Goal: Task Accomplishment & Management: Use online tool/utility

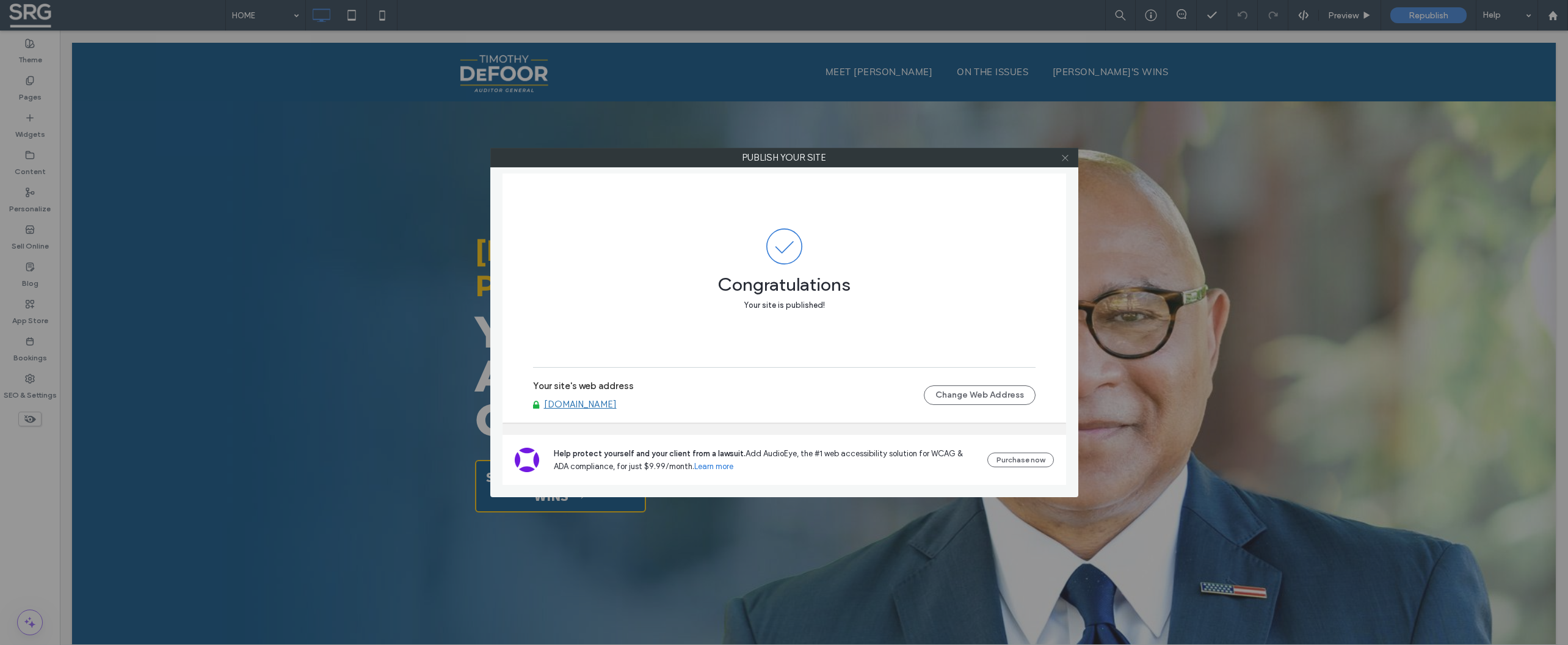
click at [1068, 159] on icon at bounding box center [1065, 157] width 9 height 9
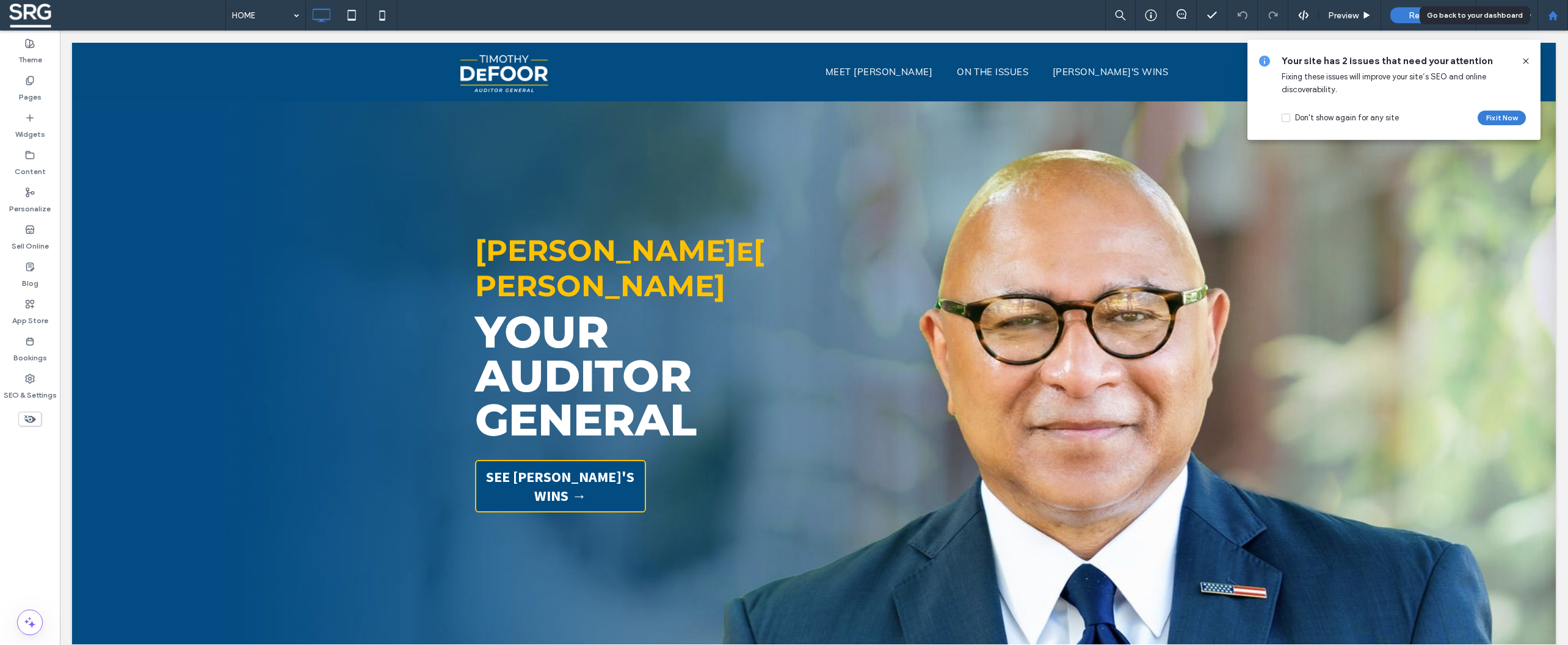
click at [1558, 16] on div at bounding box center [1553, 15] width 29 height 10
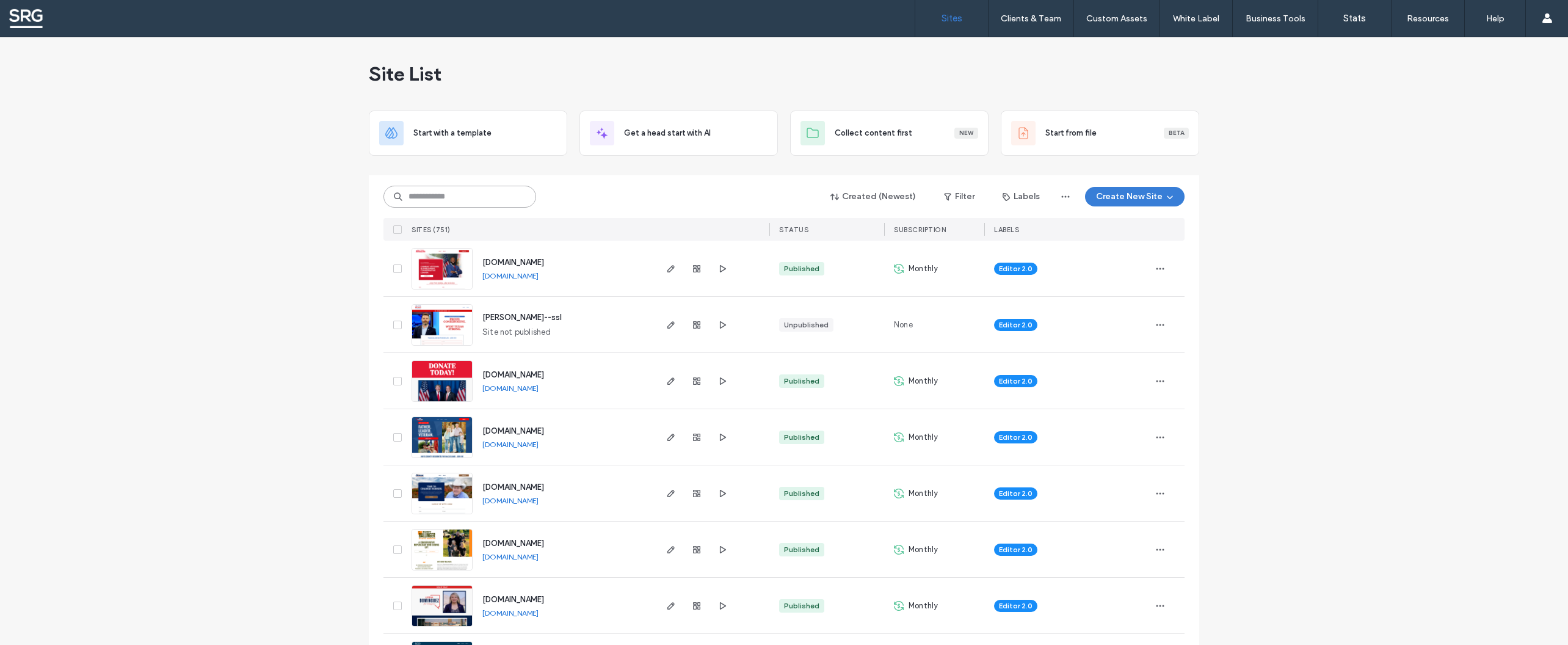
click at [468, 198] on input at bounding box center [459, 197] width 152 height 22
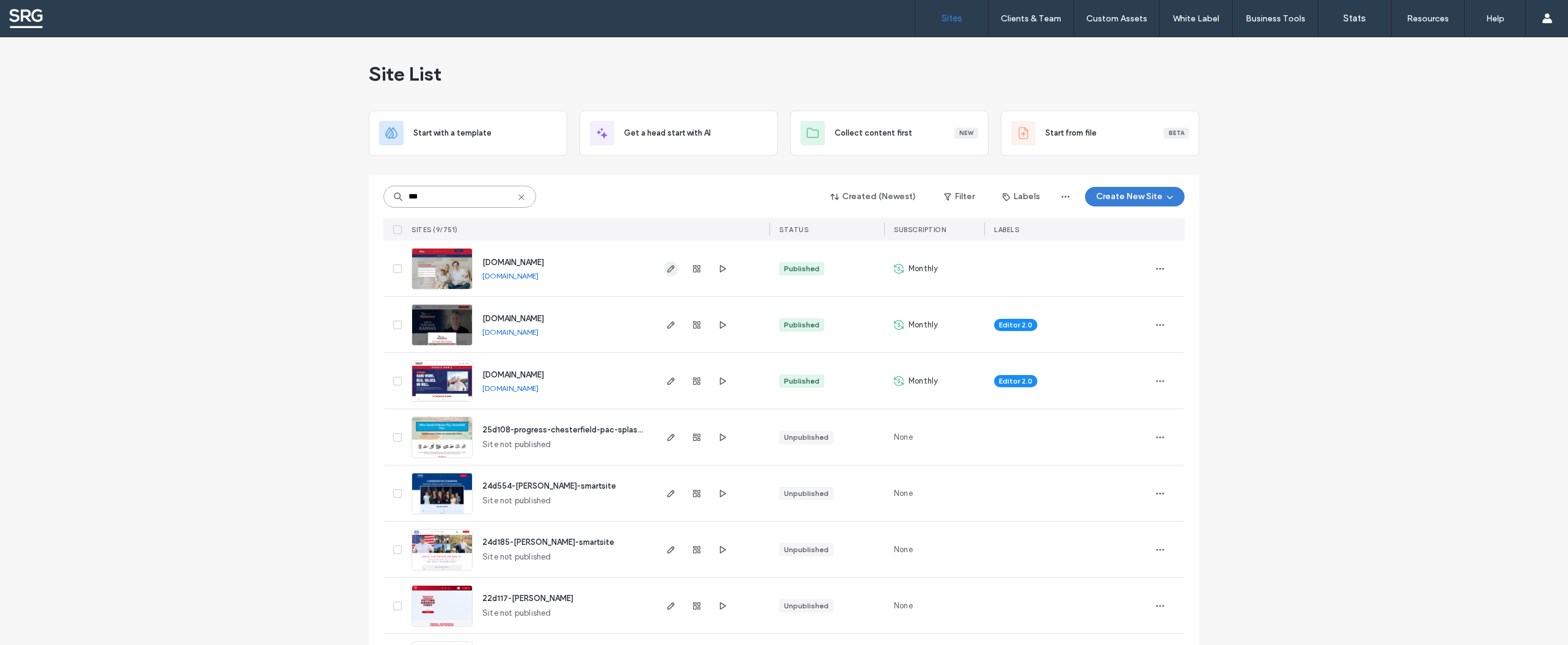
type input "***"
click at [673, 269] on span "button" at bounding box center [671, 268] width 15 height 15
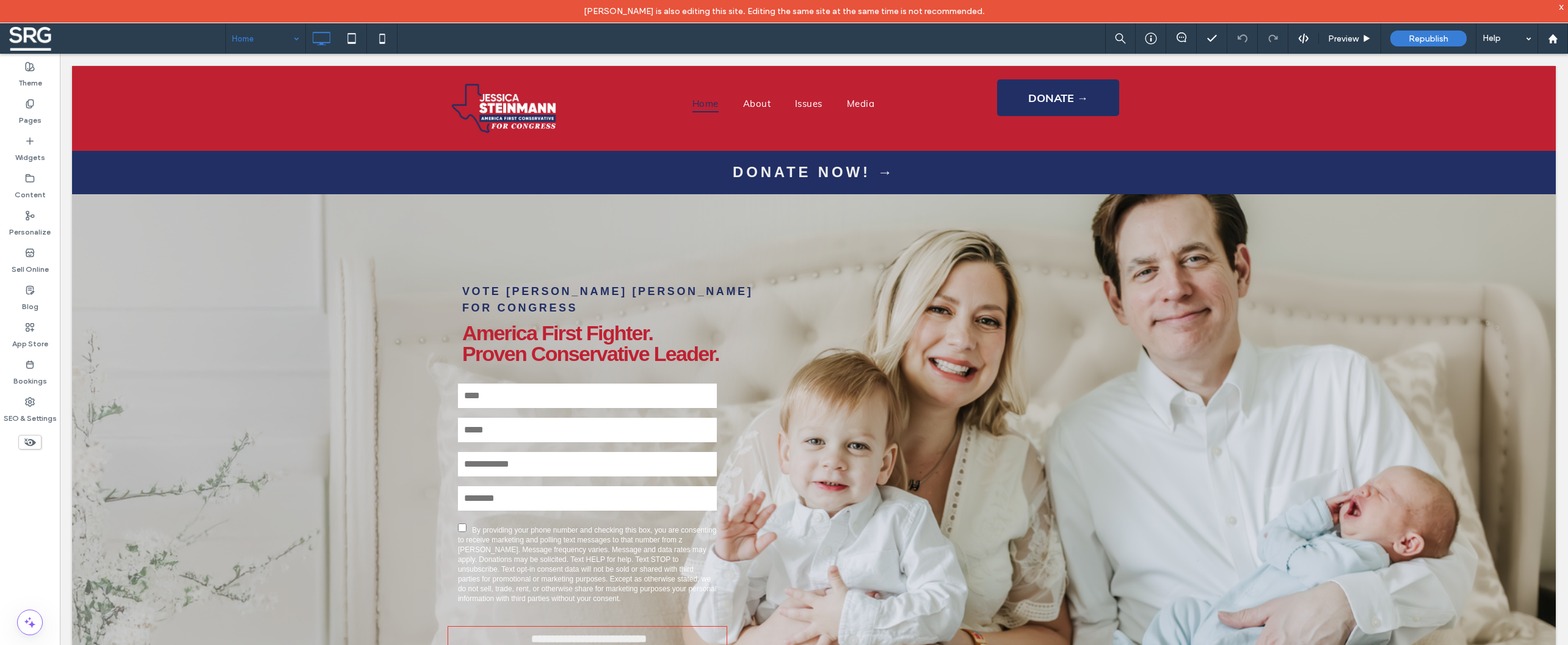
click at [256, 44] on input at bounding box center [262, 38] width 61 height 31
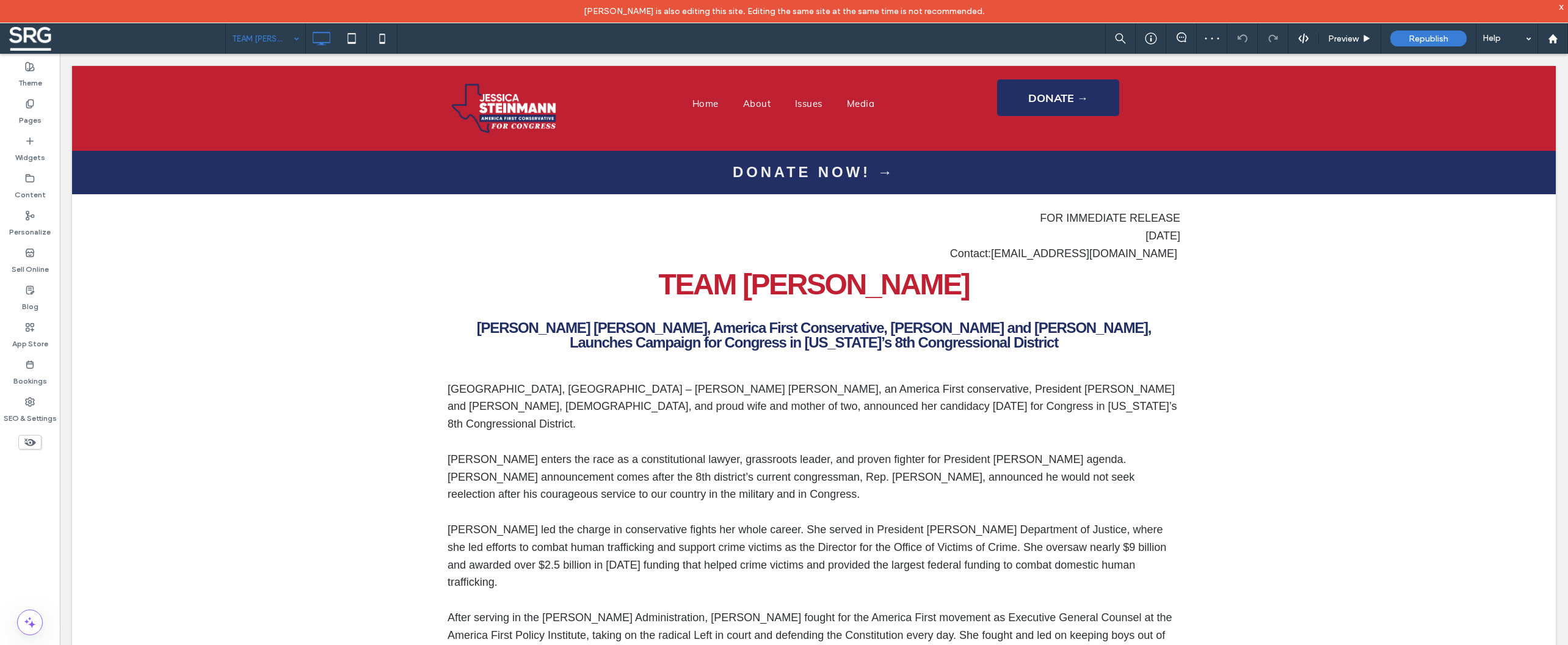
click at [263, 44] on input at bounding box center [262, 38] width 61 height 31
drag, startPoint x: 264, startPoint y: 88, endPoint x: 281, endPoint y: 93, distance: 17.7
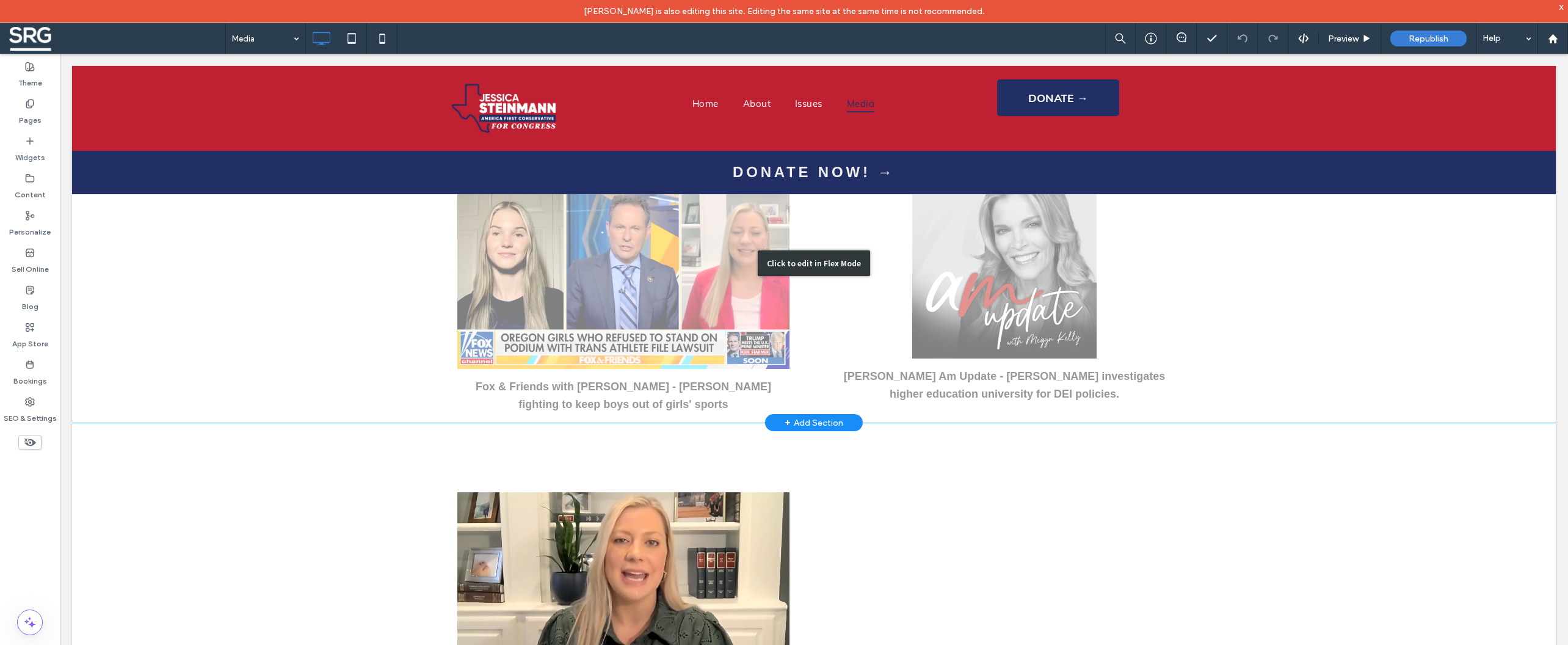
scroll to position [254, 0]
click at [1293, 328] on div "Click to edit in Flex Mode" at bounding box center [814, 263] width 1483 height 319
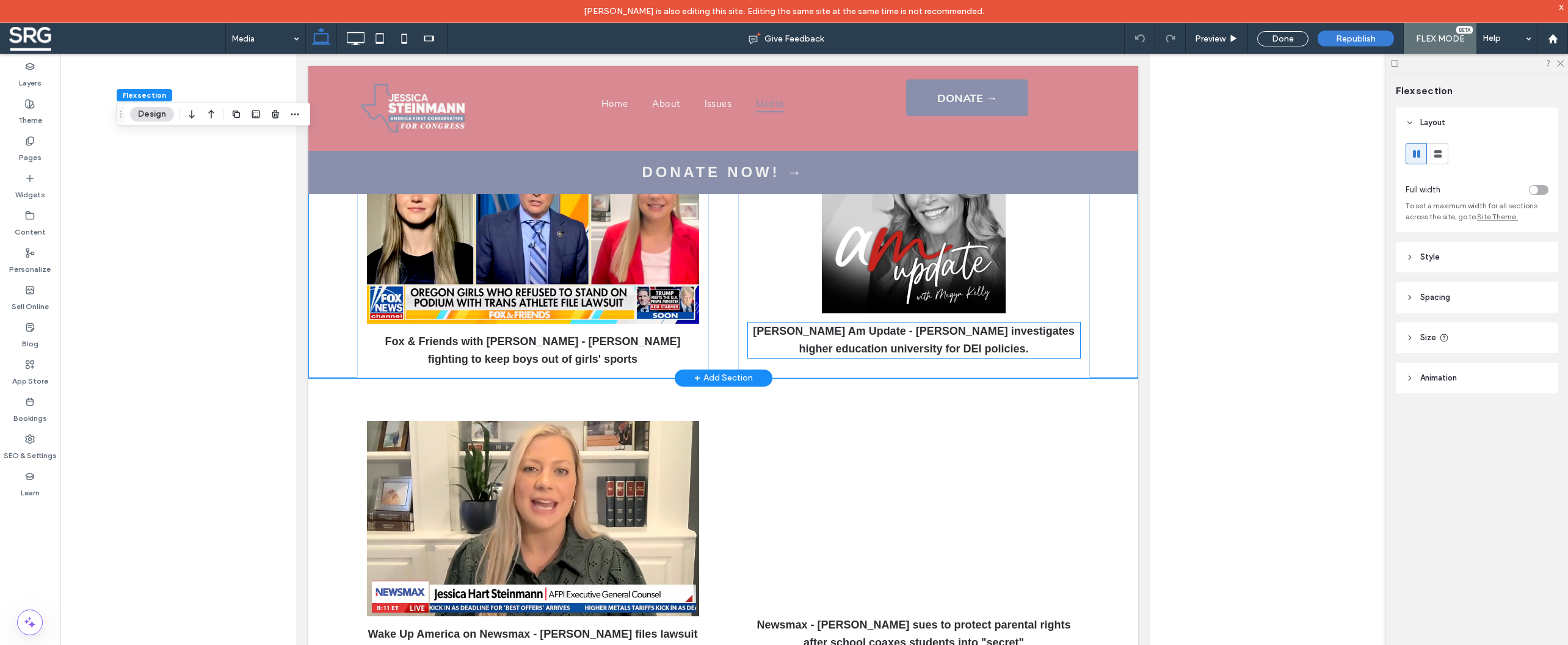
scroll to position [127, 0]
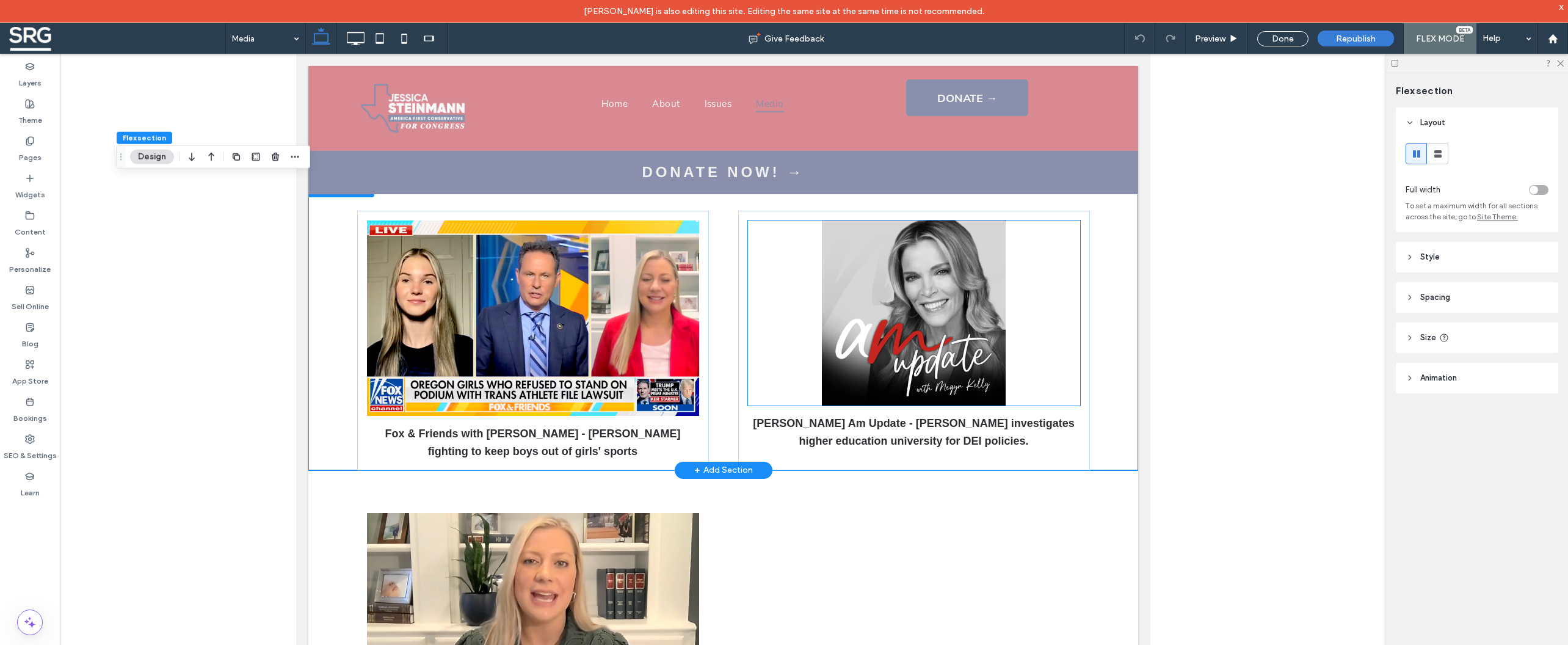
click at [778, 303] on img at bounding box center [914, 313] width 332 height 185
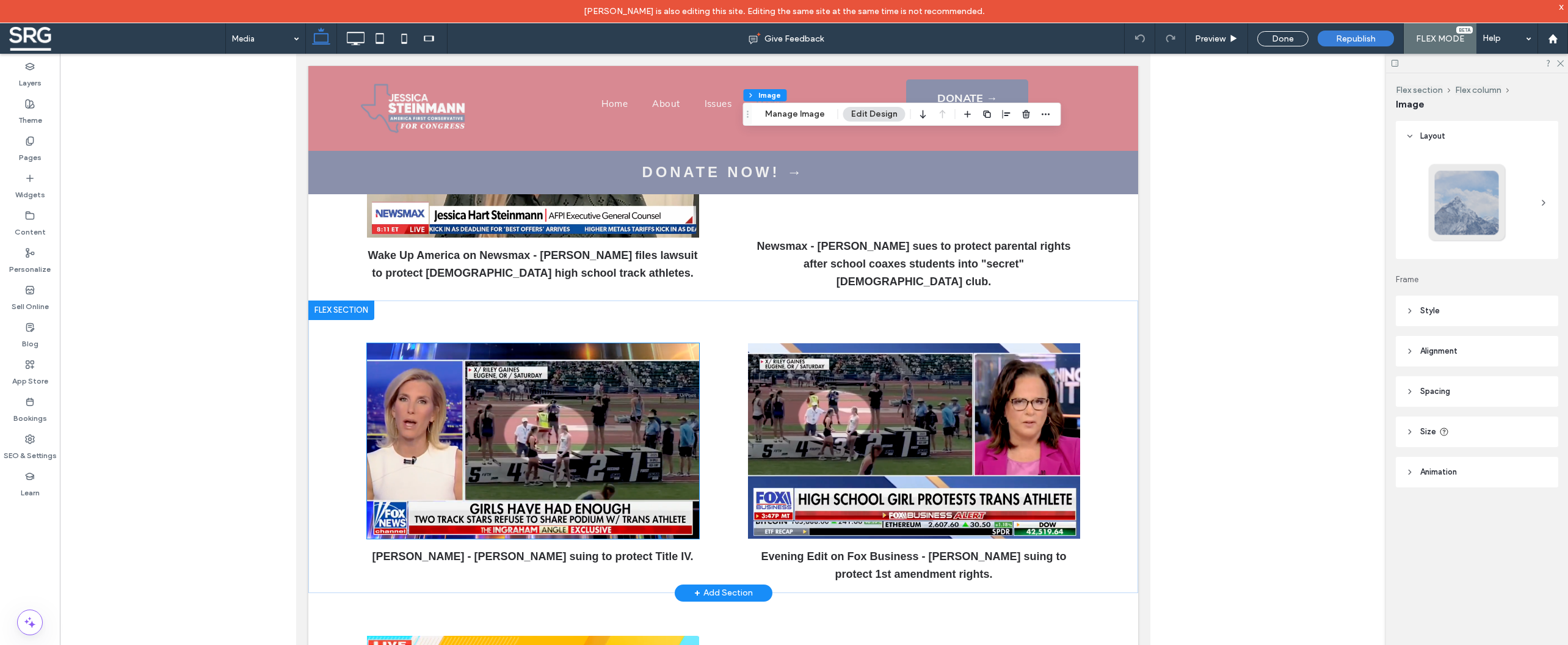
scroll to position [596, 0]
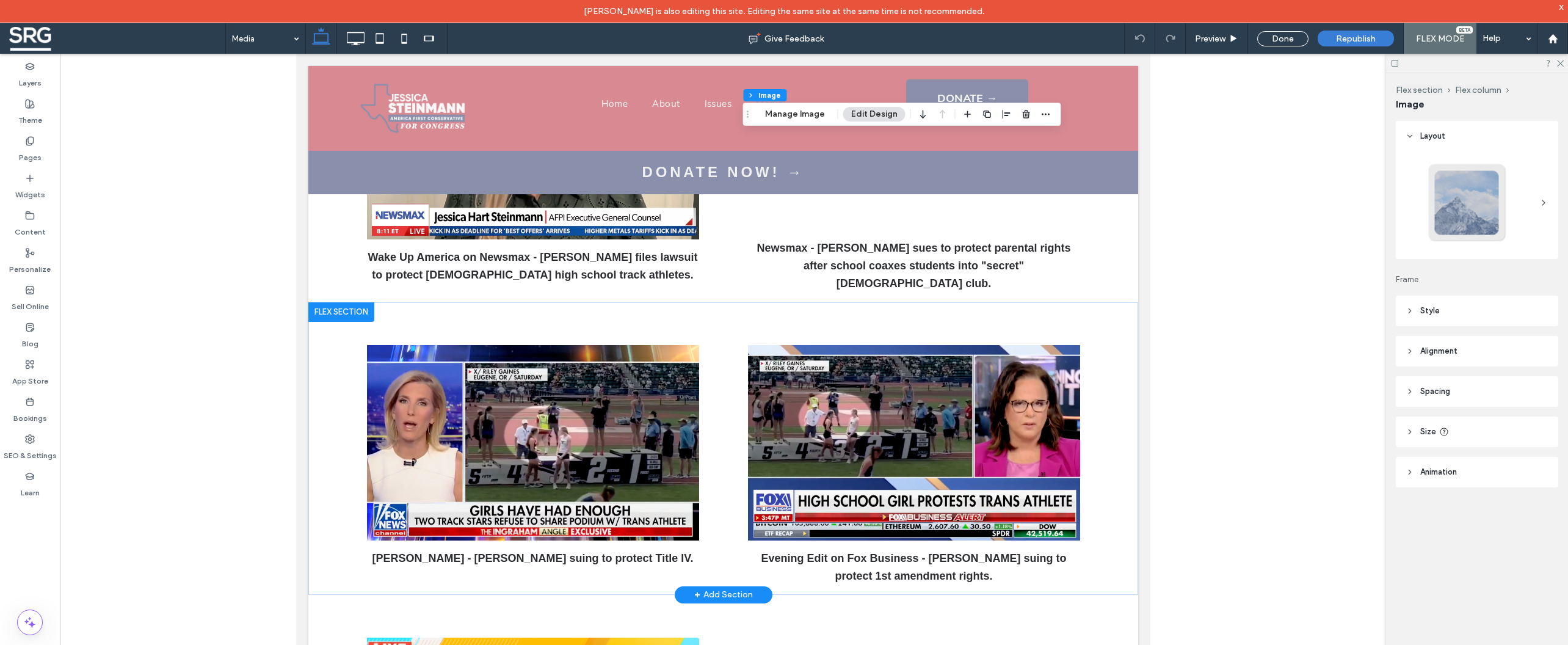
click at [357, 305] on div at bounding box center [340, 311] width 66 height 20
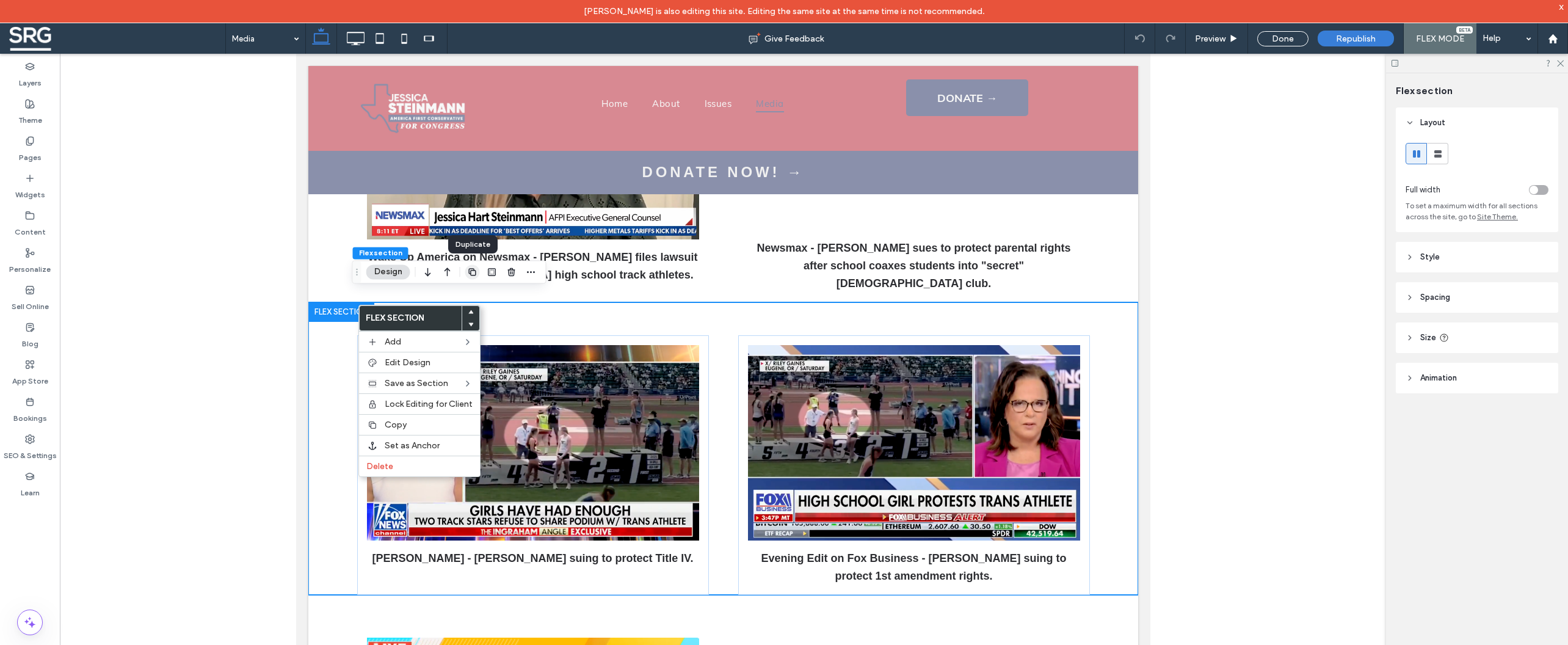
click at [474, 274] on icon "button" at bounding box center [472, 271] width 9 height 9
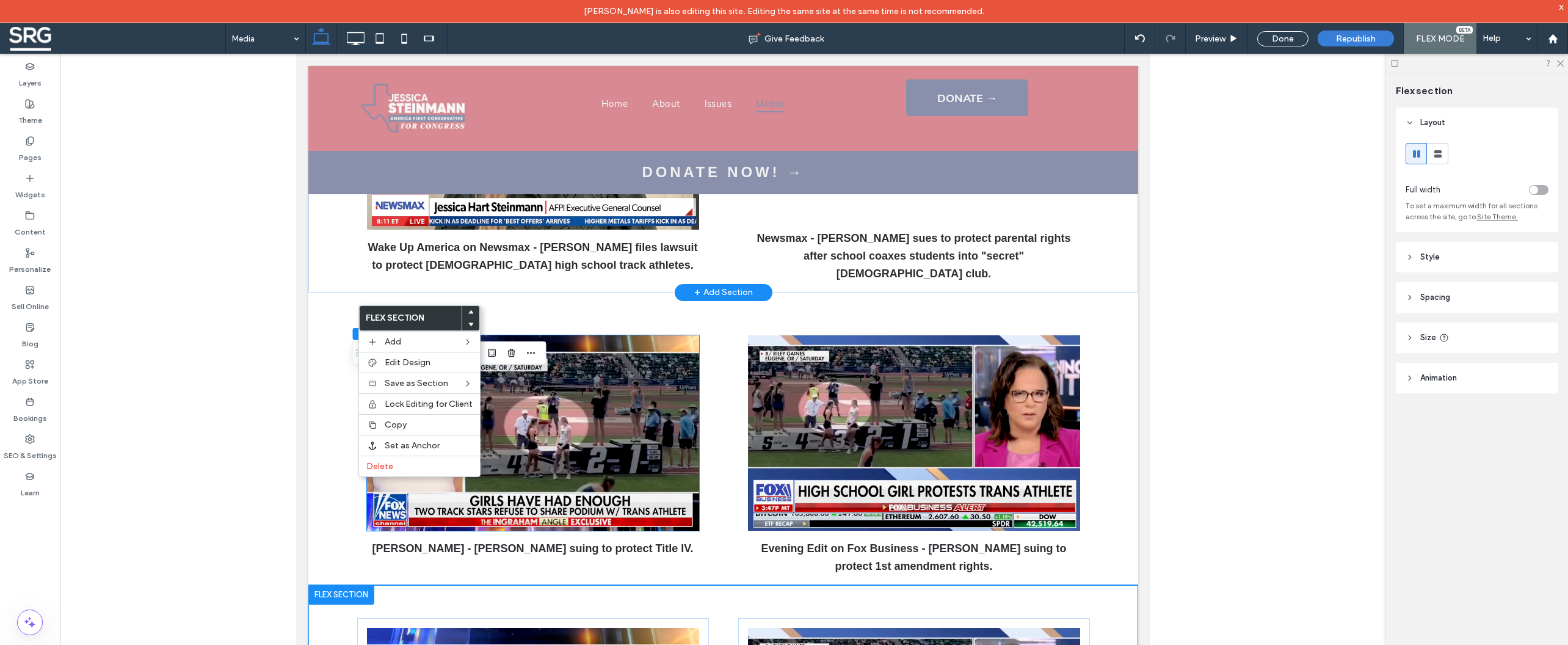
scroll to position [465, 0]
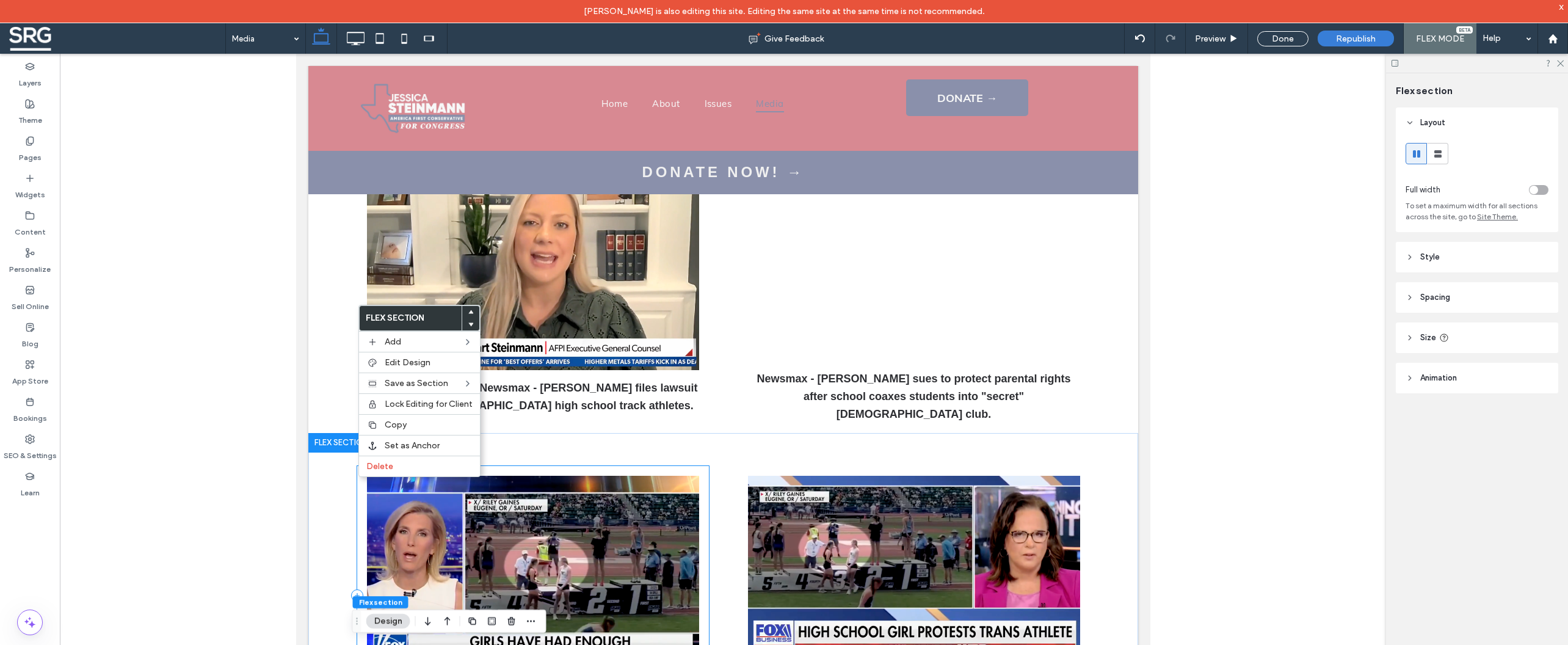
click at [564, 466] on div "[PERSON_NAME] - [PERSON_NAME] suing to protect Title IV." at bounding box center [532, 595] width 352 height 259
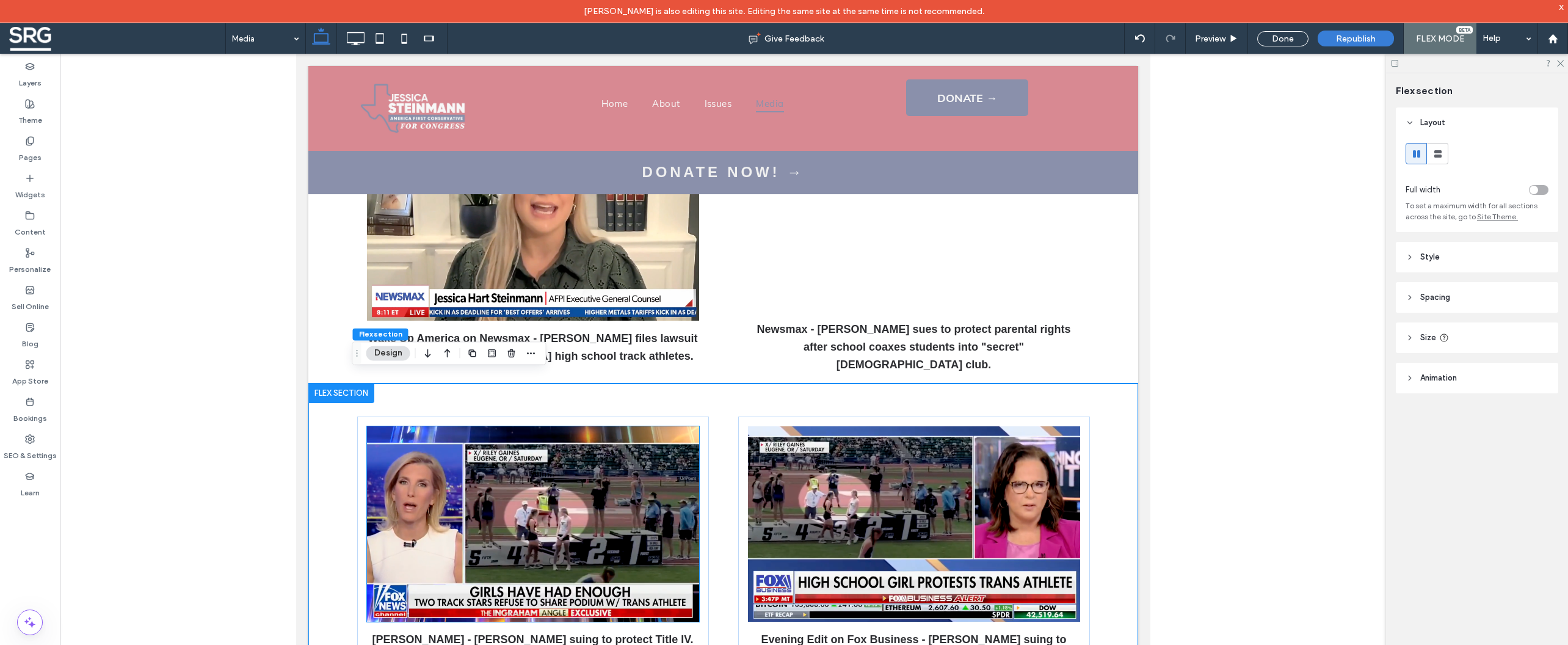
scroll to position [515, 0]
click at [488, 416] on div "[PERSON_NAME] - [PERSON_NAME] suing to protect Title IV." at bounding box center [532, 545] width 352 height 259
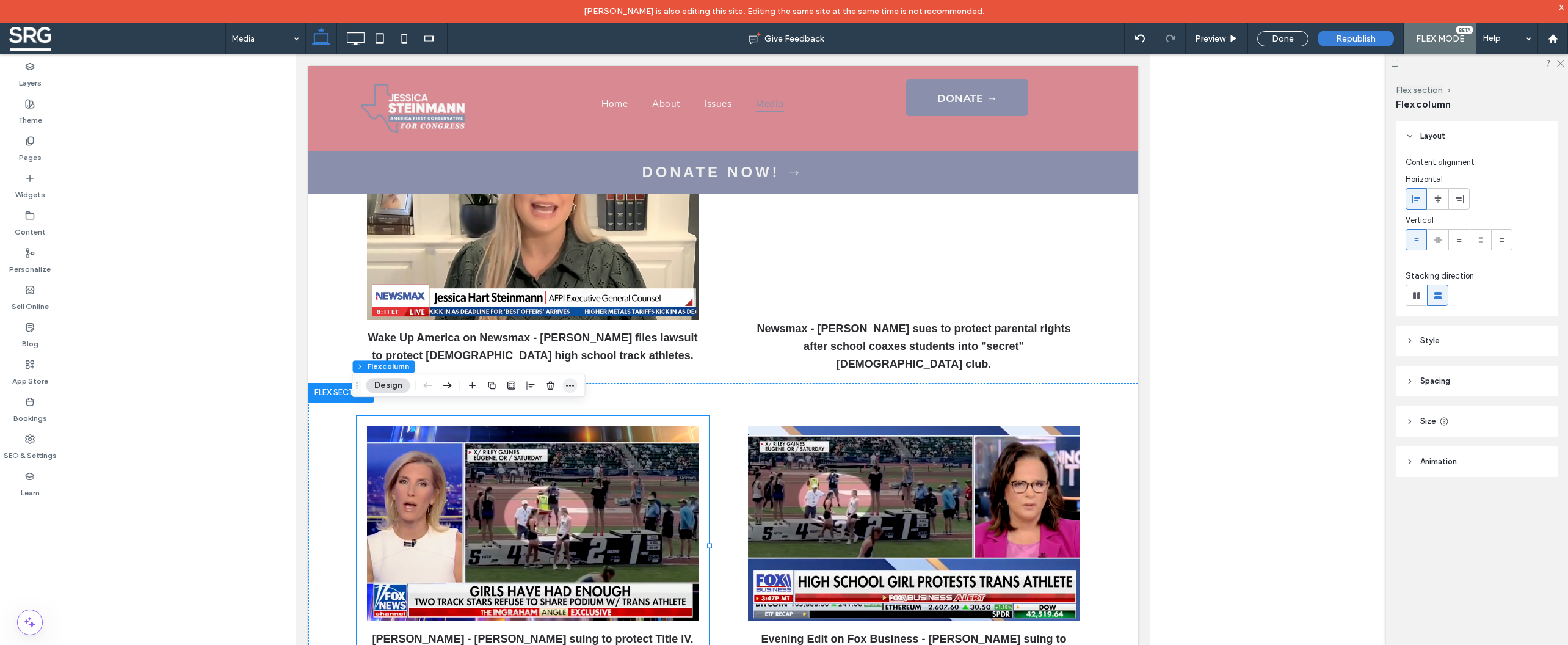
click at [566, 385] on icon "button" at bounding box center [570, 385] width 9 height 9
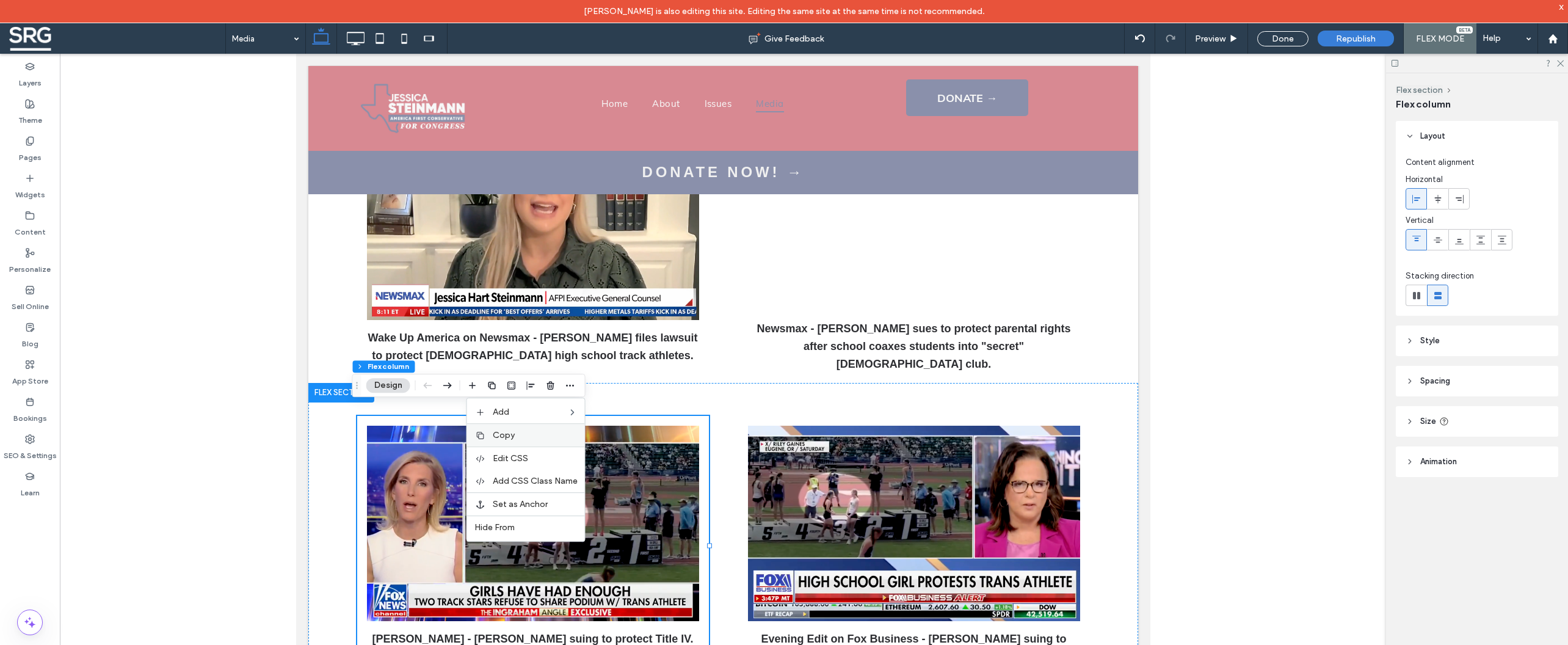
click at [520, 435] on label "Copy" at bounding box center [535, 435] width 85 height 10
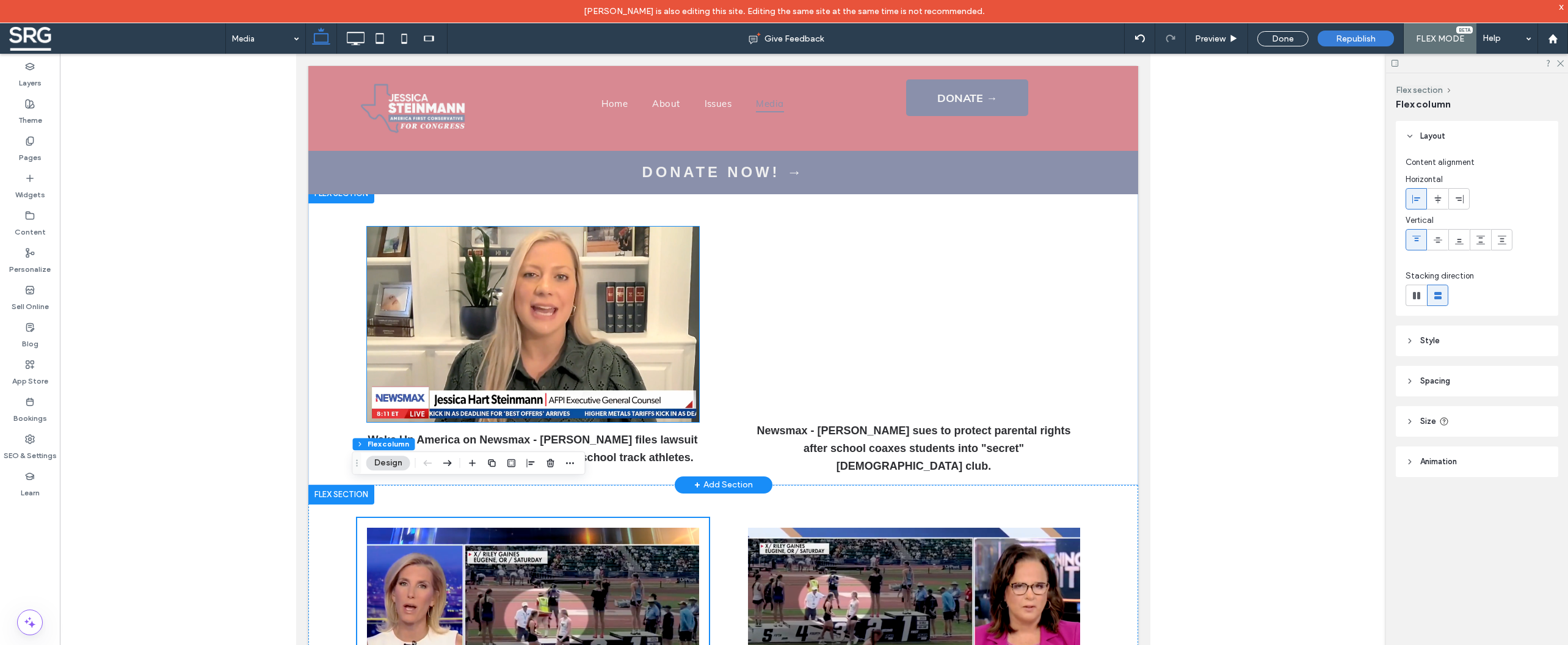
scroll to position [340, 0]
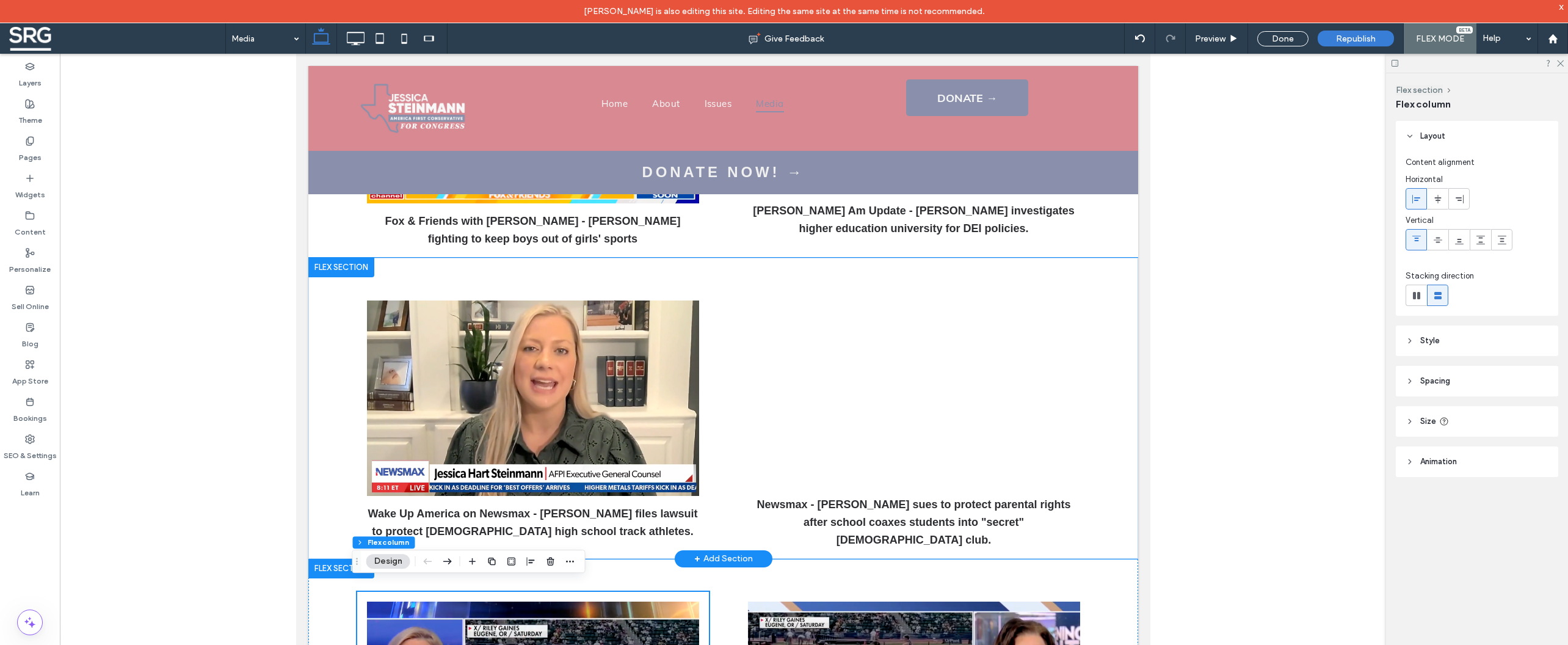
click at [346, 295] on div "Wake Up America on Newsmax - Jessica files lawsuit to protect female high schoo…" at bounding box center [723, 408] width 830 height 301
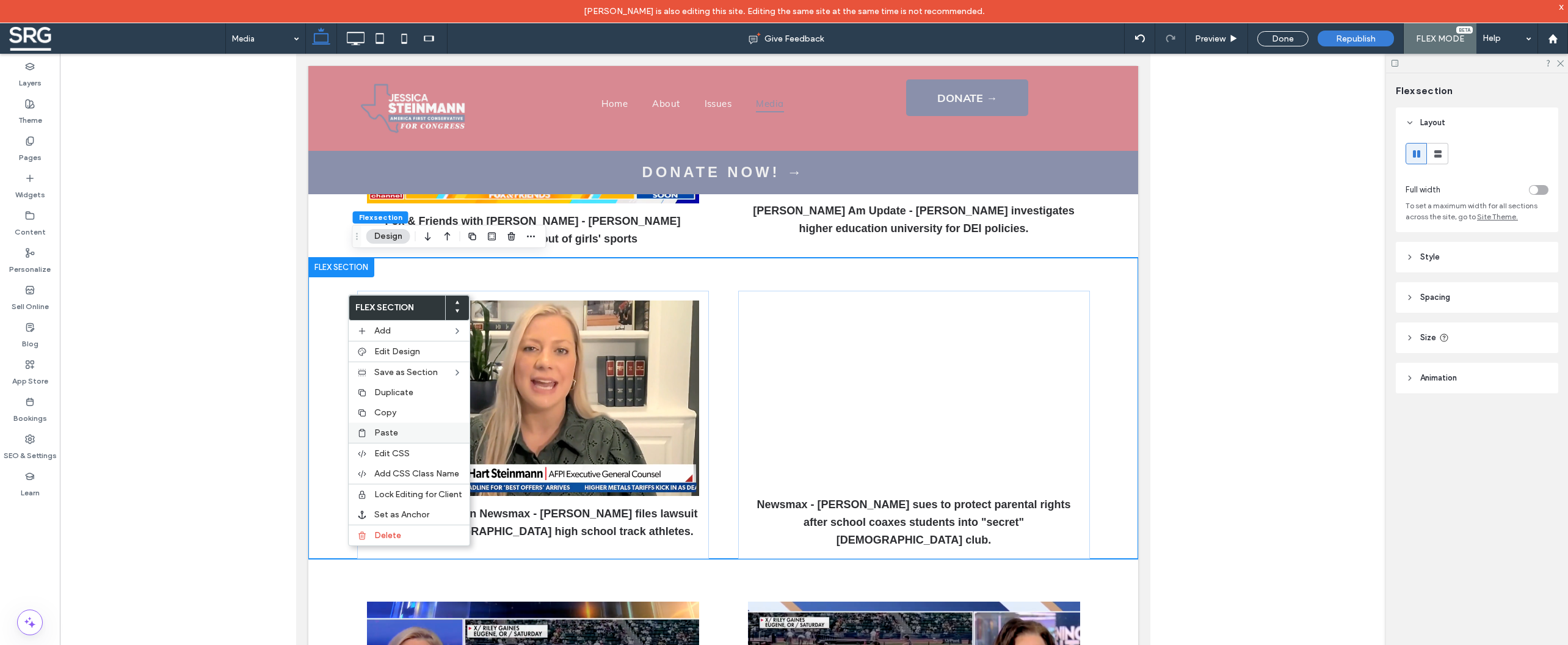
click at [392, 436] on span "Paste" at bounding box center [387, 433] width 24 height 10
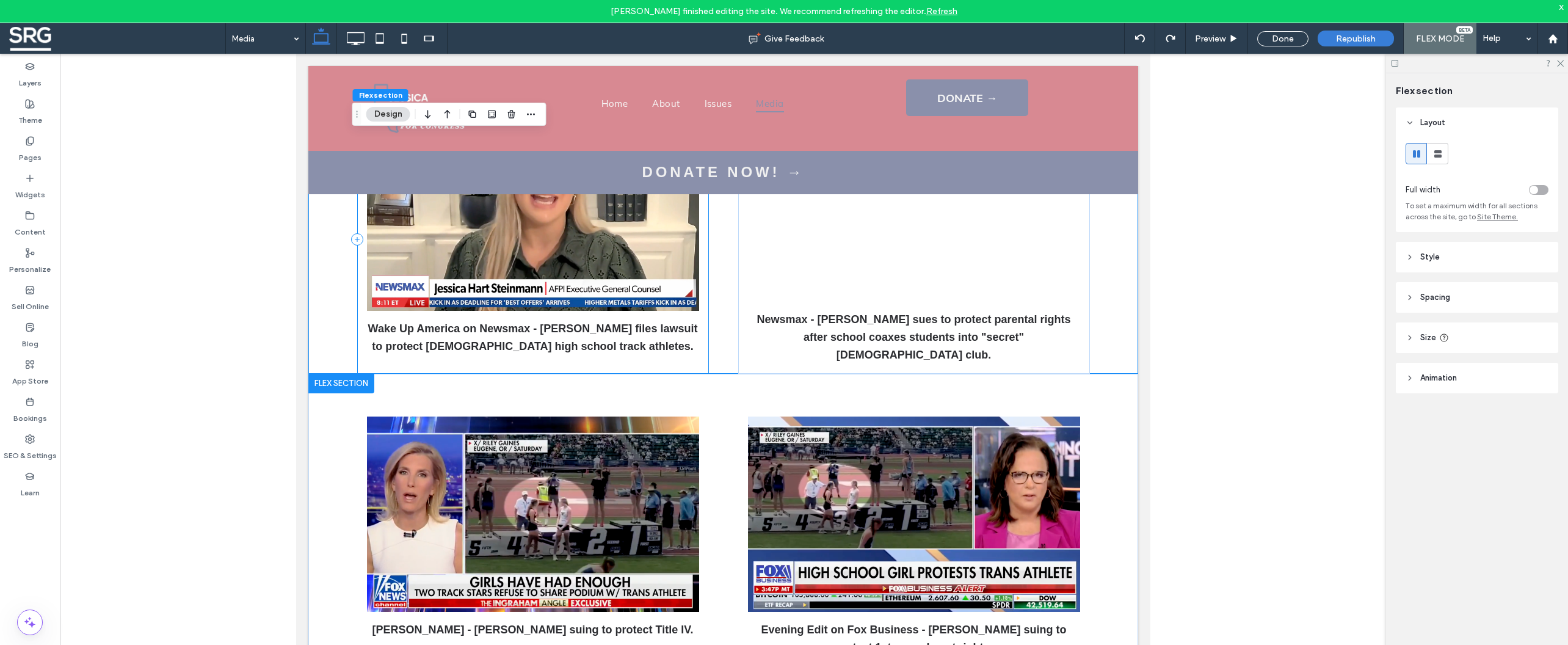
scroll to position [615, 0]
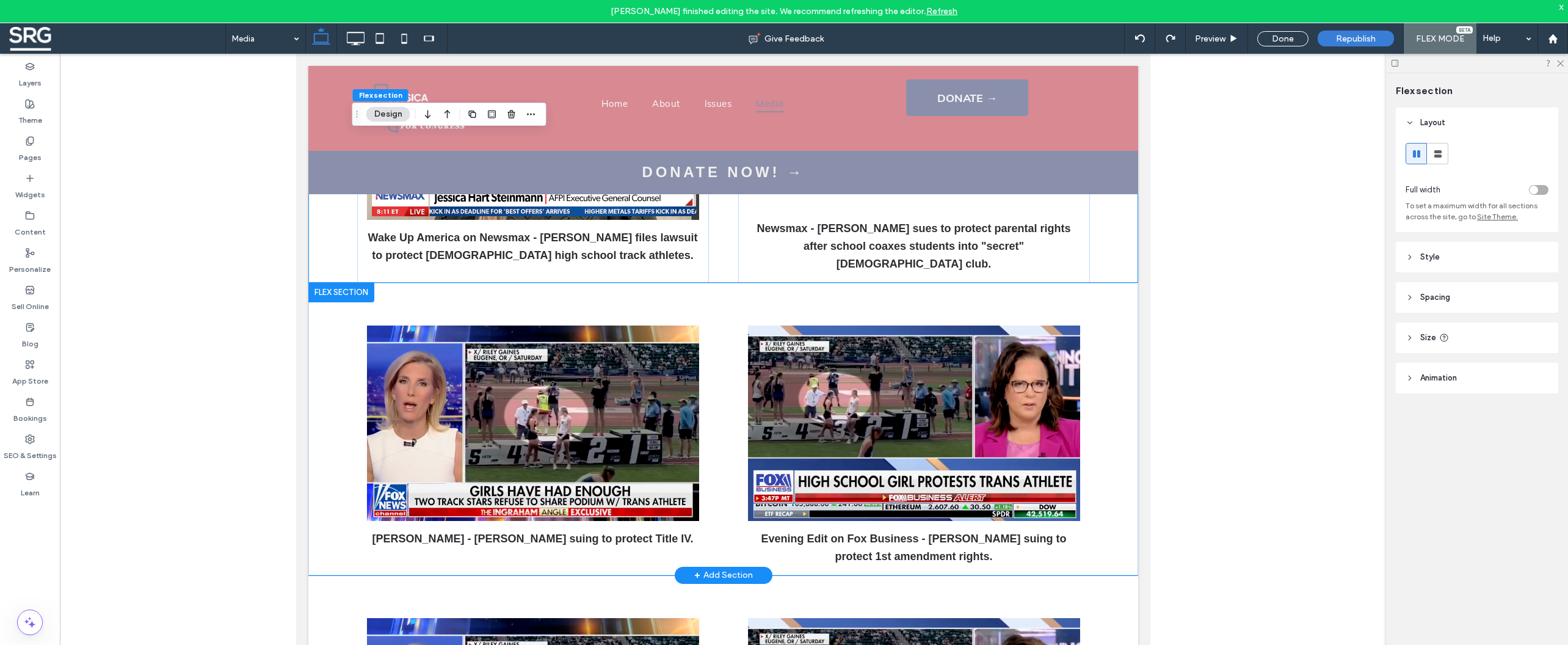
click at [339, 414] on div "Ingraham Angle - Jessica suing to protect Title IV. Evening Edit on Fox Busines…" at bounding box center [723, 429] width 830 height 293
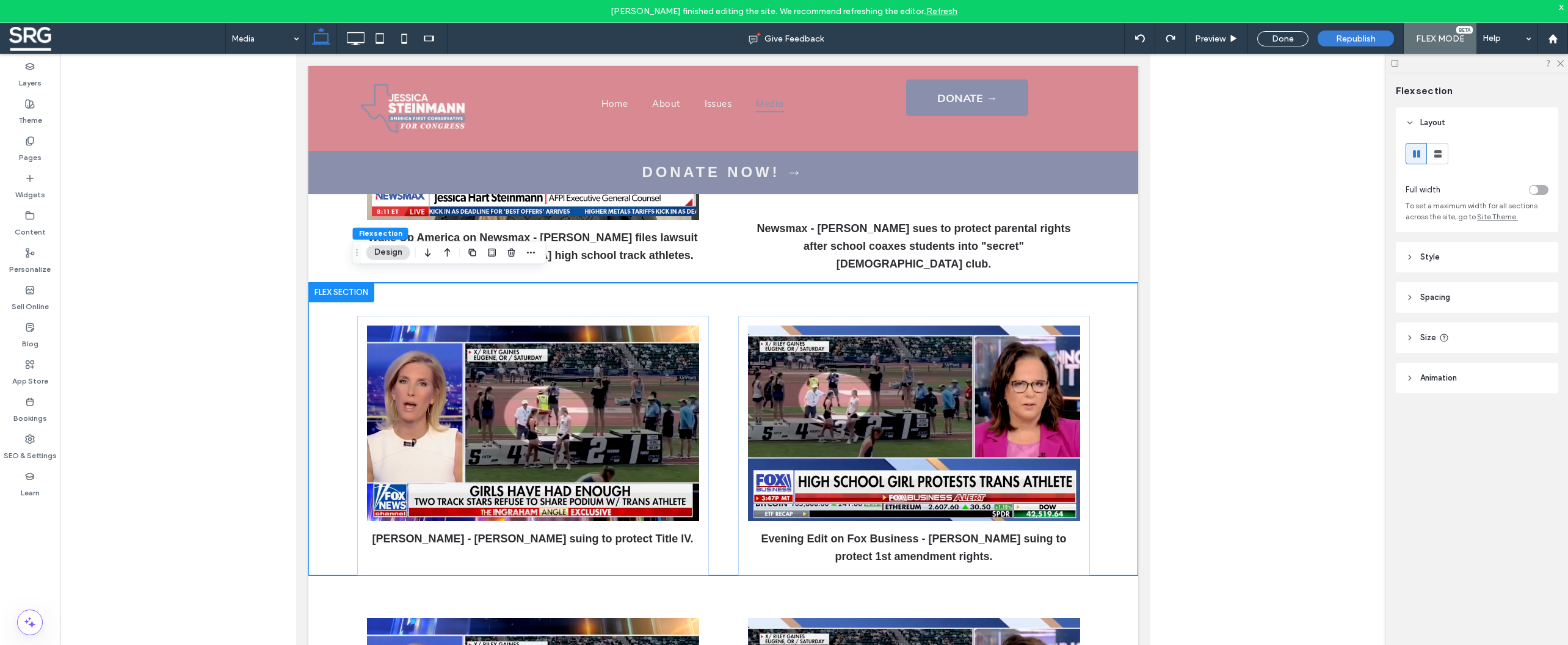
click at [447, 251] on use "button" at bounding box center [447, 252] width 6 height 9
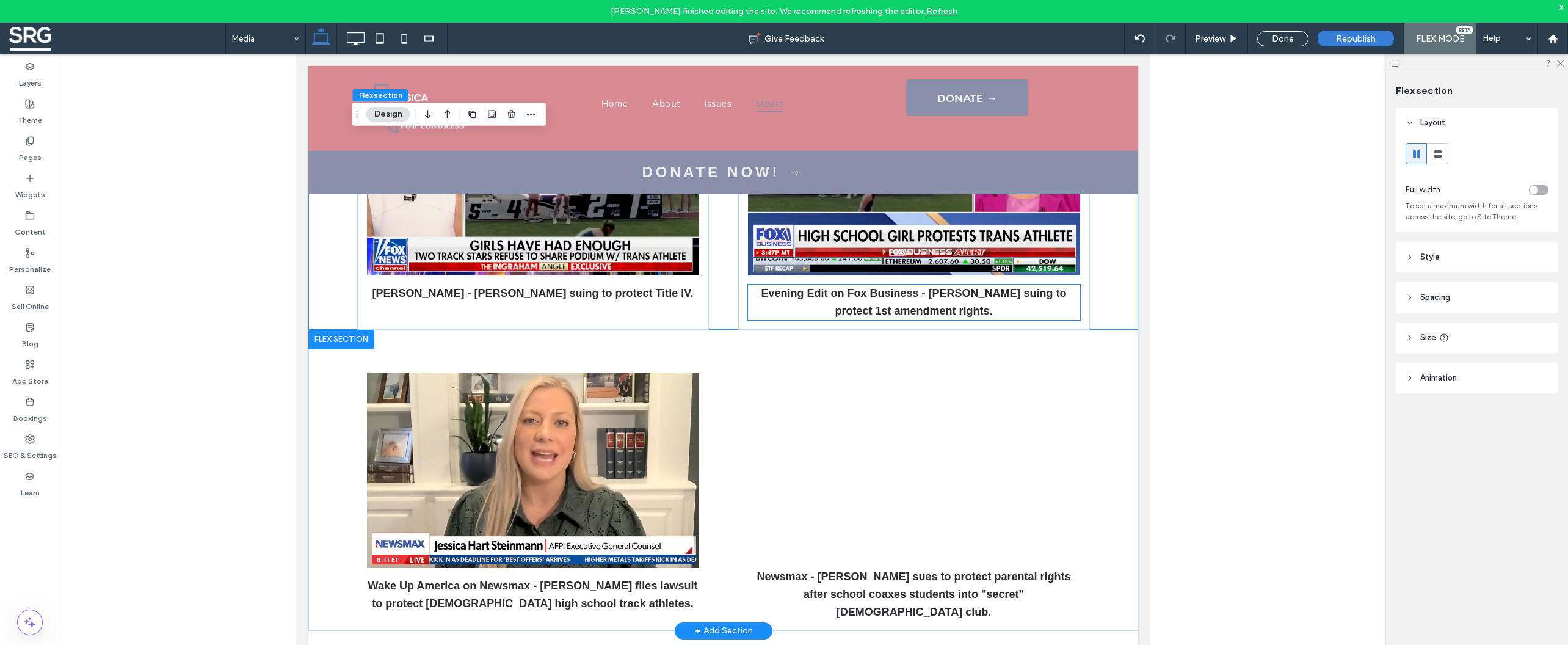
scroll to position [568, 0]
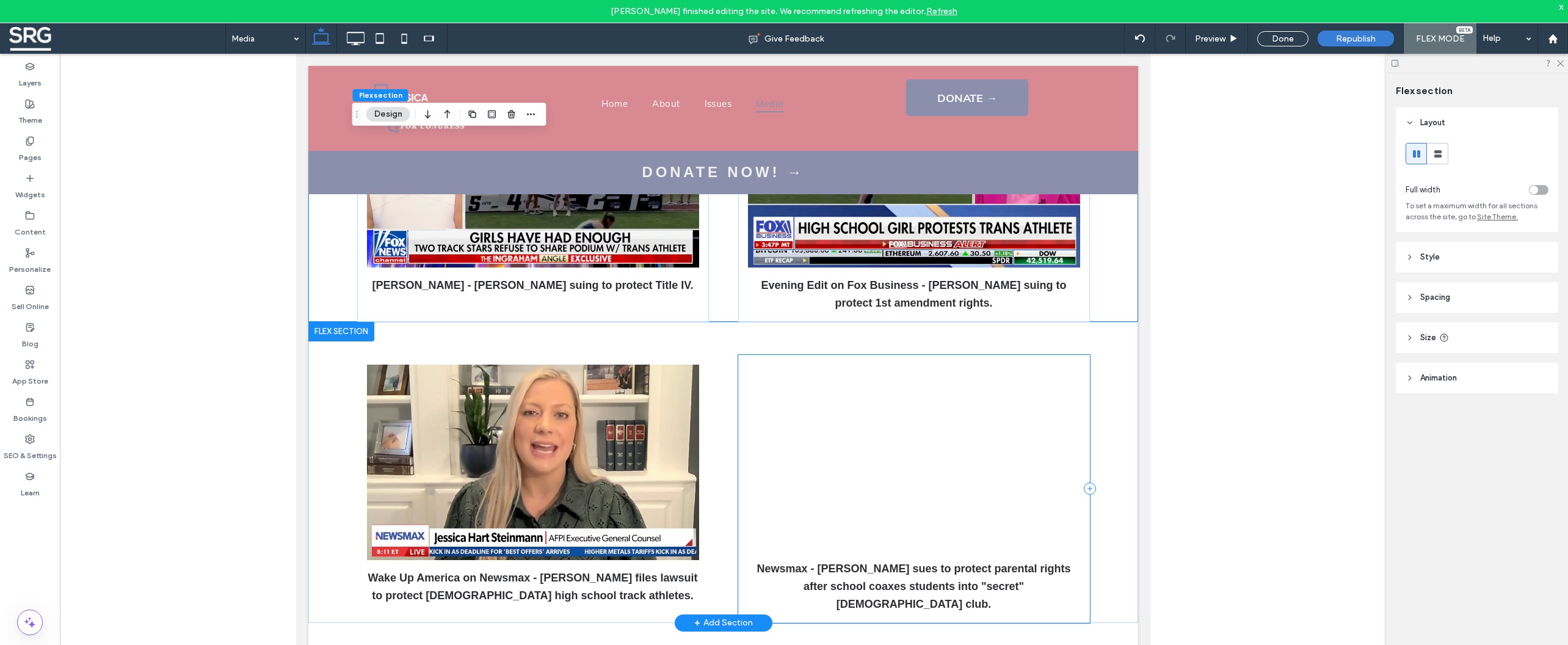
click at [758, 357] on div "Newsmax - [PERSON_NAME] sues to protect parental rights after school coaxes stu…" at bounding box center [913, 488] width 352 height 268
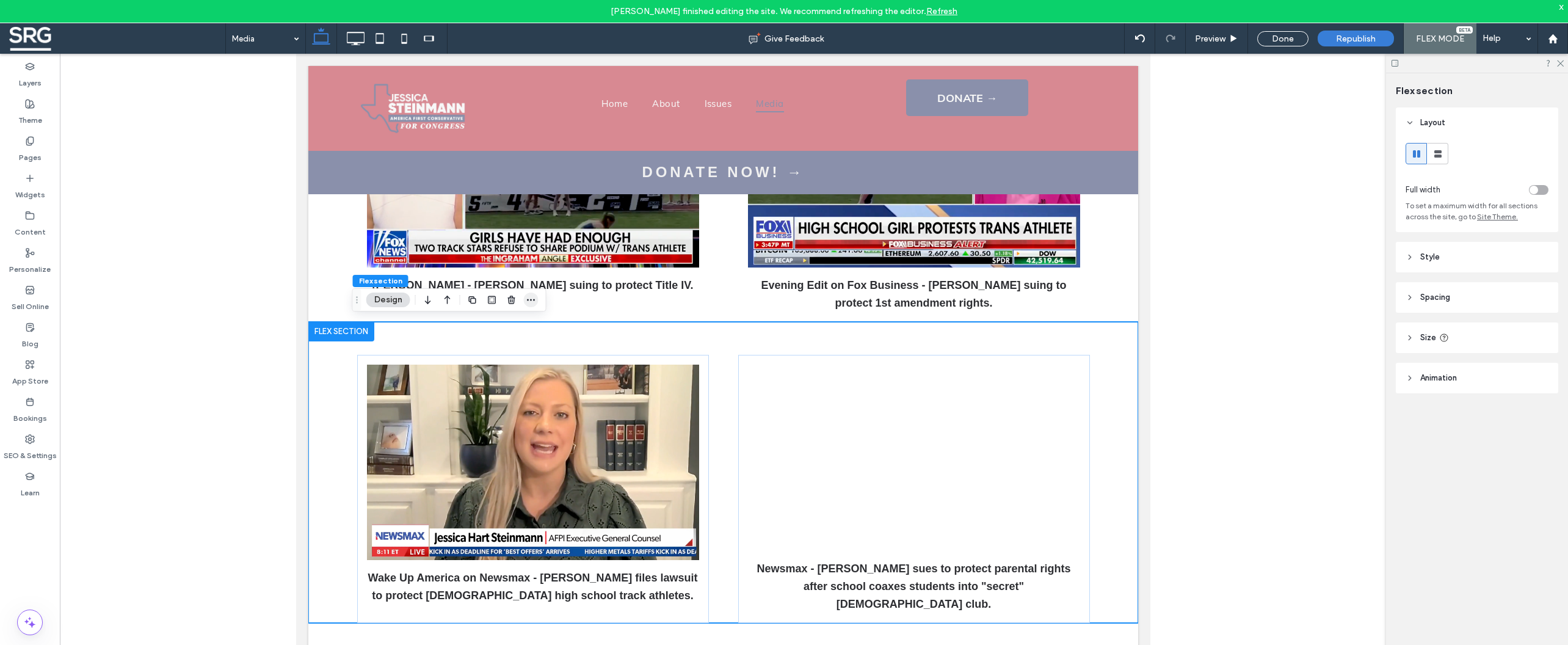
click at [530, 299] on icon "button" at bounding box center [530, 299] width 9 height 9
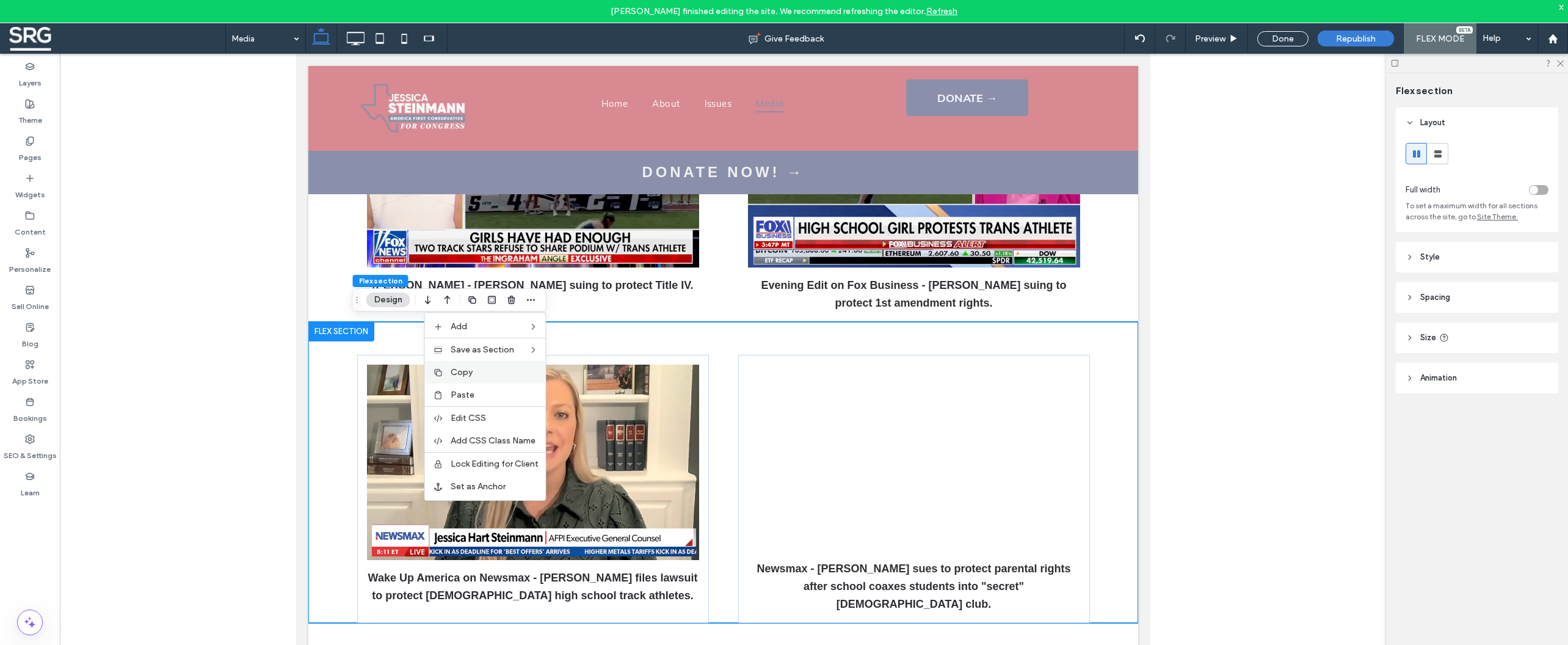
click at [479, 372] on label "Copy" at bounding box center [494, 372] width 88 height 10
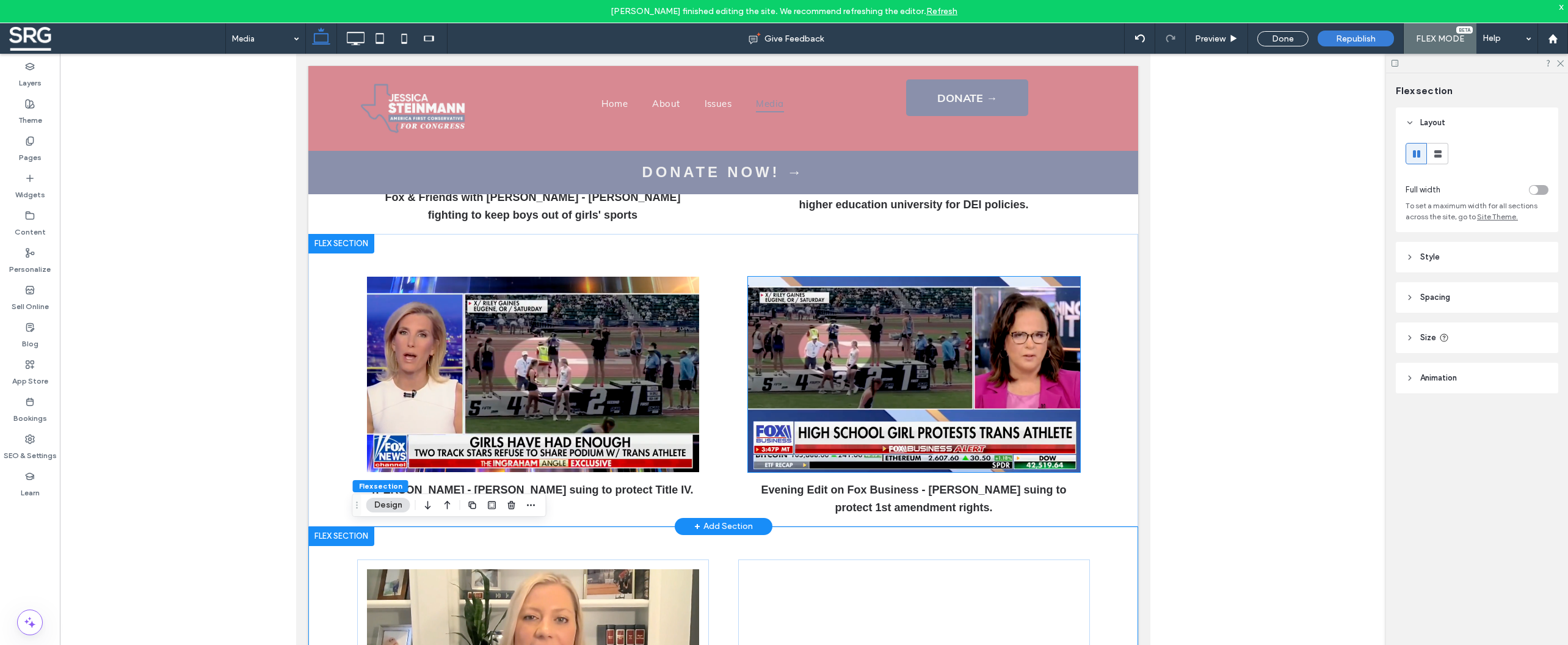
scroll to position [363, 0]
click at [753, 259] on div "Ingraham Angle - Jessica suing to protect Title IV. Evening Edit on Fox Busines…" at bounding box center [723, 381] width 732 height 293
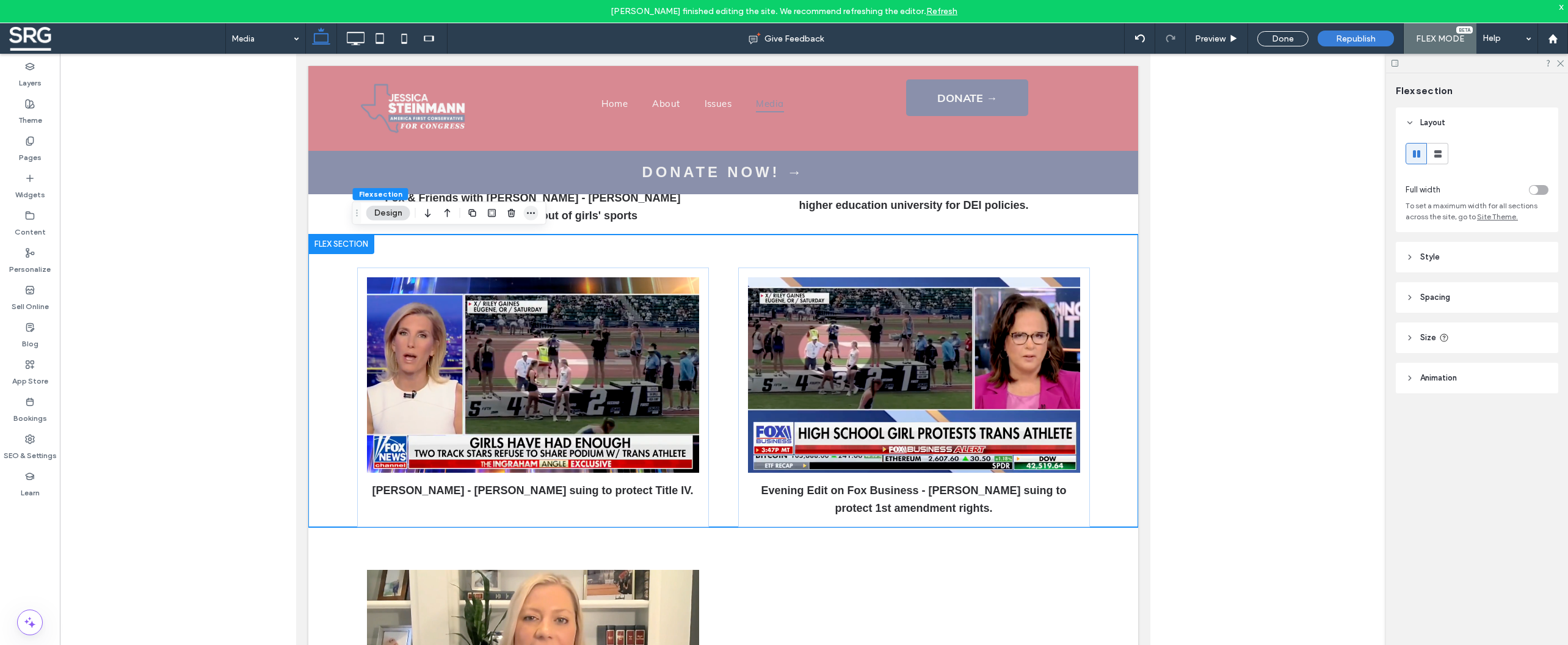
click at [536, 213] on span "button" at bounding box center [530, 213] width 15 height 15
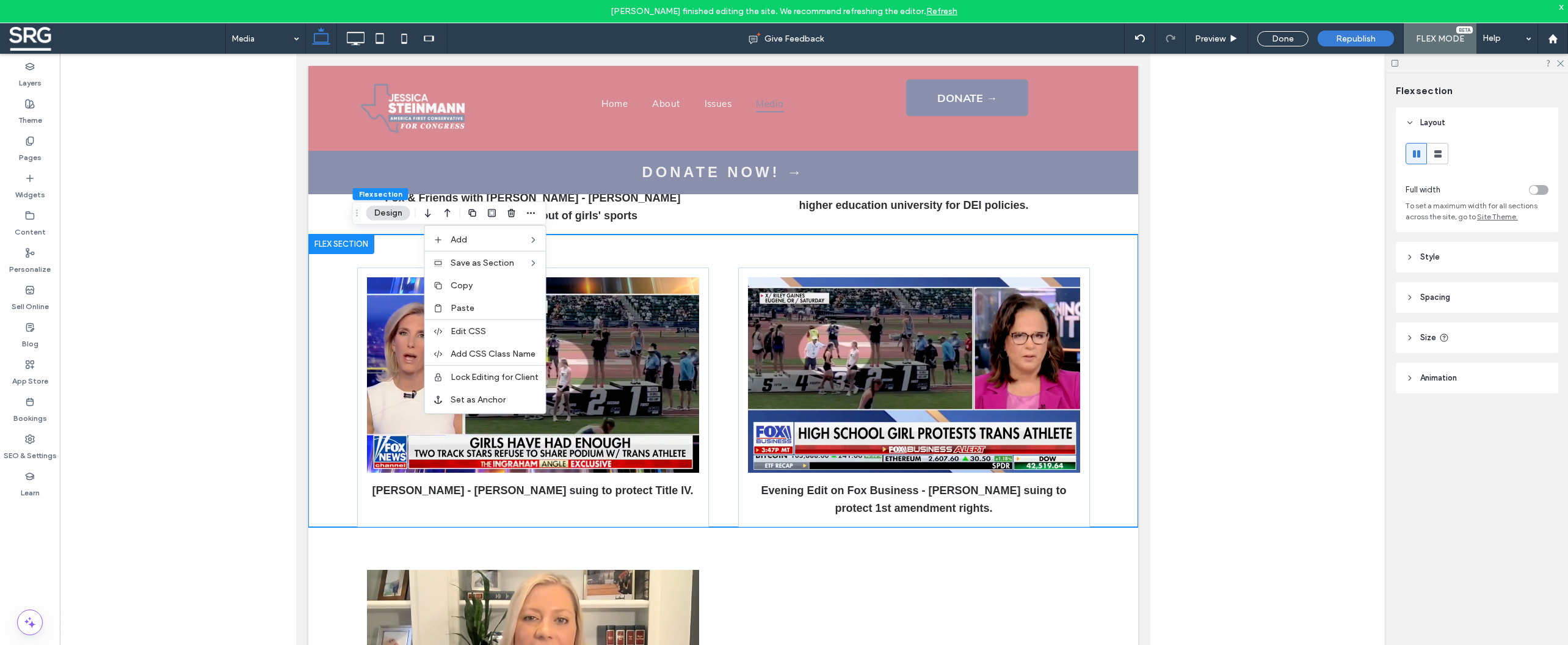
click at [485, 312] on label "Paste" at bounding box center [494, 308] width 88 height 10
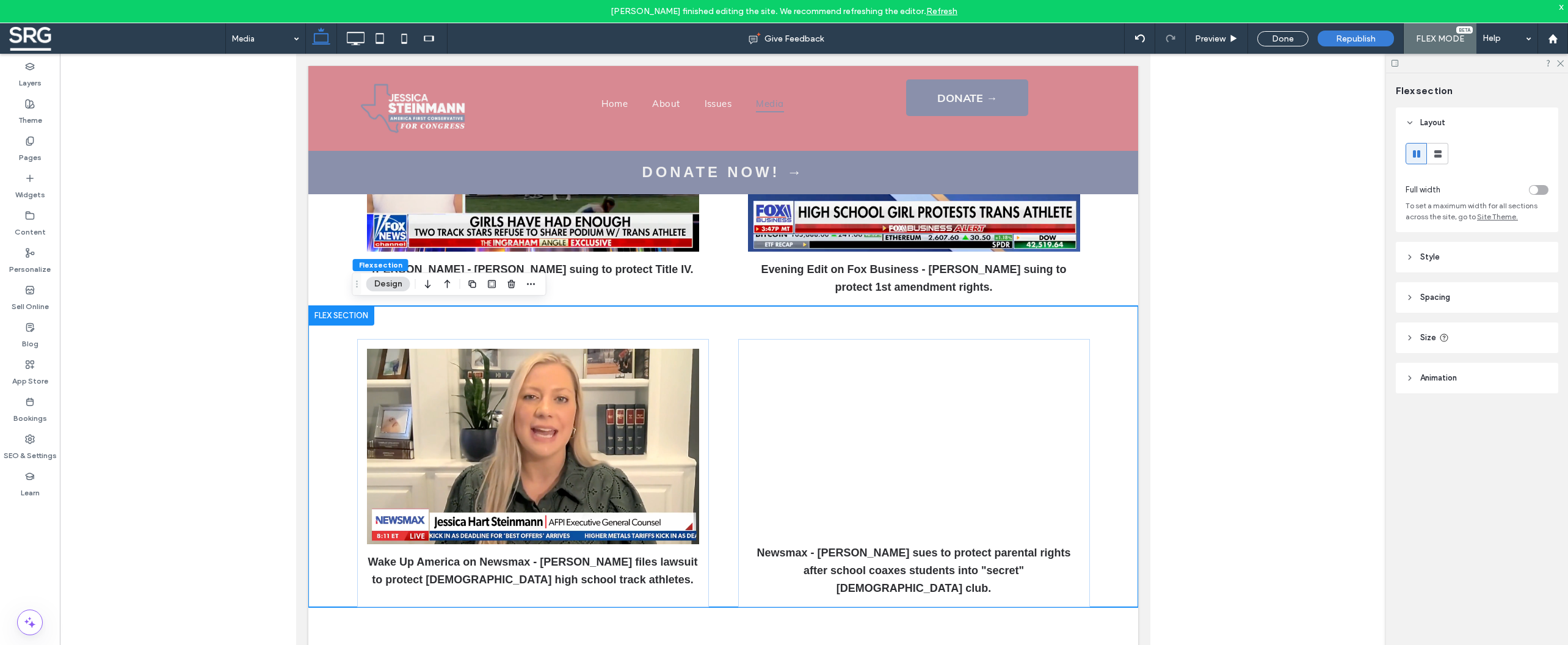
scroll to position [495, 0]
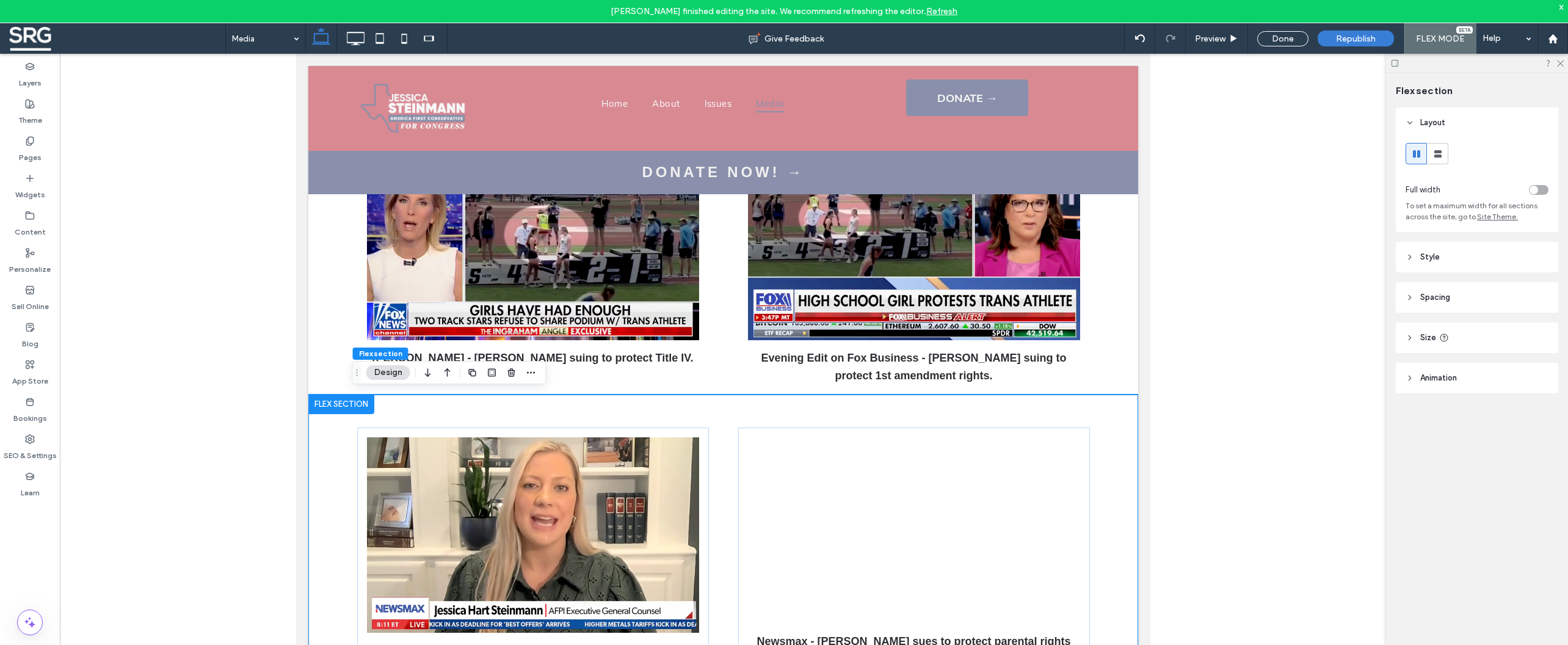
click at [935, 11] on link "Refresh" at bounding box center [942, 11] width 31 height 10
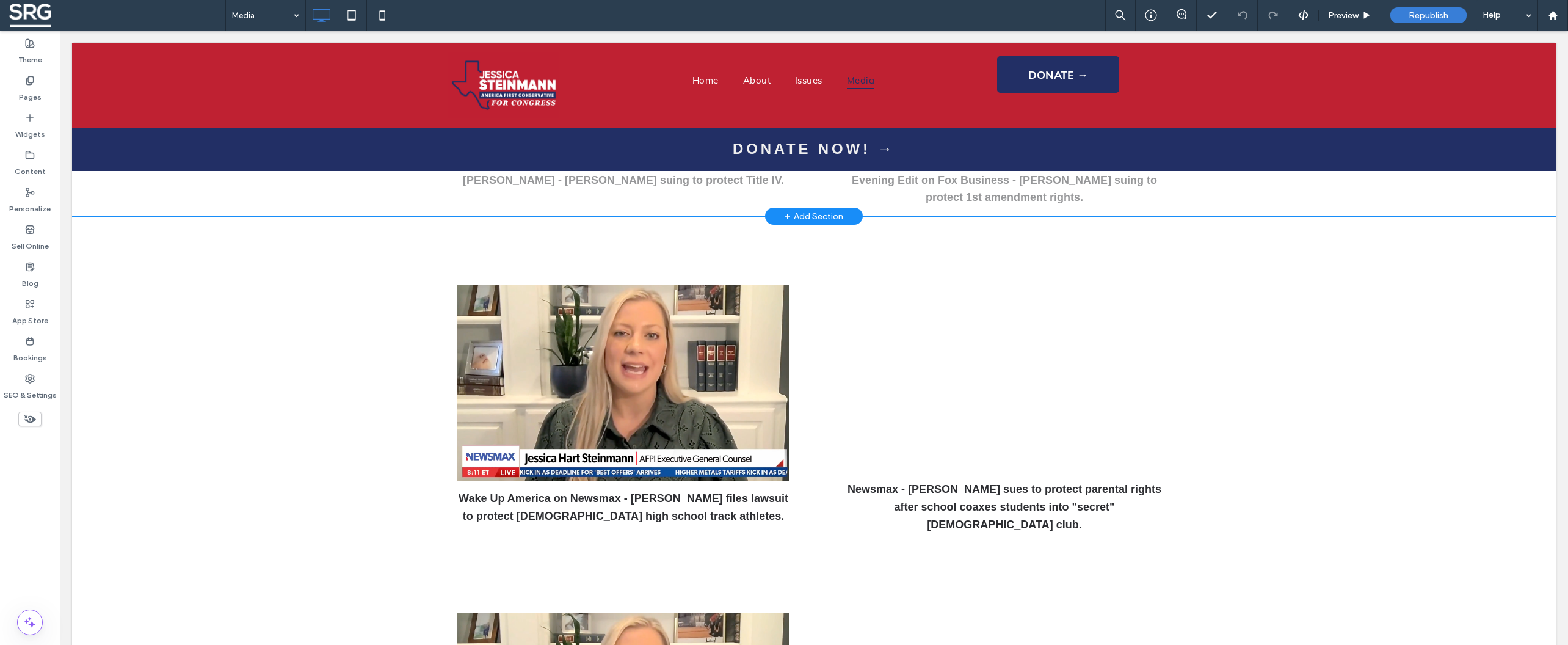
scroll to position [566, 0]
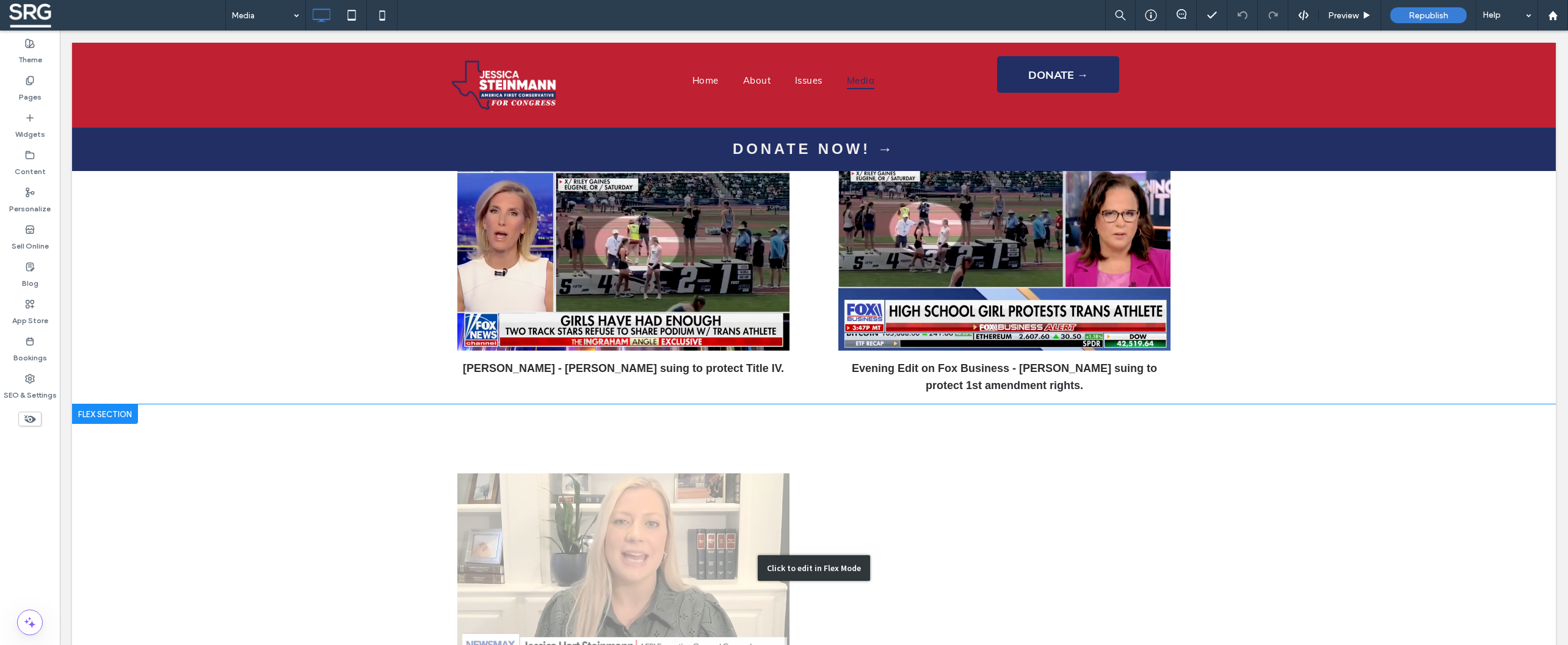
click at [308, 423] on div "Click to edit in Flex Mode" at bounding box center [814, 568] width 1483 height 328
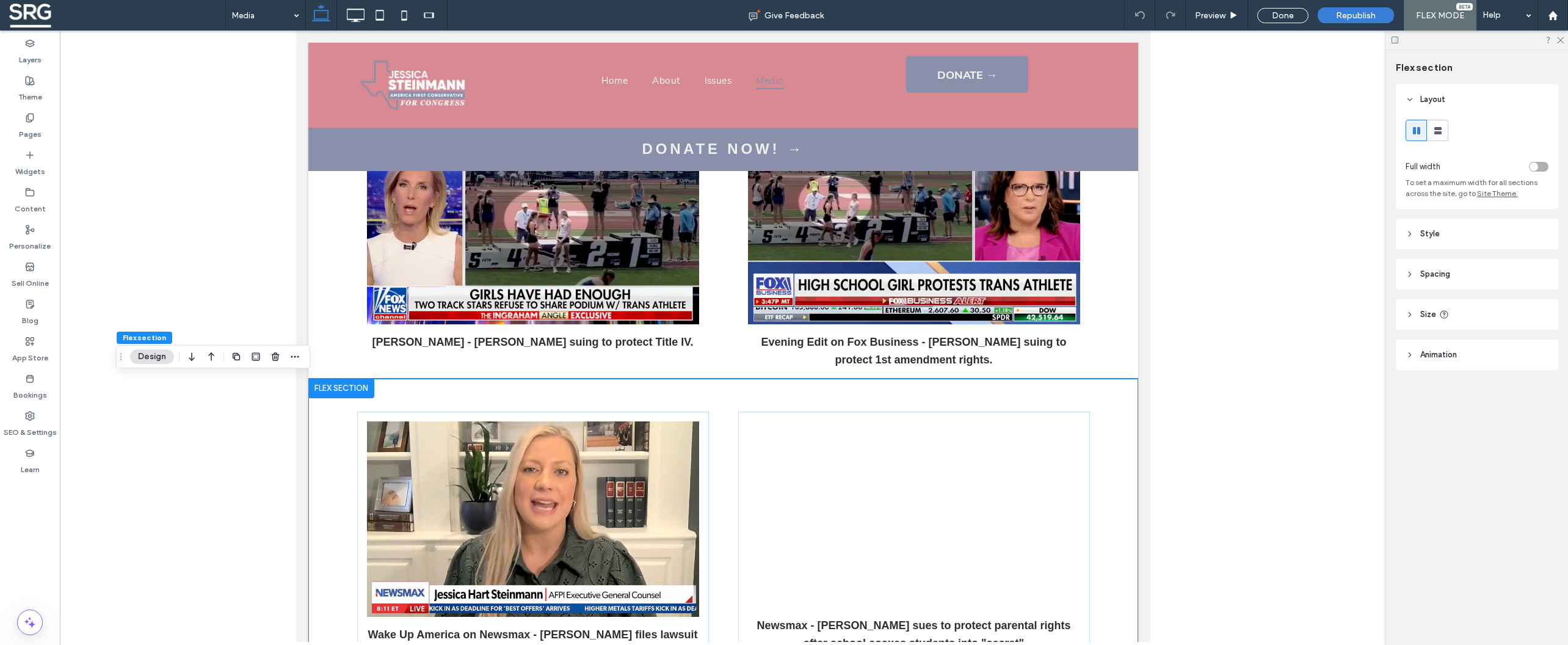
click at [453, 387] on div "Wake Up America on Newsmax - Jessica files lawsuit to protect female high schoo…" at bounding box center [723, 530] width 732 height 301
click at [277, 357] on icon "button" at bounding box center [275, 356] width 9 height 9
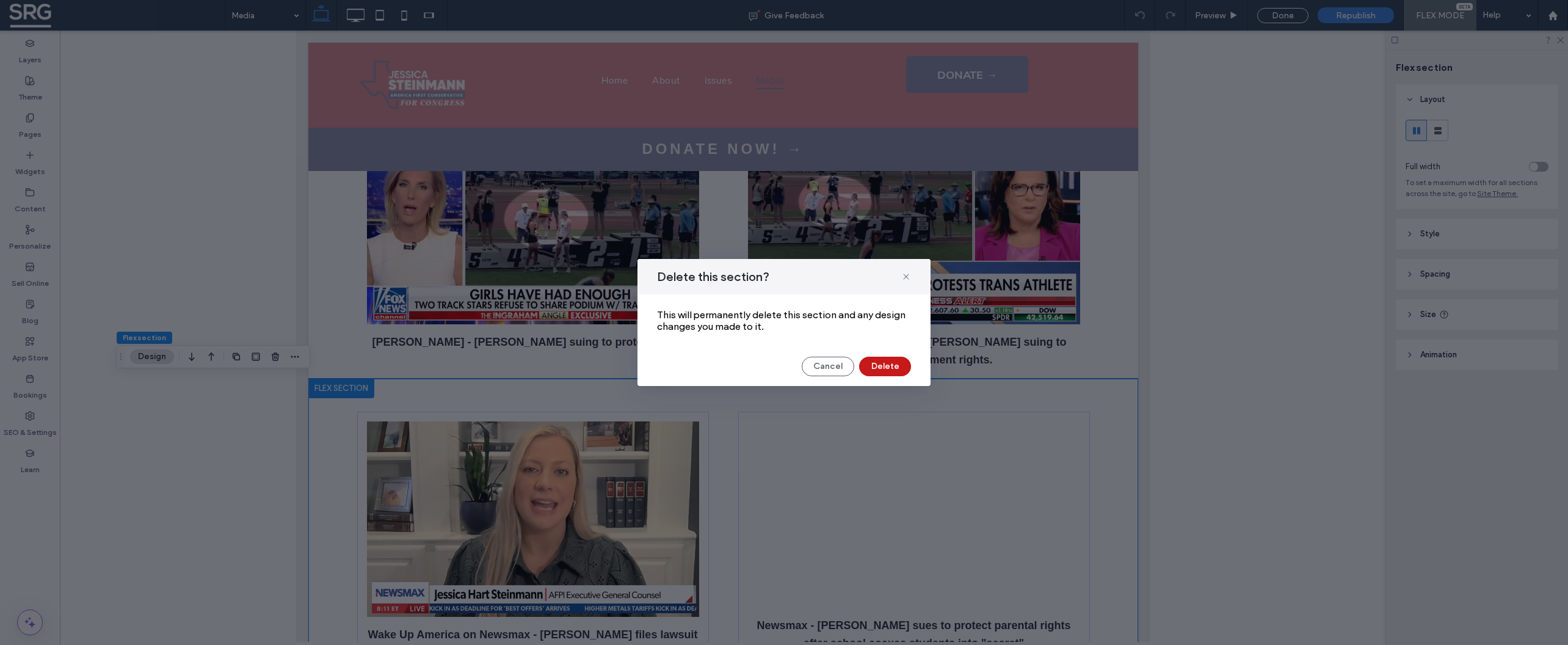
click at [876, 374] on button "Delete" at bounding box center [885, 366] width 52 height 20
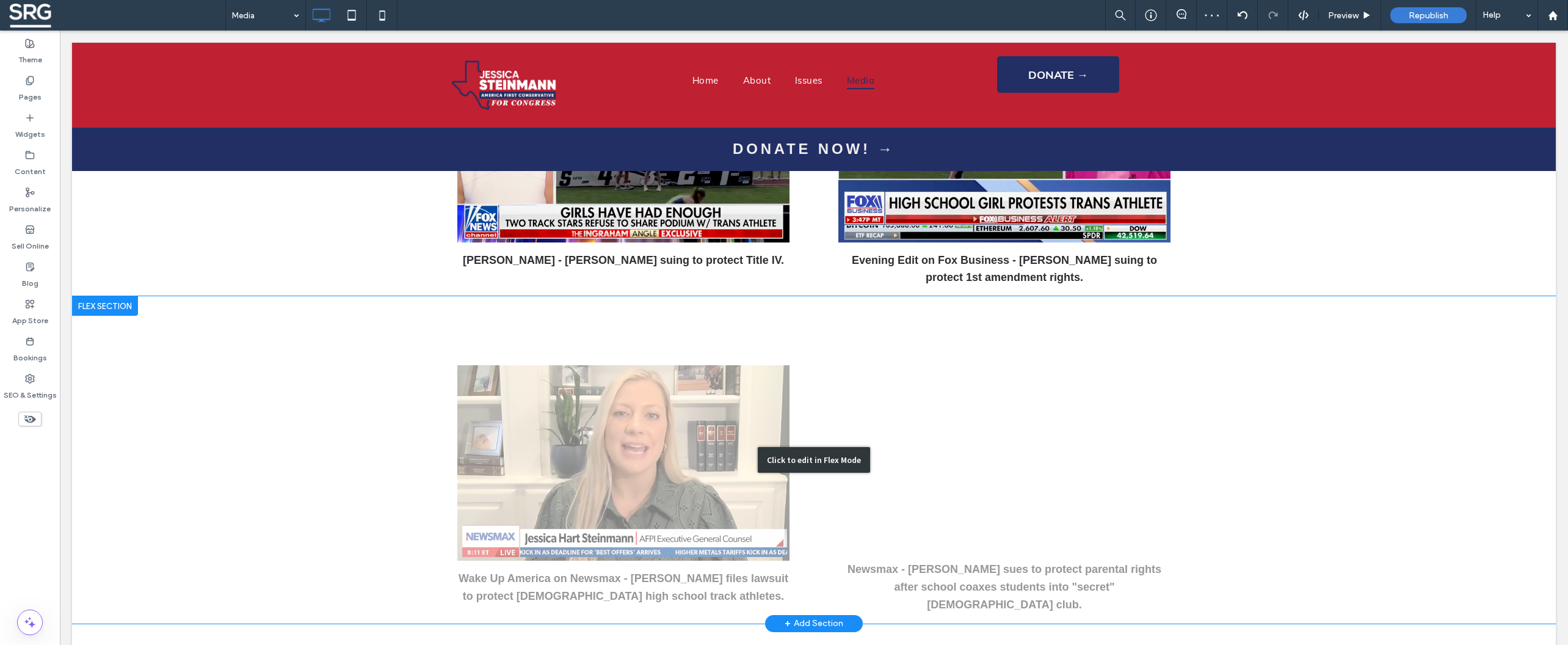
scroll to position [674, 0]
click at [914, 356] on div "Click to edit in Flex Mode" at bounding box center [814, 460] width 1483 height 328
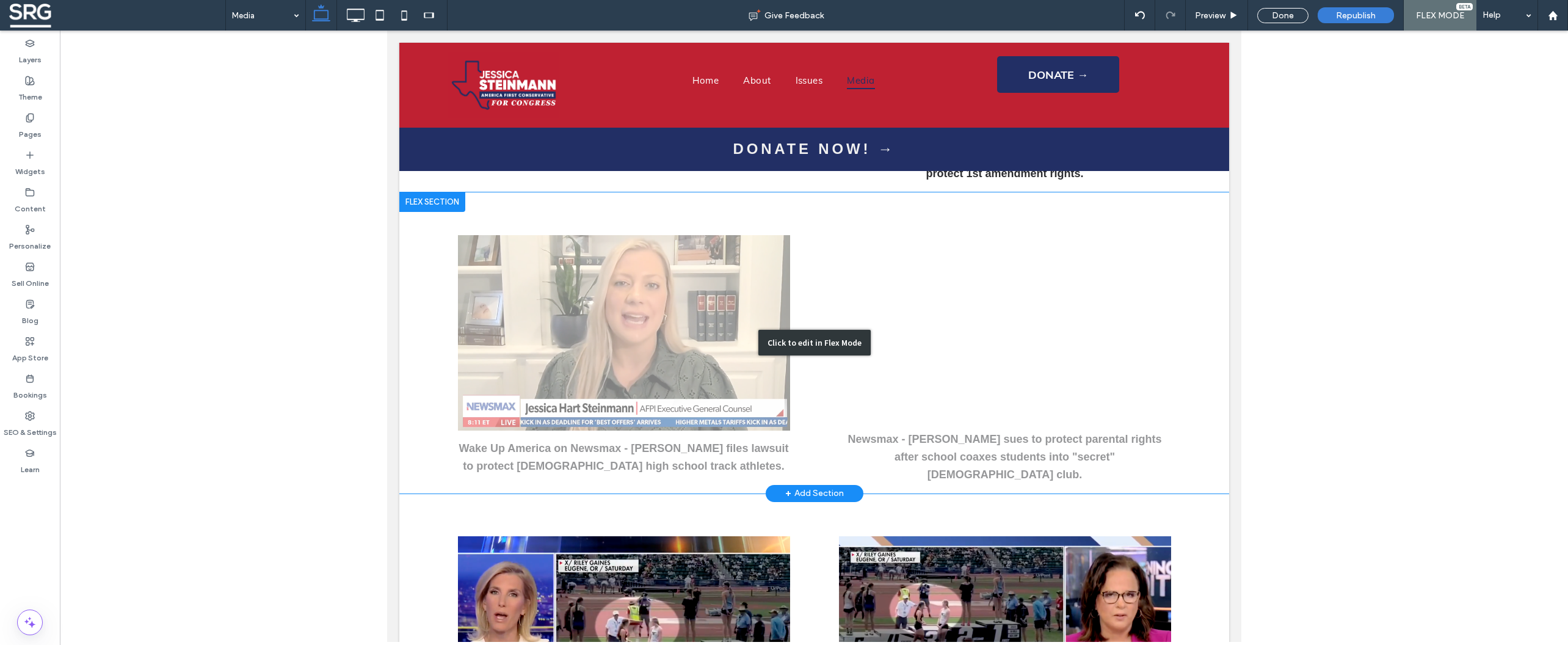
scroll to position [569, 0]
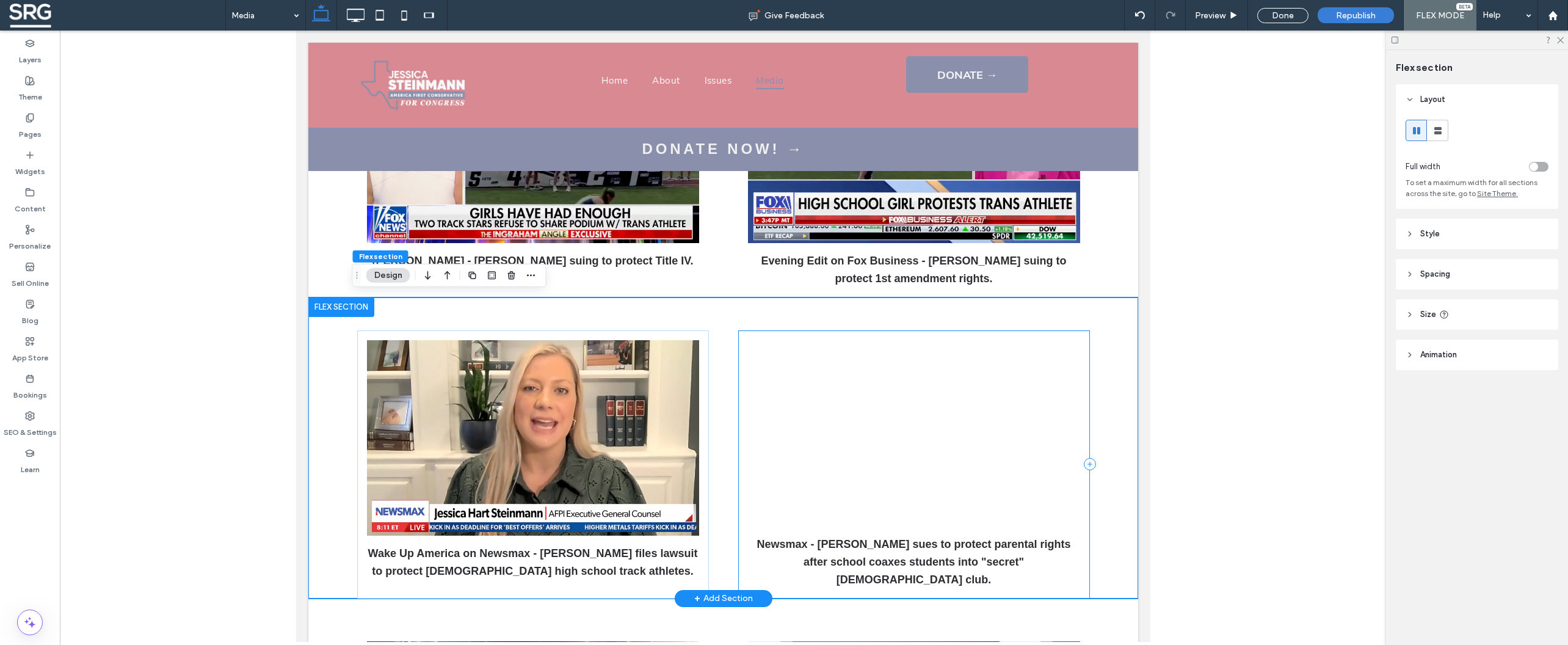
click at [769, 332] on div "Newsmax - [PERSON_NAME] sues to protect parental rights after school coaxes stu…" at bounding box center [913, 464] width 352 height 268
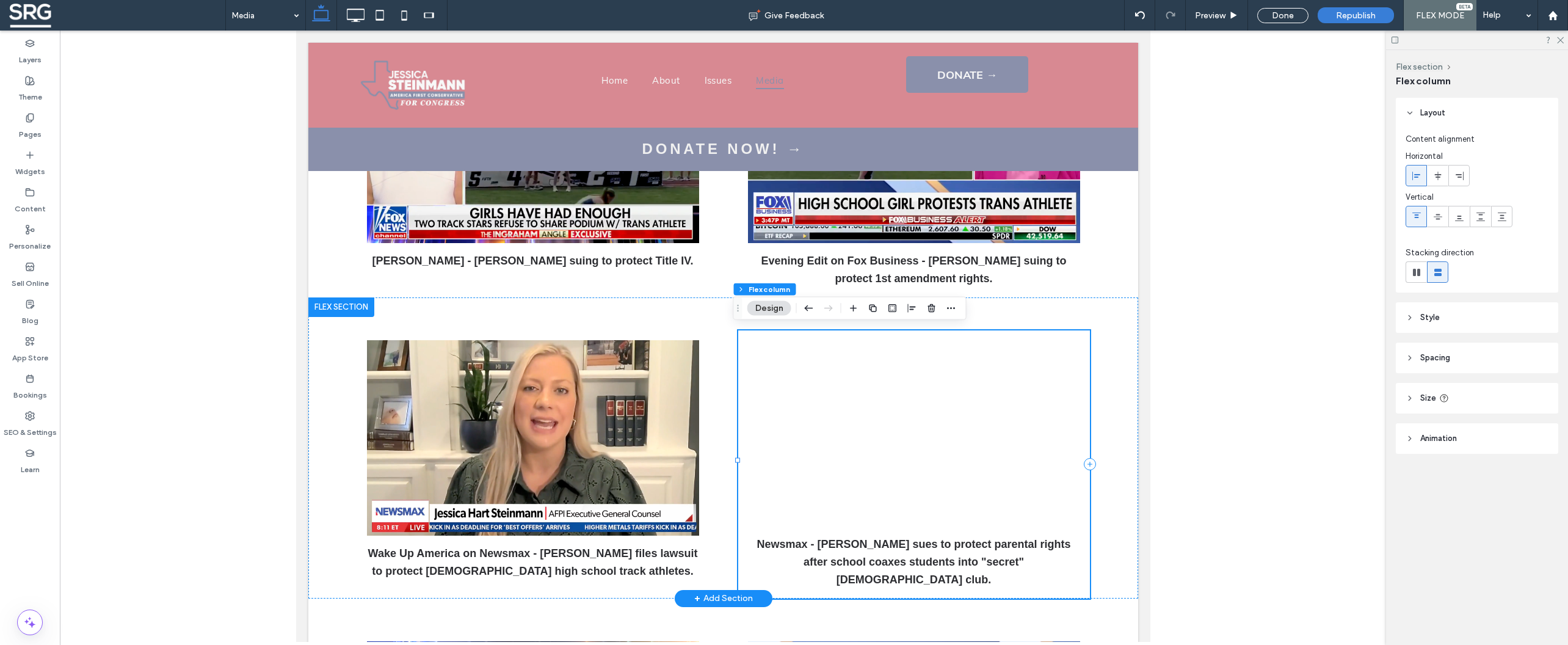
click at [1007, 335] on div "Newsmax - [PERSON_NAME] sues to protect parental rights after school coaxes stu…" at bounding box center [913, 464] width 352 height 268
click at [946, 308] on span "button" at bounding box center [950, 308] width 15 height 15
click at [902, 358] on label "Copy" at bounding box center [915, 358] width 85 height 10
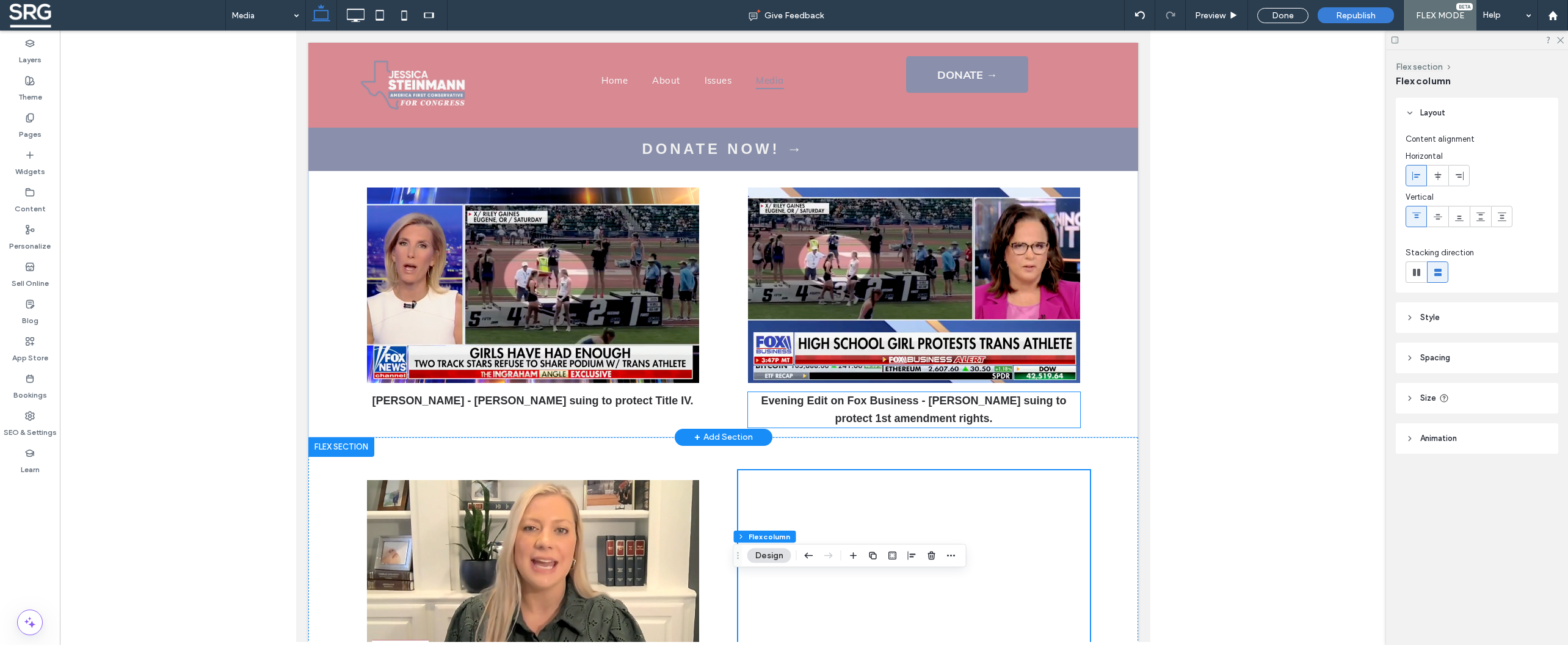
scroll to position [315, 0]
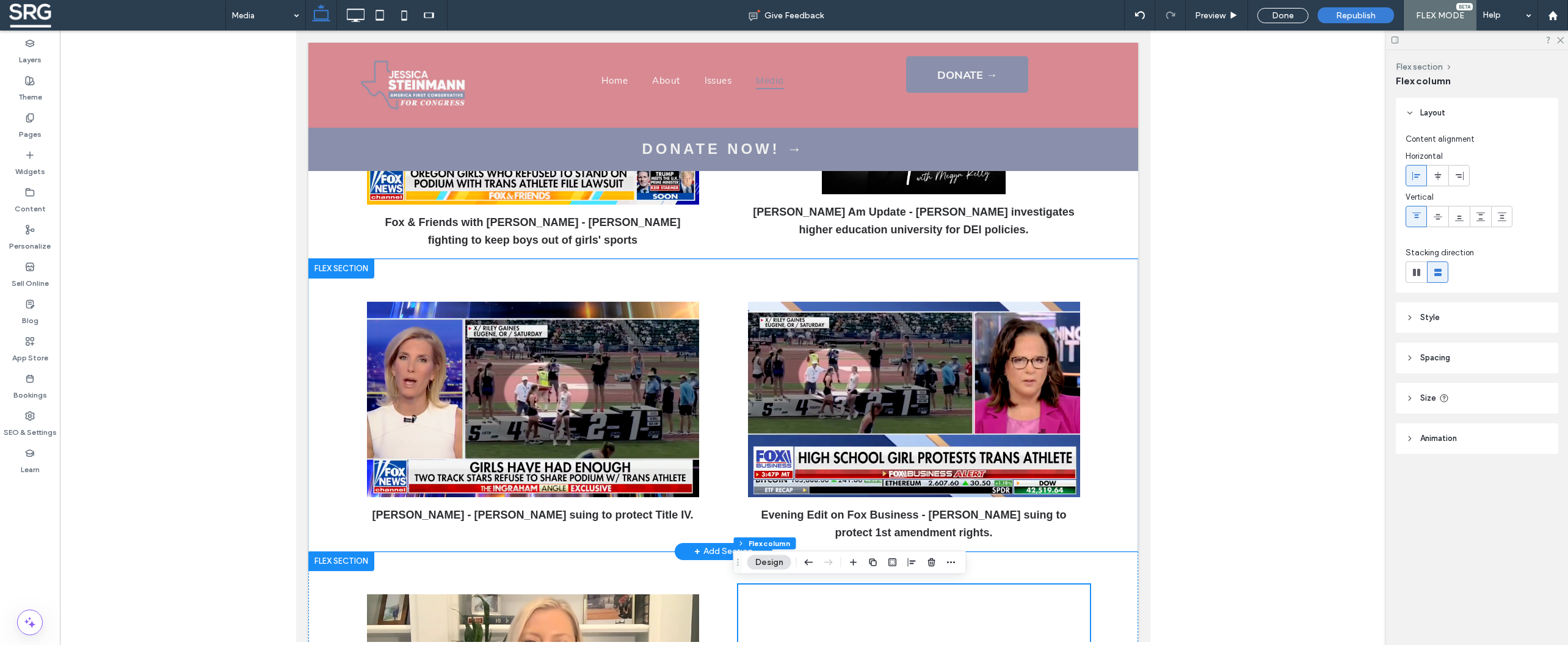
click at [756, 280] on div "[PERSON_NAME] - [PERSON_NAME] suing to protect Title IV. Evening Edit on Fox Bu…" at bounding box center [723, 405] width 732 height 293
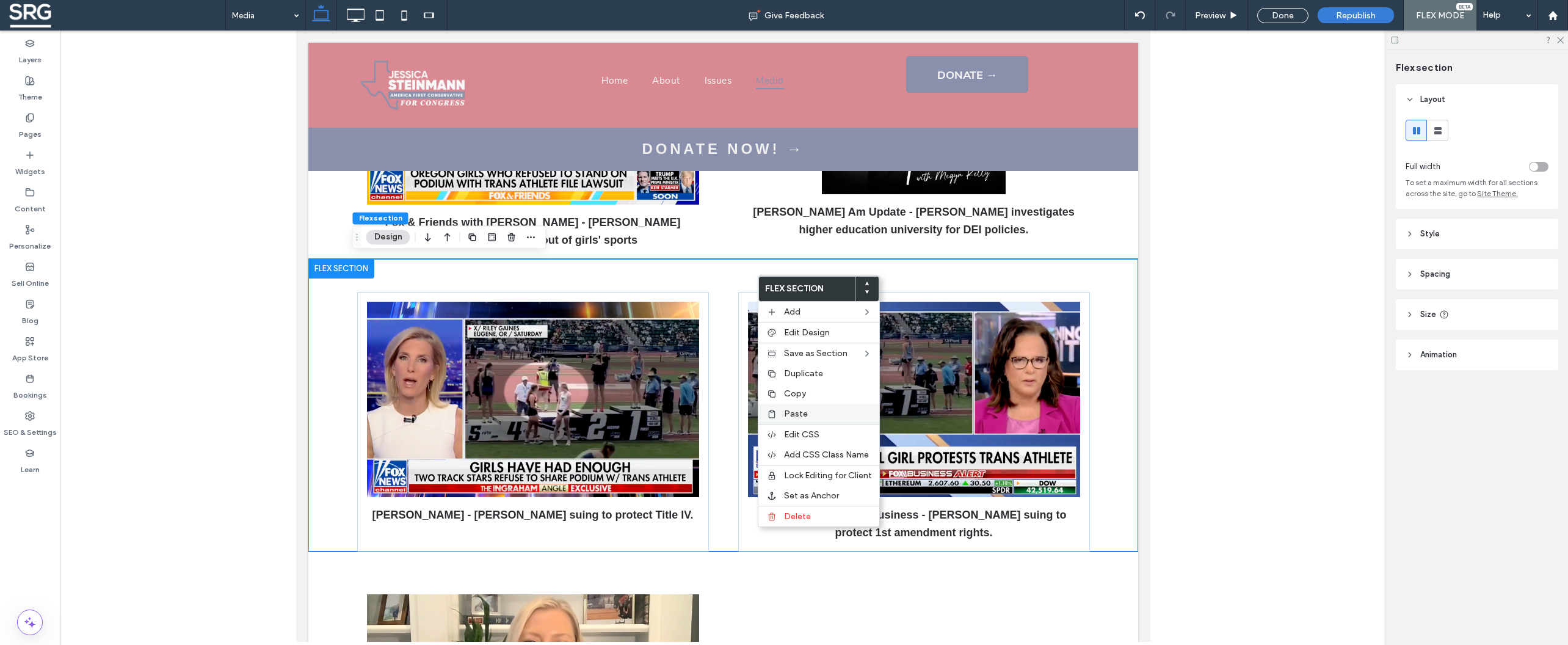
click at [802, 413] on span "Paste" at bounding box center [796, 413] width 24 height 10
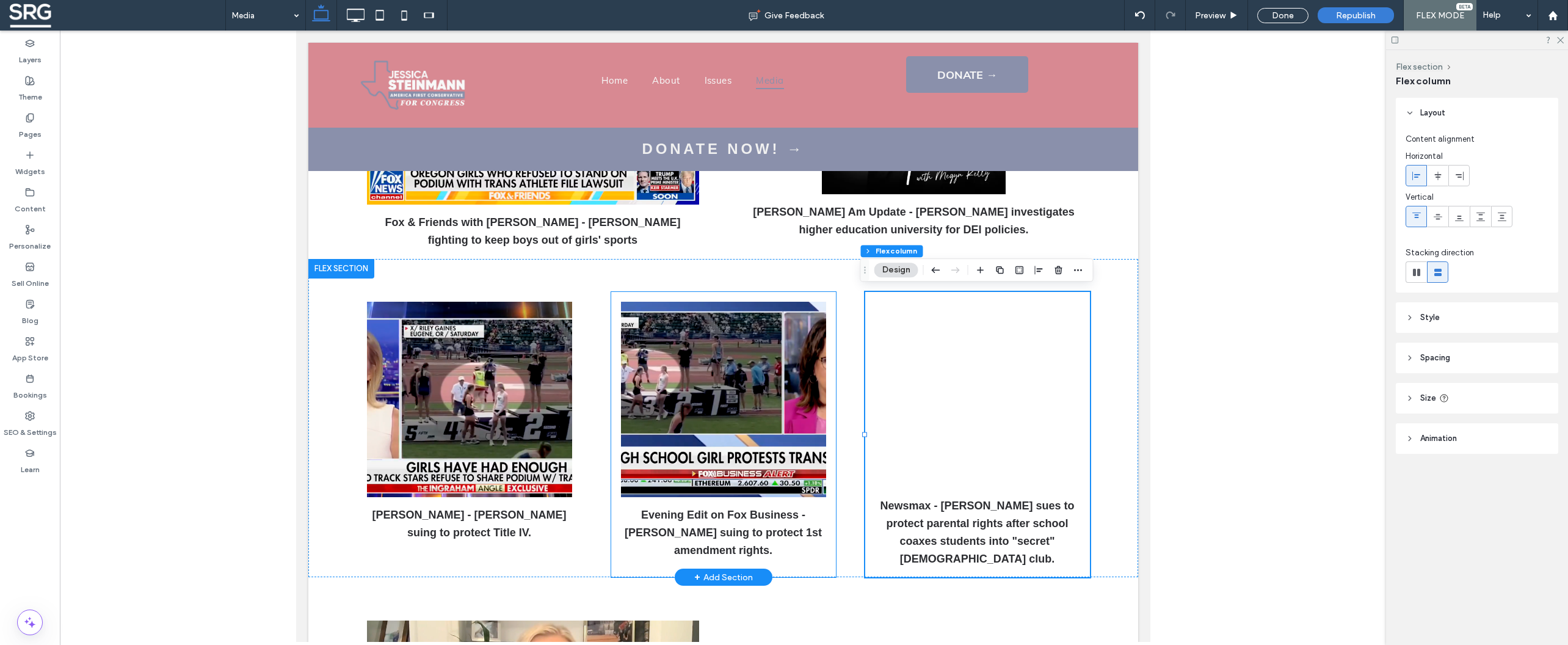
click at [778, 293] on div "Evening Edit on Fox Business - [PERSON_NAME] suing to protect 1st amendment rig…" at bounding box center [723, 434] width 225 height 285
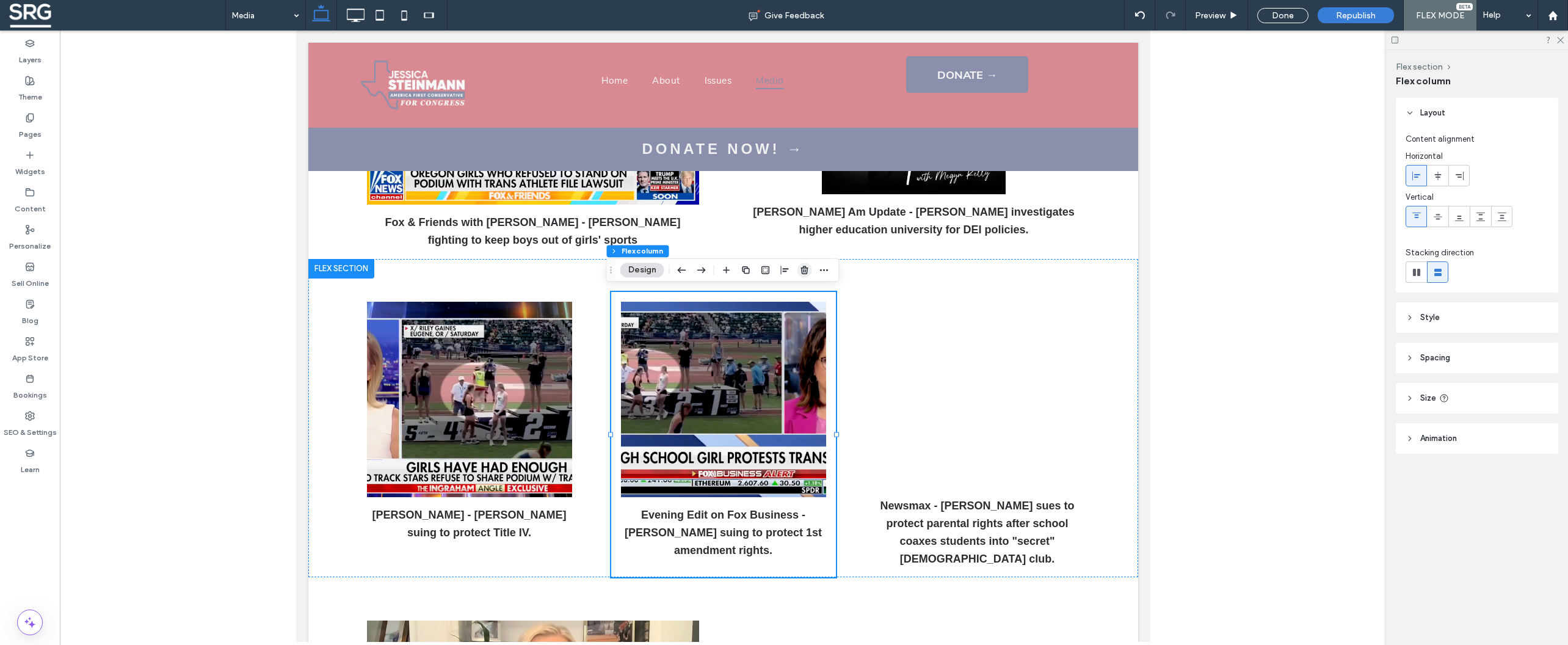
click at [805, 270] on icon "button" at bounding box center [804, 269] width 9 height 9
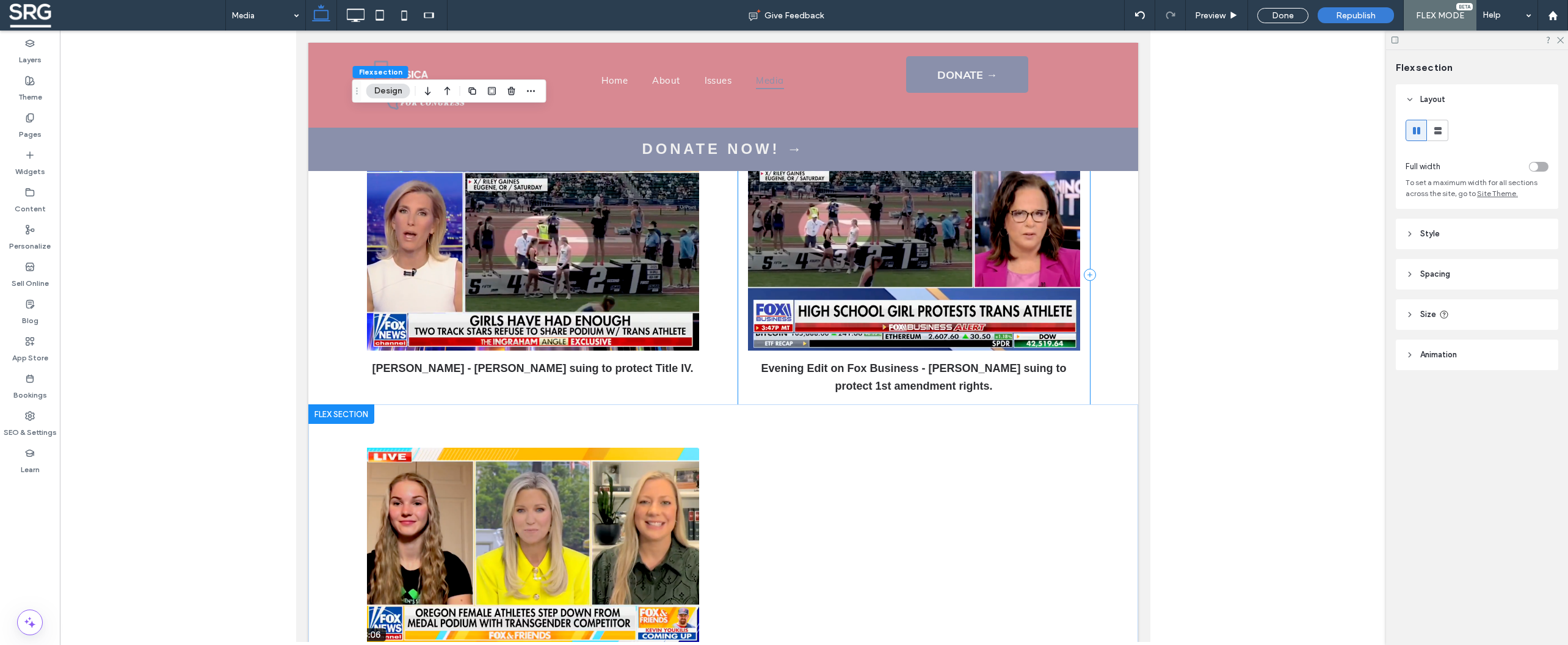
scroll to position [1155, 0]
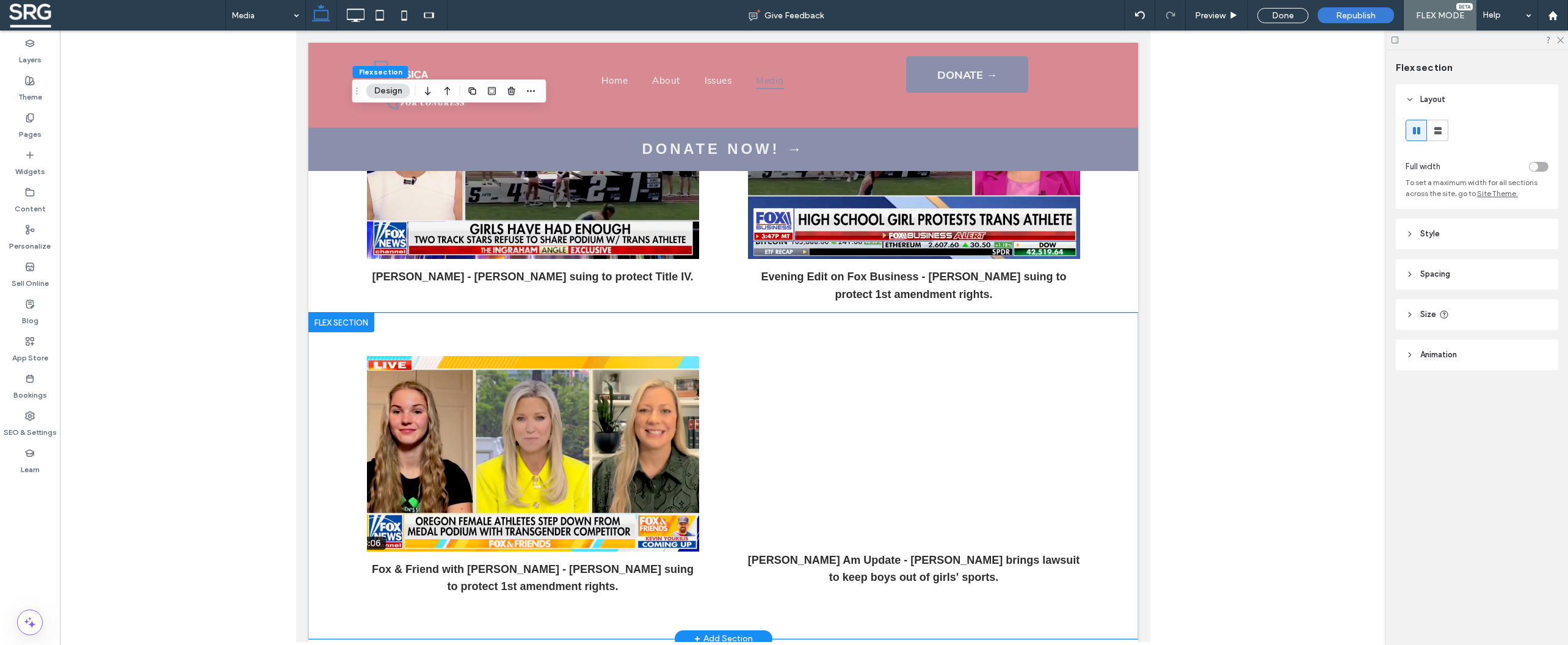
click at [324, 378] on div "Fox & Friend with Ainsley Earhardt - Jessica suing to protect 1st amendment rig…" at bounding box center [723, 475] width 830 height 325
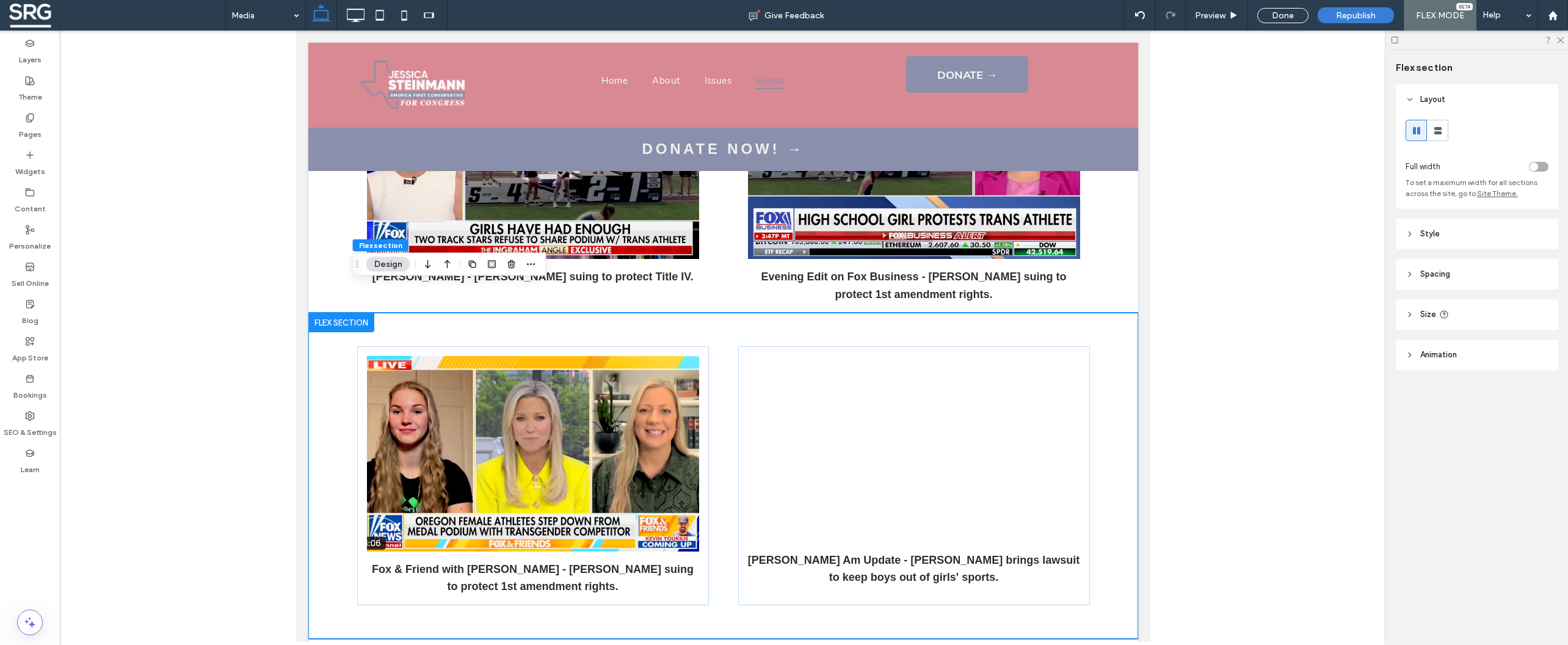
click at [453, 262] on icon "button" at bounding box center [447, 264] width 15 height 22
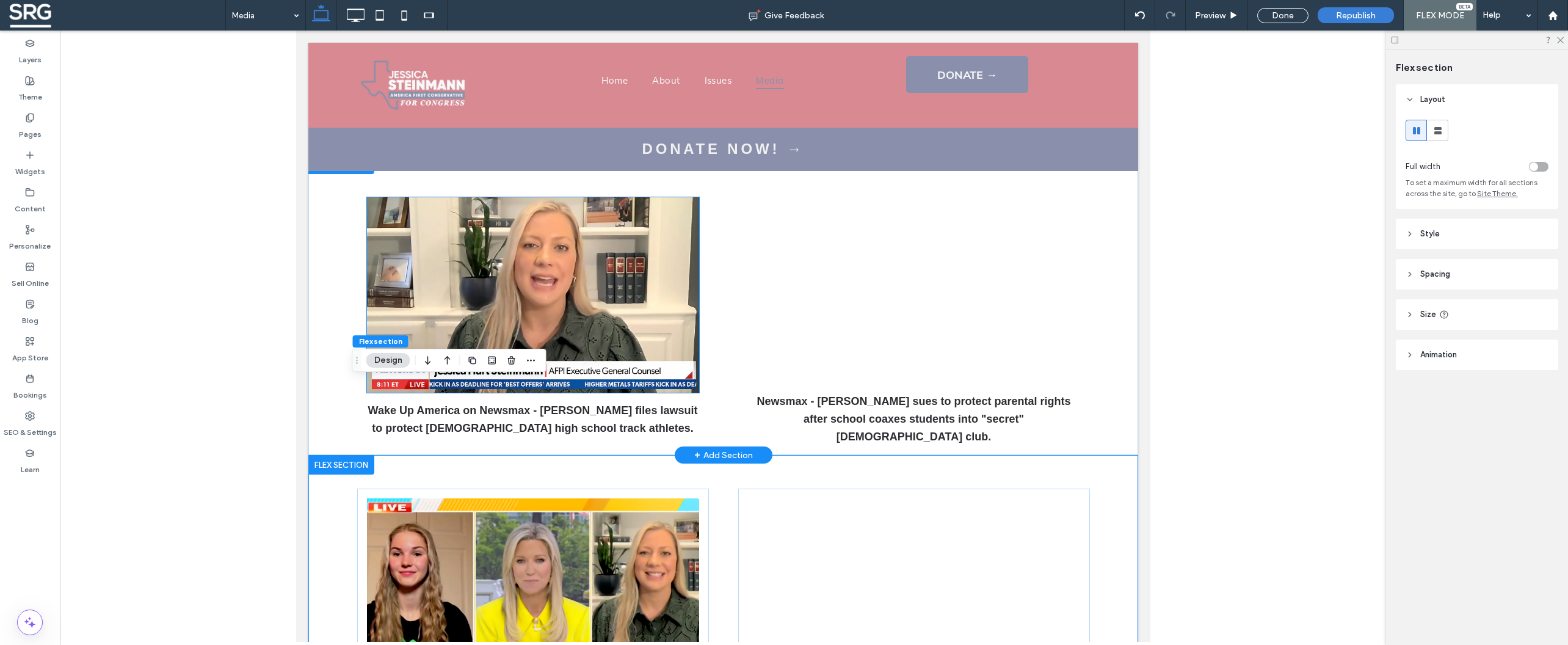
scroll to position [770, 0]
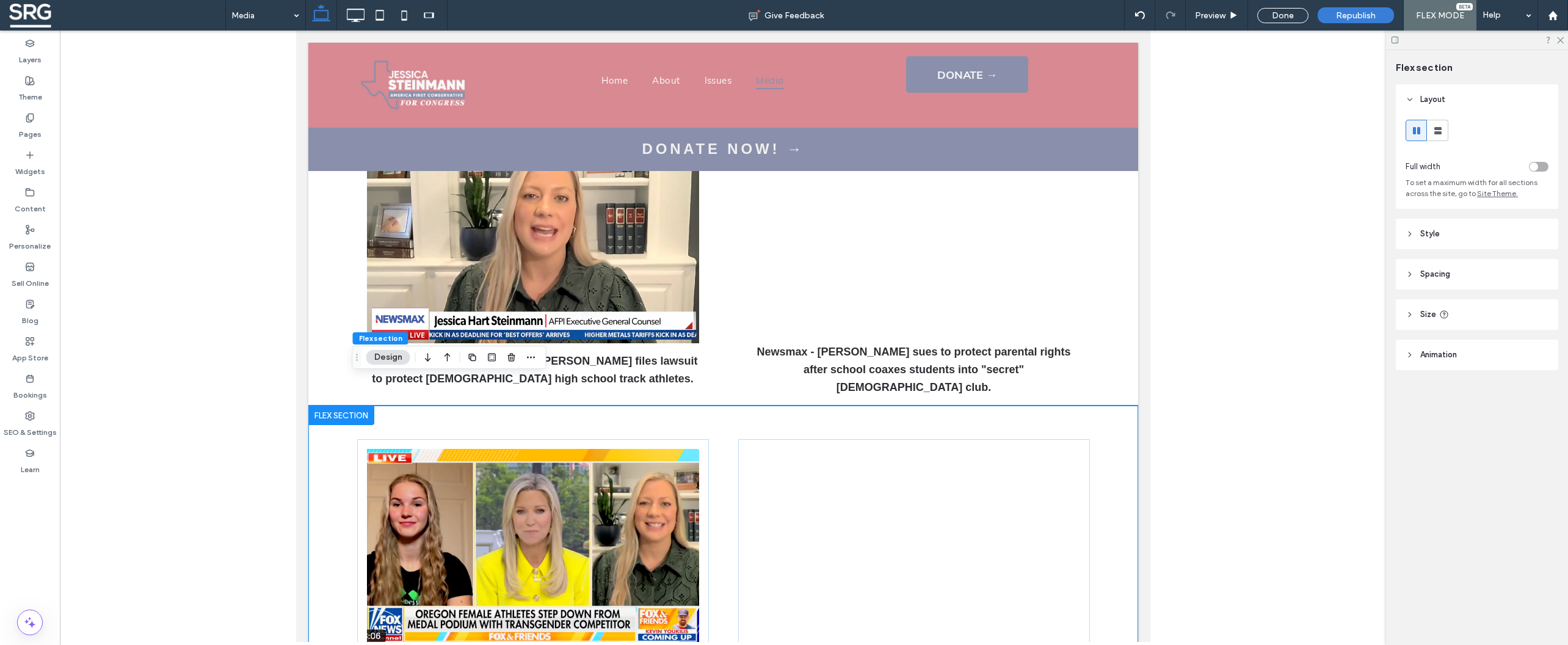
click at [426, 405] on div "Fox & Friend with Ainsley Earhardt - Jessica suing to protect 1st amendment rig…" at bounding box center [723, 568] width 732 height 325
click at [443, 358] on icon "button" at bounding box center [447, 358] width 15 height 22
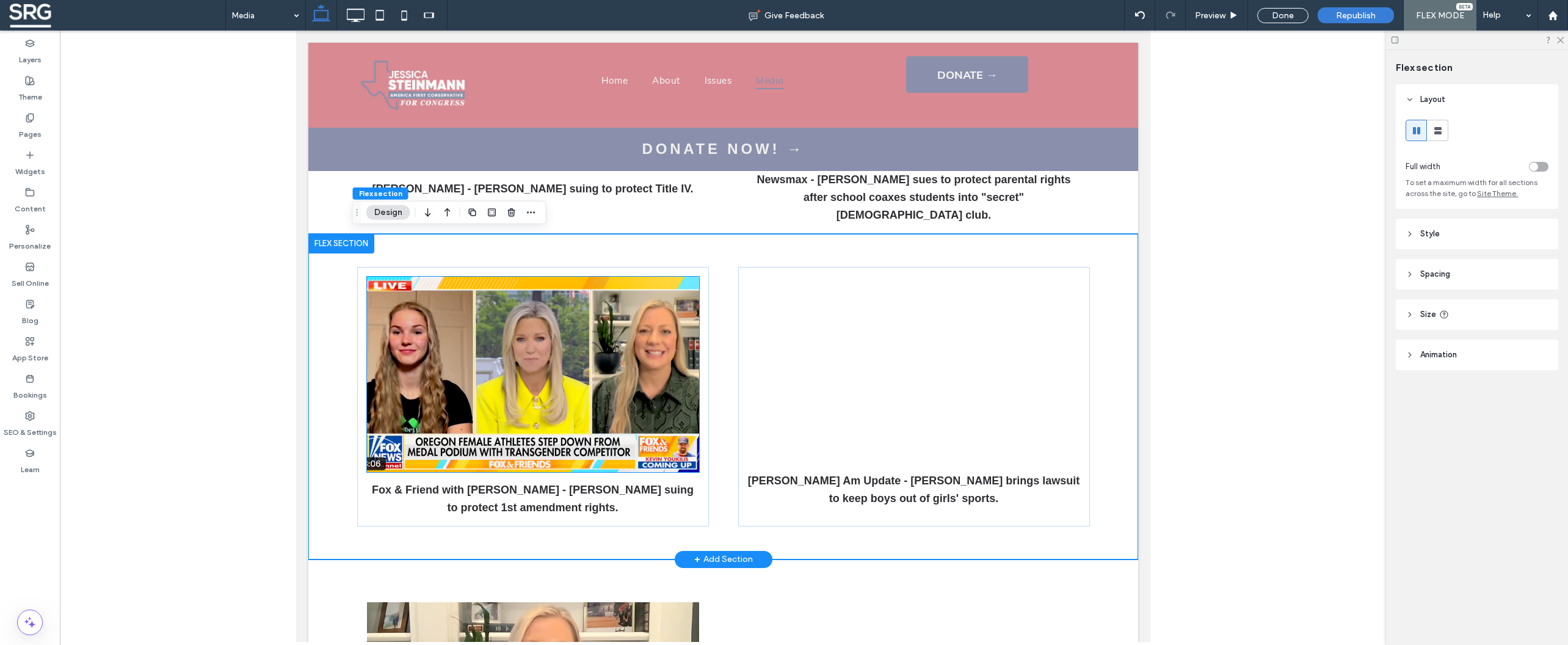
scroll to position [604, 0]
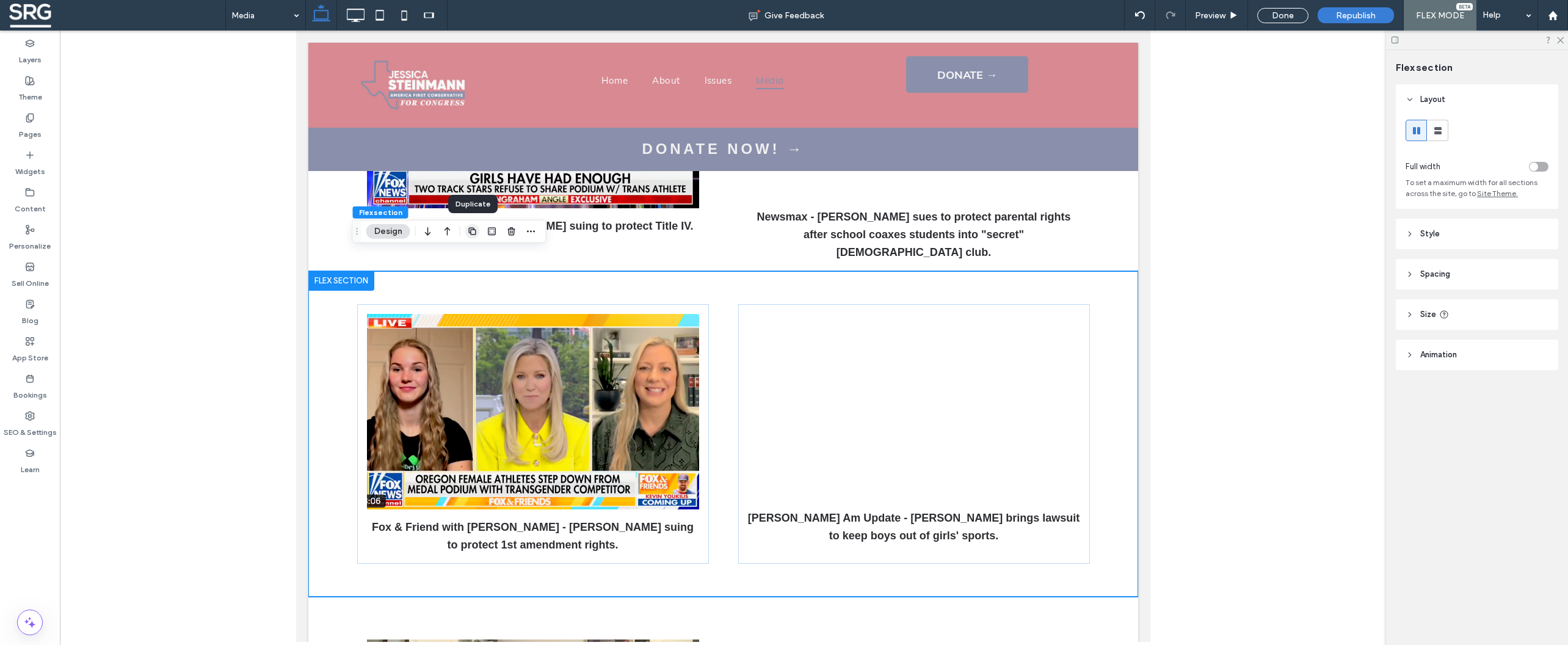
click at [472, 232] on icon "button" at bounding box center [472, 231] width 9 height 9
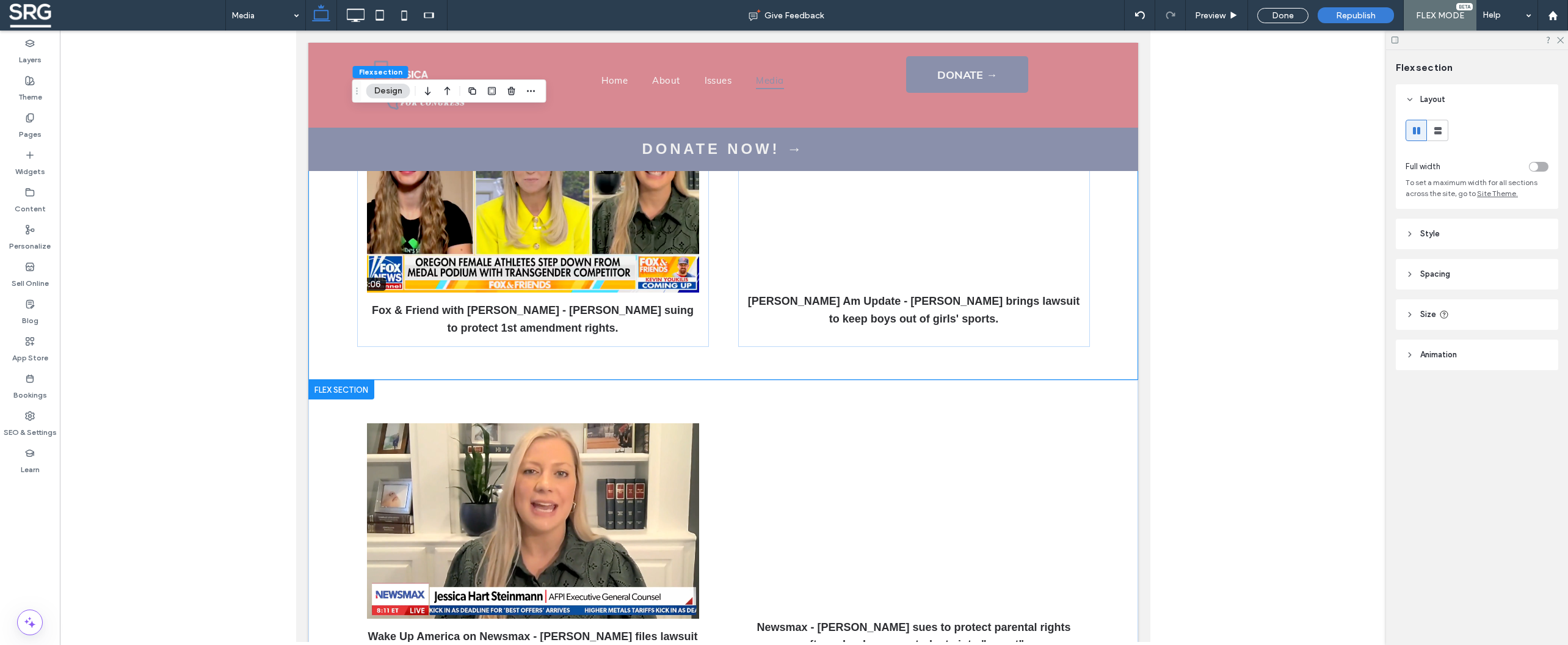
scroll to position [1186, 0]
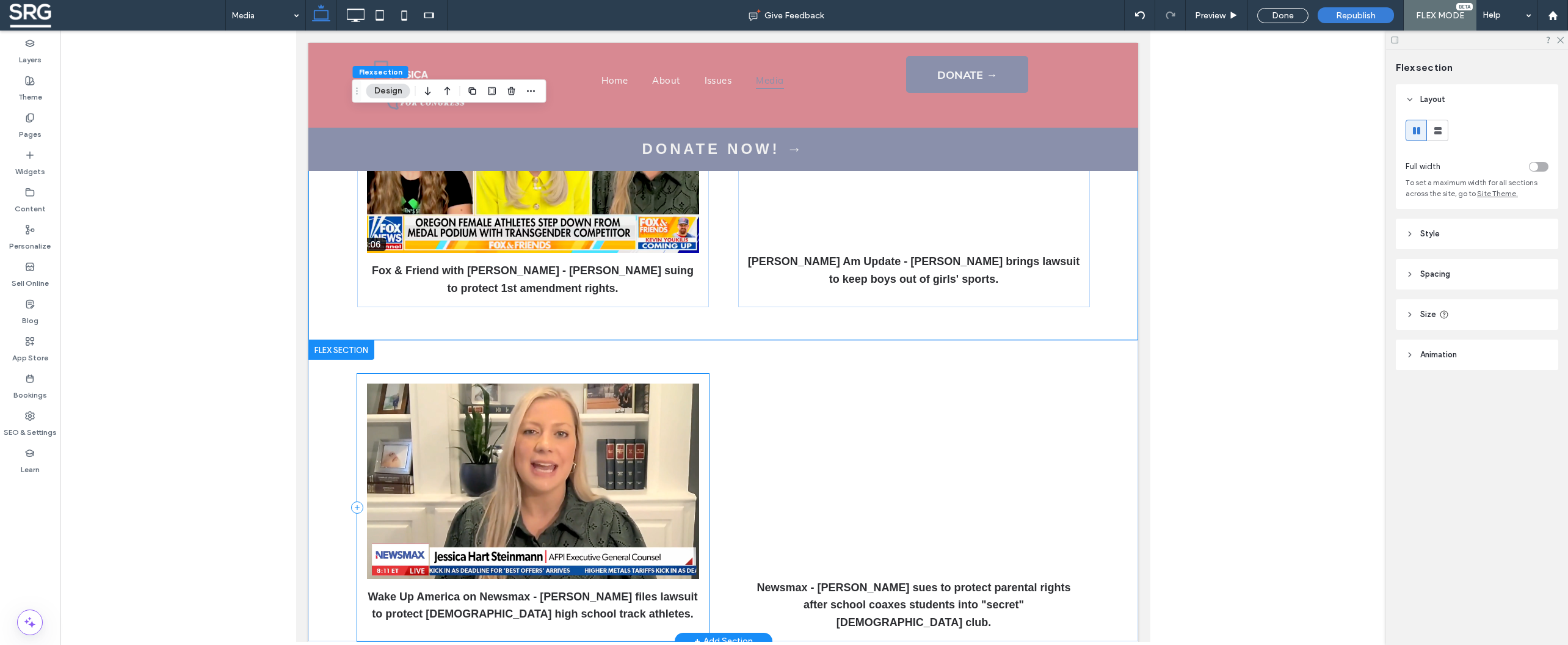
click at [539, 374] on div "Wake Up America on Newsmax - [PERSON_NAME] files lawsuit to protect [DEMOGRAPHI…" at bounding box center [532, 507] width 352 height 268
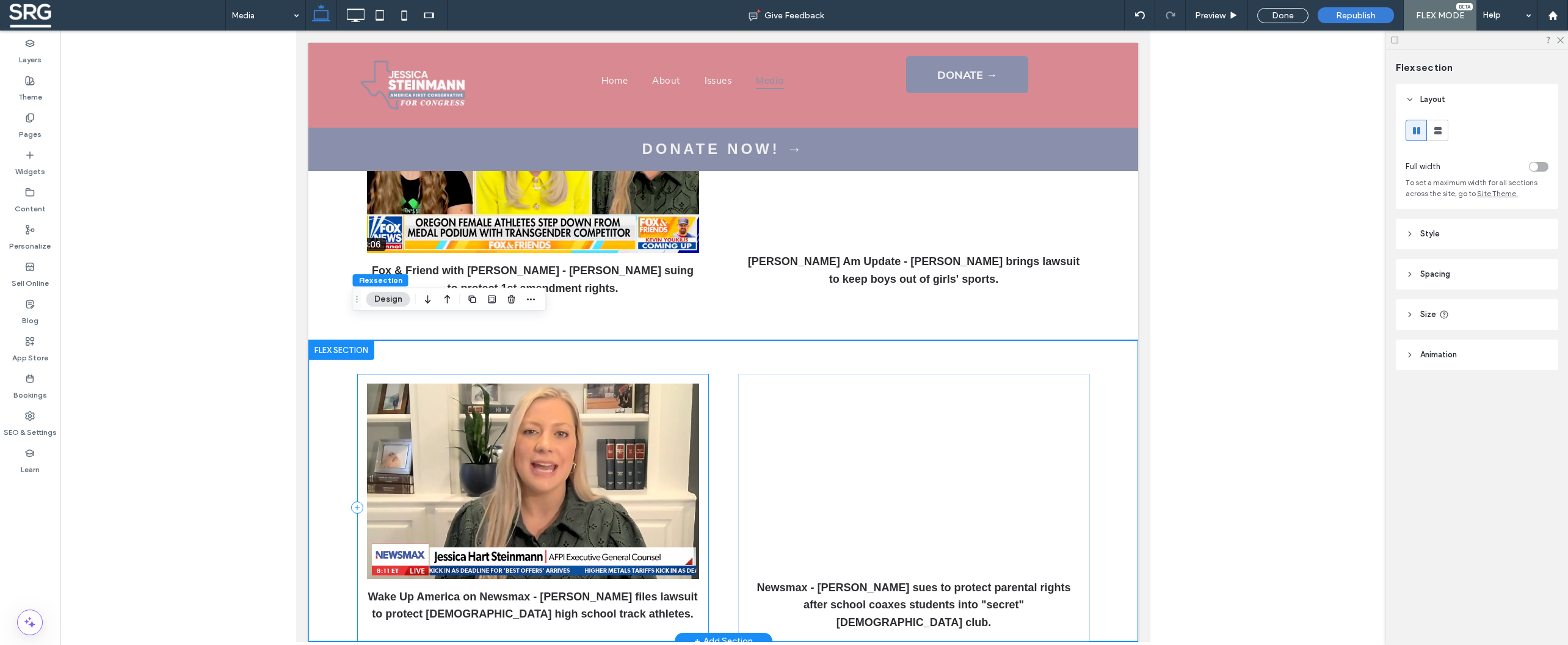
click at [477, 374] on div "Wake Up America on Newsmax - [PERSON_NAME] files lawsuit to protect [DEMOGRAPHI…" at bounding box center [532, 507] width 352 height 268
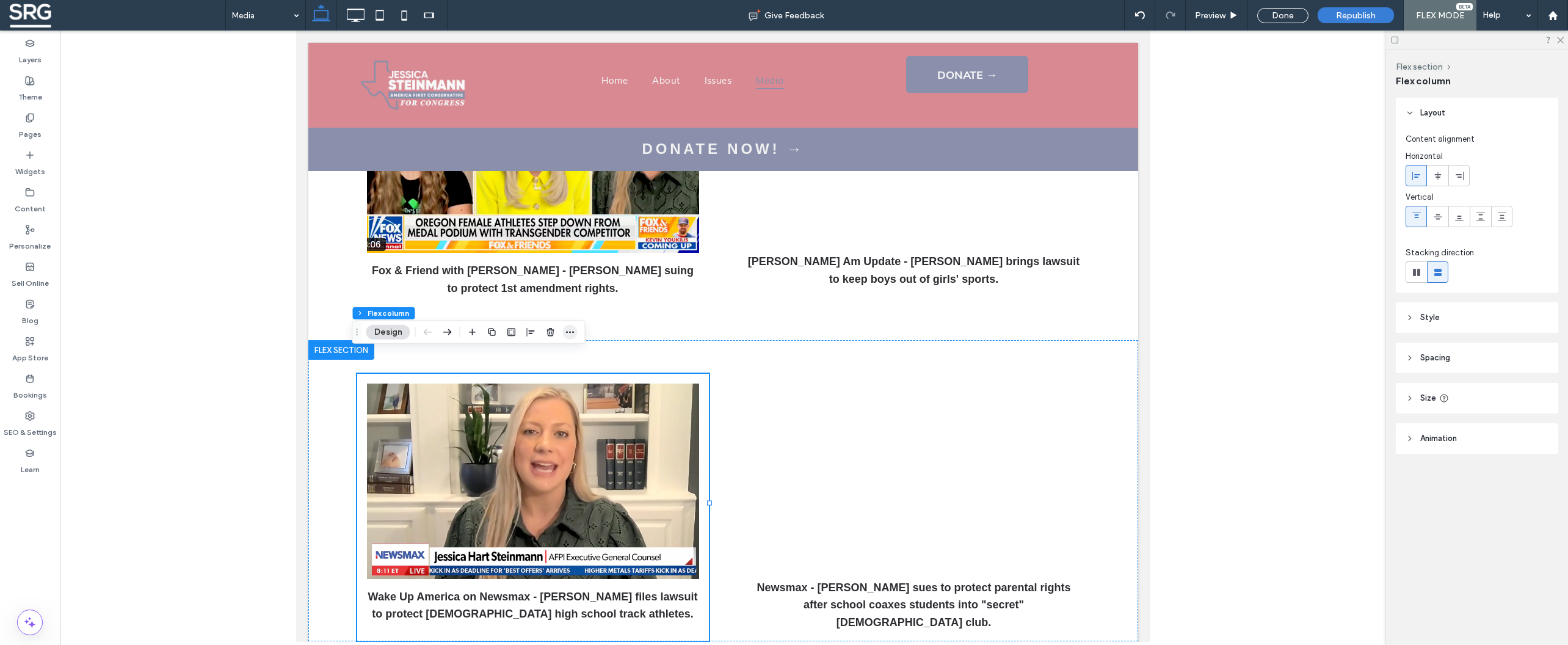
click at [567, 330] on icon "button" at bounding box center [570, 332] width 9 height 9
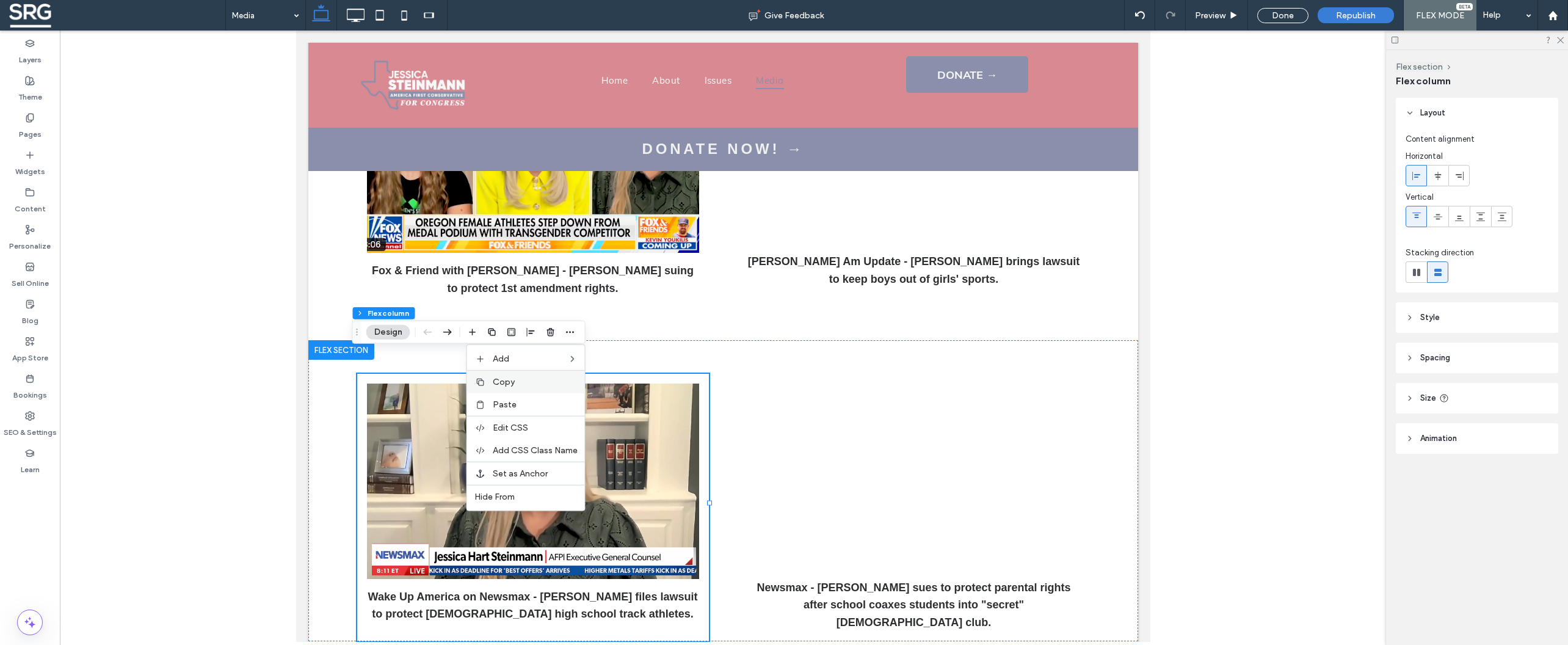
click at [530, 377] on label "Copy" at bounding box center [535, 382] width 85 height 10
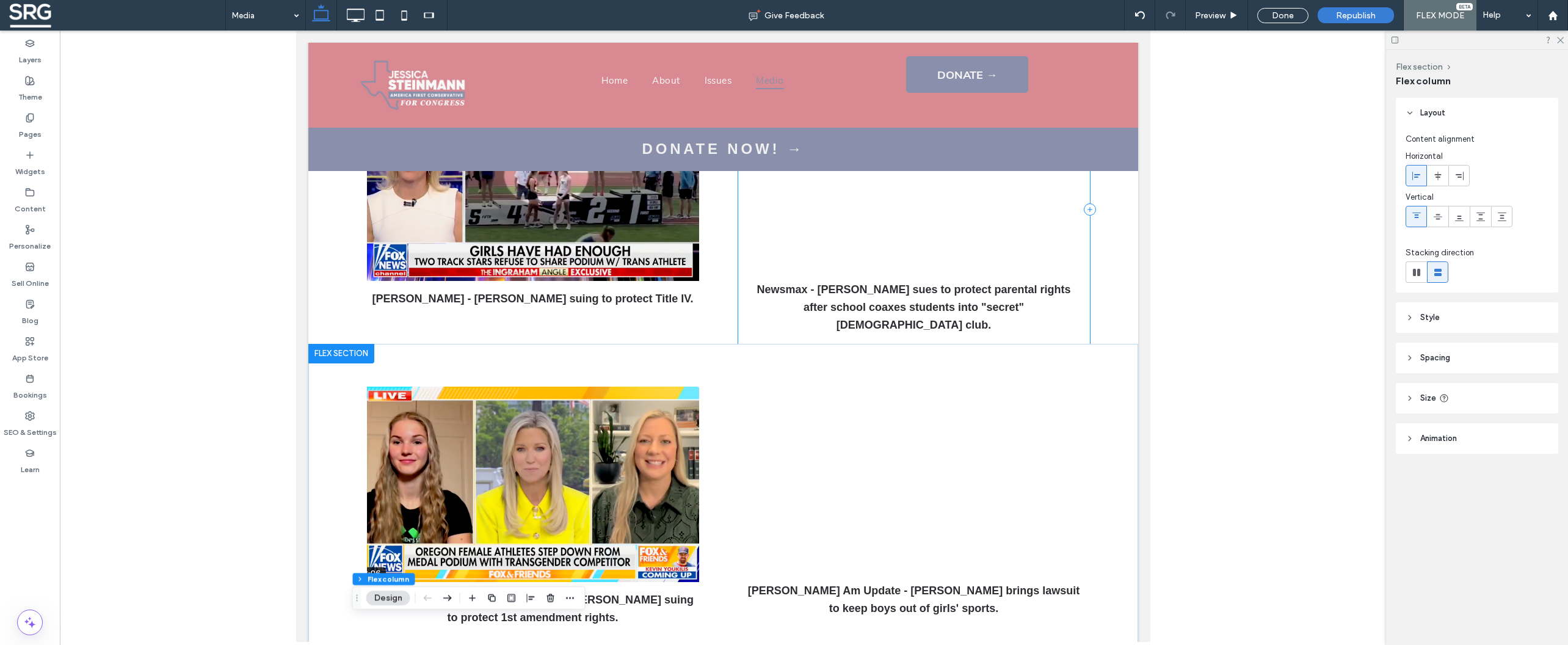
scroll to position [522, 0]
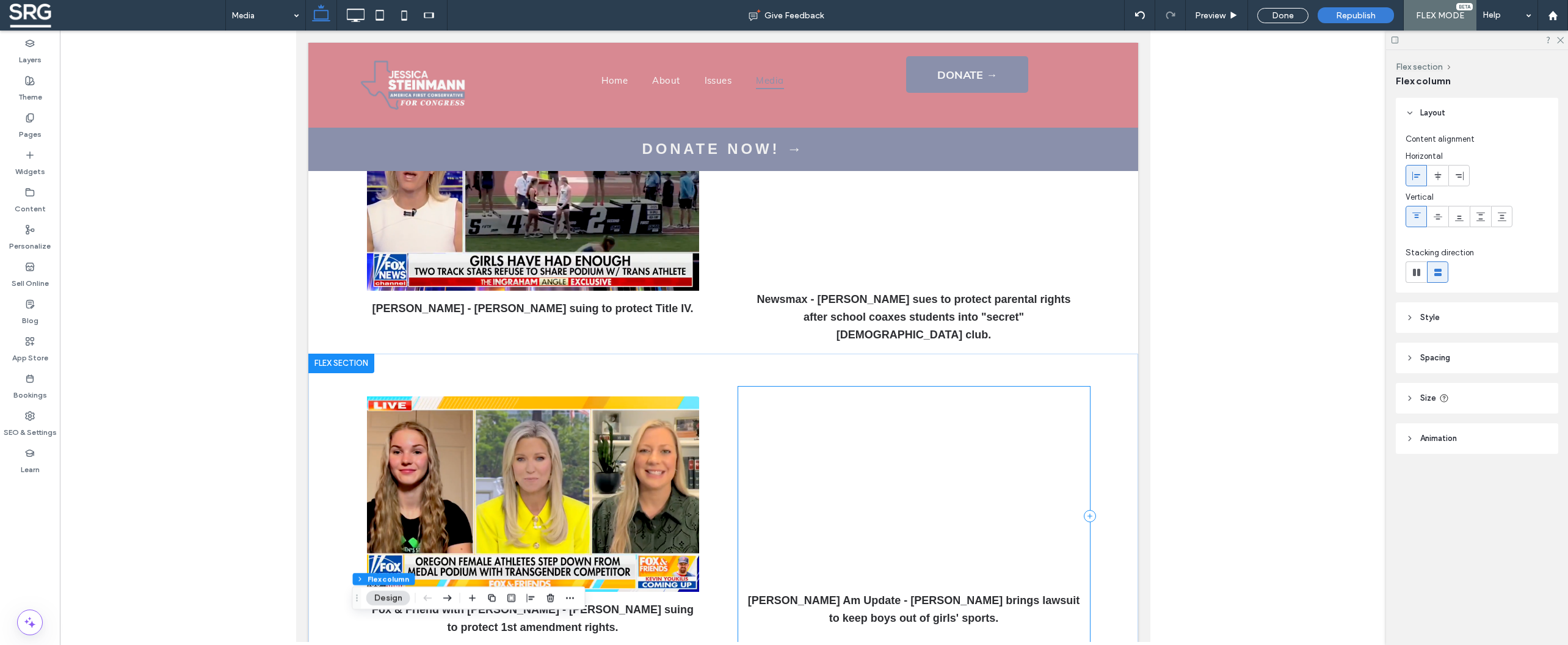
click at [784, 387] on div "[PERSON_NAME] Am Update - [PERSON_NAME] brings lawsuit to keep boys out of girl…" at bounding box center [913, 516] width 352 height 259
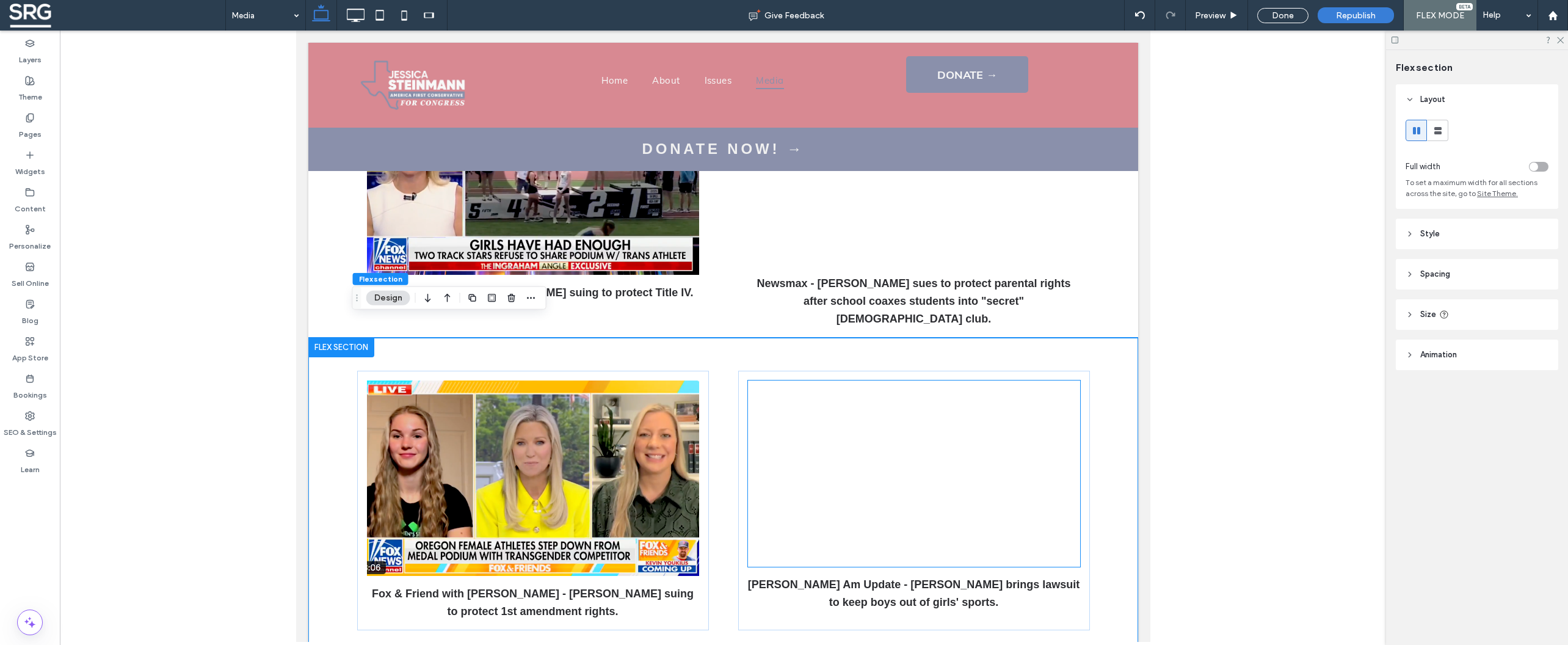
scroll to position [539, 0]
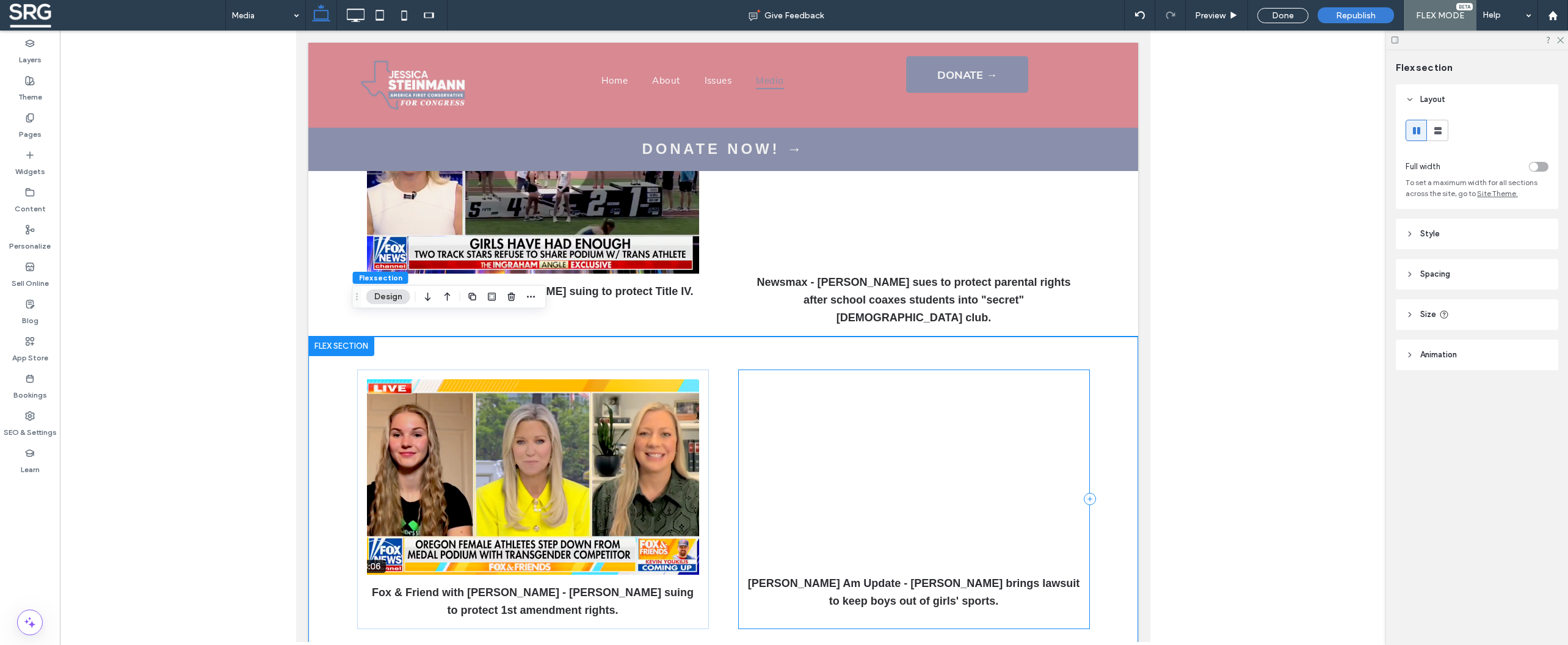
click at [741, 370] on div "[PERSON_NAME] Am Update - [PERSON_NAME] brings lawsuit to keep boys out of girl…" at bounding box center [913, 499] width 352 height 259
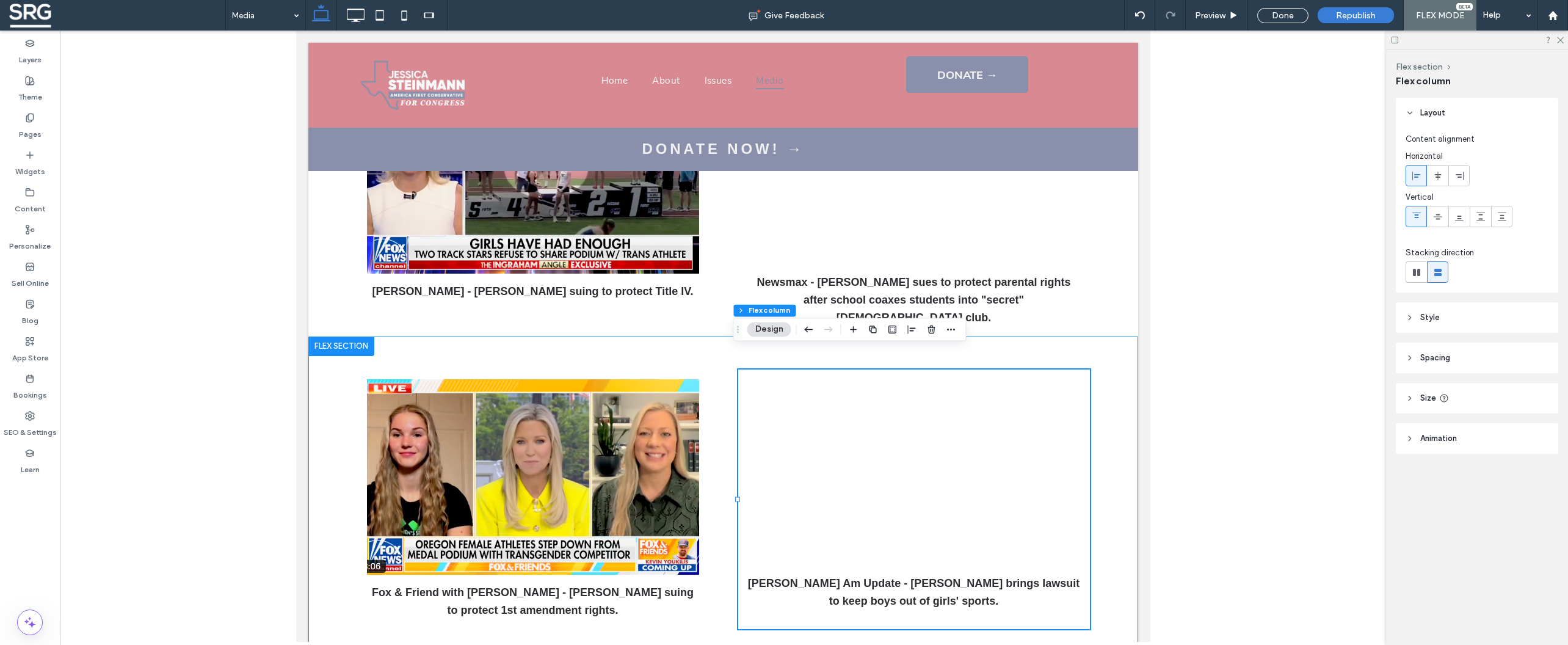
click at [712, 338] on div "Fox & Friend with Ainsley Earhardt - Jessica suing to protect 1st amendment rig…" at bounding box center [723, 499] width 732 height 325
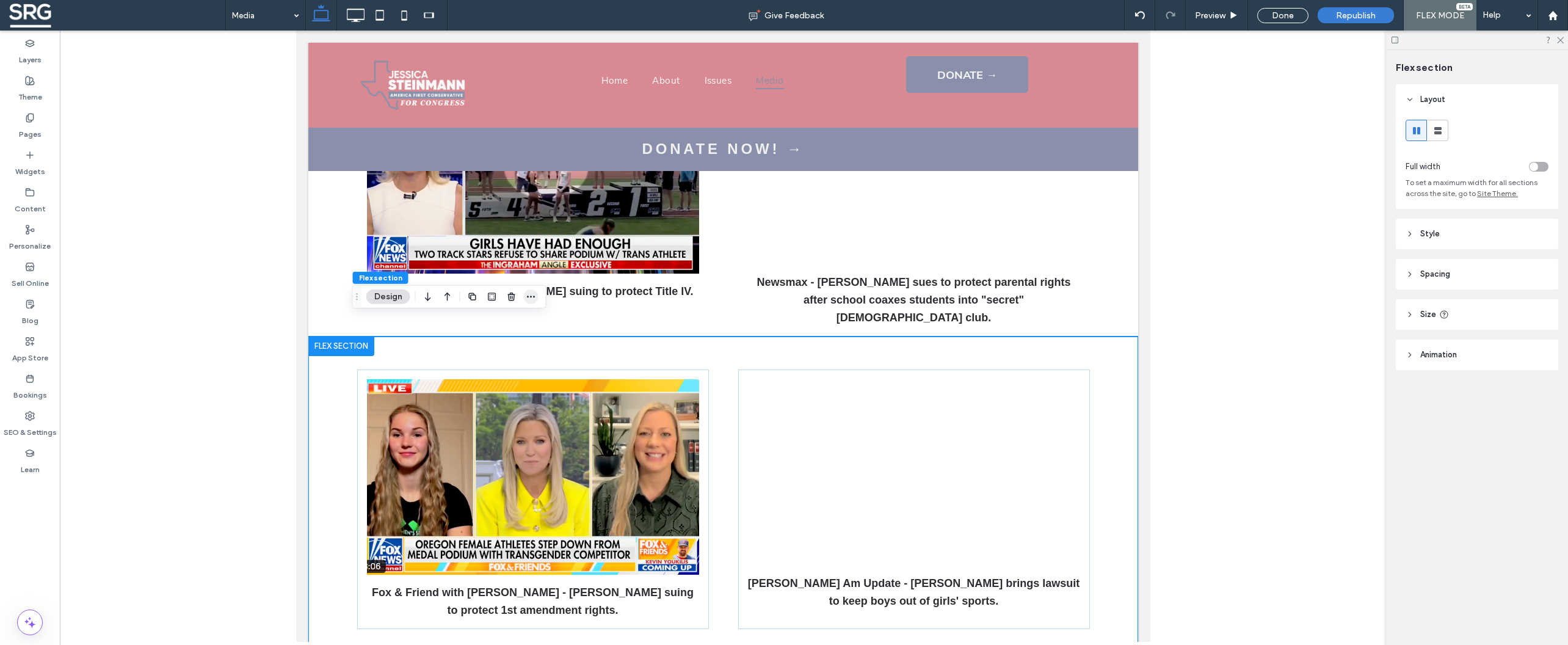
click at [535, 299] on icon "button" at bounding box center [530, 296] width 9 height 9
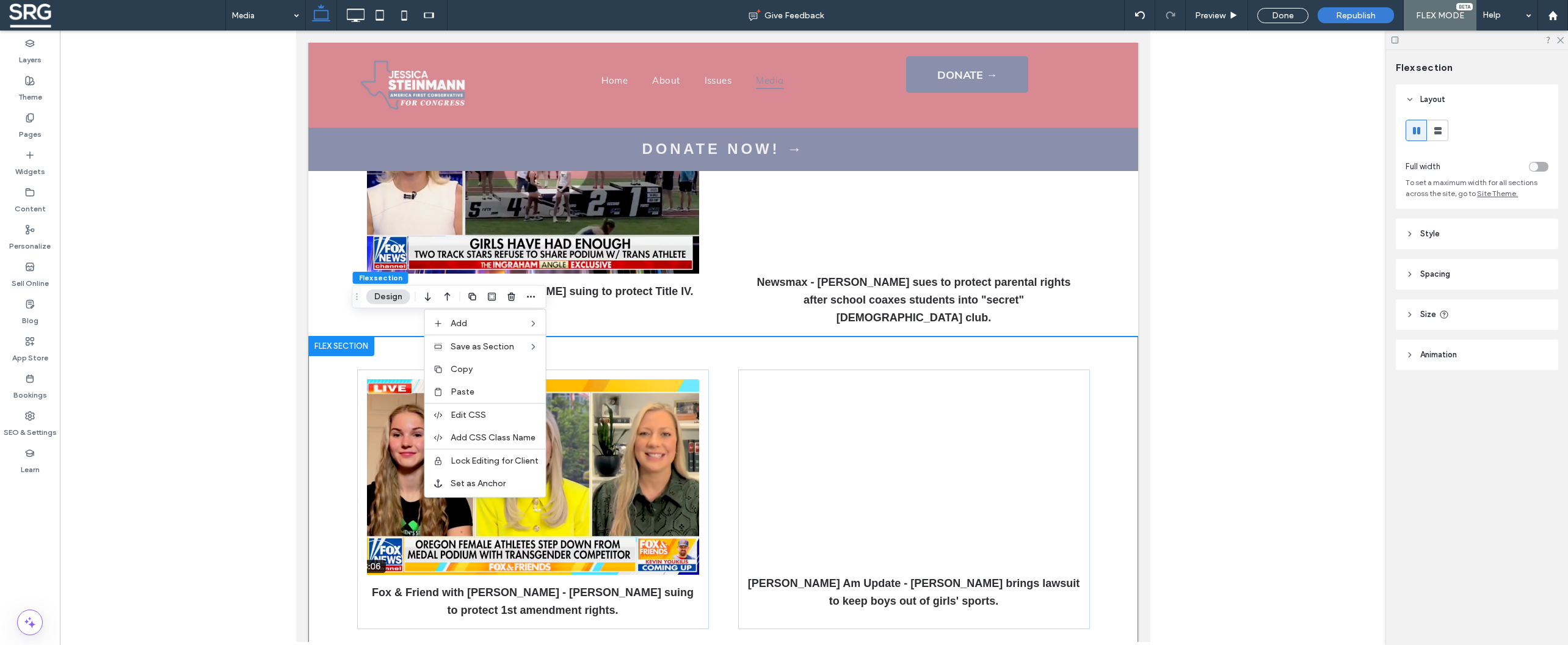
click at [465, 393] on span "Paste" at bounding box center [463, 392] width 24 height 10
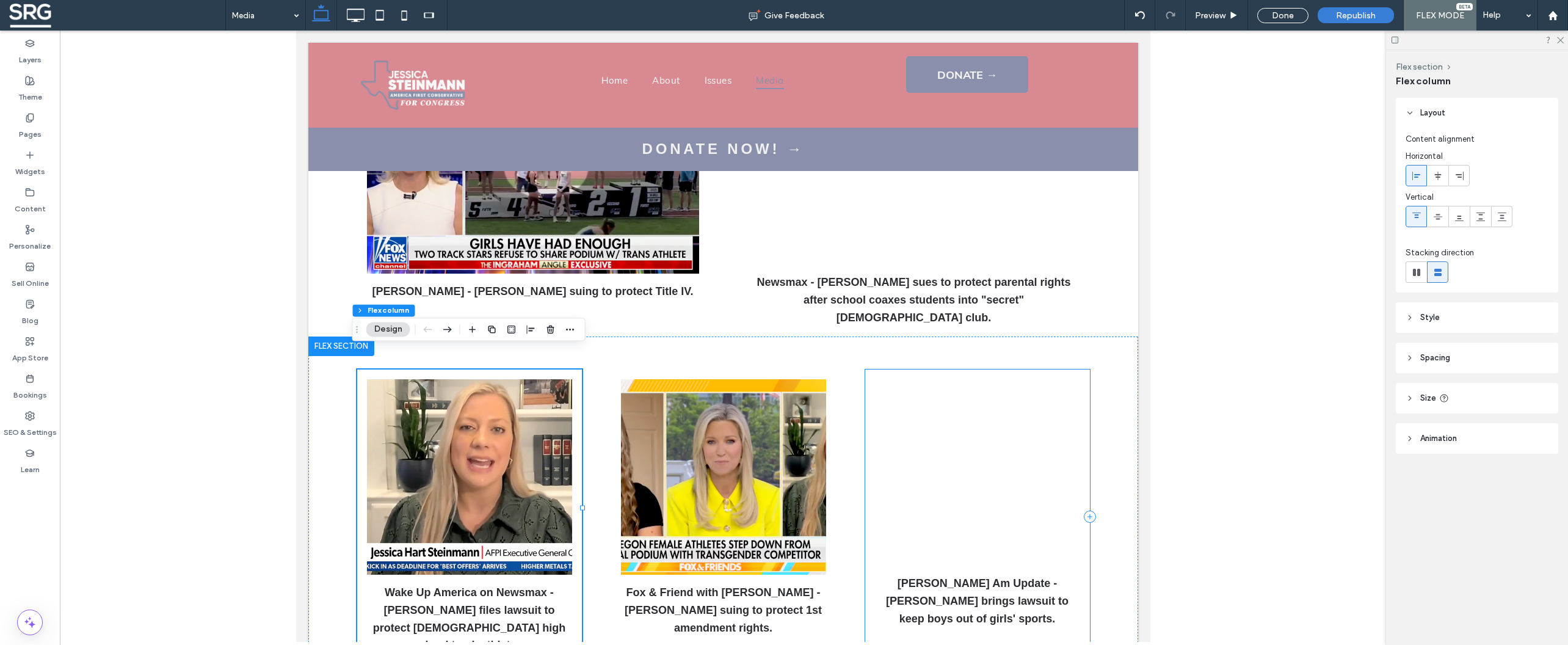
click at [1064, 370] on div "[PERSON_NAME] Am Update - [PERSON_NAME] brings lawsuit to keep boys out of girl…" at bounding box center [977, 517] width 225 height 294
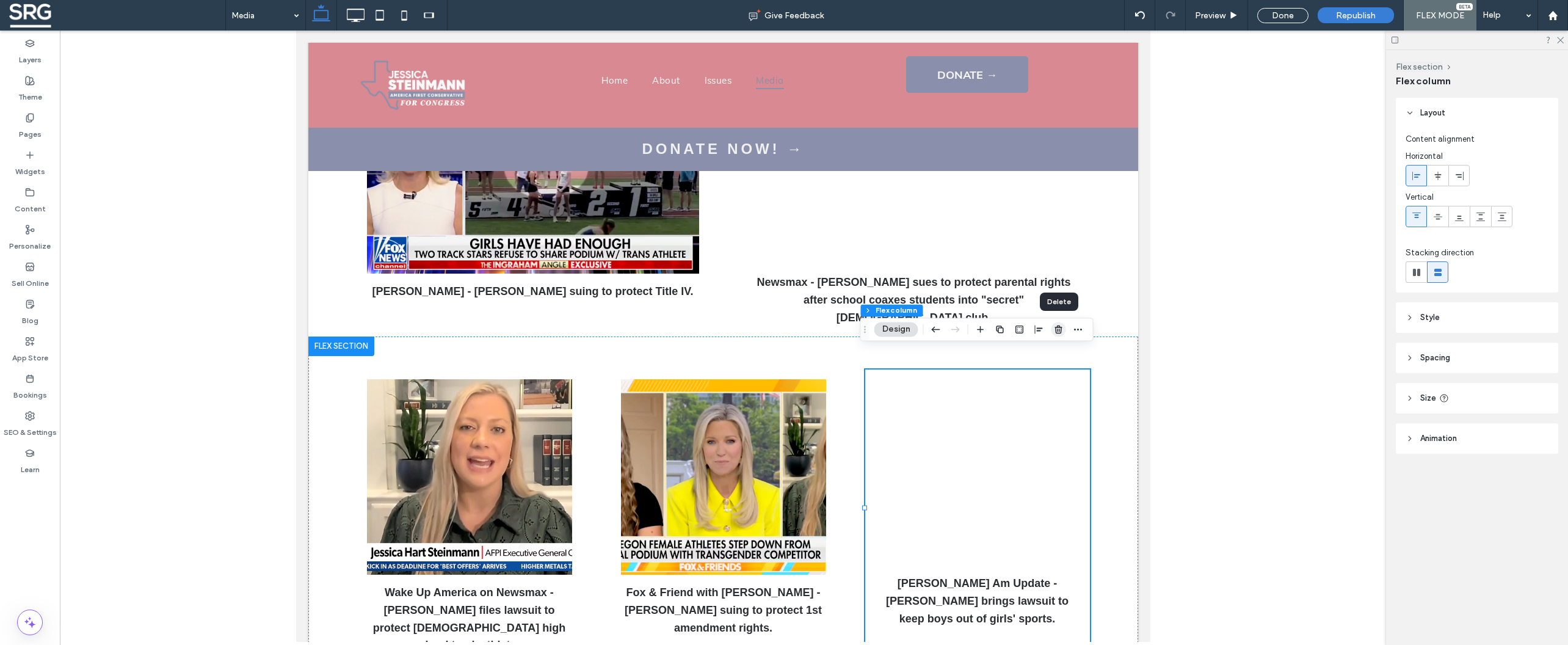
click at [1059, 329] on icon "button" at bounding box center [1058, 328] width 9 height 9
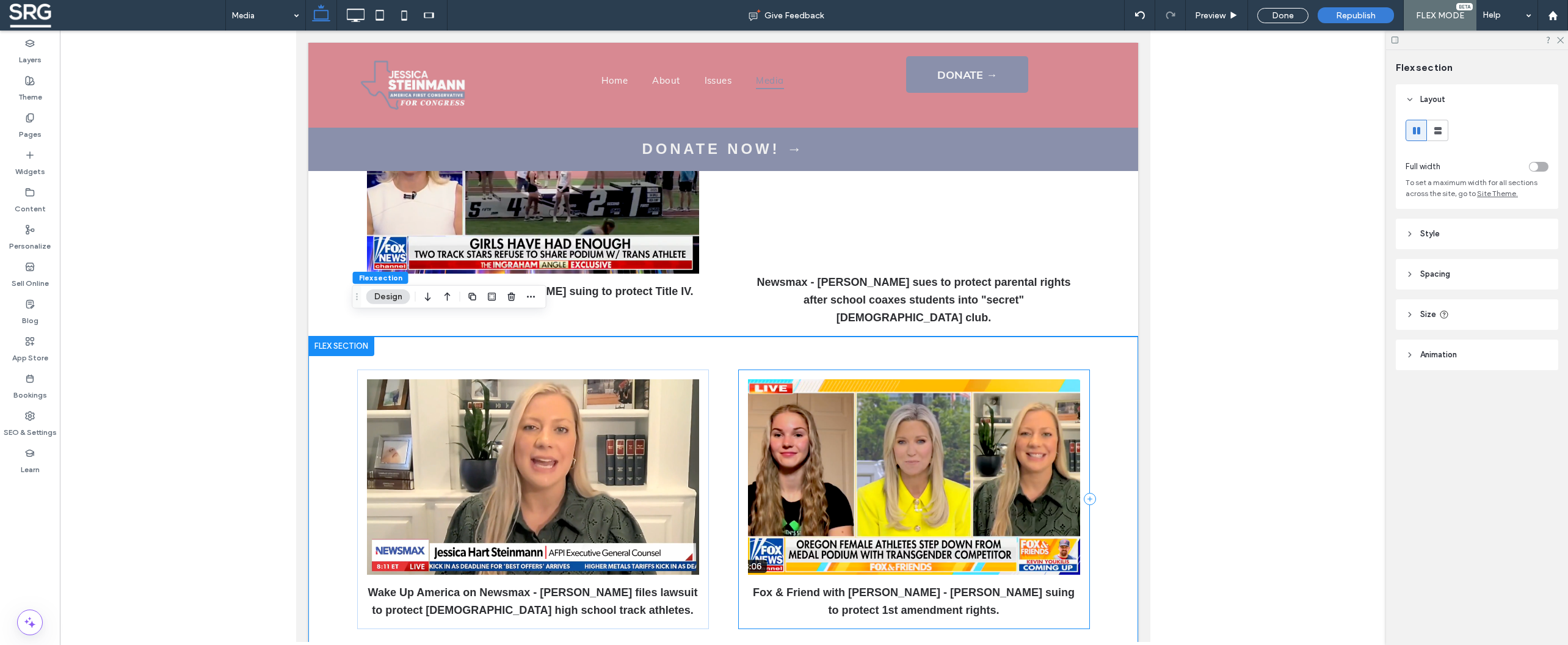
click at [795, 370] on div "Fox & Friend with [PERSON_NAME] - [PERSON_NAME] suing to protect 1st amendment …" at bounding box center [913, 499] width 352 height 259
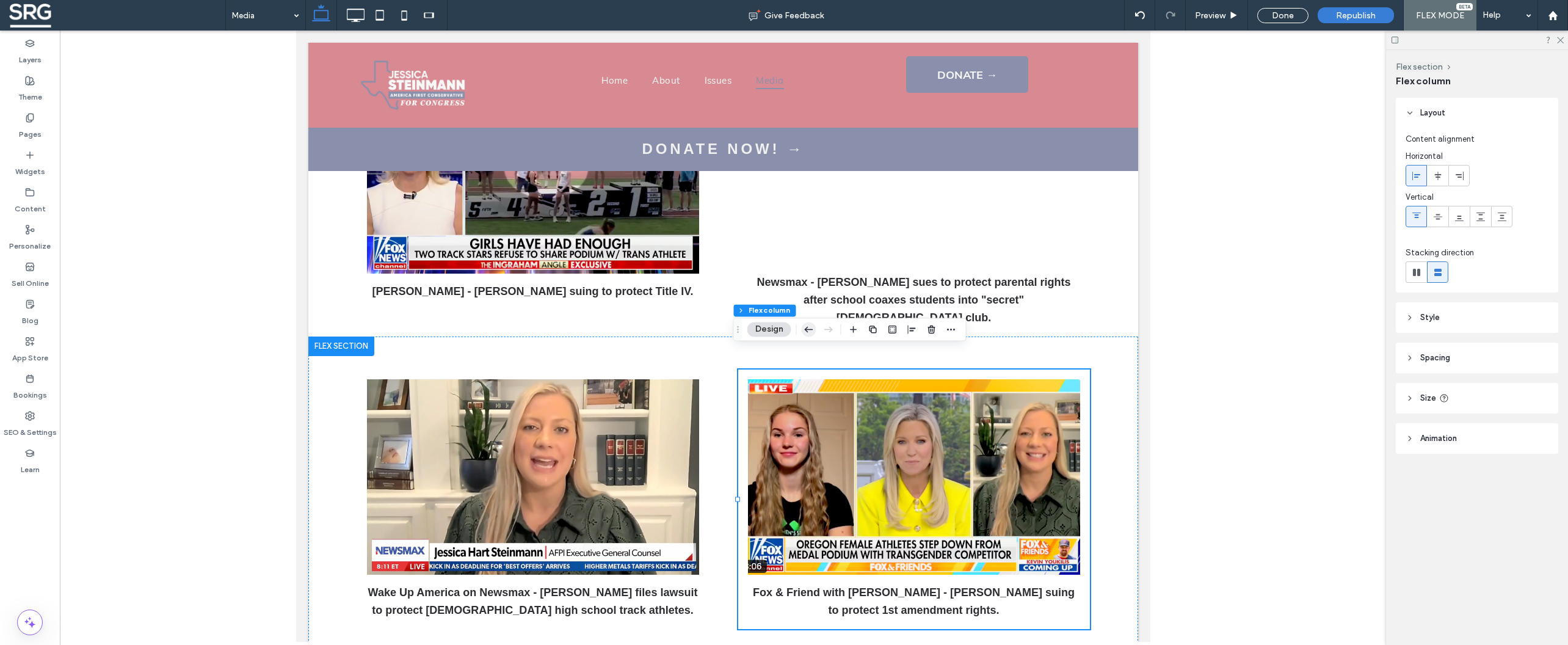
click at [808, 331] on icon "button" at bounding box center [808, 329] width 15 height 22
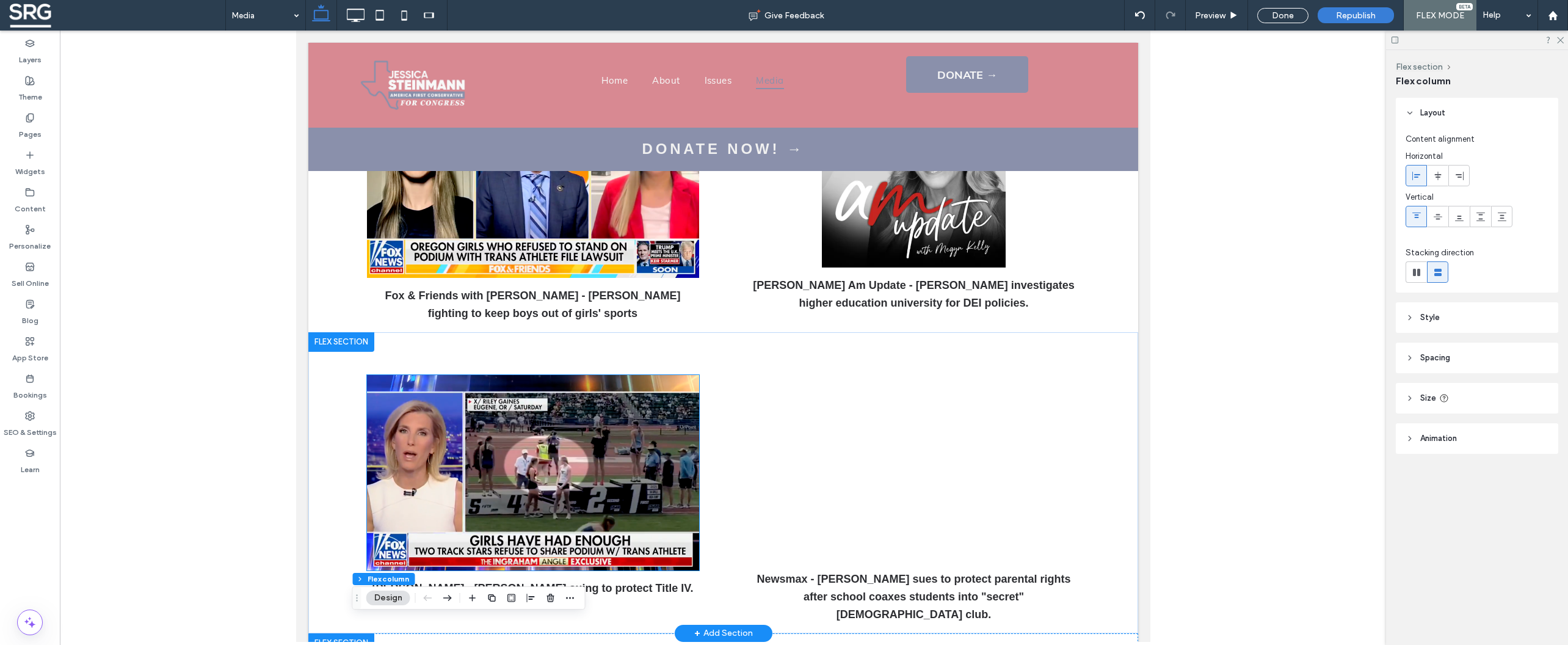
scroll to position [236, 0]
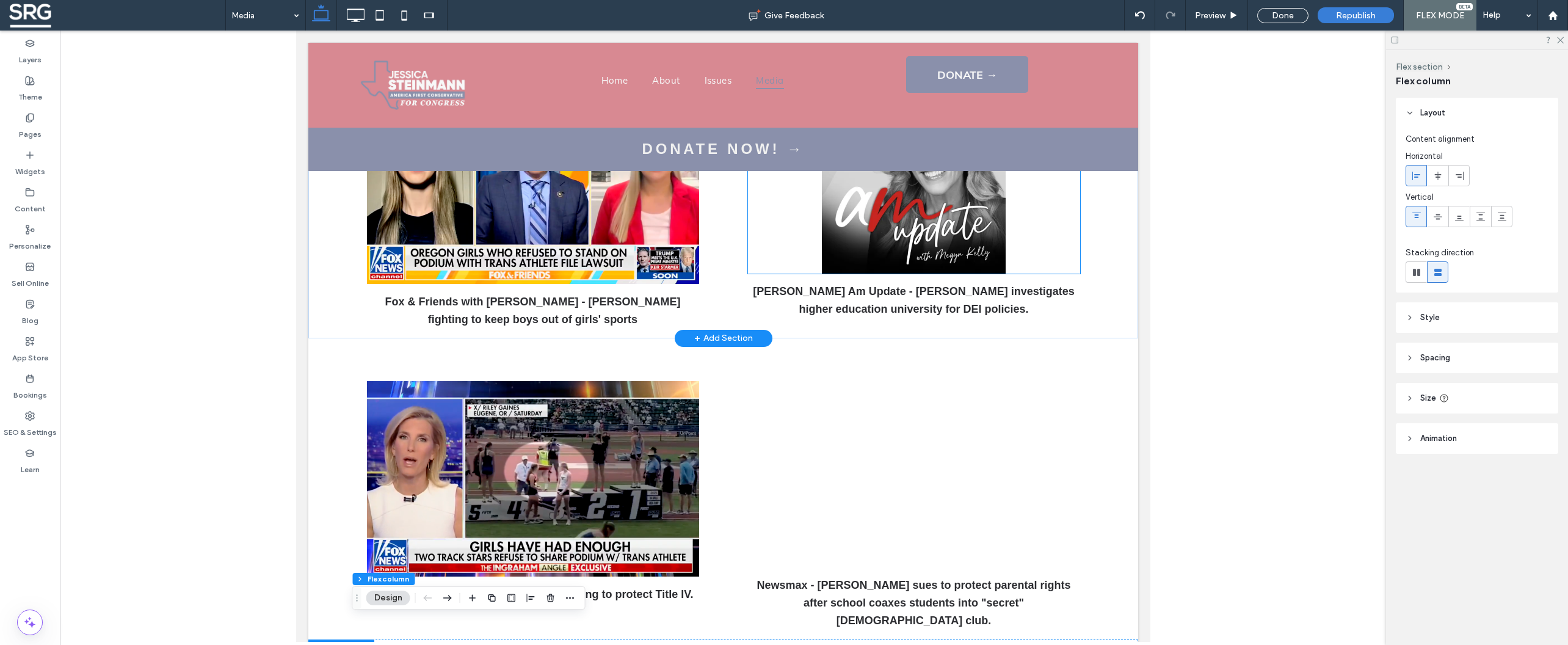
click at [885, 224] on img at bounding box center [914, 180] width 332 height 185
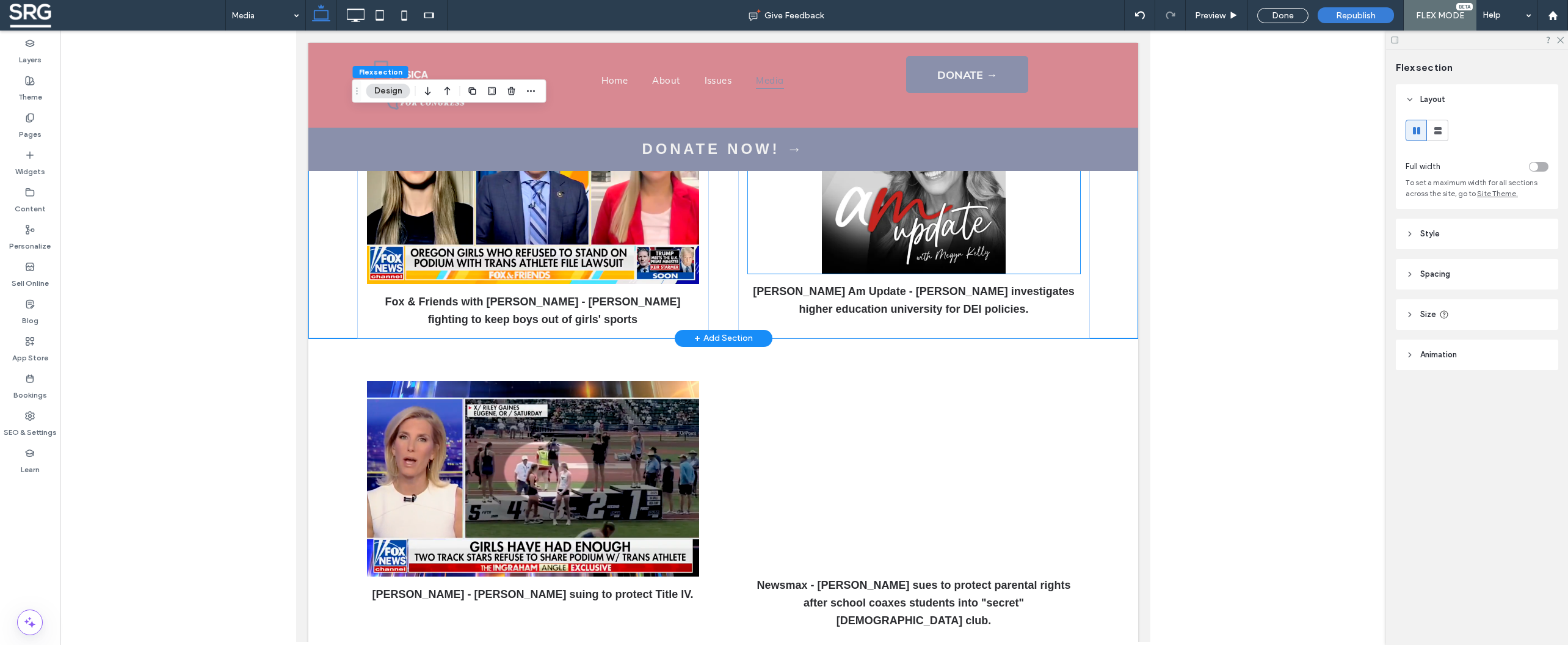
click at [855, 225] on img at bounding box center [914, 180] width 332 height 185
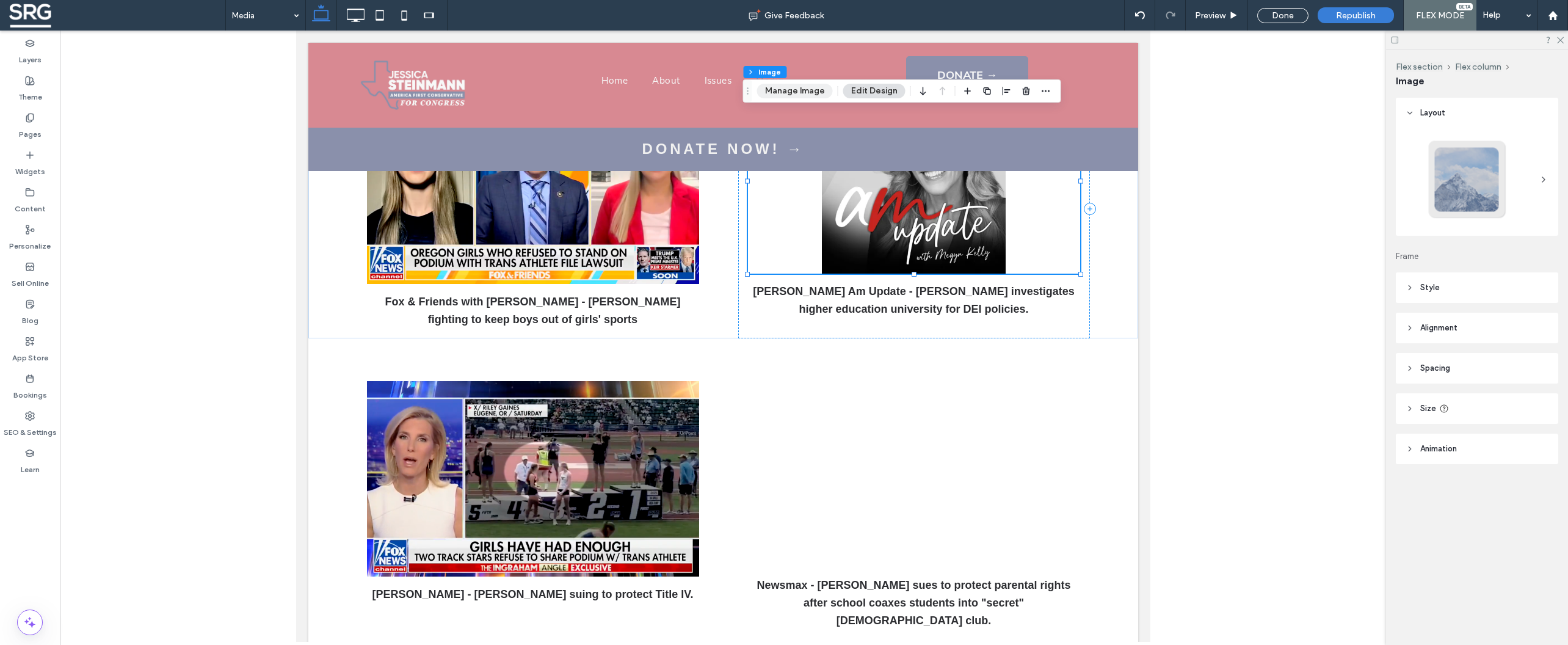
click at [790, 91] on button "Manage Image" at bounding box center [795, 91] width 76 height 15
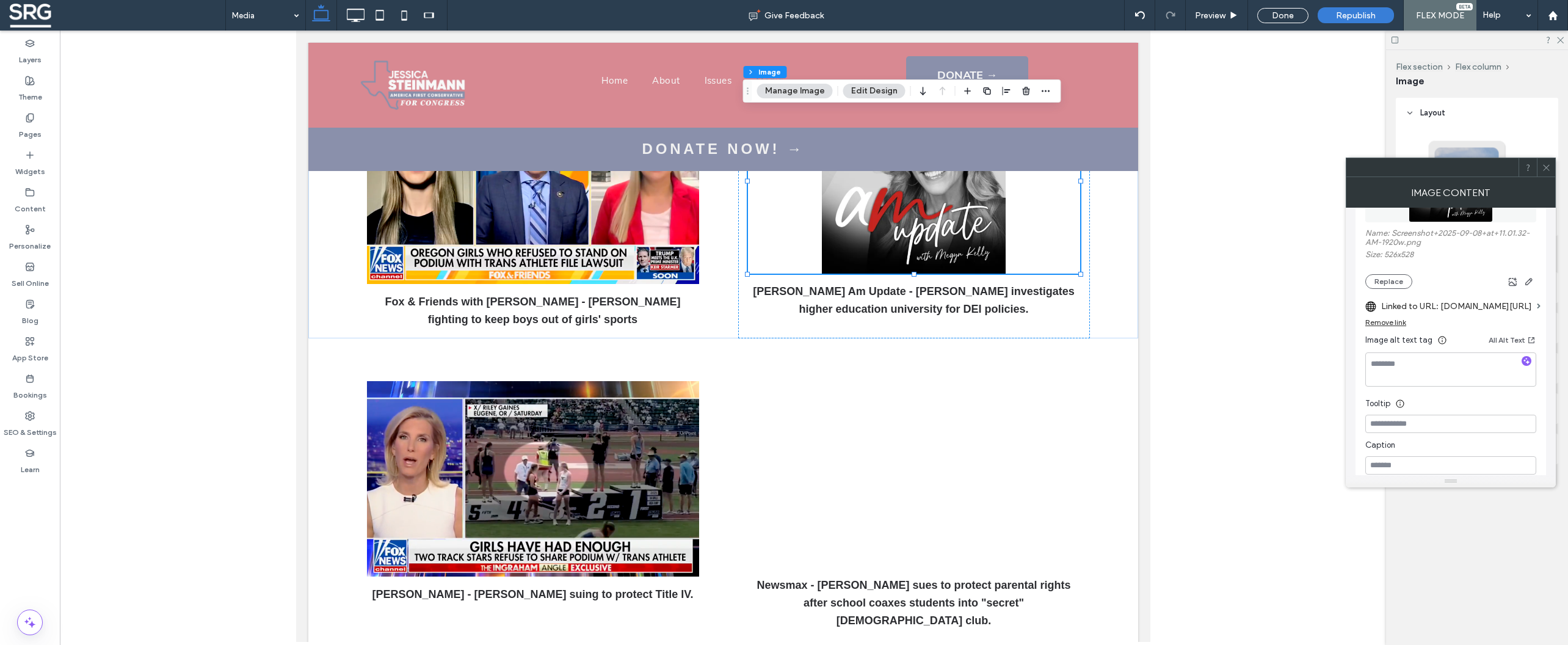
scroll to position [308, 0]
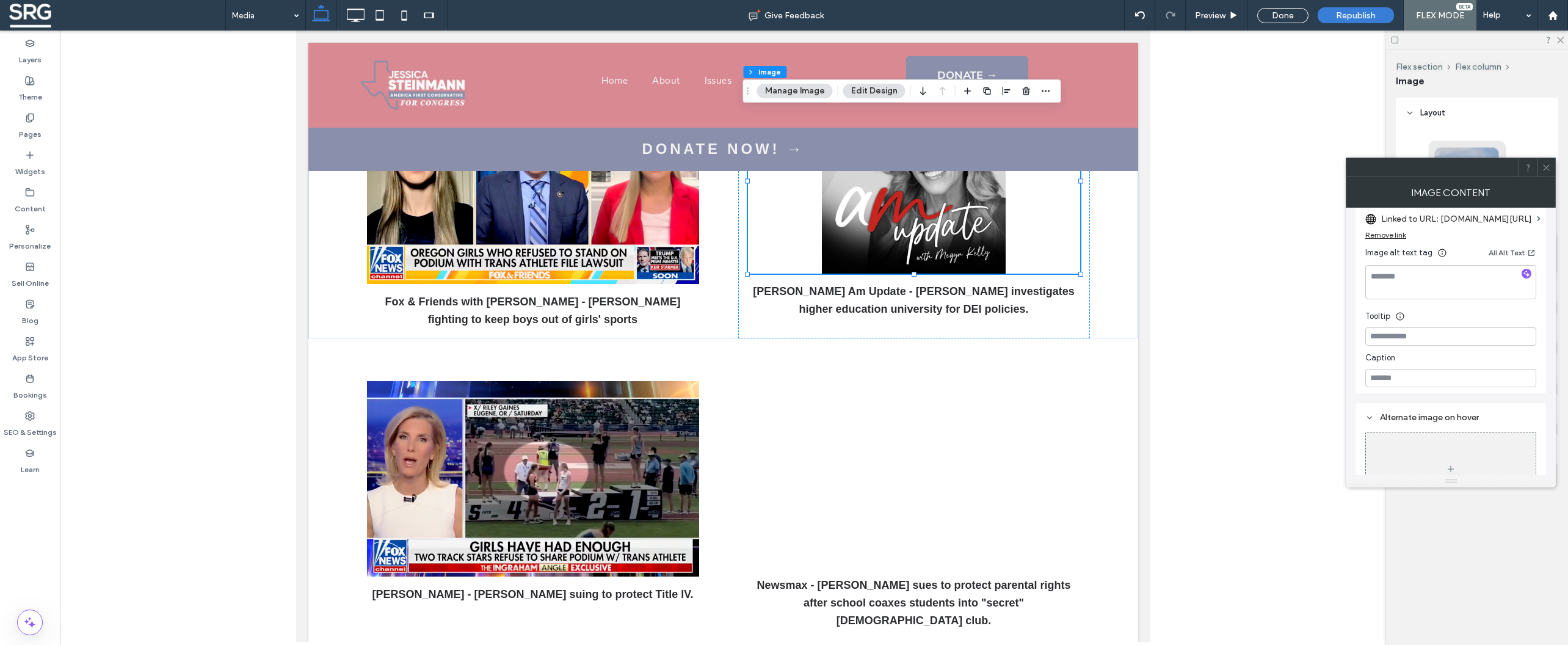
click at [1547, 168] on icon at bounding box center [1546, 168] width 9 height 9
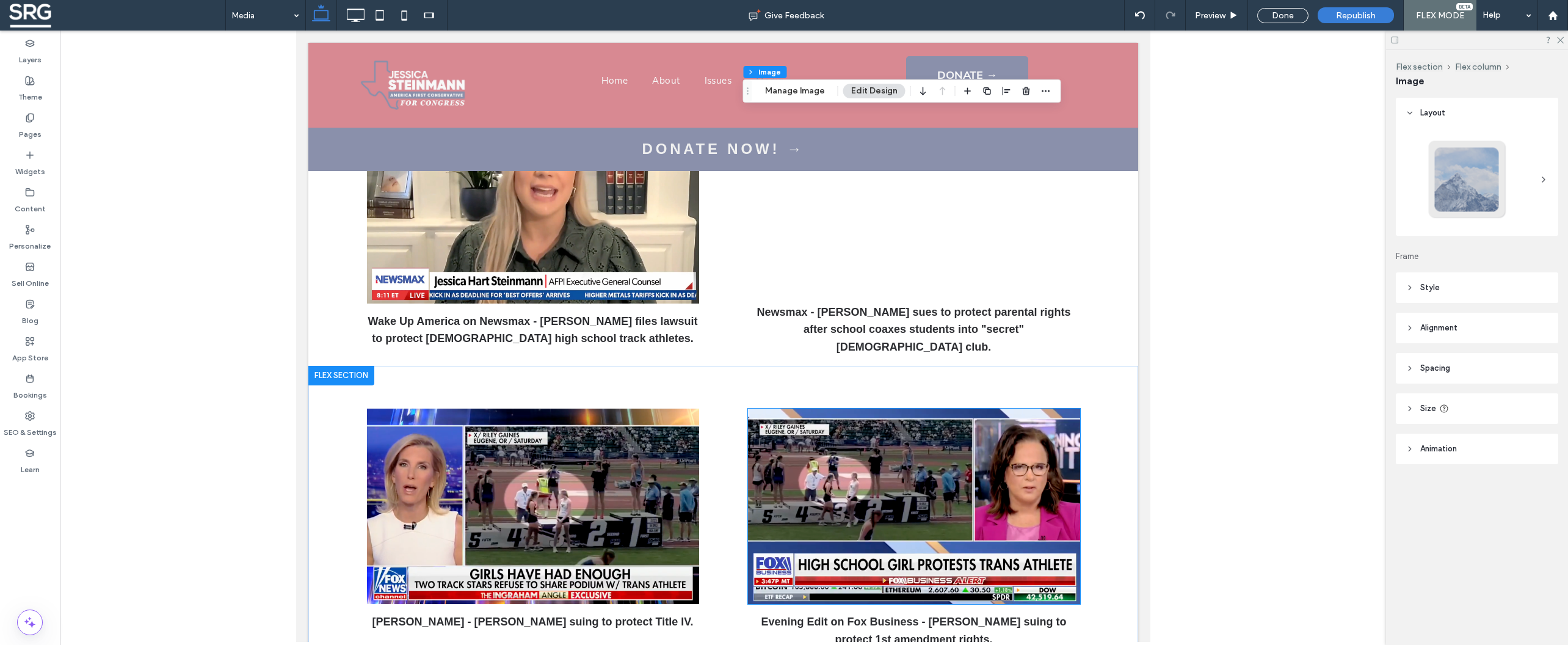
scroll to position [1466, 0]
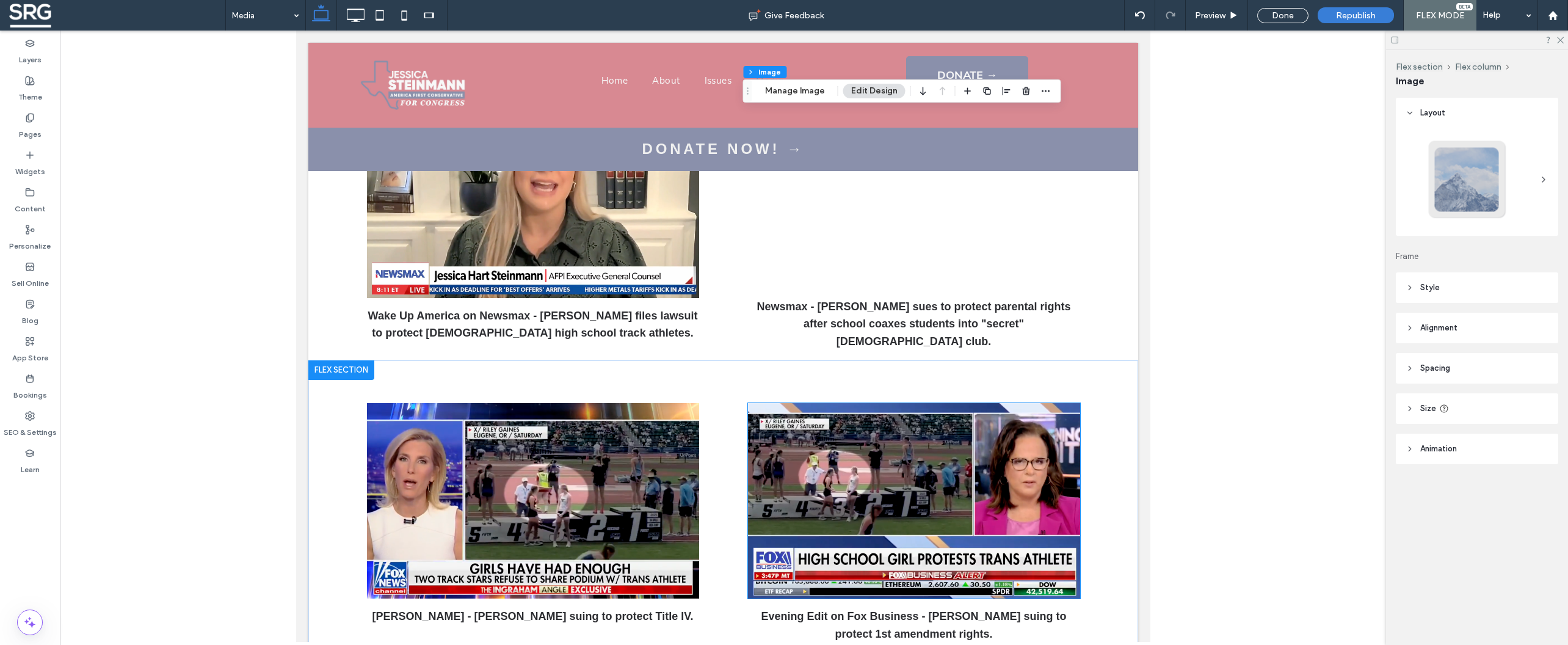
click at [801, 438] on div "Evening Edit on Fox Business - [PERSON_NAME] suing to protect 1st amendment rig…" at bounding box center [913, 523] width 352 height 259
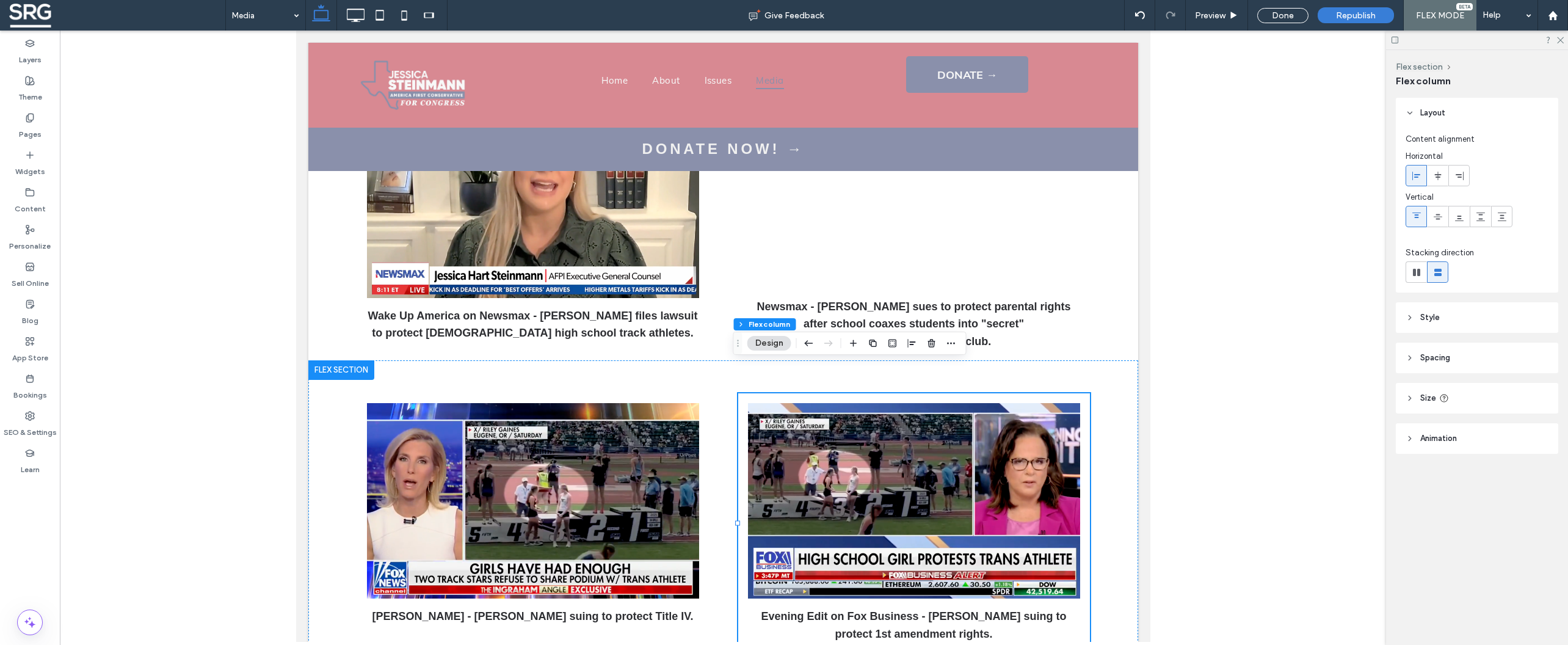
click at [808, 342] on icon "button" at bounding box center [808, 343] width 15 height 22
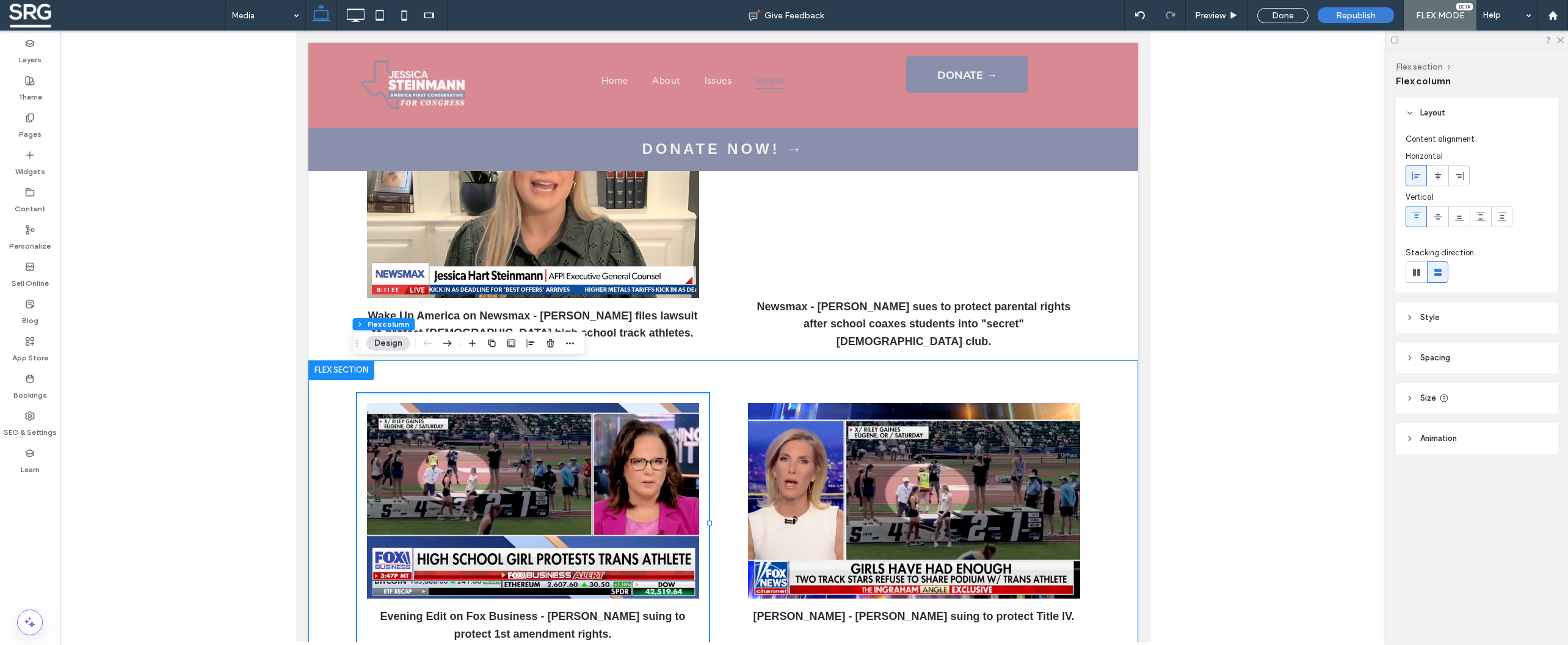
click at [319, 398] on div "Evening Edit on Fox Business - Jessica suing to protect 1st amendment rights. I…" at bounding box center [723, 506] width 830 height 293
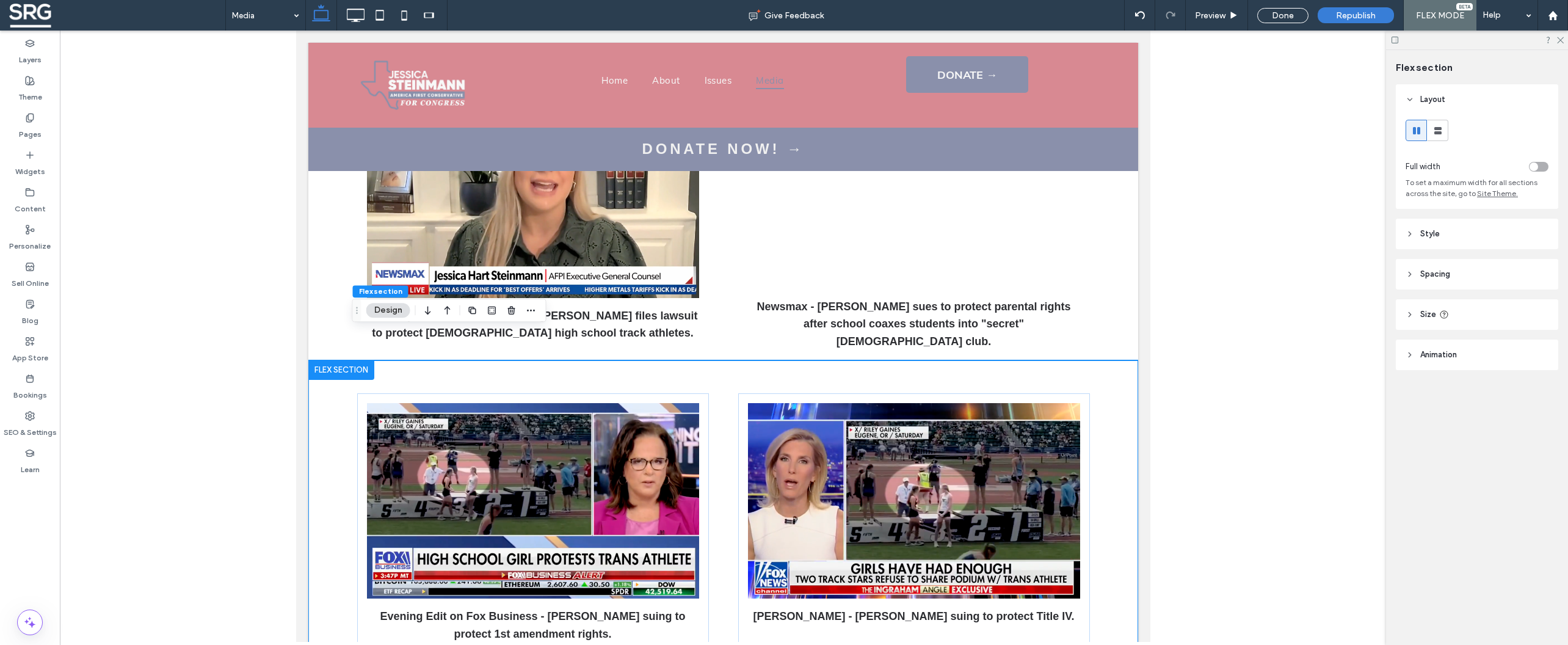
click at [447, 309] on use "button" at bounding box center [447, 311] width 6 height 9
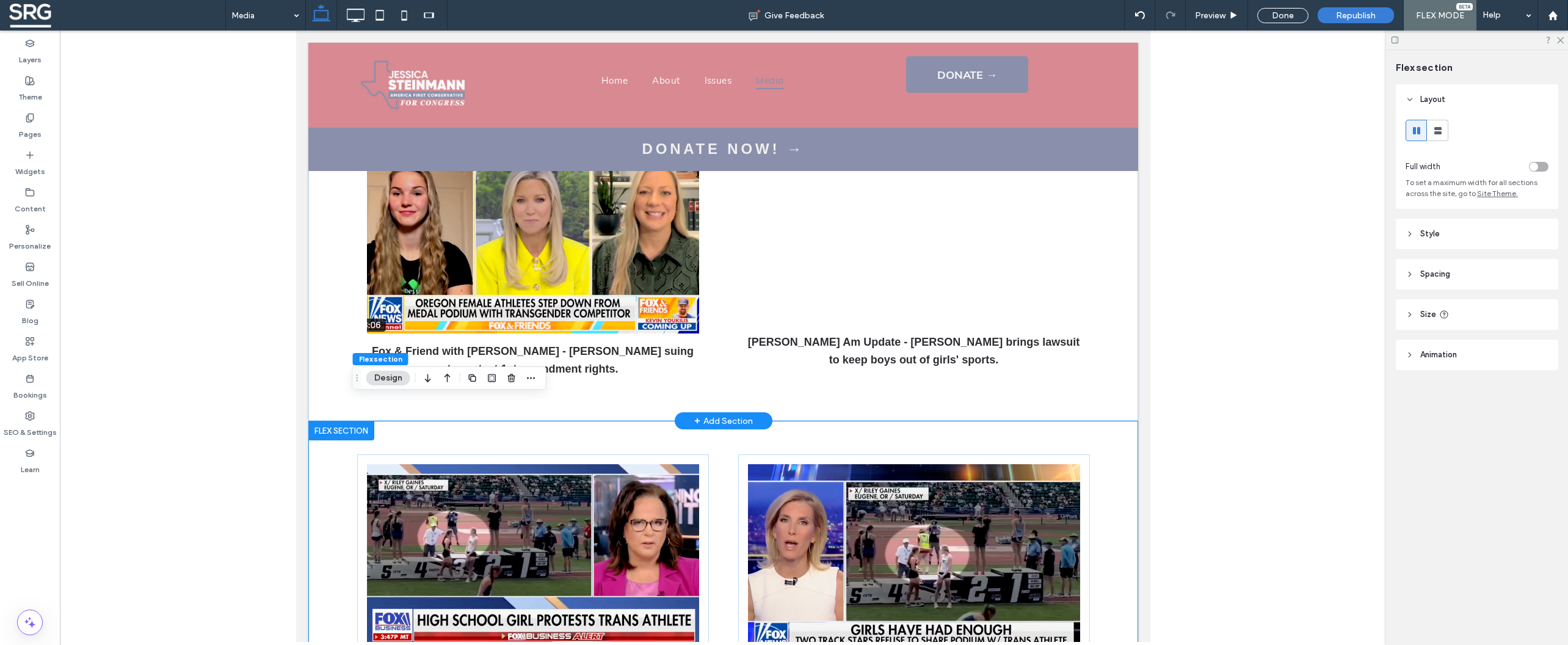
scroll to position [1174, 0]
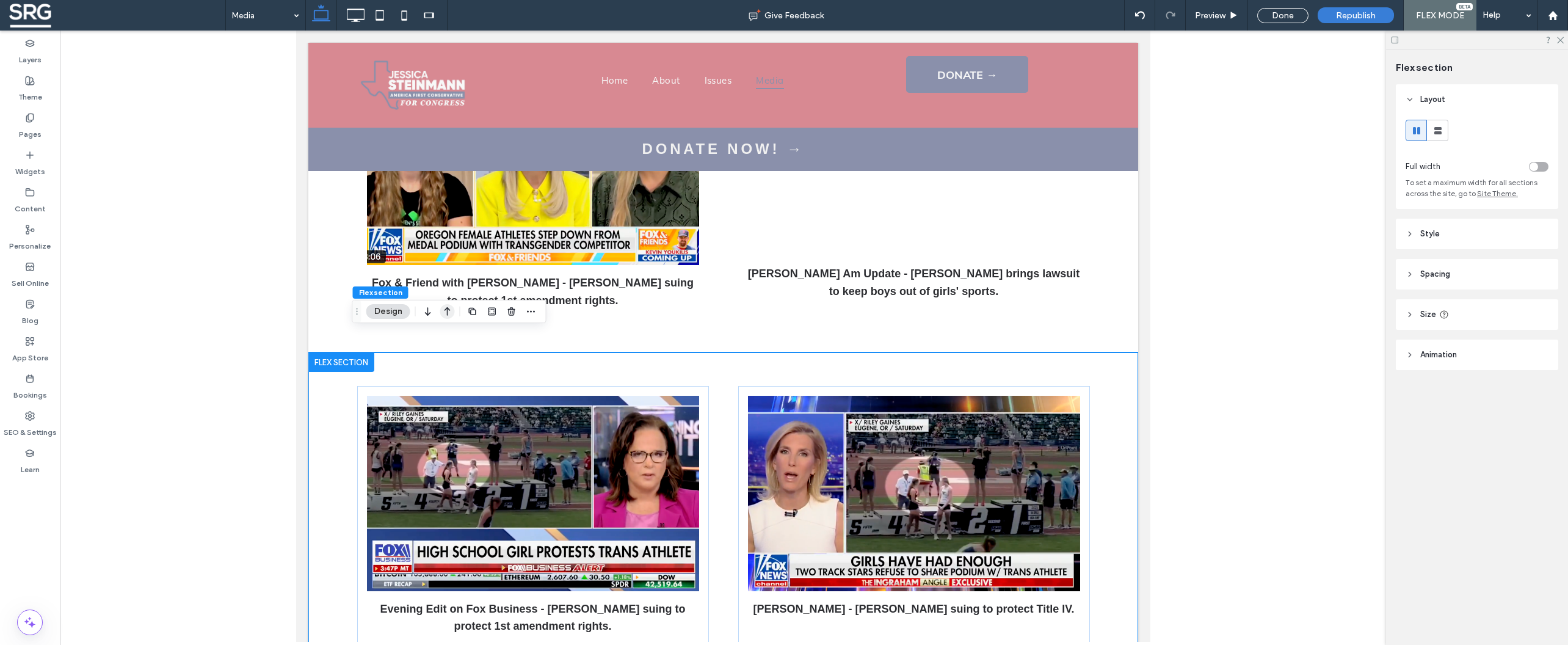
click at [449, 311] on icon "button" at bounding box center [447, 311] width 15 height 22
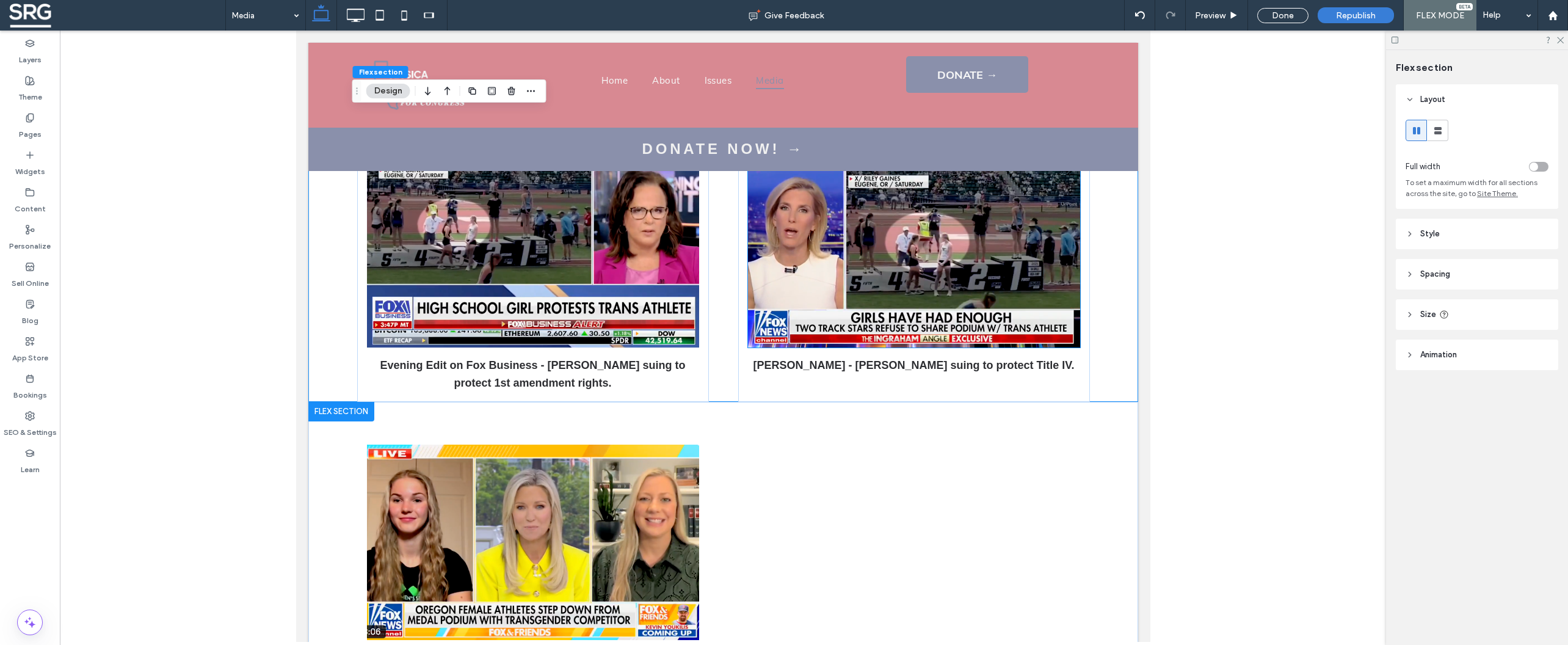
scroll to position [1166, 0]
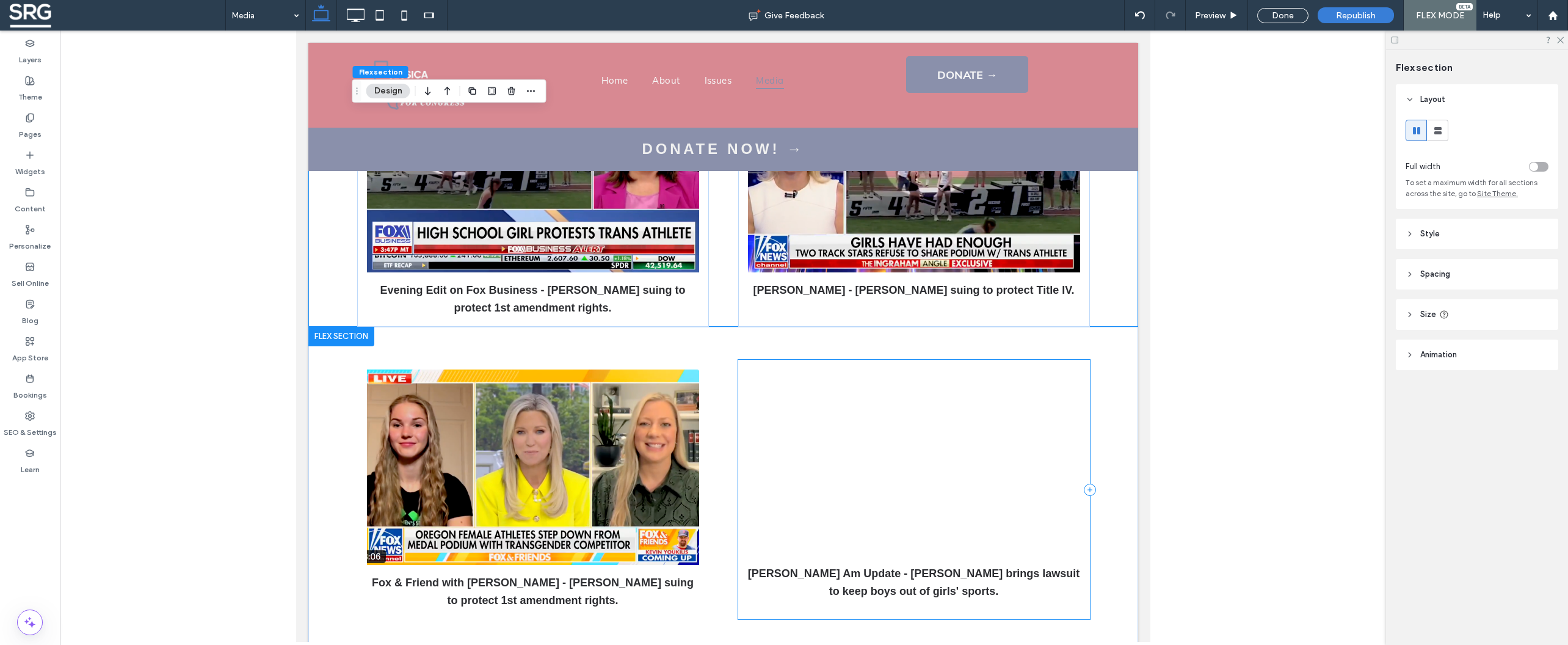
click at [908, 359] on div "[PERSON_NAME] Am Update - [PERSON_NAME] brings lawsuit to keep boys out of girl…" at bounding box center [913, 488] width 352 height 259
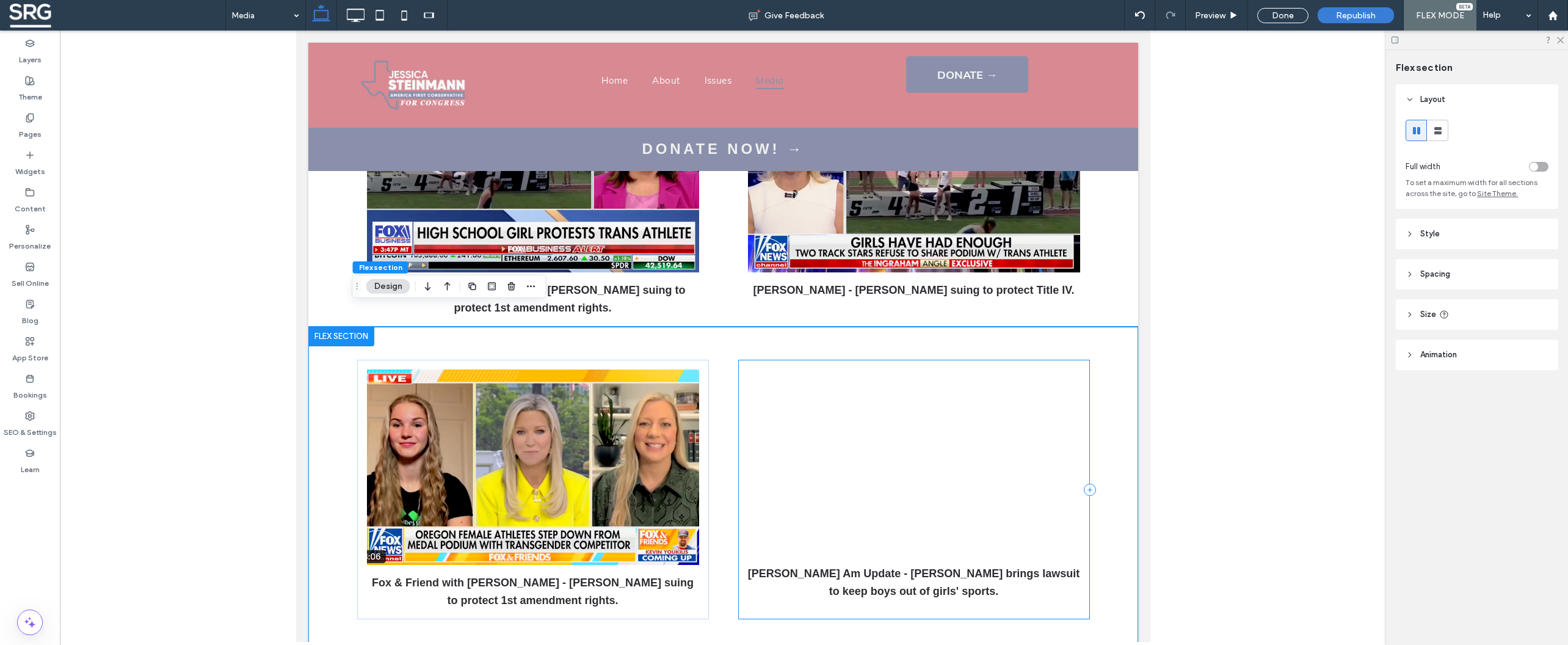
click at [908, 359] on div "[PERSON_NAME] Am Update - [PERSON_NAME] brings lawsuit to keep boys out of girl…" at bounding box center [913, 488] width 352 height 259
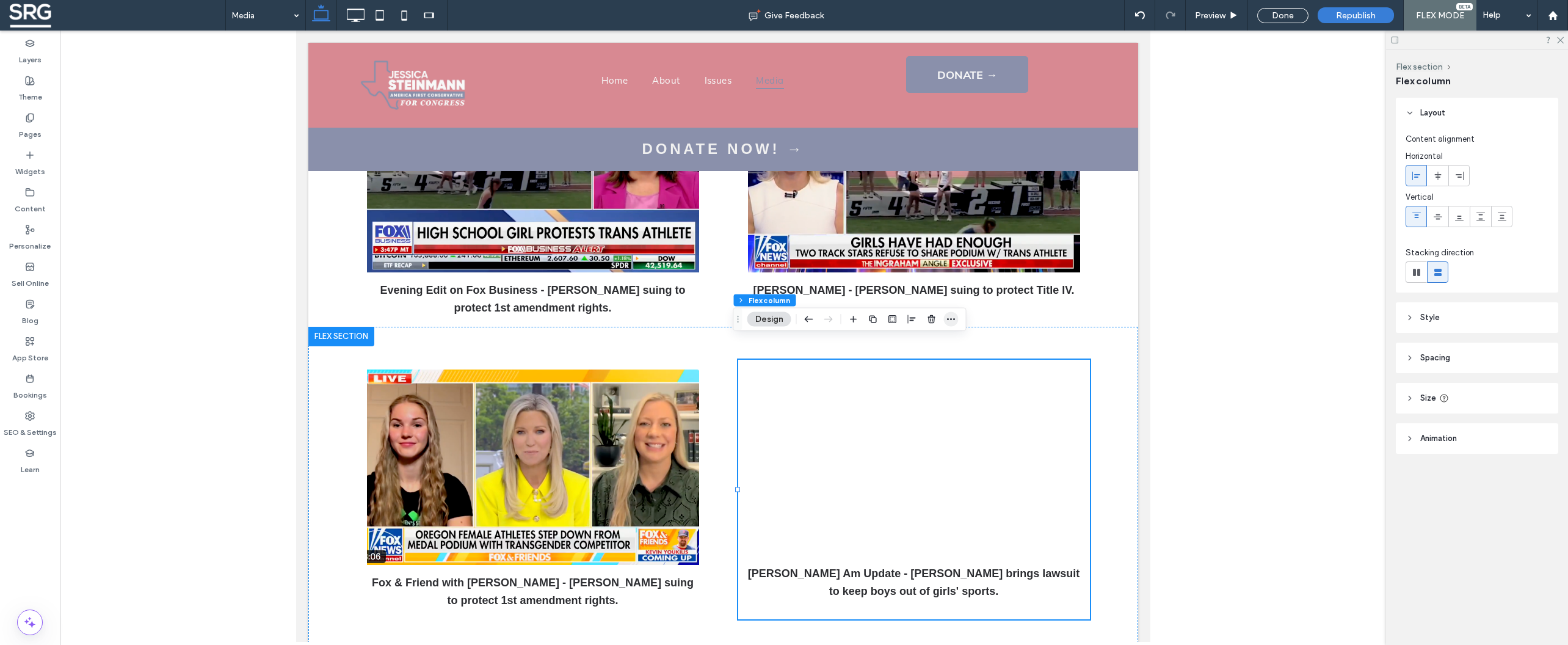
click at [948, 320] on icon "button" at bounding box center [950, 319] width 9 height 9
click at [904, 371] on label "Copy" at bounding box center [915, 369] width 85 height 10
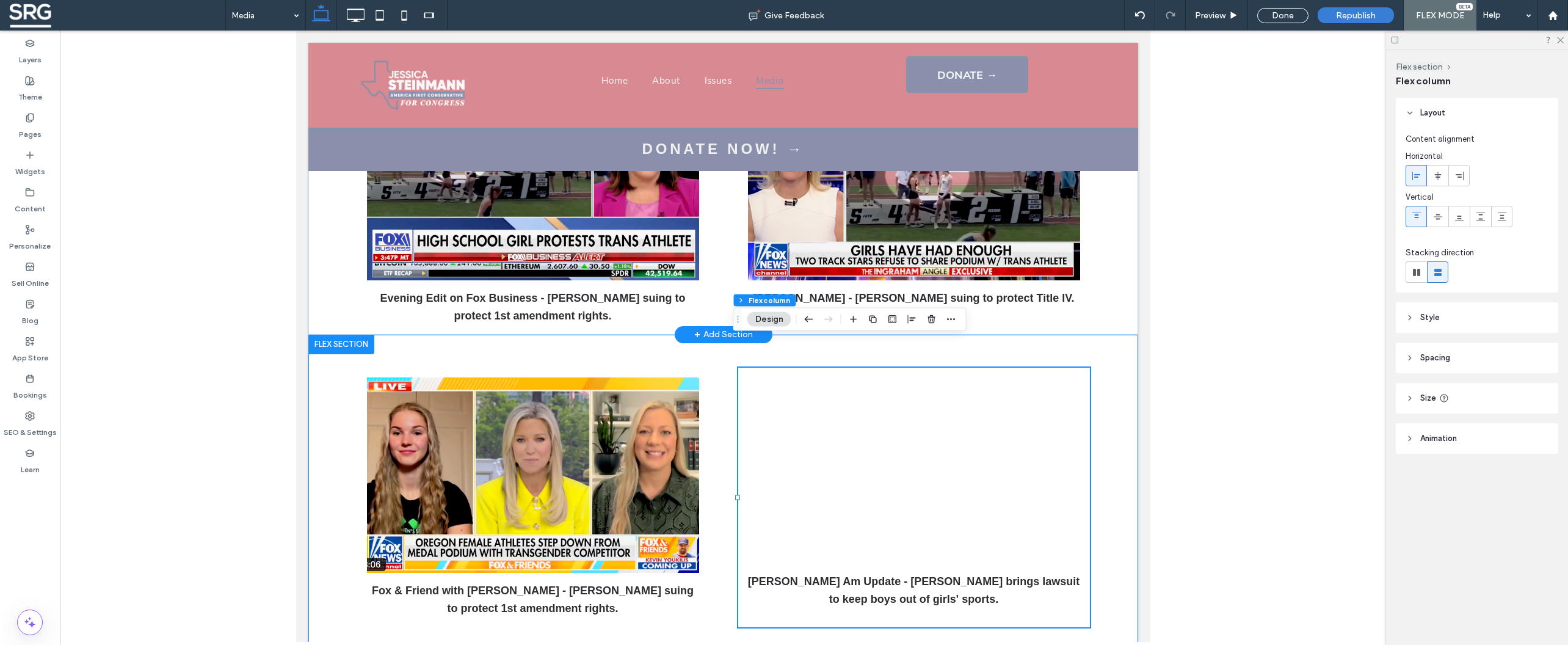
scroll to position [912, 0]
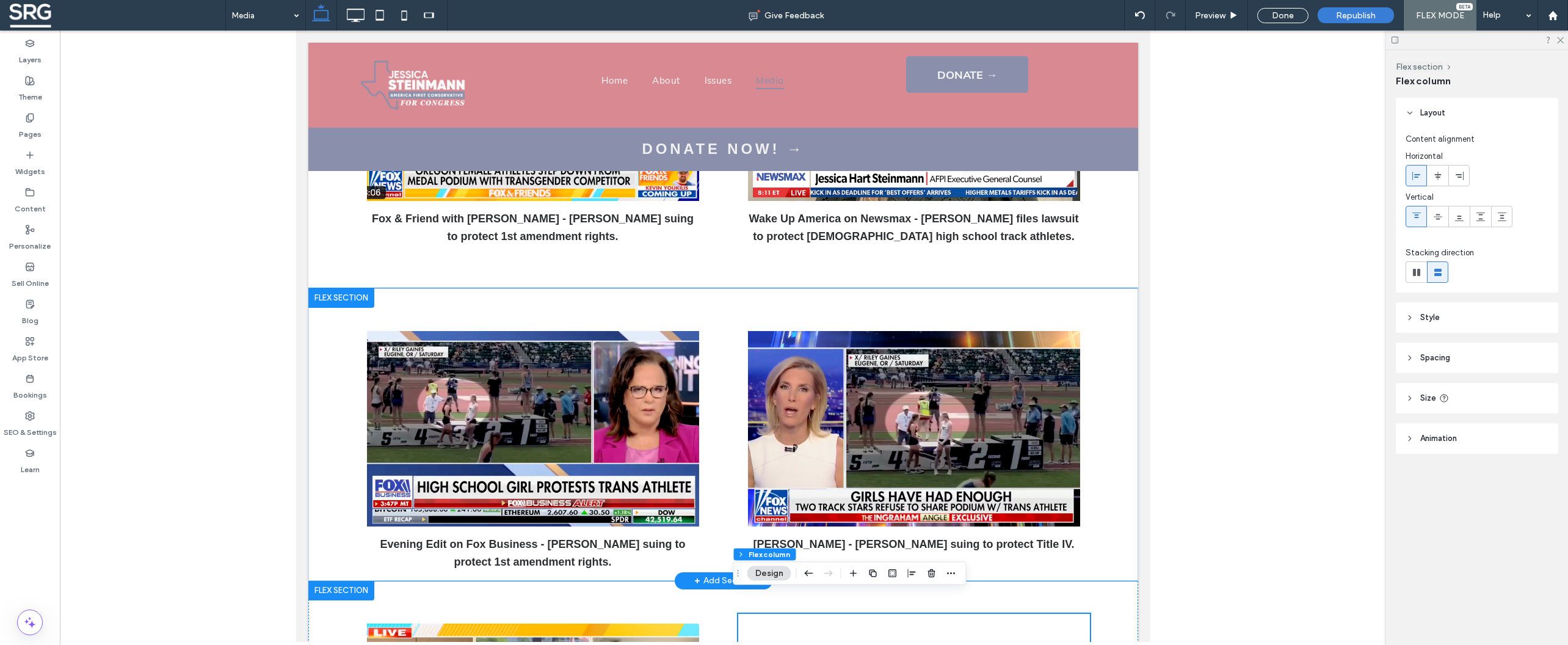
click at [743, 289] on div "Evening Edit on Fox Business - Jessica suing to protect 1st amendment rights. I…" at bounding box center [723, 435] width 732 height 293
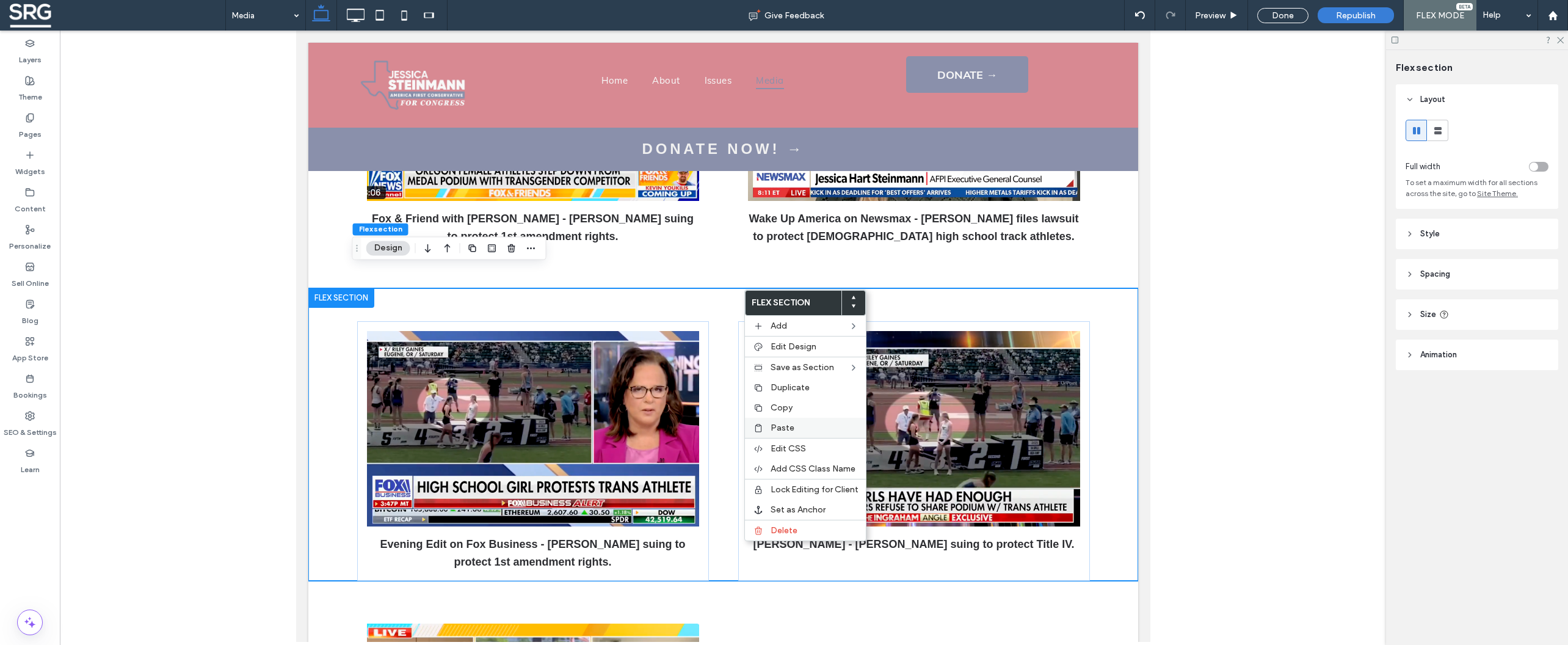
click at [774, 431] on span "Paste" at bounding box center [783, 428] width 24 height 10
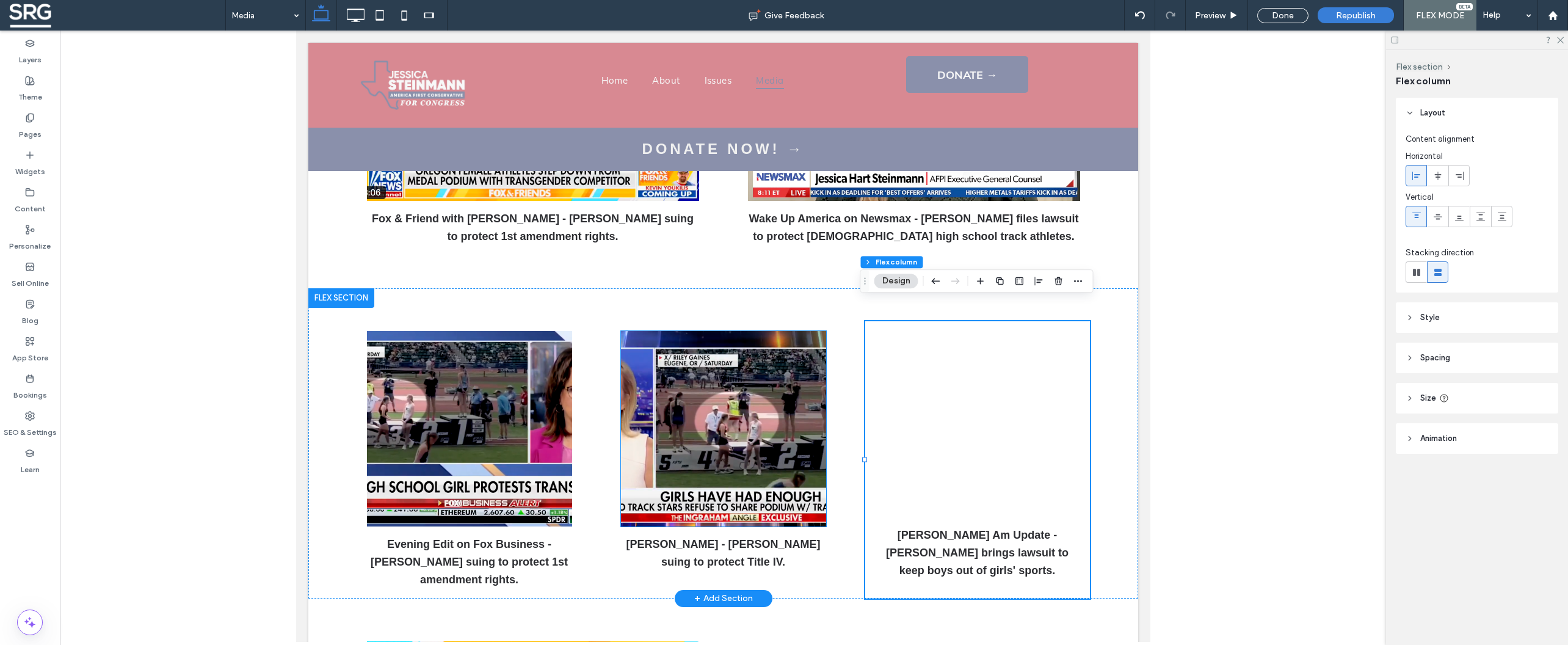
click at [791, 331] on img at bounding box center [723, 429] width 205 height 195
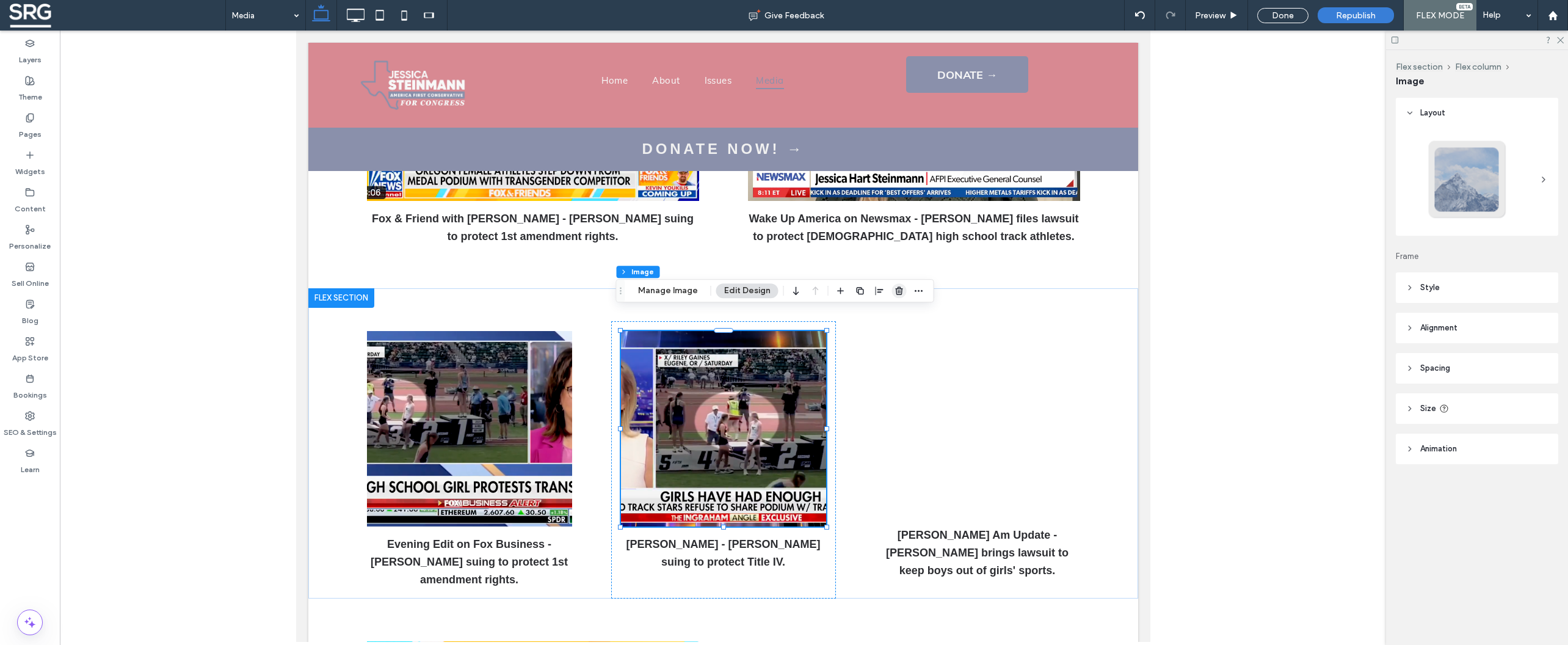
click at [899, 289] on use "button" at bounding box center [898, 290] width 8 height 8
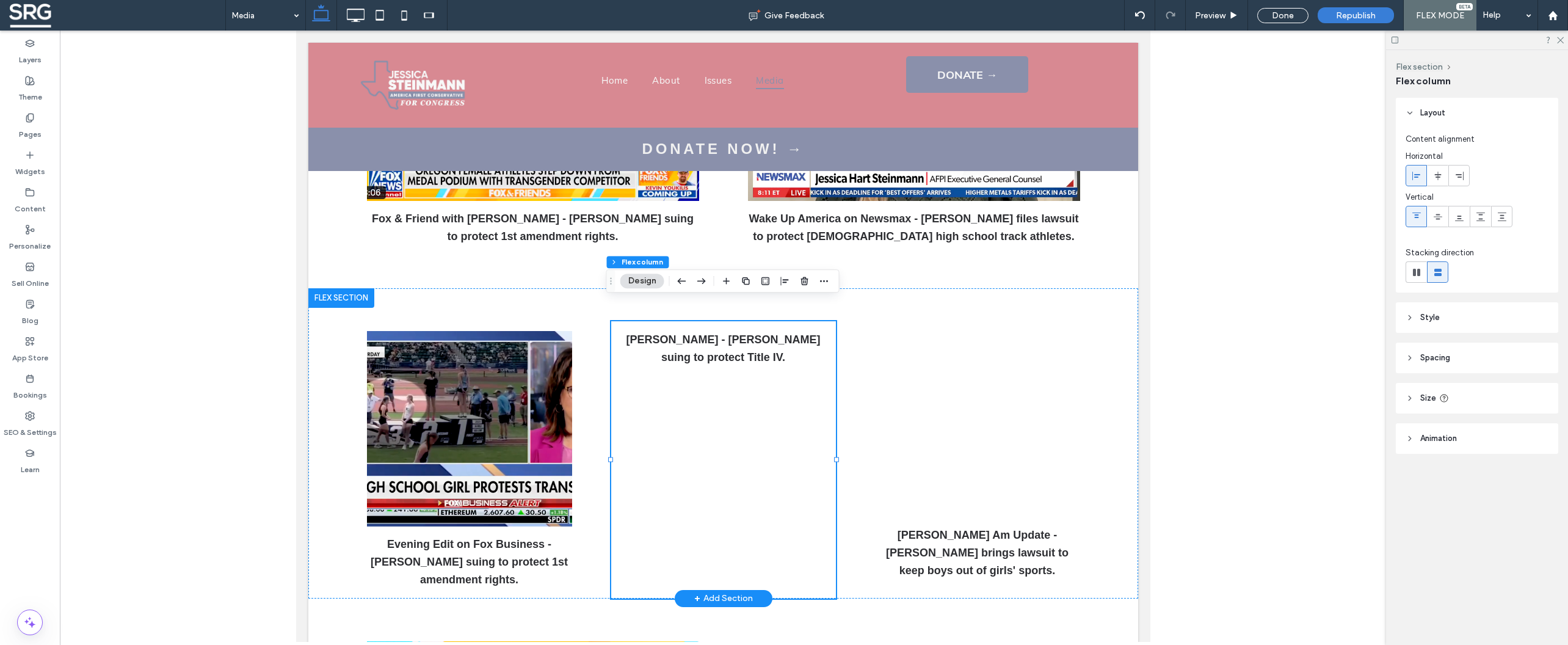
click at [825, 356] on div "[PERSON_NAME] - [PERSON_NAME] suing to protect Title IV." at bounding box center [723, 459] width 225 height 276
click at [802, 278] on icon "button" at bounding box center [804, 281] width 9 height 9
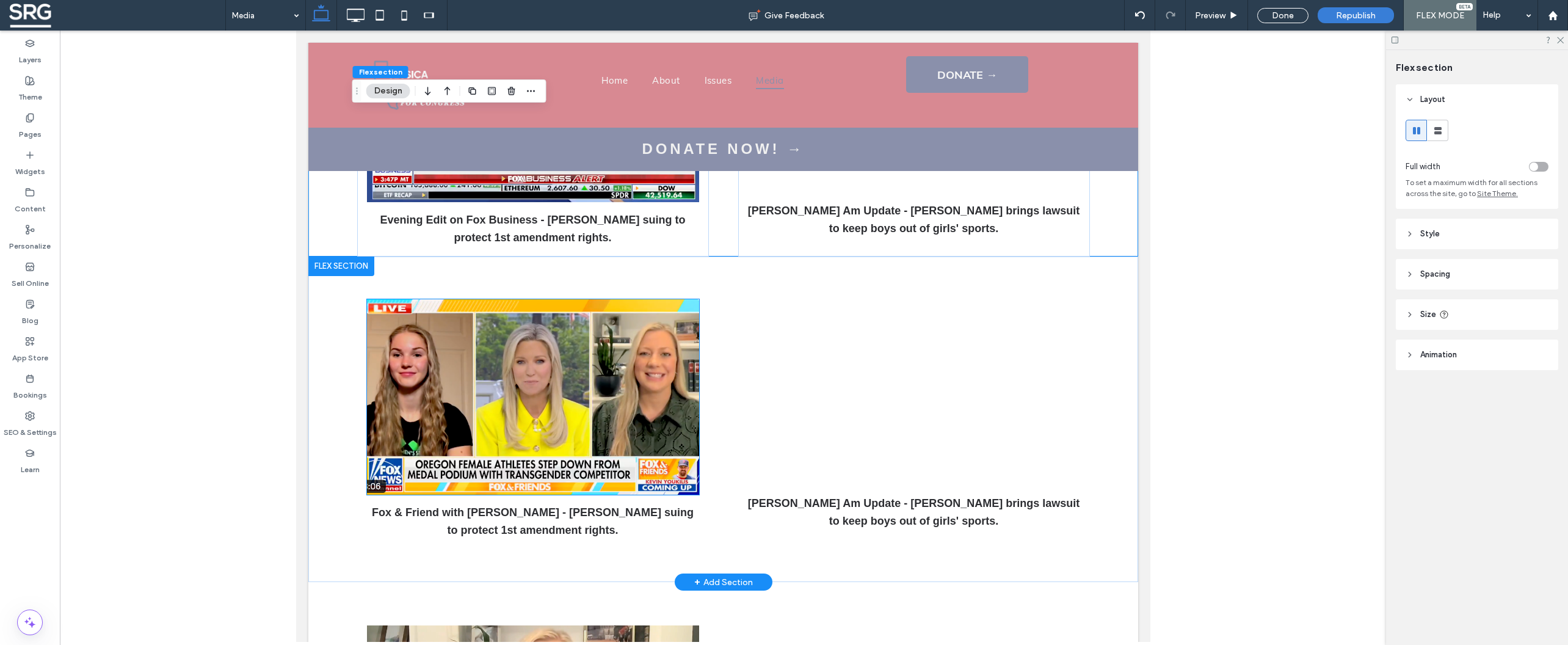
scroll to position [1176, 0]
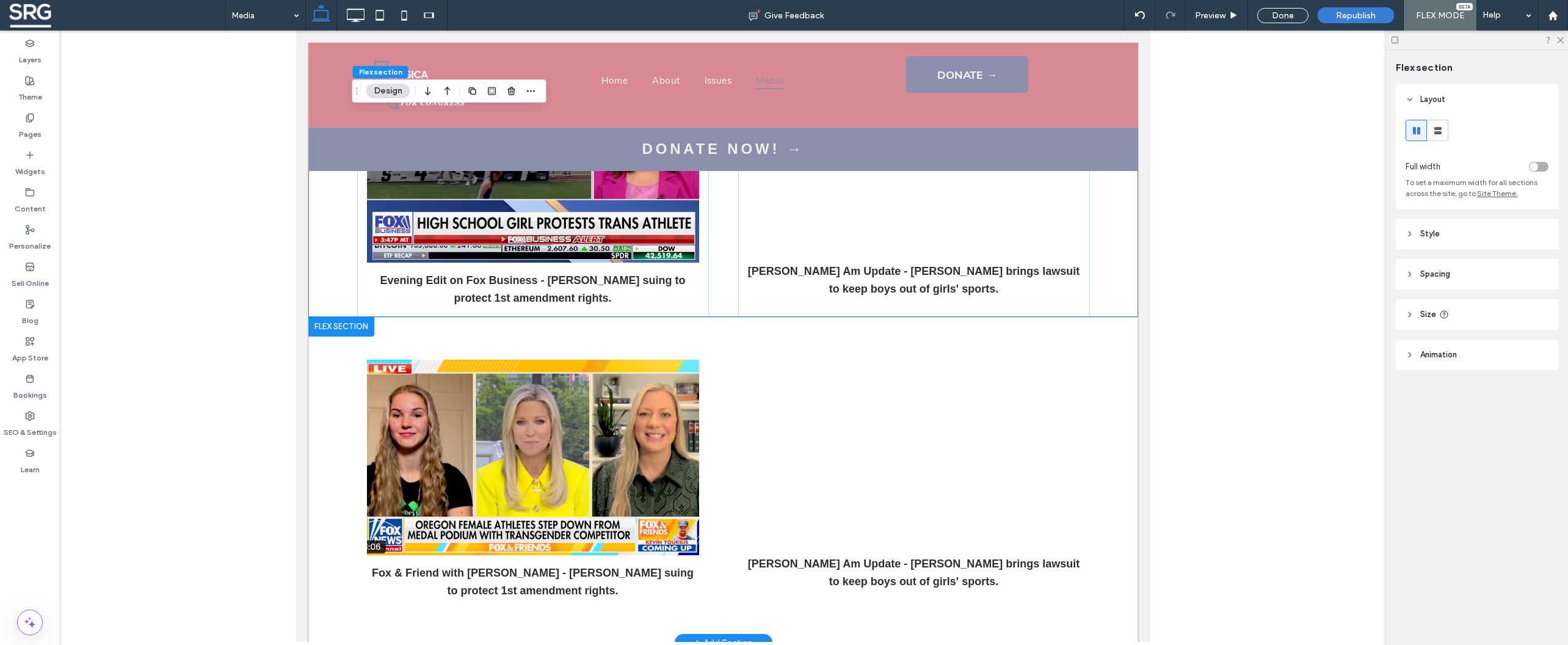
click at [323, 323] on div "Fox & Friend with Ainsley Earhardt - Jessica suing to protect 1st amendment rig…" at bounding box center [723, 479] width 830 height 325
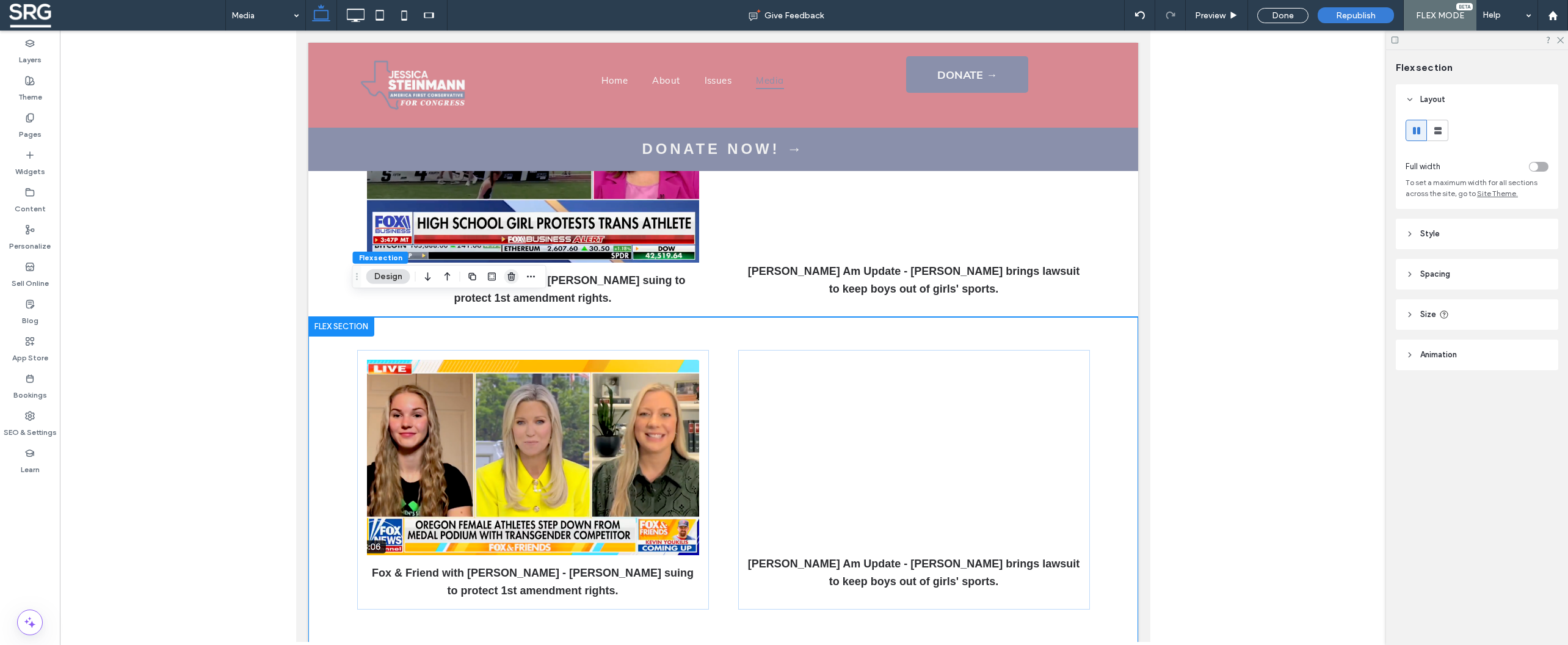
click at [513, 281] on icon "button" at bounding box center [511, 276] width 9 height 9
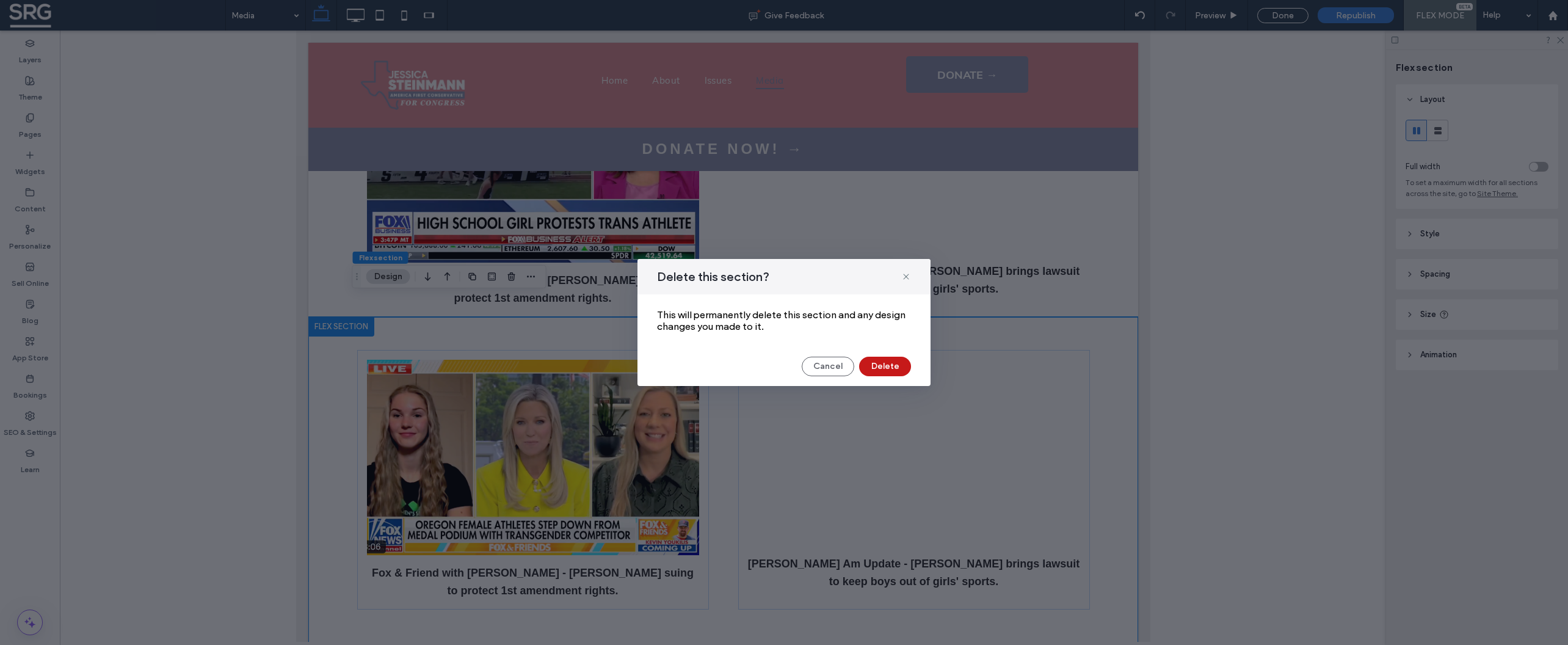
click at [891, 364] on button "Delete" at bounding box center [885, 366] width 52 height 20
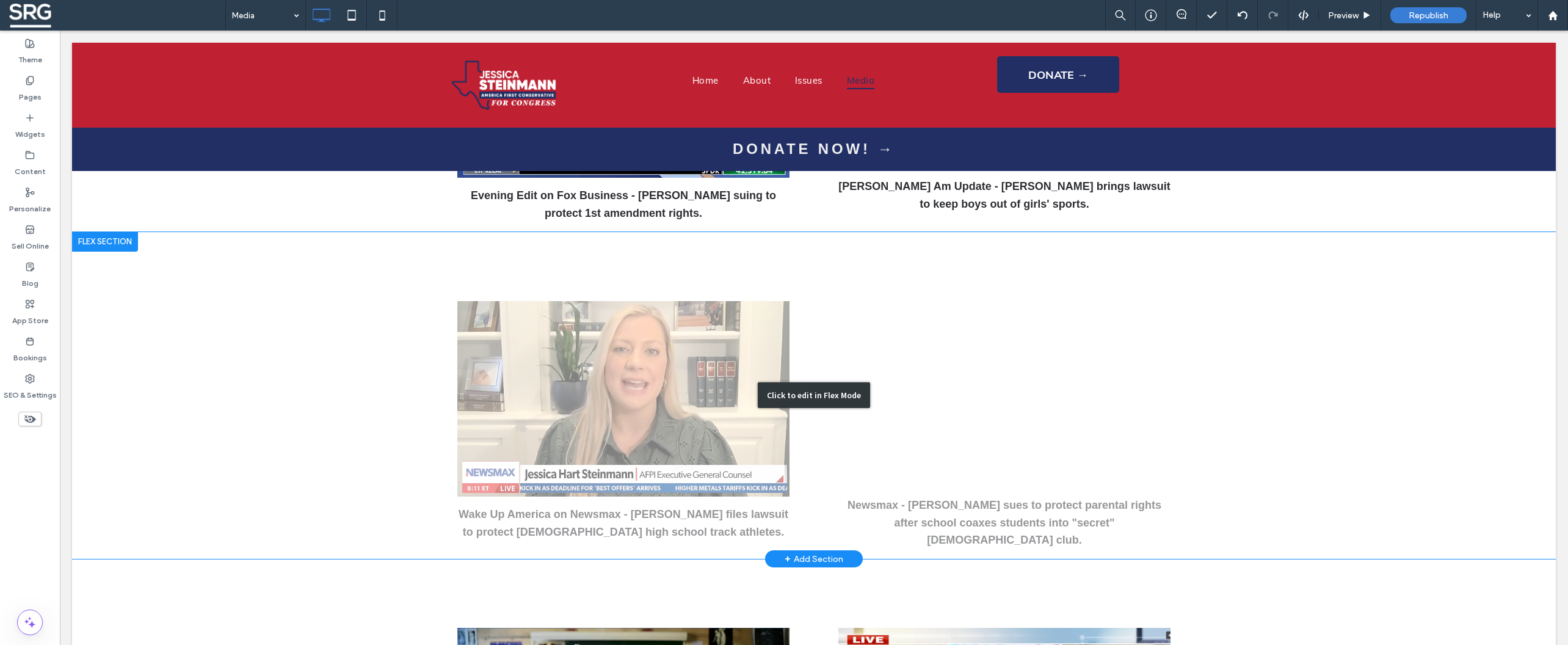
scroll to position [1446, 0]
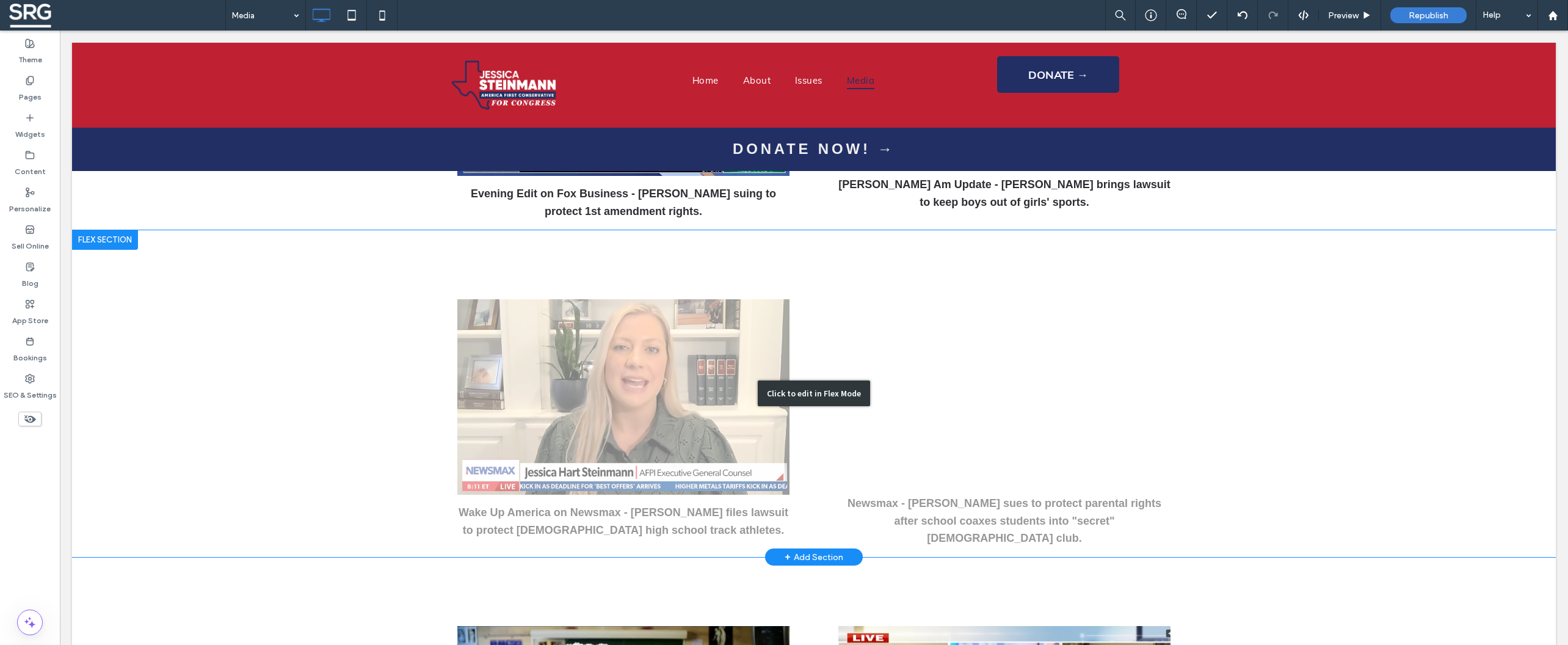
click at [372, 246] on div "Click to edit in Flex Mode" at bounding box center [814, 394] width 1483 height 328
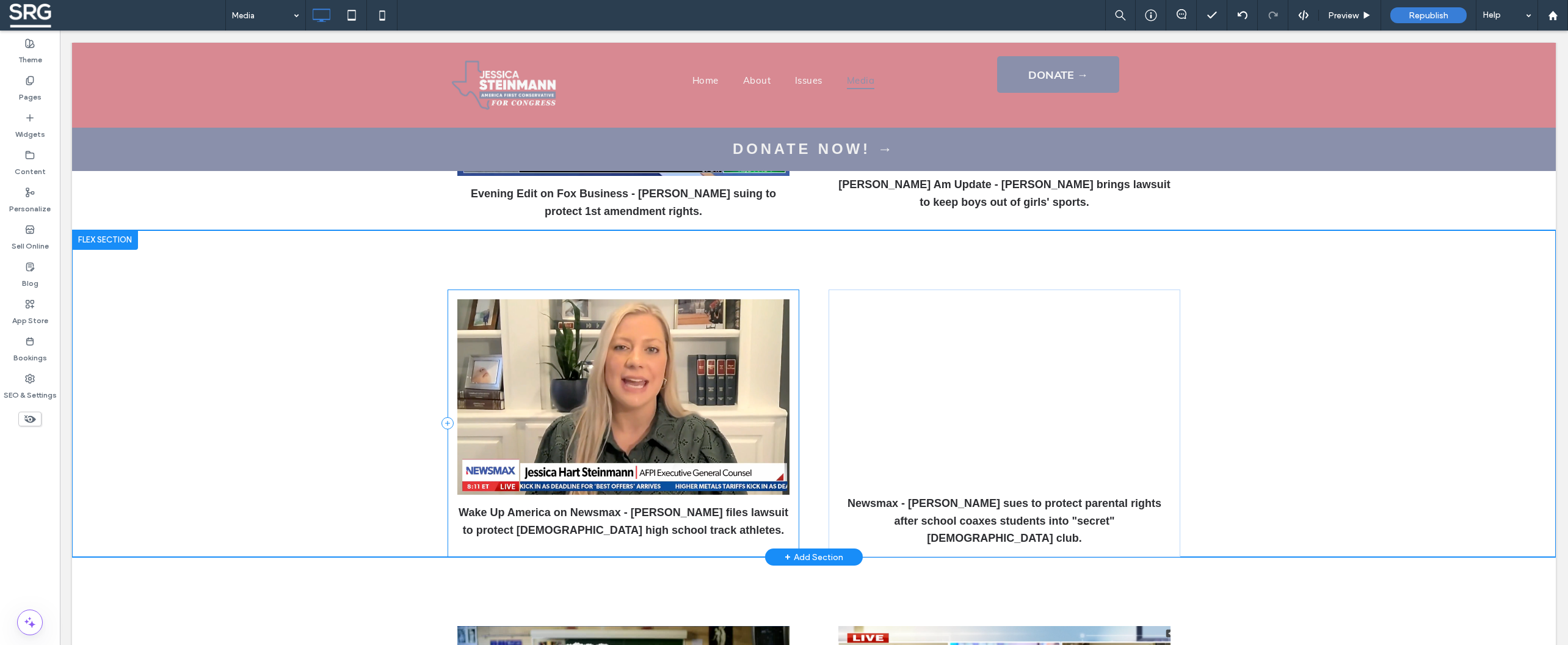
scroll to position [1263, 0]
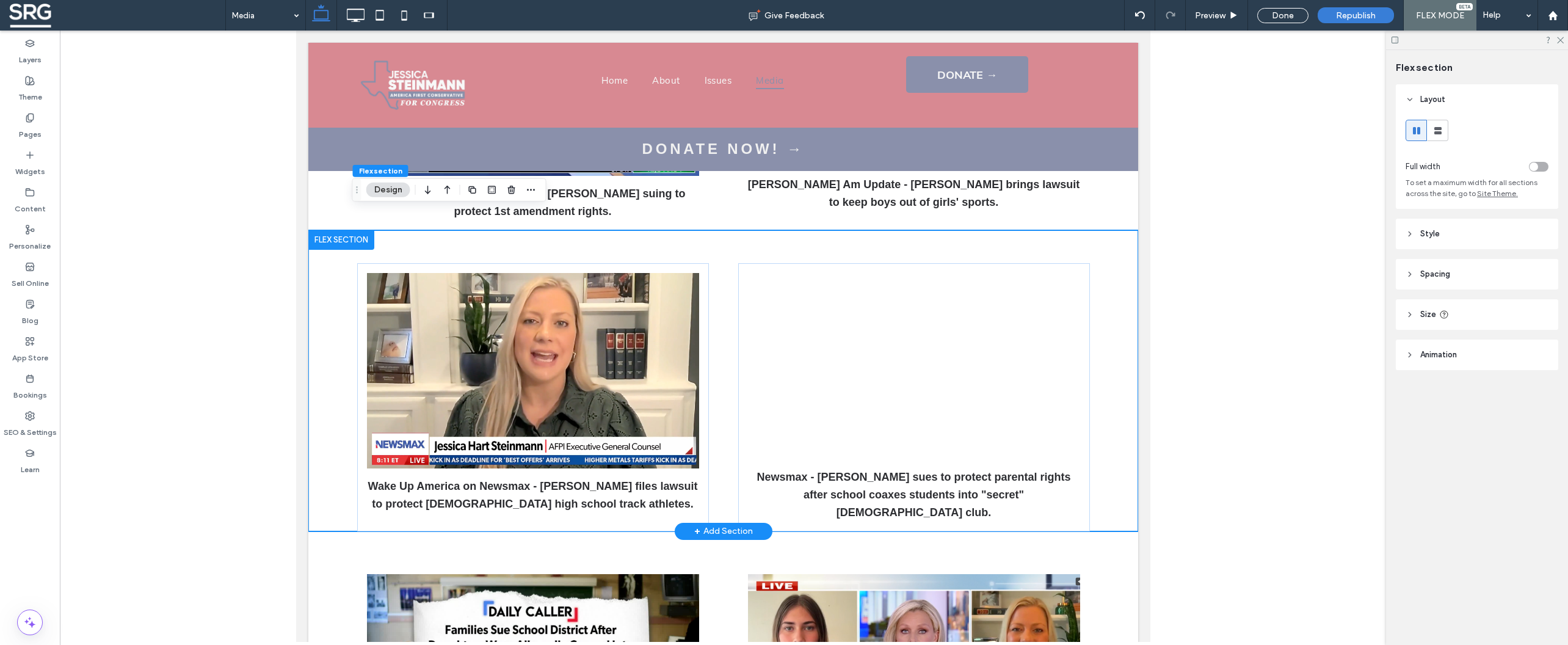
click at [520, 237] on div "Wake Up America on Newsmax - Jessica files lawsuit to protect female high schoo…" at bounding box center [723, 381] width 732 height 301
click at [515, 194] on icon "button" at bounding box center [511, 189] width 9 height 9
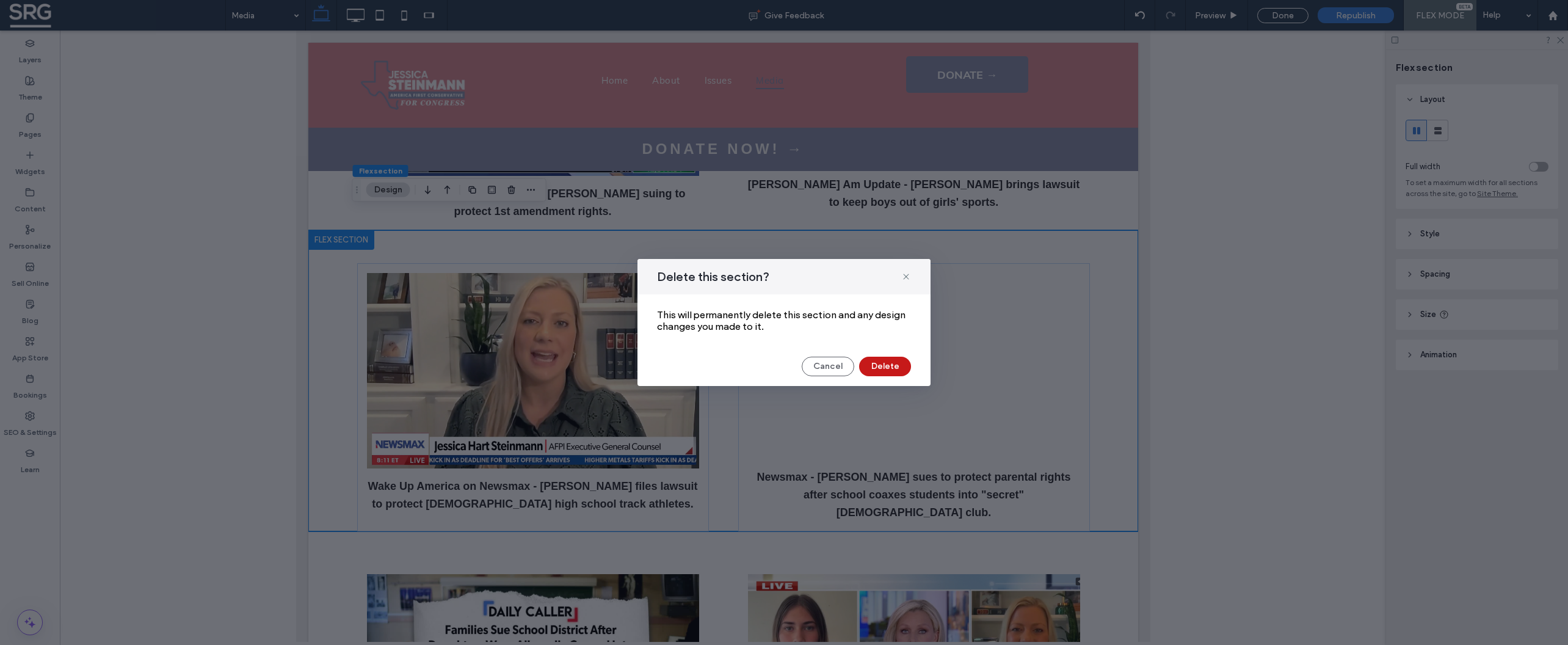
drag, startPoint x: 896, startPoint y: 368, endPoint x: 837, endPoint y: 337, distance: 66.6
click at [896, 368] on button "Delete" at bounding box center [885, 366] width 52 height 20
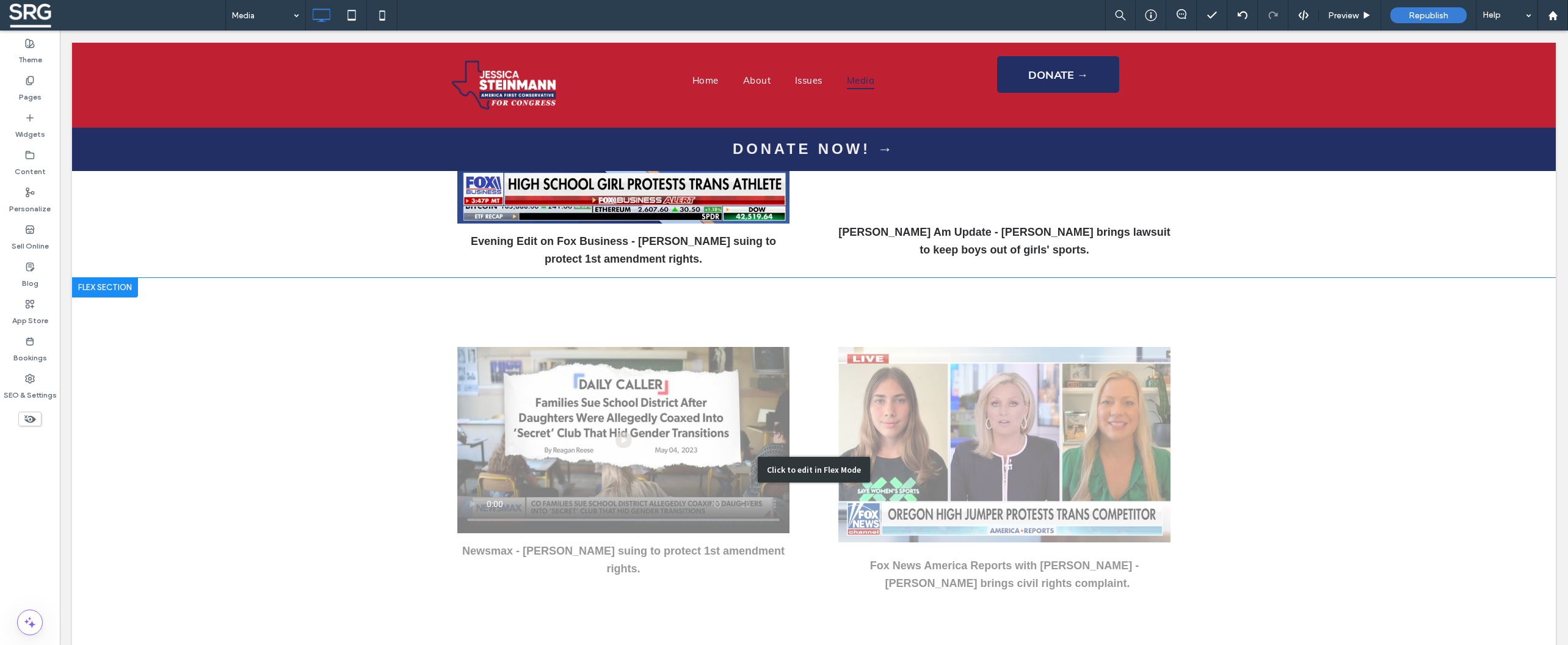
scroll to position [1406, 0]
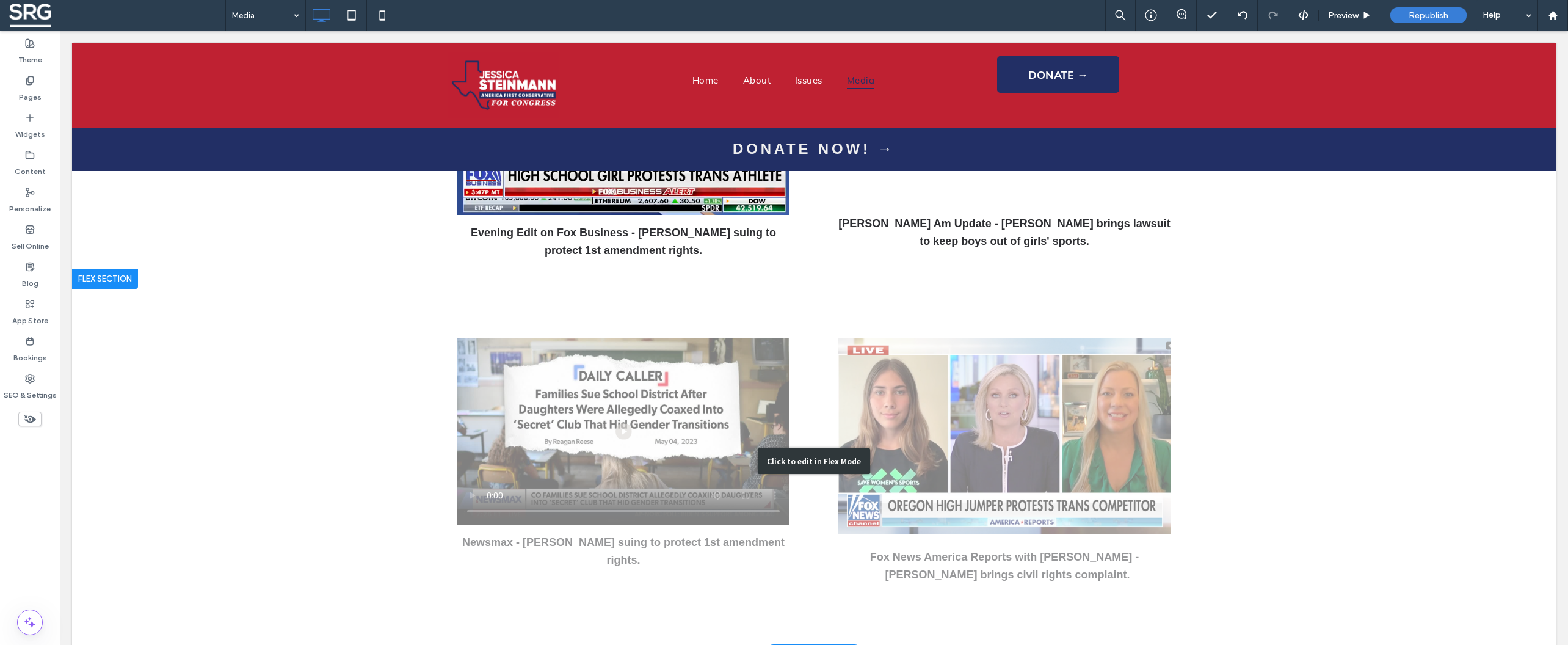
click at [901, 389] on div "Click to edit in Flex Mode" at bounding box center [814, 461] width 1483 height 383
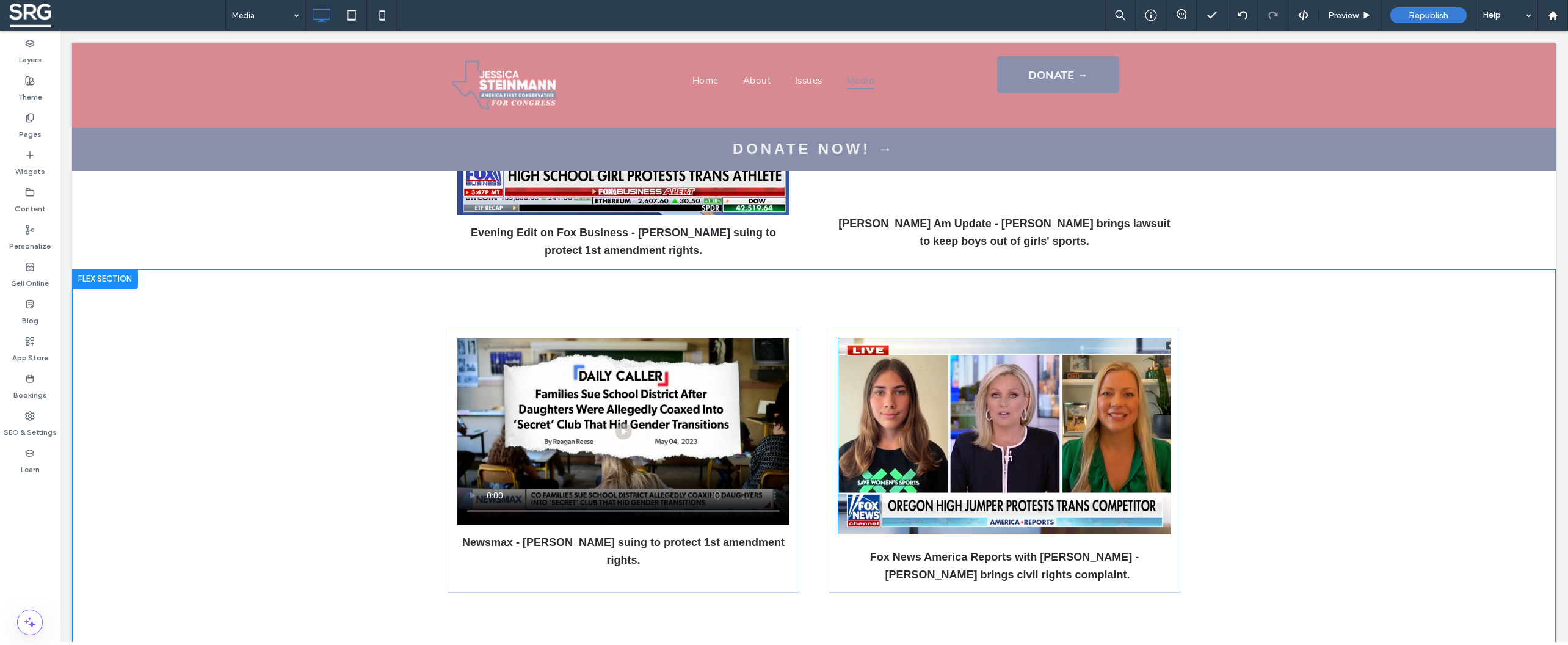
scroll to position [1223, 0]
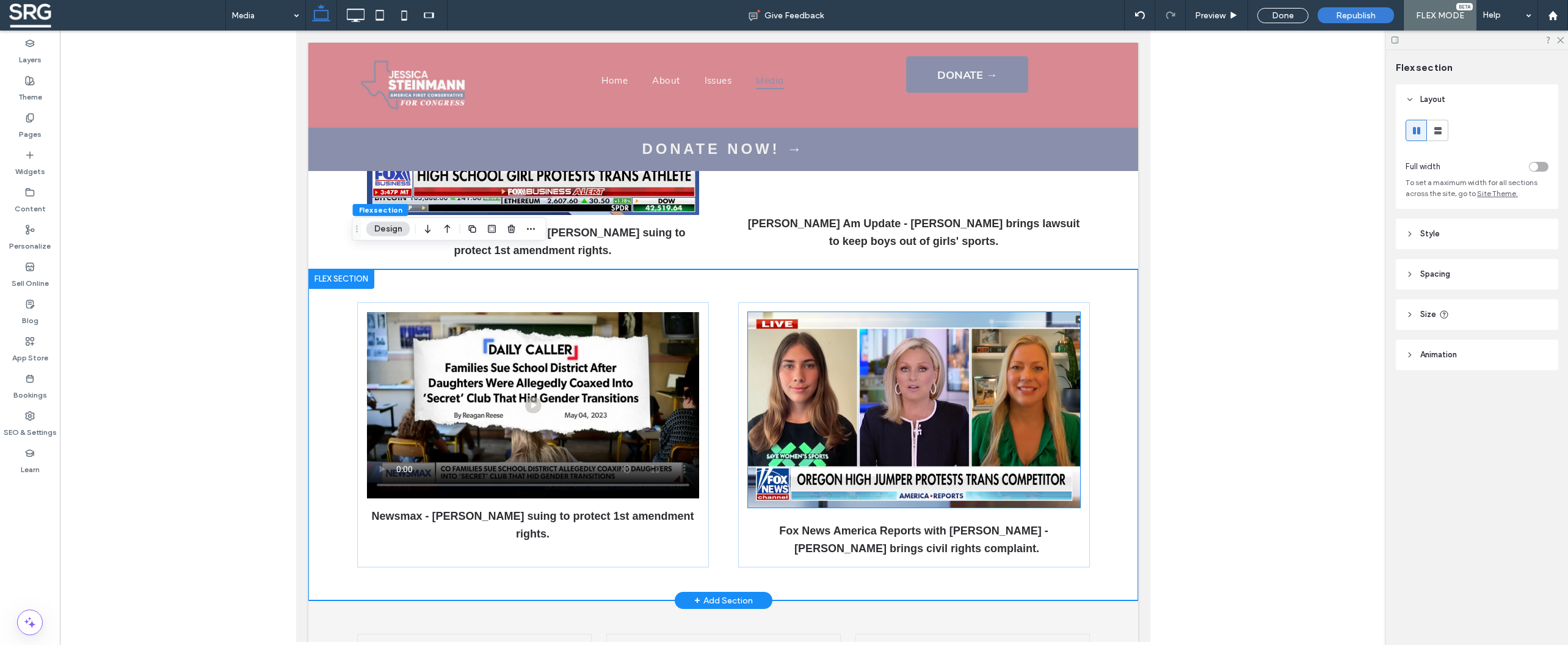
click at [833, 400] on img at bounding box center [914, 410] width 332 height 195
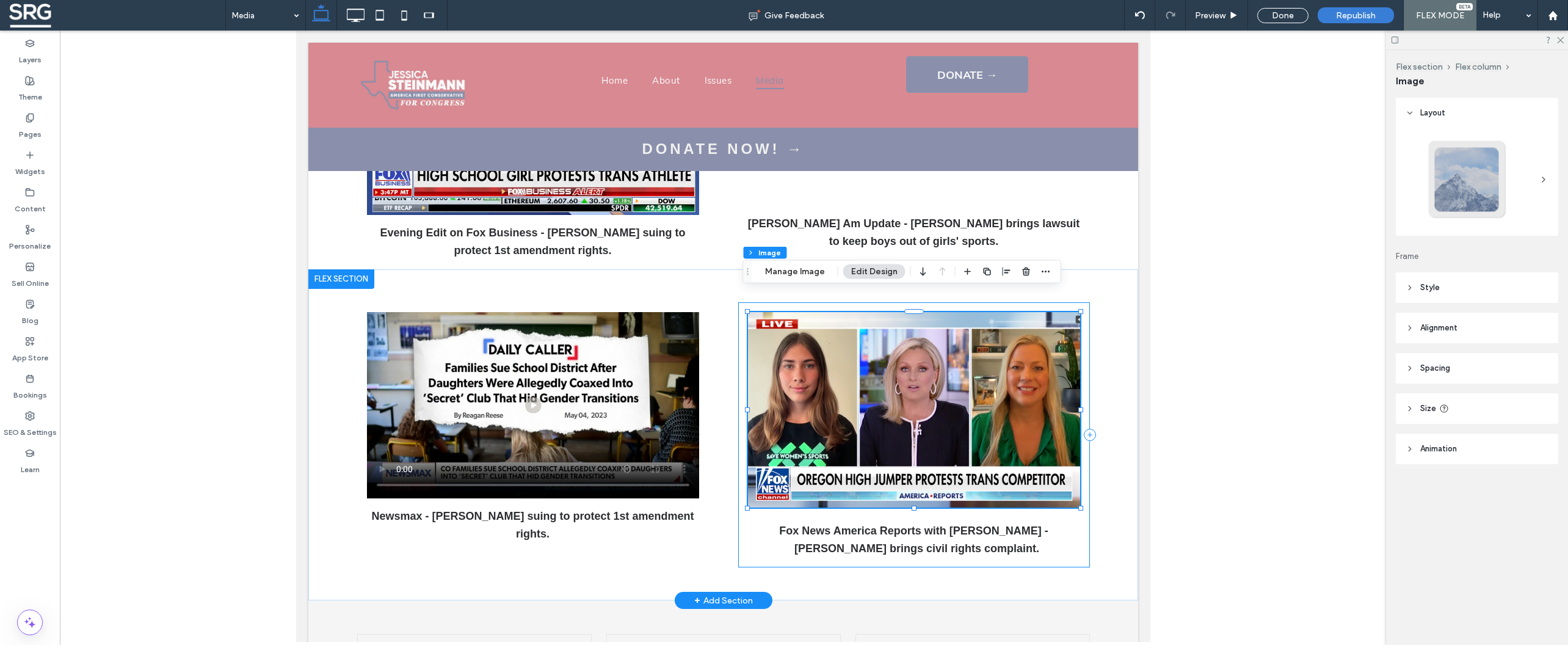
click at [737, 302] on div "Fox News America Reports with [PERSON_NAME] - [PERSON_NAME] brings civil rights…" at bounding box center [913, 435] width 352 height 265
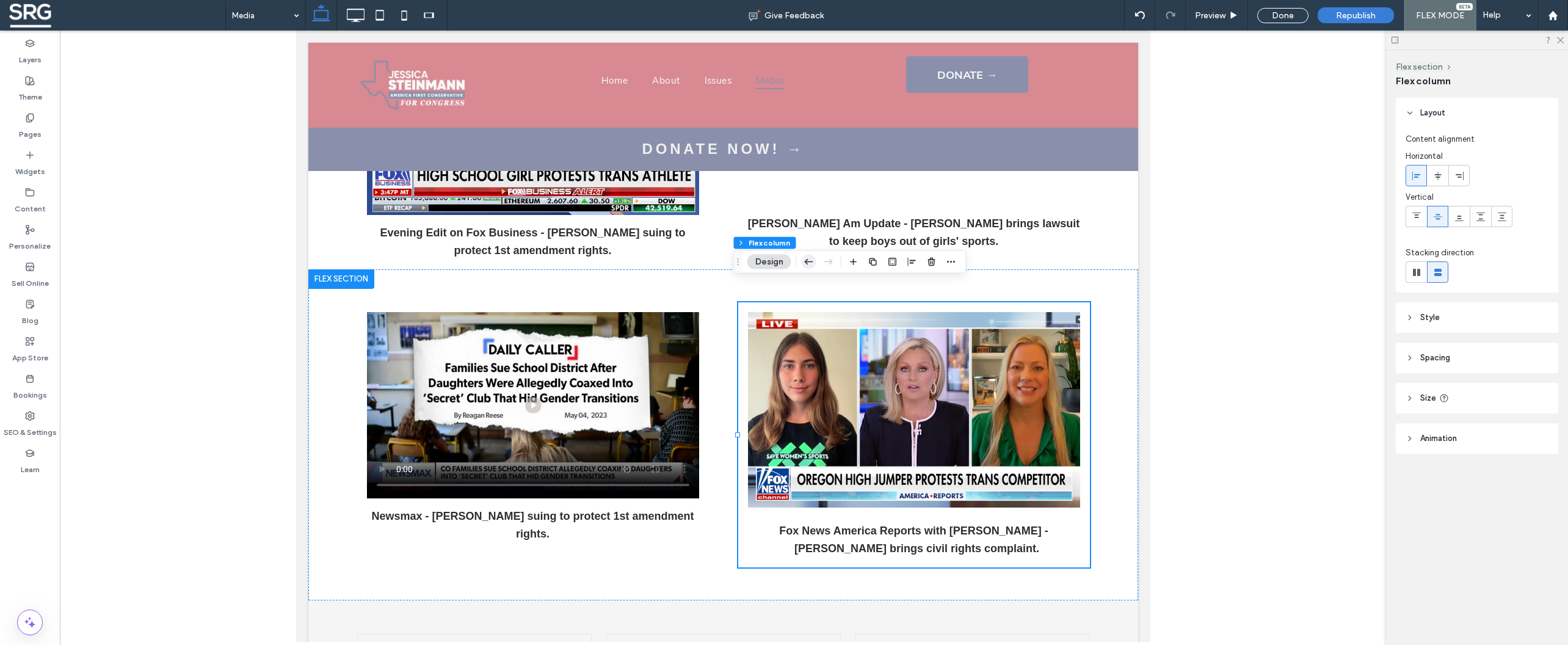
click at [808, 261] on icon "button" at bounding box center [808, 262] width 15 height 22
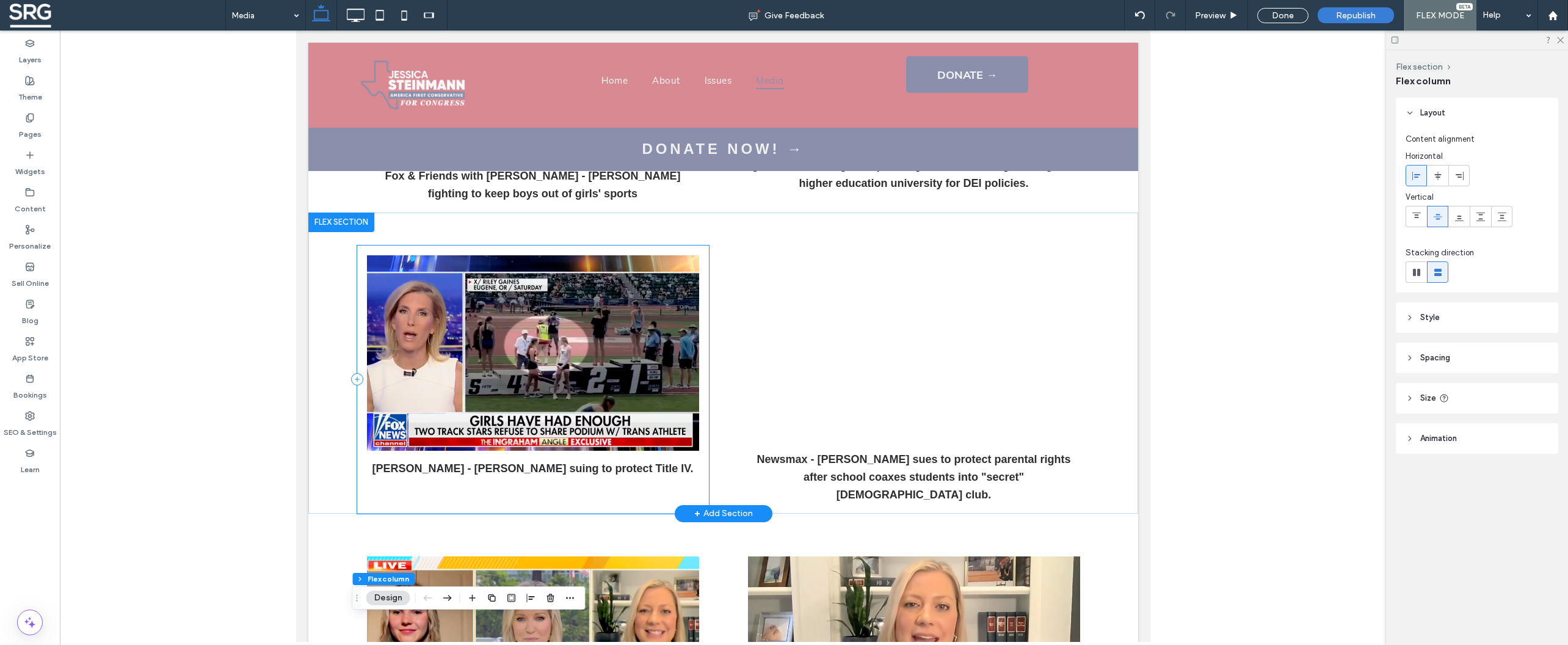
scroll to position [364, 0]
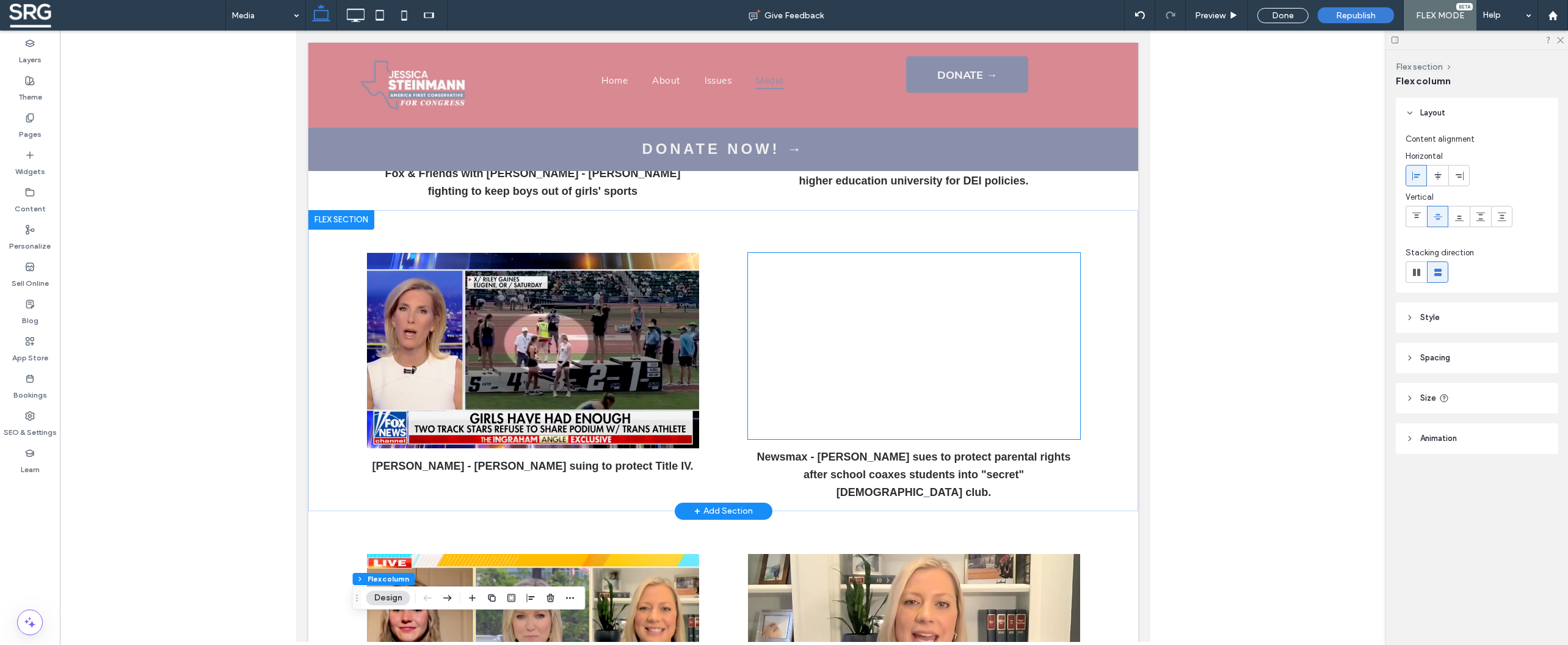
click at [911, 351] on div at bounding box center [914, 346] width 332 height 186
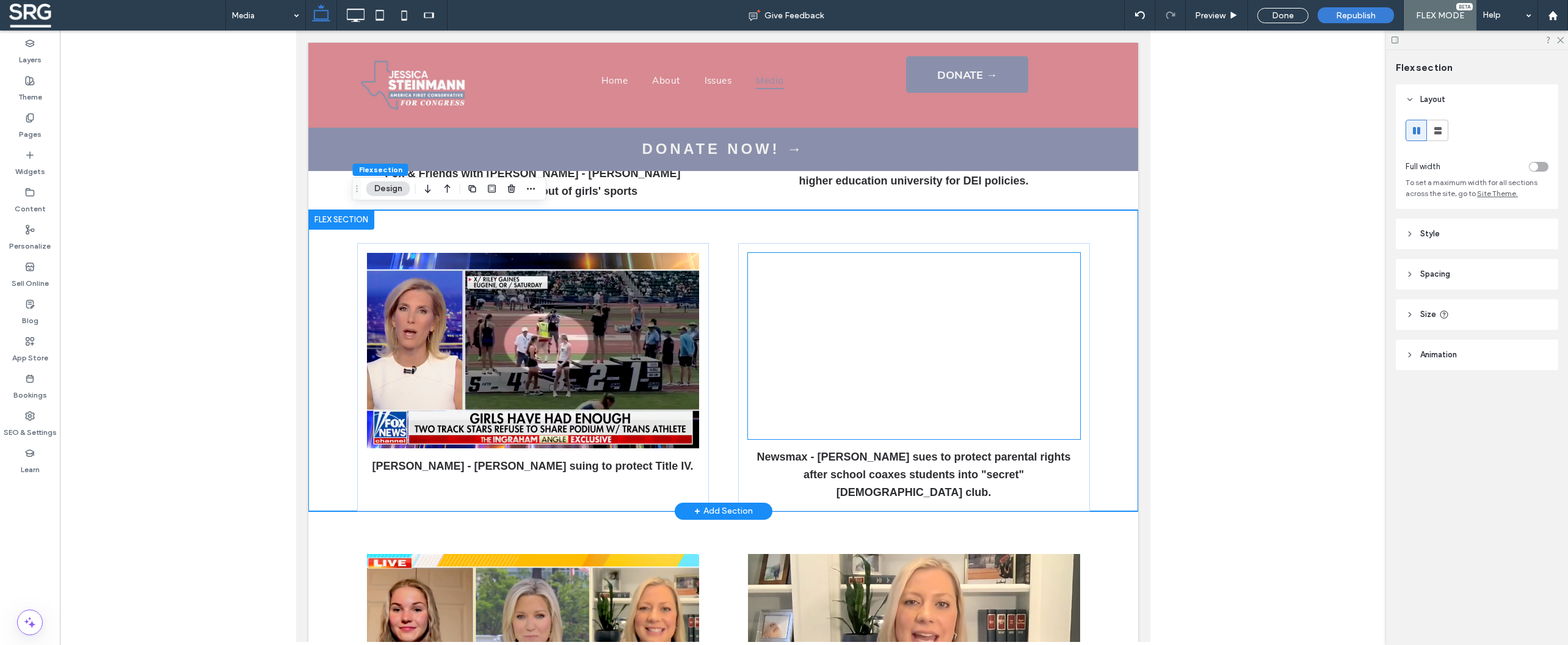
click at [909, 345] on div at bounding box center [914, 346] width 332 height 186
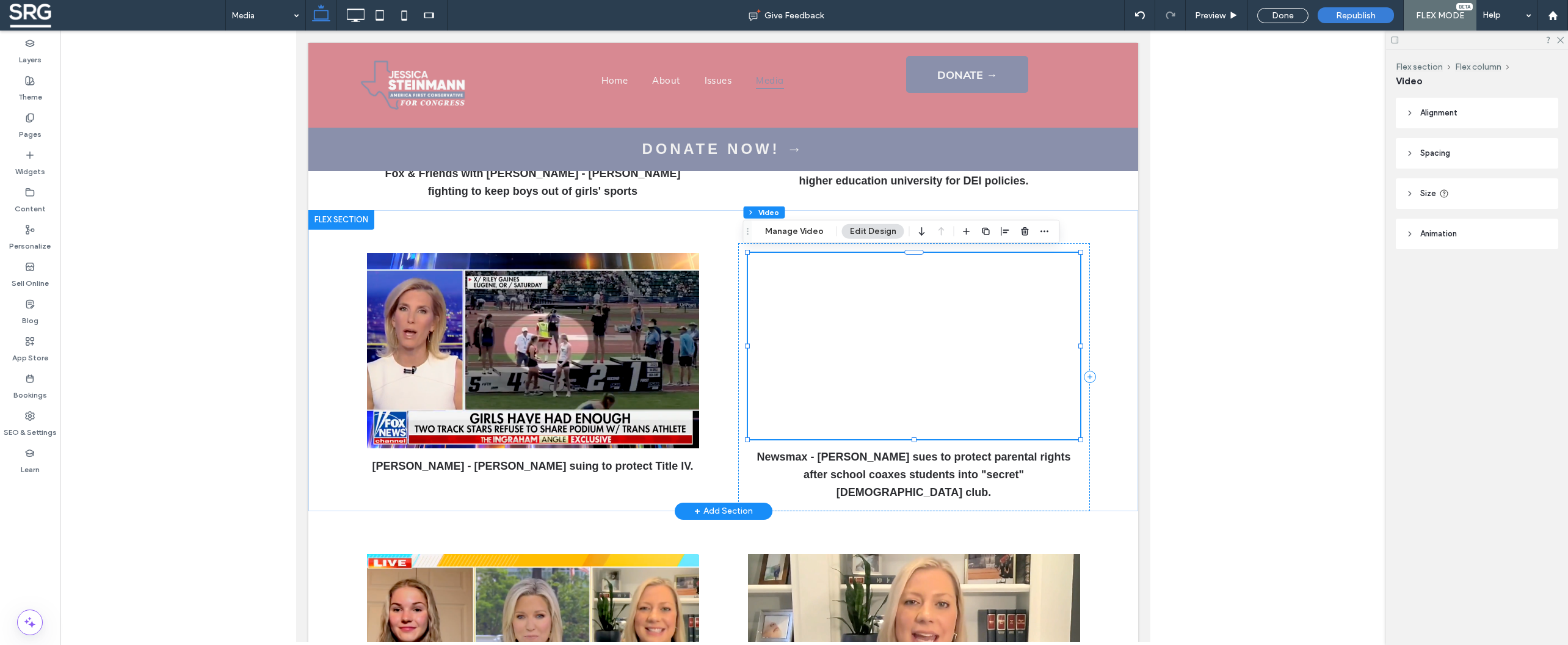
click at [909, 356] on div at bounding box center [914, 346] width 332 height 186
click at [908, 351] on div at bounding box center [914, 346] width 332 height 186
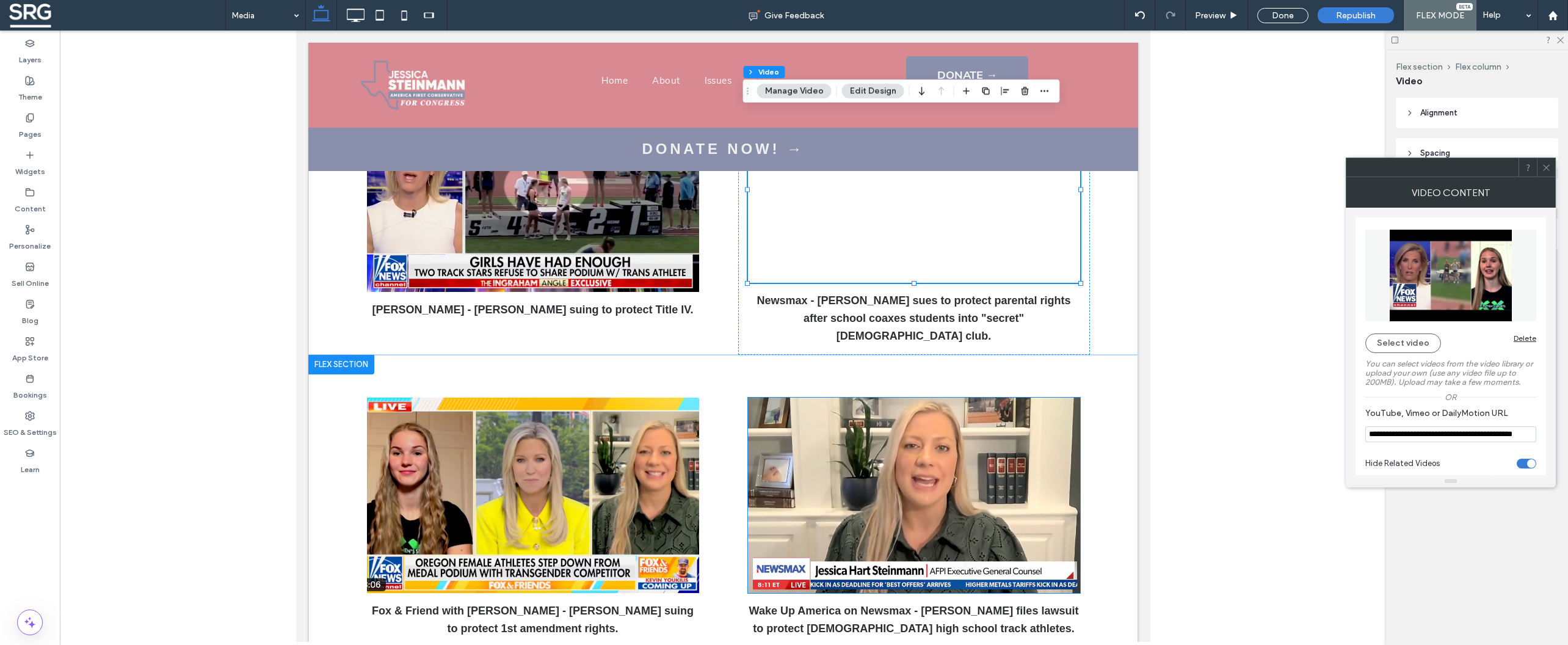
scroll to position [452, 0]
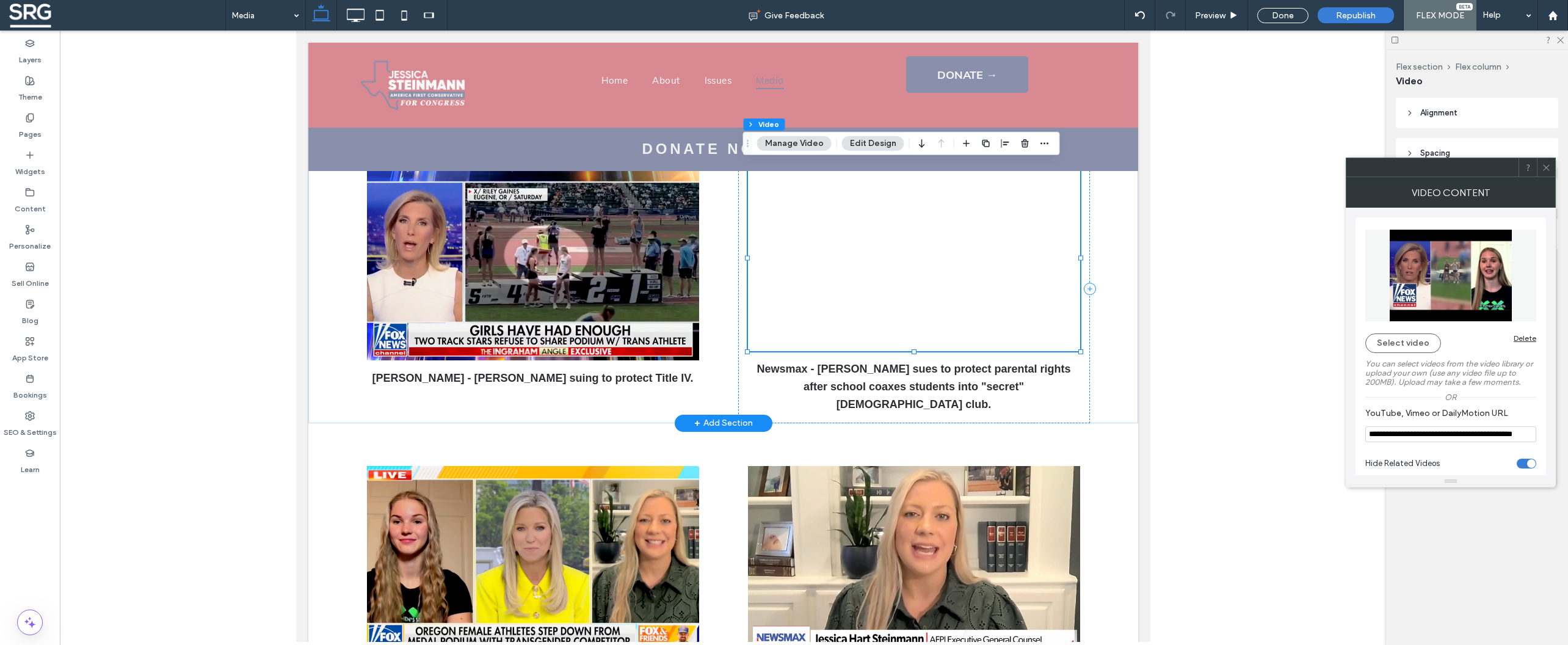
click at [915, 262] on div at bounding box center [914, 258] width 332 height 186
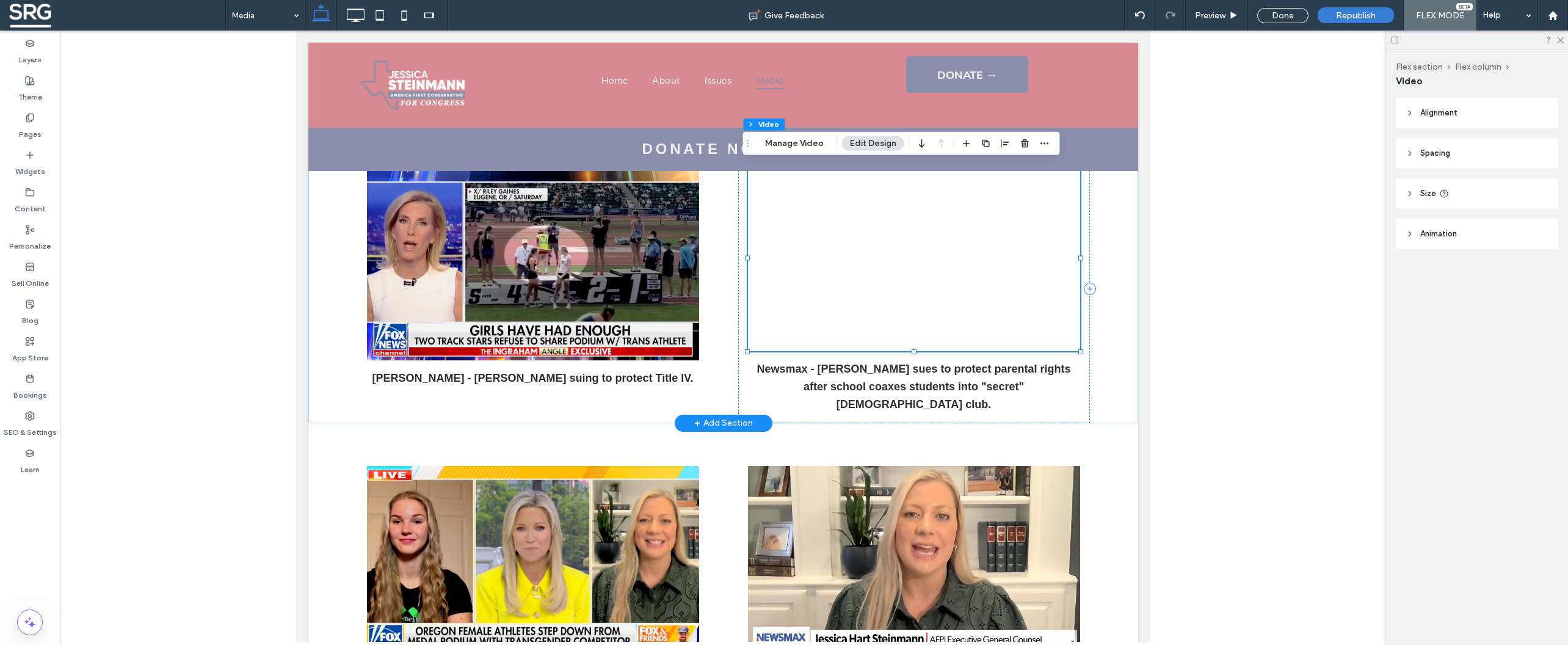
click at [913, 263] on div at bounding box center [914, 258] width 332 height 186
click at [1214, 18] on span "Preview" at bounding box center [1210, 15] width 31 height 10
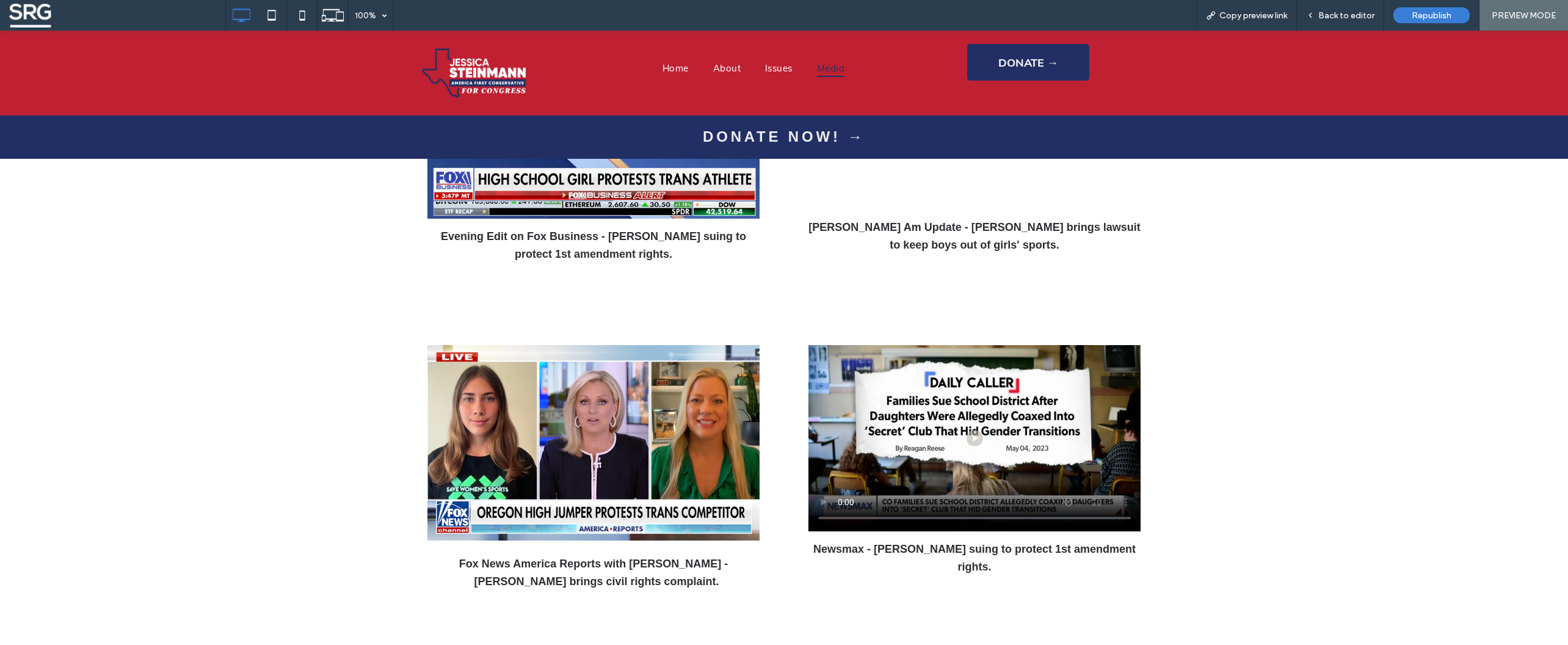
scroll to position [1465, 0]
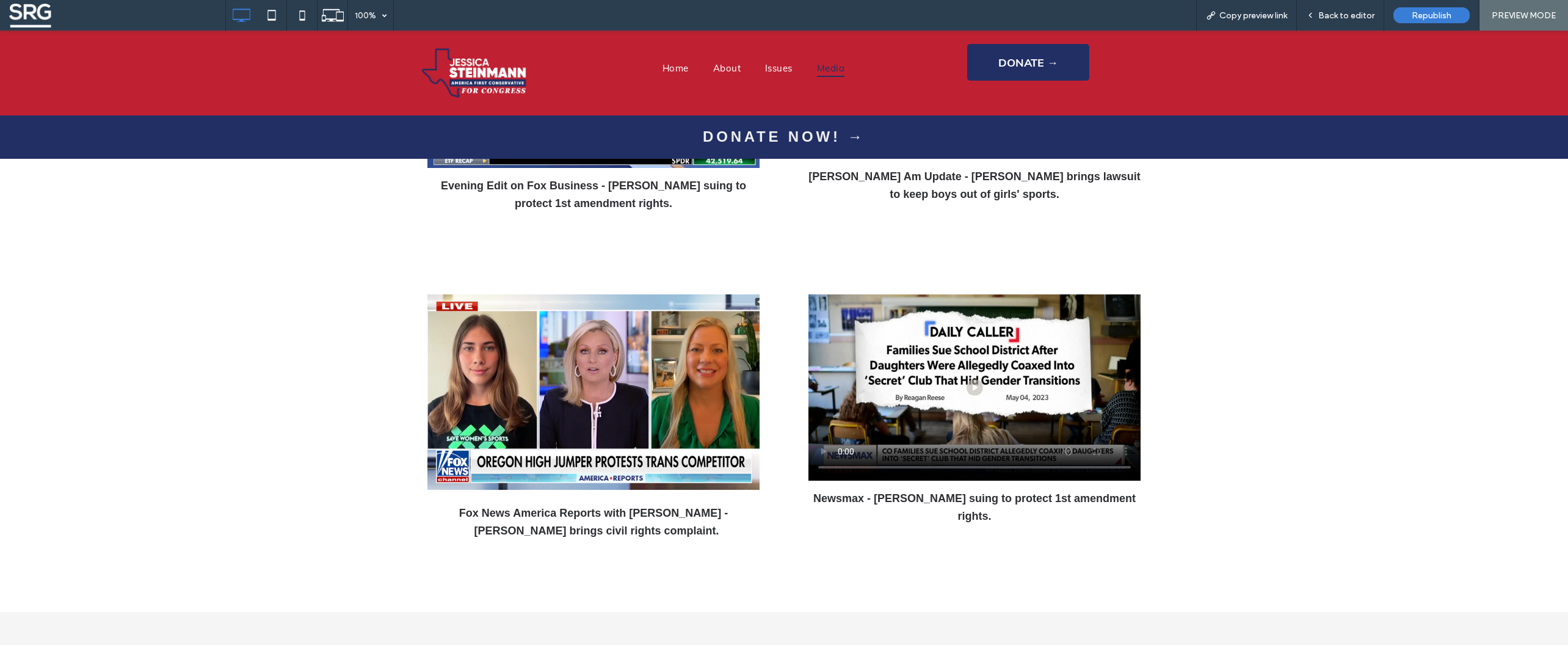
drag, startPoint x: 1340, startPoint y: 14, endPoint x: 1283, endPoint y: 68, distance: 78.5
click at [1340, 14] on span "Back to editor" at bounding box center [1346, 15] width 56 height 10
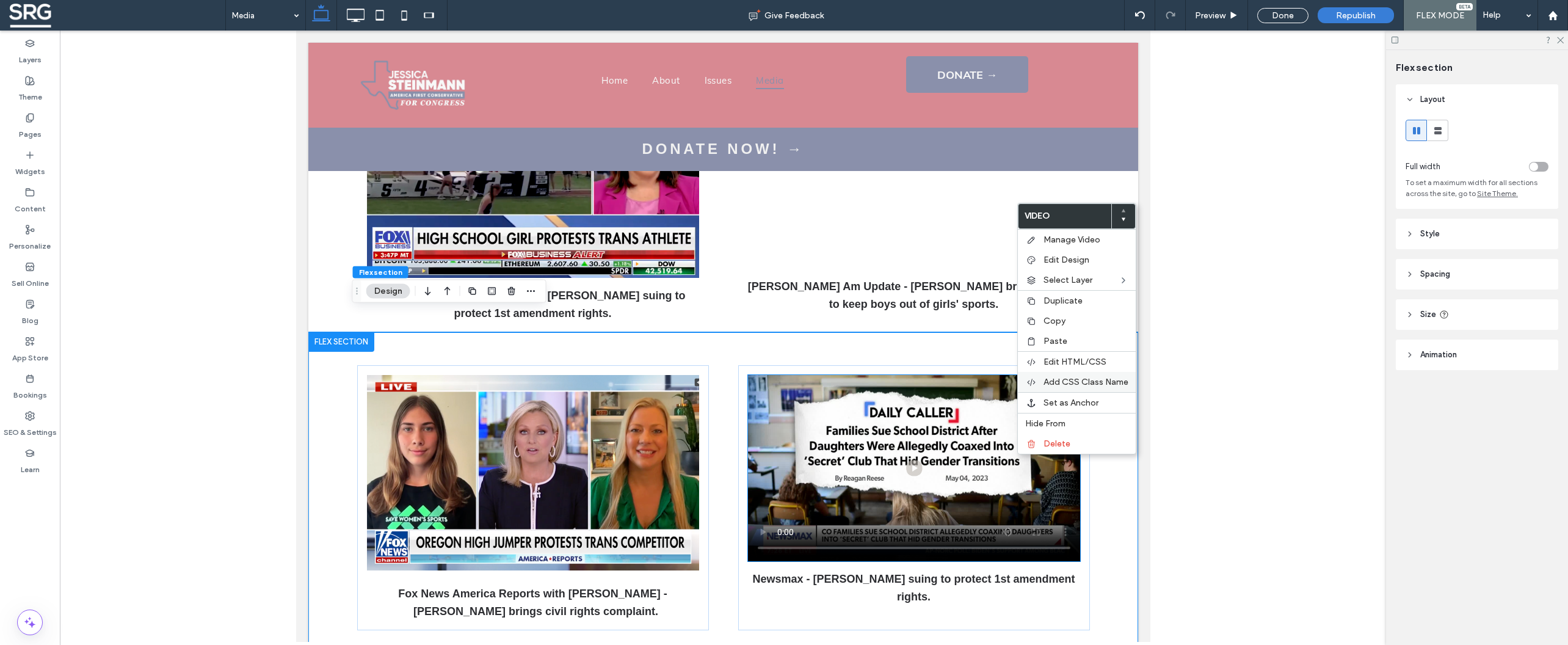
scroll to position [1162, 0]
click at [1082, 242] on span "Manage Video" at bounding box center [1072, 240] width 56 height 10
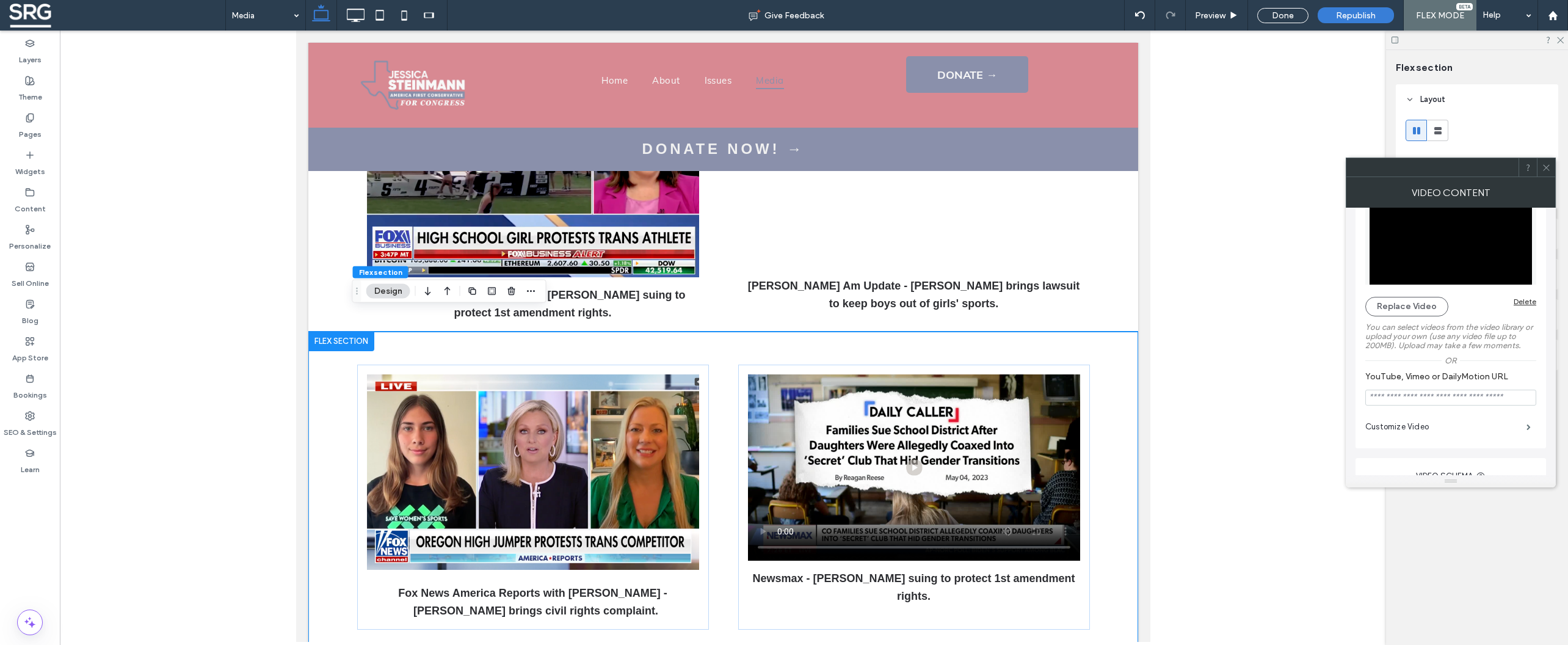
scroll to position [38, 0]
click at [1428, 402] on input "YouTube, Vimeo or DailyMotion URL" at bounding box center [1451, 395] width 171 height 16
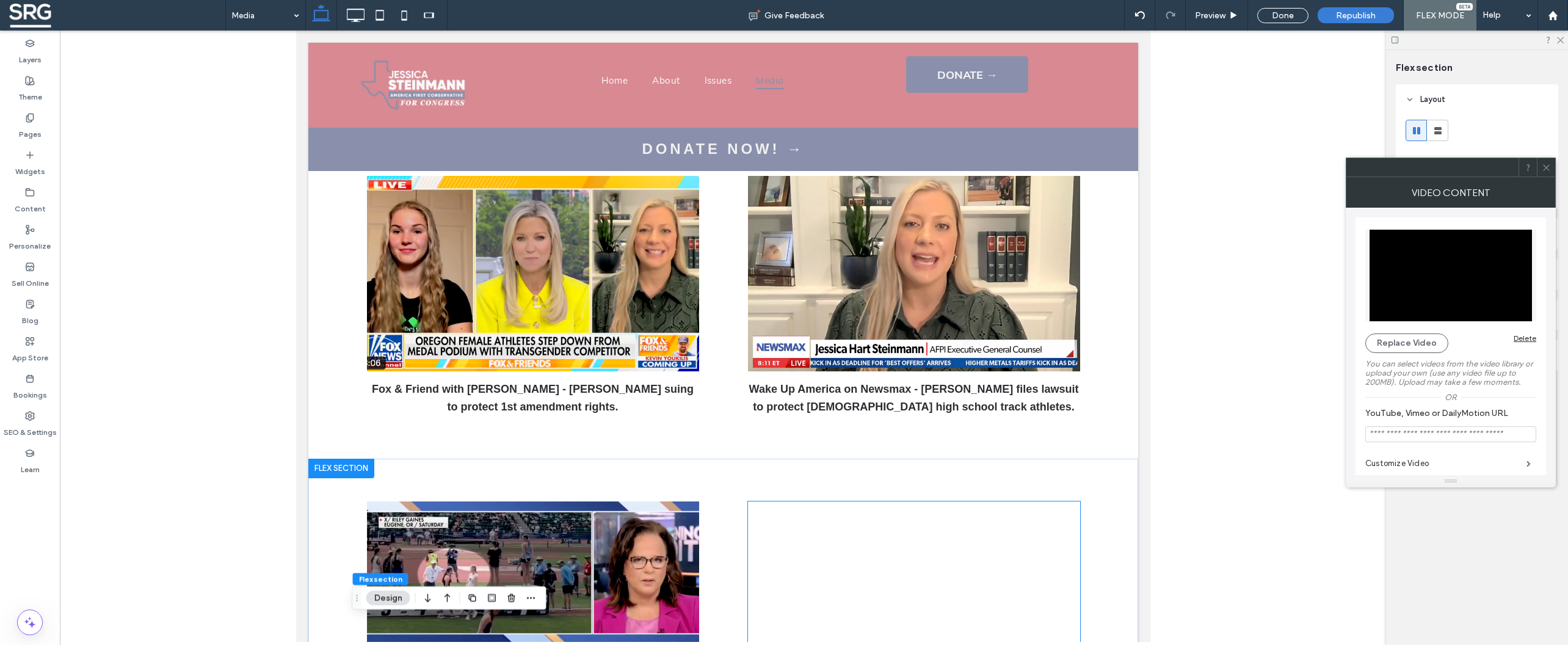
scroll to position [741, 0]
click at [1000, 384] on p "Wake Up America on Newsmax - [PERSON_NAME] files lawsuit to protect [DEMOGRAPHI…" at bounding box center [914, 398] width 332 height 35
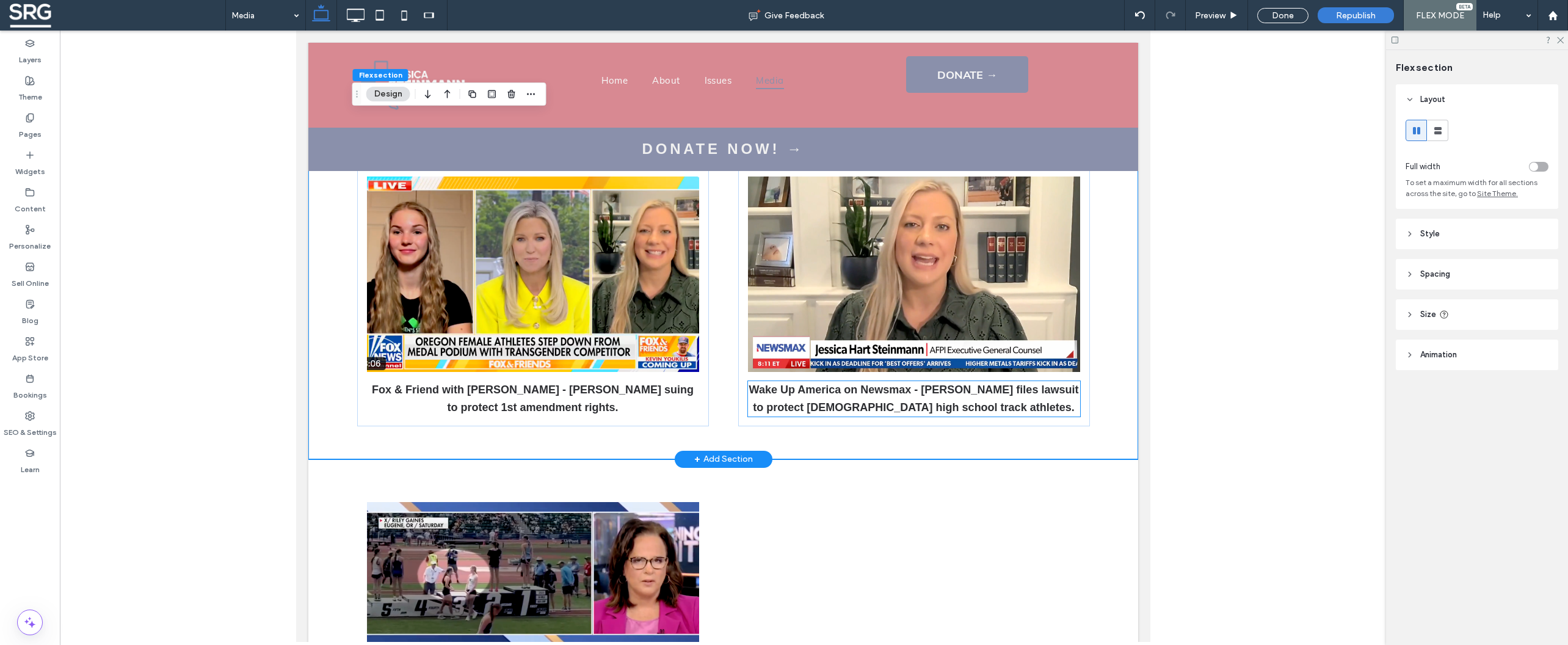
click at [1009, 386] on p "Wake Up America on Newsmax - [PERSON_NAME] files lawsuit to protect [DEMOGRAPHI…" at bounding box center [914, 398] width 332 height 35
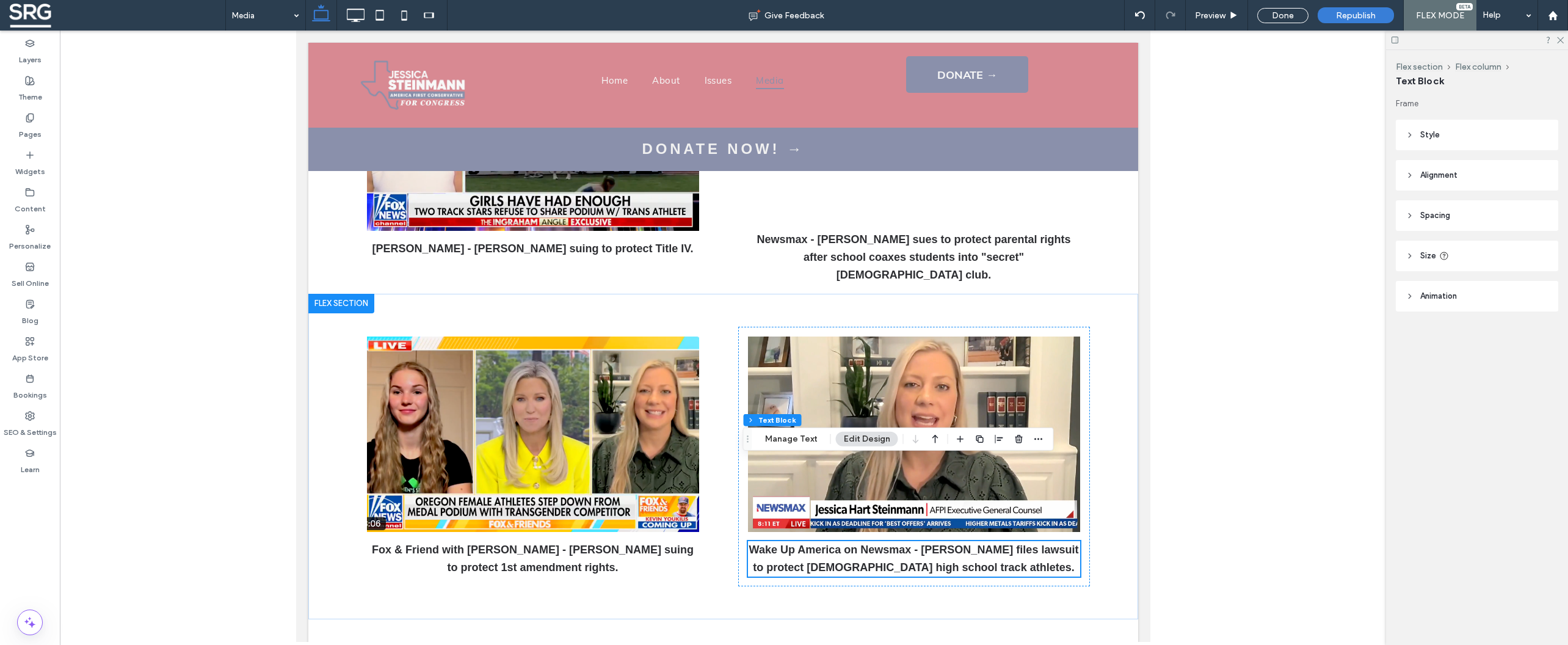
scroll to position [643, 0]
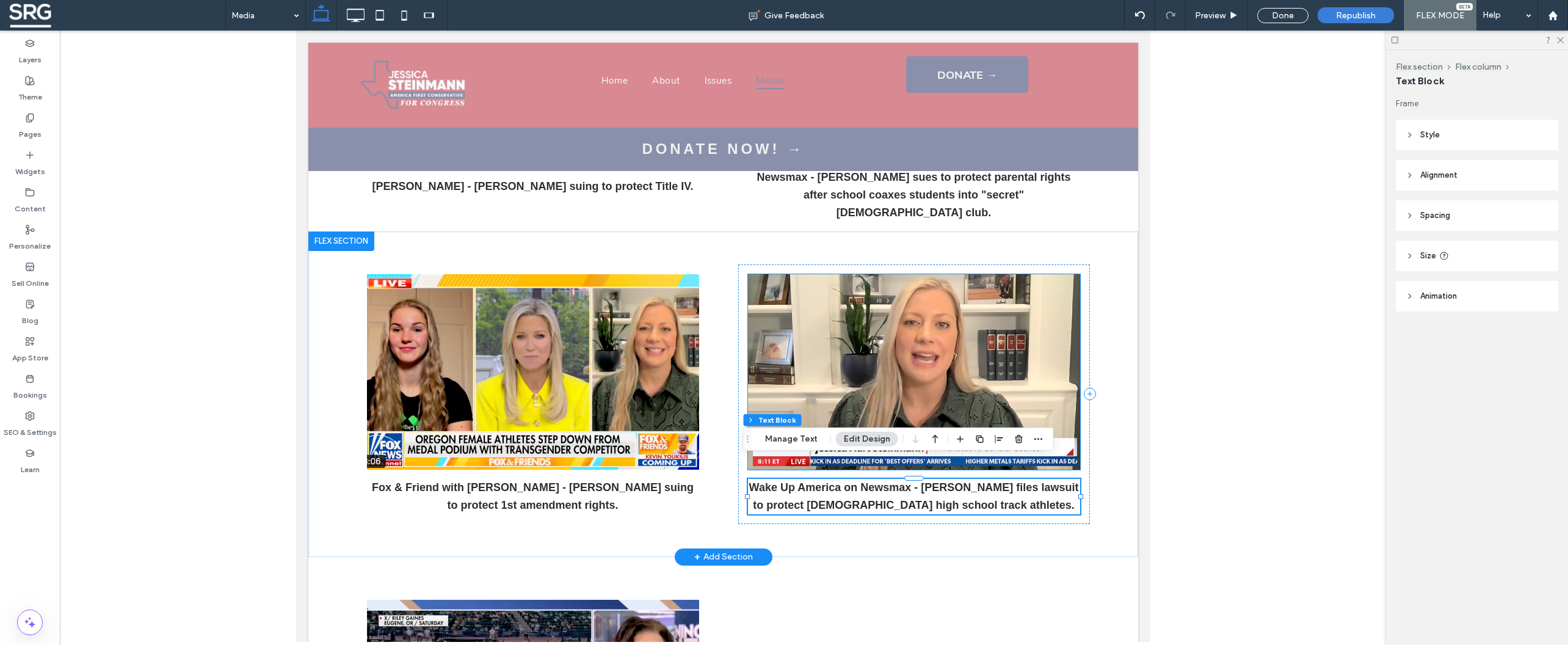
click at [792, 375] on img at bounding box center [914, 371] width 332 height 195
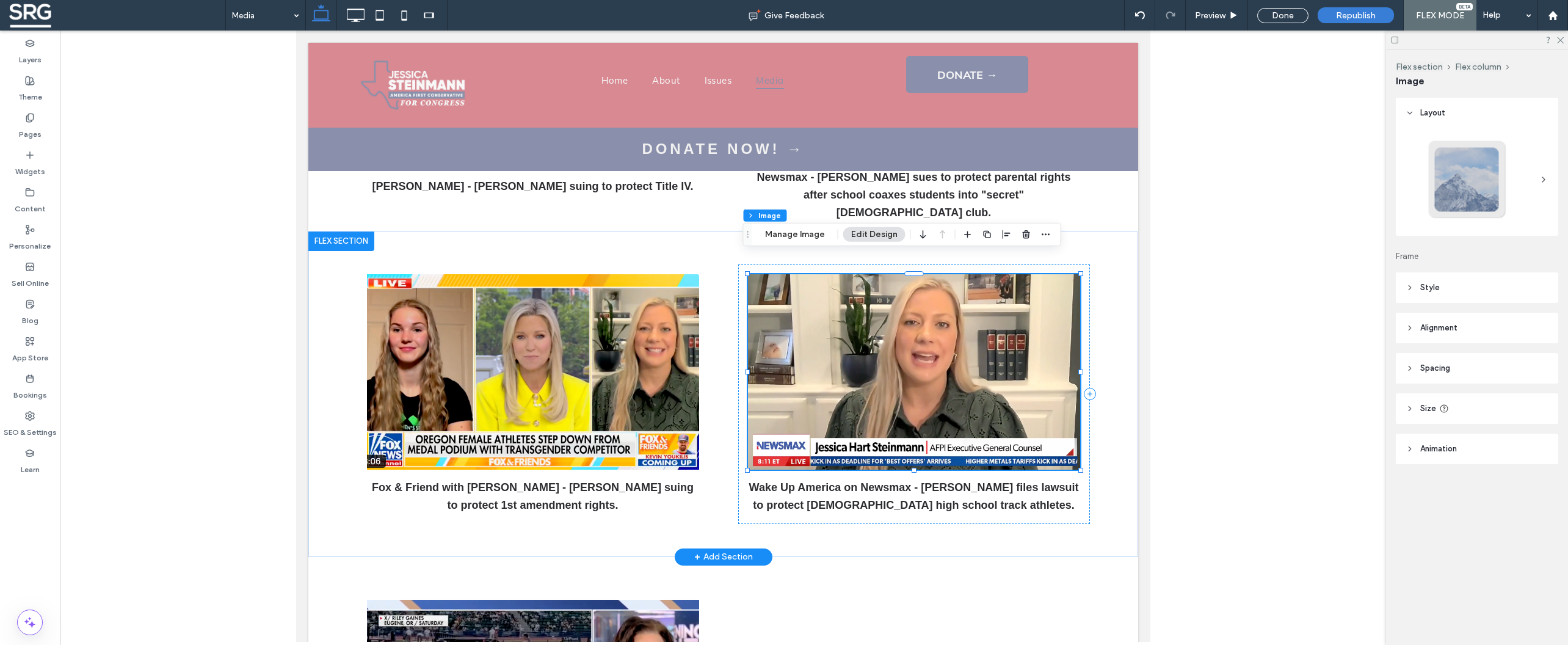
click at [866, 348] on img at bounding box center [914, 371] width 332 height 195
click at [830, 337] on img at bounding box center [914, 371] width 332 height 195
click at [805, 234] on button "Manage Image" at bounding box center [795, 234] width 76 height 15
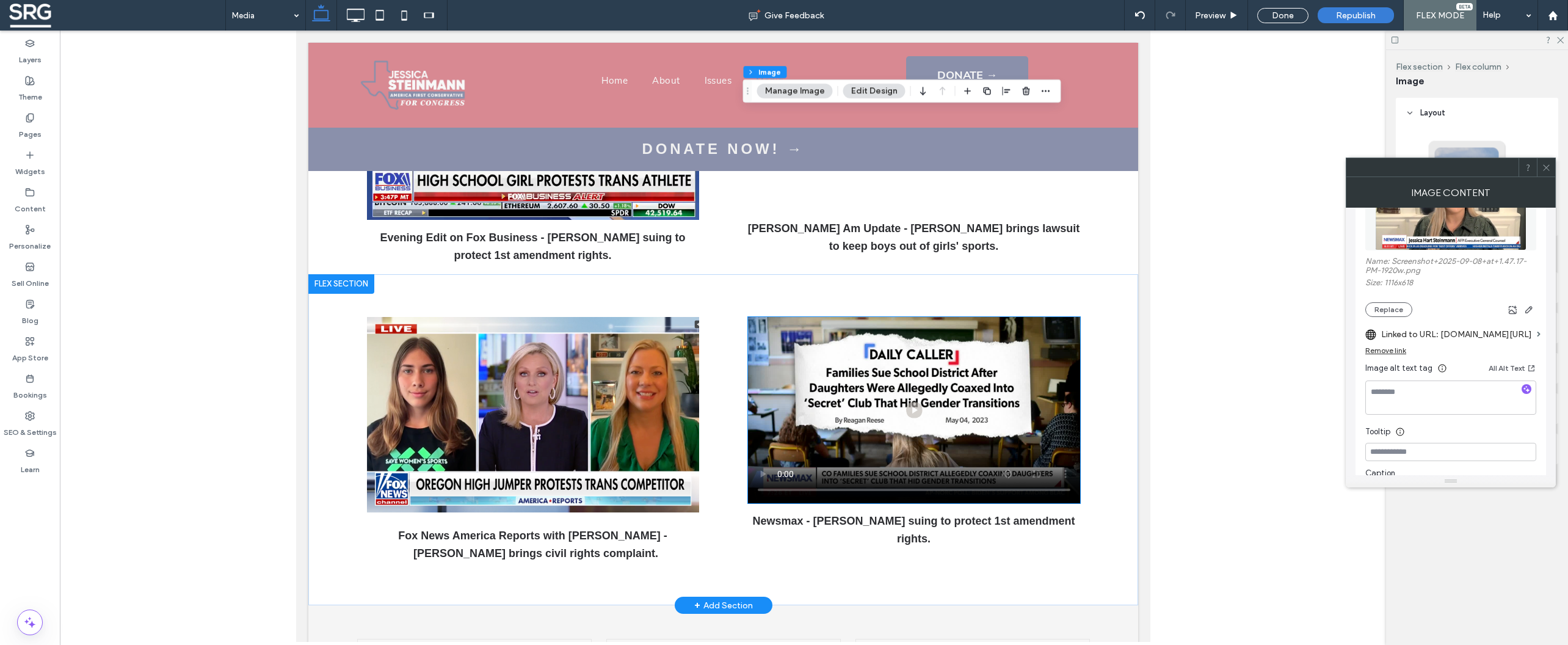
scroll to position [1220, 0]
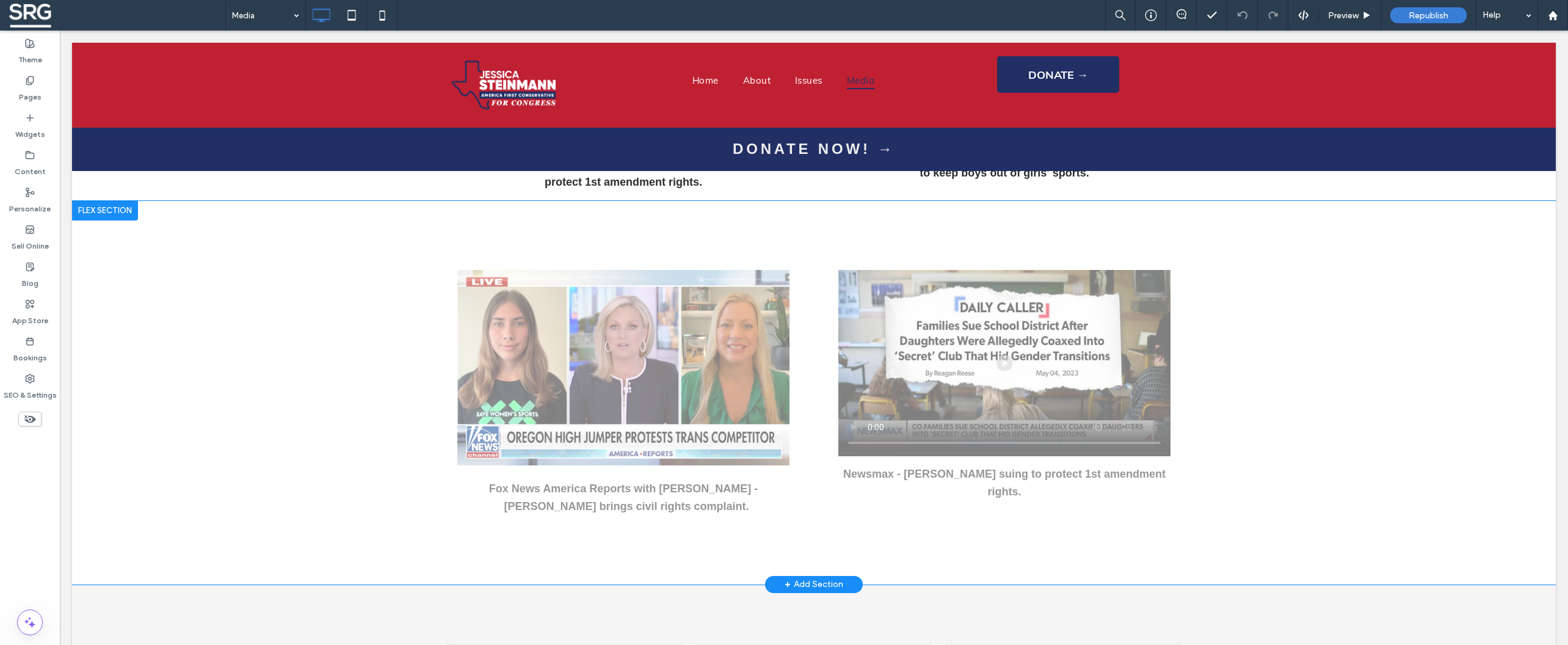
scroll to position [1446, 0]
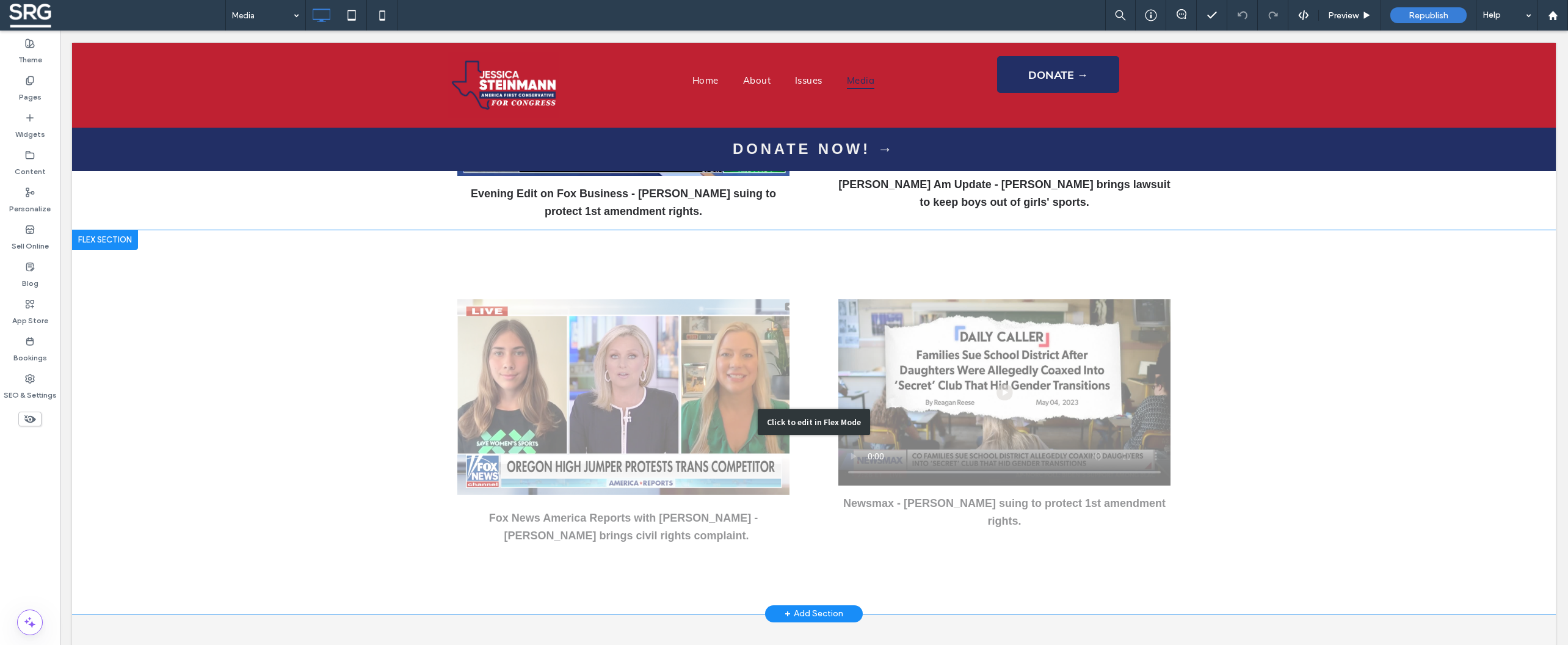
click at [1236, 356] on div "Click to edit in Flex Mode" at bounding box center [814, 422] width 1483 height 383
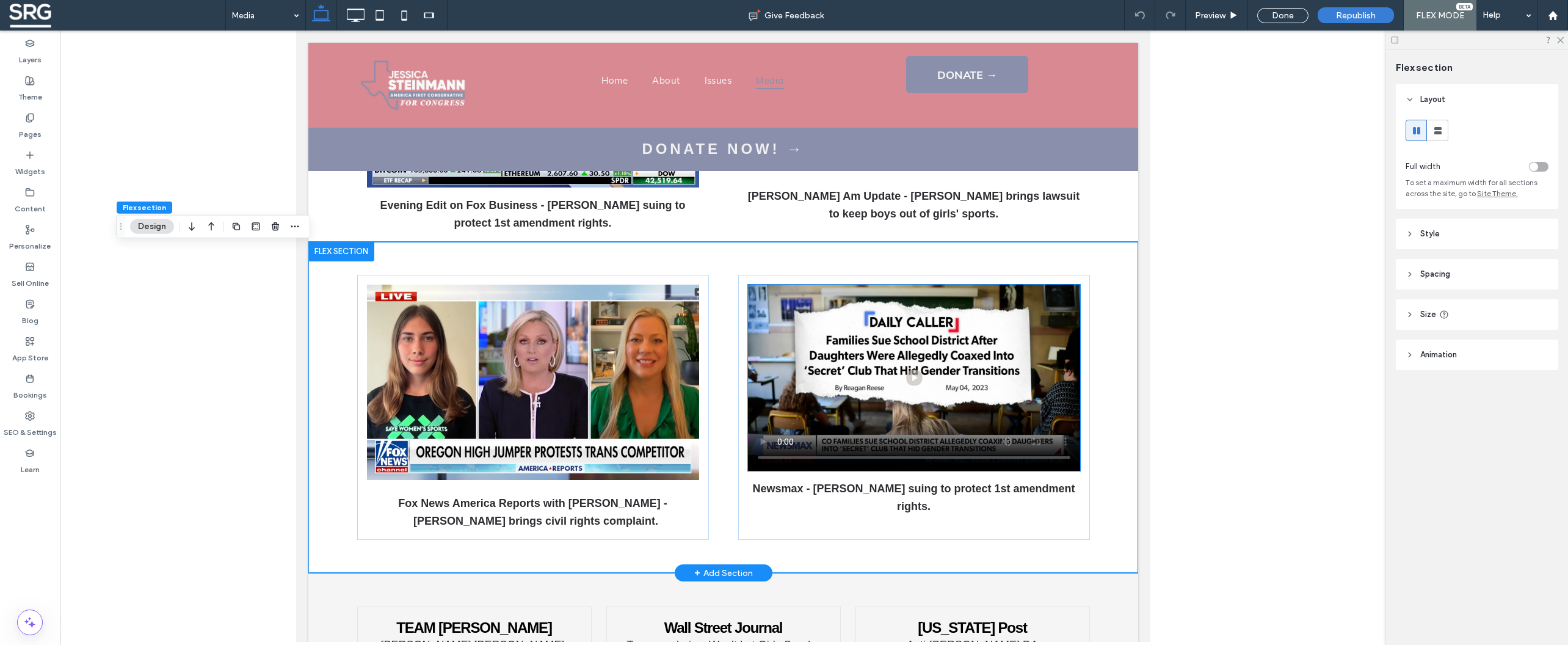
scroll to position [1136, 0]
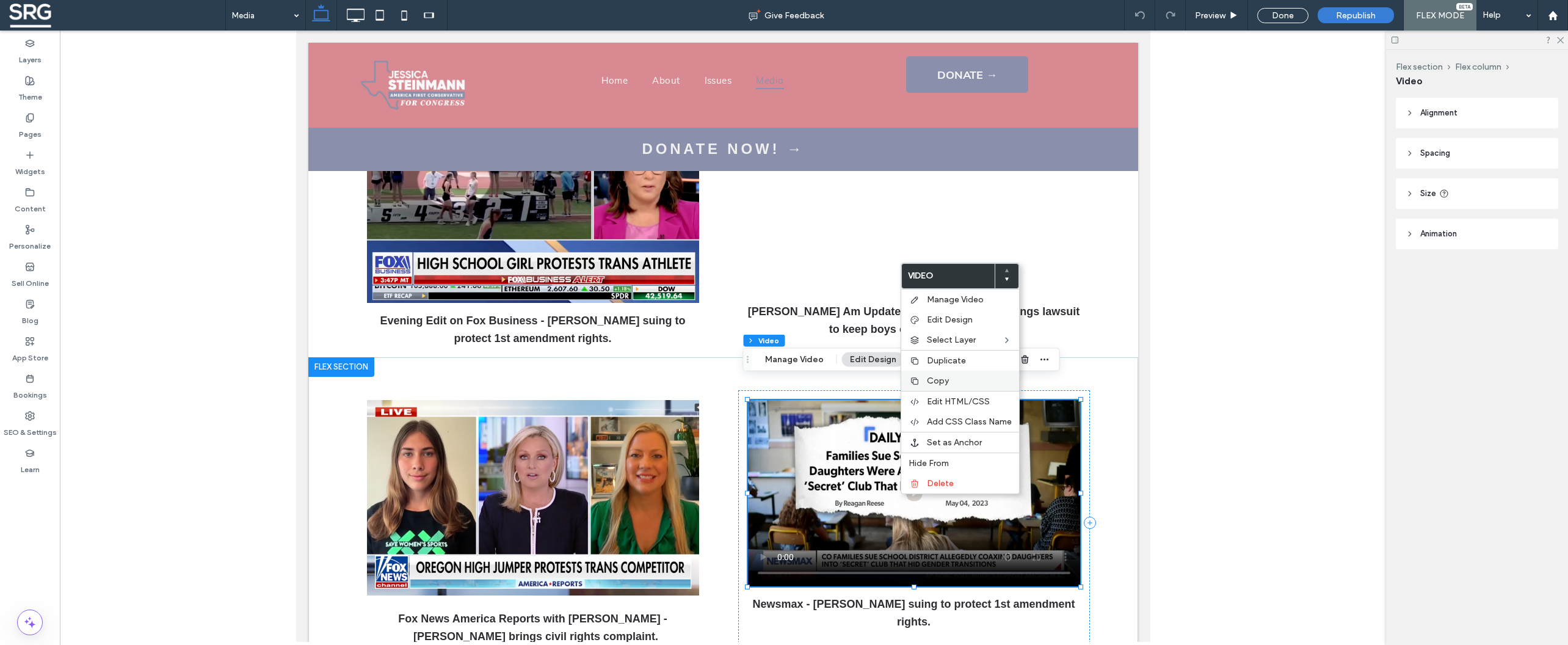
click at [941, 385] on span "Copy" at bounding box center [938, 381] width 22 height 10
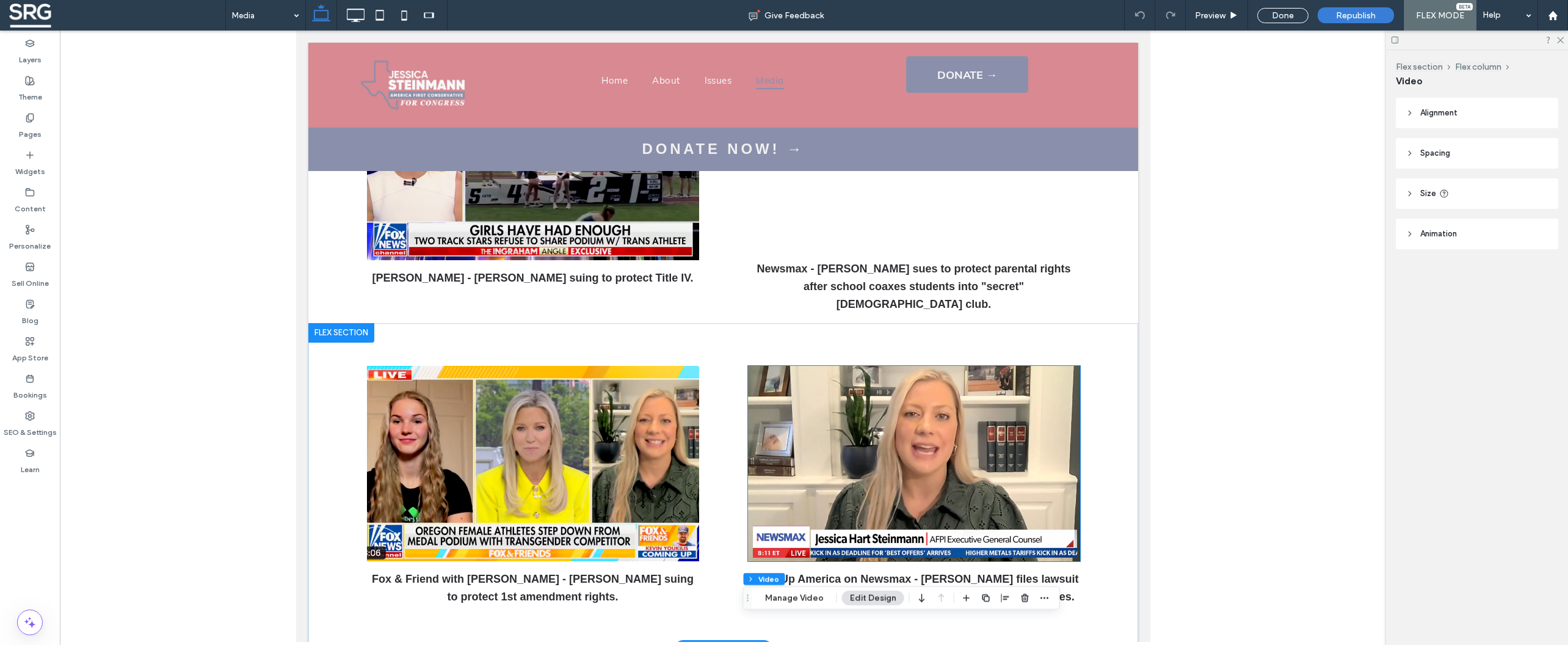
scroll to position [394, 0]
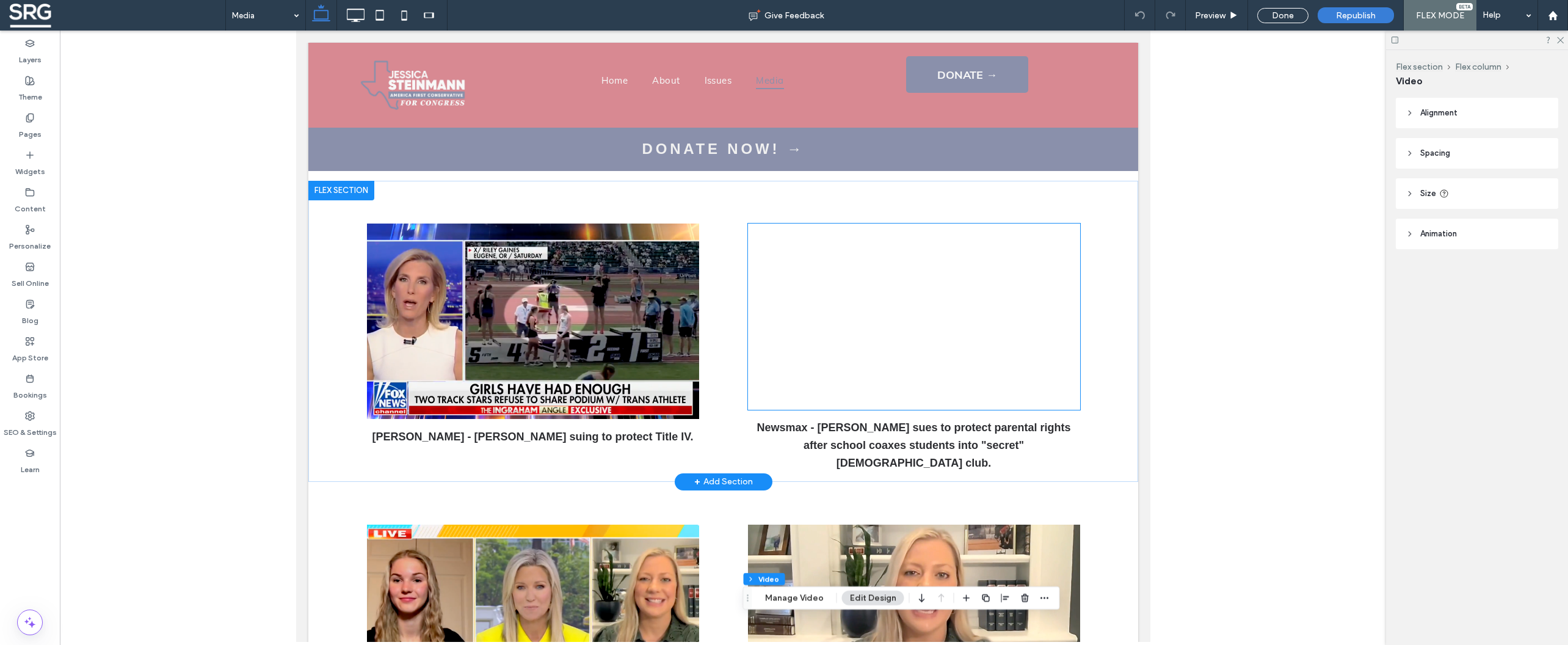
click at [923, 359] on div at bounding box center [914, 317] width 332 height 186
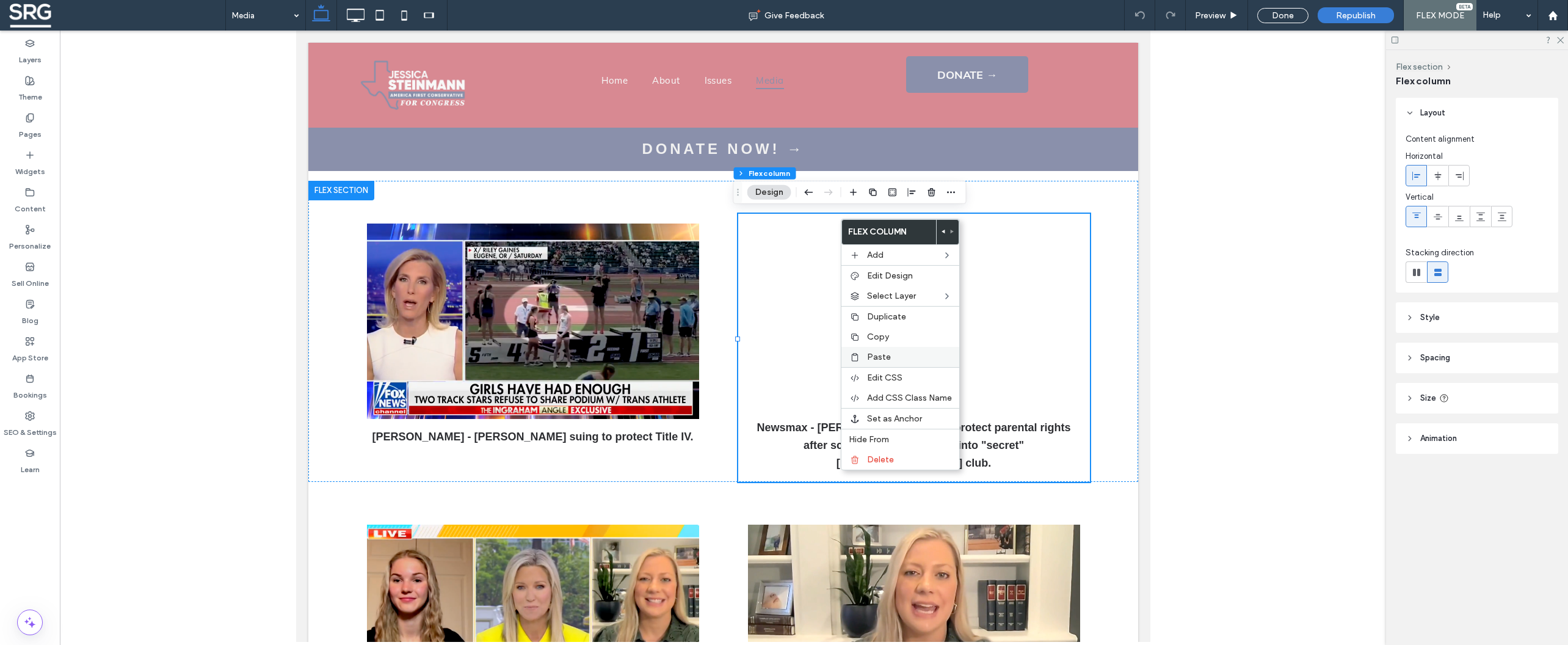
click at [886, 358] on span "Paste" at bounding box center [879, 357] width 24 height 10
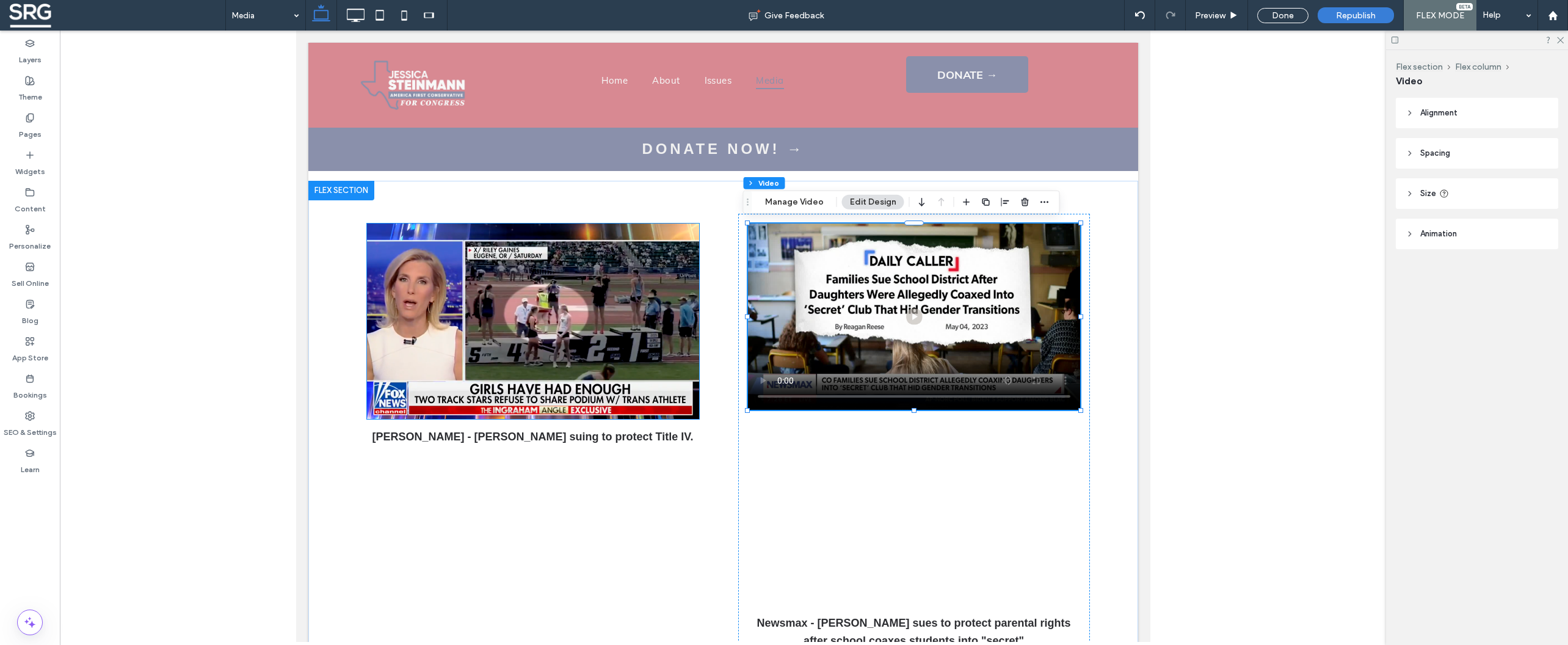
click at [476, 298] on div "[PERSON_NAME] - [PERSON_NAME] suing to protect Title IV." at bounding box center [532, 445] width 352 height 463
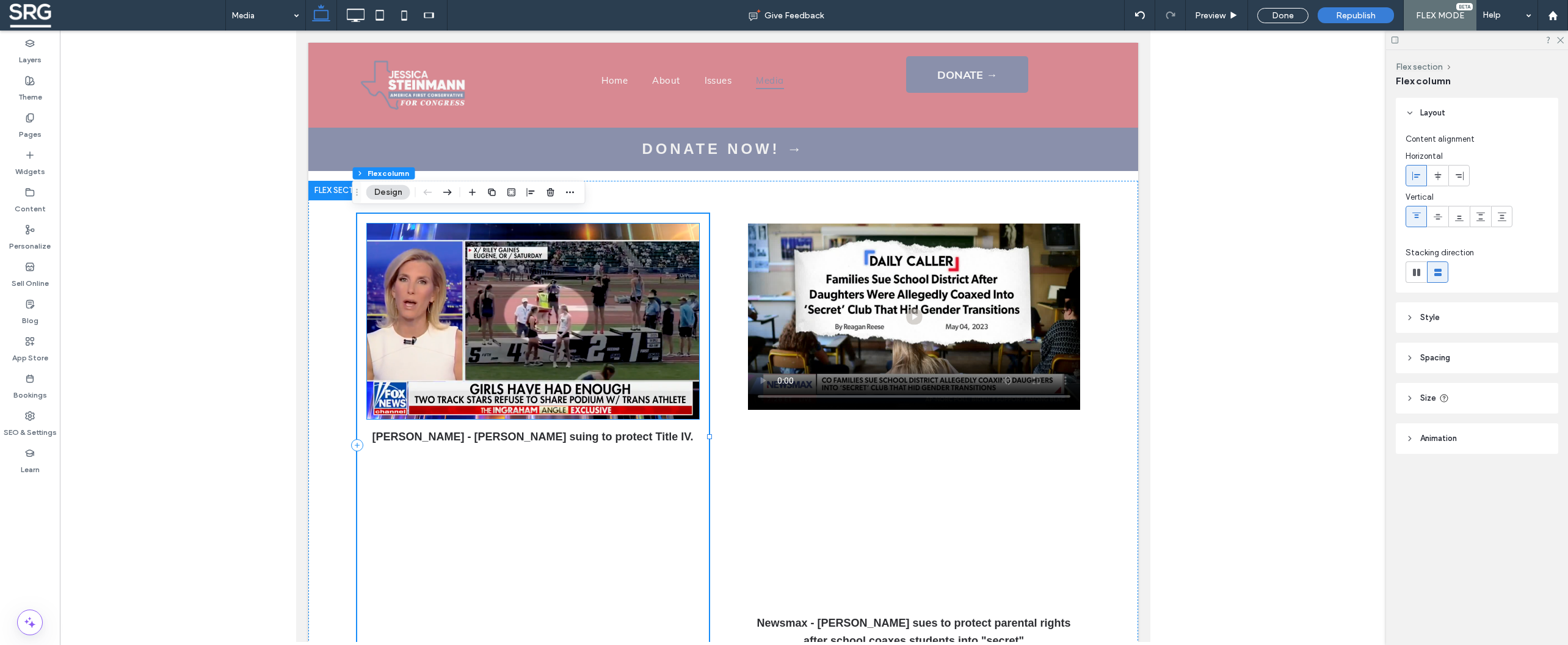
click at [529, 305] on img at bounding box center [532, 321] width 332 height 195
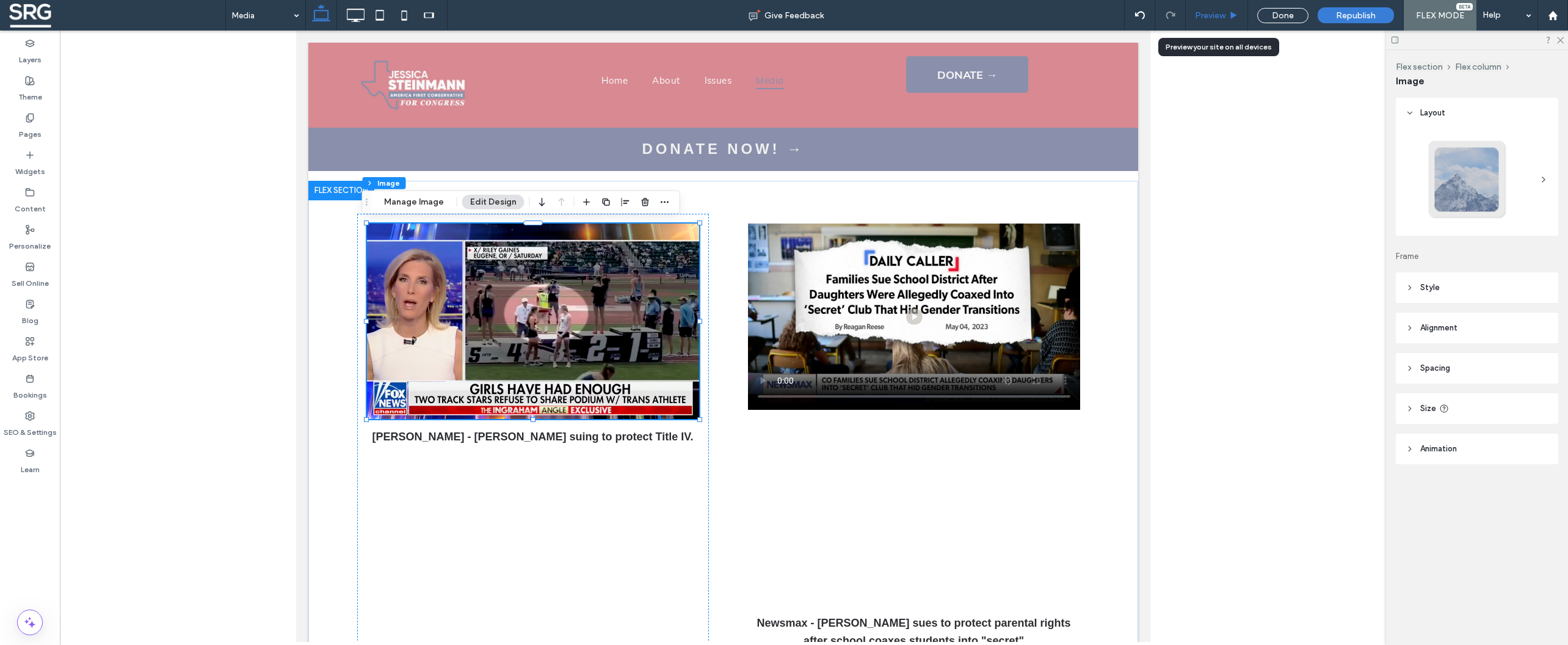
click at [1219, 9] on div "Preview" at bounding box center [1216, 15] width 62 height 31
click at [512, 321] on div "[PERSON_NAME] - [PERSON_NAME] suing to protect Title IV." at bounding box center [532, 445] width 352 height 463
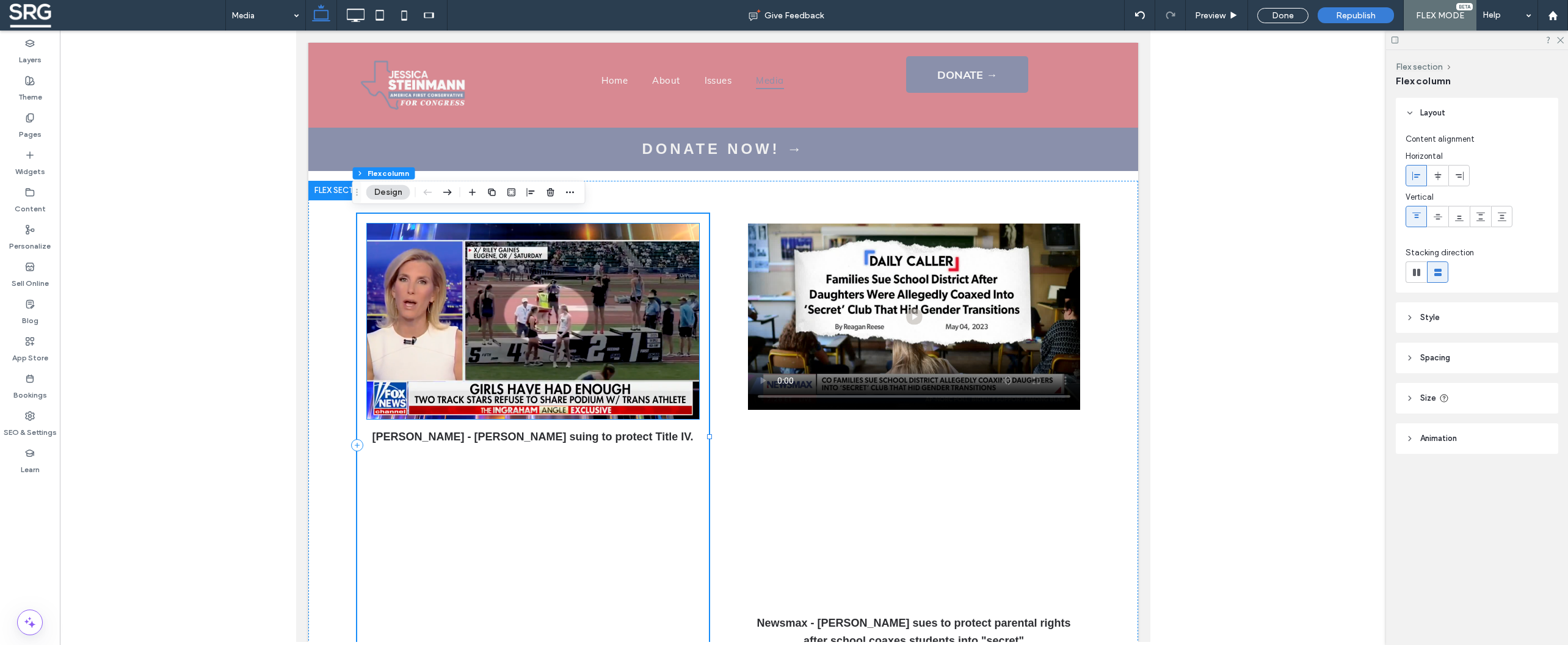
click at [512, 321] on img at bounding box center [532, 321] width 332 height 195
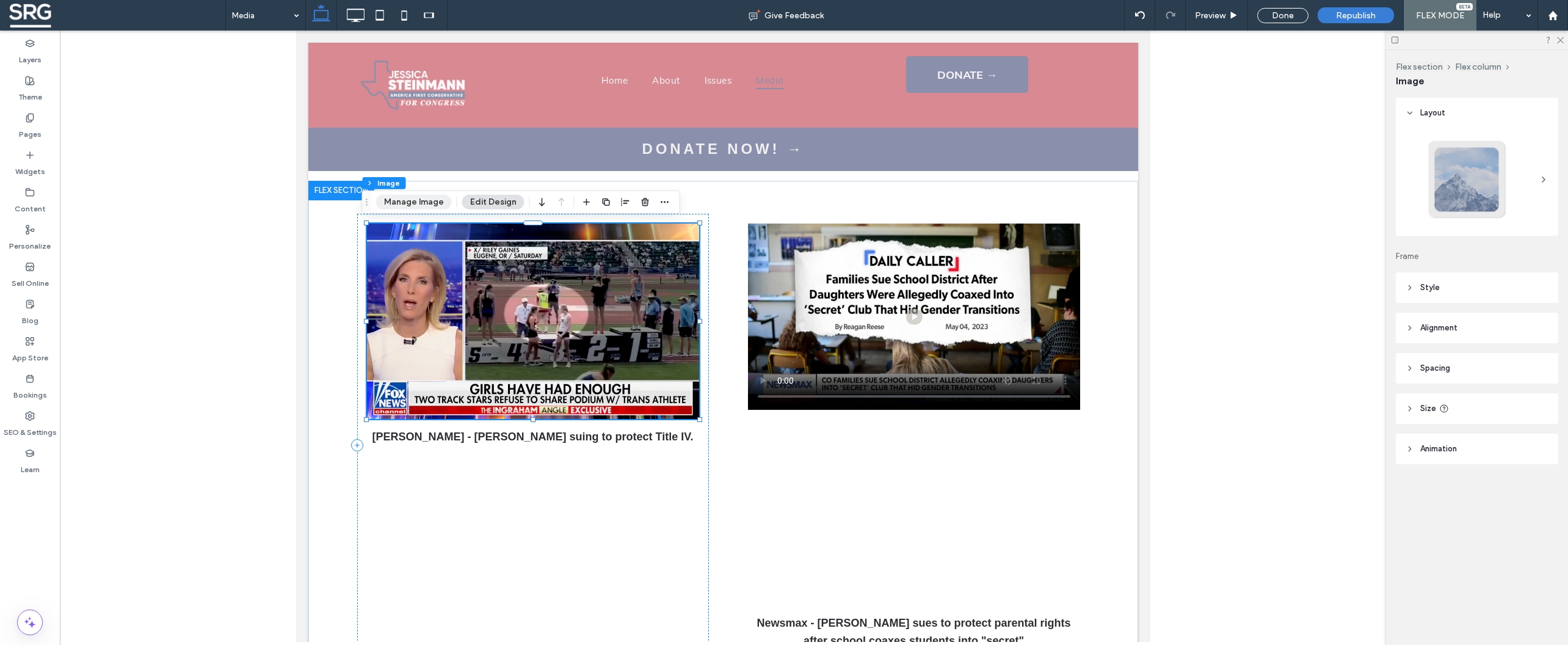
click at [416, 202] on button "Manage Image" at bounding box center [414, 202] width 76 height 15
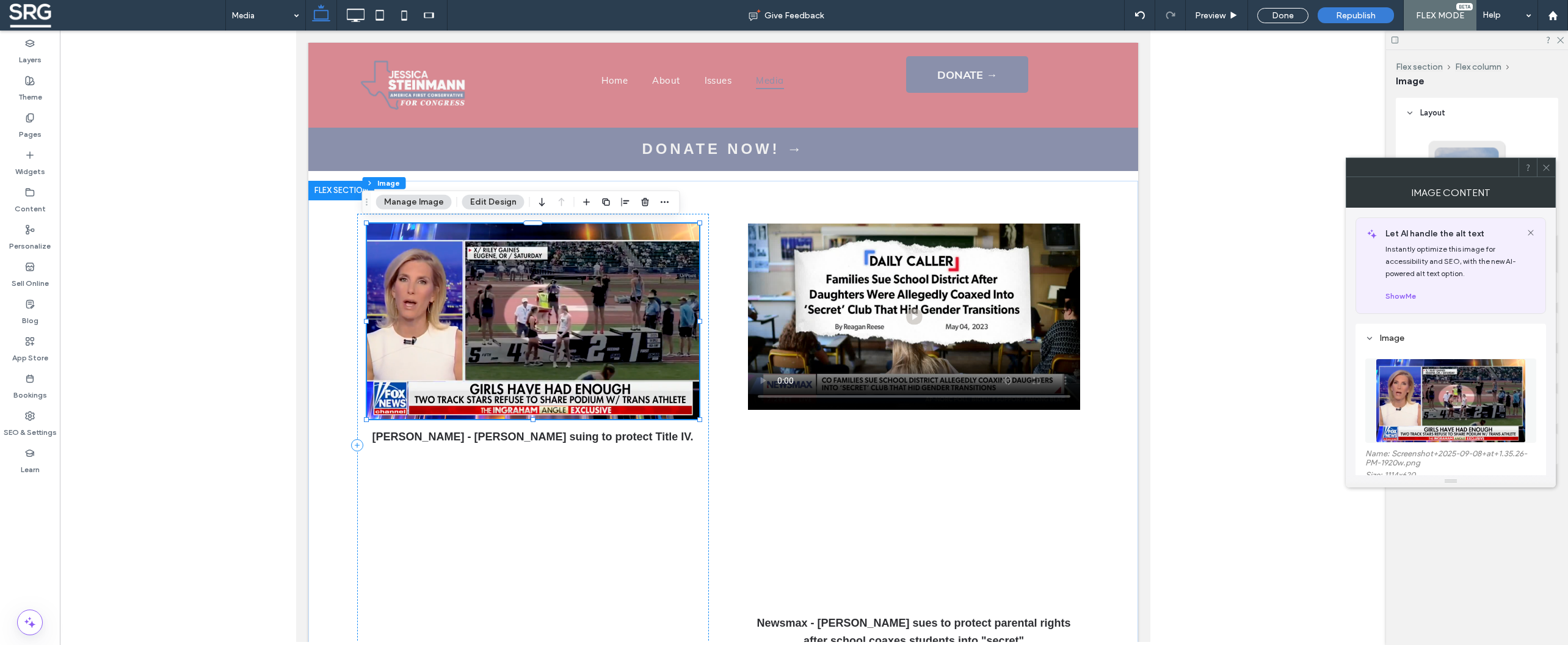
scroll to position [192, 0]
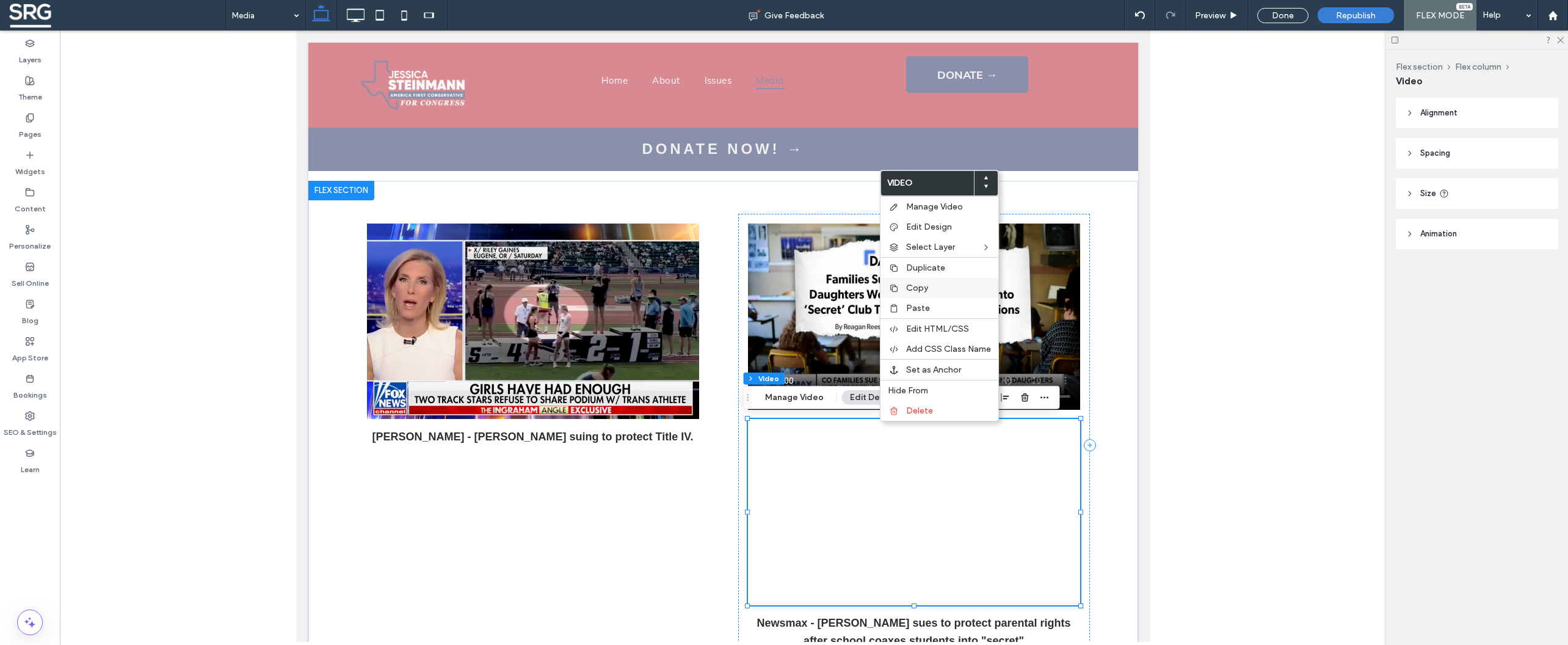
click at [916, 291] on span "Copy" at bounding box center [917, 287] width 22 height 10
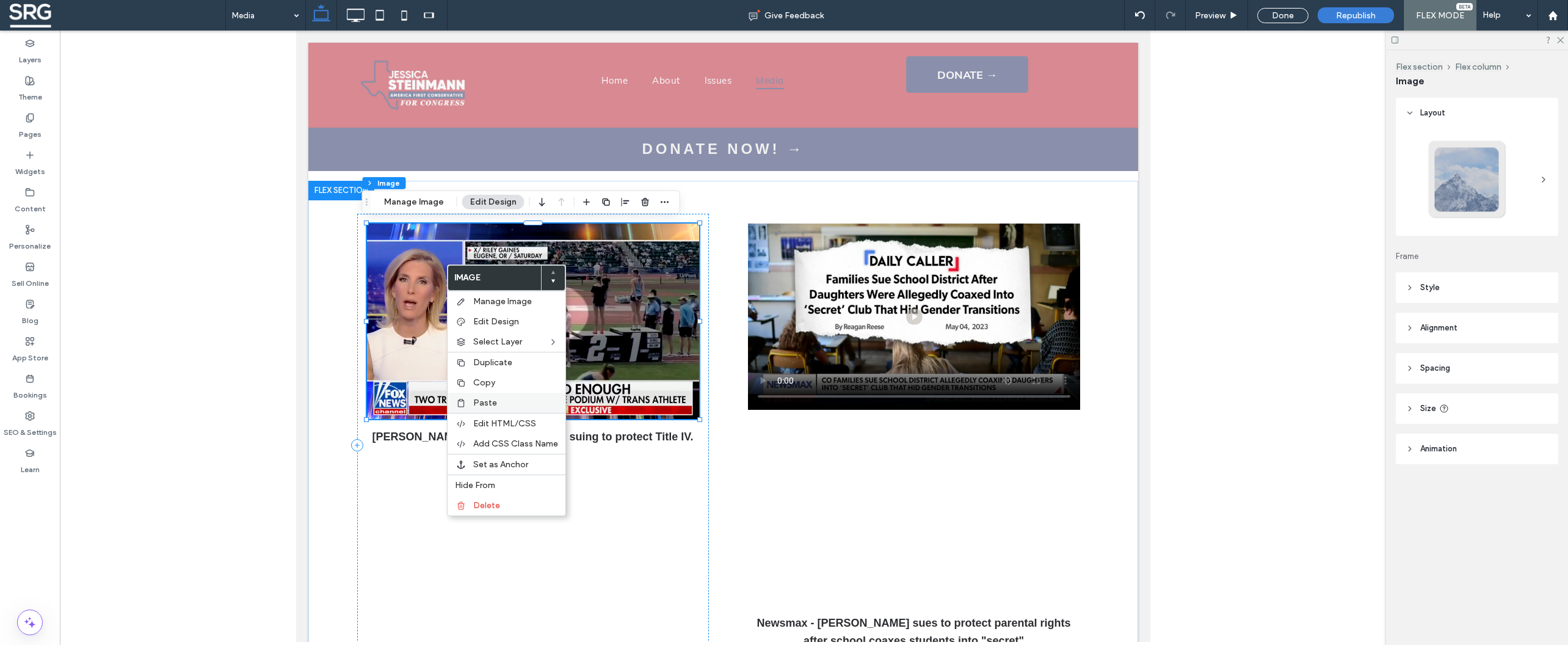
click at [488, 405] on span "Paste" at bounding box center [485, 403] width 24 height 10
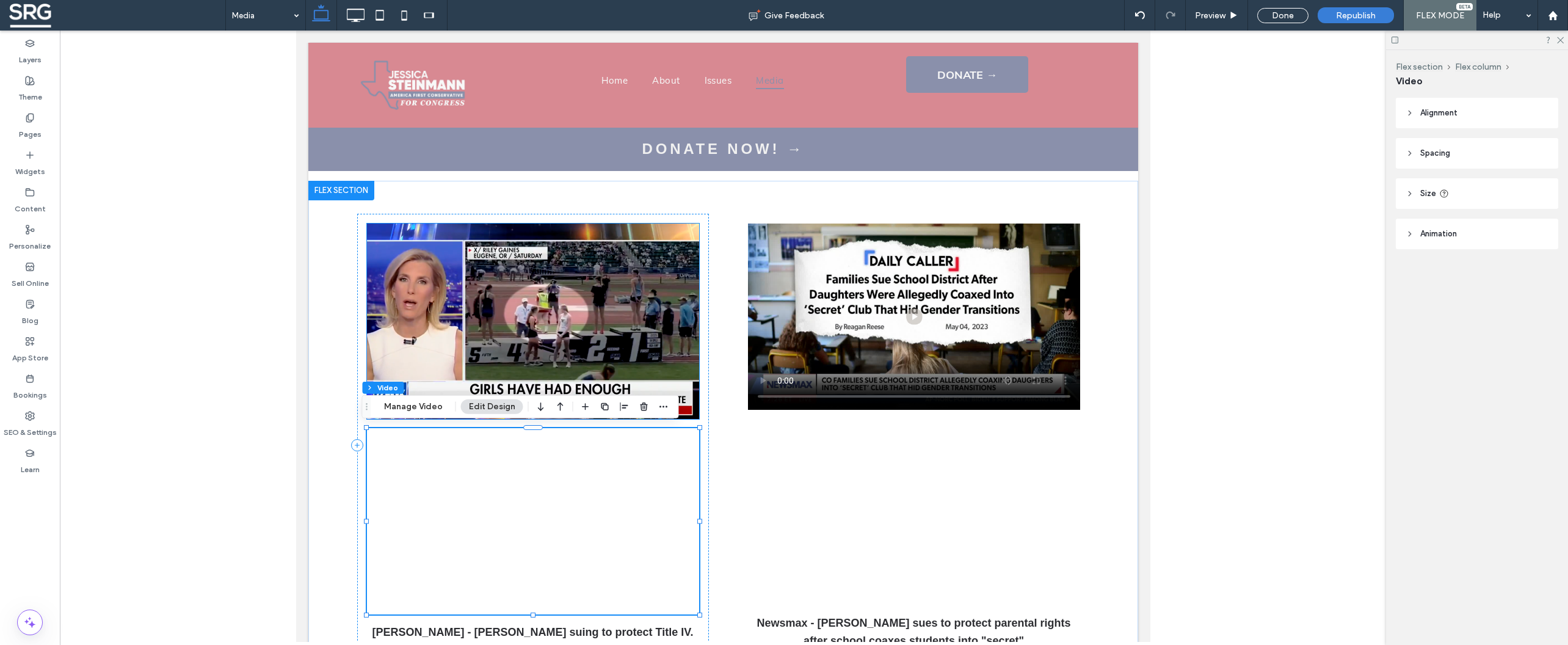
click at [576, 285] on img at bounding box center [532, 321] width 332 height 195
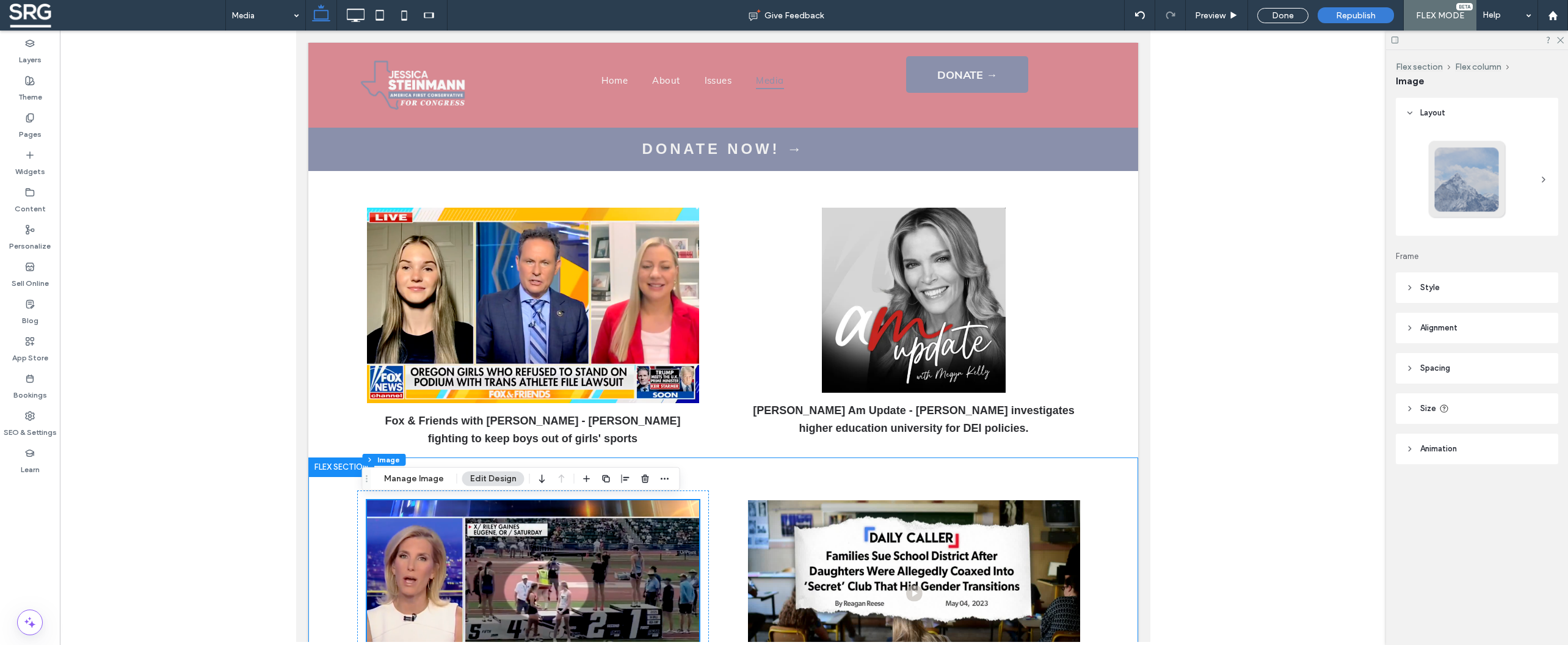
scroll to position [100, 0]
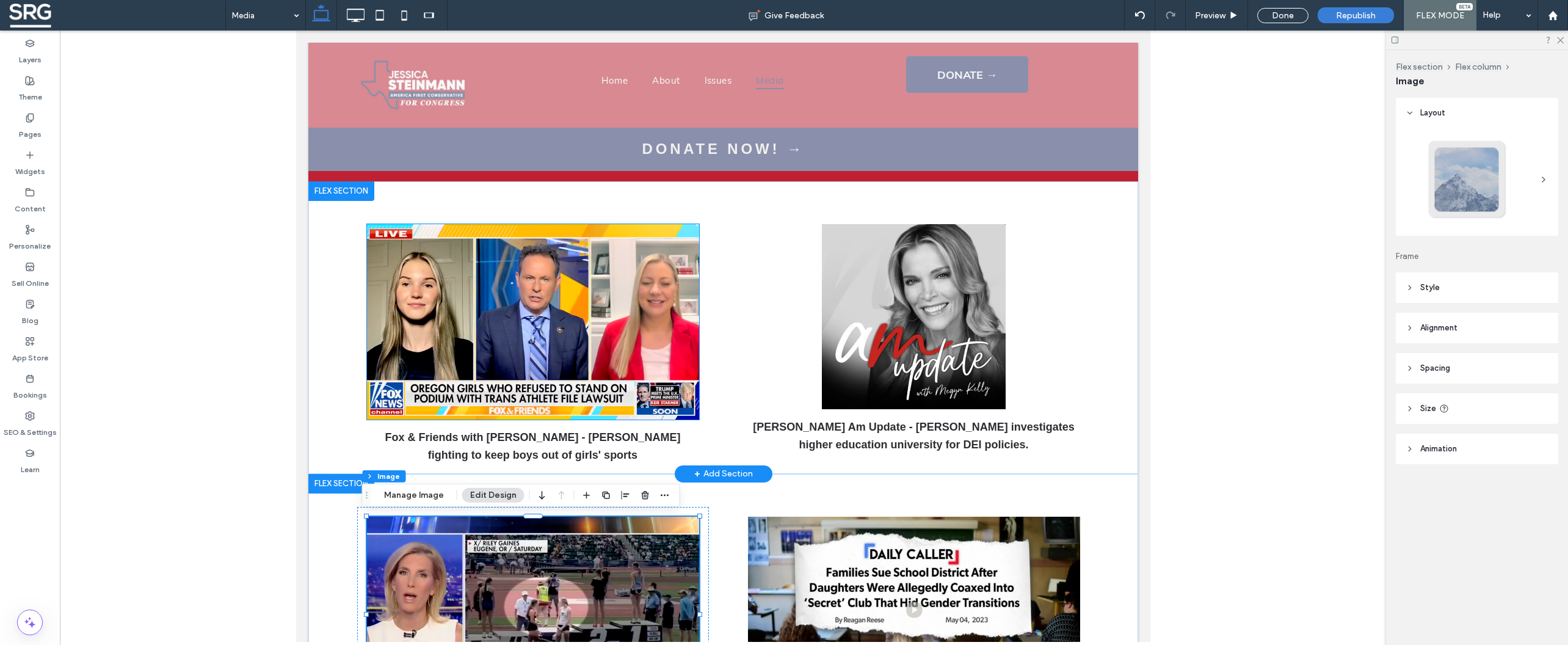
click at [493, 319] on div "Fox & Friends with [PERSON_NAME] - [PERSON_NAME] fighting to keep boys out of g…" at bounding box center [532, 344] width 352 height 259
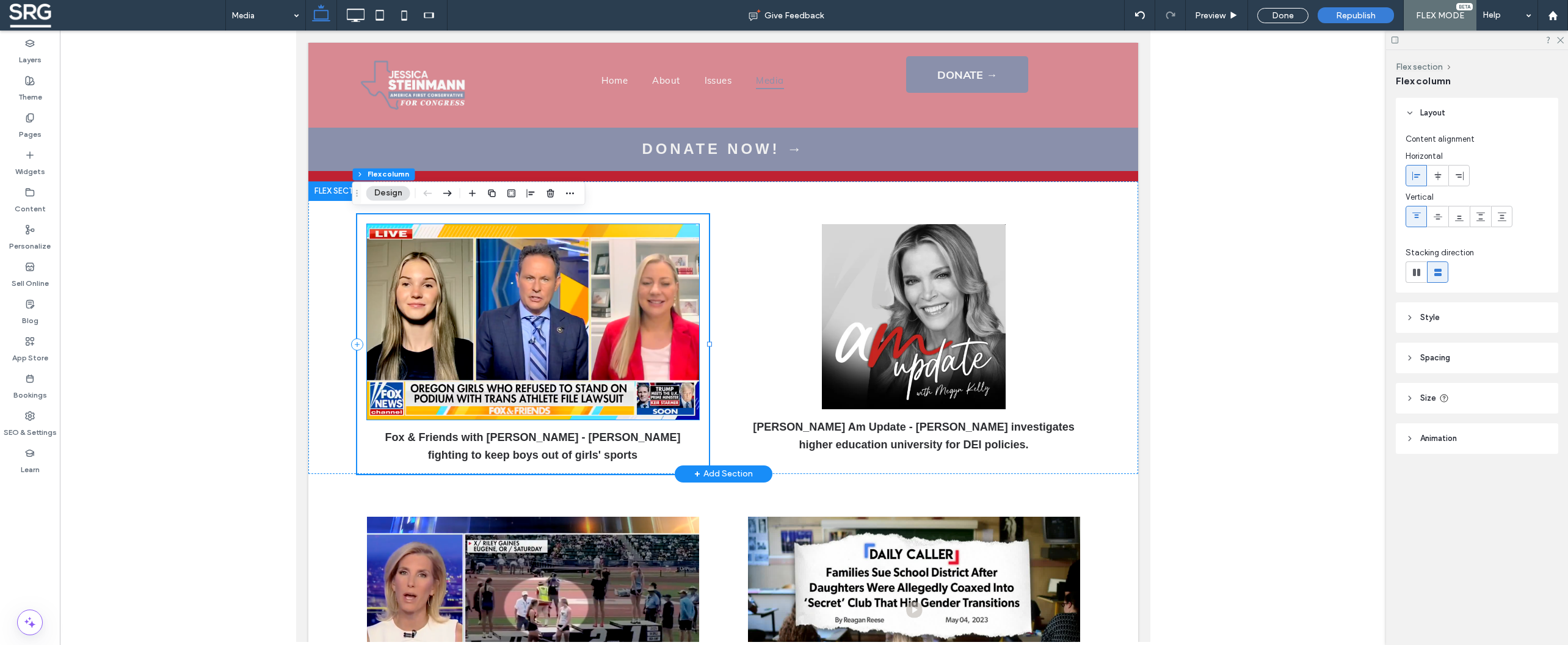
click at [480, 319] on img at bounding box center [532, 322] width 332 height 195
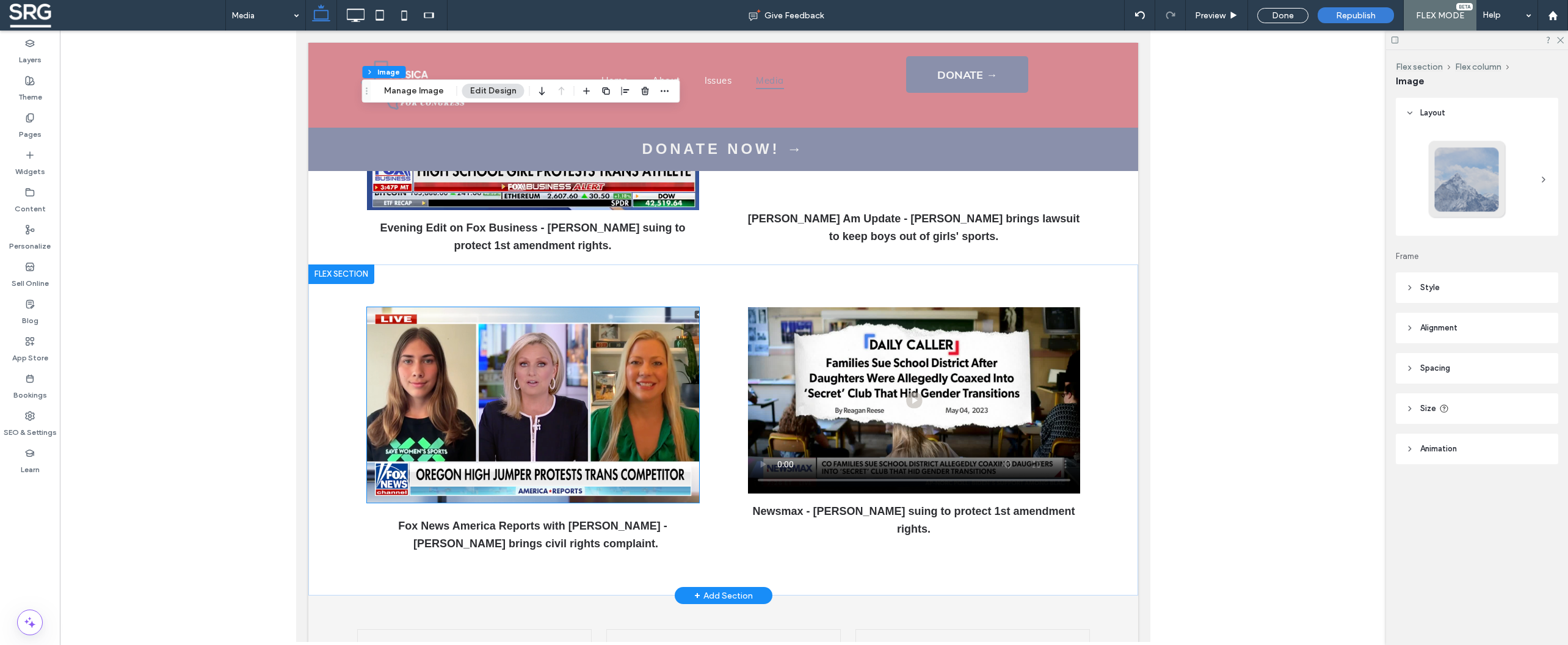
scroll to position [1351, 0]
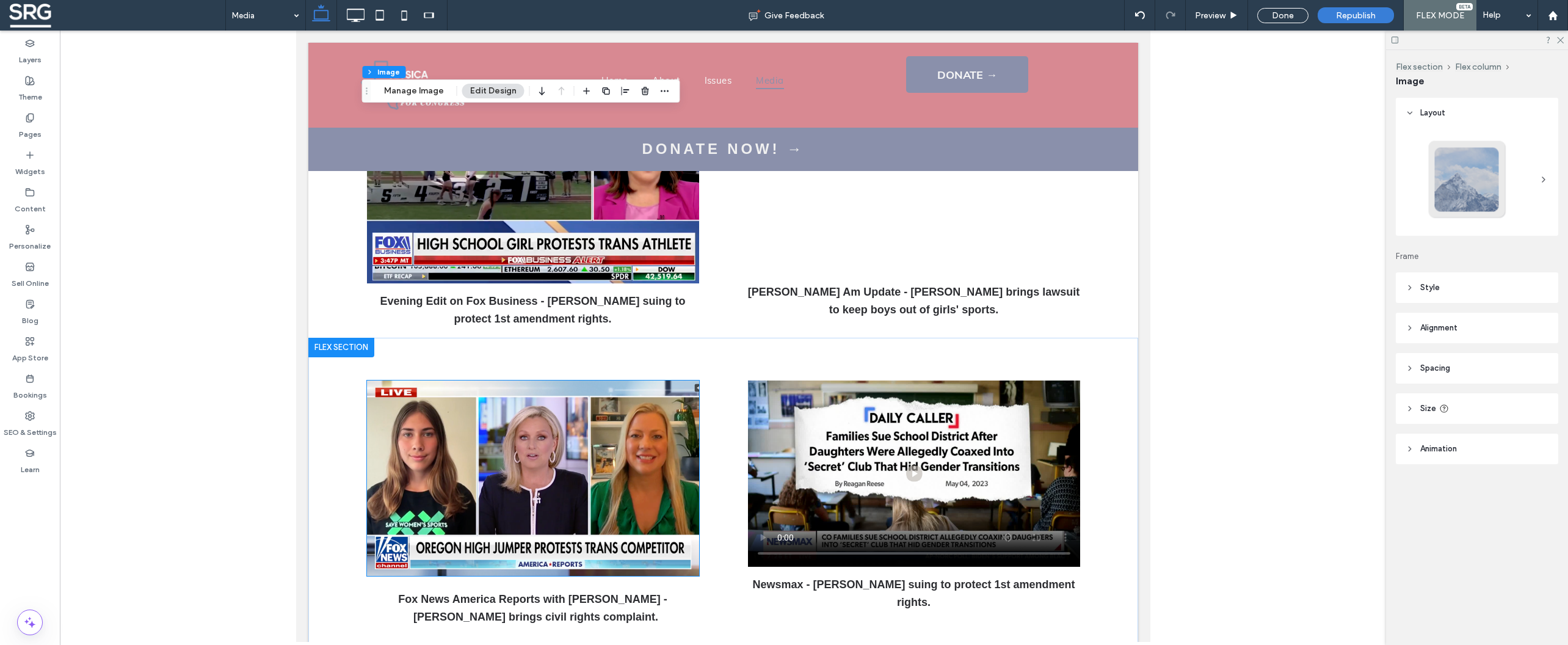
click at [580, 432] on div "Fox News America Reports with [PERSON_NAME] - [PERSON_NAME] brings civil rights…" at bounding box center [532, 503] width 352 height 265
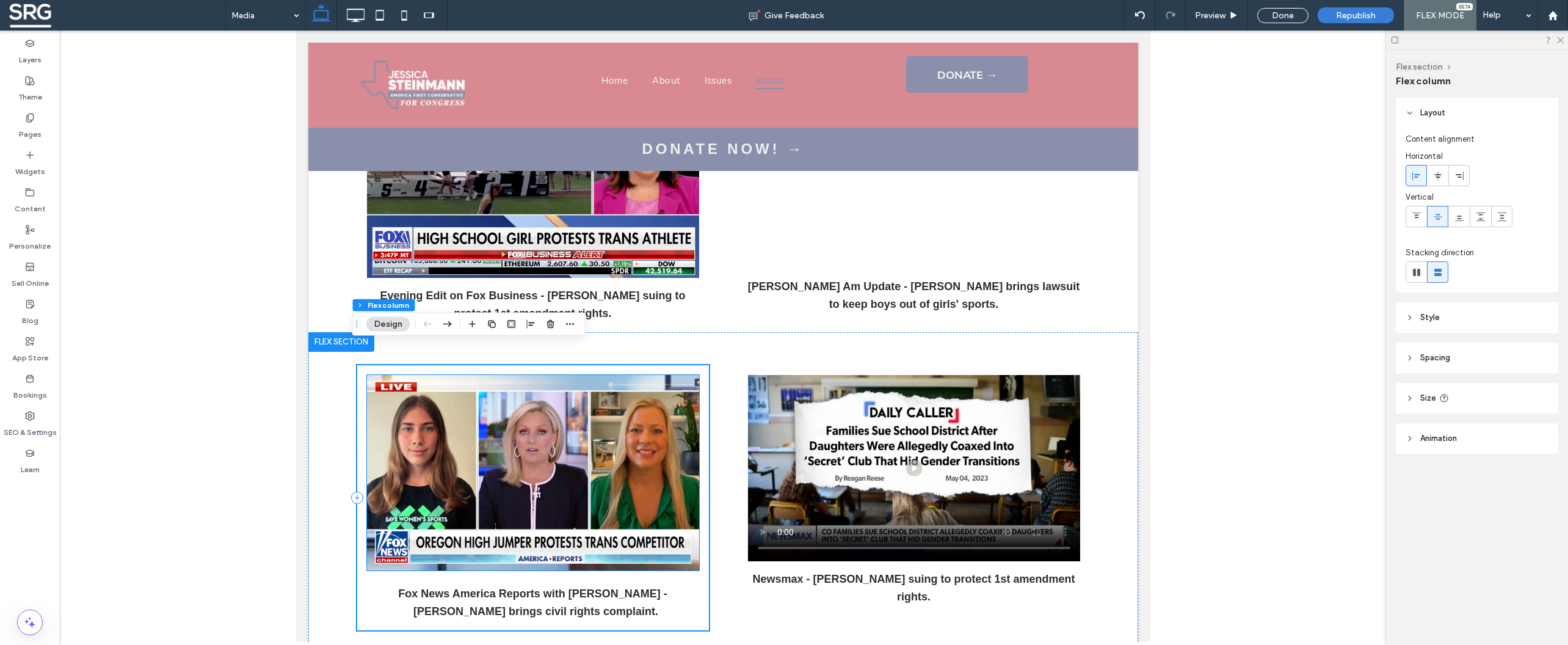
scroll to position [1357, 0]
click at [560, 423] on img at bounding box center [532, 472] width 332 height 195
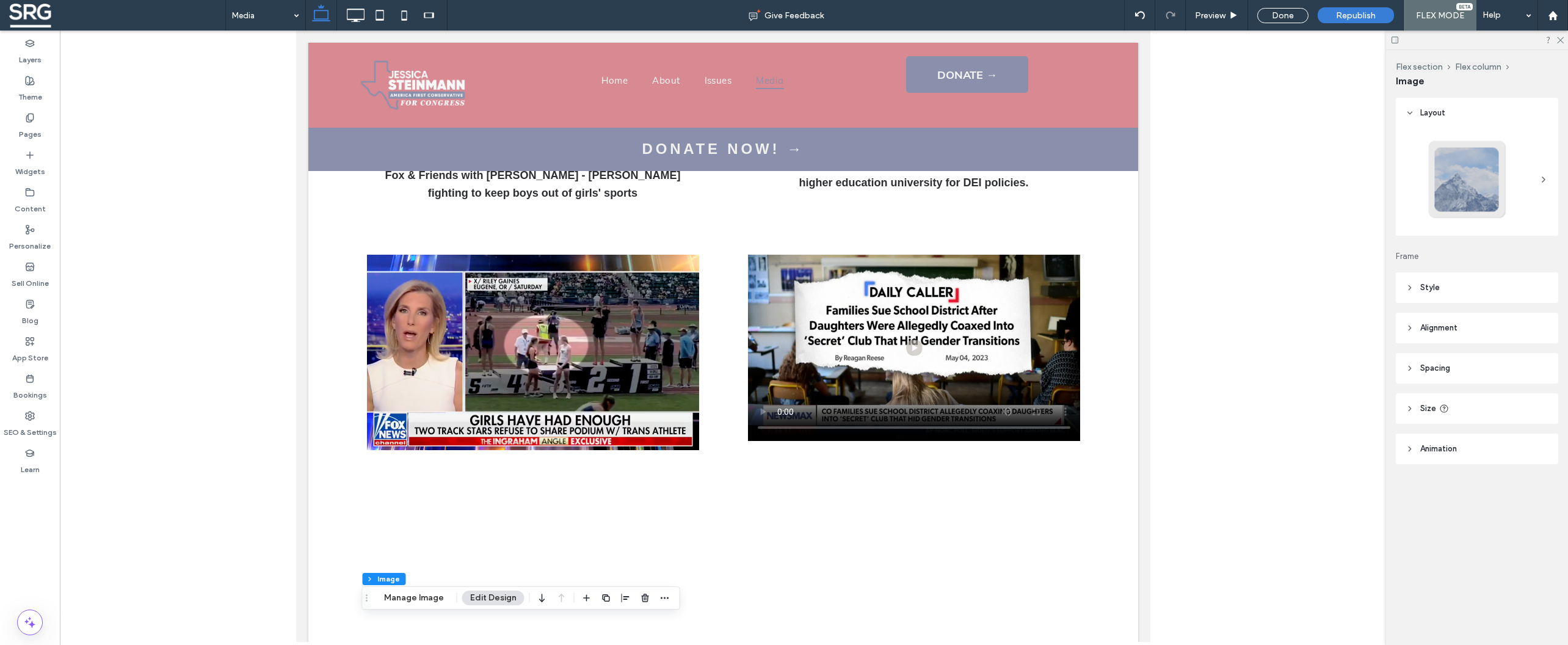
scroll to position [362, 0]
click at [624, 345] on img at bounding box center [532, 352] width 332 height 195
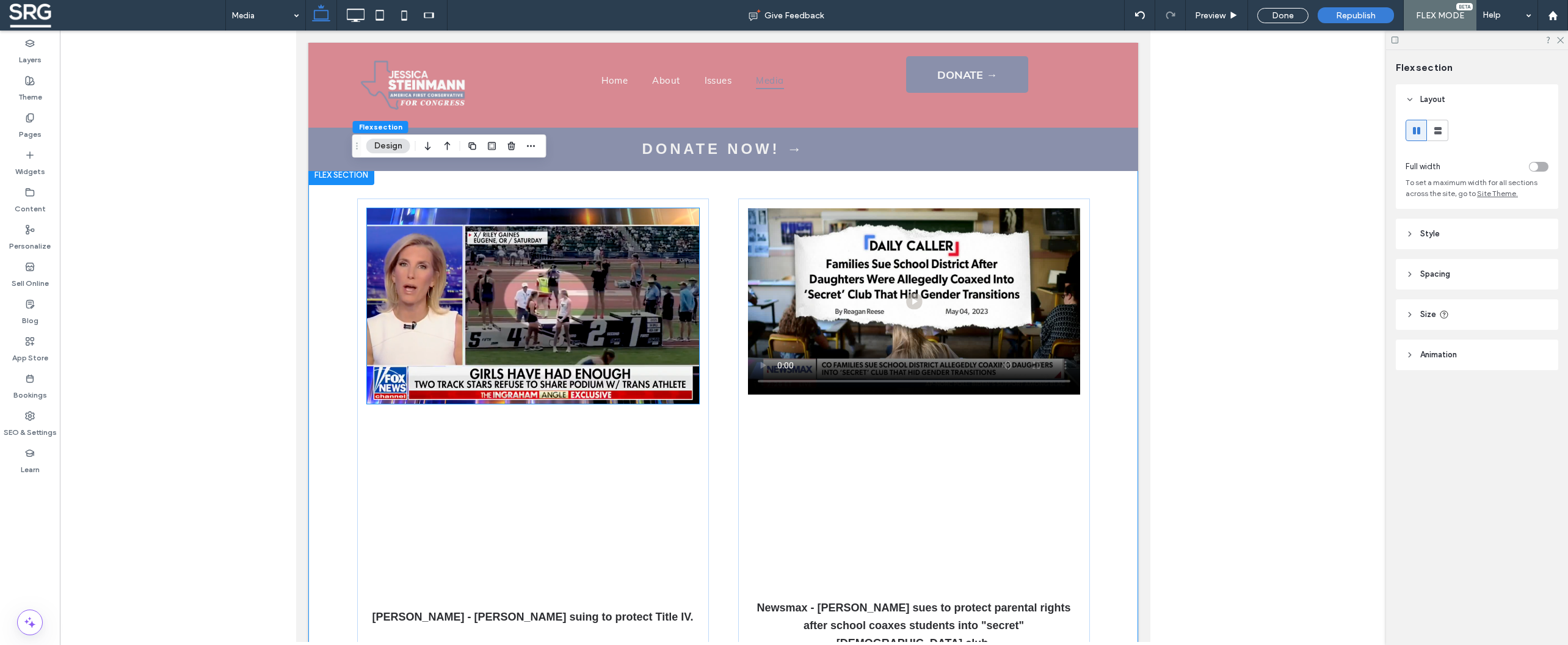
scroll to position [409, 0]
click at [598, 312] on img at bounding box center [532, 305] width 332 height 195
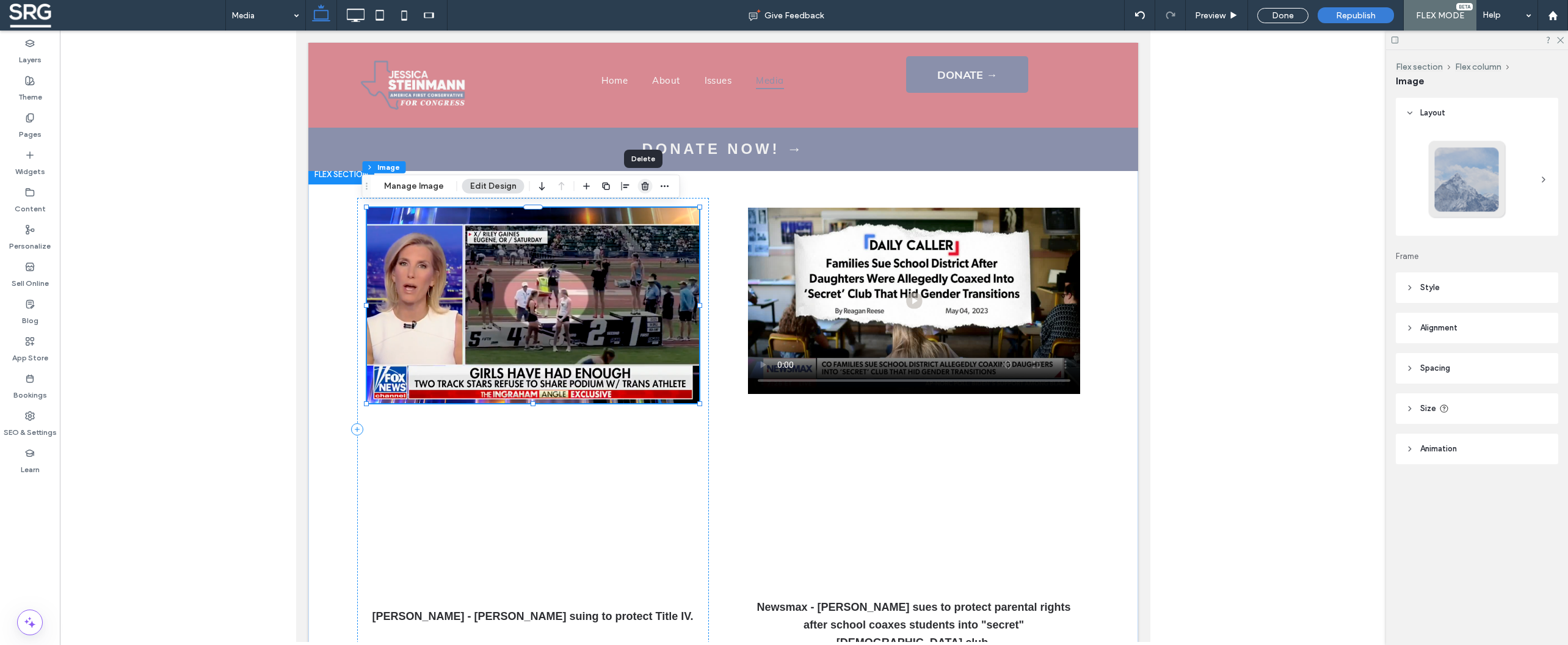
click at [642, 187] on use "button" at bounding box center [644, 186] width 8 height 8
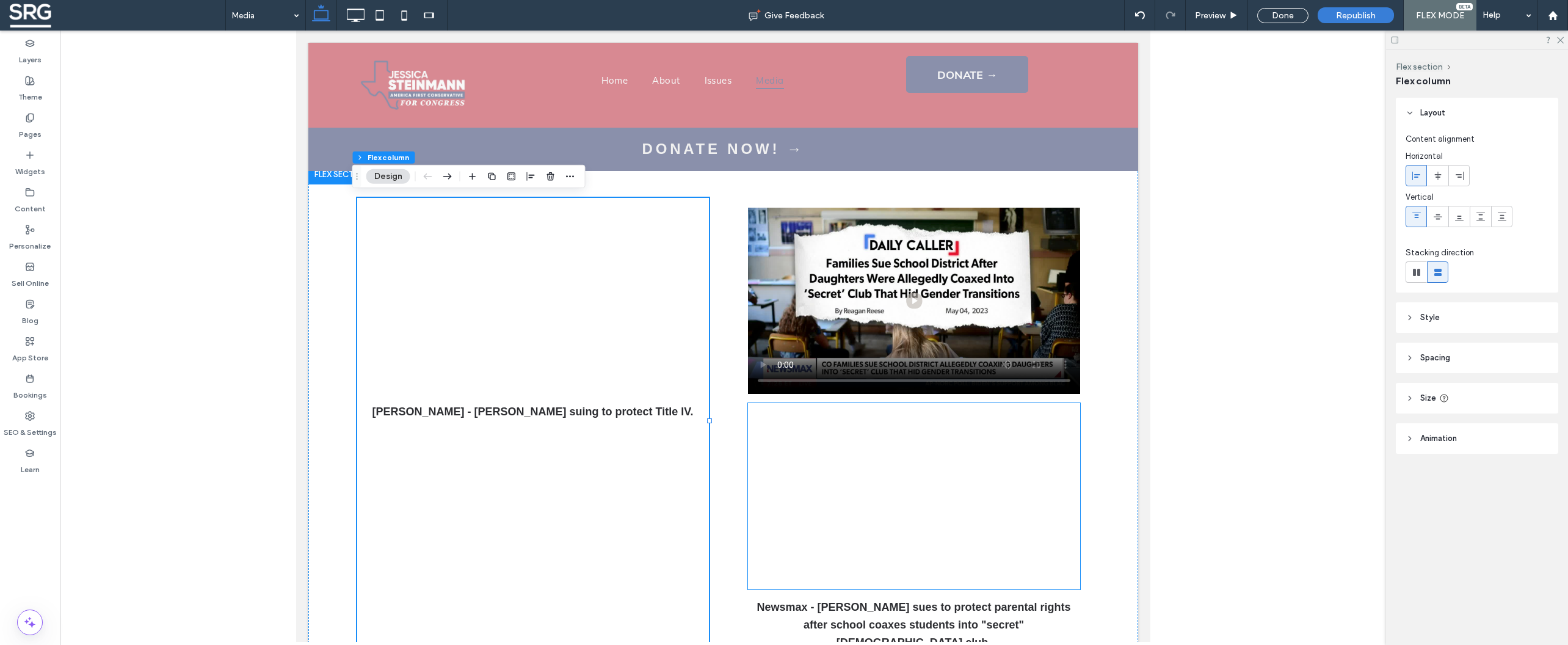
click at [833, 475] on div at bounding box center [914, 496] width 332 height 186
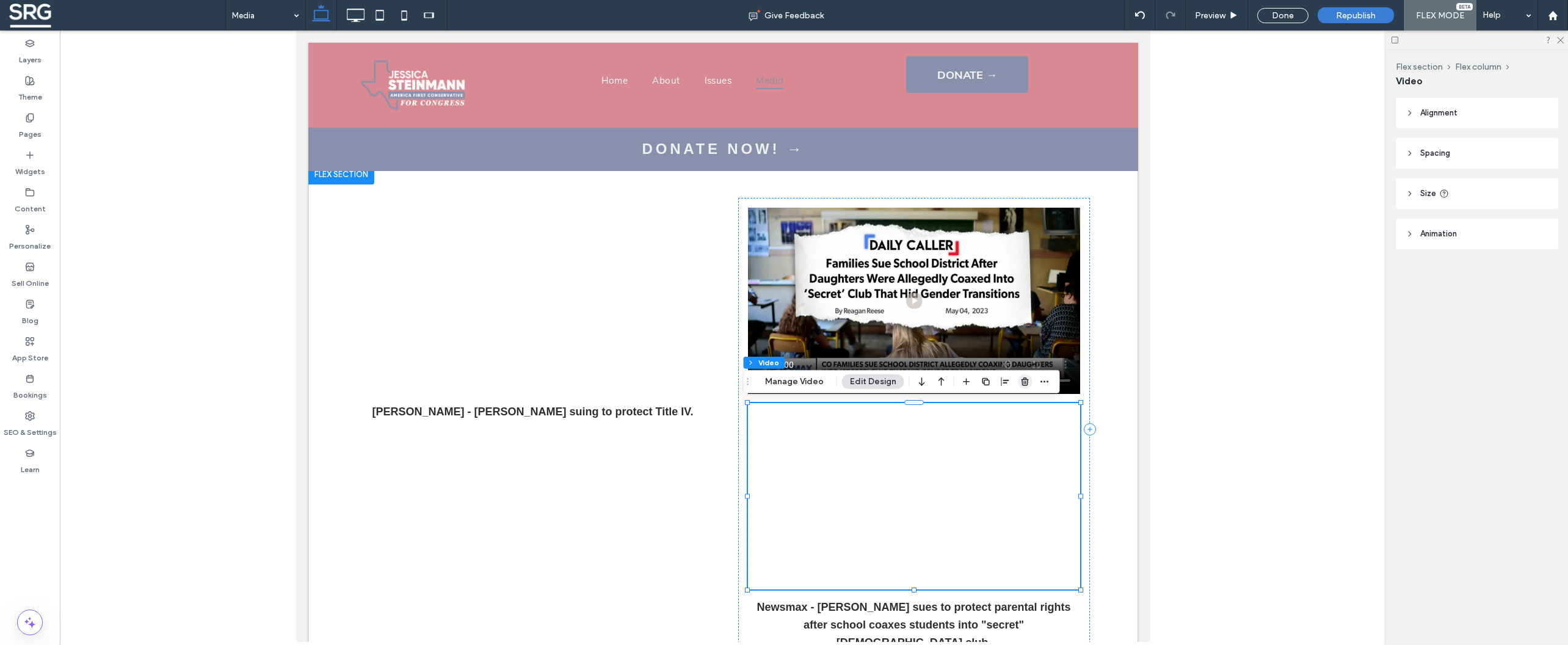
click at [1025, 382] on icon "button" at bounding box center [1025, 381] width 9 height 9
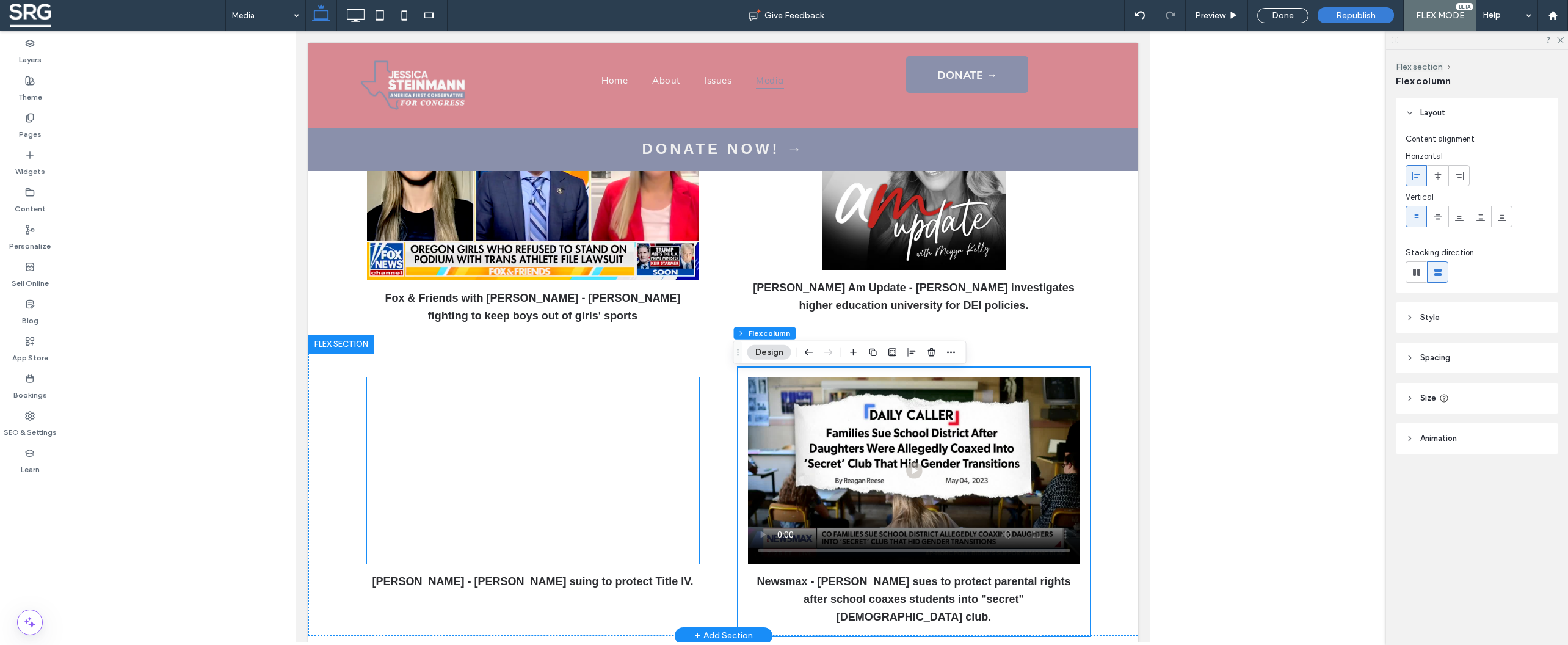
scroll to position [243, 0]
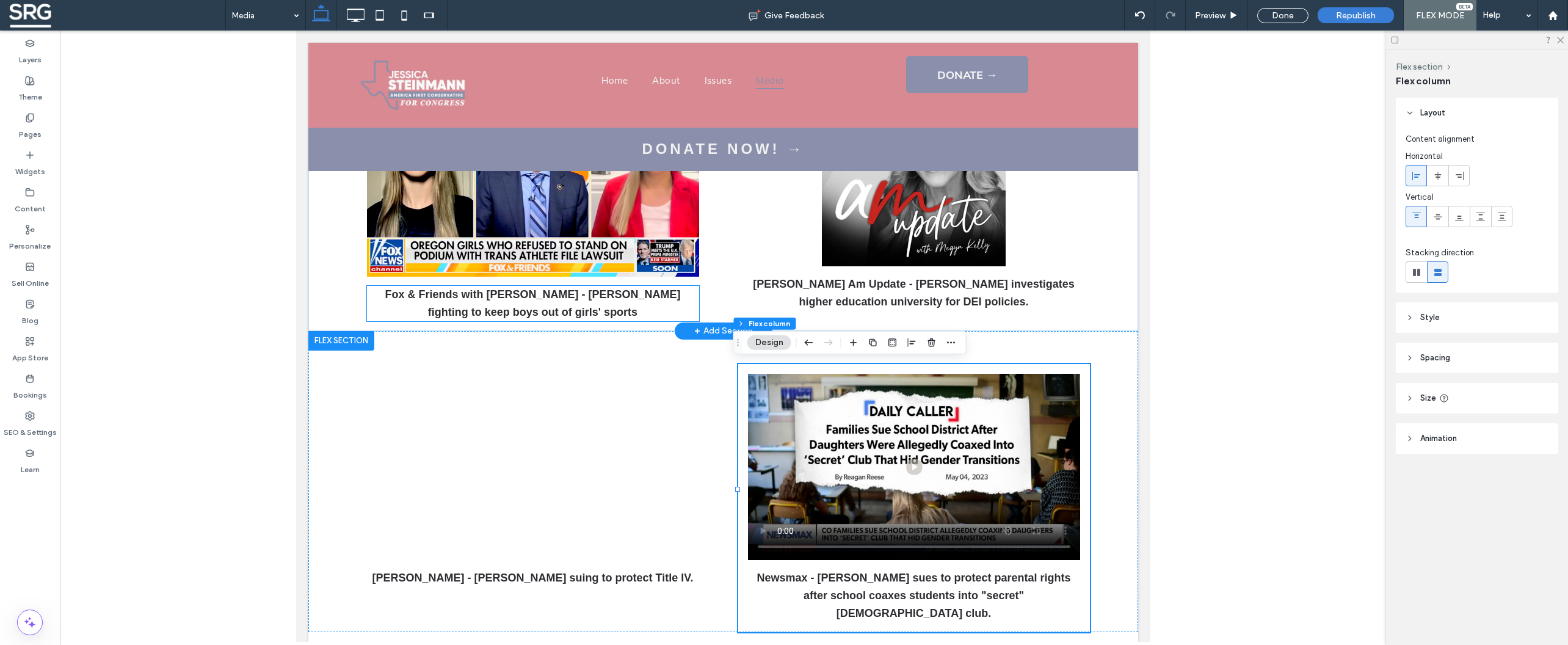
click at [545, 293] on strong "Fox & Friends with [PERSON_NAME] - [PERSON_NAME] fighting to keep boys out of g…" at bounding box center [531, 303] width 295 height 30
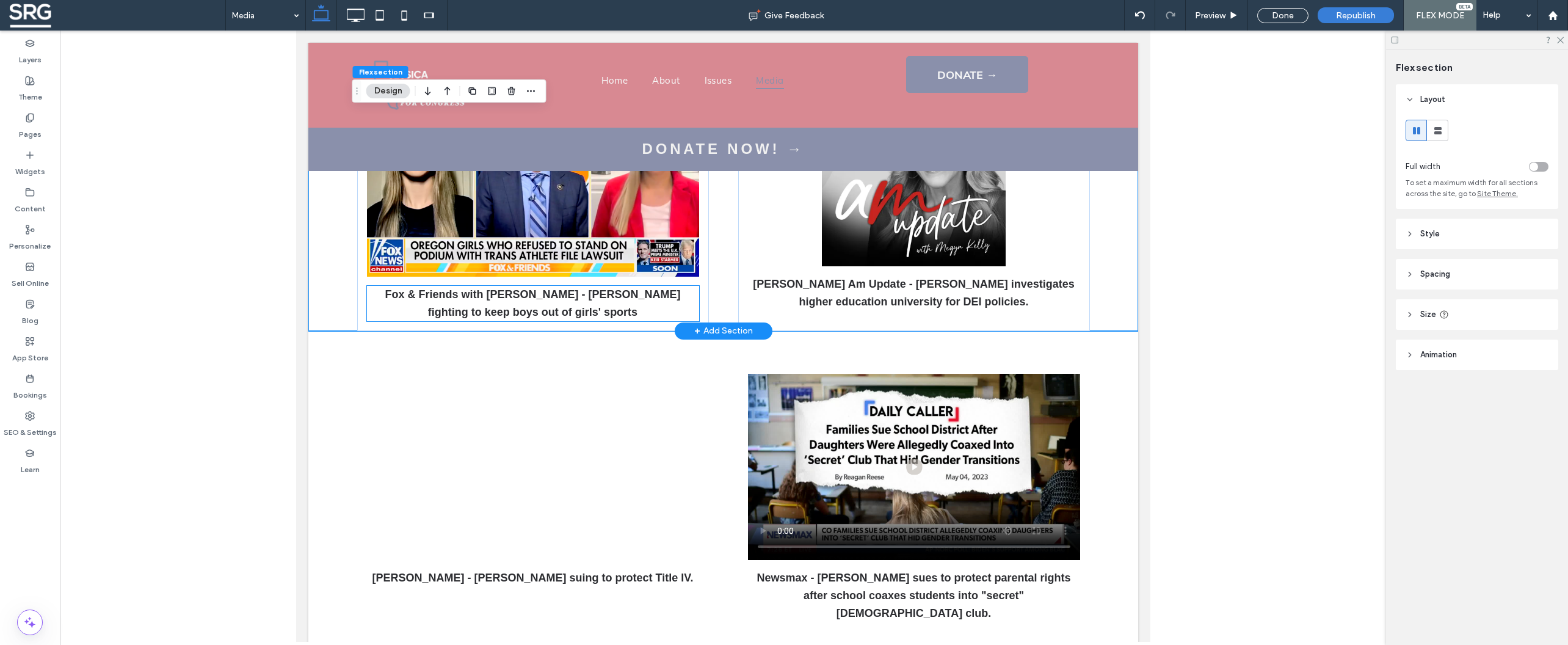
click at [553, 293] on strong "Fox & Friends with [PERSON_NAME] - [PERSON_NAME] fighting to keep boys out of g…" at bounding box center [531, 303] width 295 height 30
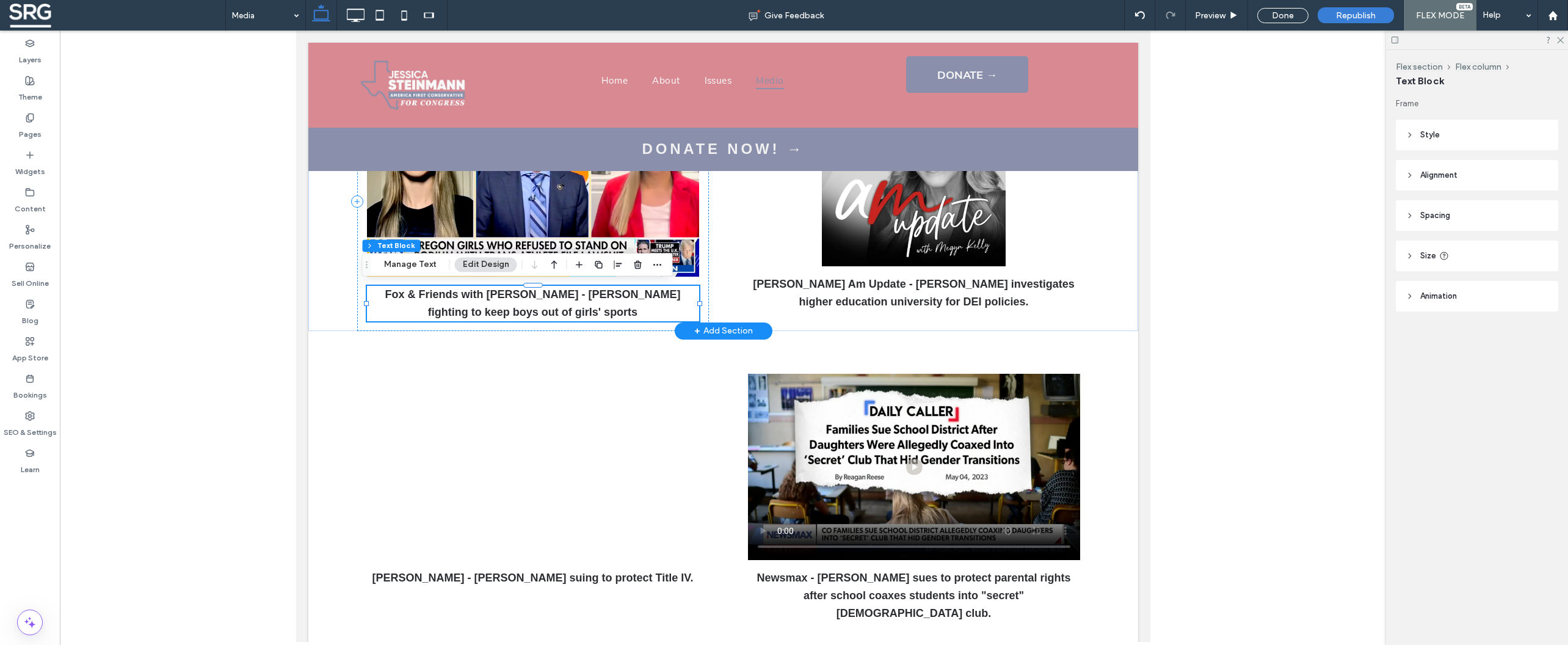
click at [552, 293] on strong "Fox & Friends with [PERSON_NAME] - [PERSON_NAME] fighting to keep boys out of g…" at bounding box center [531, 303] width 295 height 30
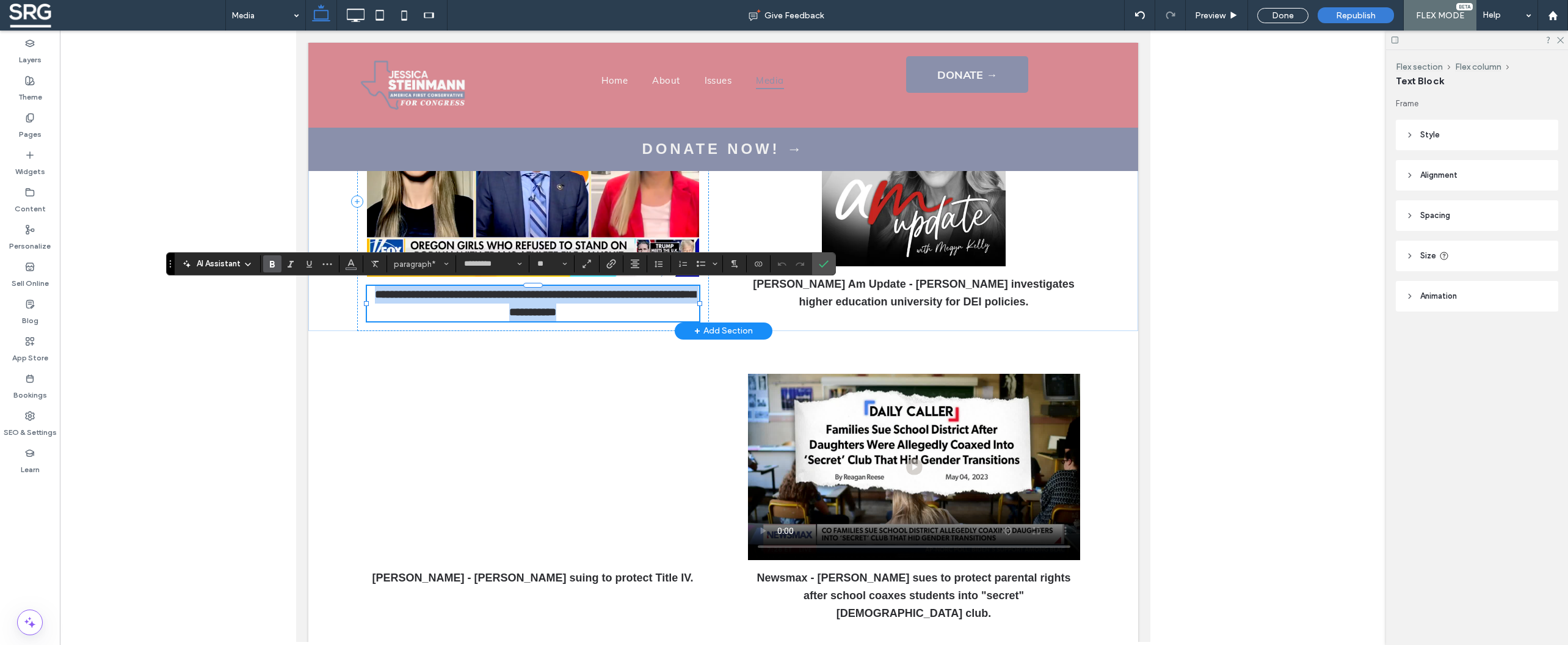
click at [584, 300] on p "**********" at bounding box center [532, 303] width 332 height 35
drag, startPoint x: 547, startPoint y: 310, endPoint x: 370, endPoint y: 287, distance: 178.5
click at [370, 287] on p "**********" at bounding box center [532, 303] width 332 height 35
copy strong "**********"
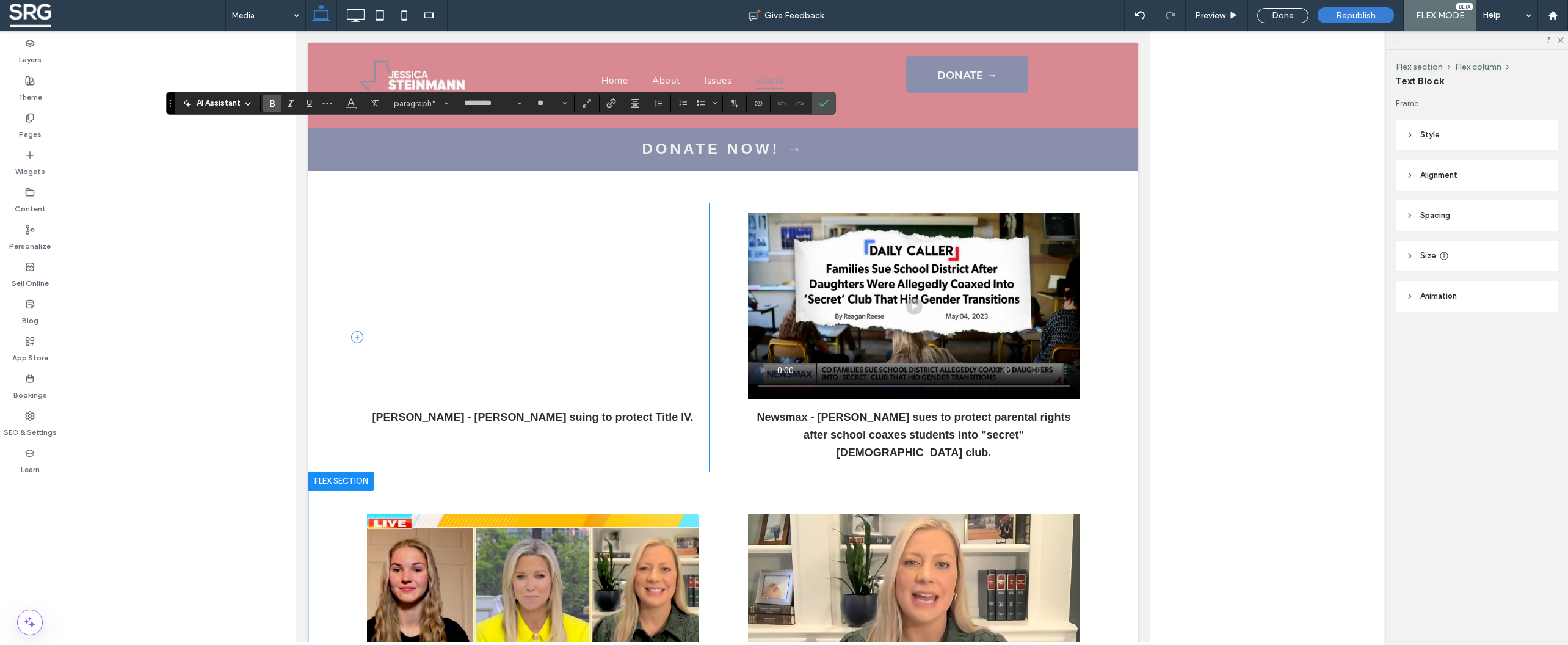
scroll to position [282, 0]
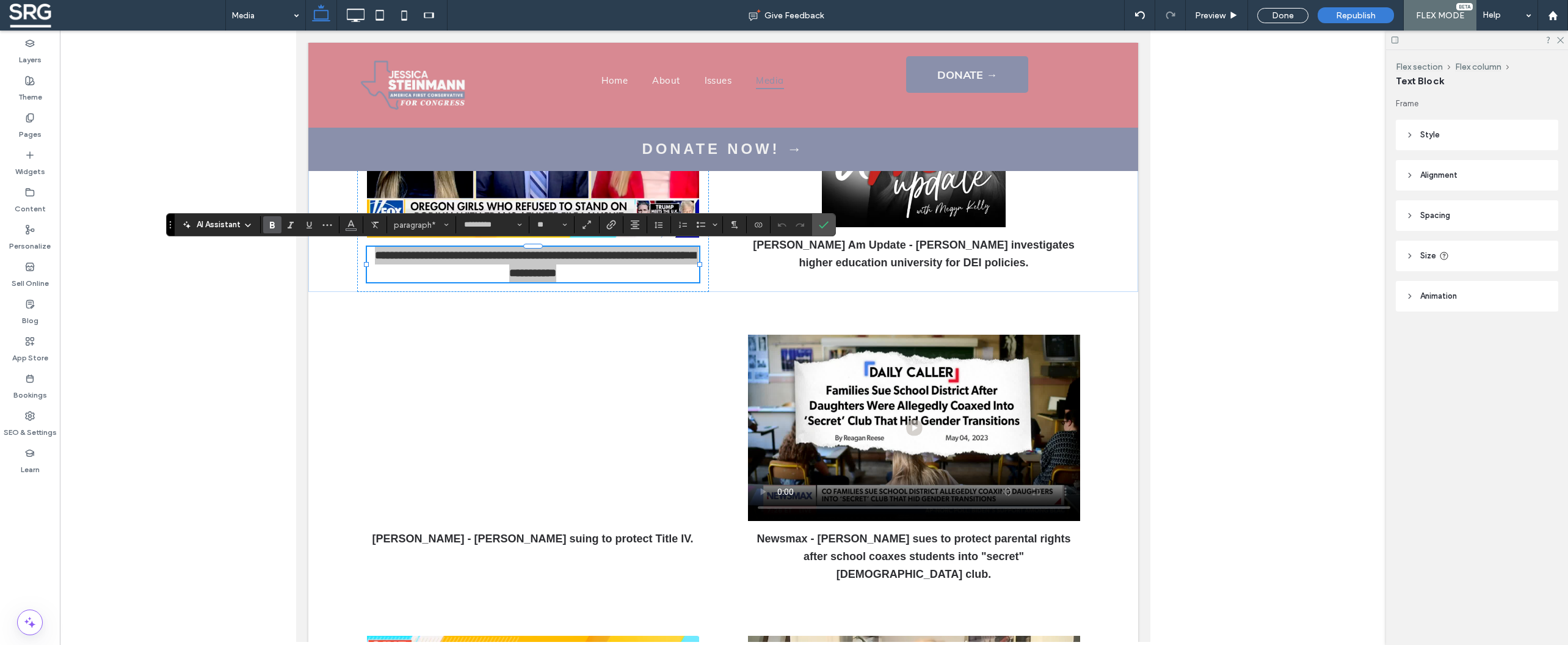
click at [1217, 225] on div at bounding box center [723, 336] width 1326 height 611
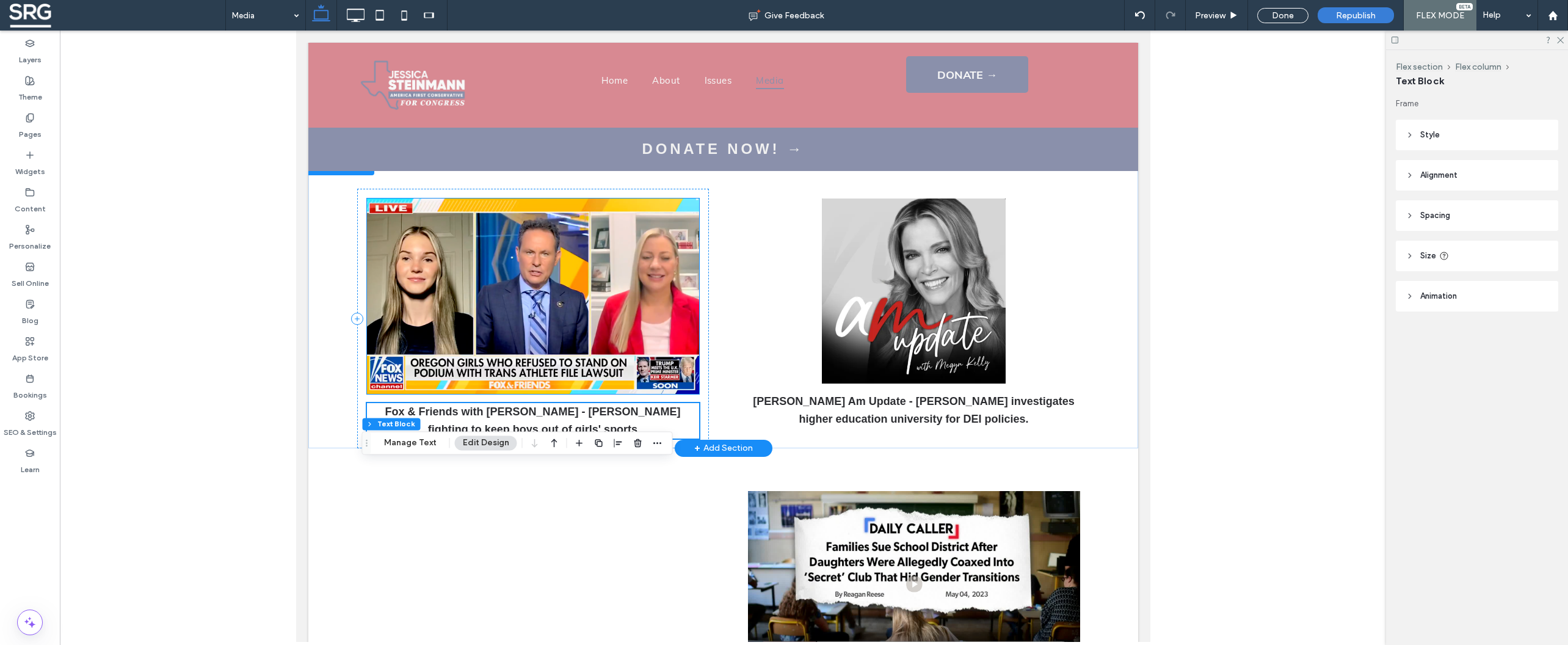
scroll to position [0, 0]
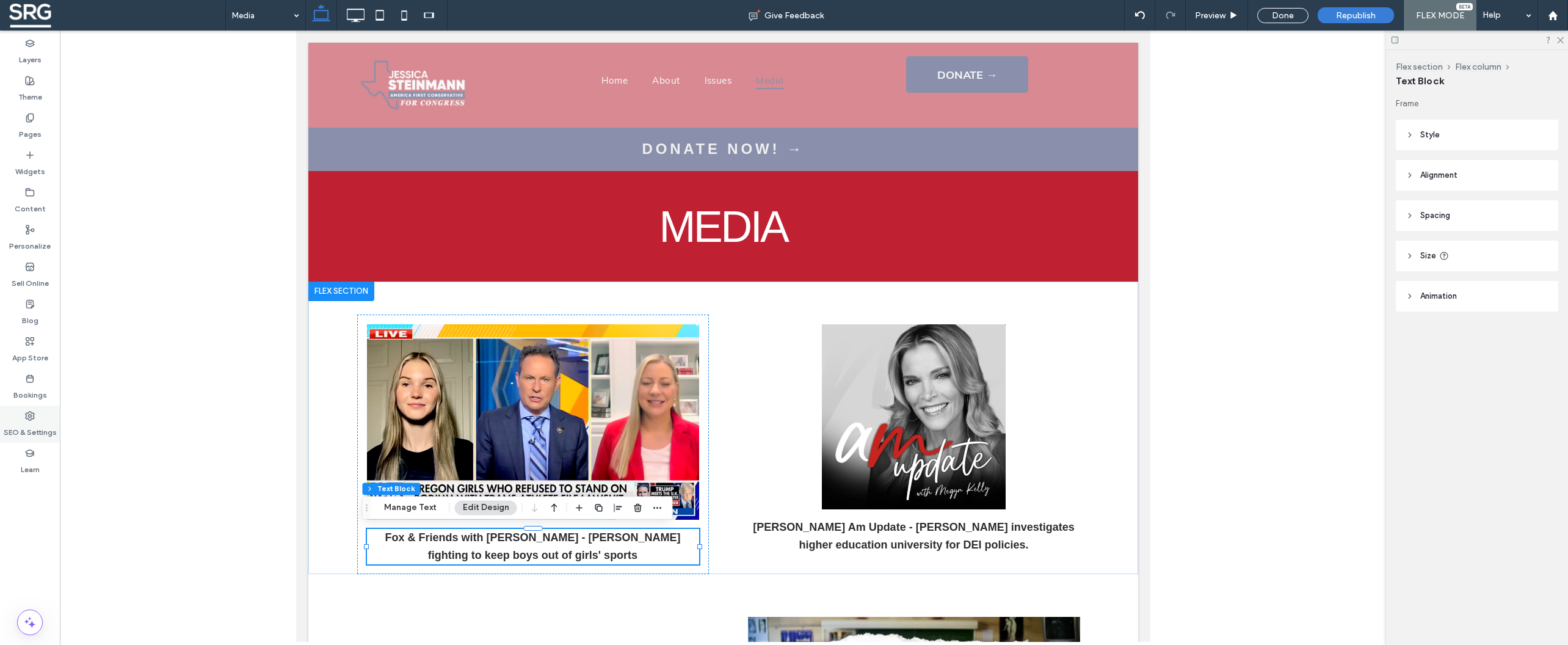
click at [38, 411] on div "SEO & Settings" at bounding box center [30, 424] width 60 height 38
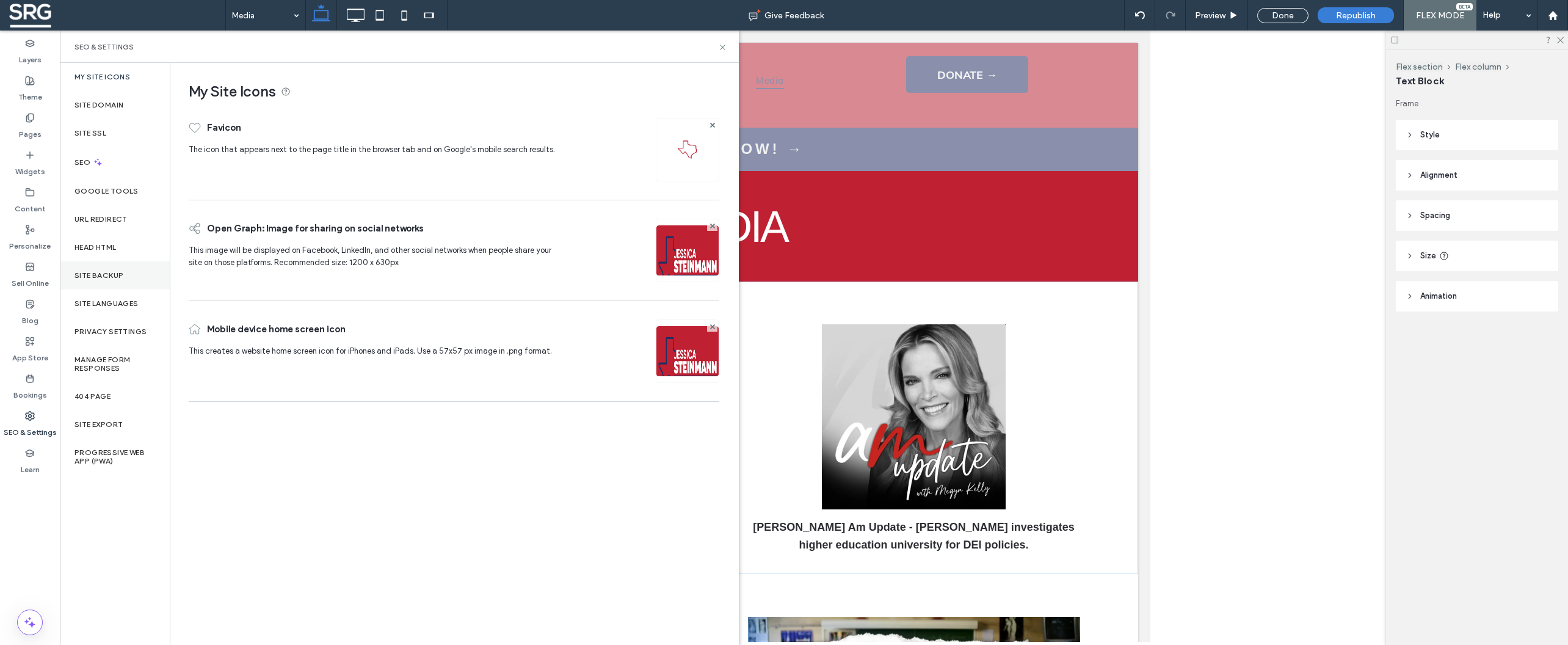
drag, startPoint x: 99, startPoint y: 272, endPoint x: 108, endPoint y: 273, distance: 9.1
click at [98, 272] on label "Site Backup" at bounding box center [98, 275] width 49 height 9
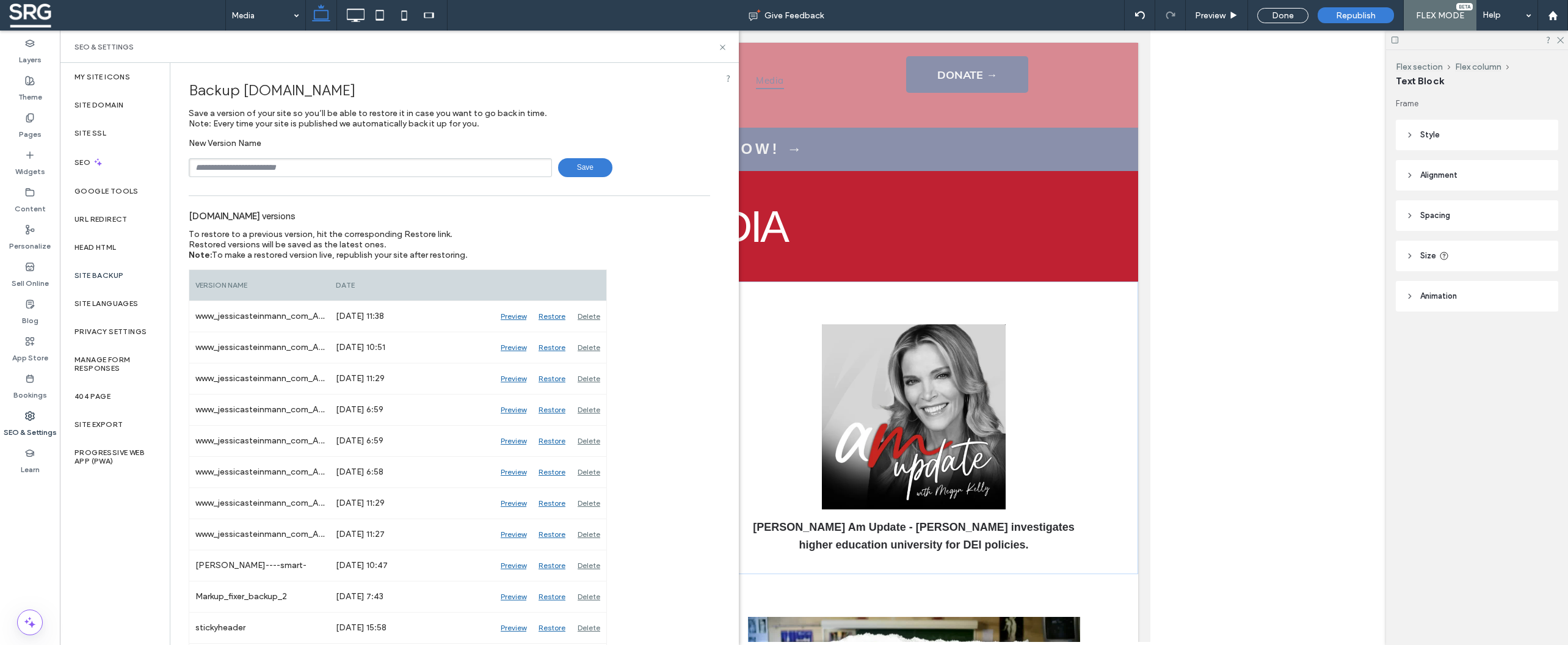
click at [329, 171] on input "text" at bounding box center [370, 168] width 364 height 19
type input "**********"
click at [577, 171] on span "Save" at bounding box center [585, 168] width 55 height 19
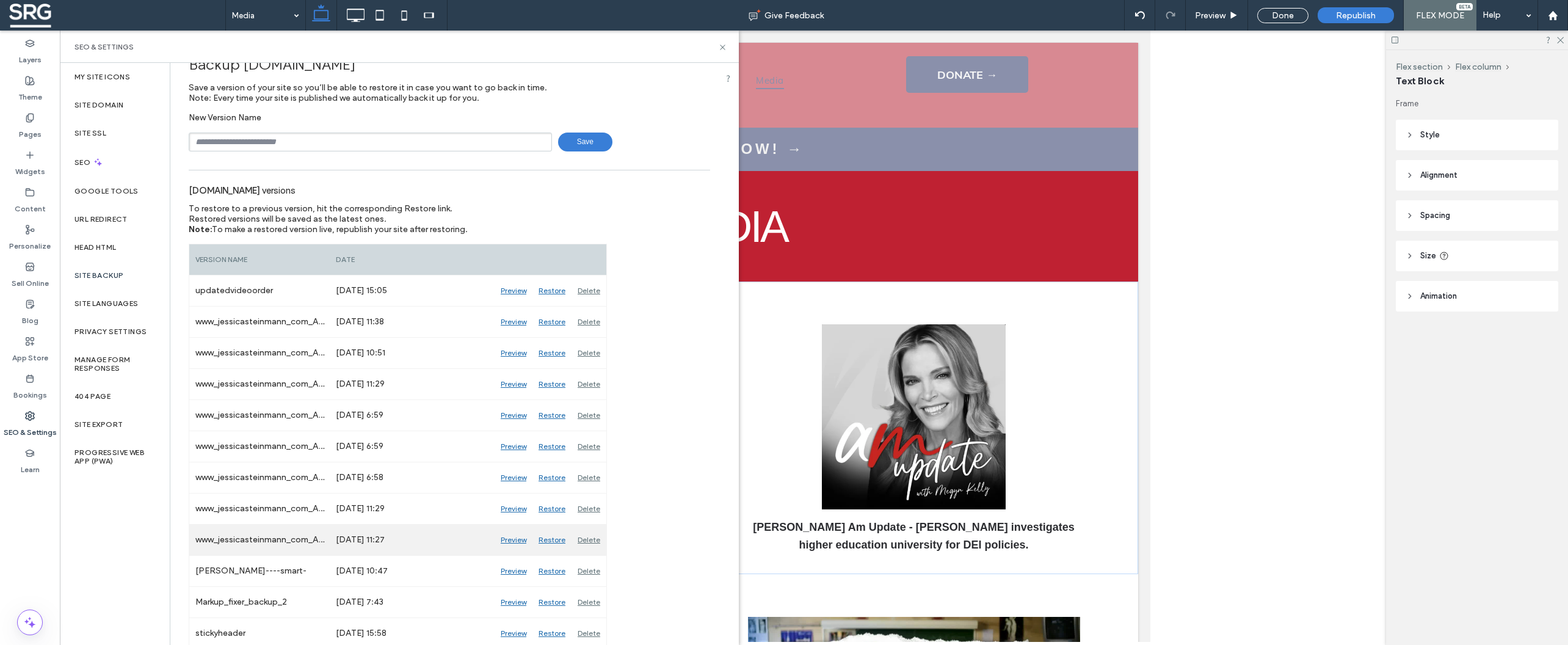
scroll to position [67, 0]
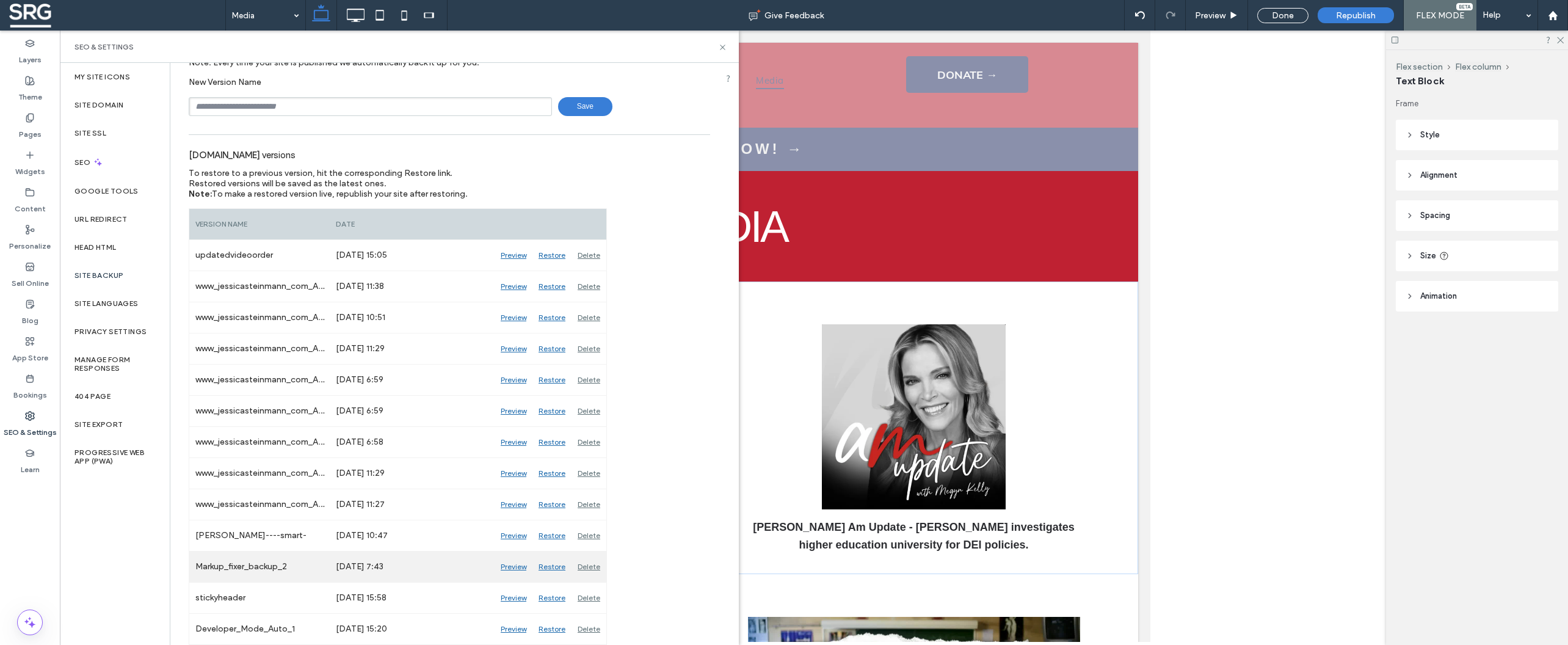
click at [511, 567] on div "Preview" at bounding box center [513, 567] width 38 height 31
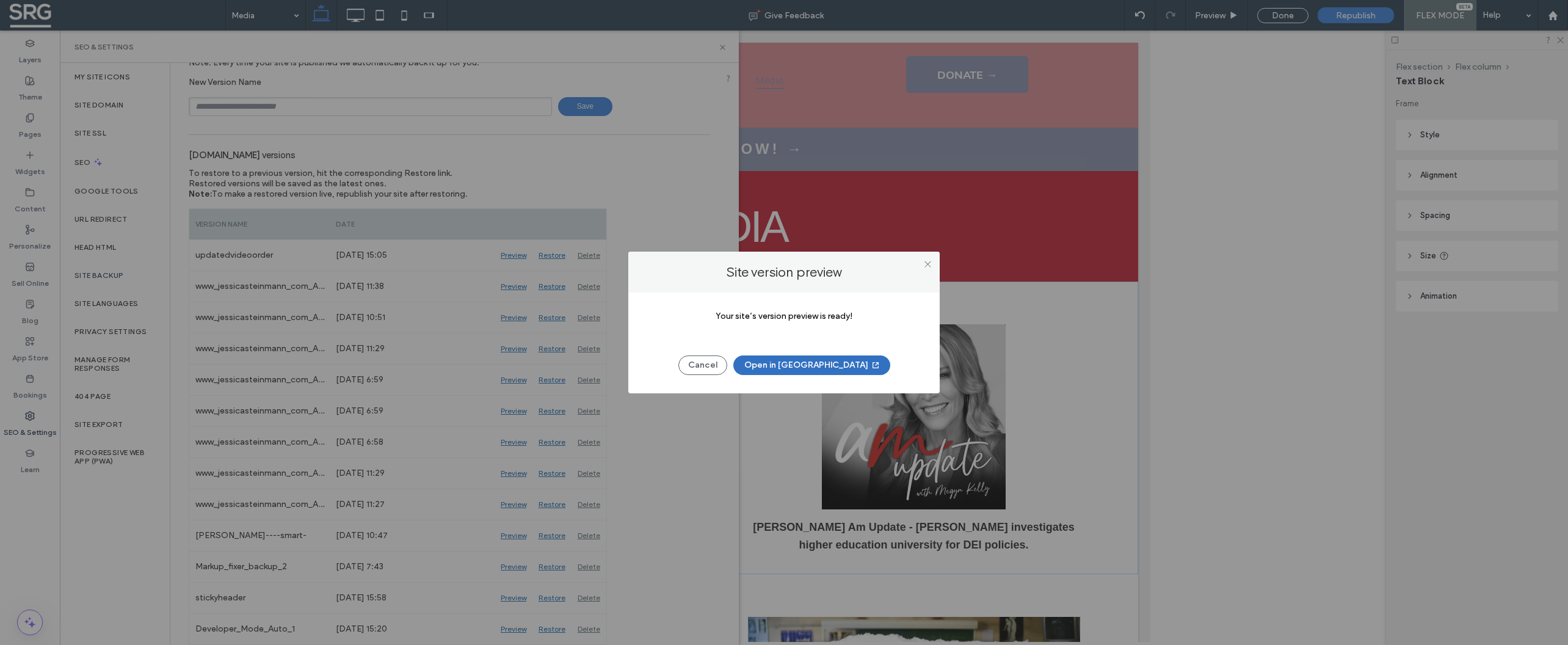
click at [826, 362] on button "Open in New Tab" at bounding box center [811, 364] width 157 height 20
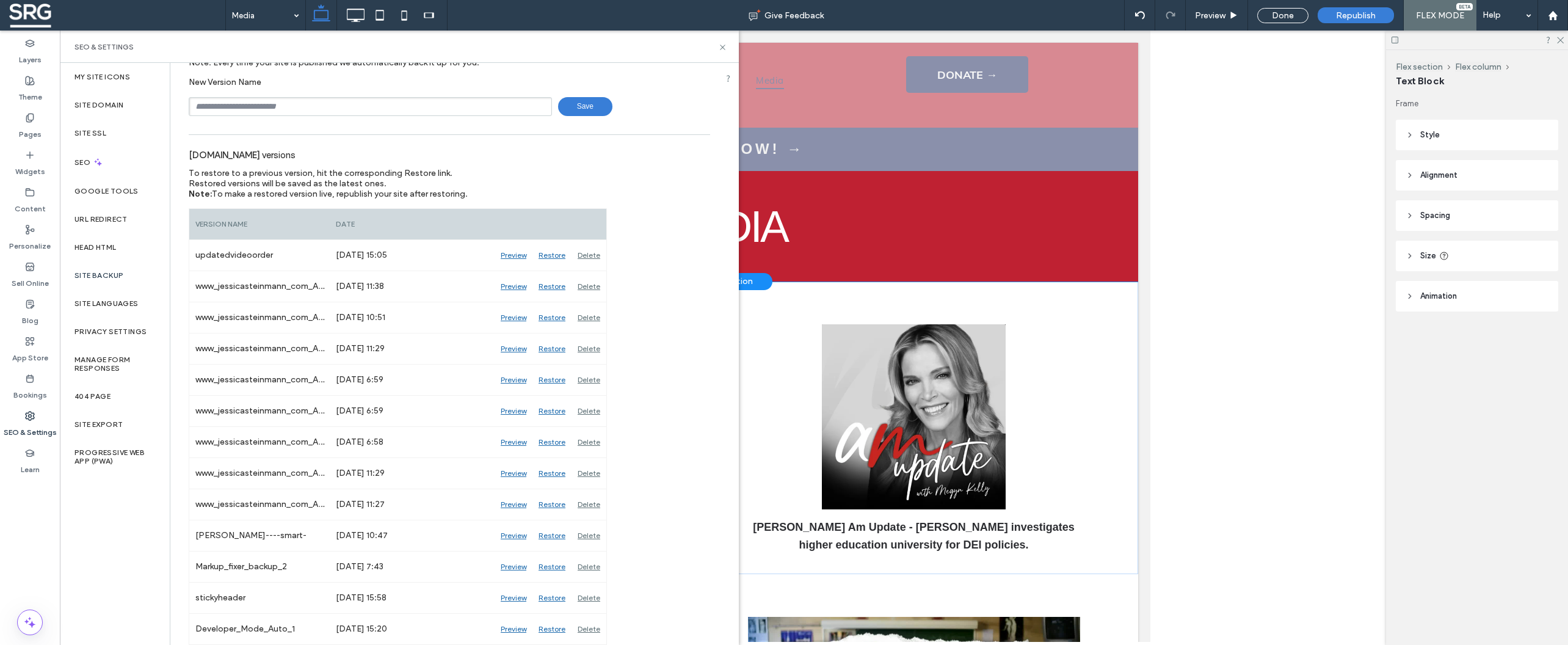
click at [894, 183] on div "MEDIA" at bounding box center [723, 226] width 732 height 110
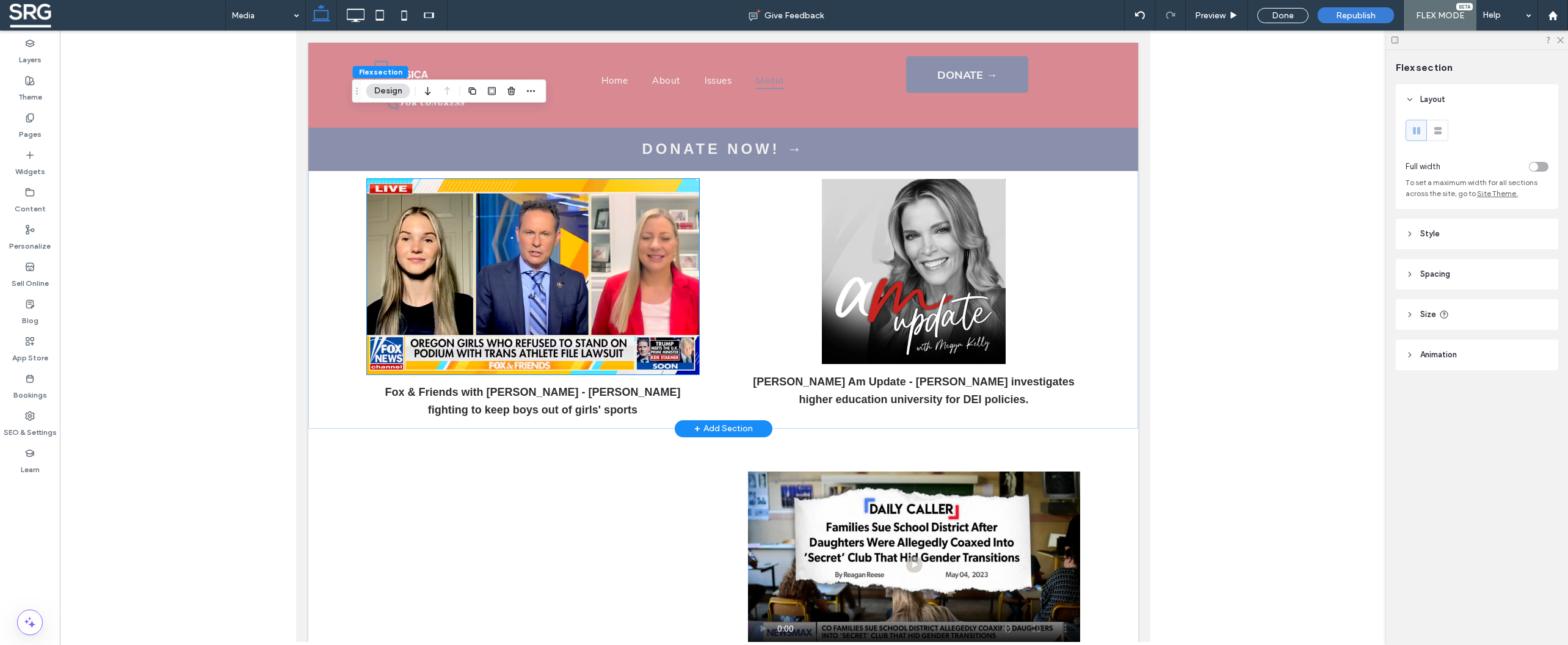
scroll to position [146, 0]
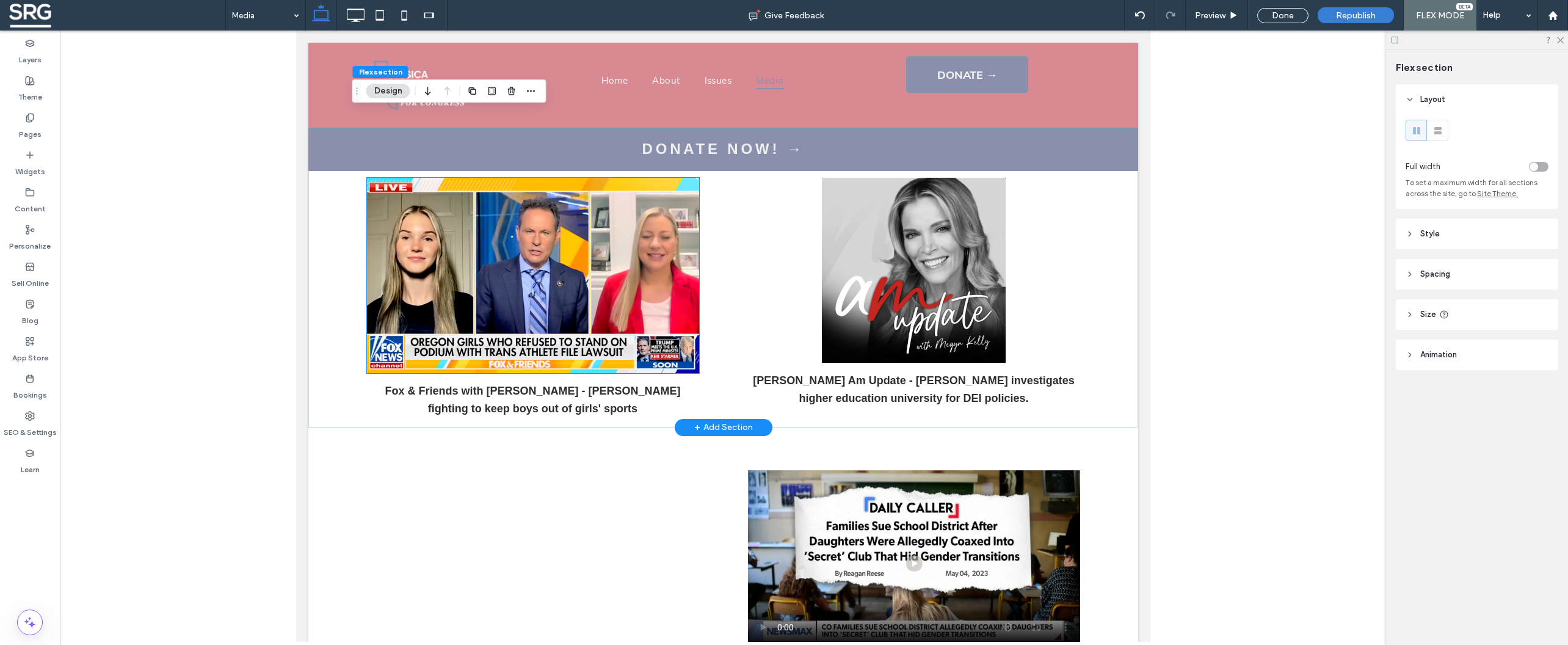
click at [536, 273] on img at bounding box center [532, 275] width 332 height 195
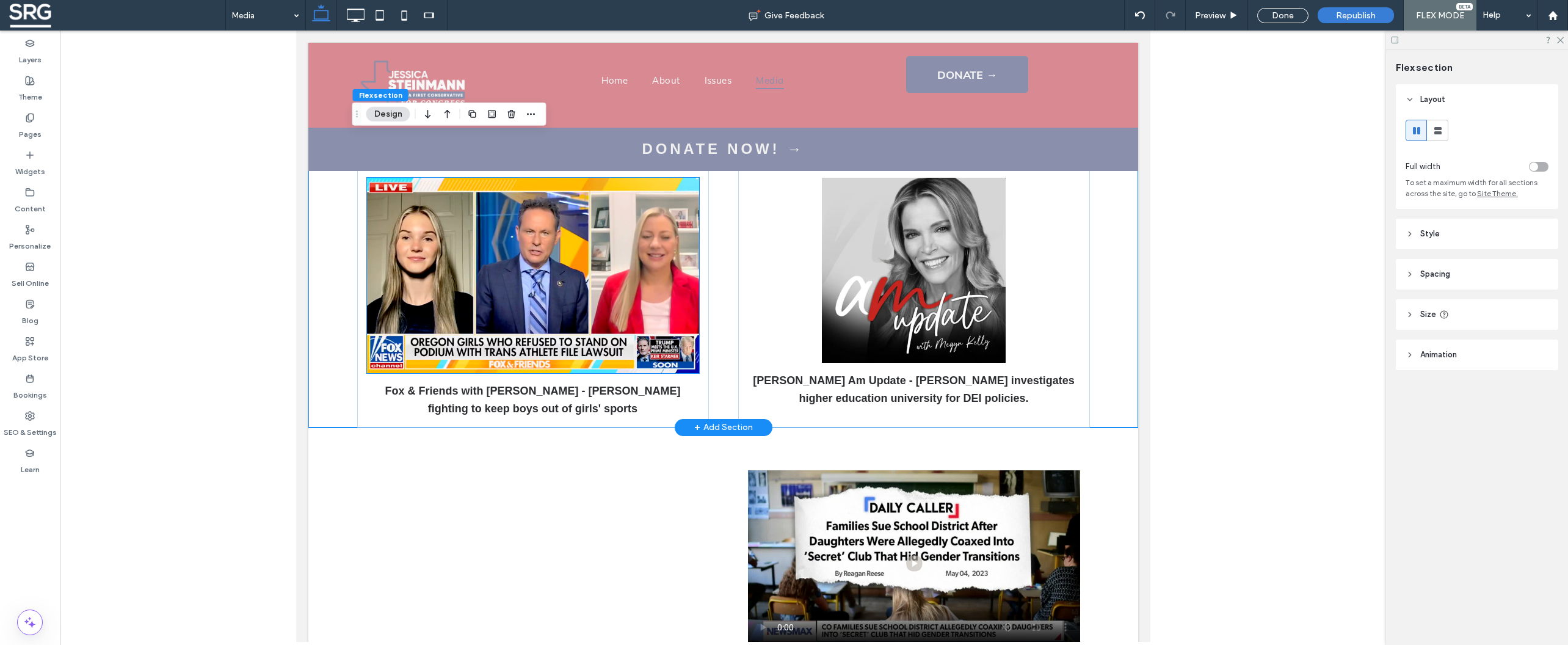
click at [536, 273] on img at bounding box center [532, 275] width 332 height 195
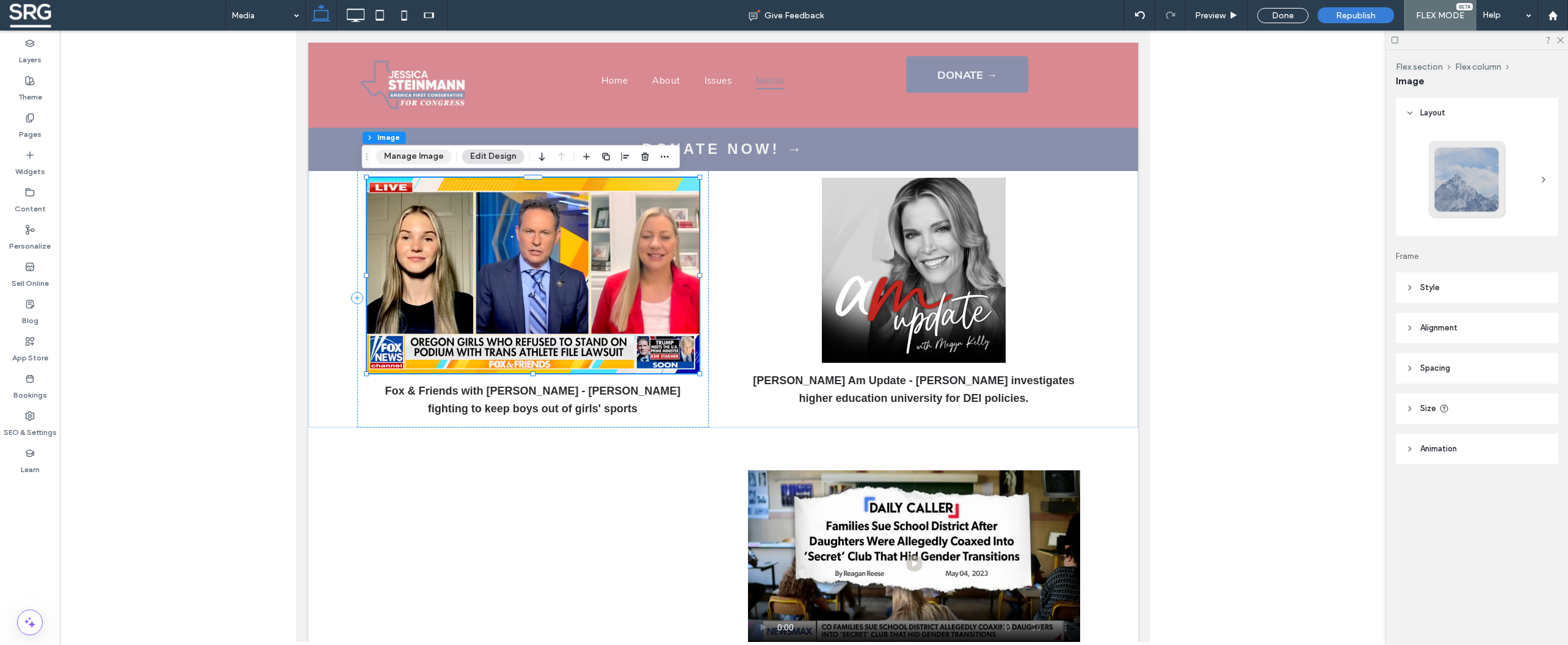
click at [425, 159] on button "Manage Image" at bounding box center [414, 156] width 76 height 15
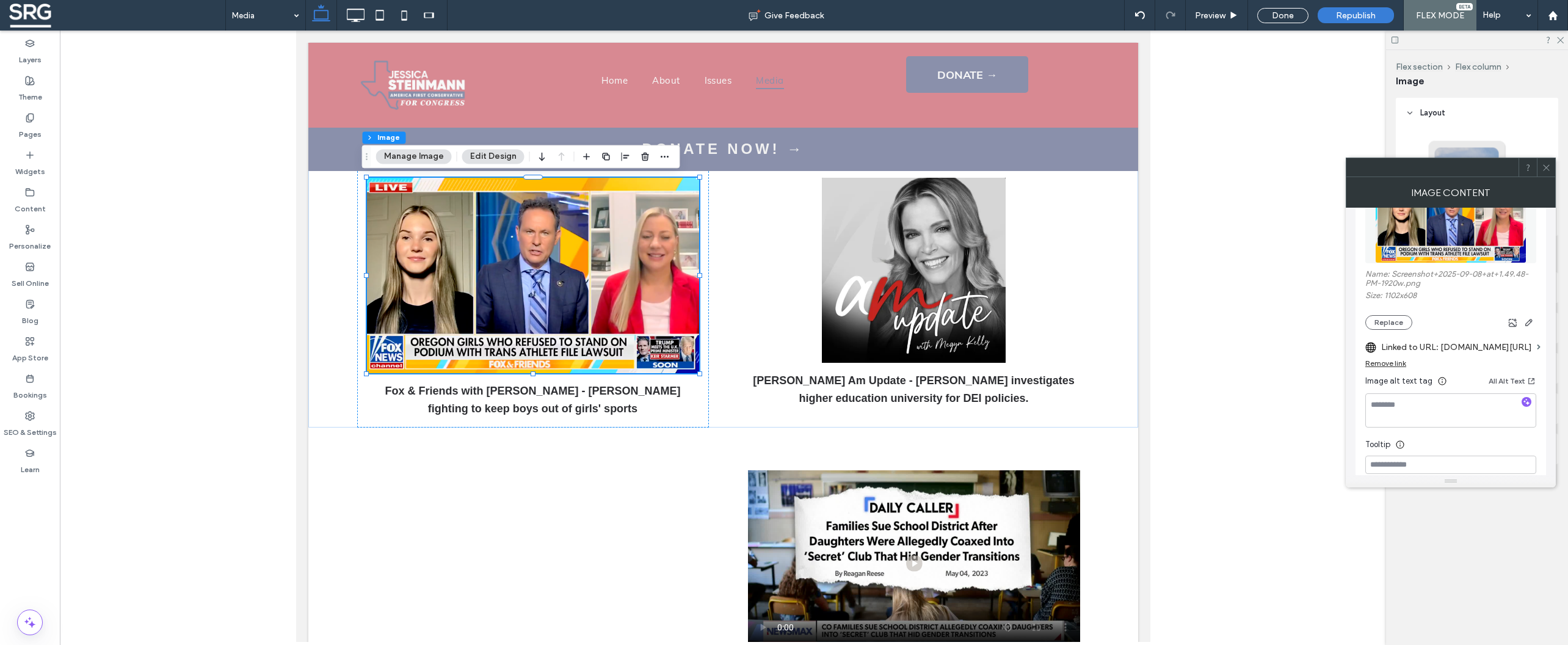
scroll to position [192, 0]
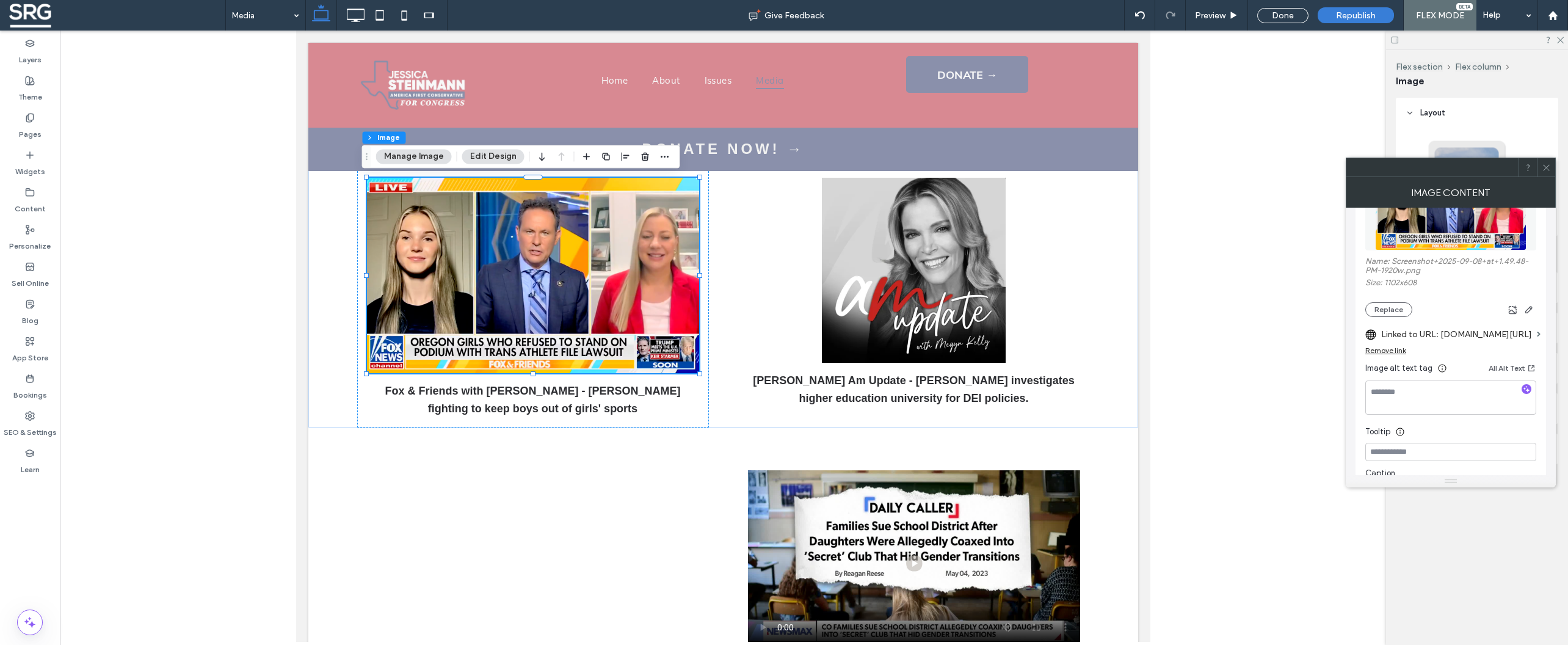
click at [1476, 340] on label "Linked to URL: x.com/jhartsteinmann/status/1949981415862325665?s=46&t=bycveRhpS…" at bounding box center [1456, 334] width 151 height 22
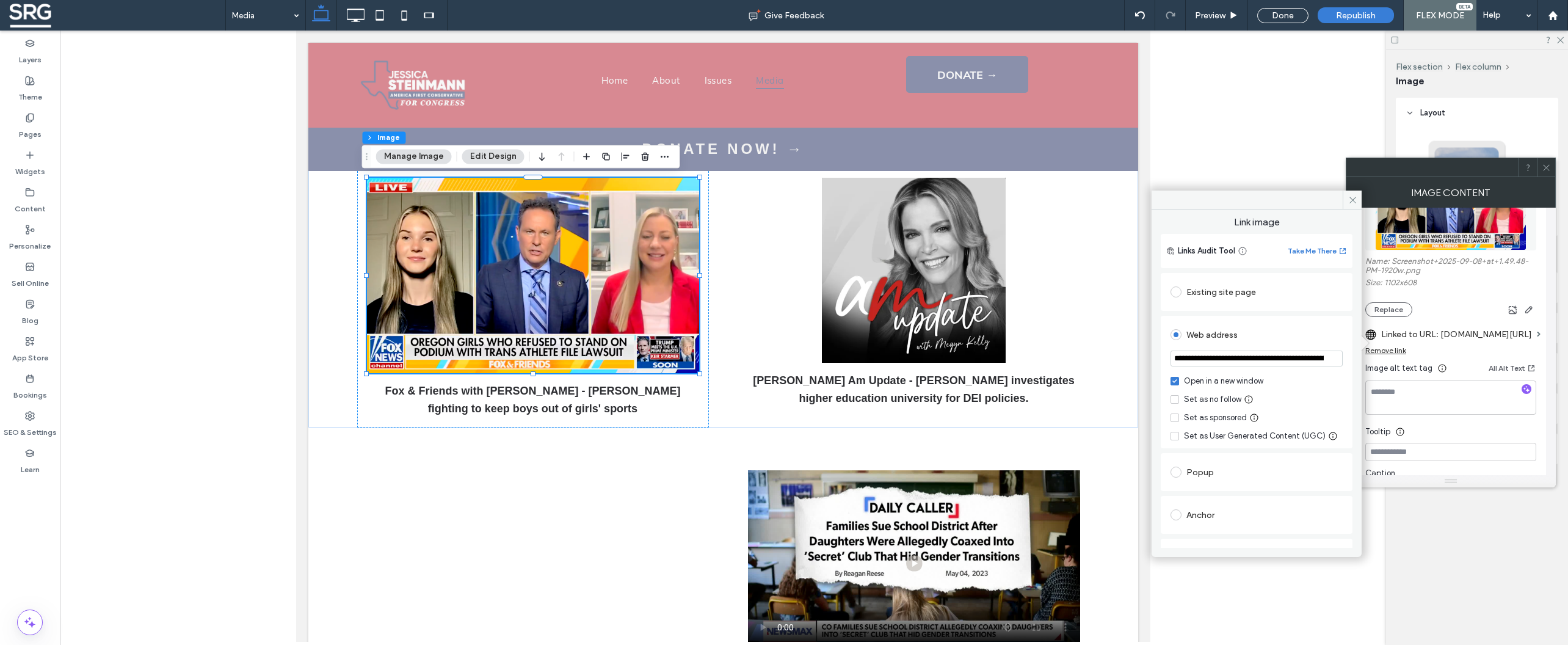
click at [1264, 357] on input "**********" at bounding box center [1256, 358] width 172 height 16
click at [1265, 357] on input "**********" at bounding box center [1256, 358] width 172 height 16
click at [1266, 357] on input "**********" at bounding box center [1256, 358] width 172 height 16
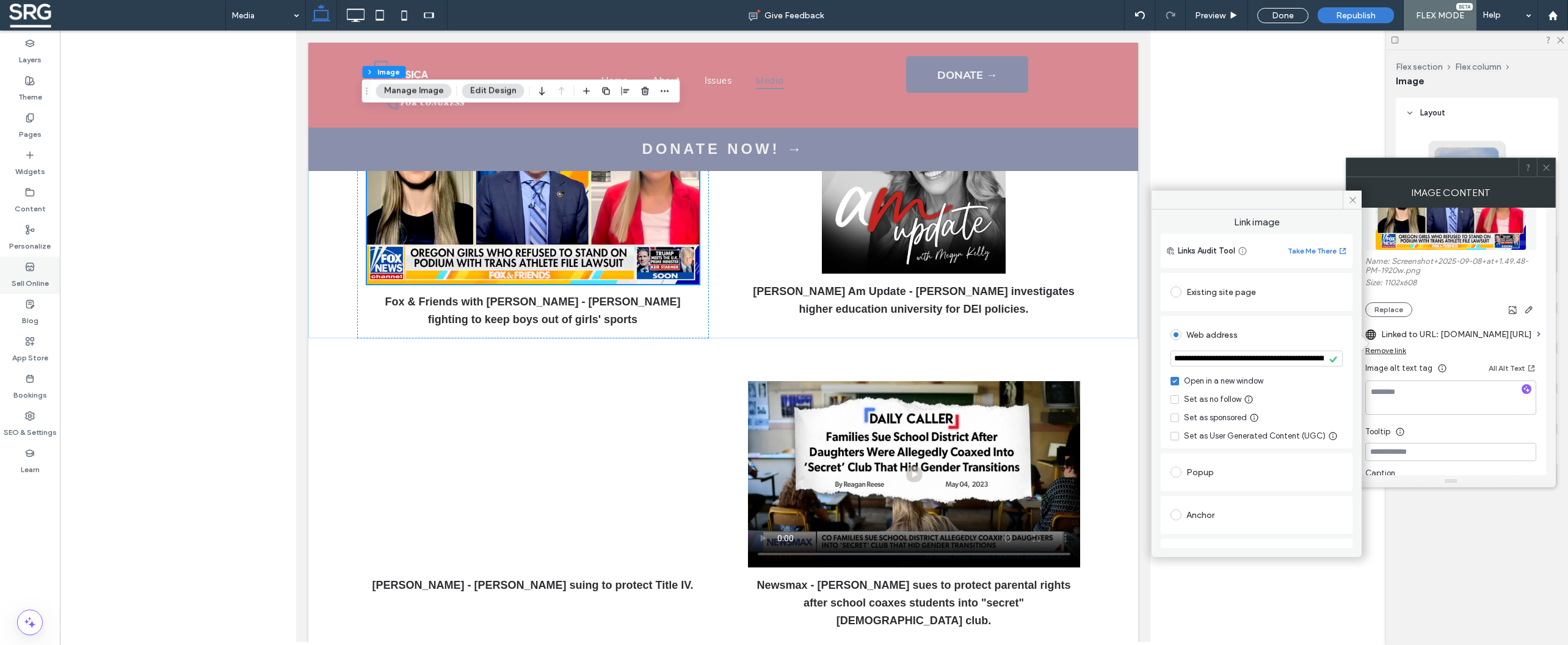
scroll to position [244, 0]
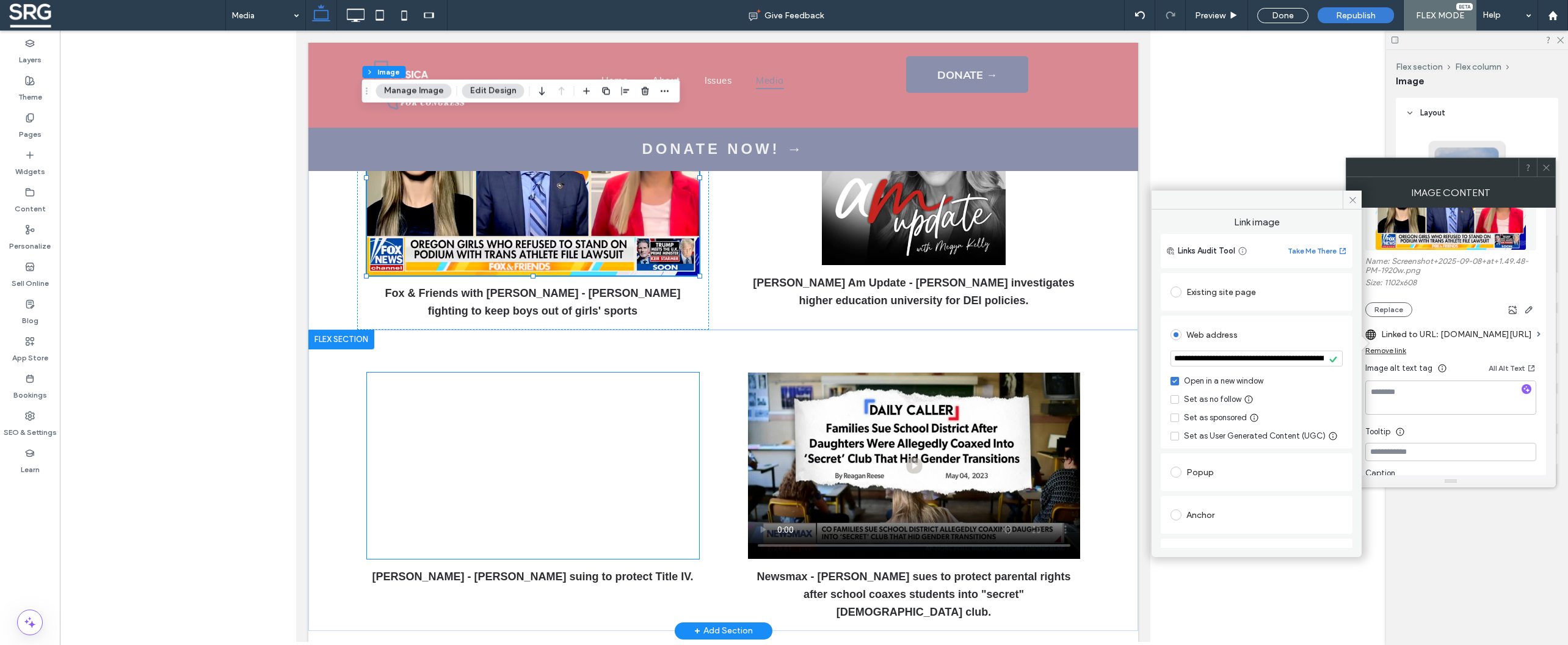
click at [589, 376] on div at bounding box center [532, 465] width 332 height 186
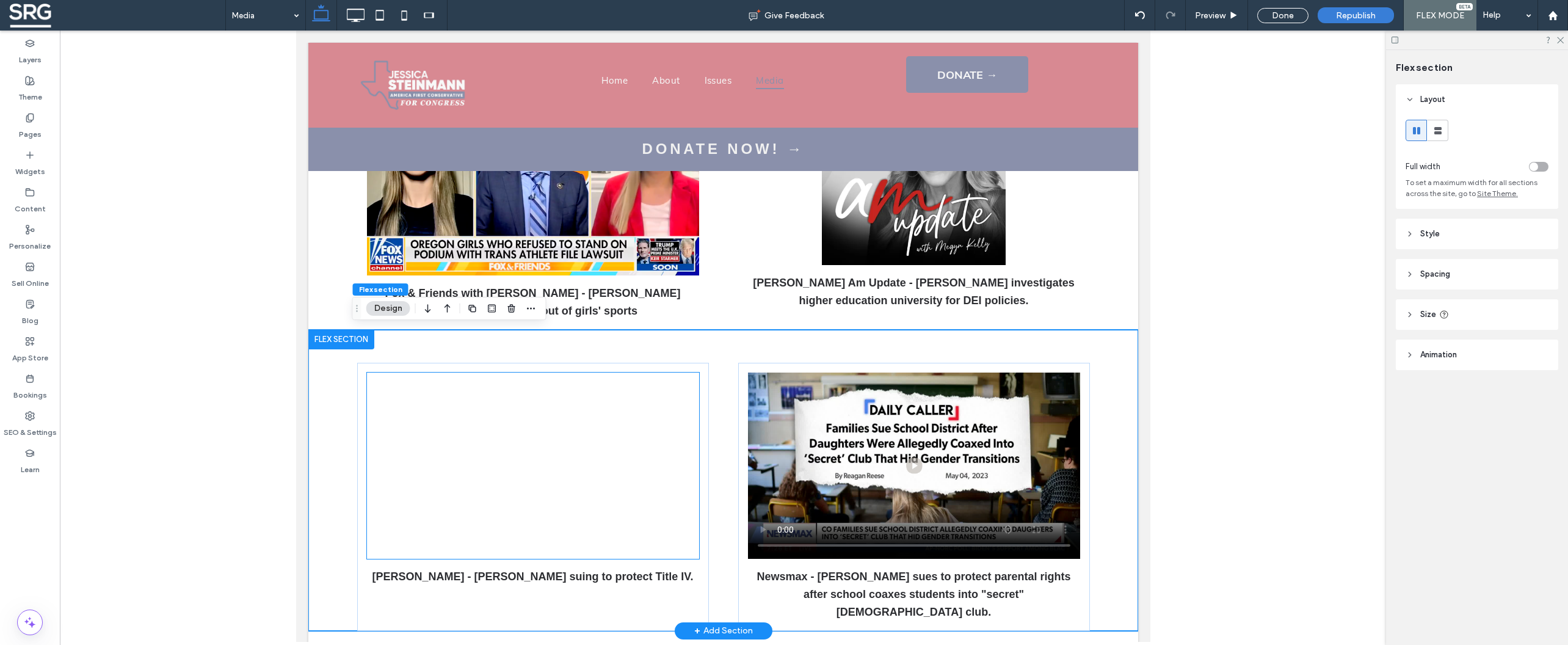
click at [588, 376] on div at bounding box center [532, 465] width 332 height 186
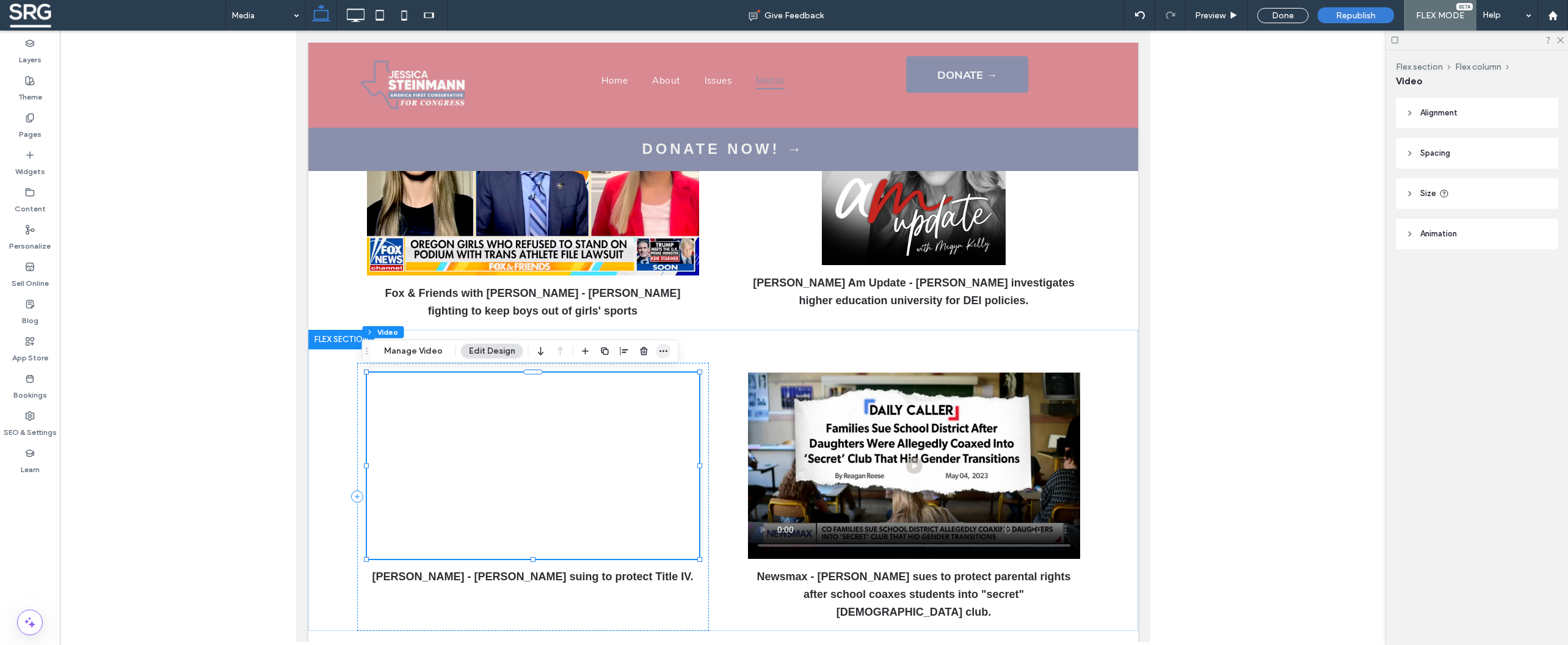
click at [662, 353] on icon "button" at bounding box center [663, 351] width 9 height 9
click at [624, 382] on label "Copy" at bounding box center [628, 378] width 85 height 10
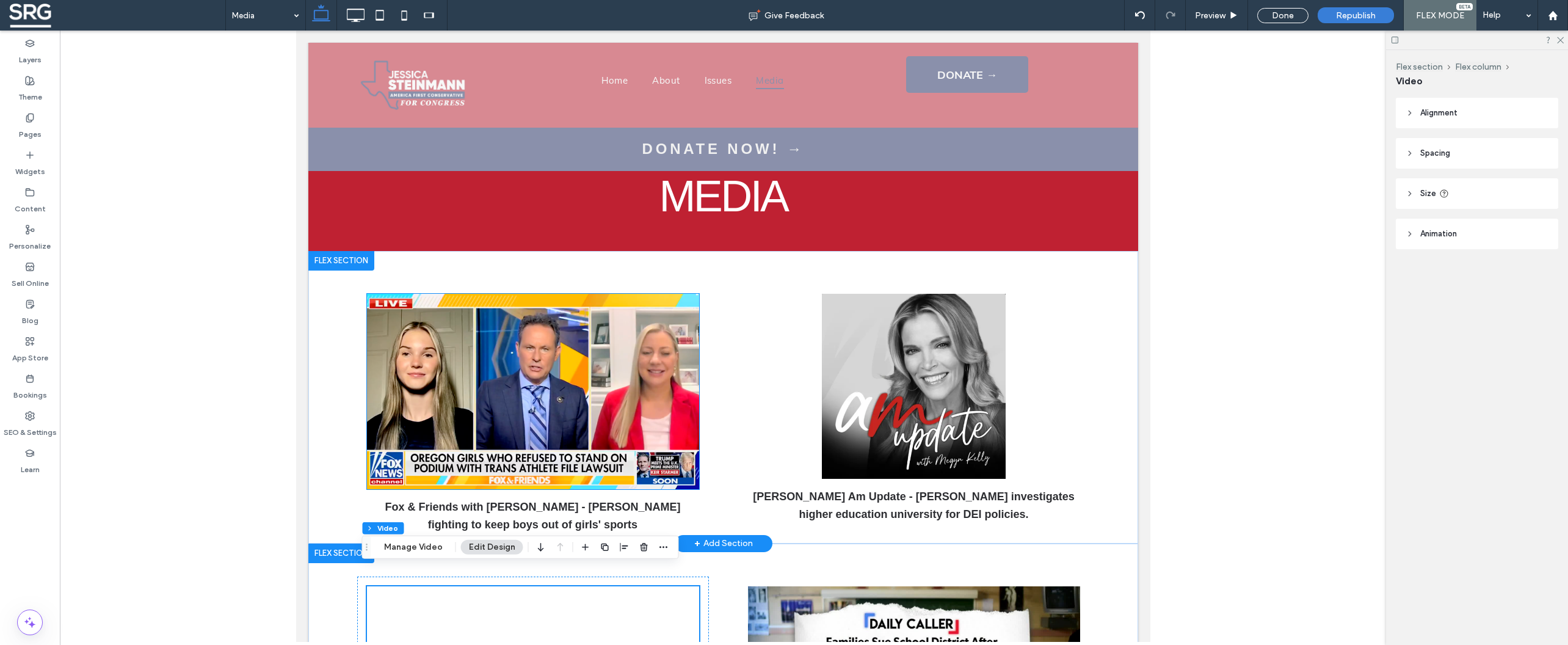
scroll to position [0, 0]
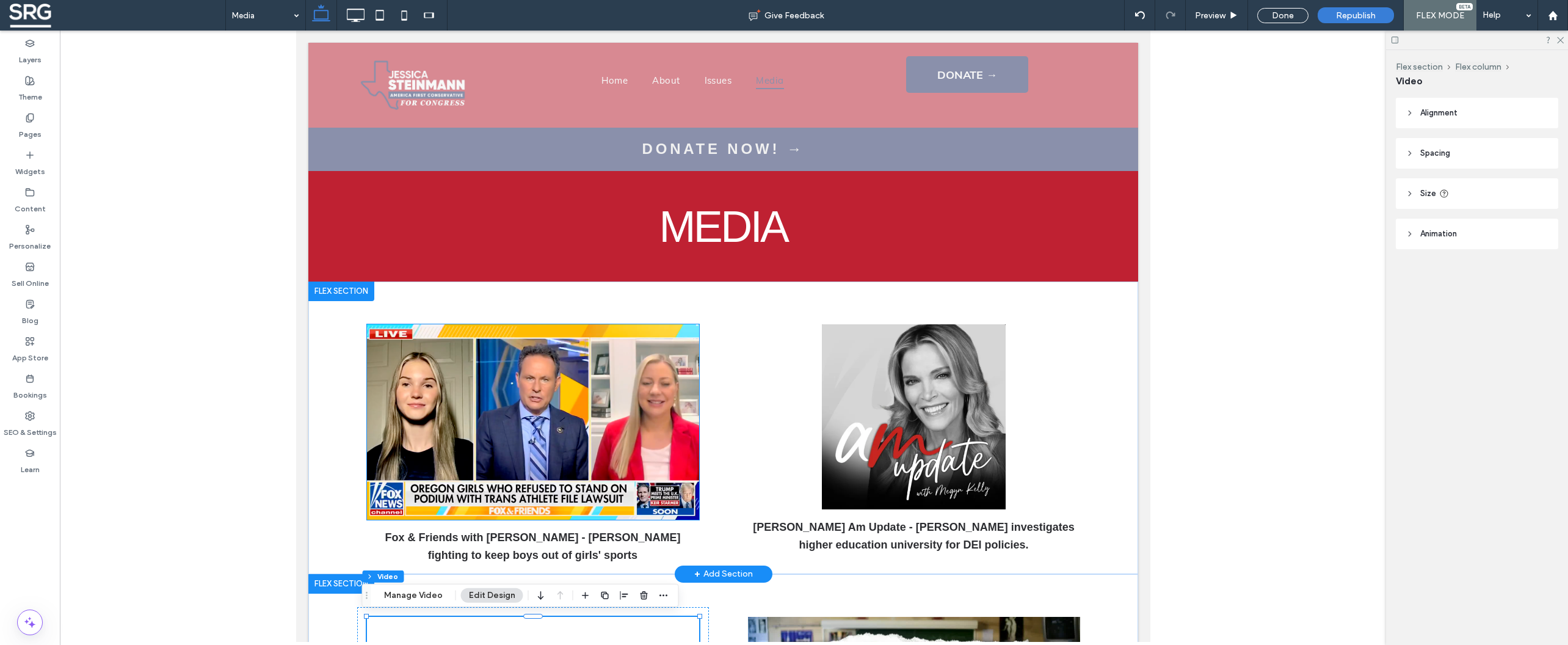
click at [624, 366] on img at bounding box center [532, 422] width 332 height 195
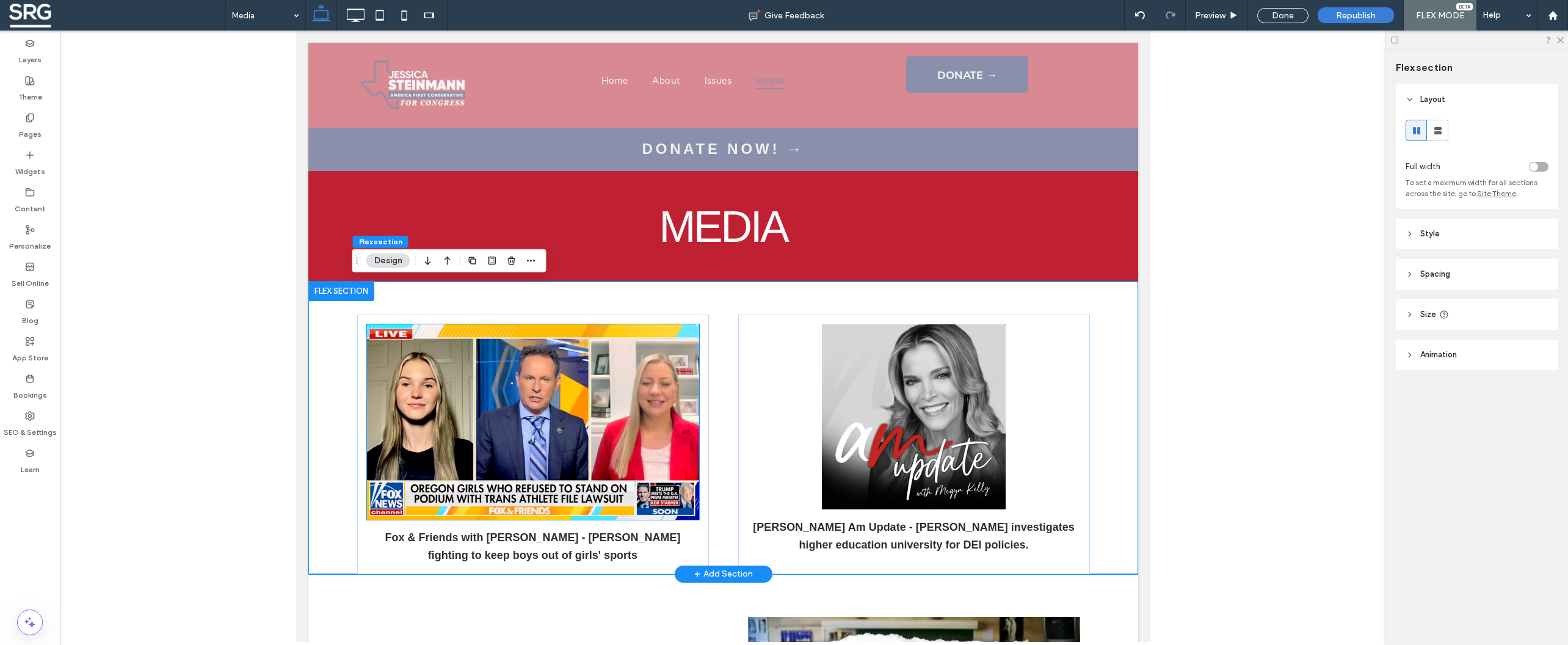
click at [526, 334] on img at bounding box center [532, 422] width 332 height 195
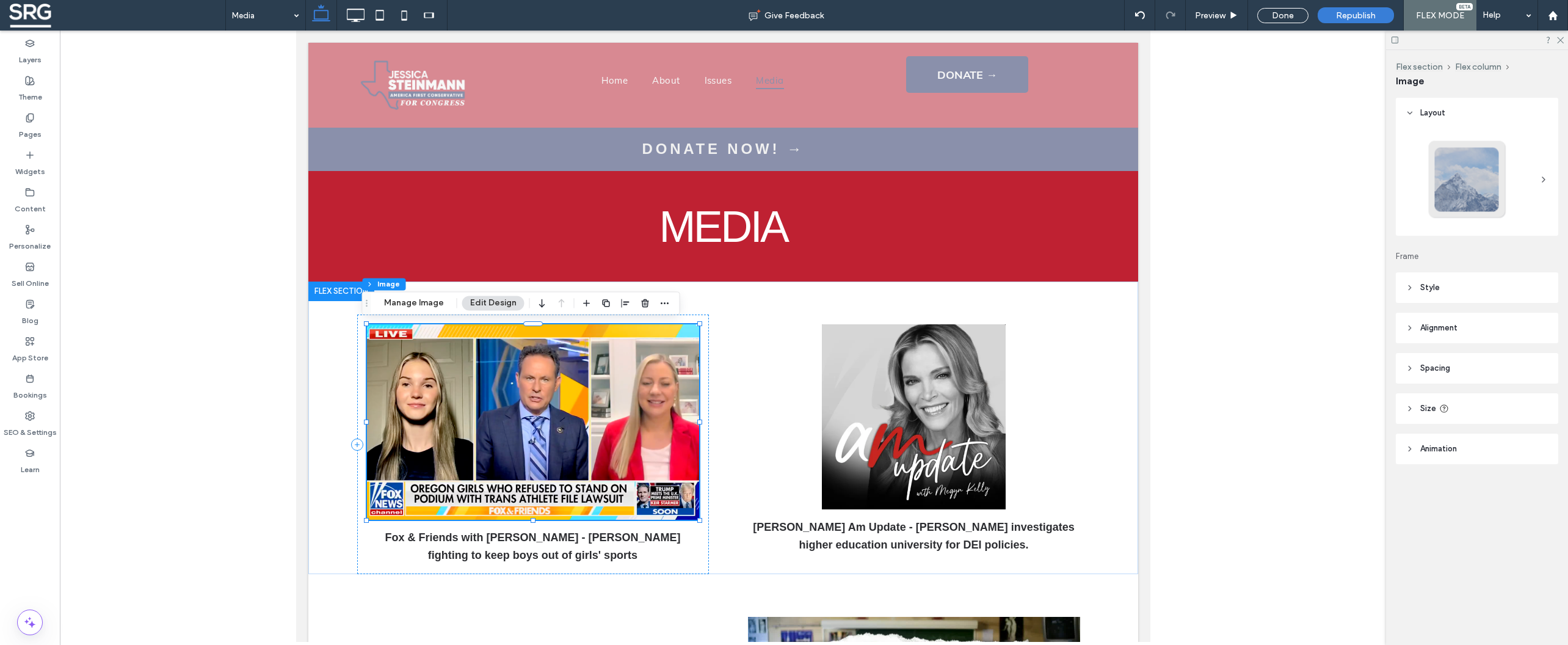
click at [671, 303] on div "Flex section Flex column Image Manage Image Edit Design" at bounding box center [521, 302] width 318 height 23
click at [665, 302] on icon "button" at bounding box center [665, 302] width 9 height 9
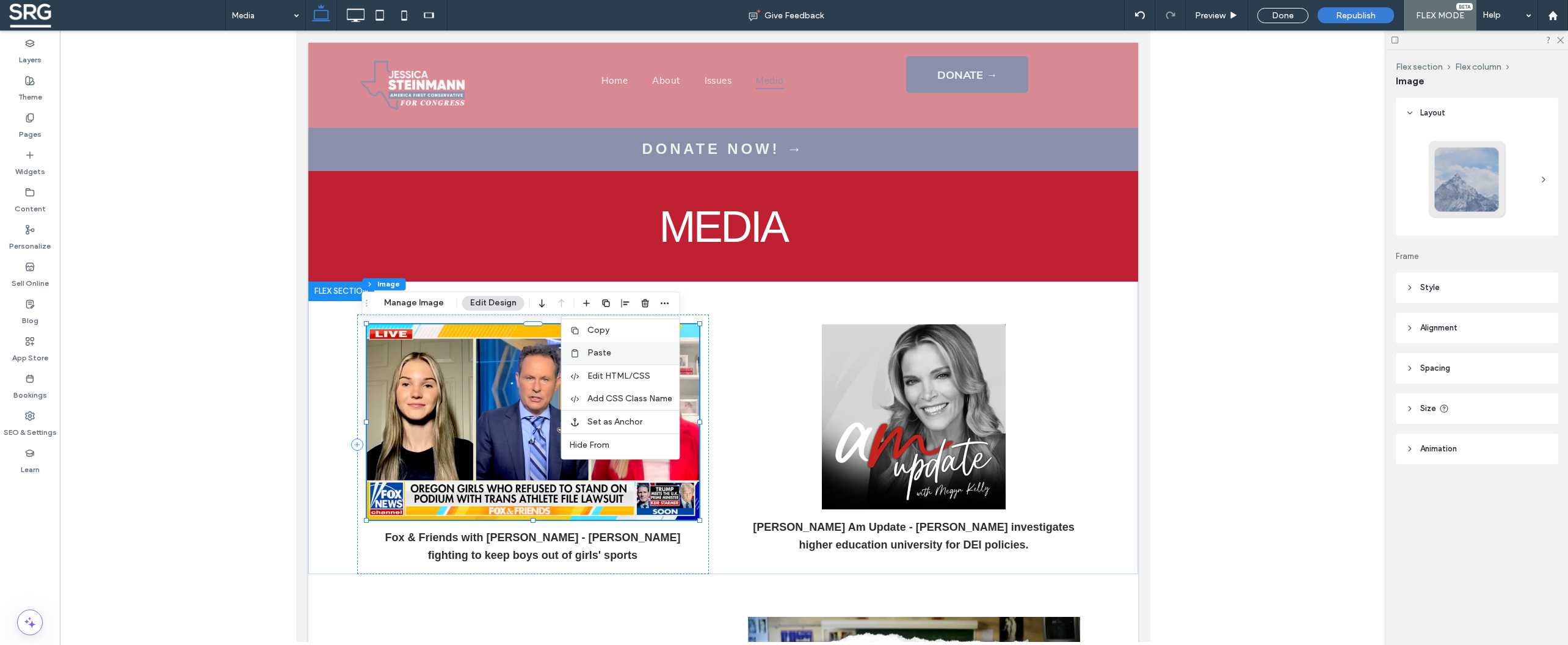
click at [613, 350] on label "Paste" at bounding box center [630, 352] width 85 height 10
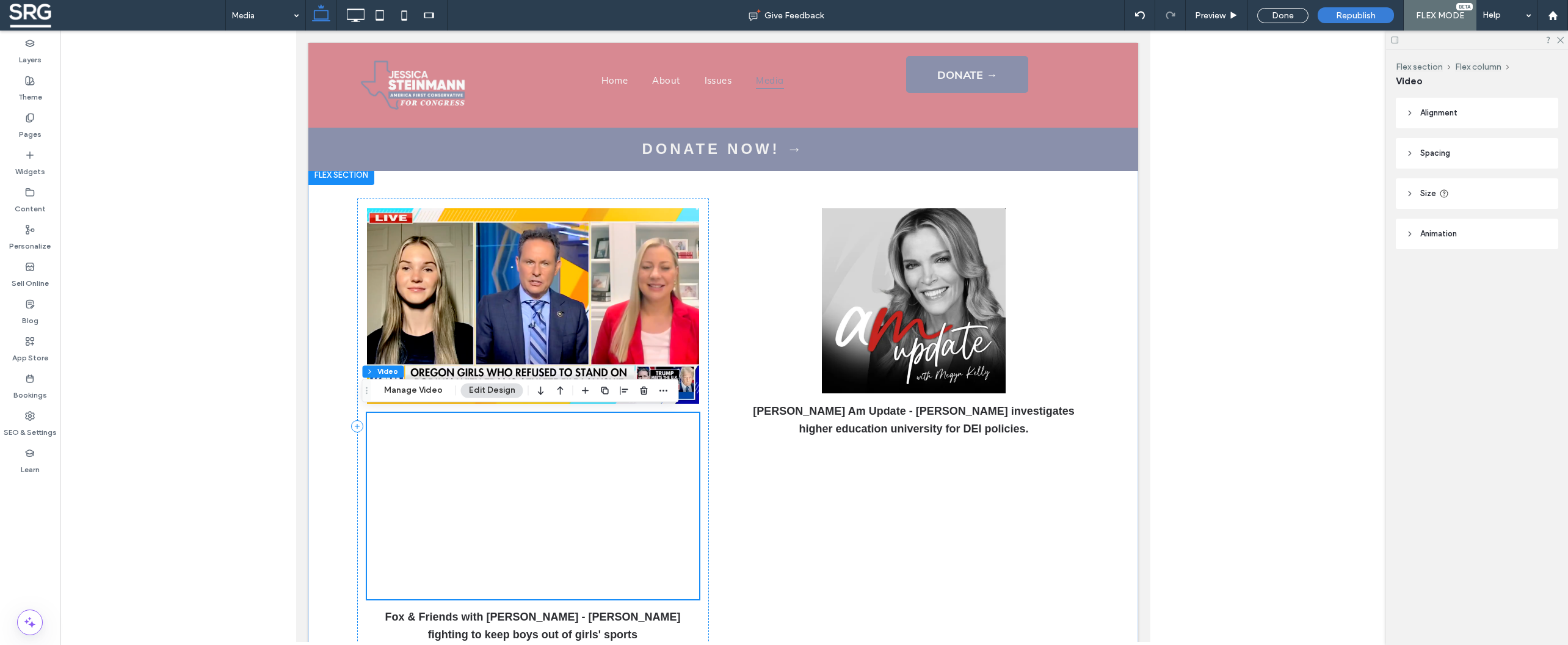
scroll to position [117, 0]
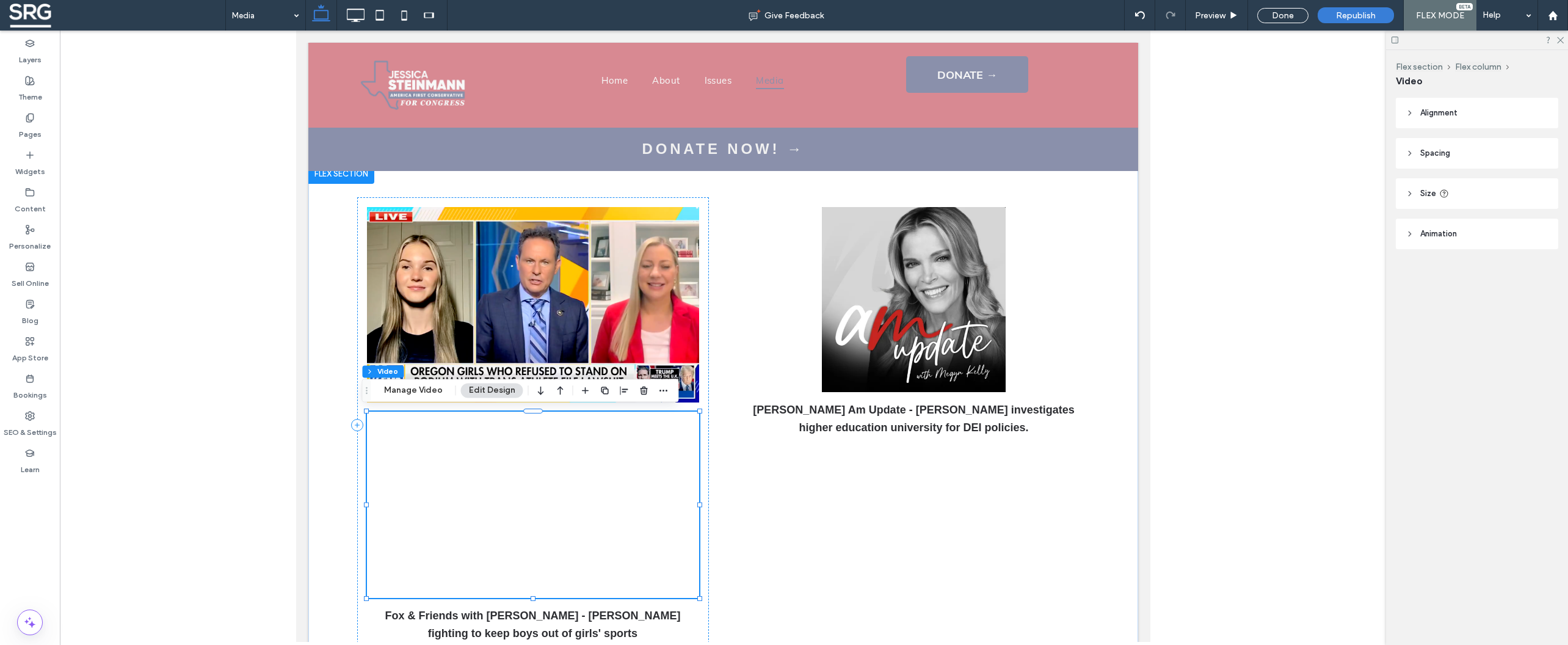
click at [575, 457] on div at bounding box center [532, 505] width 332 height 186
click at [422, 389] on button "Manage Video" at bounding box center [413, 390] width 74 height 15
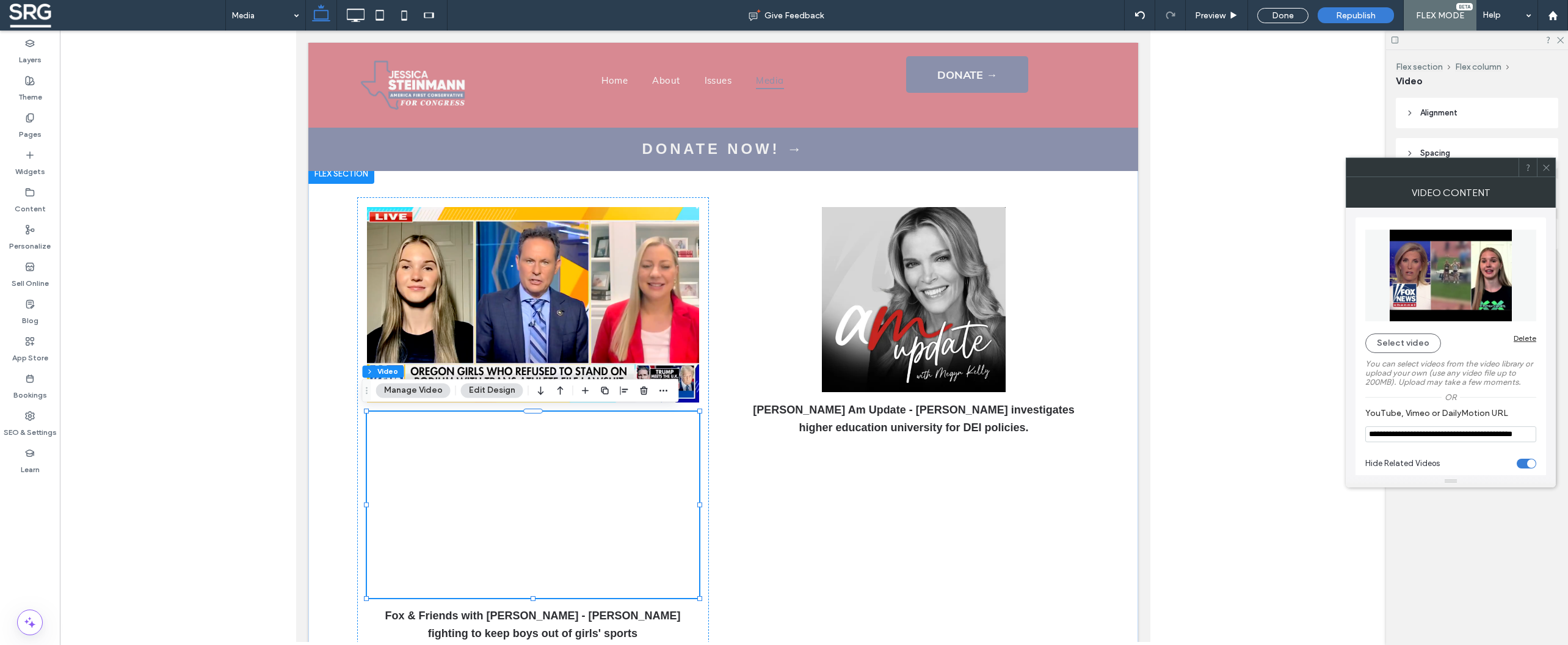
click at [1419, 437] on input "**********" at bounding box center [1451, 434] width 171 height 16
paste input "**********"
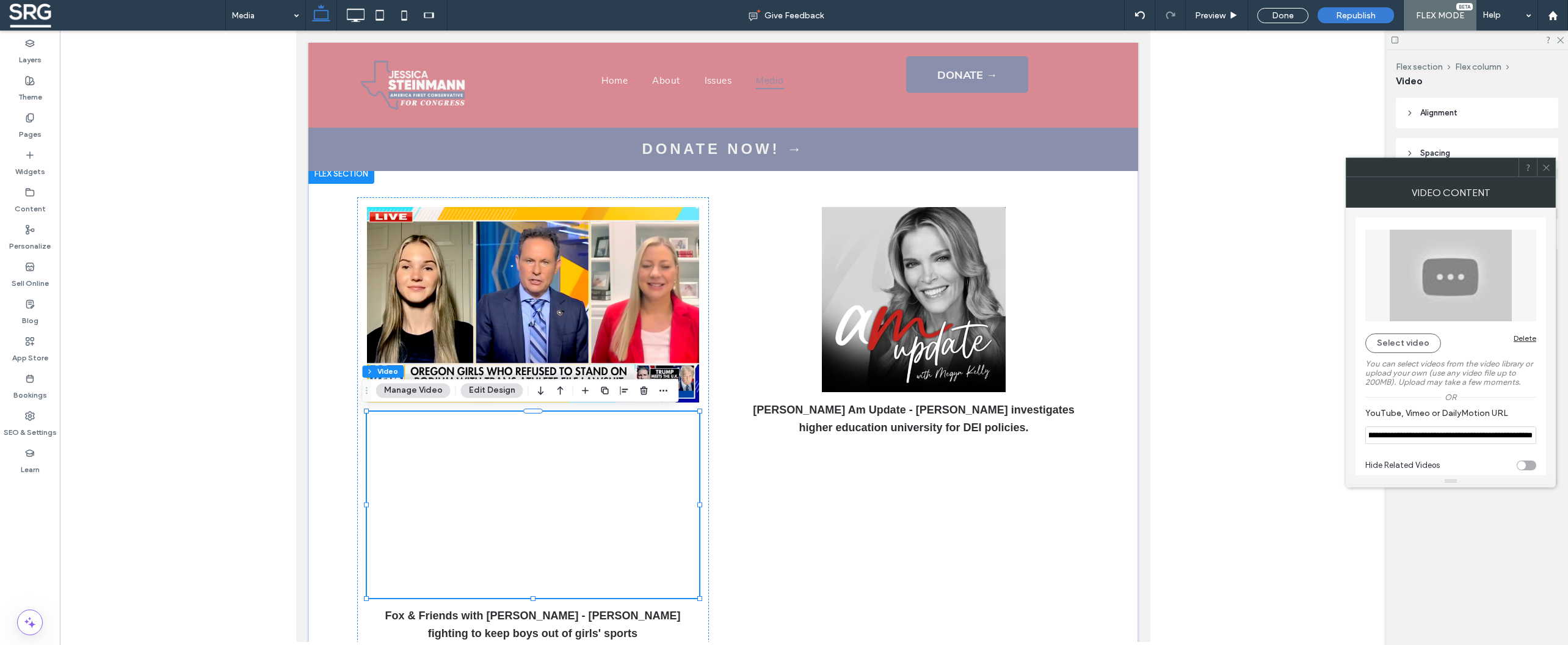
type input "**********"
click at [1524, 402] on div "Or" at bounding box center [1451, 397] width 171 height 9
click at [1545, 169] on icon at bounding box center [1546, 168] width 9 height 9
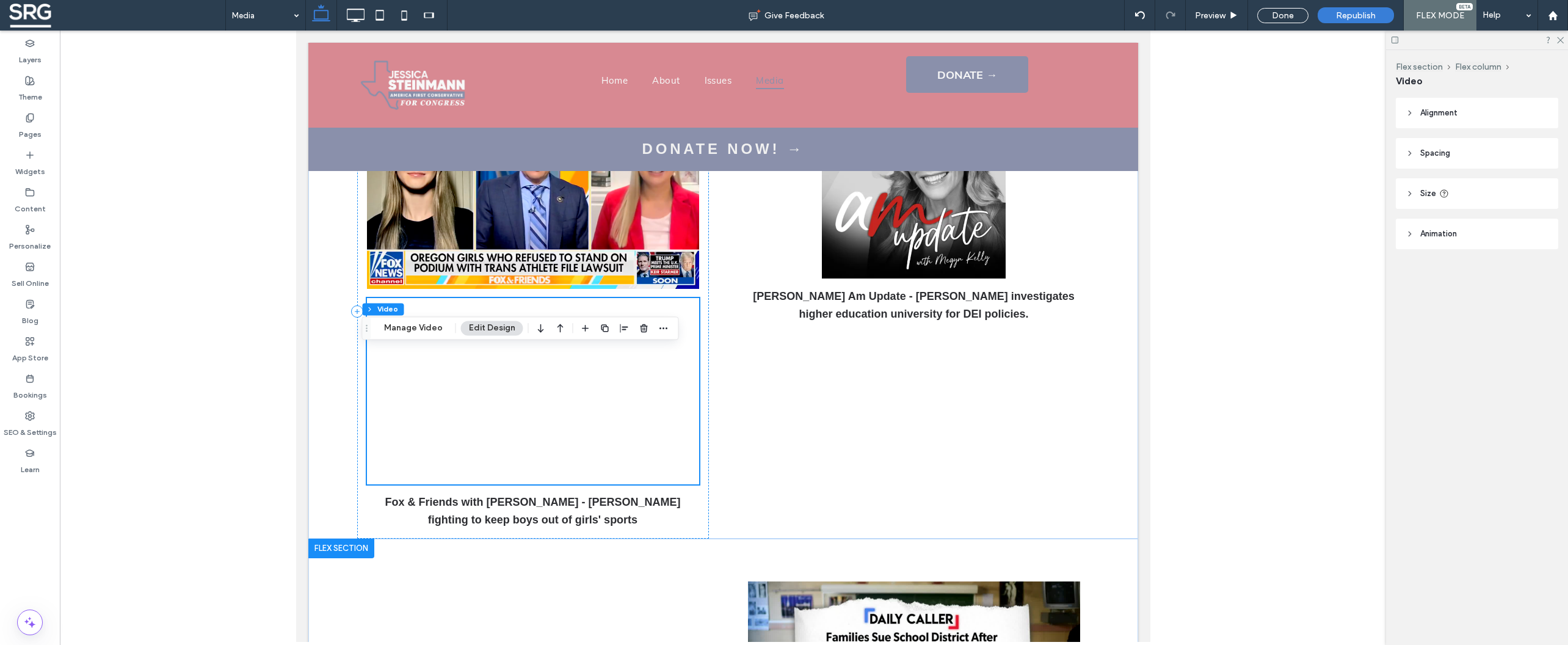
scroll to position [352, 0]
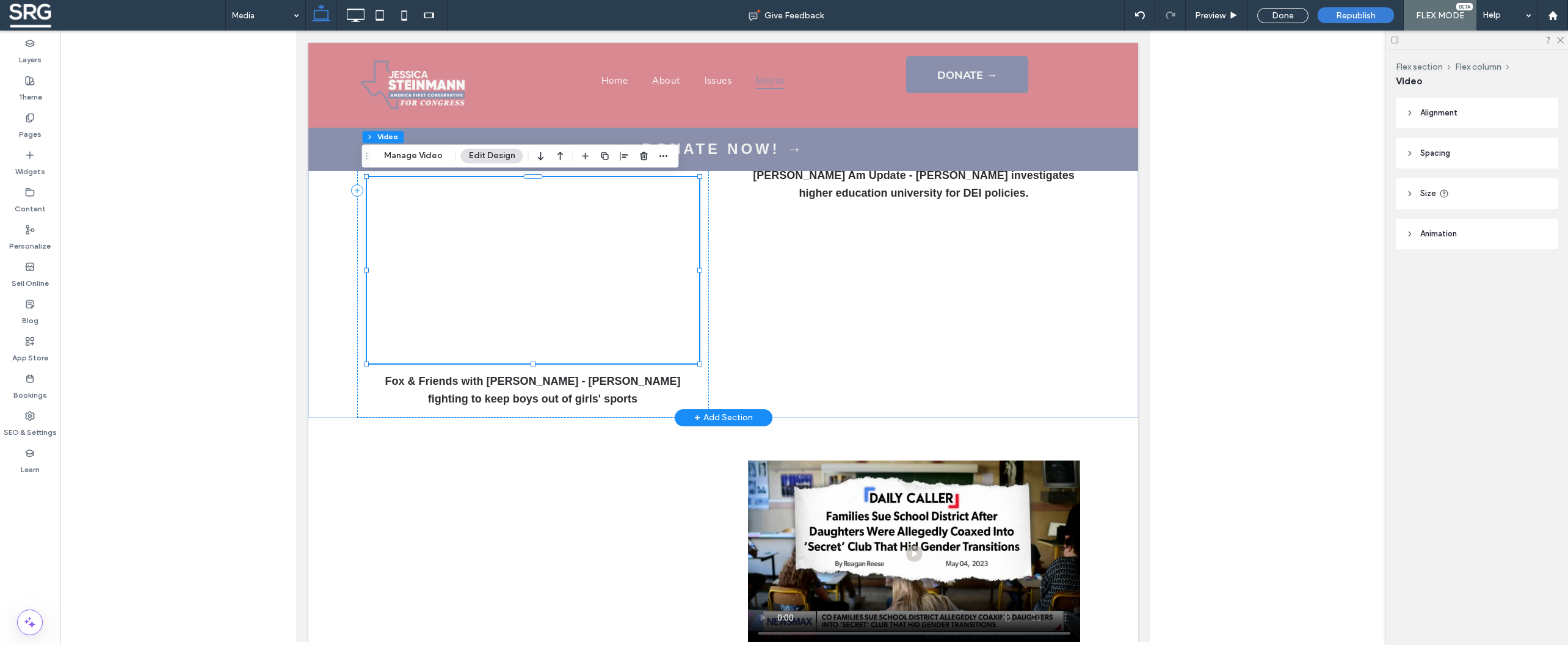
click at [536, 282] on div at bounding box center [532, 270] width 332 height 186
click at [1279, 14] on div "Done" at bounding box center [1283, 15] width 51 height 15
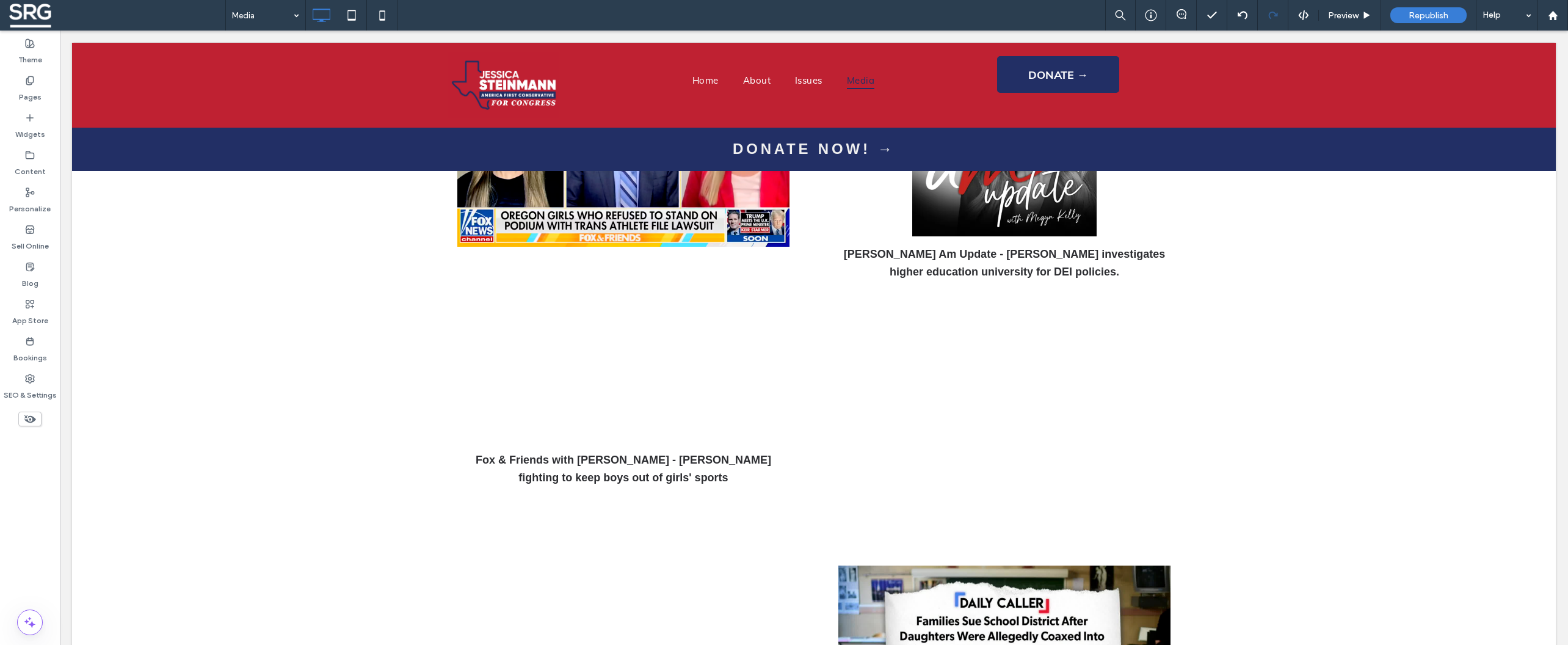
scroll to position [429, 0]
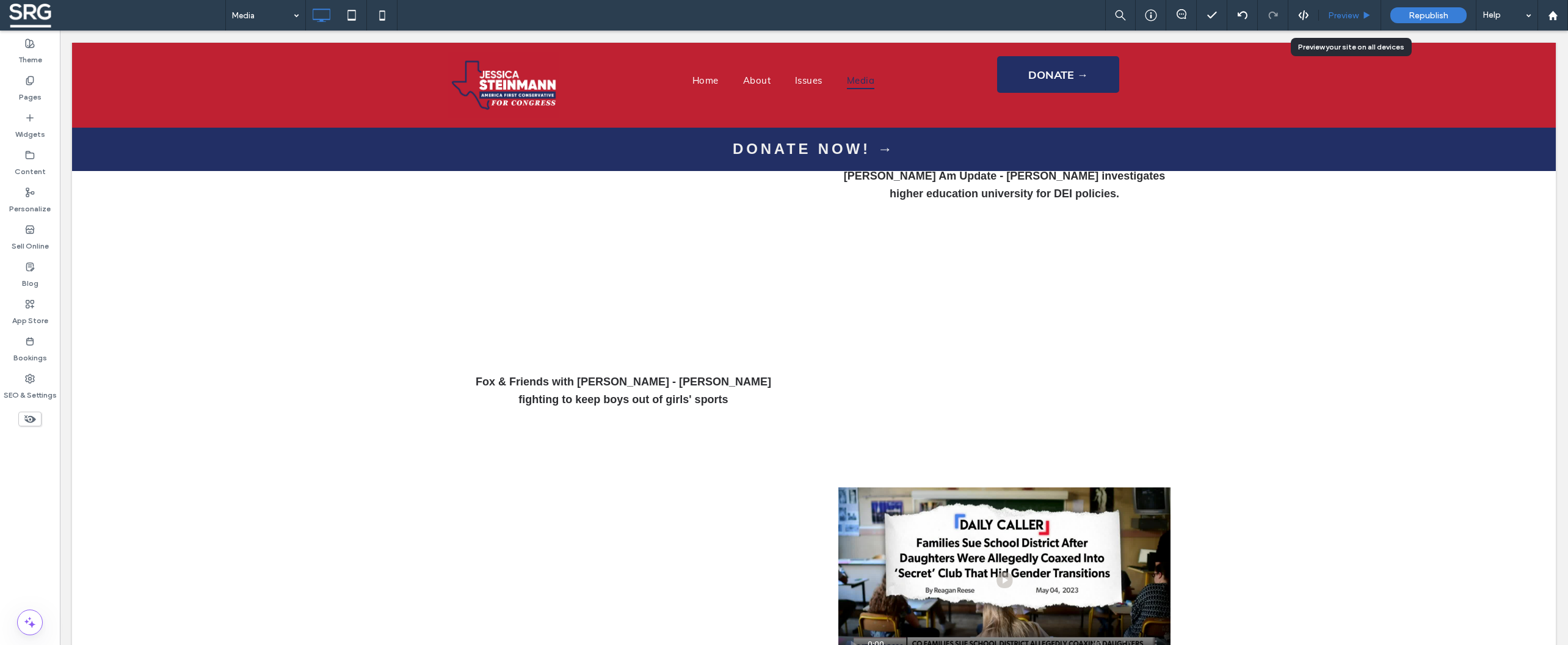
click at [1340, 16] on span "Preview" at bounding box center [1343, 15] width 31 height 10
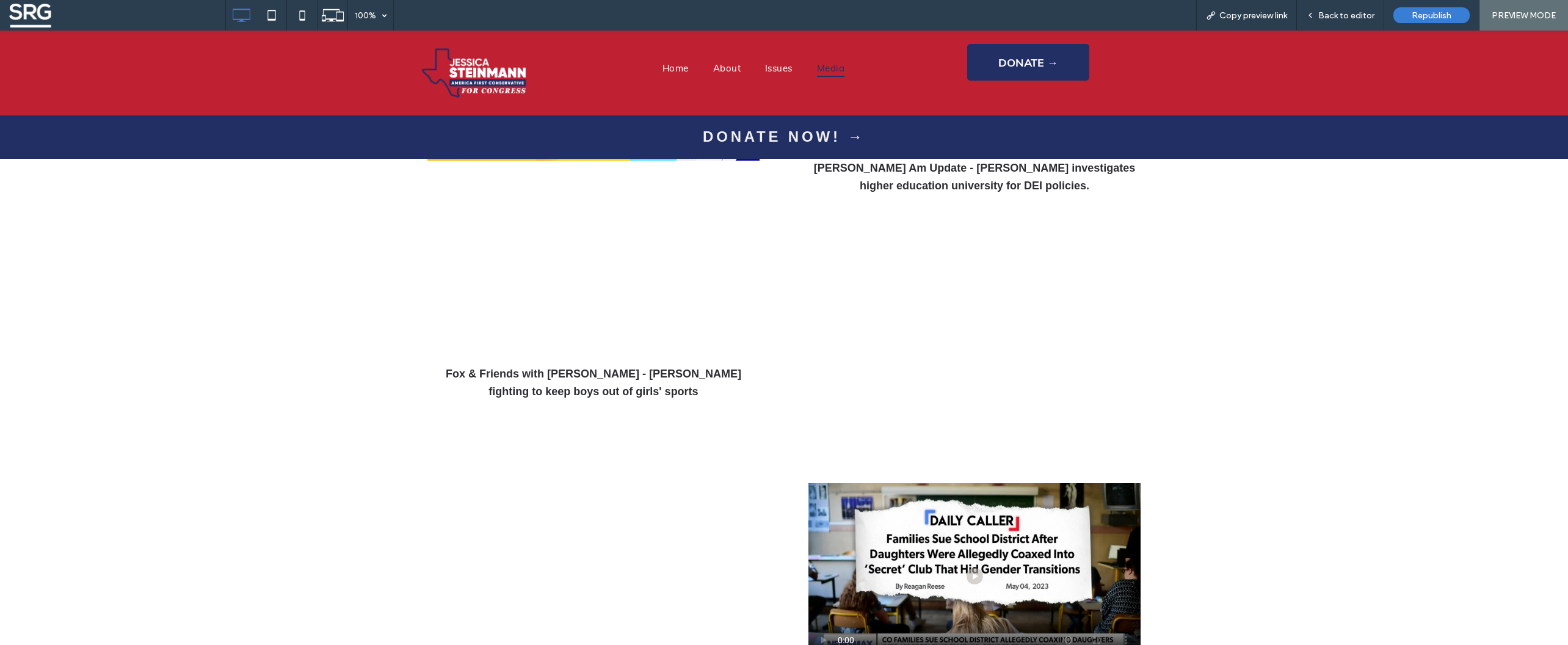
scroll to position [437, 0]
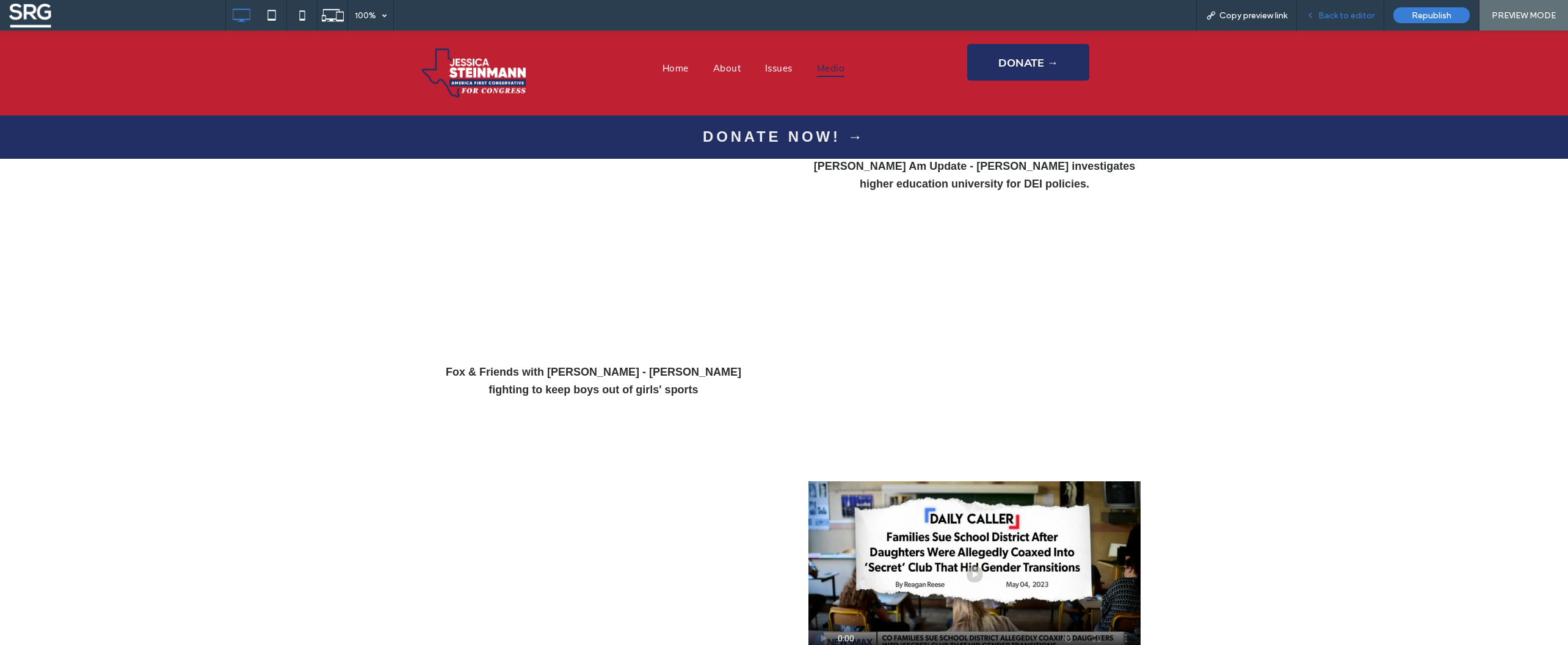
click at [1330, 20] on span "Back to editor" at bounding box center [1346, 15] width 56 height 10
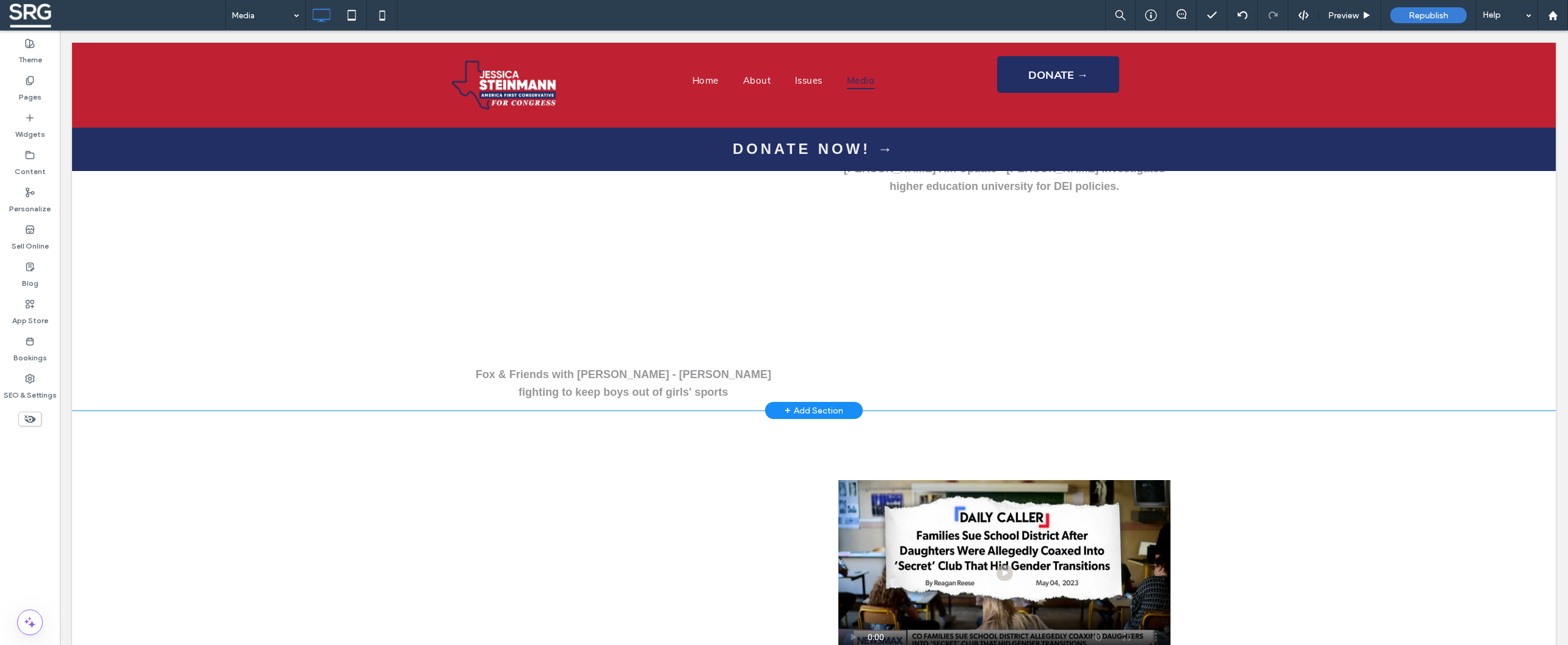
click at [687, 265] on div "Click to edit in Flex Mode" at bounding box center [814, 153] width 1483 height 514
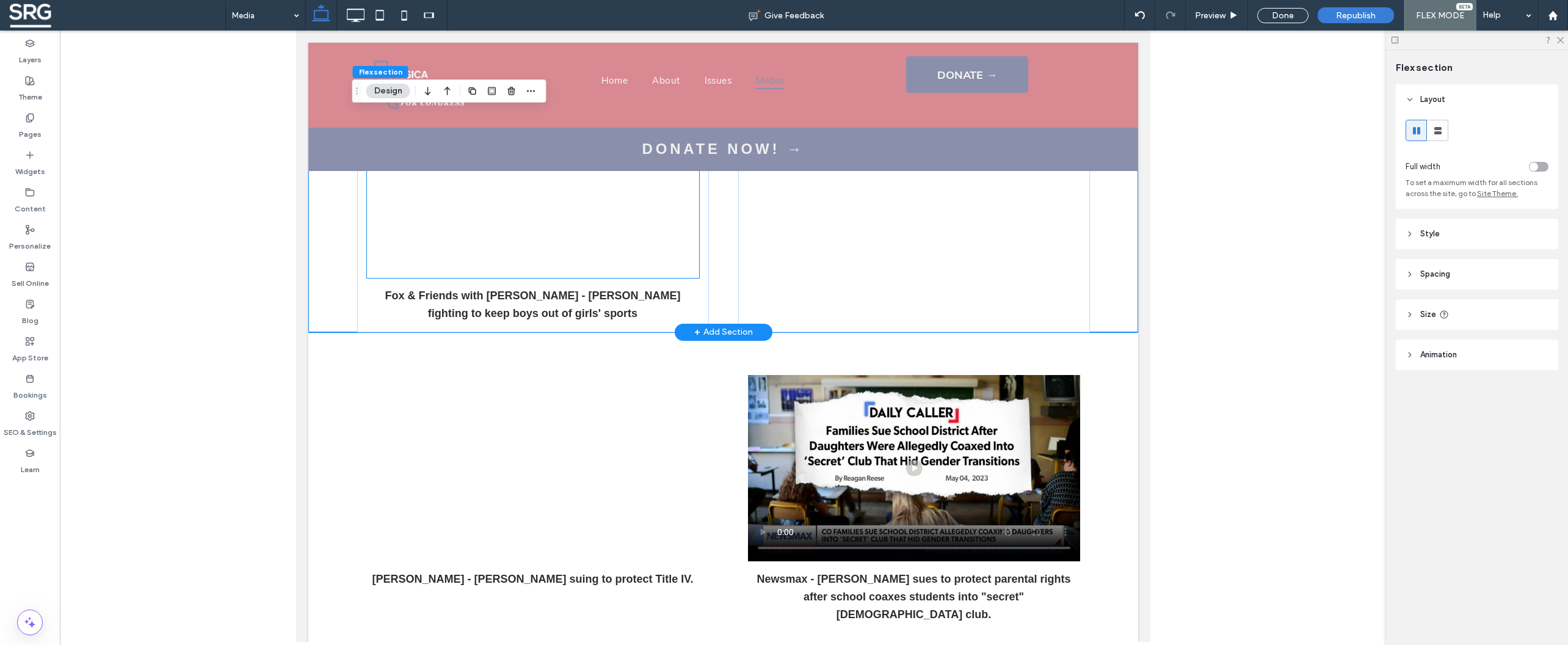
click at [561, 225] on div at bounding box center [532, 185] width 332 height 186
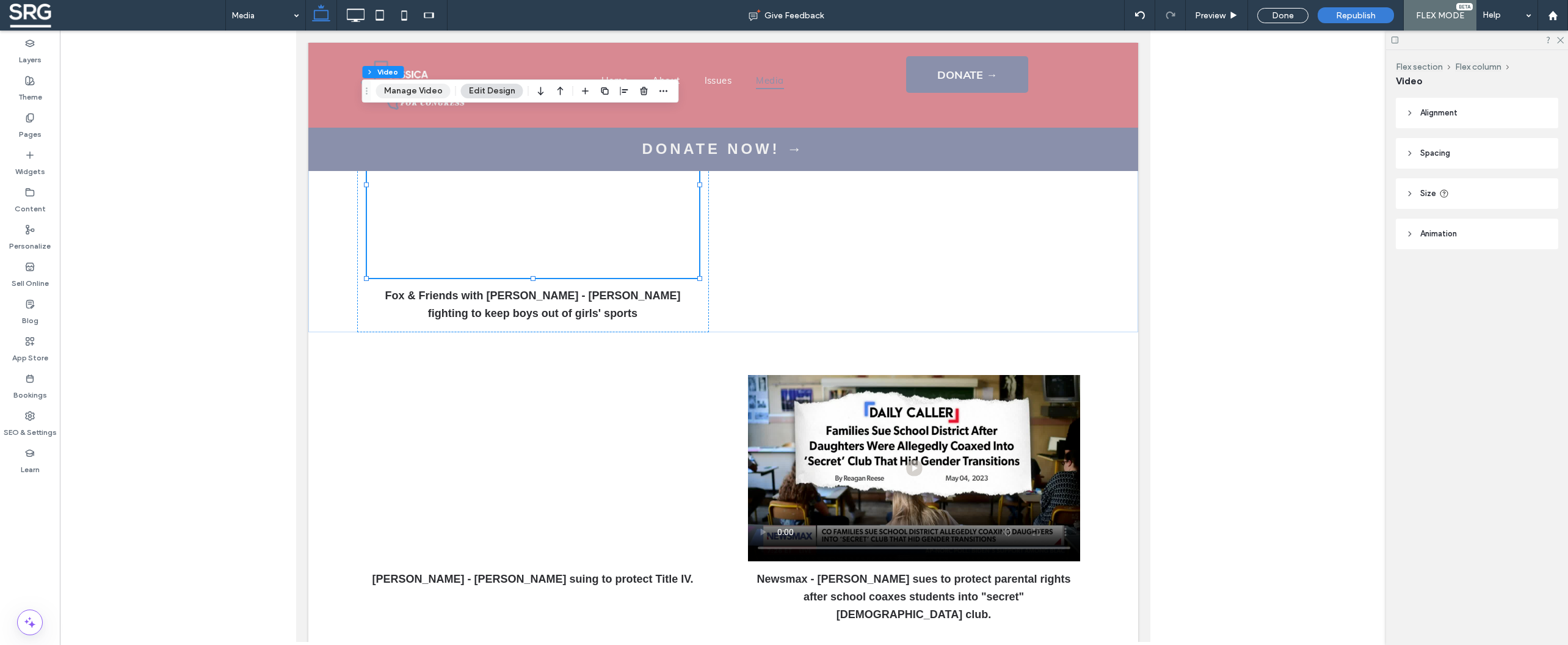
click at [402, 86] on button "Manage Video" at bounding box center [413, 91] width 74 height 15
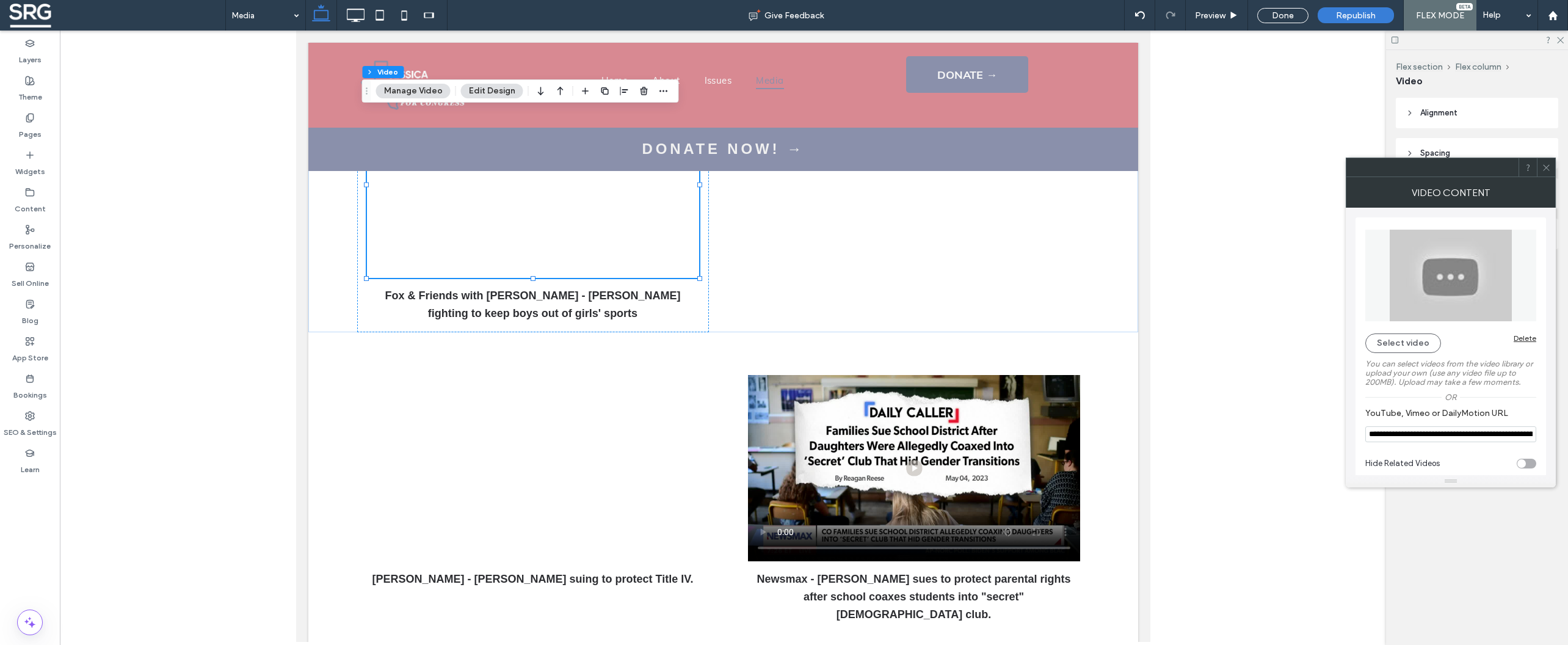
click at [1423, 441] on input "**********" at bounding box center [1451, 434] width 171 height 16
paste input "YouTube, Vimeo or DailyMotion URL"
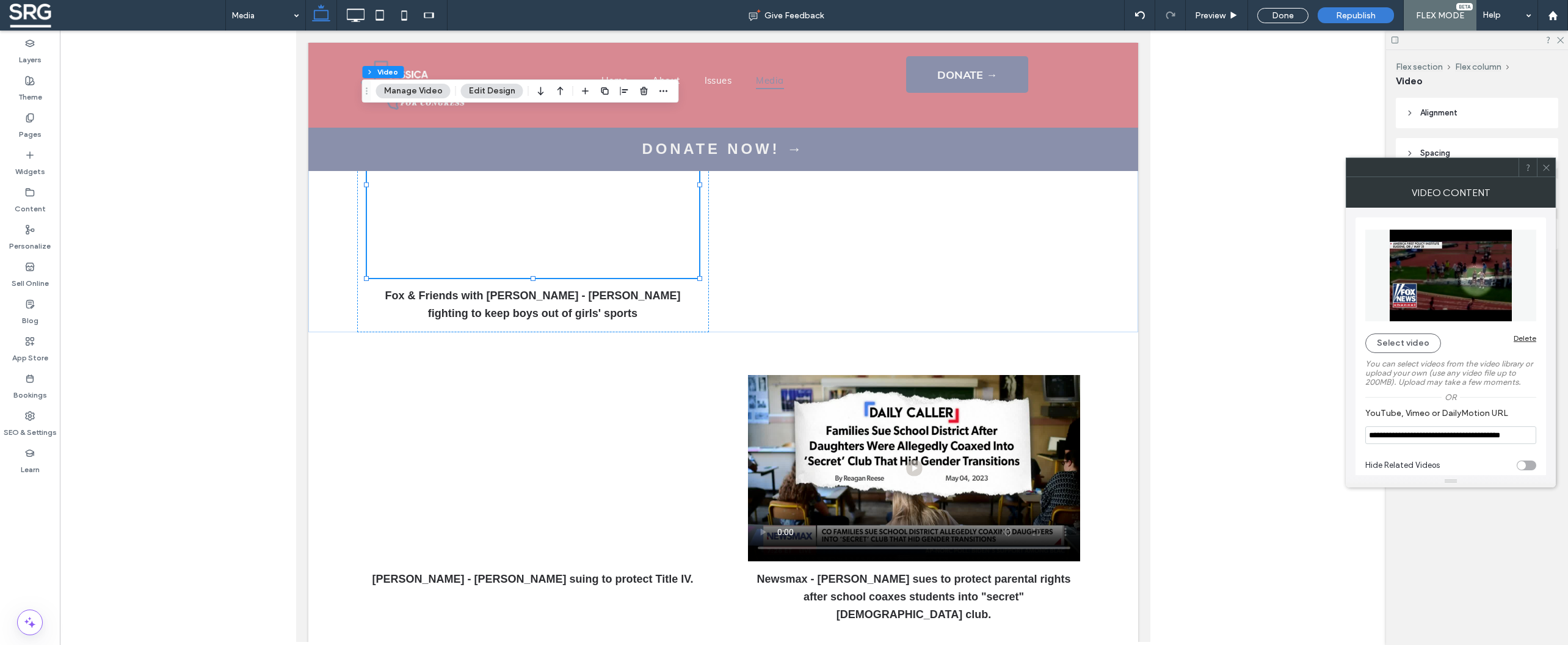
type input "**********"
click at [1464, 343] on div "Select video Delete" at bounding box center [1451, 343] width 171 height 20
click at [1416, 349] on button "Select video" at bounding box center [1403, 343] width 76 height 20
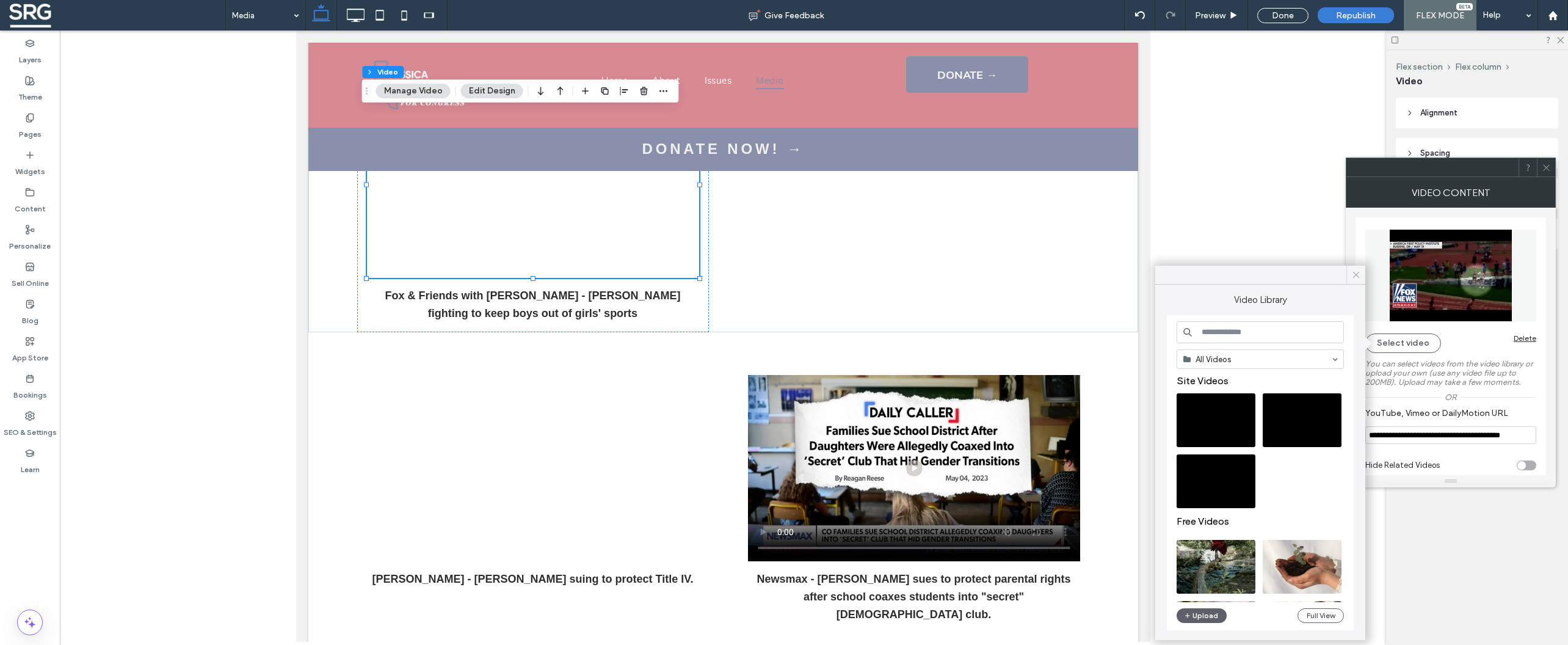
click at [1354, 274] on icon at bounding box center [1356, 275] width 11 height 11
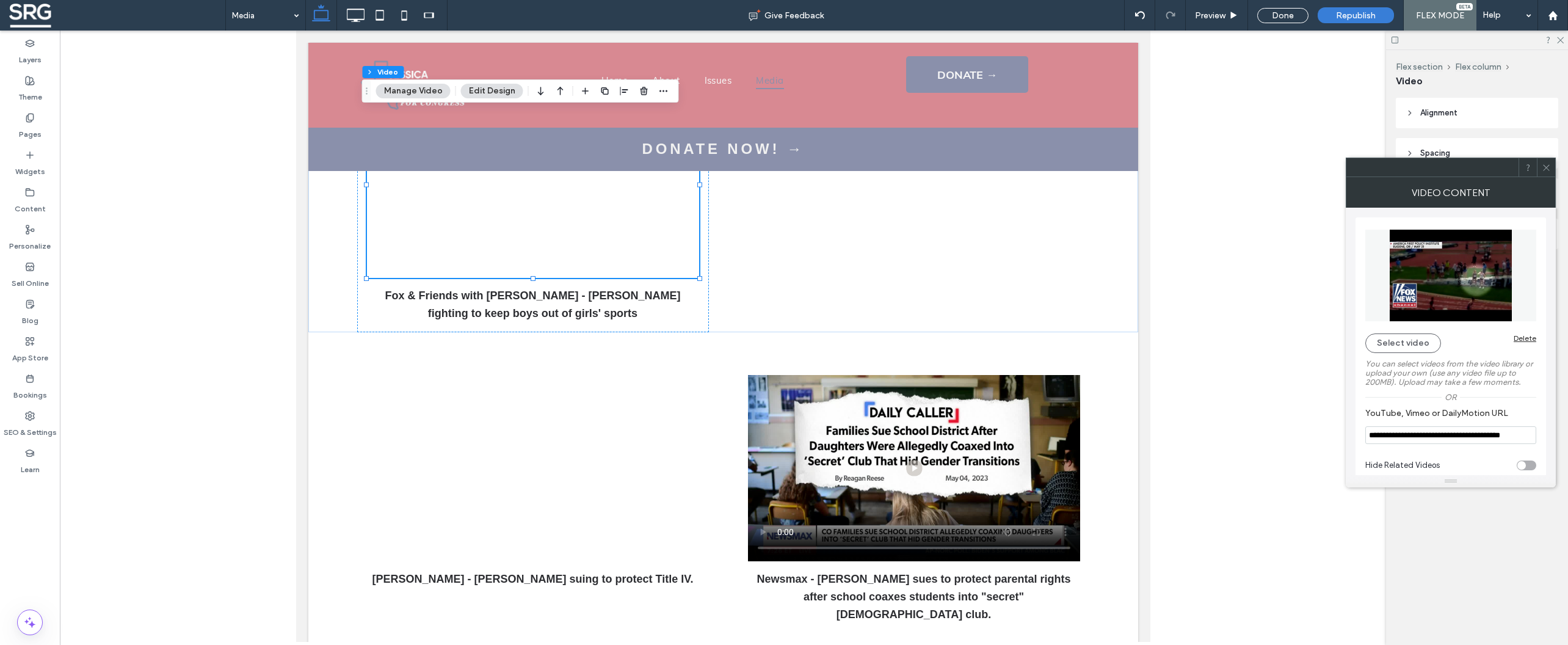
click at [1547, 167] on icon at bounding box center [1546, 168] width 9 height 9
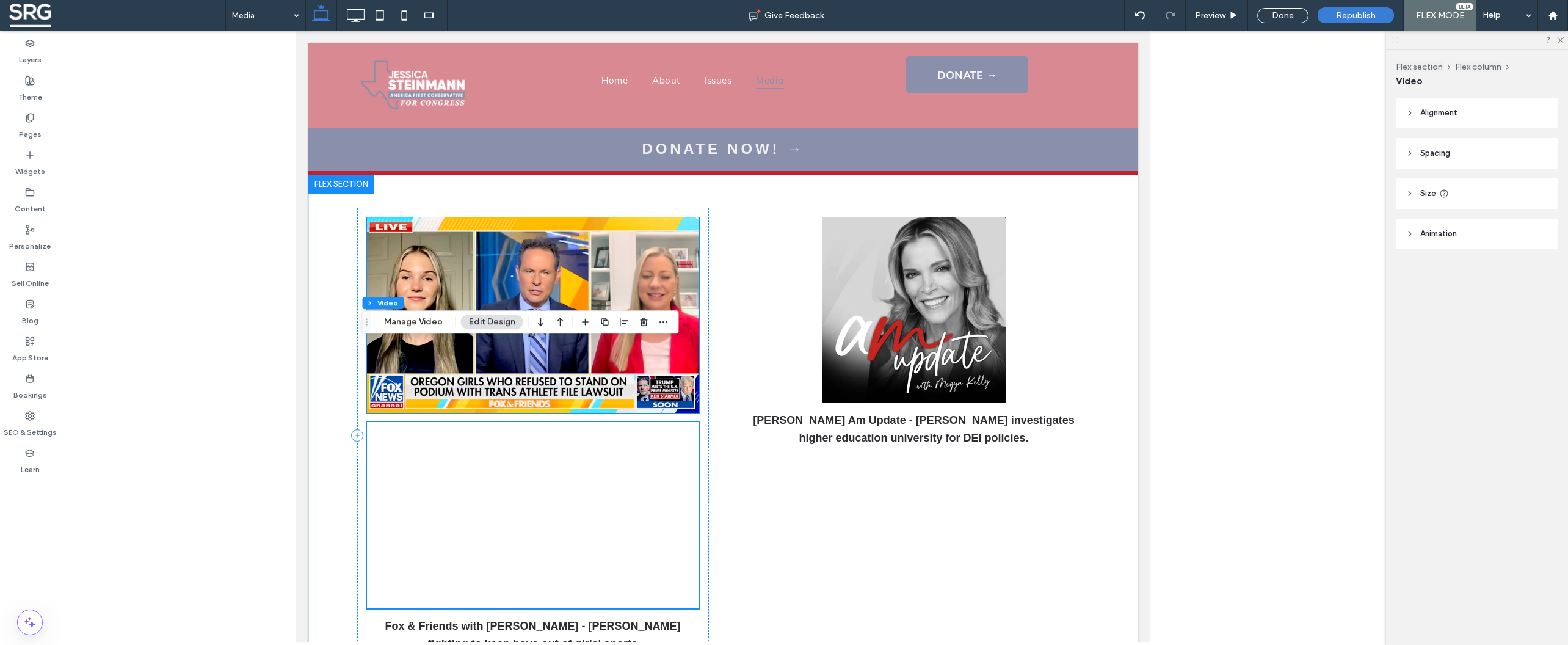
scroll to position [66, 0]
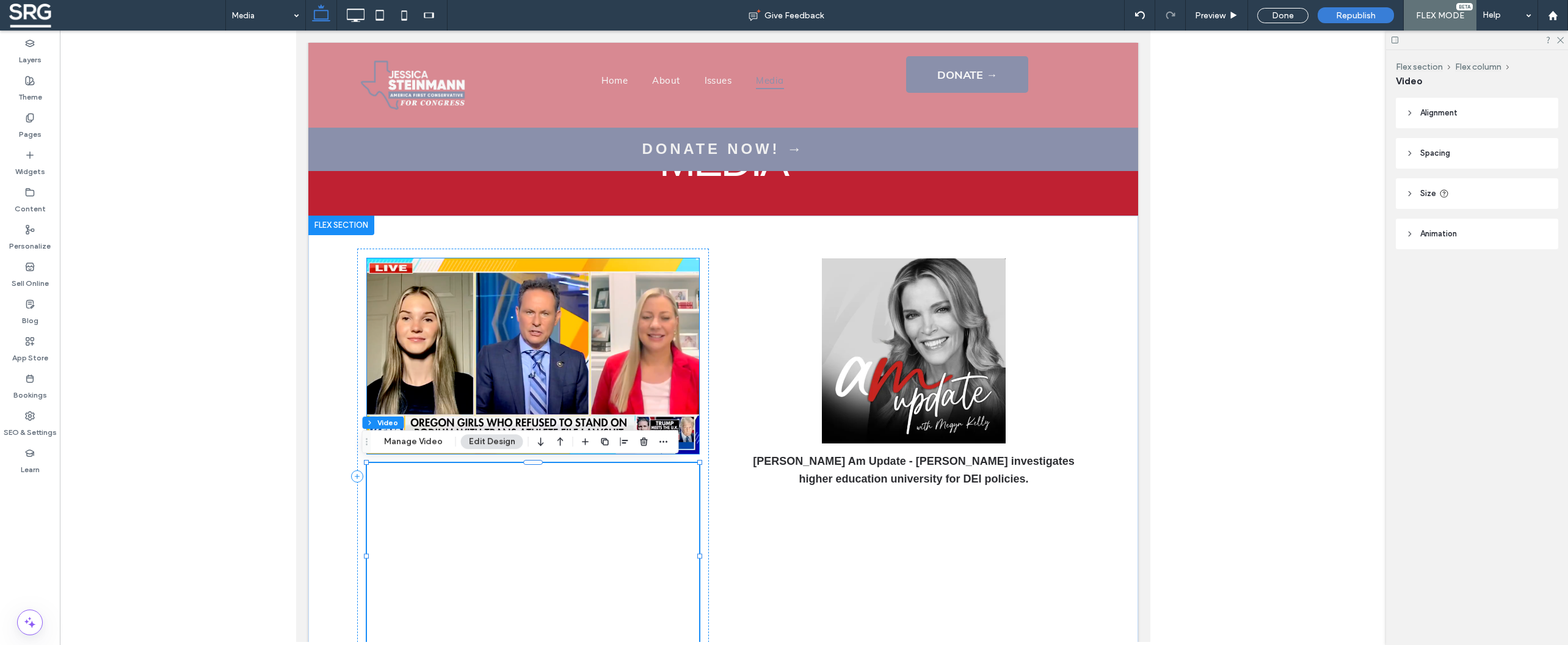
click at [549, 358] on img at bounding box center [532, 356] width 332 height 195
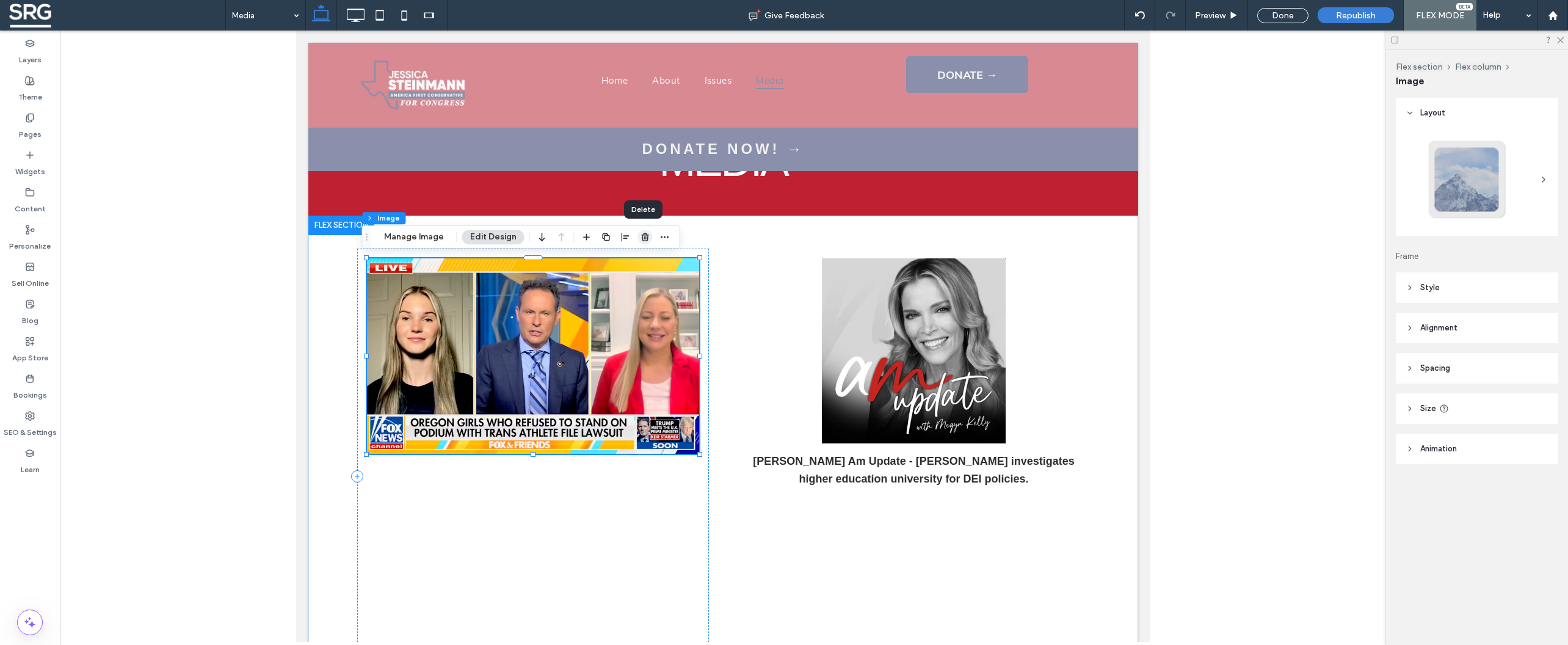
click at [644, 240] on use "button" at bounding box center [644, 236] width 8 height 8
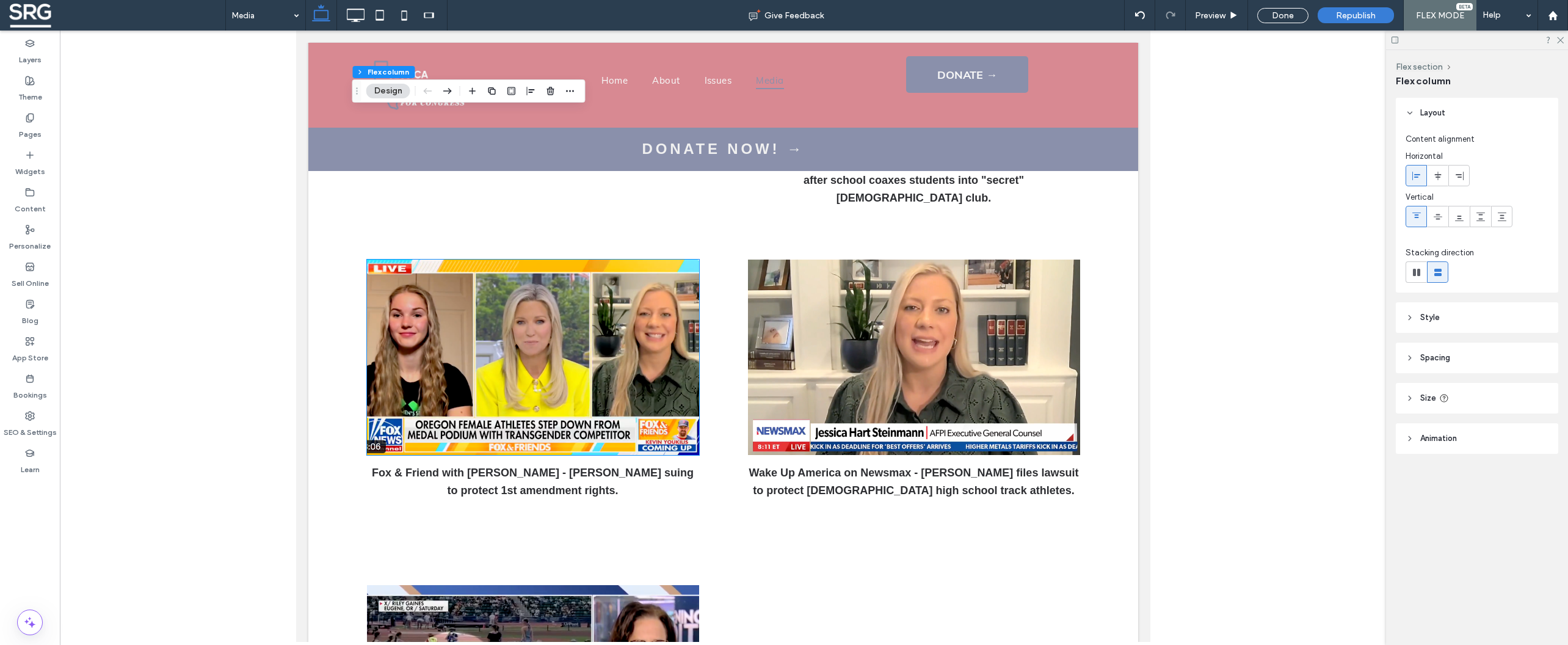
scroll to position [654, 0]
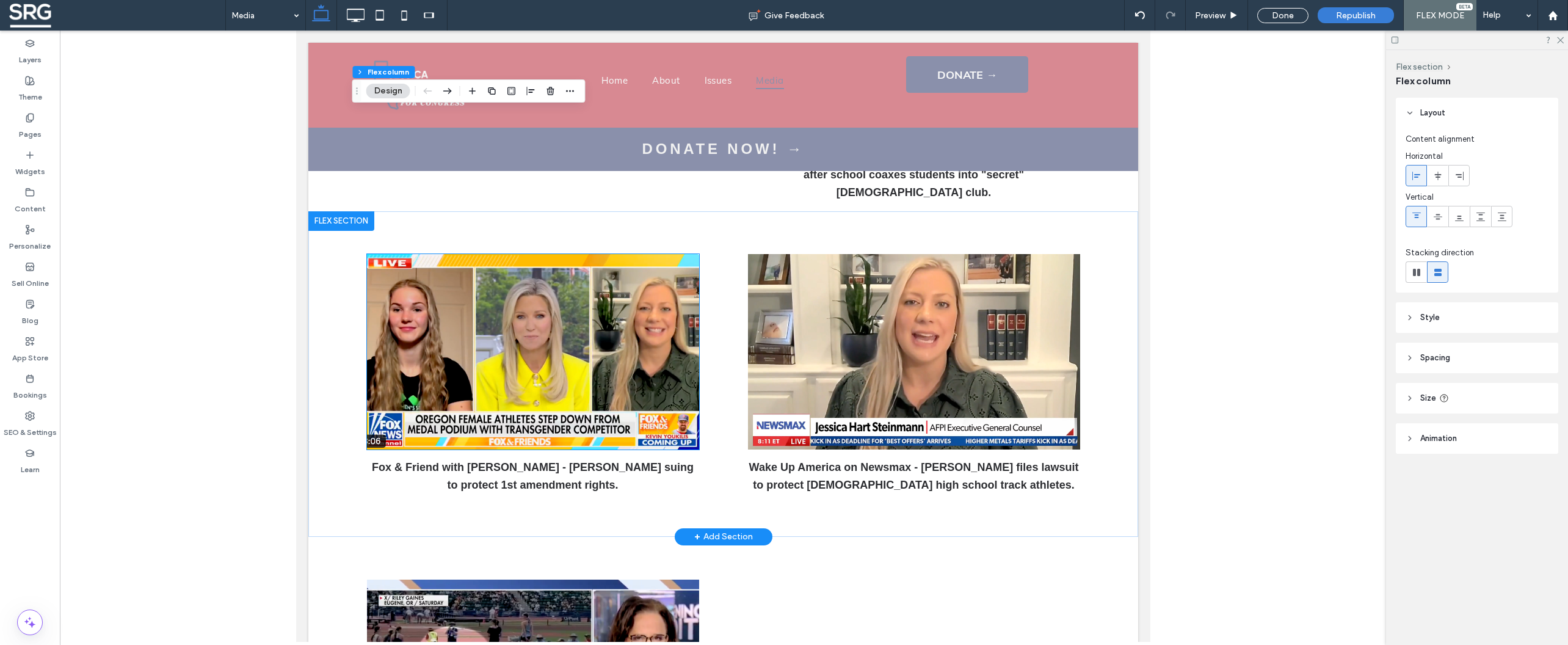
click at [560, 291] on img at bounding box center [532, 352] width 332 height 195
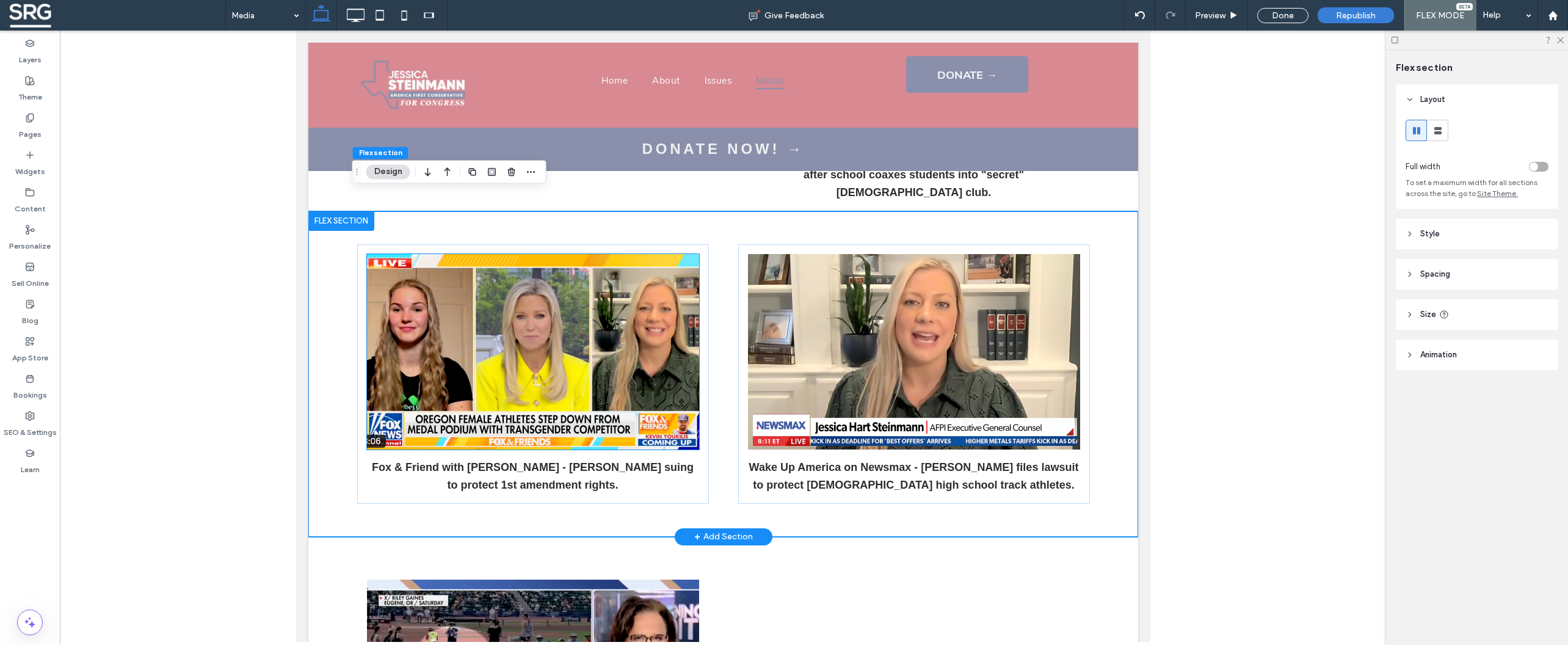
click at [560, 291] on img at bounding box center [532, 352] width 332 height 195
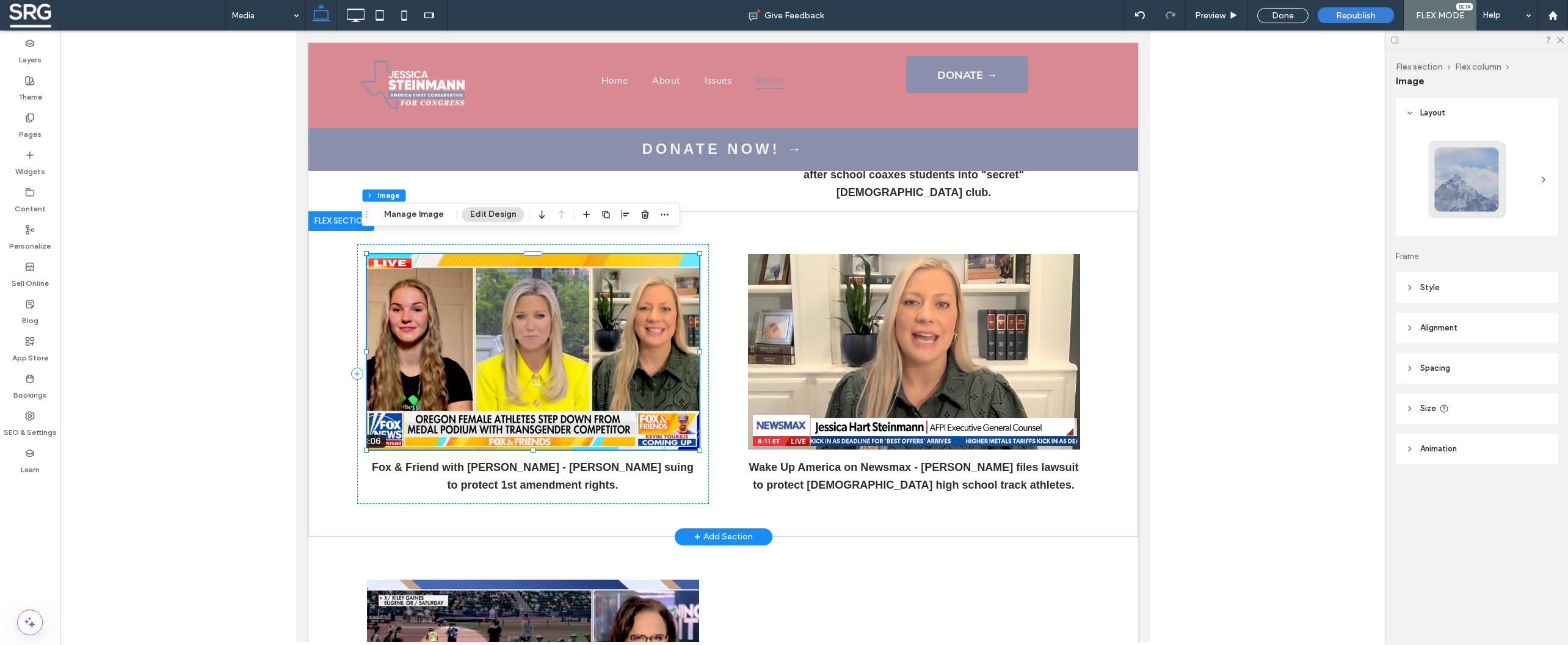
click at [560, 291] on img at bounding box center [532, 352] width 332 height 195
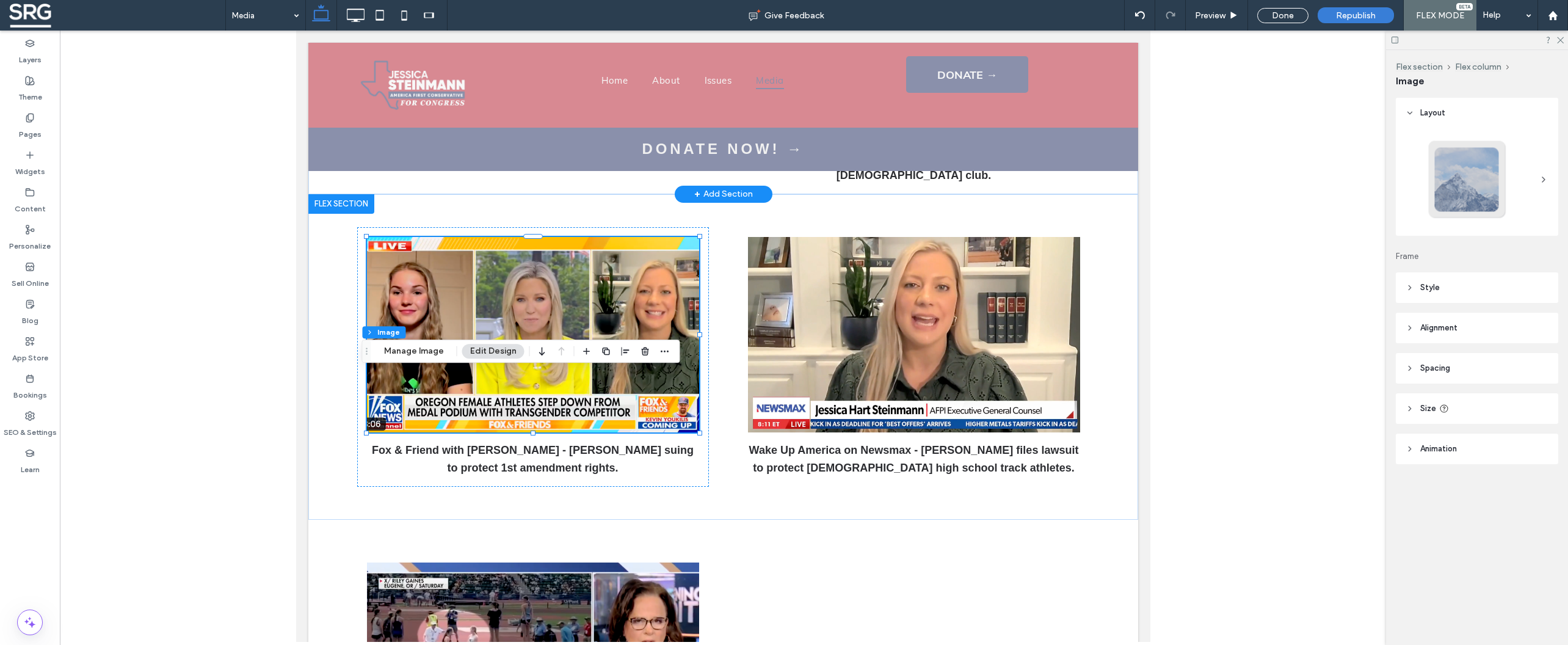
scroll to position [683, 0]
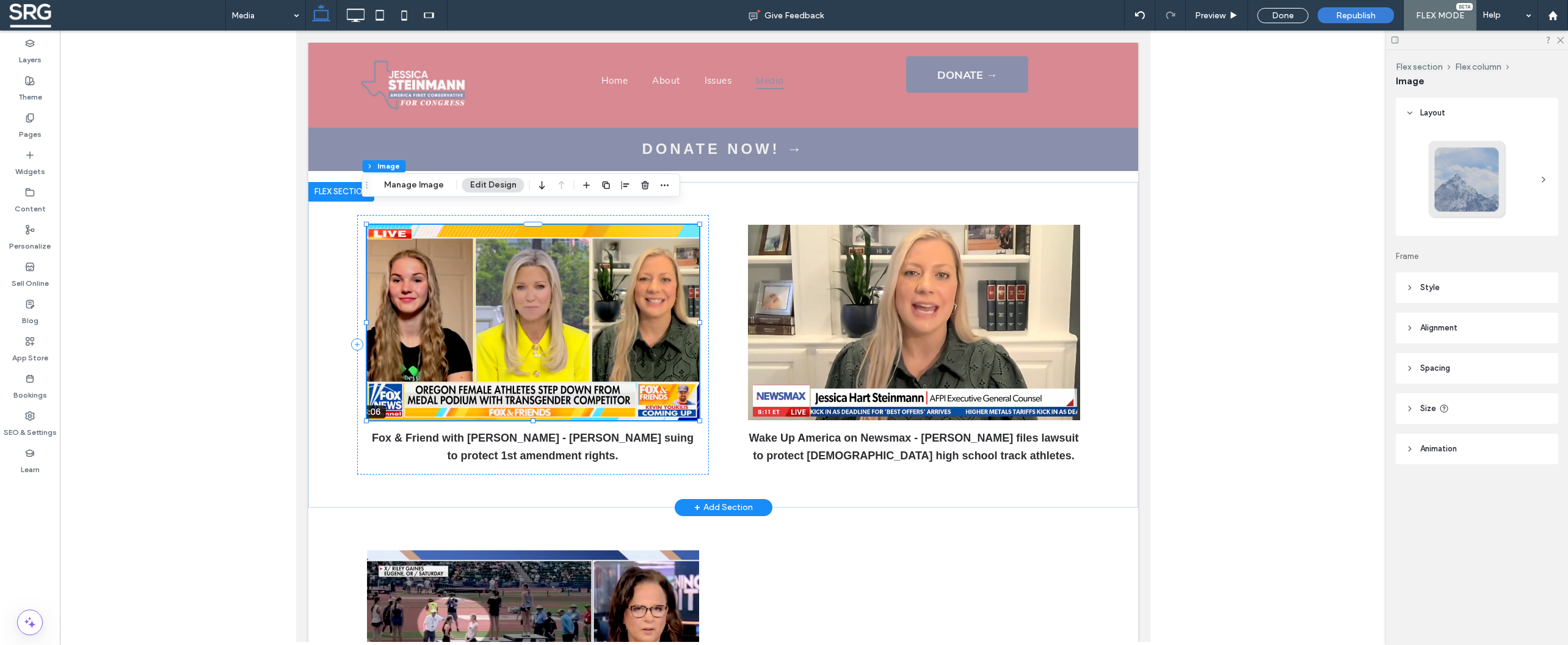
click at [548, 260] on img at bounding box center [532, 322] width 332 height 195
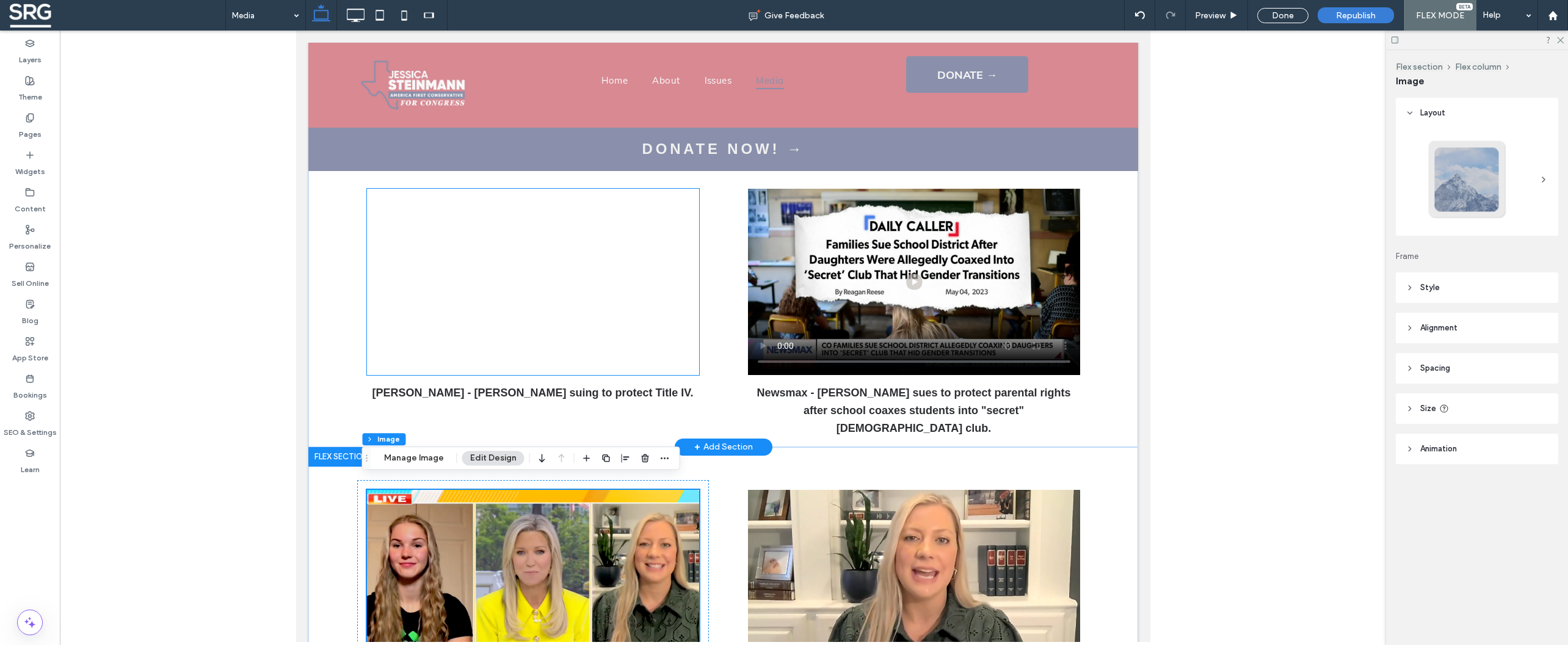
scroll to position [411, 0]
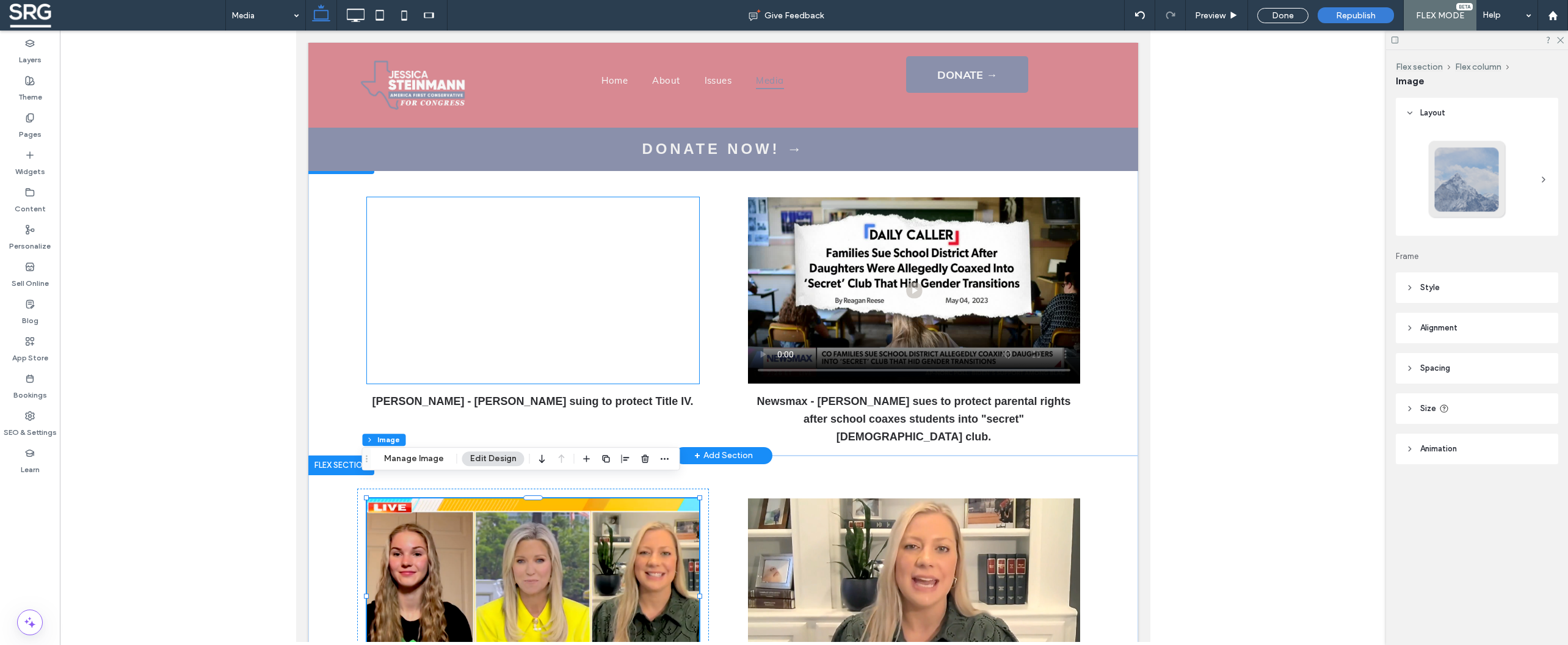
click at [645, 204] on div at bounding box center [532, 291] width 332 height 186
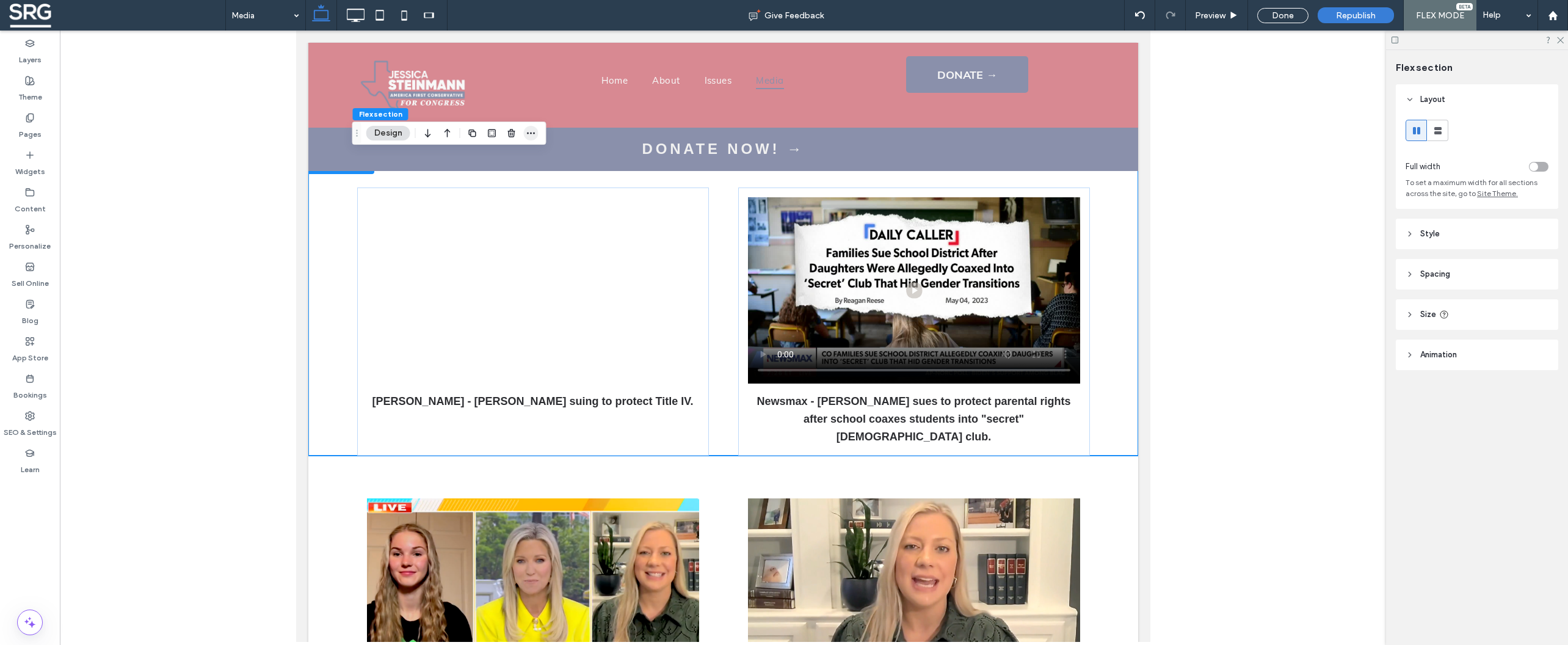
click at [527, 133] on icon "button" at bounding box center [530, 133] width 9 height 9
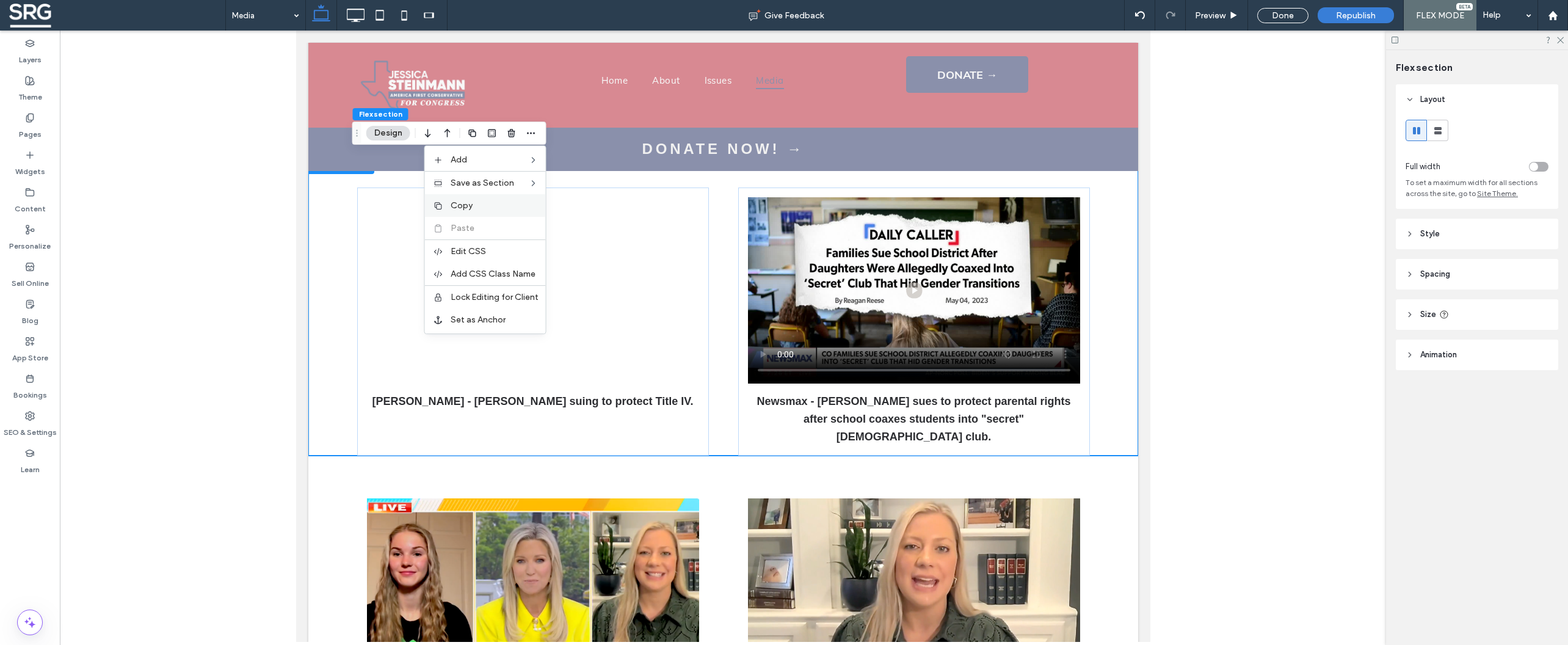
click at [459, 205] on span "Copy" at bounding box center [462, 205] width 22 height 10
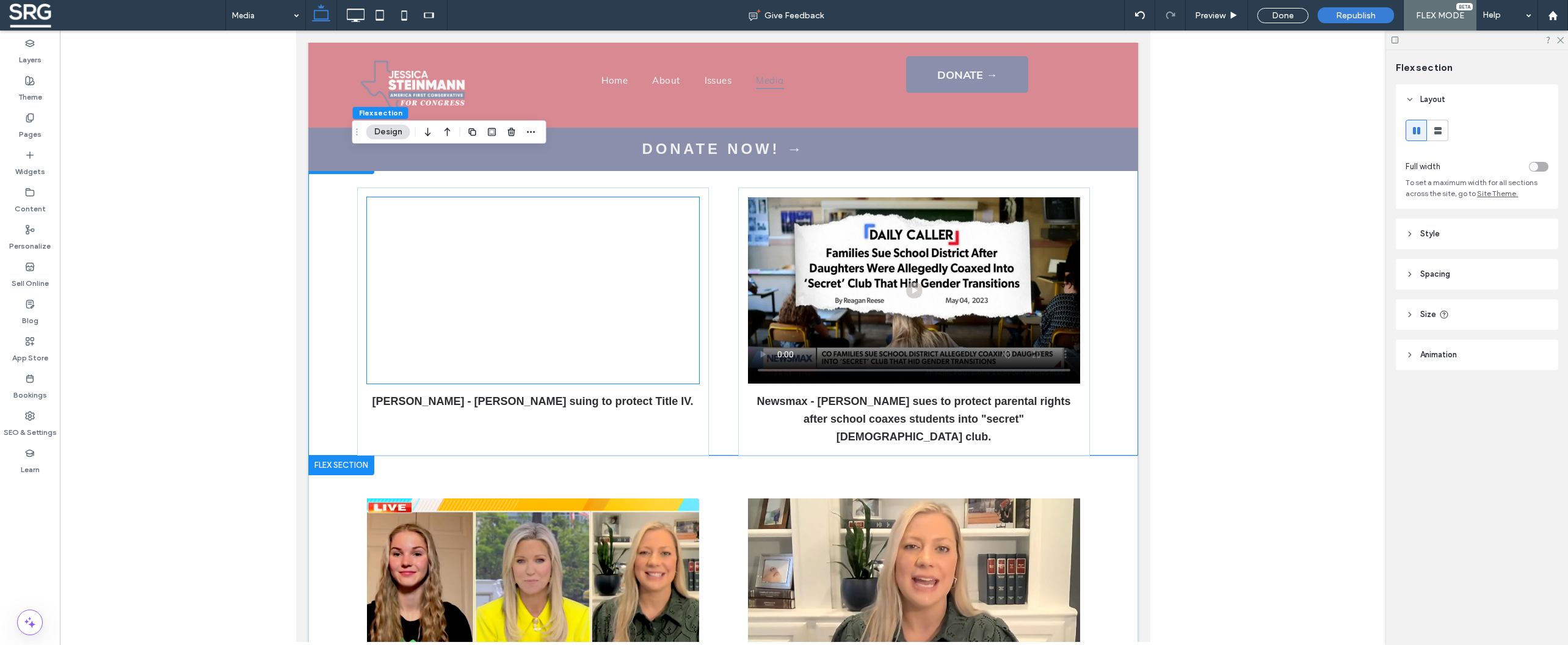
scroll to position [654, 0]
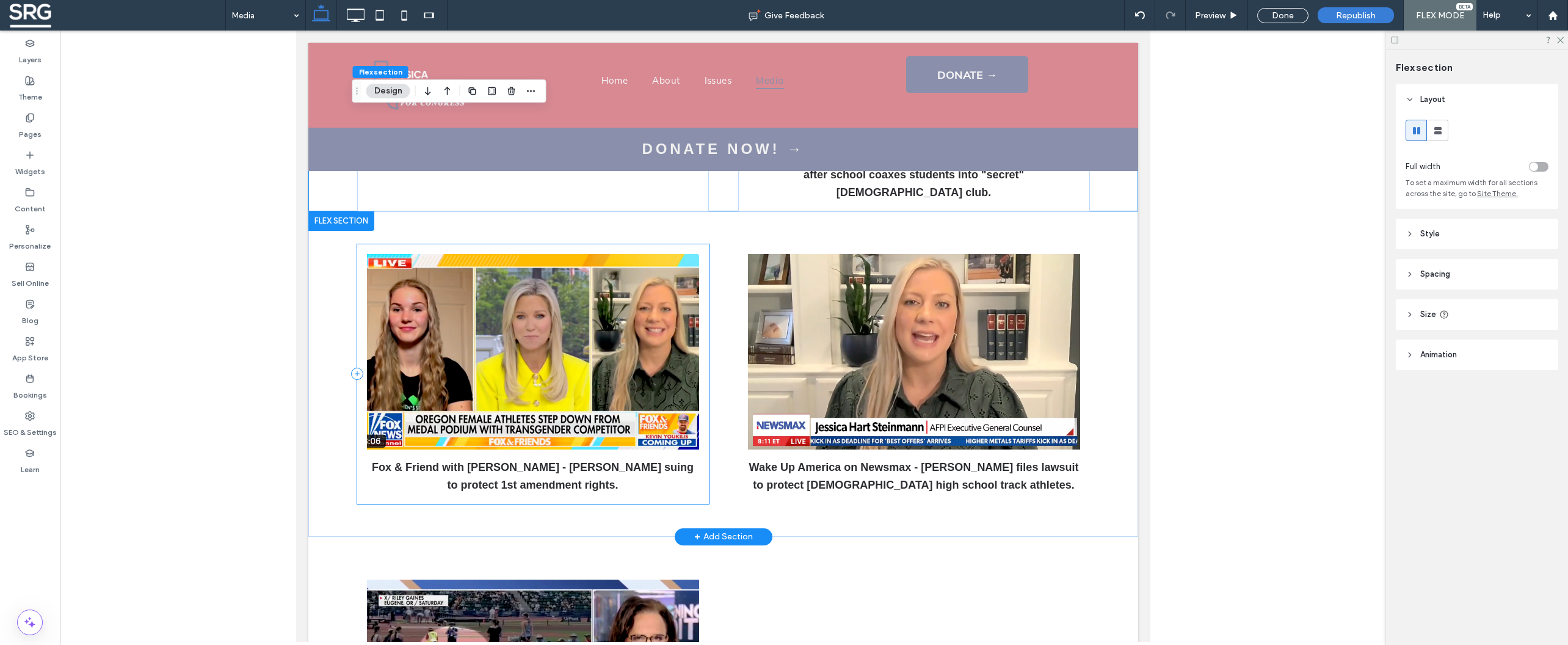
click at [556, 244] on div "Fox & Friend with [PERSON_NAME] - [PERSON_NAME] suing to protect 1st amendment …" at bounding box center [532, 373] width 352 height 259
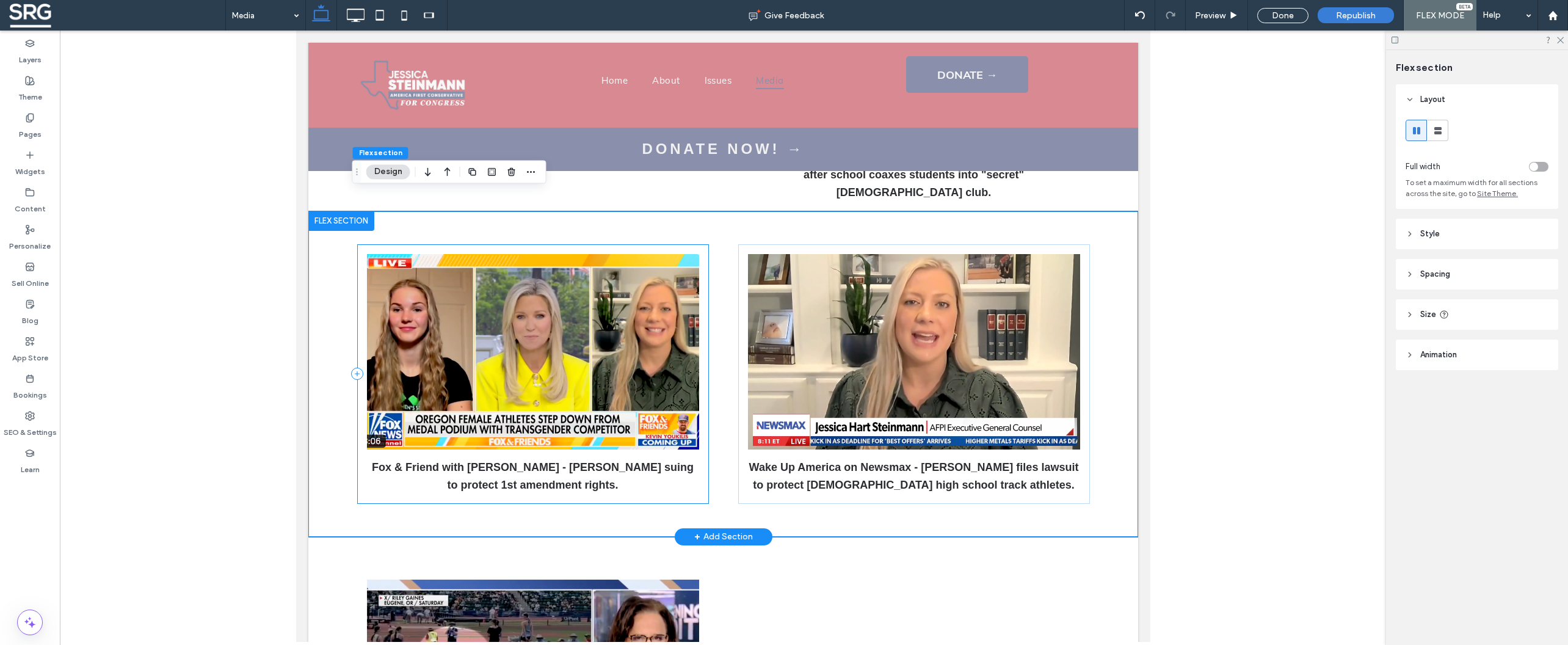
click at [556, 244] on div "Fox & Friend with [PERSON_NAME] - [PERSON_NAME] suing to protect 1st amendment …" at bounding box center [532, 373] width 352 height 259
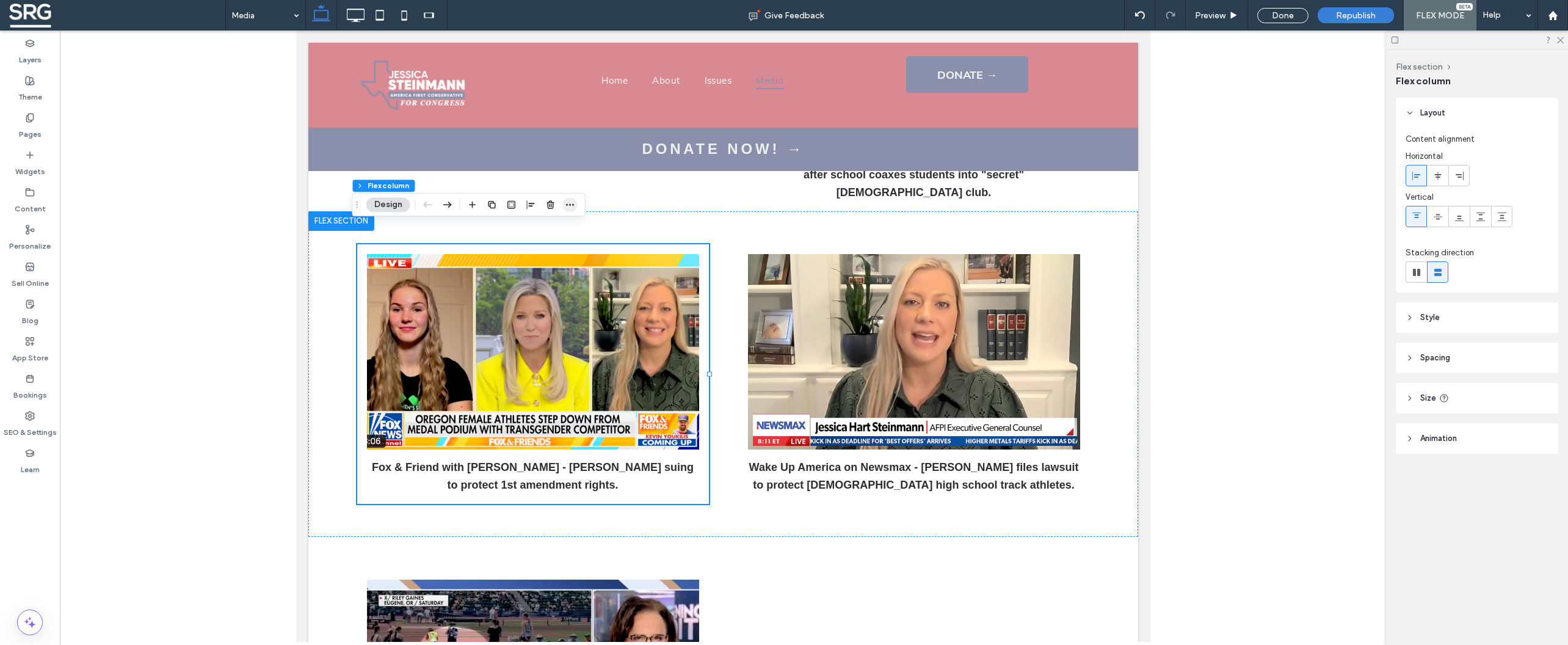
click at [566, 204] on icon "button" at bounding box center [570, 204] width 9 height 9
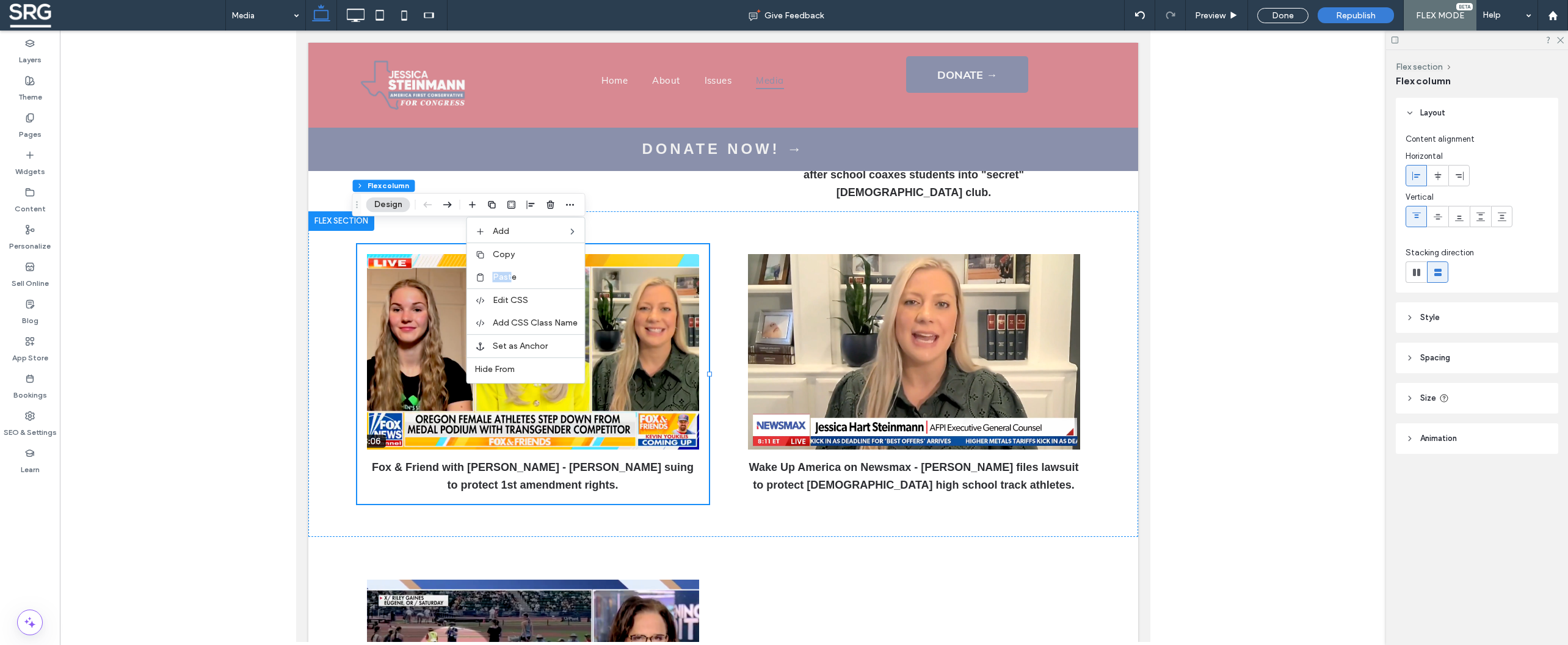
click at [512, 277] on div "Paste" at bounding box center [526, 276] width 118 height 22
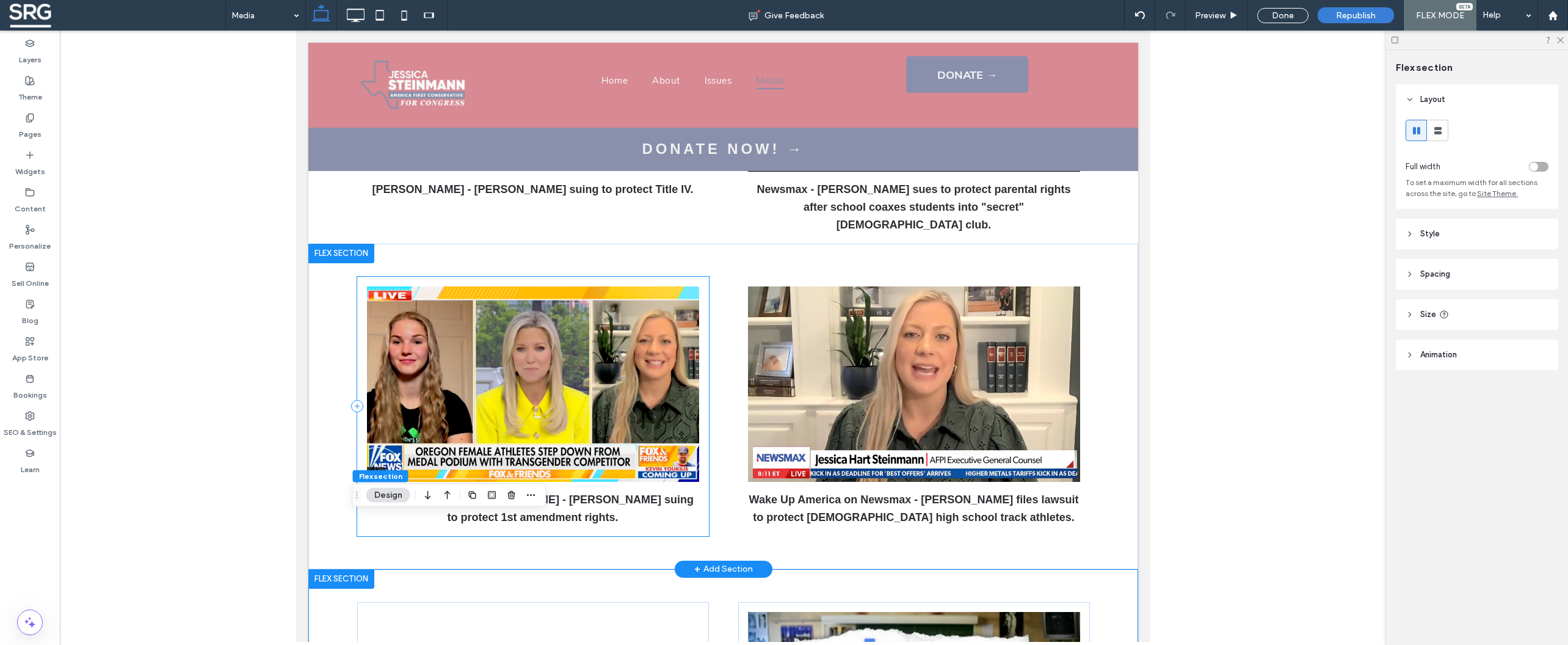
scroll to position [656, 0]
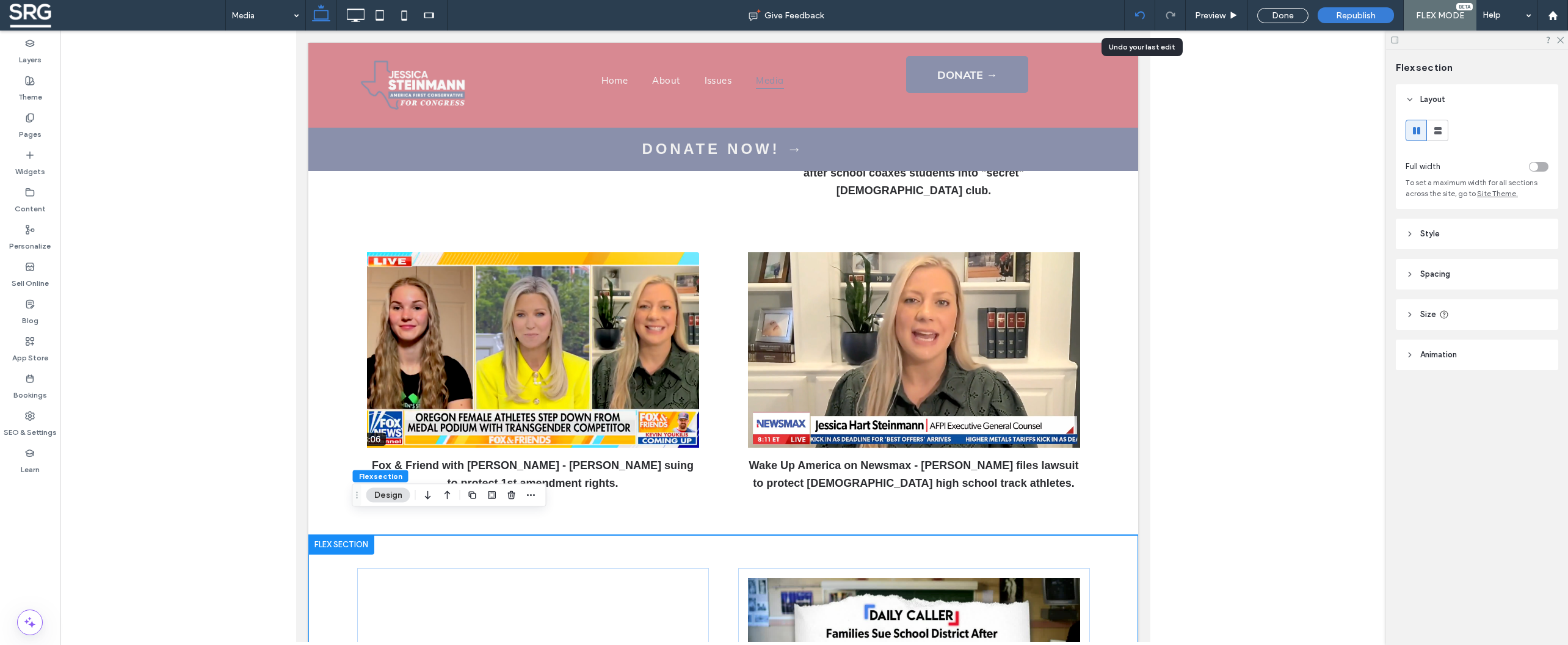
click at [1140, 12] on use at bounding box center [1139, 15] width 9 height 8
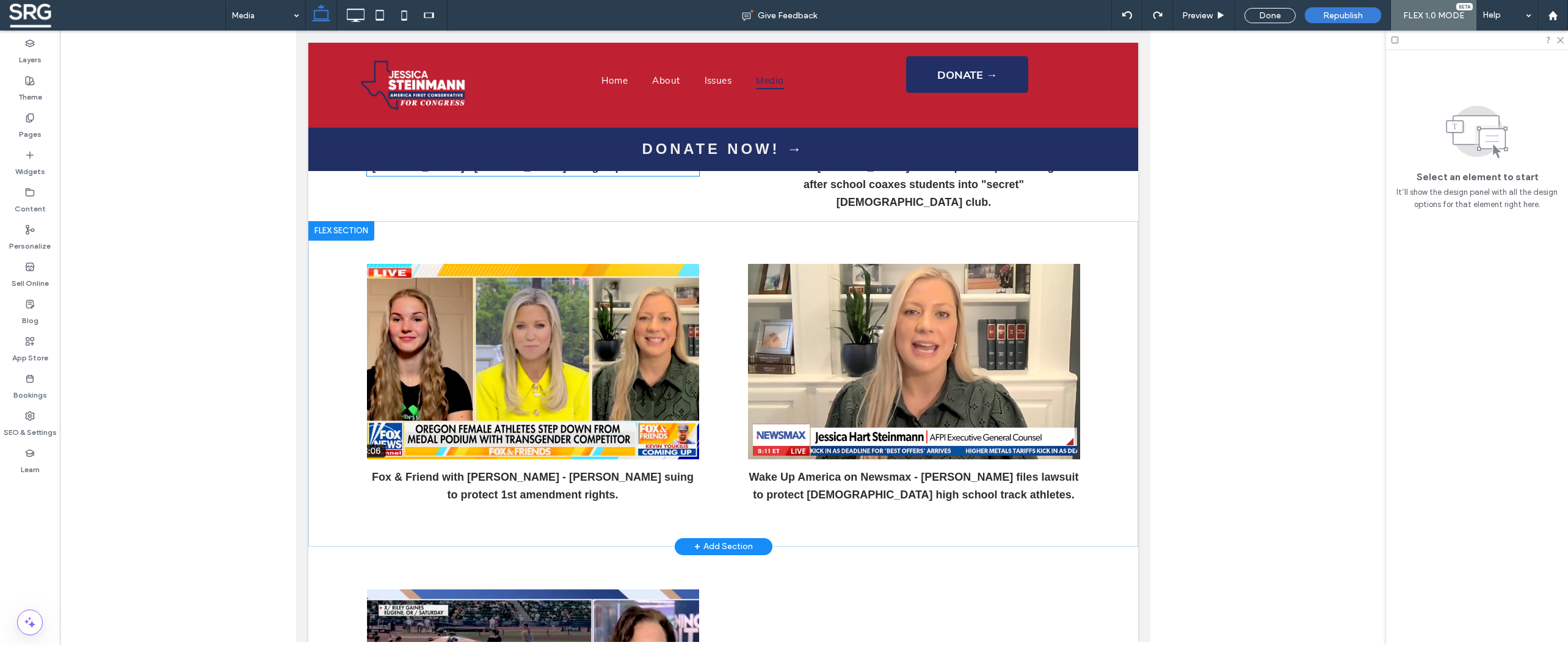
scroll to position [293, 0]
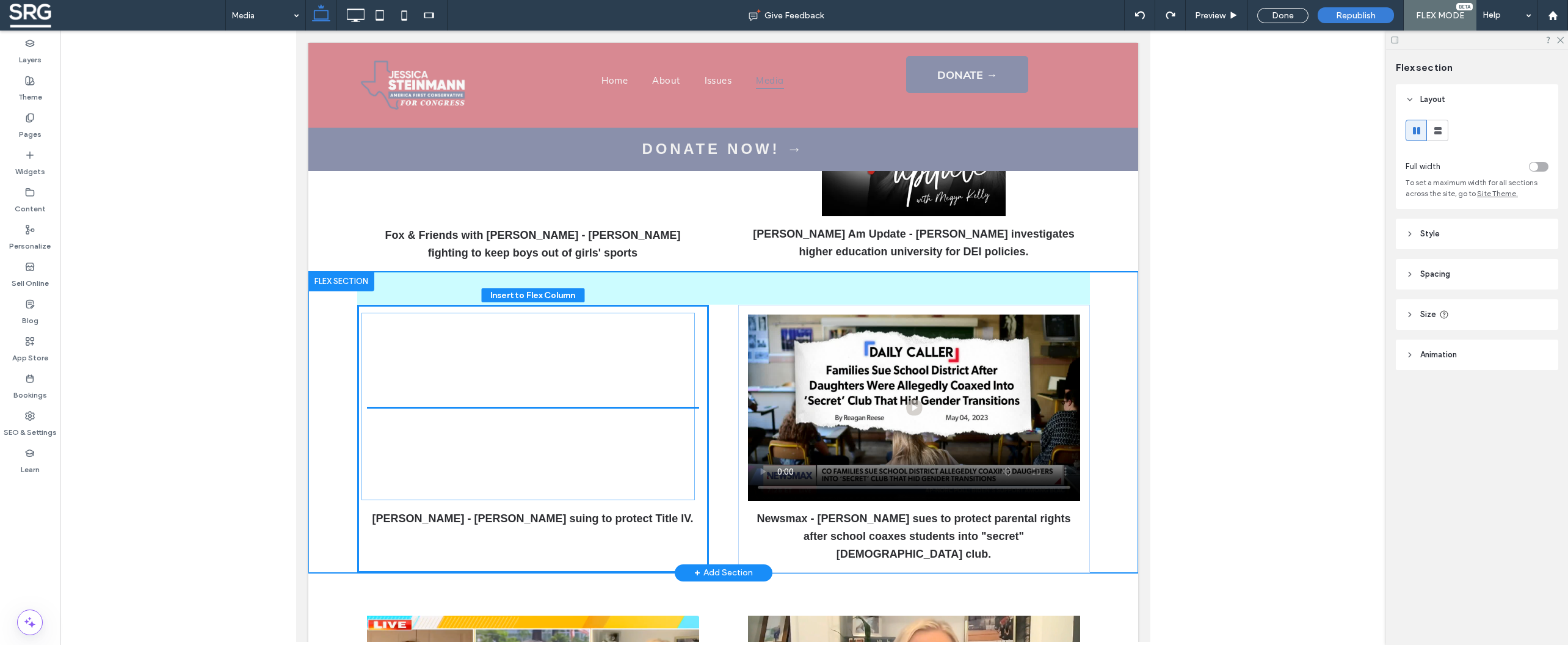
click at [542, 349] on div "[PERSON_NAME] - [PERSON_NAME] suing to protect Title IV." at bounding box center [532, 438] width 352 height 268
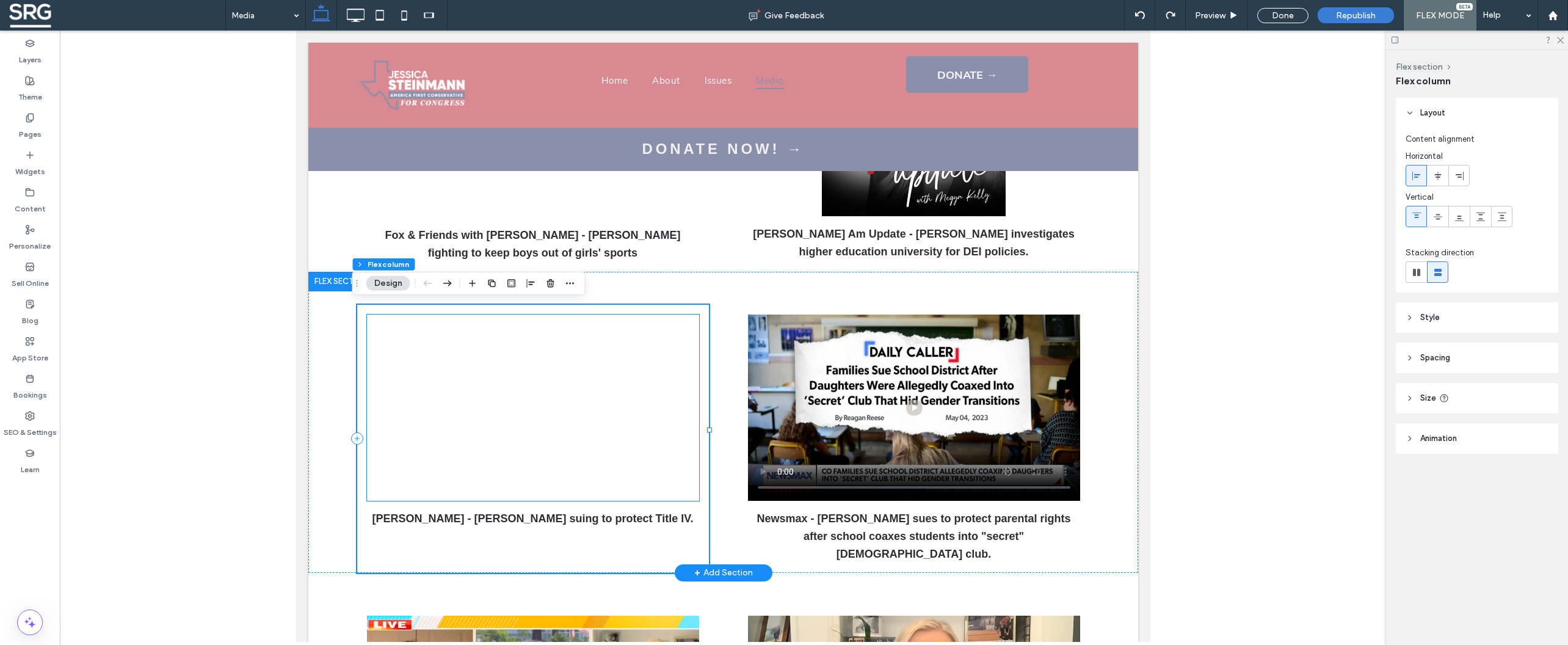
click at [554, 346] on div at bounding box center [532, 408] width 332 height 186
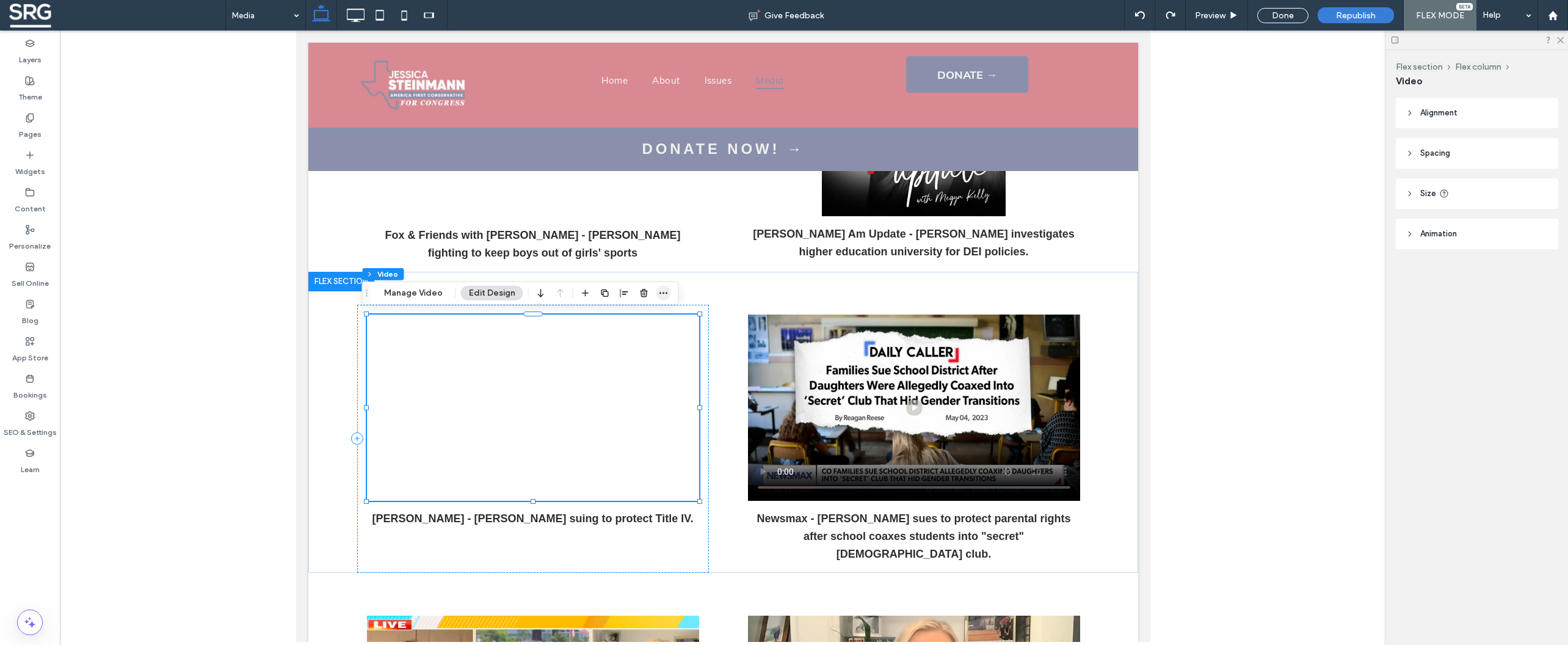
click at [659, 294] on icon "button" at bounding box center [663, 293] width 9 height 9
click at [615, 322] on label "Copy" at bounding box center [628, 320] width 85 height 10
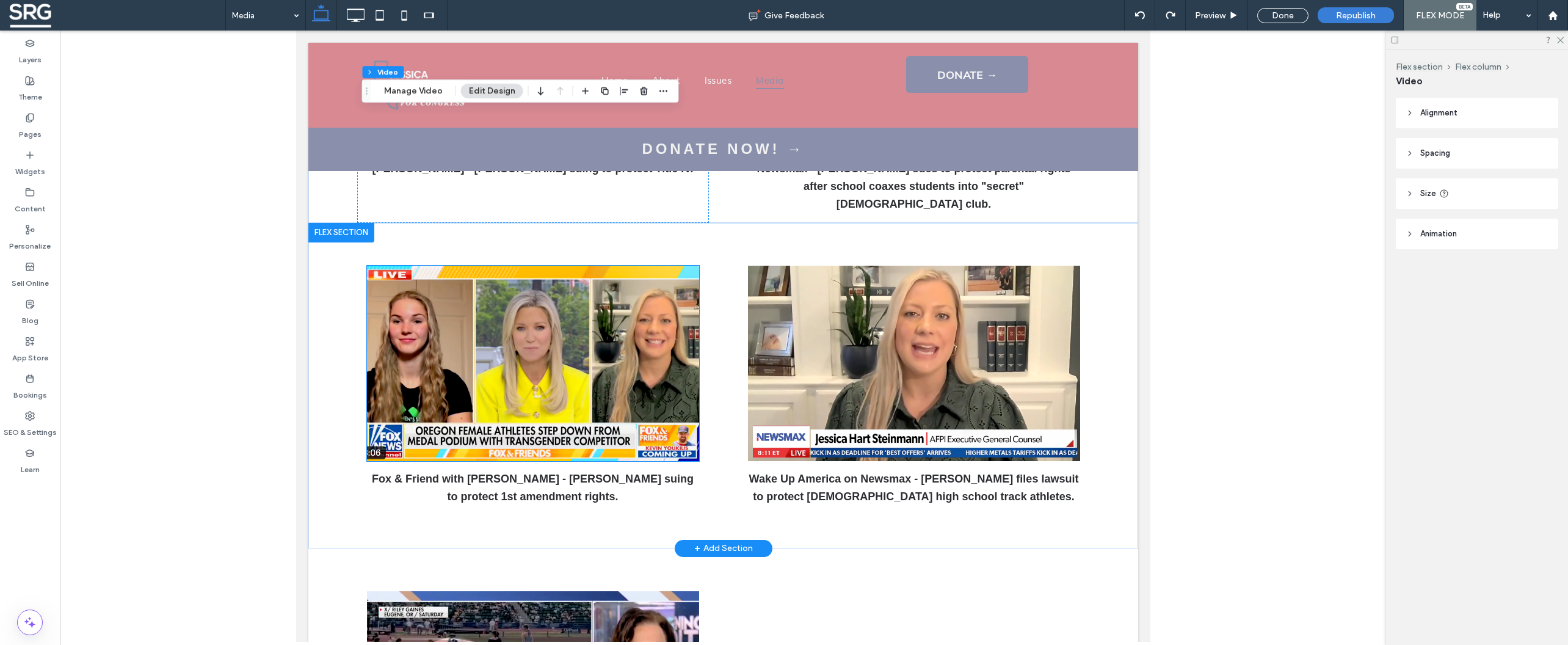
scroll to position [732, 0]
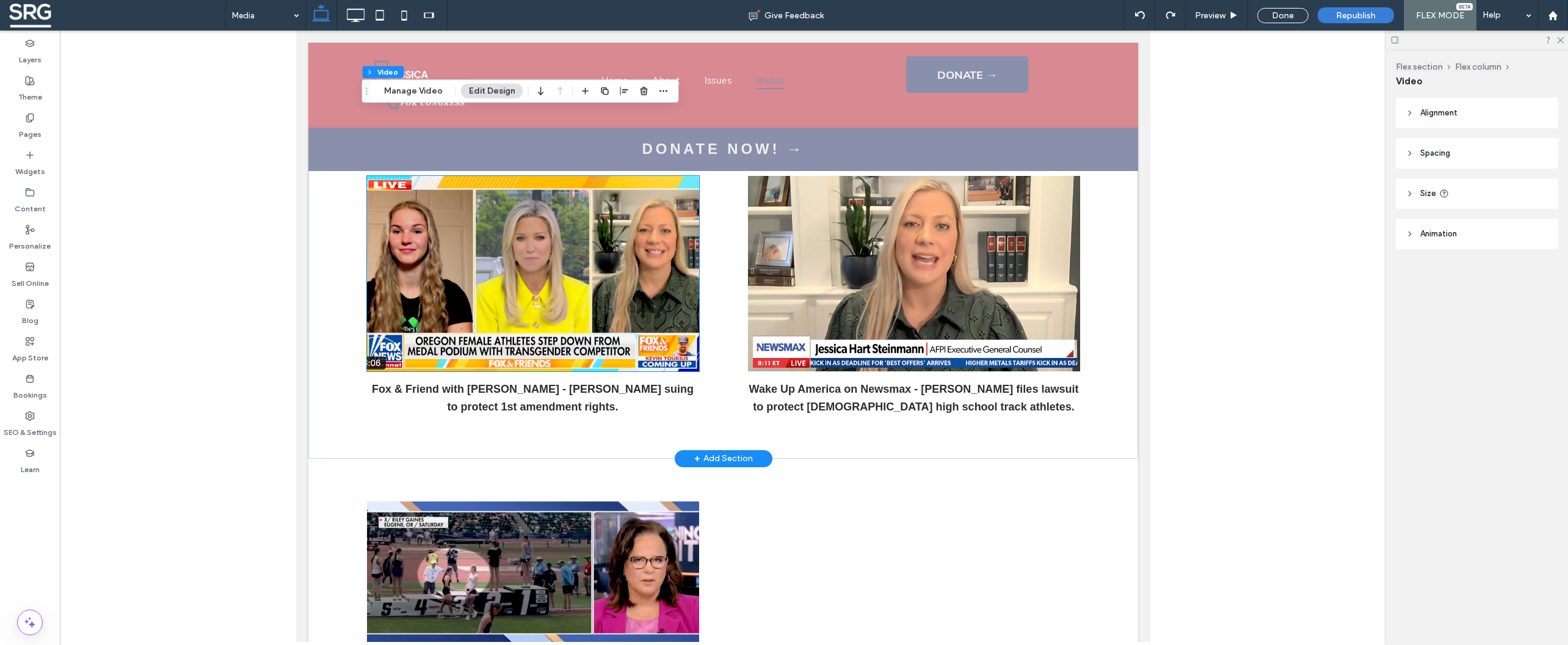
click at [577, 246] on img at bounding box center [532, 274] width 332 height 195
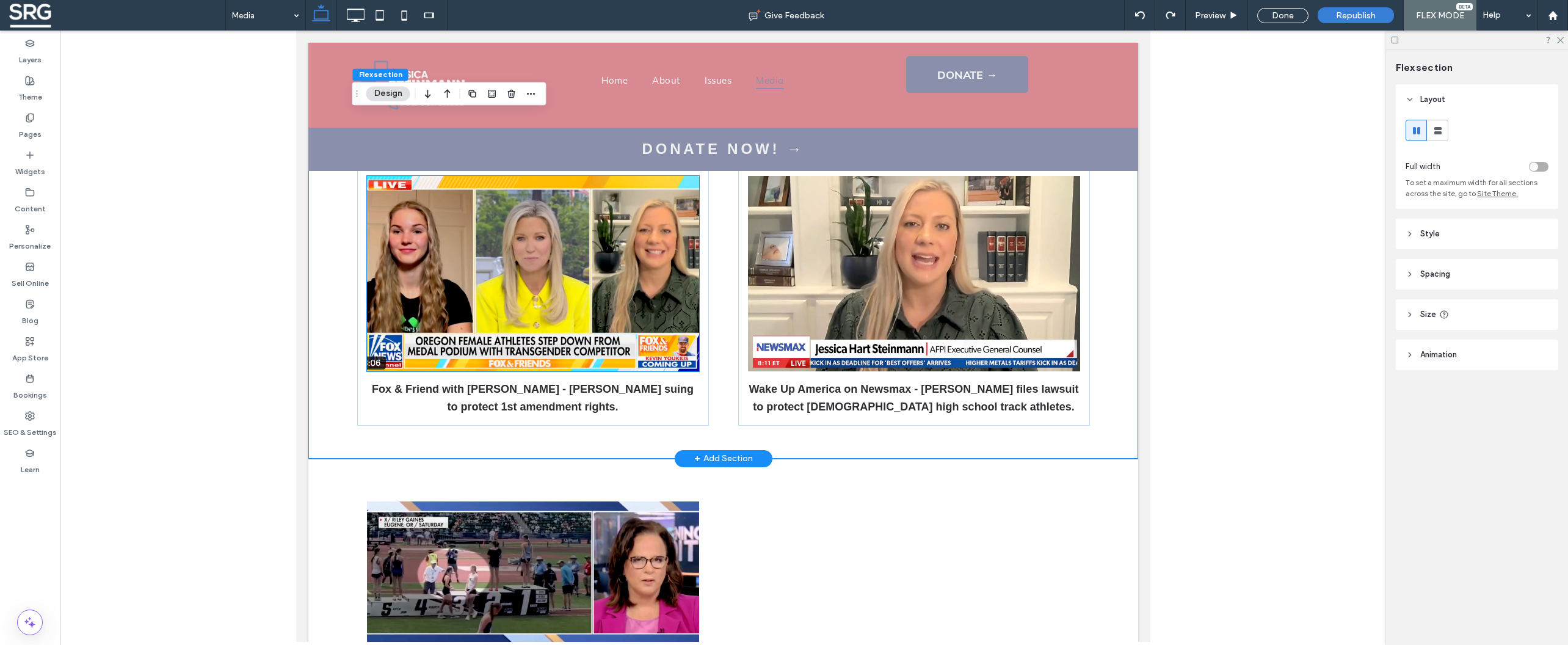
click at [577, 242] on img at bounding box center [532, 274] width 332 height 195
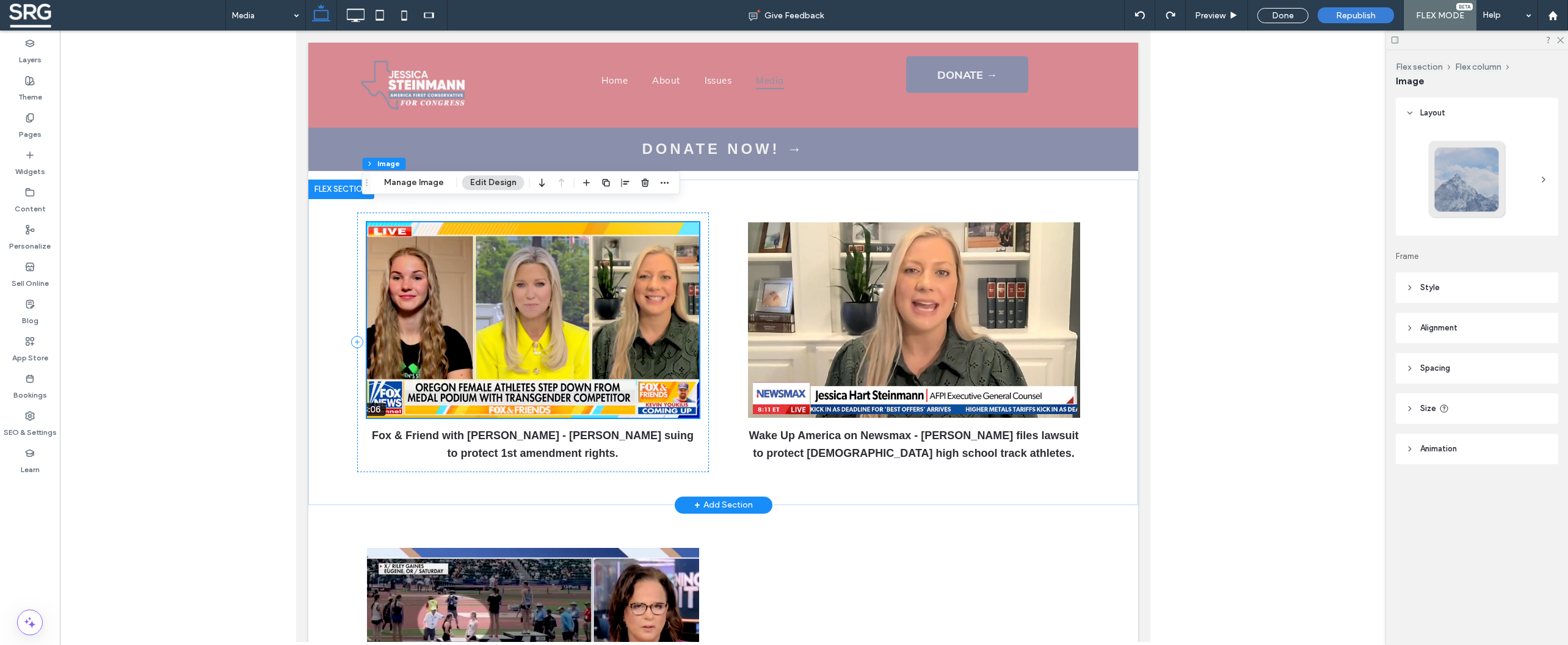
scroll to position [596, 0]
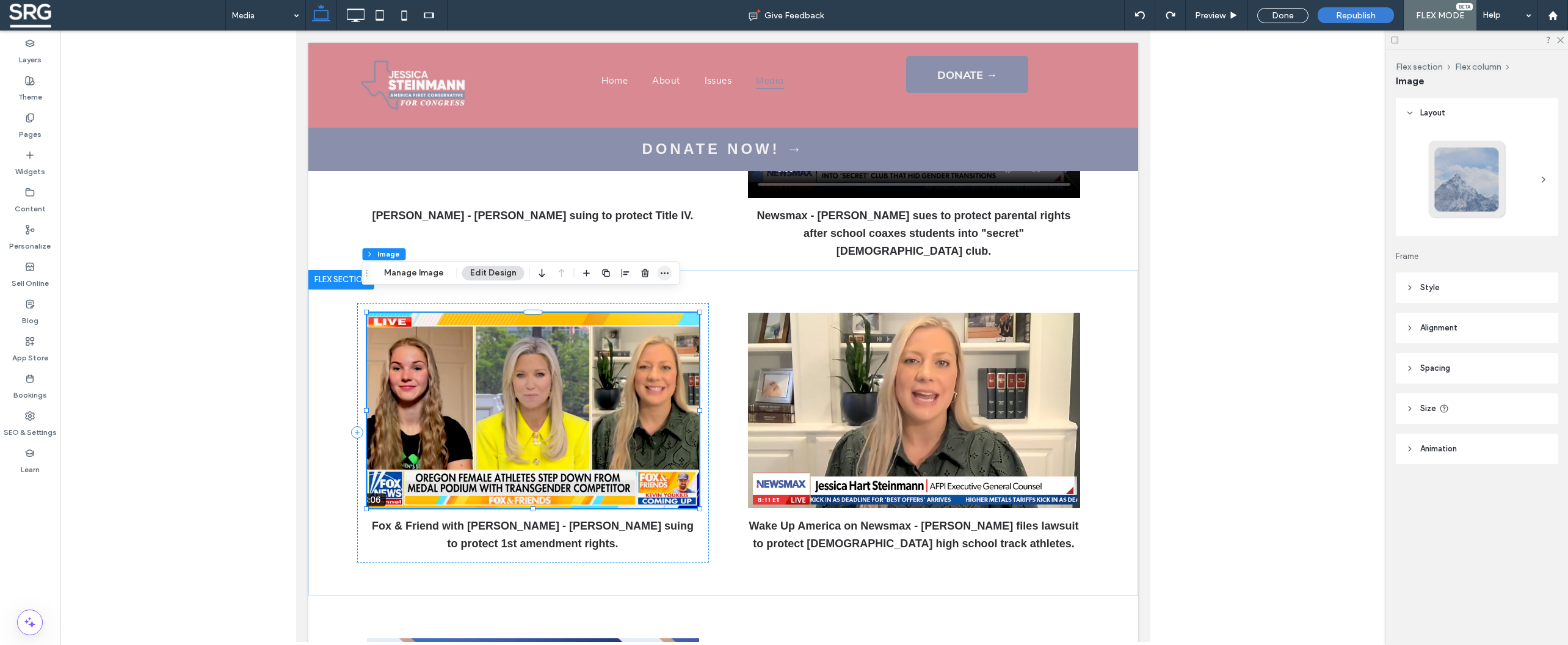
click at [661, 271] on icon "button" at bounding box center [665, 272] width 9 height 9
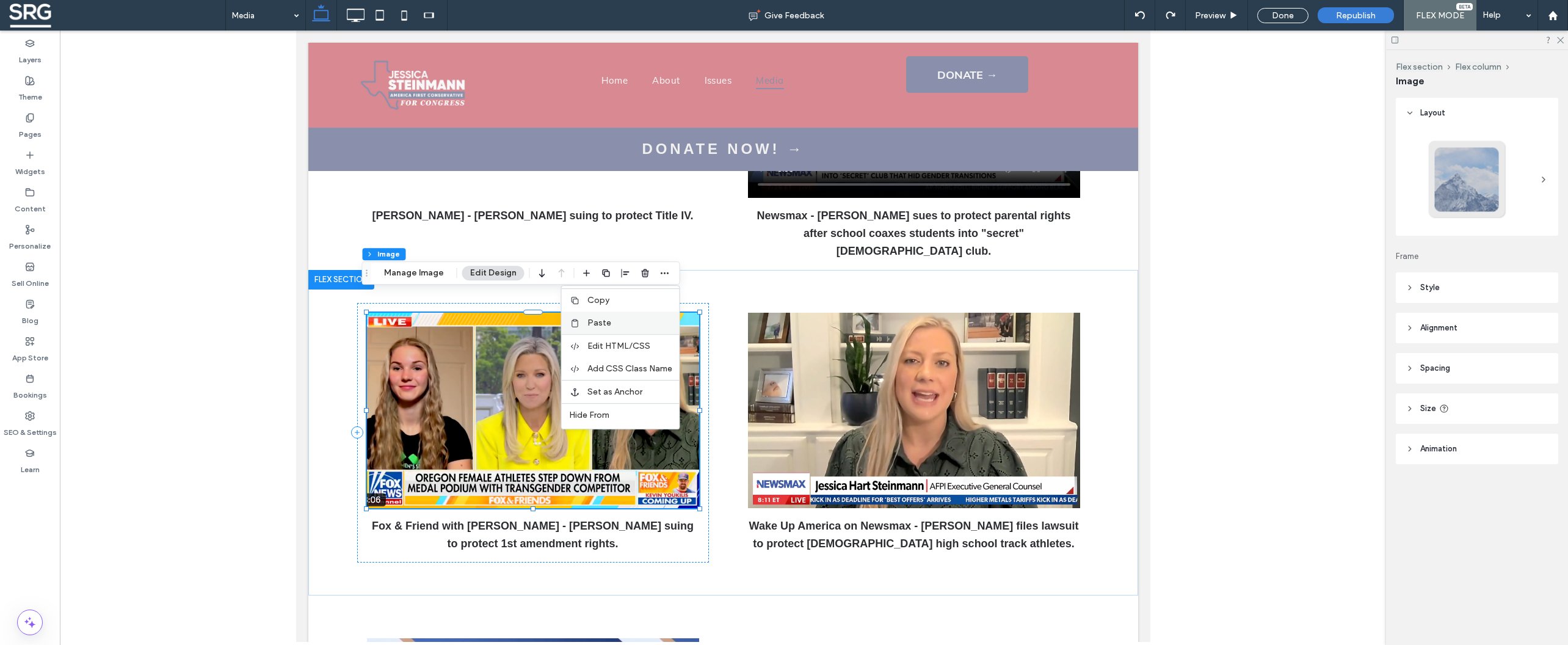
click at [620, 328] on label "Paste" at bounding box center [630, 322] width 85 height 10
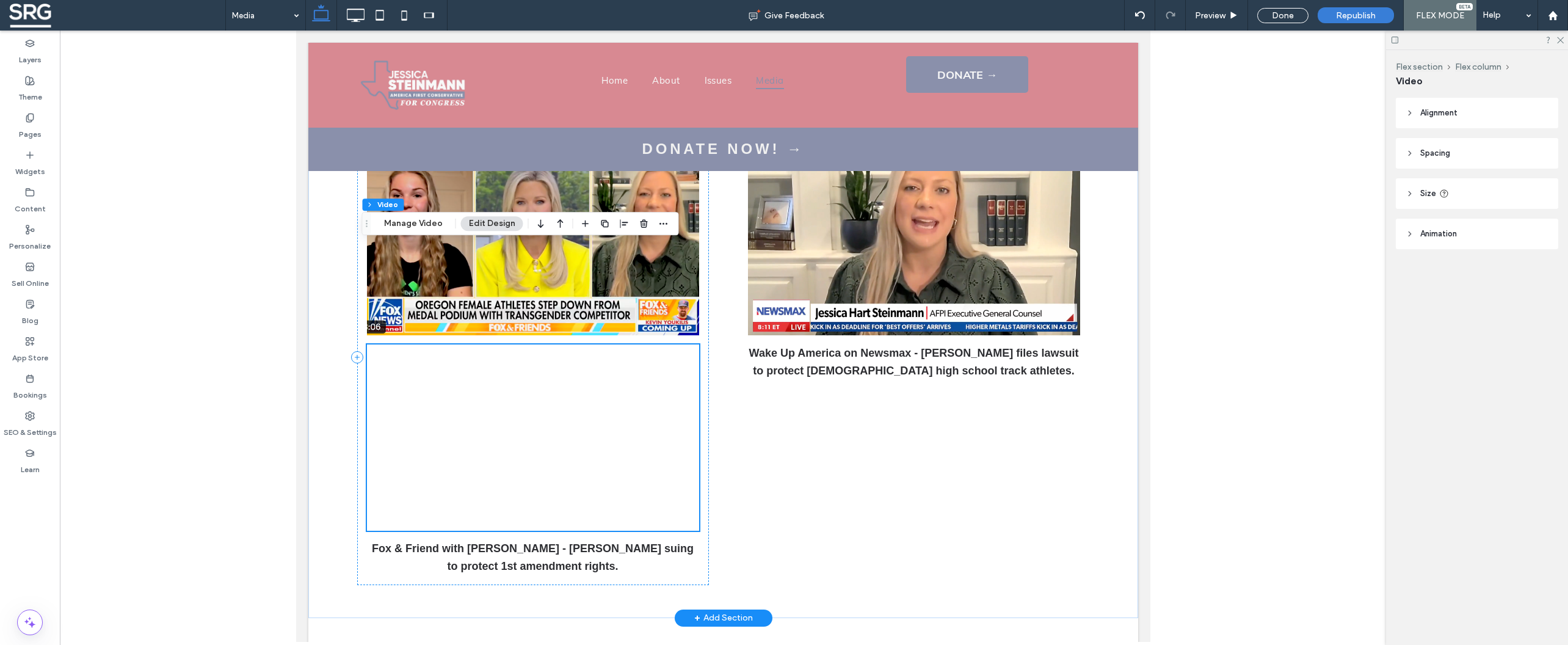
scroll to position [850, 0]
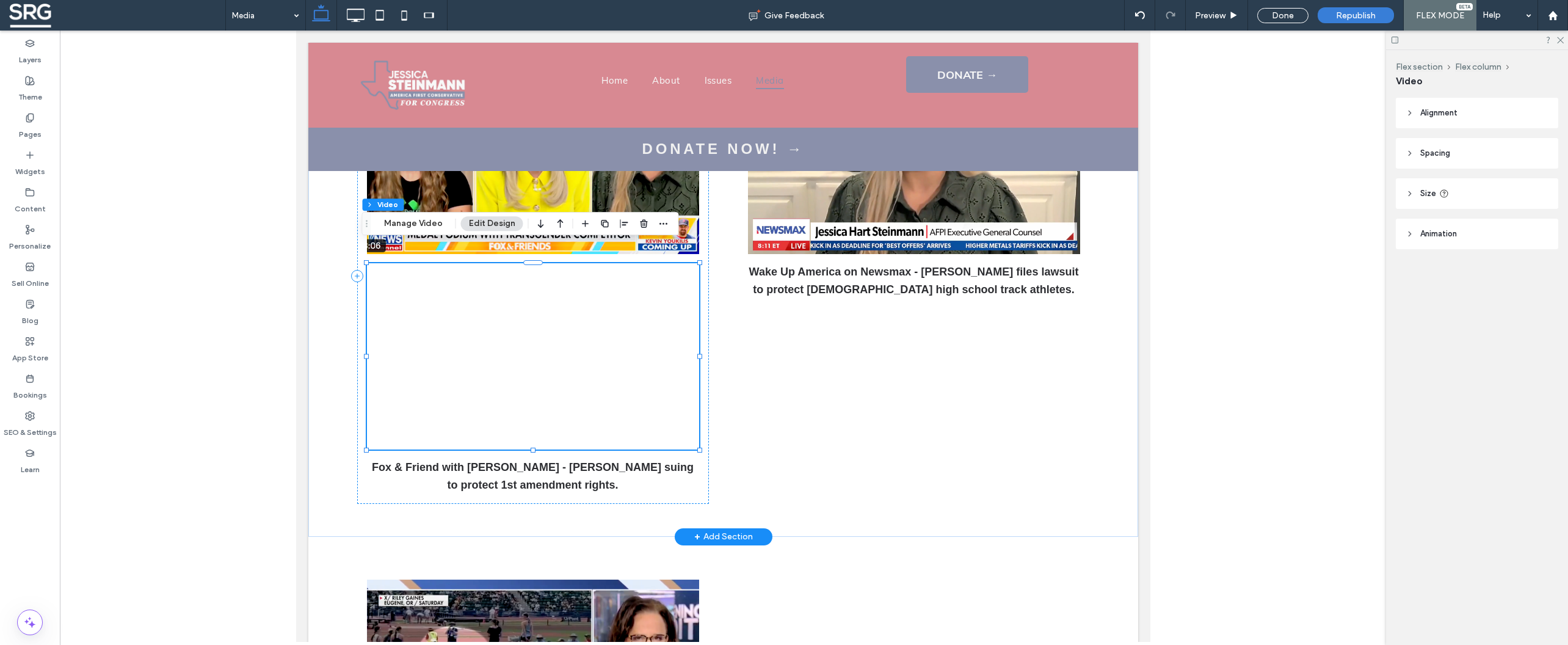
click at [579, 281] on div at bounding box center [532, 357] width 332 height 186
click at [425, 221] on button "Manage Video" at bounding box center [413, 223] width 74 height 15
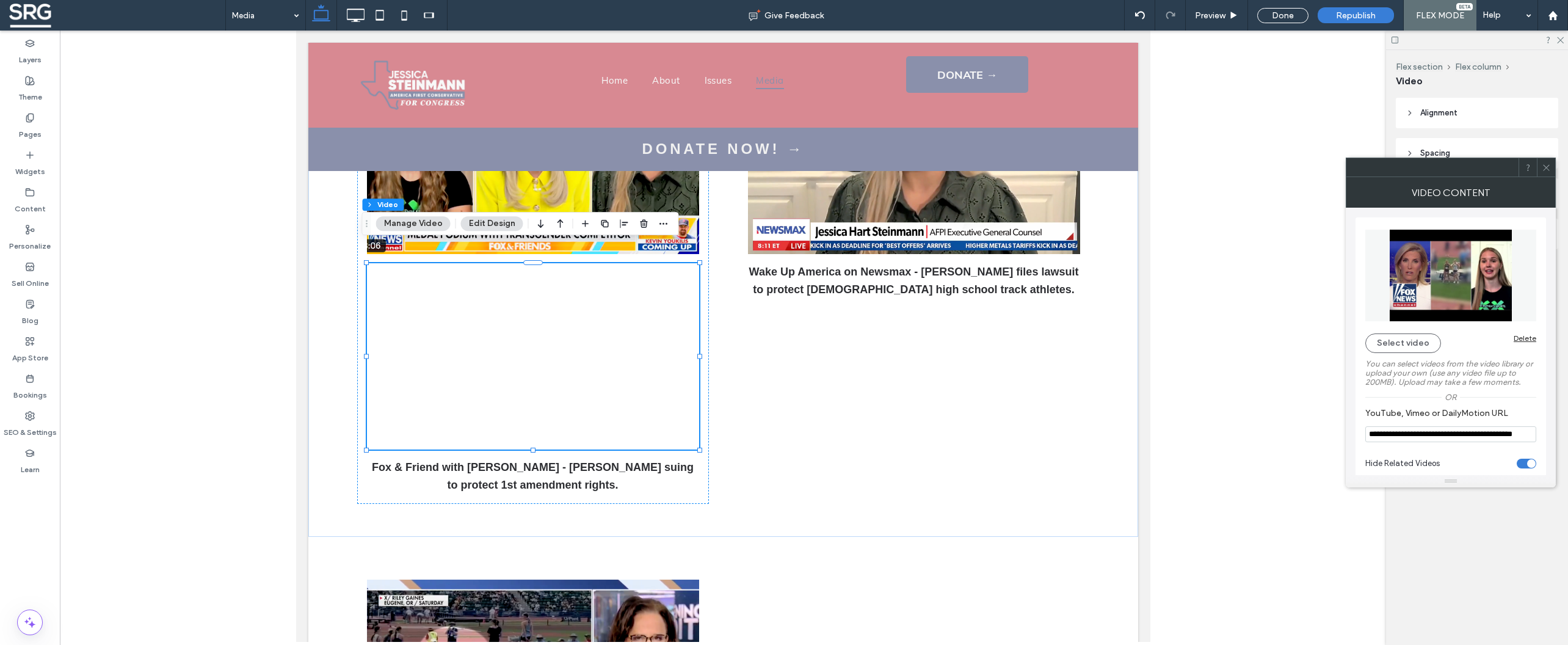
click at [1470, 438] on input "**********" at bounding box center [1451, 434] width 171 height 16
paste input "YouTube, Vimeo or DailyMotion URL"
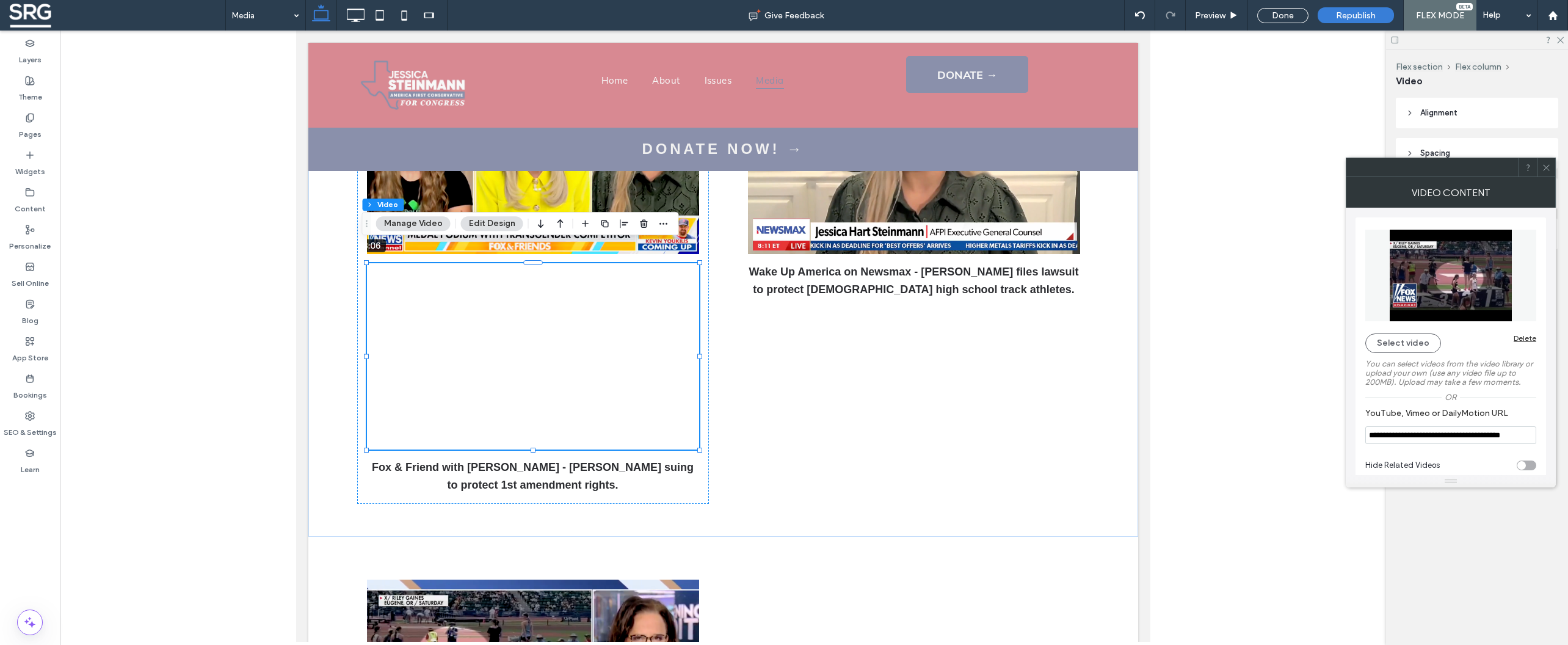
type input "**********"
click at [1529, 399] on div "Or" at bounding box center [1451, 397] width 171 height 9
drag, startPoint x: 1543, startPoint y: 168, endPoint x: 1482, endPoint y: 172, distance: 61.1
click at [1543, 168] on icon at bounding box center [1546, 168] width 9 height 9
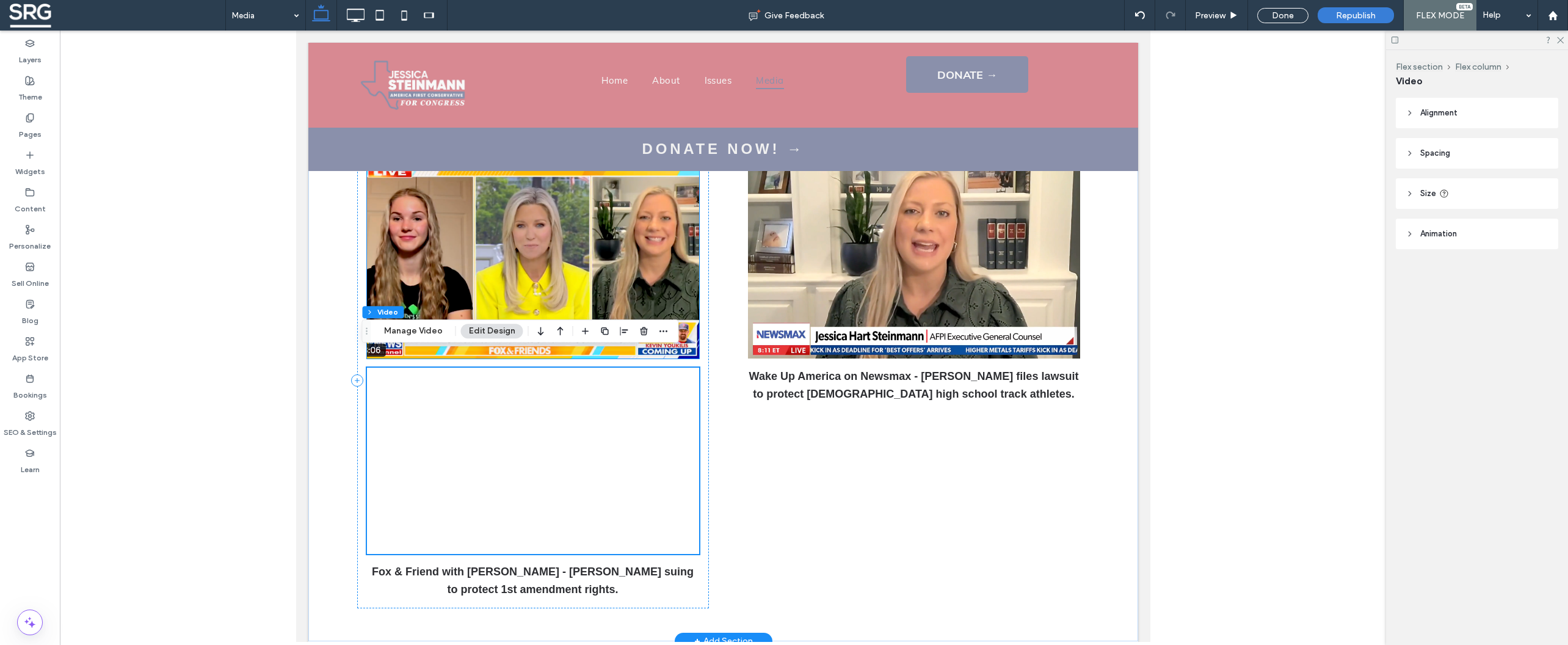
scroll to position [743, 0]
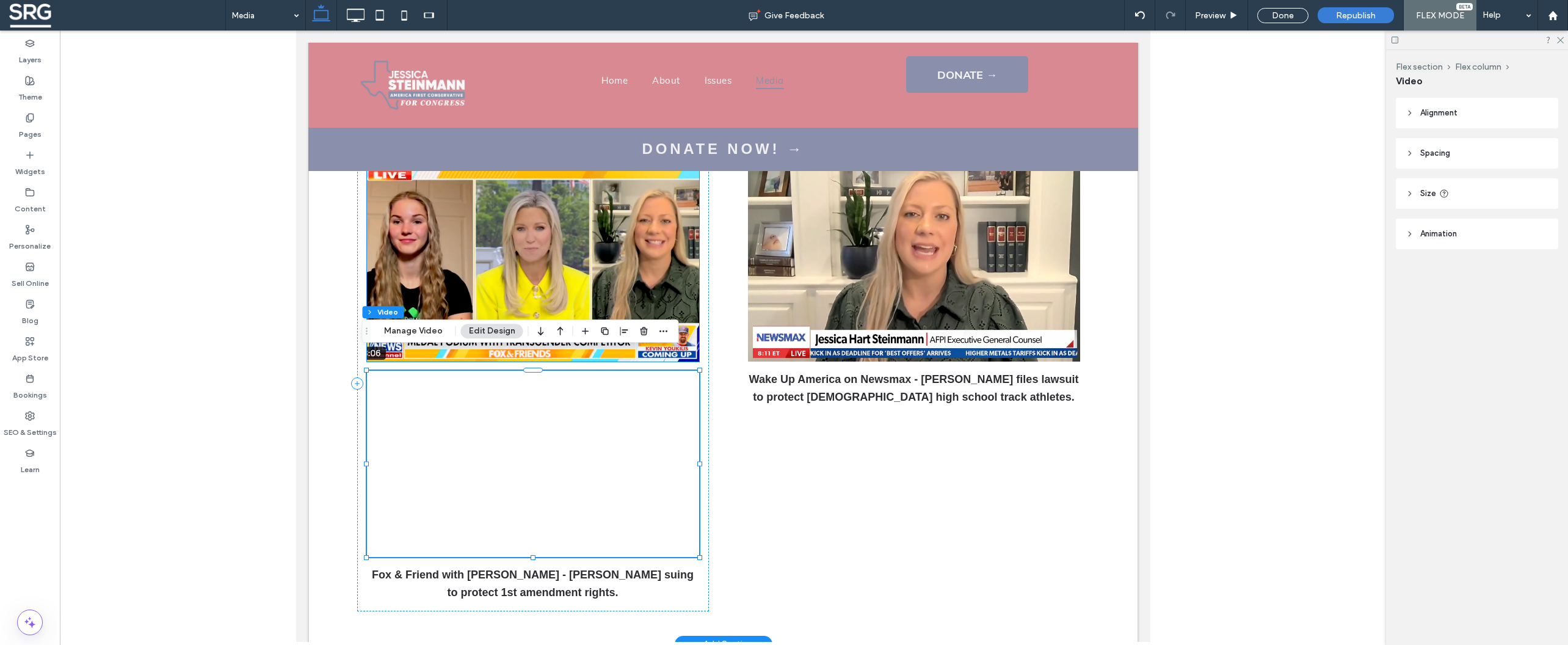
click at [650, 264] on img at bounding box center [532, 263] width 332 height 195
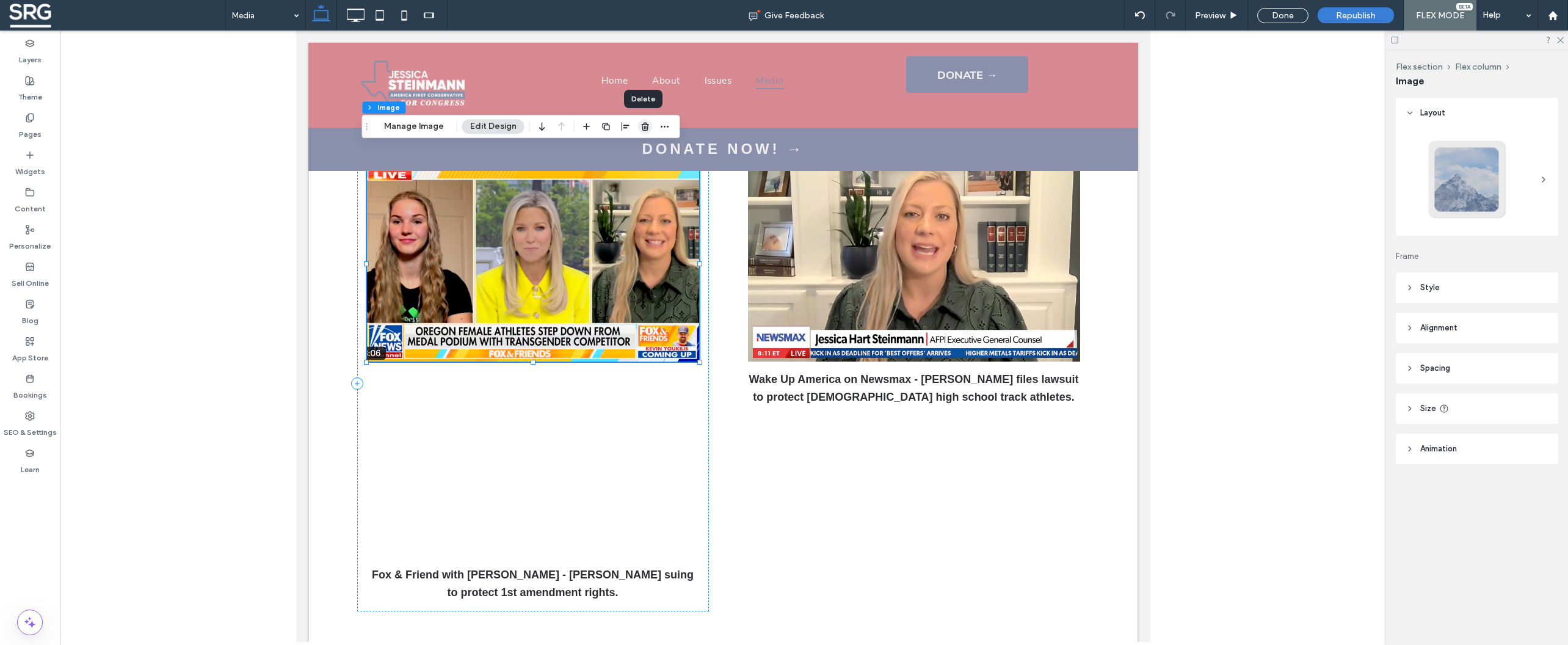
click at [644, 125] on use "button" at bounding box center [644, 126] width 8 height 8
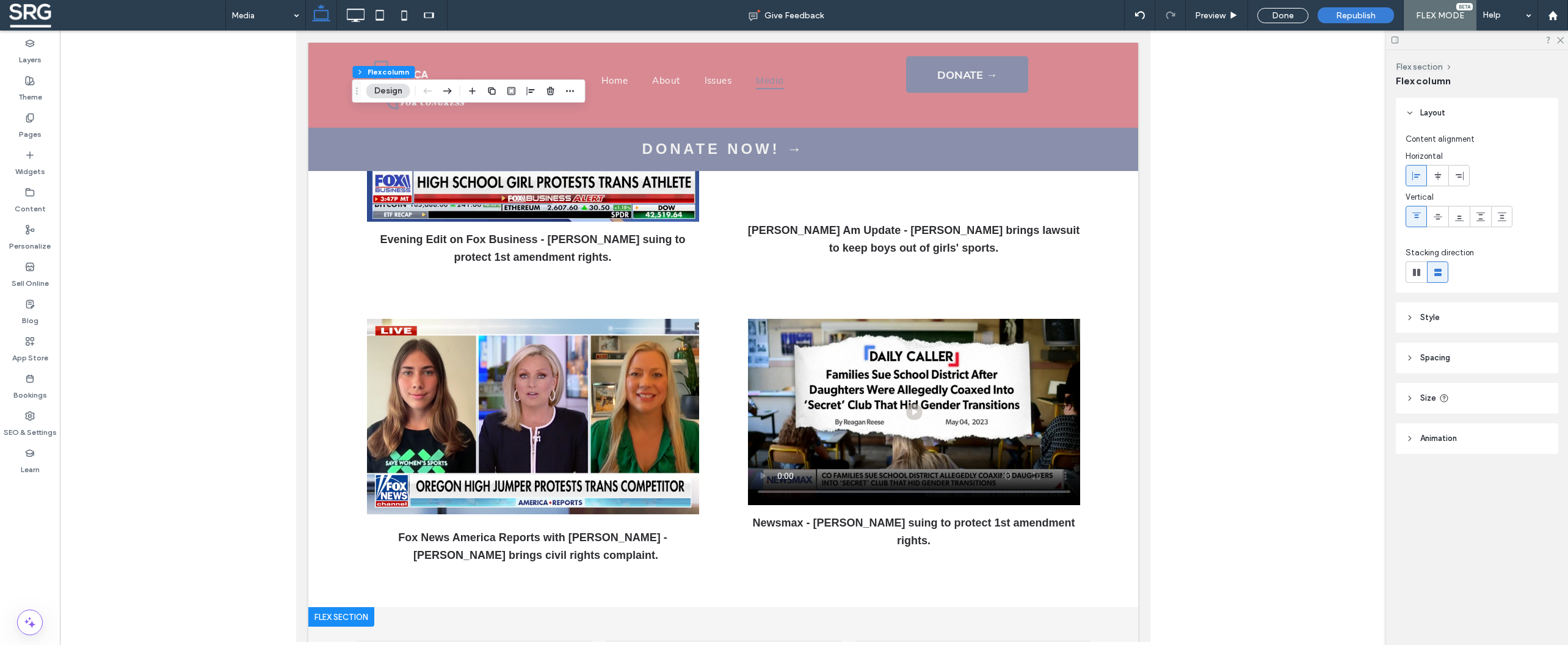
scroll to position [1163, 0]
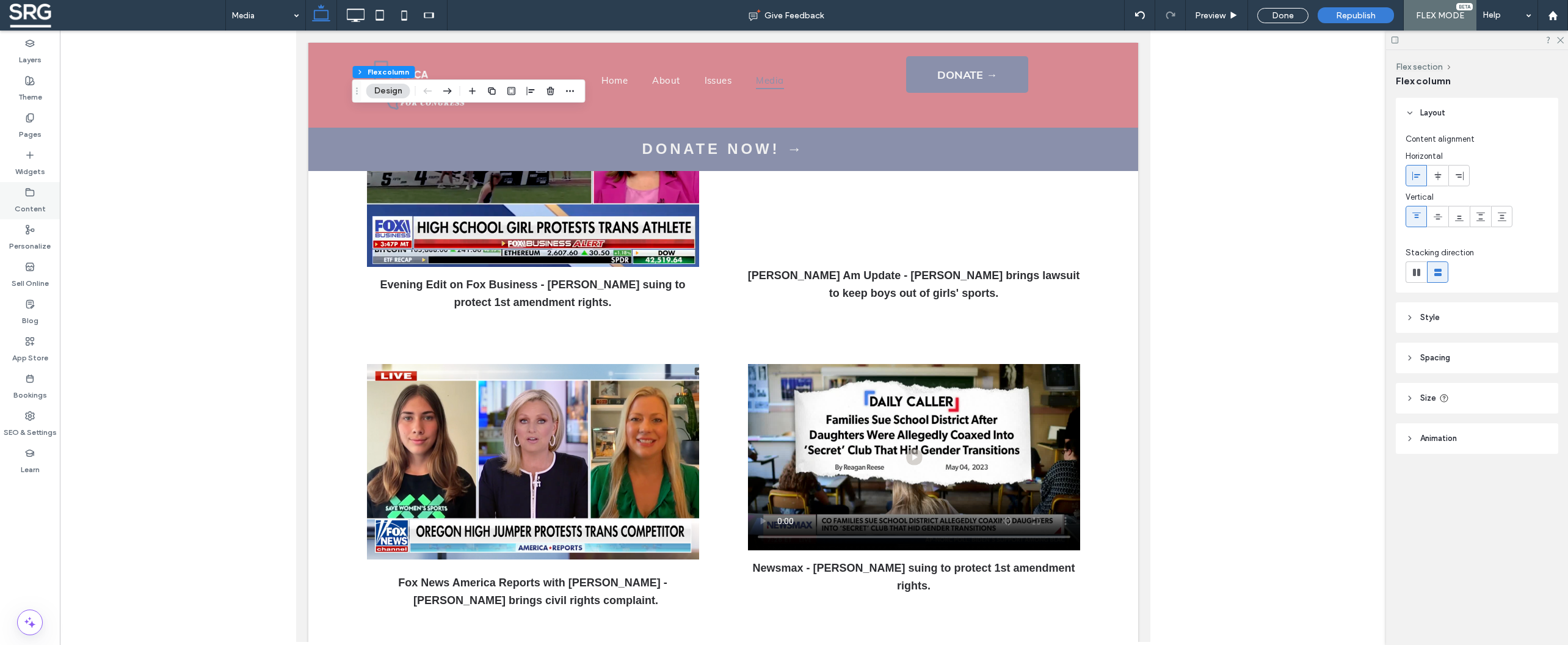
click at [25, 195] on icon at bounding box center [29, 192] width 9 height 9
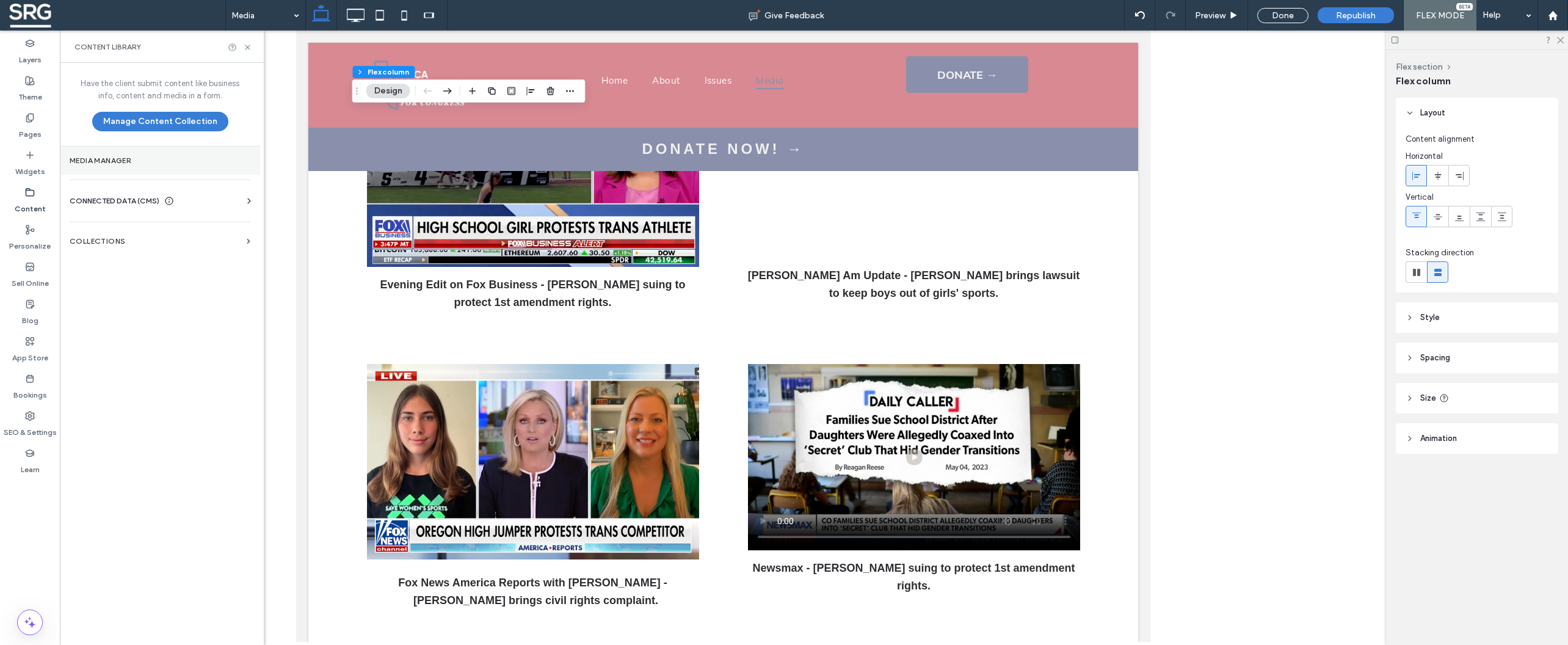
click at [115, 173] on section "Media Manager" at bounding box center [160, 160] width 200 height 28
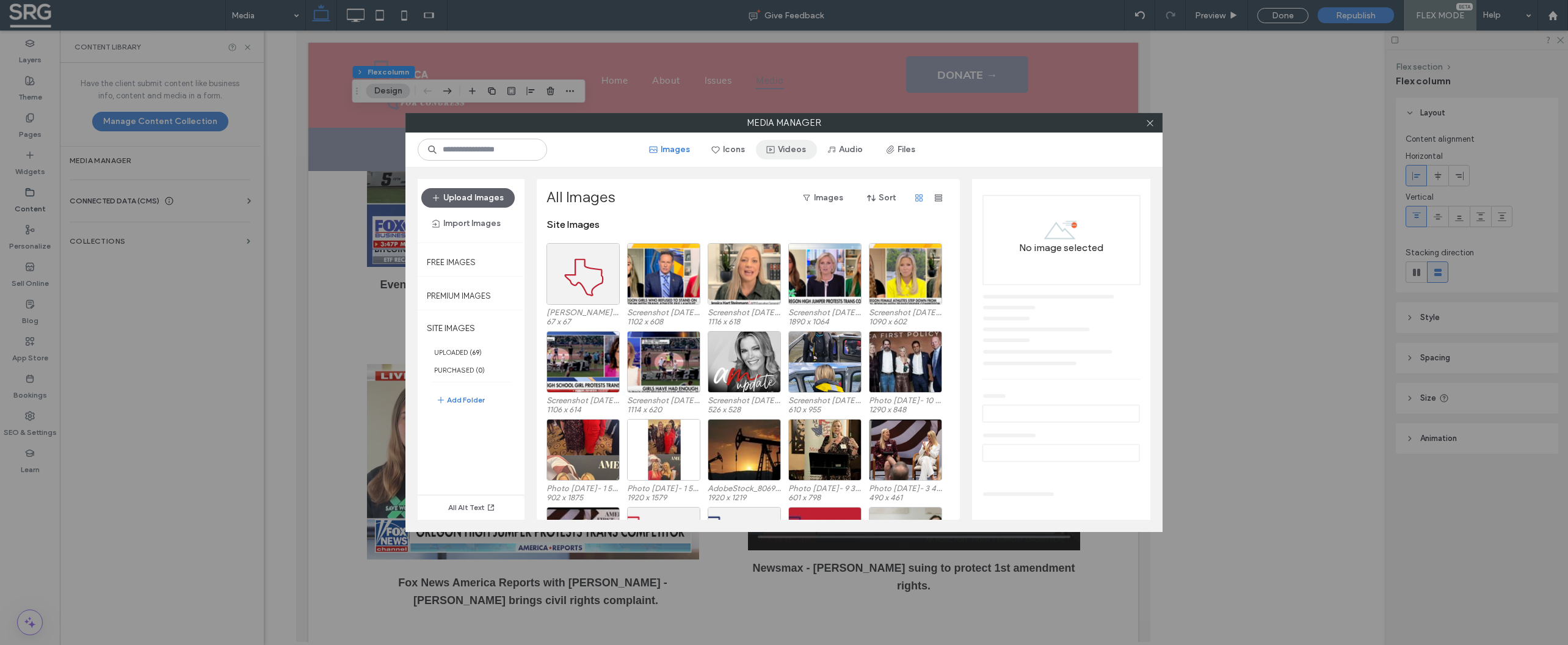
click at [775, 151] on icon "button" at bounding box center [770, 149] width 9 height 9
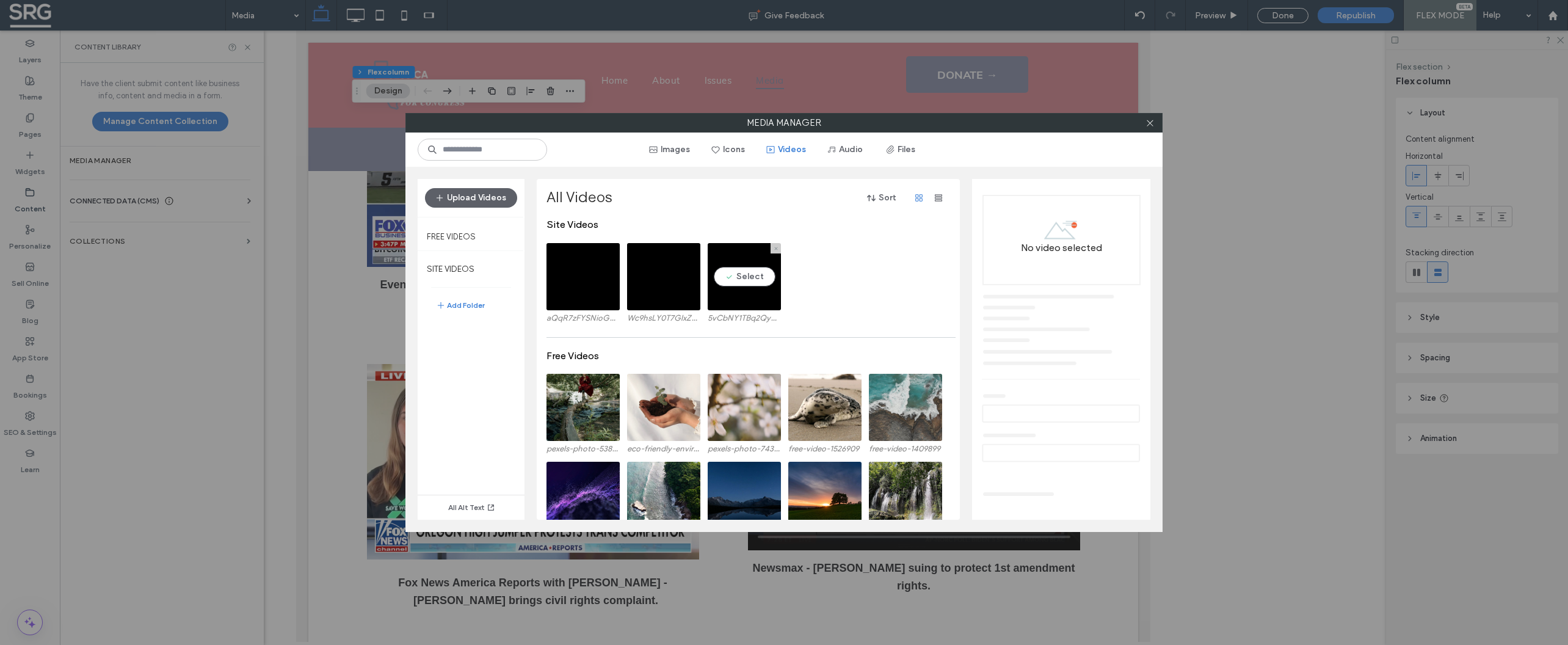
click at [737, 300] on video at bounding box center [744, 276] width 74 height 68
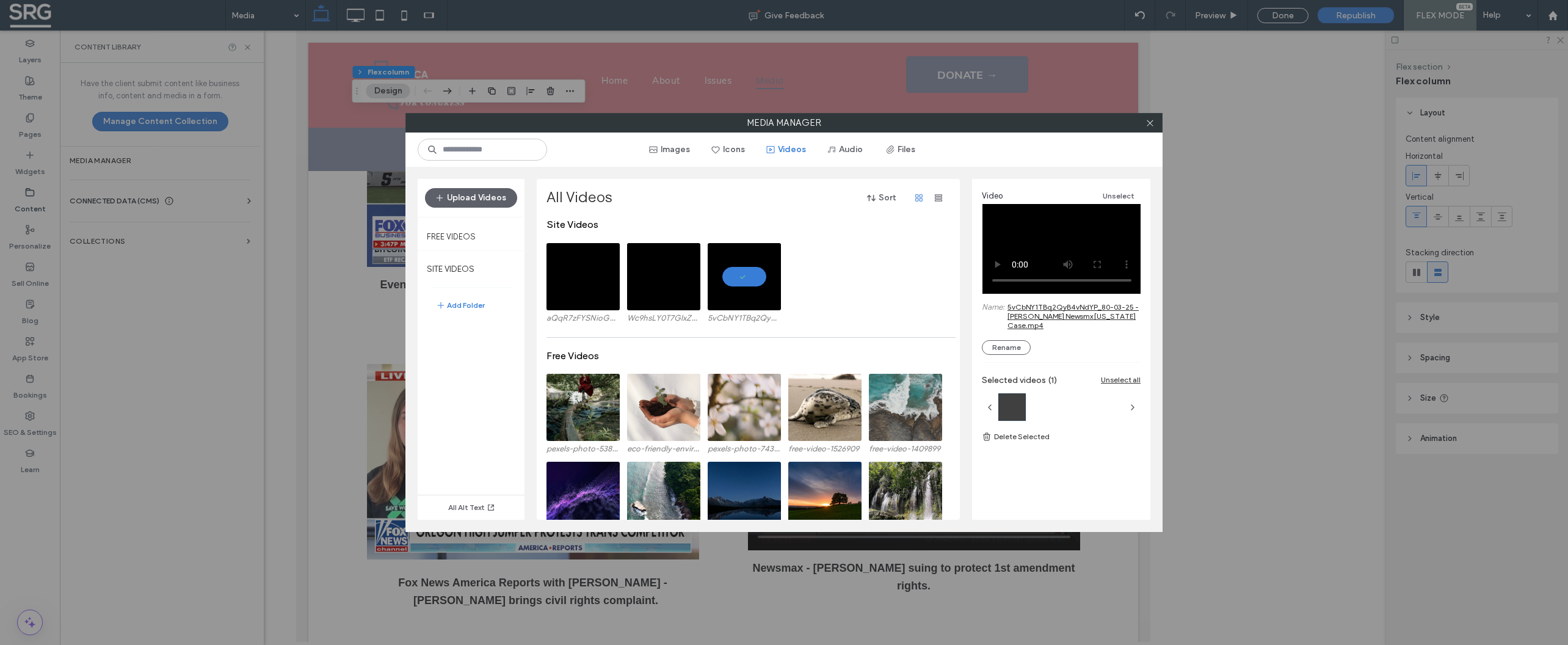
click at [343, 325] on div "Media Manager Images Icons Videos Audio Files Upload Videos Free Videos SITE VI…" at bounding box center [784, 322] width 1568 height 645
click at [340, 293] on div "Media Manager Images Icons Videos Audio Files Upload Videos Free Videos SITE VI…" at bounding box center [784, 322] width 1568 height 645
click at [1150, 129] on span at bounding box center [1150, 122] width 9 height 18
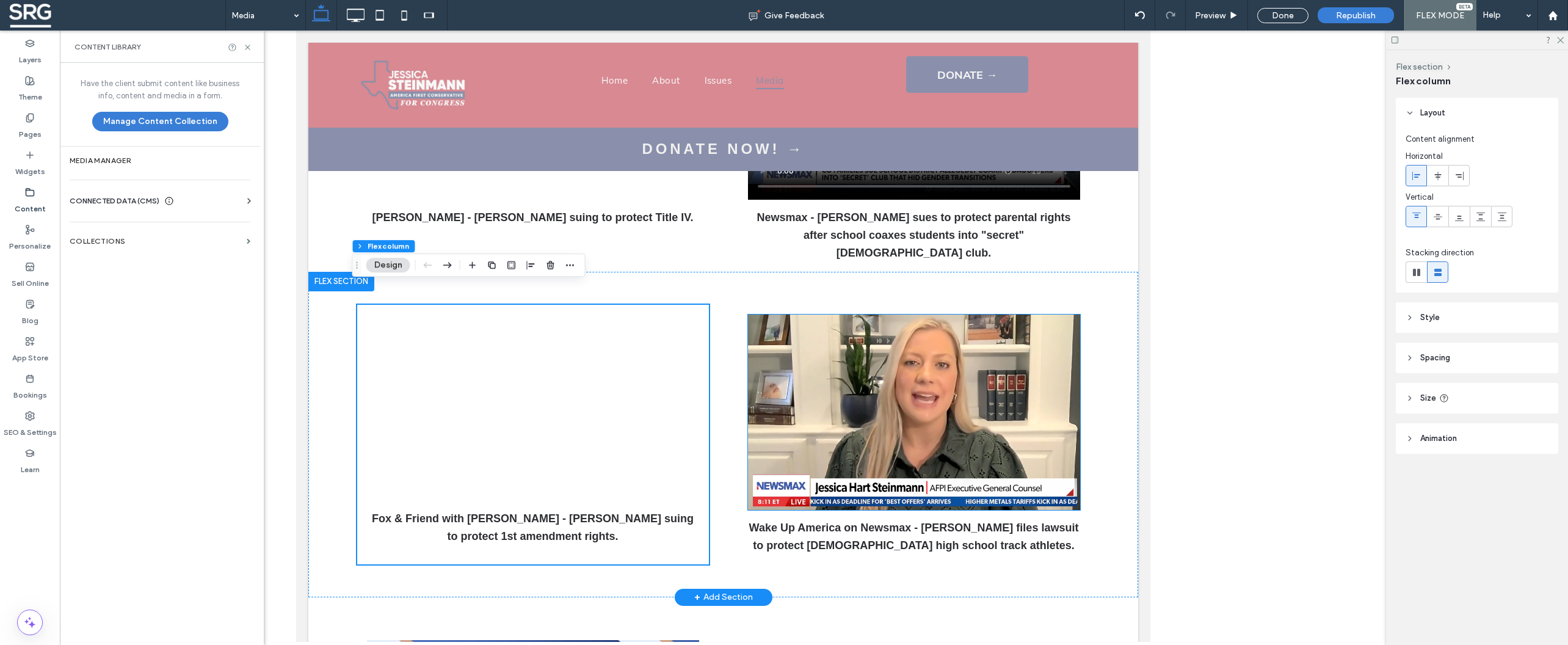
scroll to position [596, 0]
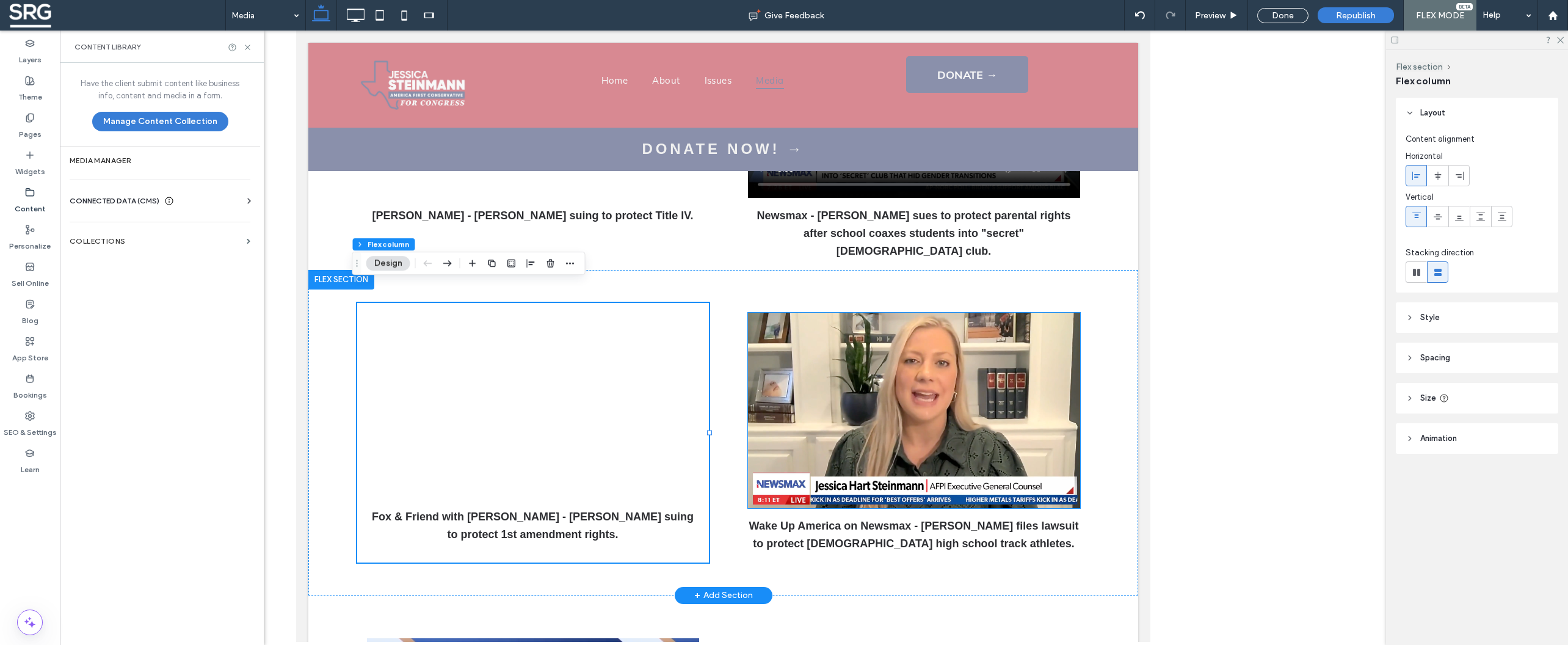
click at [825, 394] on img at bounding box center [914, 410] width 332 height 195
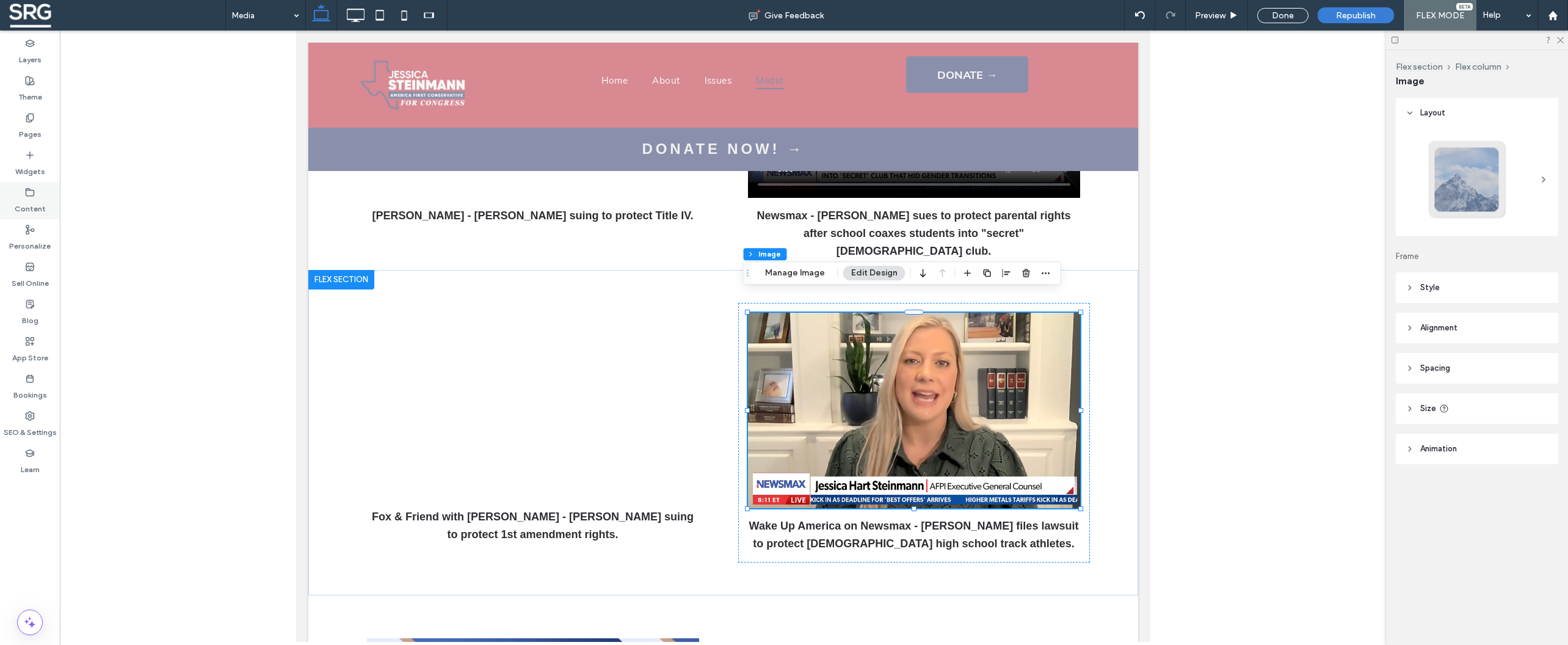
click at [31, 198] on label "Content" at bounding box center [30, 206] width 31 height 17
click at [137, 127] on button "Manage Content Collection" at bounding box center [160, 121] width 136 height 20
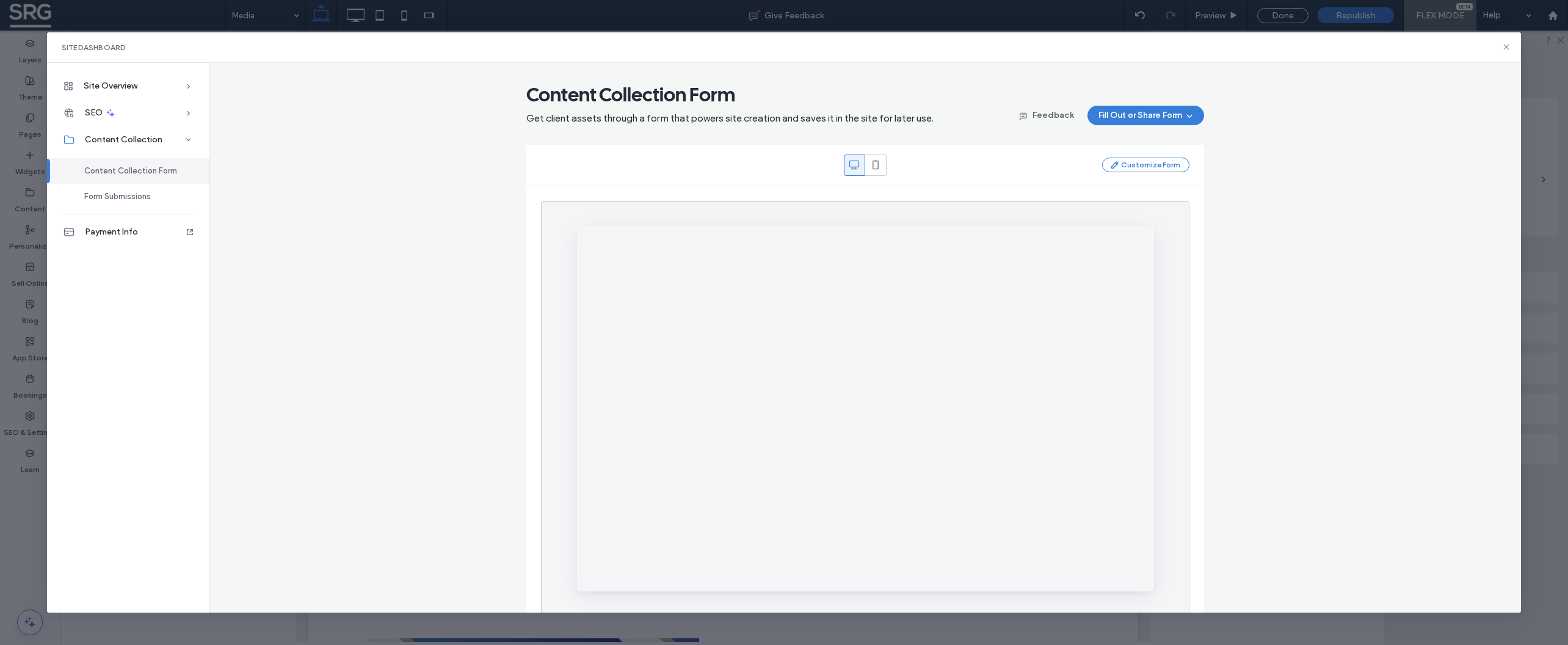
scroll to position [0, 0]
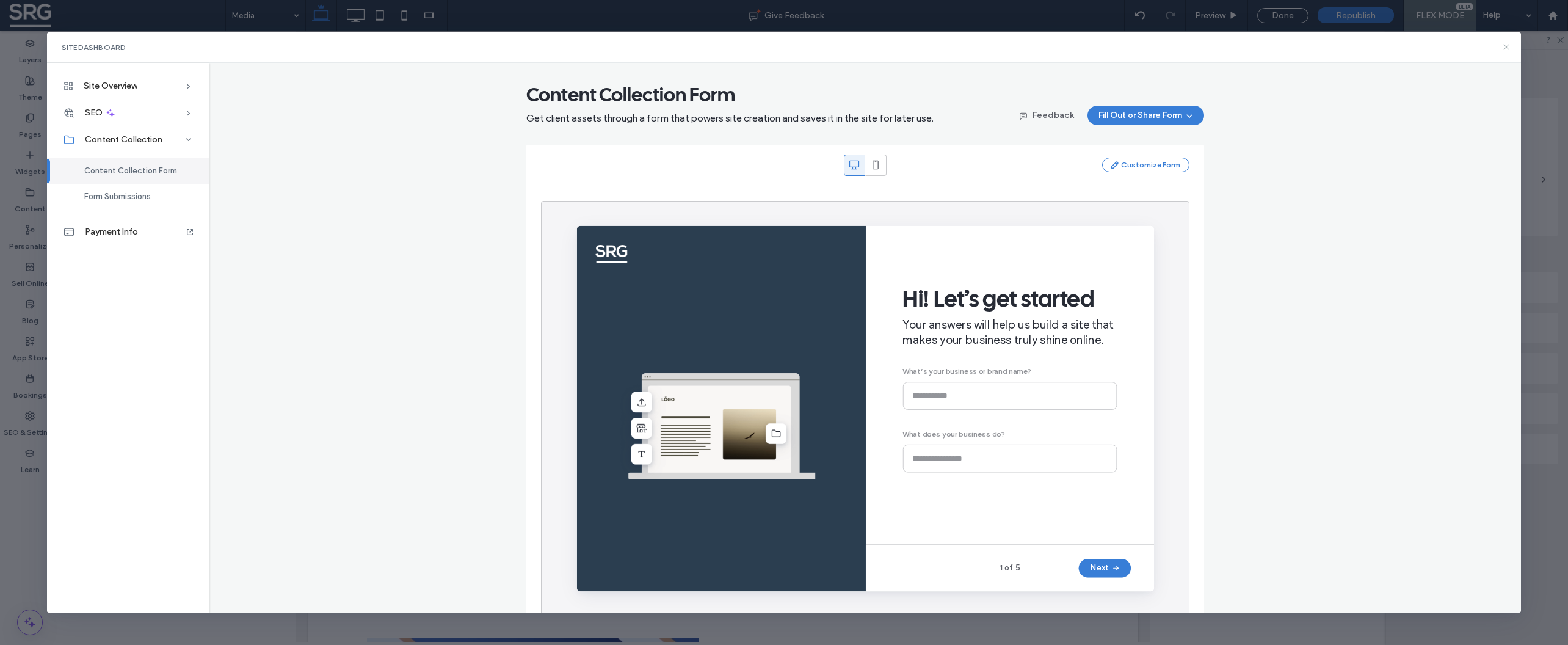
drag, startPoint x: 1503, startPoint y: 47, endPoint x: 1400, endPoint y: 48, distance: 103.0
click at [1502, 47] on icon at bounding box center [1506, 46] width 9 height 9
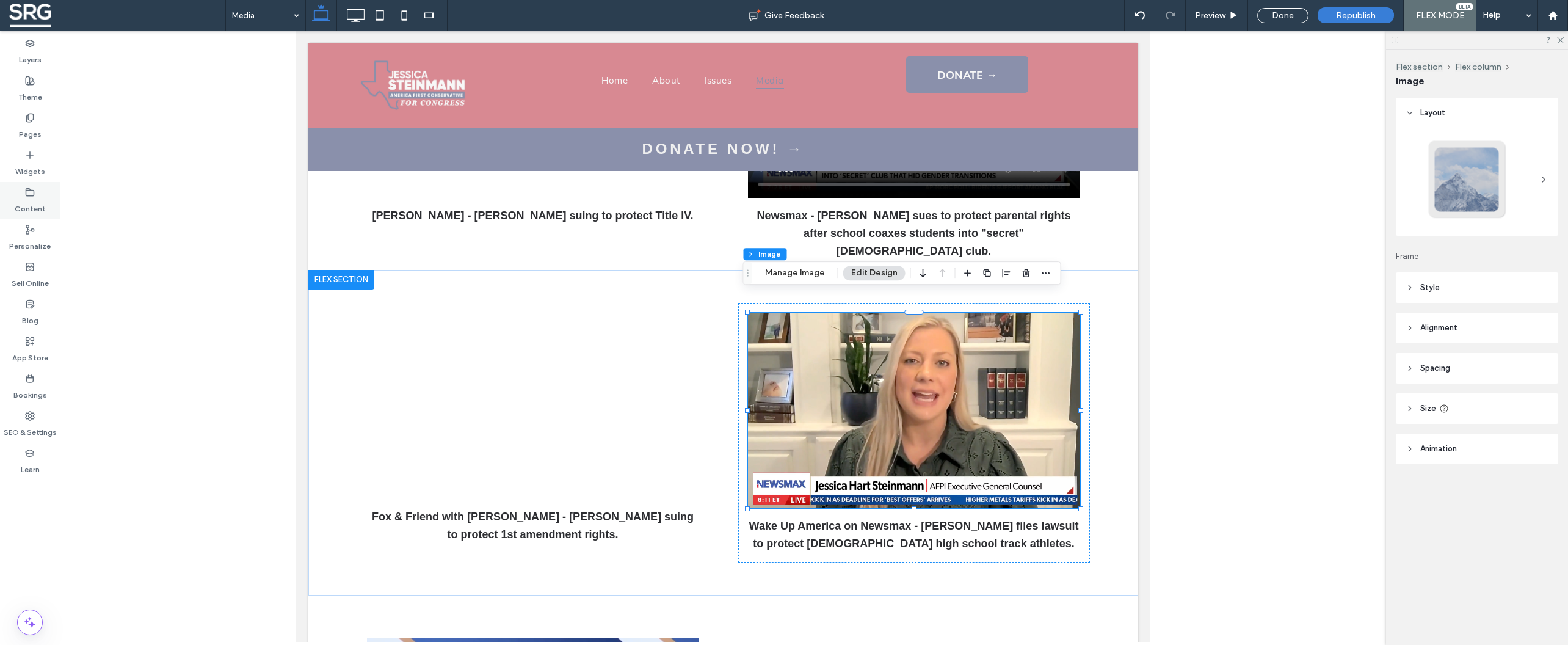
click at [31, 204] on label "Content" at bounding box center [30, 206] width 31 height 17
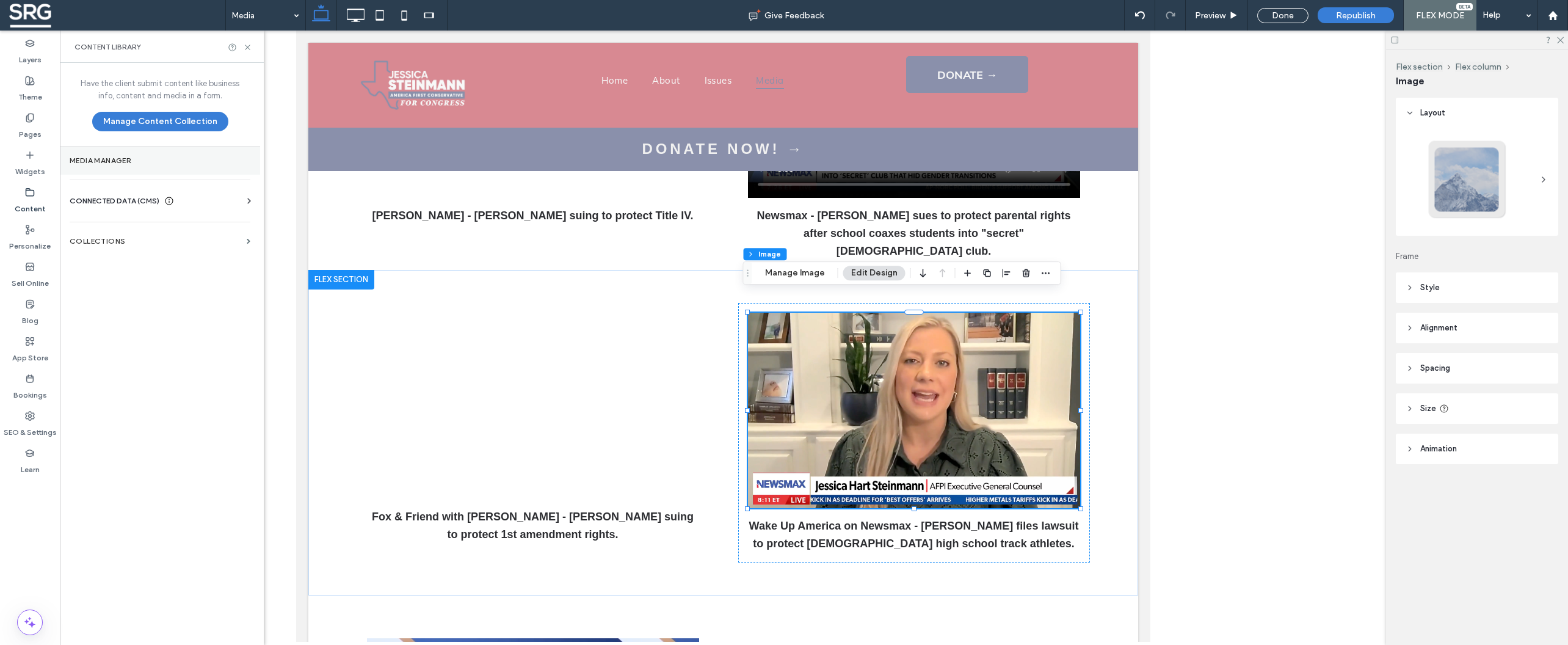
click at [148, 163] on label "Media Manager" at bounding box center [159, 161] width 180 height 9
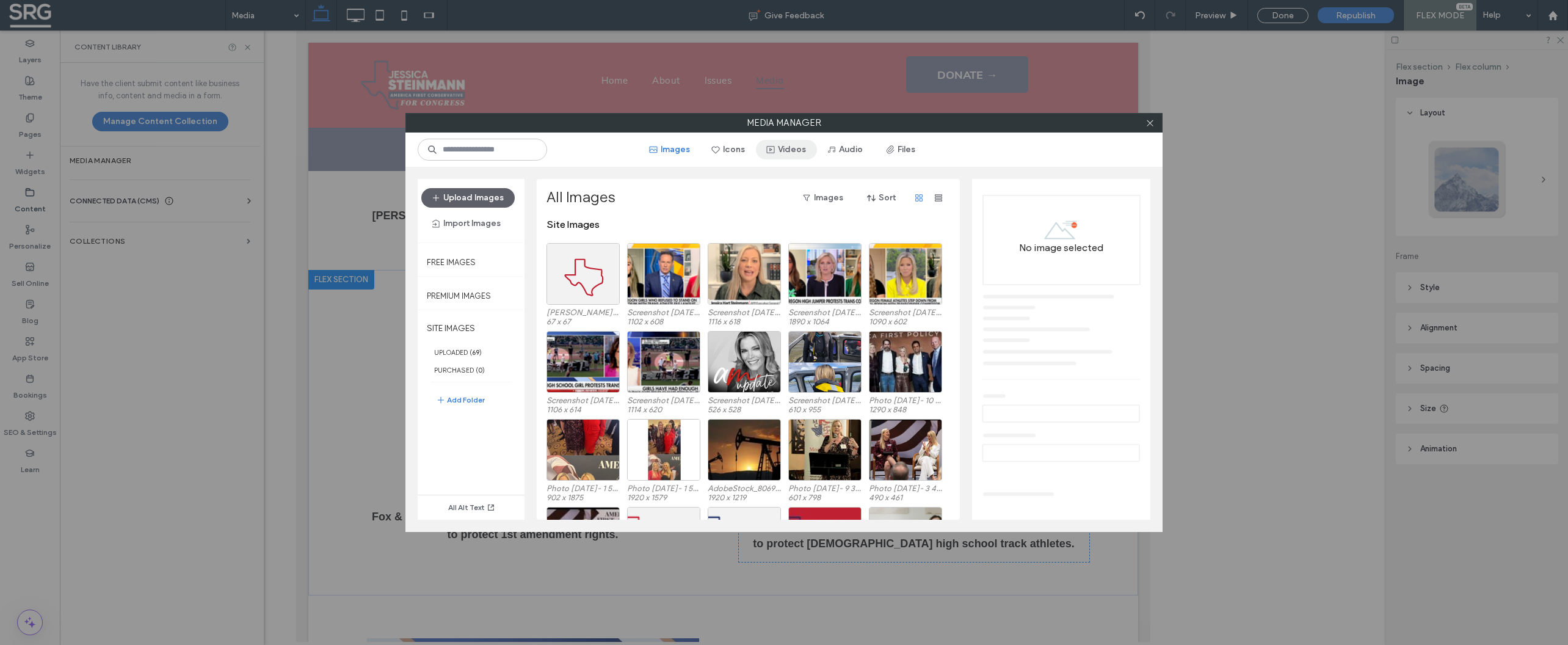
click at [817, 151] on button "Videos" at bounding box center [786, 149] width 61 height 20
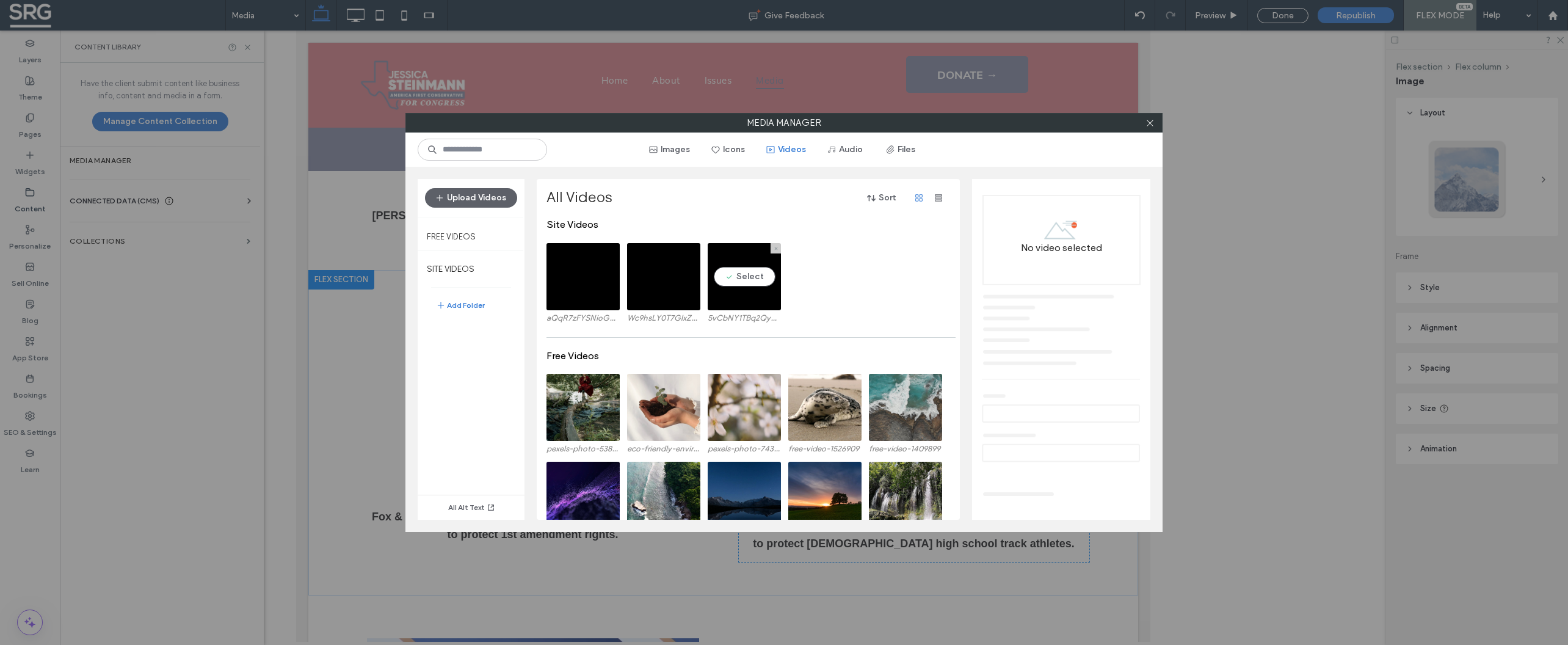
click at [745, 276] on video at bounding box center [744, 276] width 74 height 68
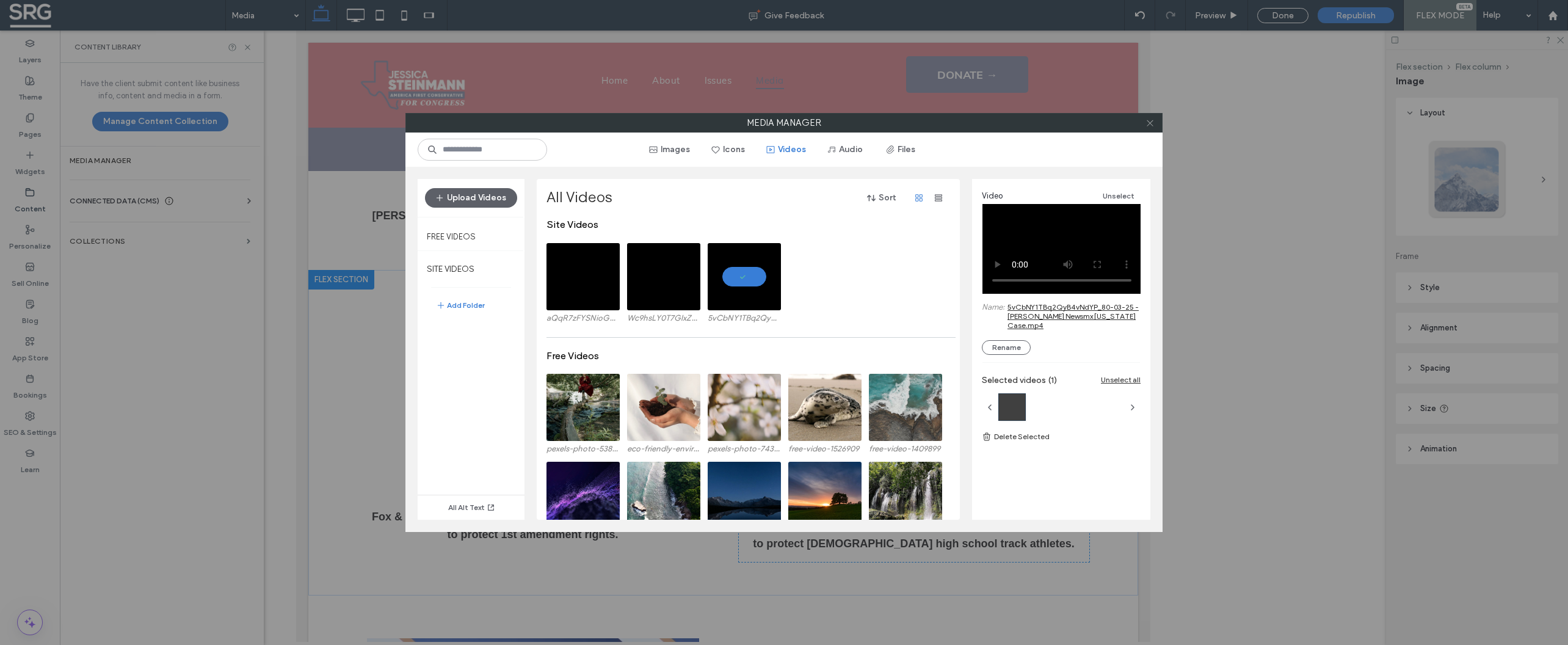
click at [1152, 124] on icon at bounding box center [1150, 122] width 9 height 9
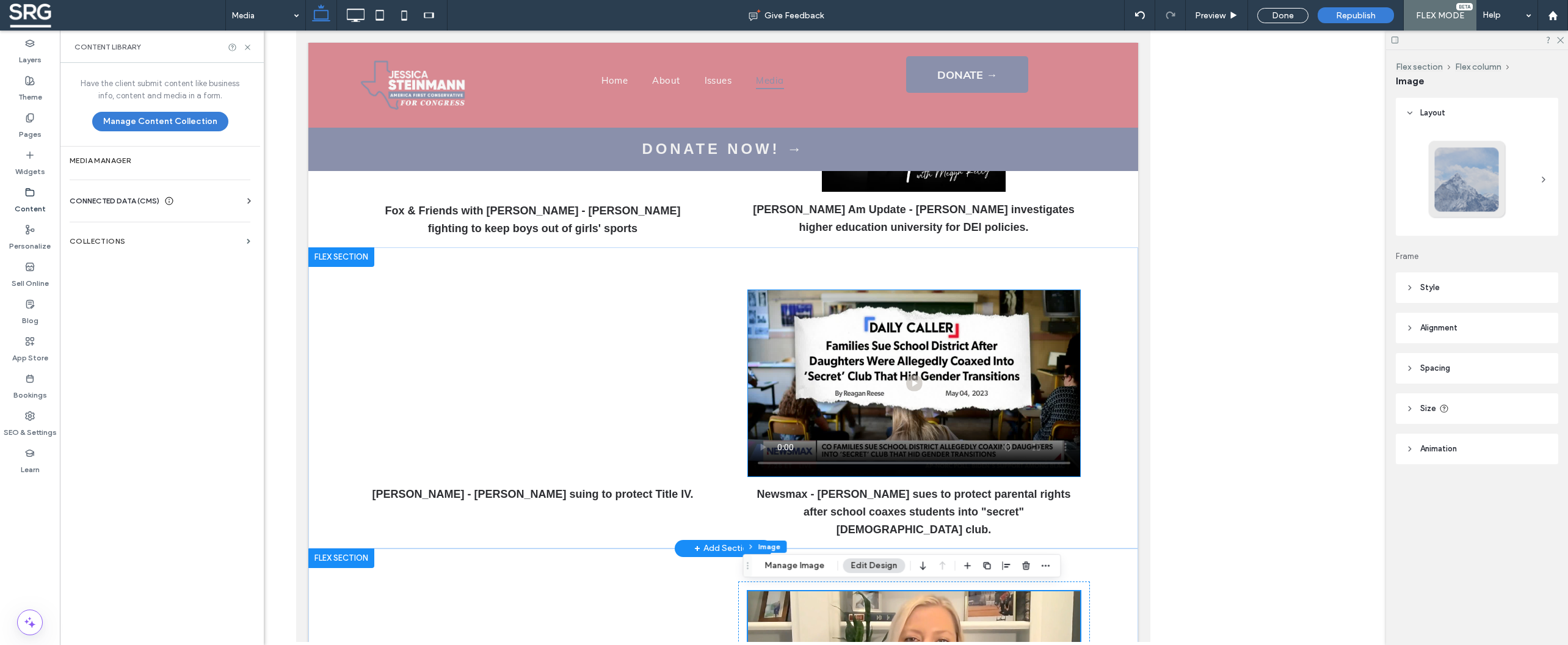
scroll to position [303, 0]
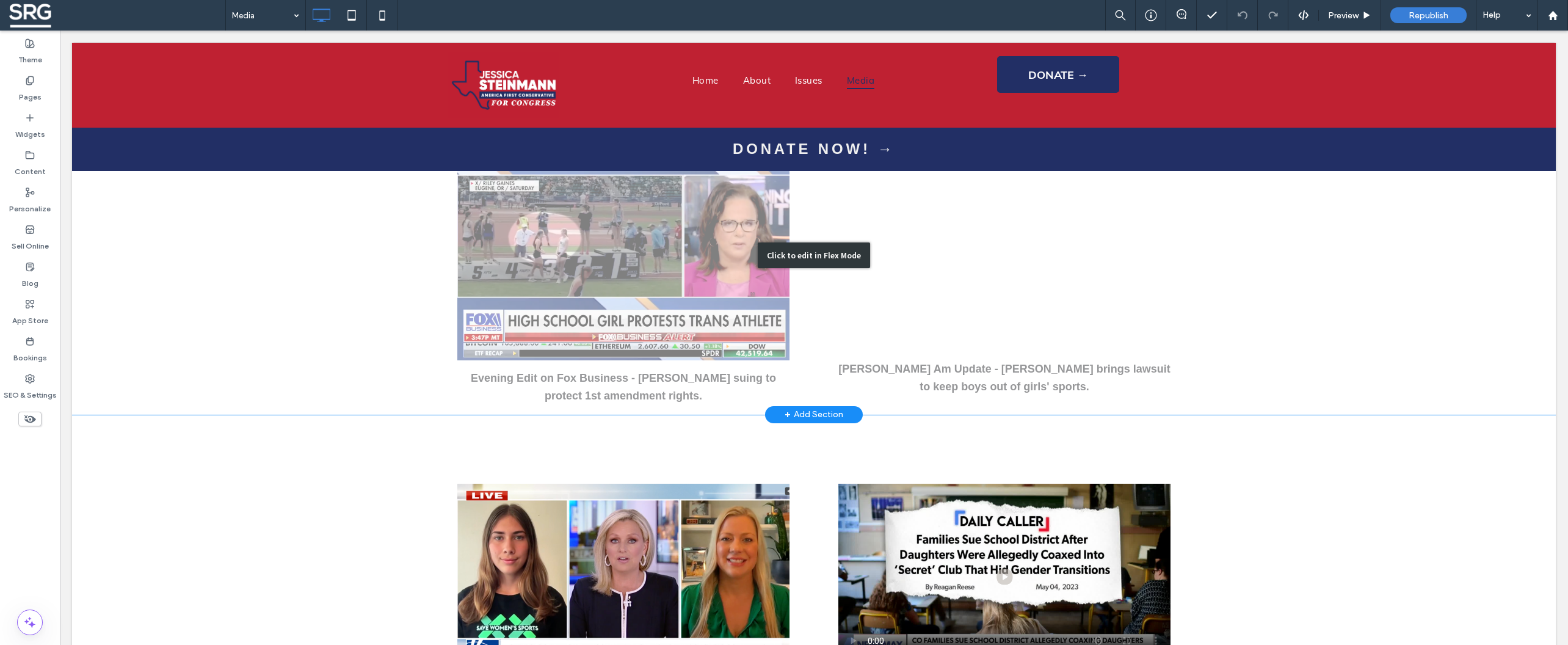
scroll to position [1339, 0]
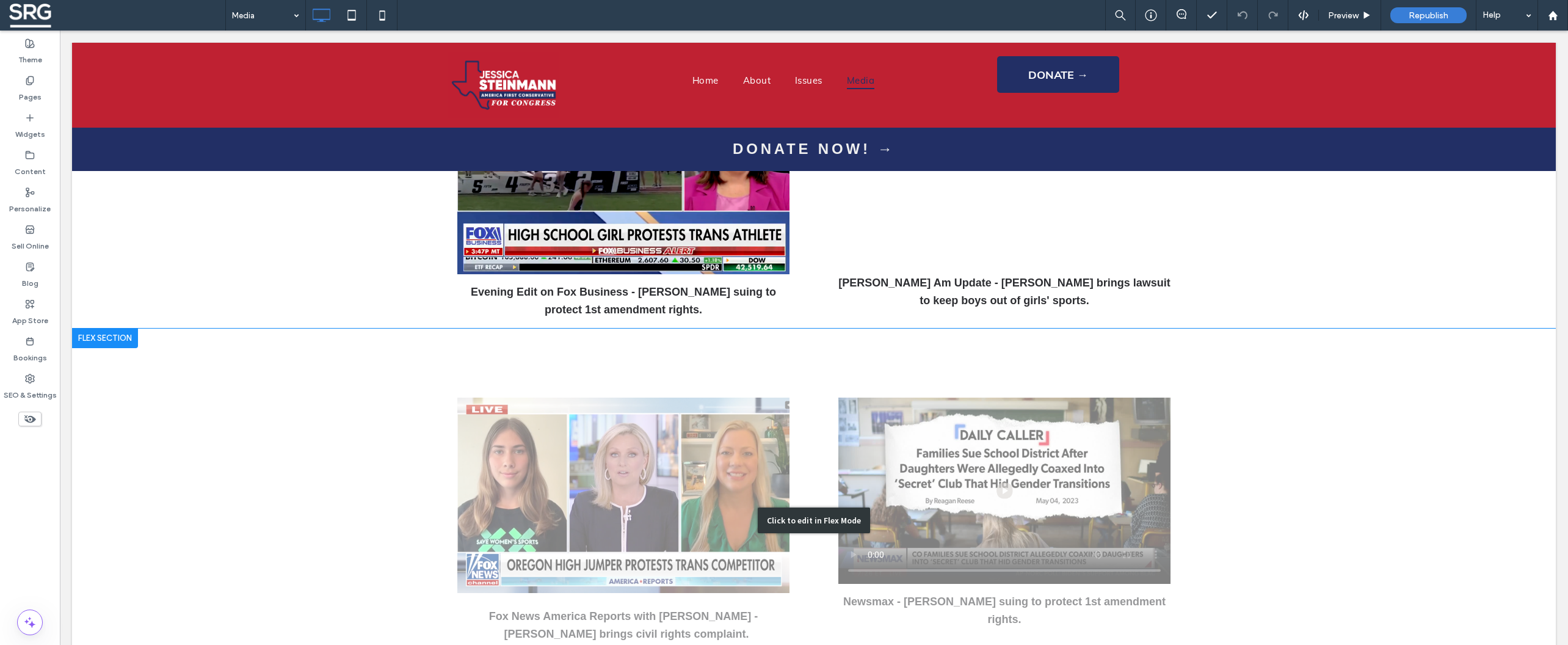
click at [1138, 372] on div "Click to edit in Flex Mode" at bounding box center [814, 520] width 1483 height 383
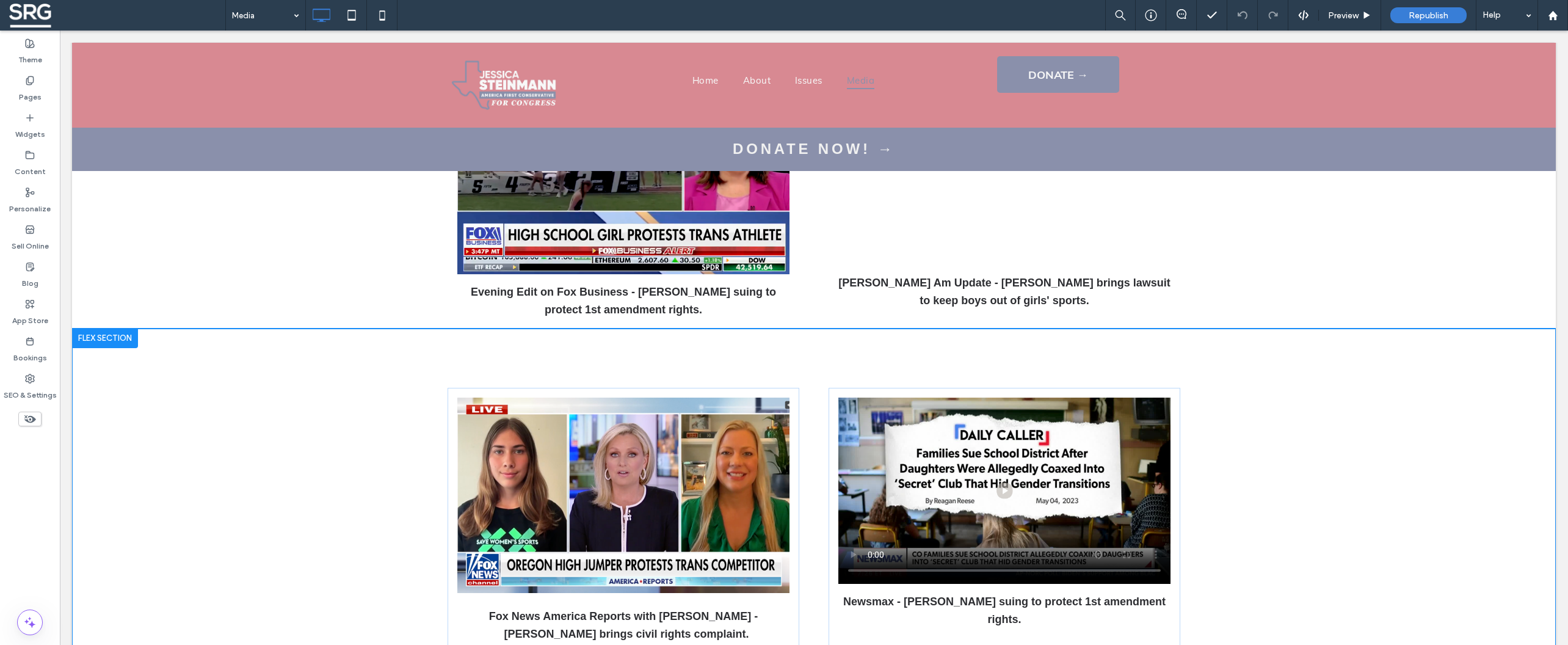
scroll to position [1155, 0]
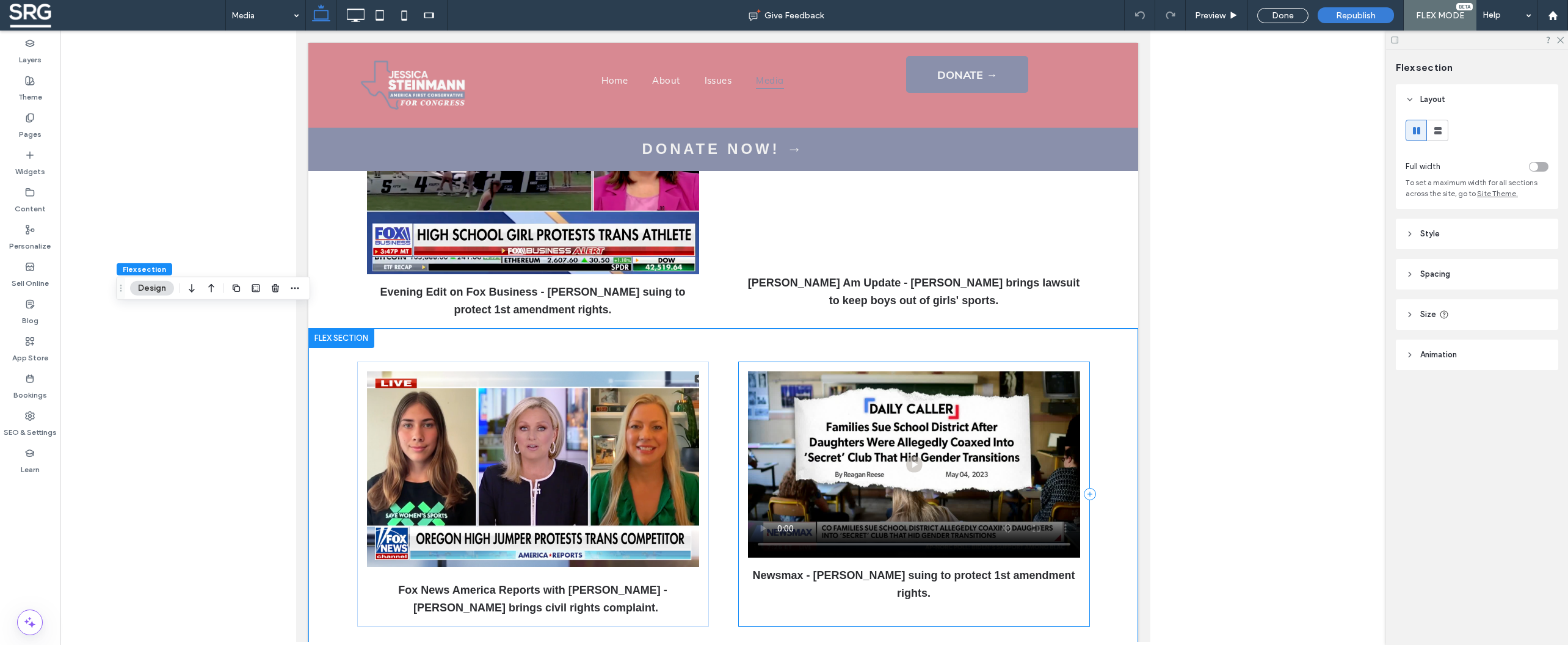
click at [1044, 362] on div "Newsmax - [PERSON_NAME] suing to protect 1st amendment rights." at bounding box center [913, 494] width 352 height 265
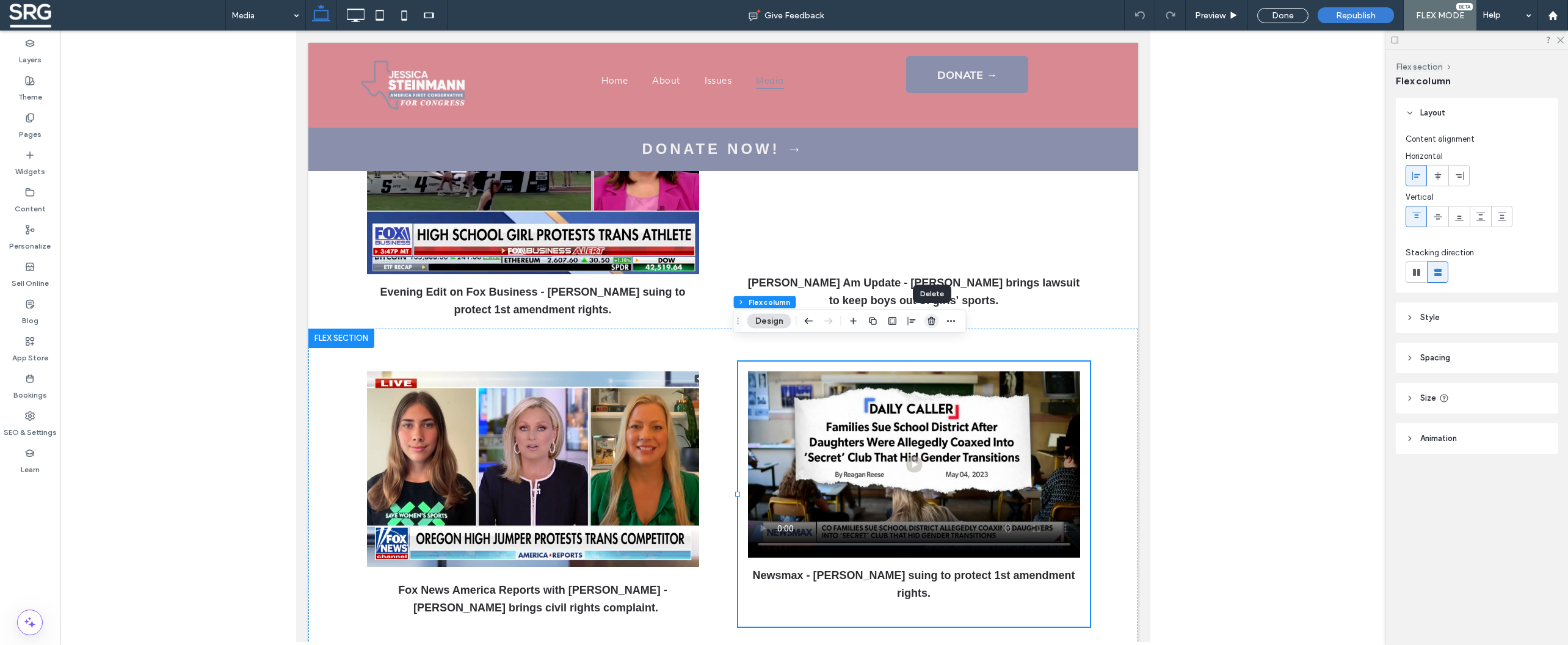
click at [935, 323] on icon "button" at bounding box center [931, 321] width 9 height 9
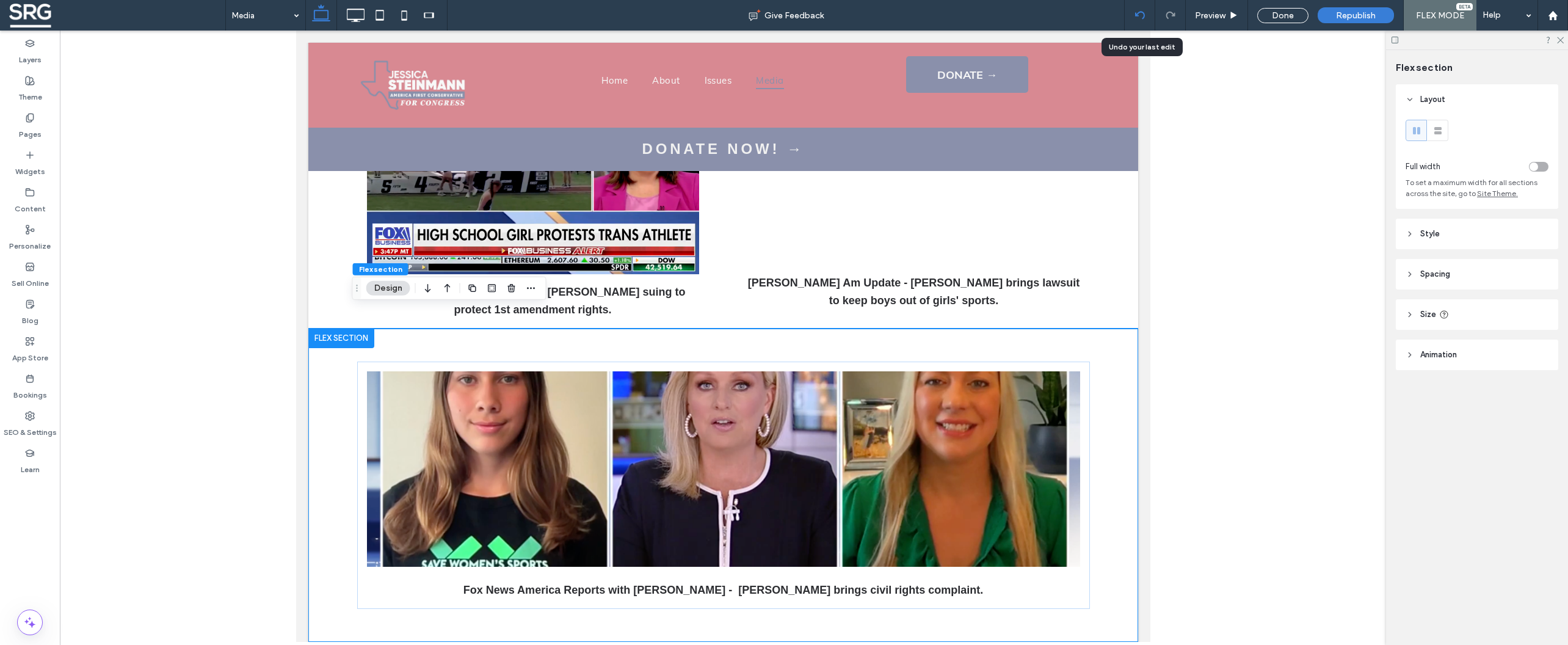
click at [1138, 18] on icon at bounding box center [1139, 15] width 9 height 9
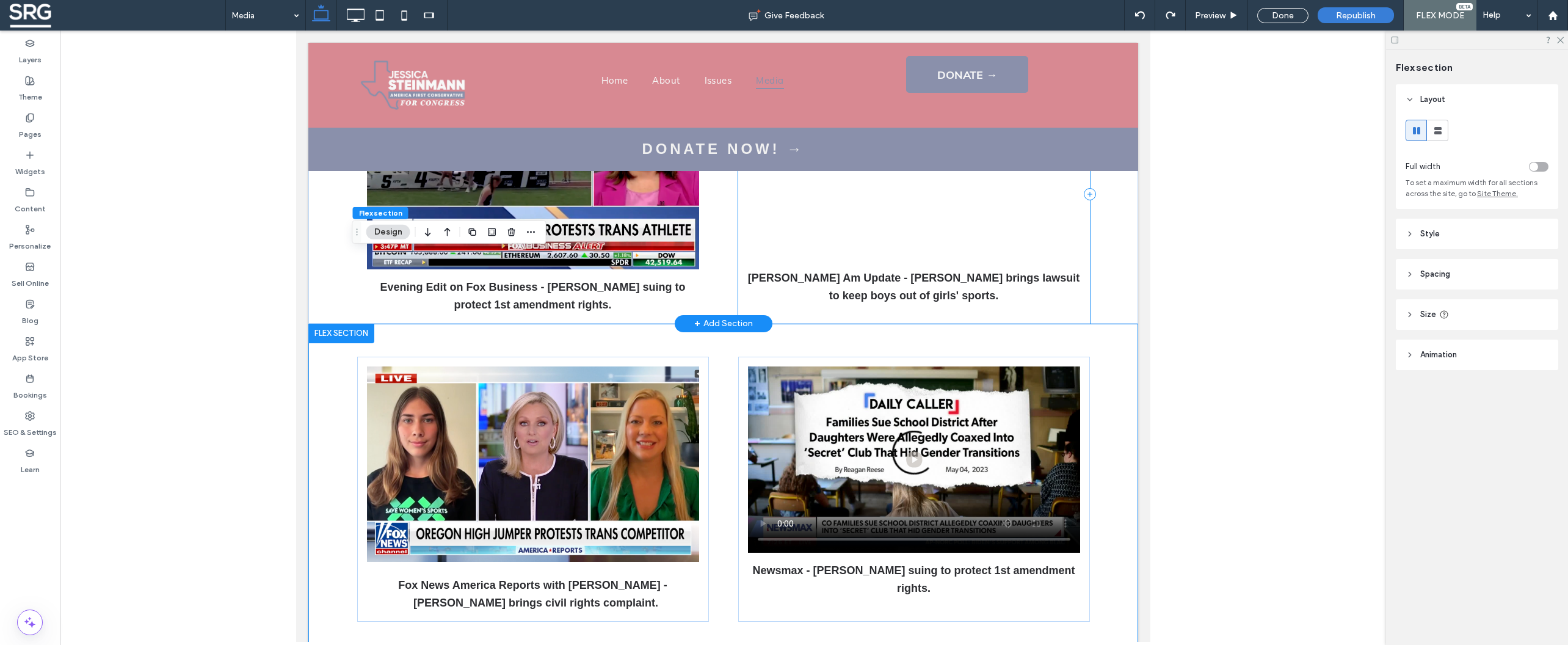
scroll to position [1152, 0]
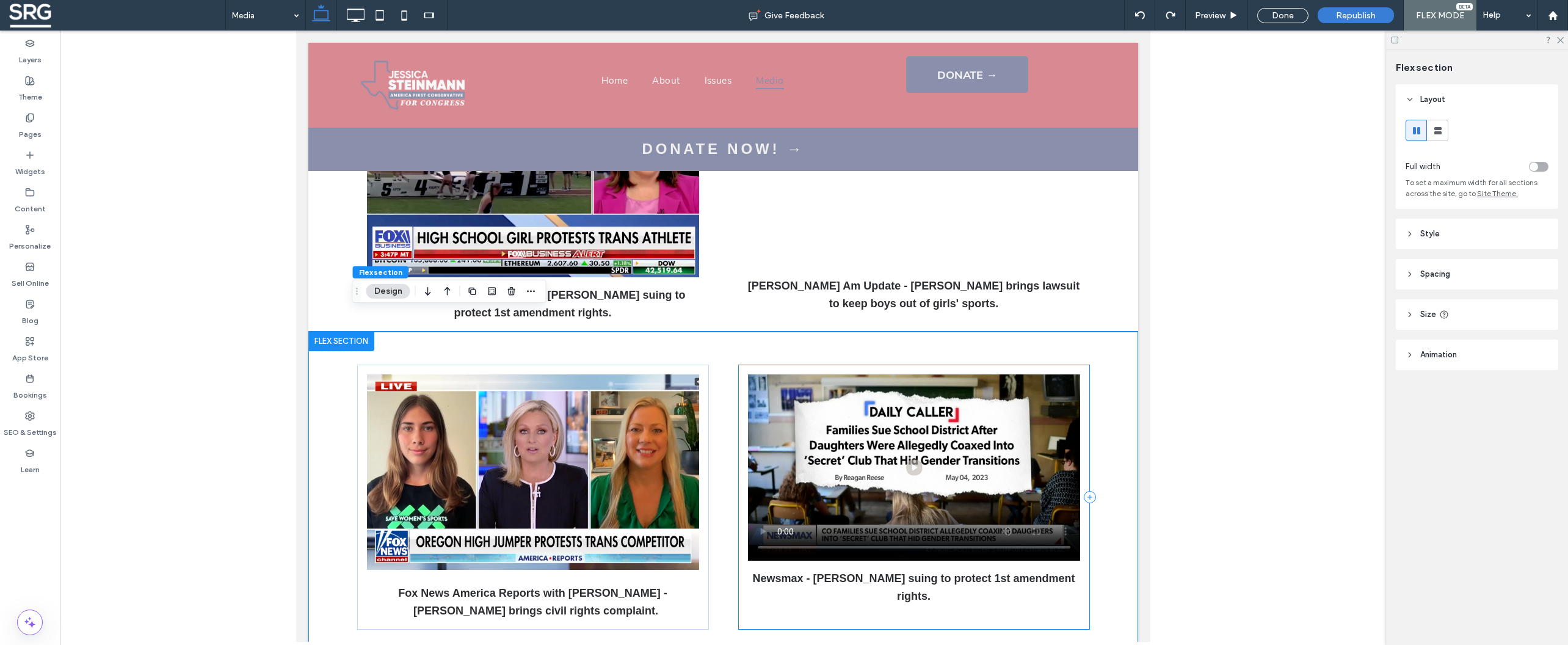
click at [1075, 370] on div "Newsmax - [PERSON_NAME] suing to protect 1st amendment rights." at bounding box center [913, 497] width 352 height 265
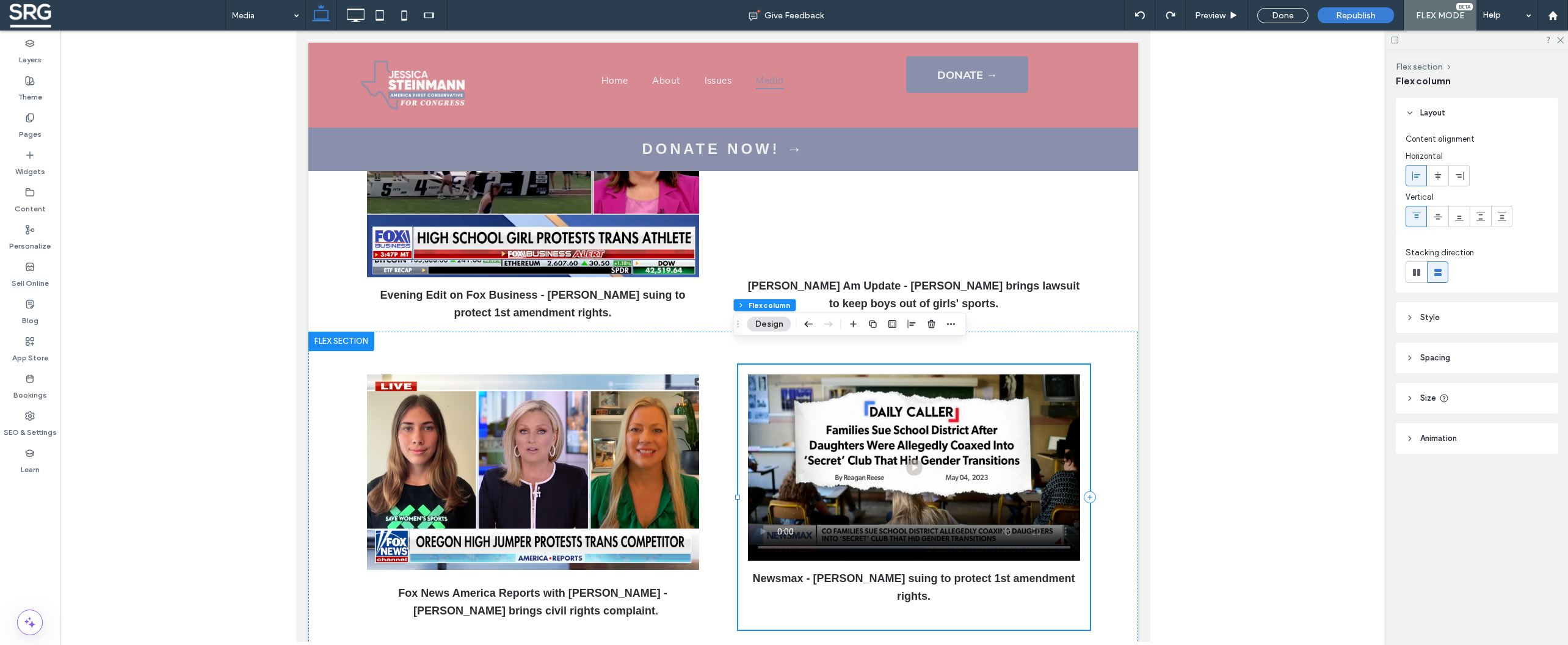
click at [1078, 370] on div "Newsmax - [PERSON_NAME] suing to protect 1st amendment rights." at bounding box center [913, 497] width 352 height 265
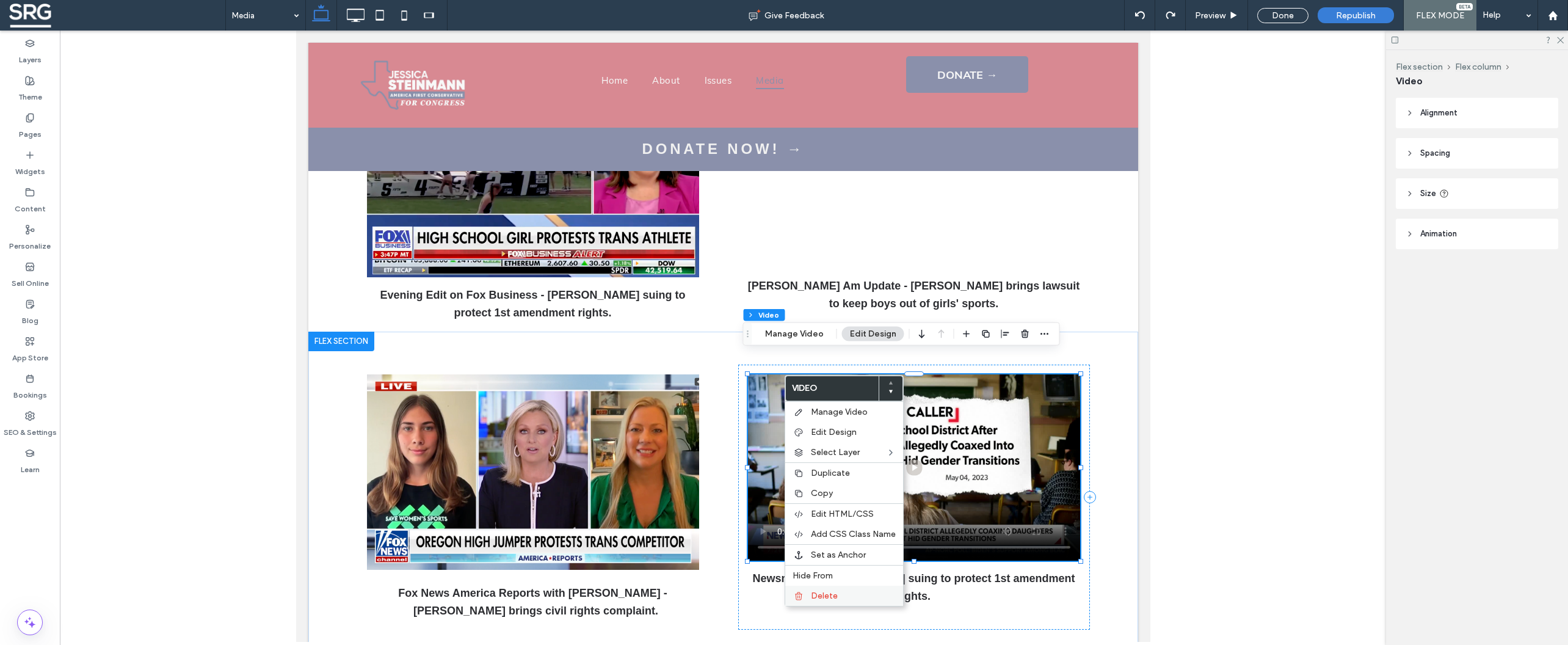
click at [814, 601] on span "Delete" at bounding box center [824, 595] width 27 height 10
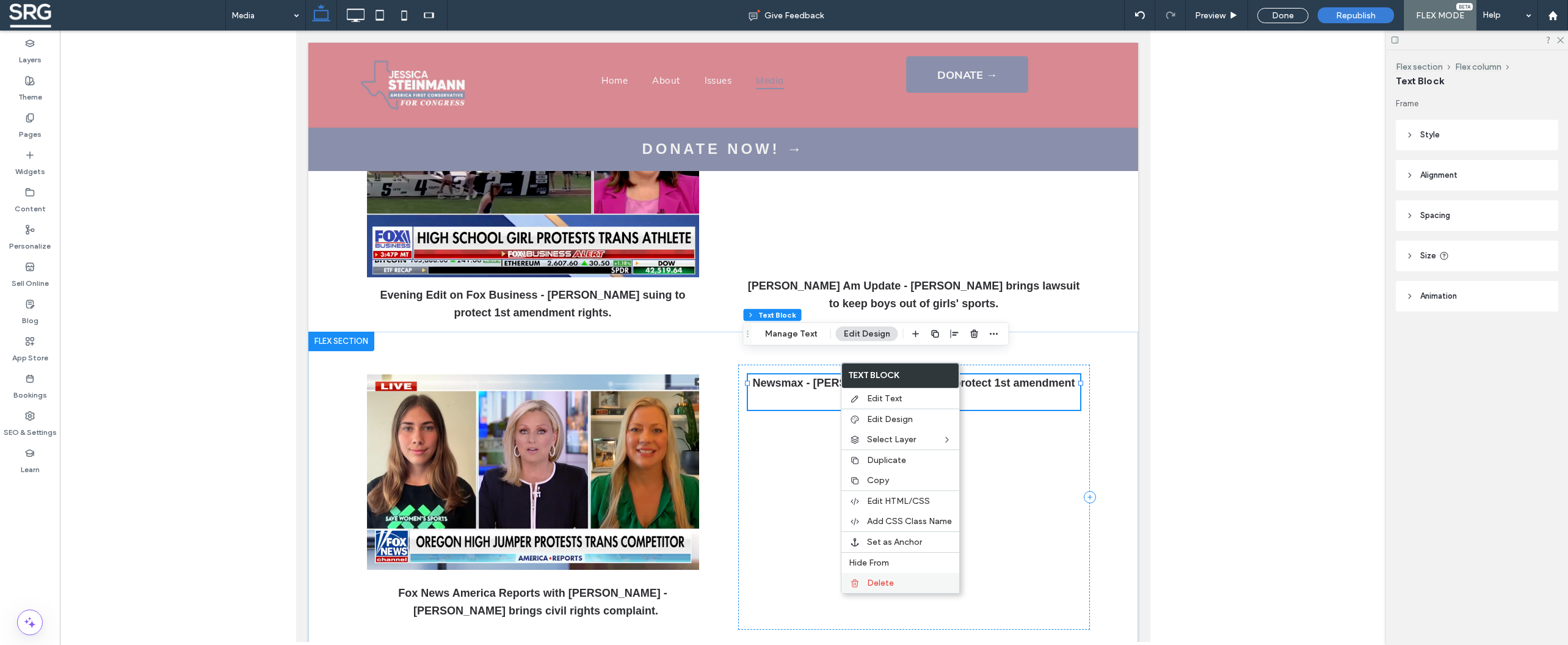
click at [879, 585] on span "Delete" at bounding box center [880, 583] width 27 height 10
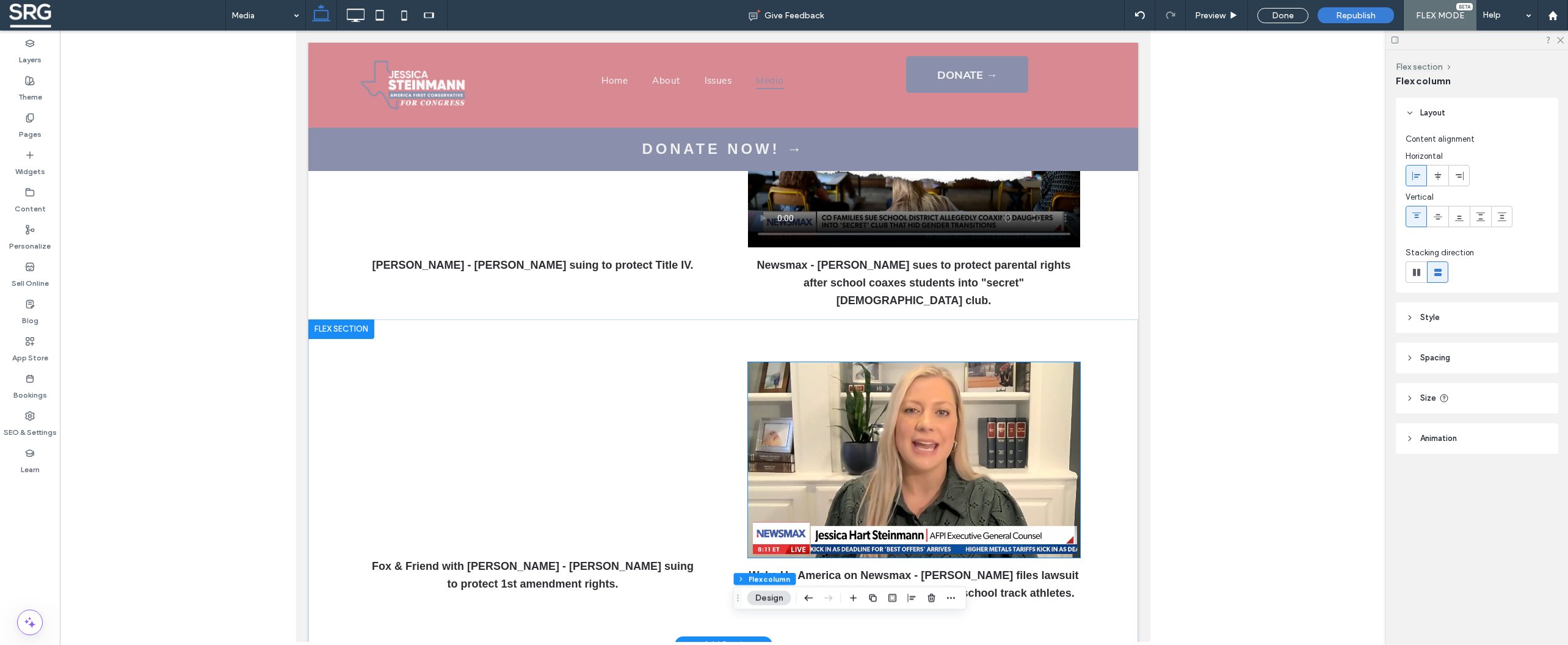
scroll to position [615, 0]
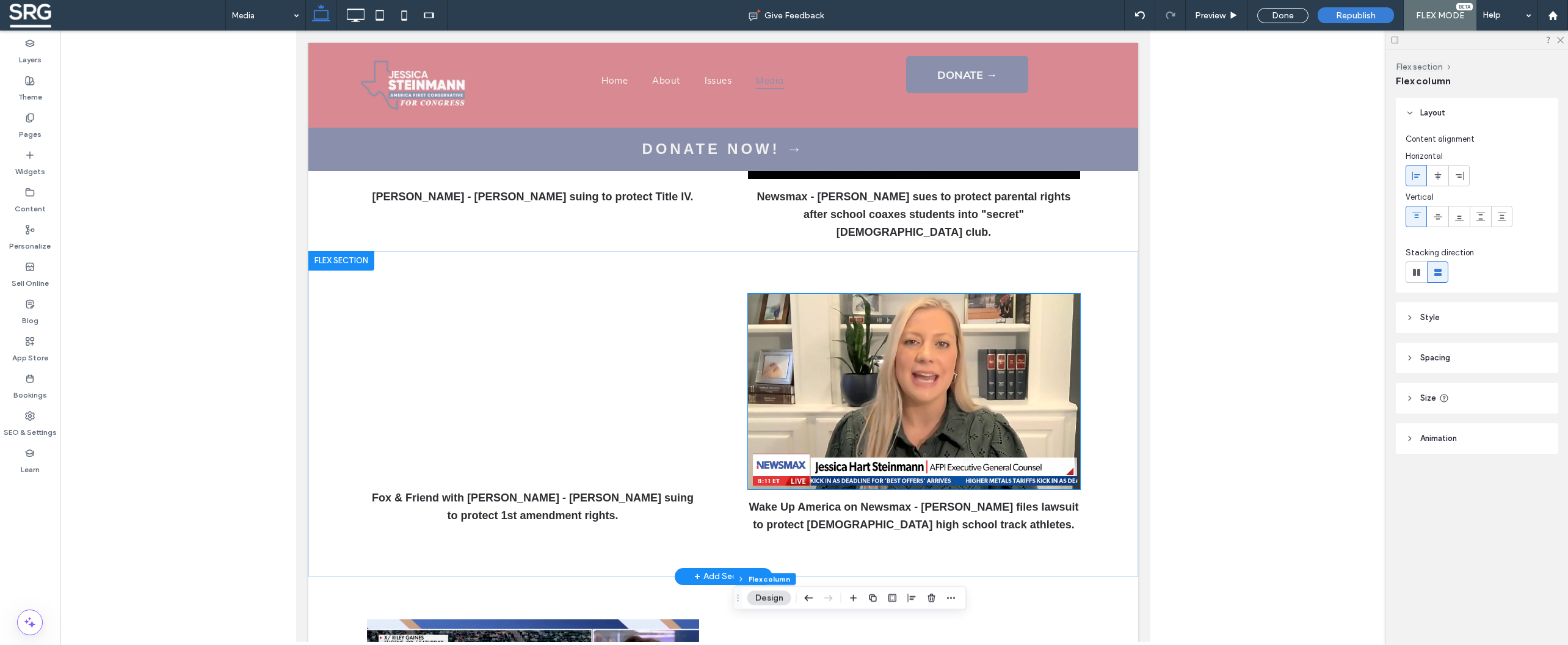
click at [1003, 351] on img at bounding box center [914, 391] width 332 height 195
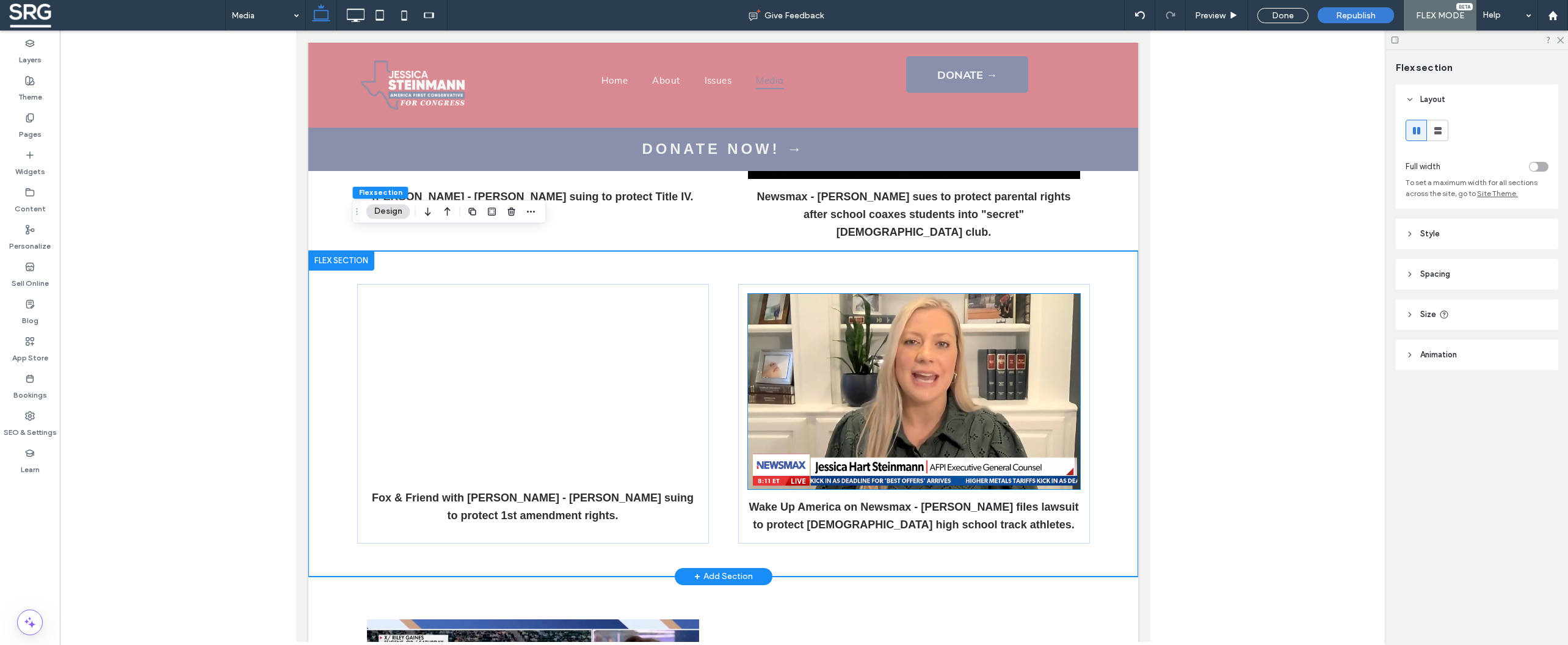
click at [914, 349] on img at bounding box center [914, 391] width 332 height 195
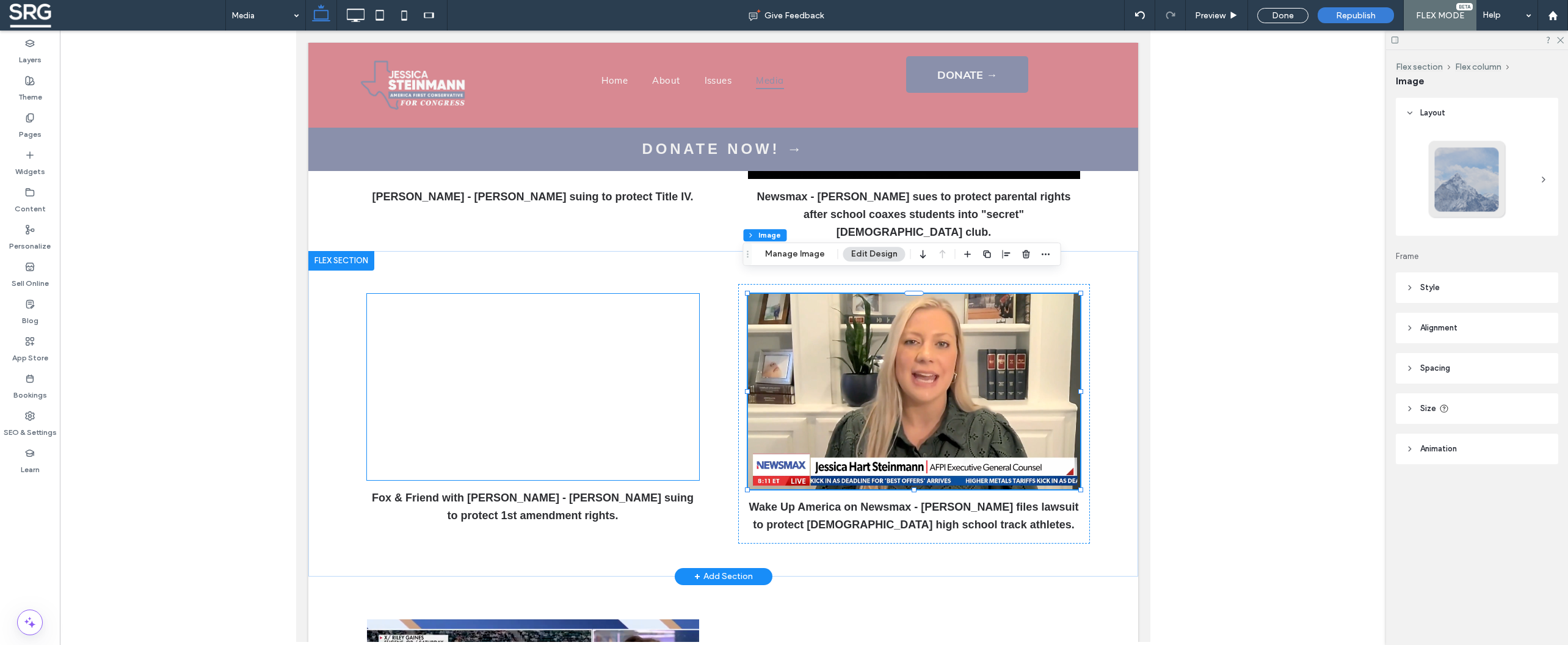
click at [666, 342] on div at bounding box center [532, 387] width 332 height 186
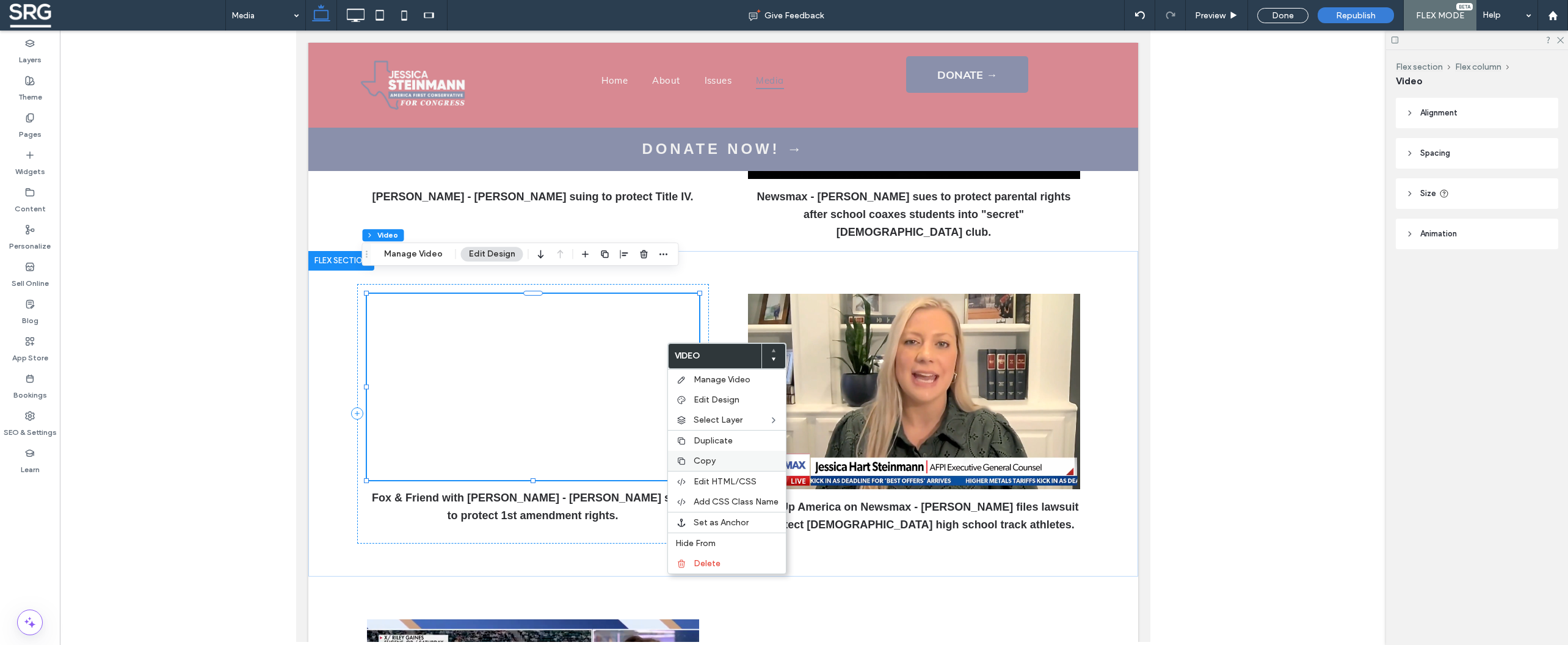
drag, startPoint x: 704, startPoint y: 461, endPoint x: 739, endPoint y: 434, distance: 44.2
click at [703, 461] on span "Copy" at bounding box center [705, 460] width 22 height 10
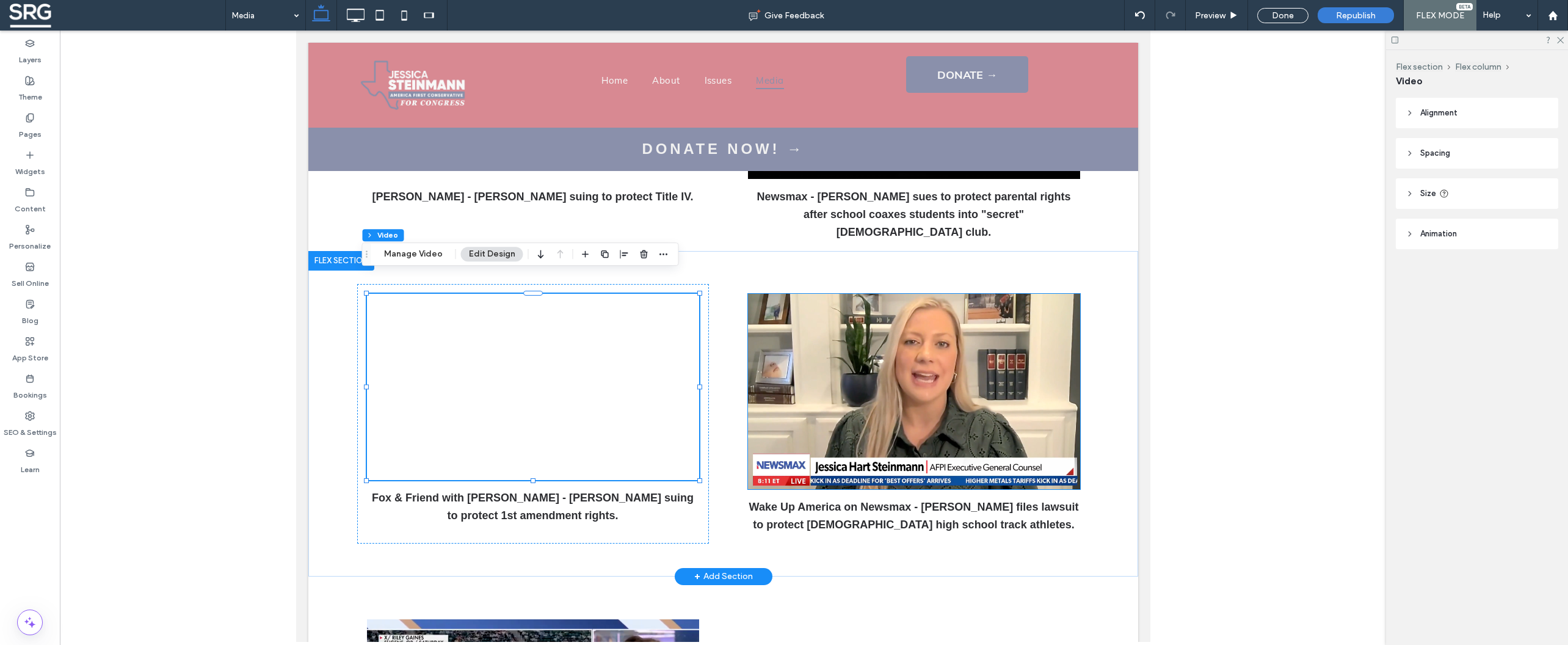
click at [849, 334] on img at bounding box center [914, 391] width 332 height 195
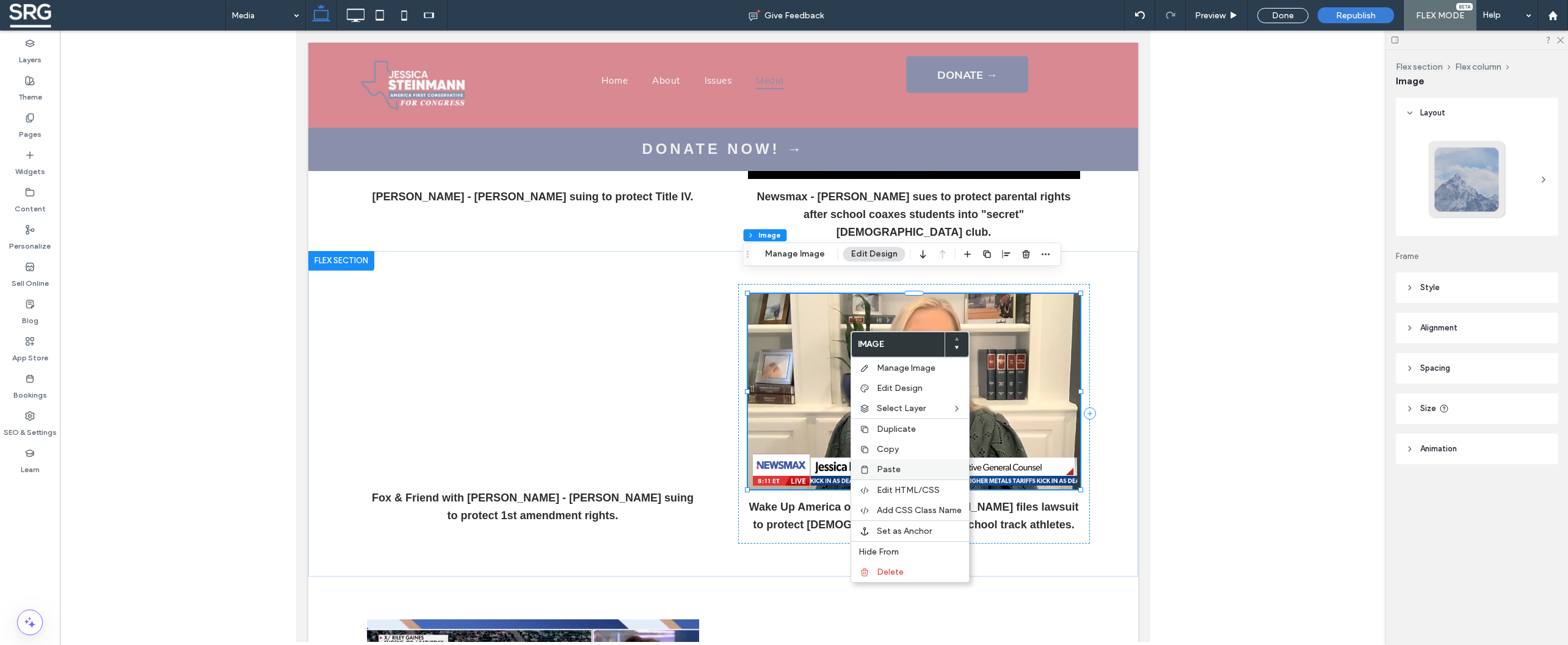
click at [893, 475] on span "Paste" at bounding box center [889, 469] width 24 height 10
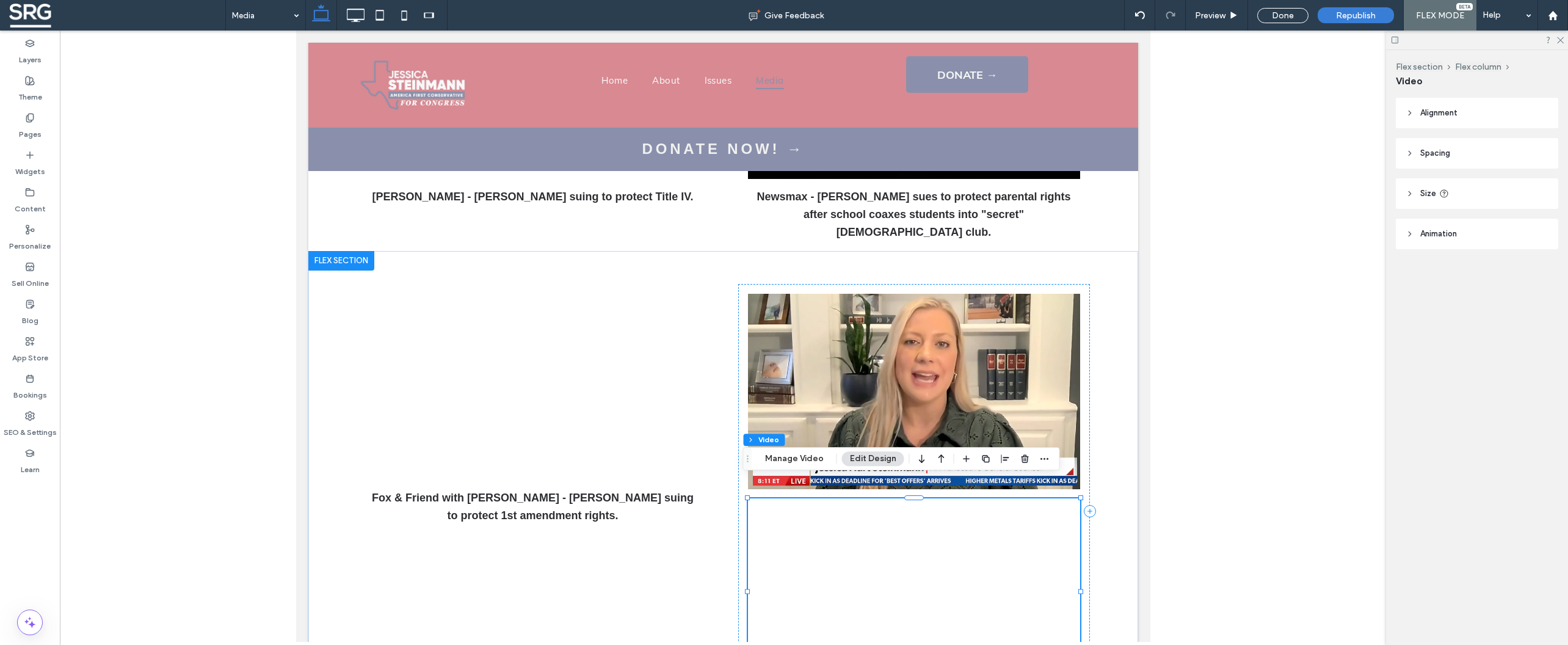
click at [914, 531] on div at bounding box center [914, 591] width 332 height 186
click at [800, 462] on button "Manage Video" at bounding box center [794, 458] width 74 height 15
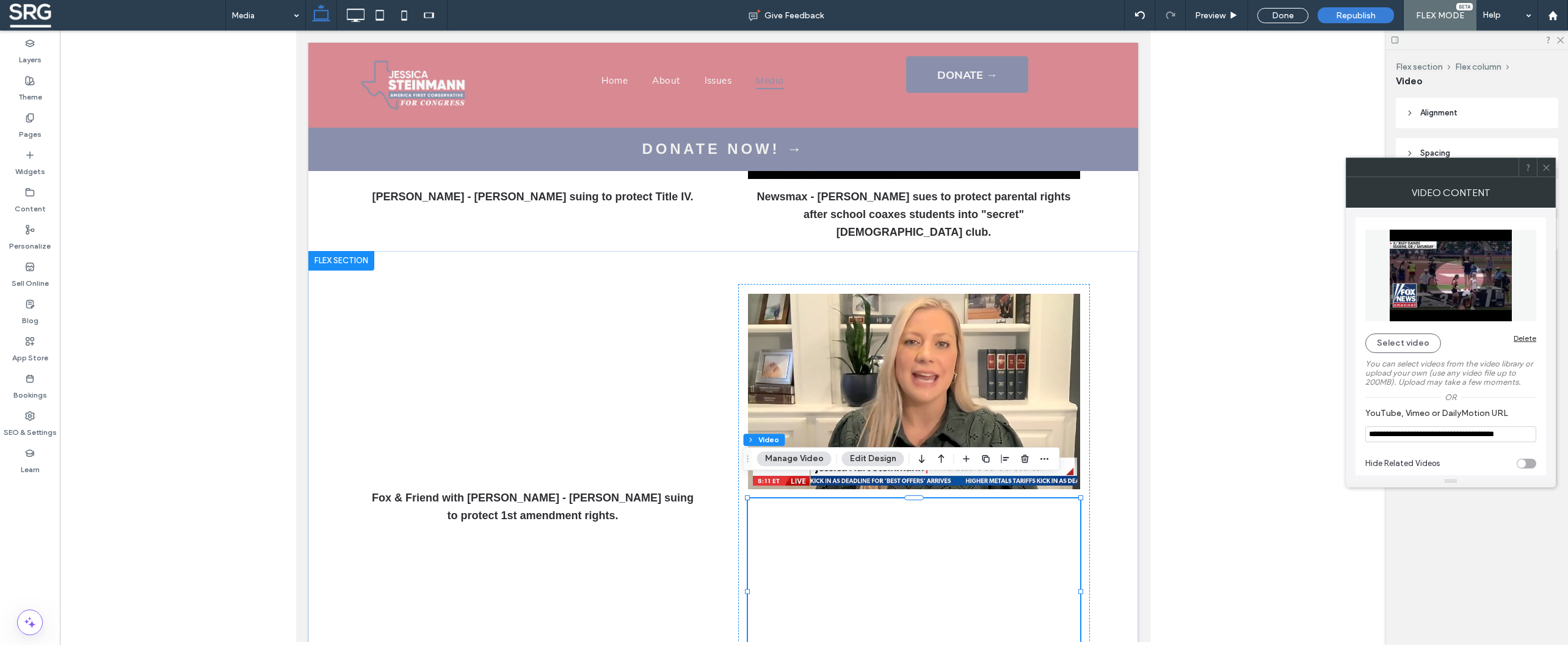
click at [1403, 432] on input "**********" at bounding box center [1451, 434] width 171 height 16
paste input "**"
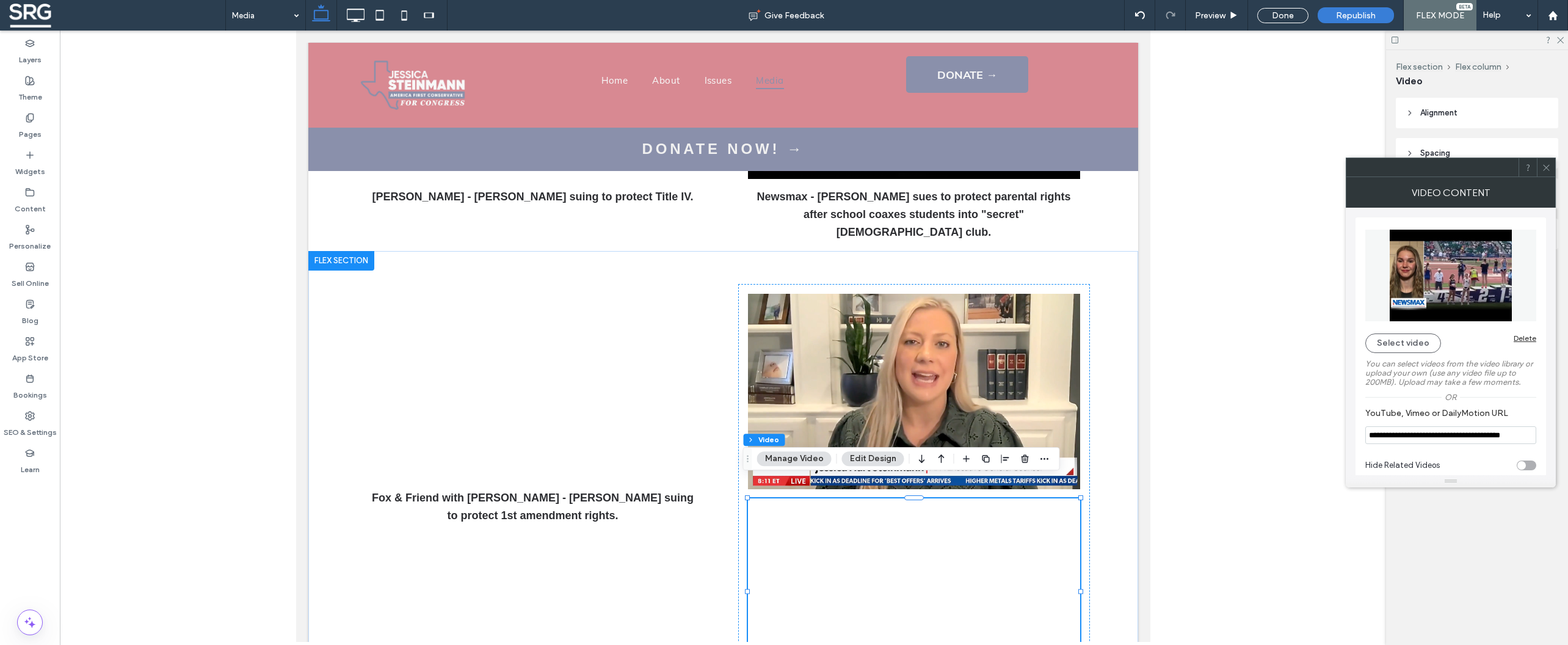
type input "**********"
click at [1545, 169] on icon at bounding box center [1546, 168] width 9 height 9
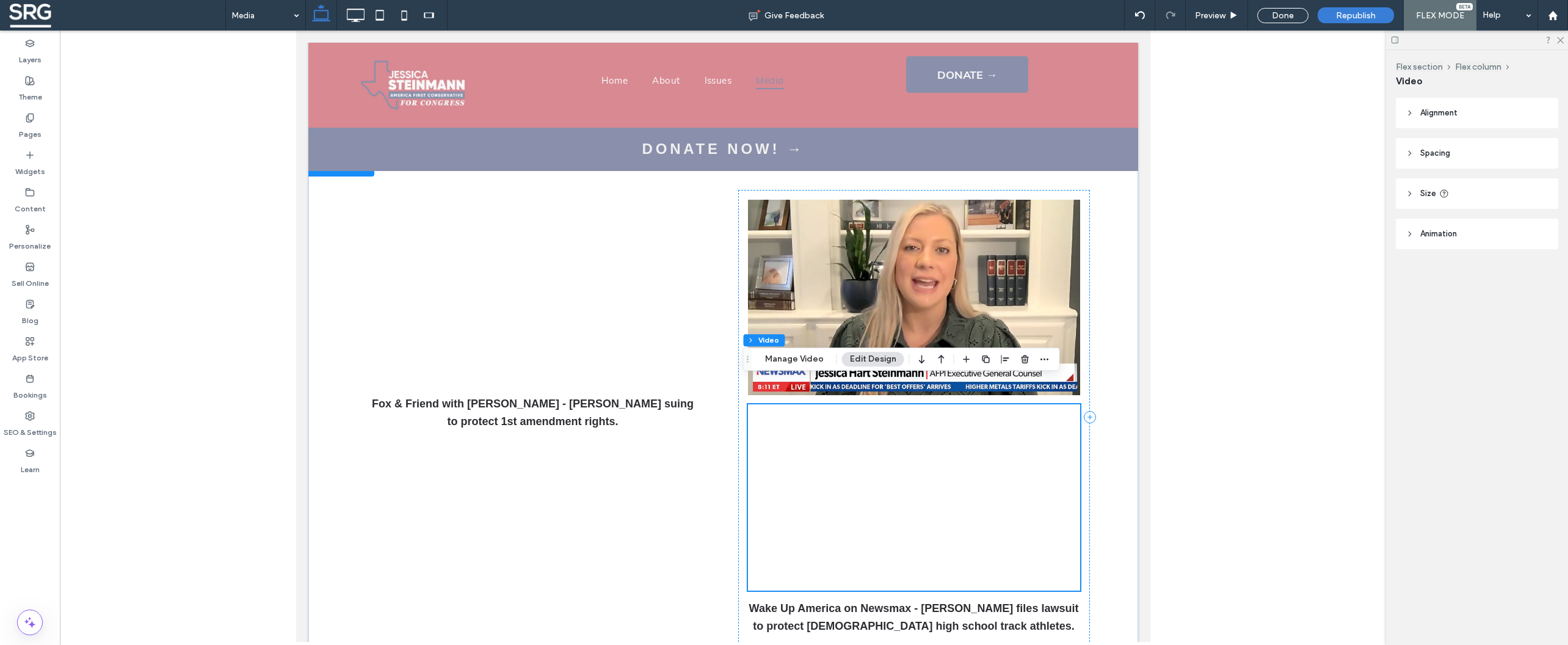
scroll to position [585, 0]
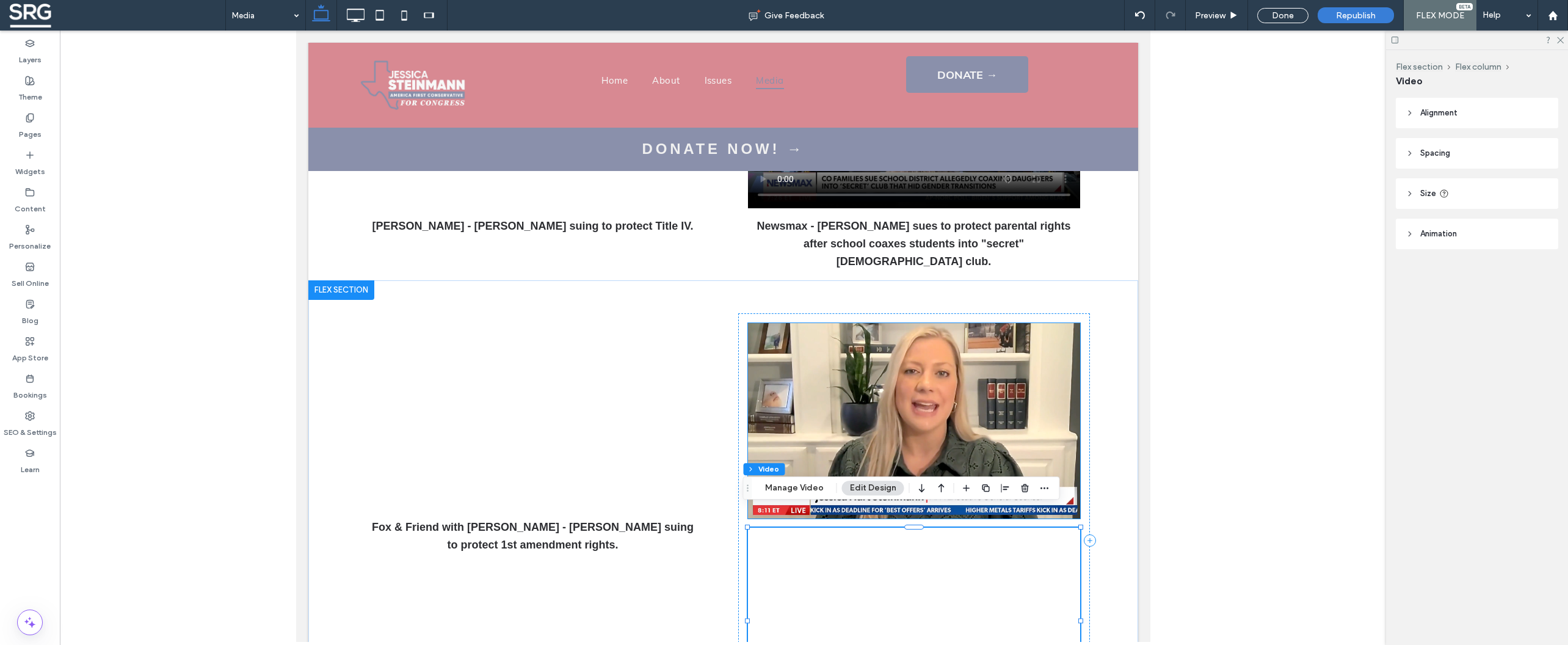
click at [1006, 342] on img at bounding box center [914, 421] width 332 height 195
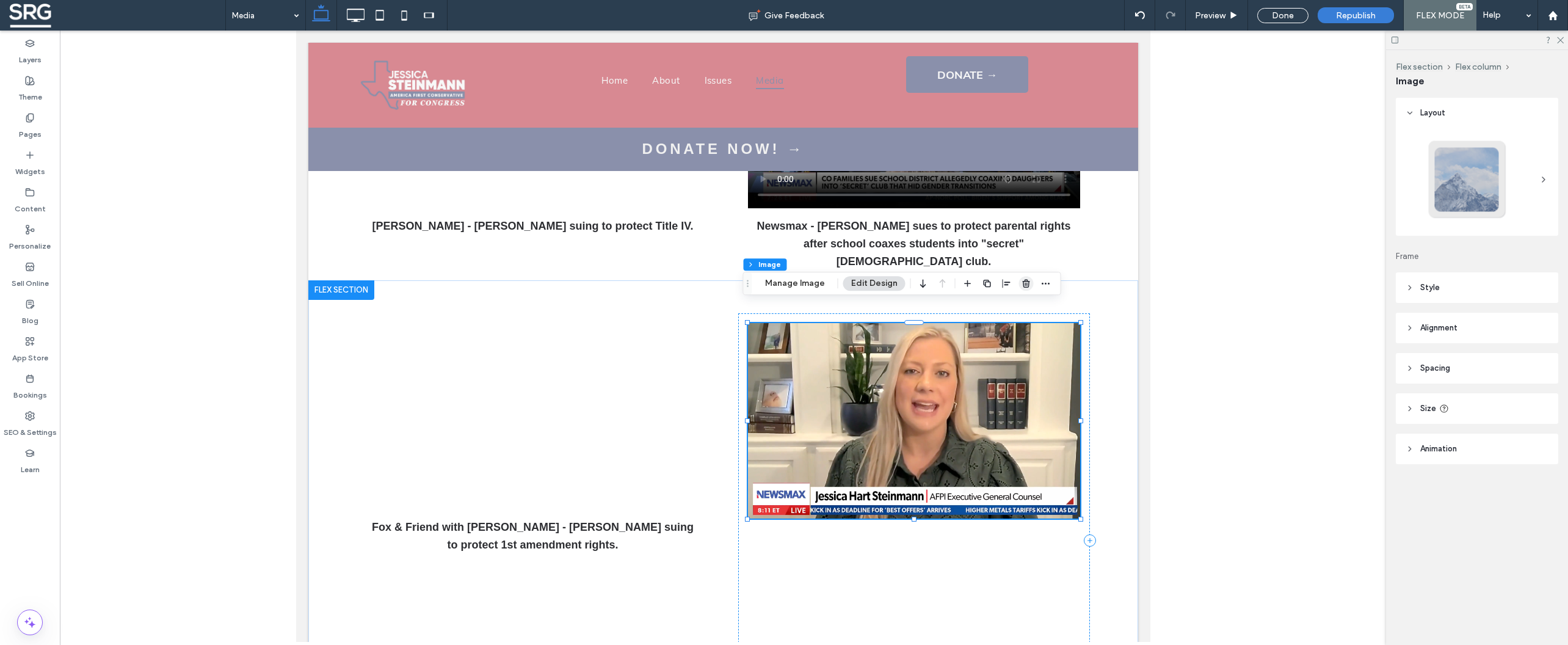
click at [1024, 281] on icon "button" at bounding box center [1026, 282] width 9 height 9
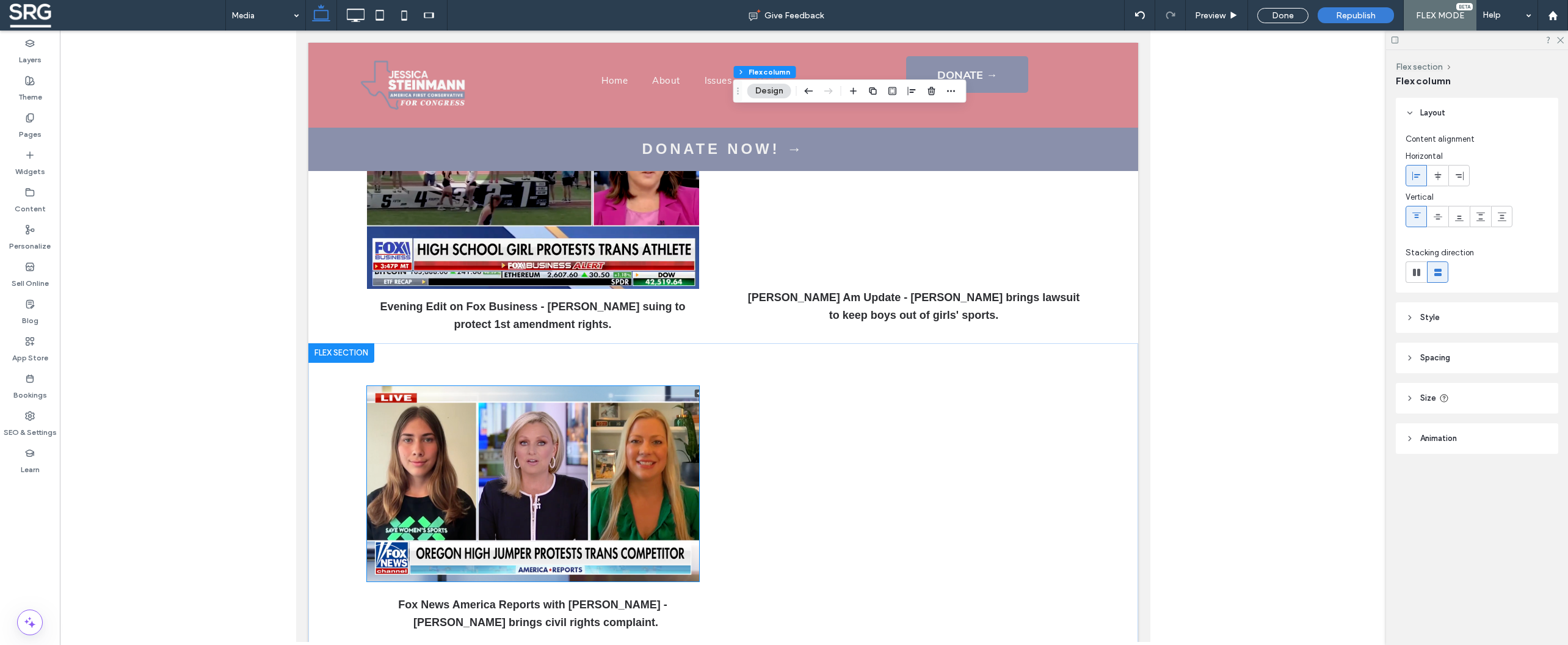
scroll to position [1113, 0]
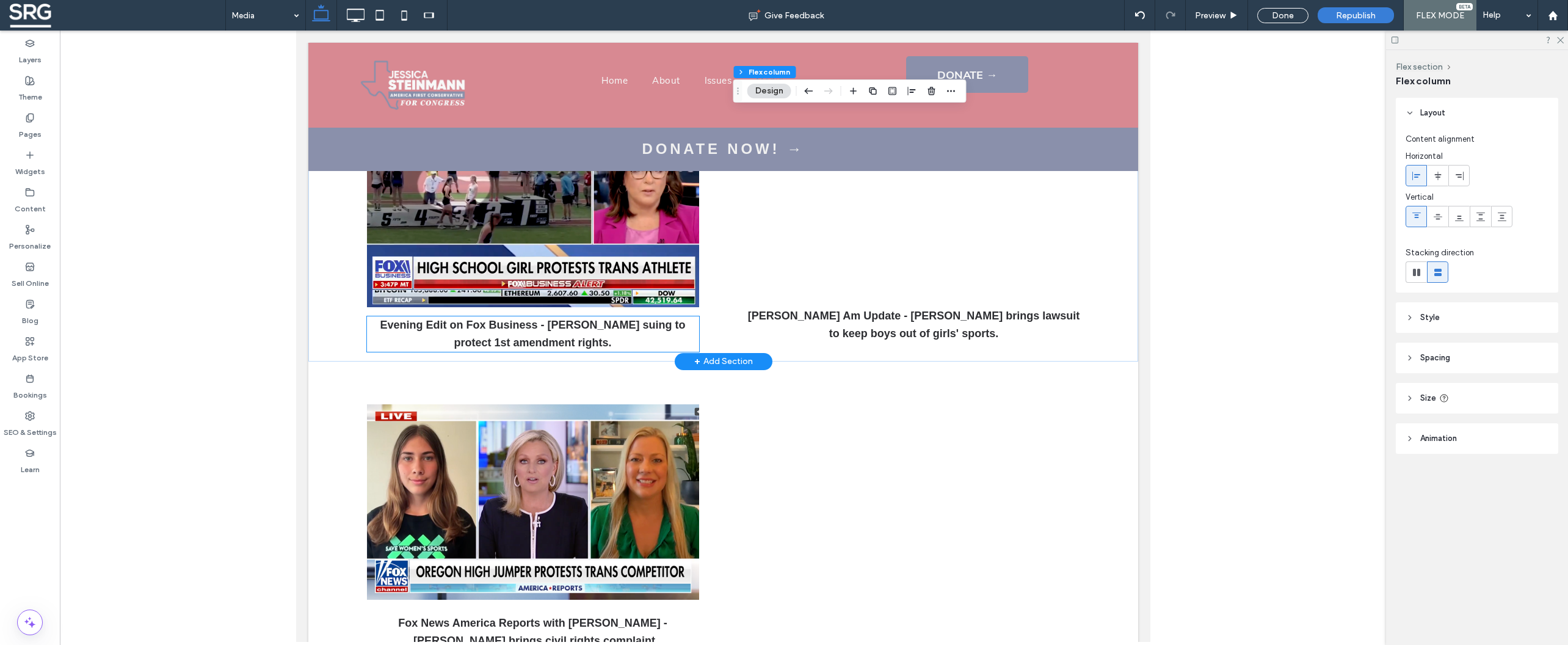
click at [594, 321] on p "Evening Edit on Fox Business - [PERSON_NAME] suing to protect 1st amendment rig…" at bounding box center [532, 334] width 332 height 35
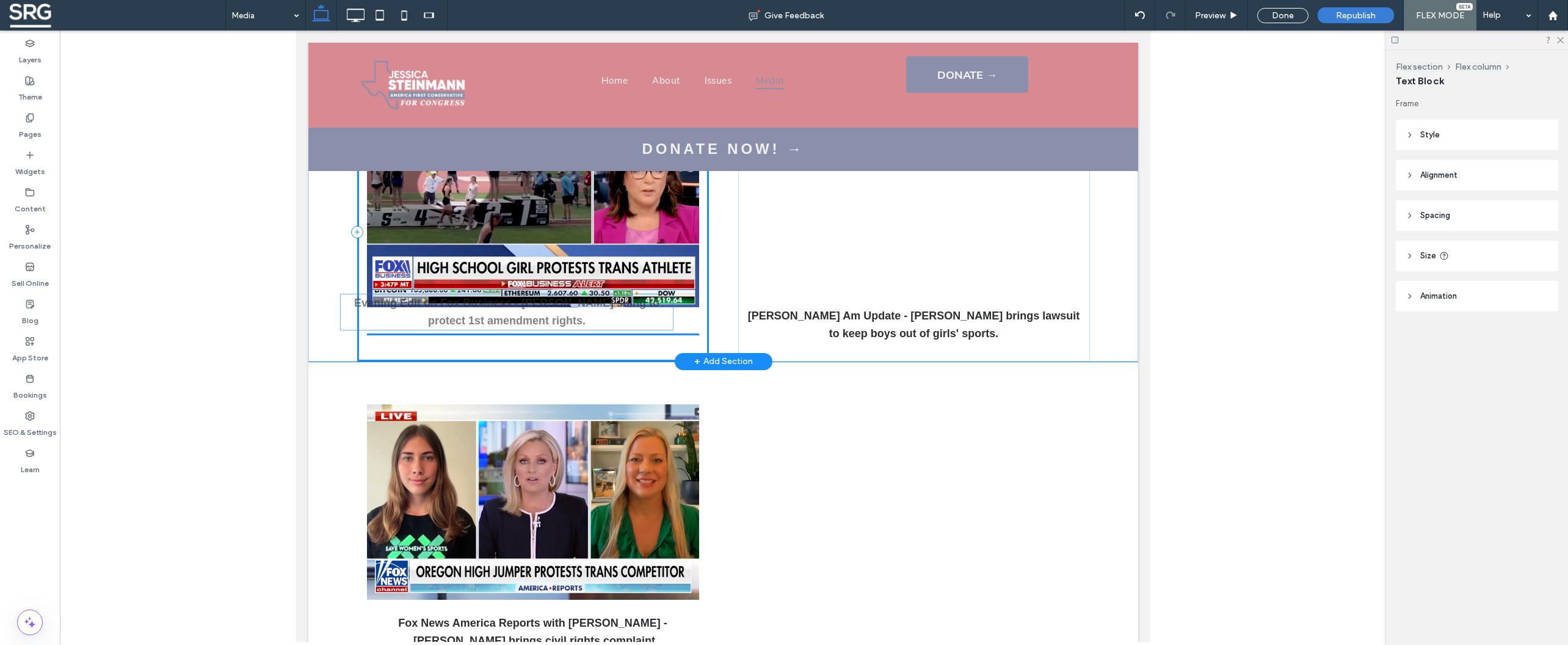
drag, startPoint x: 583, startPoint y: 319, endPoint x: 562, endPoint y: 317, distance: 21.1
click at [562, 317] on div "Evening Edit on Fox Business - [PERSON_NAME] suing to protect 1st amendment rig…" at bounding box center [532, 231] width 352 height 259
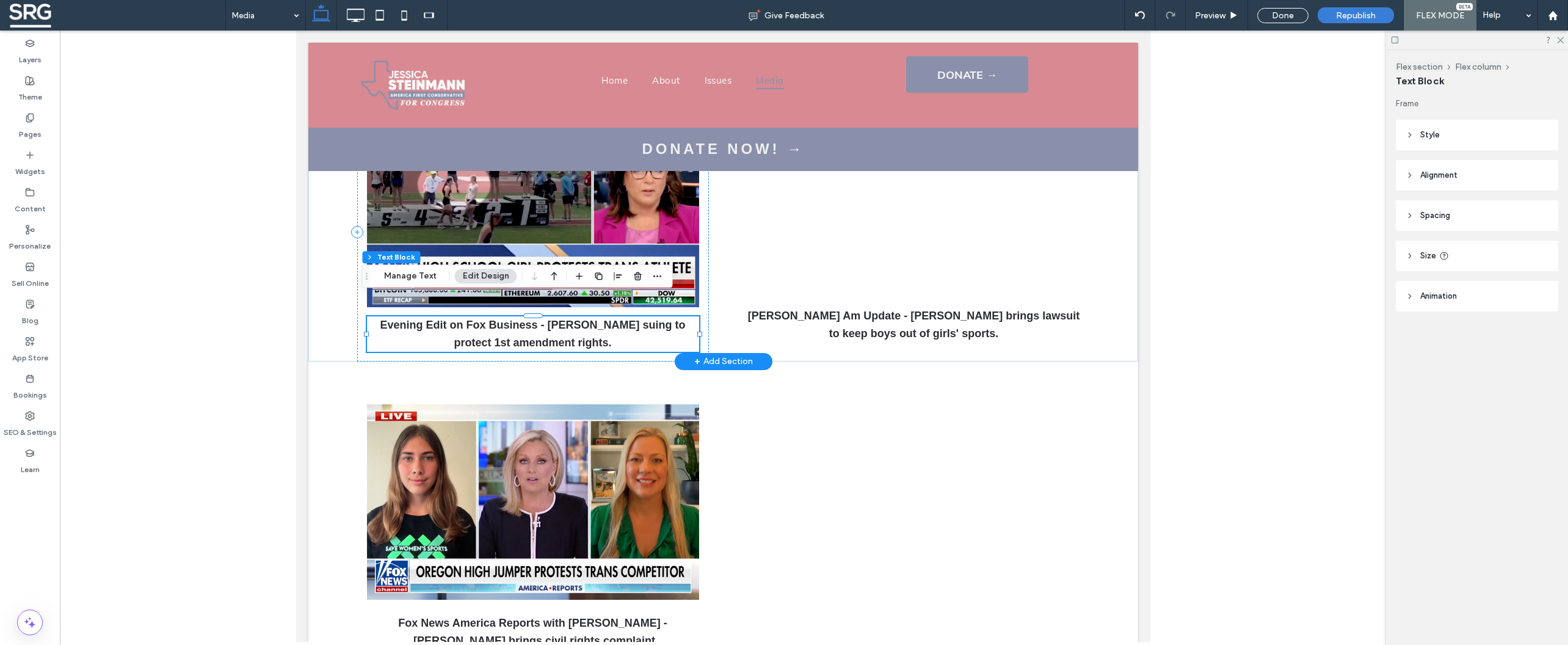
click at [560, 319] on strong "Evening Edit on Fox Business - [PERSON_NAME] suing to protect 1st amendment rig…" at bounding box center [531, 334] width 305 height 30
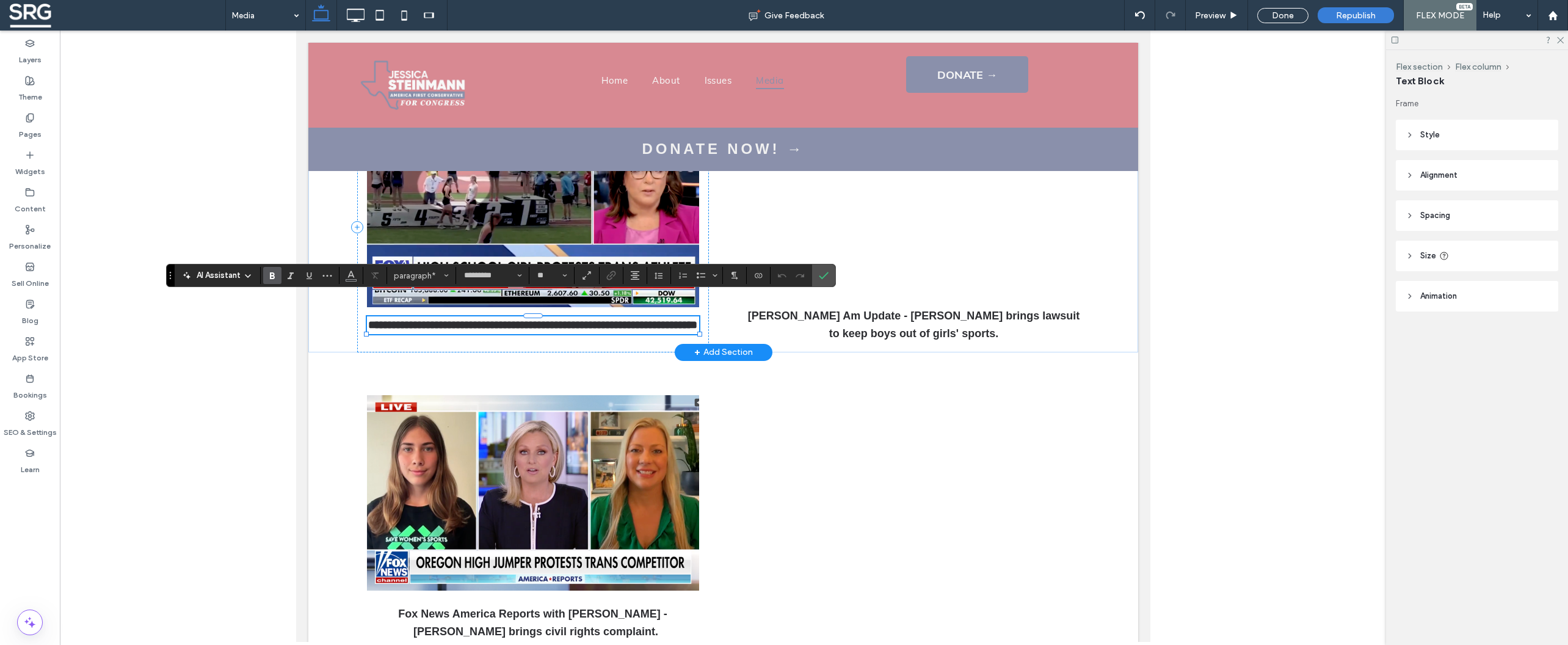
click at [534, 317] on p "**********" at bounding box center [532, 325] width 332 height 18
click at [533, 317] on p "**********" at bounding box center [532, 325] width 332 height 18
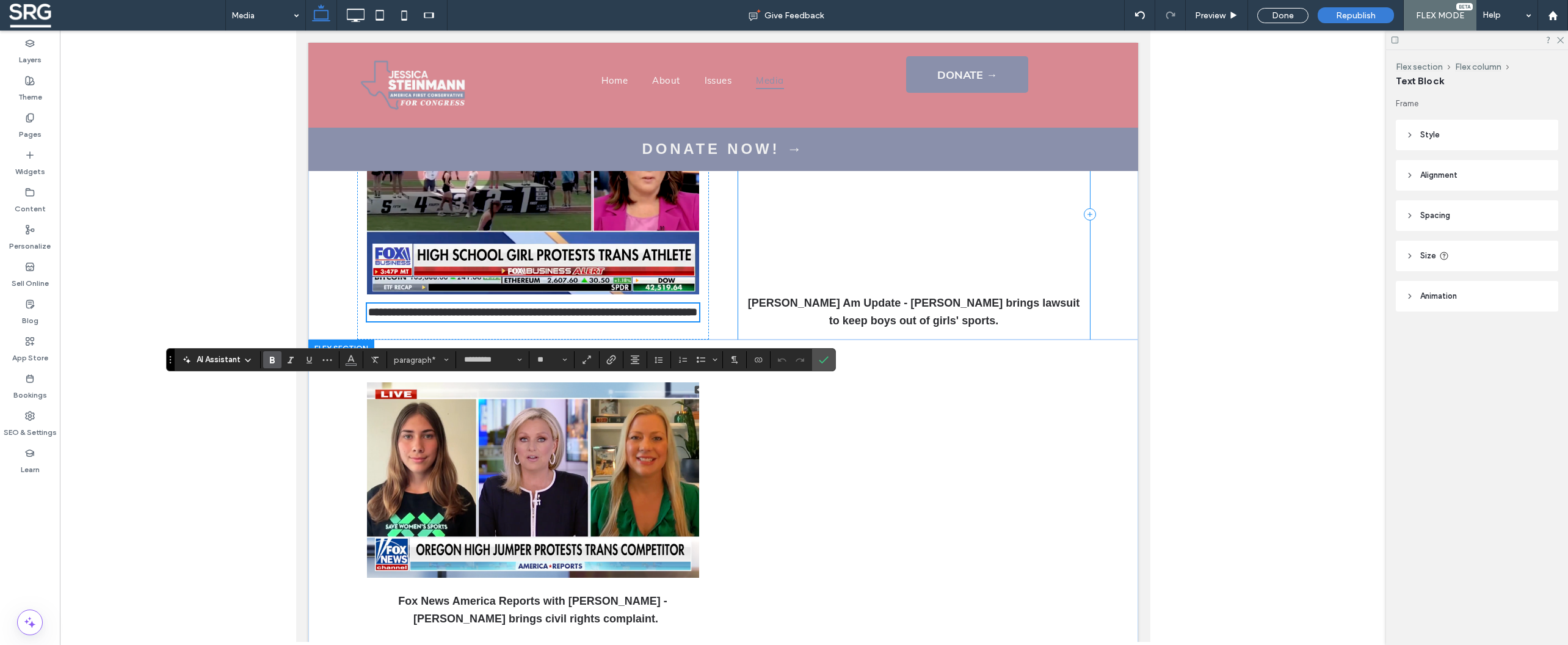
scroll to position [1142, 0]
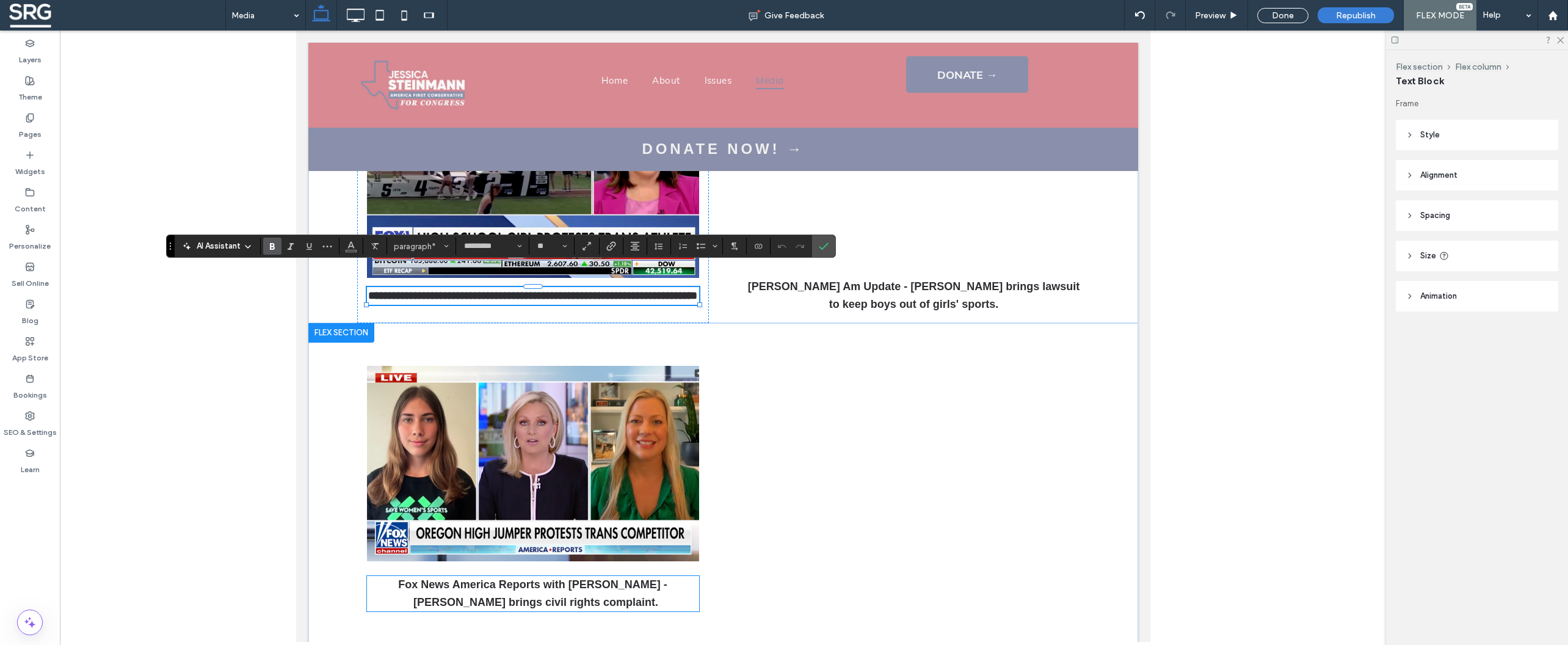
click at [419, 572] on div "Fox News America Reports with [PERSON_NAME] - [PERSON_NAME] brings civil rights…" at bounding box center [532, 488] width 352 height 265
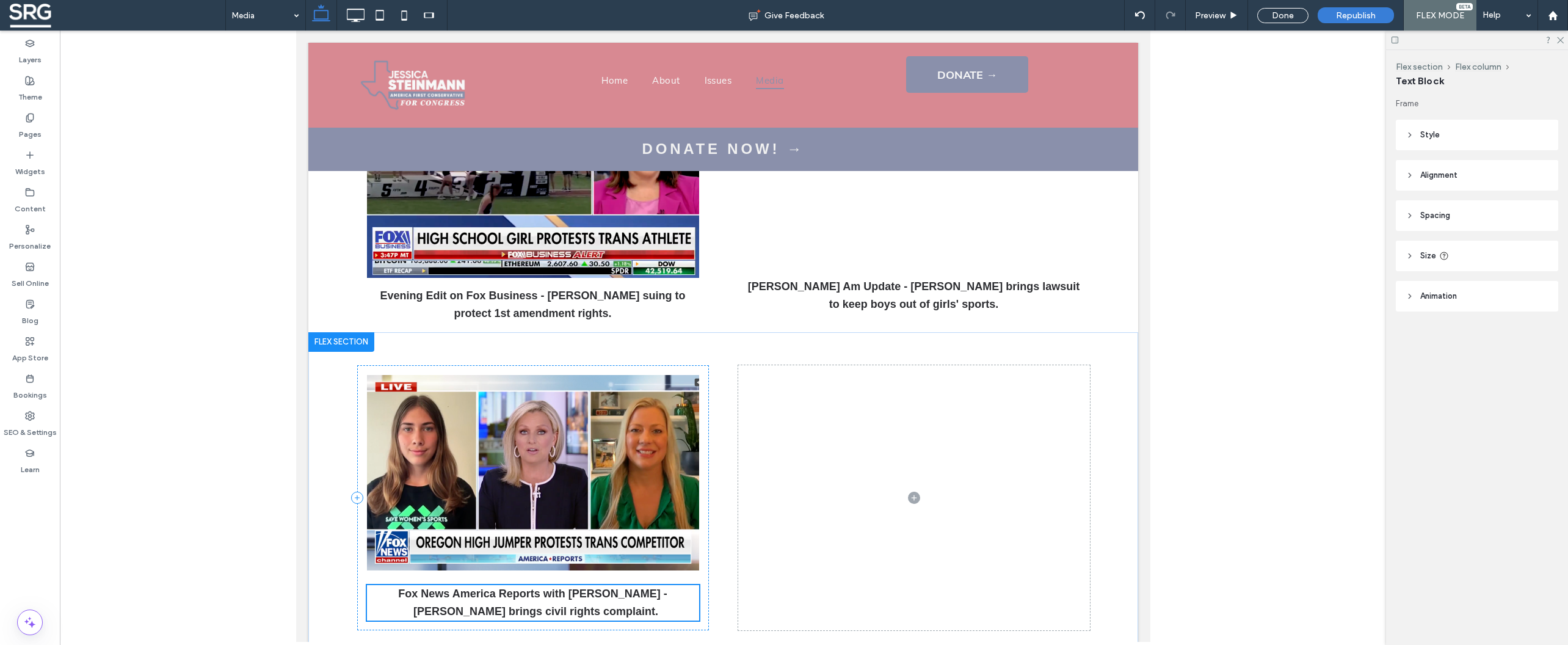
scroll to position [1143, 0]
click at [600, 584] on p "Fox News America Reports with [PERSON_NAME] - [PERSON_NAME] brings civil rights…" at bounding box center [532, 601] width 332 height 35
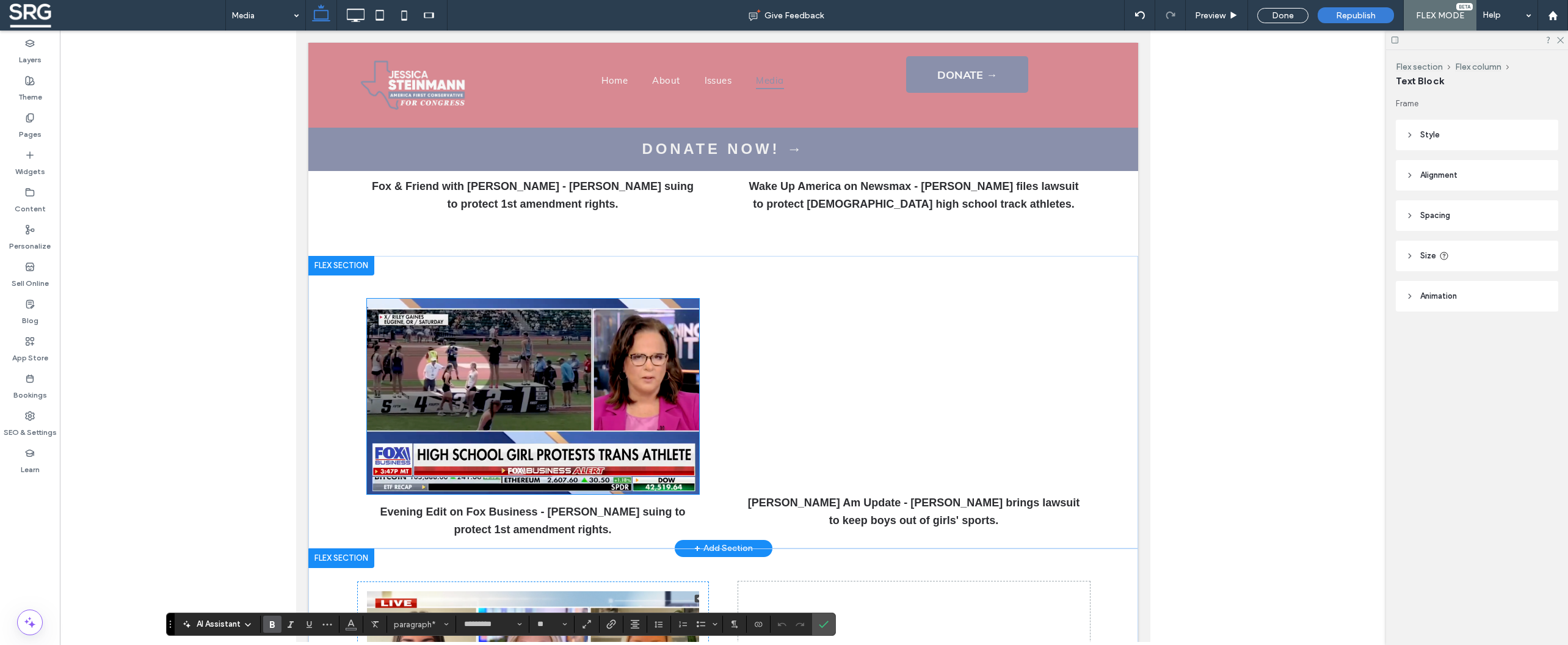
scroll to position [908, 0]
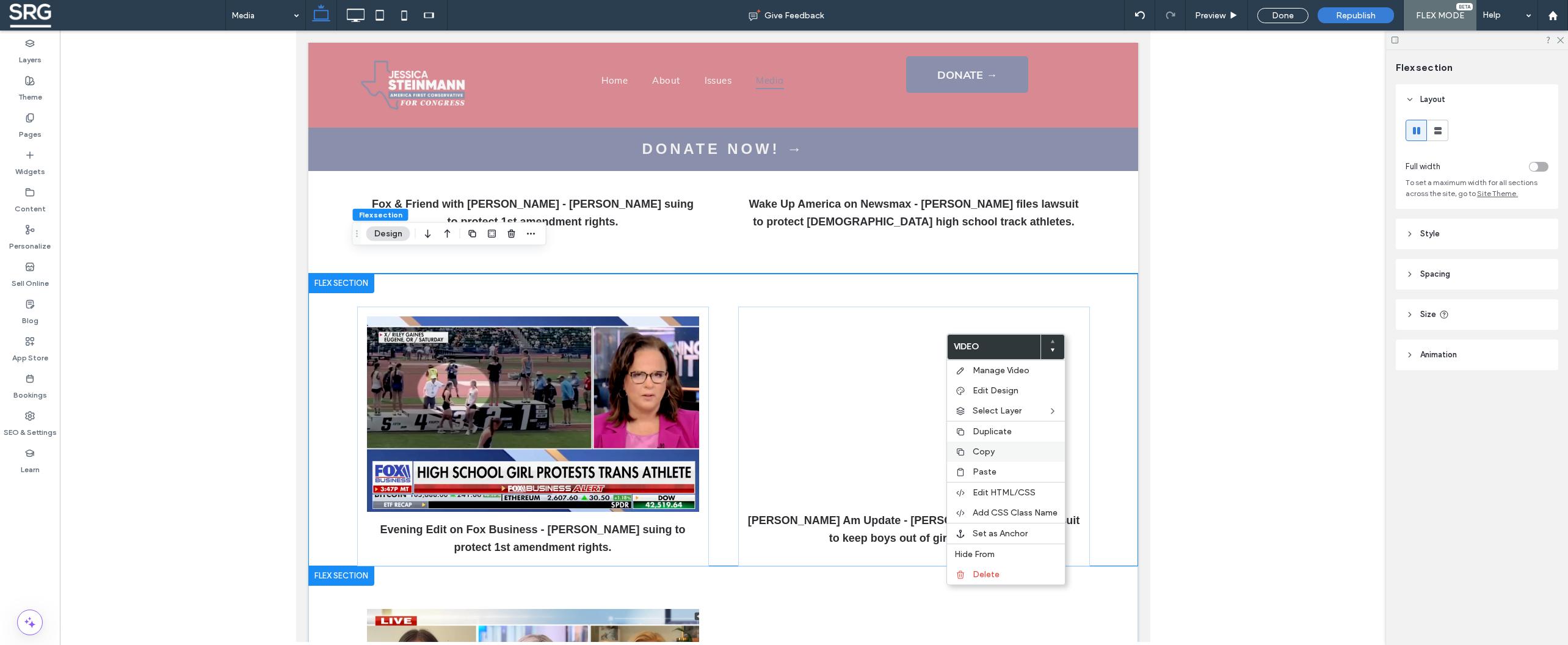
click at [997, 452] on label "Copy" at bounding box center [1015, 452] width 85 height 10
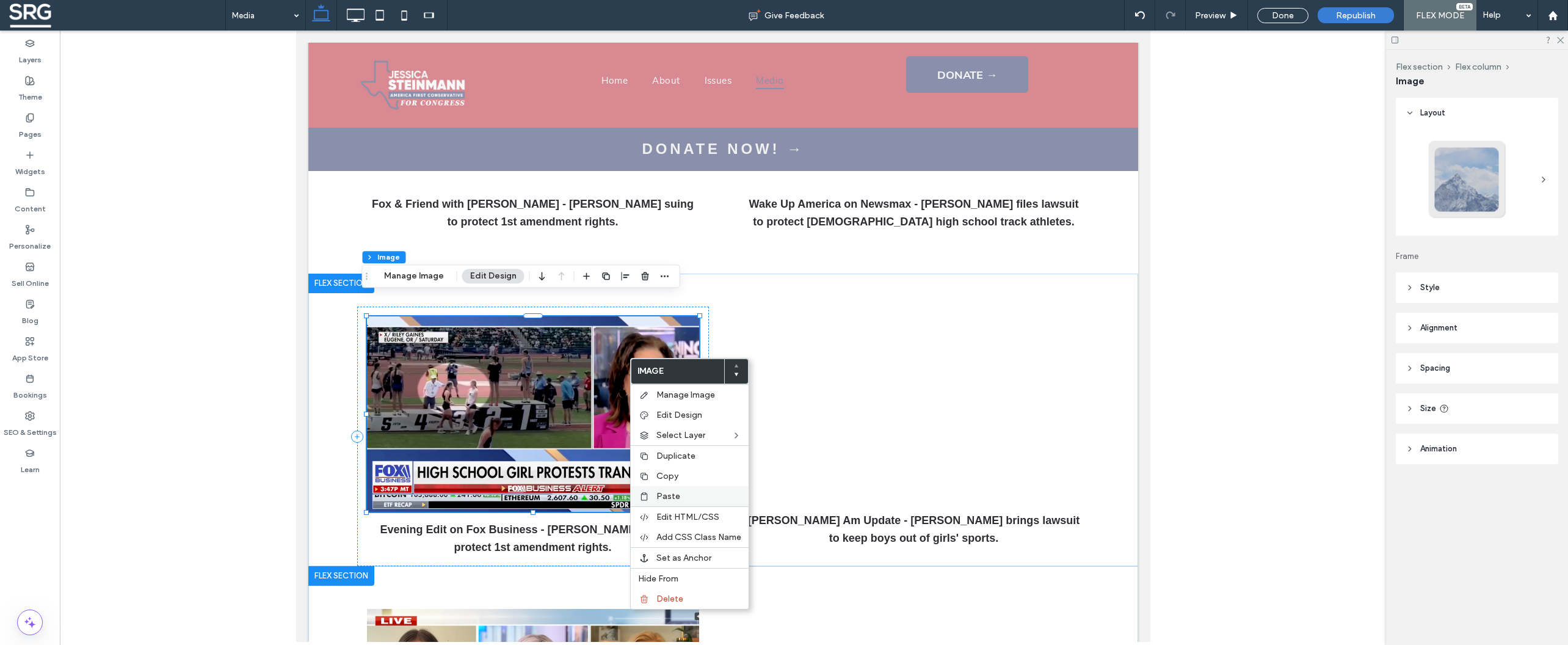
click at [664, 494] on span "Paste" at bounding box center [668, 496] width 24 height 10
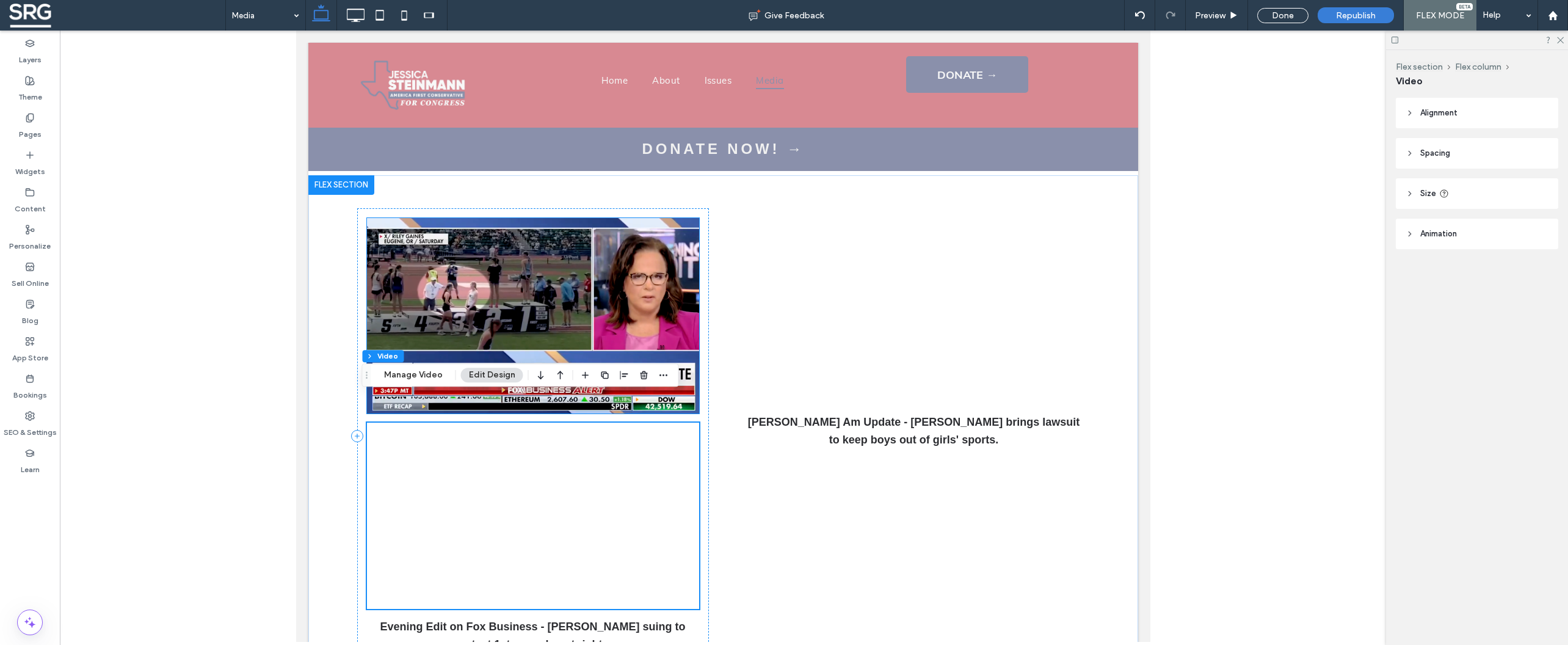
scroll to position [1006, 0]
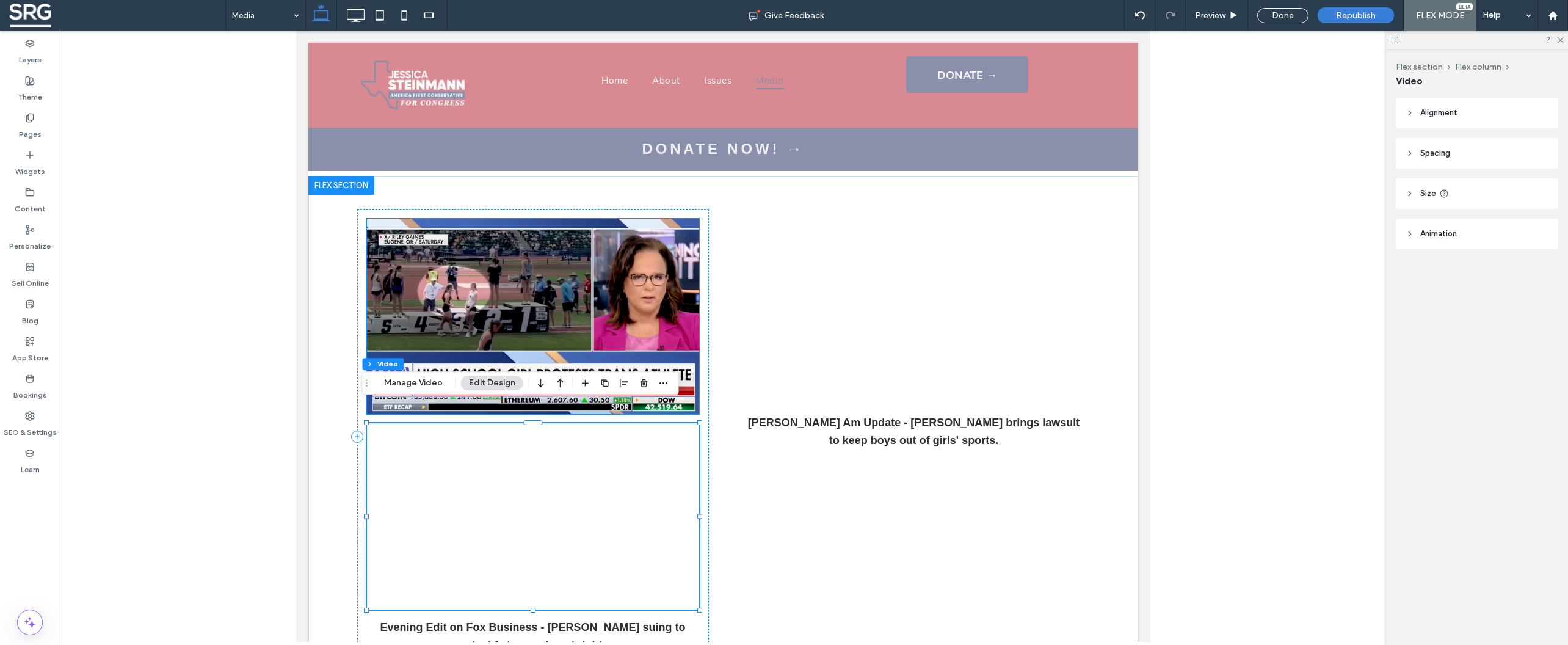
click at [516, 275] on img at bounding box center [532, 317] width 332 height 195
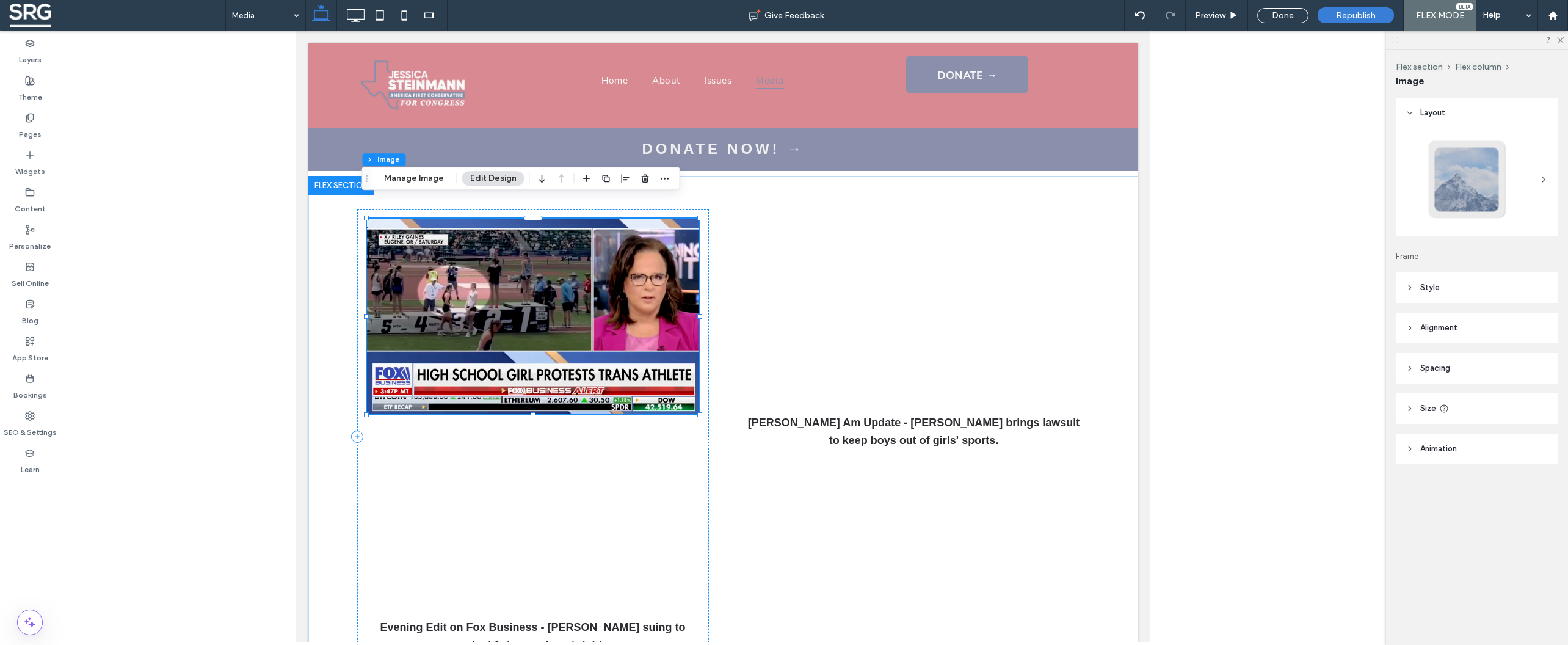
click at [506, 269] on img at bounding box center [532, 317] width 332 height 195
click at [414, 180] on button "Manage Image" at bounding box center [414, 178] width 76 height 15
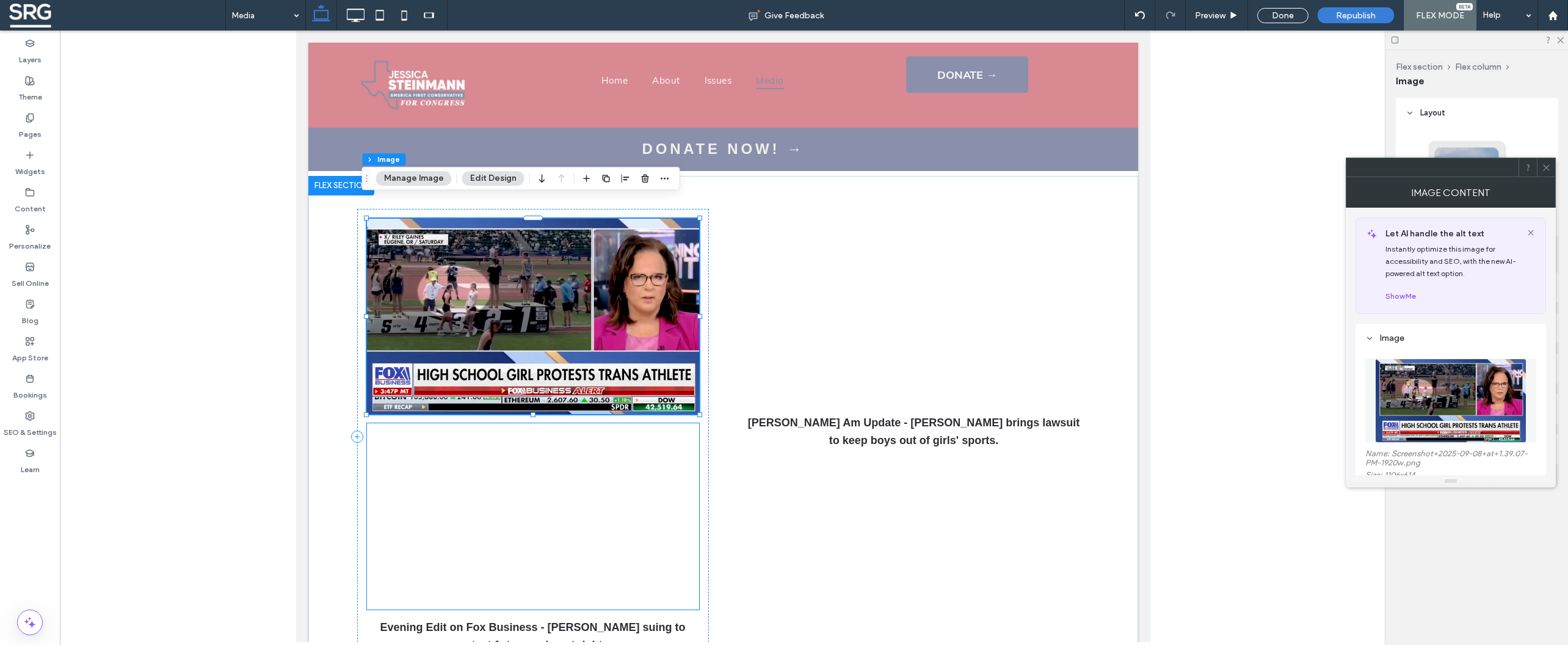
click at [553, 483] on div at bounding box center [532, 517] width 332 height 186
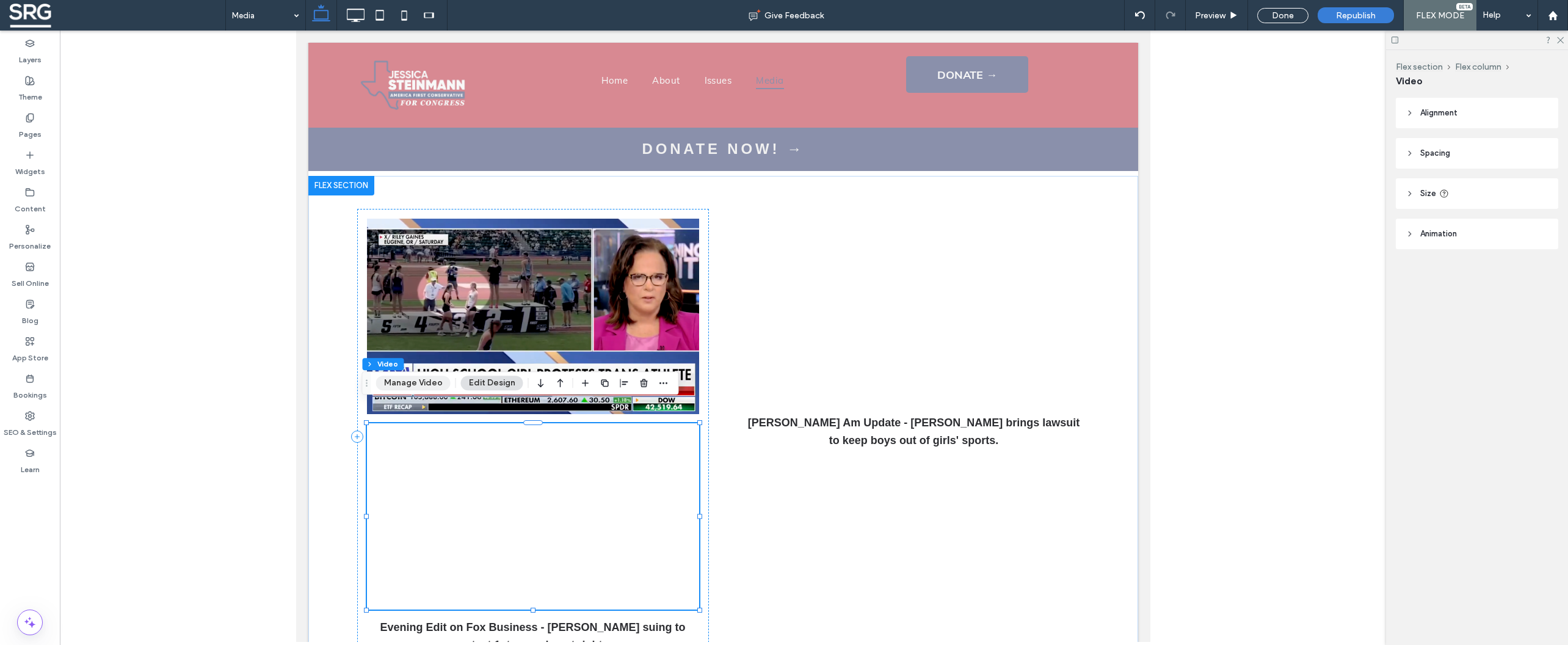
click at [406, 387] on button "Manage Video" at bounding box center [413, 382] width 74 height 15
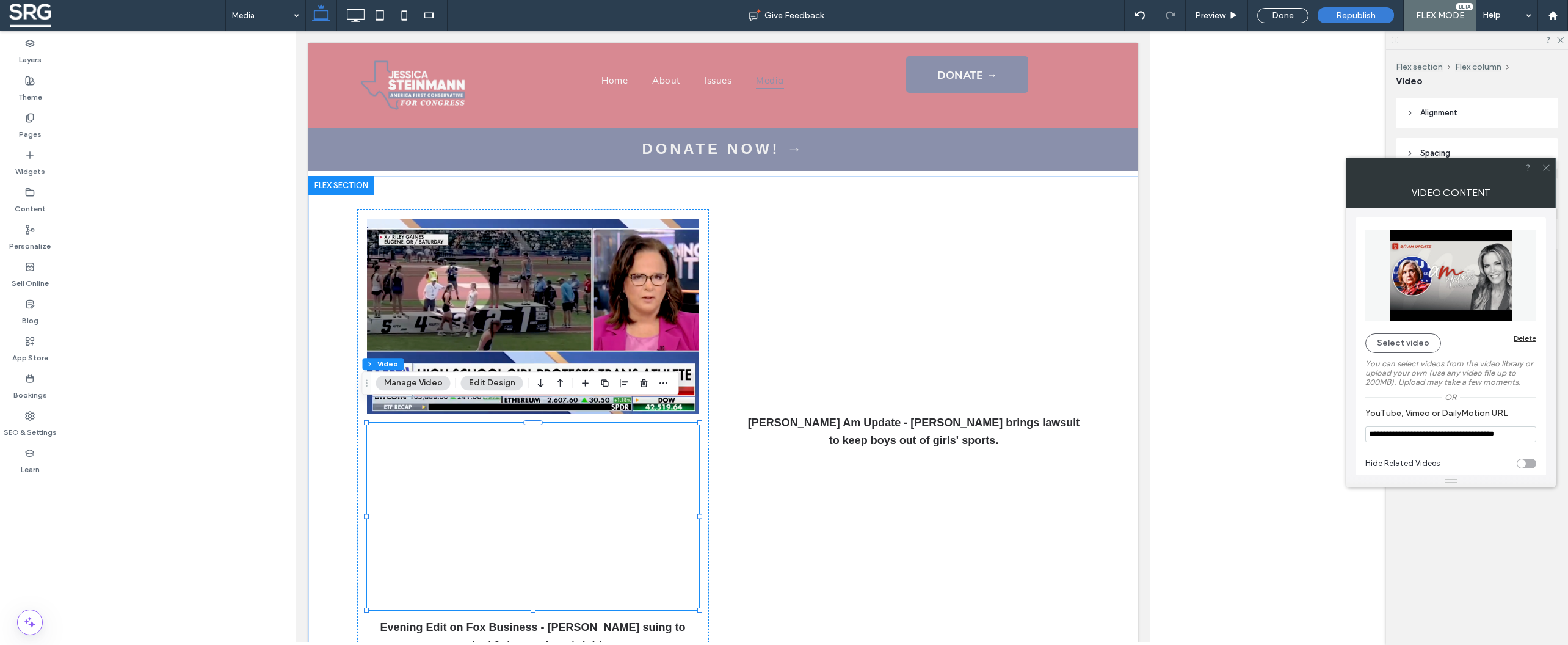
click at [1431, 441] on input "**********" at bounding box center [1451, 434] width 171 height 16
paste input "********"
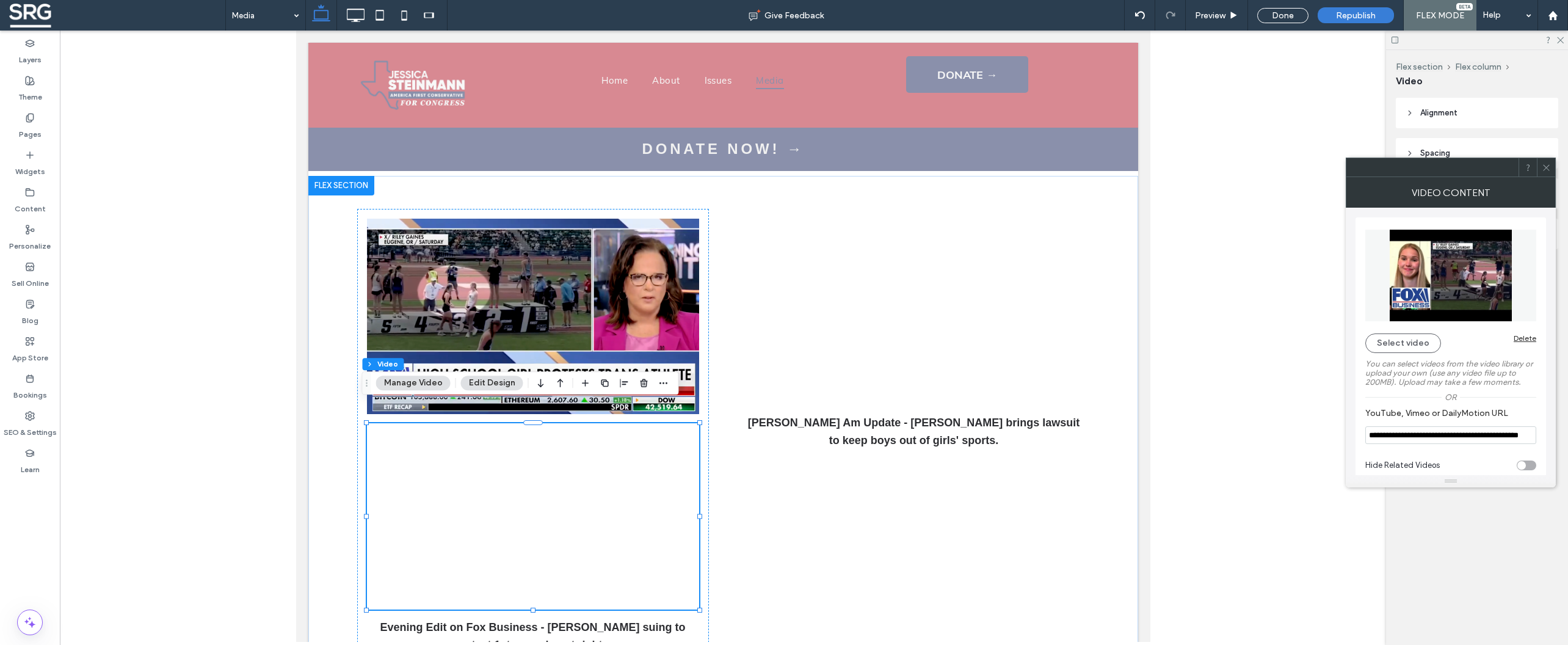
click at [1522, 388] on label "You can select videos from the video library or upload your own (use any video …" at bounding box center [1451, 373] width 171 height 39
click at [1526, 470] on div "toggle" at bounding box center [1526, 465] width 20 height 9
type input "**********"
click at [1547, 165] on icon at bounding box center [1546, 168] width 9 height 9
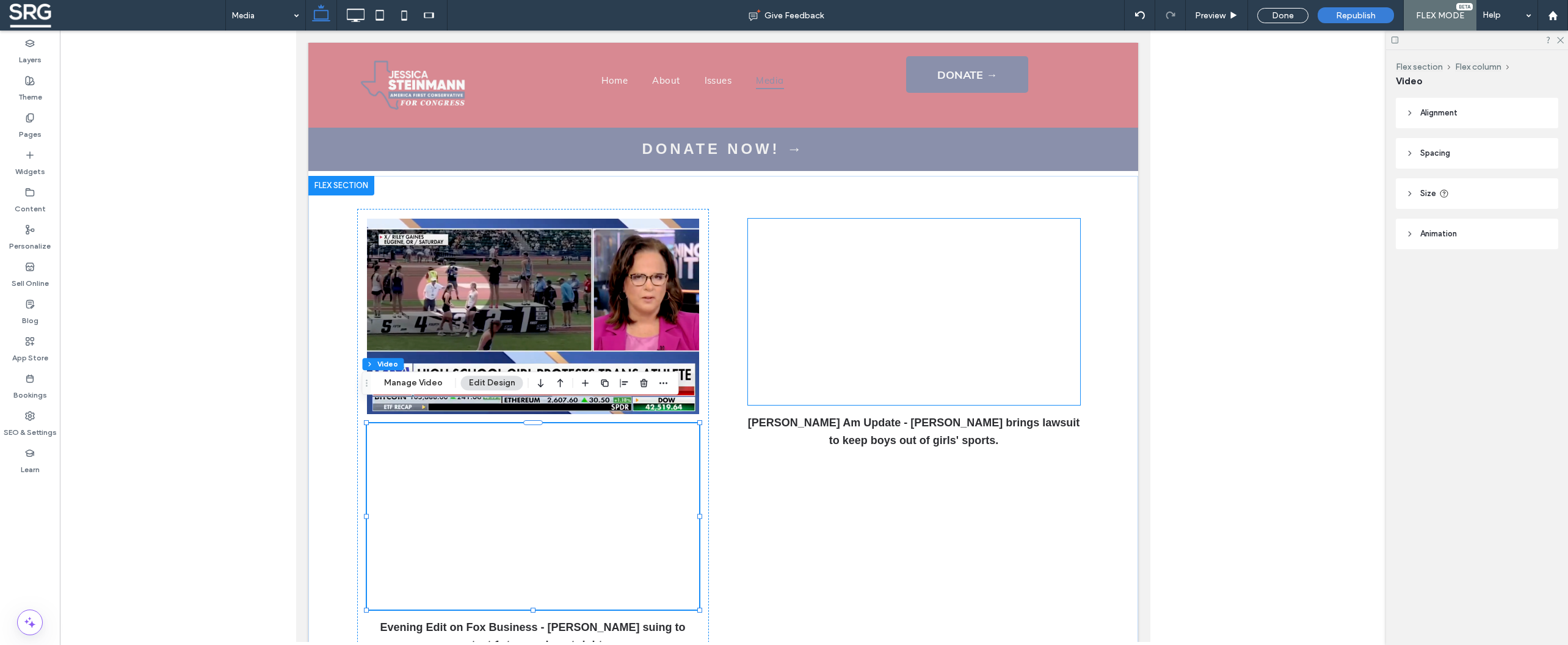
click at [994, 322] on div at bounding box center [914, 312] width 332 height 186
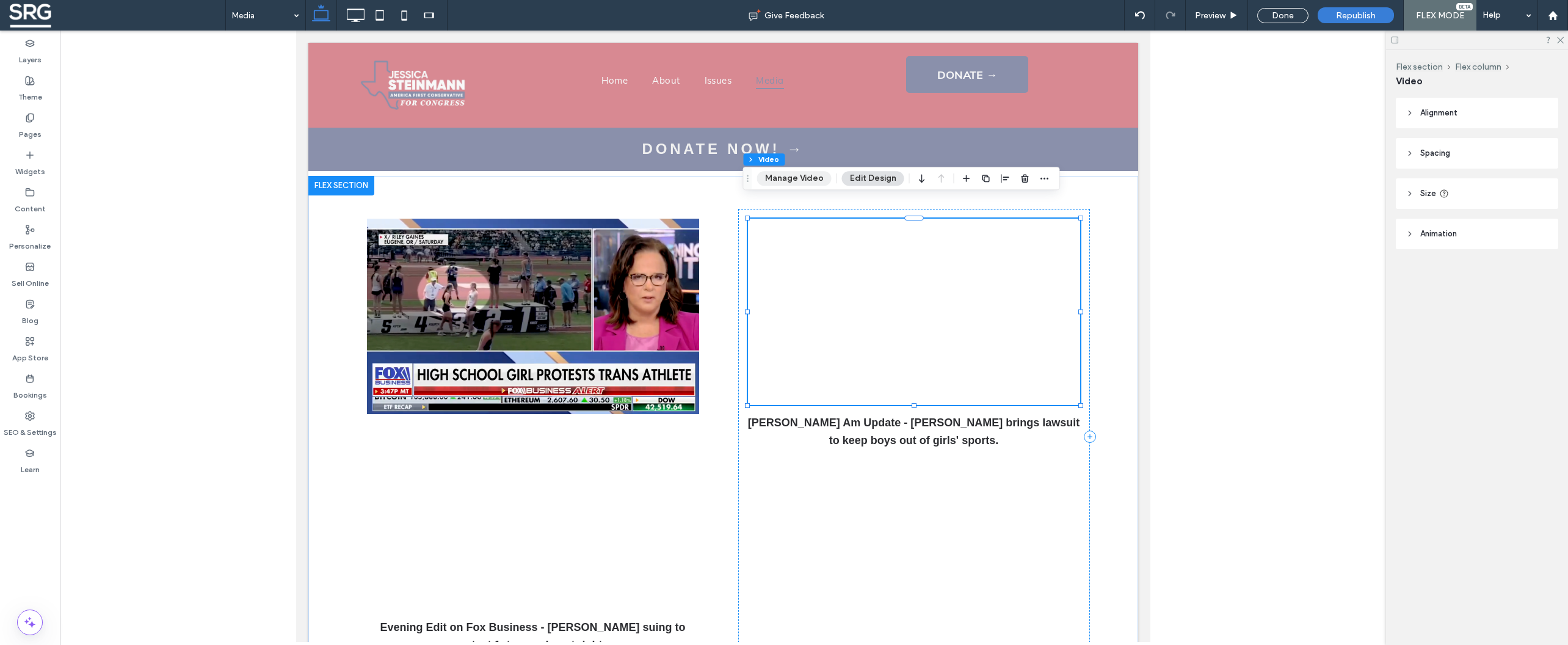
click at [796, 180] on button "Manage Video" at bounding box center [794, 178] width 74 height 15
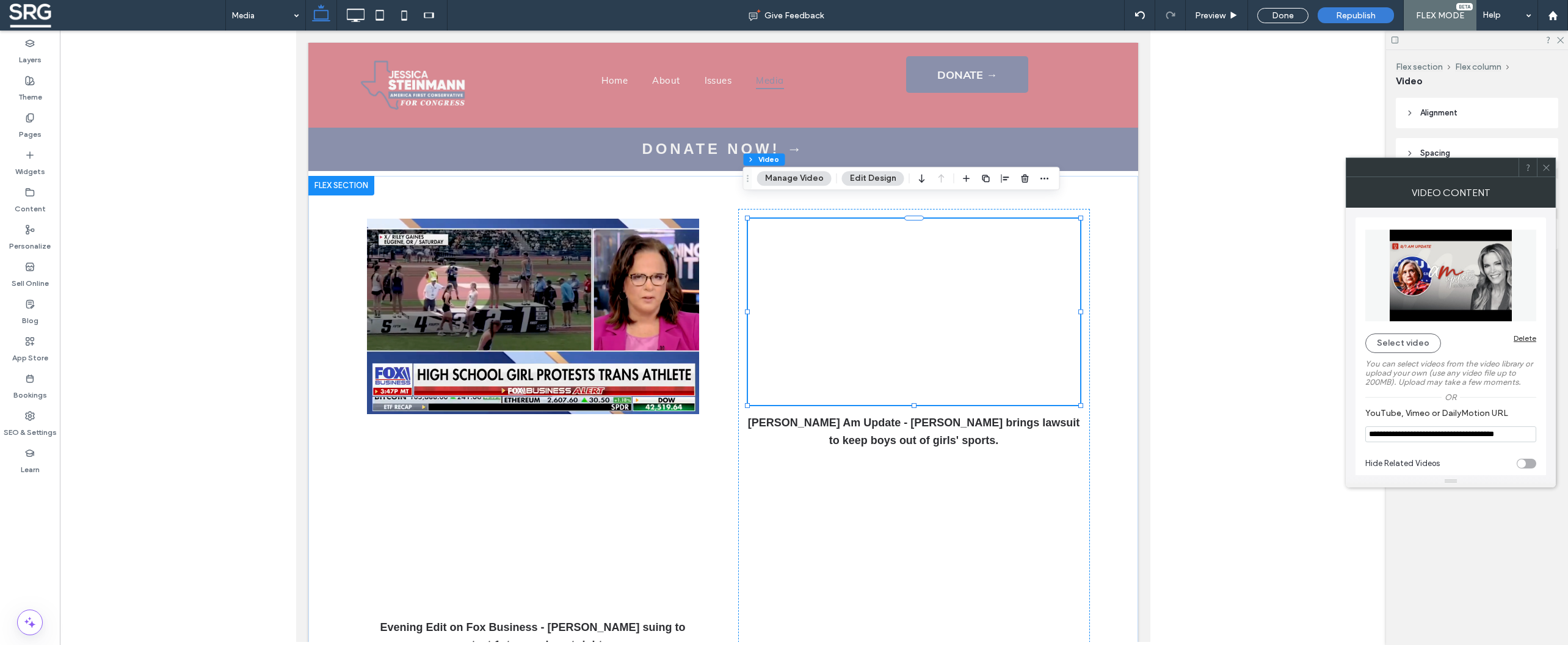
click at [1530, 468] on div "toggle" at bounding box center [1526, 463] width 20 height 9
type input "**********"
click at [1547, 170] on icon at bounding box center [1546, 168] width 9 height 9
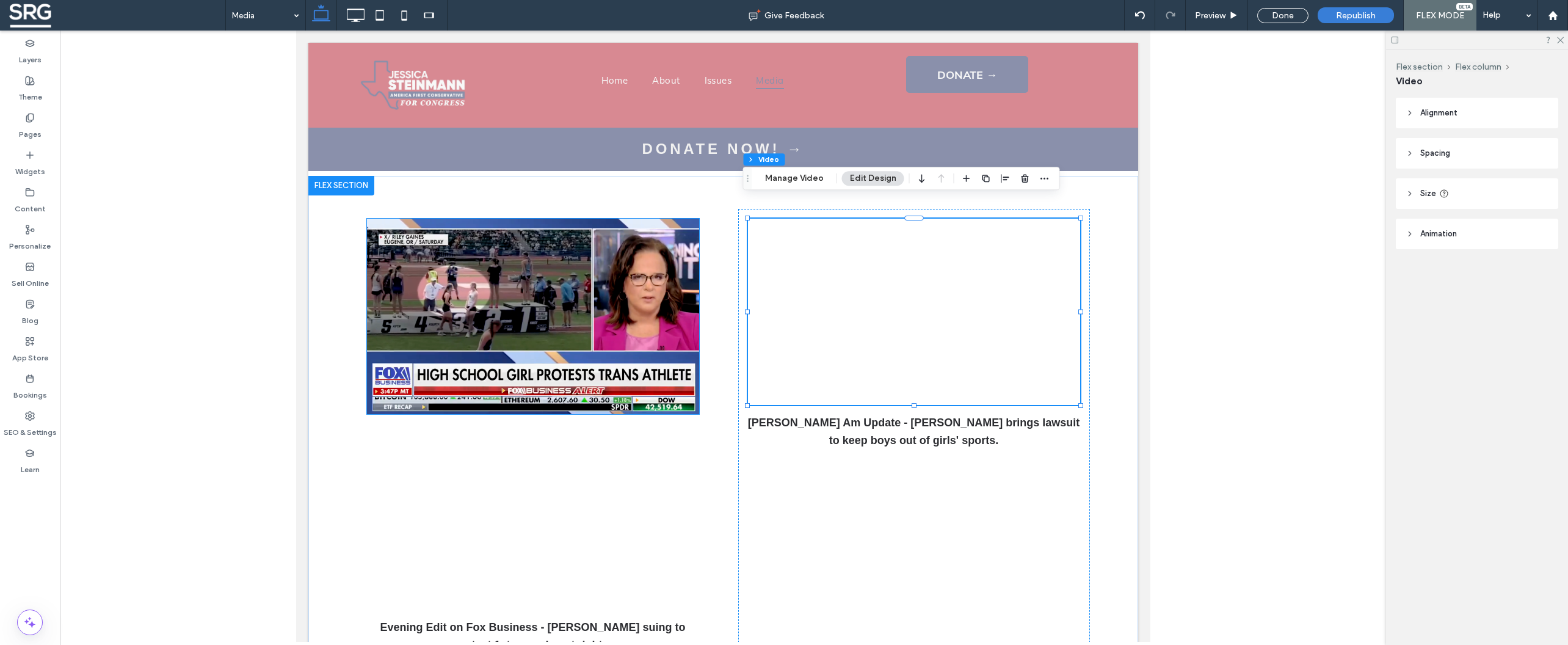
drag, startPoint x: 613, startPoint y: 262, endPoint x: 645, endPoint y: 232, distance: 43.9
click at [613, 262] on img at bounding box center [532, 317] width 332 height 195
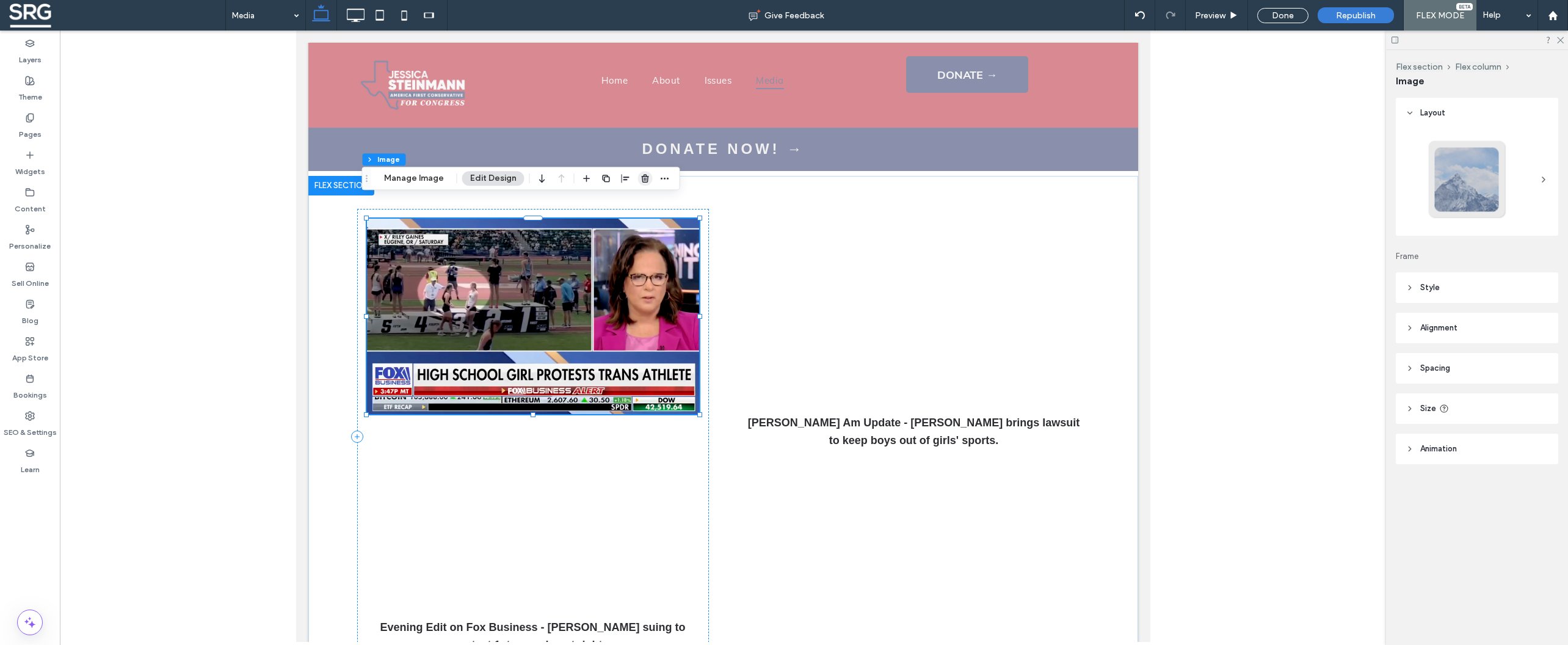
click at [643, 180] on icon "button" at bounding box center [645, 178] width 9 height 9
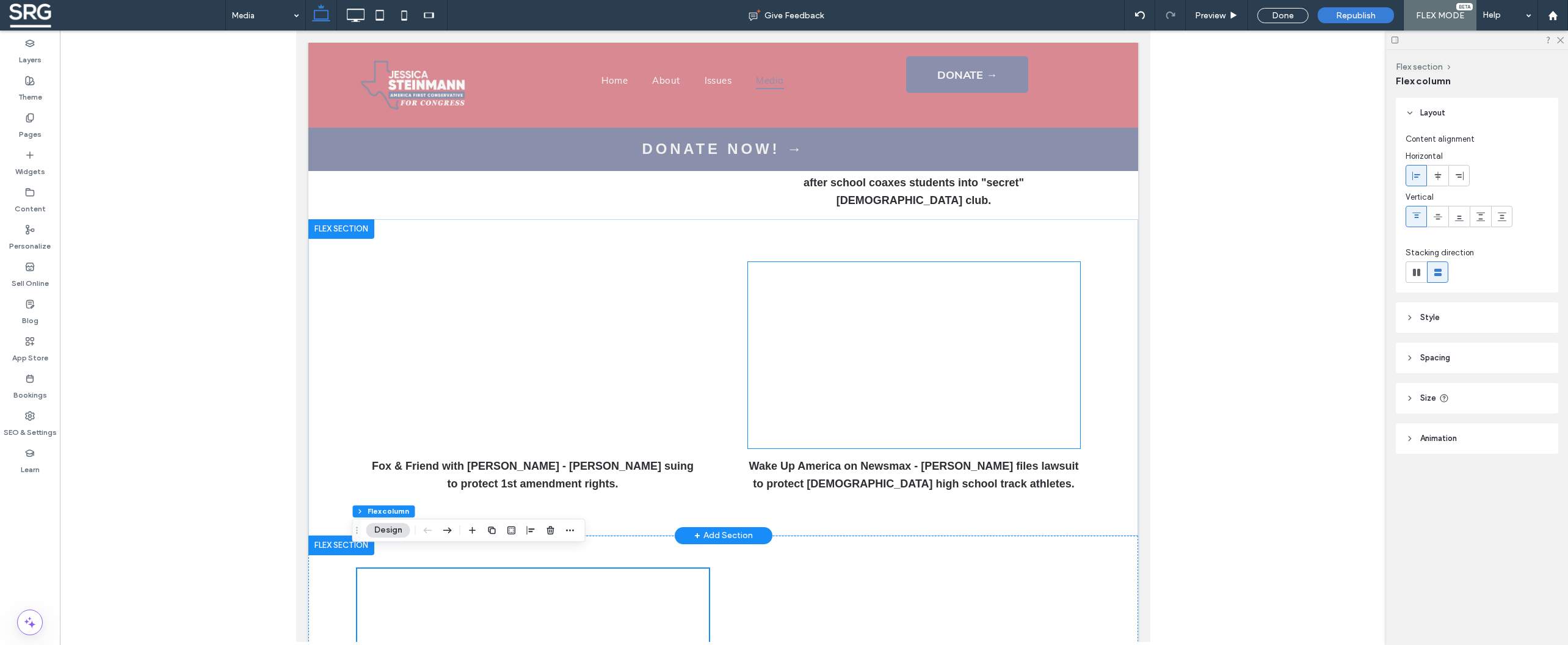
scroll to position [645, 0]
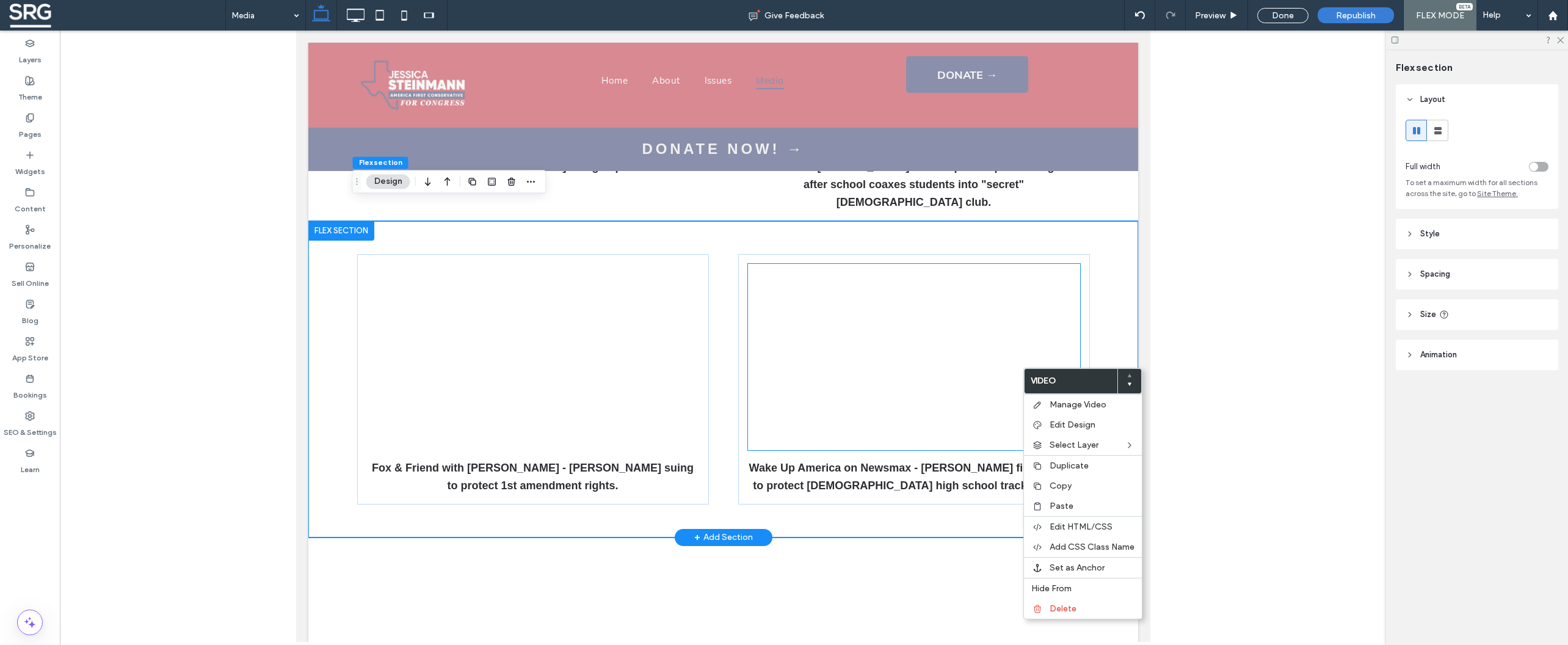
click at [978, 346] on div at bounding box center [914, 357] width 332 height 186
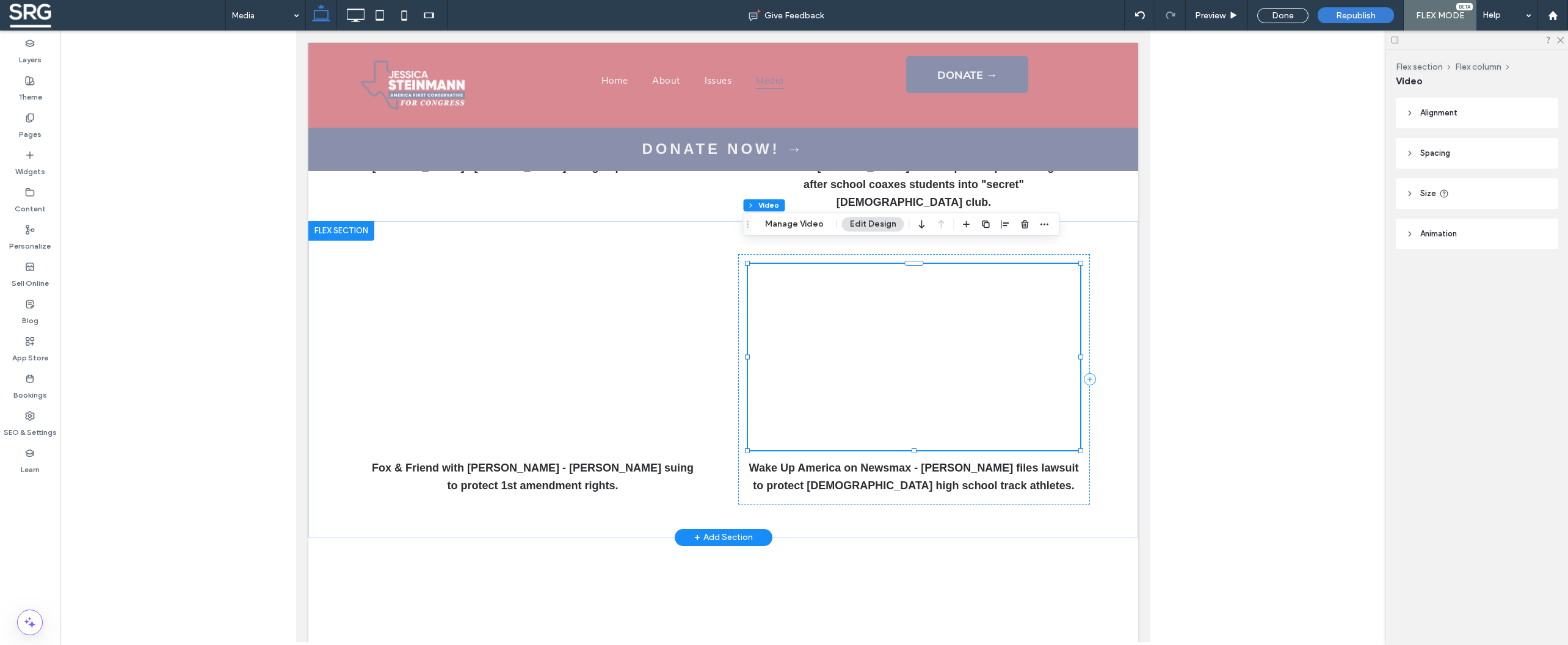
click at [978, 346] on div at bounding box center [914, 357] width 332 height 186
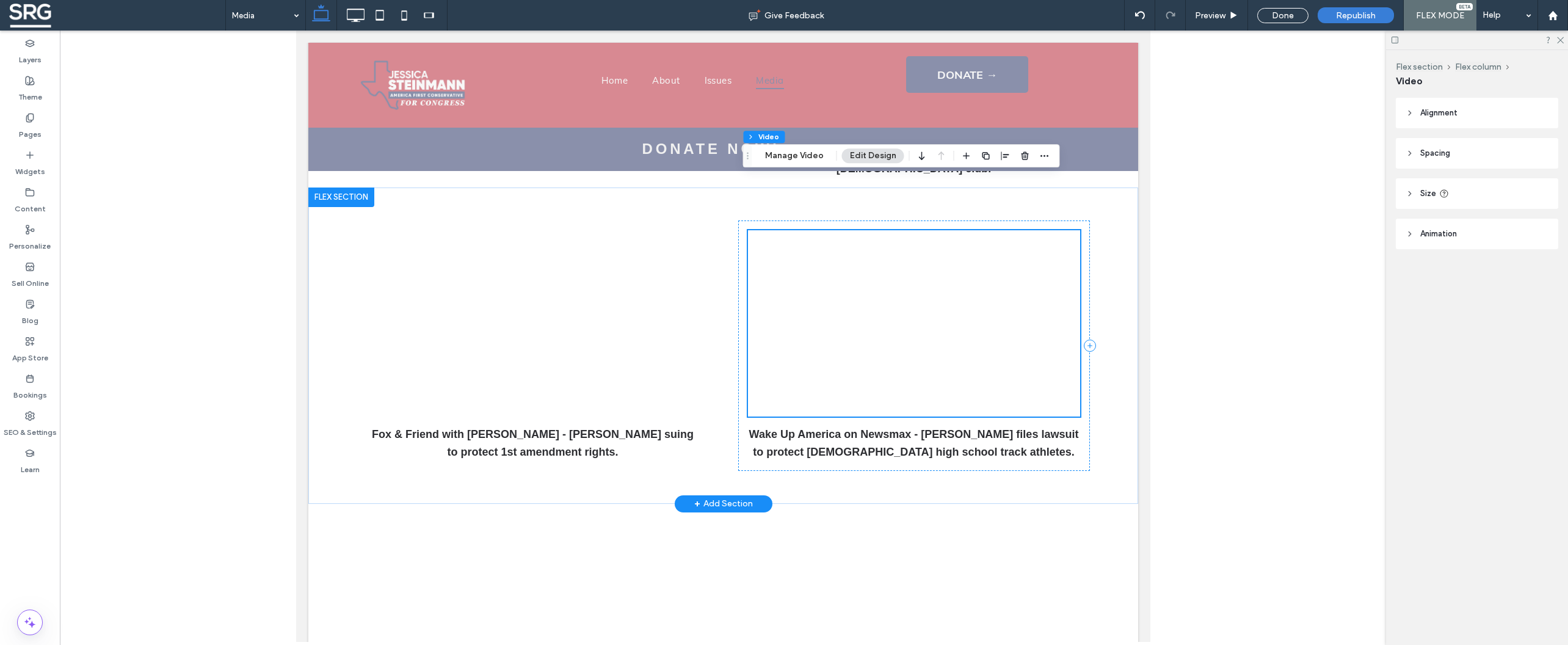
scroll to position [635, 0]
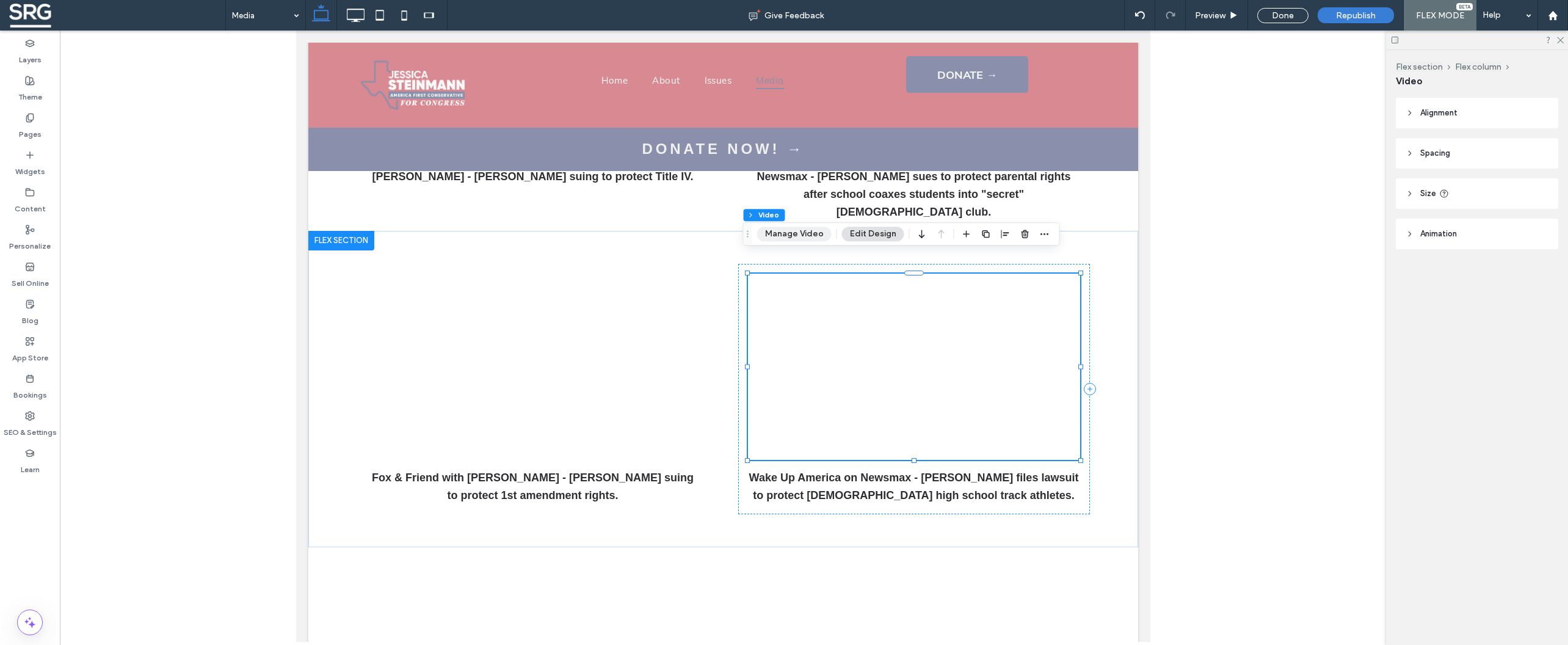
click at [808, 229] on button "Manage Video" at bounding box center [794, 234] width 74 height 15
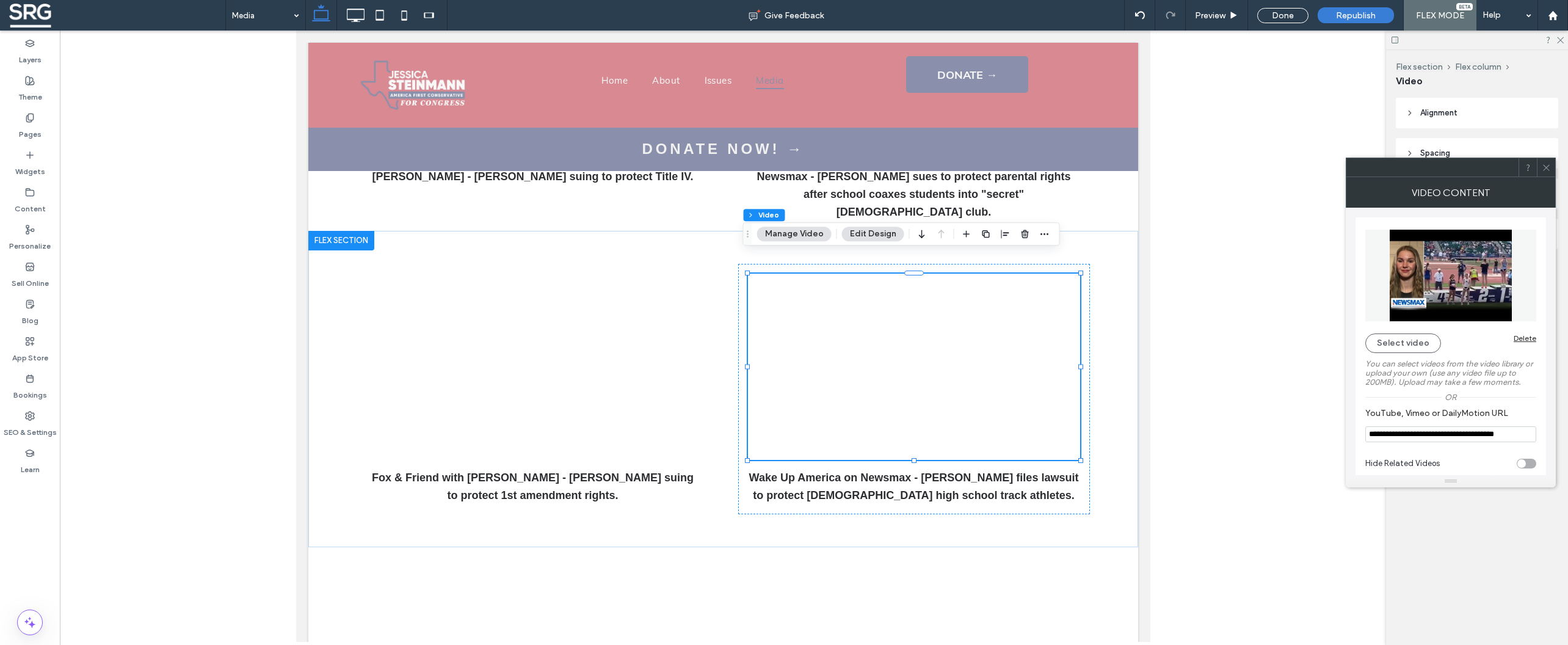
click at [1524, 468] on div "toggle" at bounding box center [1522, 464] width 9 height 9
type input "**********"
click at [630, 337] on div at bounding box center [532, 367] width 332 height 186
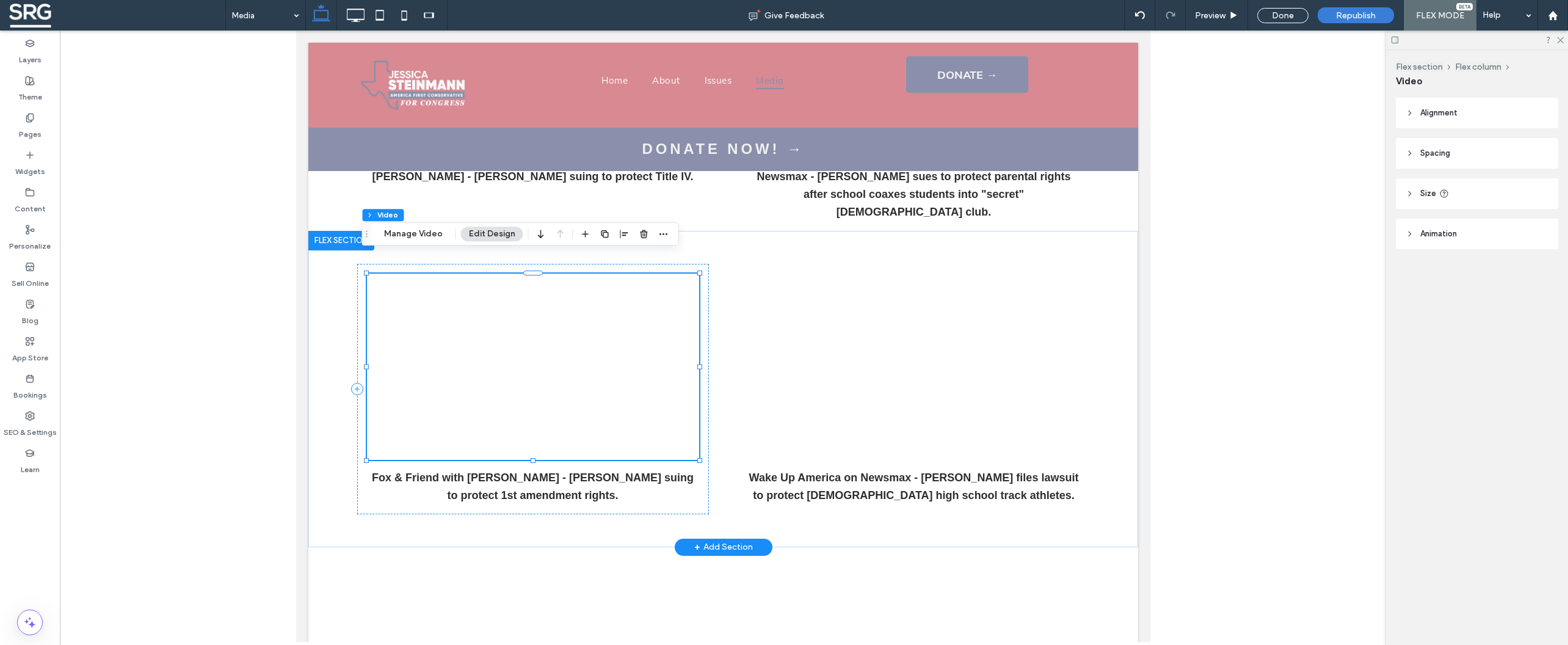
click at [642, 335] on div at bounding box center [532, 367] width 332 height 186
drag, startPoint x: 412, startPoint y: 238, endPoint x: 475, endPoint y: 246, distance: 63.5
click at [412, 238] on button "Manage Video" at bounding box center [413, 234] width 74 height 15
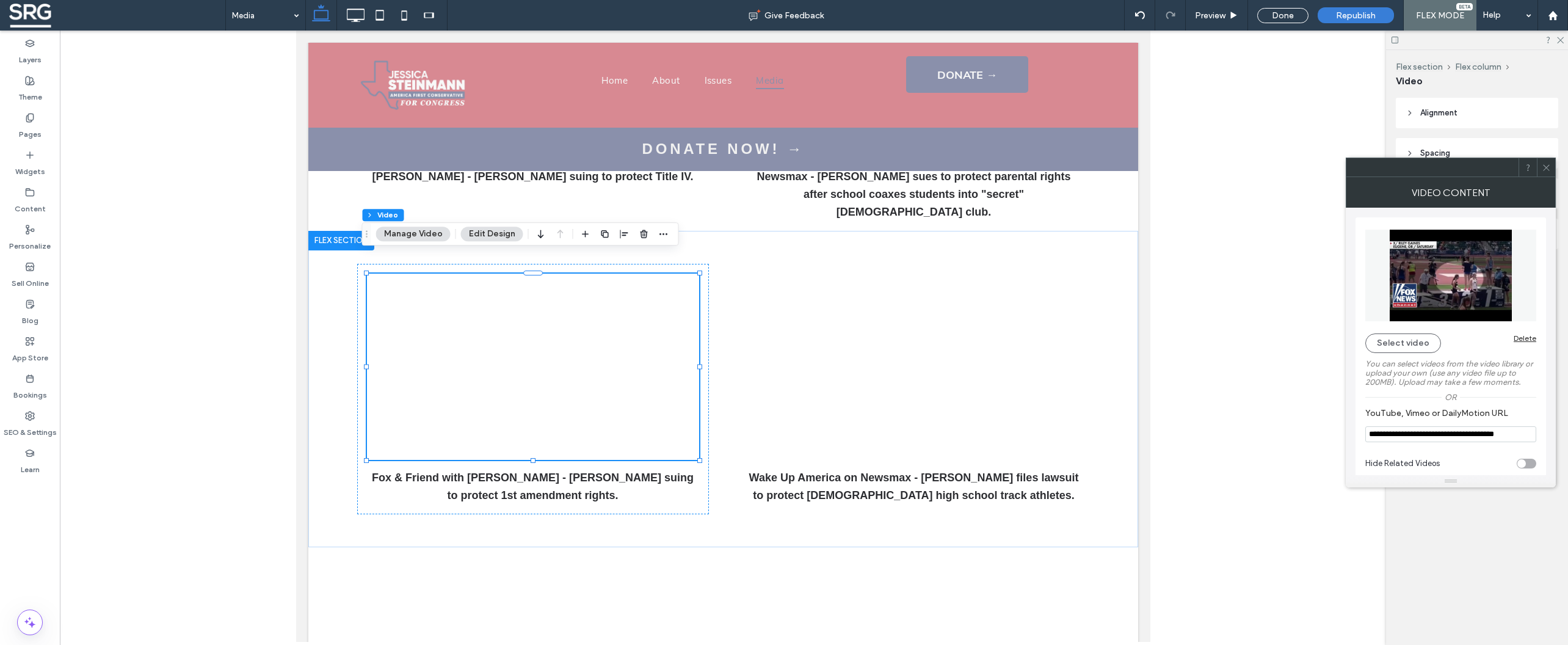
click at [1522, 468] on div "toggle" at bounding box center [1522, 464] width 9 height 9
type input "**********"
click at [1548, 164] on icon at bounding box center [1546, 168] width 9 height 9
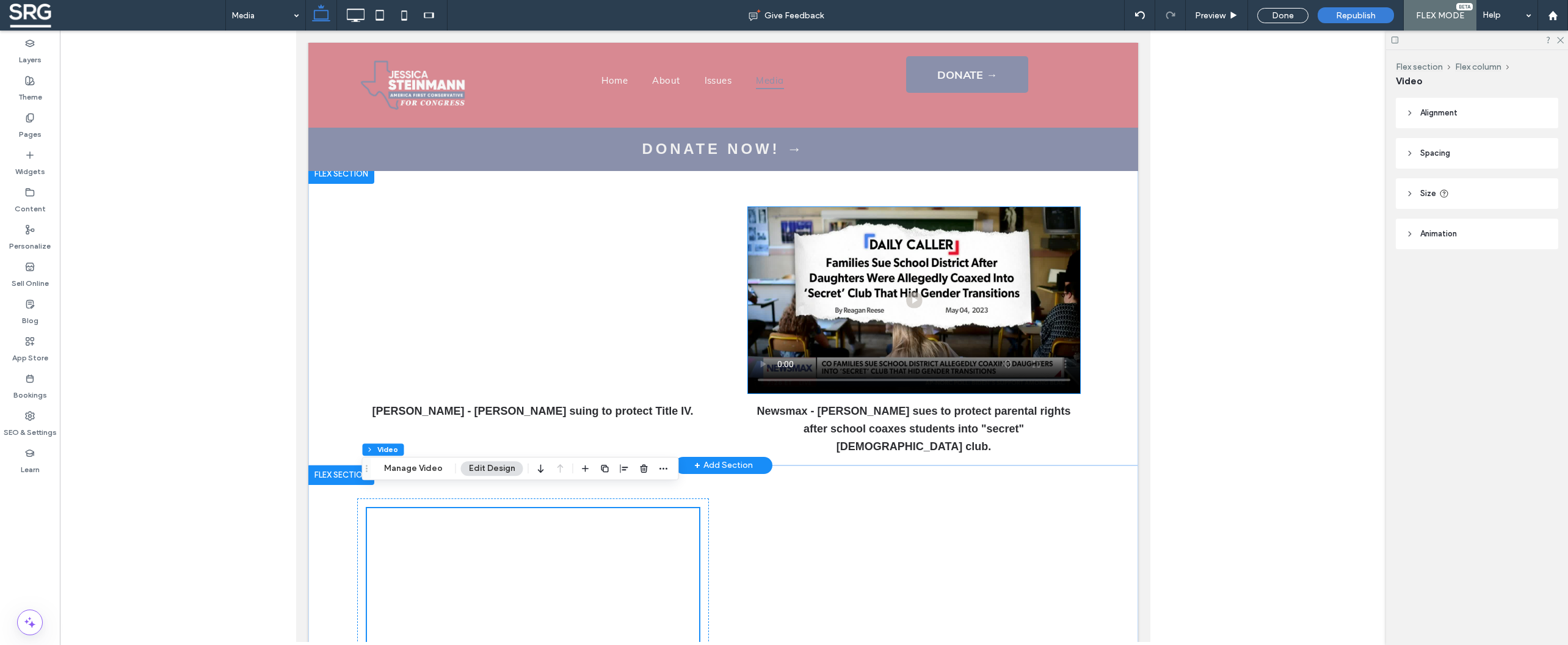
scroll to position [391, 0]
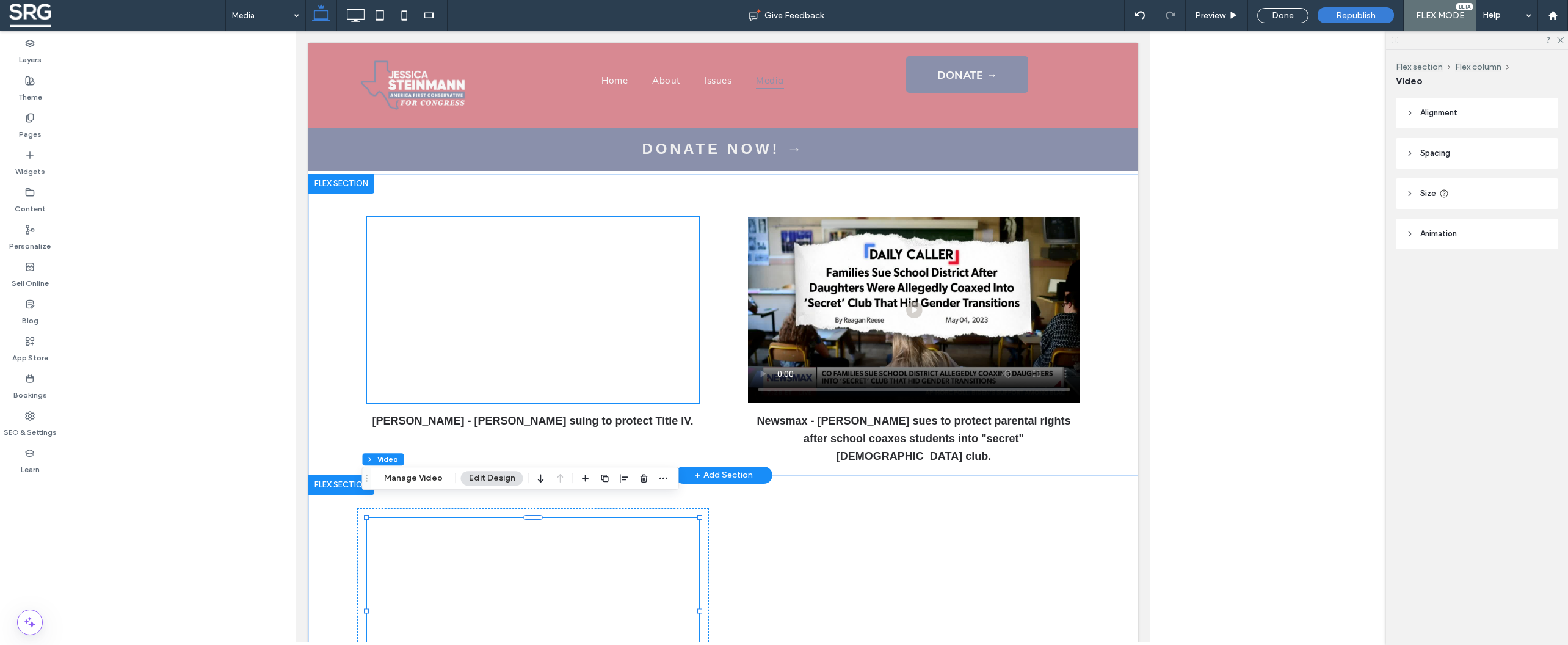
click at [642, 329] on div at bounding box center [532, 310] width 332 height 186
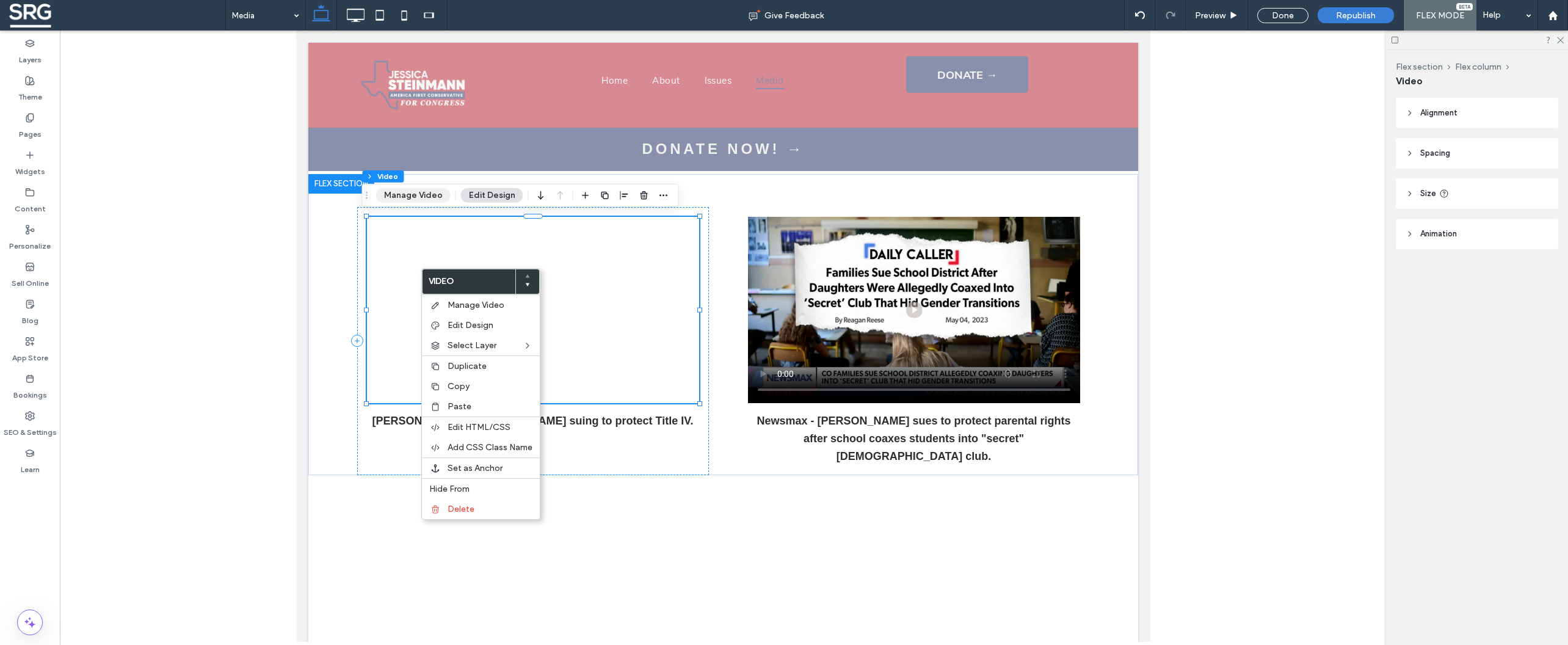
click at [420, 198] on button "Manage Video" at bounding box center [413, 195] width 74 height 15
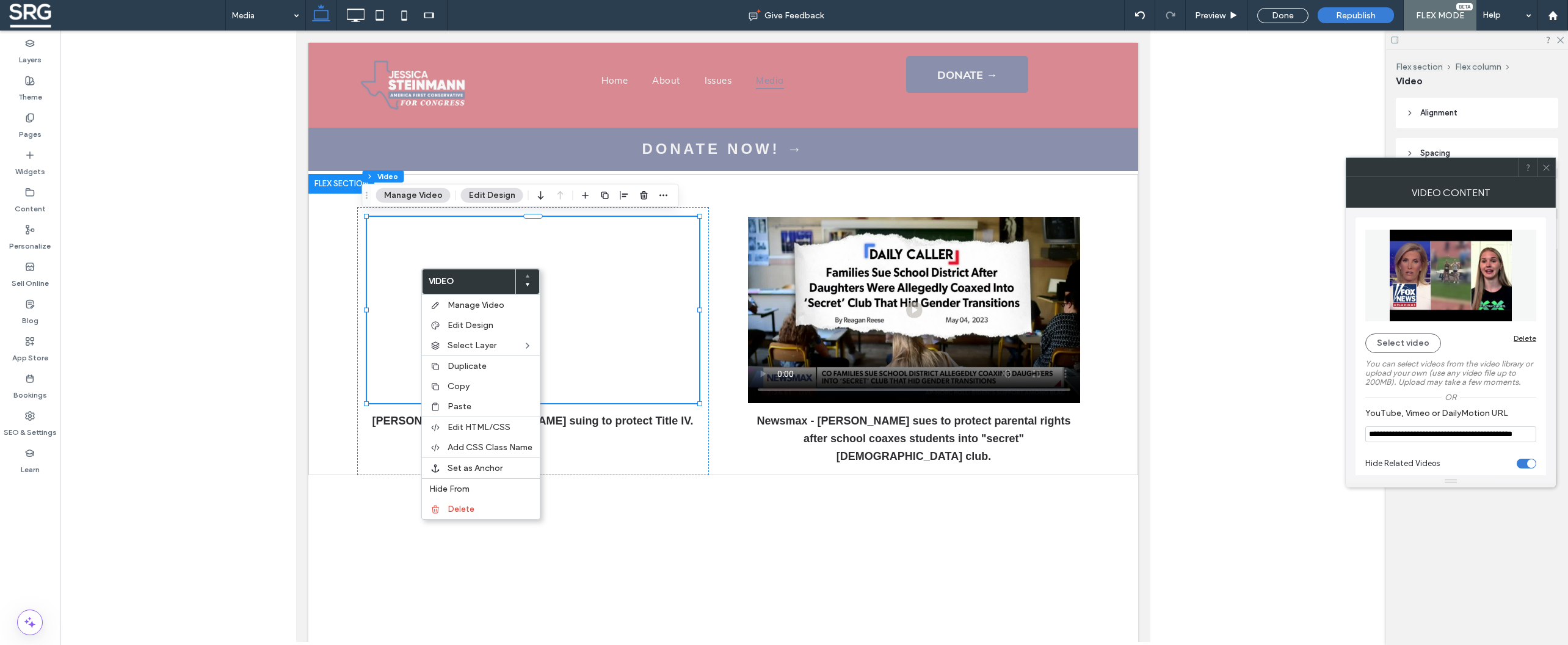
click at [1546, 164] on icon at bounding box center [1546, 168] width 9 height 9
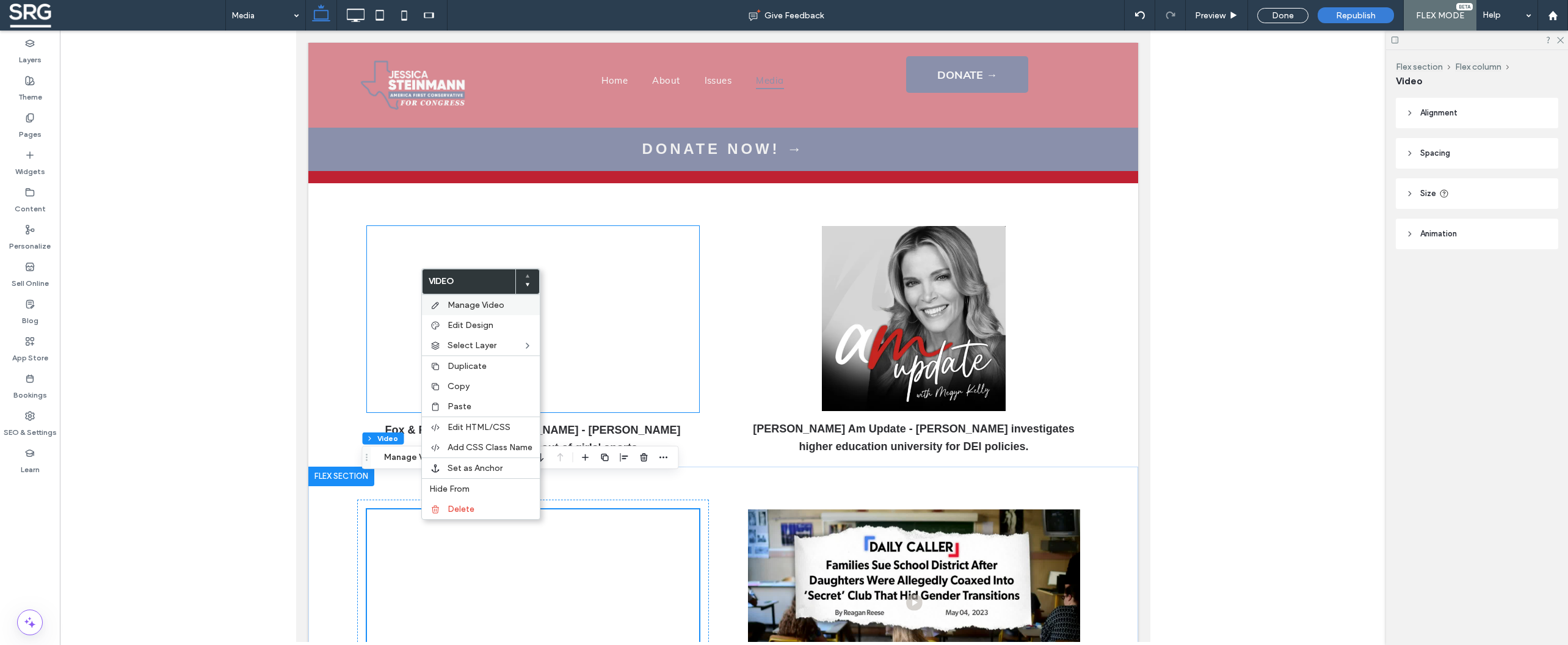
scroll to position [98, 0]
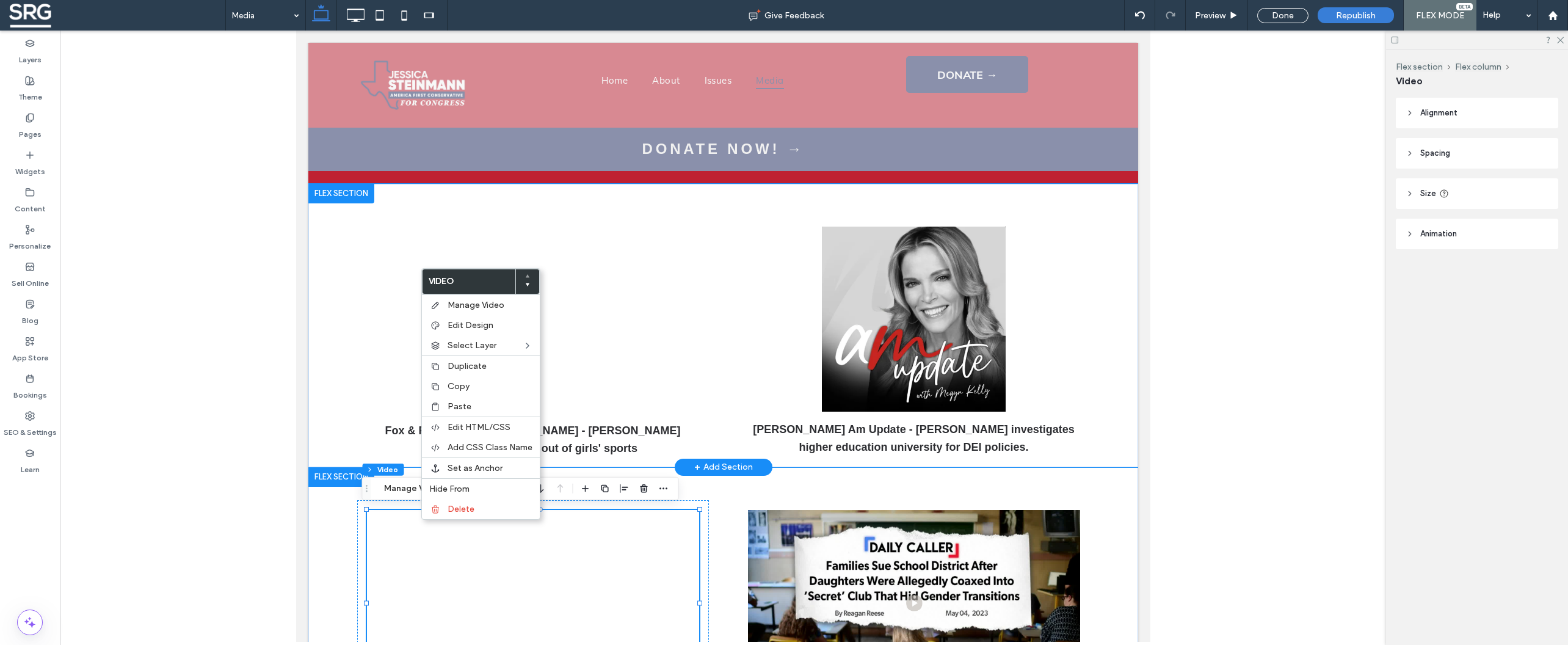
click at [724, 293] on div "Fox & Friends with [PERSON_NAME] - [PERSON_NAME] fighting to keep boys out of g…" at bounding box center [723, 325] width 732 height 283
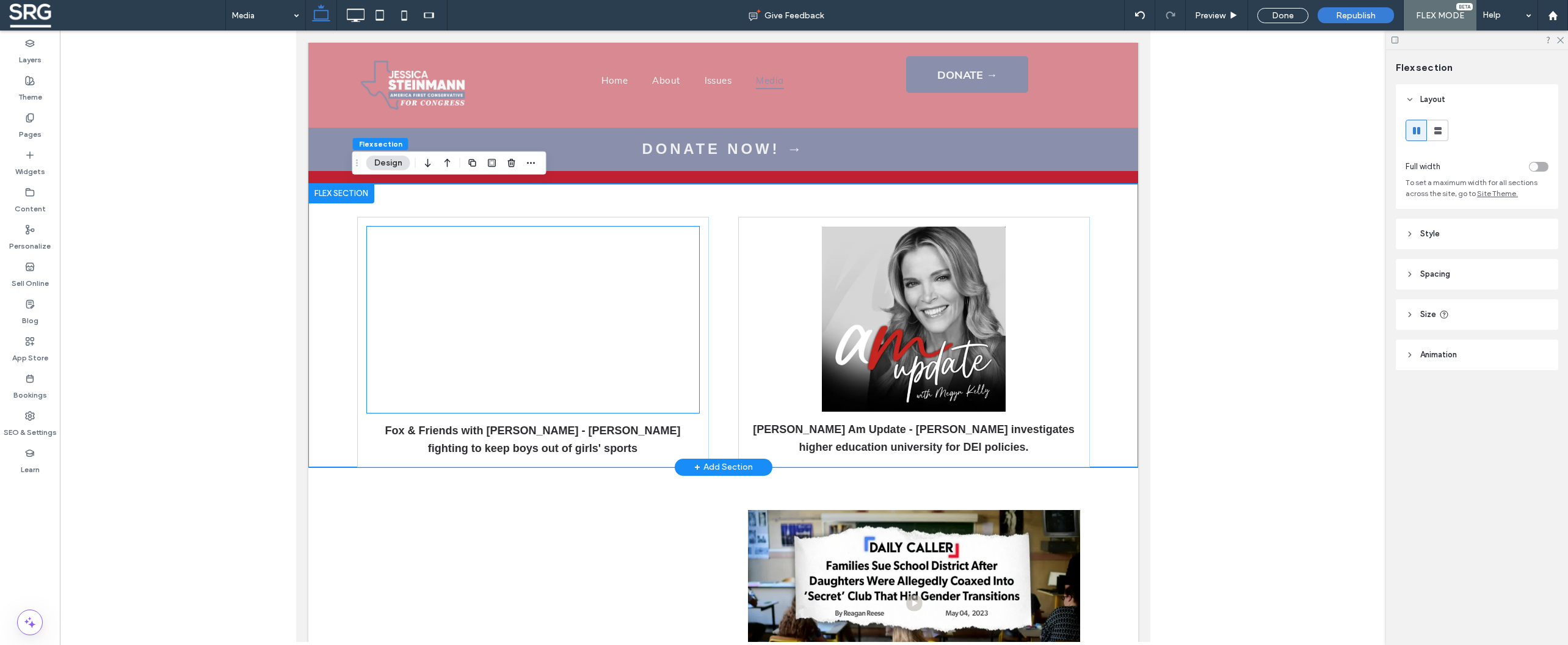
click at [571, 325] on div at bounding box center [532, 320] width 332 height 186
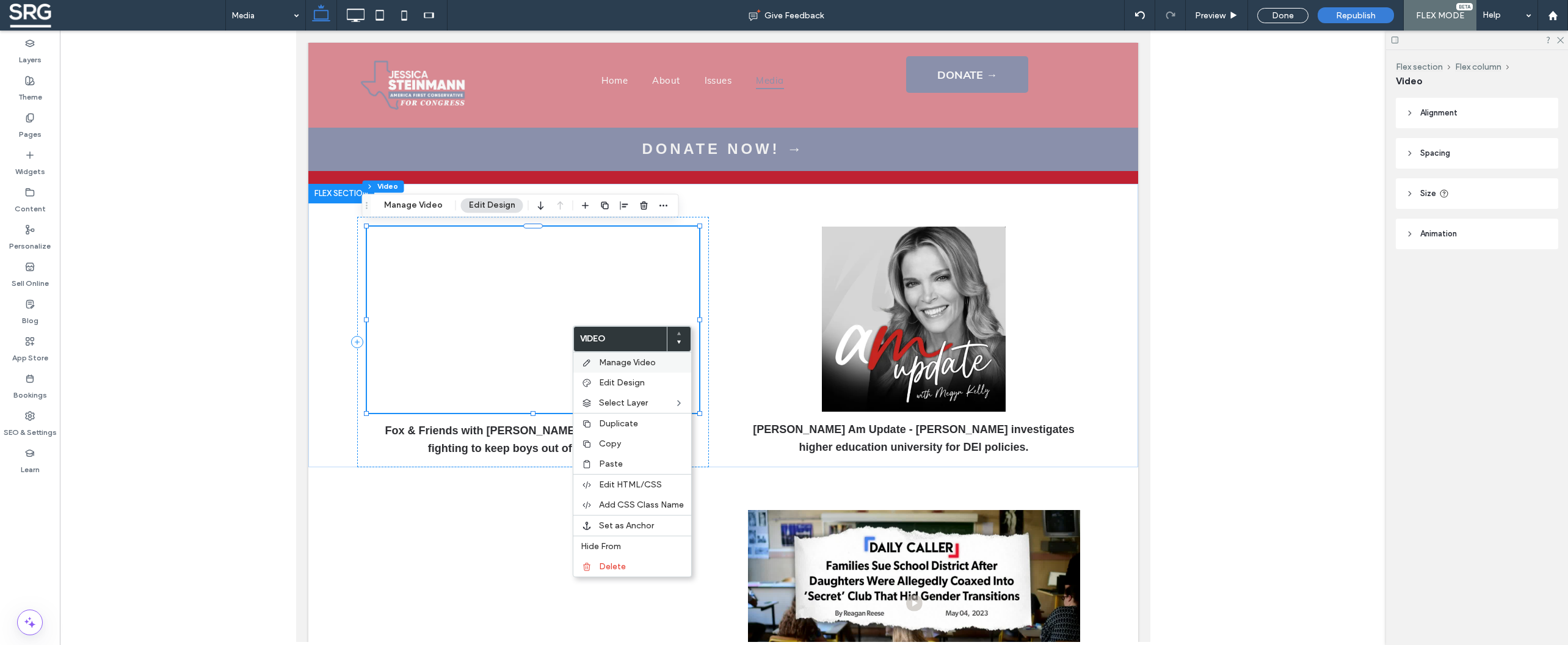
click at [619, 365] on span "Manage Video" at bounding box center [627, 363] width 56 height 10
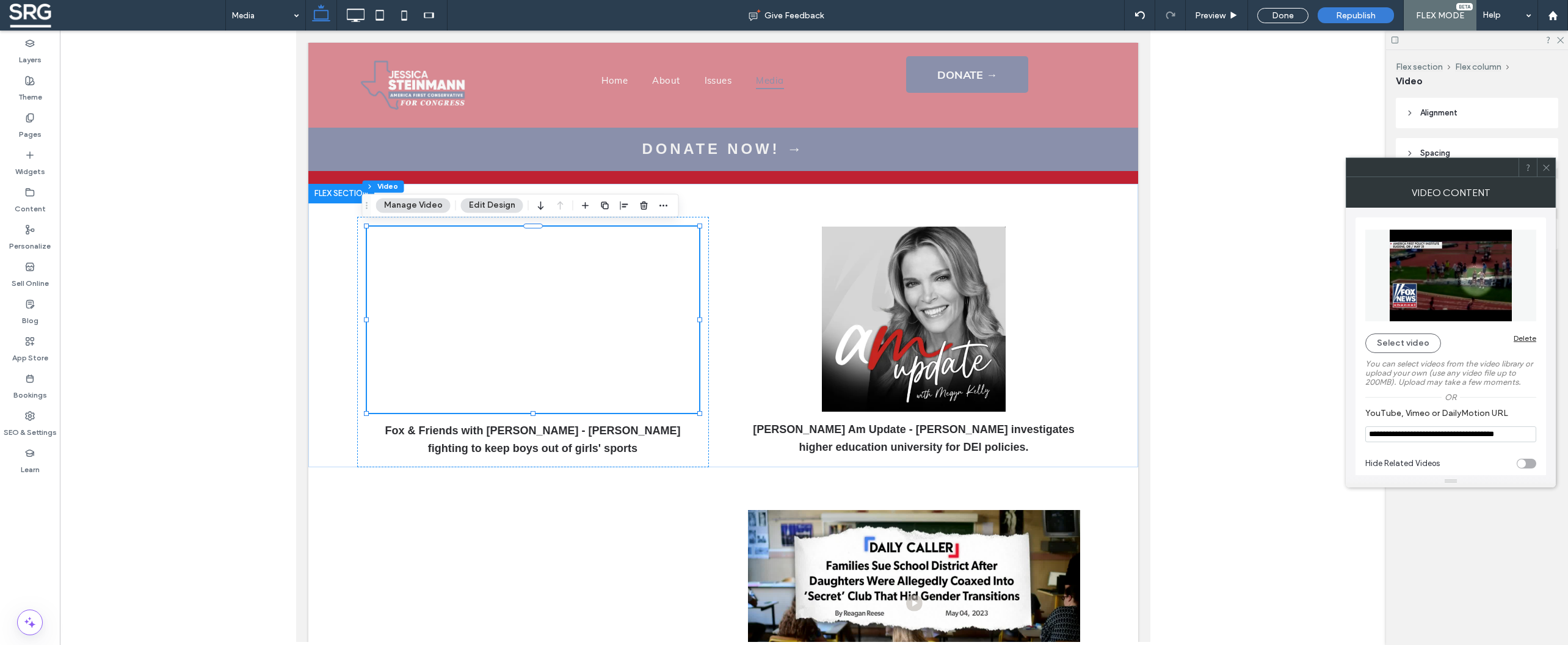
click at [1522, 468] on div "toggle" at bounding box center [1522, 464] width 9 height 9
type input "**********"
click at [1545, 168] on icon at bounding box center [1546, 168] width 9 height 9
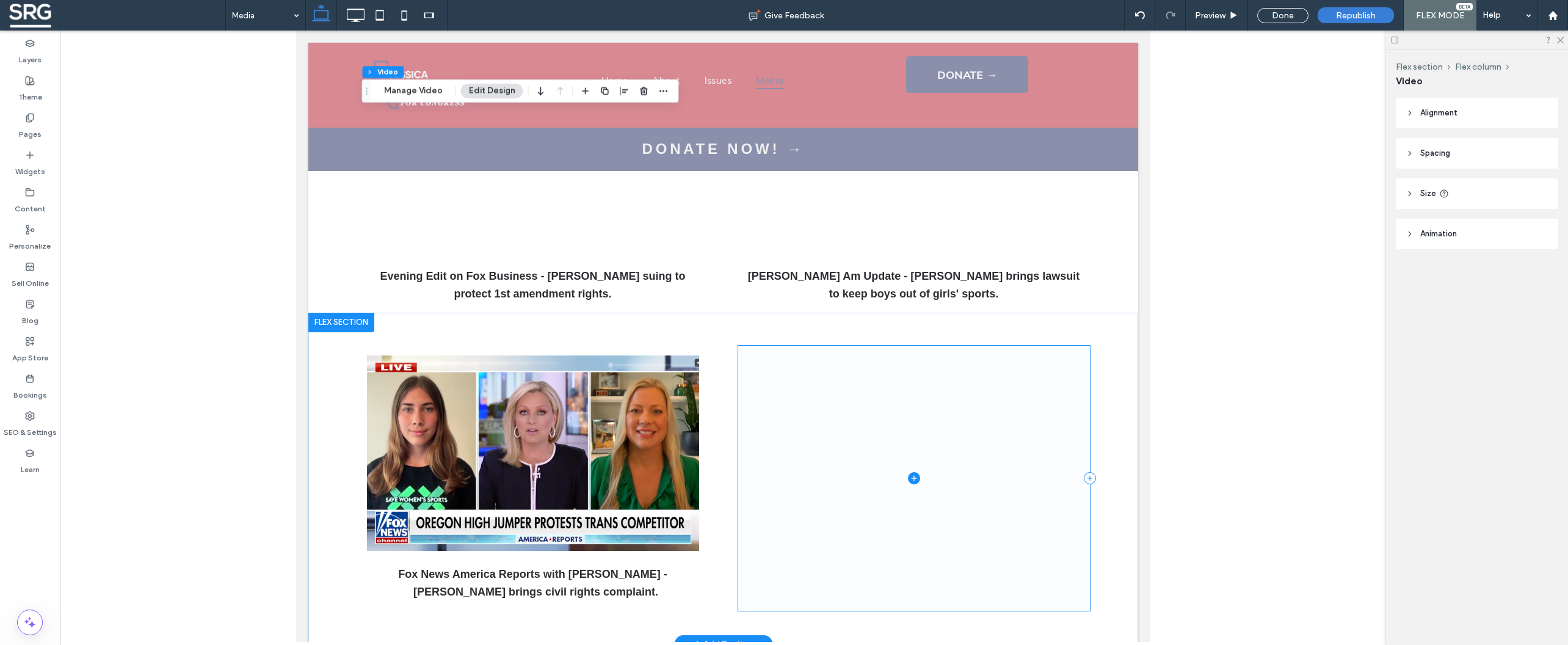
scroll to position [1319, 0]
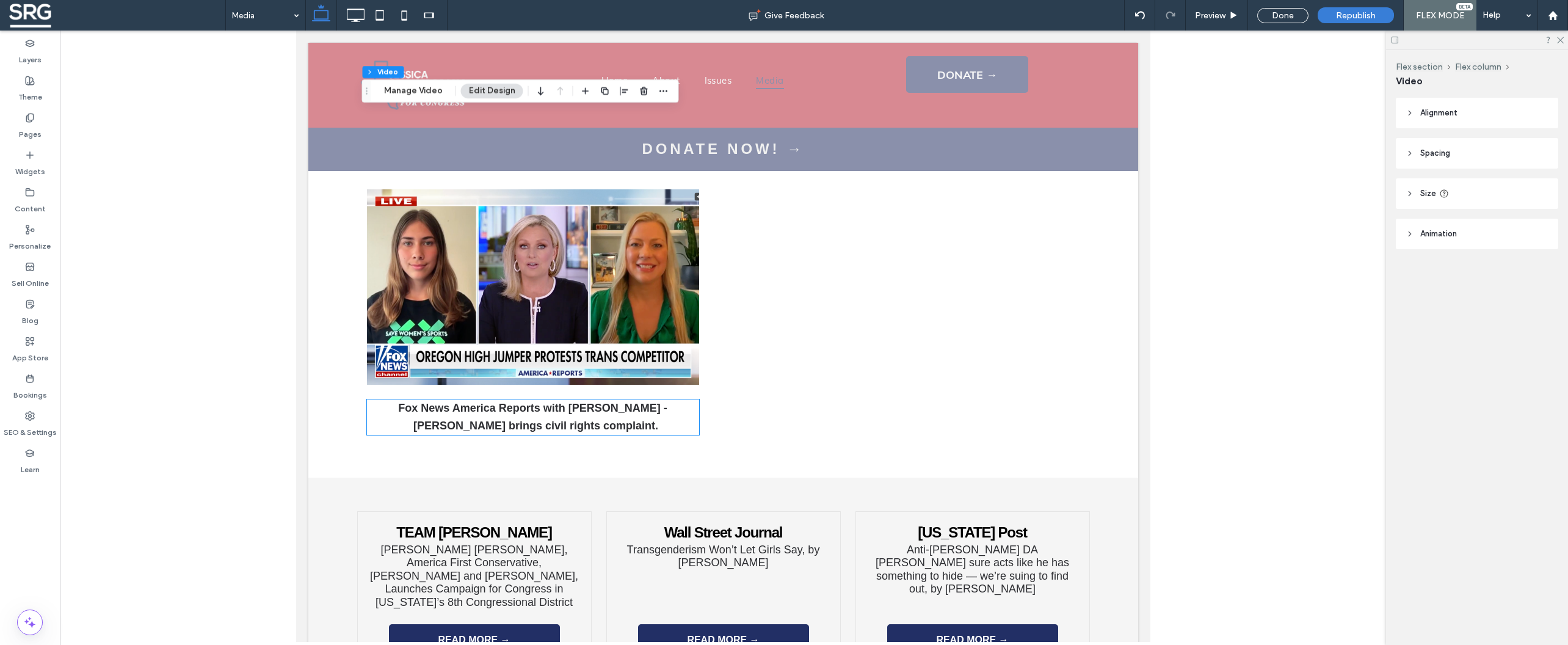
click at [423, 402] on strong "Fox News America Reports with [PERSON_NAME] - [PERSON_NAME] brings civil rights…" at bounding box center [532, 417] width 269 height 30
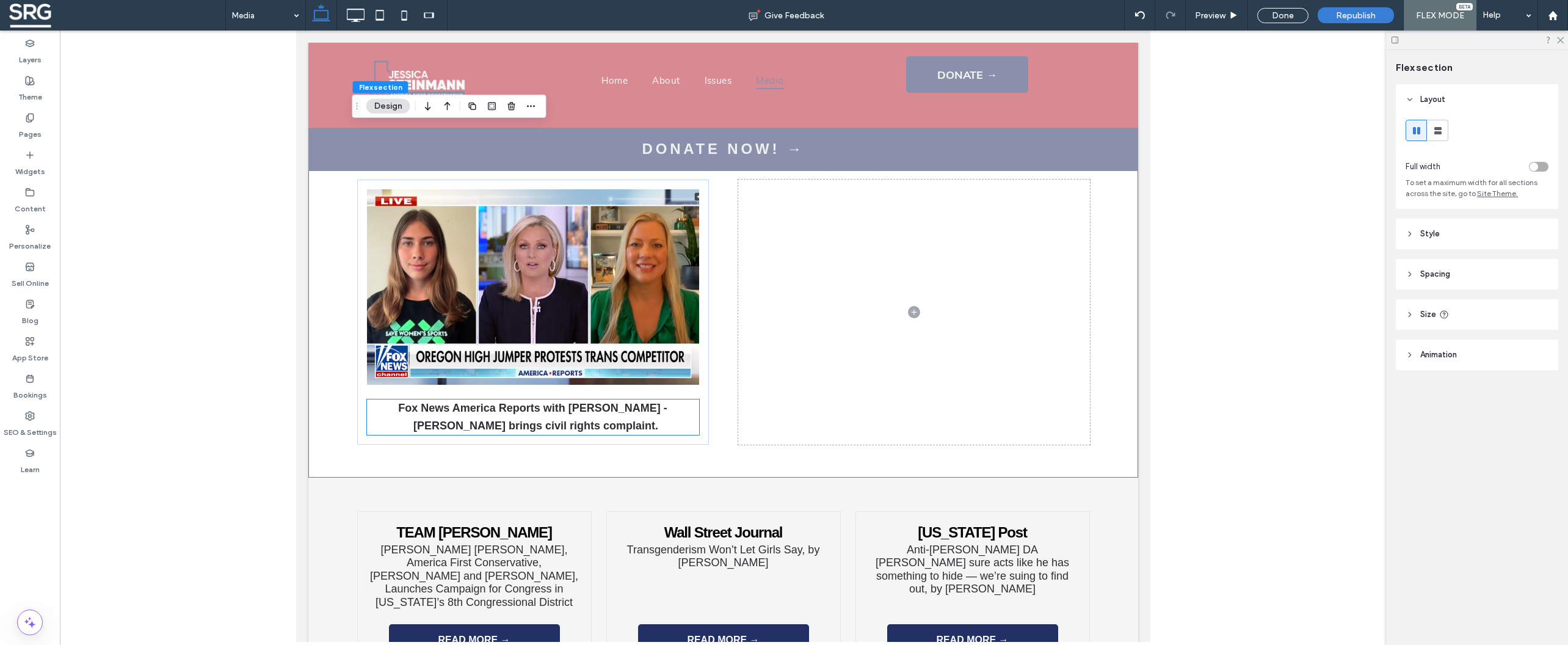
click at [465, 402] on strong "Fox News America Reports with [PERSON_NAME] - [PERSON_NAME] brings civil rights…" at bounding box center [532, 417] width 269 height 30
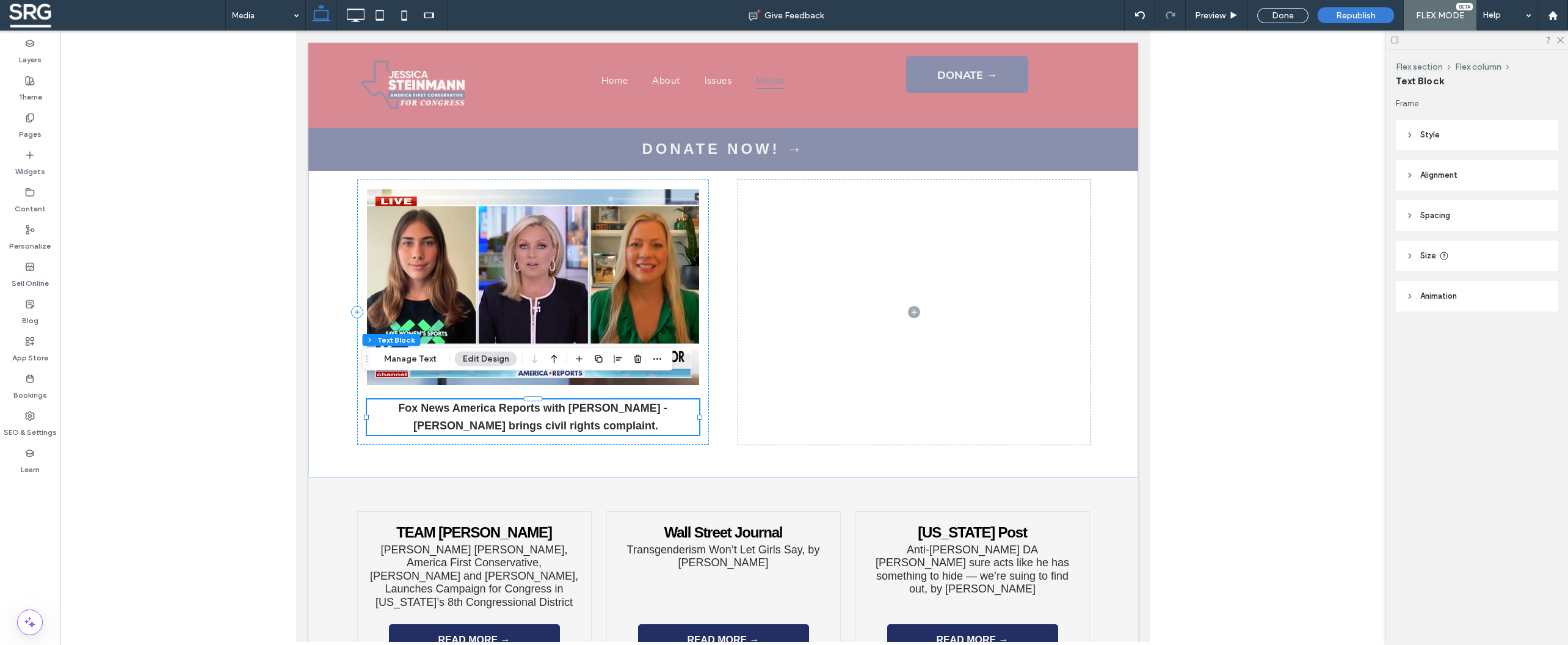
click at [459, 402] on strong "Fox News America Reports with [PERSON_NAME] - [PERSON_NAME] brings civil rights…" at bounding box center [532, 417] width 269 height 30
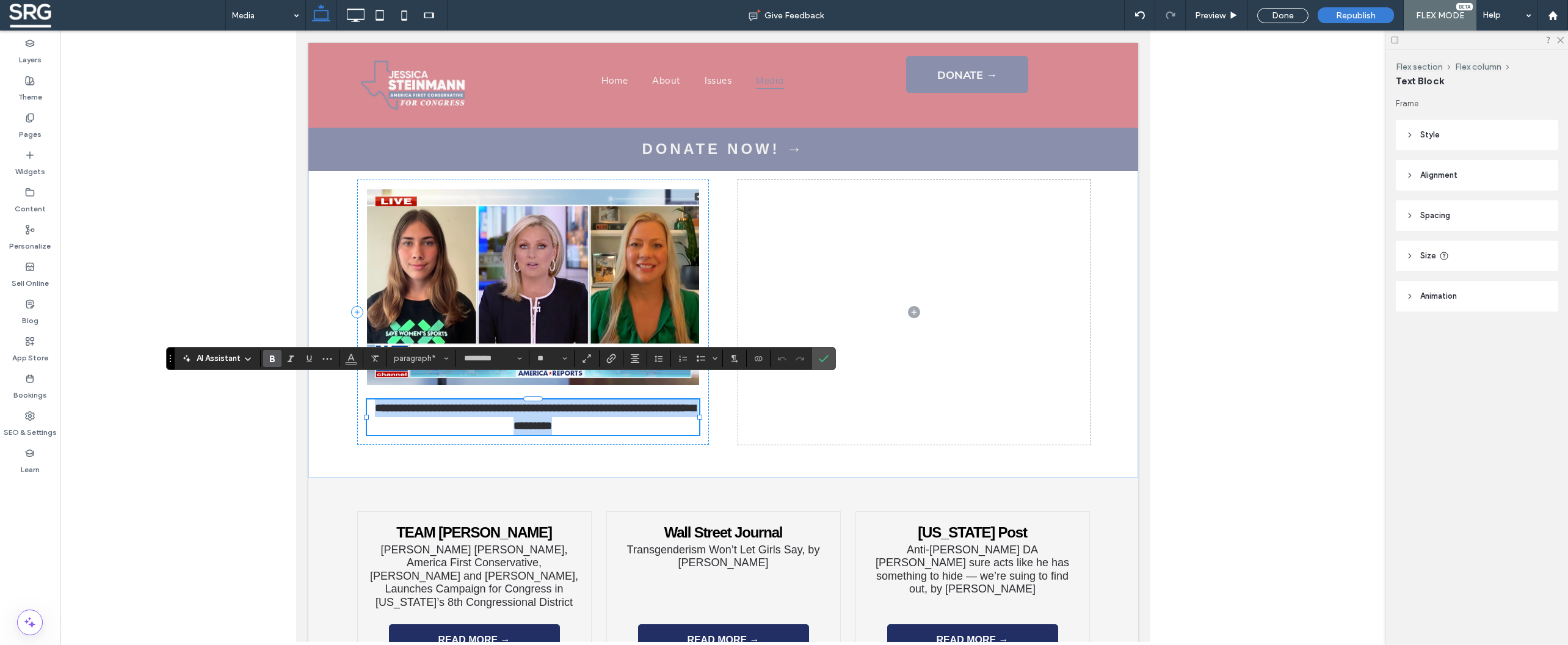
click at [459, 402] on strong "**********" at bounding box center [535, 417] width 321 height 29
drag, startPoint x: 462, startPoint y: 389, endPoint x: 362, endPoint y: 387, distance: 100.0
click at [366, 399] on p "**********" at bounding box center [532, 417] width 332 height 35
copy strong "**********"
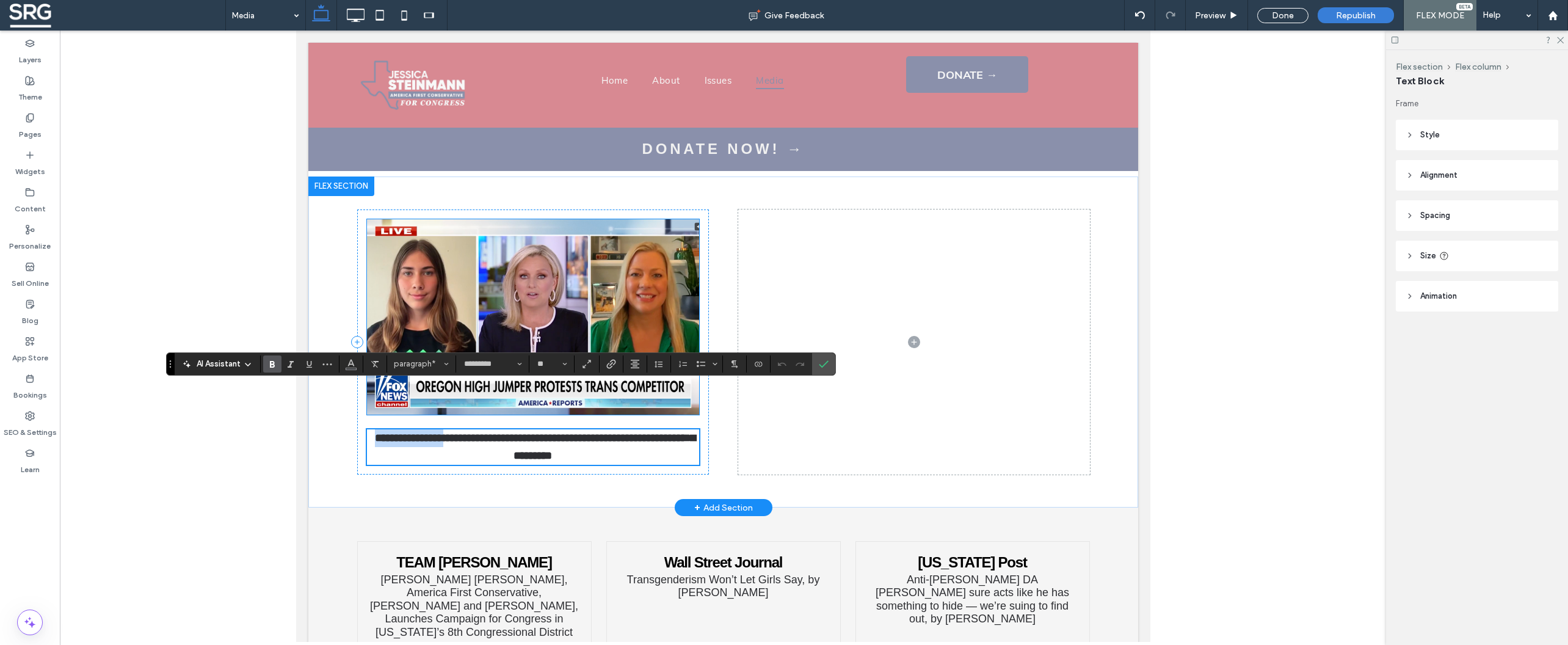
scroll to position [1328, 0]
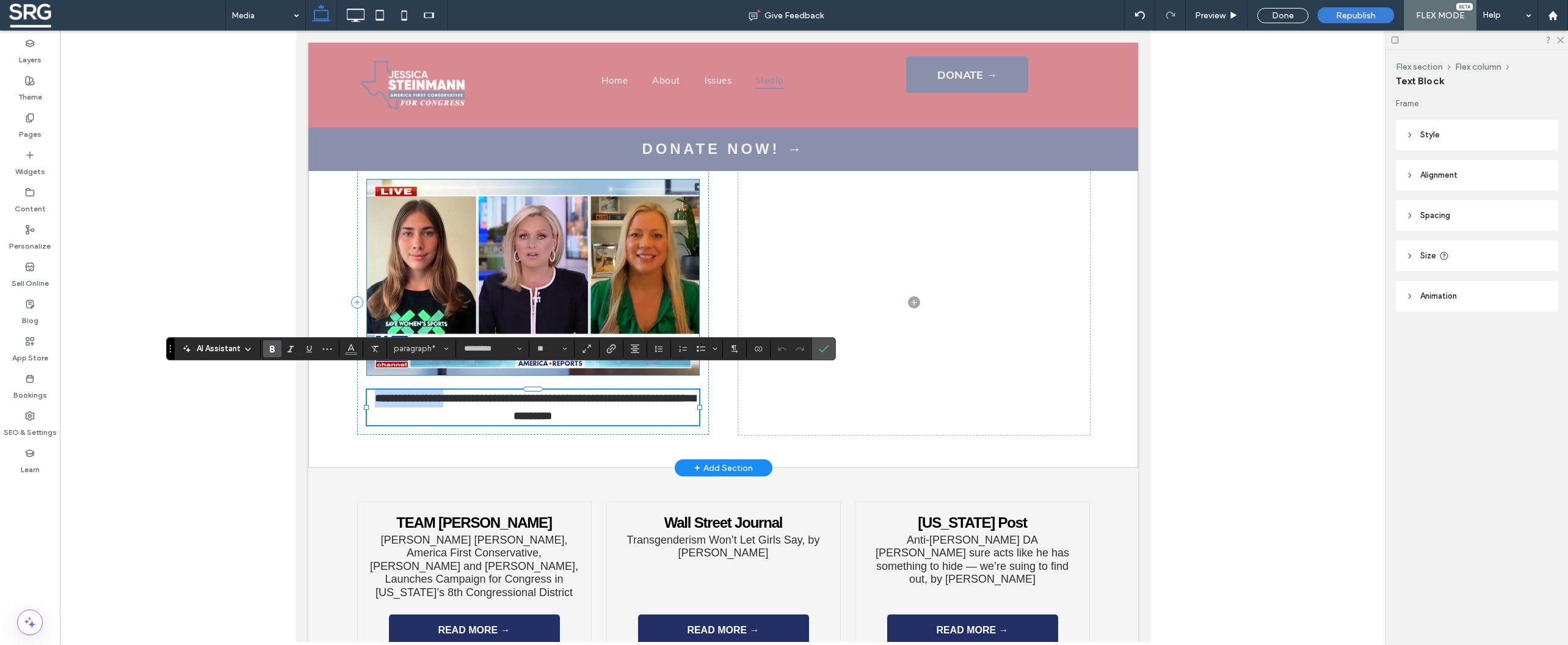
click at [541, 238] on img at bounding box center [532, 277] width 332 height 195
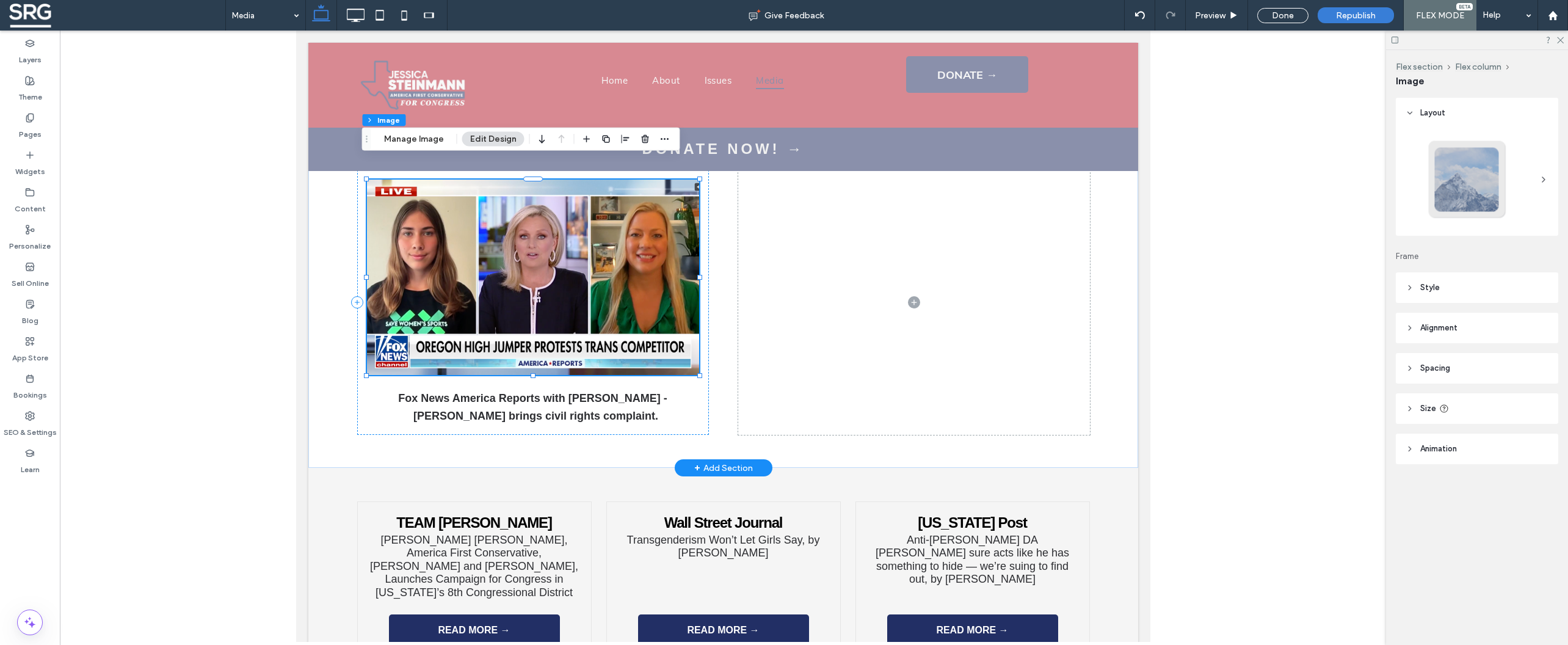
click at [539, 239] on img at bounding box center [532, 277] width 332 height 195
click at [411, 139] on button "Manage Image" at bounding box center [414, 139] width 76 height 15
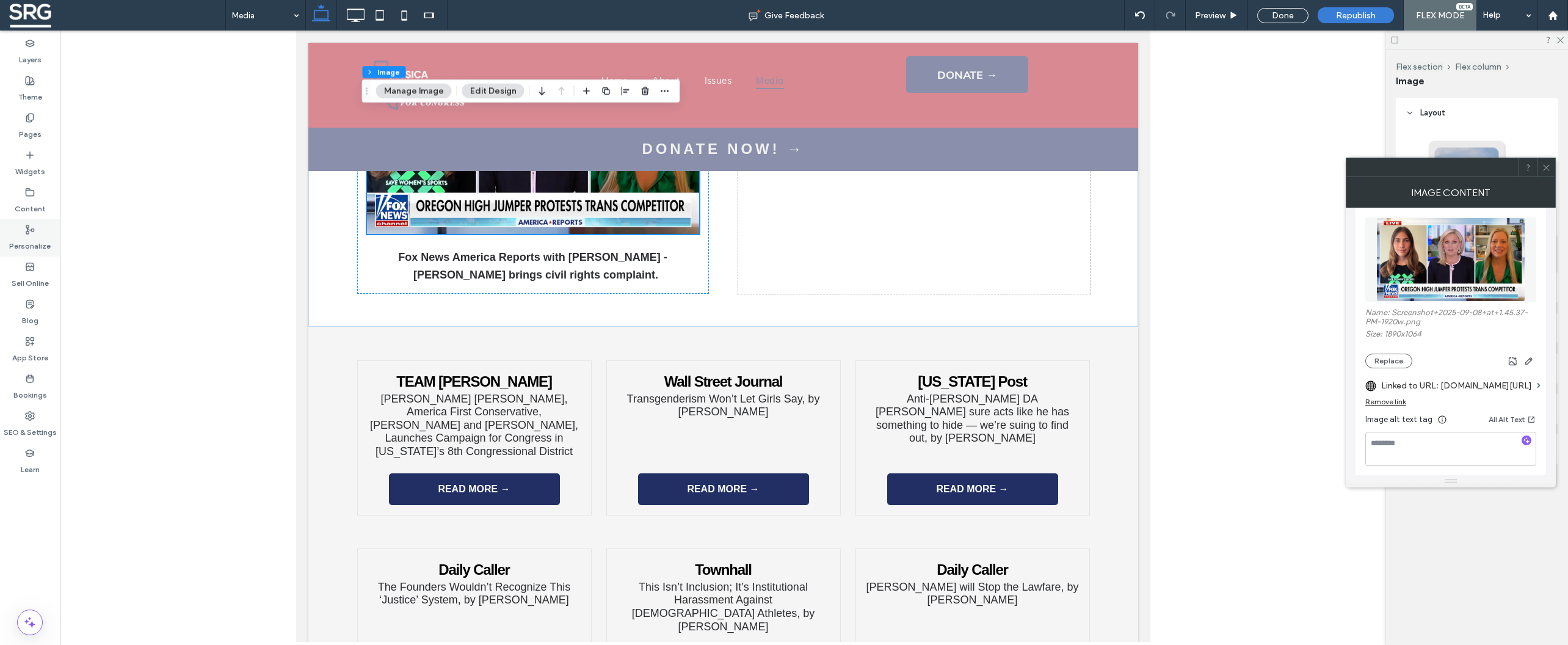
scroll to position [1553, 0]
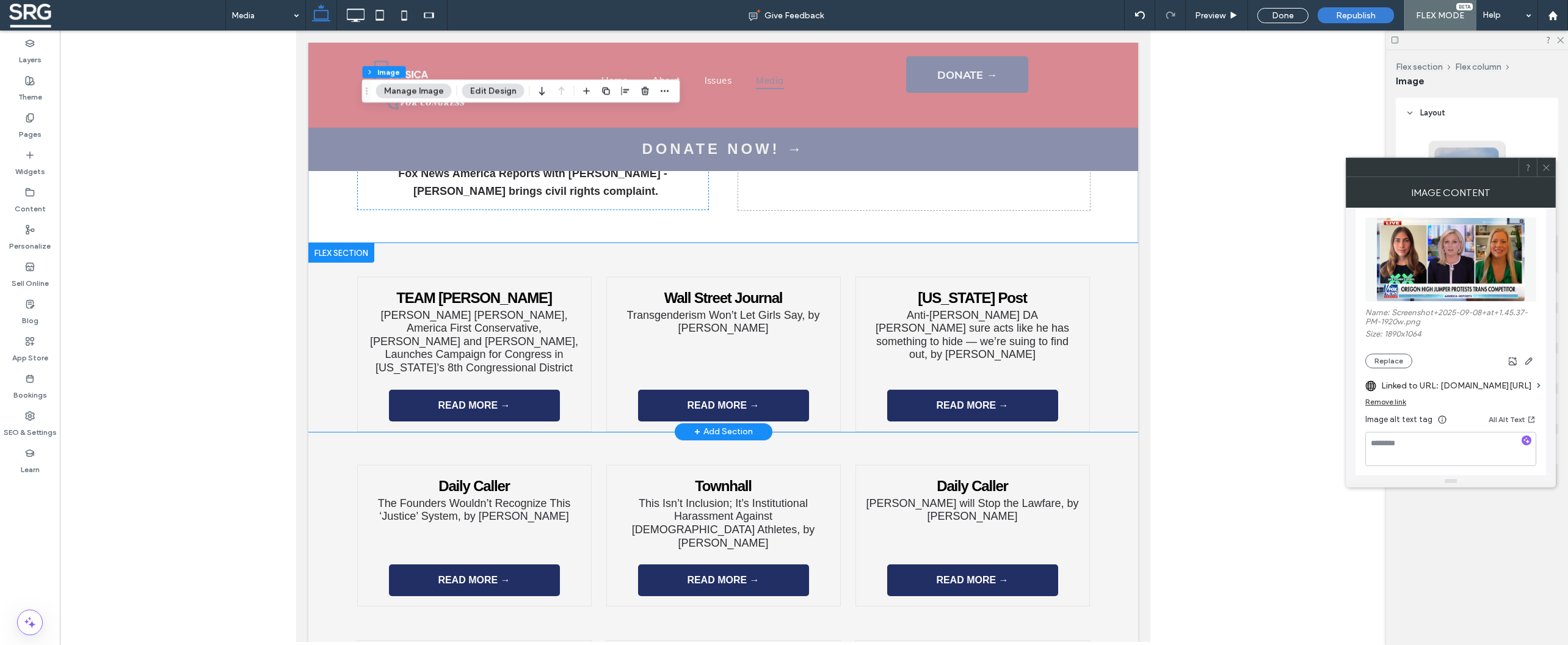
click at [335, 250] on div "TEAM STEINMANN Jessica Hart Steinmann, America First Conservative, Donald J. Tr…" at bounding box center [723, 337] width 830 height 188
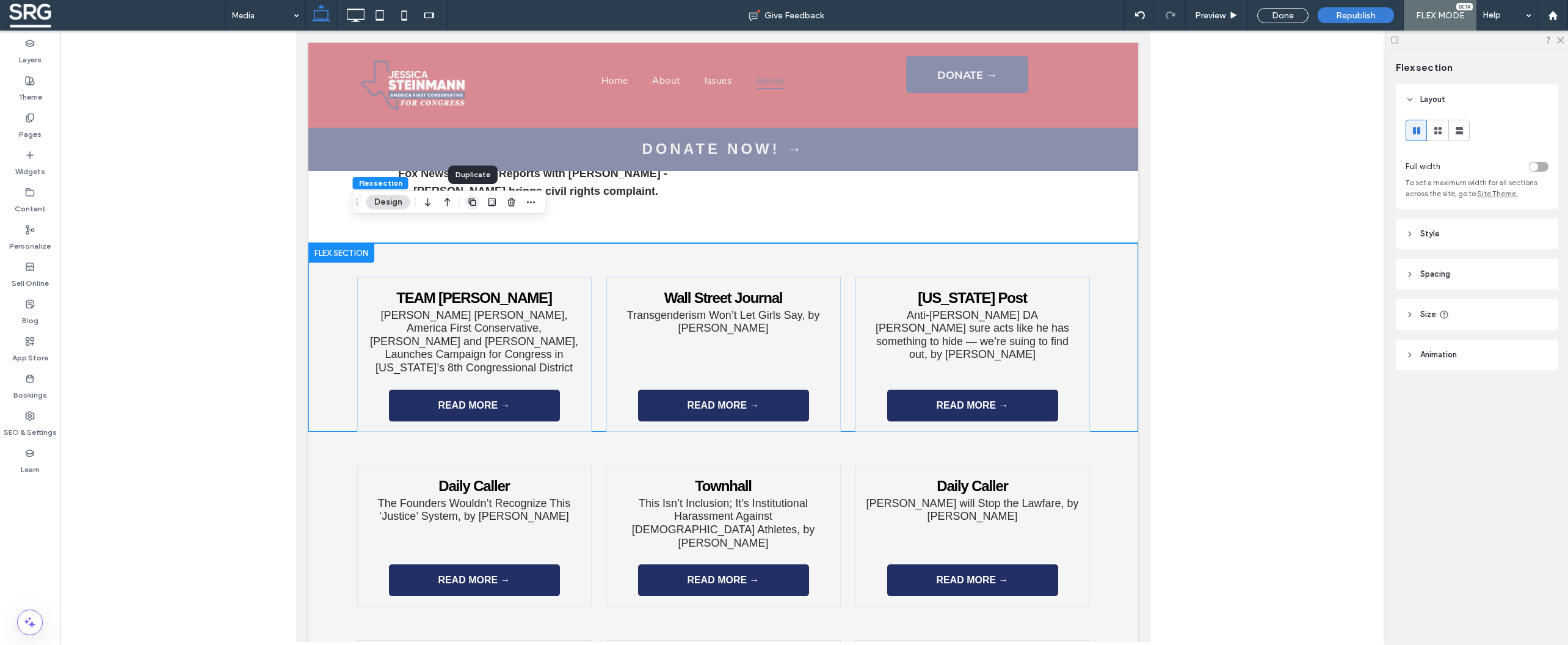
click at [473, 202] on icon "button" at bounding box center [472, 202] width 9 height 9
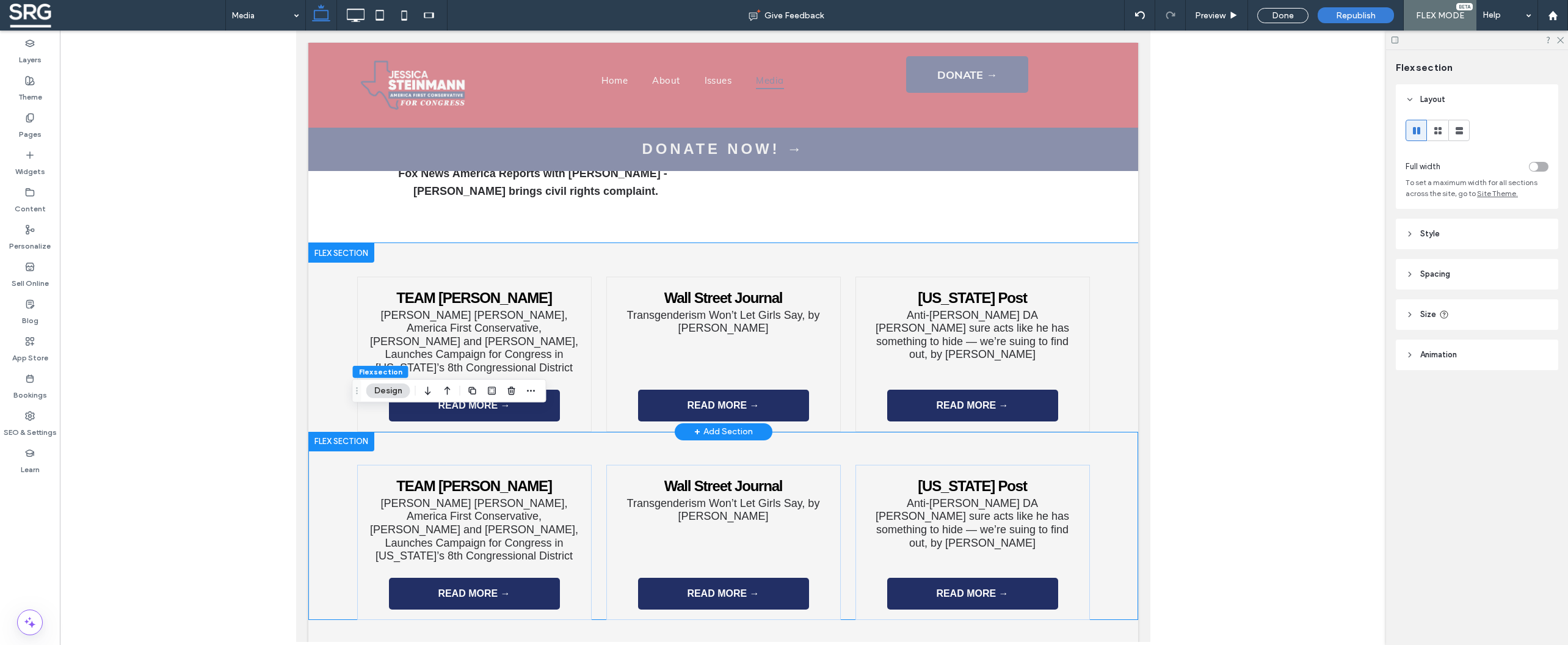
click at [329, 255] on div "TEAM STEINMANN Jessica Hart Steinmann, America First Conservative, Donald J. Tr…" at bounding box center [723, 337] width 830 height 188
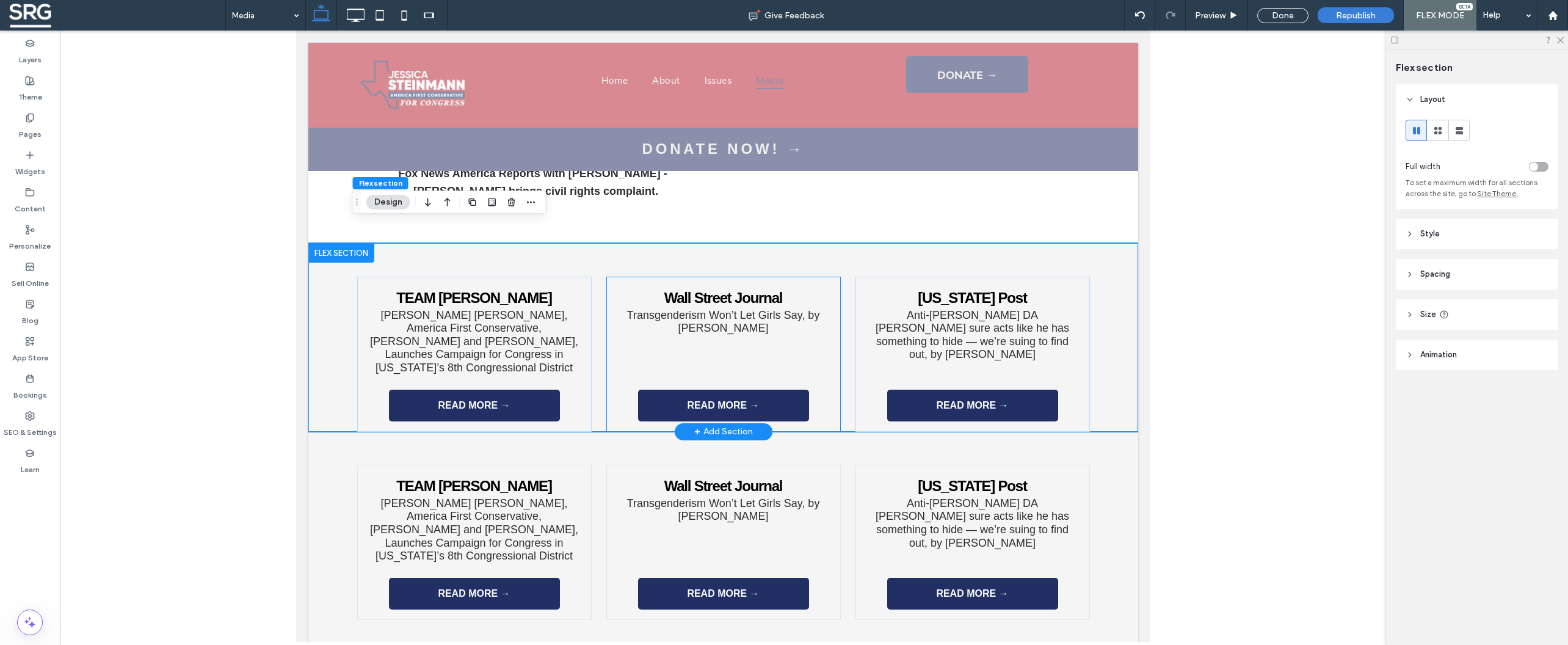
click at [825, 332] on div "Wall Street Journal Transgenderism Won’t Let Girls Say, by Jessica Steinmann RE…" at bounding box center [723, 353] width 234 height 155
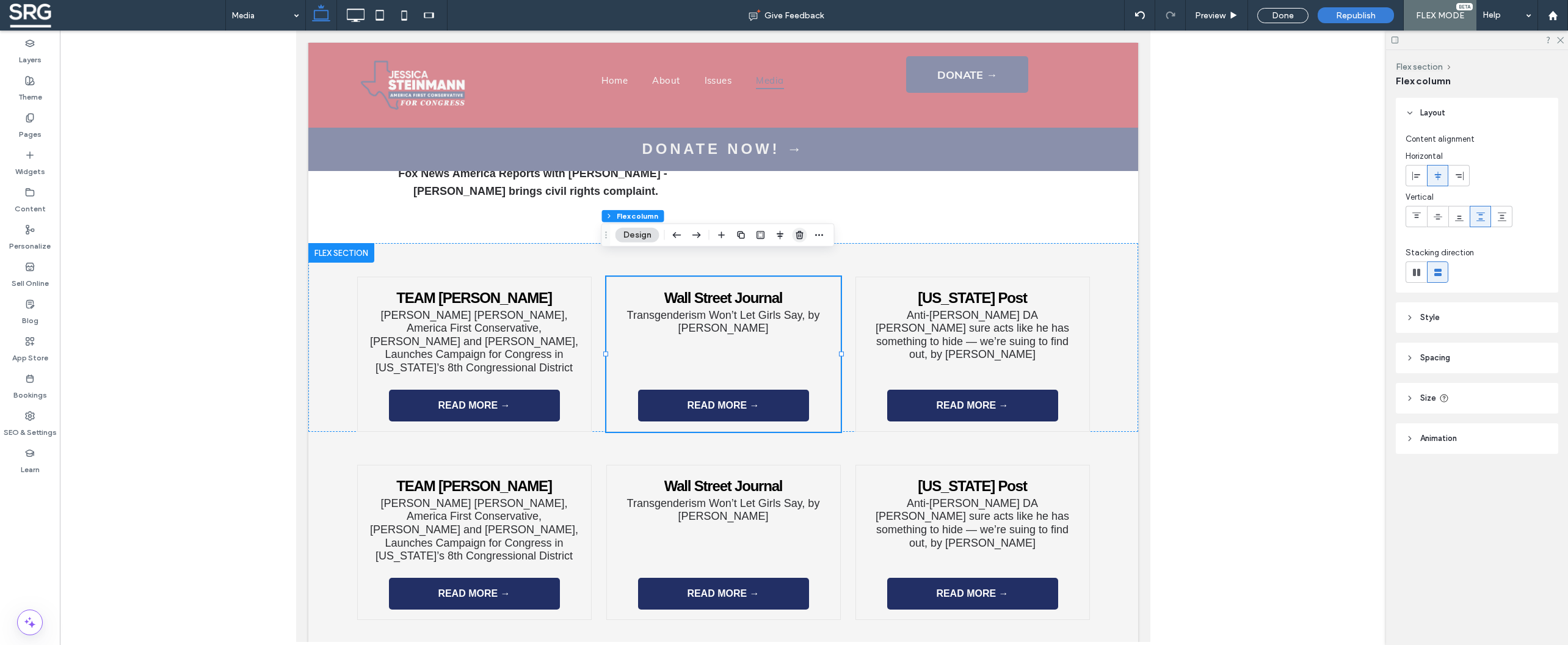
click at [795, 236] on icon "button" at bounding box center [799, 234] width 9 height 9
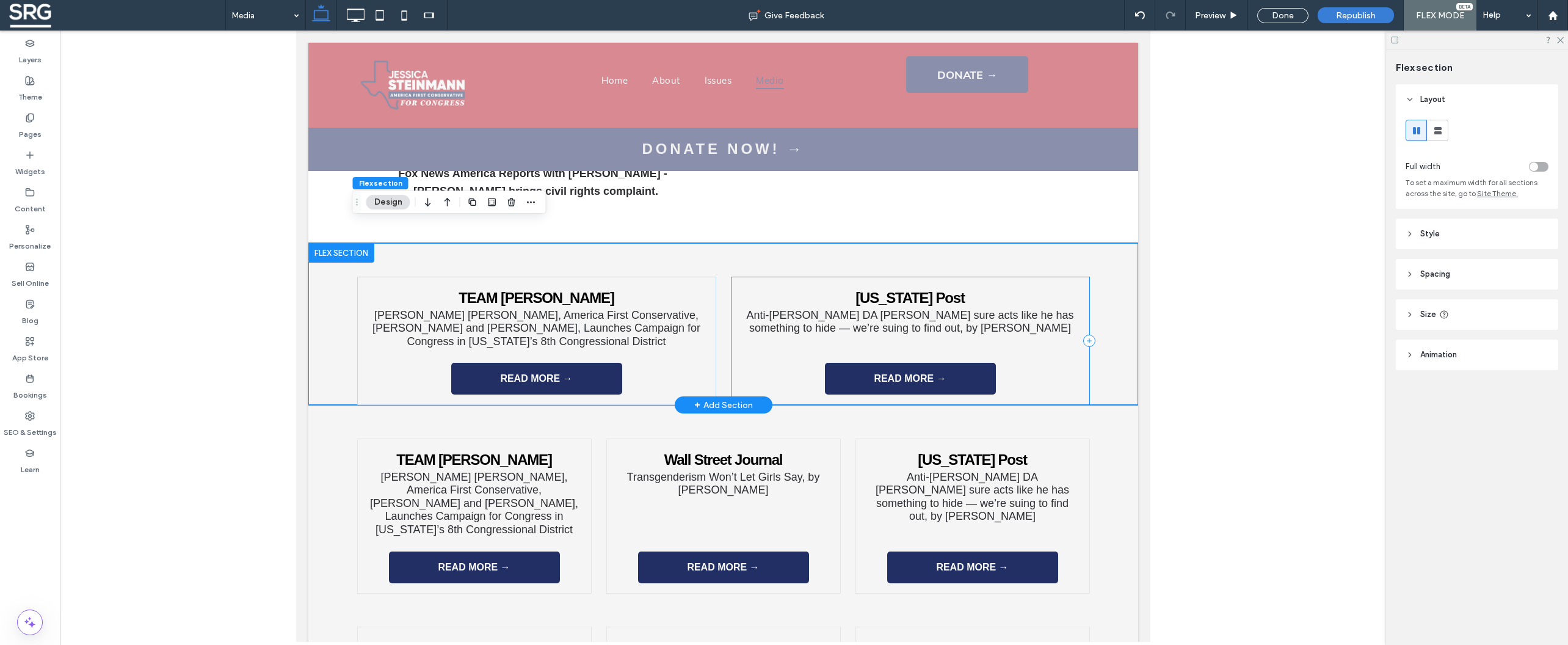
click at [1077, 276] on div "New York Post Anti-Trump DA Alvin Bragg sure acts like he has something to hide…" at bounding box center [910, 340] width 359 height 129
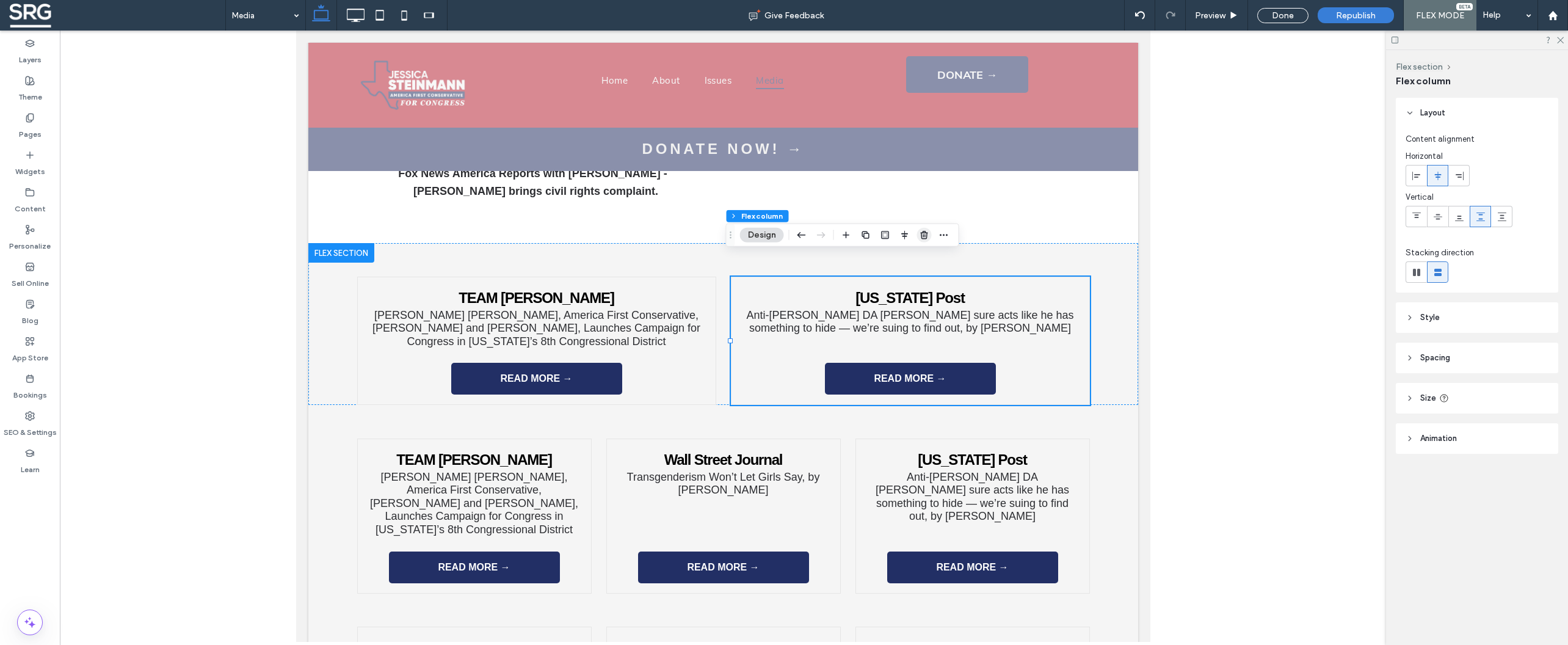
click at [925, 234] on use "button" at bounding box center [924, 234] width 8 height 8
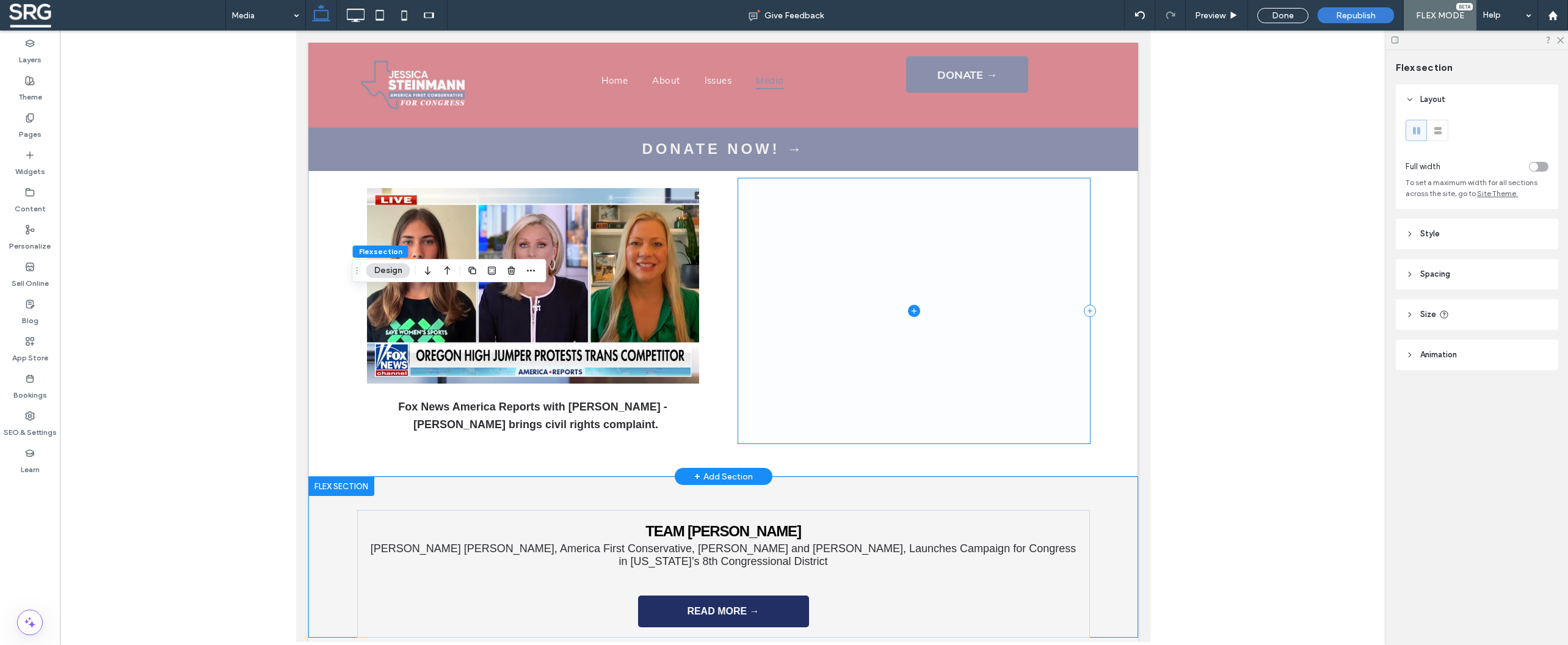
scroll to position [1485, 0]
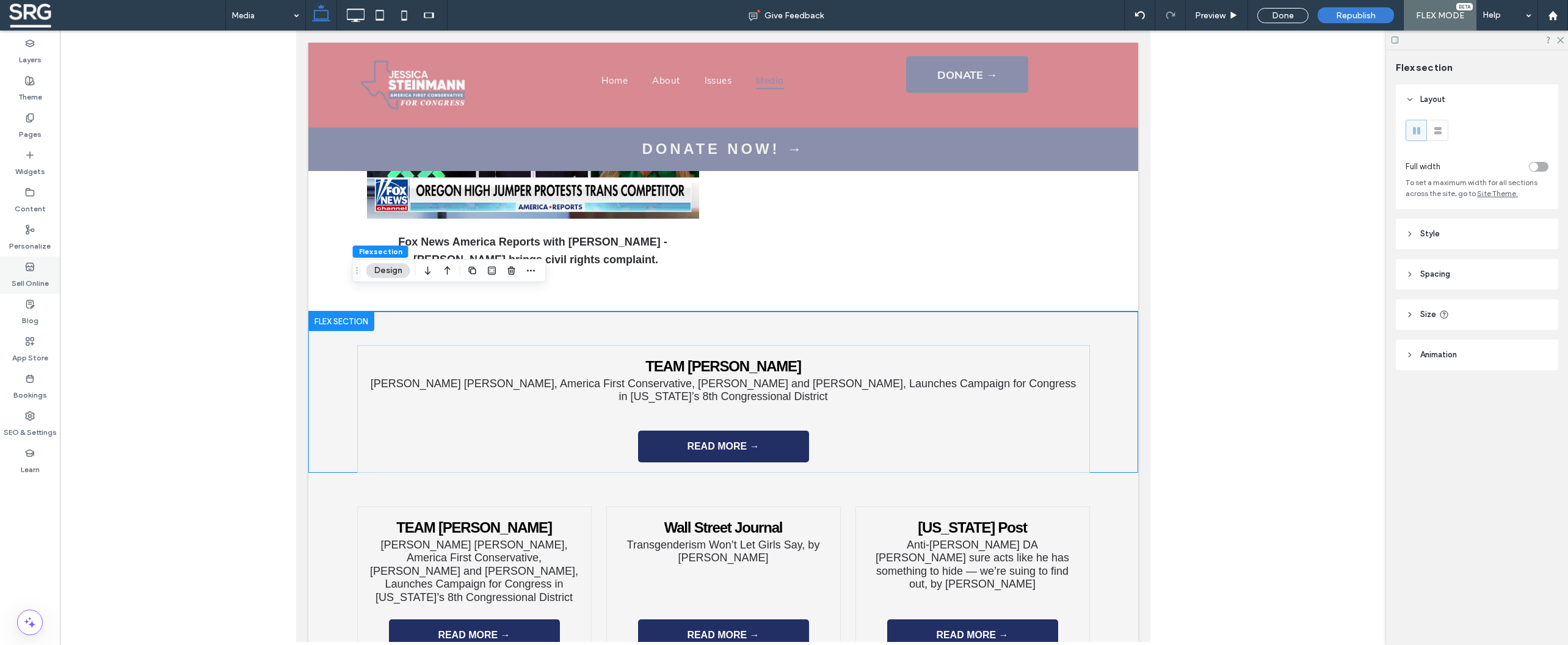
click at [718, 358] on span "TEAM [PERSON_NAME]" at bounding box center [722, 365] width 155 height 16
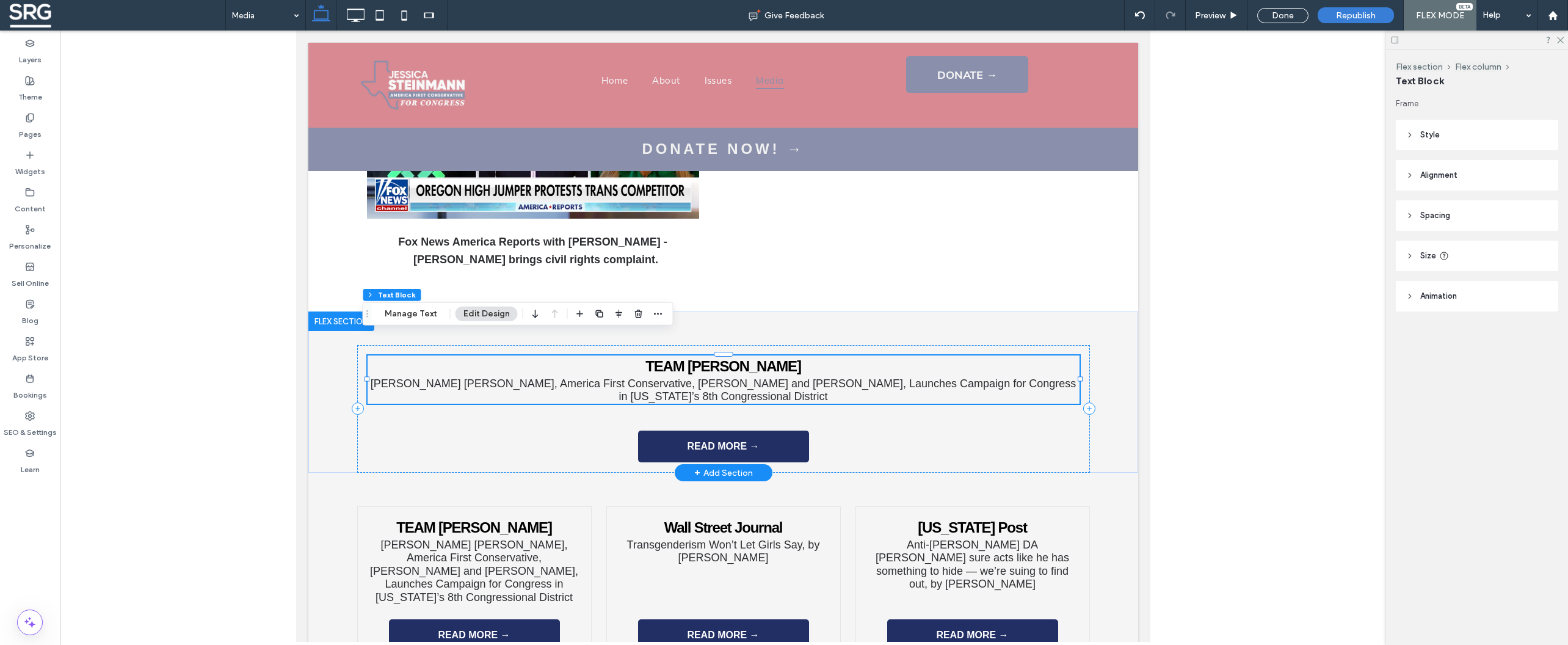
click at [718, 358] on span "TEAM [PERSON_NAME]" at bounding box center [722, 365] width 155 height 16
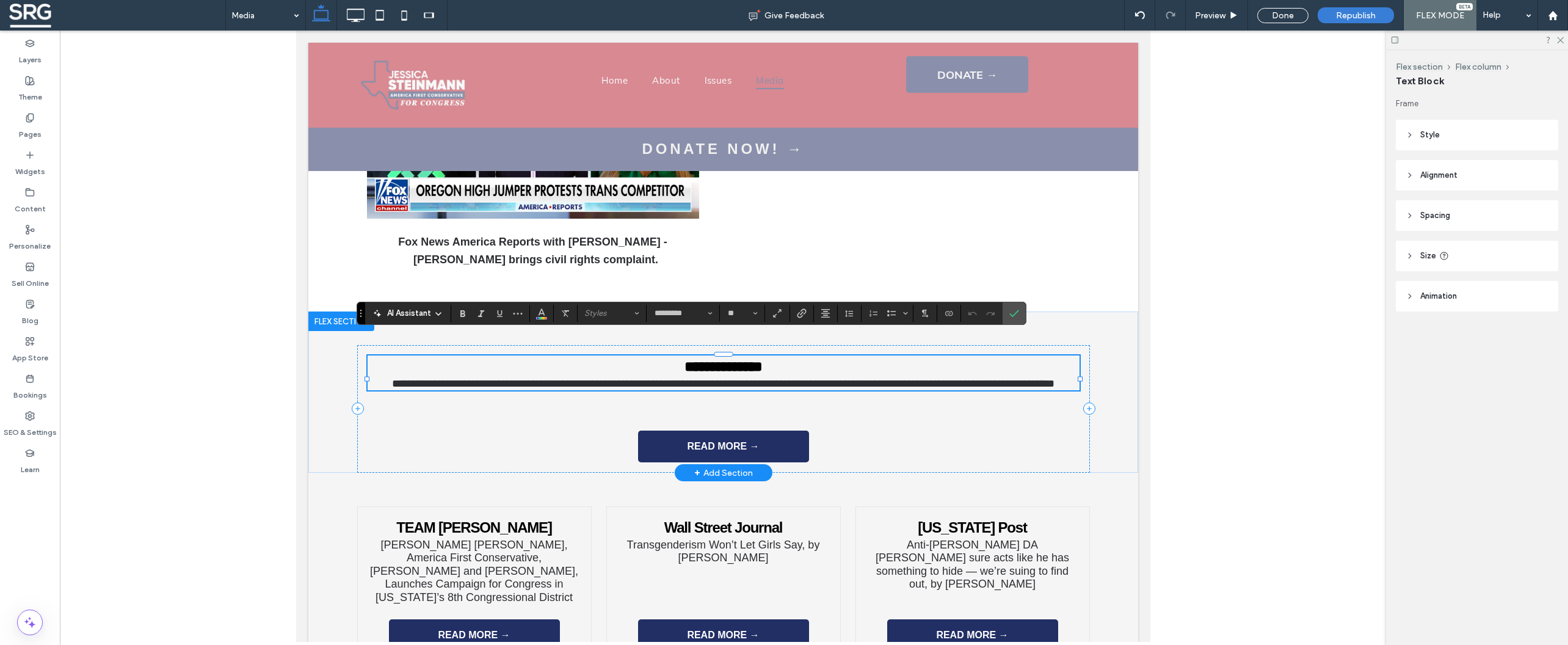
scroll to position [0, 0]
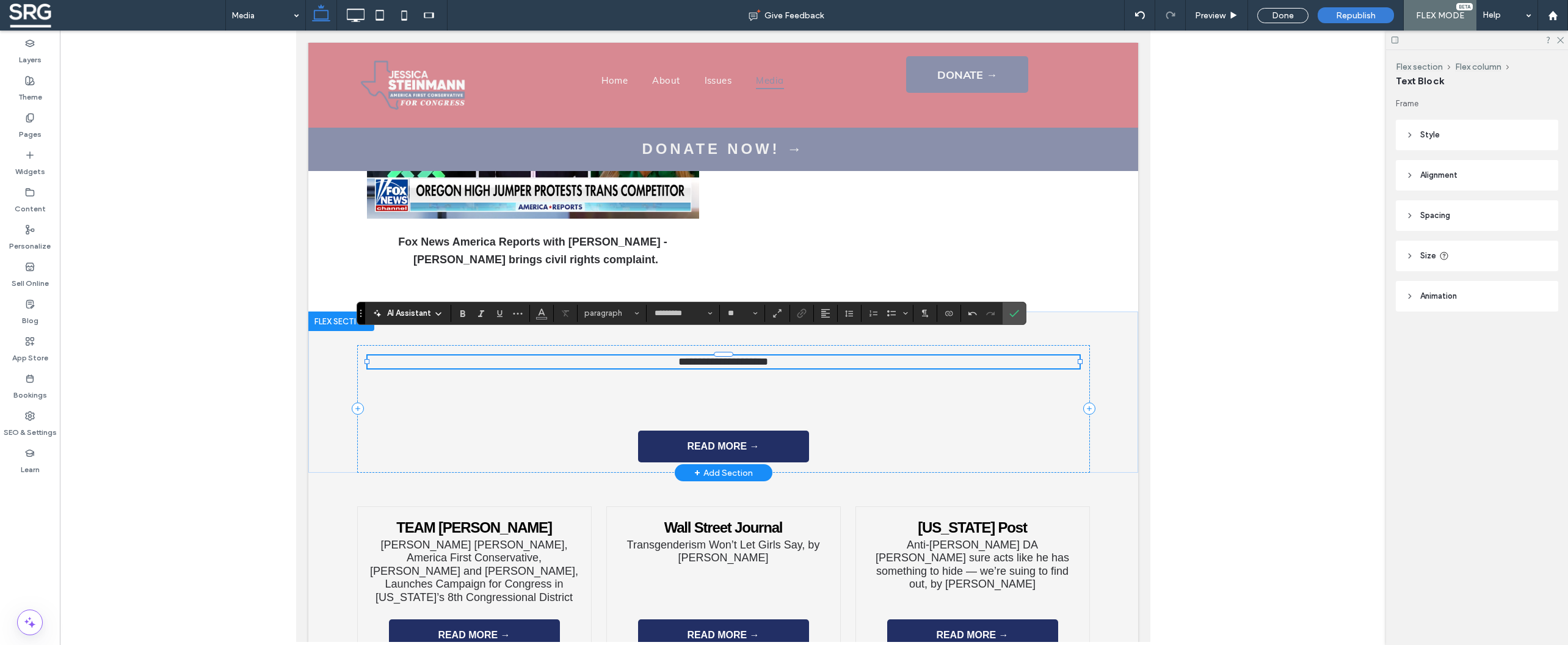
click at [714, 356] on span "**********" at bounding box center [722, 361] width 90 height 11
click at [715, 356] on span "**********" at bounding box center [722, 361] width 90 height 11
click at [637, 315] on icon "Styles" at bounding box center [637, 313] width 5 height 5
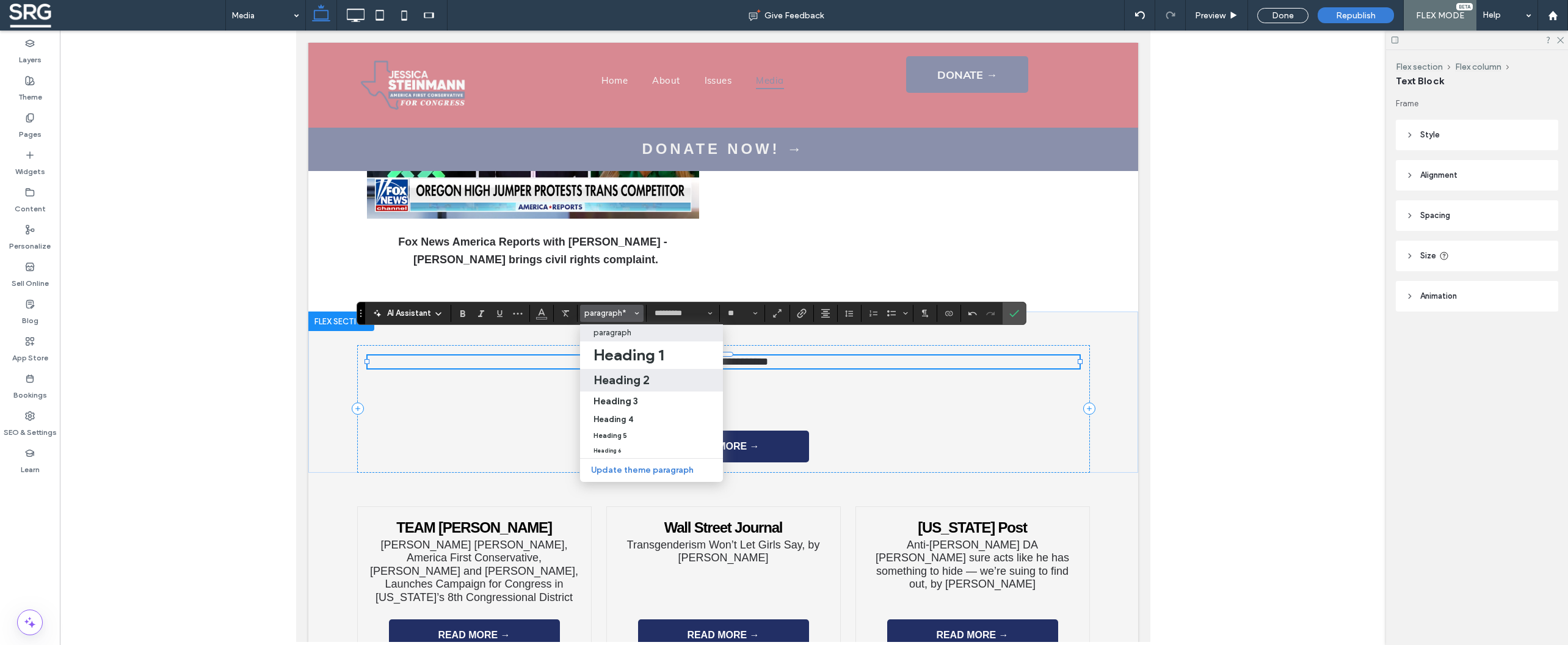
click at [630, 378] on h2 "Heading 2" at bounding box center [622, 379] width 56 height 15
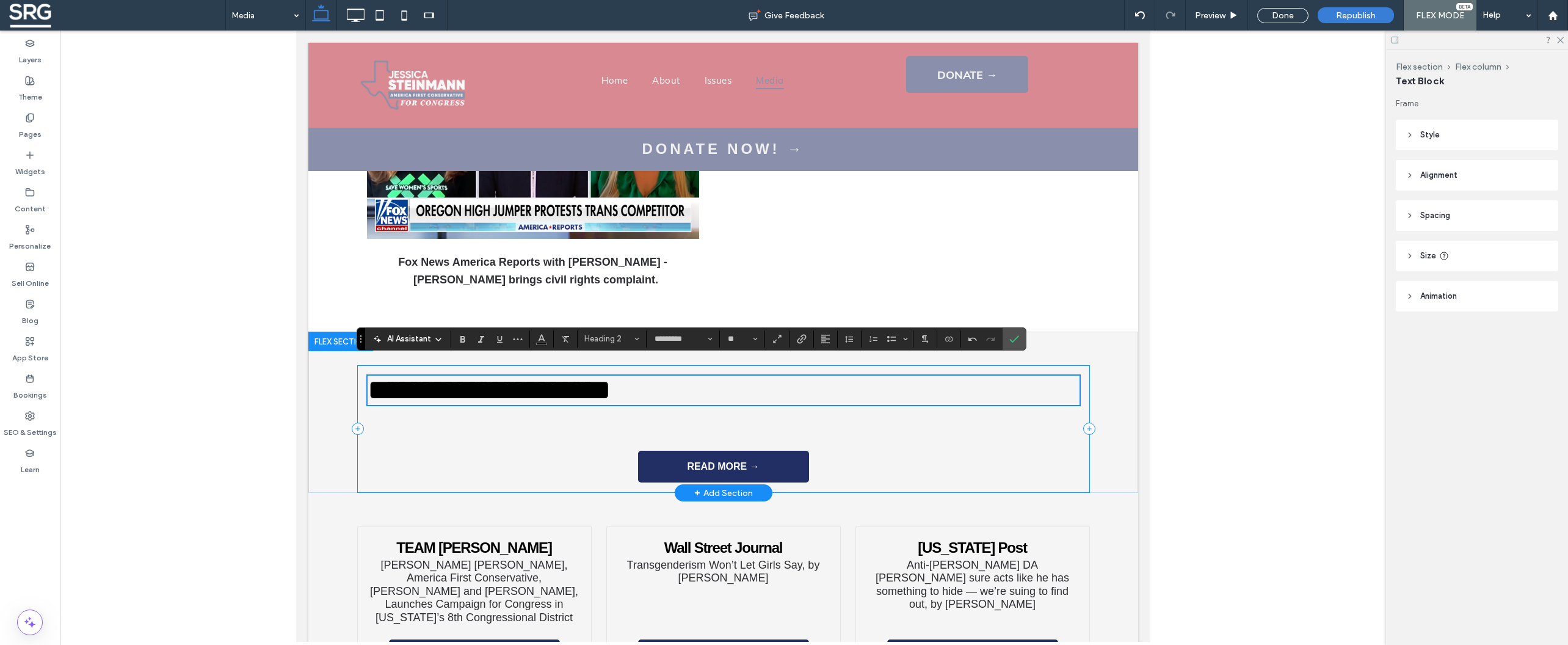
scroll to position [1465, 0]
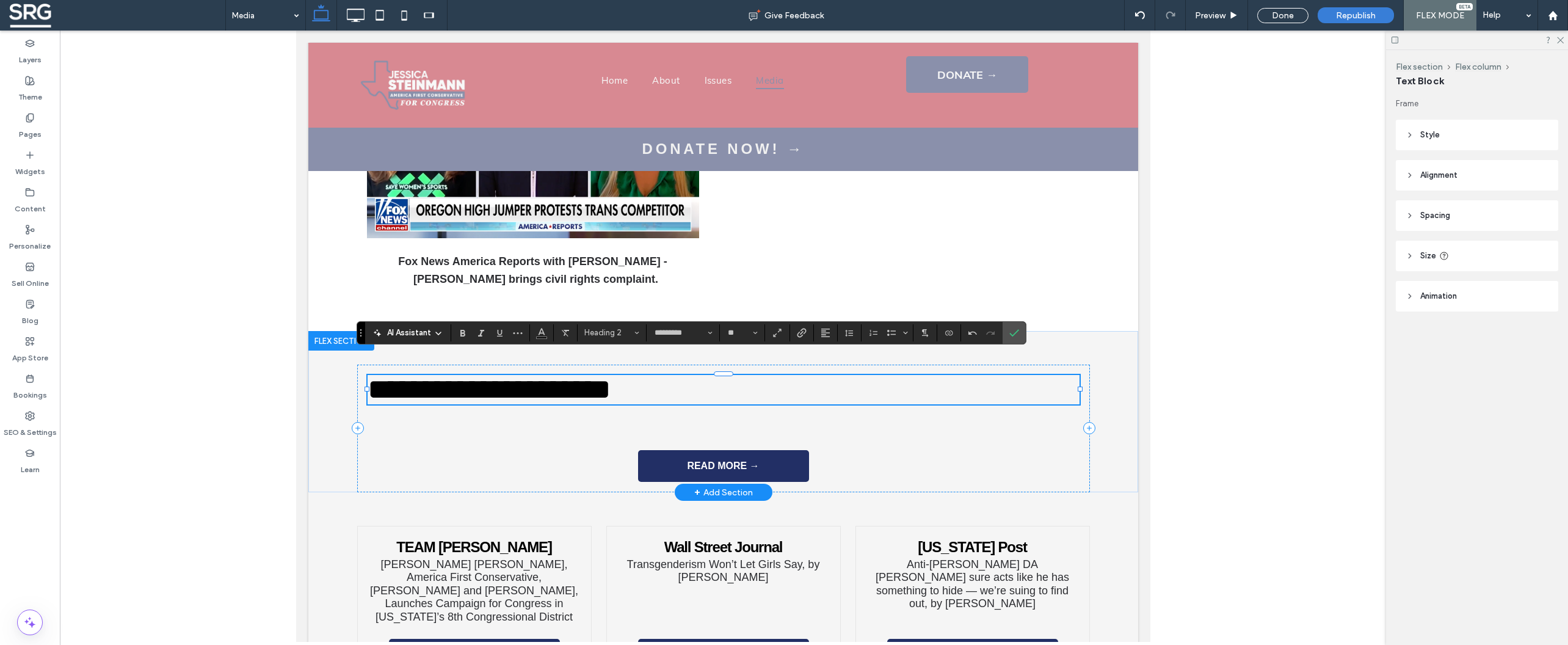
click at [582, 375] on span "**********" at bounding box center [488, 389] width 244 height 29
click at [614, 334] on span "Heading 2" at bounding box center [608, 332] width 48 height 9
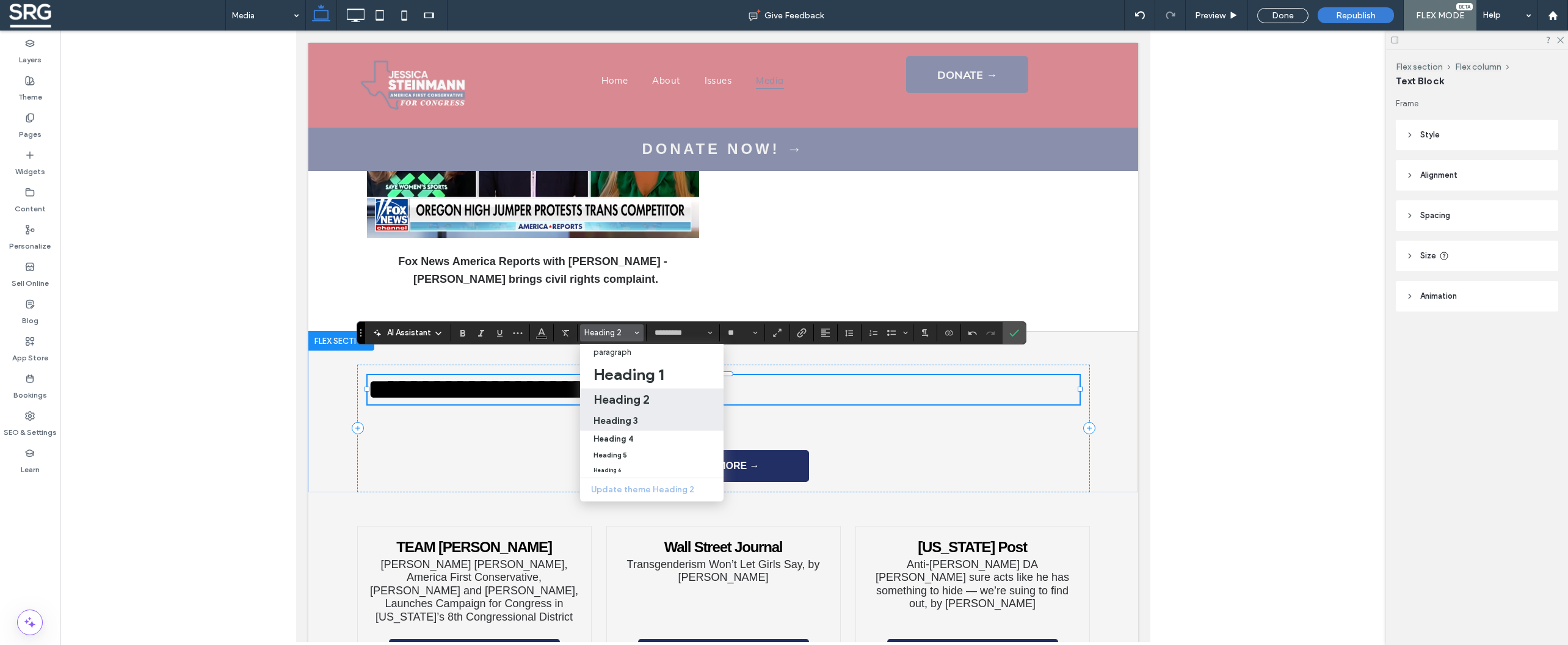
click at [611, 421] on h3 "Heading 3" at bounding box center [616, 421] width 44 height 12
type input "**"
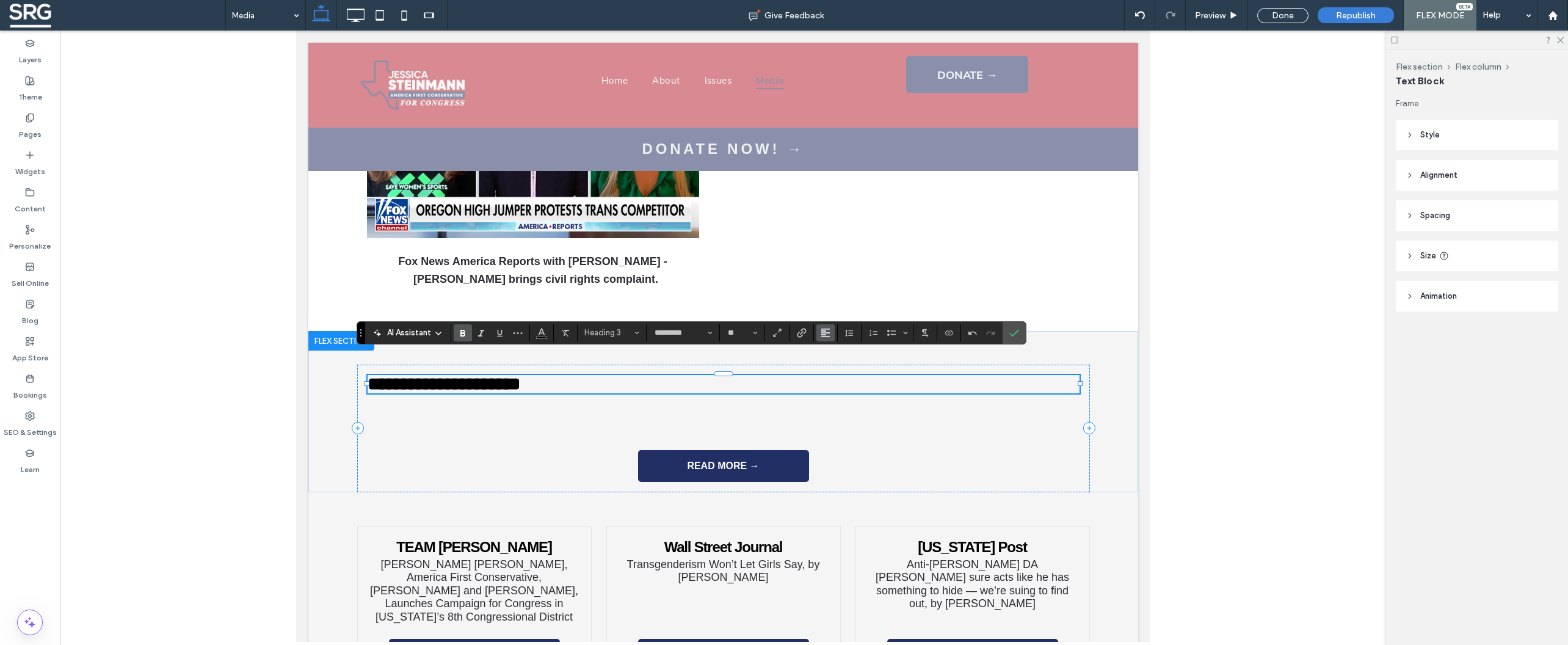
click at [821, 336] on icon "Alignment" at bounding box center [825, 332] width 9 height 9
drag, startPoint x: 835, startPoint y: 375, endPoint x: 539, endPoint y: 345, distance: 297.5
click at [835, 375] on icon "ui.textEditor.alignment.center" at bounding box center [834, 370] width 9 height 9
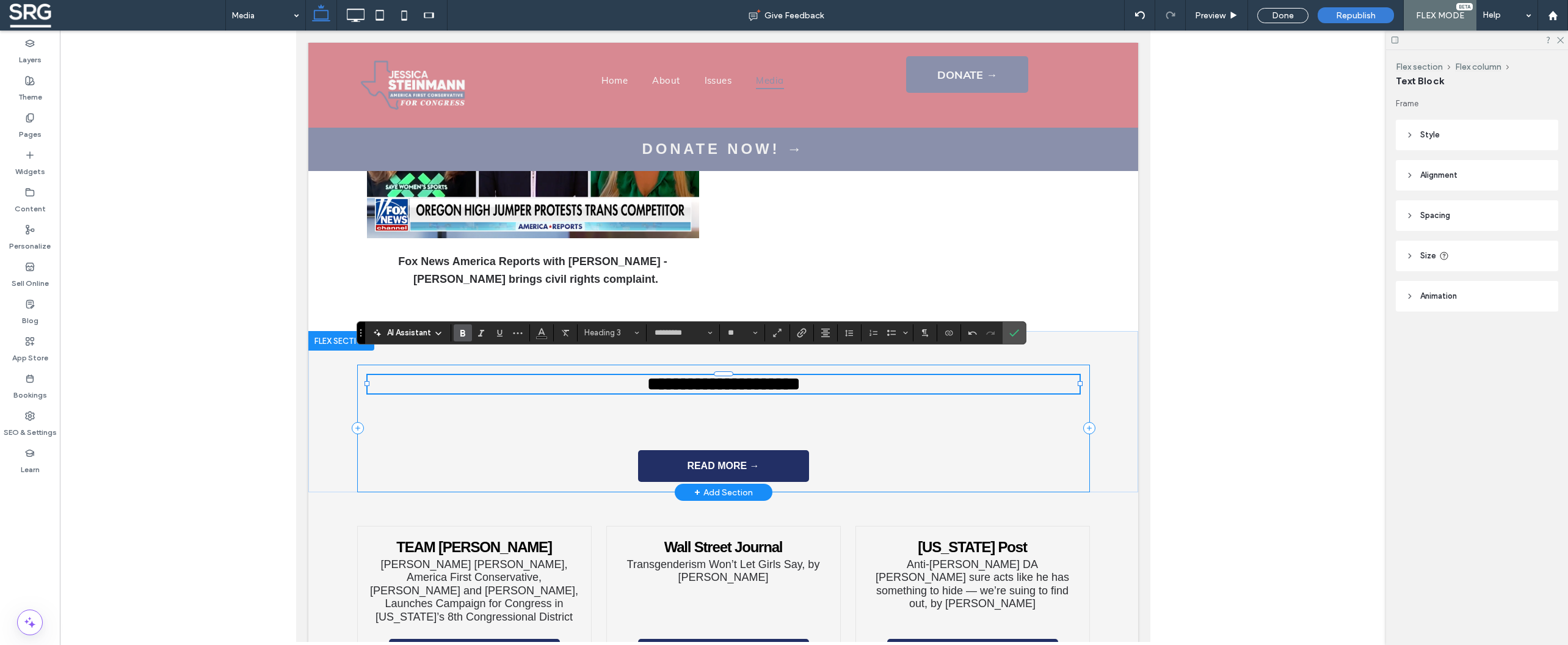
click at [525, 415] on div "**********" at bounding box center [723, 429] width 732 height 128
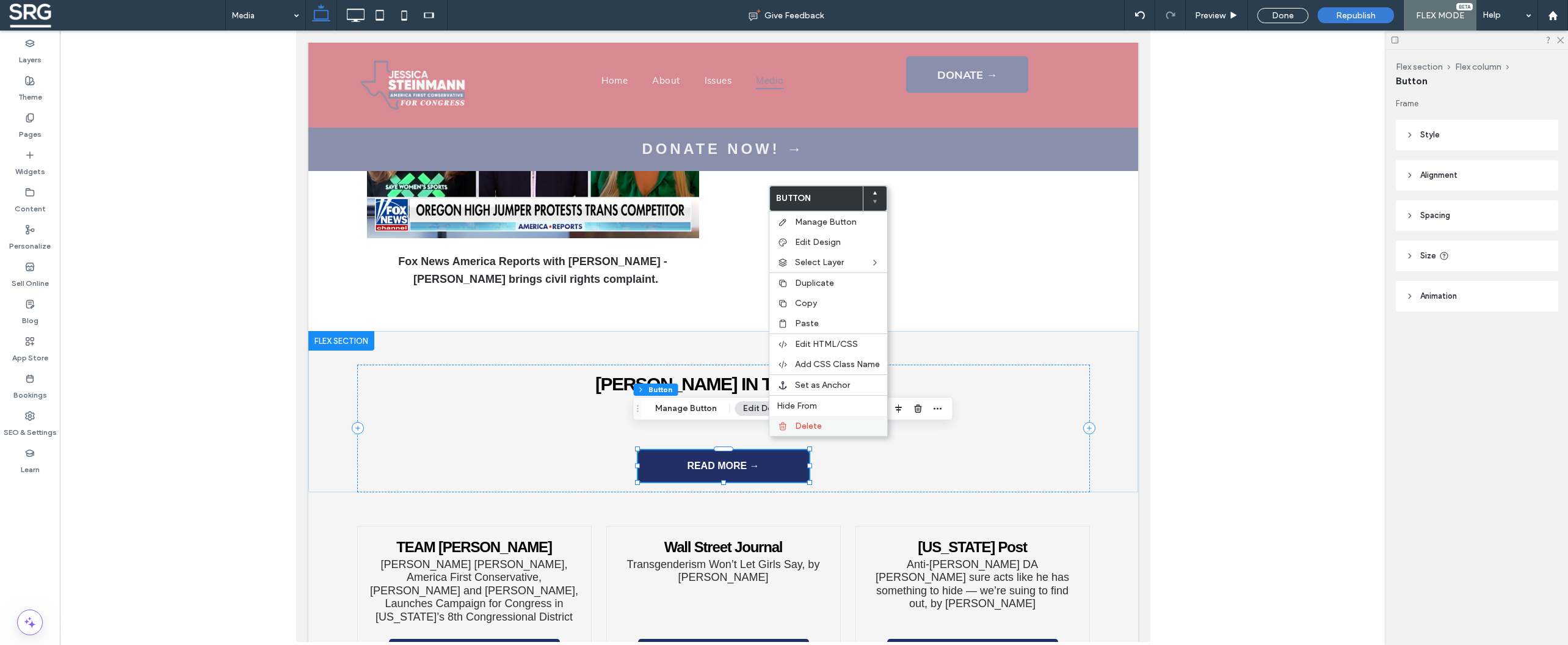
click at [808, 429] on span "Delete" at bounding box center [808, 426] width 27 height 10
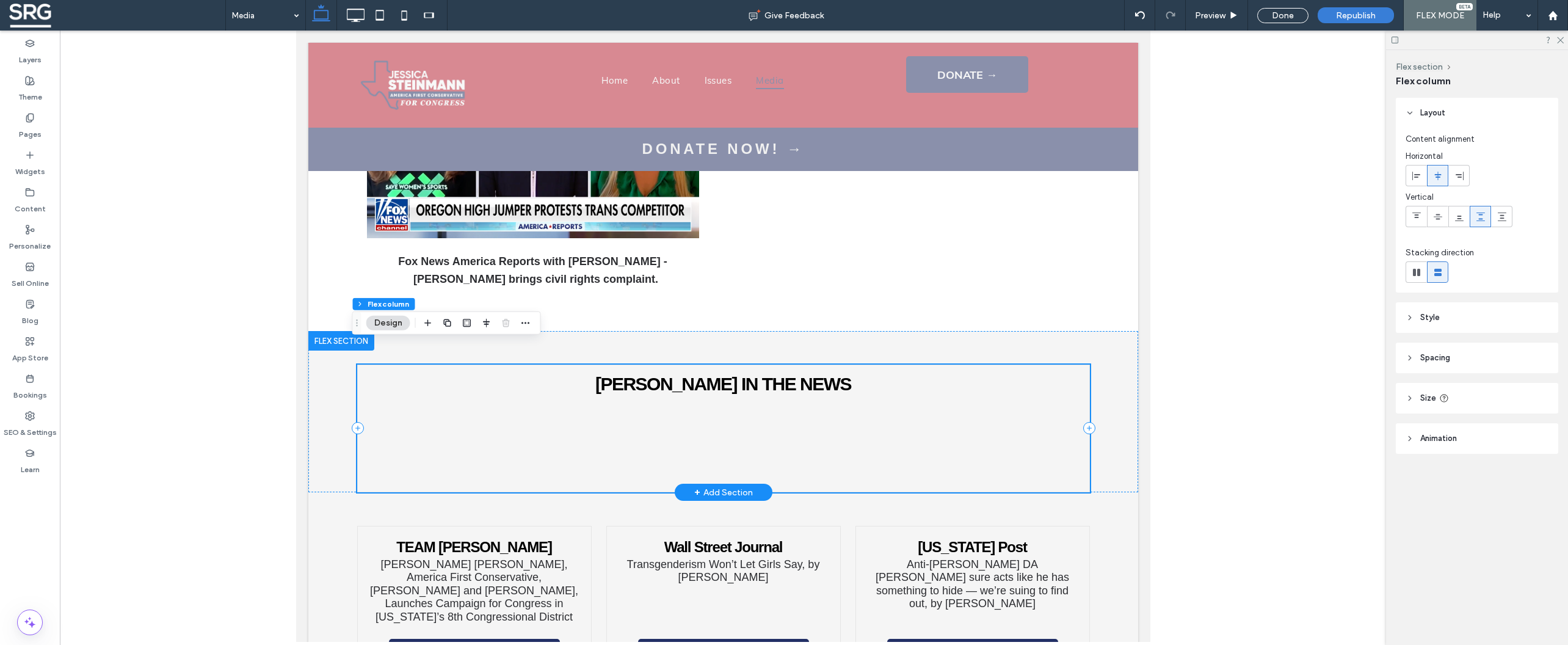
click at [705, 410] on div "STEINMANN IN THE NEWS" at bounding box center [723, 429] width 732 height 128
click at [1102, 382] on div "STEINMANN IN THE NEWS" at bounding box center [723, 411] width 830 height 161
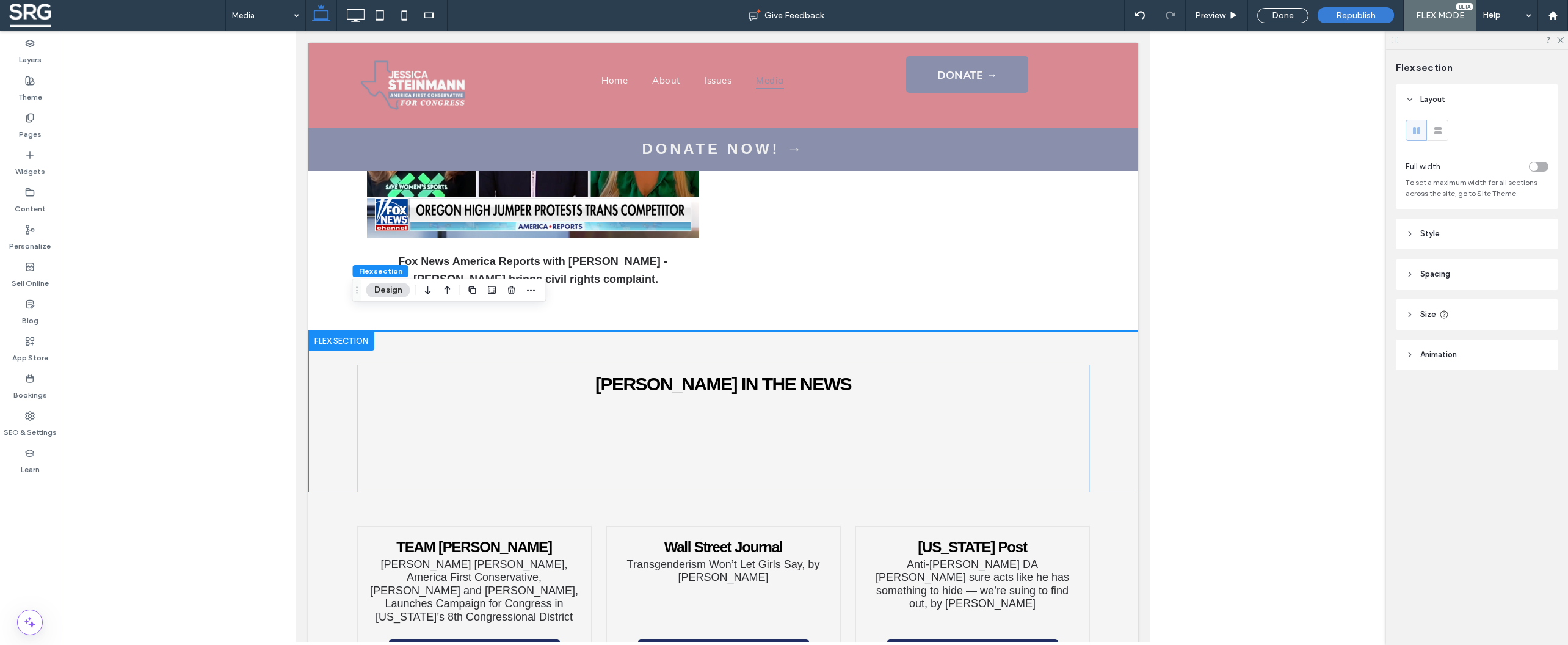
click at [1411, 317] on icon at bounding box center [1410, 315] width 9 height 9
type input "***"
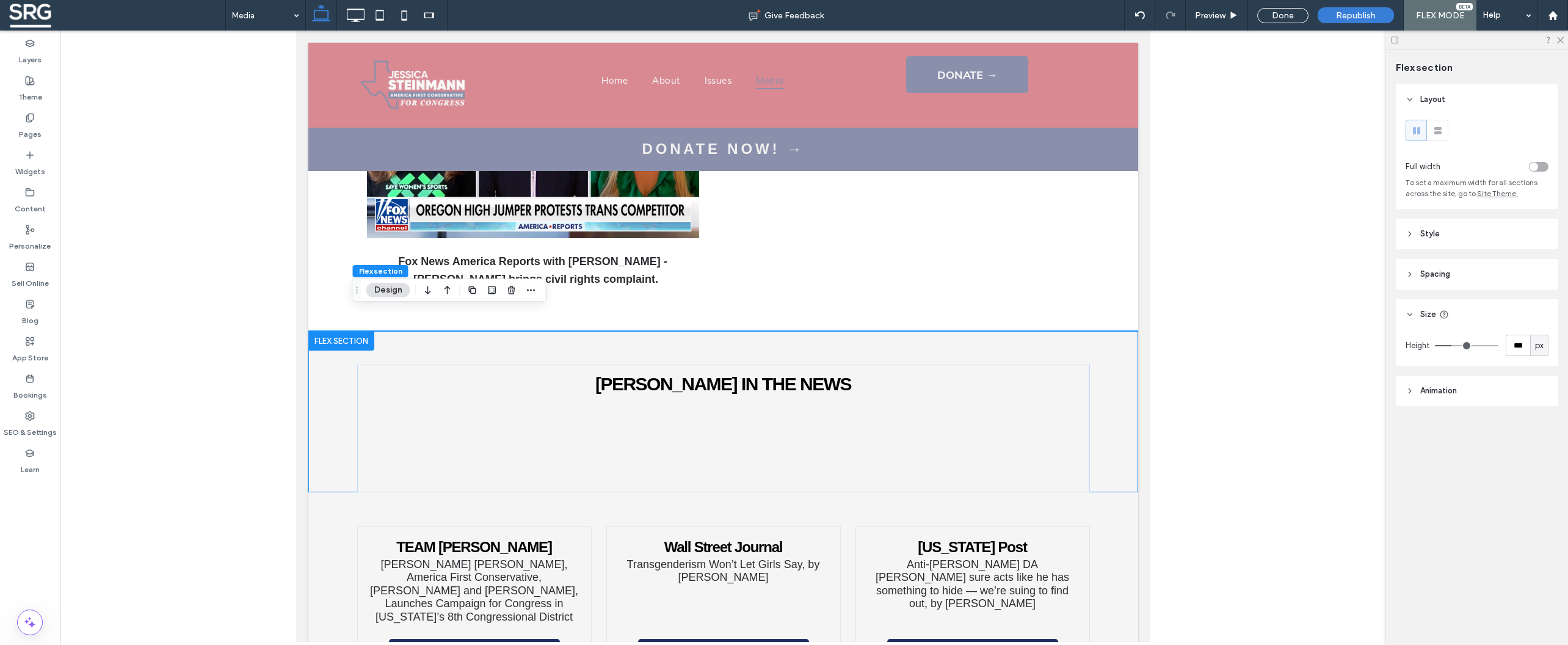
type input "***"
type input "*"
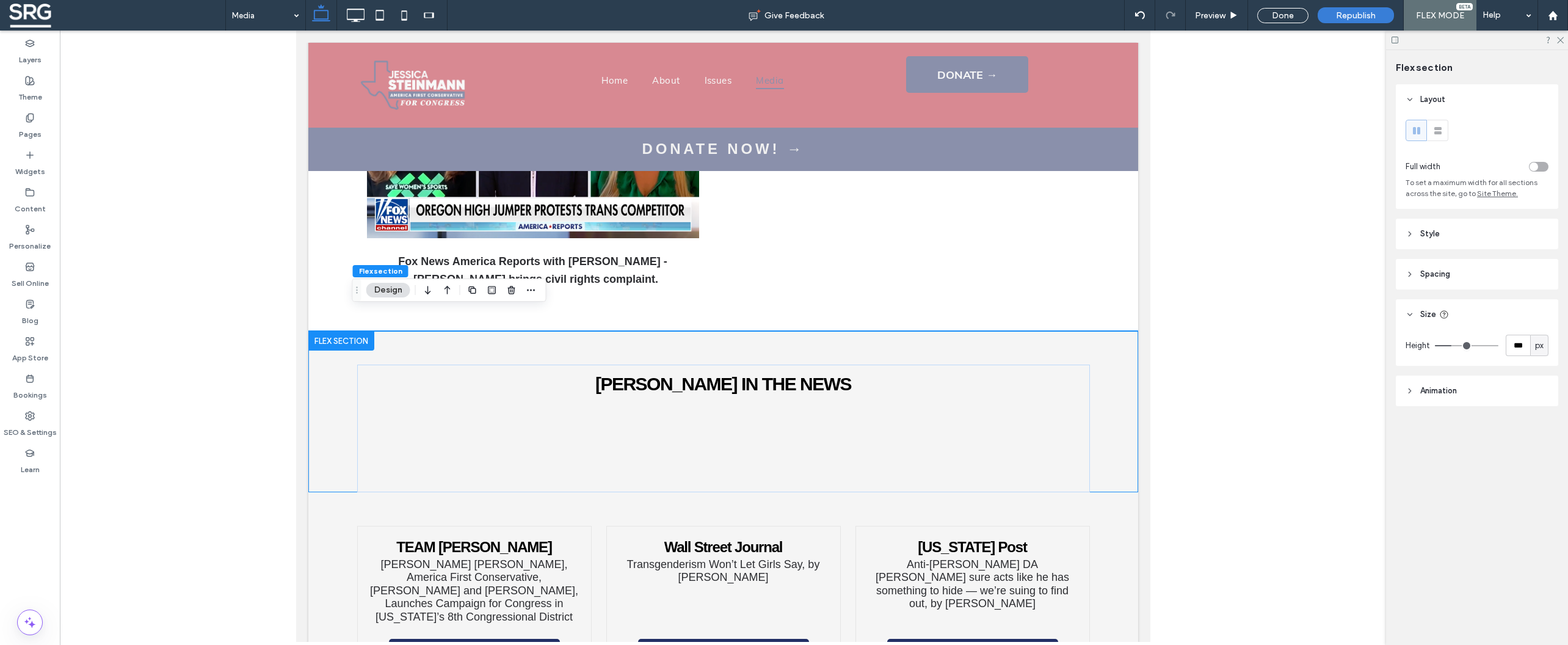
type input "*"
drag, startPoint x: 1453, startPoint y: 346, endPoint x: 1321, endPoint y: 342, distance: 132.1
type input "*"
click at [1435, 345] on input "range" at bounding box center [1466, 345] width 63 height 1
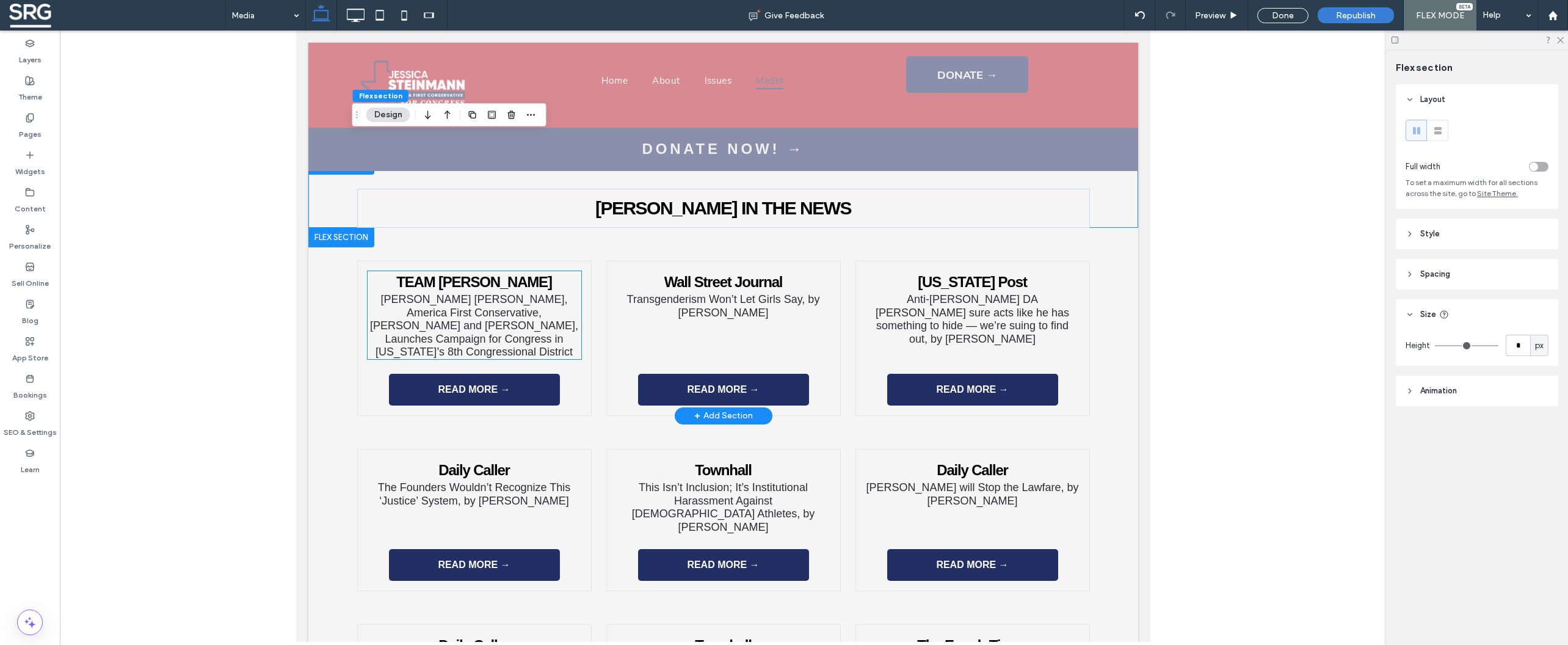
scroll to position [1485, 0]
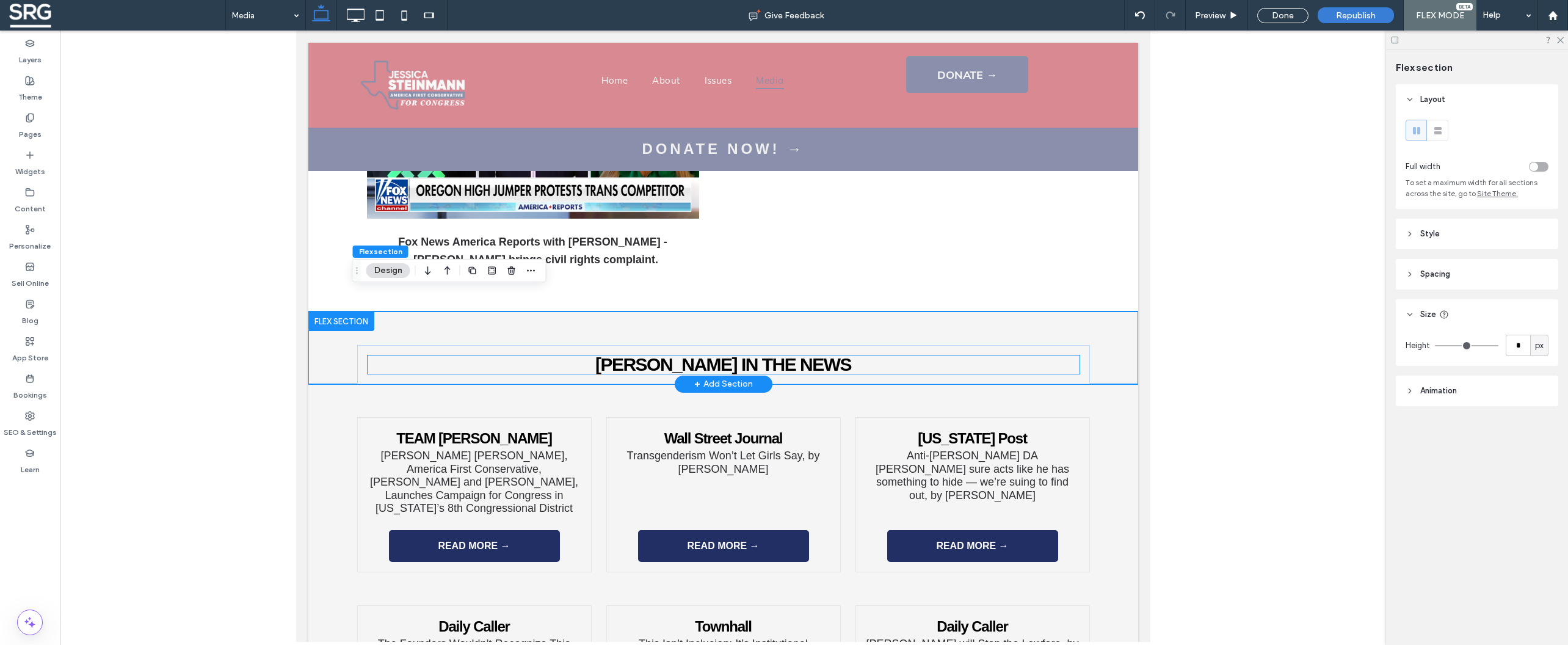
click at [685, 345] on div "STEINMANN IN THE NEWS" at bounding box center [723, 364] width 732 height 39
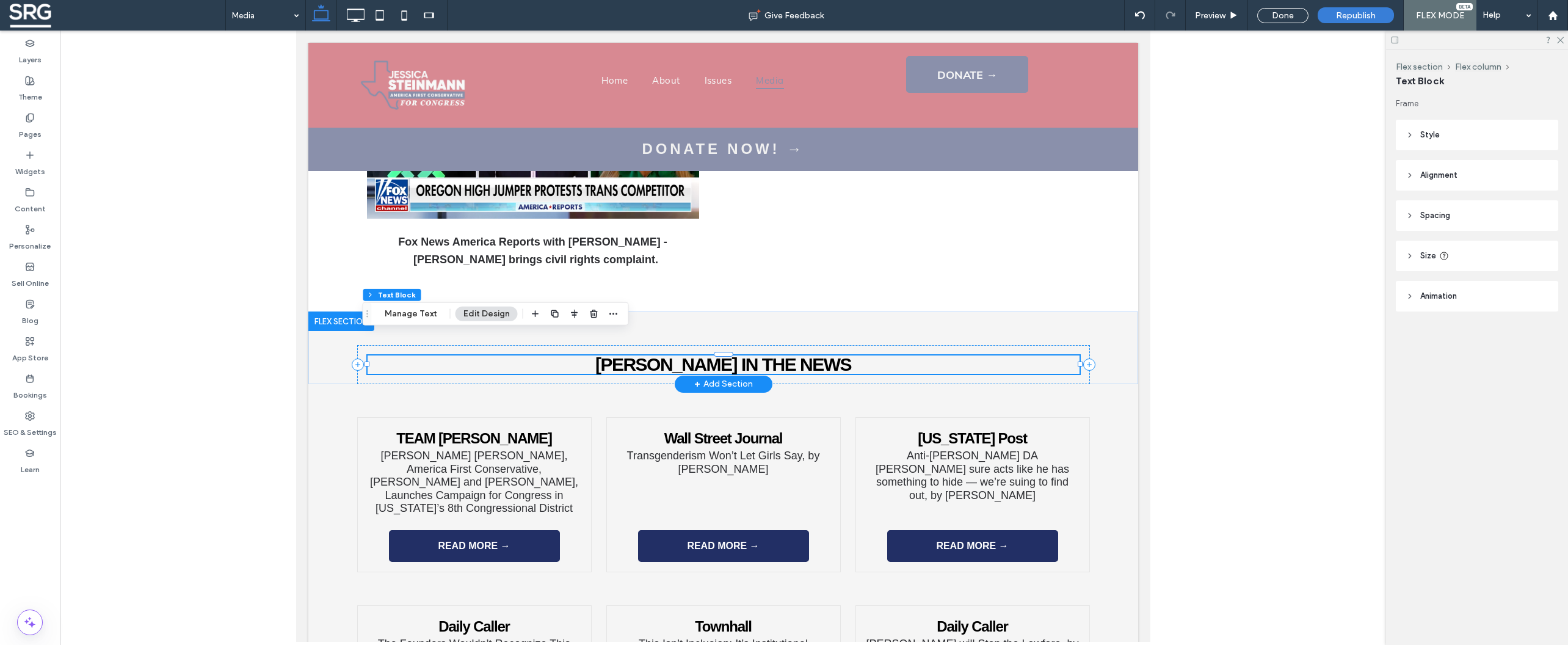
click at [685, 354] on span "STEINMANN IN THE NEWS" at bounding box center [722, 364] width 256 height 21
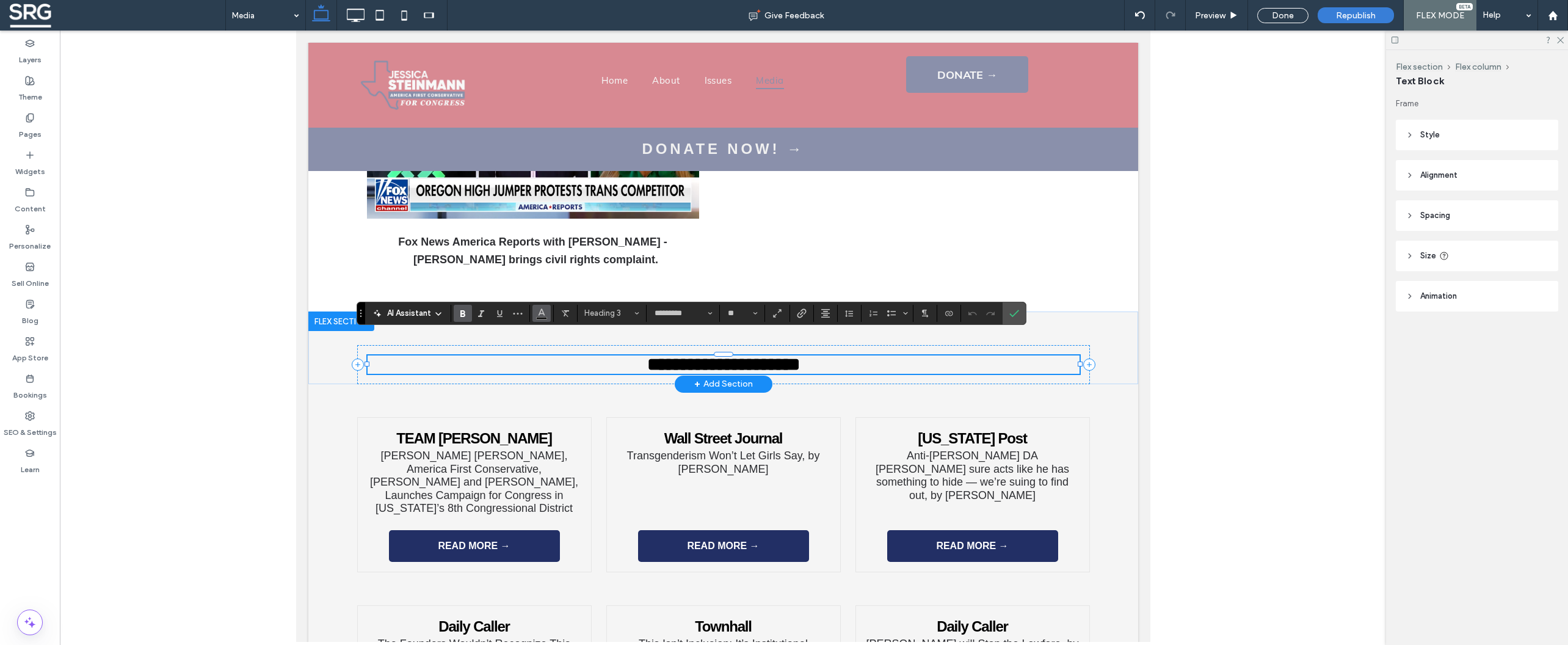
click at [545, 315] on icon "Color" at bounding box center [541, 311] width 9 height 9
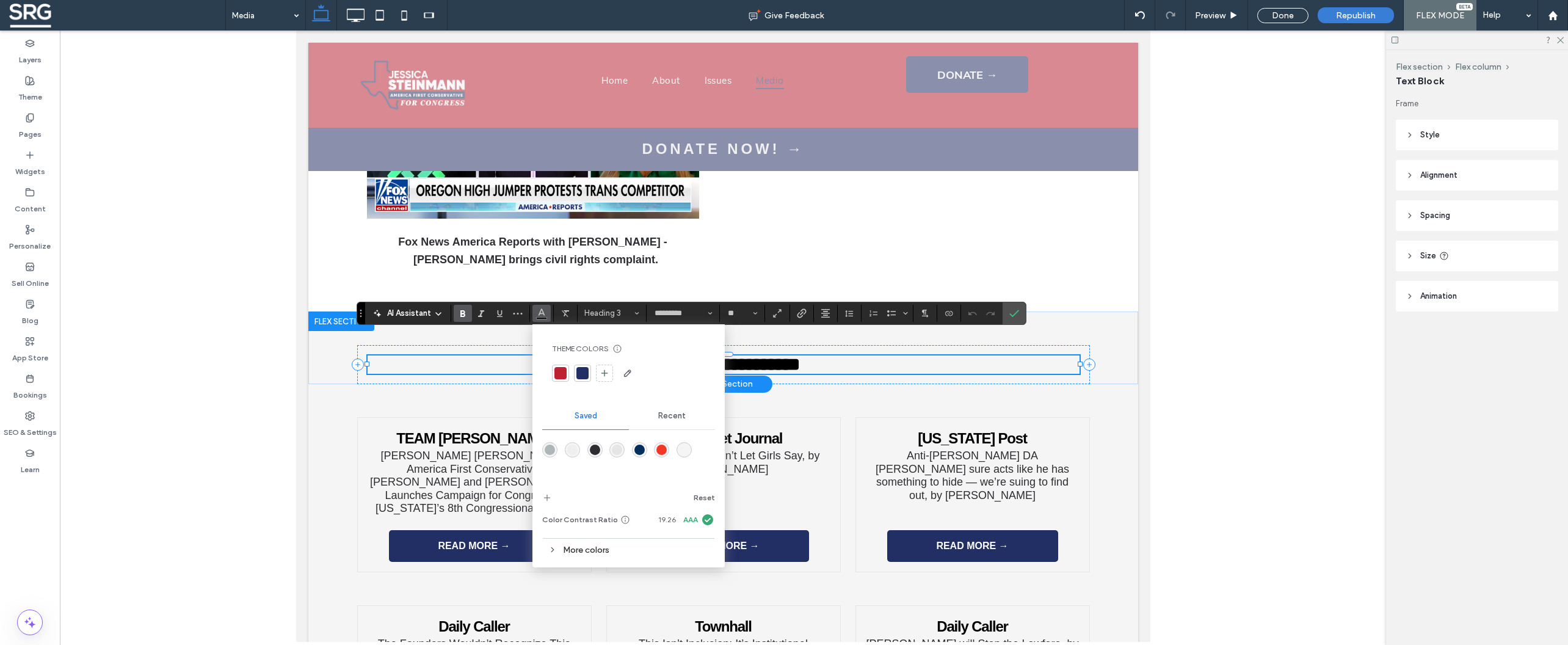
click at [586, 375] on div at bounding box center [583, 373] width 12 height 12
click at [941, 384] on div "TEAM STEINMANN Jessica Hart Steinmann, America First Conservative, Donald J. Tr…" at bounding box center [723, 478] width 732 height 188
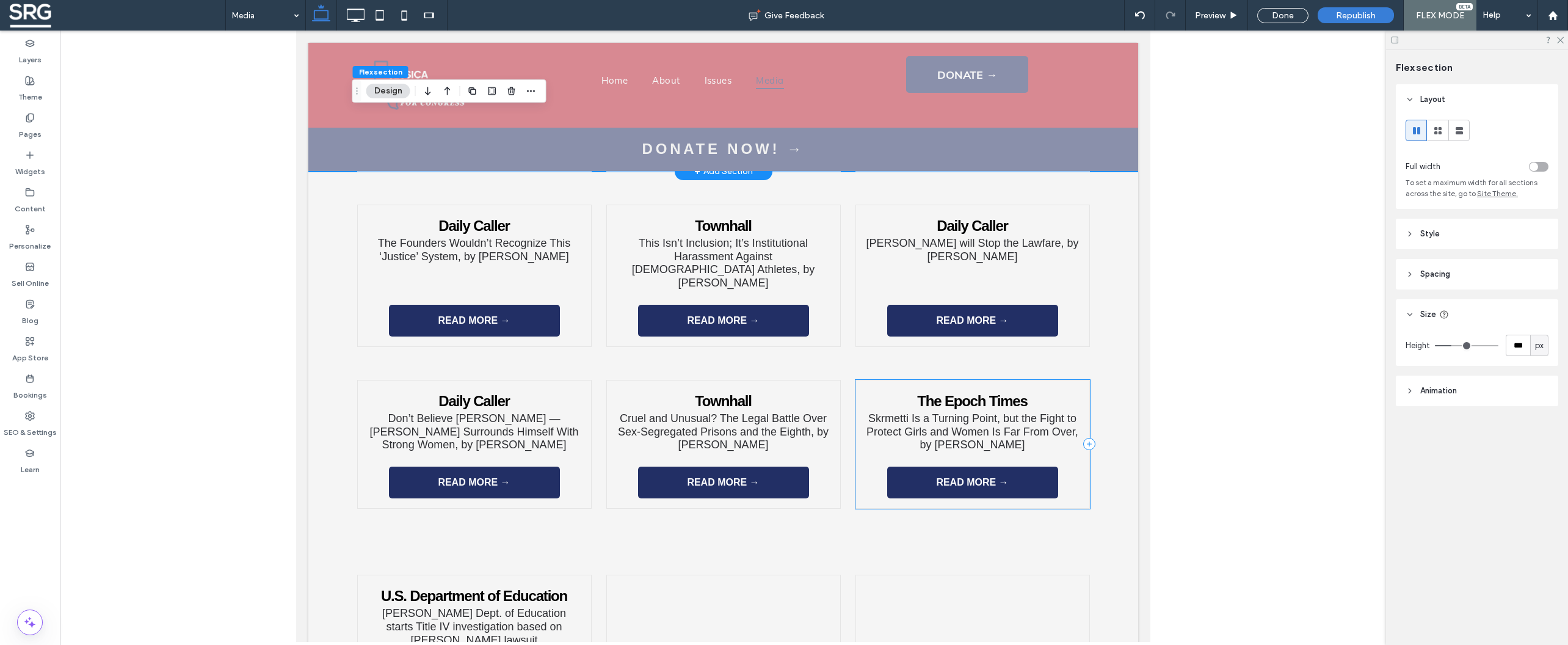
scroll to position [1534, 0]
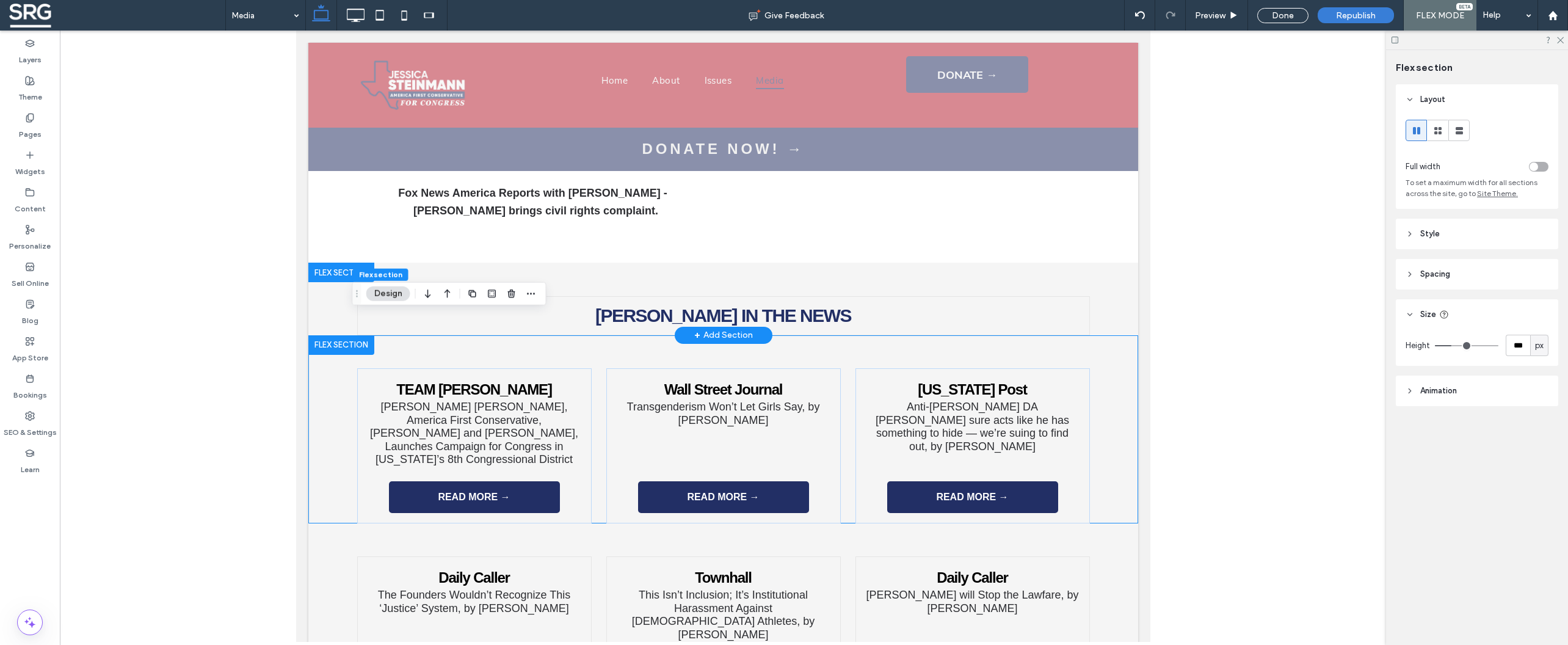
click at [334, 263] on div at bounding box center [340, 272] width 66 height 20
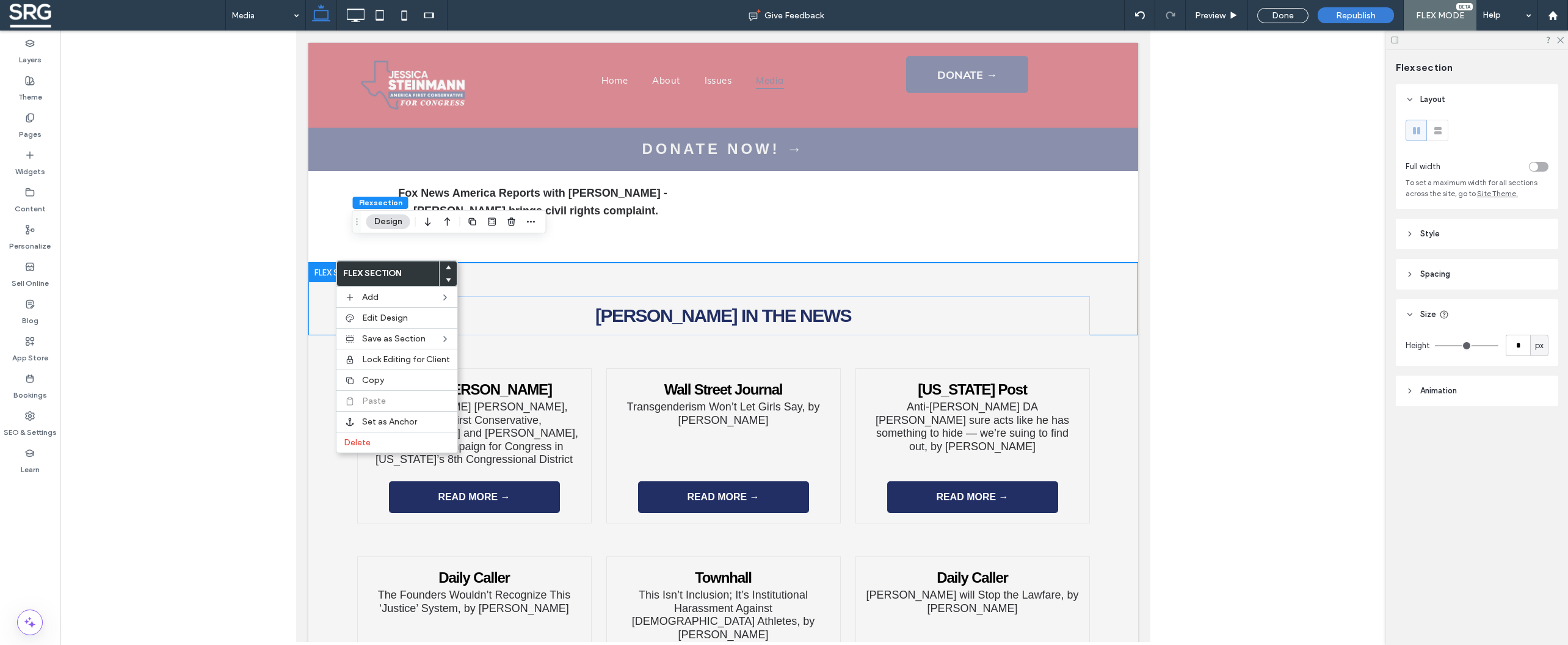
drag, startPoint x: 527, startPoint y: 251, endPoint x: 507, endPoint y: 250, distance: 20.0
click at [526, 263] on div "STEINMANN IN THE NEWS" at bounding box center [723, 299] width 732 height 72
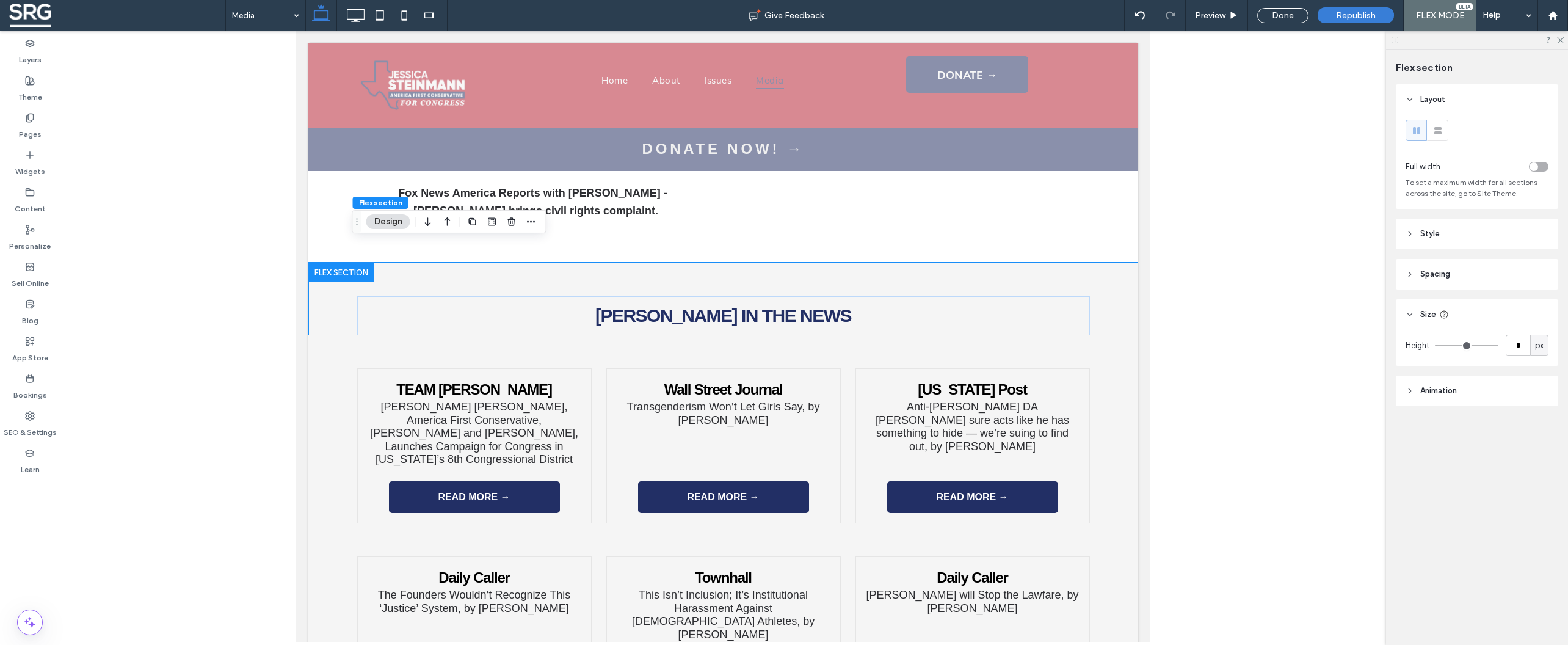
click at [470, 223] on icon "button" at bounding box center [472, 221] width 9 height 9
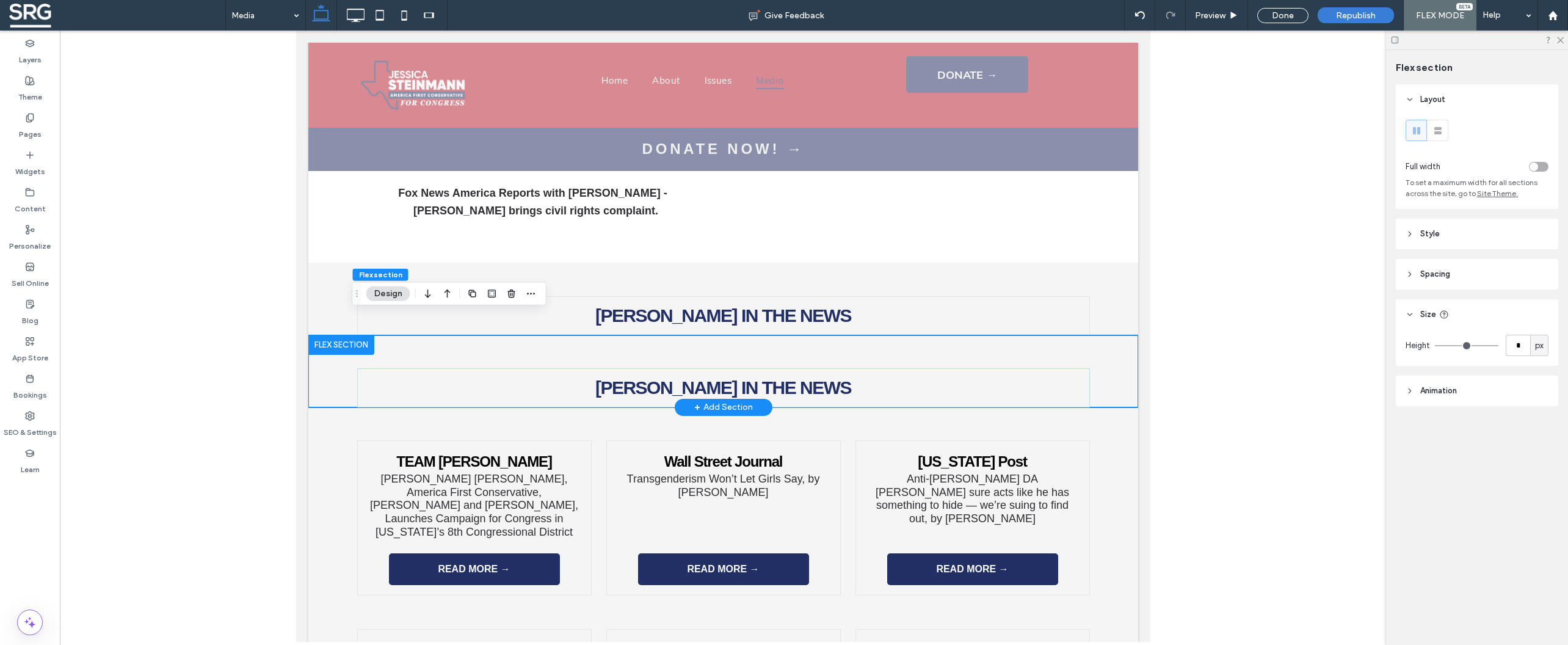
click at [428, 335] on div "STEINMANN IN THE NEWS" at bounding box center [723, 371] width 732 height 72
click at [428, 293] on use "button" at bounding box center [428, 293] width 5 height 9
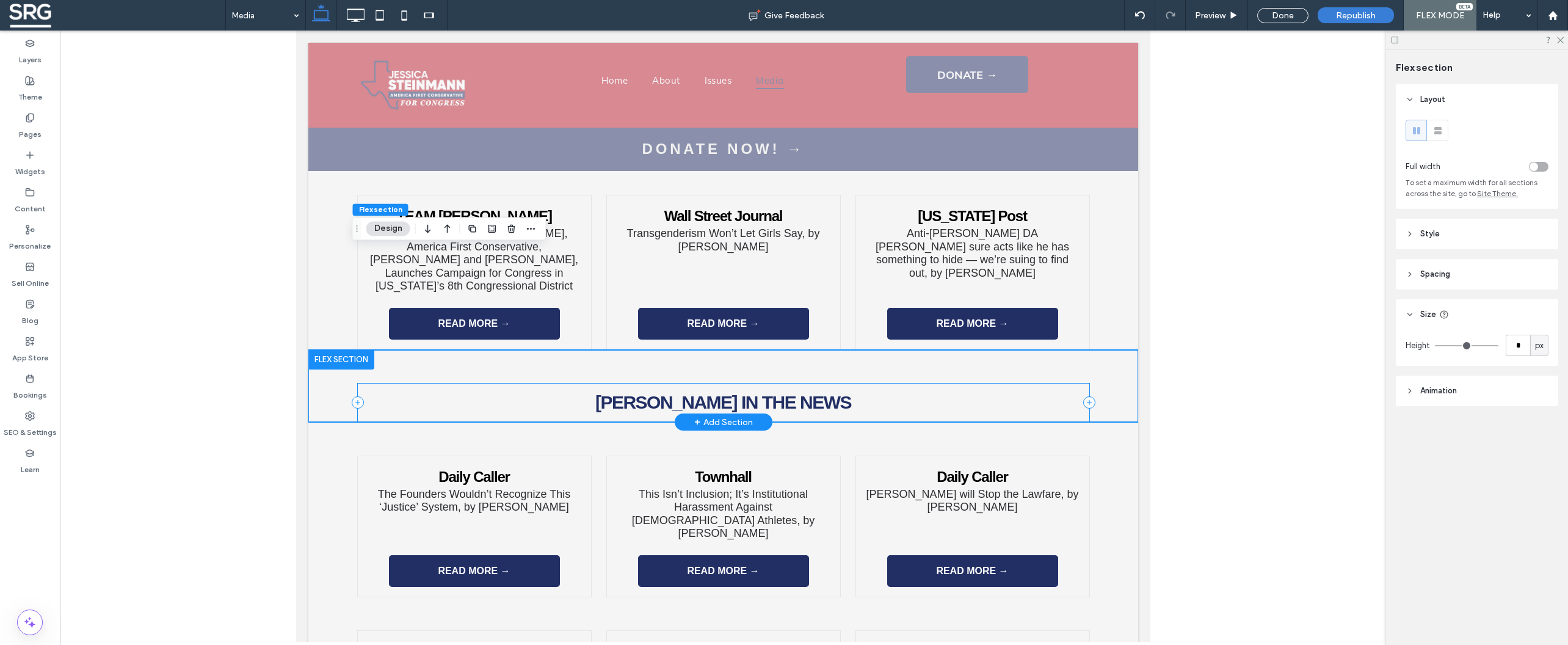
scroll to position [1788, 0]
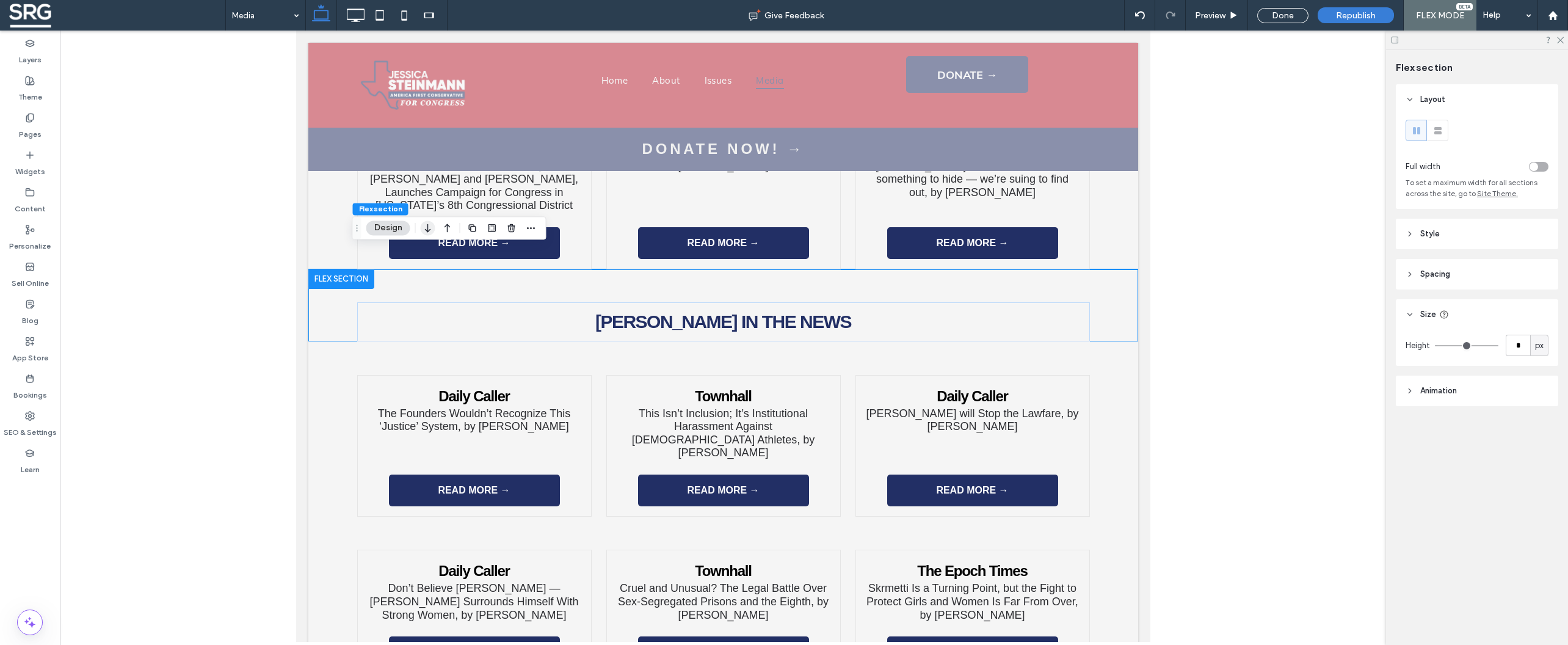
click at [427, 232] on use "button" at bounding box center [428, 228] width 5 height 9
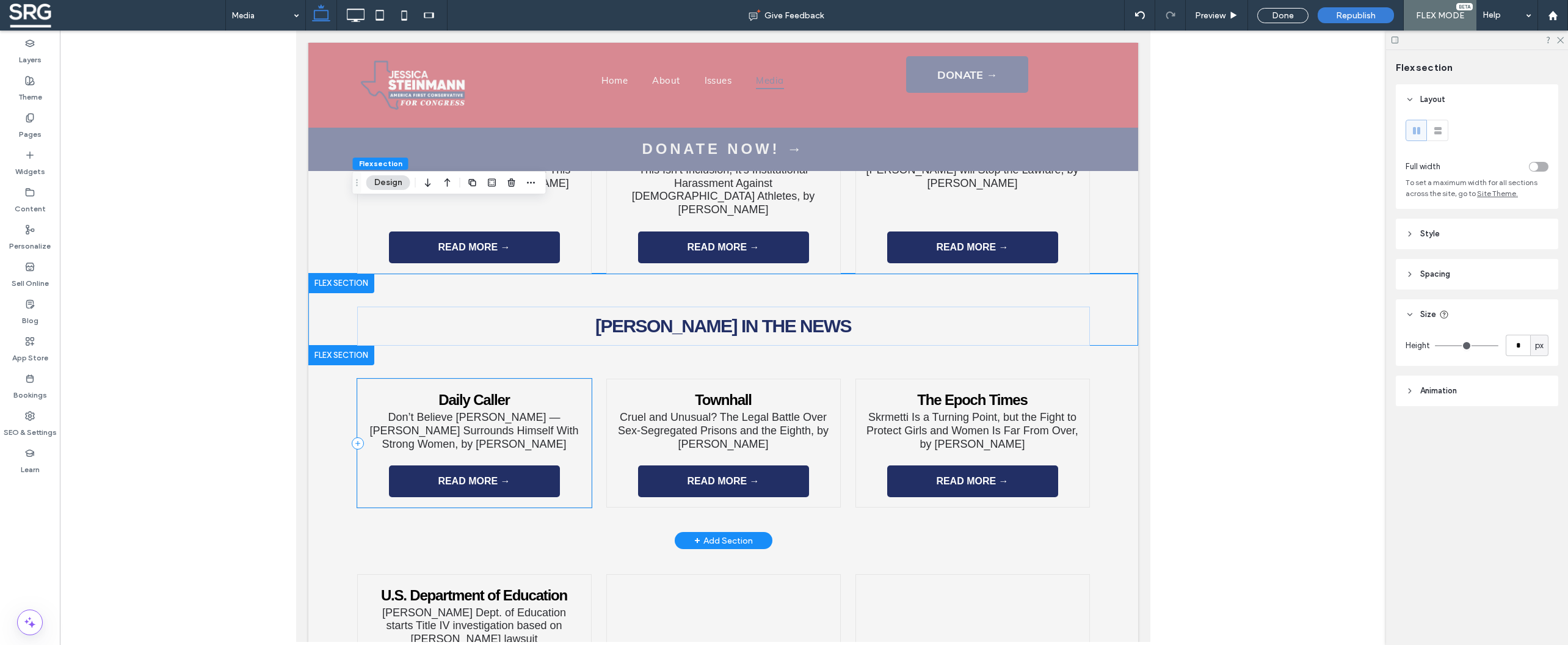
scroll to position [2032, 0]
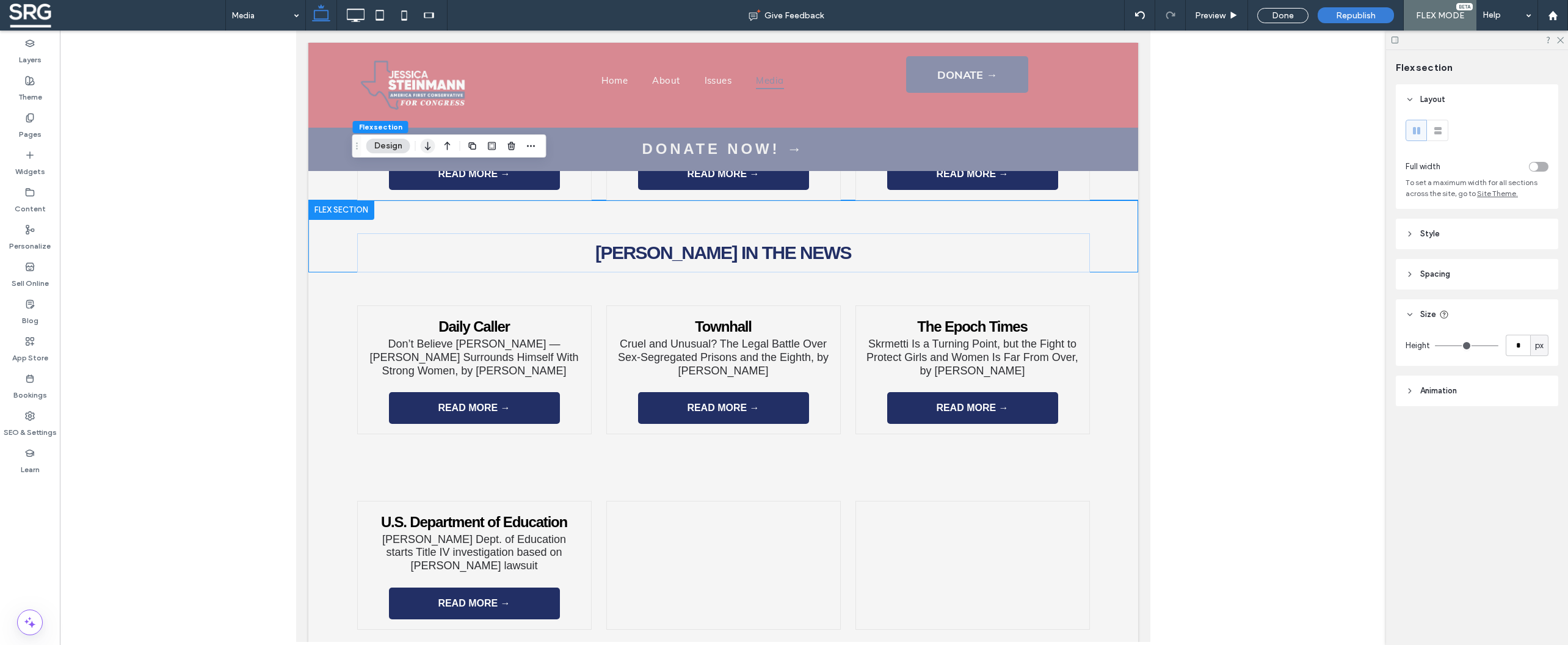
click at [428, 150] on icon "button" at bounding box center [428, 146] width 15 height 22
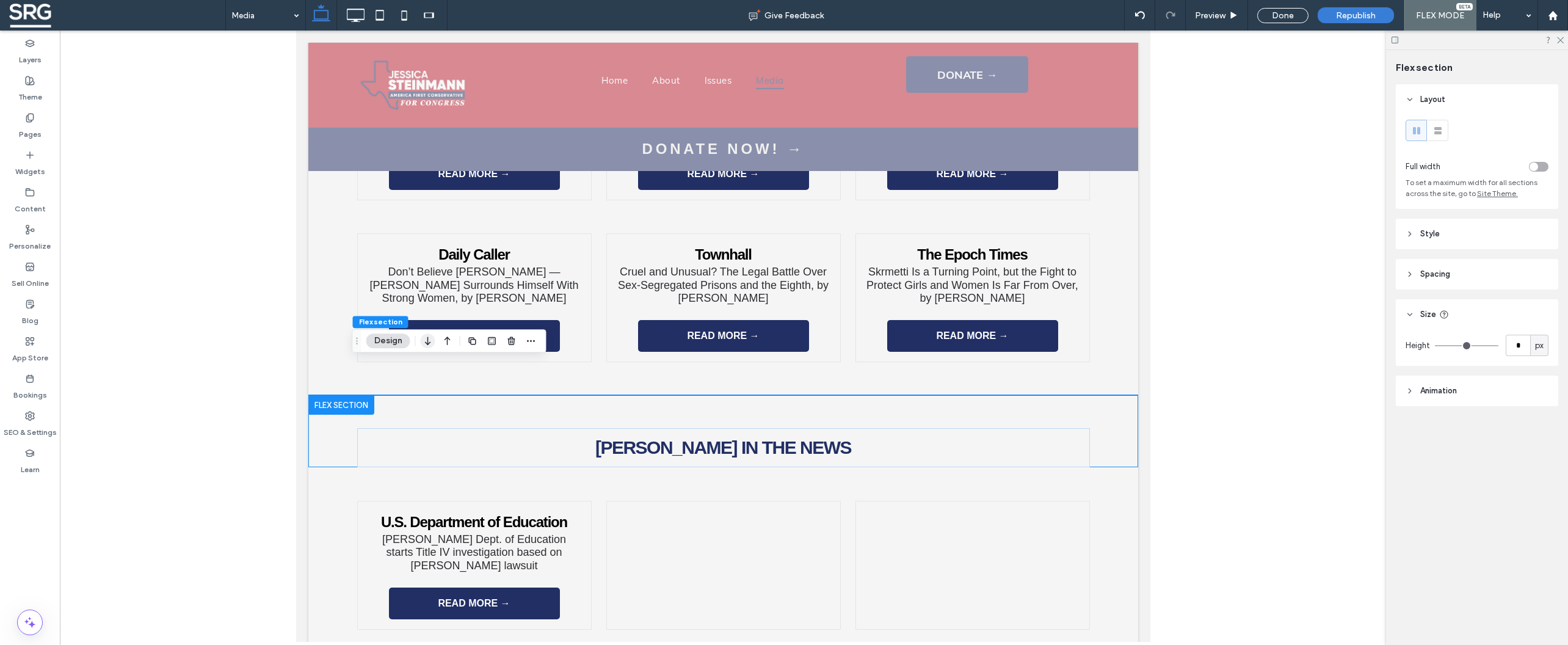
click at [429, 346] on icon "button" at bounding box center [428, 340] width 15 height 22
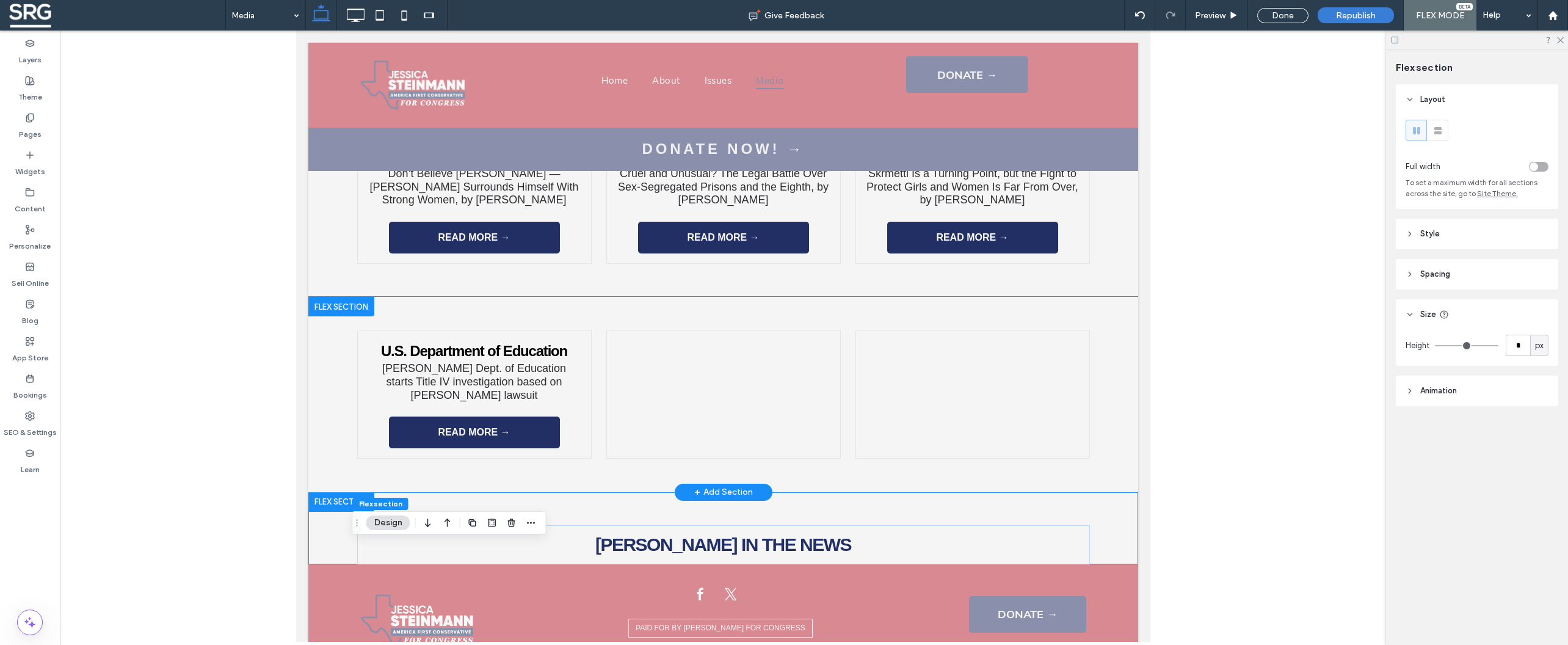
scroll to position [2153, 0]
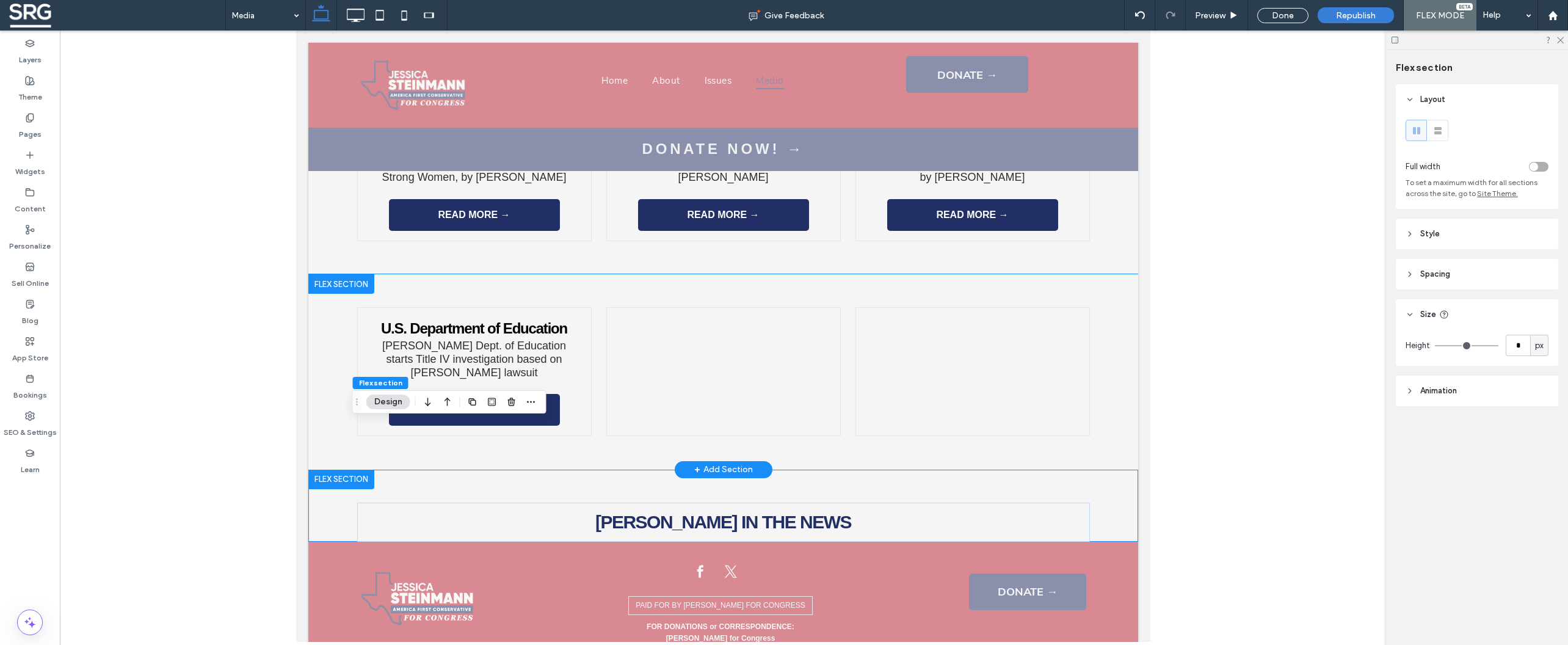
click at [478, 274] on div "U.S. Department of Education Trump Dept. of Education starts Title IV investiga…" at bounding box center [723, 371] width 732 height 195
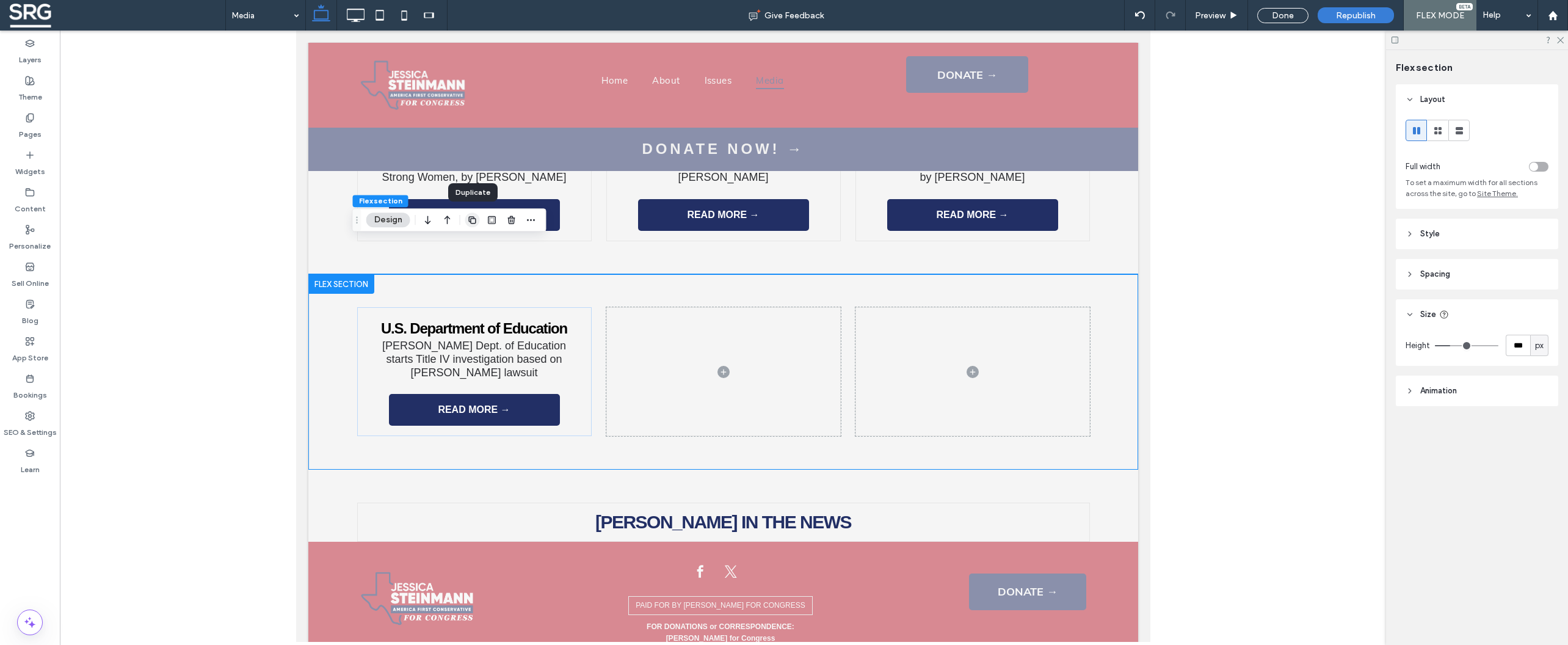
click at [472, 221] on icon "button" at bounding box center [472, 219] width 9 height 9
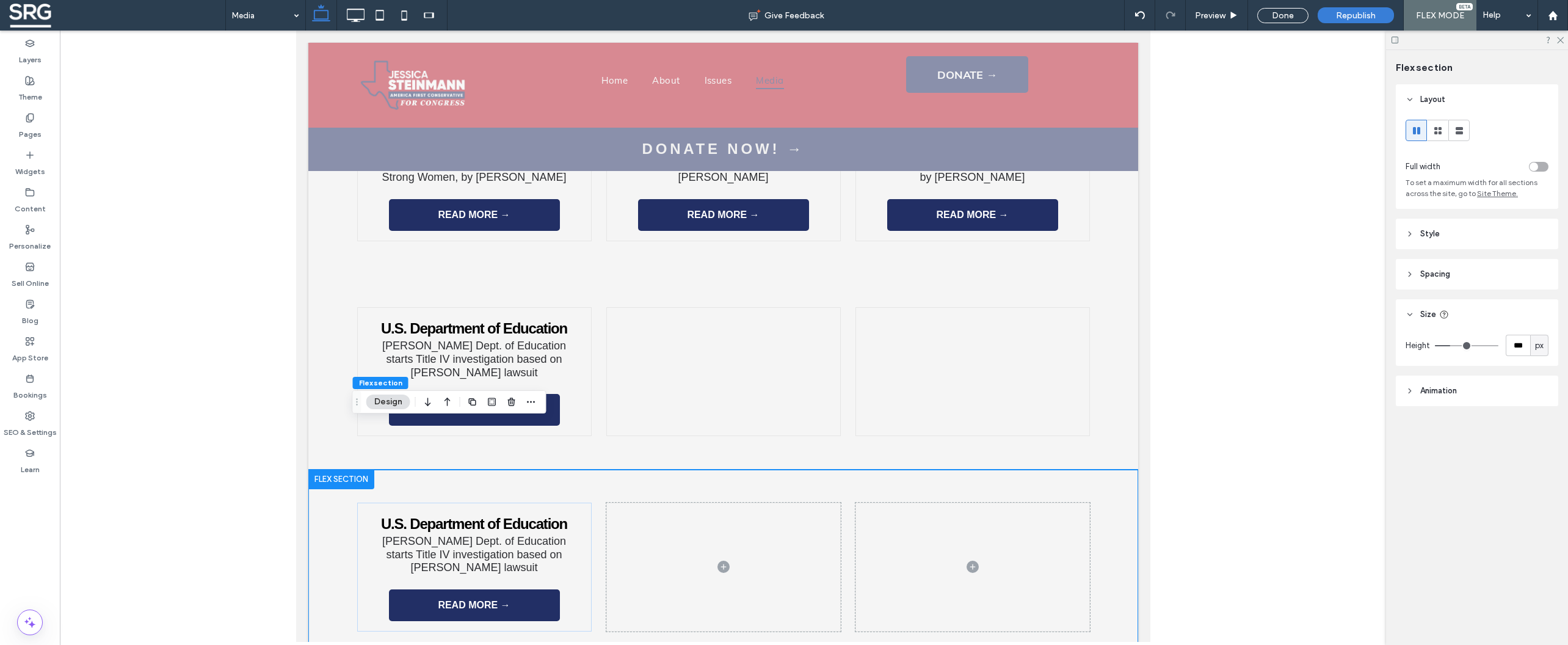
click at [328, 485] on div "U.S. Department of Education Trump Dept. of Education starts Title IV investiga…" at bounding box center [723, 567] width 830 height 195
click at [427, 409] on icon "button" at bounding box center [428, 402] width 15 height 22
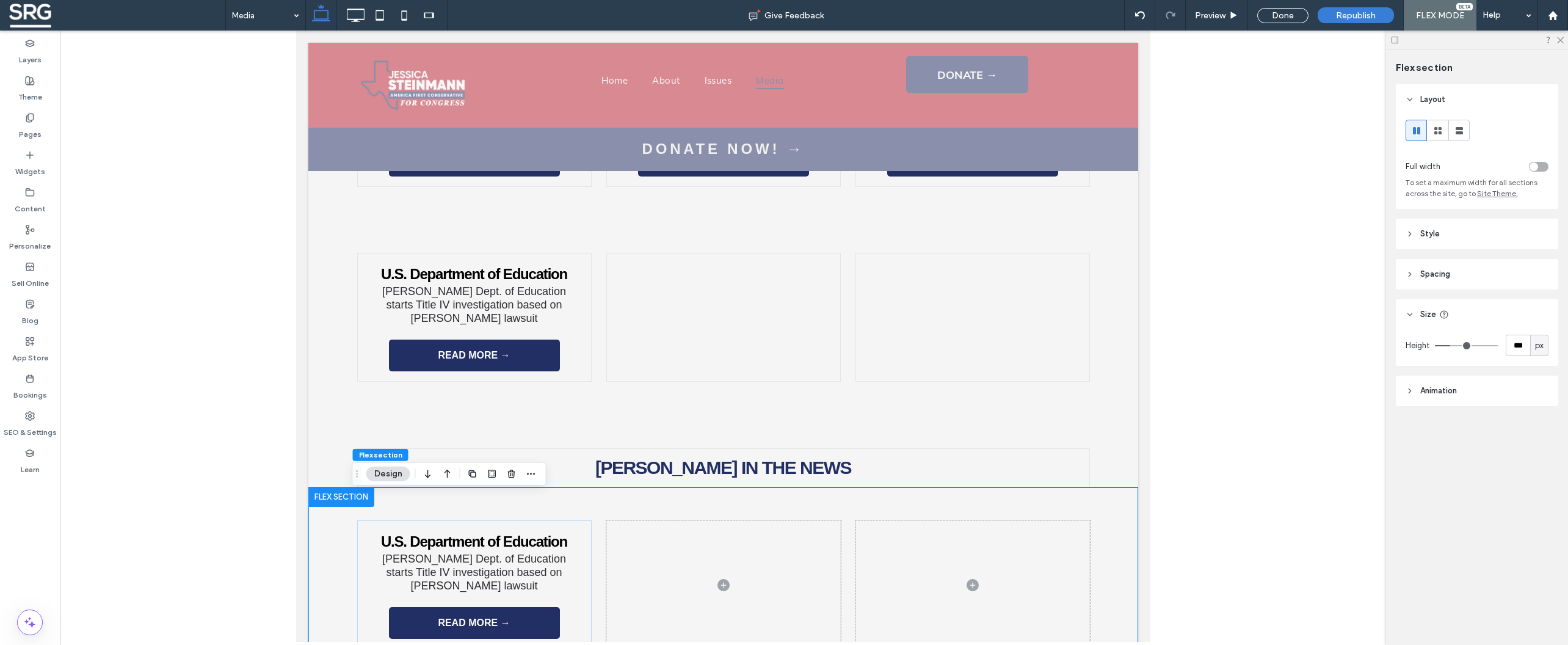
scroll to position [2299, 0]
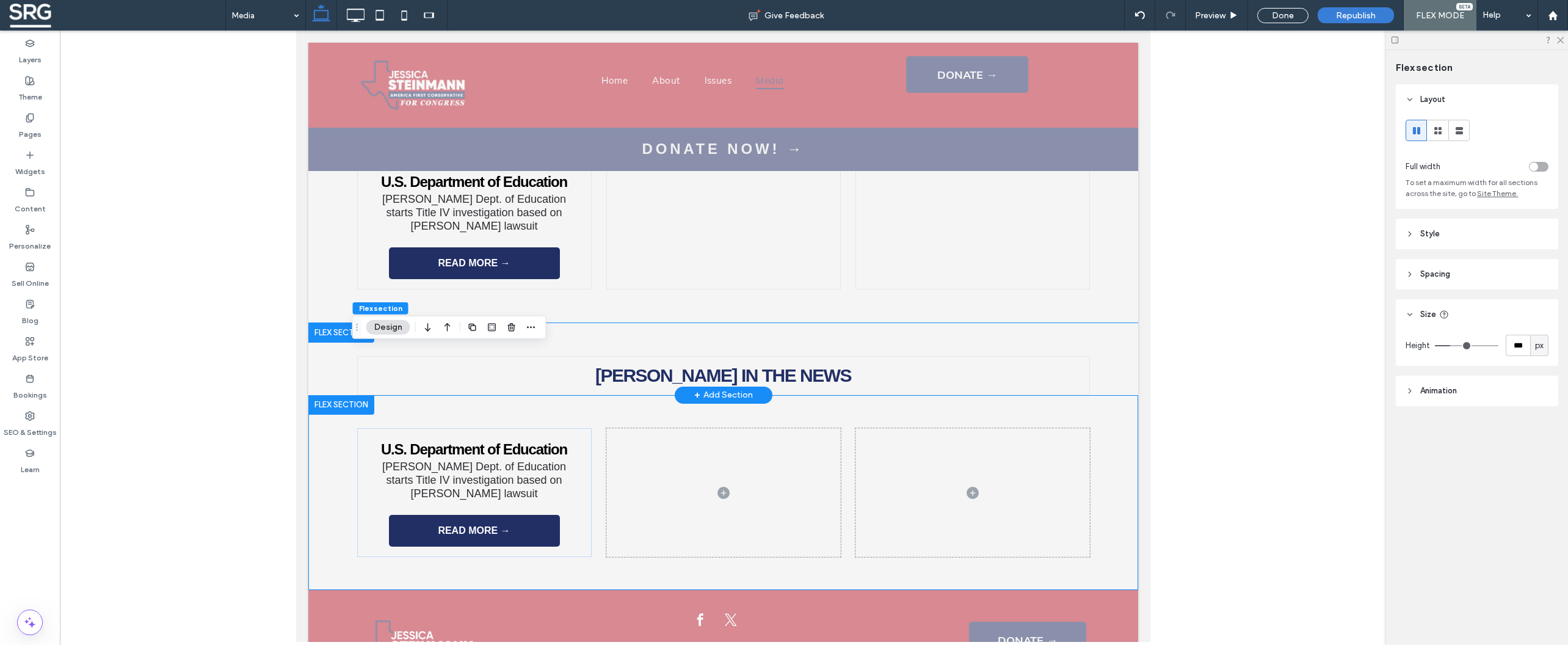
click at [324, 323] on div "STEINMANN IN THE NEWS" at bounding box center [723, 359] width 830 height 72
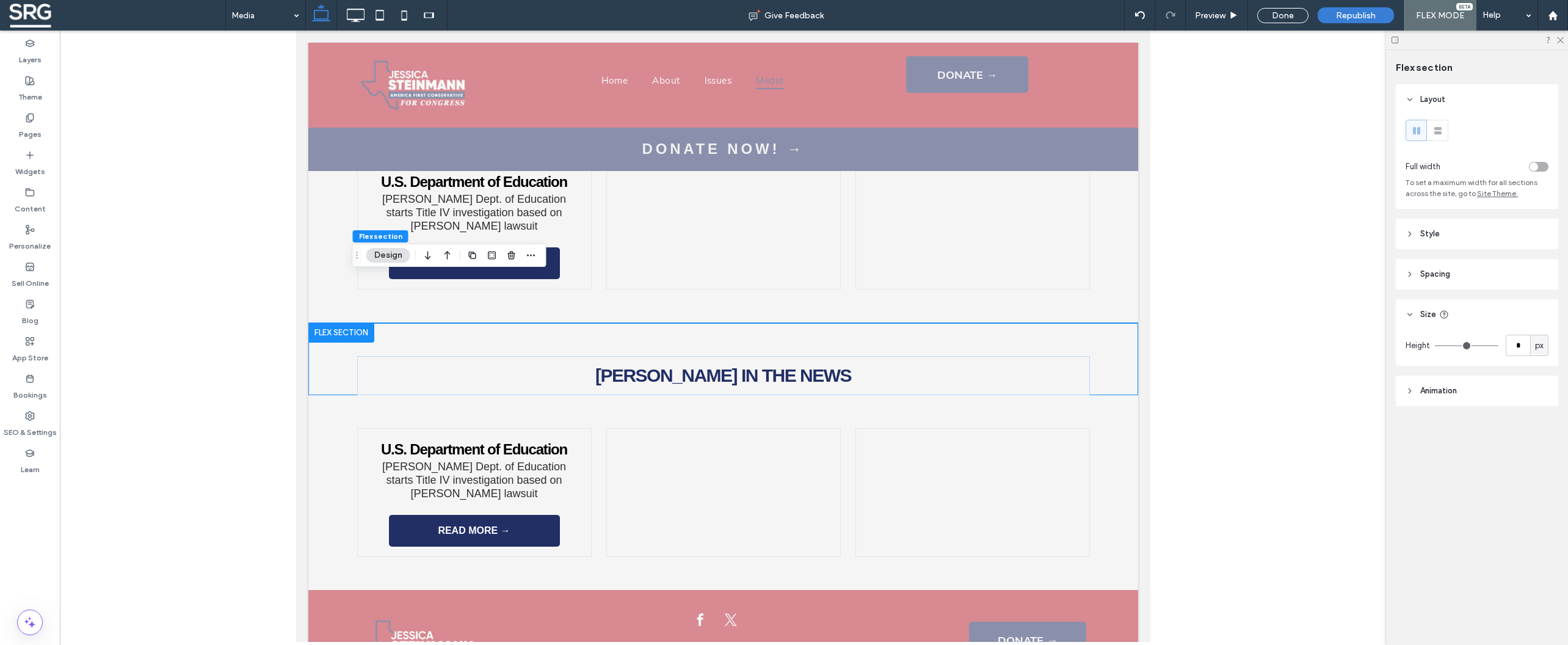
click at [1409, 236] on use at bounding box center [1410, 234] width 3 height 4
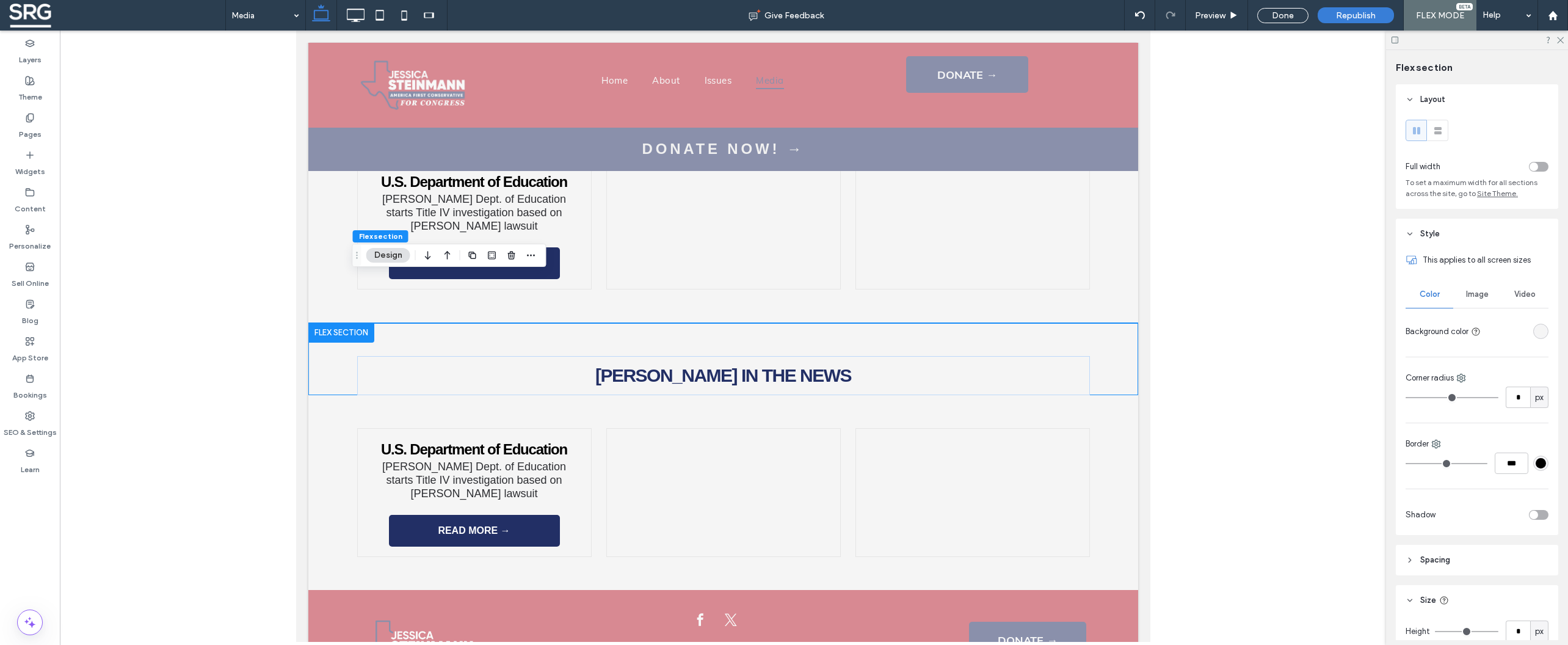
click at [1535, 336] on div "rgba(245,245,245,1)" at bounding box center [1541, 331] width 10 height 10
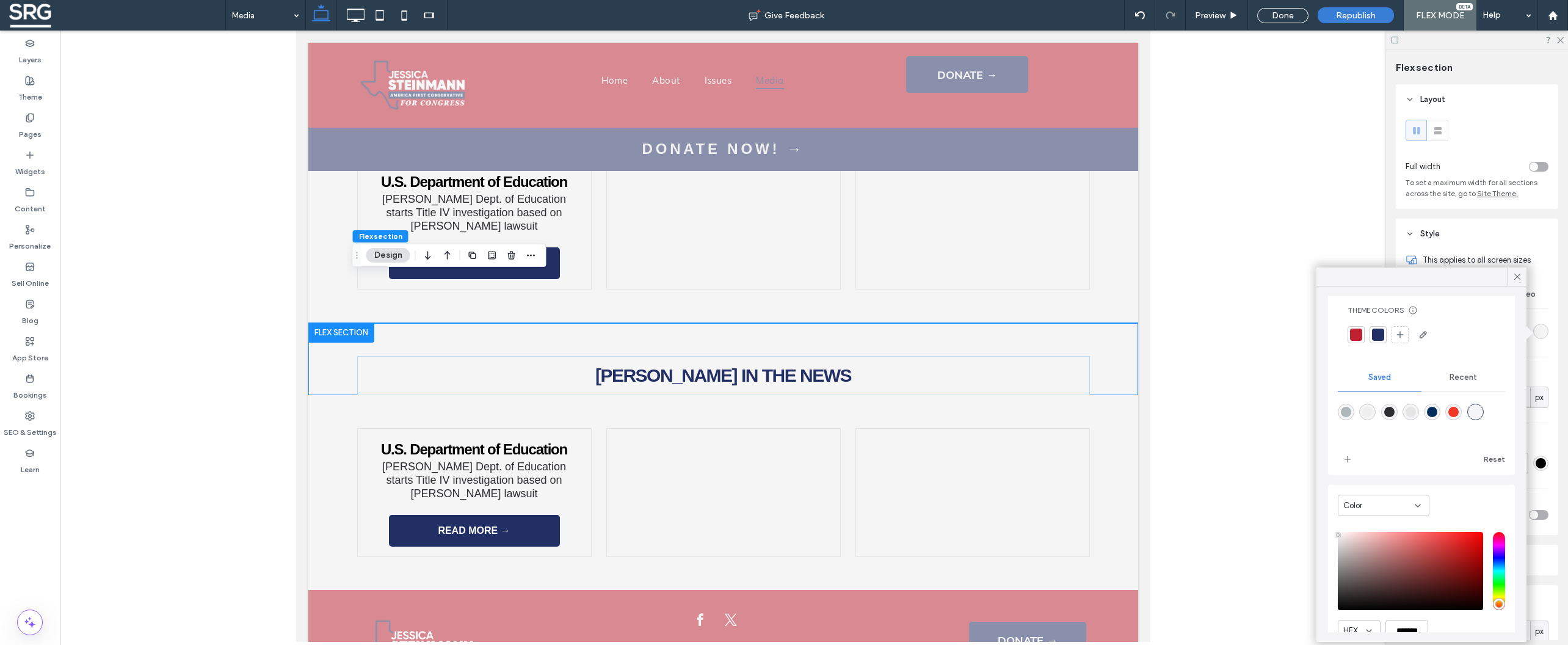
scroll to position [0, 0]
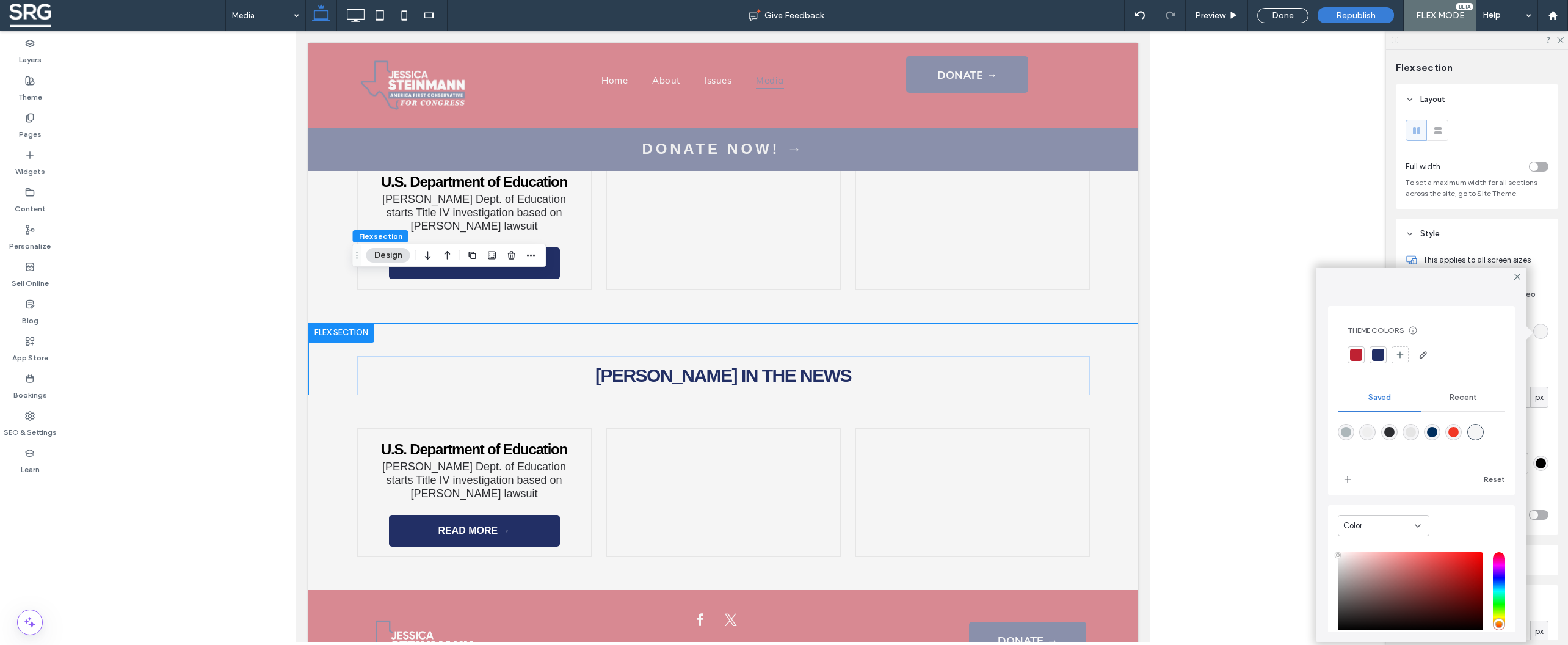
click at [1453, 395] on span "Recent" at bounding box center [1463, 397] width 27 height 9
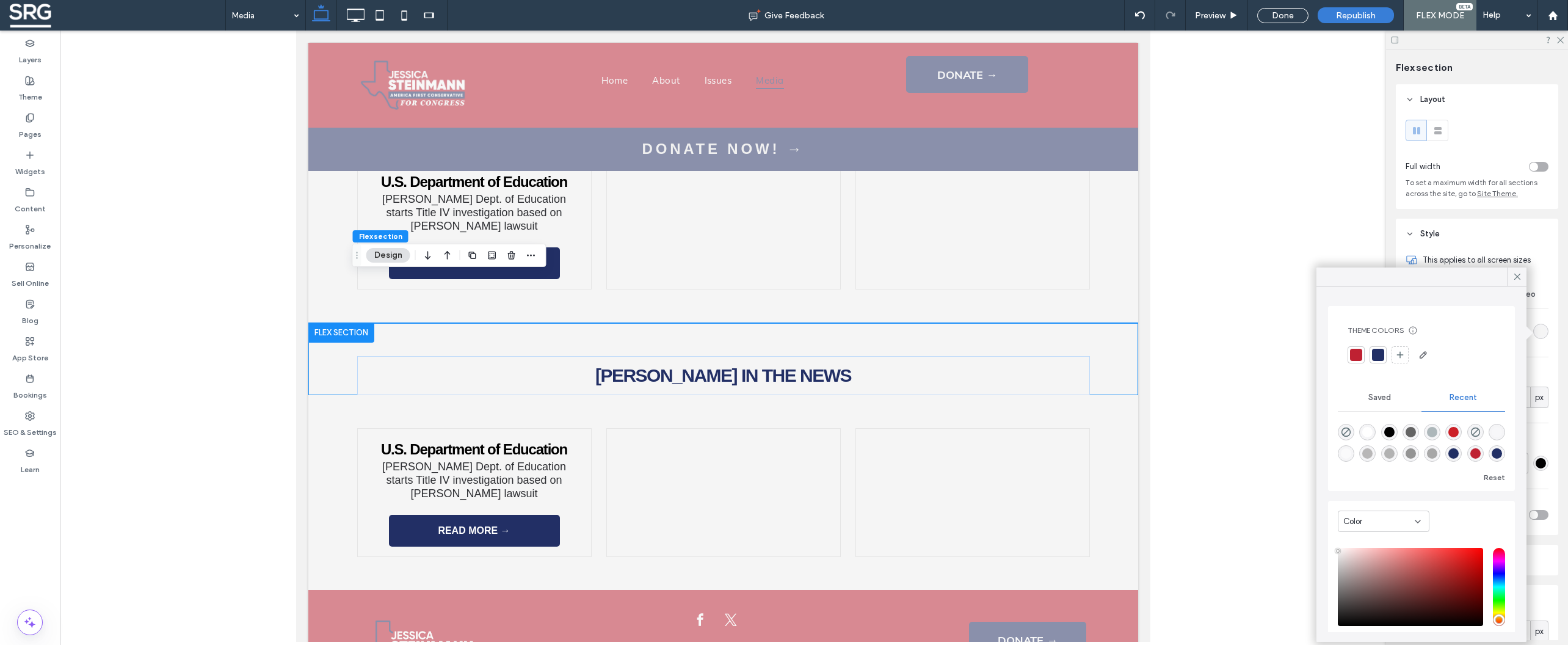
click at [1349, 427] on div "rgba(0, 0, 0, 0)" at bounding box center [1346, 432] width 10 height 10
type input "*******"
type input "*"
type input "**"
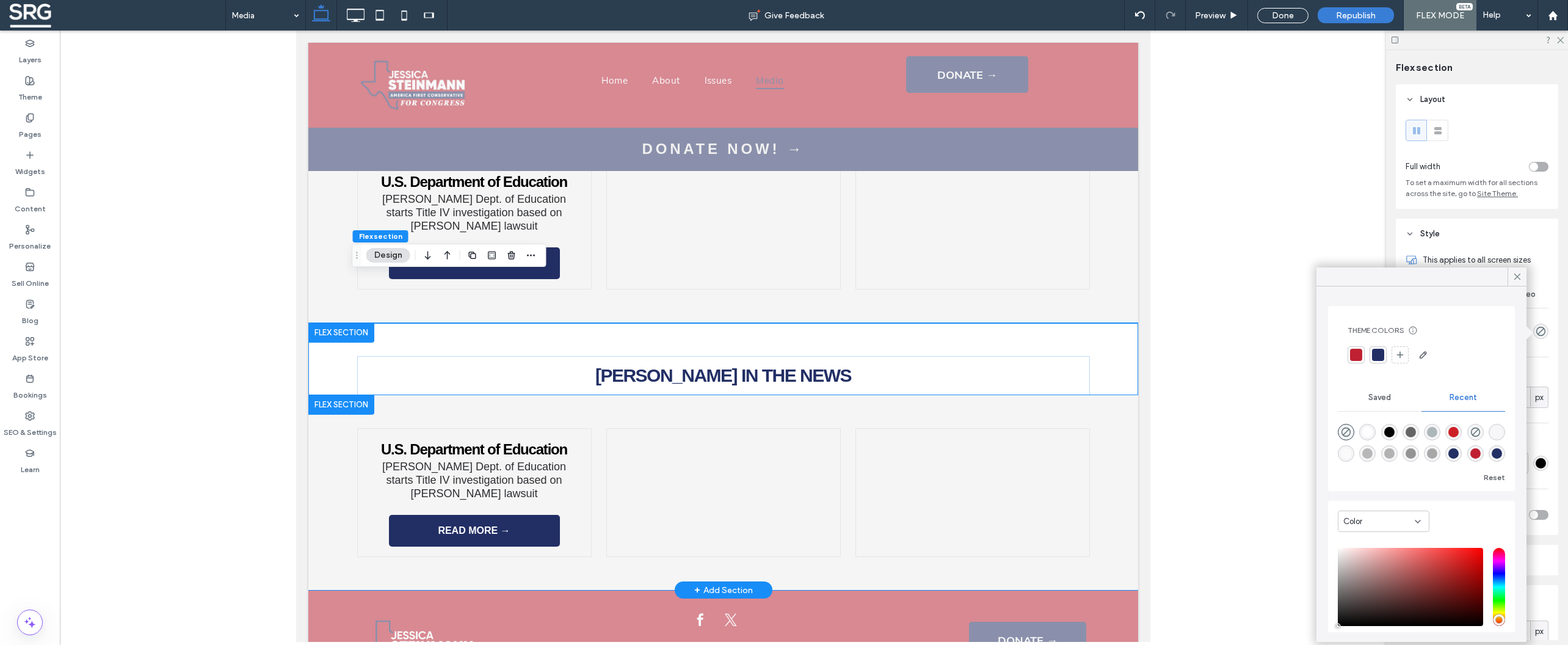
click at [852, 395] on div "U.S. Department of Education Trump Dept. of Education starts Title IV investiga…" at bounding box center [723, 493] width 732 height 195
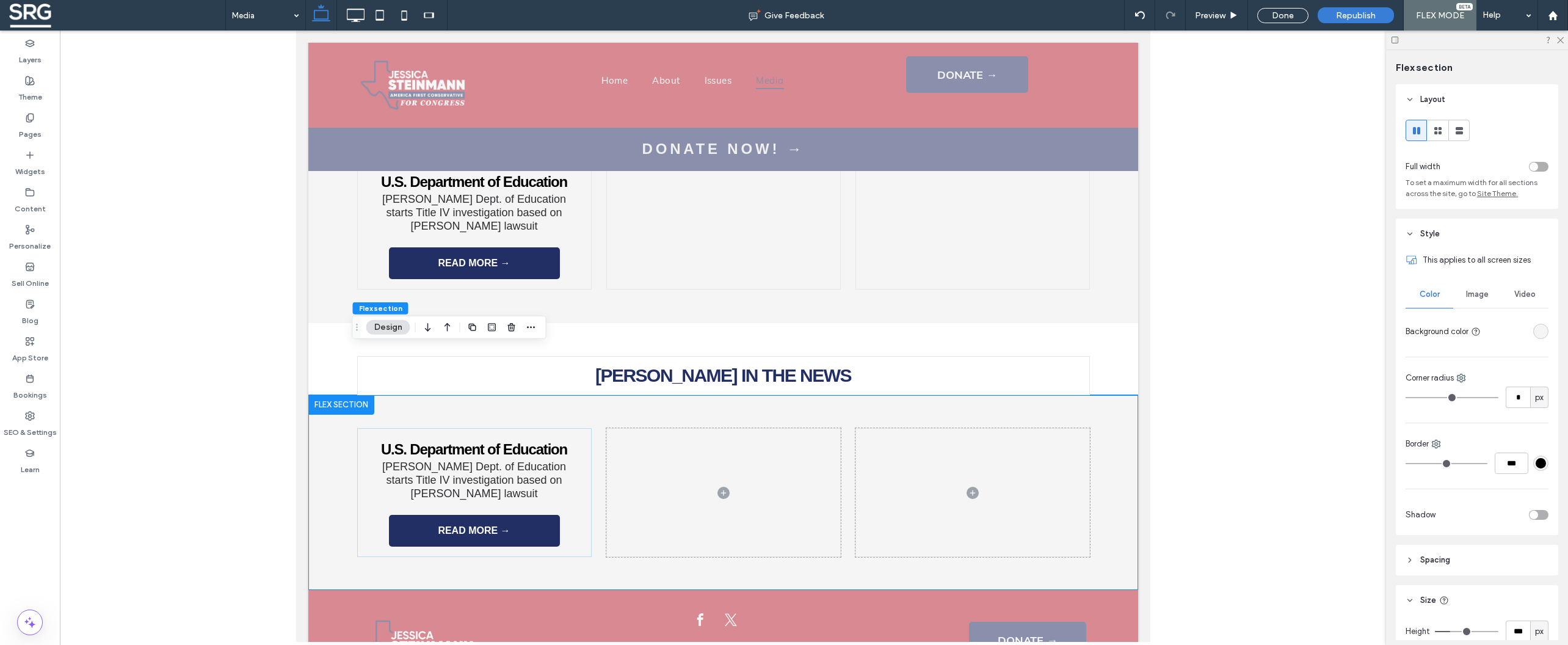
click at [1469, 299] on span "Image" at bounding box center [1477, 293] width 22 height 9
click at [1436, 299] on span "Color" at bounding box center [1429, 293] width 21 height 9
click at [1533, 334] on div "rgba(245,245,245,1)" at bounding box center [1541, 331] width 15 height 15
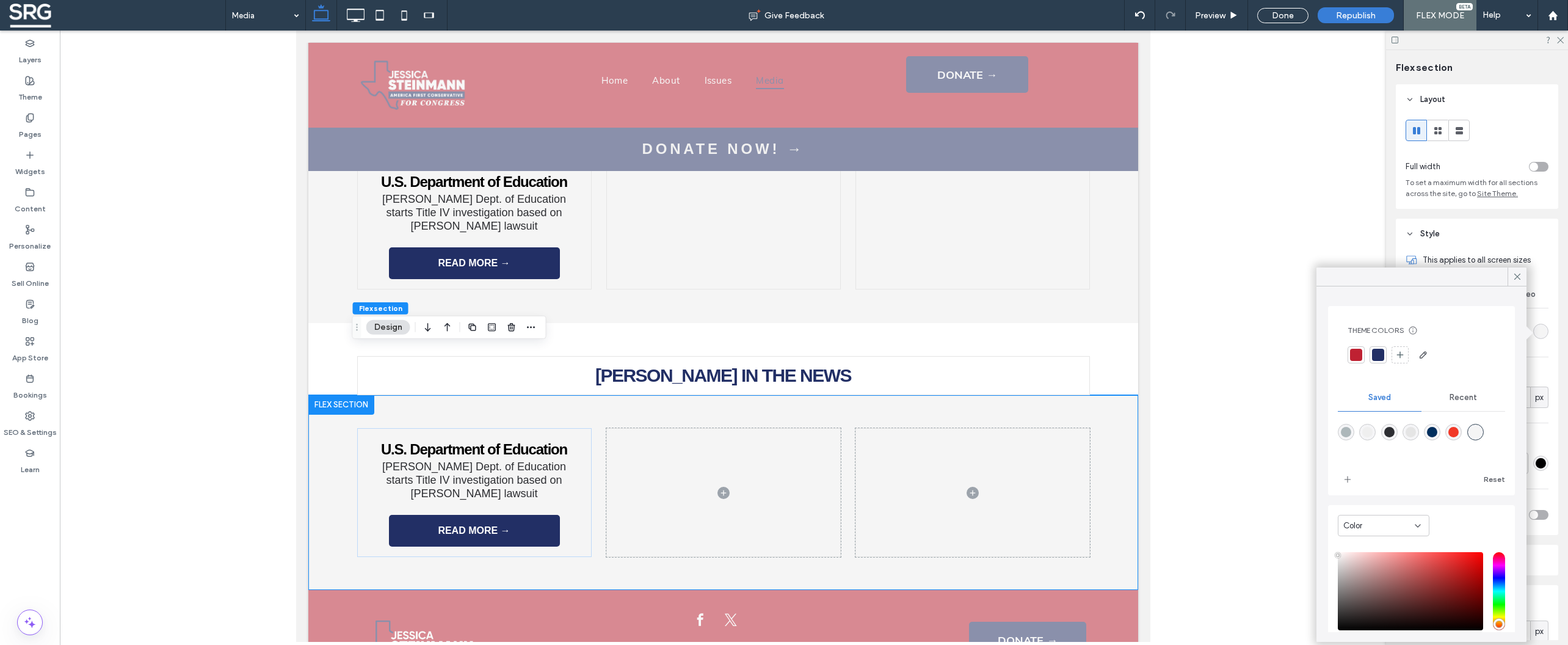
click at [1452, 392] on div "Recent" at bounding box center [1464, 397] width 84 height 27
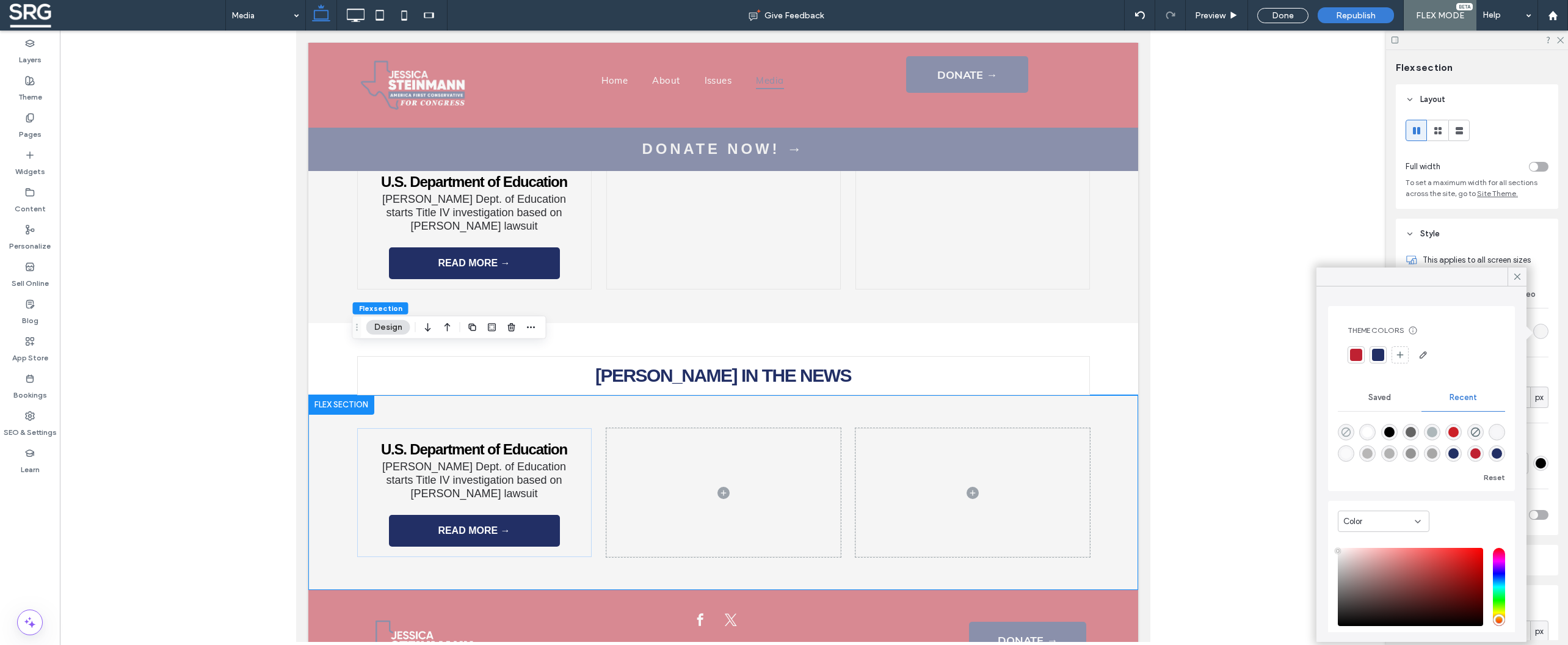
click at [1345, 432] on icon "rgba(0, 0, 0, 0)" at bounding box center [1346, 432] width 10 height 10
type input "*******"
type input "*"
type input "**"
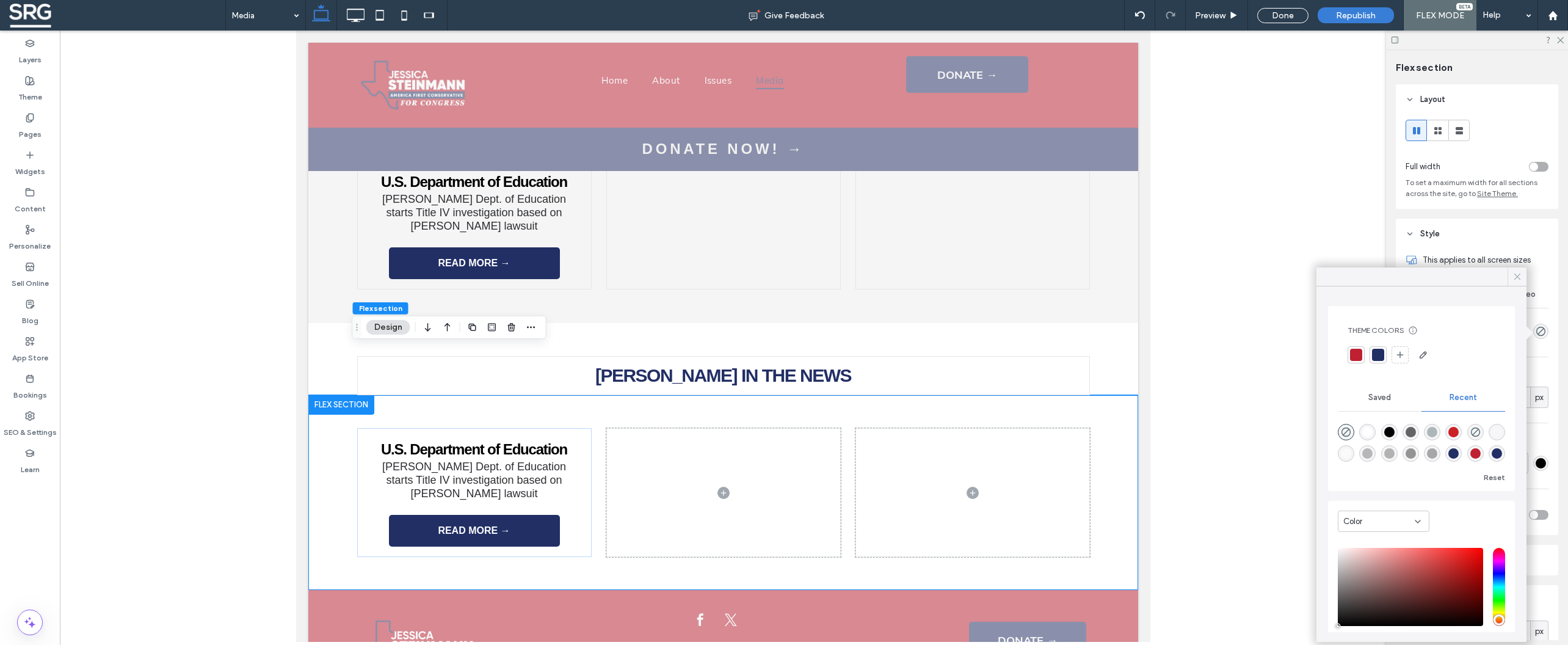
click at [1516, 275] on use at bounding box center [1517, 276] width 6 height 6
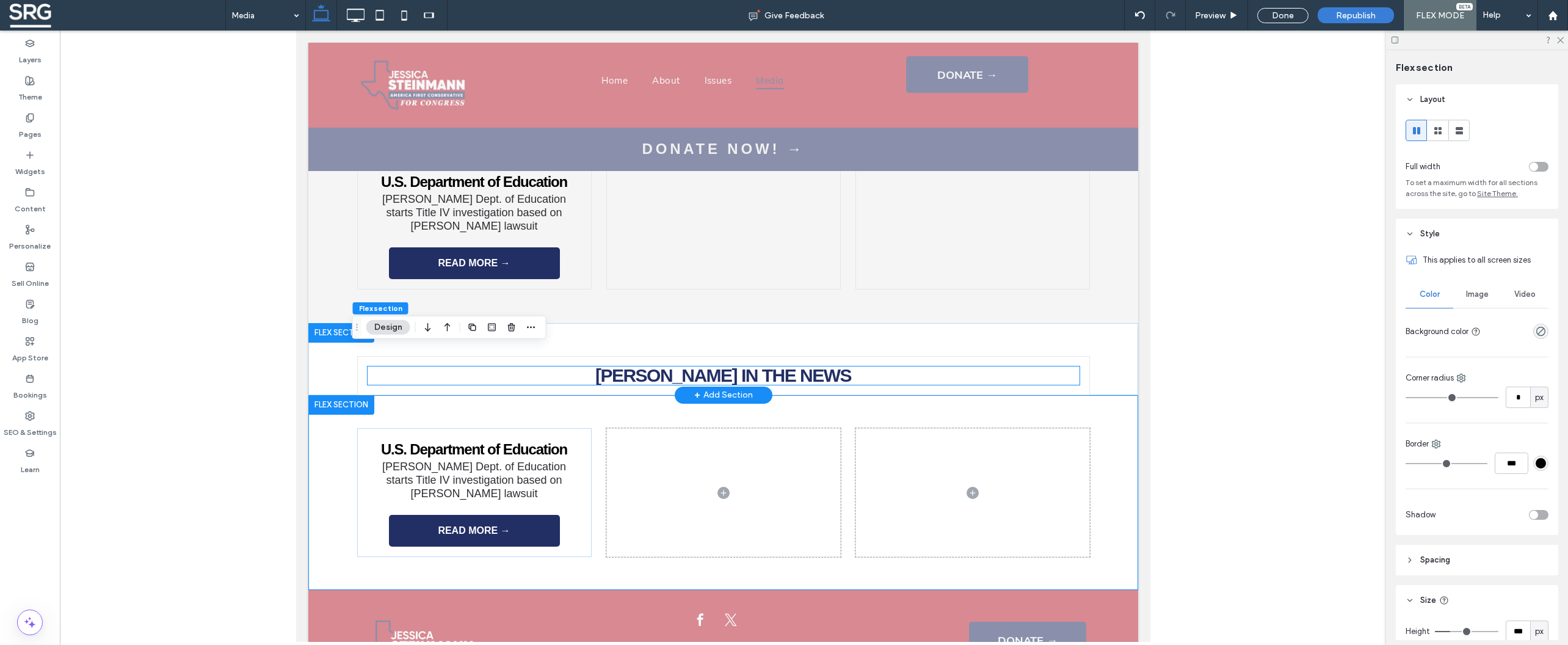
click at [678, 365] on span "STEINMANN IN THE NEWS" at bounding box center [722, 376] width 256 height 21
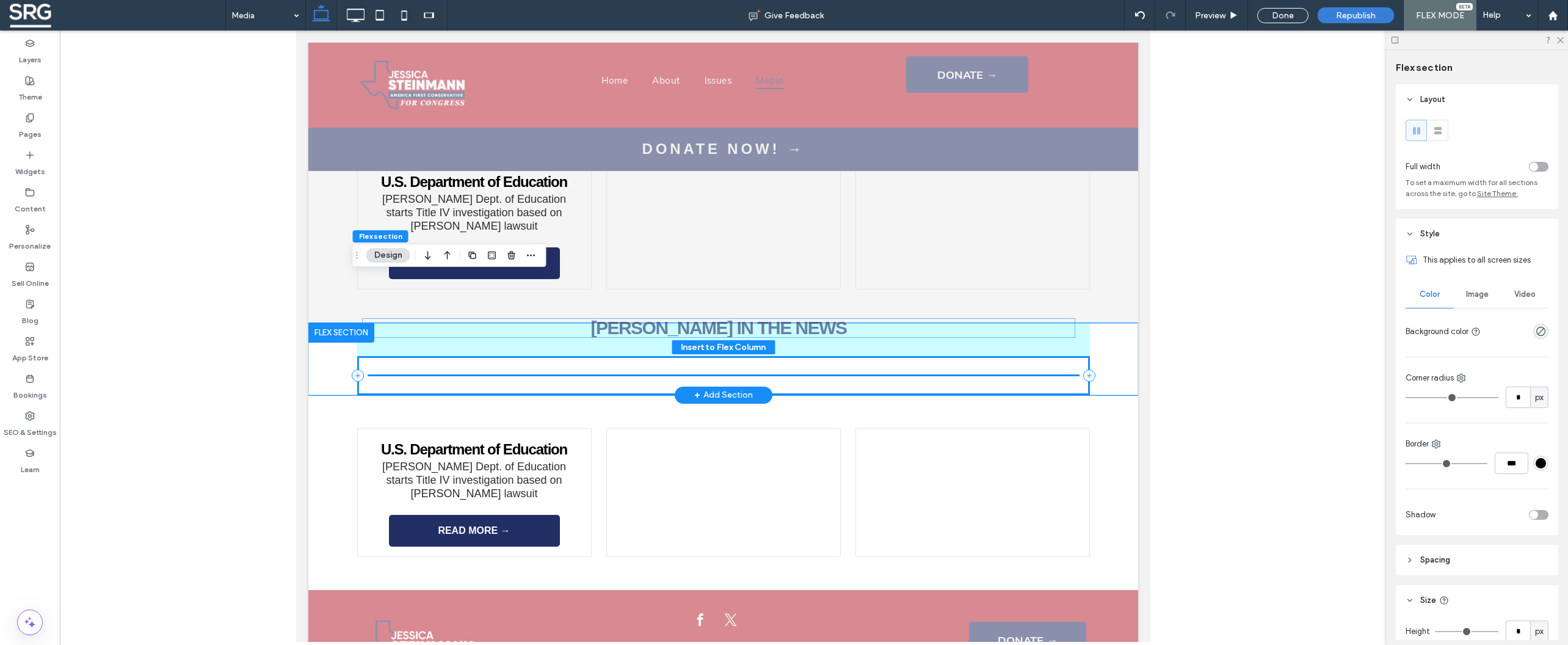
click at [679, 356] on div "STEINMANN IN THE NEWS" at bounding box center [723, 376] width 732 height 39
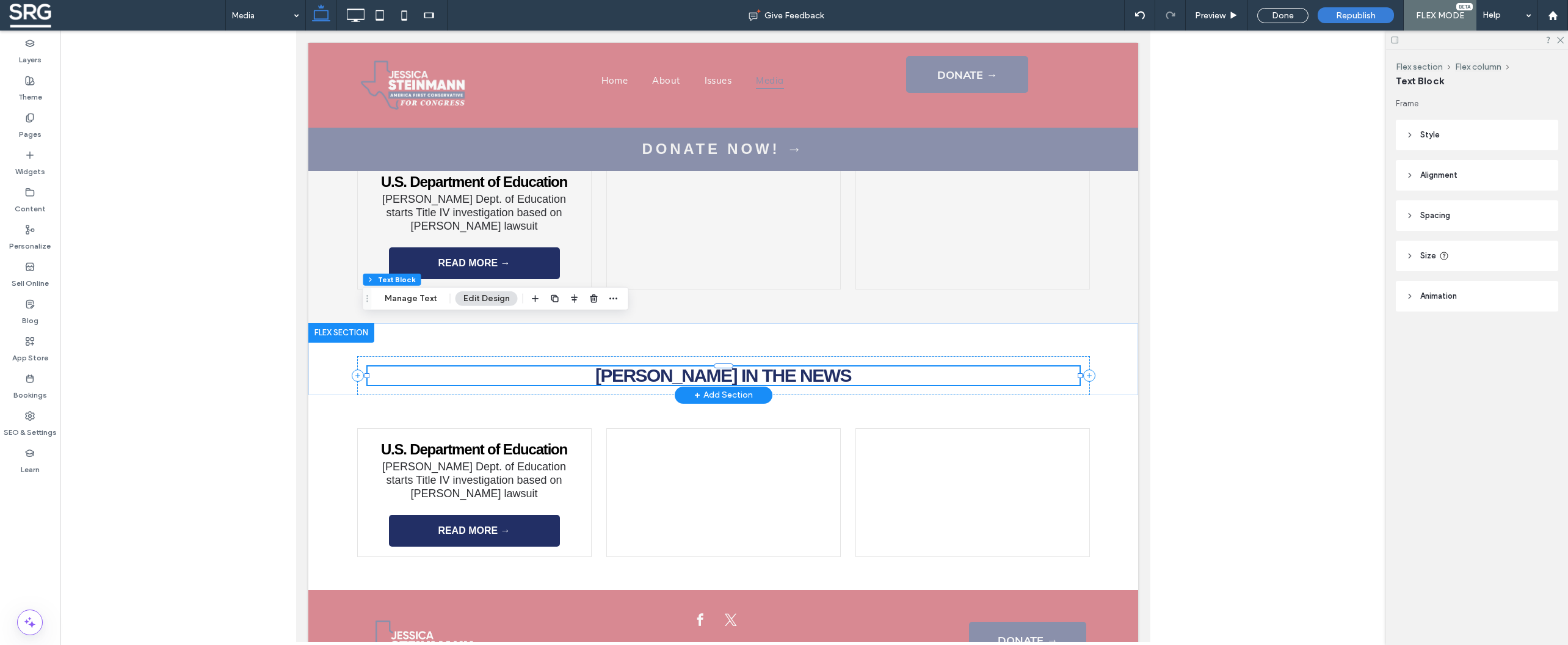
click at [679, 365] on span "STEINMANN IN THE NEWS" at bounding box center [722, 376] width 256 height 21
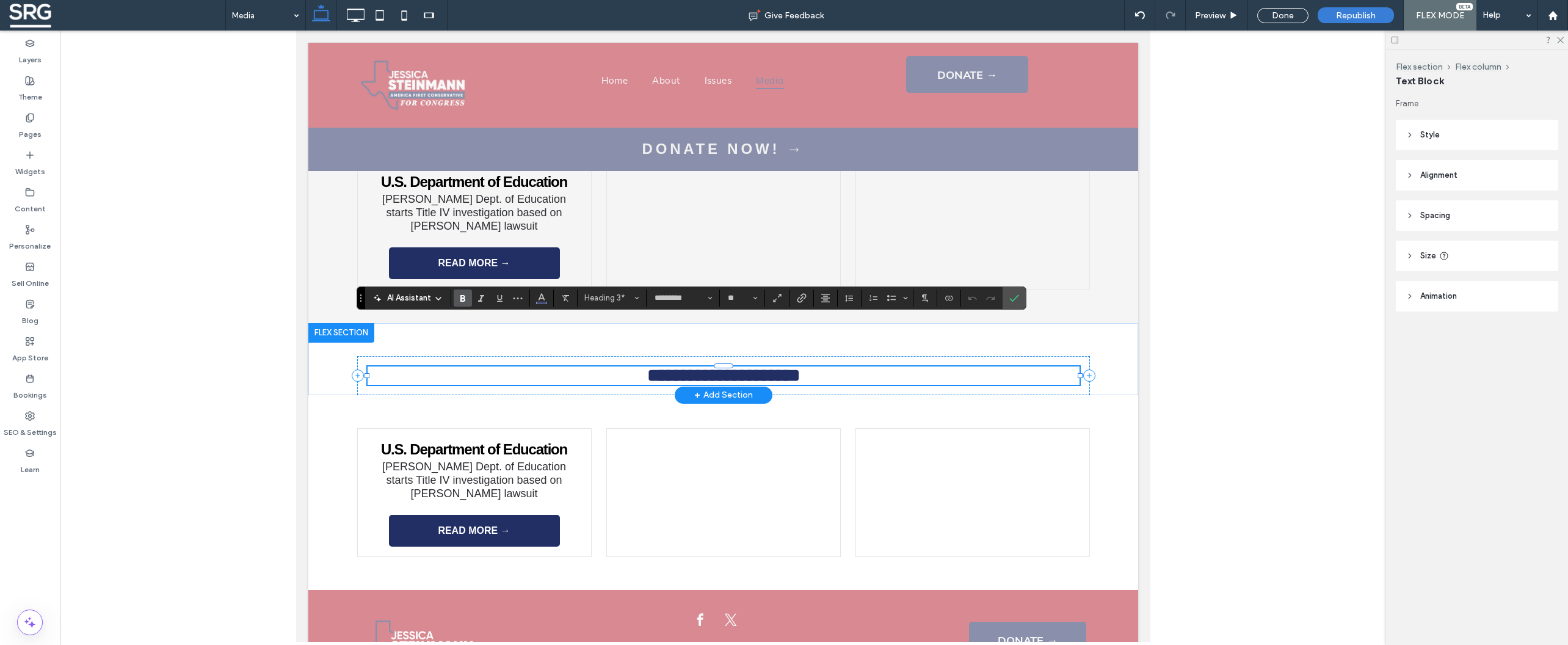
click at [679, 366] on span "**********" at bounding box center [723, 375] width 152 height 18
type input "**"
click at [735, 366] on span "**********" at bounding box center [723, 375] width 101 height 18
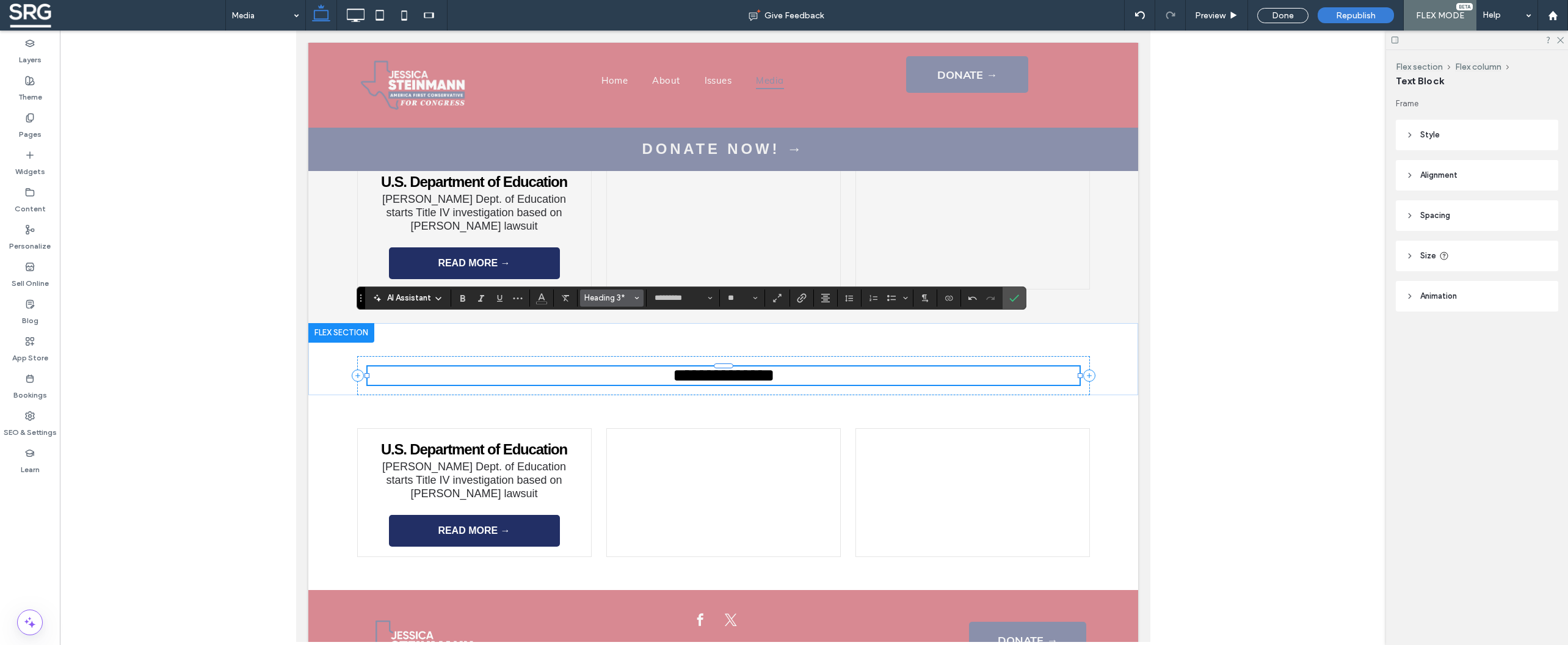
click at [602, 302] on span "Heading 3*" at bounding box center [608, 298] width 48 height 9
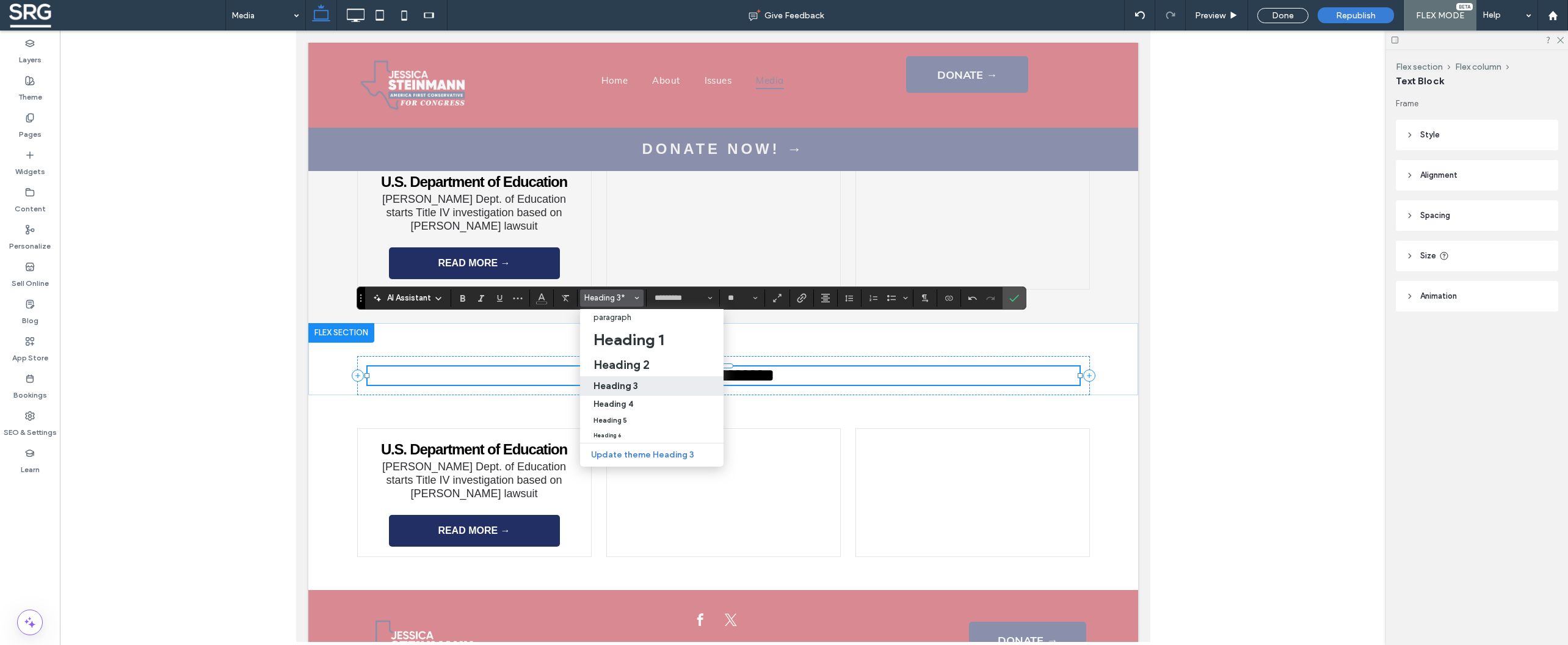
click at [614, 383] on h3 "Heading 3" at bounding box center [616, 386] width 44 height 12
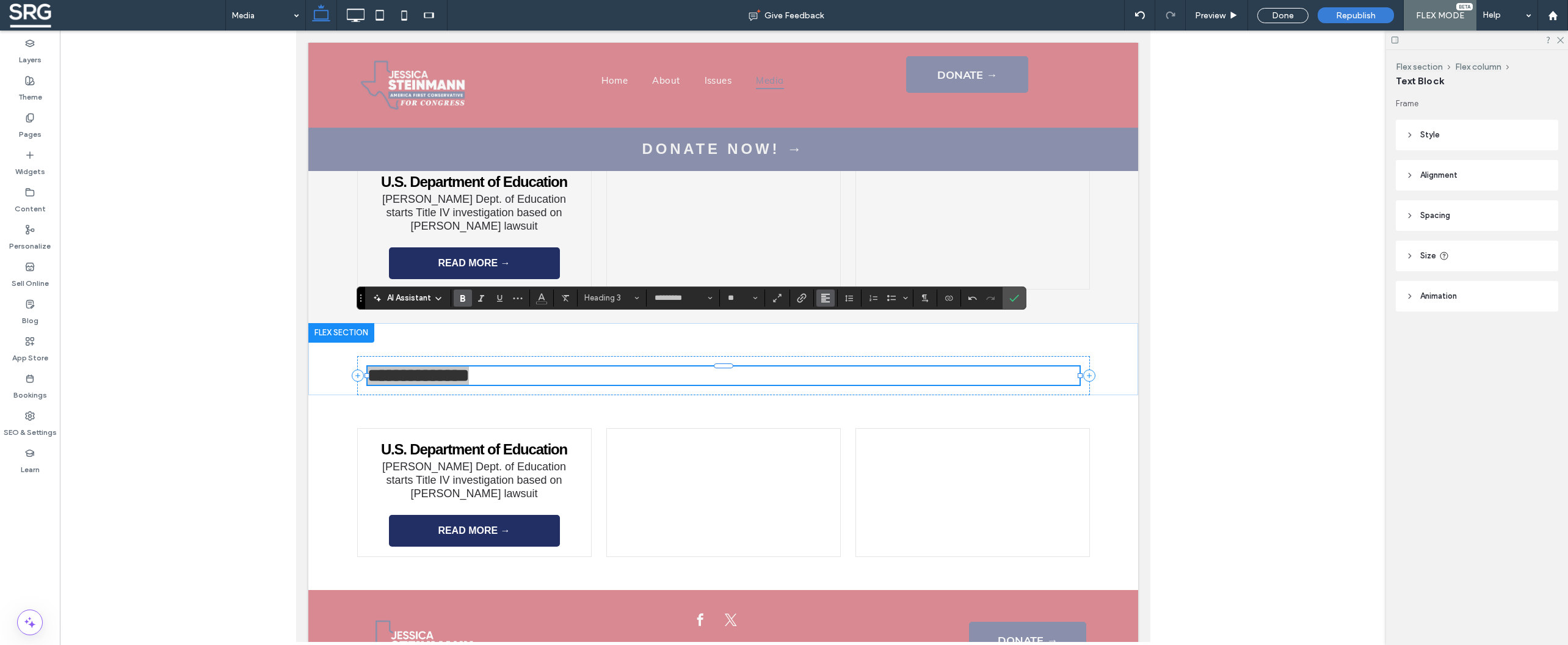
click at [827, 299] on icon "Alignment" at bounding box center [825, 298] width 9 height 9
drag, startPoint x: 842, startPoint y: 340, endPoint x: 542, endPoint y: 307, distance: 301.8
click at [842, 340] on div "ui.textEditor.alignment.center" at bounding box center [837, 334] width 16 height 9
click at [537, 298] on icon "Color" at bounding box center [541, 296] width 9 height 9
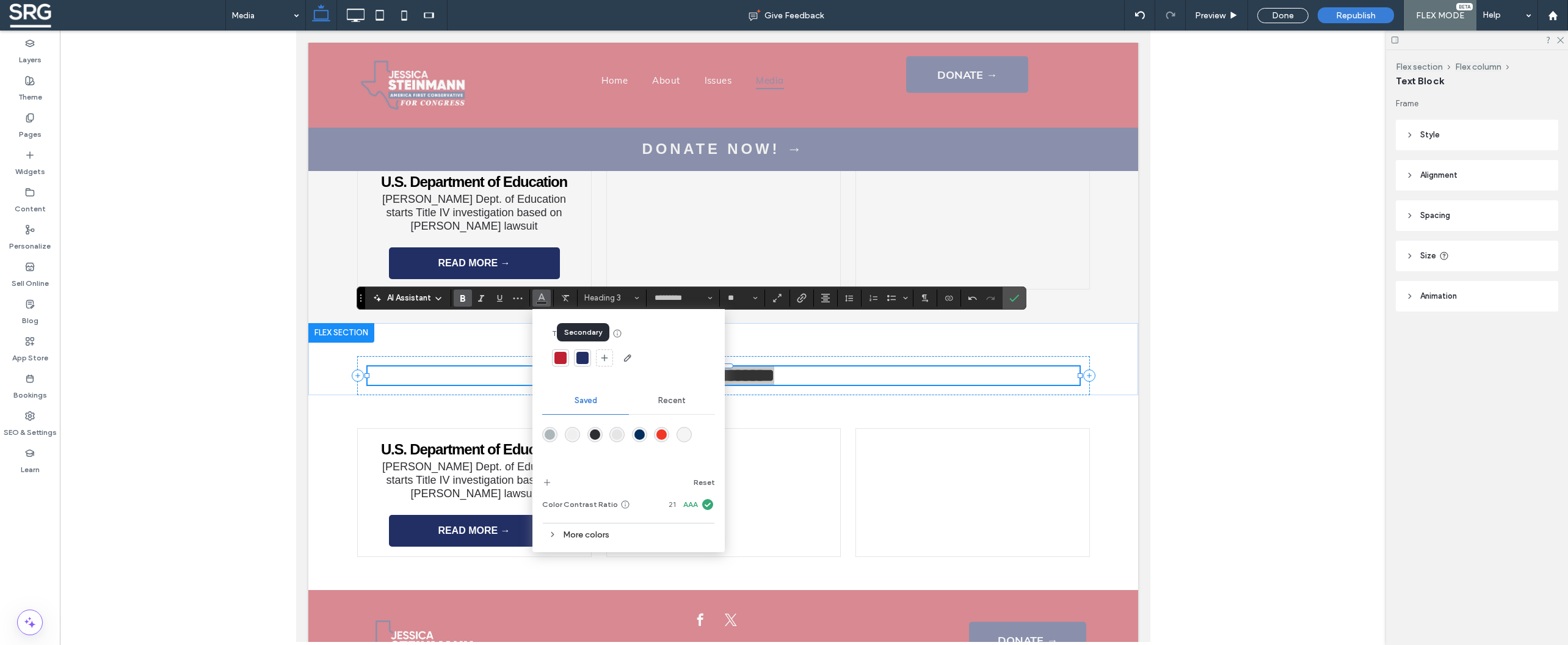
click at [581, 358] on div at bounding box center [583, 358] width 12 height 12
click at [331, 404] on div "U.S. Department of Education Trump Dept. of Education starts Title IV investiga…" at bounding box center [723, 493] width 830 height 195
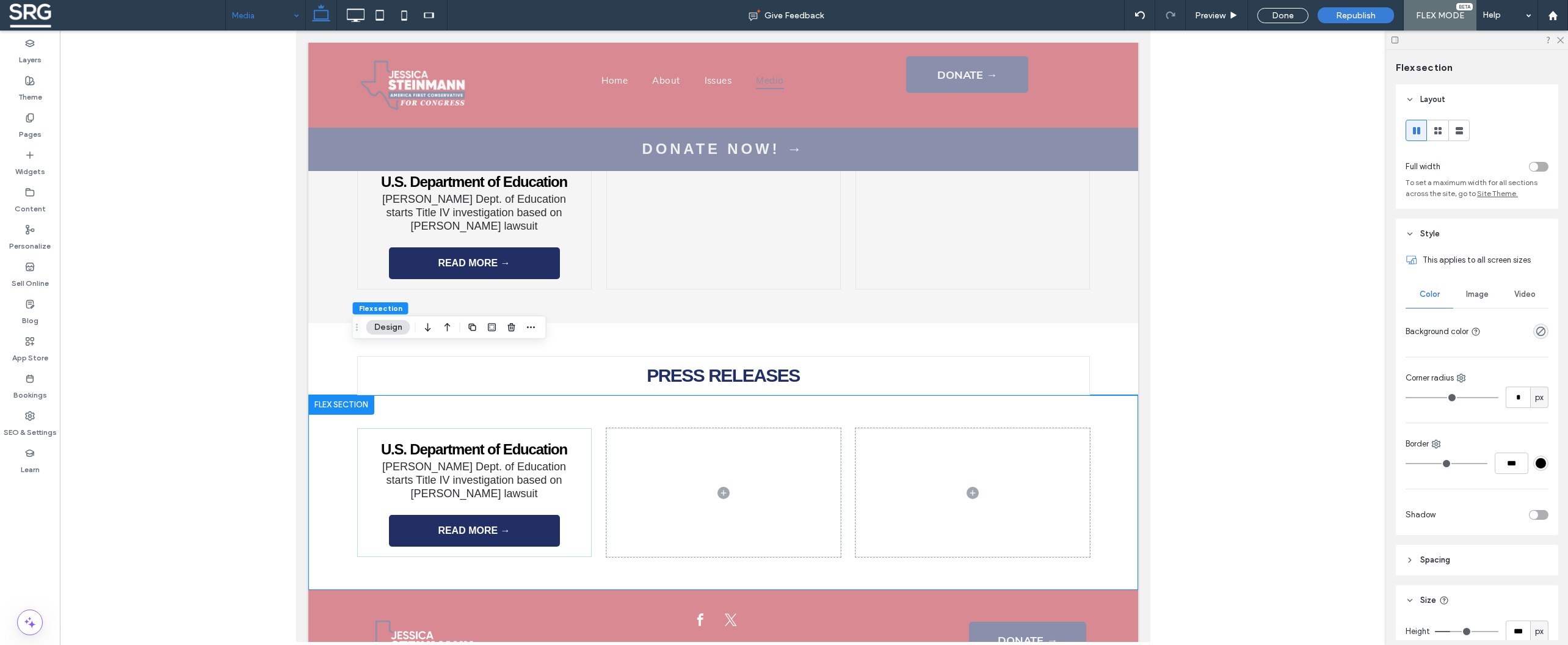
click at [248, 19] on input at bounding box center [262, 15] width 61 height 31
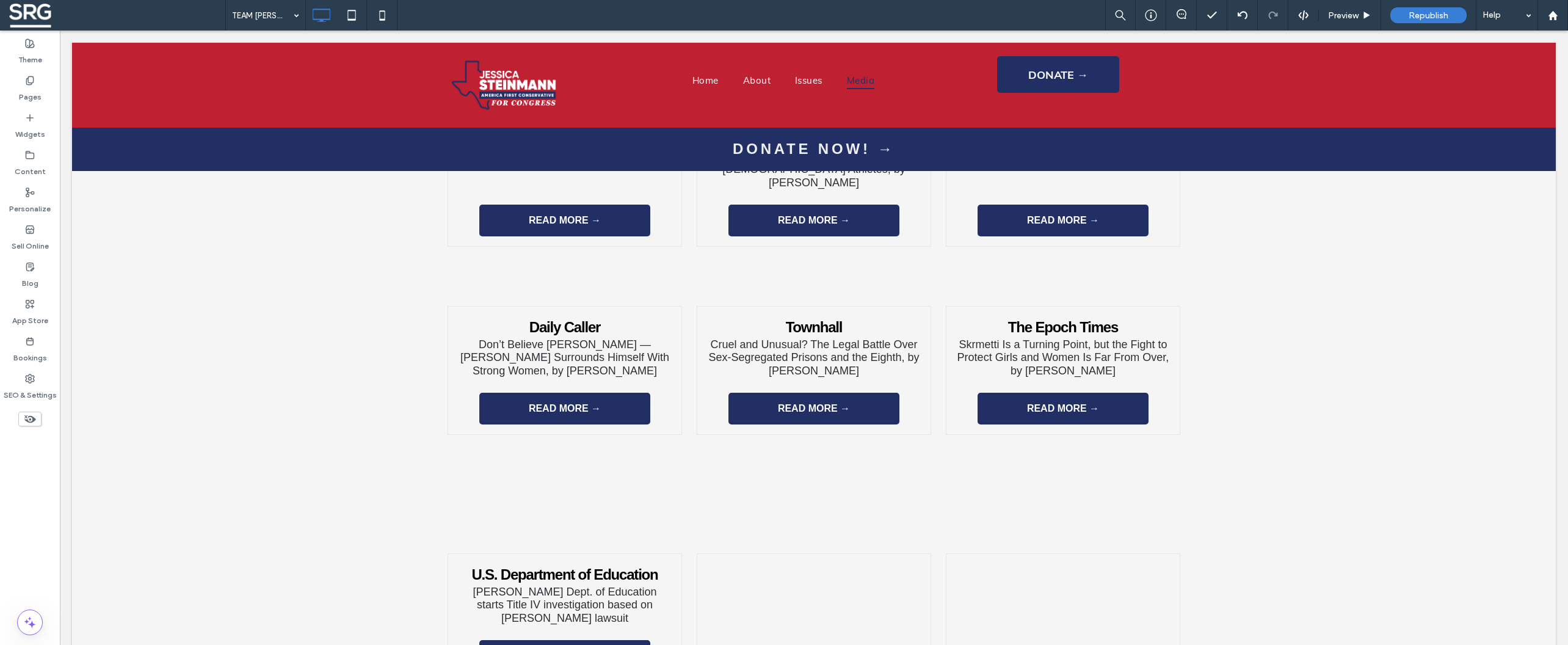
scroll to position [2640, 0]
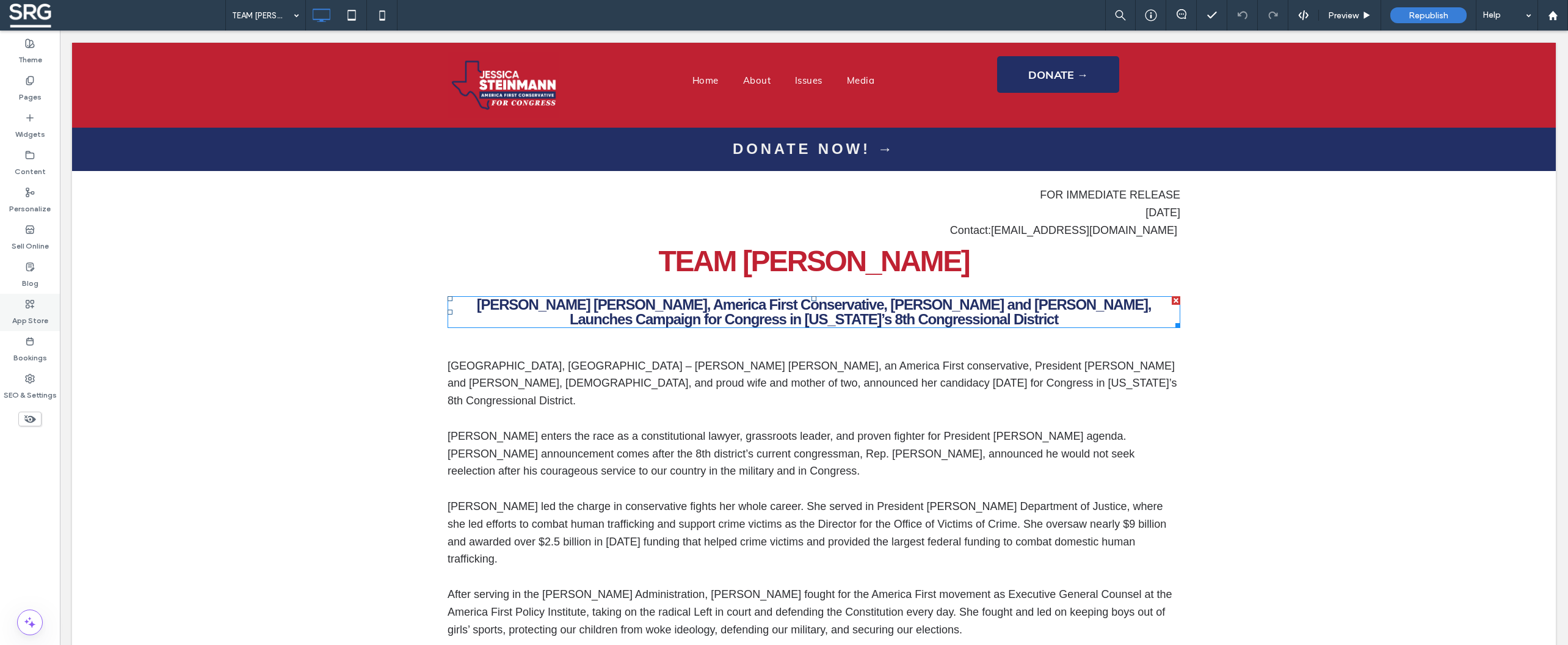
click at [808, 311] on span "Jessica Hart Steinmann, America First Conservative, Donald J. Trump and Ted Cru…" at bounding box center [814, 311] width 675 height 31
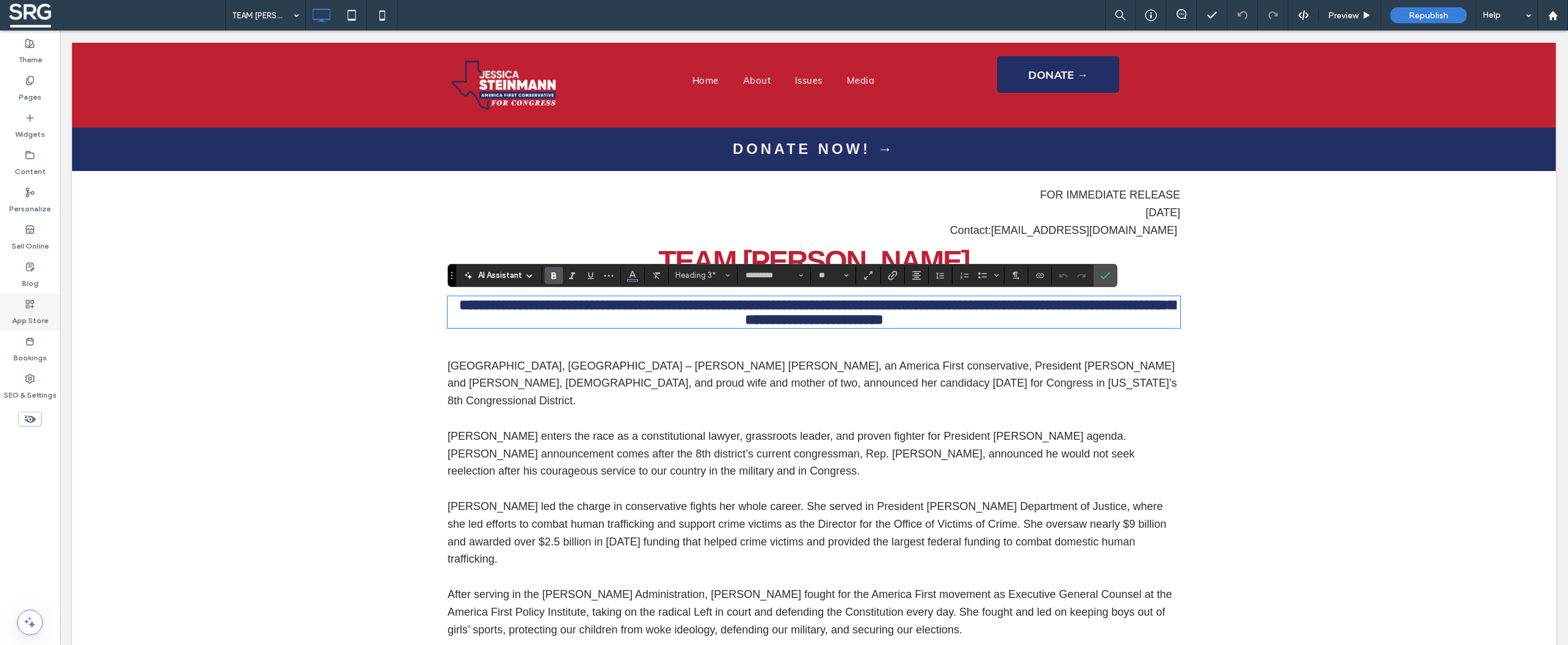
click at [808, 311] on span "**********" at bounding box center [817, 312] width 716 height 29
click at [776, 250] on strong "TEAM STEINMANN" at bounding box center [814, 261] width 311 height 33
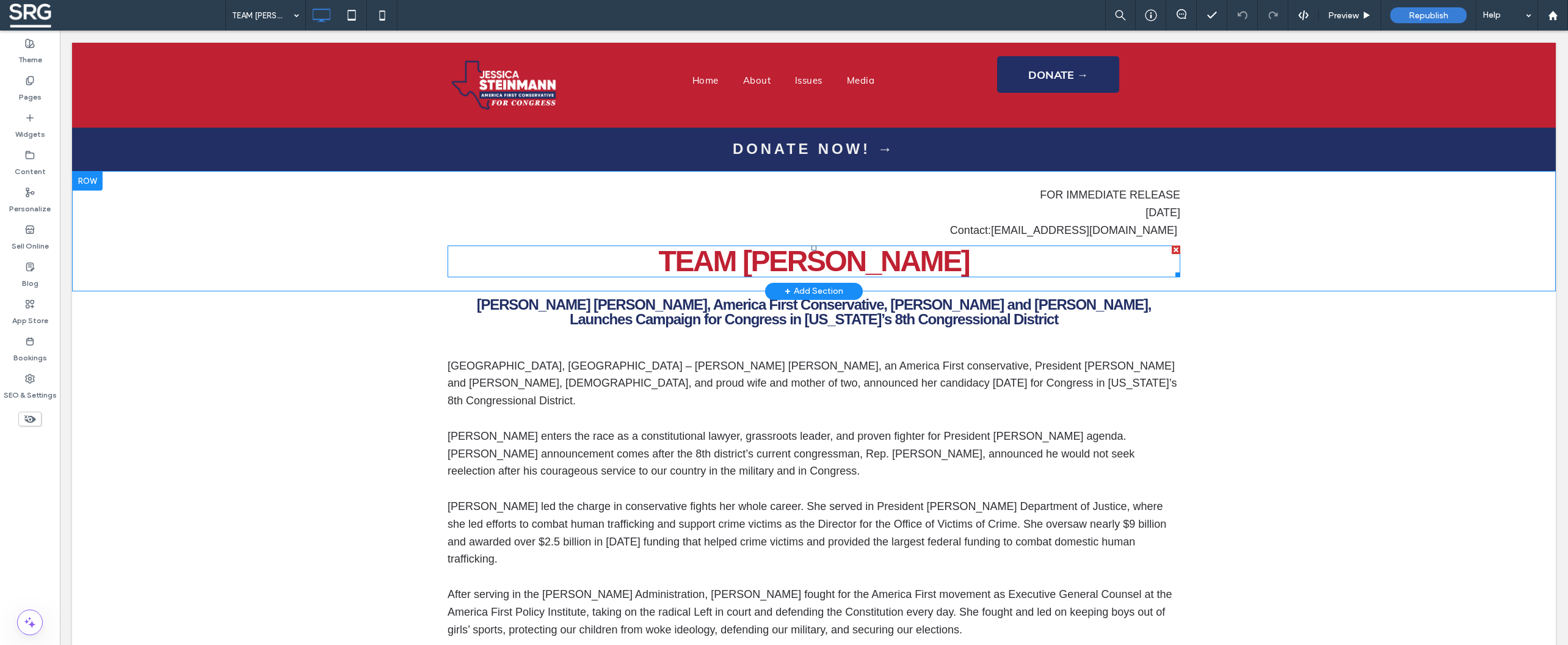
click at [790, 252] on strong "TEAM STEINMANN" at bounding box center [814, 261] width 311 height 33
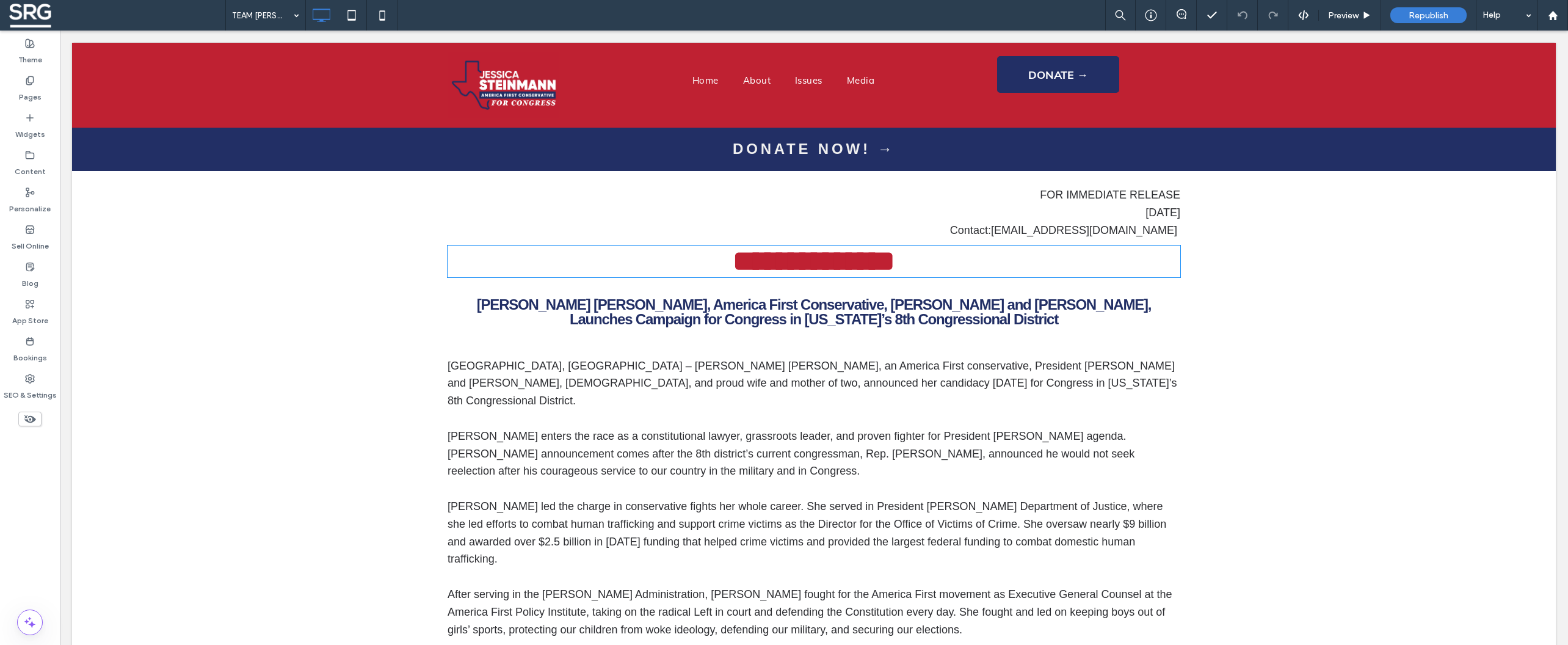
click at [792, 251] on strong "**********" at bounding box center [814, 261] width 163 height 29
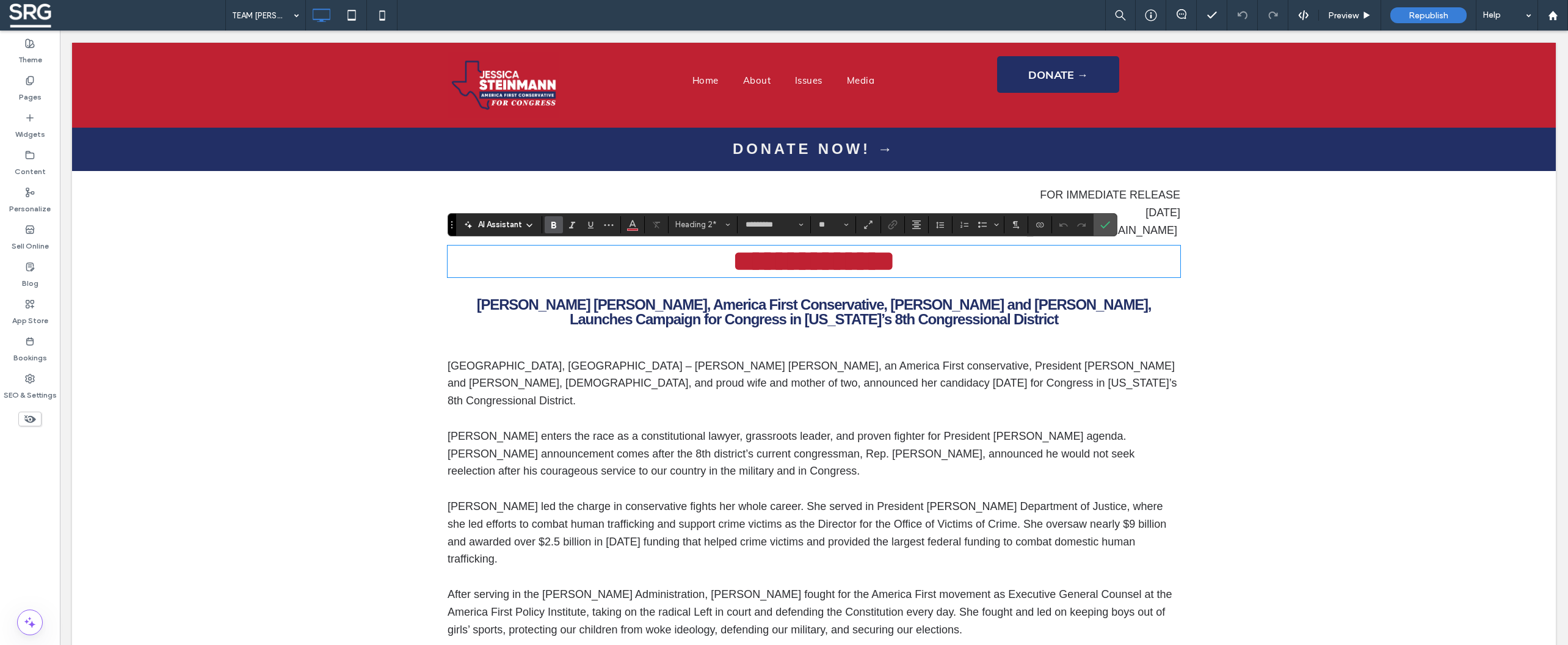
click at [794, 252] on strong "**********" at bounding box center [814, 261] width 163 height 29
click at [795, 252] on strong "**********" at bounding box center [814, 261] width 163 height 29
click at [796, 252] on strong "**********" at bounding box center [814, 261] width 163 height 29
click at [792, 254] on strong "**********" at bounding box center [814, 261] width 163 height 29
click at [793, 254] on strong "**********" at bounding box center [814, 261] width 163 height 29
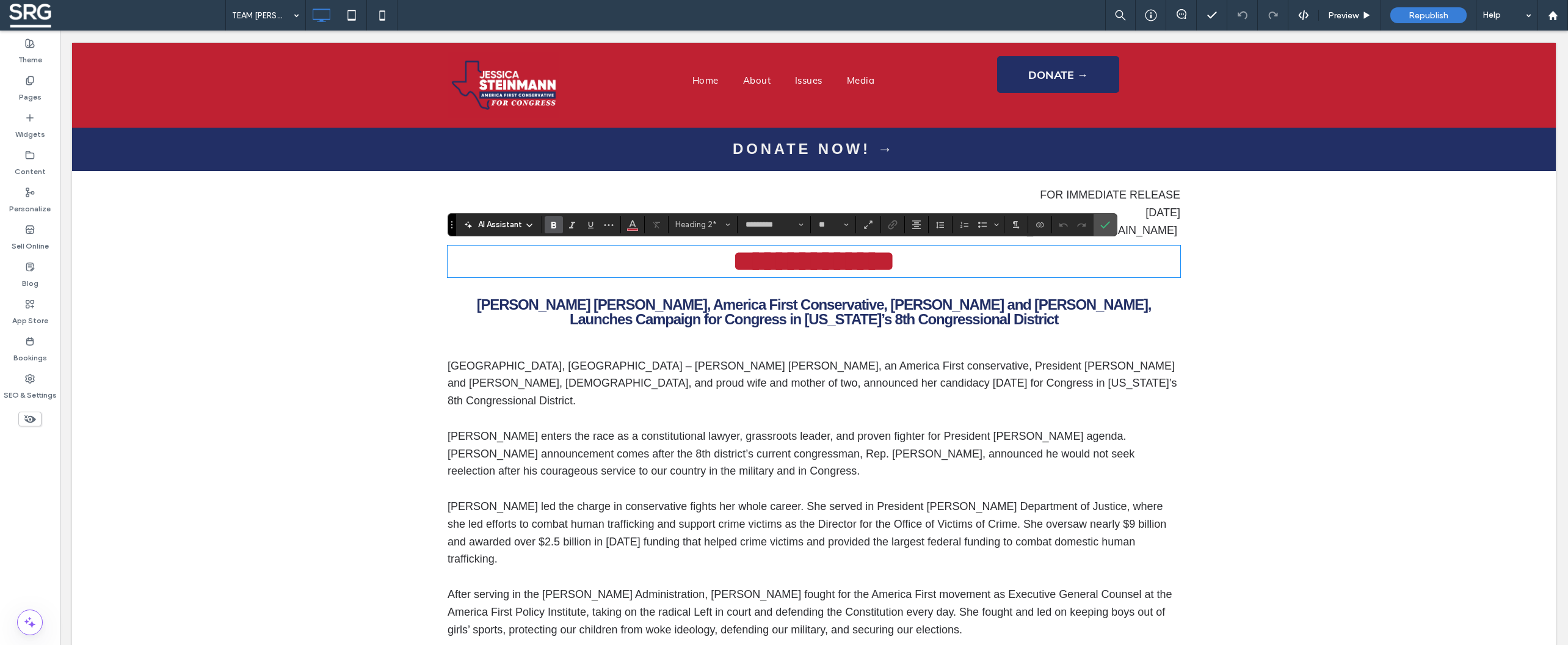
click at [795, 255] on strong "**********" at bounding box center [814, 261] width 163 height 29
click at [732, 257] on strong "**********" at bounding box center [814, 261] width 163 height 29
drag, startPoint x: 716, startPoint y: 257, endPoint x: 956, endPoint y: 263, distance: 240.1
click at [956, 263] on h2 "**********" at bounding box center [814, 261] width 732 height 29
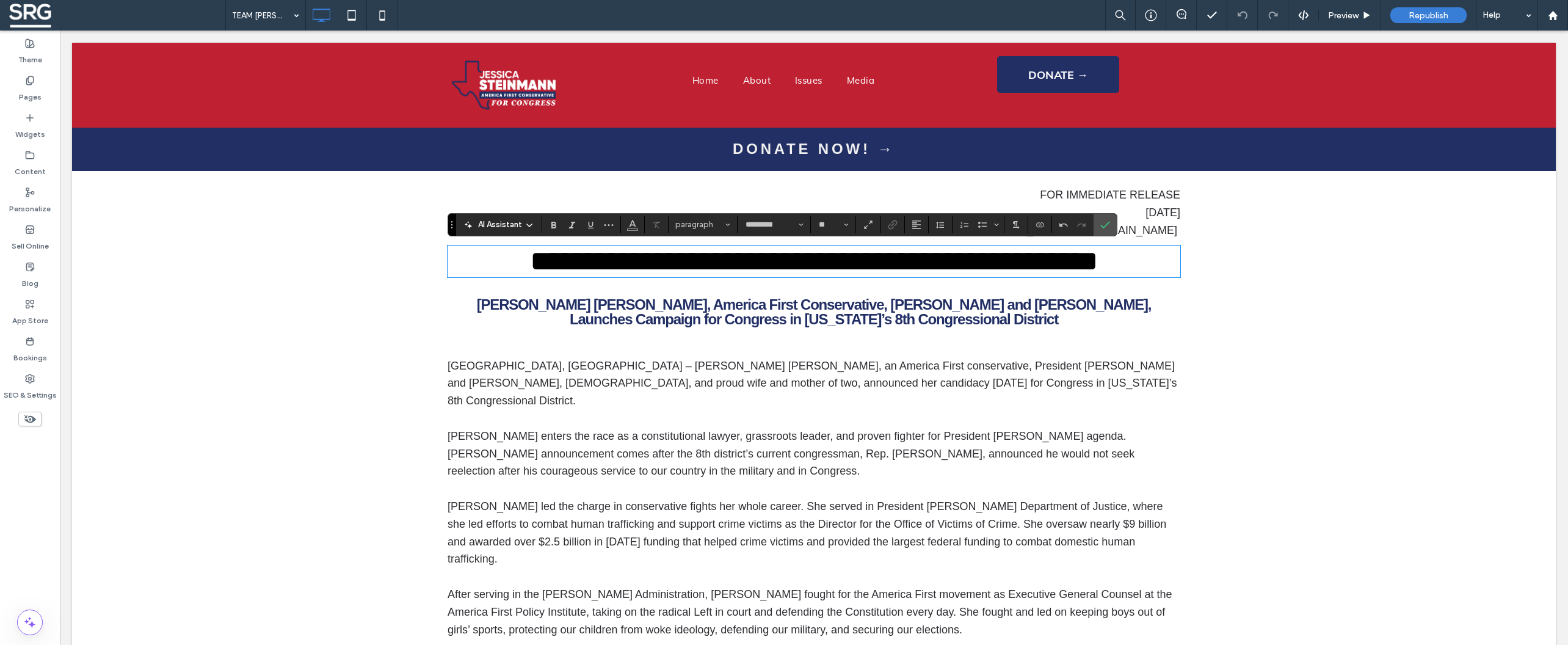
type input "**"
click at [930, 261] on strong "**********" at bounding box center [814, 261] width 568 height 29
click at [931, 261] on strong "**********" at bounding box center [814, 261] width 568 height 29
click at [895, 258] on strong "**********" at bounding box center [814, 261] width 568 height 29
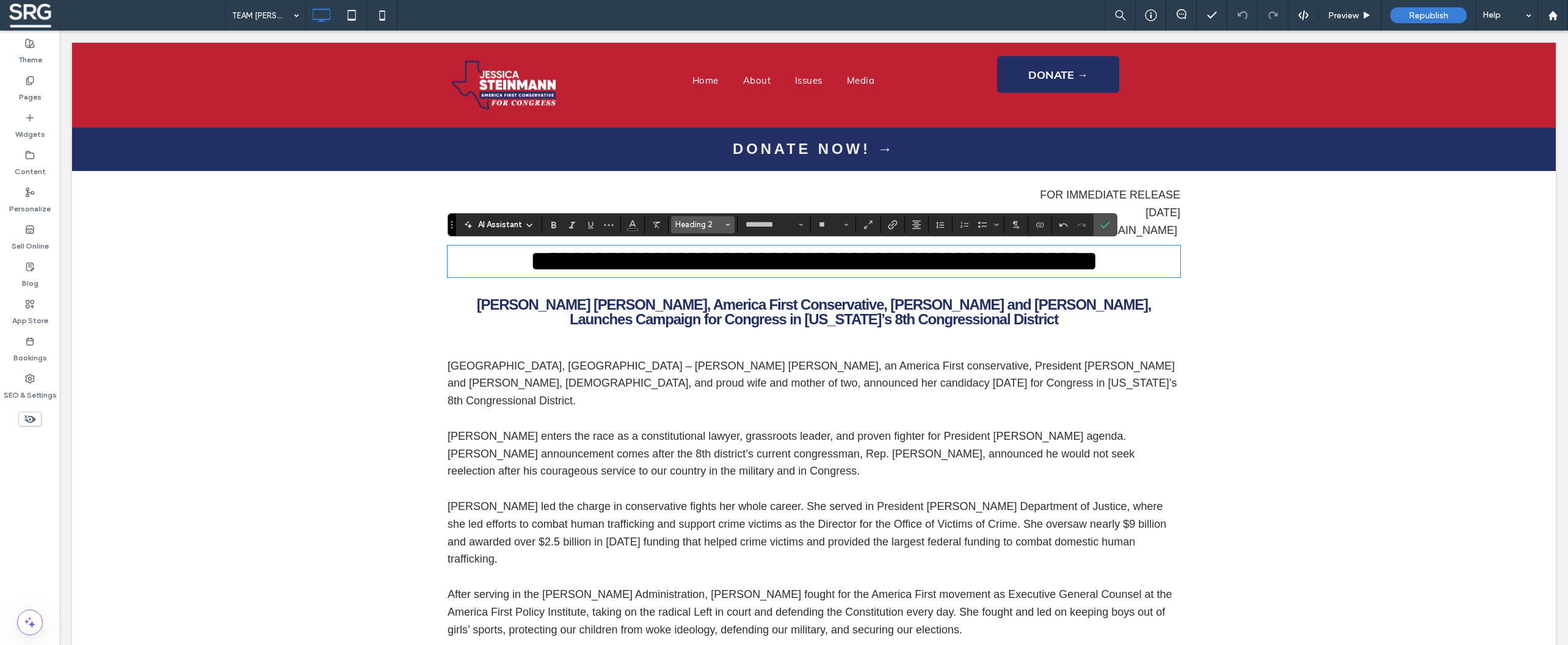
click at [703, 227] on span "Heading 2" at bounding box center [699, 224] width 48 height 9
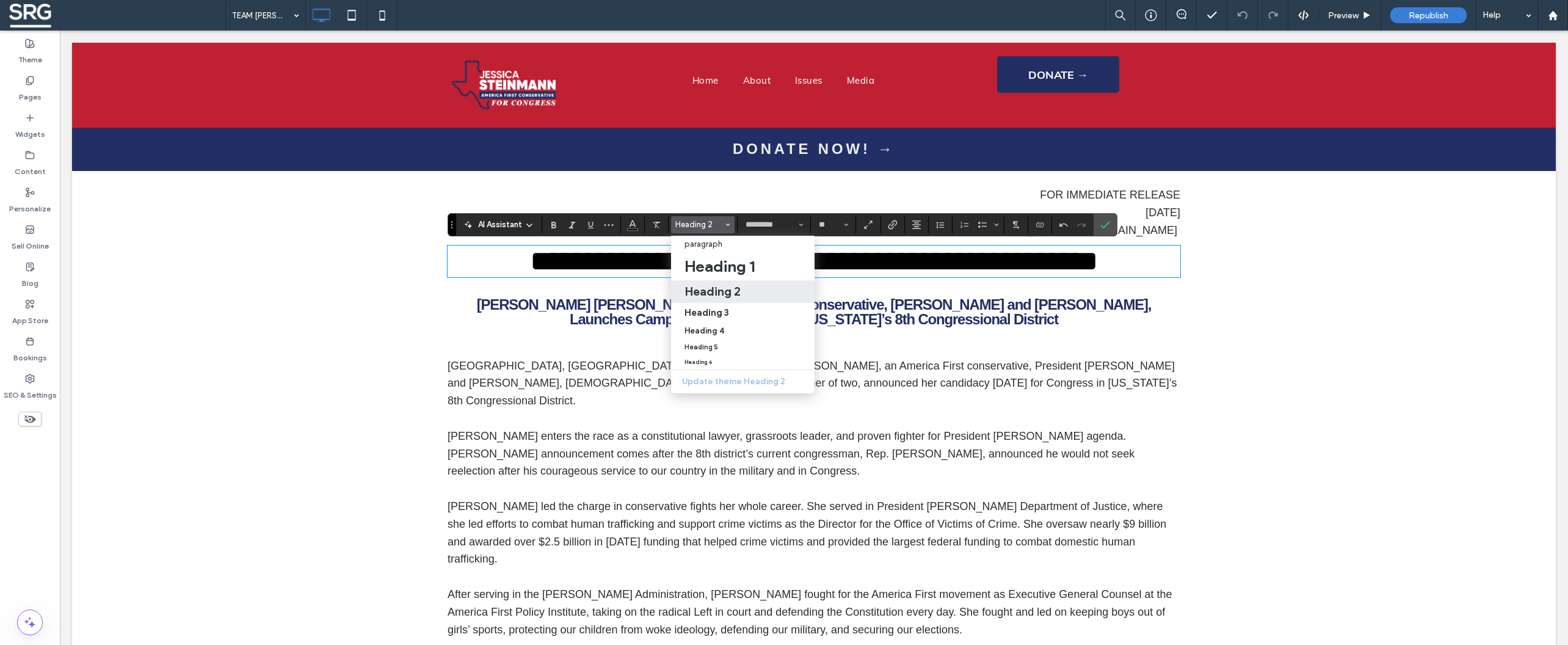
click at [697, 291] on h2 "Heading 2" at bounding box center [713, 291] width 56 height 15
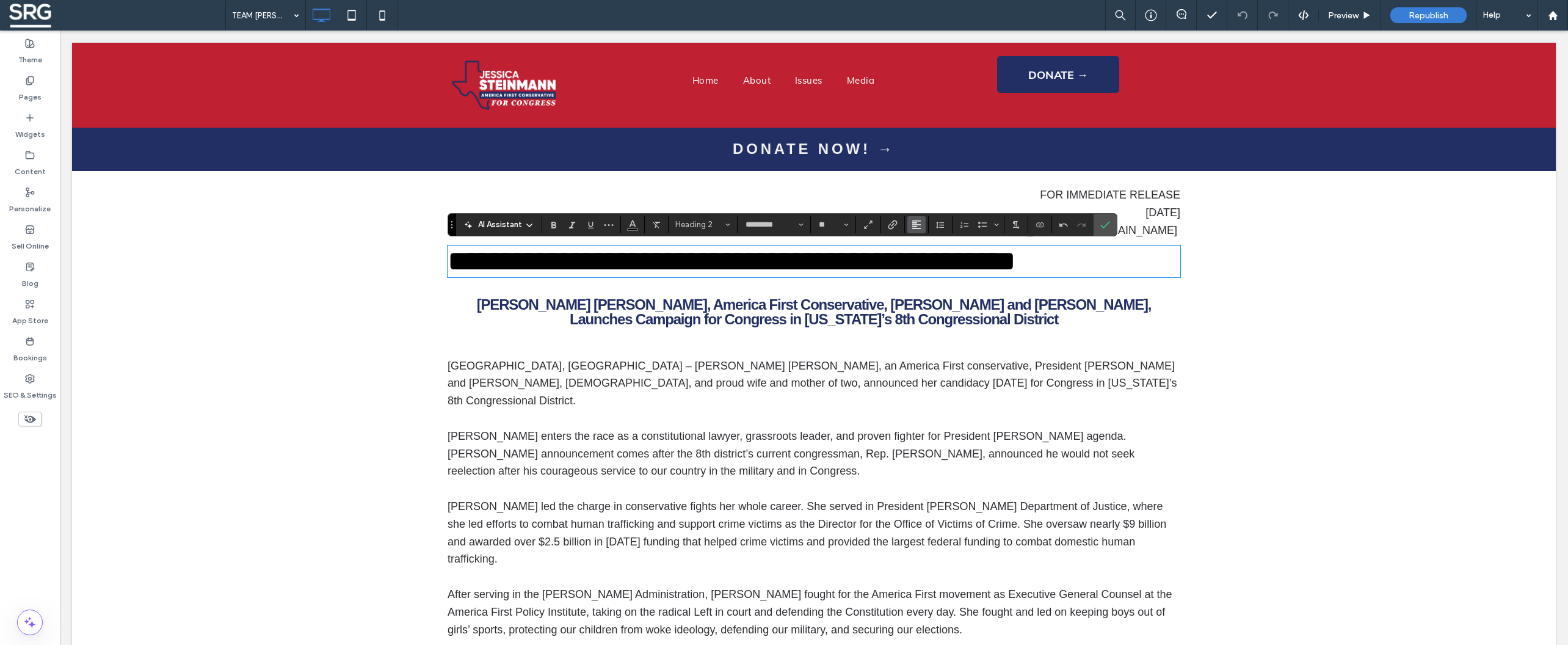
click at [909, 228] on button "Alignment" at bounding box center [916, 225] width 18 height 17
click at [920, 263] on label "ui.textEditor.alignment.center" at bounding box center [929, 262] width 43 height 18
click at [629, 222] on icon "Color" at bounding box center [632, 223] width 9 height 9
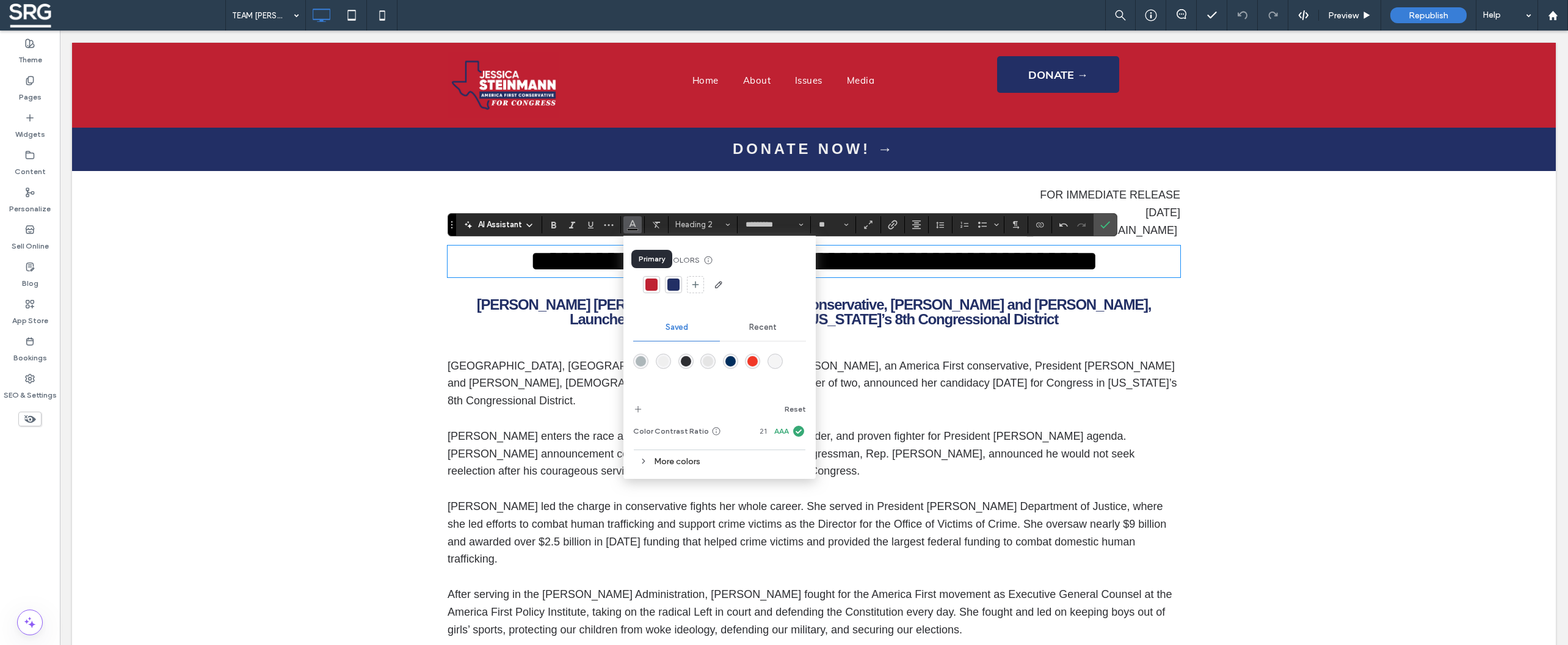
click at [648, 287] on div at bounding box center [651, 284] width 12 height 12
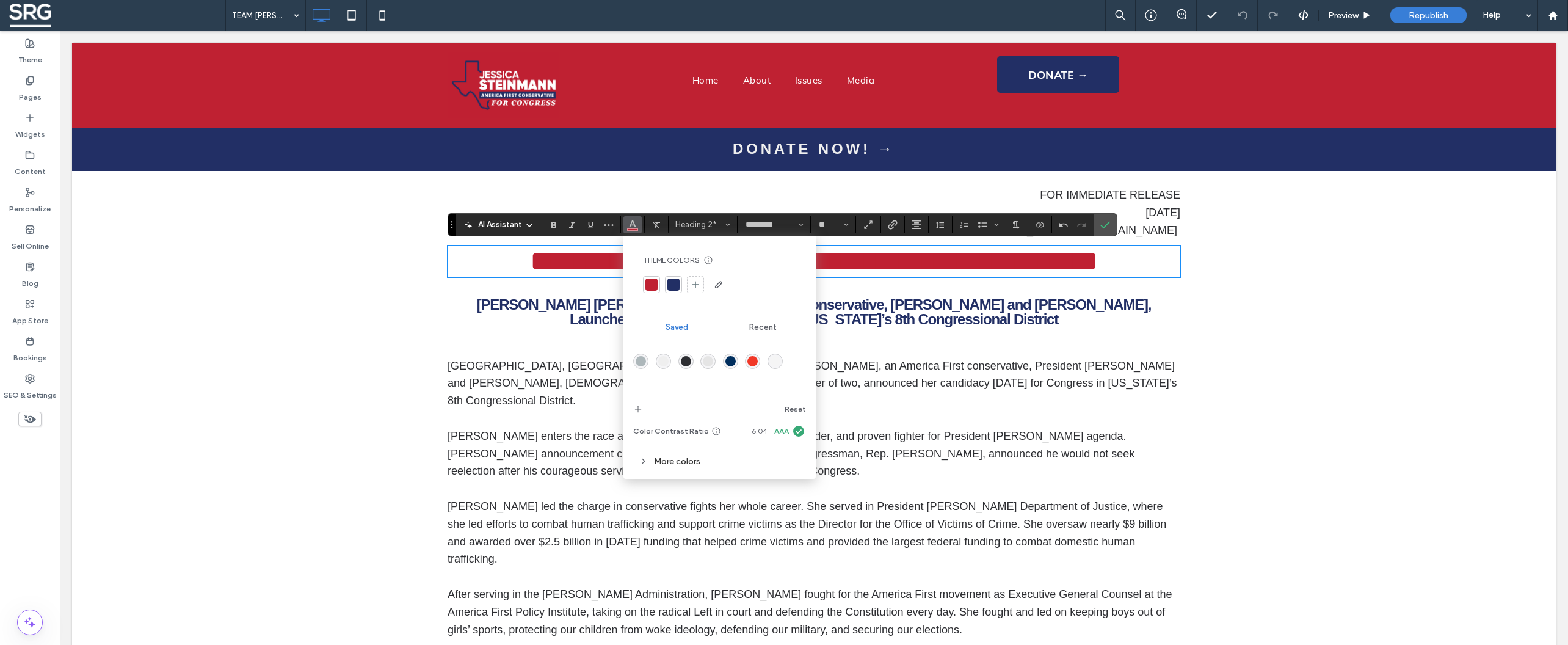
click at [370, 275] on div "**********" at bounding box center [814, 231] width 1483 height 120
click at [35, 87] on label "Pages" at bounding box center [30, 94] width 22 height 17
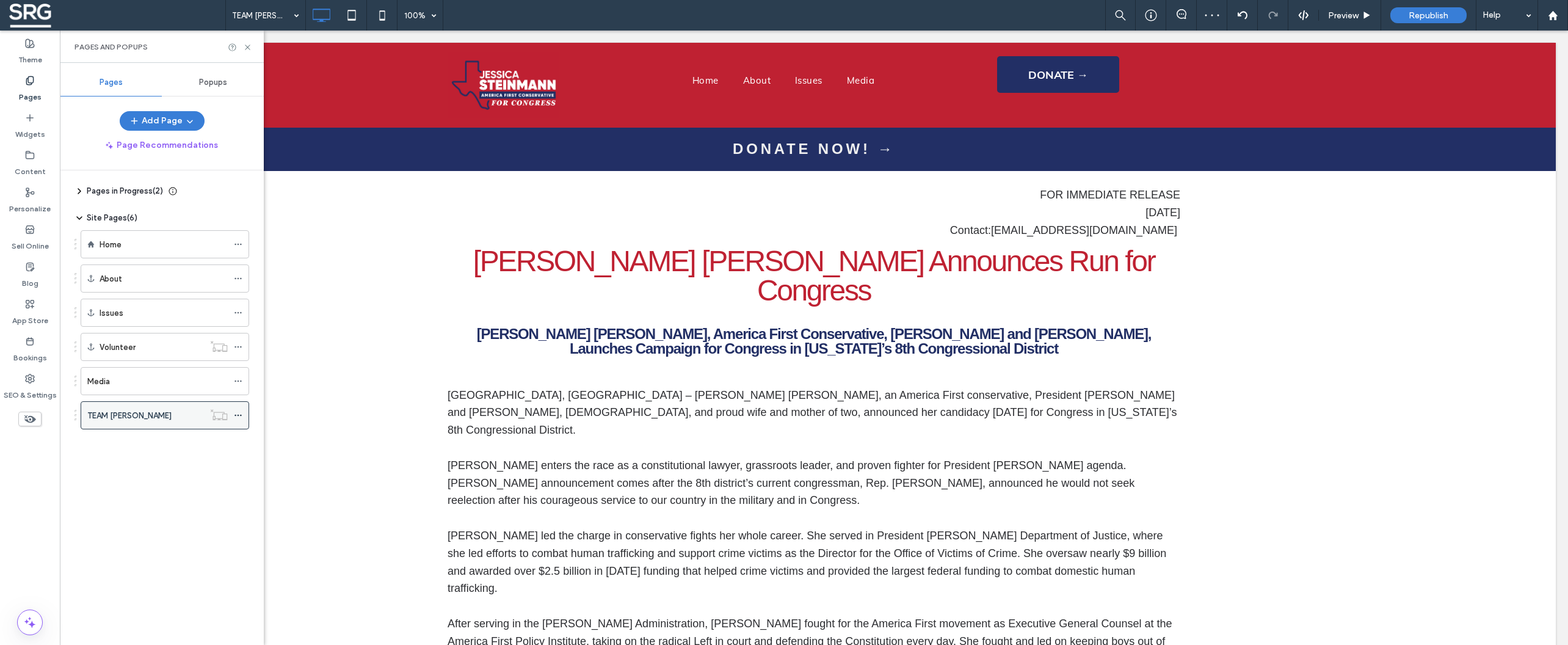
click at [234, 415] on icon at bounding box center [238, 415] width 9 height 9
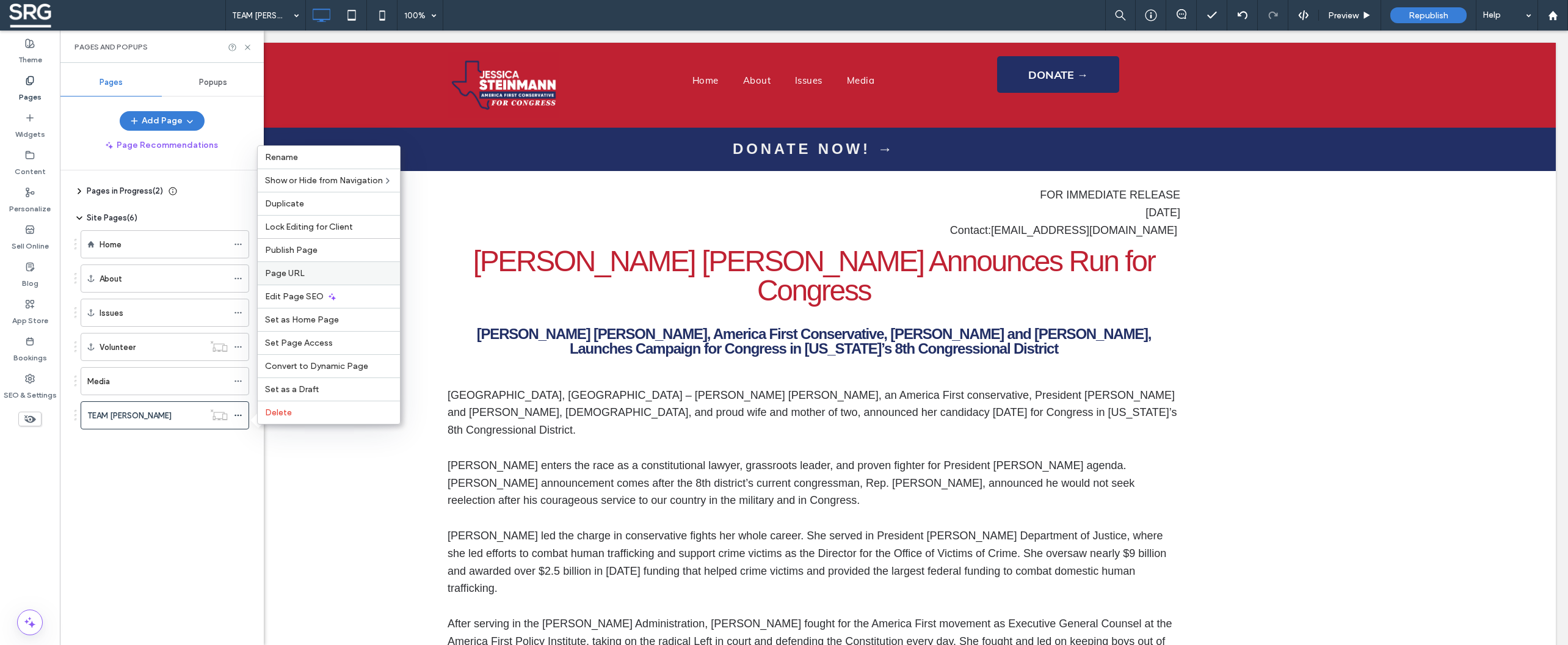
click at [293, 268] on span "Page URL" at bounding box center [285, 273] width 39 height 10
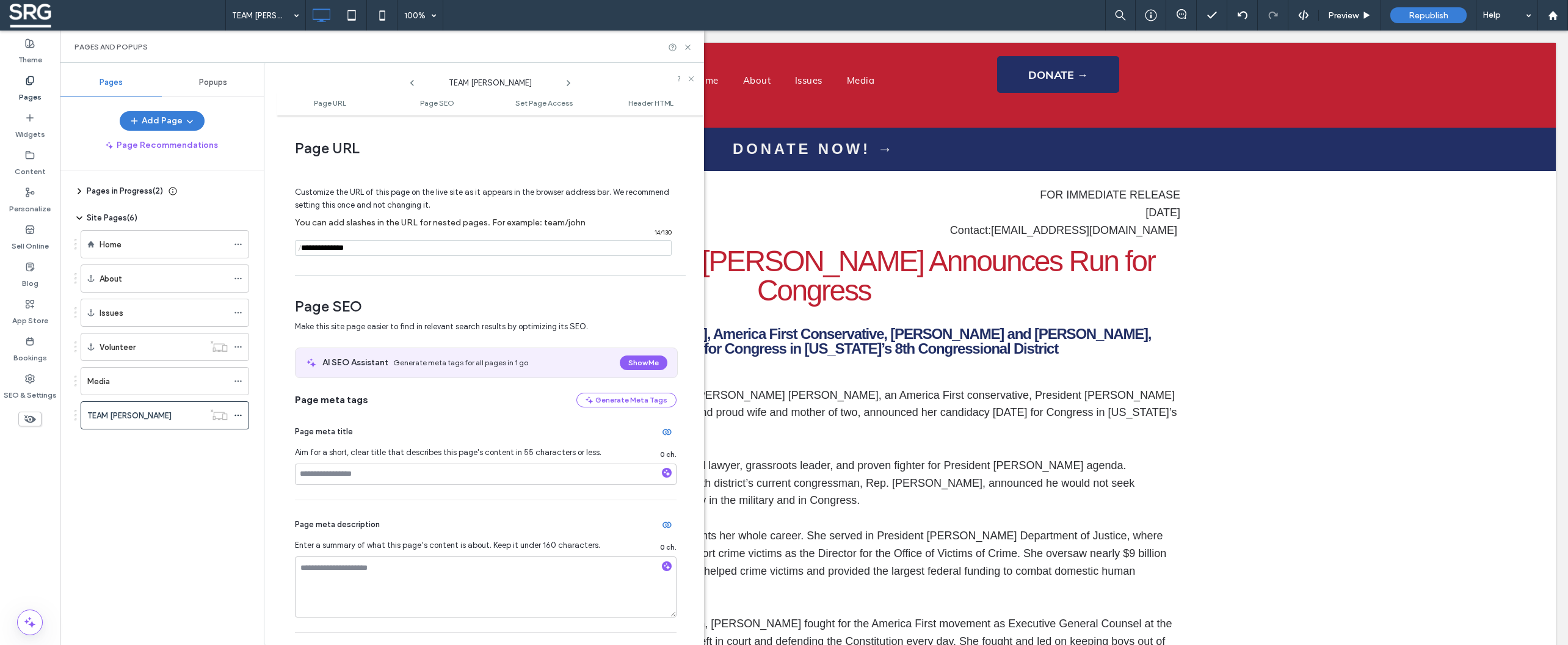
drag, startPoint x: 375, startPoint y: 252, endPoint x: 302, endPoint y: 254, distance: 73.0
click at [302, 254] on input "notEmpty" at bounding box center [483, 248] width 376 height 16
paste input "**********"
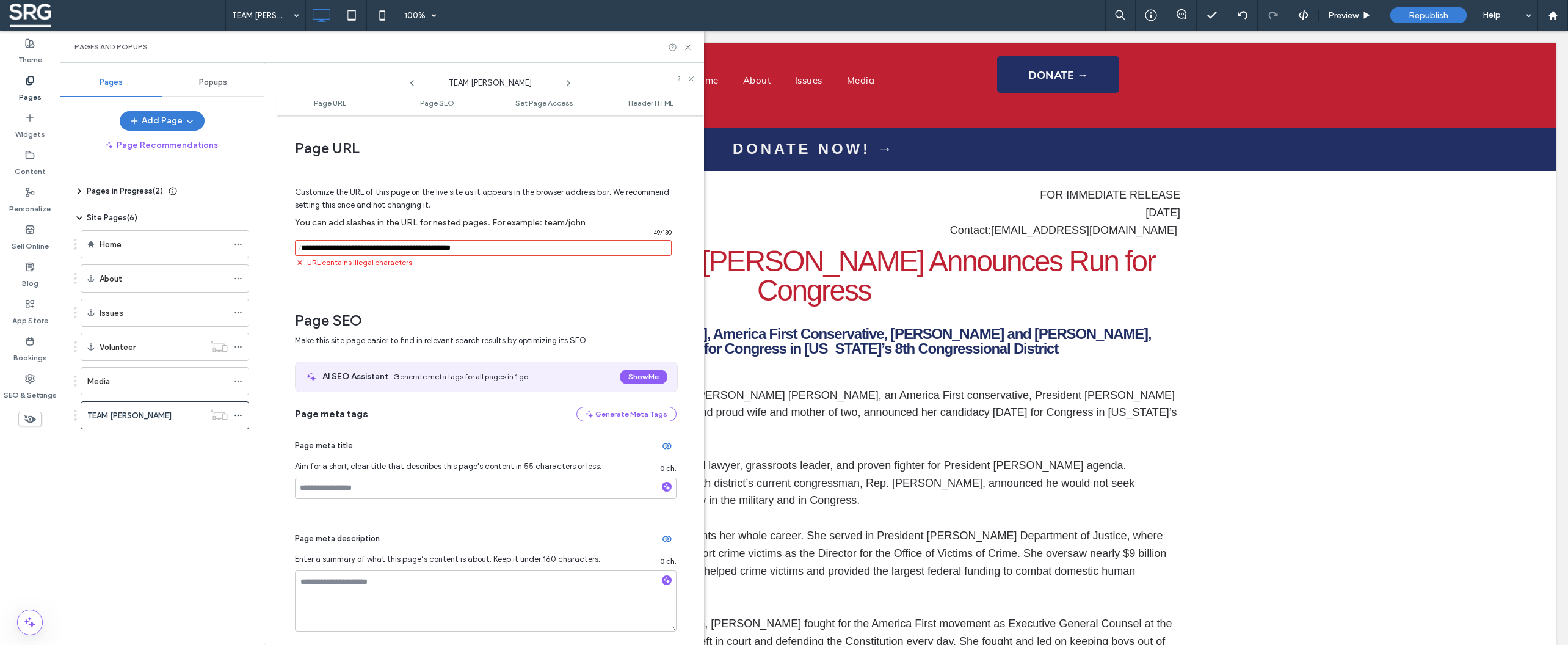
click at [514, 269] on div "Customize the URL of this page on the live site as it appears in the browser ad…" at bounding box center [486, 222] width 382 height 121
click at [333, 250] on input "notEmpty" at bounding box center [483, 248] width 376 height 16
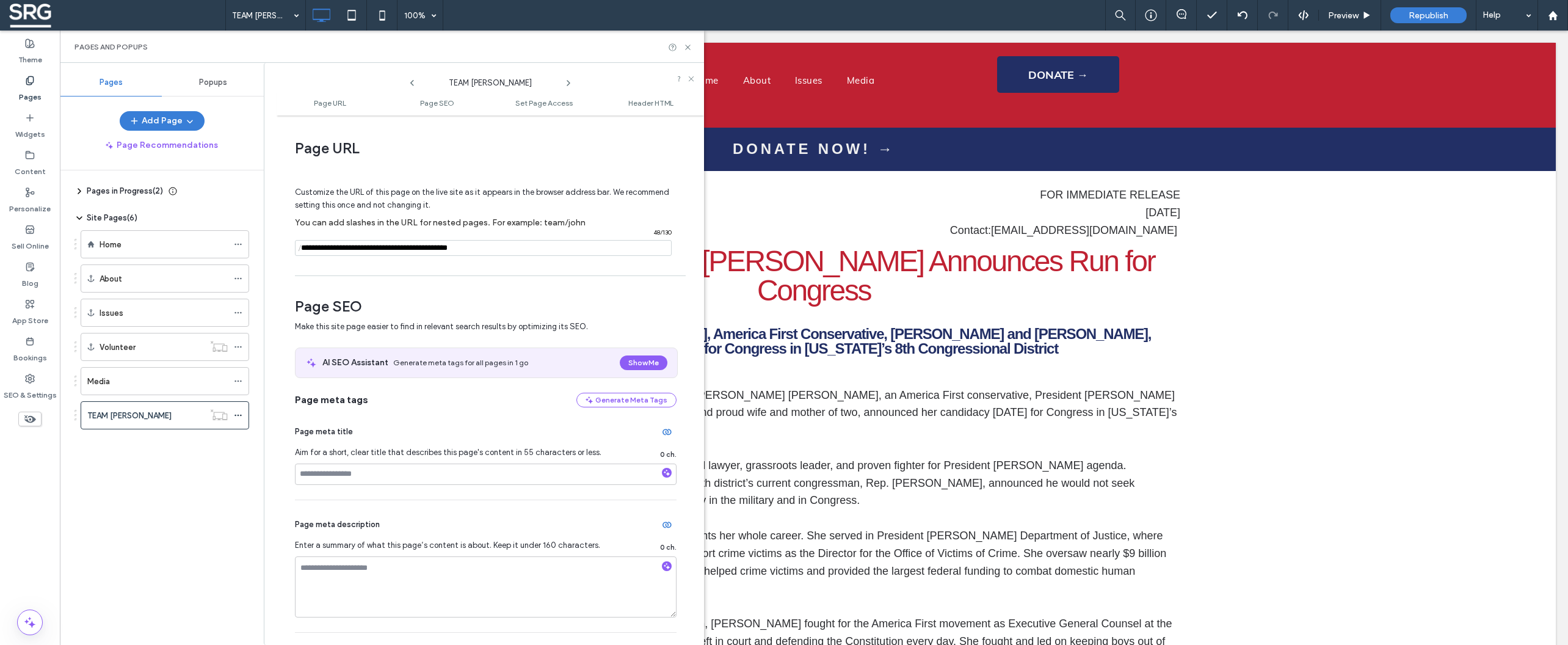
click at [346, 251] on input "notEmpty" at bounding box center [483, 248] width 376 height 16
click at [329, 250] on input "notEmpty" at bounding box center [483, 248] width 376 height 16
click at [432, 256] on input "notEmpty" at bounding box center [483, 248] width 376 height 16
drag, startPoint x: 415, startPoint y: 252, endPoint x: 302, endPoint y: 252, distance: 113.0
click at [302, 252] on input "notEmpty" at bounding box center [483, 248] width 376 height 16
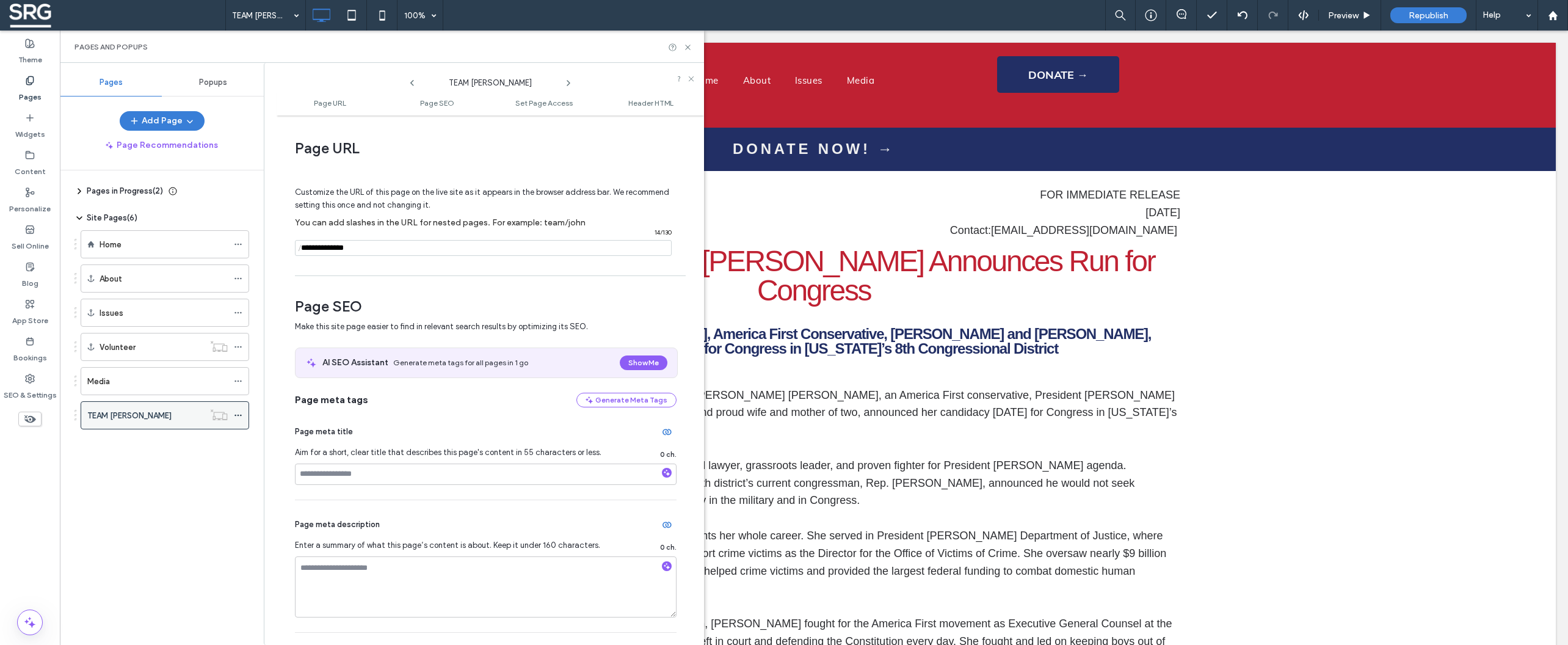
type input "**********"
click at [240, 416] on icon at bounding box center [238, 415] width 9 height 9
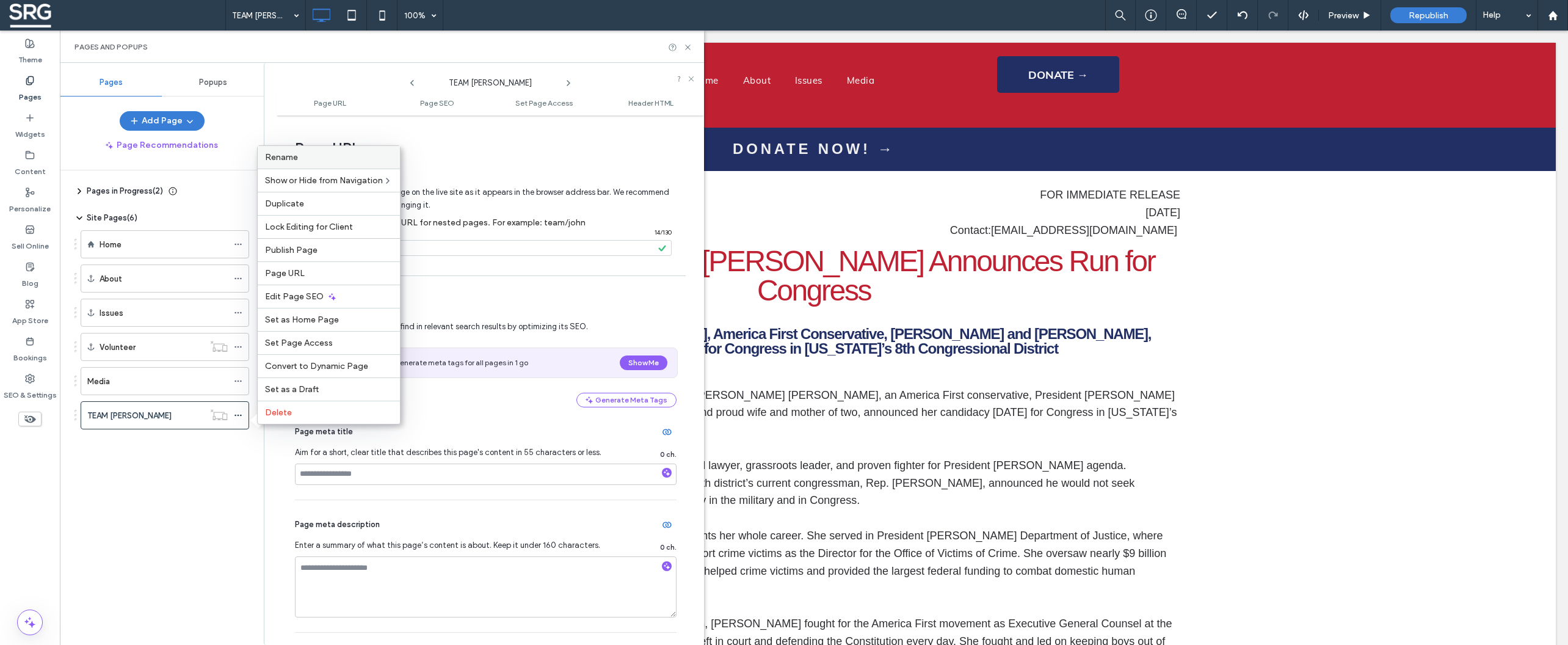
click at [321, 152] on label "Rename" at bounding box center [328, 157] width 127 height 10
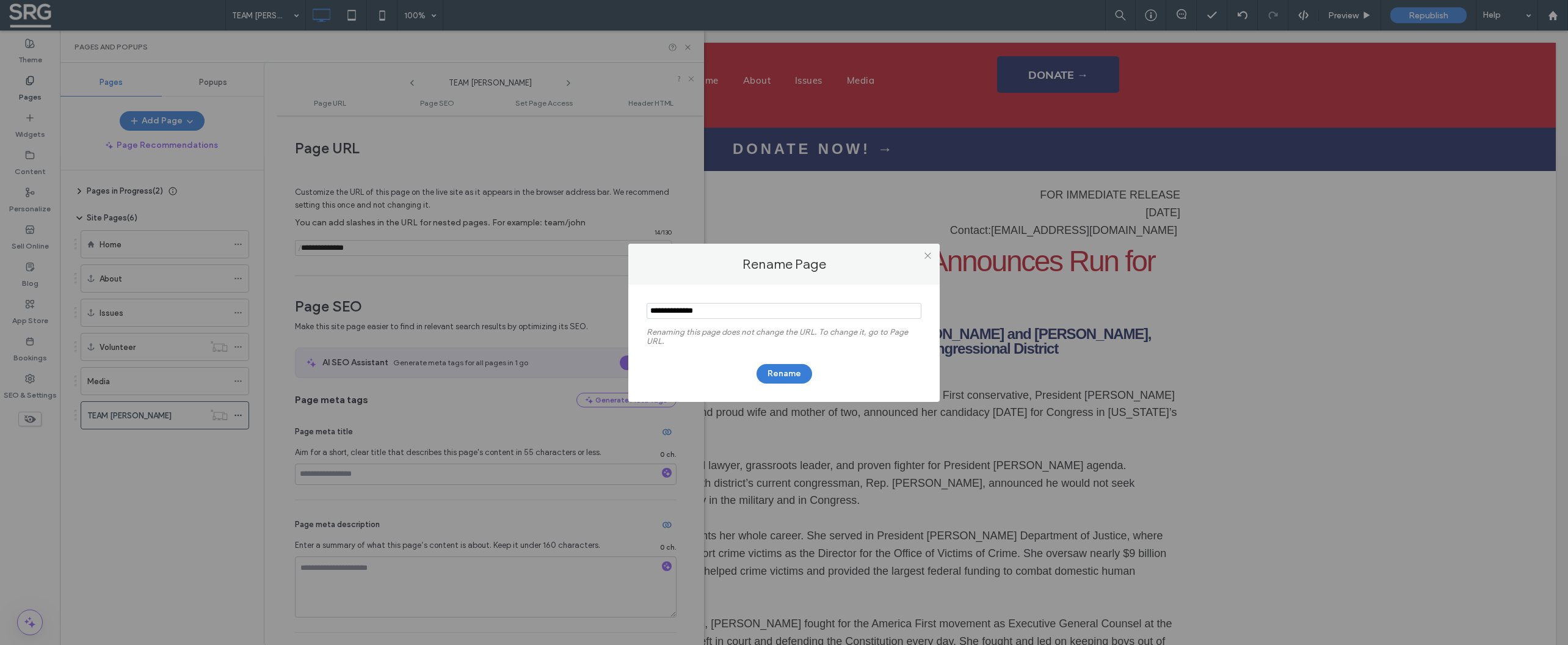
drag, startPoint x: 729, startPoint y: 313, endPoint x: 605, endPoint y: 299, distance: 124.8
click at [647, 303] on input "notEmpty" at bounding box center [784, 311] width 275 height 16
type input "**********"
click at [790, 375] on button "Rename" at bounding box center [784, 373] width 56 height 20
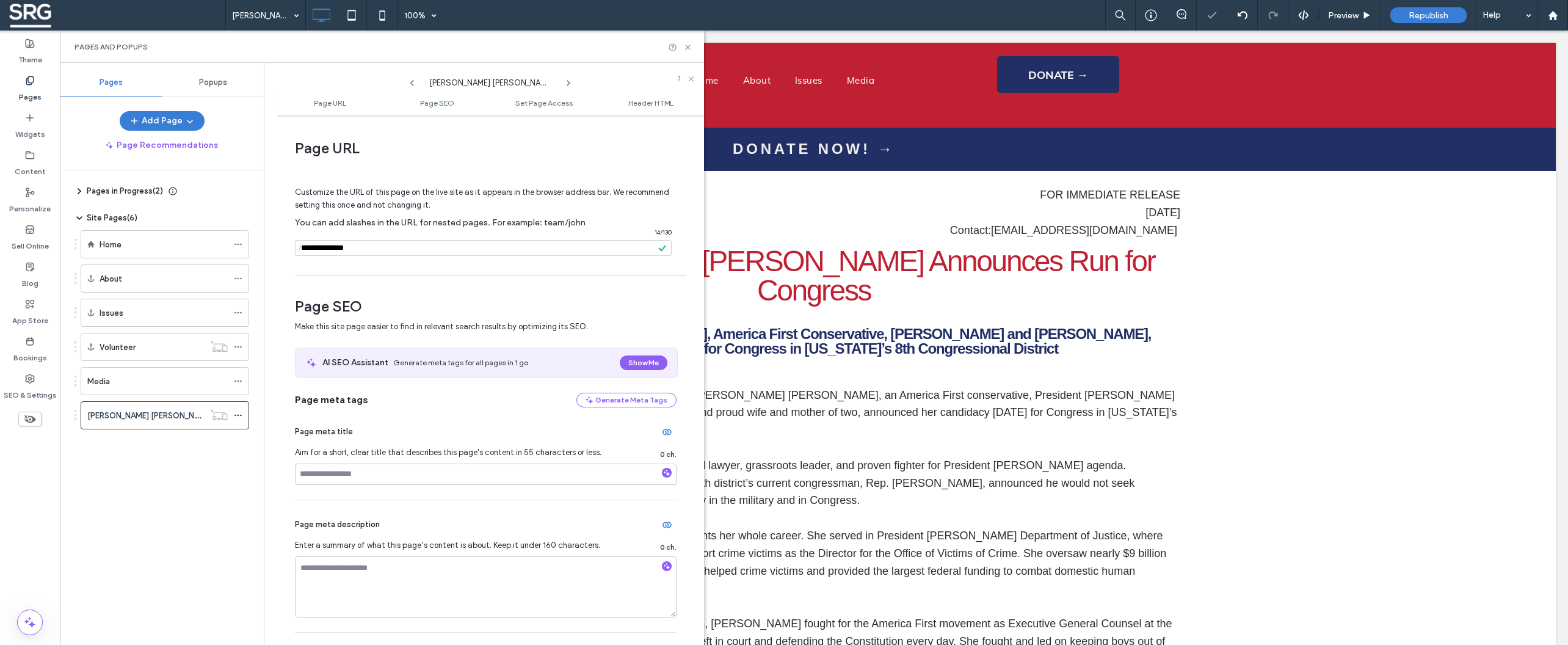
click at [388, 254] on input "notEmpty" at bounding box center [483, 248] width 376 height 16
drag, startPoint x: 349, startPoint y: 251, endPoint x: 302, endPoint y: 253, distance: 47.0
click at [302, 253] on input "notEmpty" at bounding box center [483, 248] width 376 height 16
paste input "**********"
click at [332, 252] on input "notEmpty" at bounding box center [483, 248] width 376 height 16
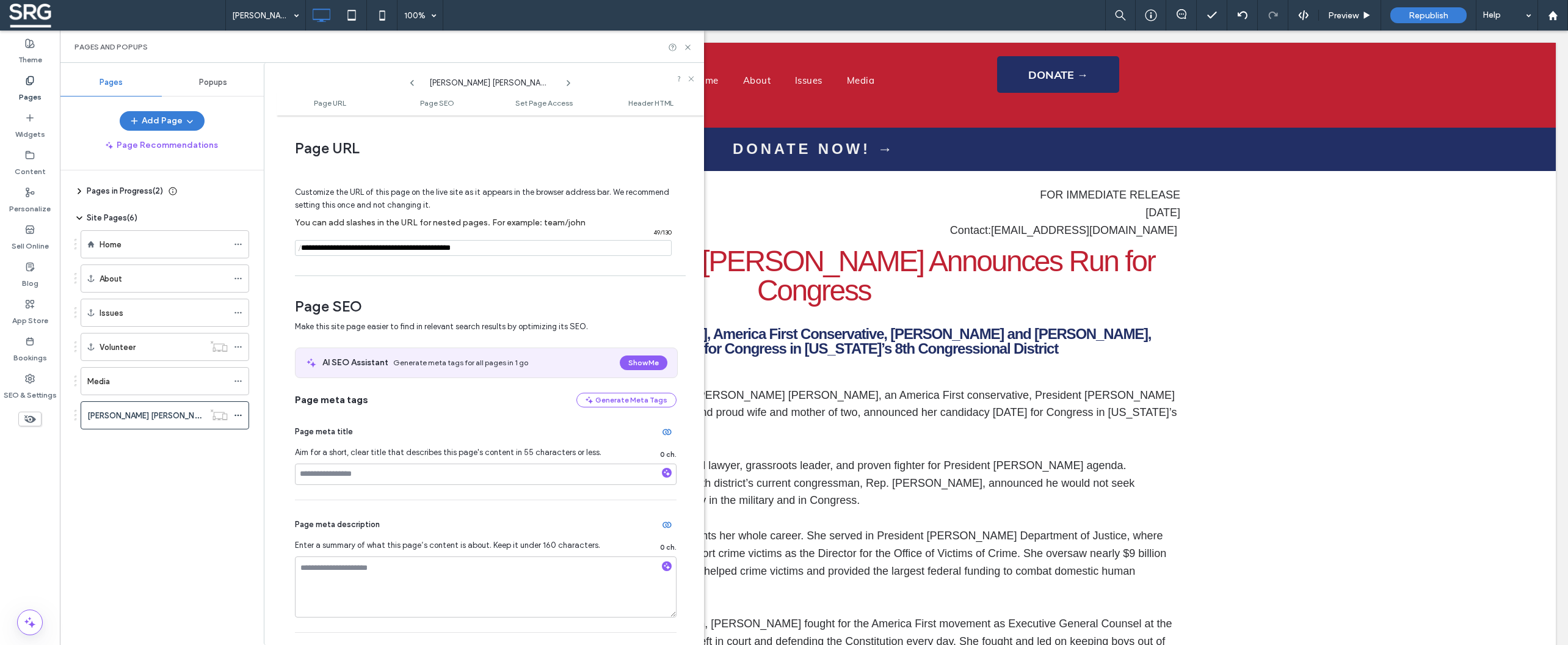
click at [305, 252] on input "notEmpty" at bounding box center [483, 248] width 376 height 16
type input "**********"
click at [504, 278] on div "Page URL Customize the URL of this page on the live site as it appears in the b…" at bounding box center [490, 380] width 428 height 518
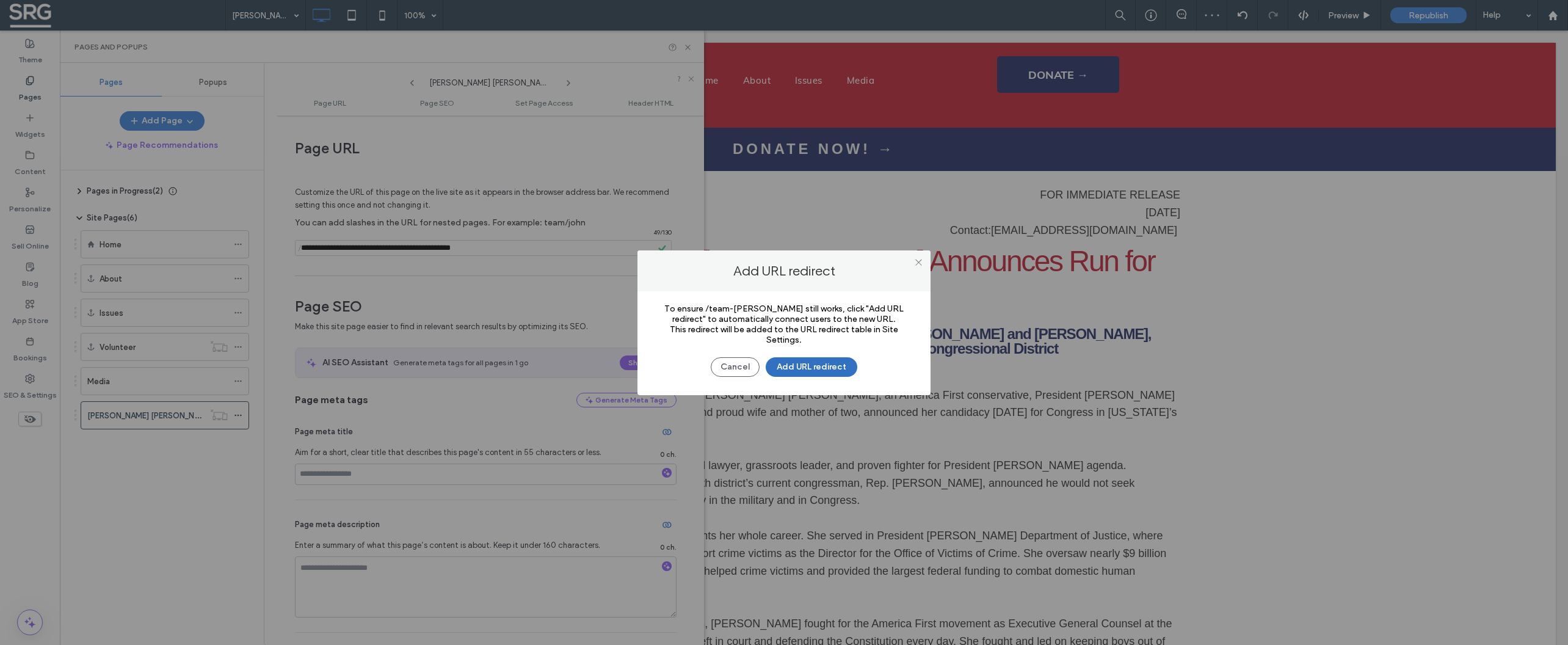
click at [814, 370] on button "Add URL redirect" at bounding box center [811, 367] width 92 height 20
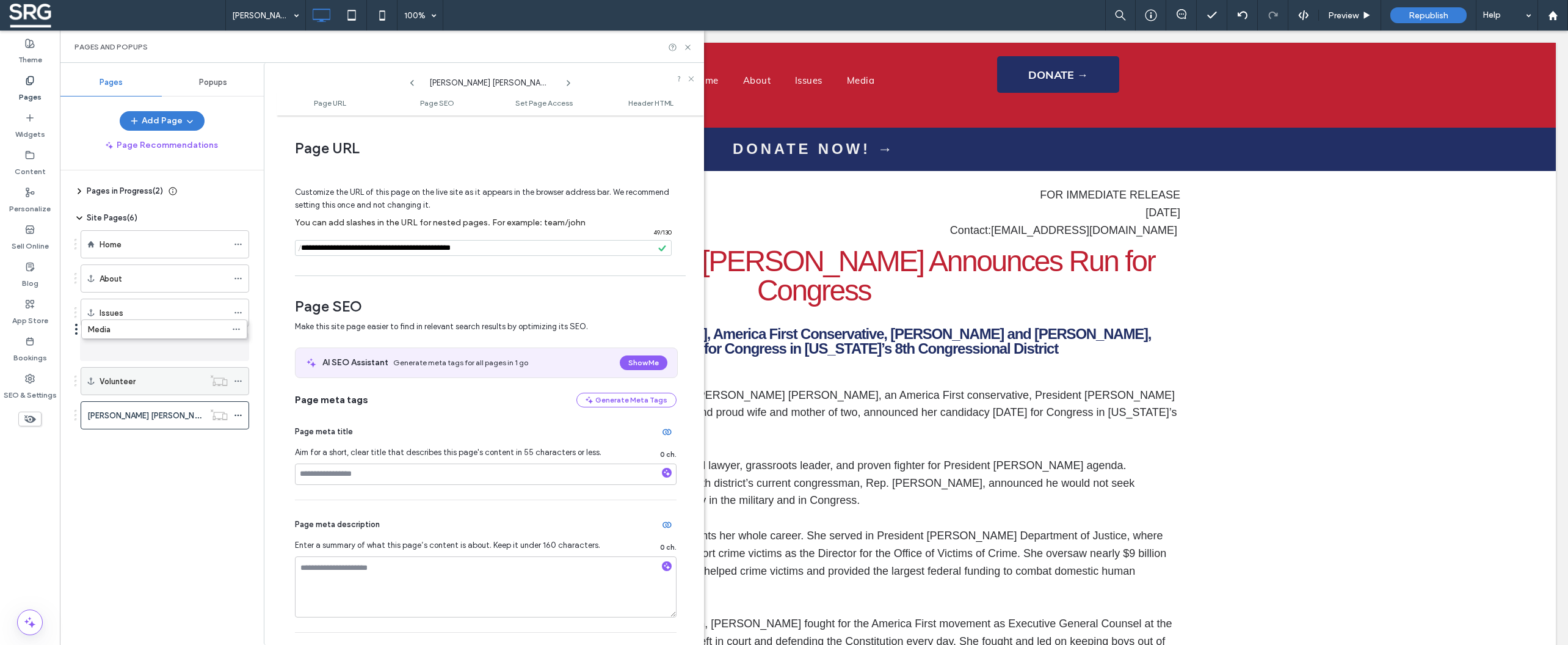
drag, startPoint x: 127, startPoint y: 384, endPoint x: 127, endPoint y: 336, distance: 48.0
click at [127, 336] on div "Pages in Progress ( 2 ) New Page New Page 2 Site Pages ( 6 ) Home About Issues …" at bounding box center [169, 404] width 189 height 468
drag, startPoint x: 132, startPoint y: 406, endPoint x: 131, endPoint y: 369, distance: 37.0
click at [131, 369] on div "Pages in Progress ( 2 ) New Page New Page 2 Site Pages ( 6 ) Home About Issues …" at bounding box center [169, 404] width 189 height 468
click at [525, 254] on input "notEmpty" at bounding box center [483, 248] width 376 height 16
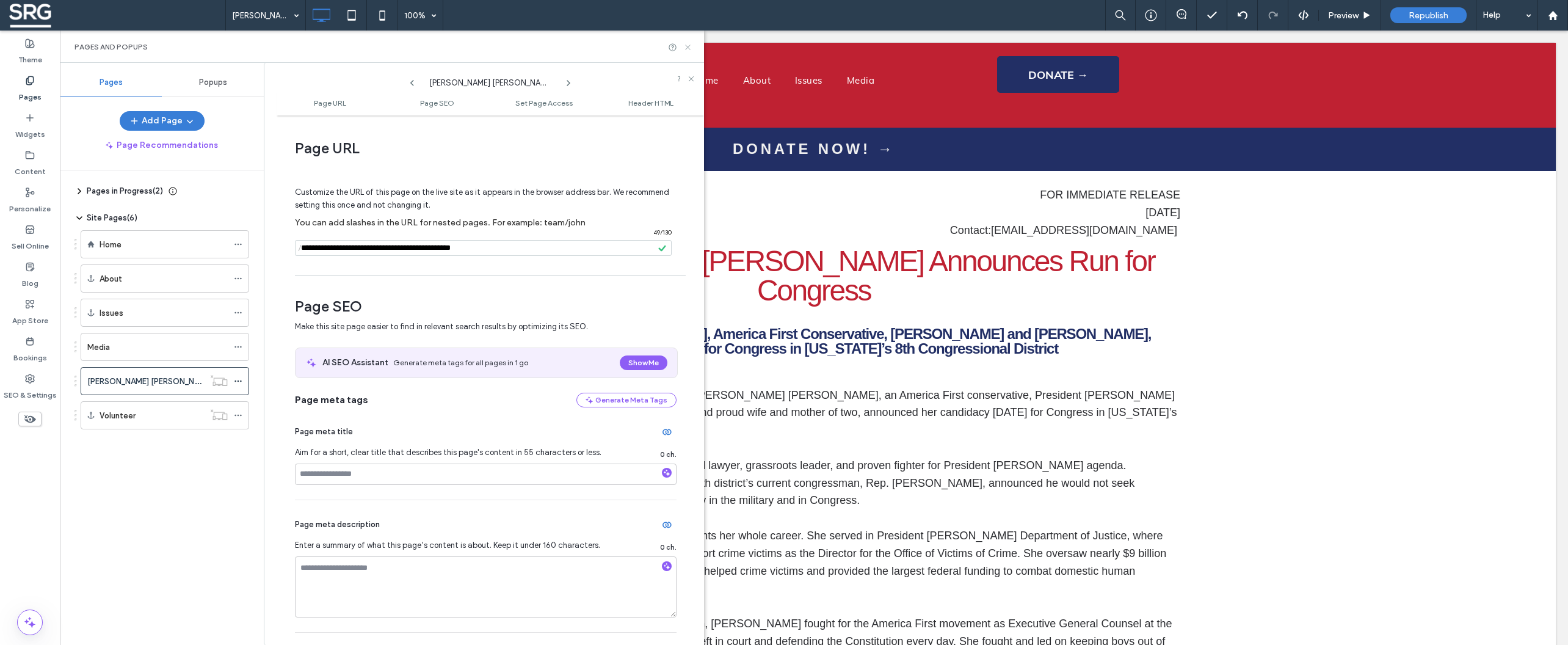
click at [688, 46] on icon at bounding box center [688, 47] width 9 height 9
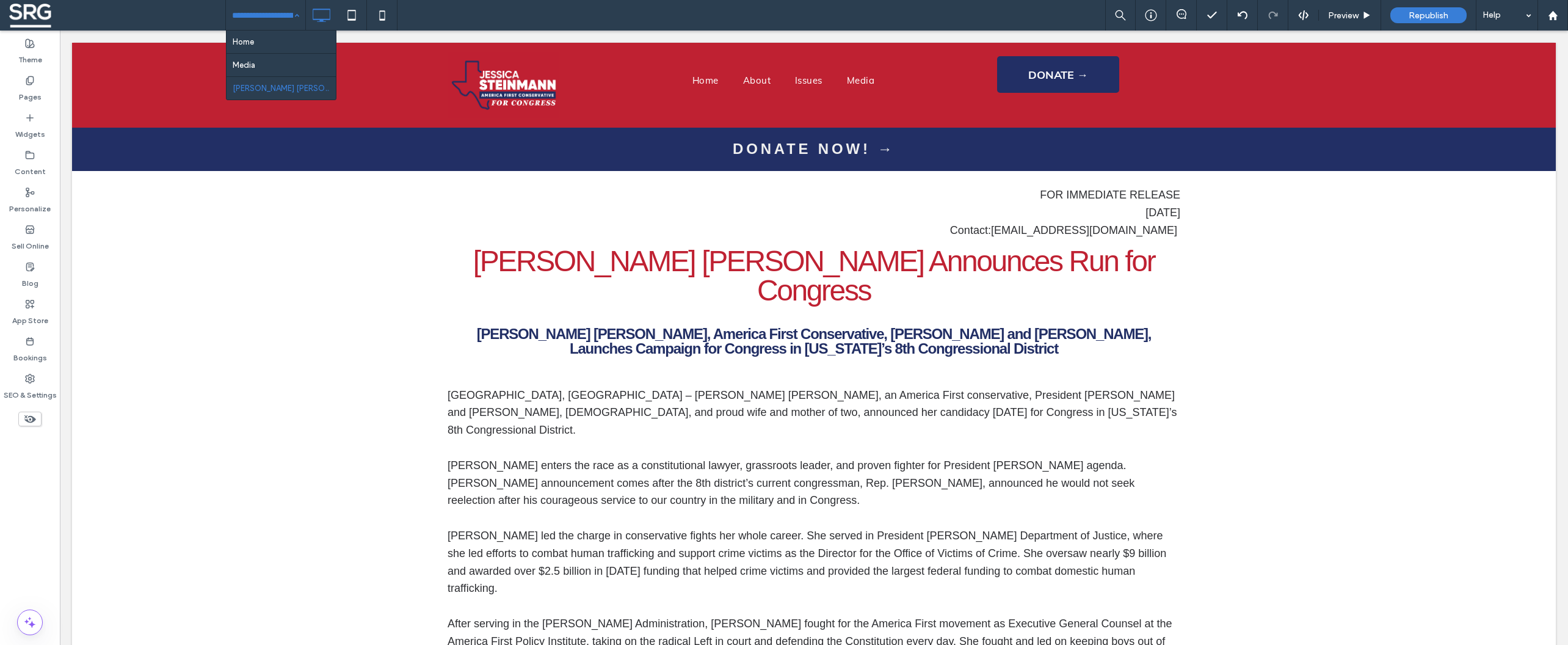
click at [265, 16] on input at bounding box center [262, 15] width 61 height 31
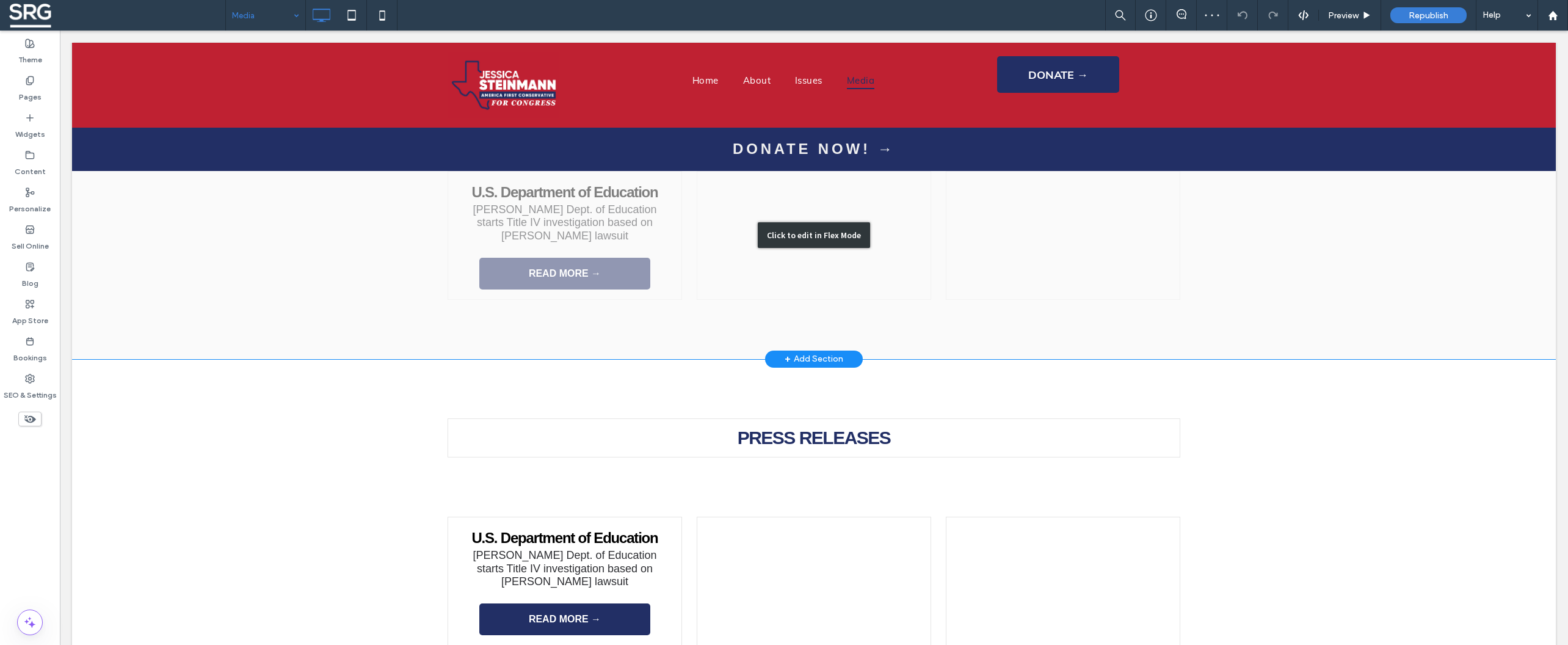
scroll to position [2774, 0]
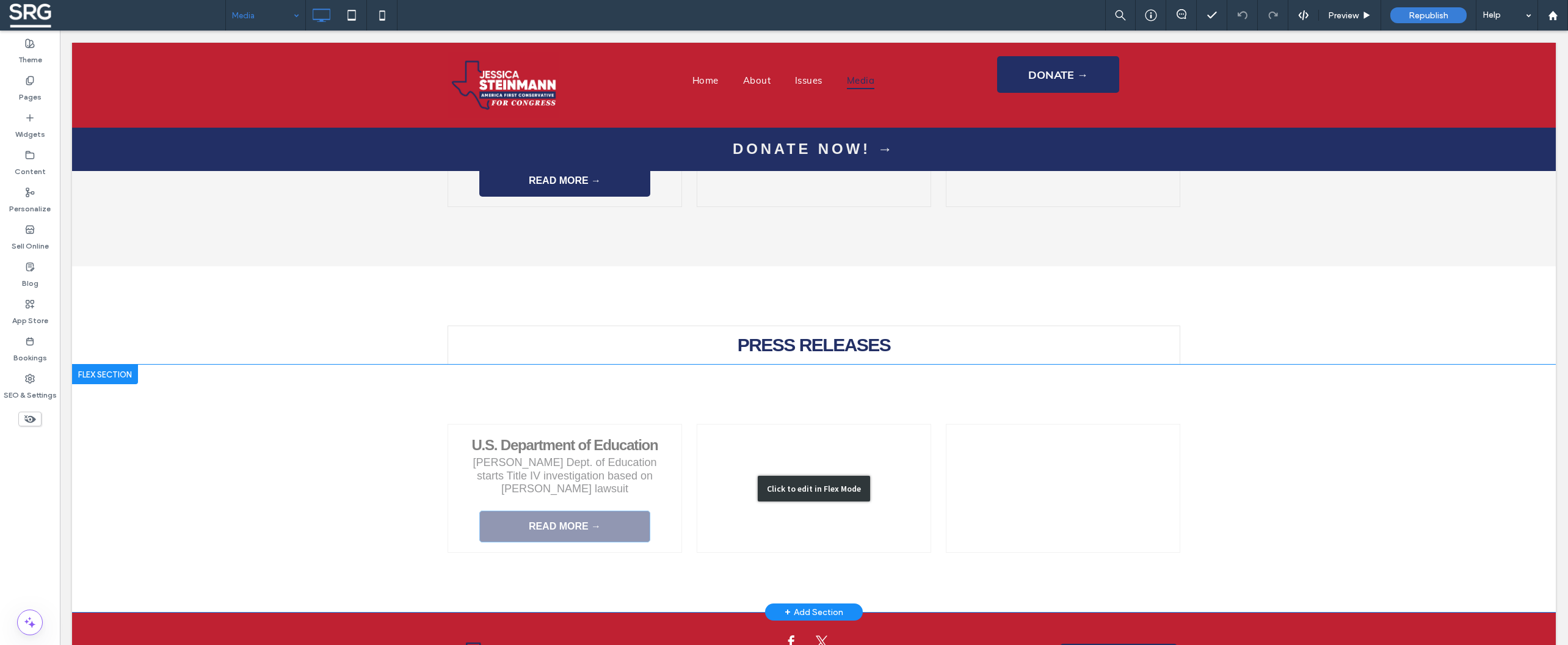
click at [548, 460] on div "Click to edit in Flex Mode" at bounding box center [814, 488] width 1483 height 247
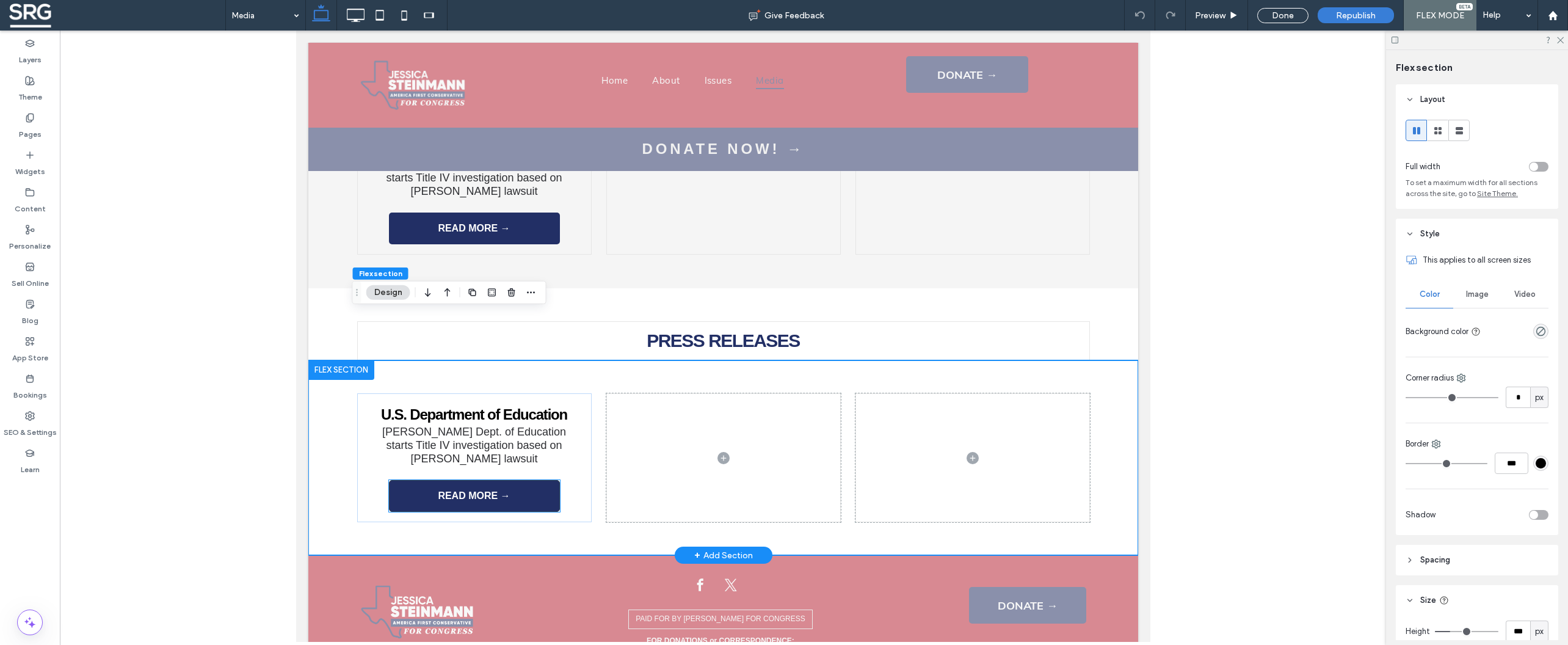
click at [508, 480] on link "READ MORE →" at bounding box center [474, 495] width 171 height 32
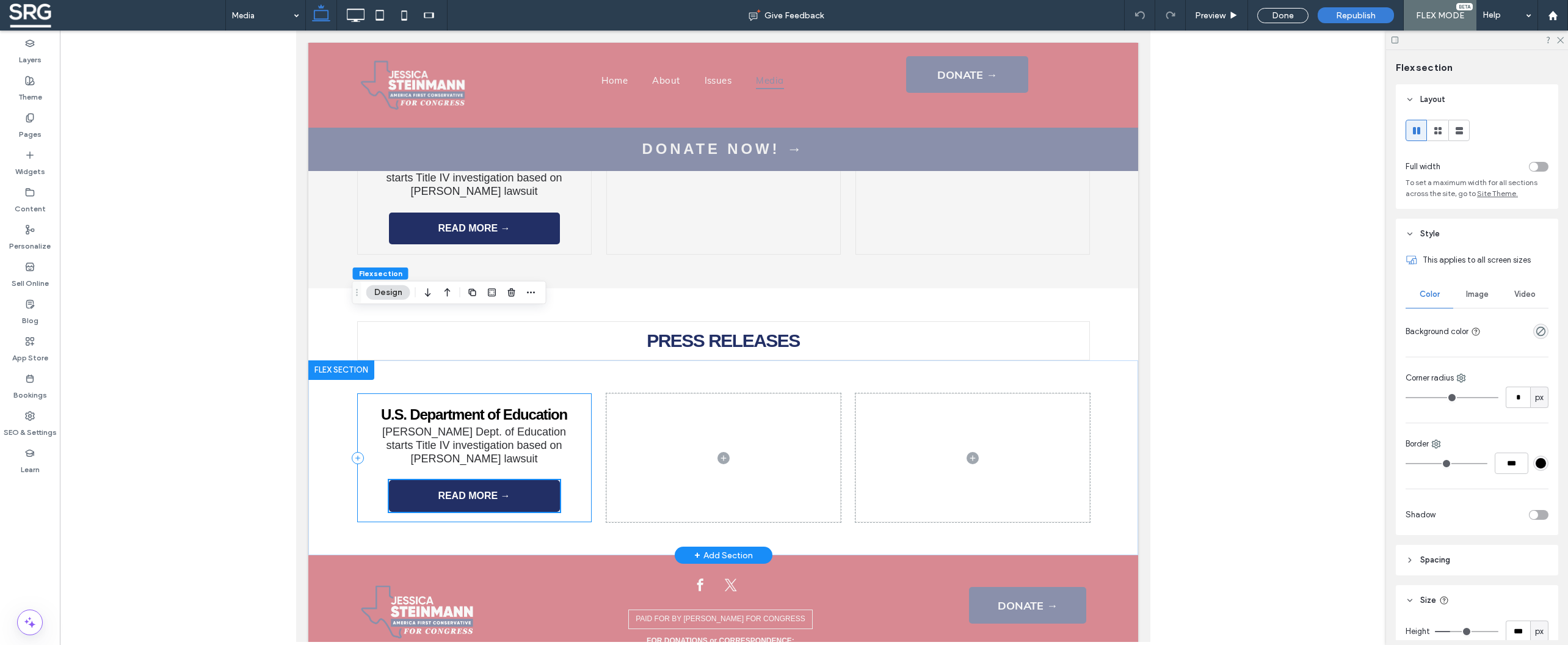
scroll to position [2308, 0]
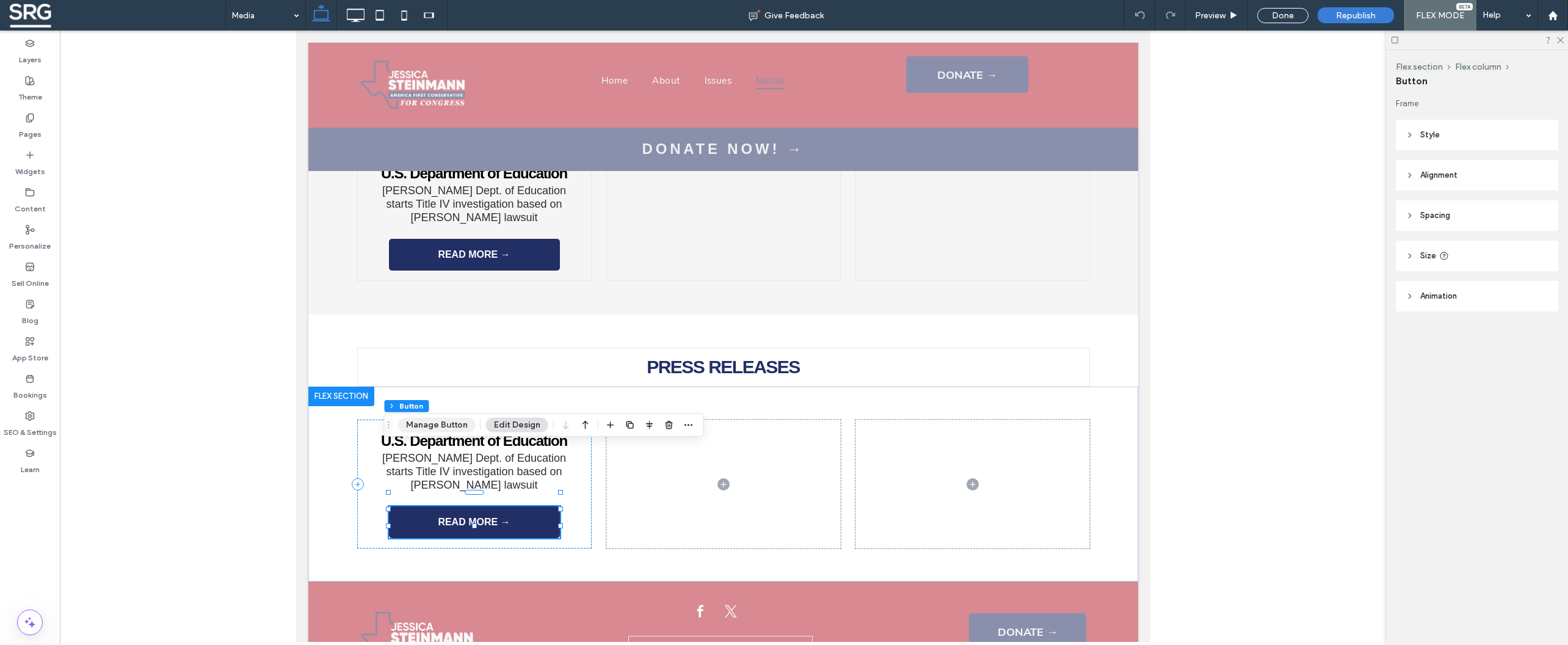
click at [444, 426] on button "Manage Button" at bounding box center [436, 424] width 78 height 15
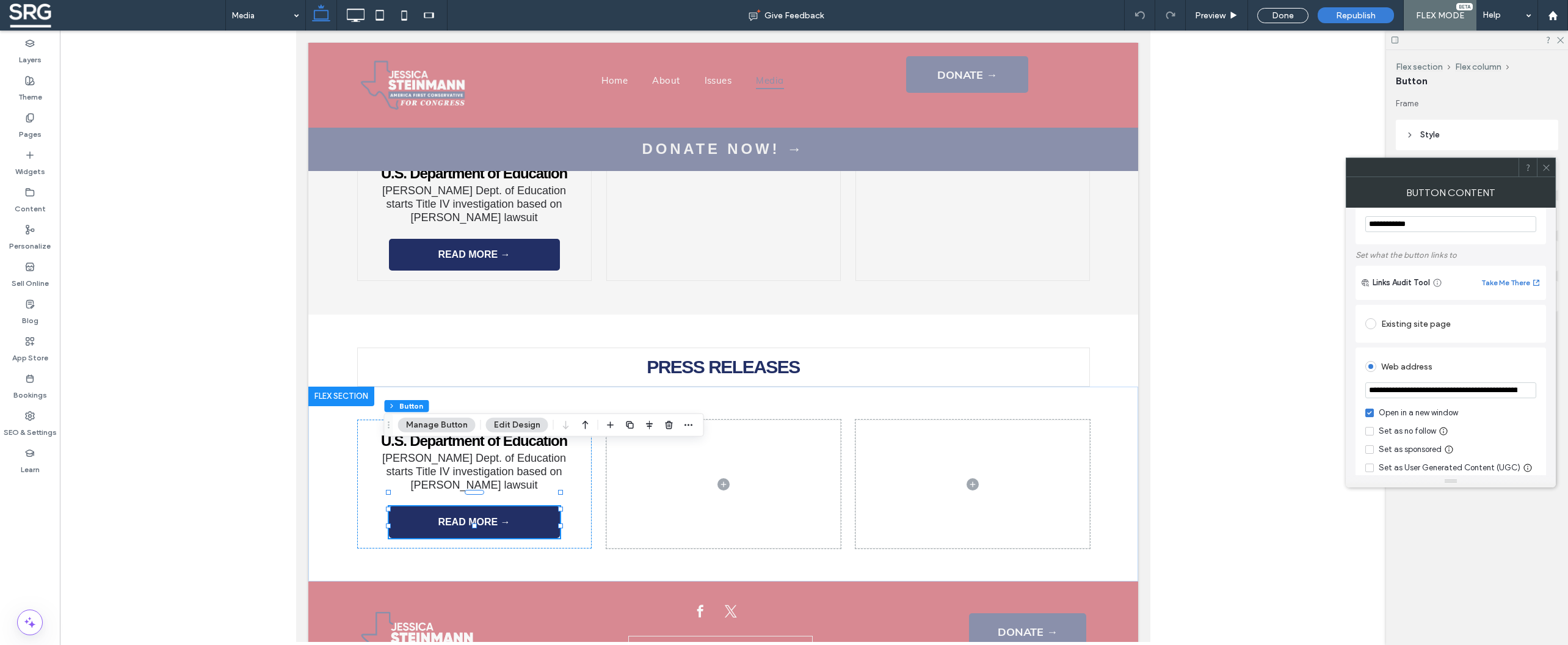
scroll to position [38, 0]
click at [1369, 322] on span at bounding box center [1370, 317] width 11 height 11
drag, startPoint x: 1417, startPoint y: 407, endPoint x: 1409, endPoint y: 409, distance: 8.2
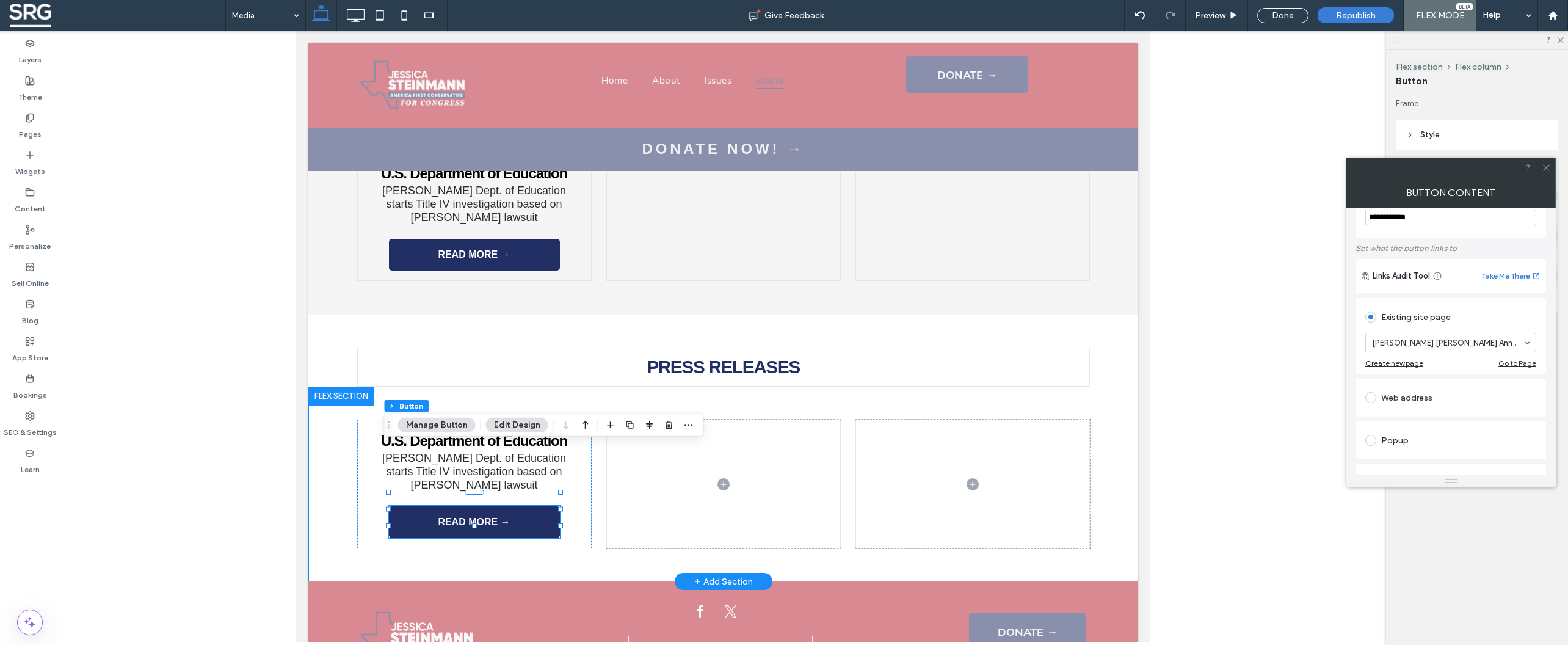
click at [908, 387] on div "U.S. Department of Education Trump Dept. of Education starts Title IV investiga…" at bounding box center [723, 484] width 732 height 195
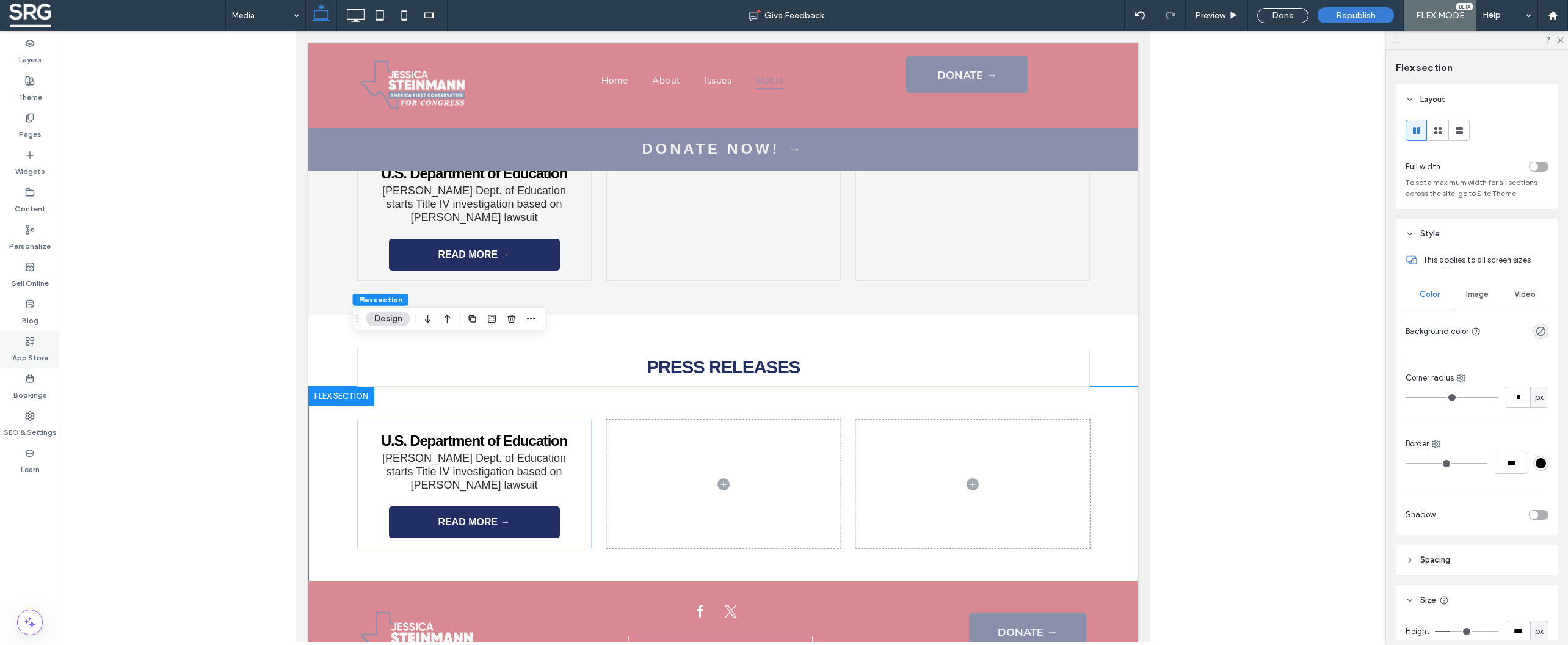
click at [449, 432] on span "U.S. Department of Education" at bounding box center [474, 440] width 186 height 16
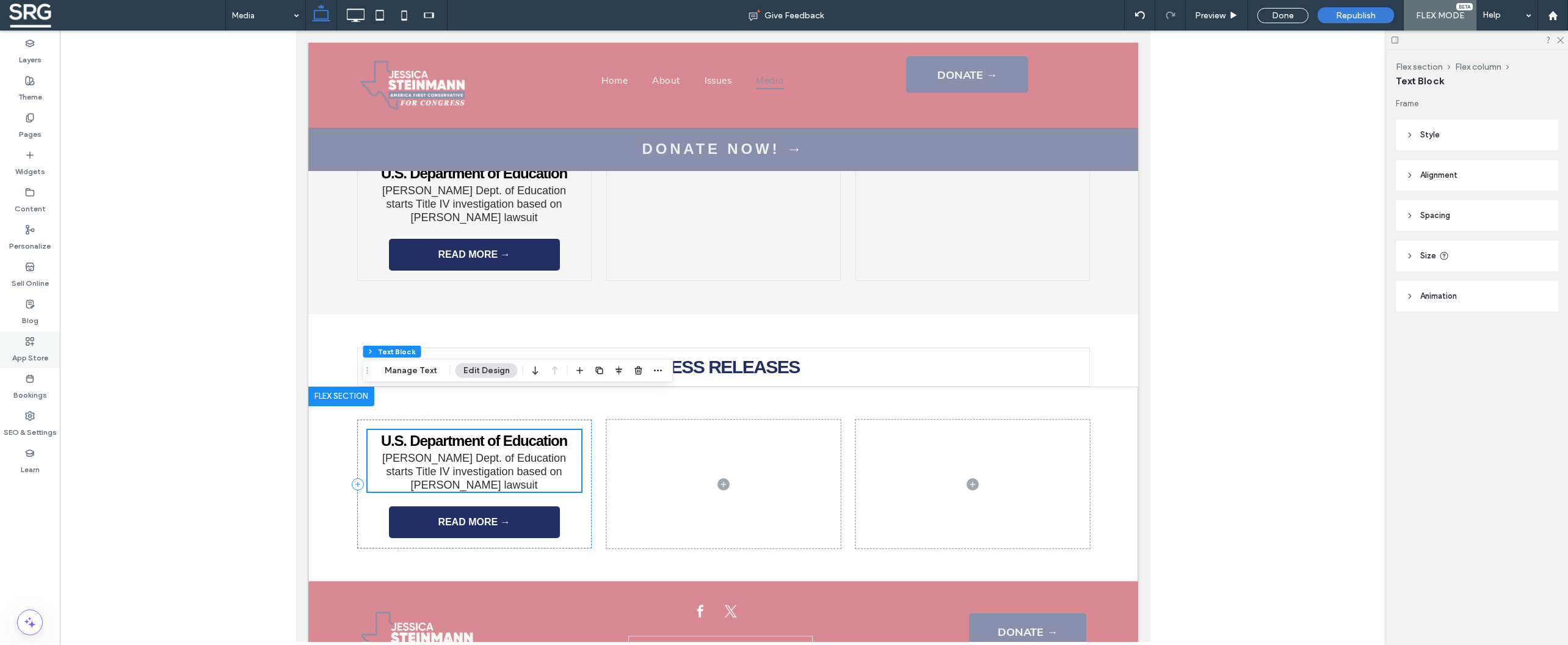
scroll to position [2299, 0]
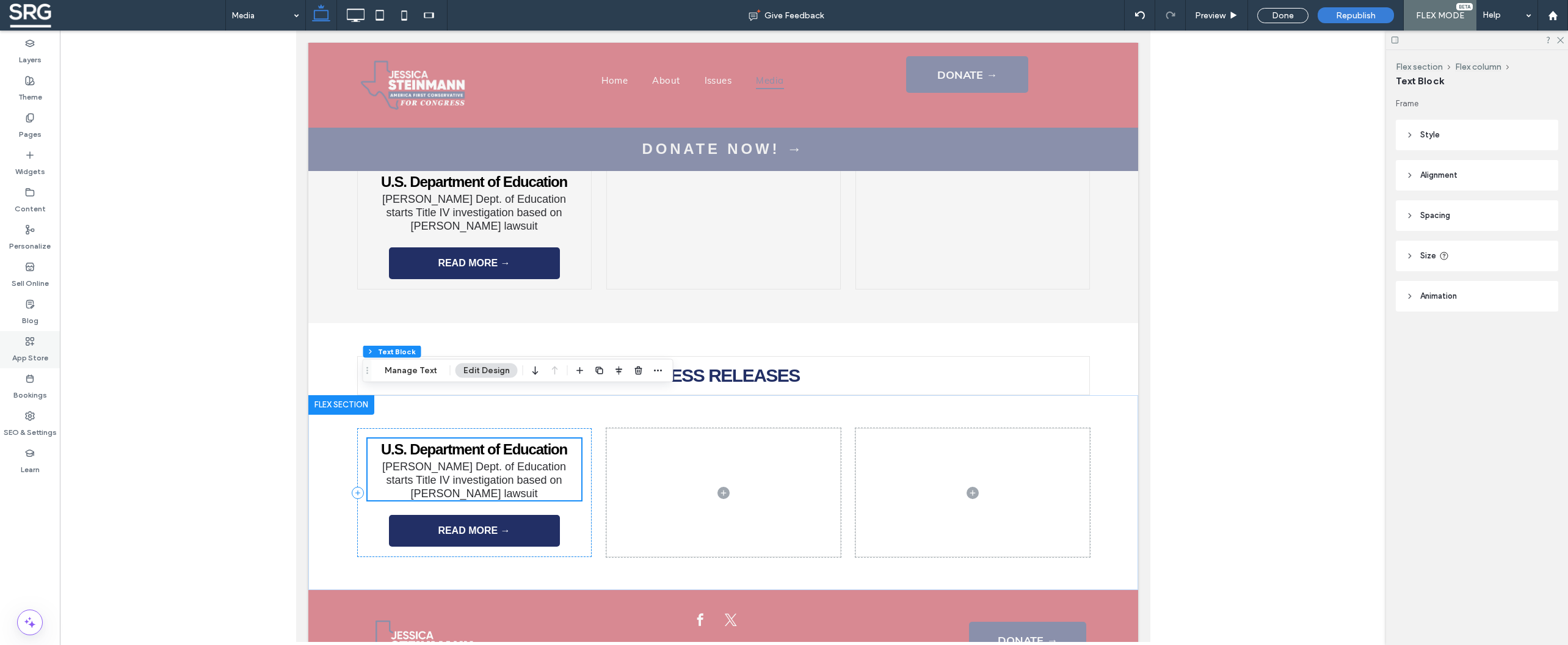
click at [449, 441] on span "U.S. Department of Education" at bounding box center [474, 448] width 186 height 16
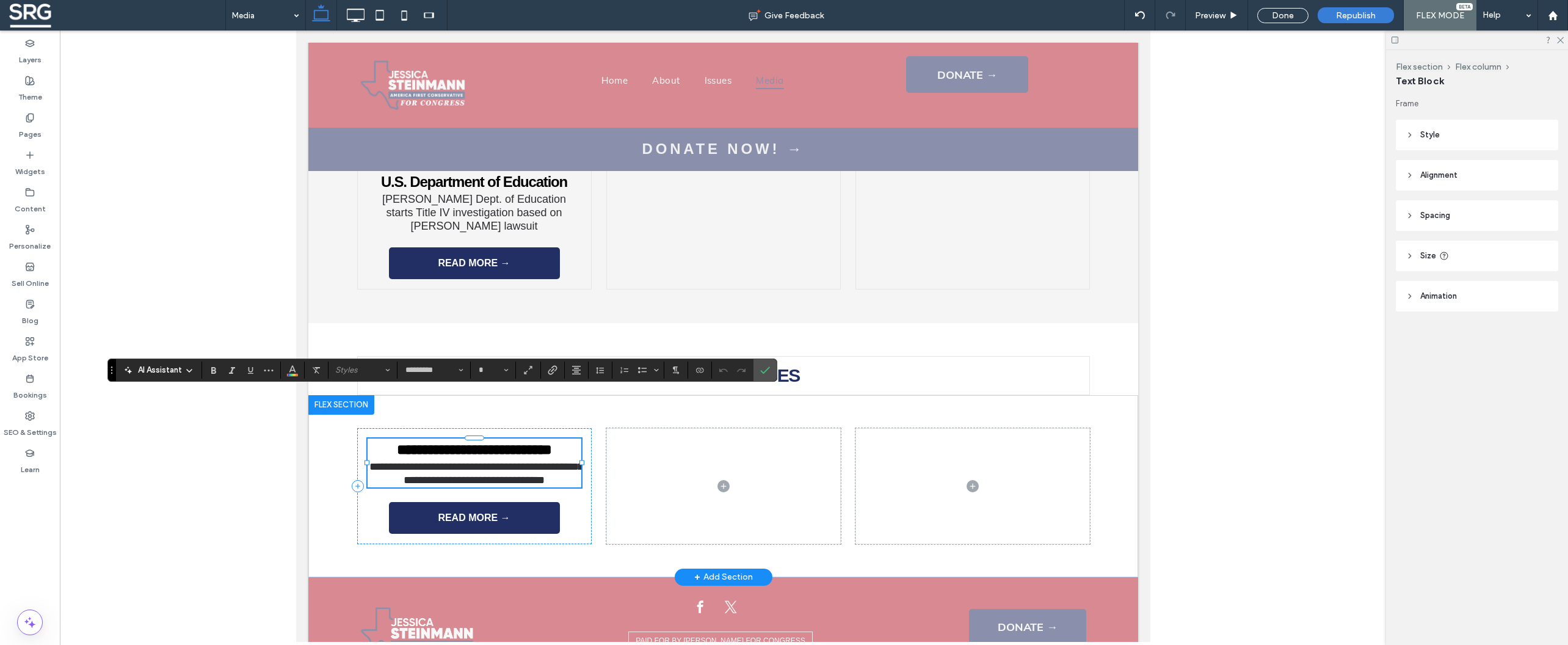
click at [447, 442] on span "**********" at bounding box center [473, 449] width 155 height 15
click at [552, 442] on span "**********" at bounding box center [473, 449] width 155 height 15
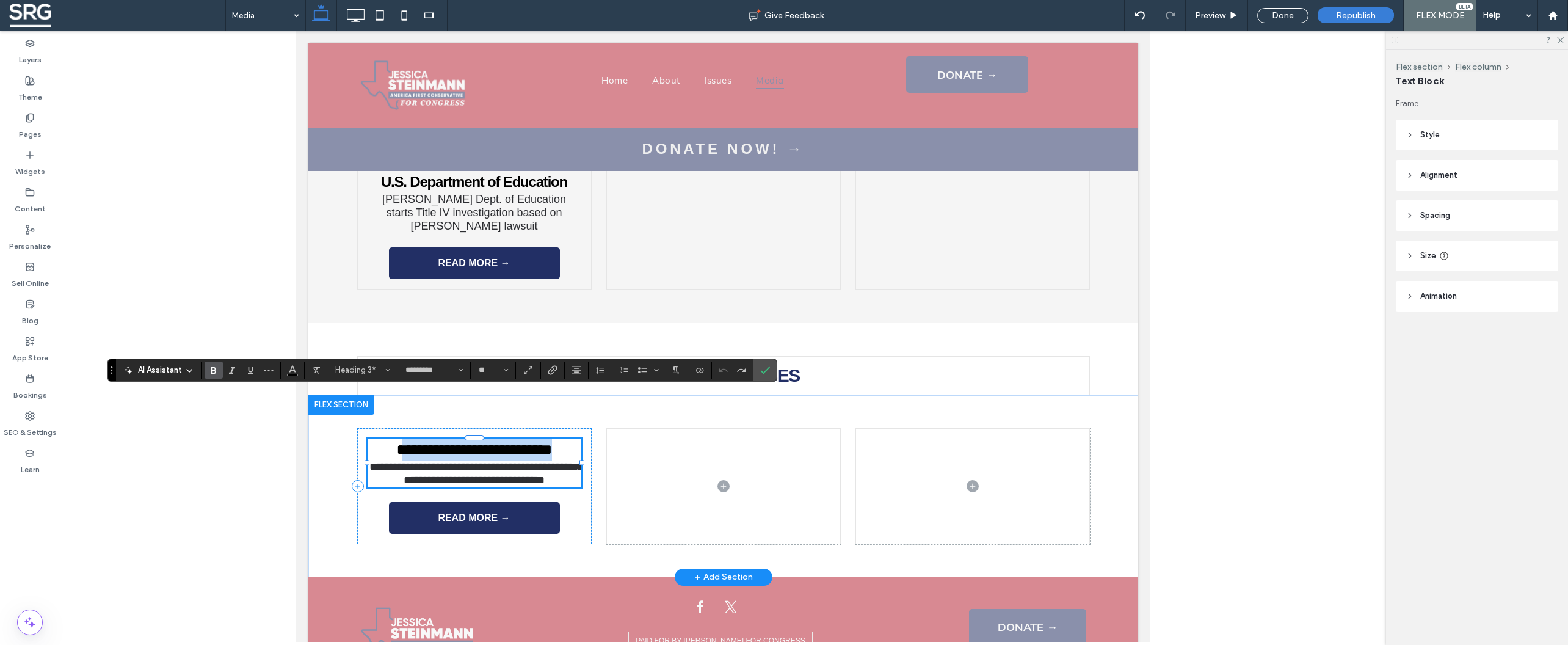
drag, startPoint x: 562, startPoint y: 403, endPoint x: 388, endPoint y: 404, distance: 174.0
click at [396, 442] on span "**********" at bounding box center [473, 449] width 155 height 15
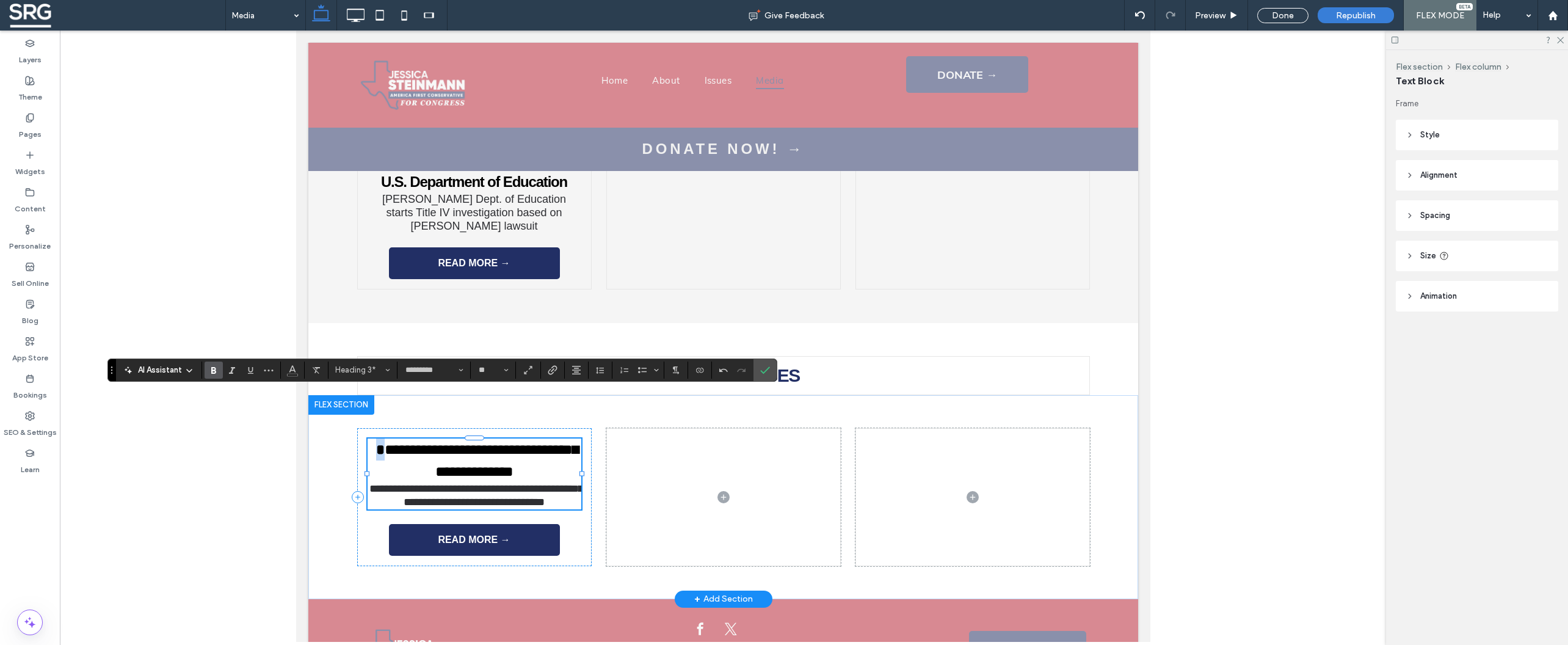
drag, startPoint x: 406, startPoint y: 405, endPoint x: 396, endPoint y: 404, distance: 10.0
click at [396, 438] on h3 "**********" at bounding box center [474, 459] width 214 height 44
drag, startPoint x: 369, startPoint y: 403, endPoint x: 535, endPoint y: 419, distance: 166.8
click at [535, 438] on h3 "**********" at bounding box center [474, 459] width 214 height 44
click at [219, 370] on label "Bold" at bounding box center [213, 370] width 18 height 17
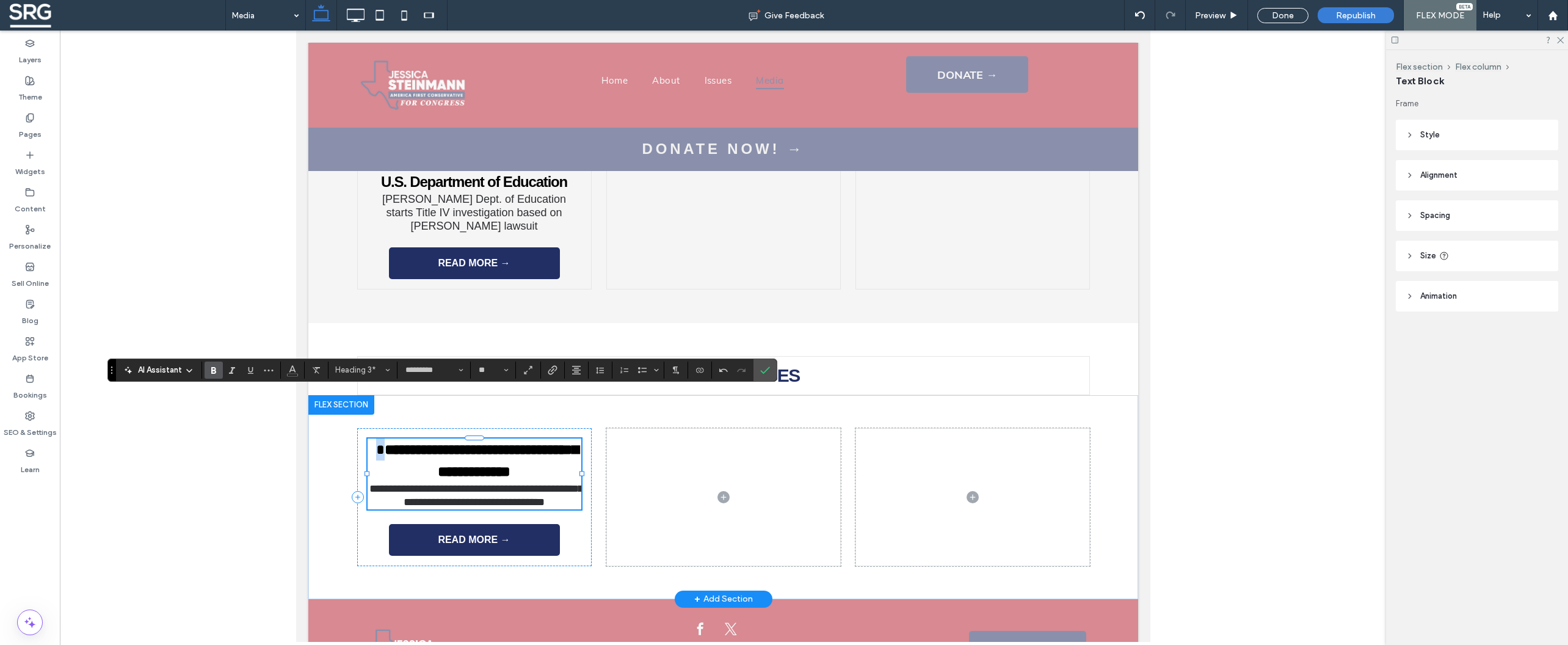
click at [457, 438] on h3 "**********" at bounding box center [474, 459] width 214 height 44
click at [212, 367] on use "Bold" at bounding box center [214, 370] width 5 height 7
click at [593, 369] on button "Line Height" at bounding box center [600, 370] width 18 height 17
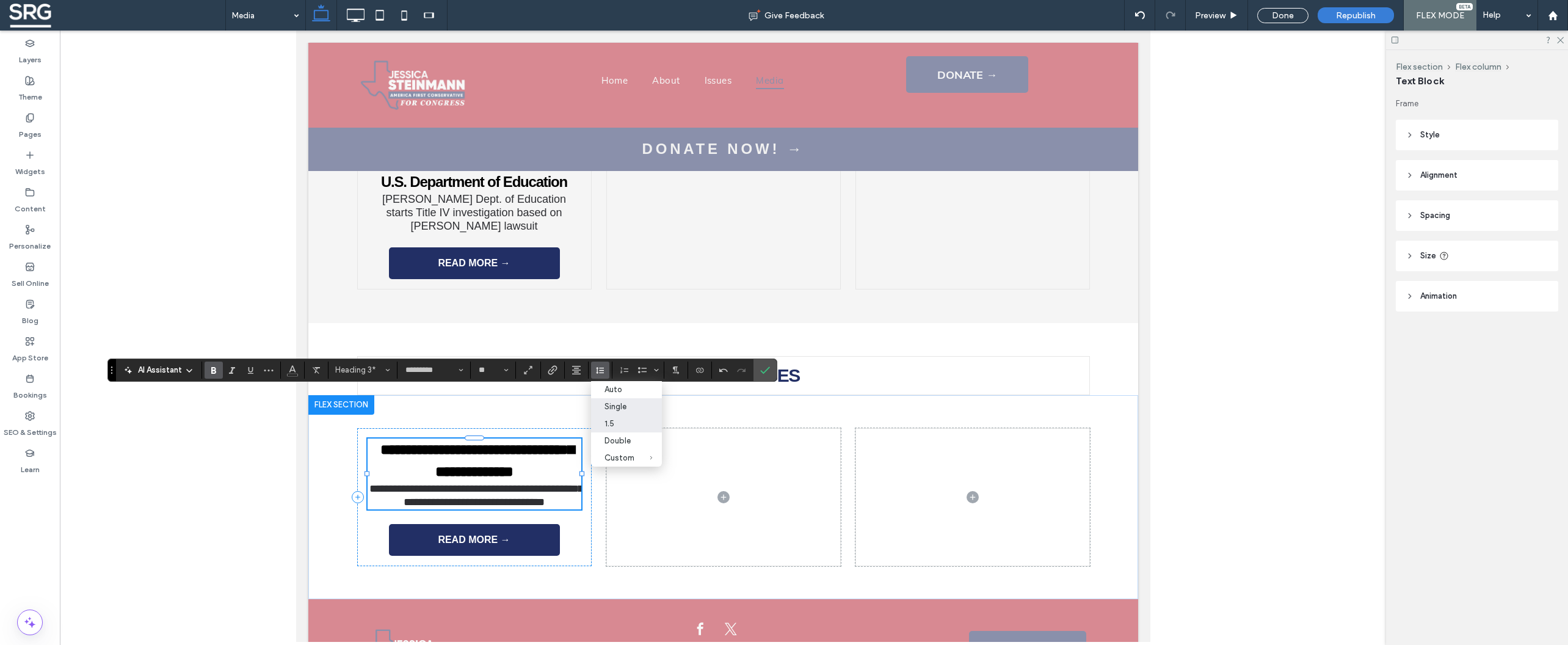
click at [610, 405] on div "Single" at bounding box center [619, 406] width 30 height 9
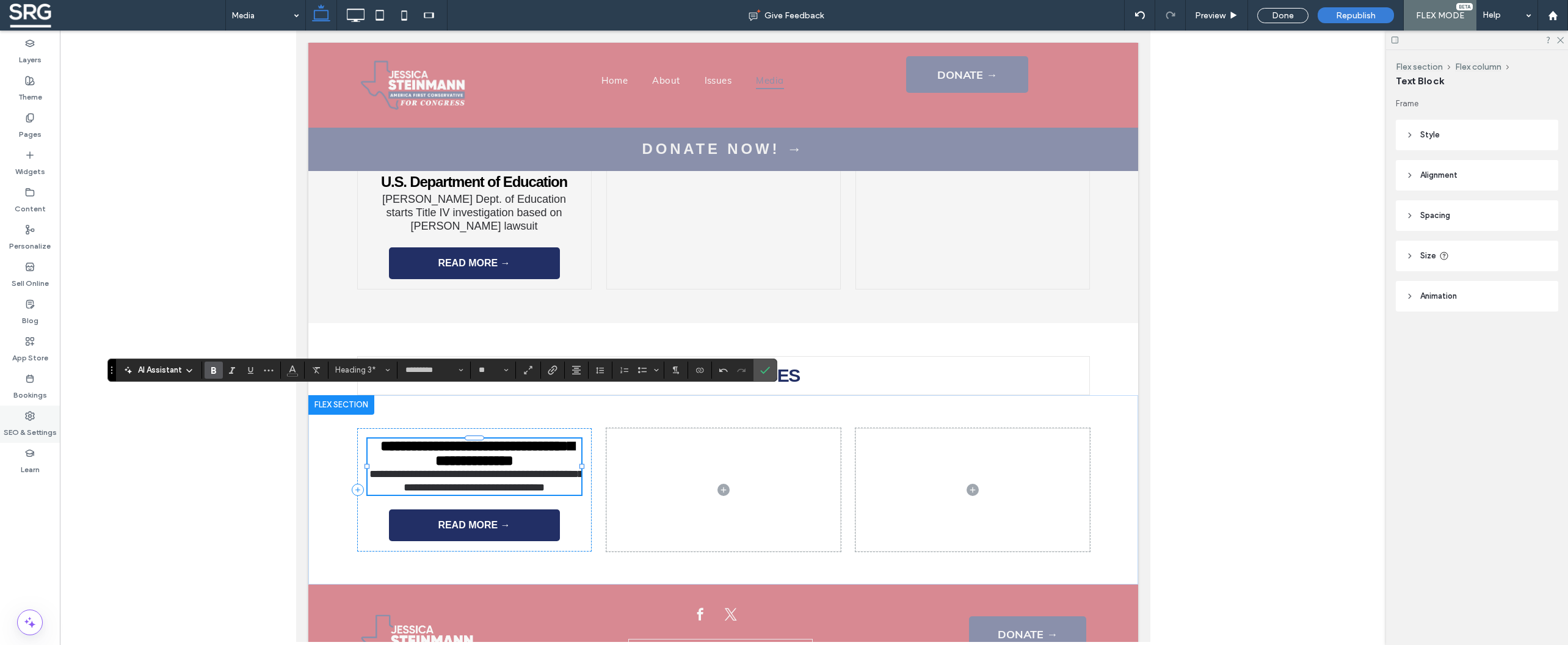
click at [451, 468] on p "**********" at bounding box center [474, 481] width 214 height 27
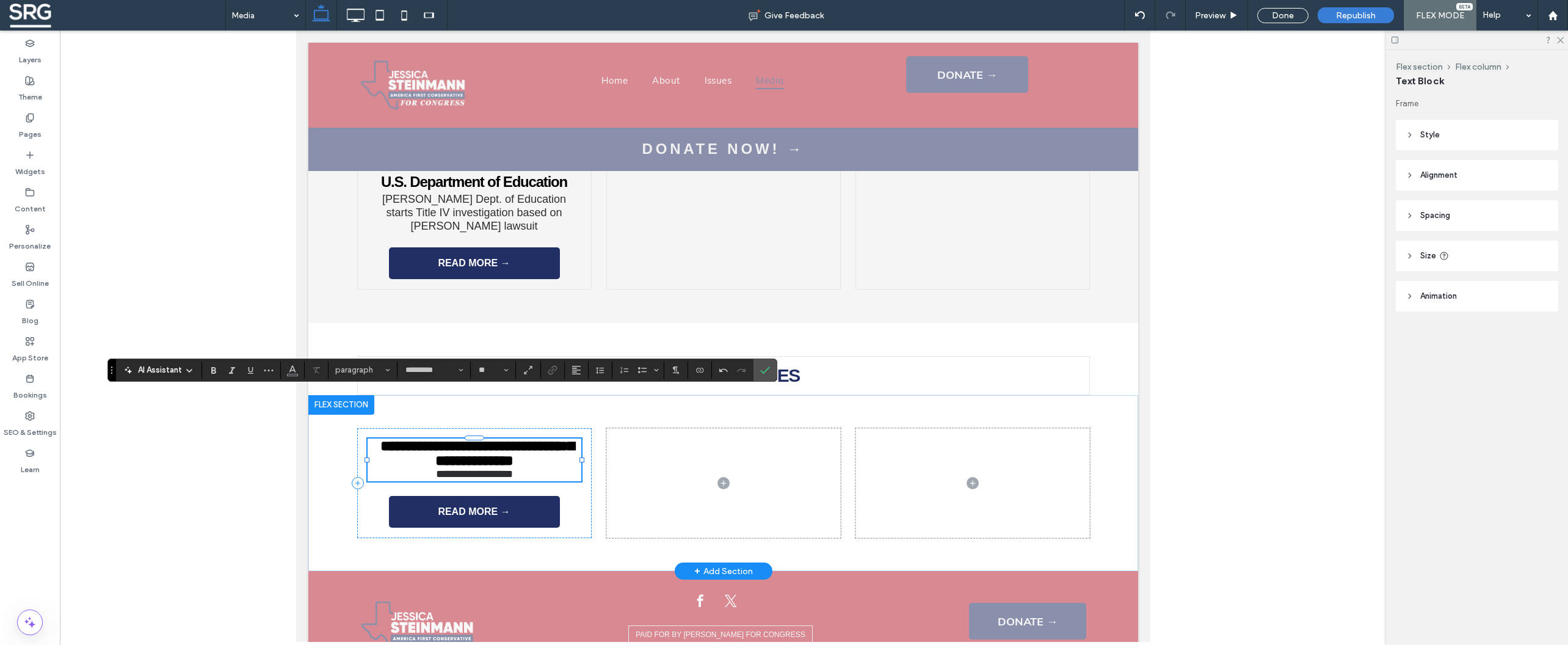
click at [535, 468] on p "**********" at bounding box center [474, 475] width 214 height 14
type input "**"
drag, startPoint x: 532, startPoint y: 425, endPoint x: 406, endPoint y: 425, distance: 126.0
click at [406, 468] on p "**********" at bounding box center [474, 475] width 214 height 14
click at [561, 468] on p "**********" at bounding box center [474, 475] width 214 height 14
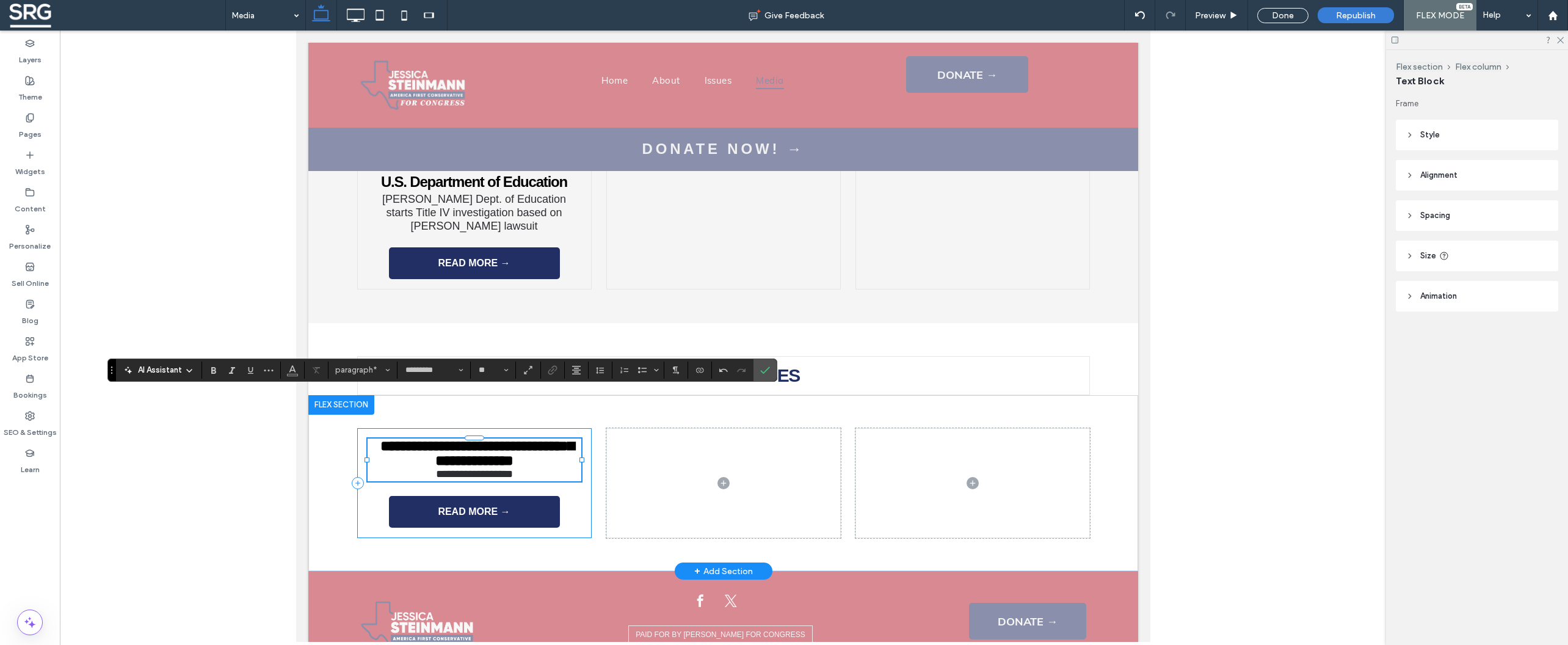
click at [577, 460] on div "**********" at bounding box center [474, 482] width 234 height 109
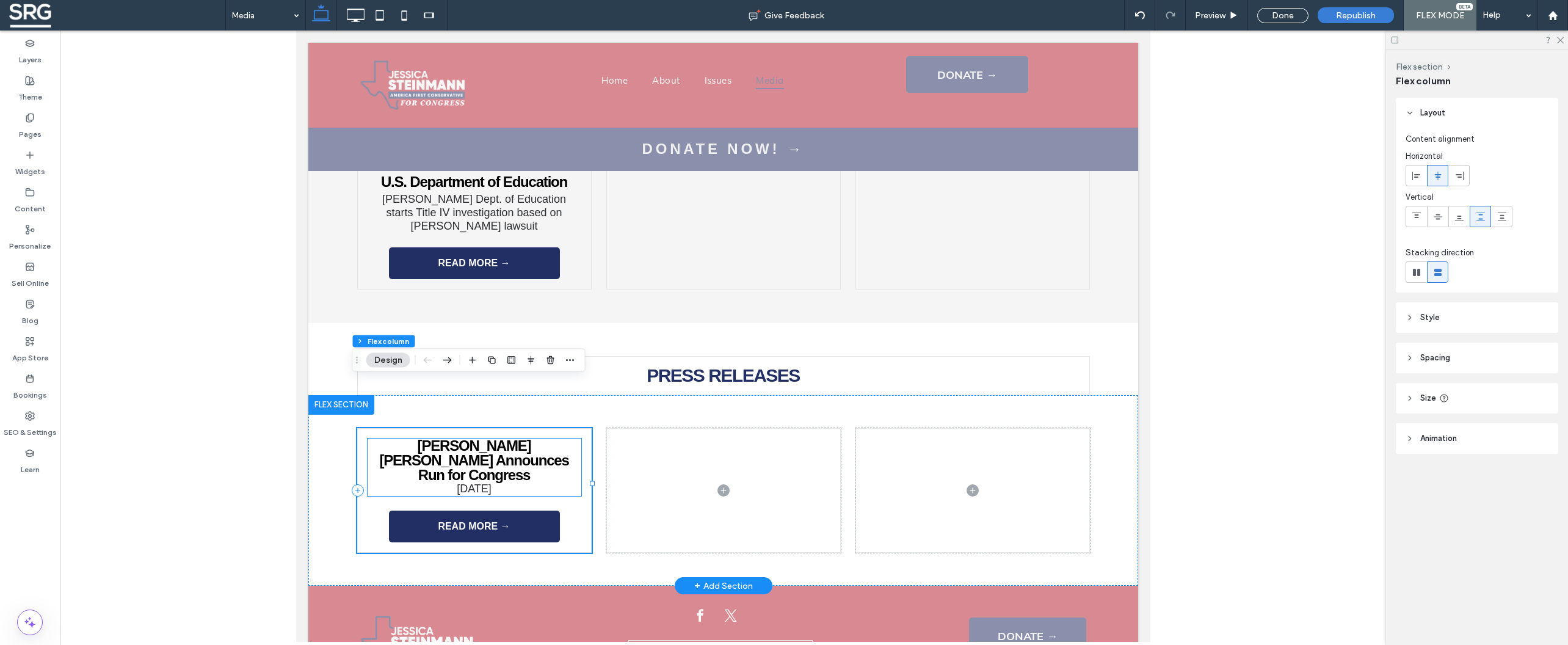
click at [566, 482] on p "September 12, 2025" at bounding box center [474, 489] width 214 height 14
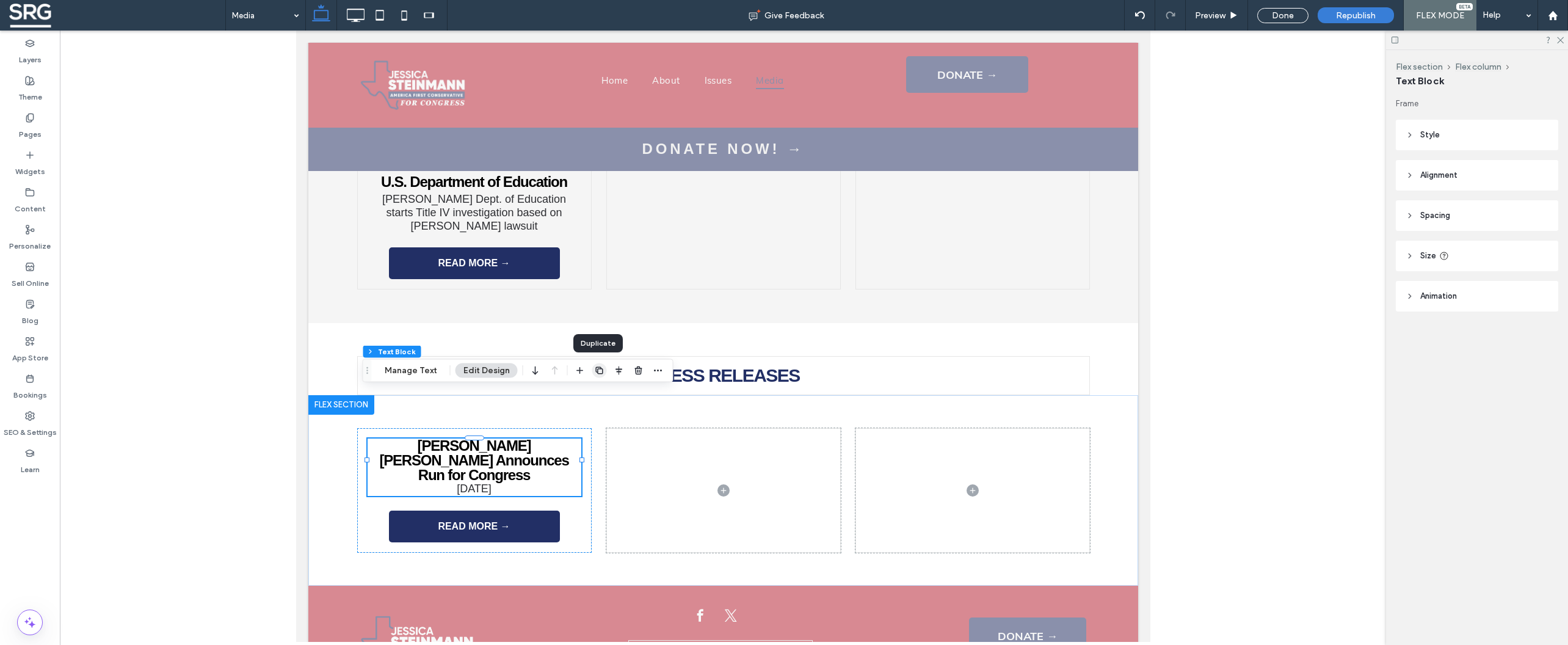
click at [599, 372] on icon "button" at bounding box center [599, 370] width 9 height 9
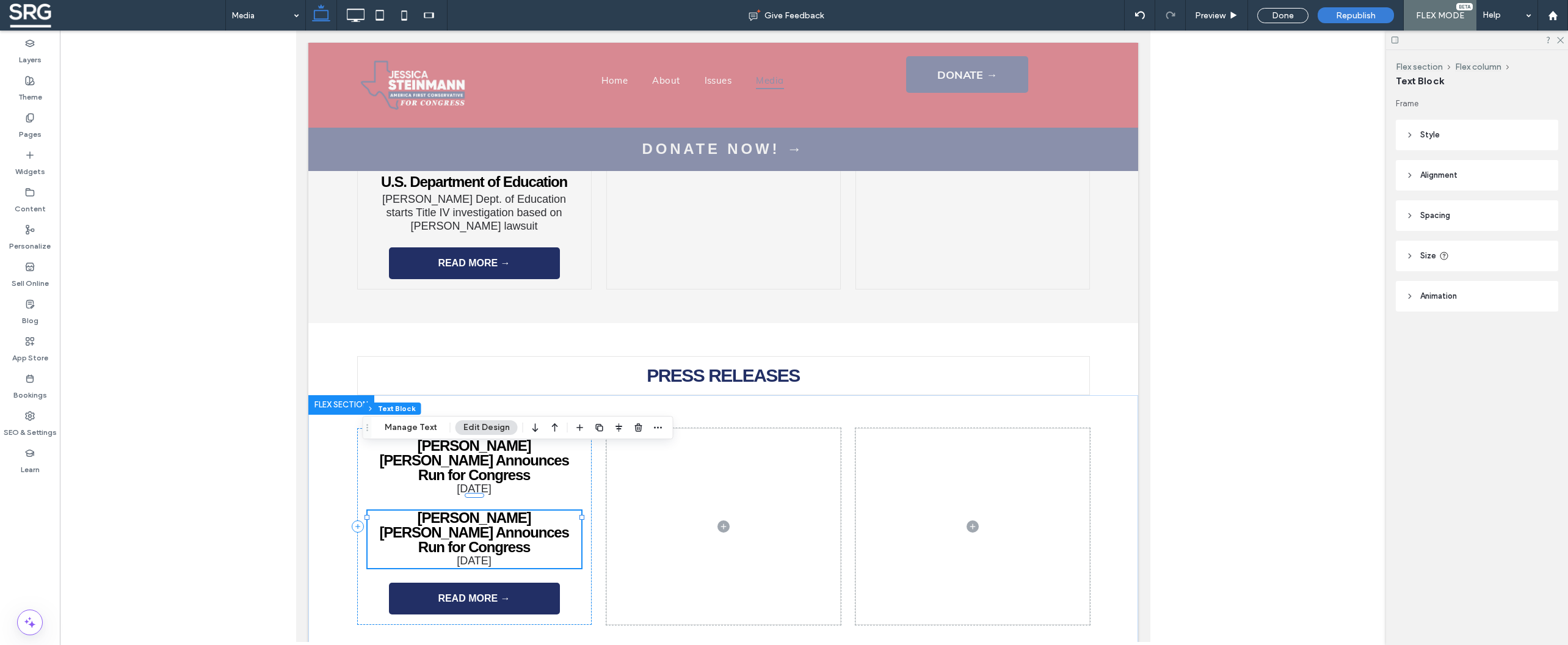
click at [532, 509] on strong "[PERSON_NAME] [PERSON_NAME] Announces Run for Congress" at bounding box center [473, 532] width 189 height 46
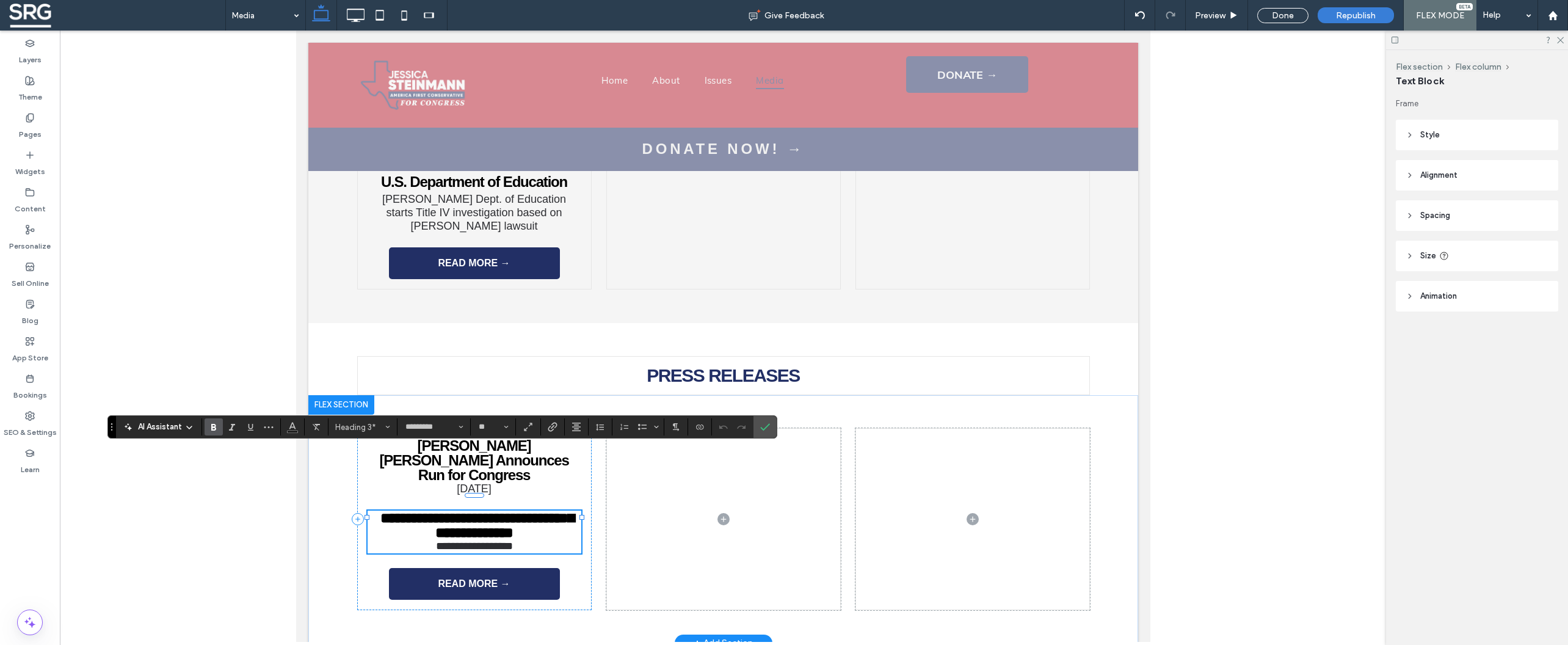
click at [532, 511] on strong "**********" at bounding box center [476, 525] width 193 height 29
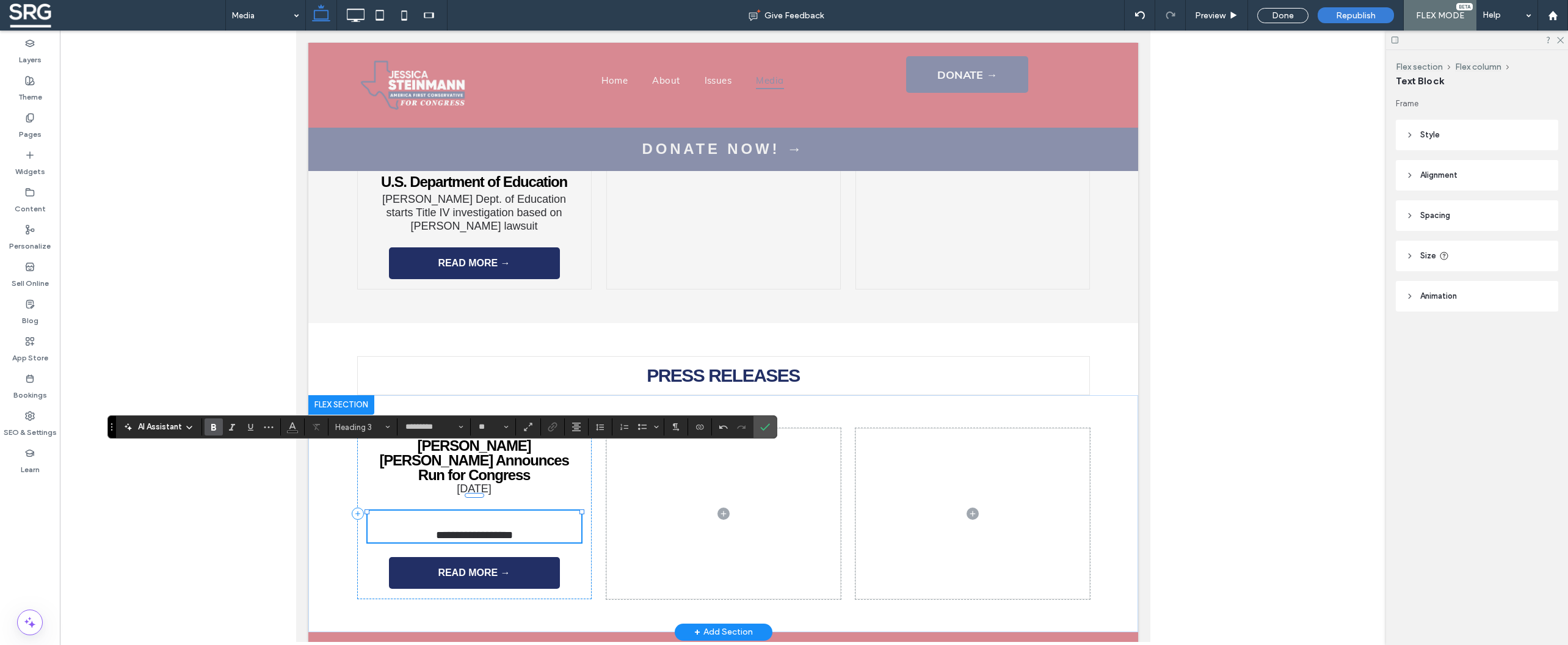
type input "**"
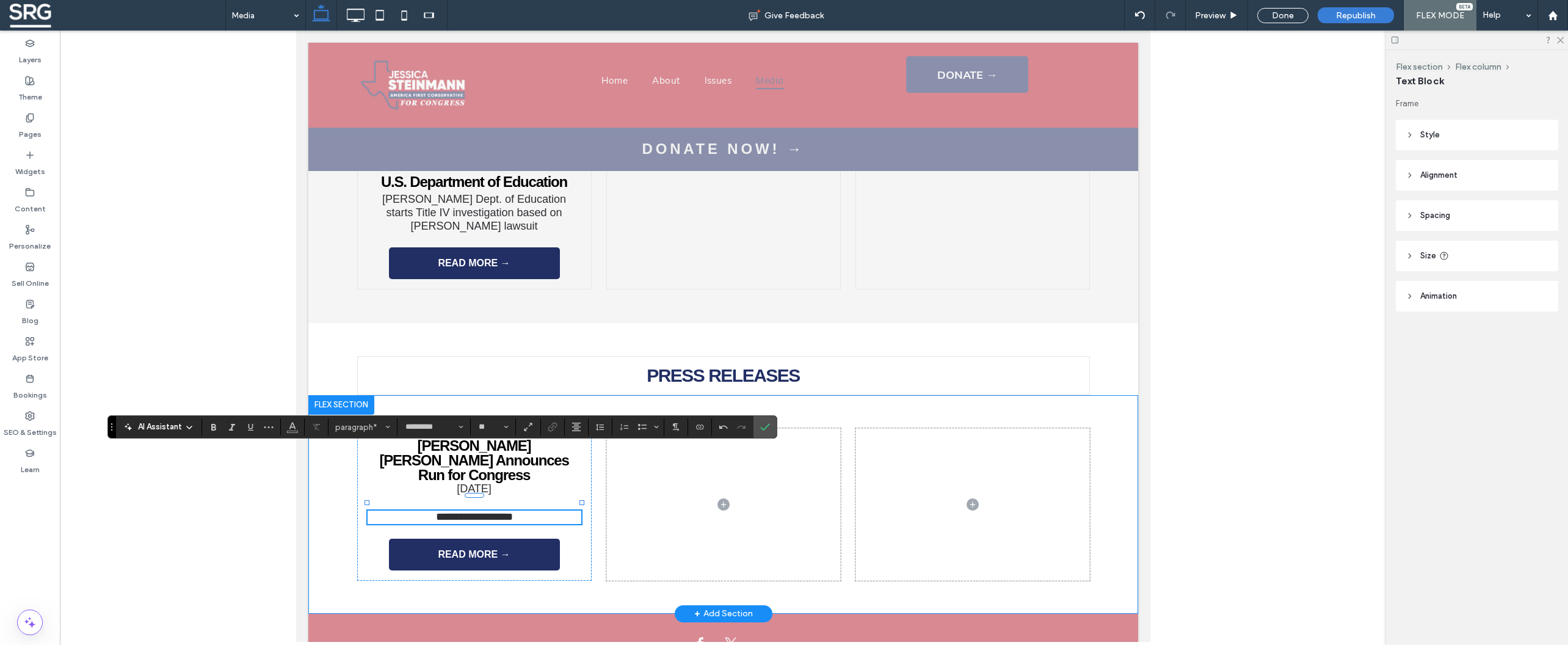
click at [597, 495] on div "**********" at bounding box center [723, 505] width 732 height 219
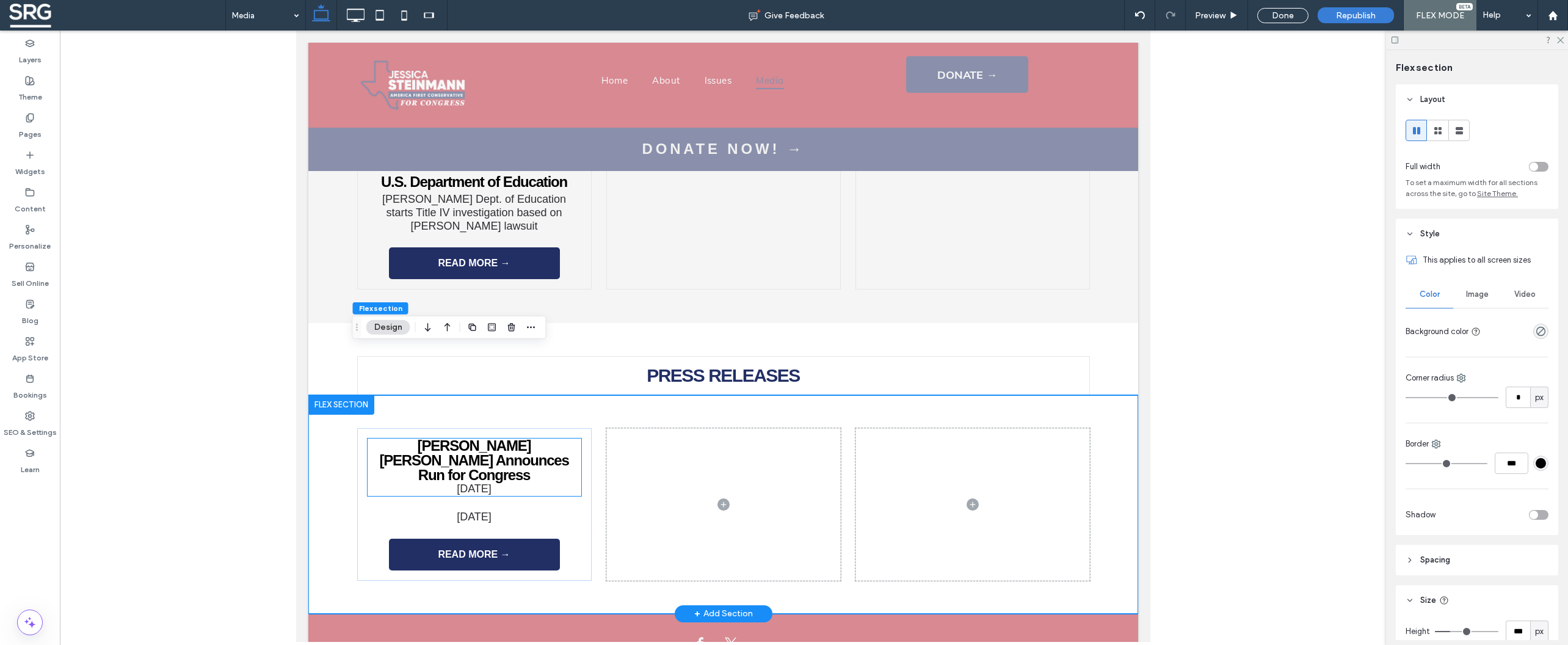
click at [491, 482] on span "September 12, 2025" at bounding box center [473, 488] width 35 height 12
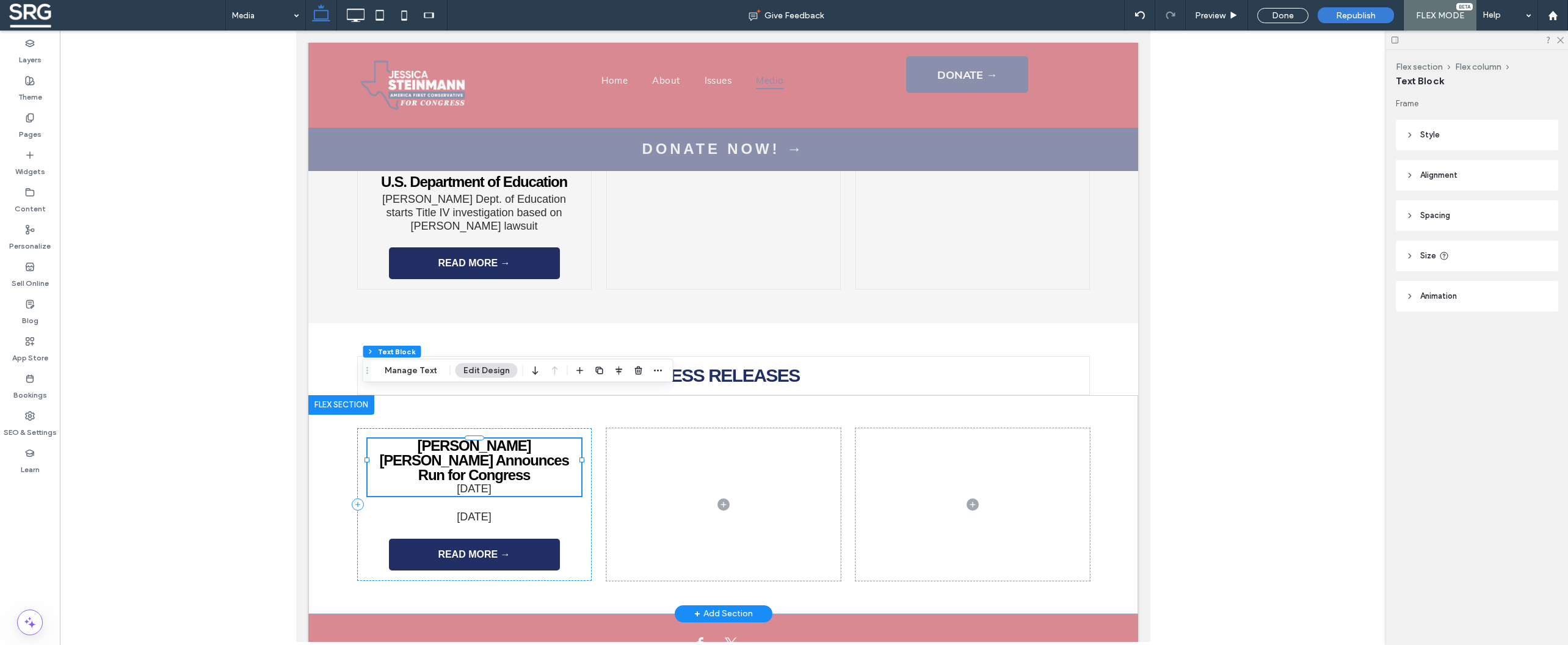
click at [524, 482] on p "September 12, 2025" at bounding box center [474, 489] width 214 height 14
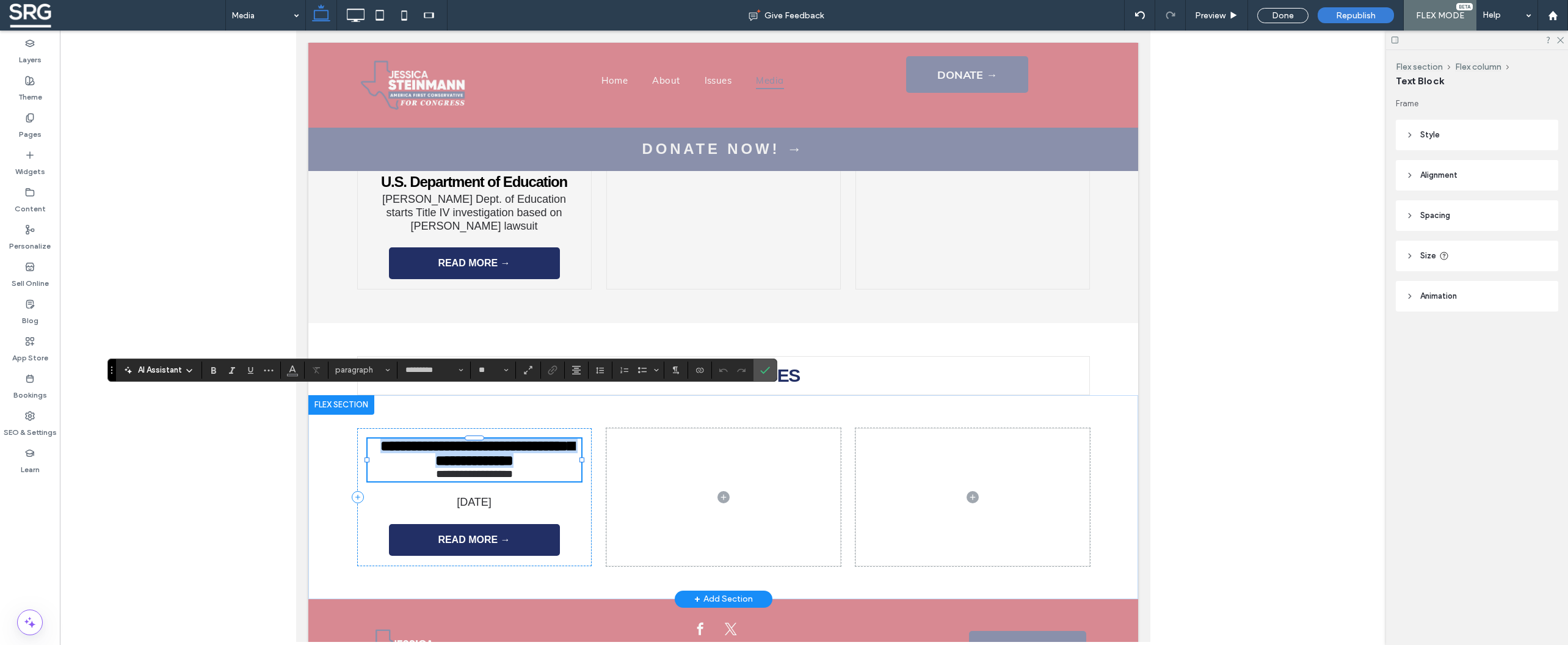
click at [524, 468] on p "**********" at bounding box center [474, 475] width 214 height 14
type input "**"
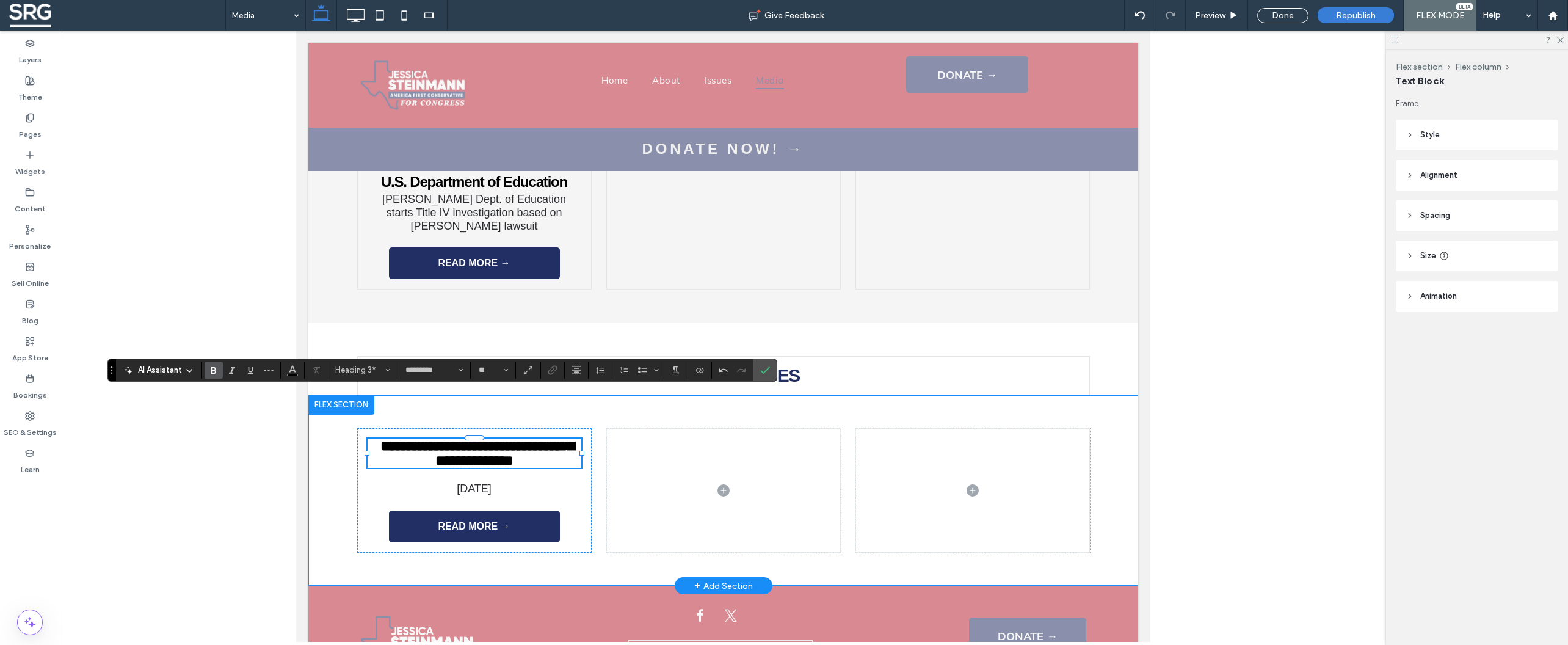
click at [324, 464] on div "**********" at bounding box center [723, 490] width 830 height 191
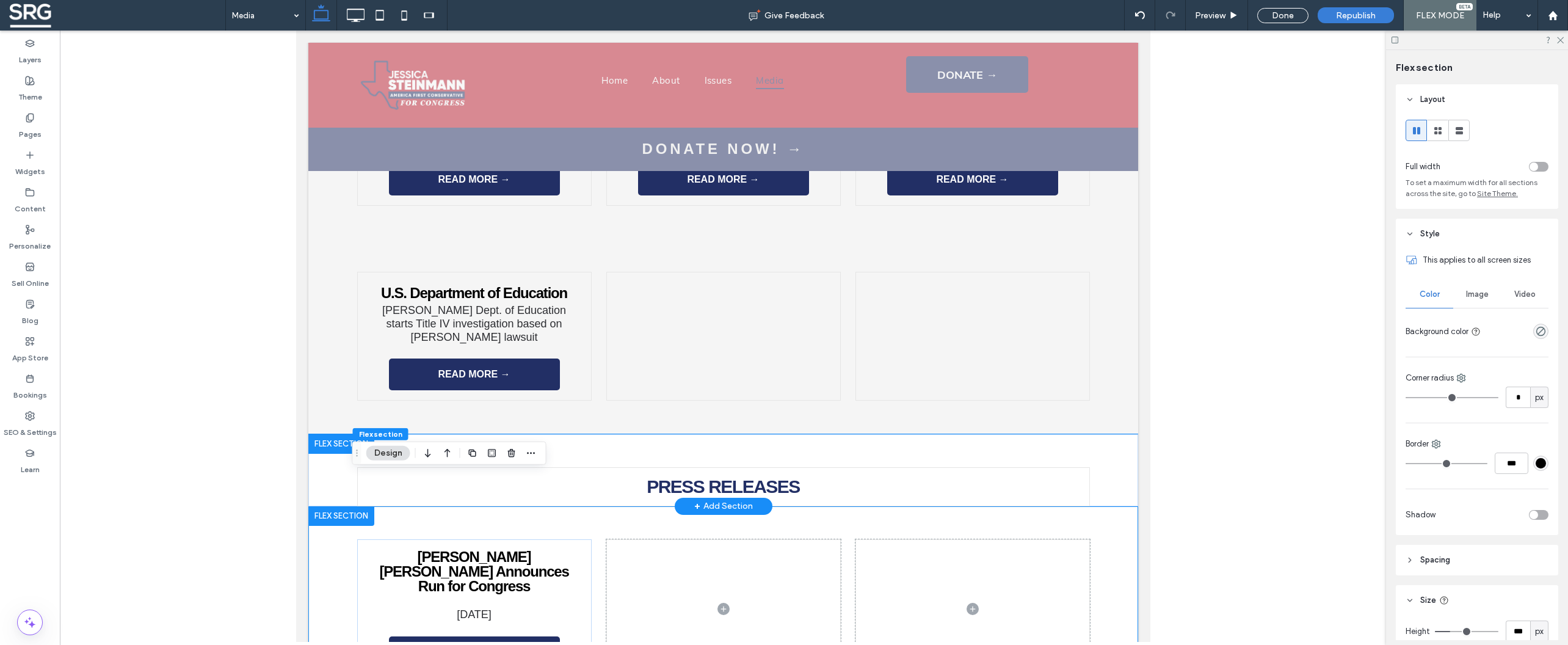
scroll to position [2309, 0]
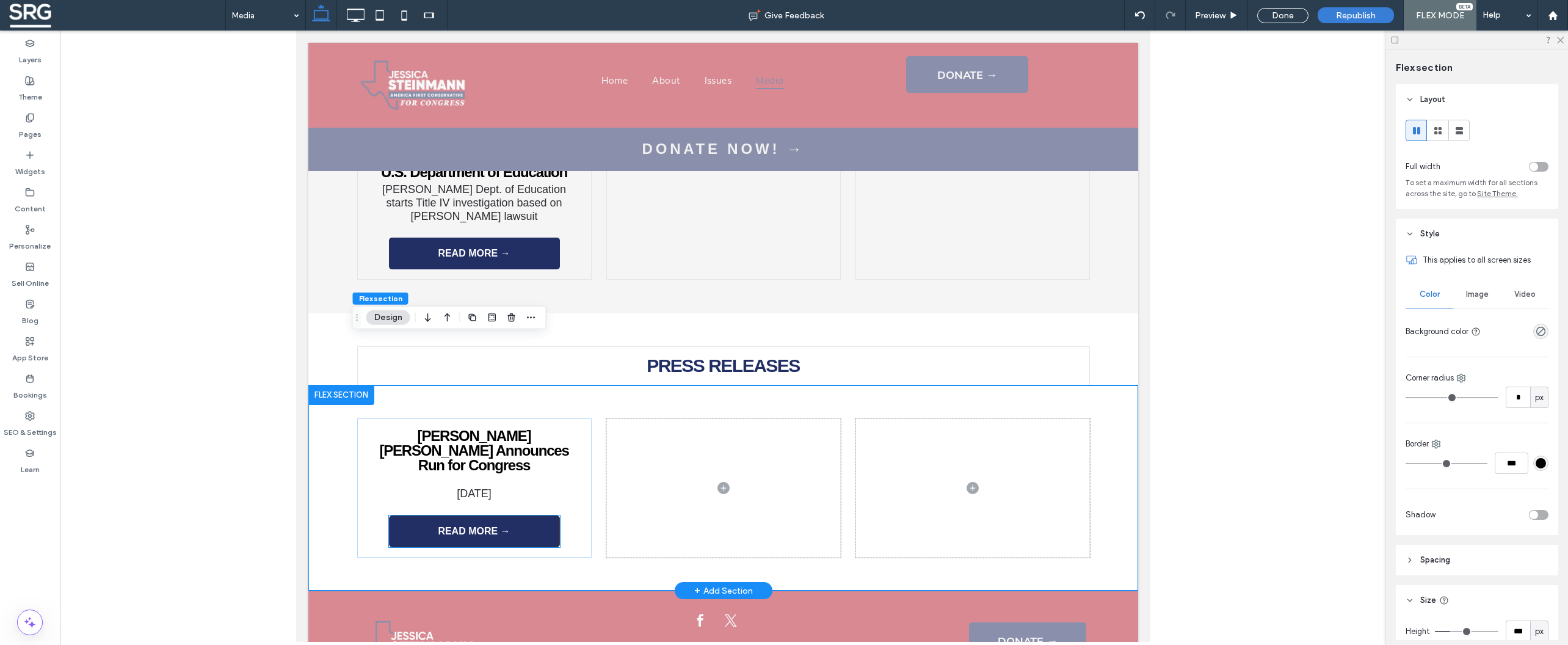
click at [487, 526] on span "READ MORE →" at bounding box center [473, 531] width 72 height 11
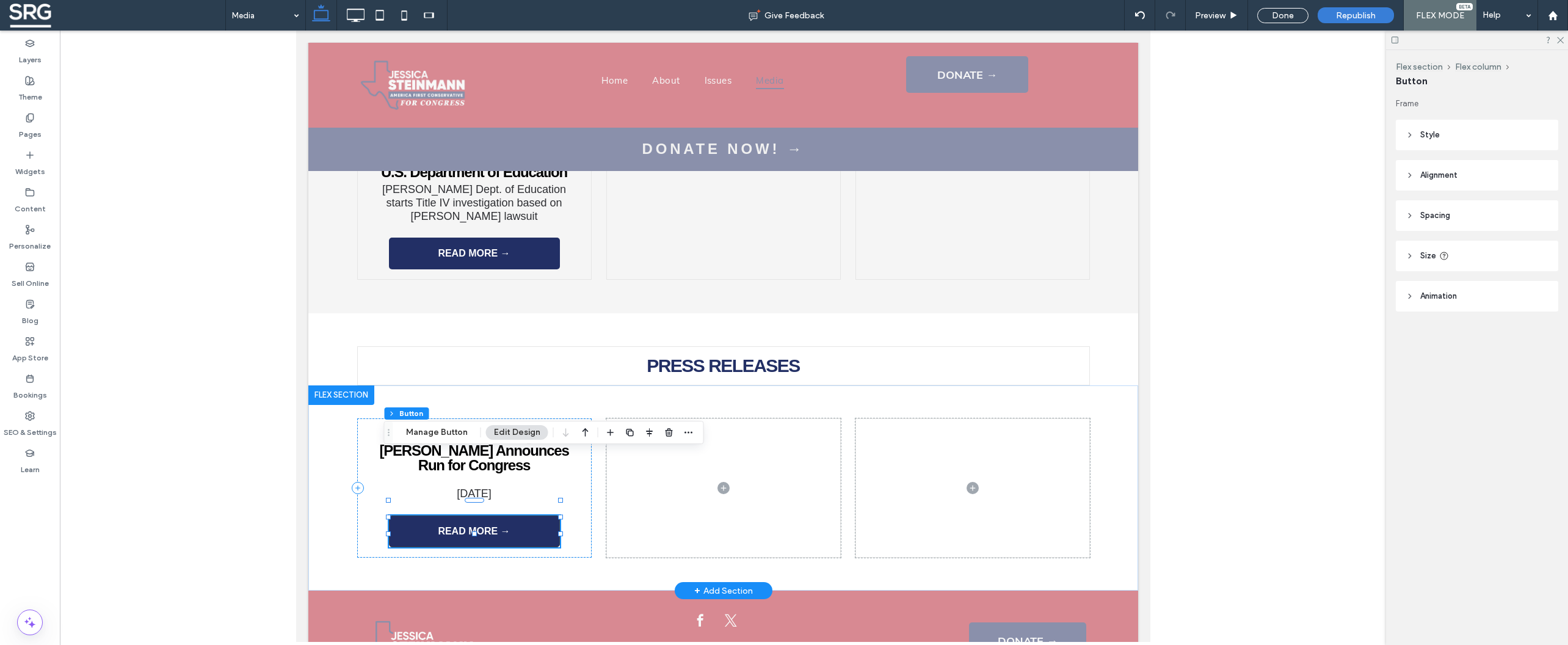
click at [481, 526] on span "READ MORE →" at bounding box center [473, 531] width 72 height 11
click at [453, 434] on button "Manage Button" at bounding box center [436, 432] width 78 height 15
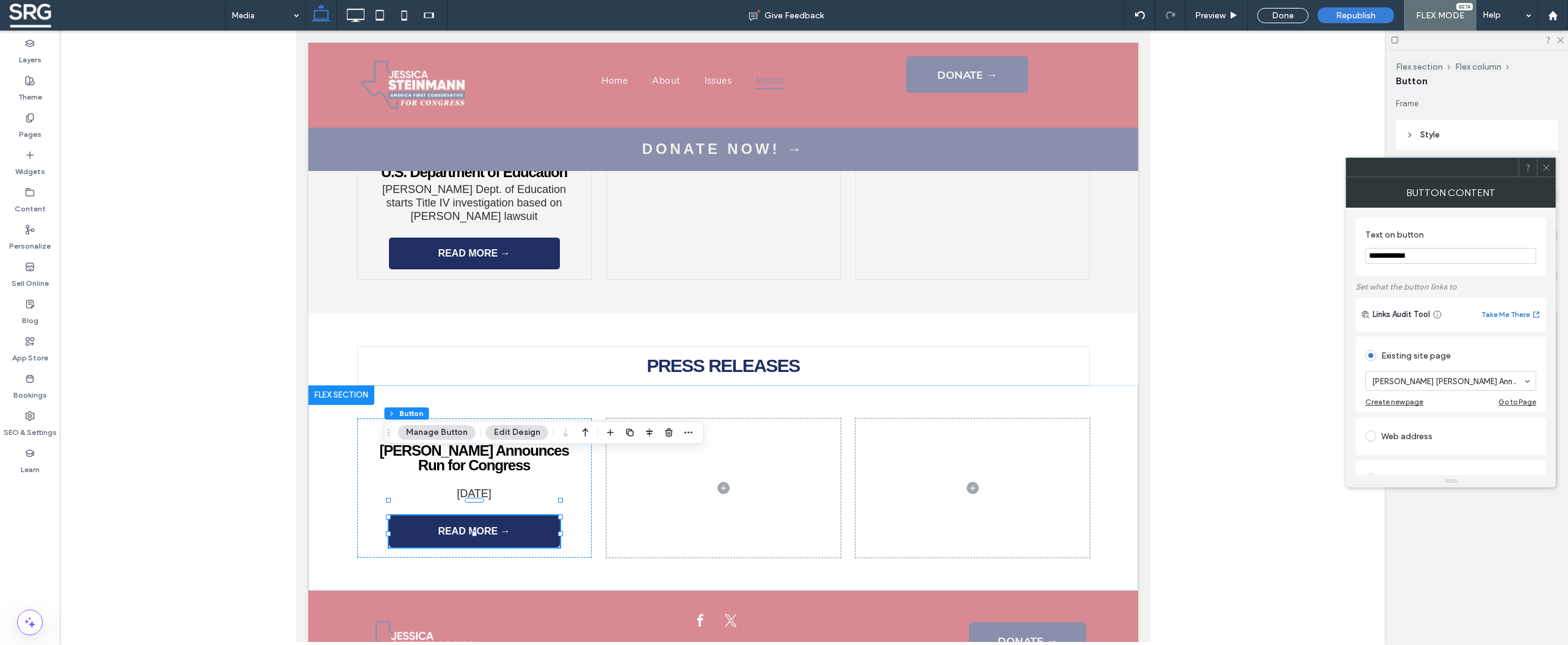
click at [1544, 168] on icon at bounding box center [1546, 168] width 9 height 9
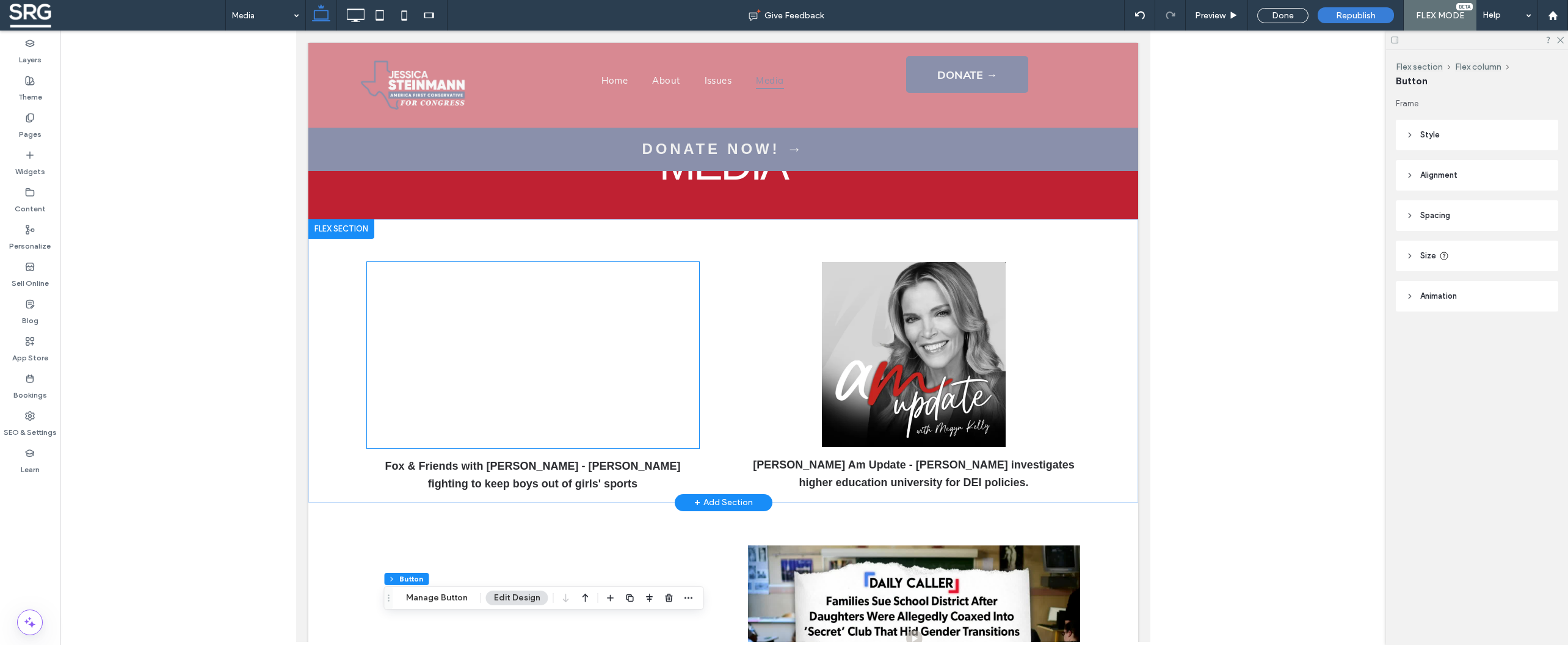
scroll to position [0, 0]
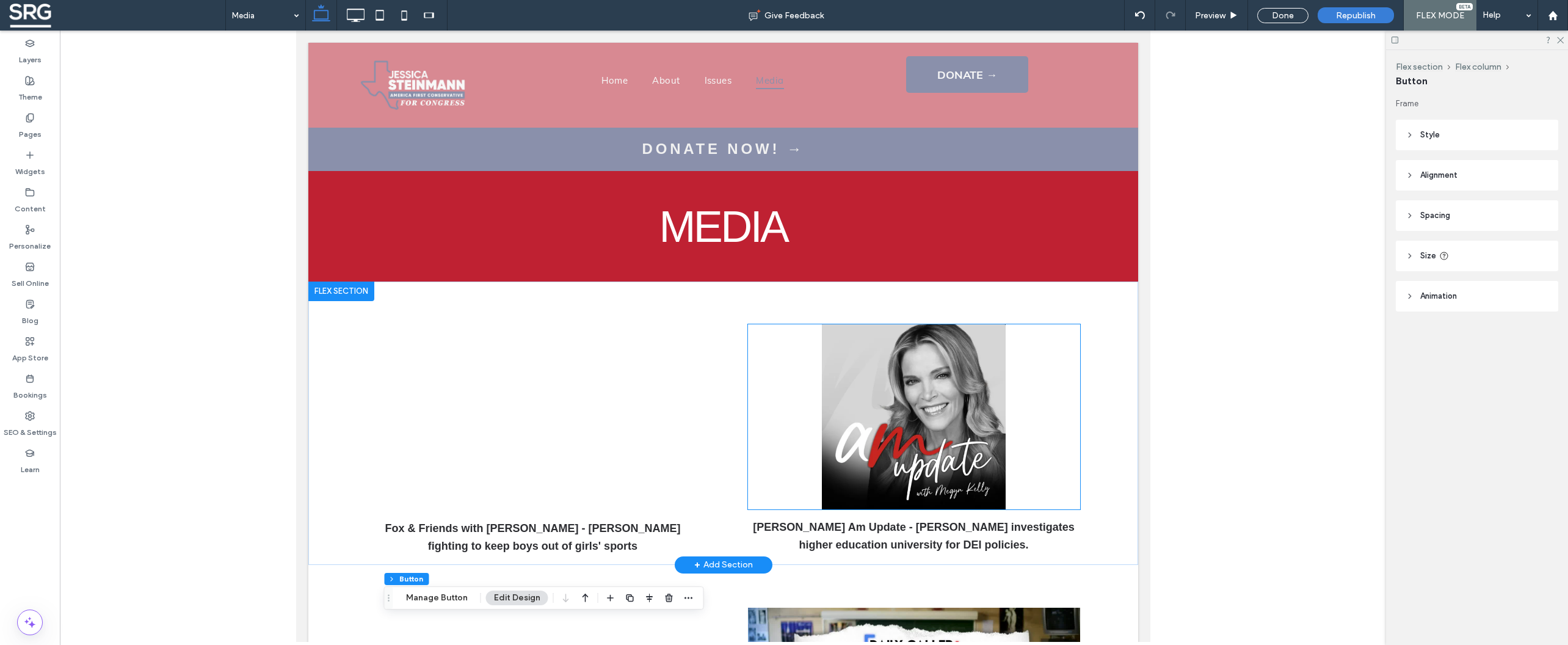
click at [927, 418] on img at bounding box center [914, 417] width 332 height 185
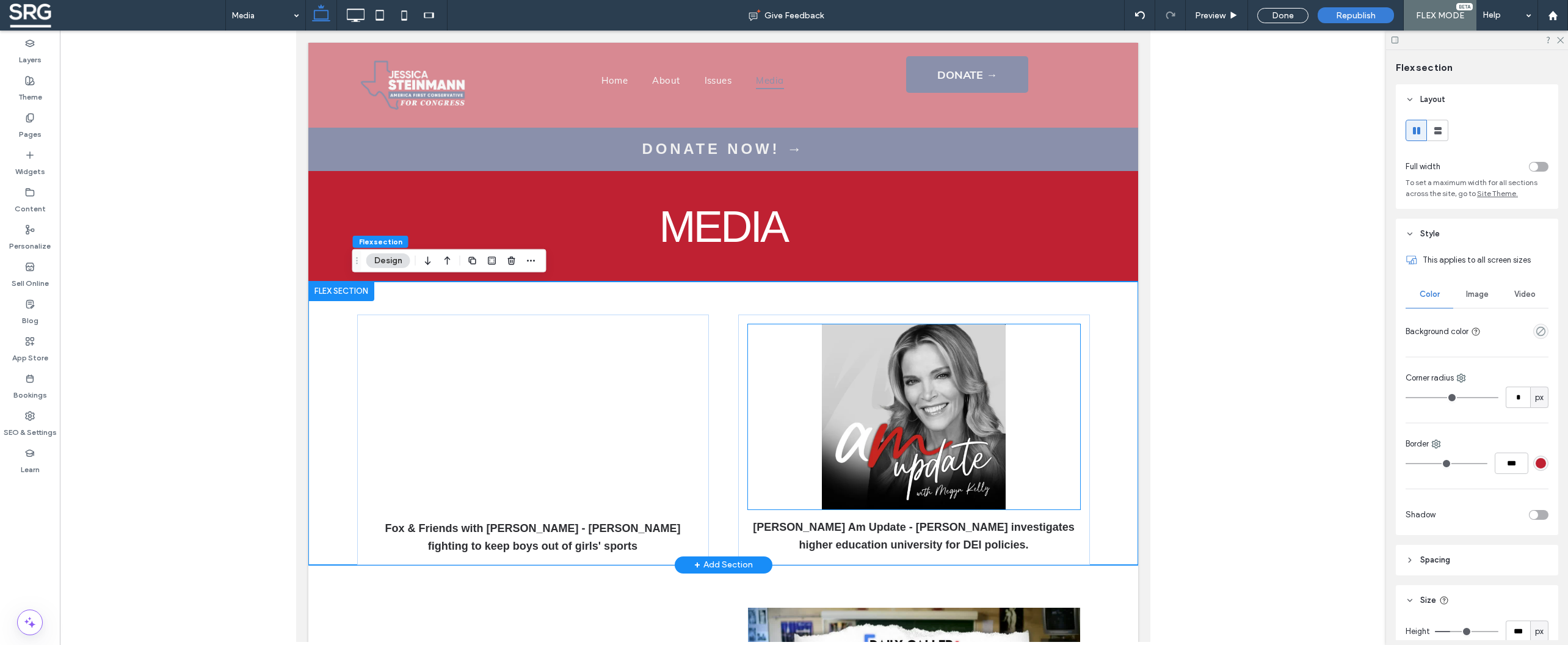
click at [918, 412] on img at bounding box center [914, 417] width 332 height 185
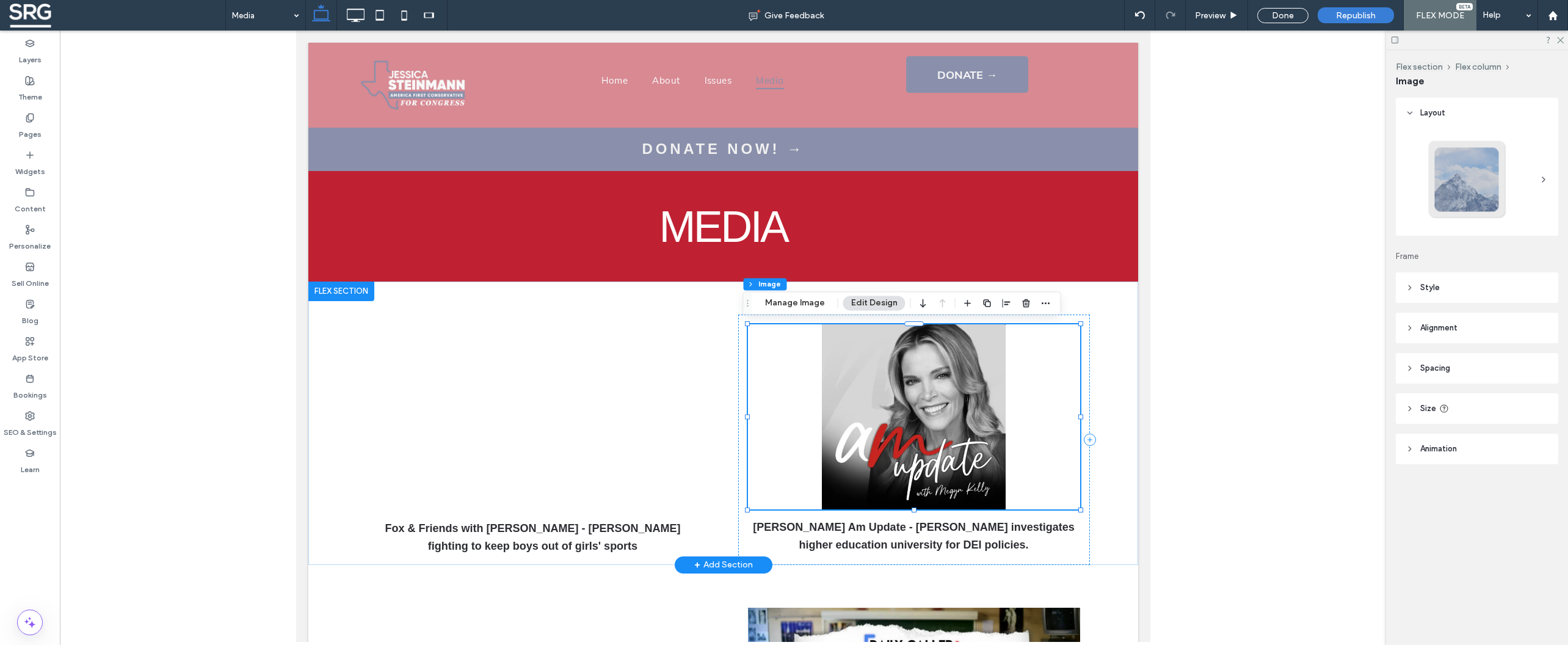
click at [885, 371] on img at bounding box center [914, 417] width 332 height 185
click at [799, 305] on button "Manage Image" at bounding box center [795, 302] width 76 height 15
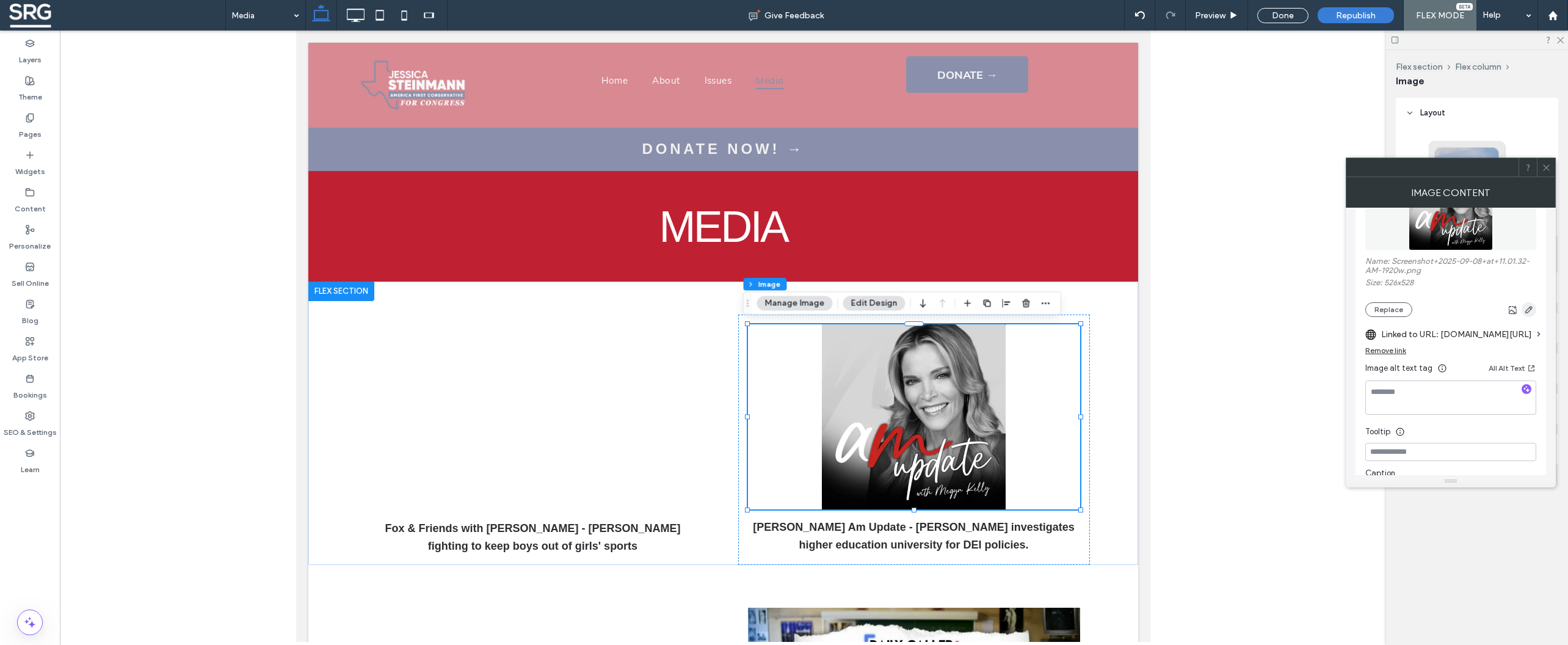
click at [1527, 315] on icon "button" at bounding box center [1529, 309] width 9 height 9
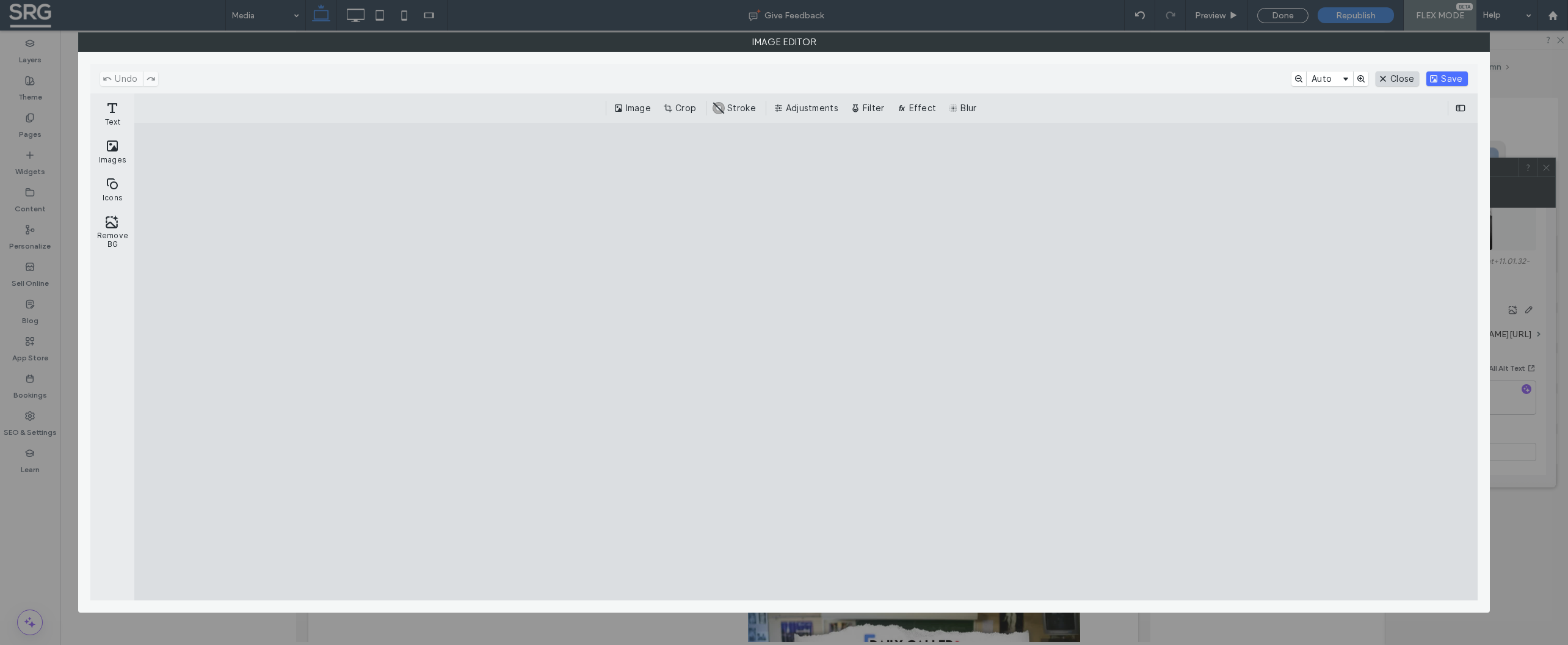
click at [1395, 80] on button "Close" at bounding box center [1397, 79] width 44 height 15
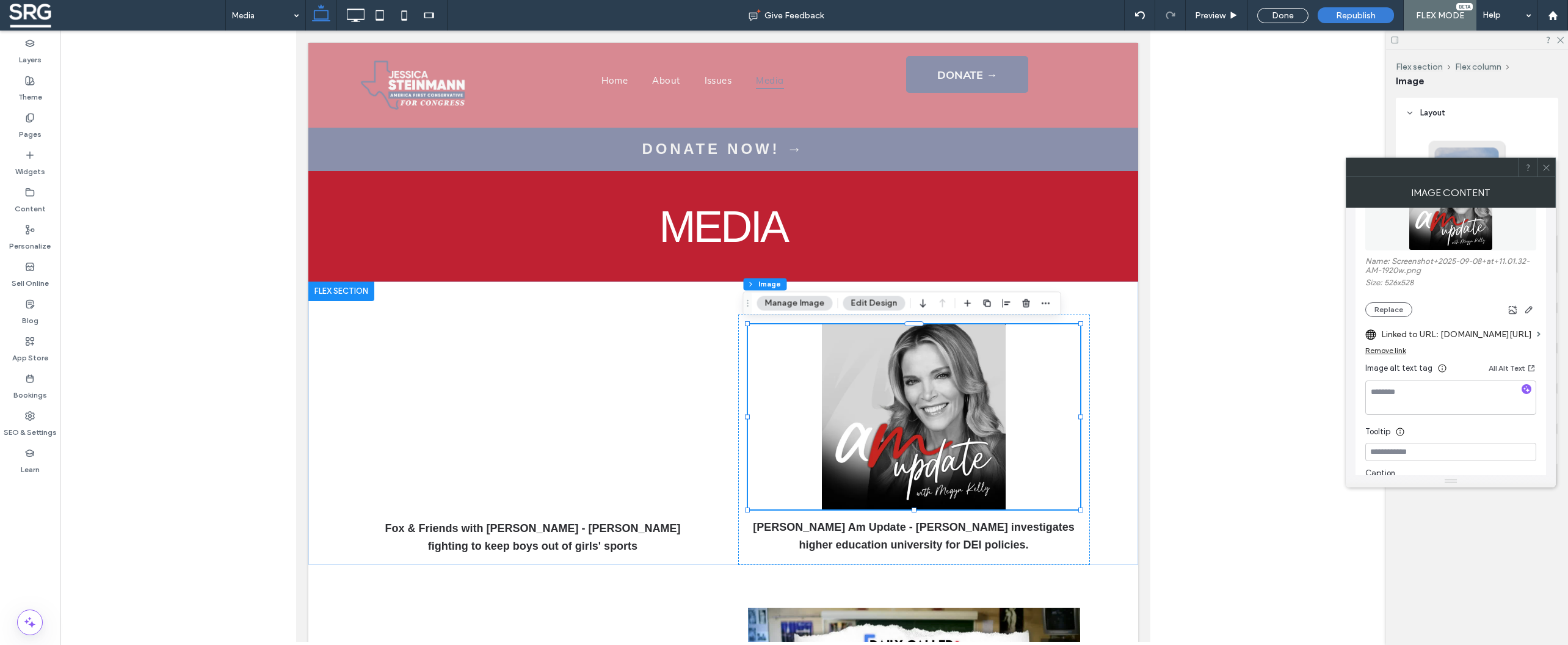
click at [1400, 341] on label "Linked to URL: [DOMAIN_NAME][URL]" at bounding box center [1456, 334] width 151 height 22
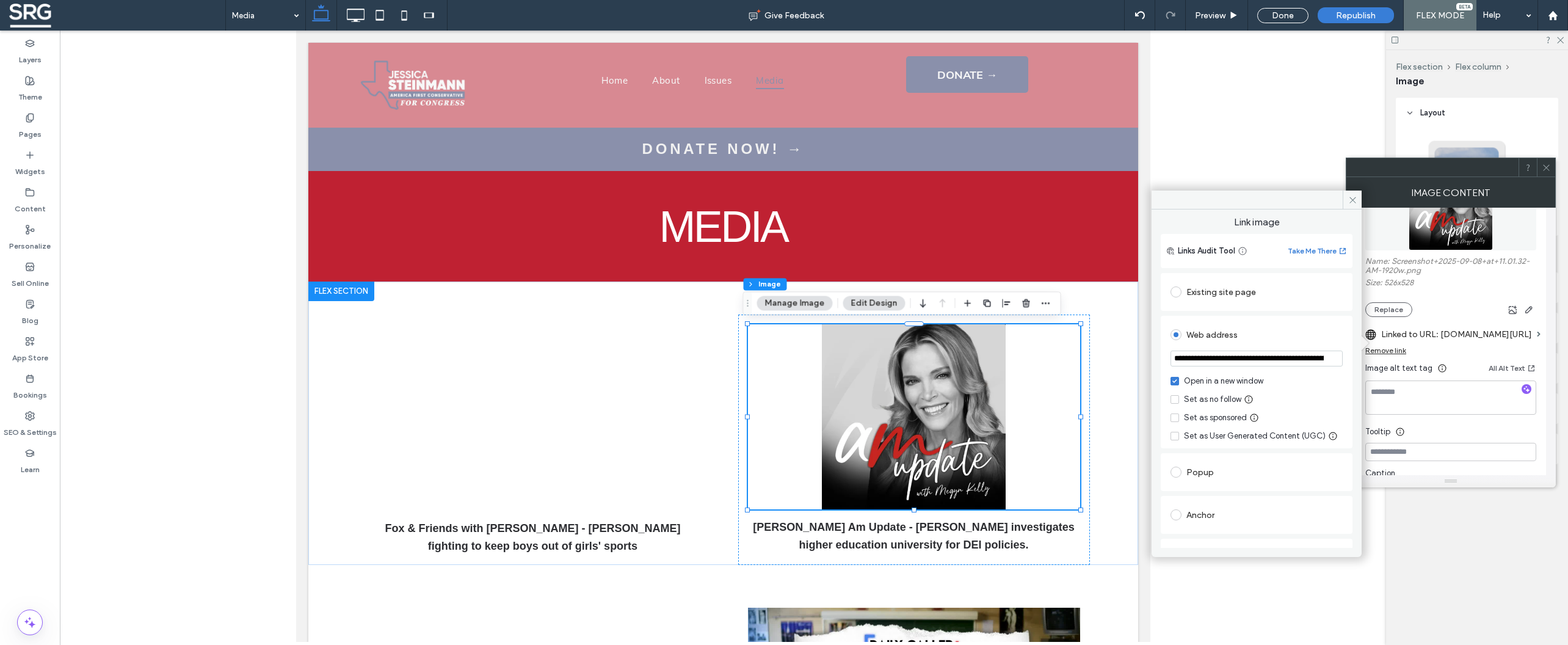
click at [1291, 362] on input "**********" at bounding box center [1256, 358] width 172 height 16
click at [911, 388] on img at bounding box center [914, 417] width 332 height 185
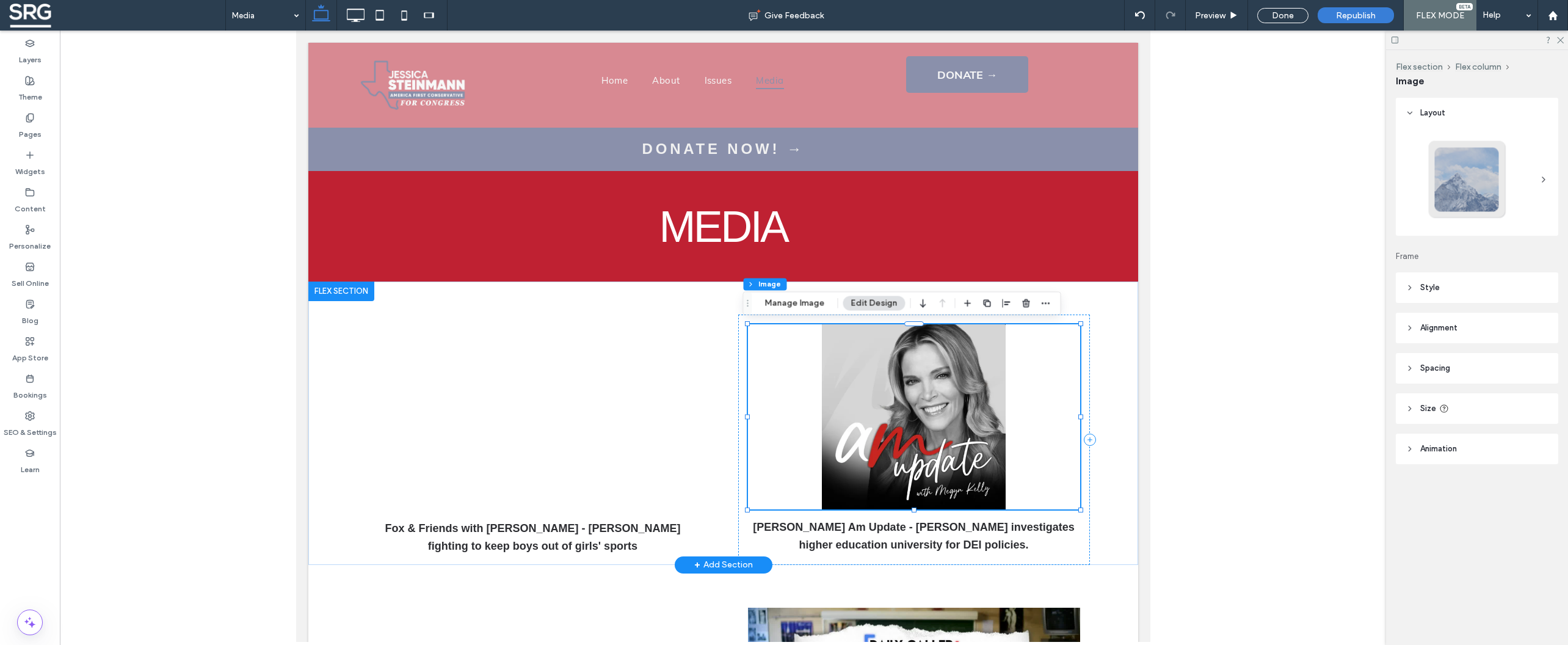
click at [908, 390] on img at bounding box center [914, 417] width 332 height 185
click at [809, 301] on button "Manage Image" at bounding box center [795, 302] width 76 height 15
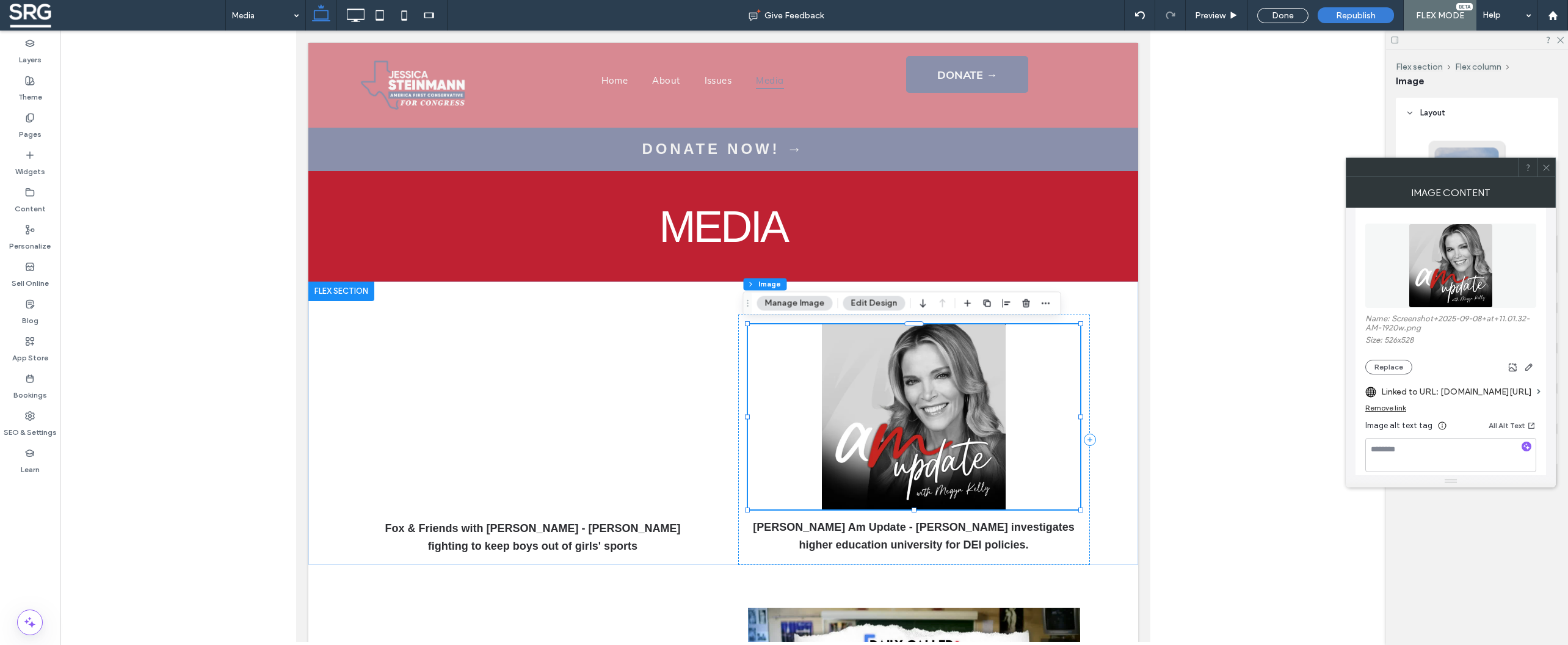
scroll to position [141, 0]
click at [1402, 364] on button "Replace" at bounding box center [1388, 360] width 47 height 15
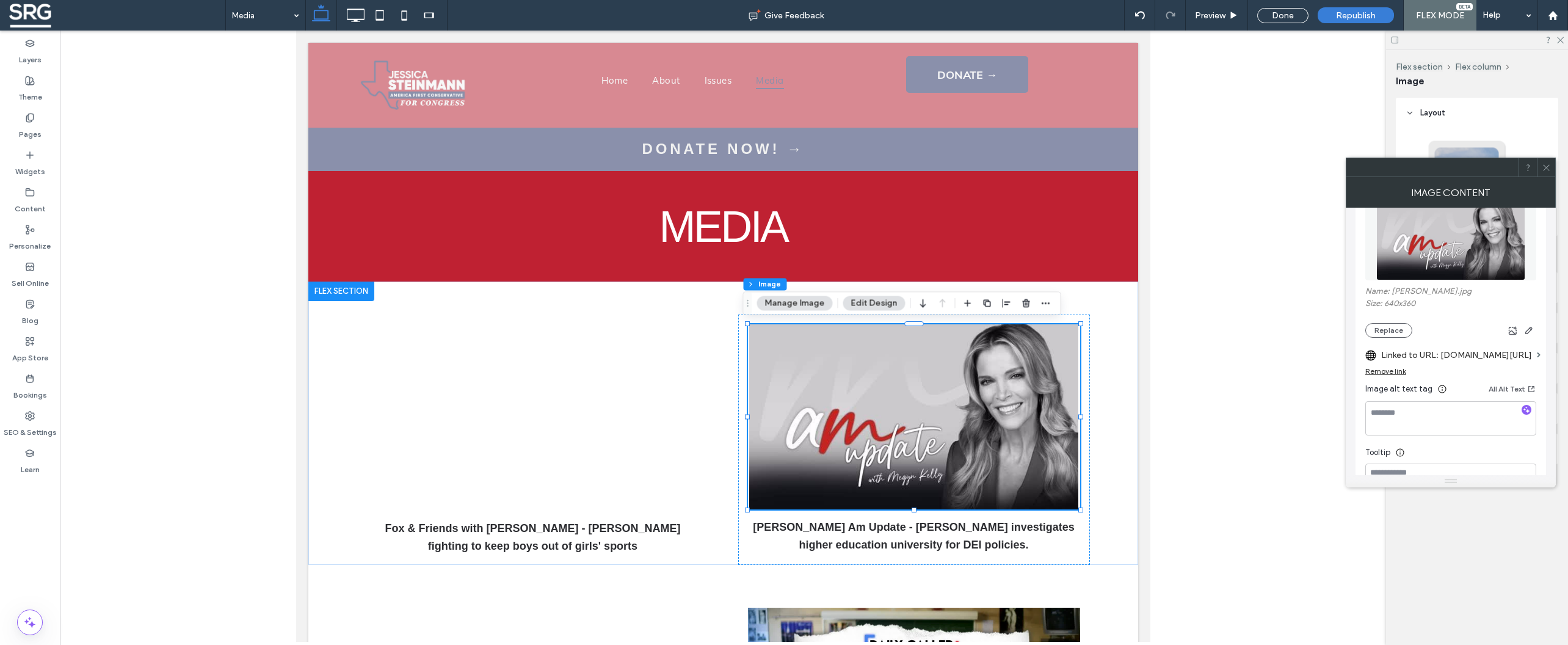
scroll to position [167, 0]
drag, startPoint x: 1547, startPoint y: 164, endPoint x: 1530, endPoint y: 173, distance: 19.2
click at [1547, 164] on icon at bounding box center [1546, 168] width 9 height 9
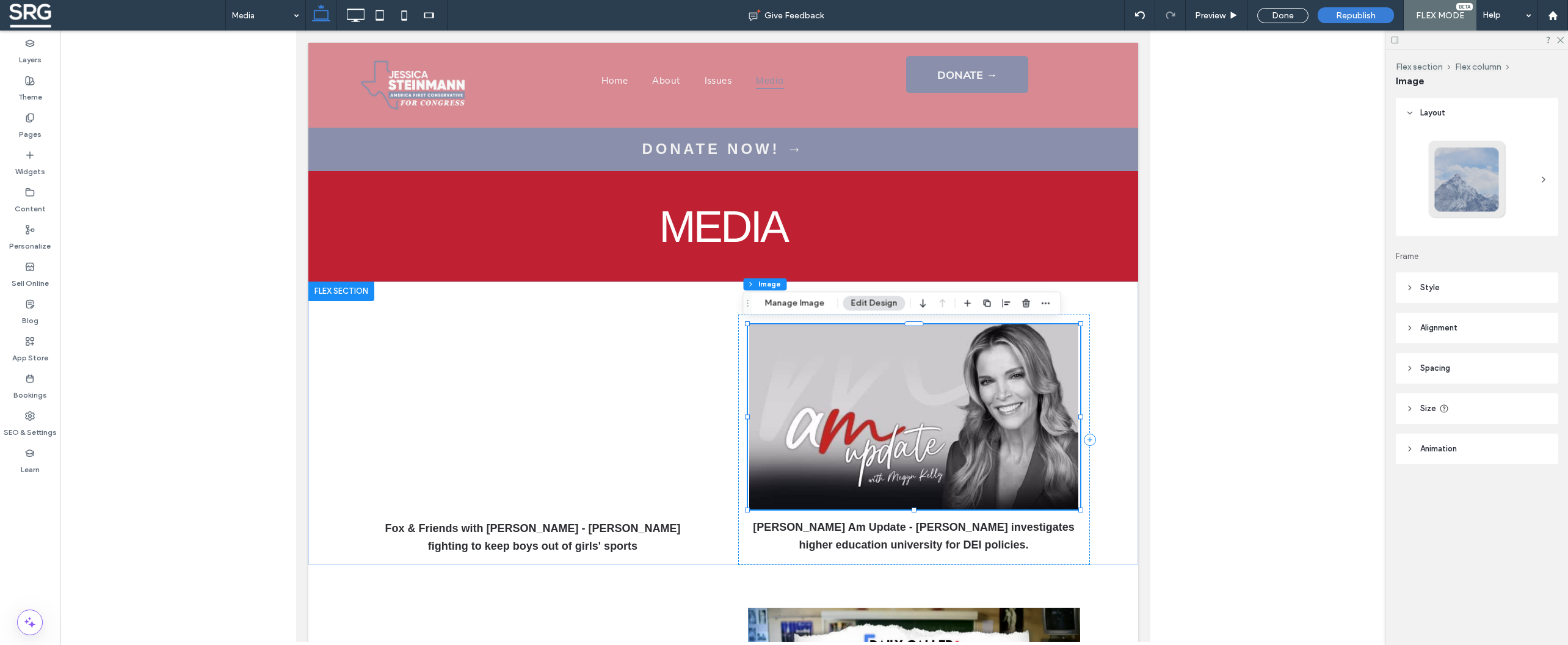
click at [1409, 282] on header "Style" at bounding box center [1477, 287] width 163 height 31
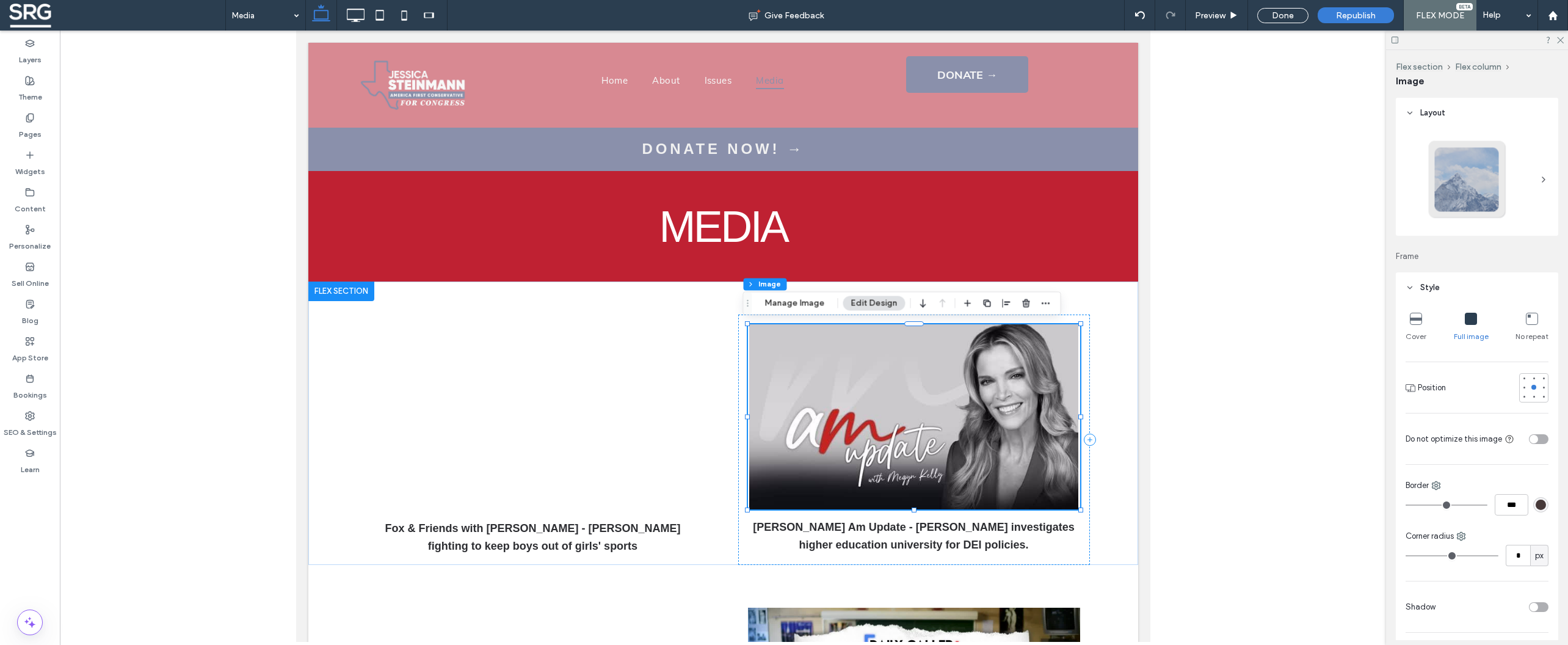
click at [1413, 319] on icon at bounding box center [1416, 318] width 12 height 12
click at [1097, 389] on div "Fox & Friends with [PERSON_NAME] - [PERSON_NAME] fighting to keep boys out of g…" at bounding box center [723, 423] width 830 height 283
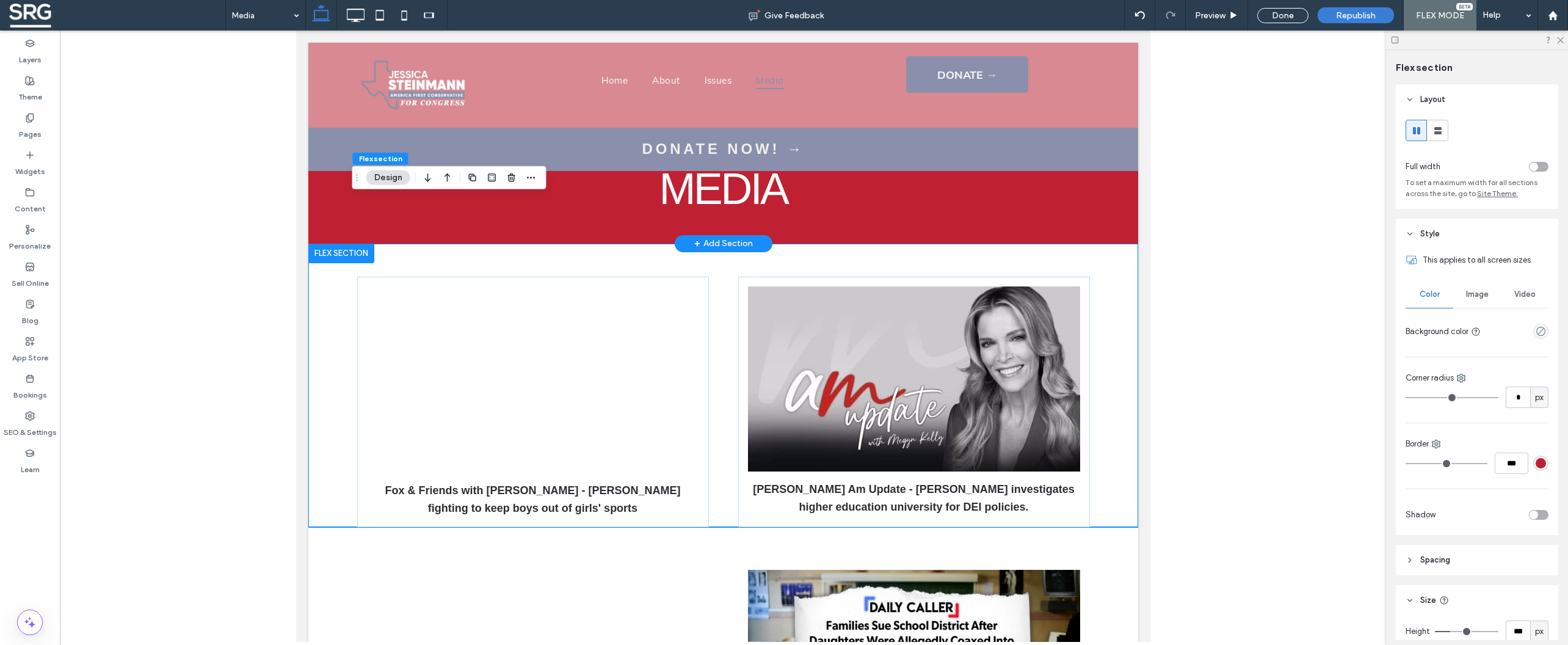
scroll to position [0, 0]
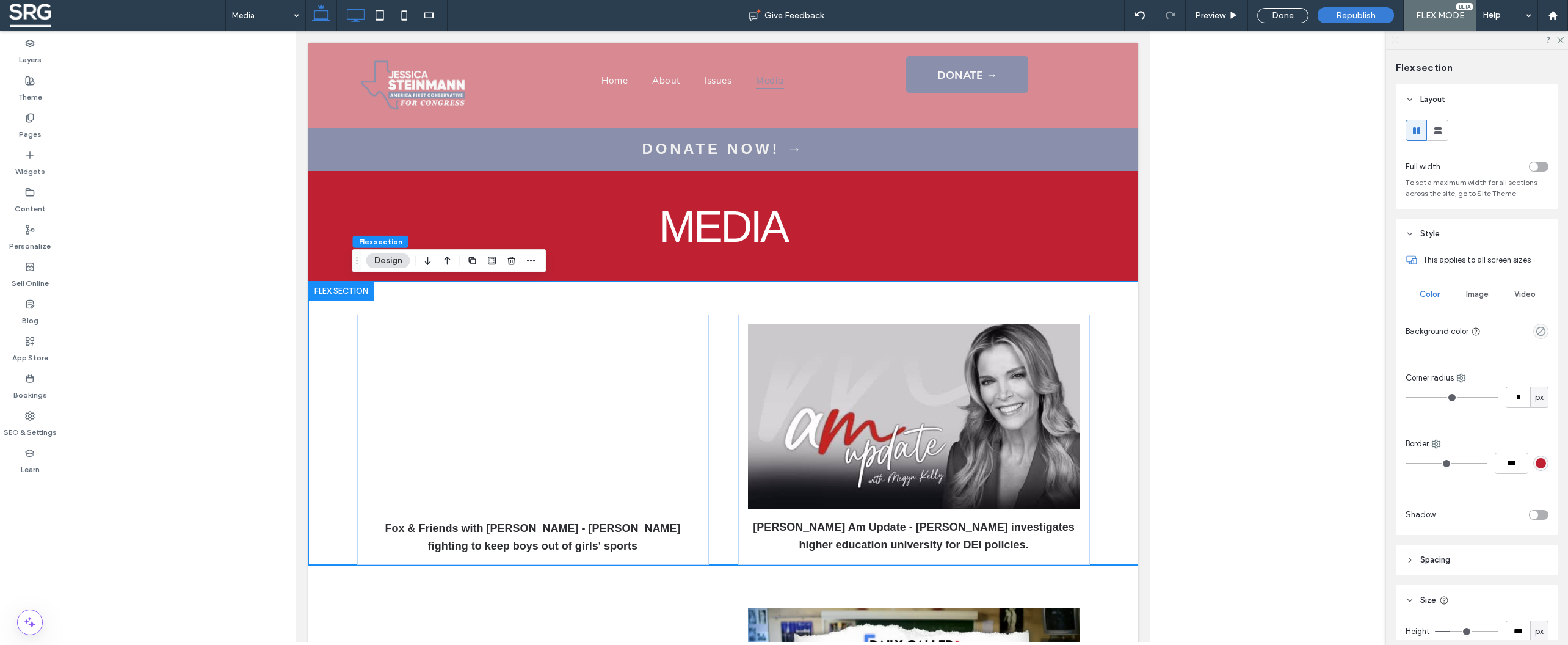
click at [351, 16] on icon at bounding box center [355, 15] width 25 height 25
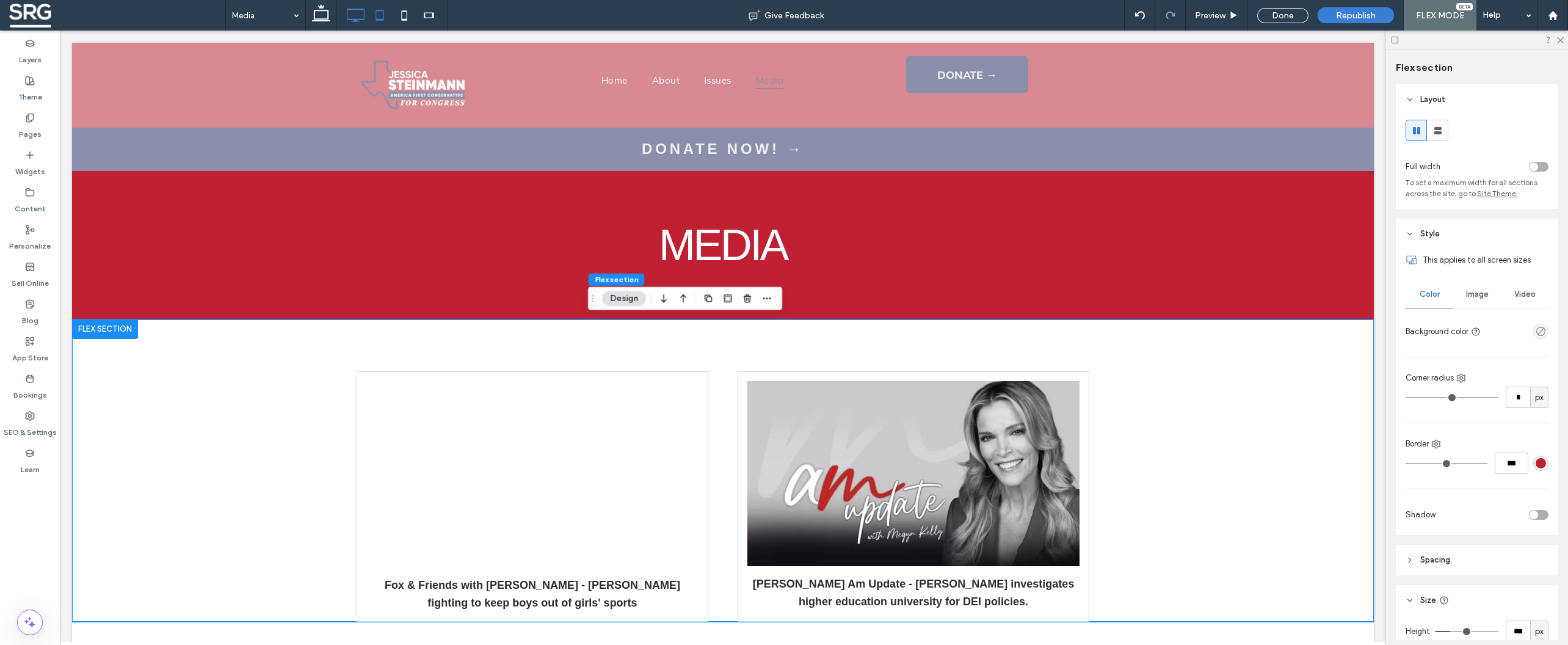
click at [376, 14] on use at bounding box center [379, 15] width 8 height 10
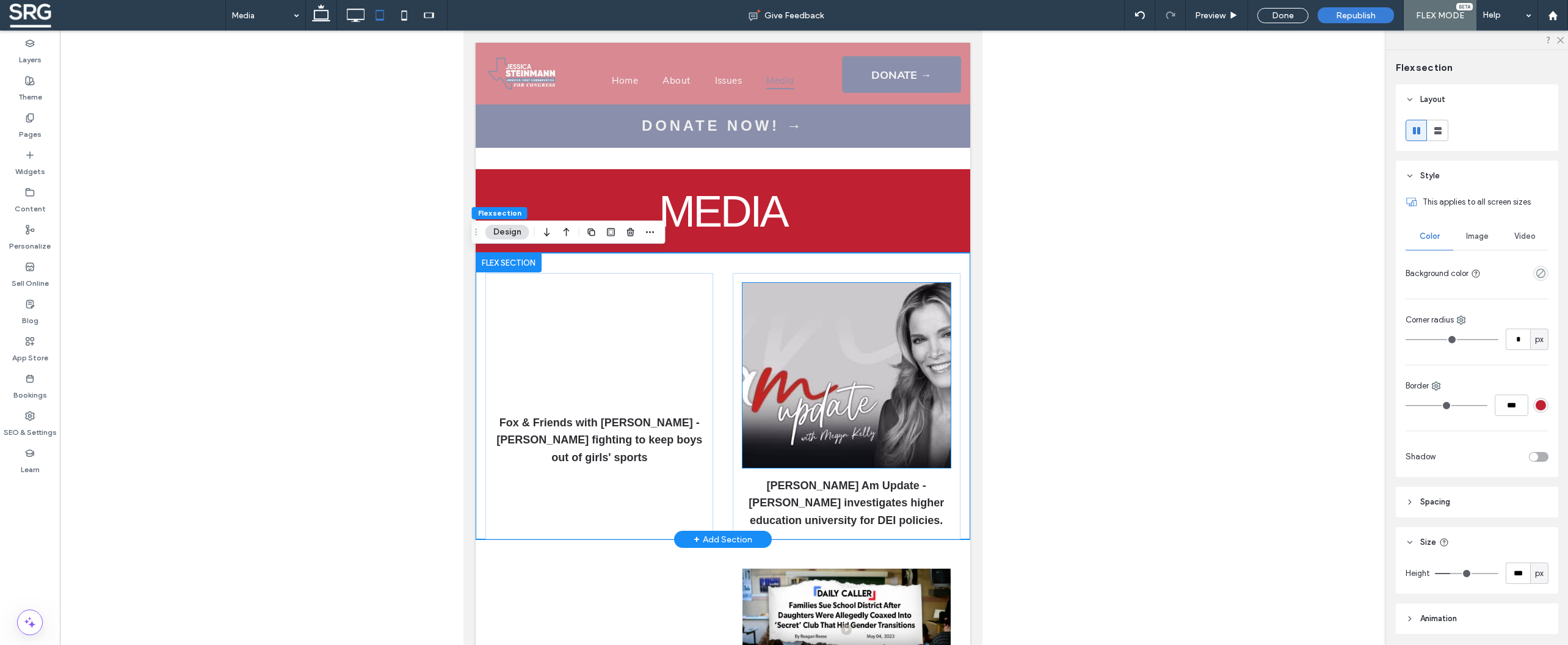
click at [852, 352] on img at bounding box center [846, 375] width 208 height 185
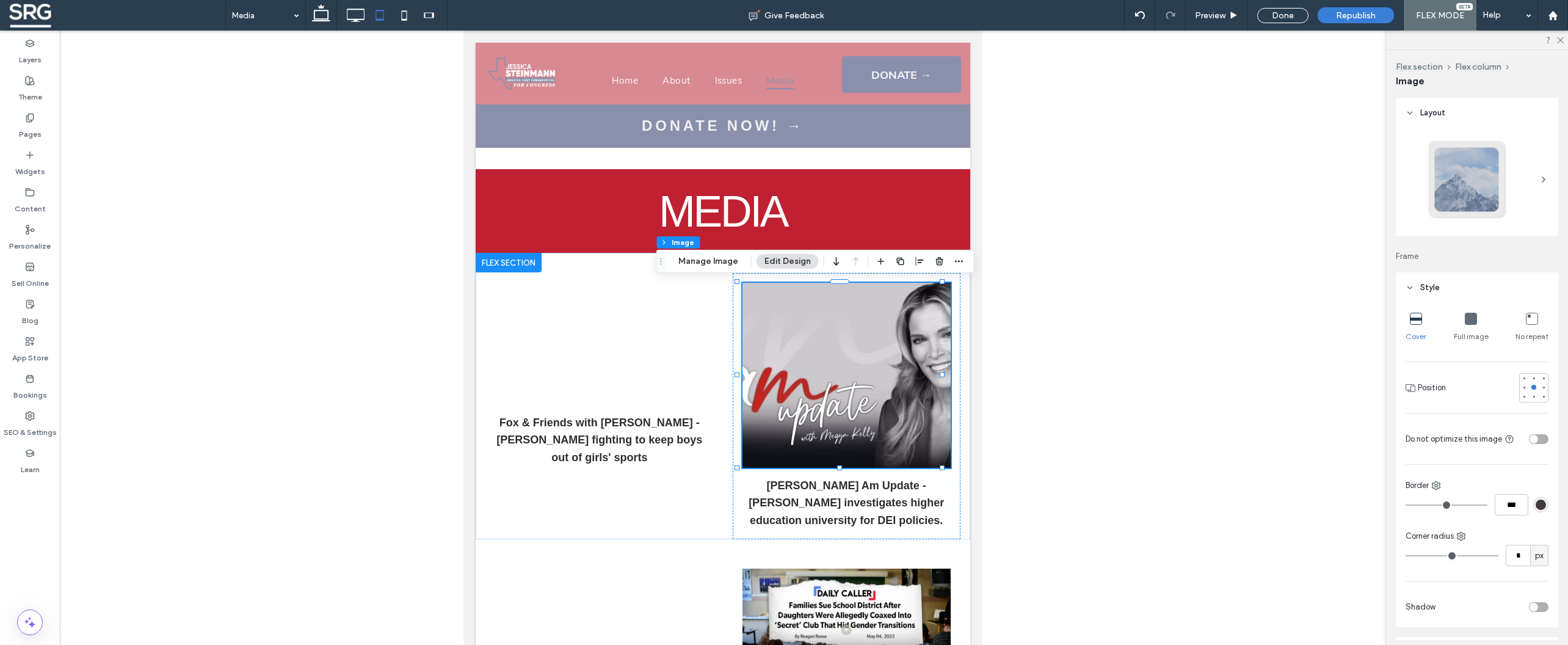
click at [1473, 319] on div "Full image" at bounding box center [1470, 328] width 35 height 39
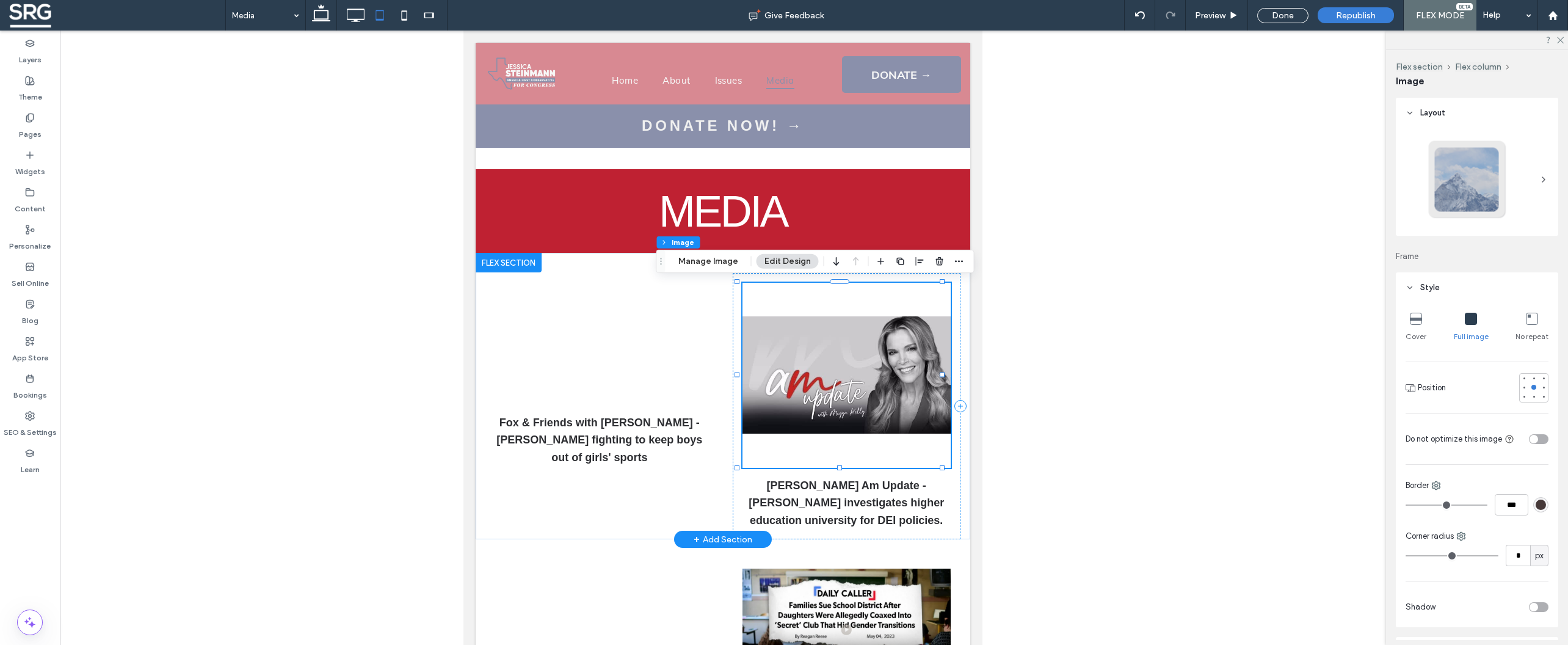
click at [920, 303] on div "[PERSON_NAME] Am Update - [PERSON_NAME] investigates higher education universit…" at bounding box center [846, 405] width 228 height 266
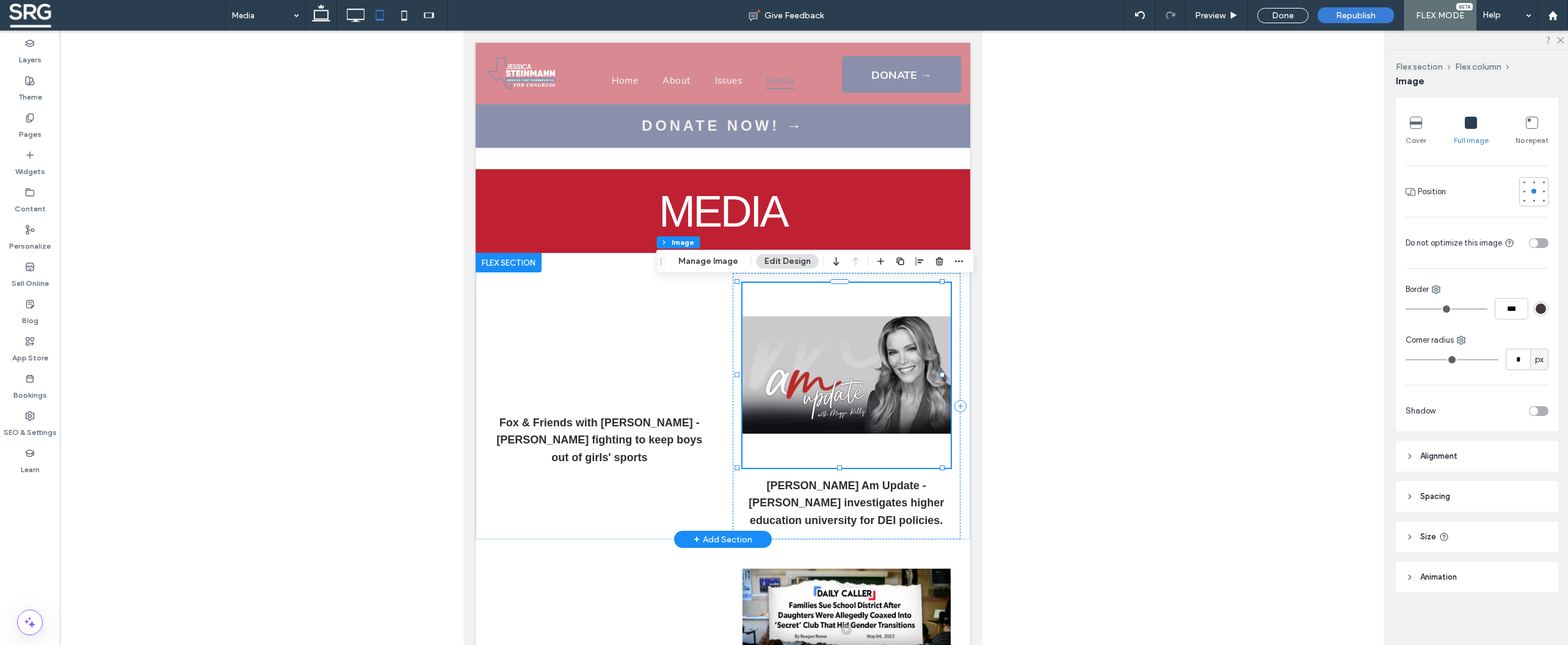
scroll to position [198, 0]
click at [1414, 537] on header "Size" at bounding box center [1477, 536] width 163 height 31
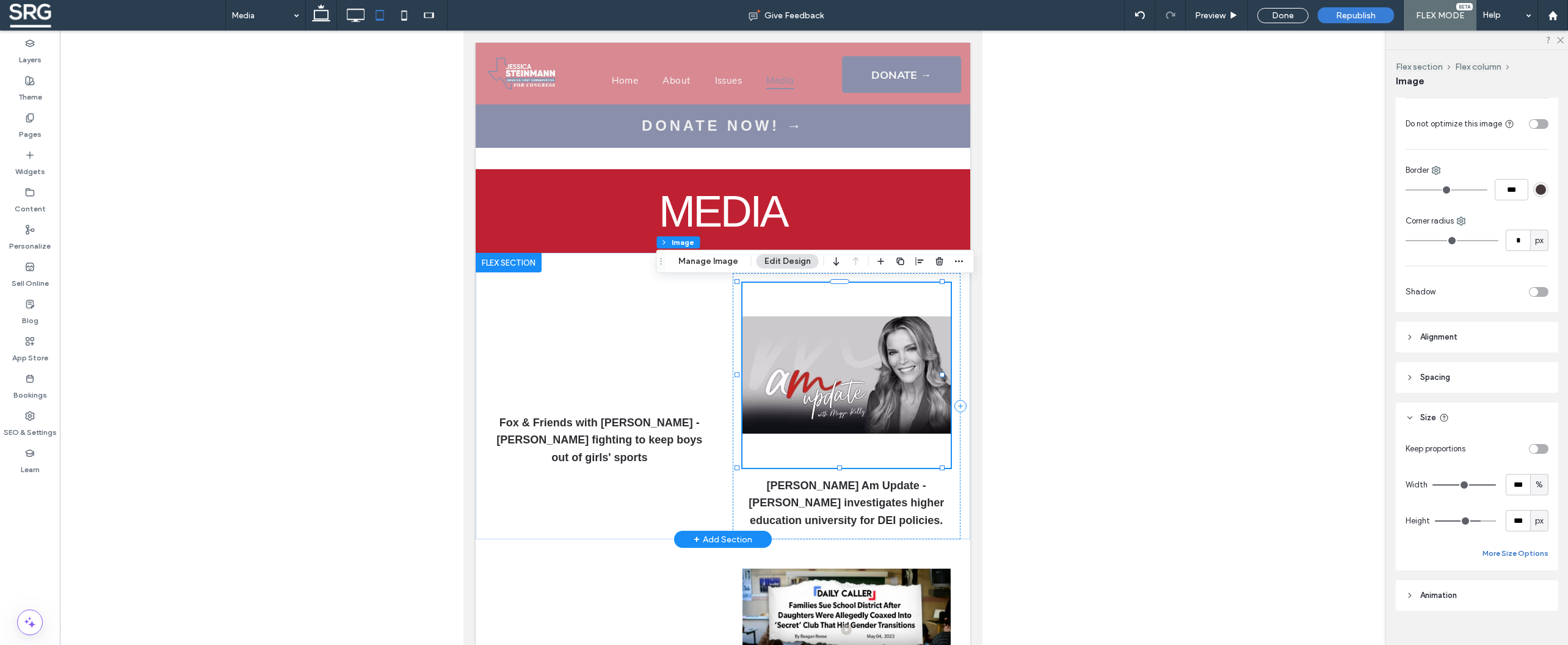
scroll to position [329, 0]
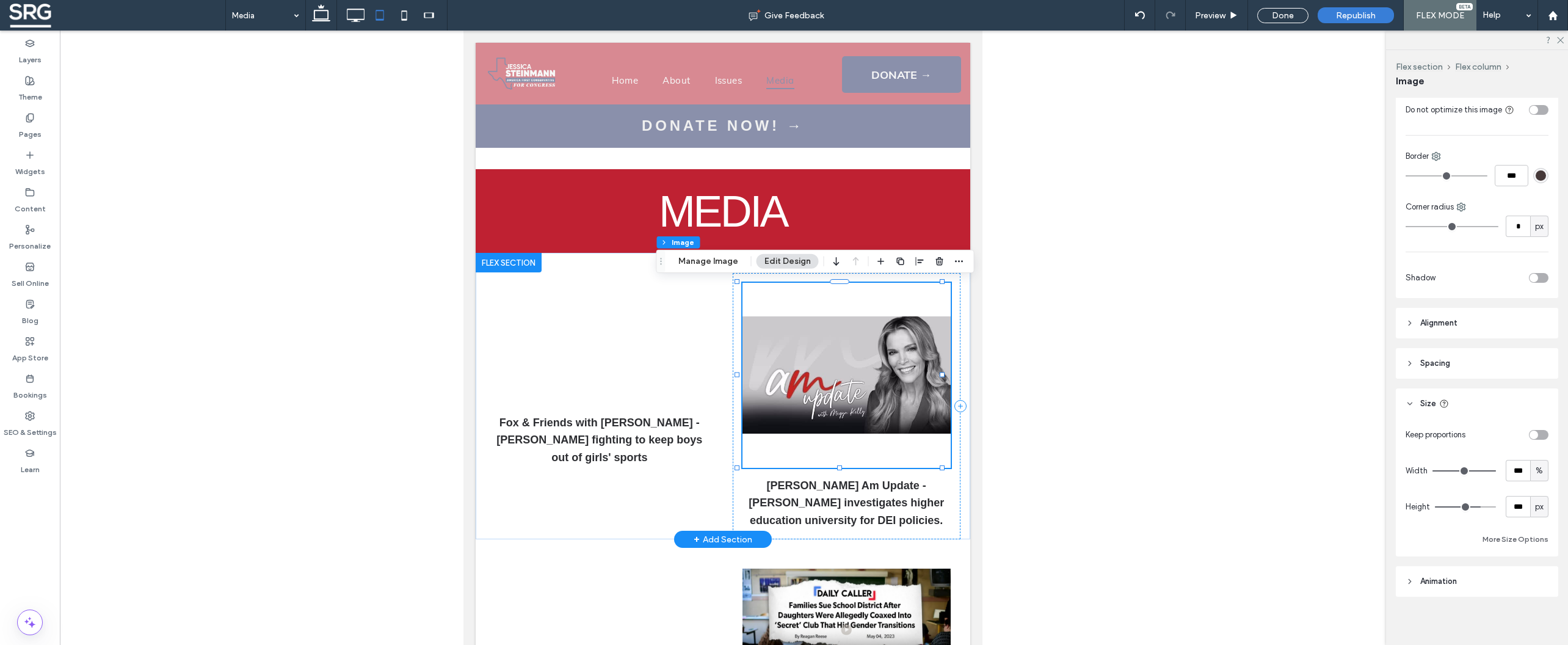
click at [1535, 505] on span "px" at bounding box center [1539, 506] width 9 height 12
click at [1532, 608] on span "A" at bounding box center [1533, 613] width 5 height 12
type input "*"
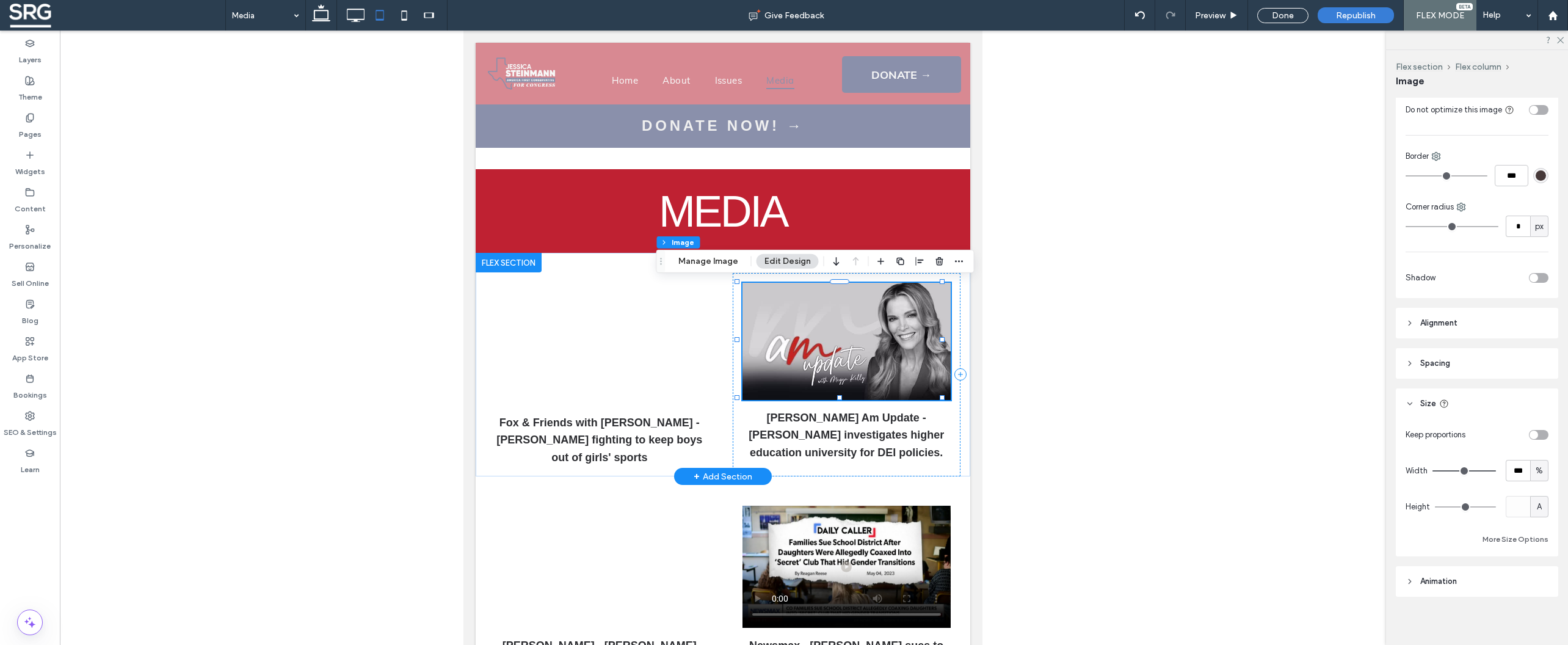
click at [1530, 434] on div "toggle" at bounding box center [1534, 435] width 9 height 9
click at [660, 362] on div at bounding box center [599, 343] width 208 height 122
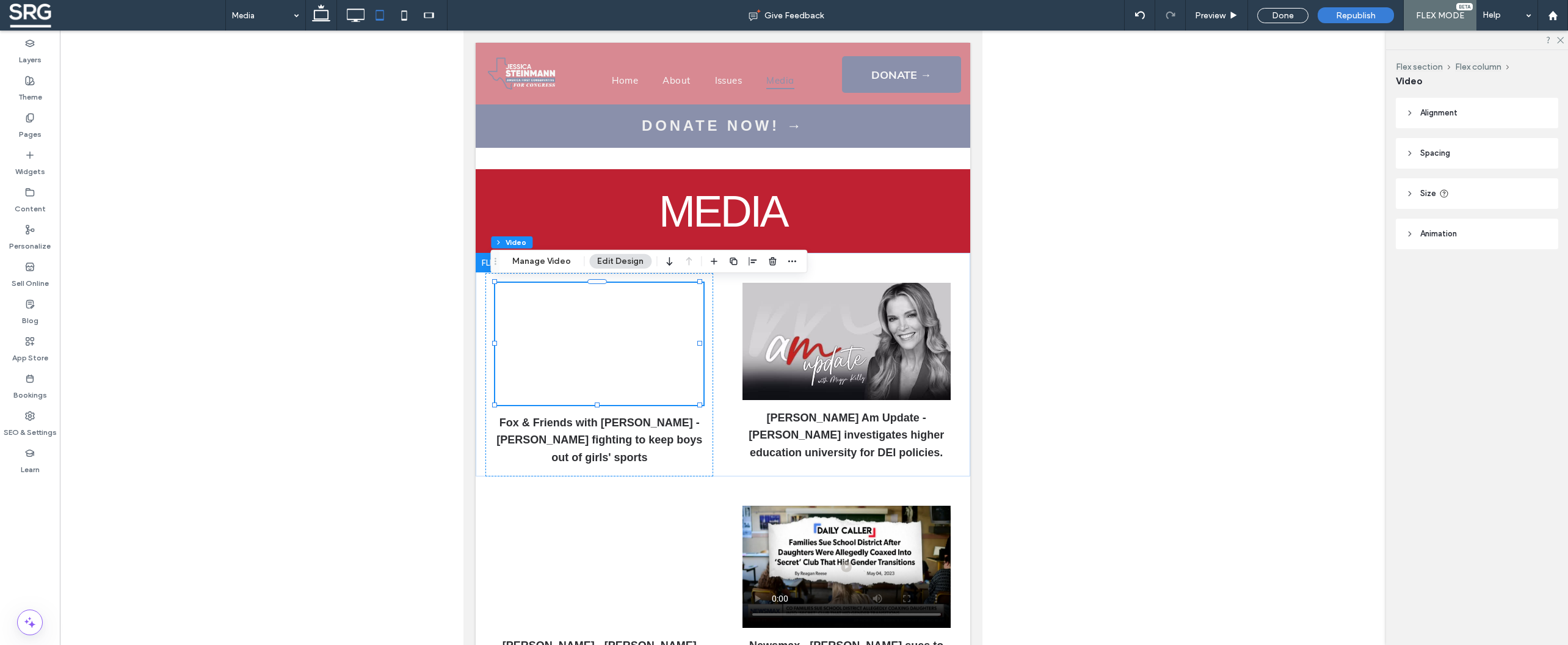
click at [1413, 195] on icon at bounding box center [1410, 193] width 9 height 9
click at [932, 323] on img at bounding box center [846, 340] width 208 height 117
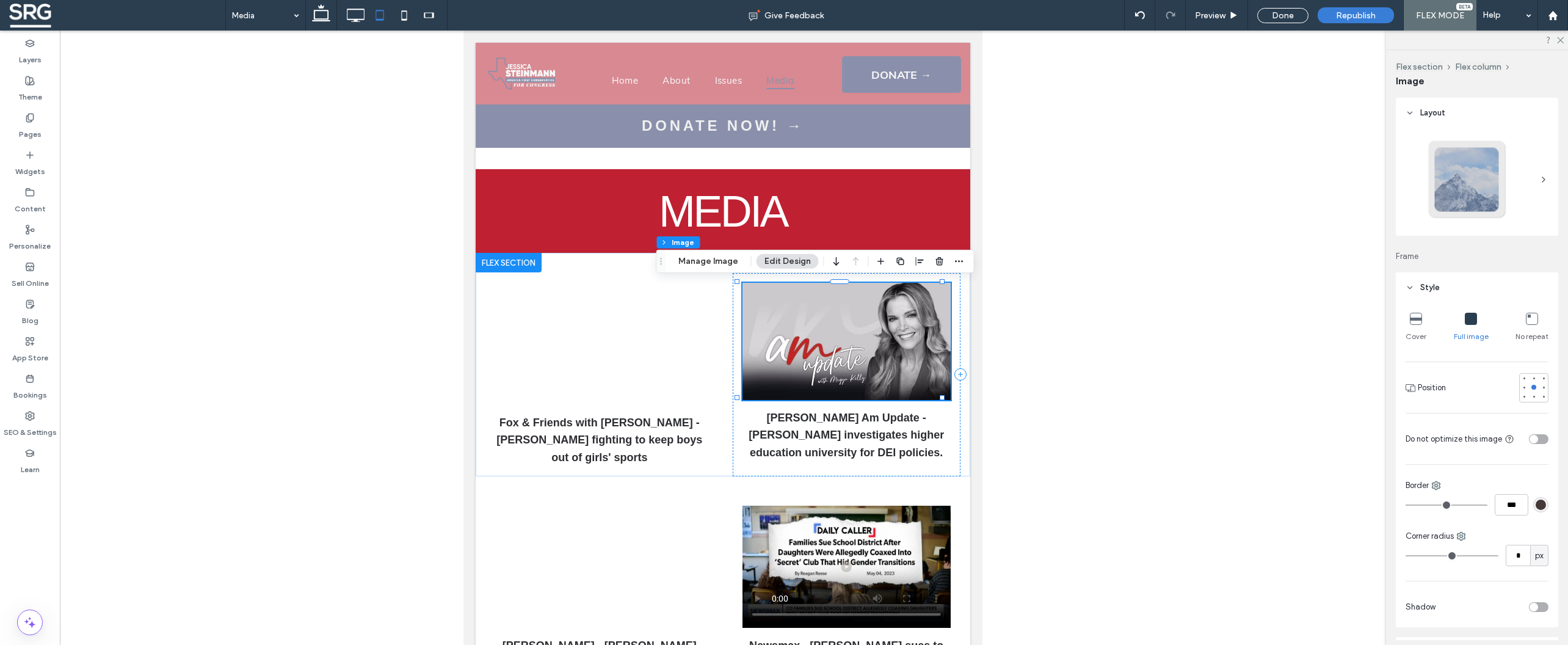
click at [825, 340] on div "[PERSON_NAME] Am Update - [PERSON_NAME] investigates higher education universit…" at bounding box center [846, 375] width 228 height 204
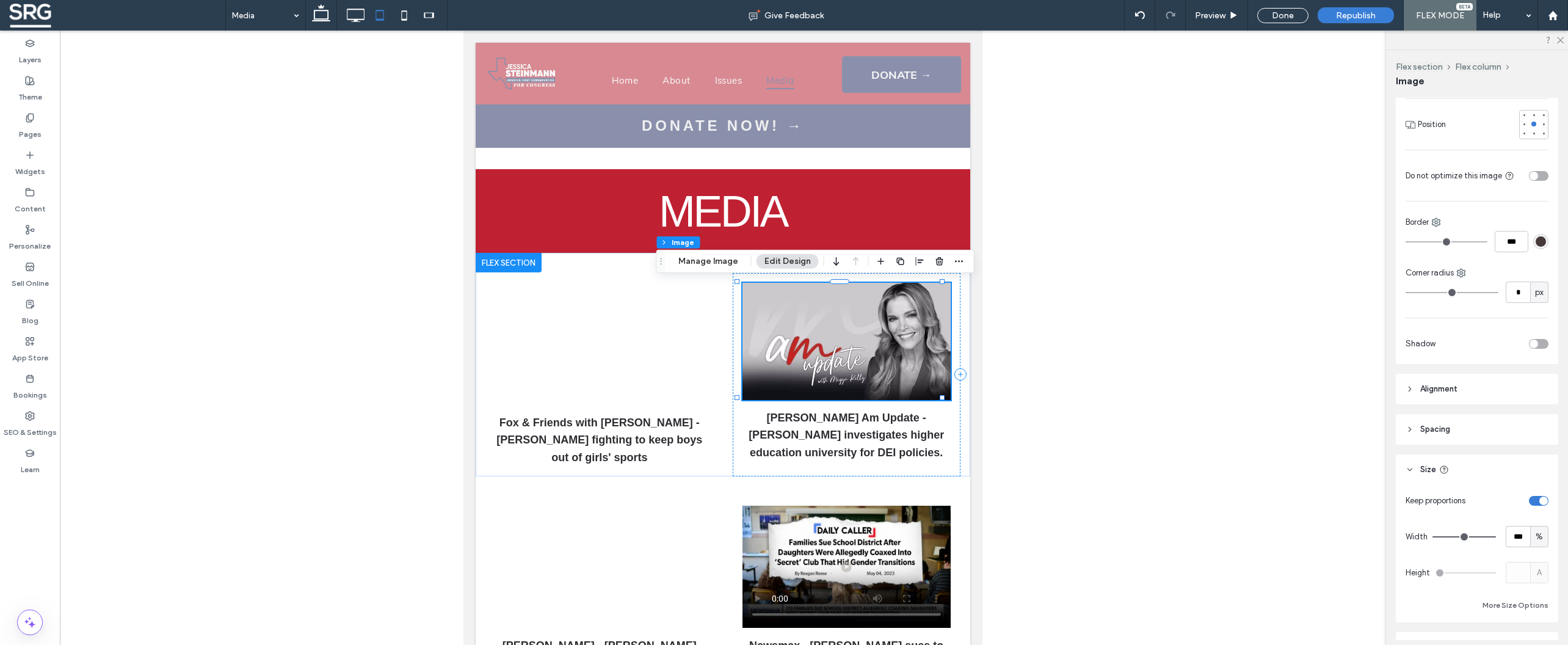
scroll to position [263, 0]
click at [1539, 500] on div "toggle" at bounding box center [1543, 500] width 9 height 9
type input "***"
click at [1506, 575] on input "*****" at bounding box center [1518, 571] width 25 height 21
type input "***"
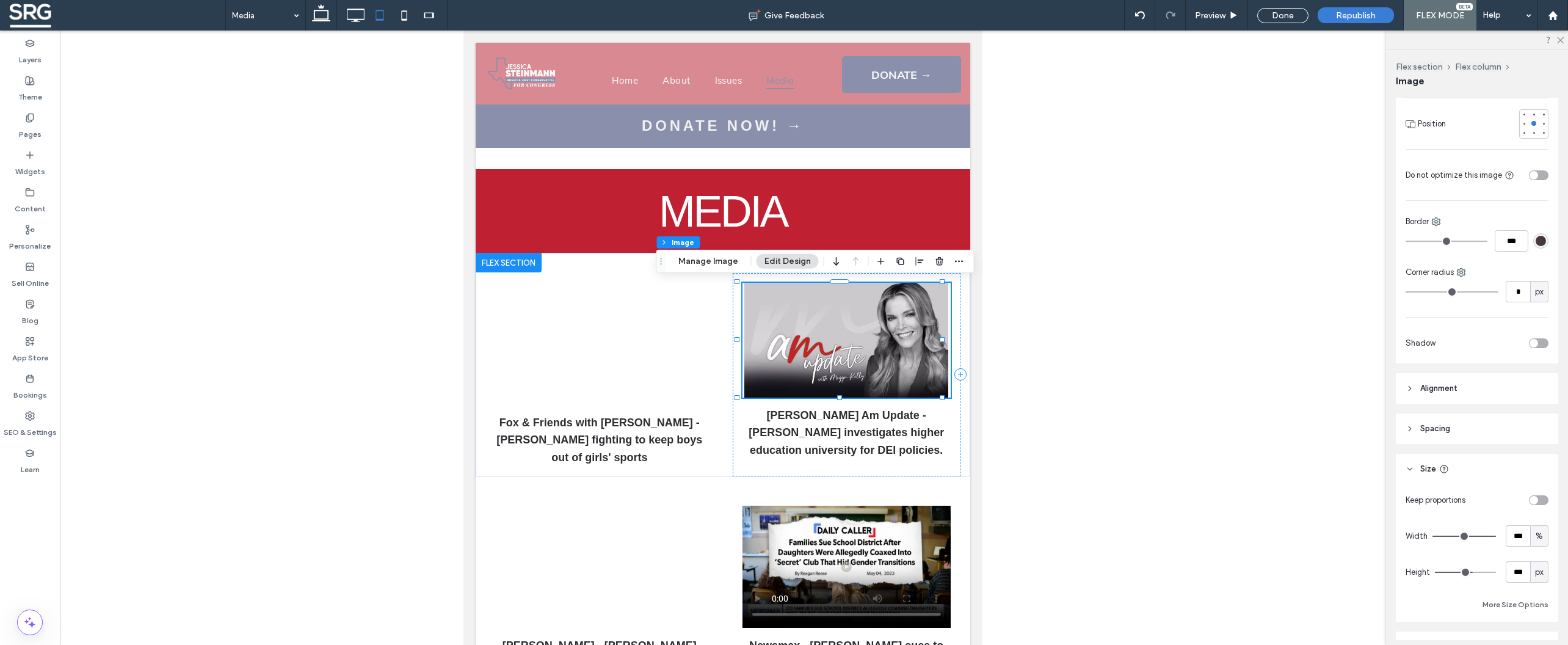
click at [1471, 553] on div "Keep proportions Width *** % Height *** px More Size Options" at bounding box center [1476, 550] width 143 height 122
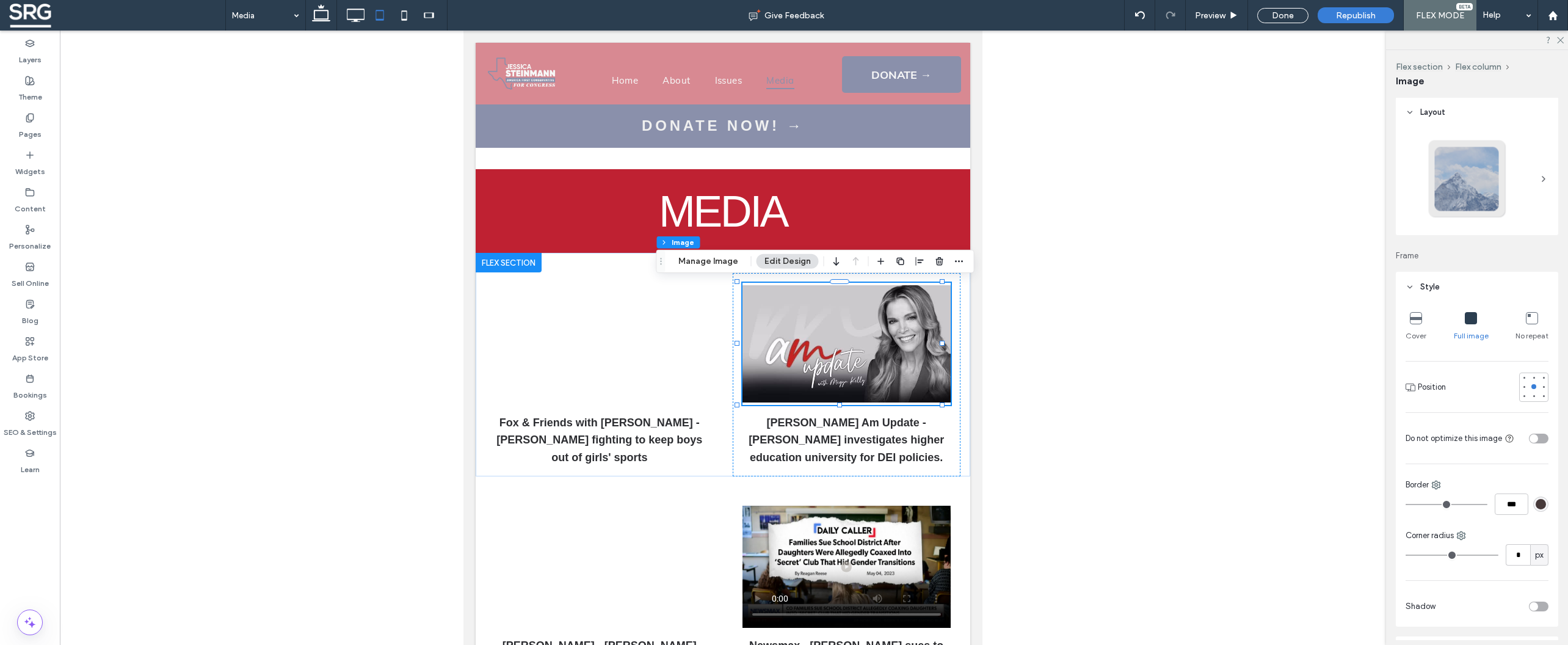
scroll to position [0, 0]
click at [1415, 321] on icon at bounding box center [1416, 318] width 12 height 12
click at [364, 22] on icon at bounding box center [355, 15] width 25 height 25
type input "*"
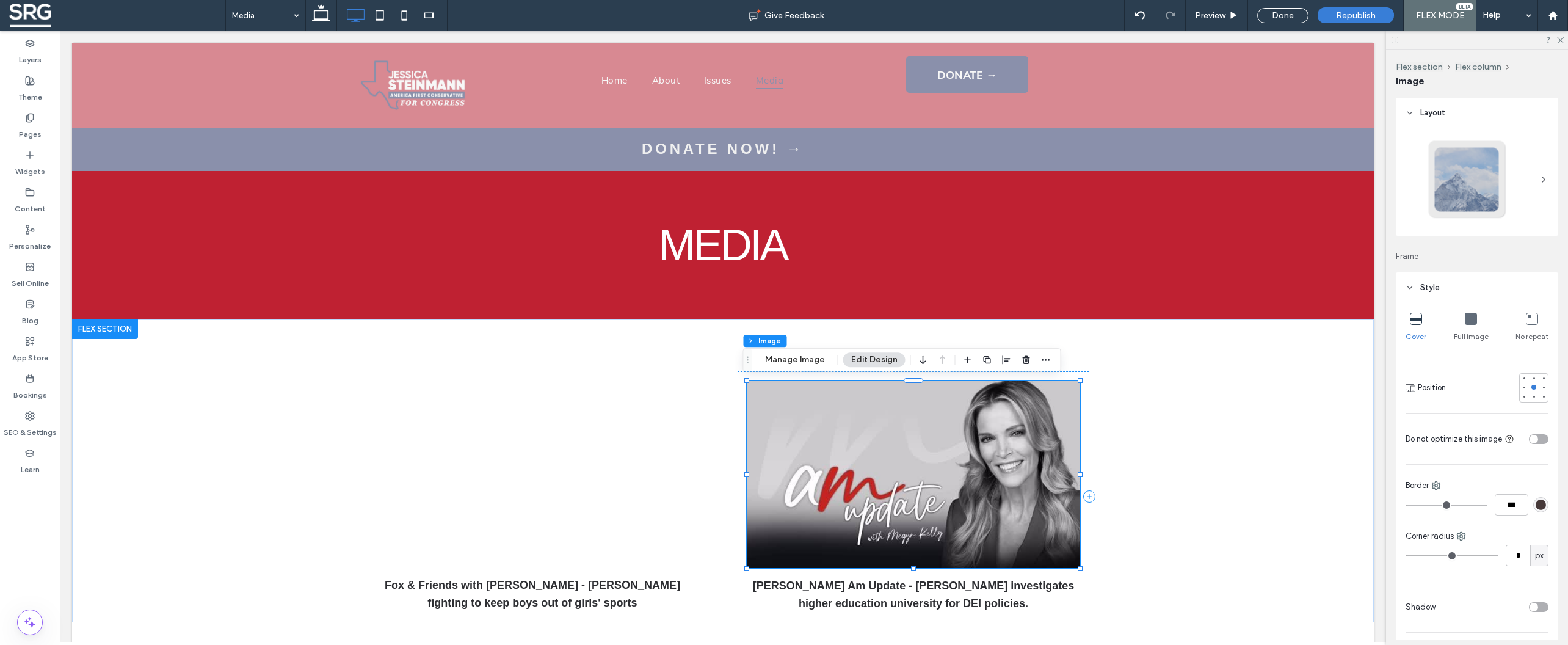
click at [850, 476] on img at bounding box center [914, 474] width 332 height 186
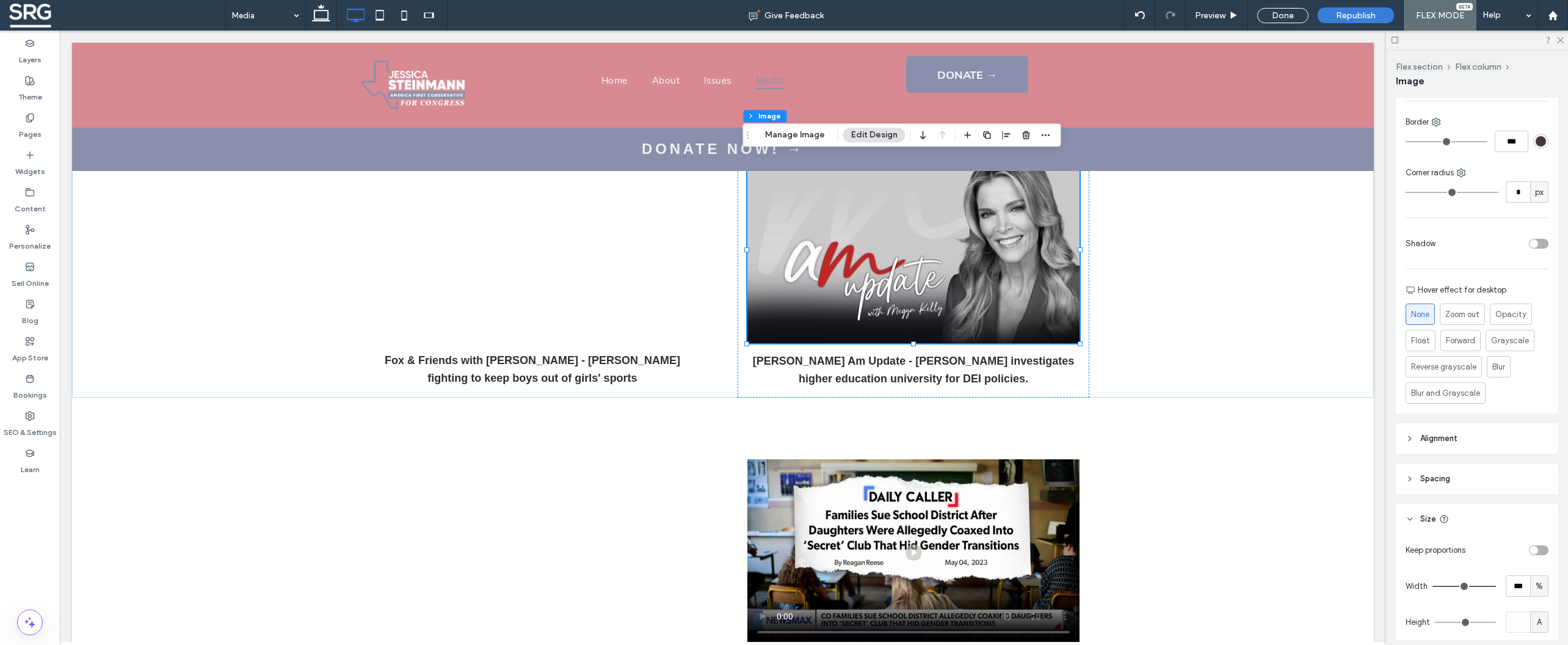
scroll to position [406, 0]
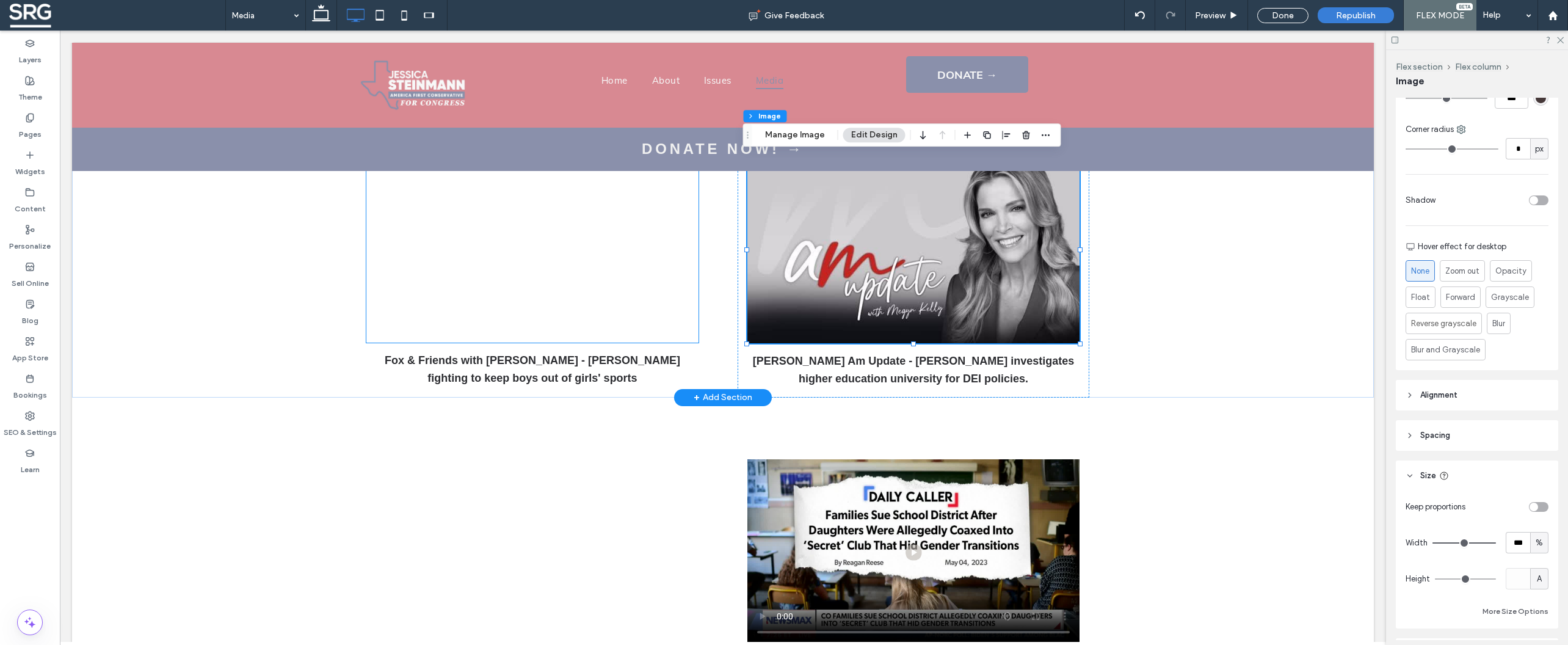
click at [605, 287] on div at bounding box center [532, 250] width 332 height 186
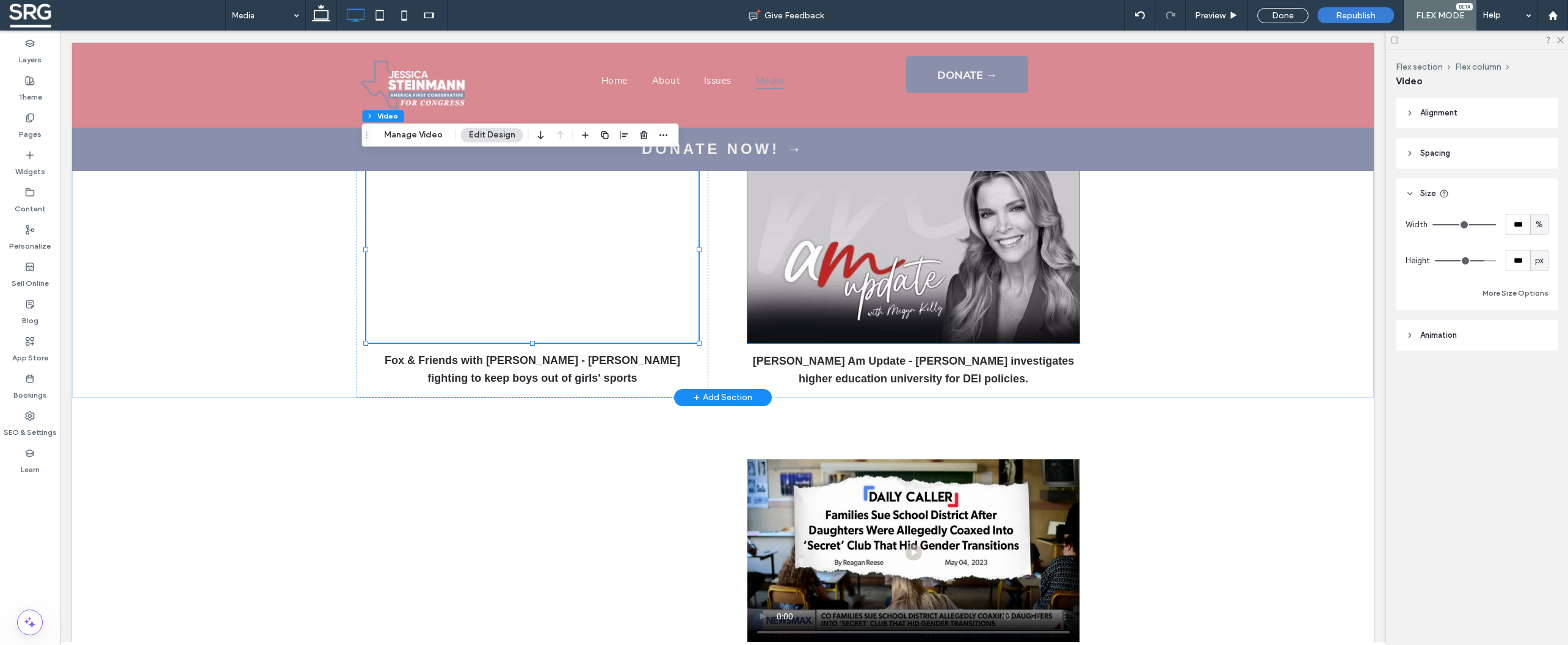
click at [892, 294] on img at bounding box center [914, 250] width 332 height 186
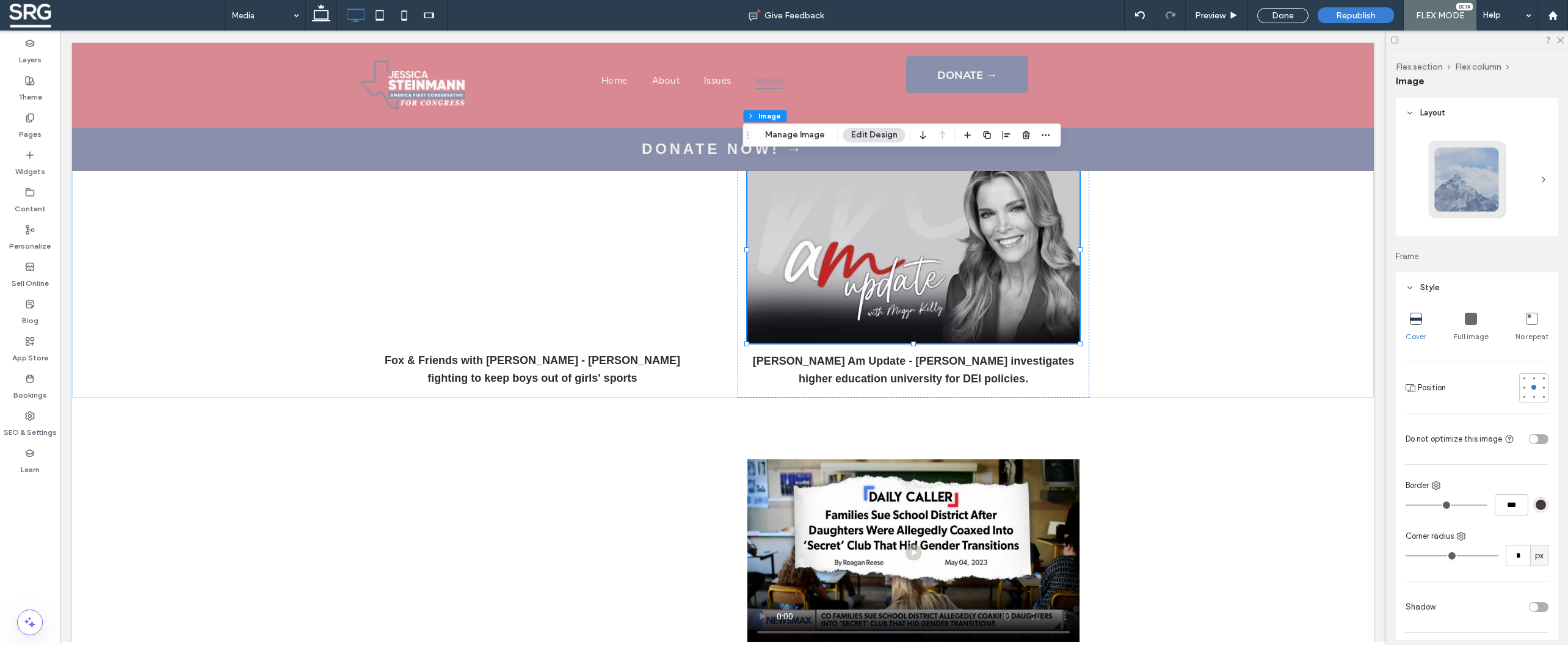
click at [1535, 558] on span "px" at bounding box center [1539, 555] width 9 height 12
click at [1445, 599] on div at bounding box center [1494, 607] width 108 height 21
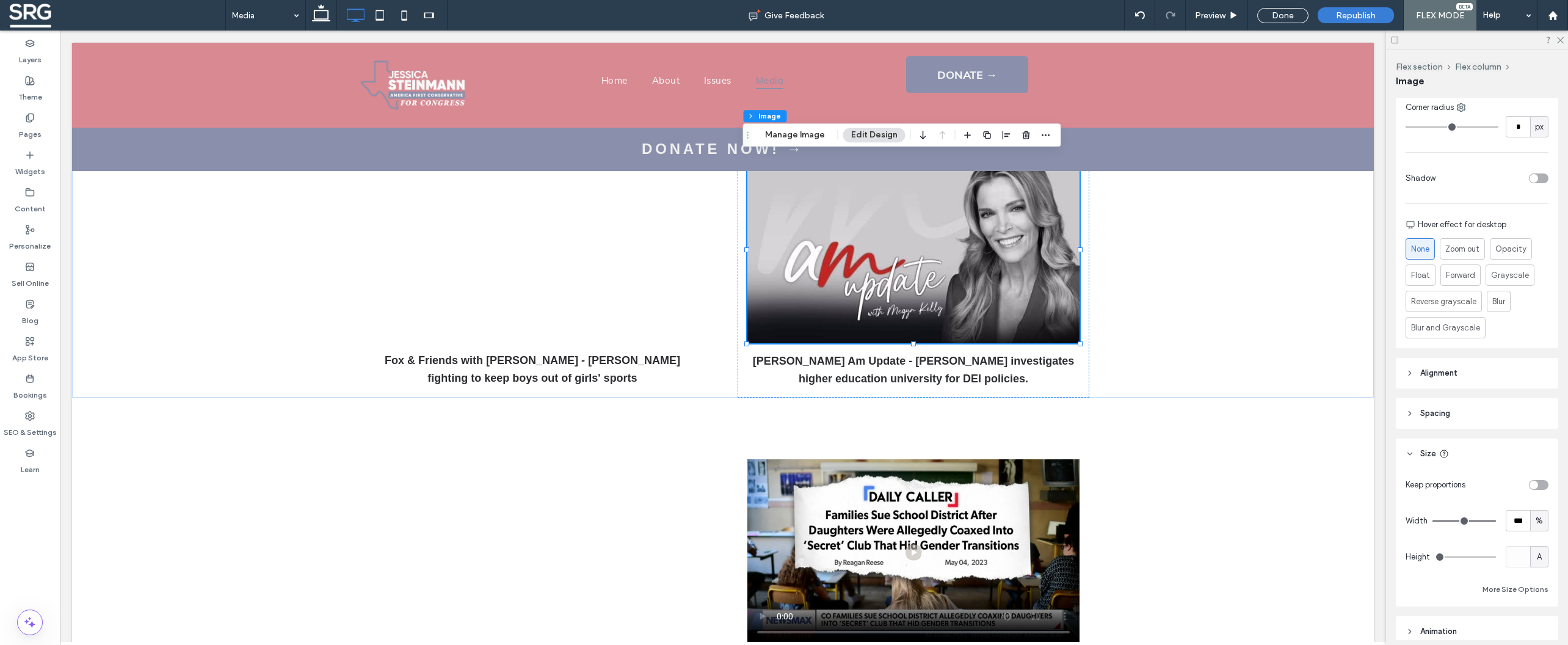
scroll to position [440, 0]
click at [1545, 549] on div "Keep proportions Width *** % Height A More Size Options" at bounding box center [1477, 526] width 163 height 138
click at [1537, 546] on span "A" at bounding box center [1540, 546] width 5 height 12
click at [1536, 441] on span "px" at bounding box center [1533, 439] width 9 height 12
type input "***"
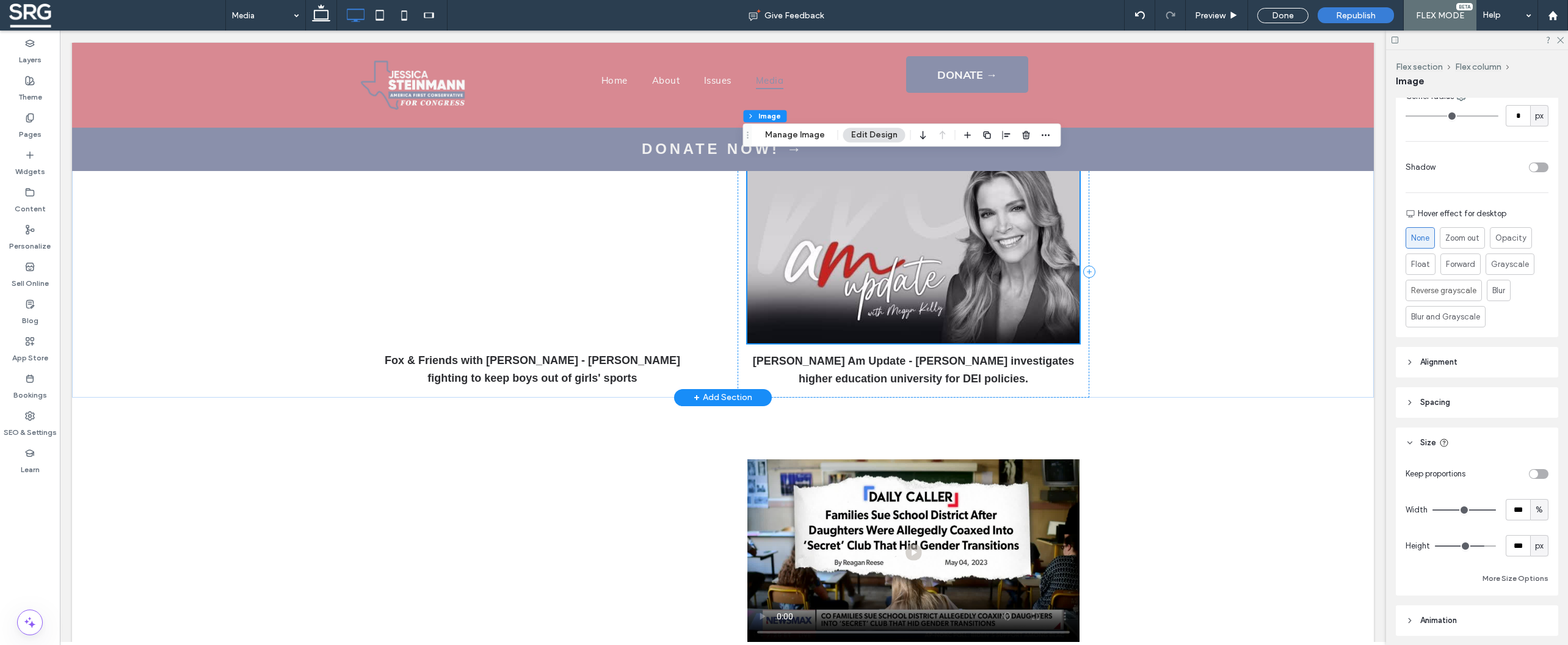
scroll to position [215, 0]
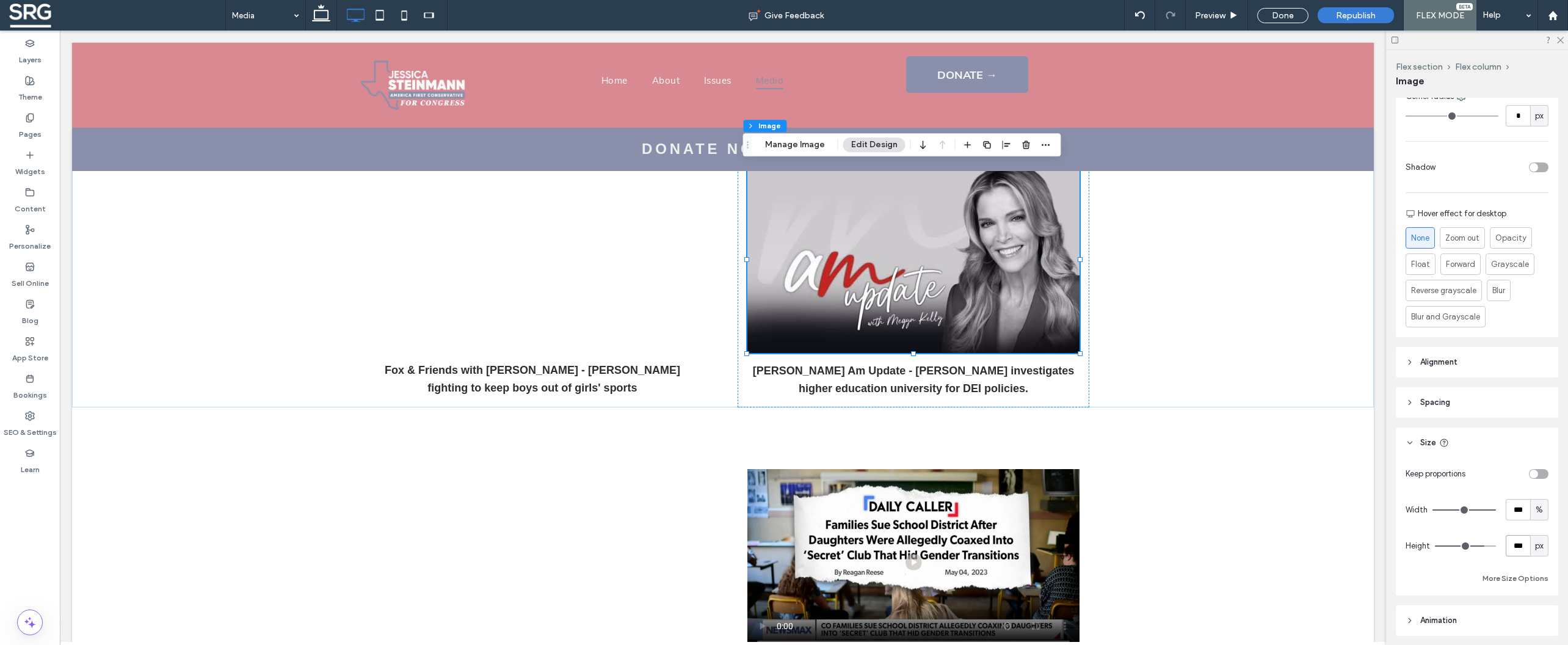
click at [1518, 546] on input "***" at bounding box center [1518, 545] width 25 height 21
type input "***"
click at [1421, 568] on div "Keep proportions Width *** % Height *** px More Size Options" at bounding box center [1476, 524] width 143 height 122
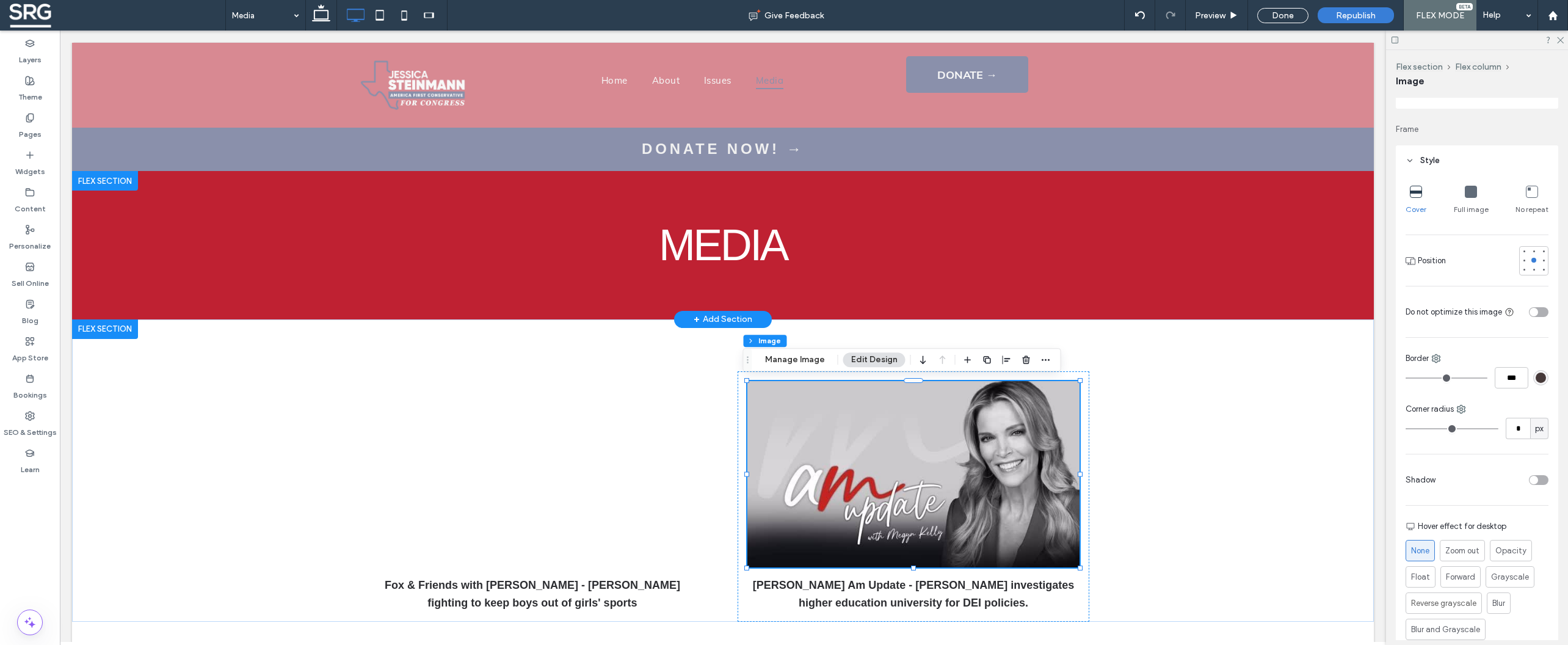
scroll to position [121, 0]
click at [381, 17] on icon at bounding box center [380, 15] width 25 height 25
type input "***"
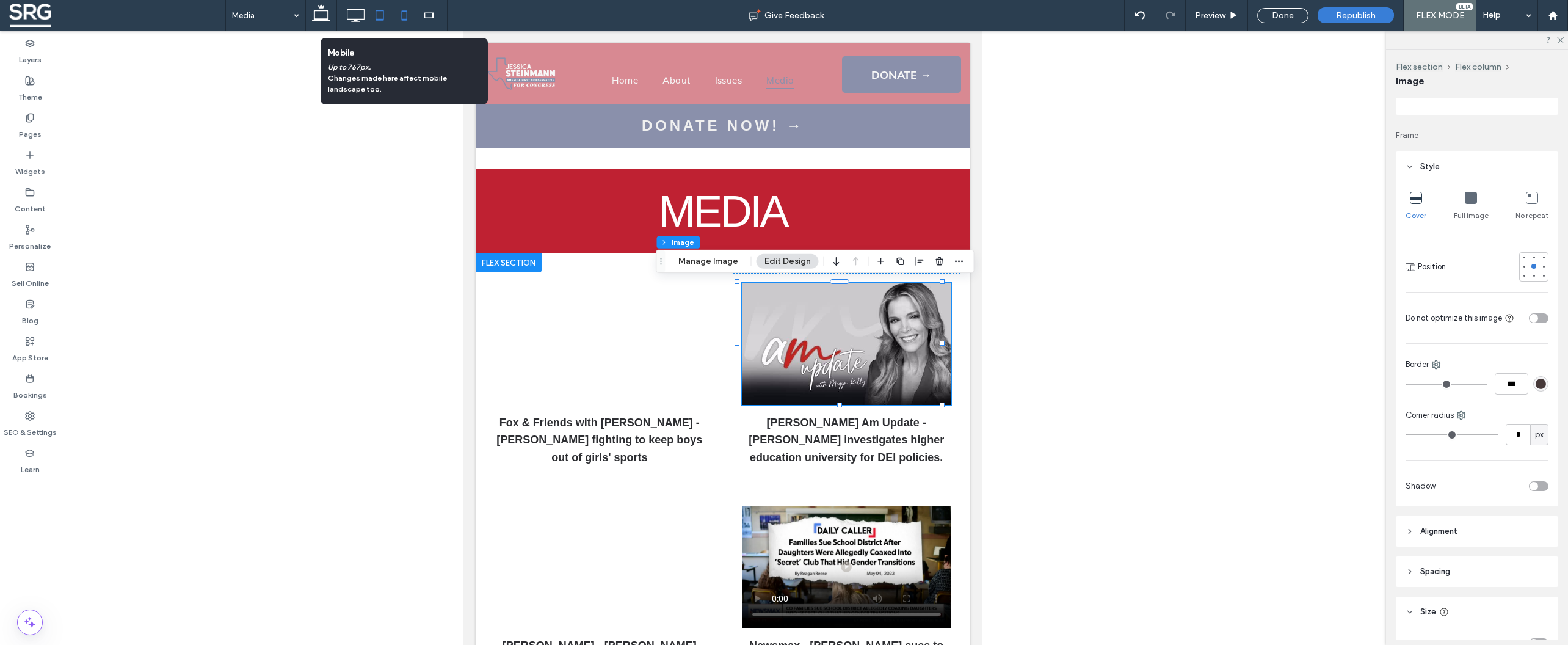
click at [400, 15] on icon at bounding box center [404, 15] width 25 height 25
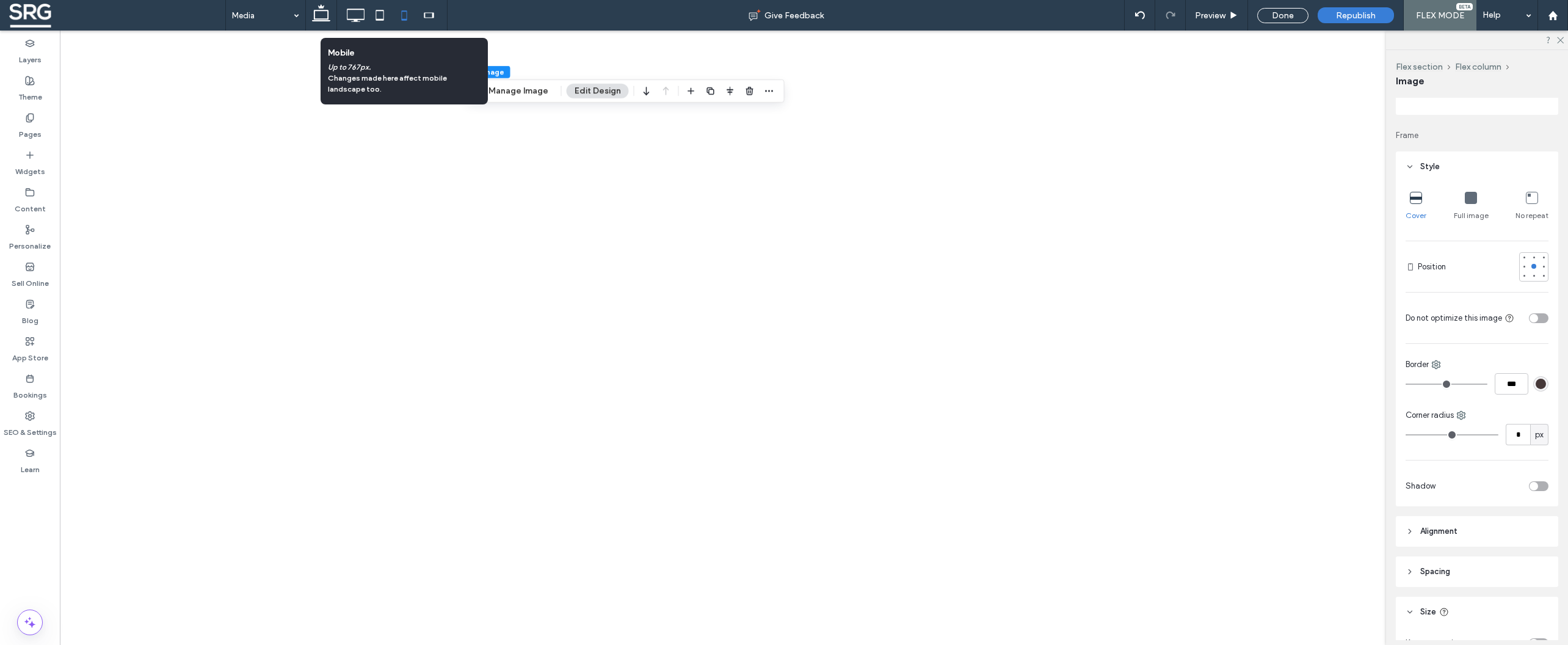
type input "*"
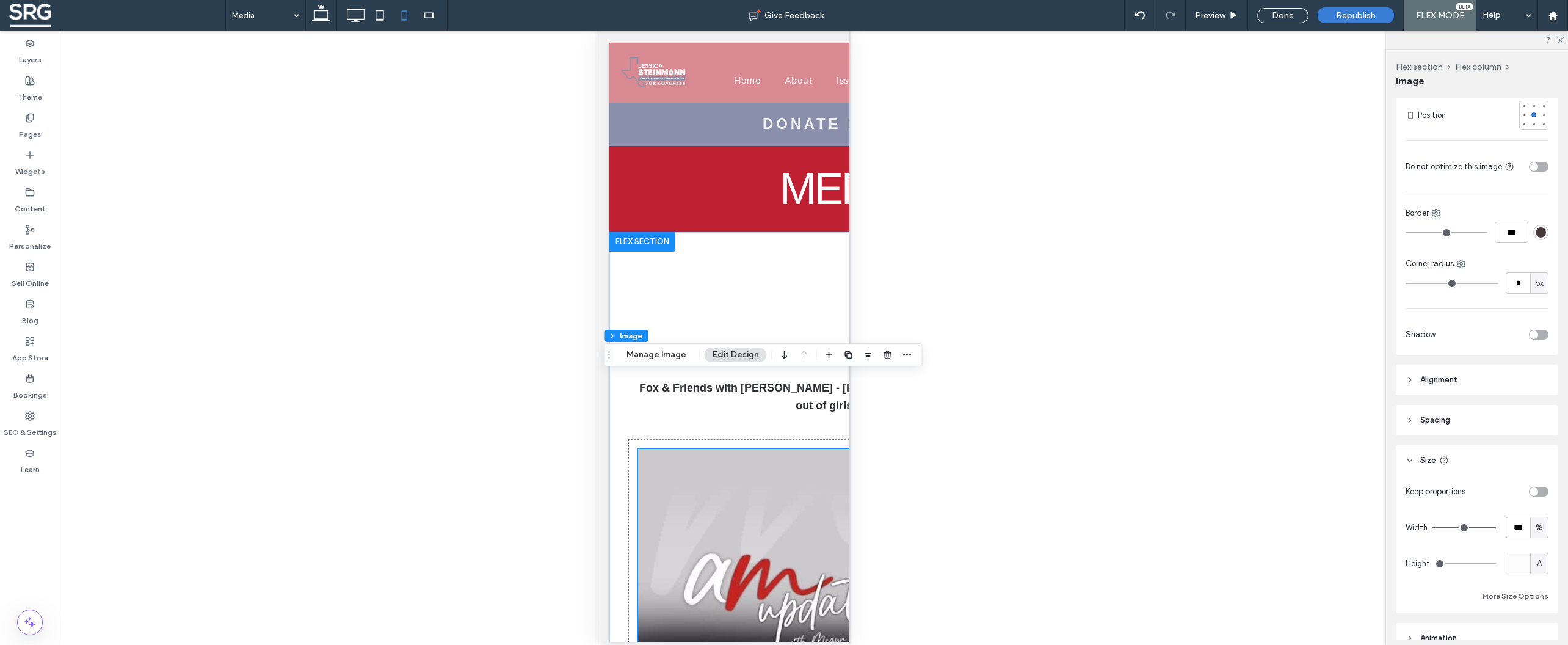
scroll to position [275, 0]
click at [1537, 560] on div "A" at bounding box center [1539, 561] width 12 height 12
click at [1535, 457] on span "px" at bounding box center [1533, 454] width 9 height 12
type input "***"
click at [1509, 570] on input "*****" at bounding box center [1518, 560] width 25 height 21
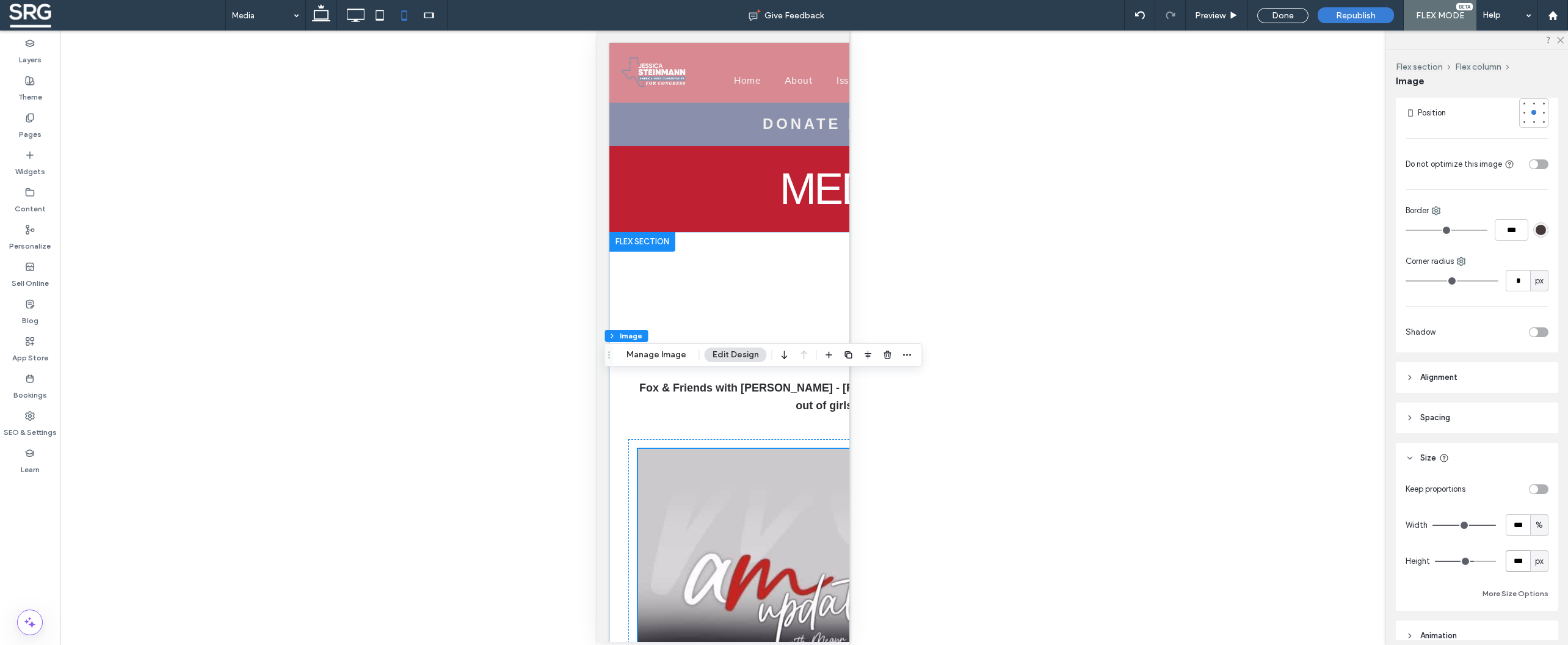
type input "***"
click at [1482, 475] on div "Keep proportions Width *** % Height *** px More Size Options" at bounding box center [1477, 541] width 163 height 138
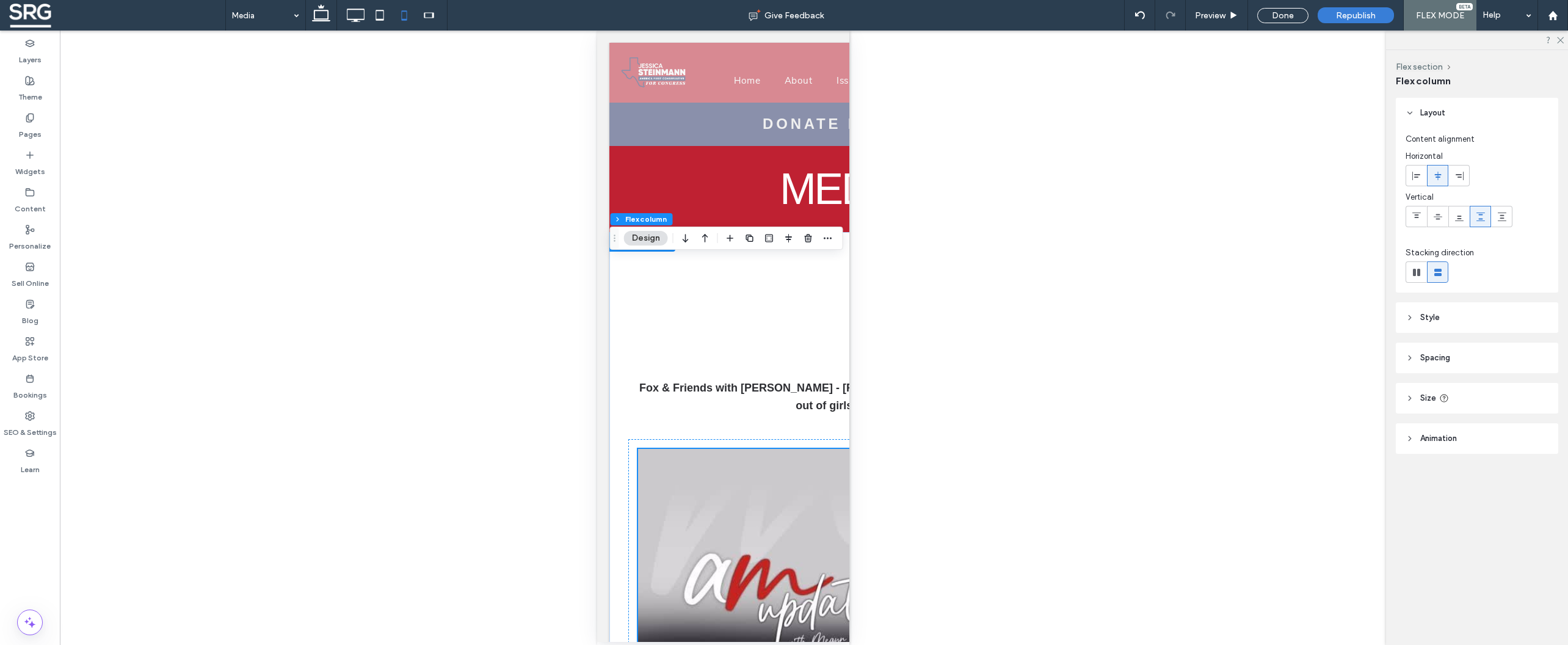
click at [1407, 396] on icon at bounding box center [1410, 398] width 9 height 9
type input "**"
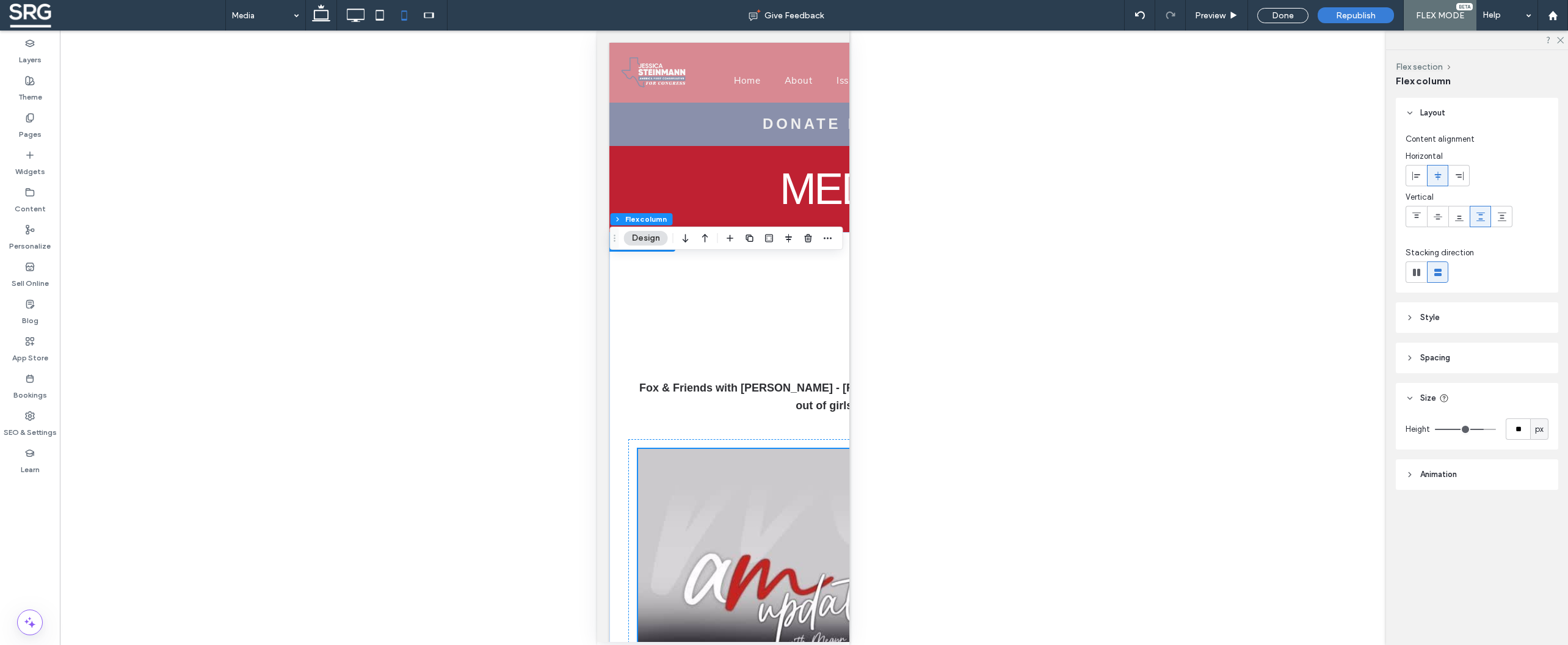
type input "**"
type input "*"
drag, startPoint x: 1477, startPoint y: 429, endPoint x: 1277, endPoint y: 411, distance: 200.8
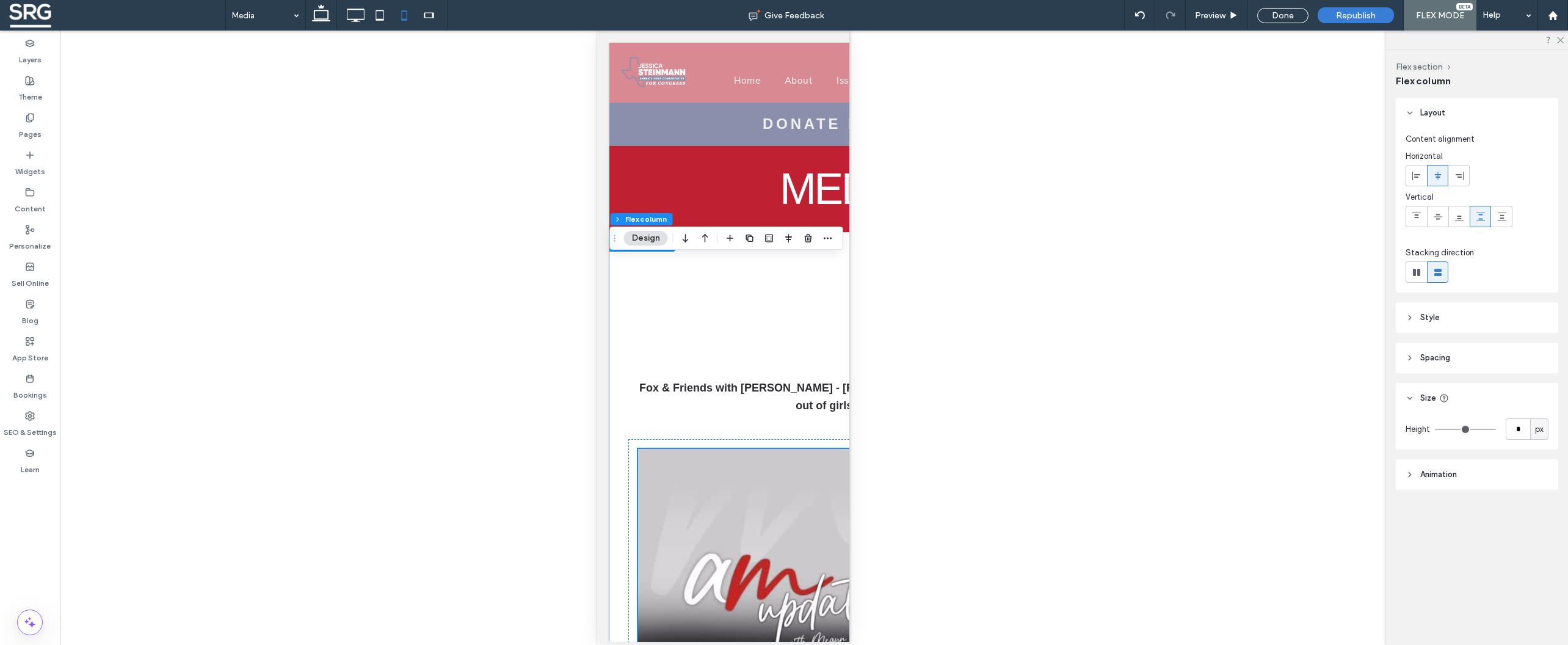
type input "*"
click at [1435, 429] on input "range" at bounding box center [1464, 429] width 61 height 1
type input "**"
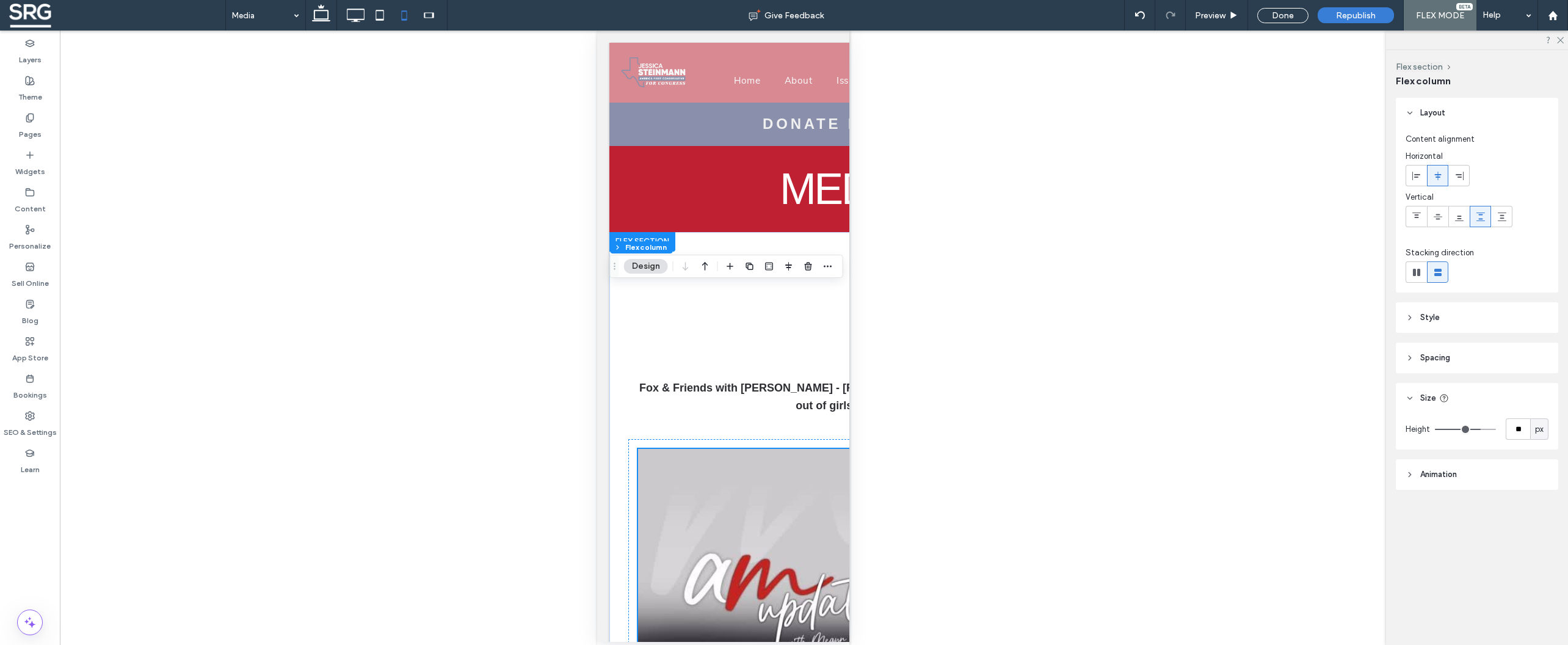
type input "**"
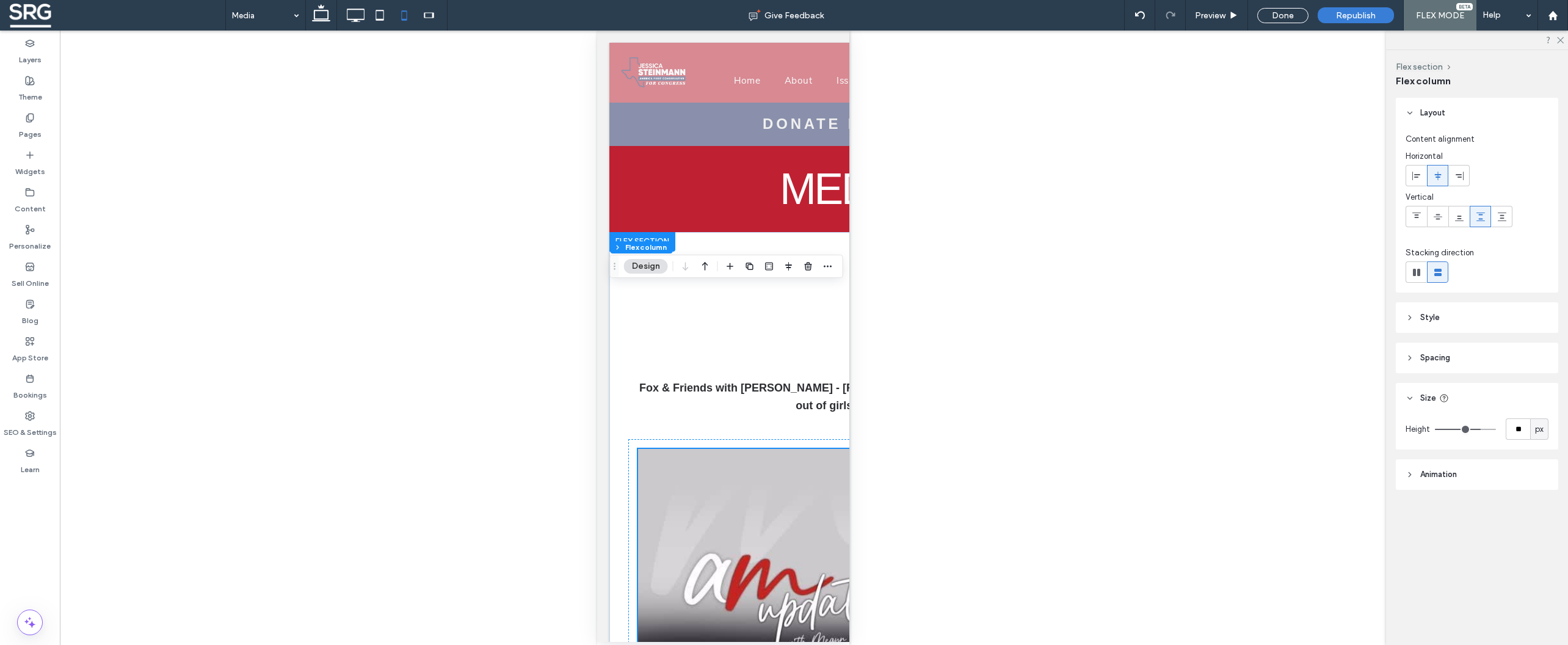
type input "**"
type input "*"
drag, startPoint x: 1477, startPoint y: 427, endPoint x: 1275, endPoint y: 419, distance: 202.2
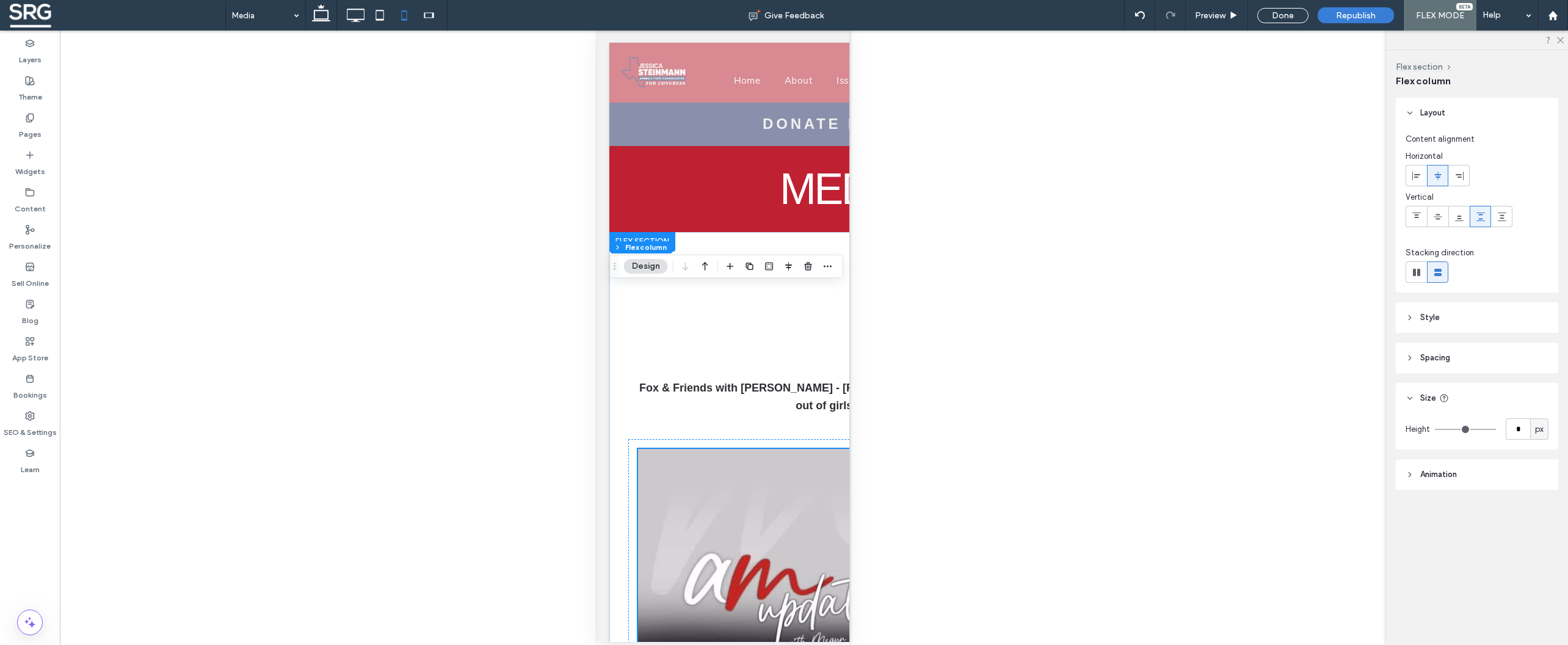
type input "*"
click at [1435, 429] on input "range" at bounding box center [1464, 429] width 61 height 1
type input "**"
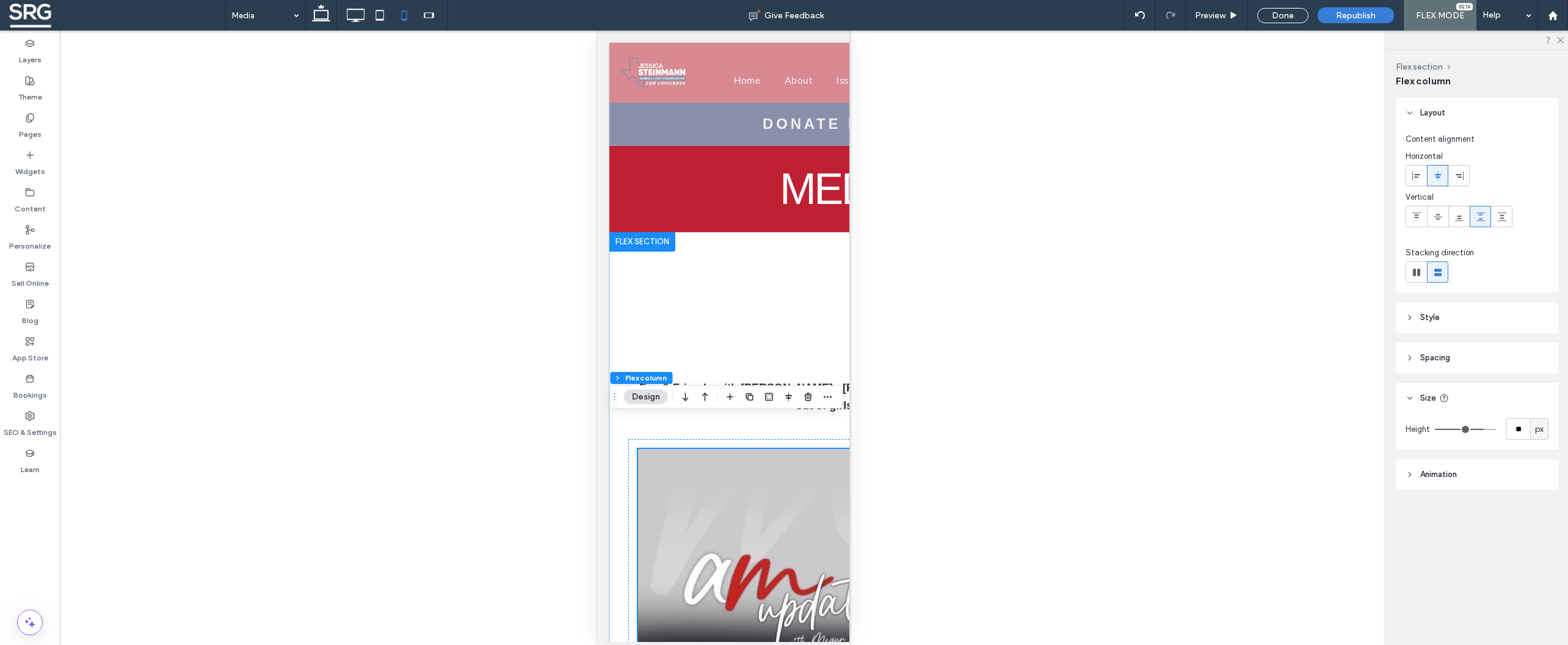
type input "**"
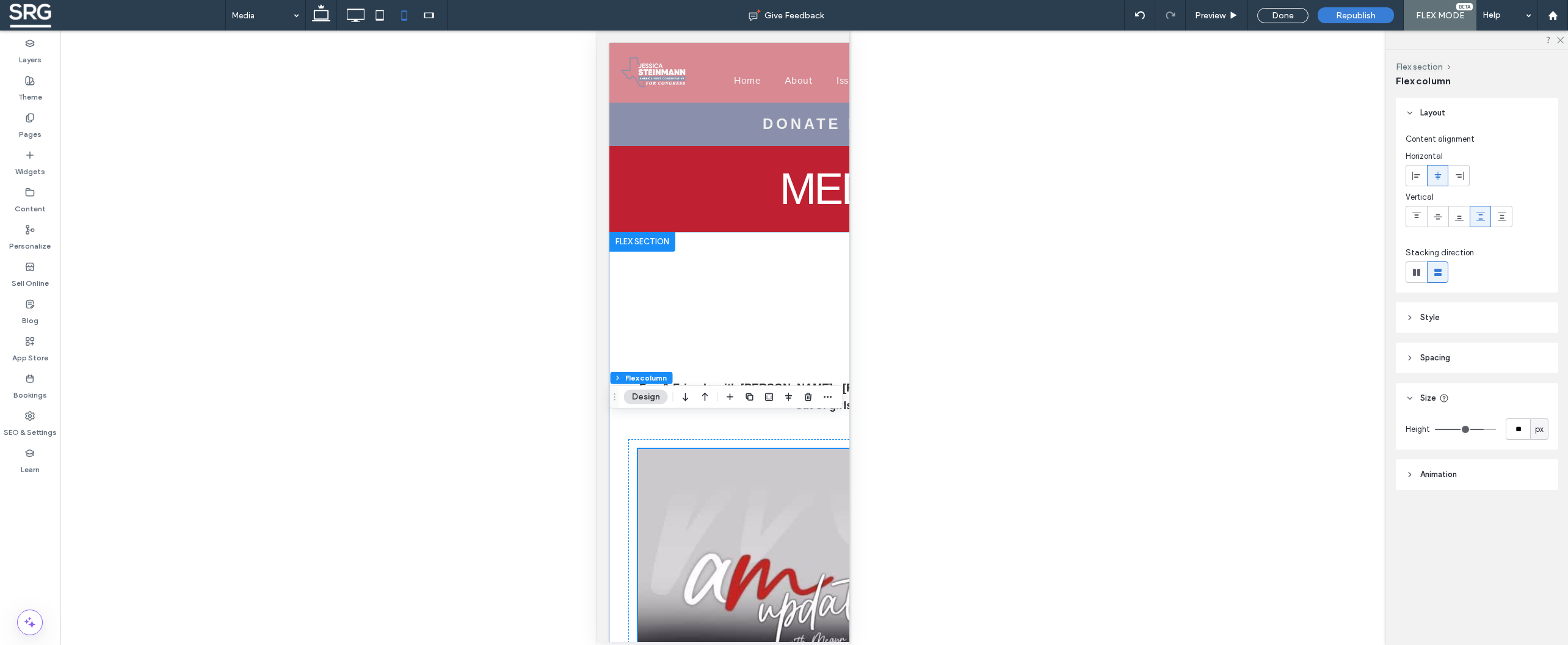
type input "*"
drag, startPoint x: 1402, startPoint y: 425, endPoint x: 1263, endPoint y: 424, distance: 139.0
type input "*"
click at [1435, 429] on input "range" at bounding box center [1464, 429] width 61 height 1
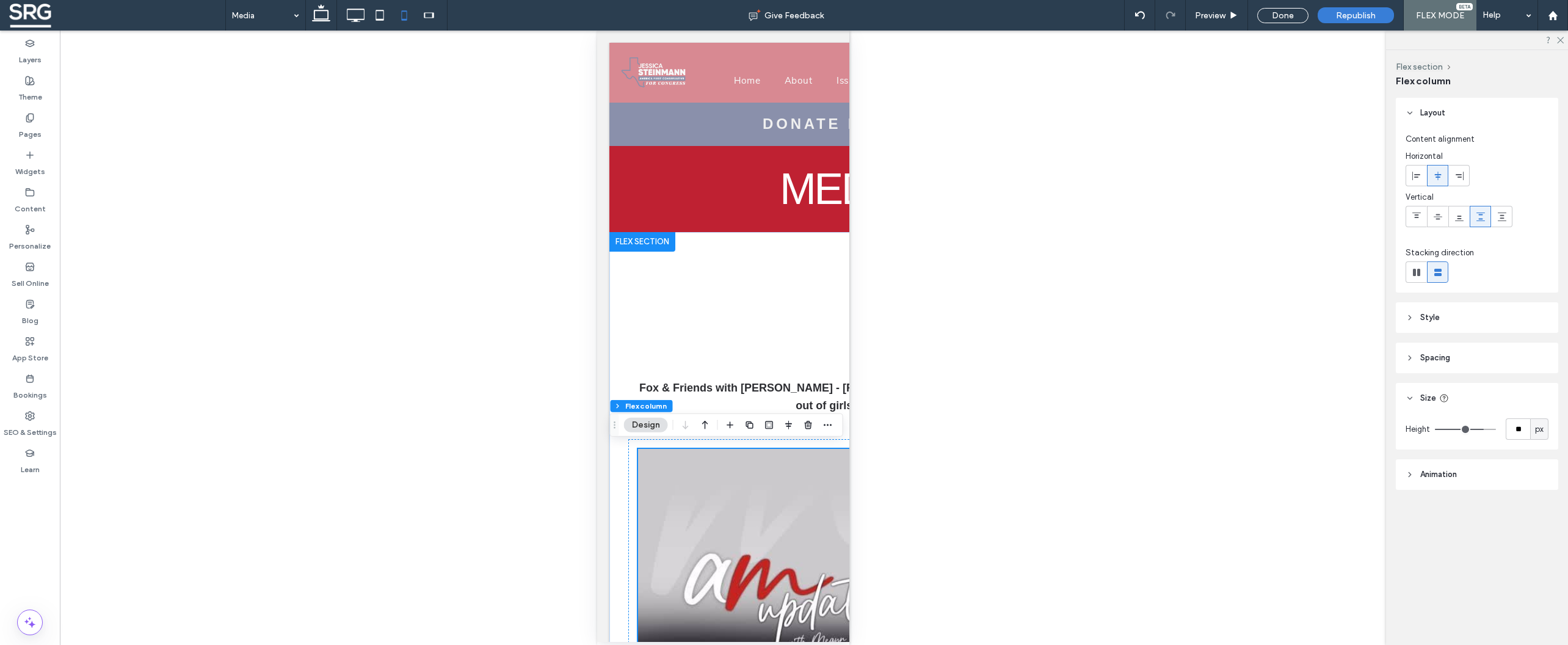
type input "**"
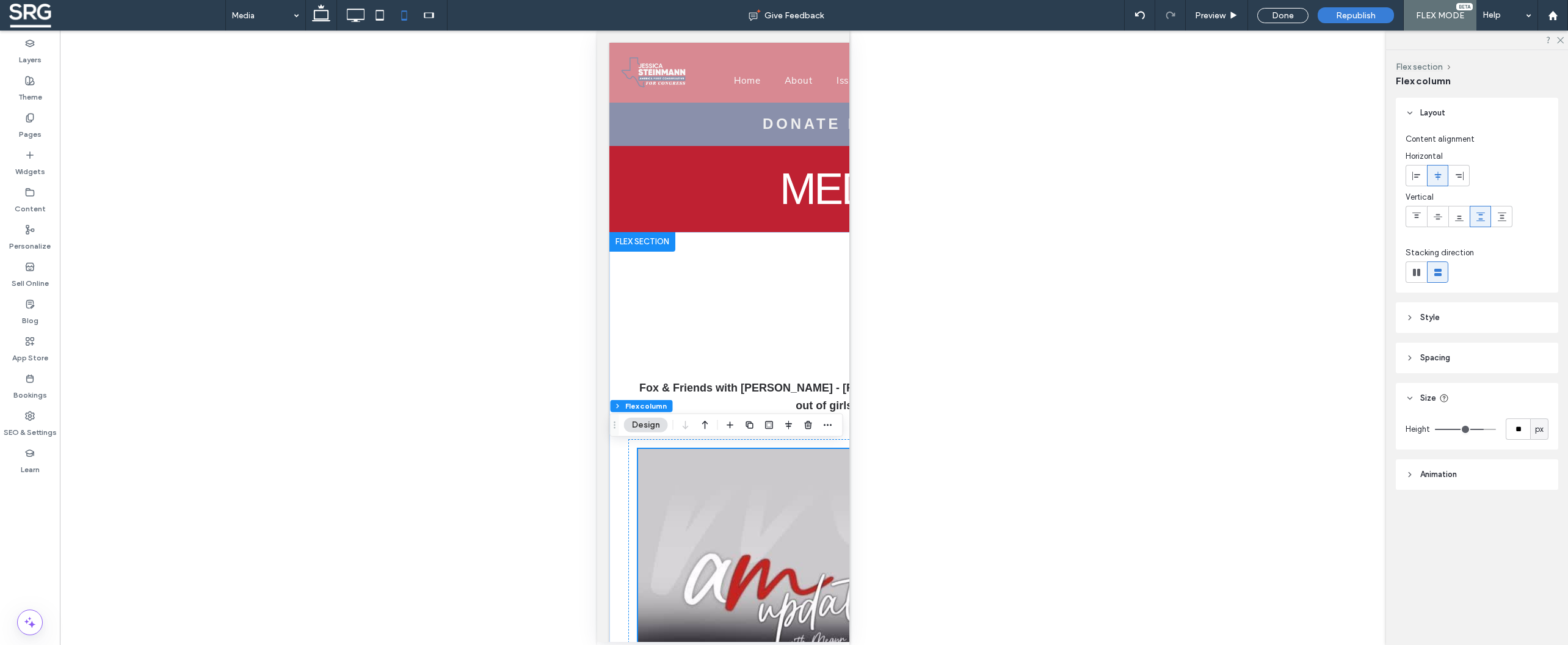
type input "**"
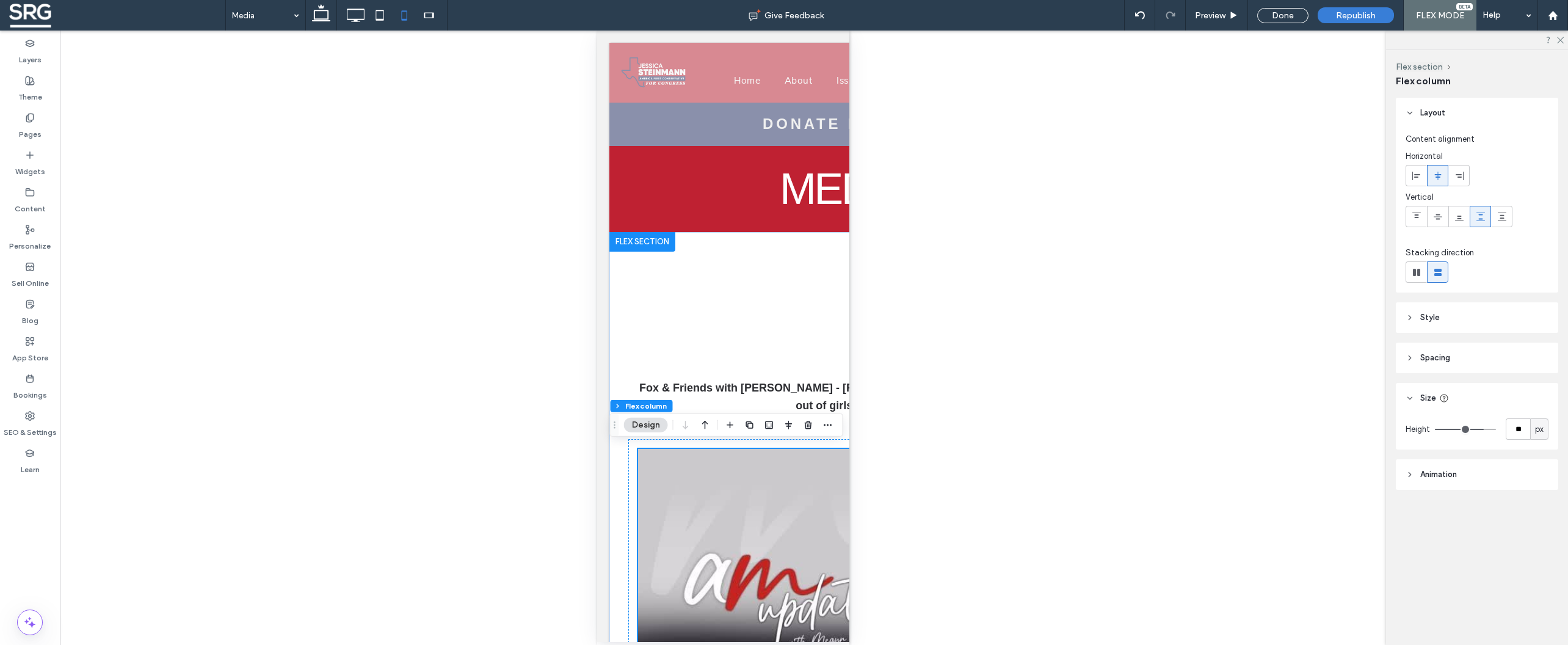
type input "*"
drag, startPoint x: 1432, startPoint y: 431, endPoint x: 1203, endPoint y: 423, distance: 229.1
click at [1435, 429] on input "range" at bounding box center [1464, 429] width 61 height 1
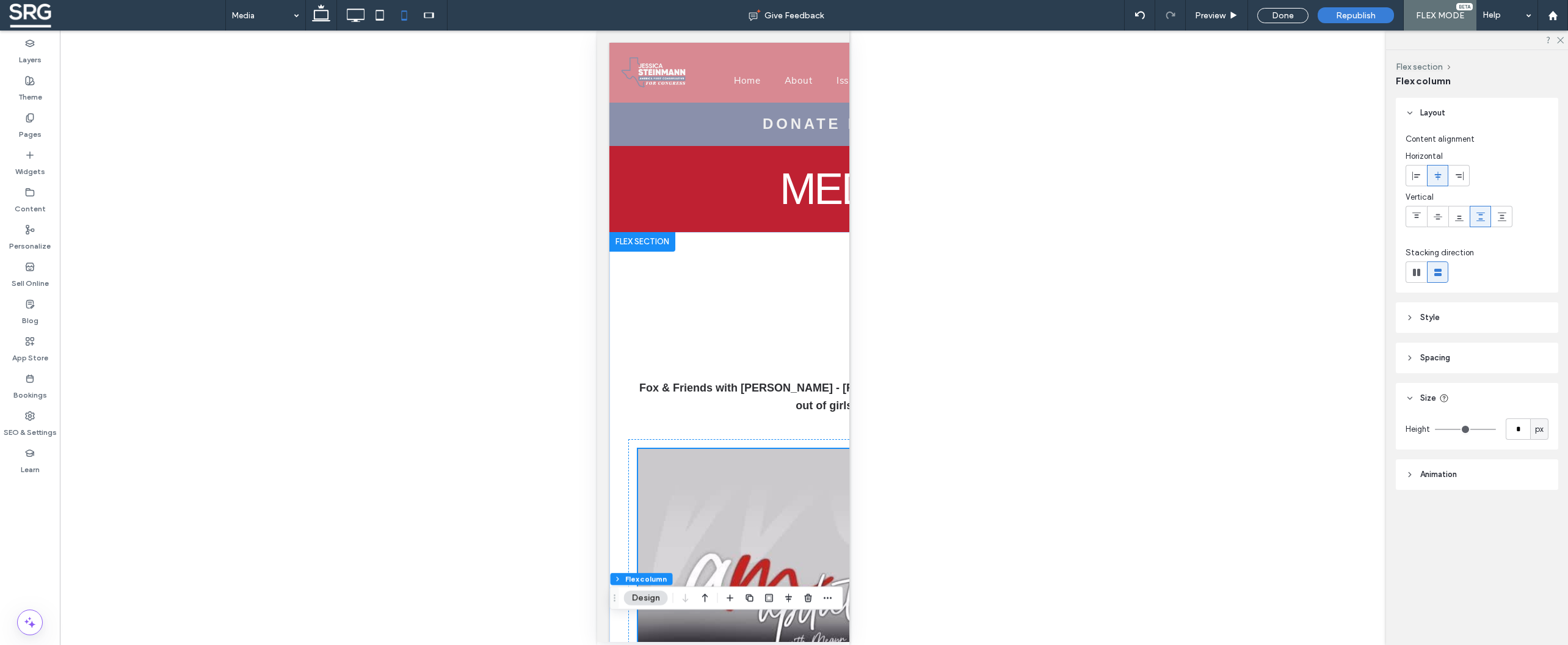
click at [362, 22] on icon at bounding box center [355, 15] width 25 height 25
type input "**"
type input "***"
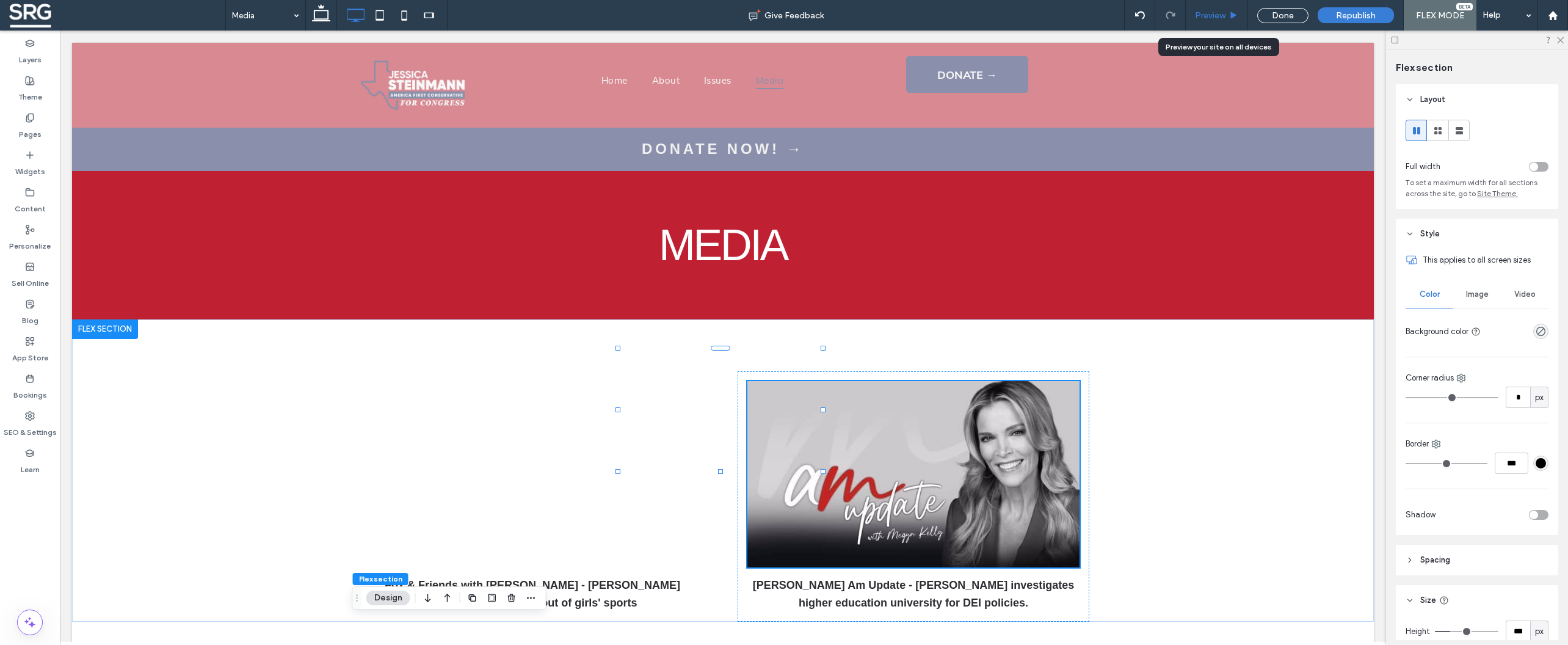
click at [1209, 21] on span "Preview" at bounding box center [1210, 15] width 31 height 10
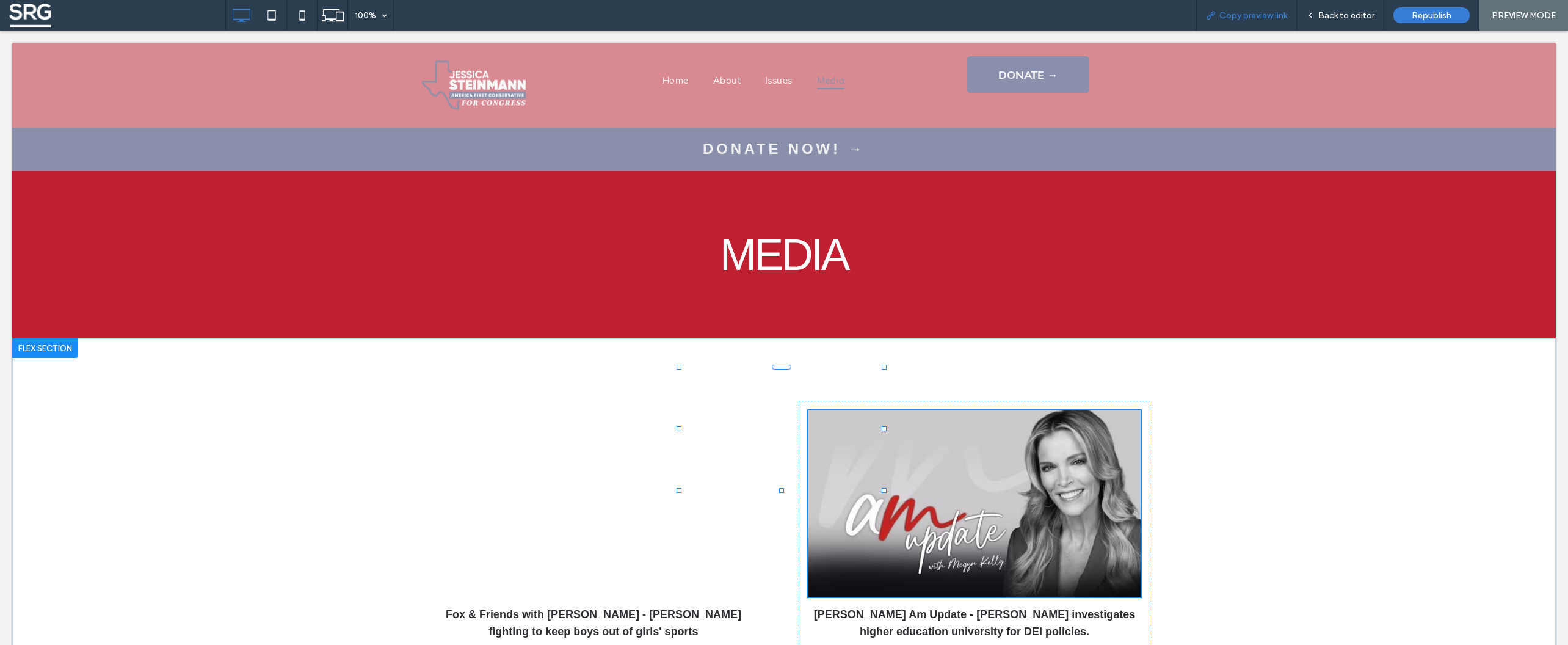
click at [1241, 16] on span "Copy preview link" at bounding box center [1252, 15] width 68 height 10
click at [1361, 21] on div "Back to editor" at bounding box center [1340, 15] width 87 height 31
click at [1336, 14] on span "Back to editor" at bounding box center [1346, 15] width 56 height 10
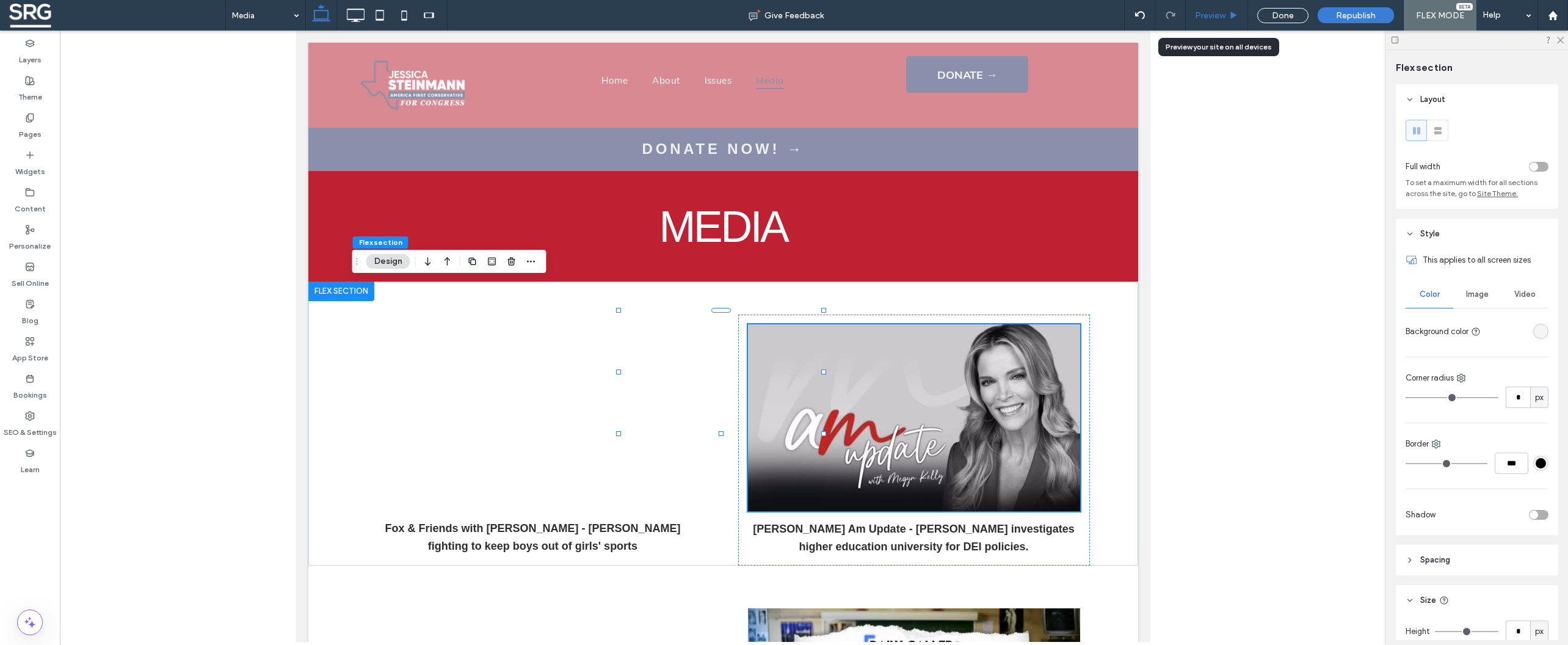
click at [1215, 23] on div "Preview" at bounding box center [1216, 15] width 62 height 31
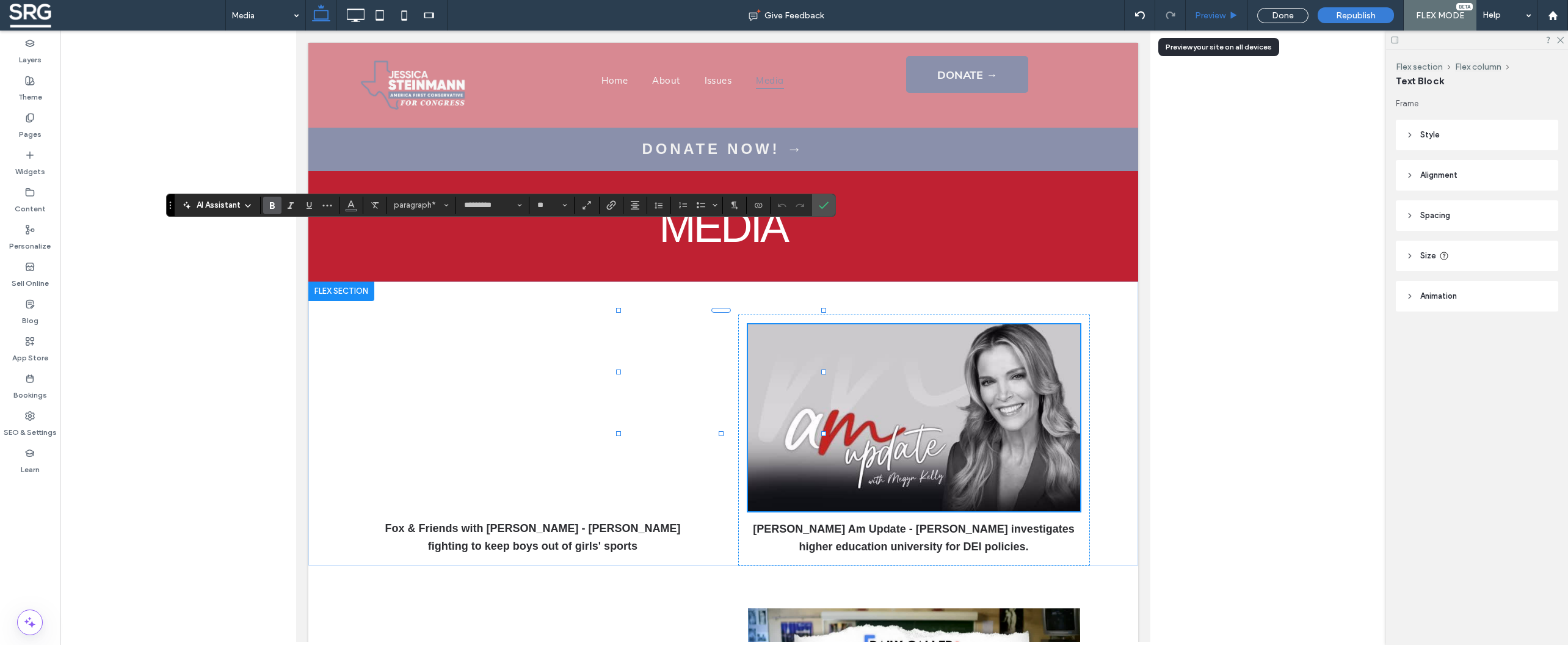
click at [1216, 18] on span "Preview" at bounding box center [1210, 15] width 31 height 10
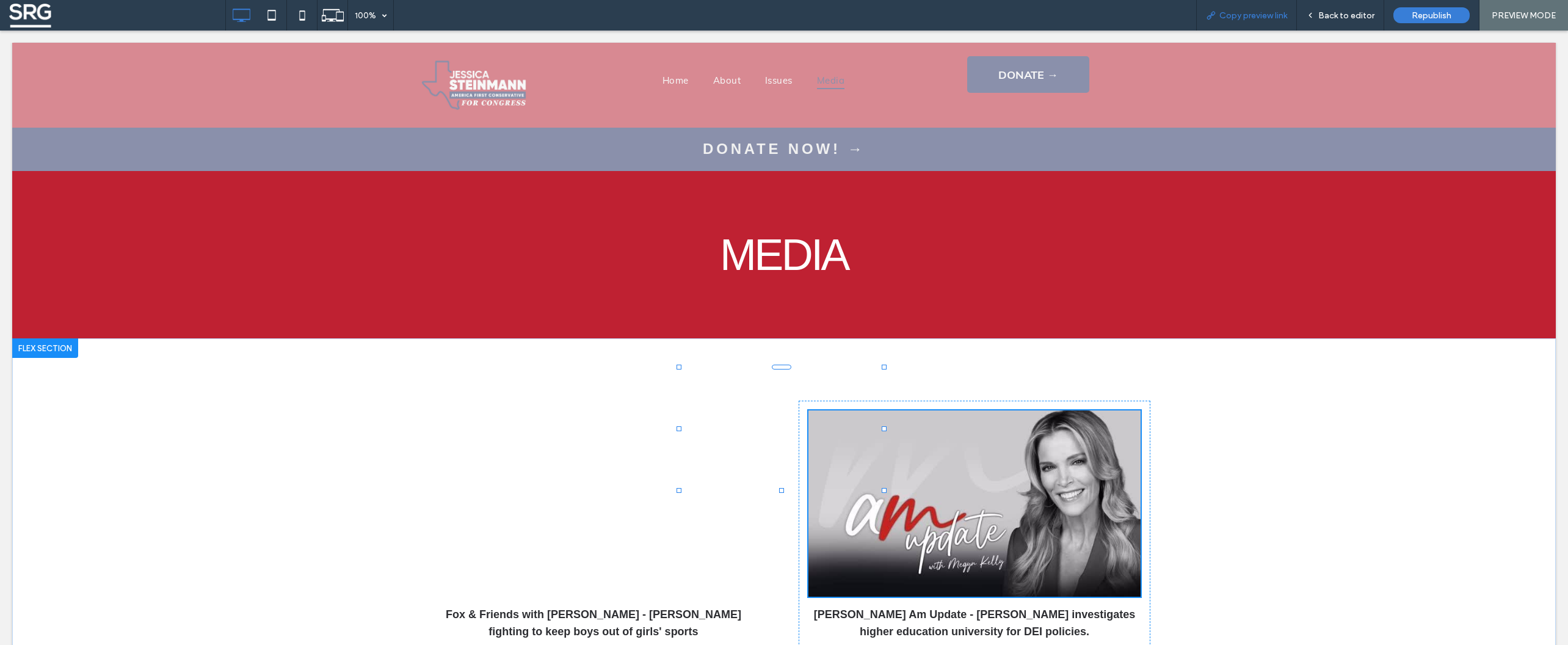
click at [1234, 20] on span "Copy preview link" at bounding box center [1252, 15] width 68 height 10
click at [1343, 19] on span "Back to editor" at bounding box center [1346, 15] width 56 height 10
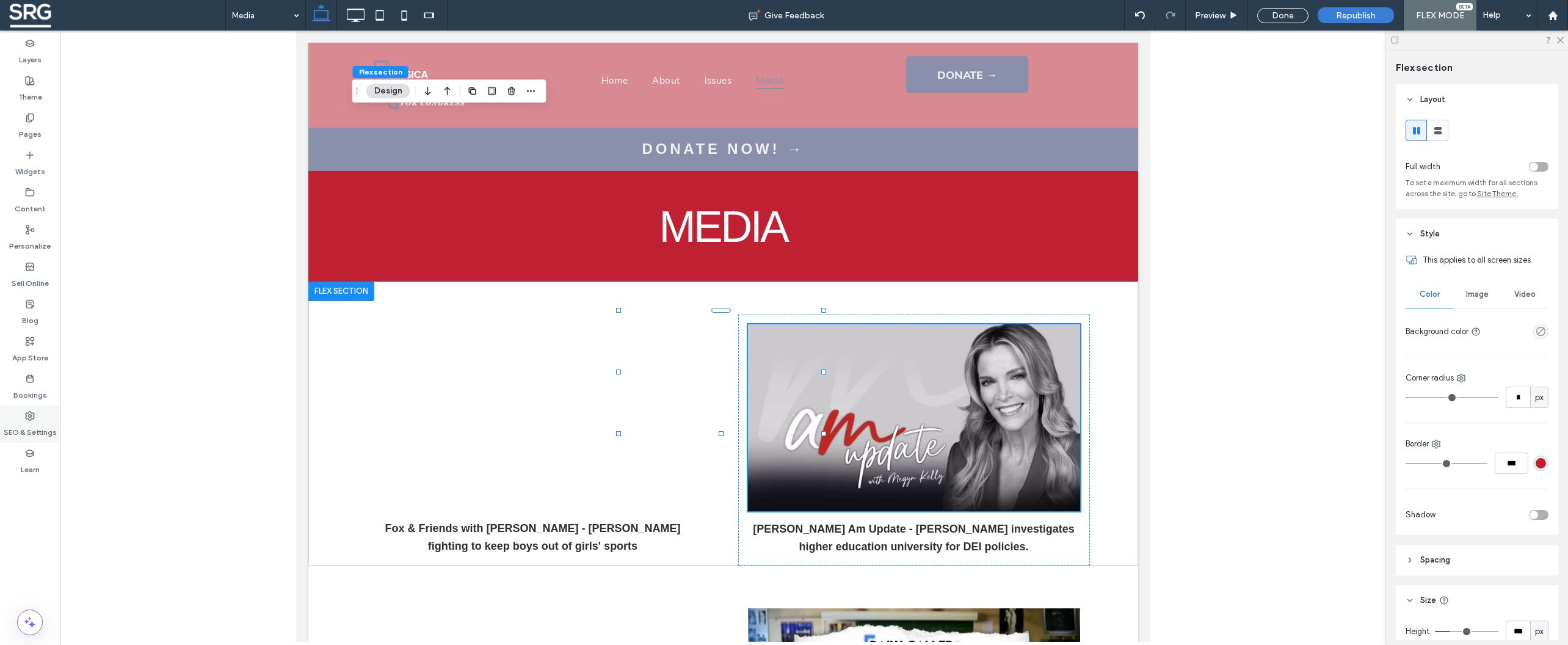
click at [27, 422] on label "SEO & Settings" at bounding box center [30, 429] width 53 height 17
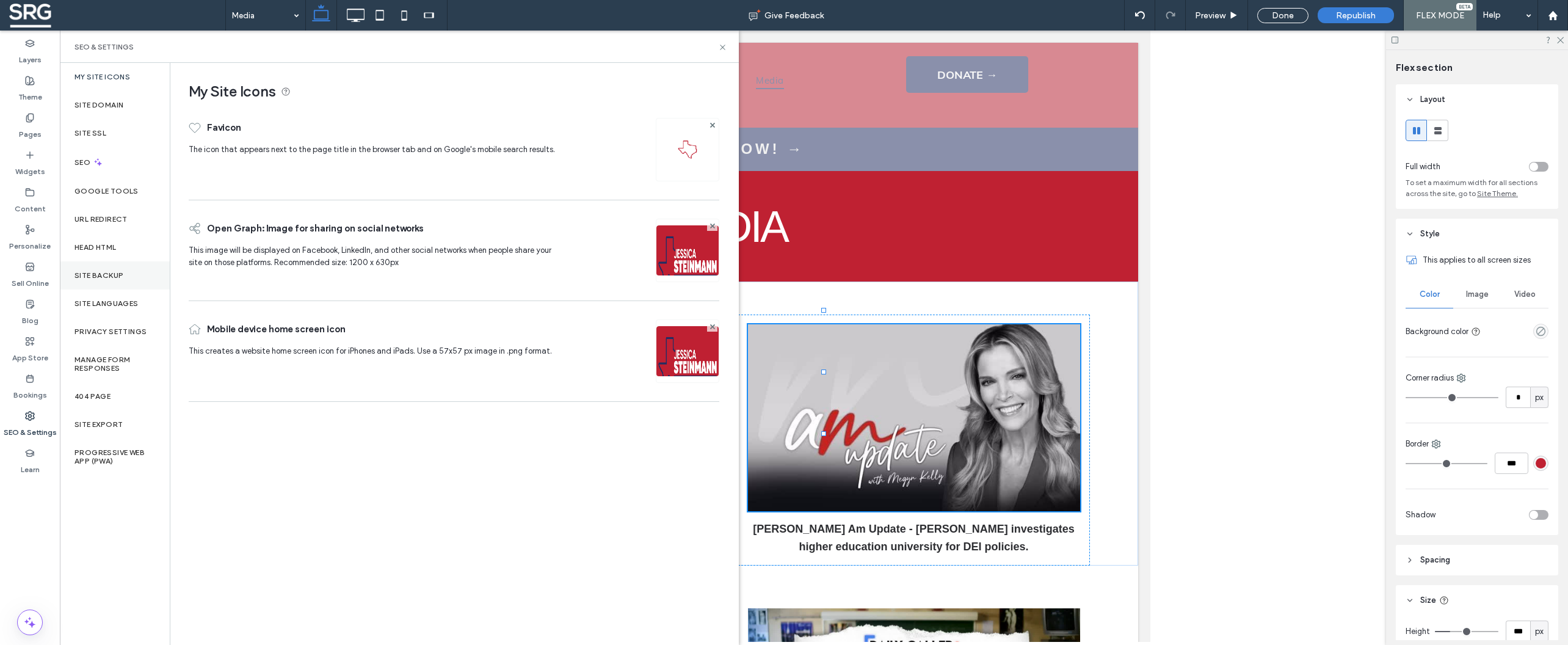
click at [91, 269] on div "Site Backup" at bounding box center [115, 275] width 109 height 28
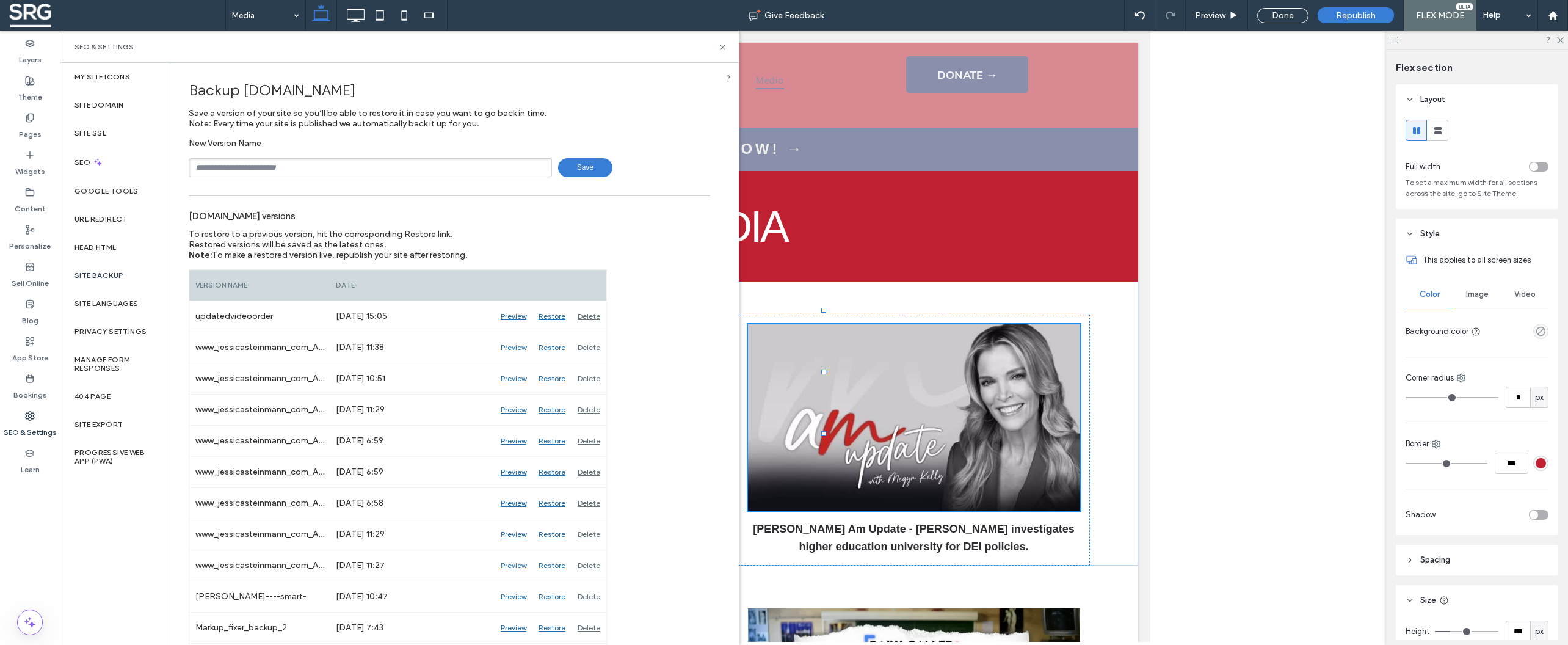
click at [352, 180] on div "Backup [DOMAIN_NAME] Save a version of your site so you’ll be able to restore i…" at bounding box center [449, 385] width 558 height 643
click at [334, 171] on input "text" at bounding box center [370, 168] width 364 height 19
type input "**********"
click at [581, 168] on span "Save" at bounding box center [585, 168] width 55 height 19
click at [725, 48] on icon at bounding box center [722, 47] width 9 height 9
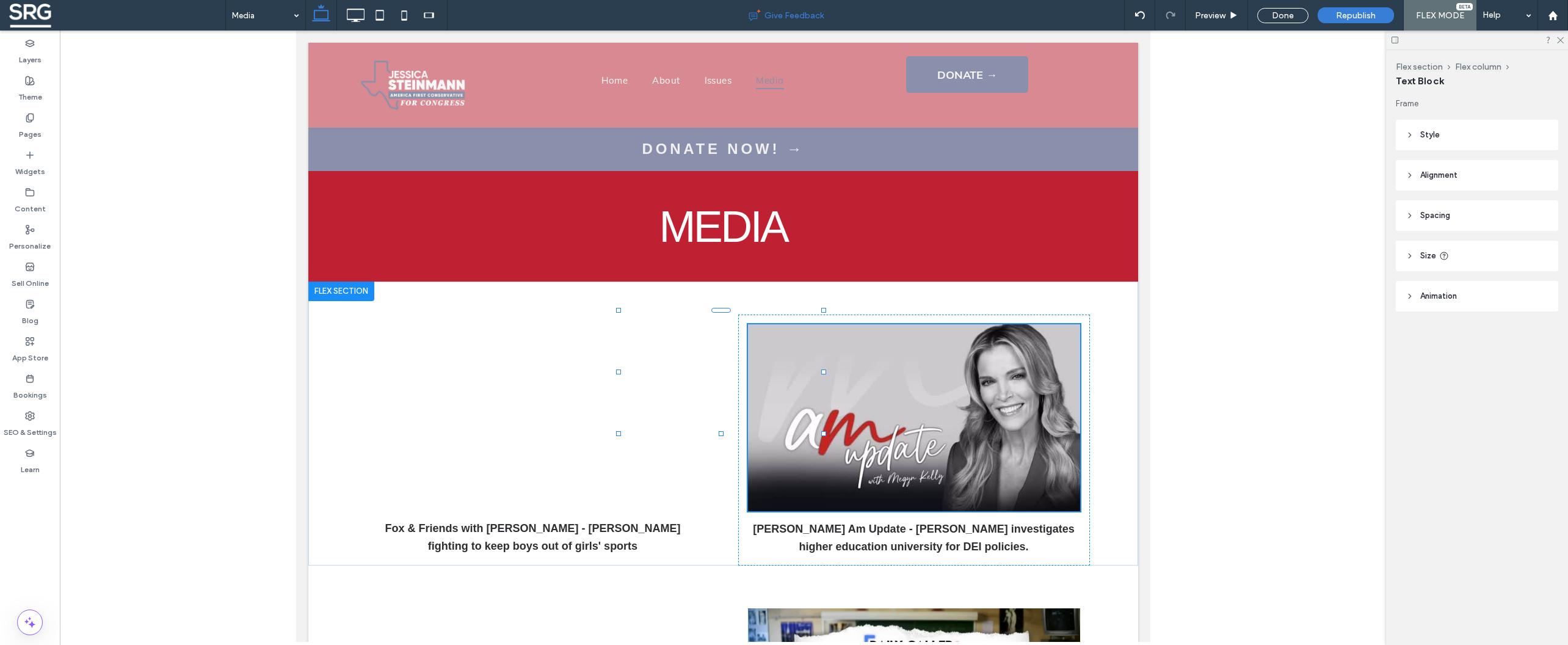
type input "*********"
type input "**"
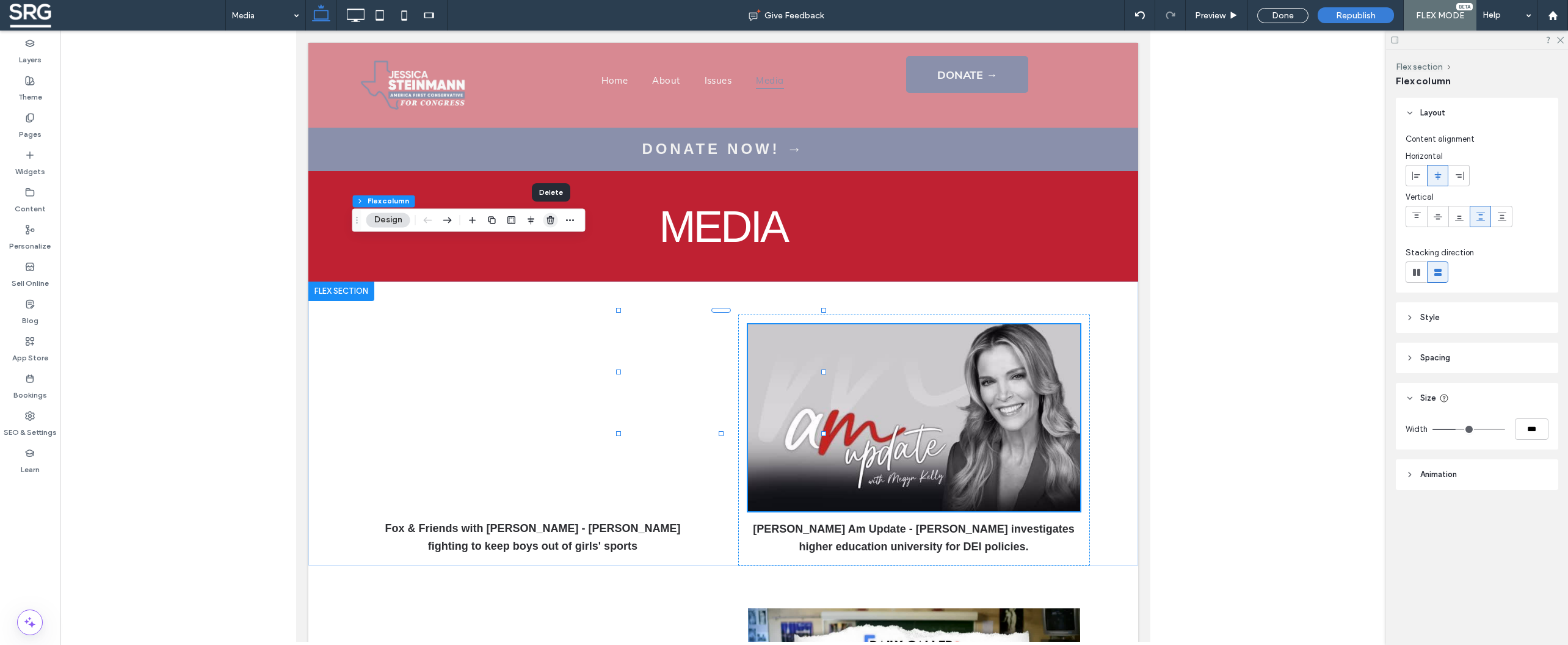
click at [551, 223] on icon "button" at bounding box center [550, 219] width 9 height 9
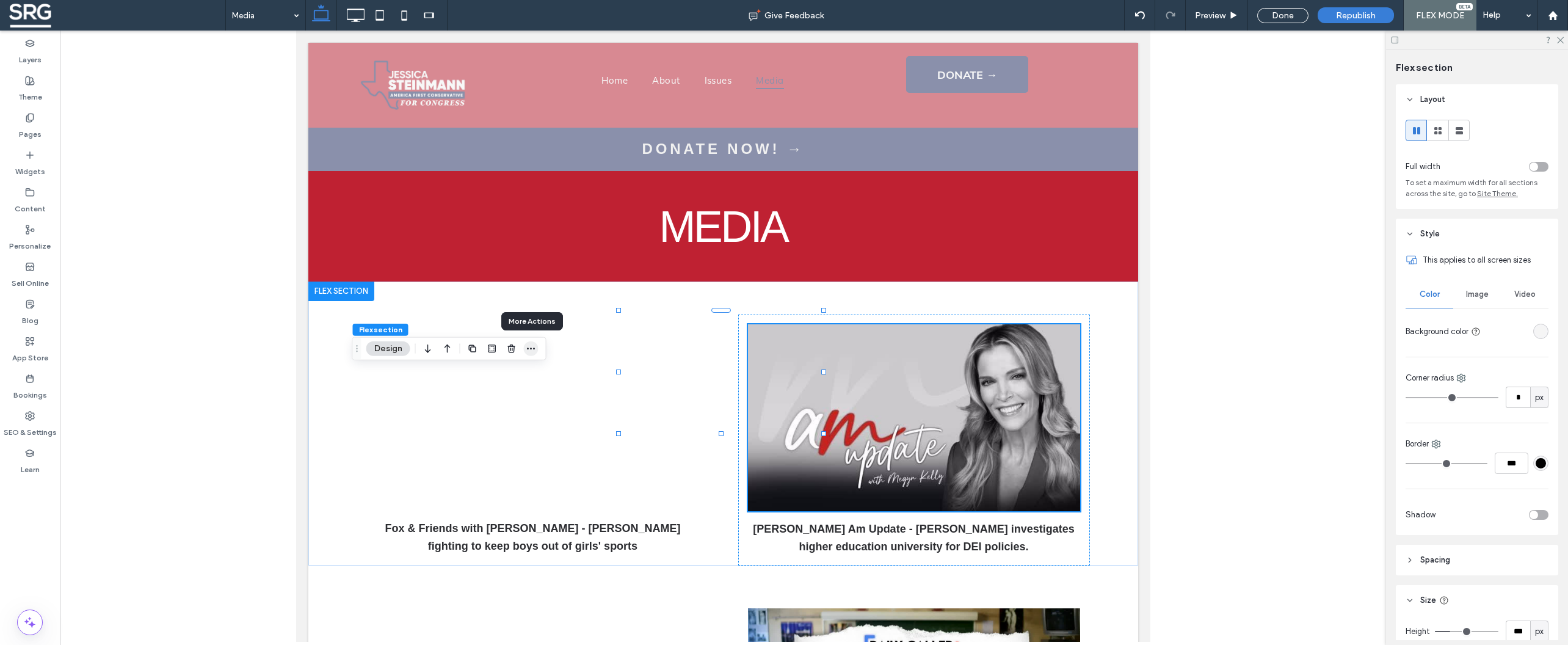
click at [535, 351] on icon "button" at bounding box center [530, 348] width 9 height 9
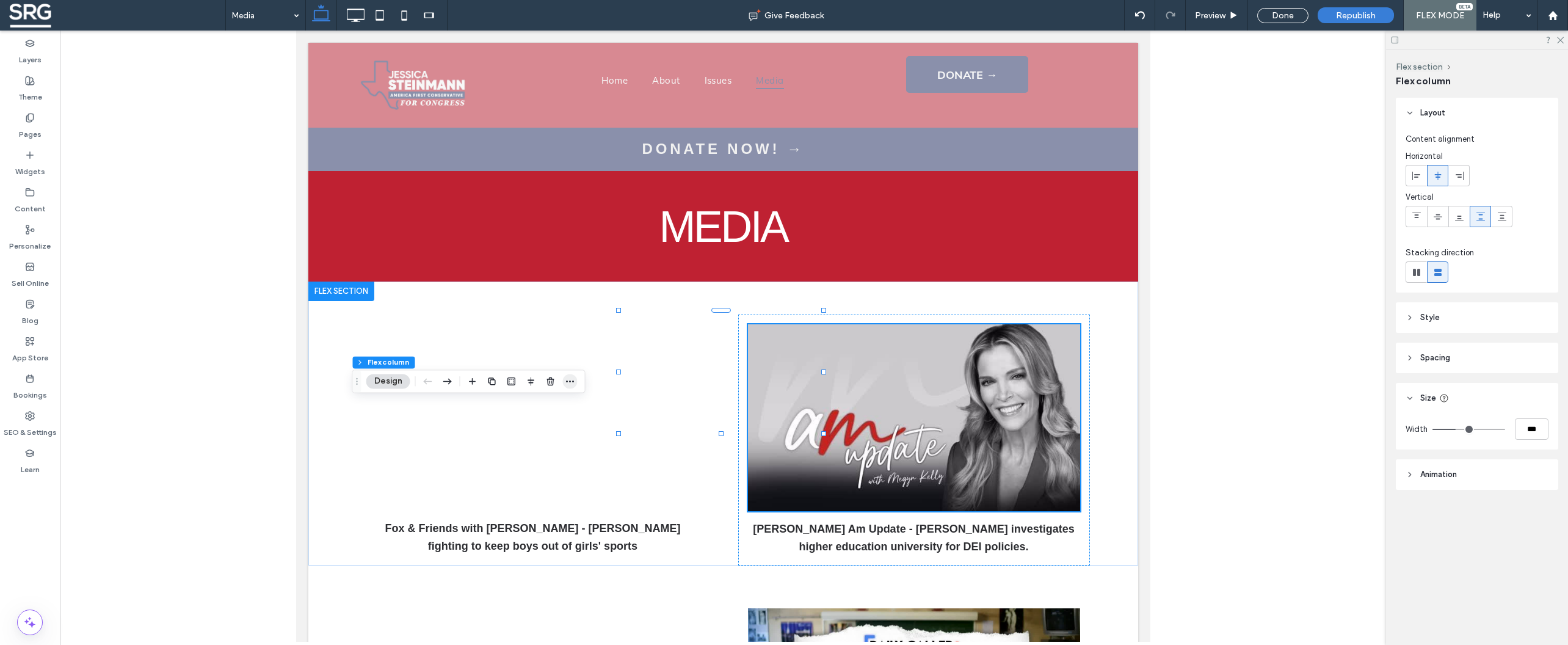
click at [572, 383] on icon "button" at bounding box center [570, 381] width 9 height 9
click at [537, 436] on label "Copy" at bounding box center [535, 430] width 85 height 10
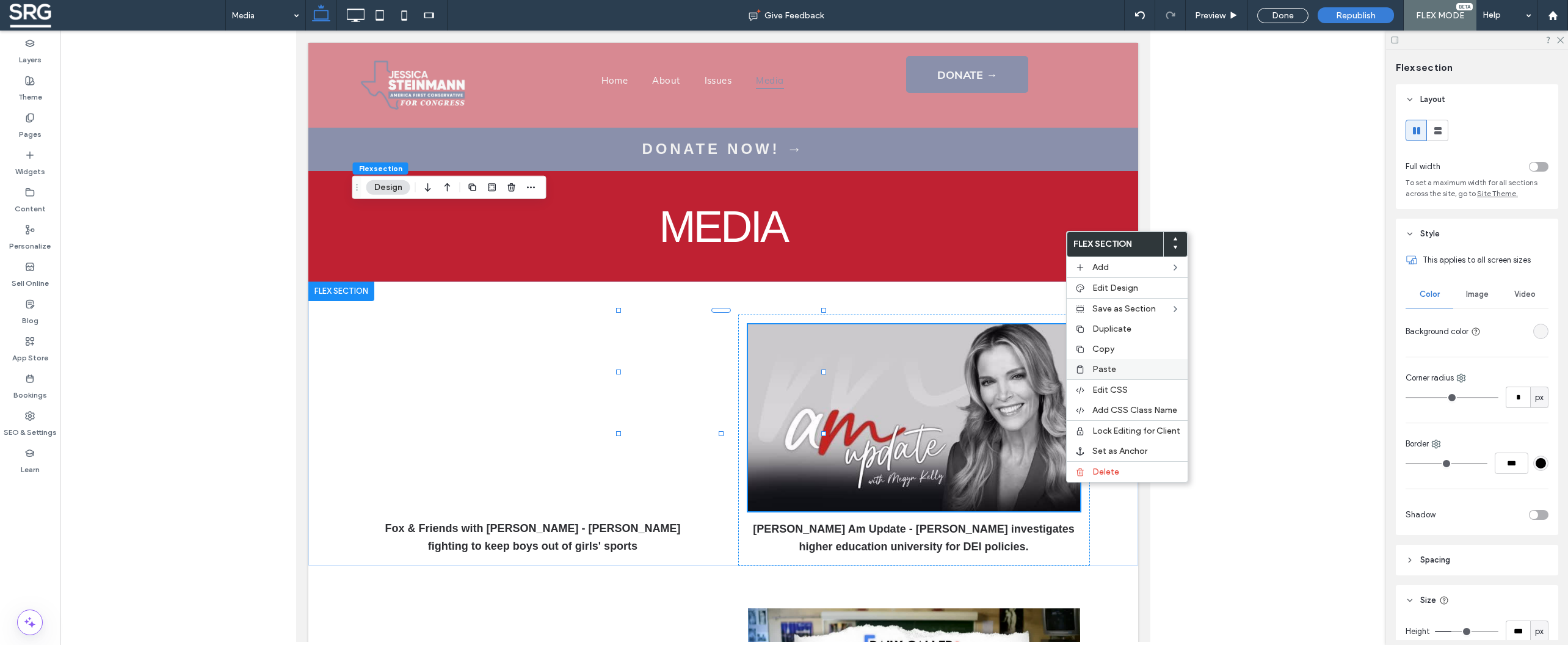
click at [1103, 375] on span "Paste" at bounding box center [1104, 369] width 24 height 10
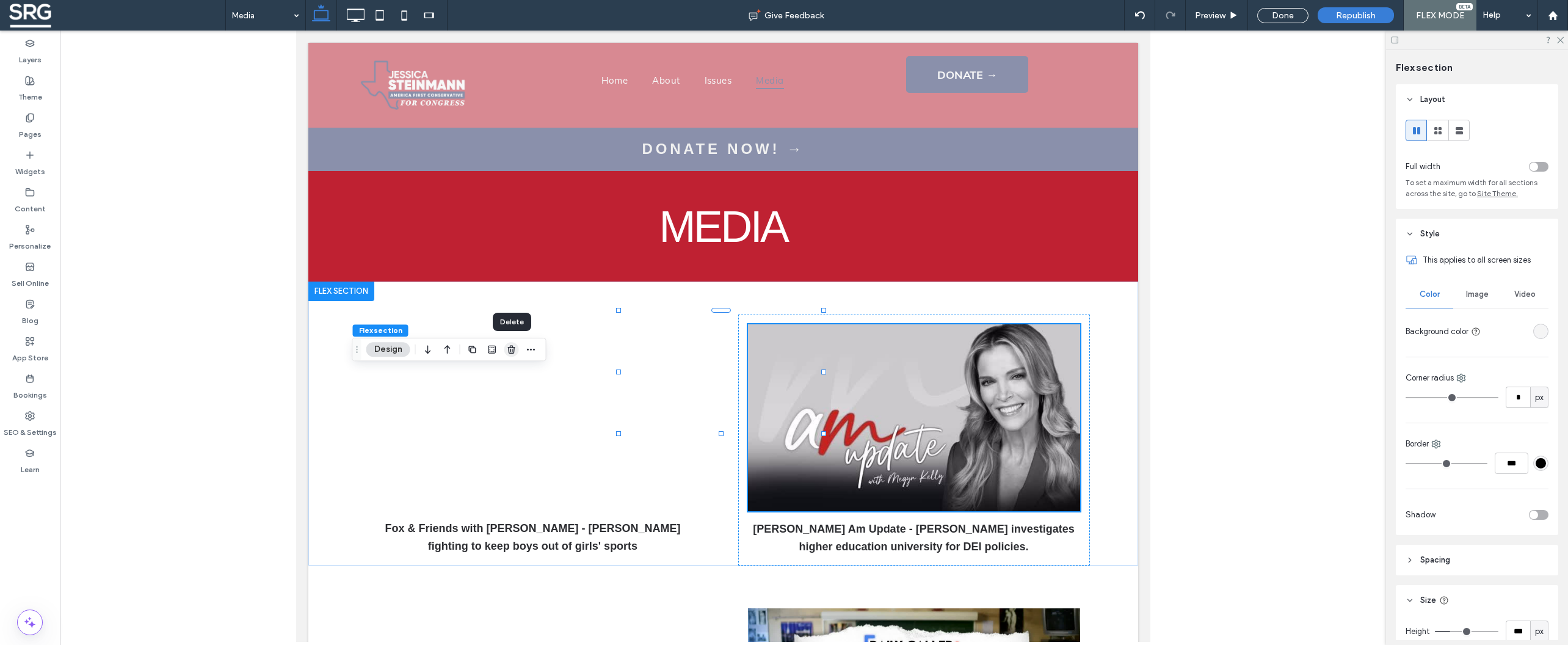
click at [509, 349] on use "button" at bounding box center [511, 349] width 8 height 8
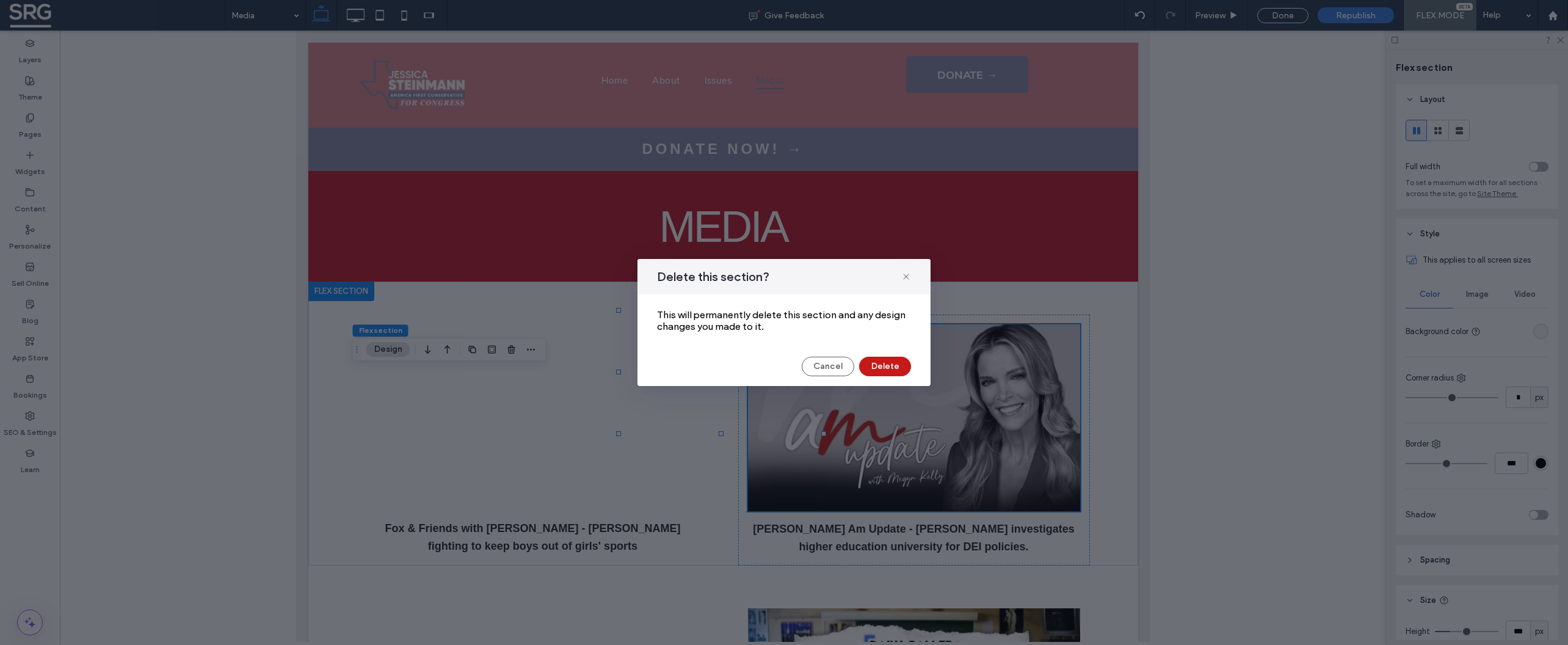
click at [891, 369] on button "Delete" at bounding box center [885, 366] width 52 height 20
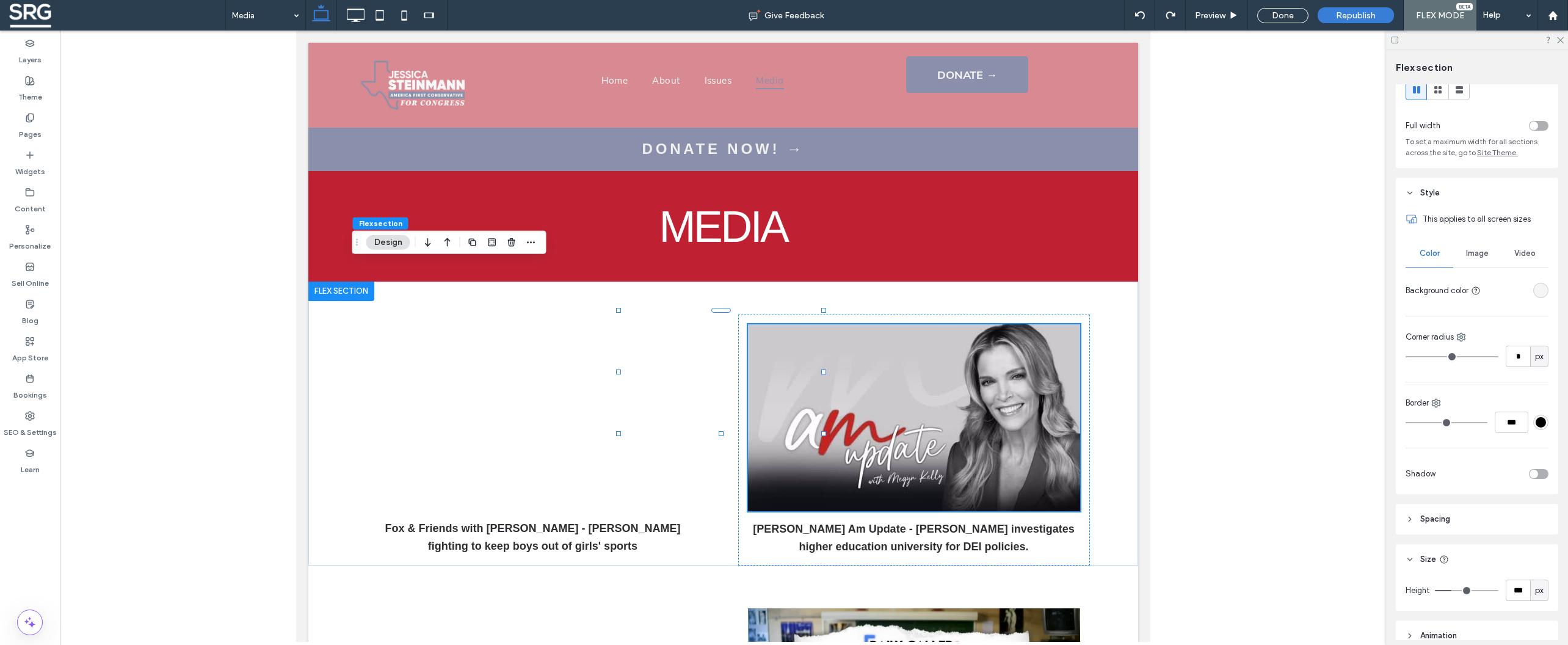
scroll to position [44, 0]
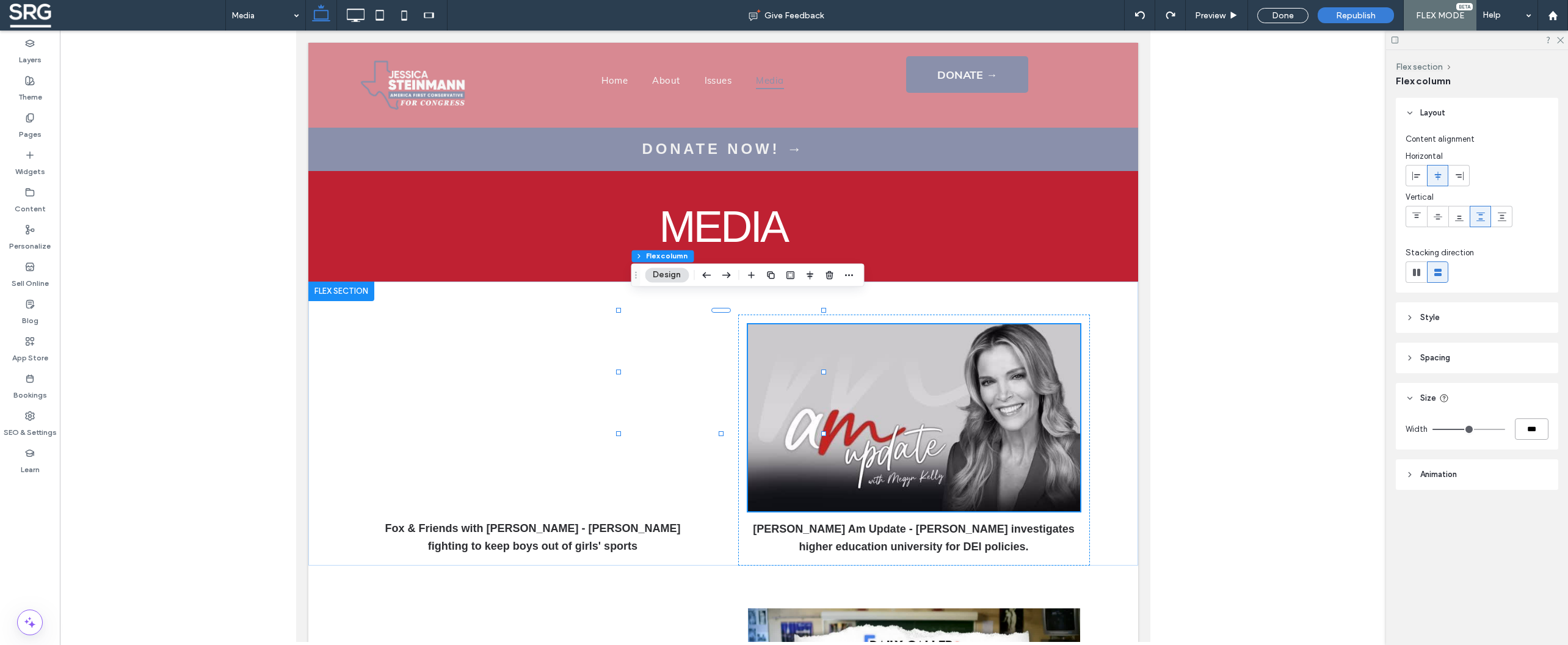
click at [1528, 433] on input "***" at bounding box center [1531, 429] width 33 height 21
type input "**"
type input "***"
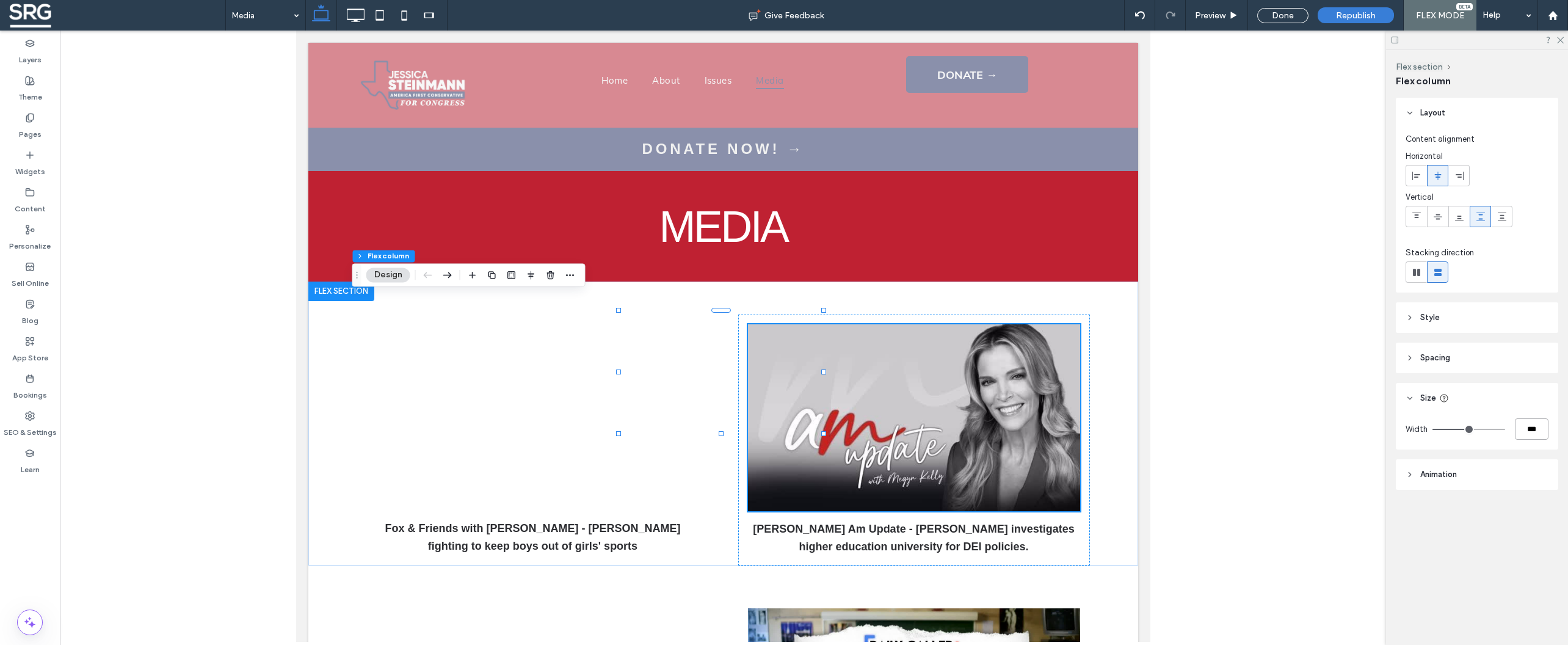
click at [1529, 429] on input "***" at bounding box center [1531, 429] width 33 height 21
type input "**"
type input "***"
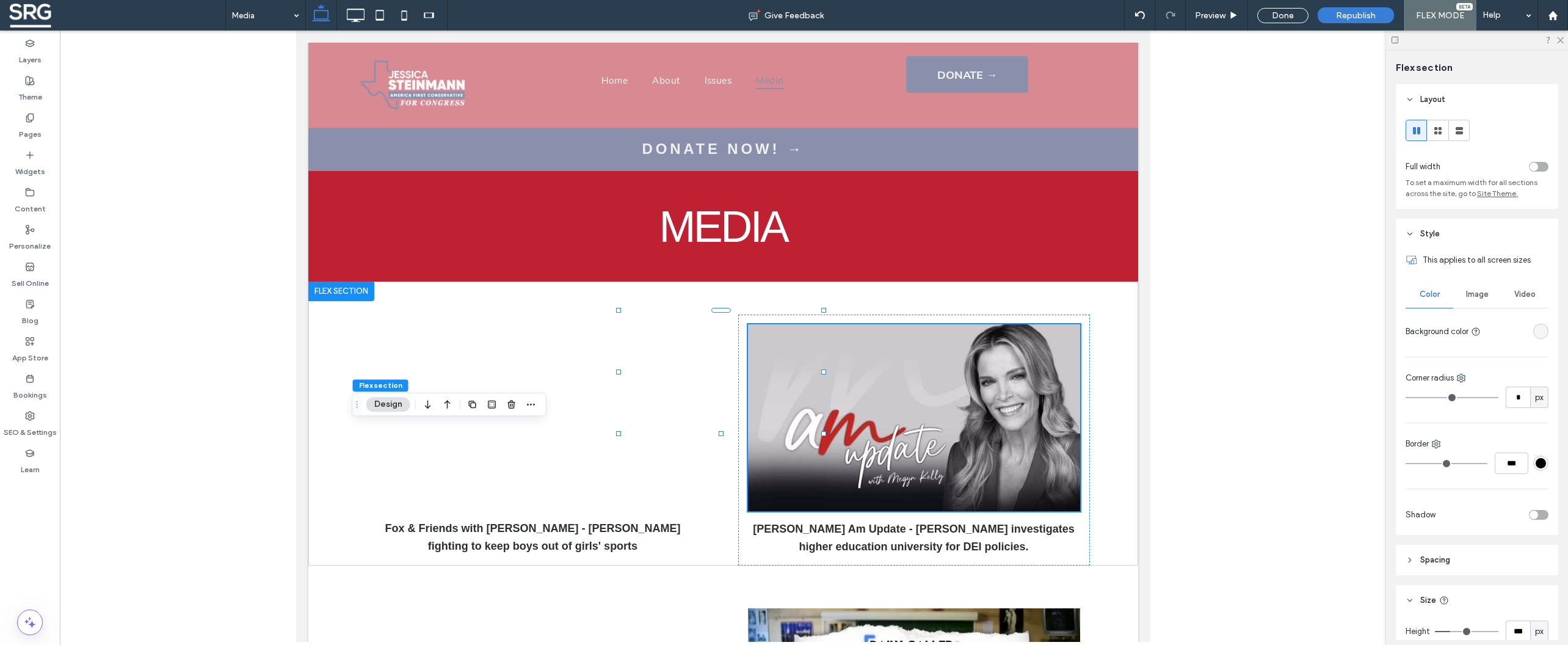
scroll to position [11, 0]
click at [1407, 549] on icon at bounding box center [1410, 549] width 9 height 9
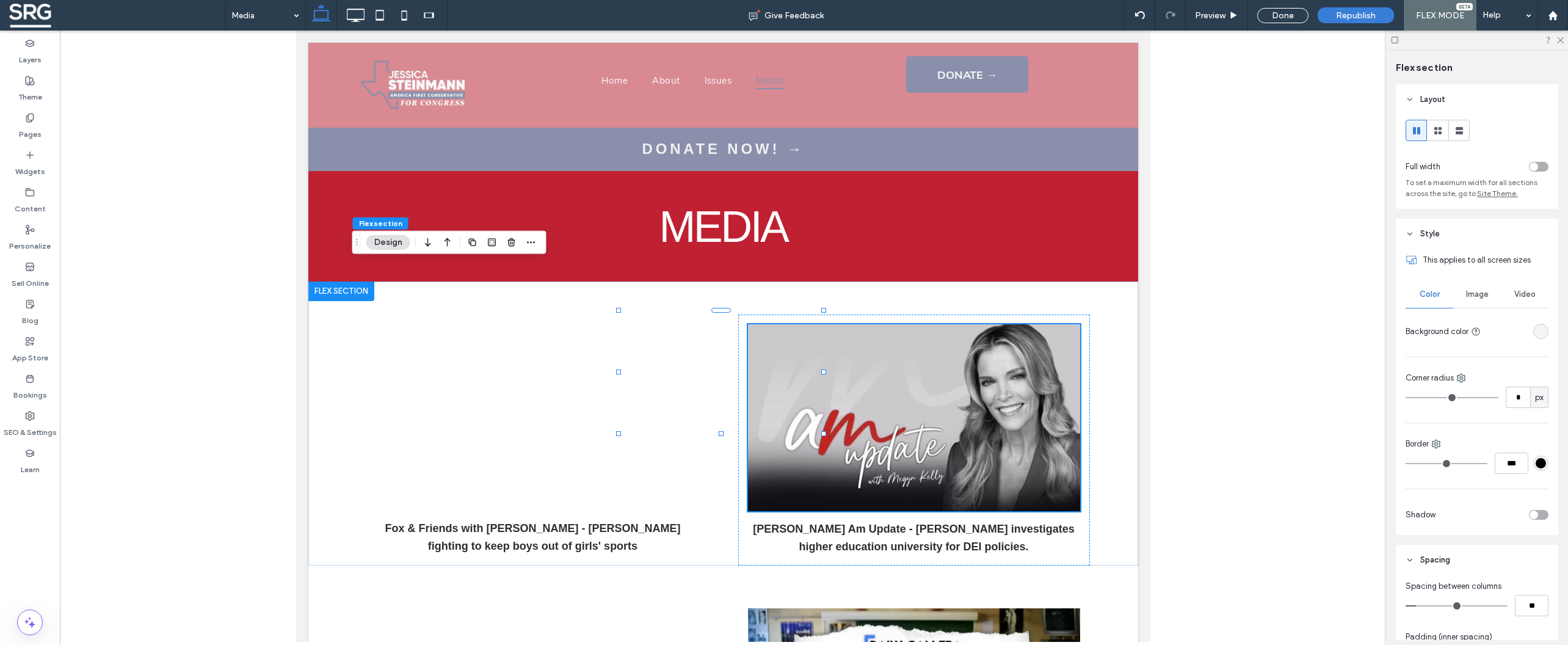
type input "*"
type input "**"
type input "*"
type input "**"
click at [1418, 607] on input "range" at bounding box center [1456, 605] width 102 height 1
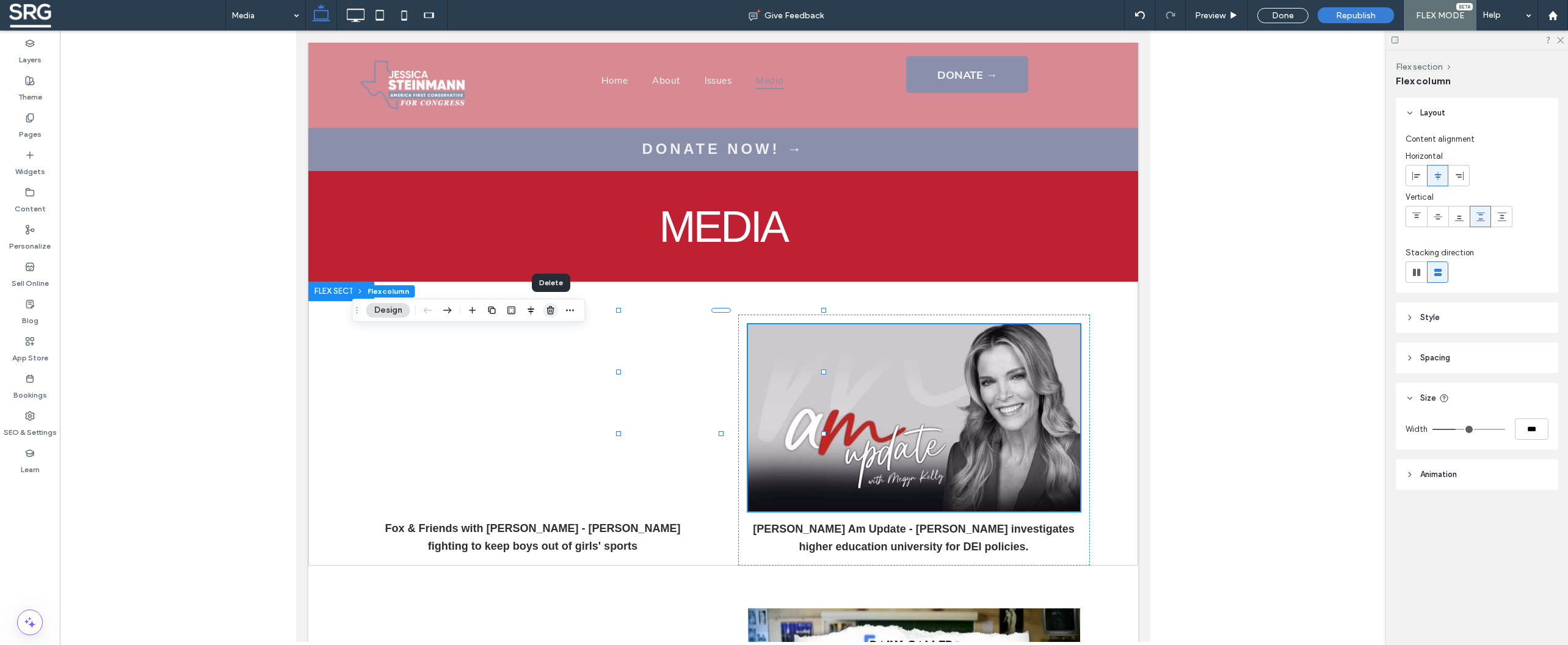
click at [552, 309] on icon "button" at bounding box center [550, 310] width 9 height 9
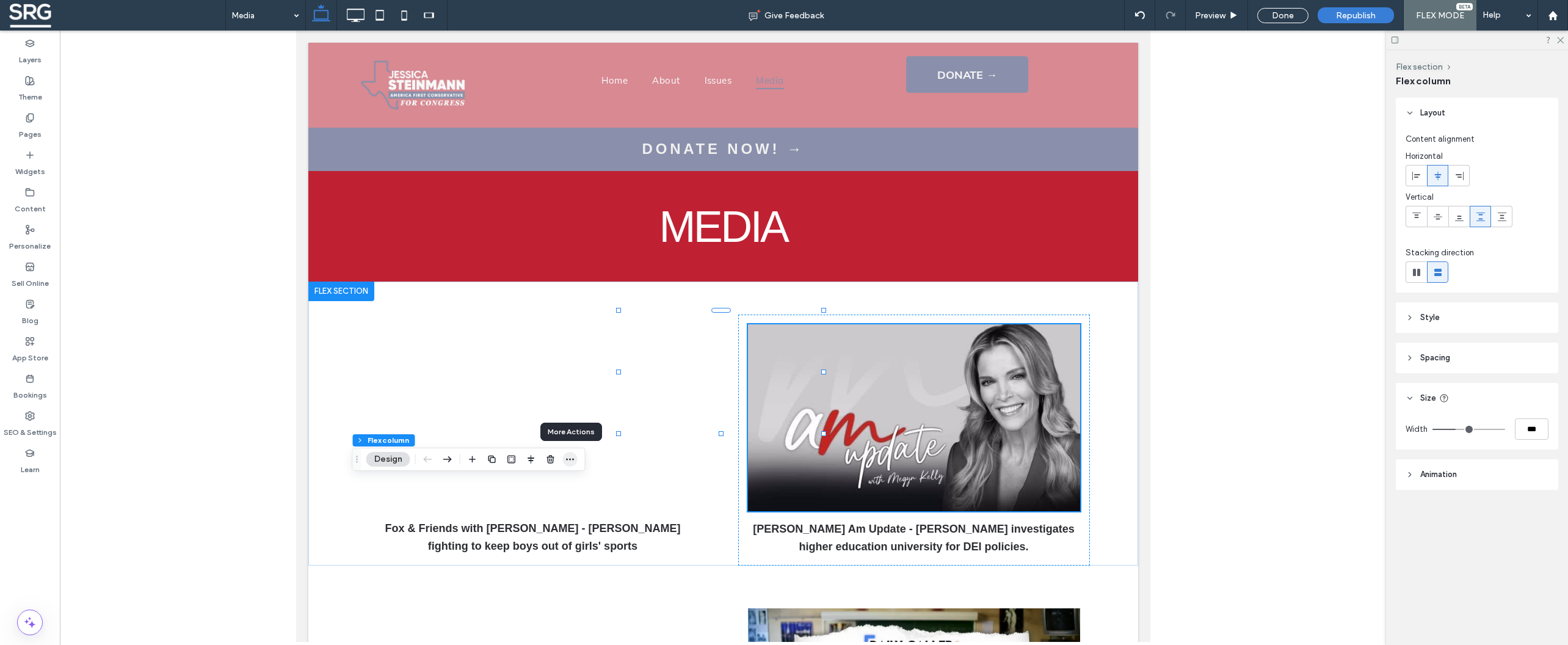
click at [569, 461] on icon "button" at bounding box center [570, 459] width 9 height 9
drag, startPoint x: 533, startPoint y: 509, endPoint x: 571, endPoint y: 500, distance: 39.1
click at [533, 510] on label "Copy" at bounding box center [535, 509] width 85 height 10
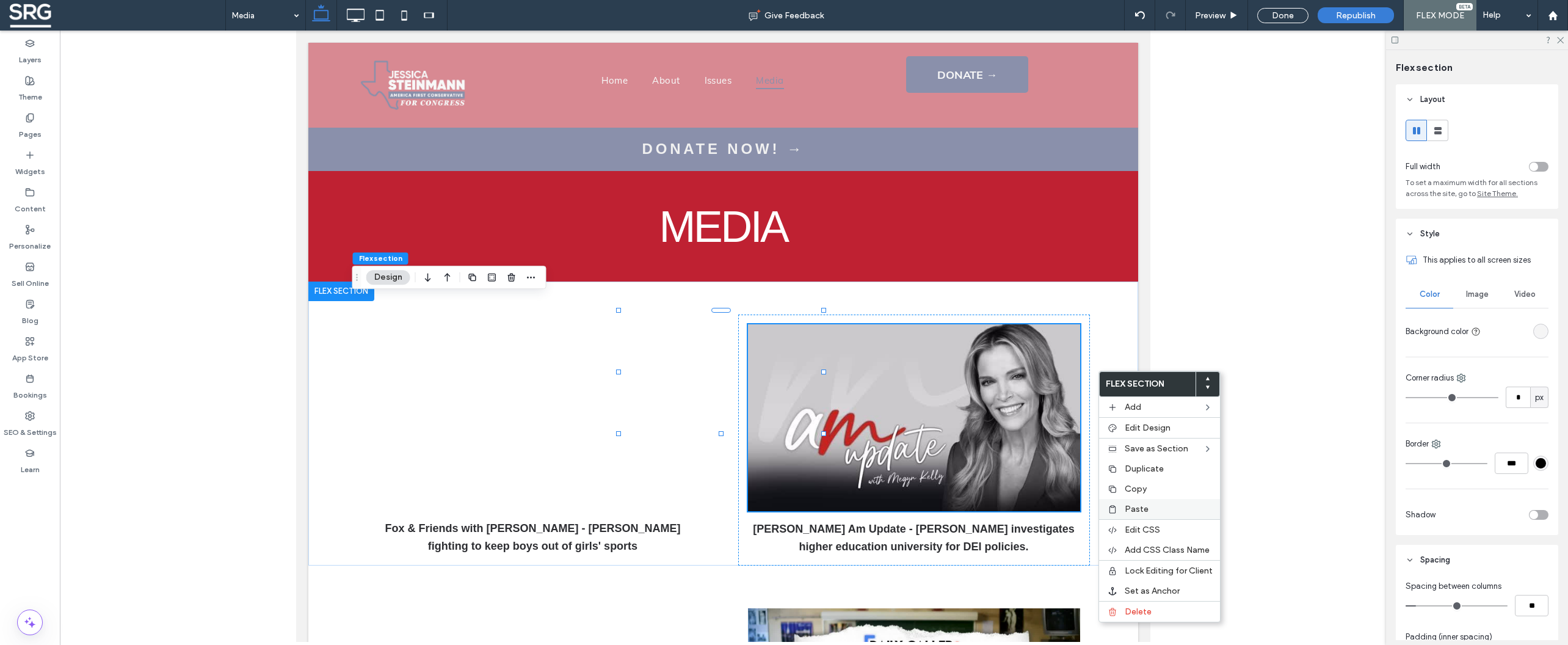
click at [1130, 508] on span "Paste" at bounding box center [1137, 509] width 24 height 10
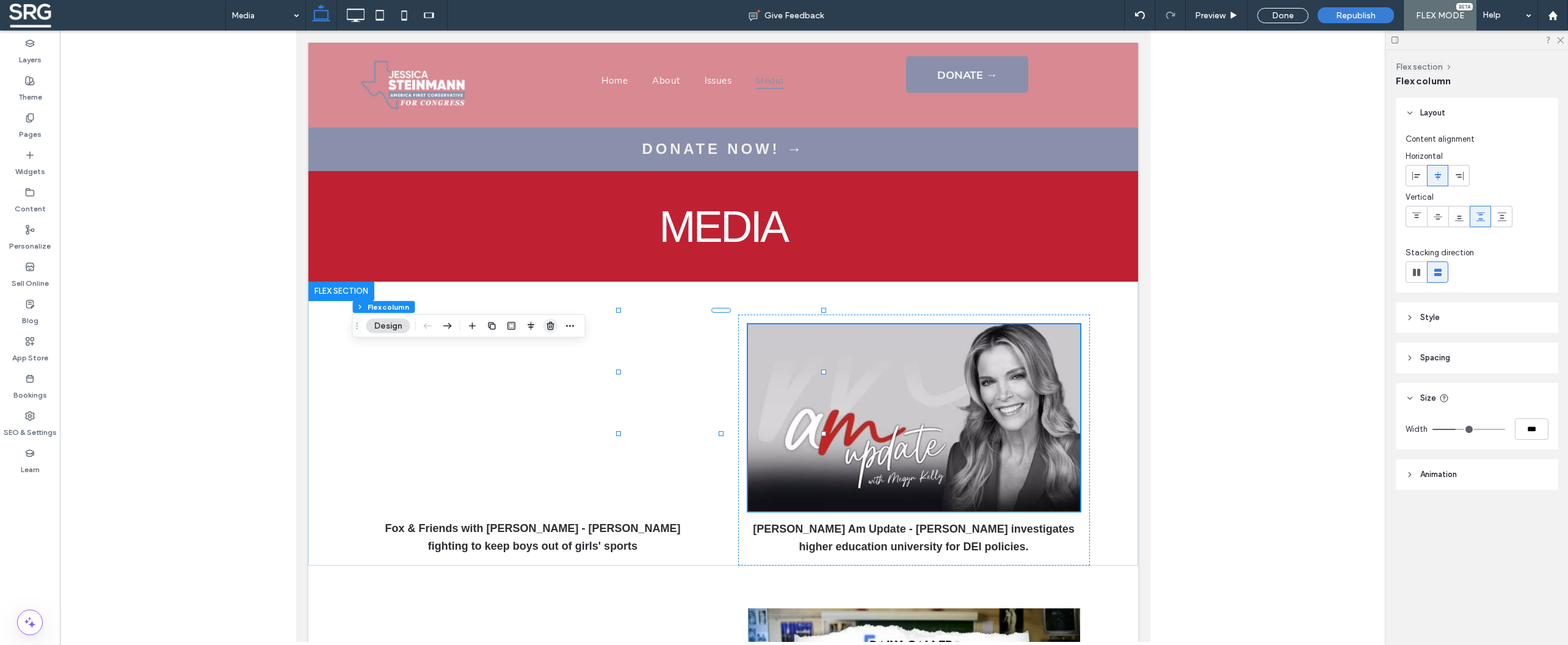
click at [556, 328] on span "button" at bounding box center [550, 326] width 15 height 15
click at [570, 476] on icon "button" at bounding box center [570, 472] width 9 height 9
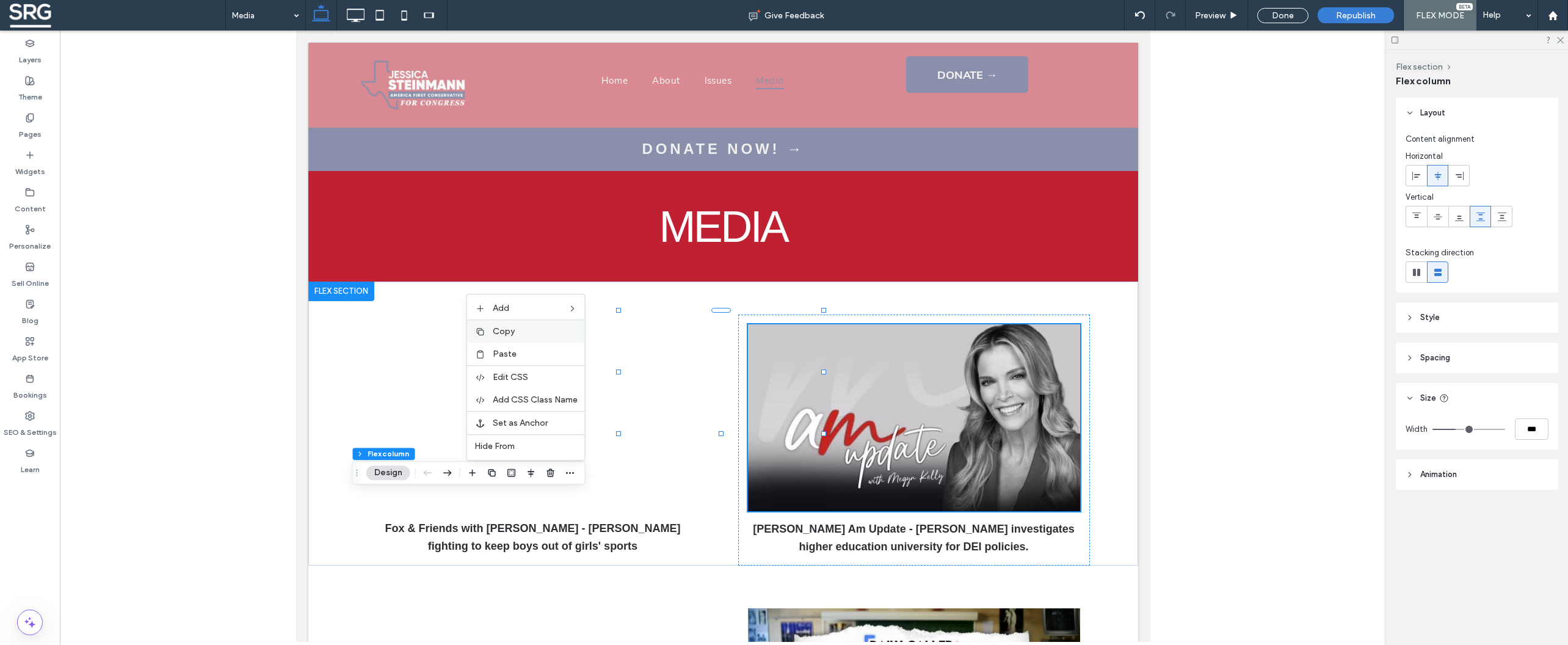
click at [496, 326] on span "Copy" at bounding box center [504, 331] width 22 height 10
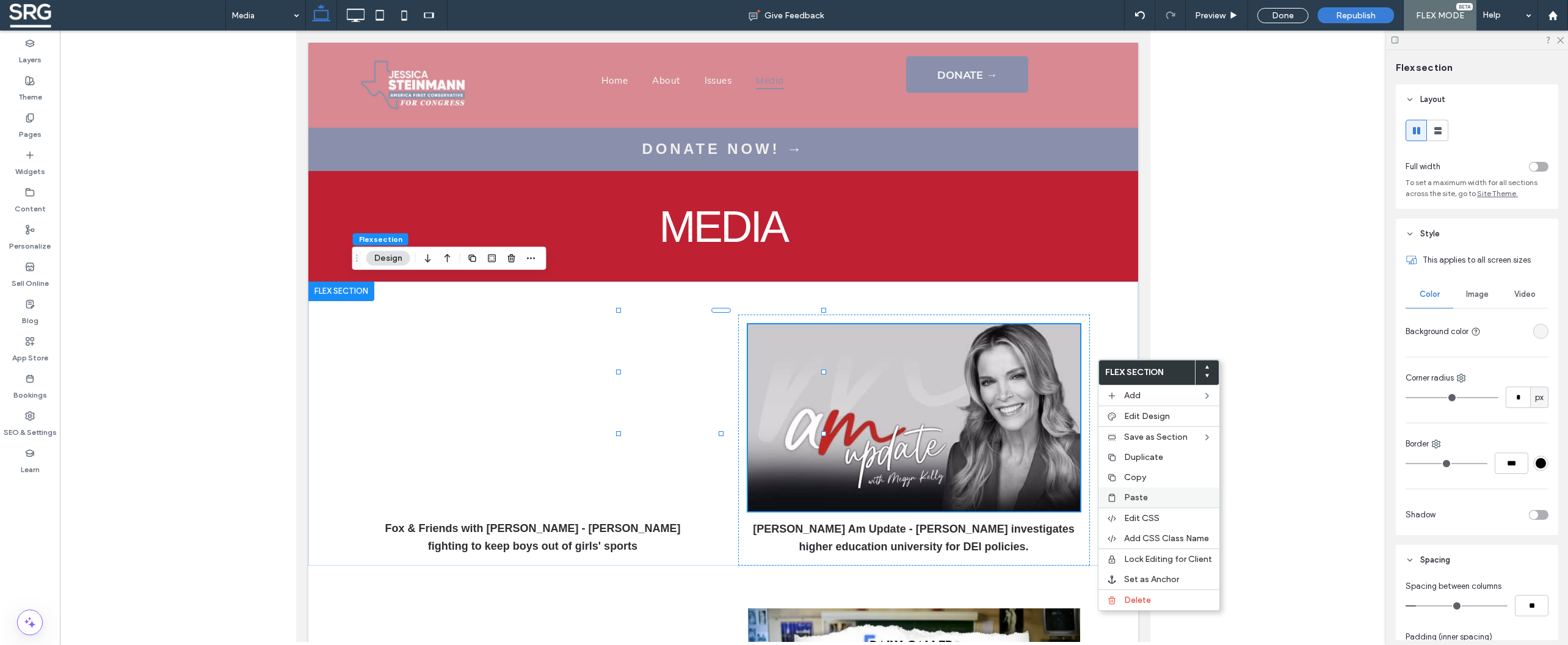
click at [1135, 501] on span "Paste" at bounding box center [1136, 497] width 24 height 10
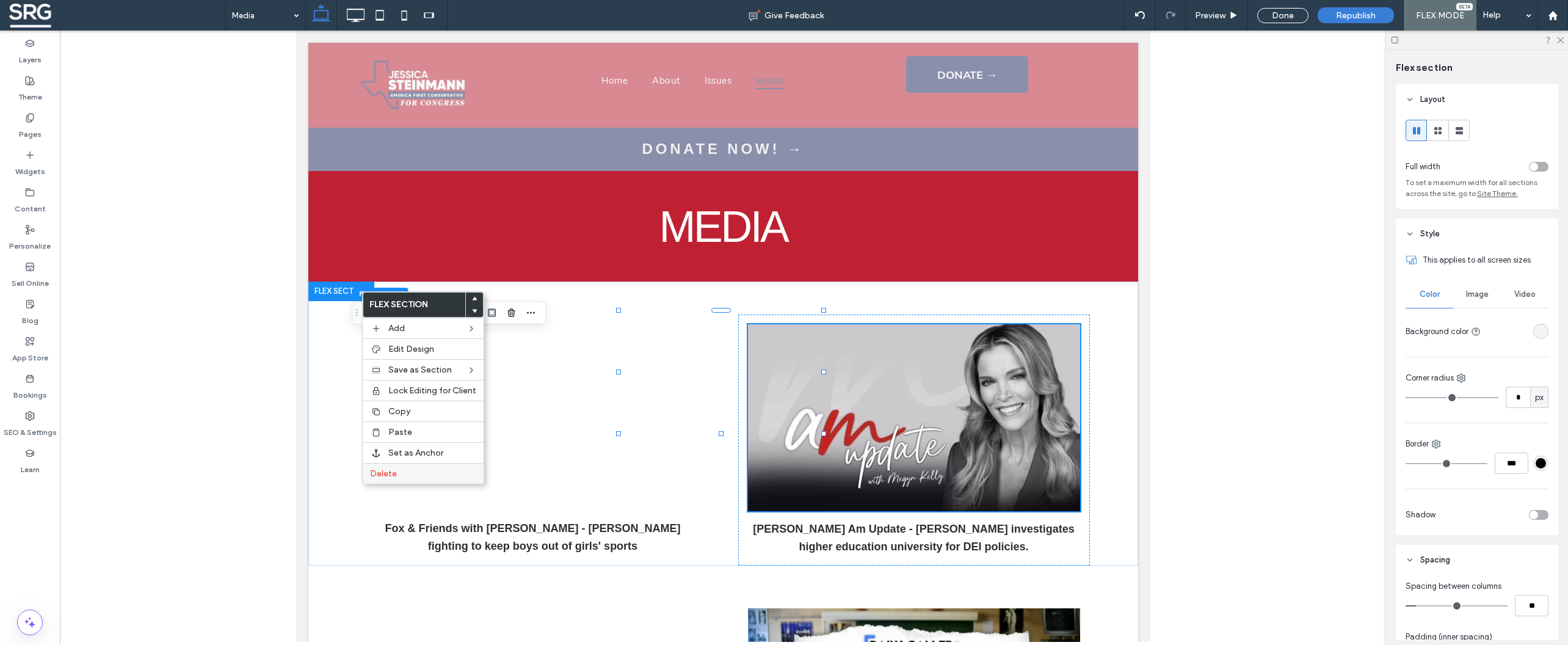
click at [383, 477] on span "Delete" at bounding box center [383, 473] width 27 height 10
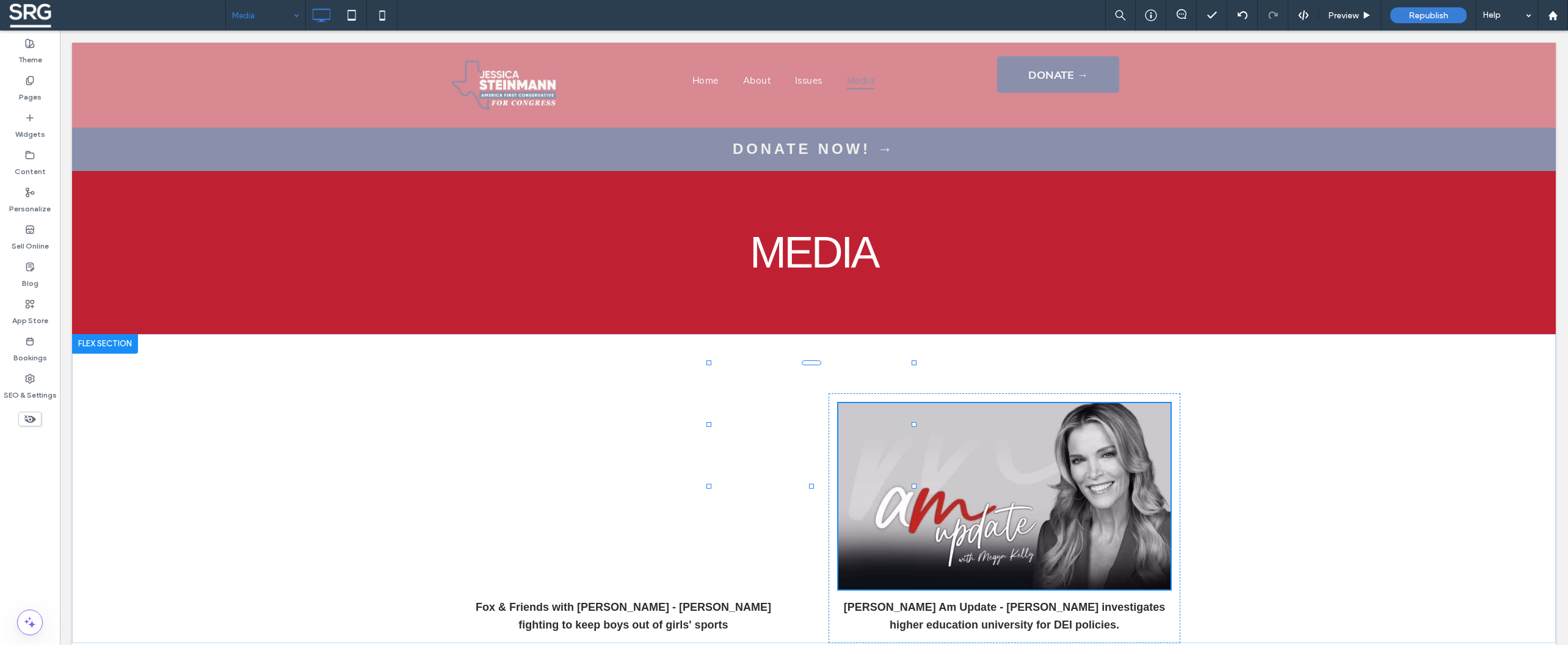
click at [263, 14] on input at bounding box center [262, 15] width 61 height 31
click at [35, 418] on icon at bounding box center [30, 419] width 14 height 14
click at [26, 418] on use at bounding box center [30, 418] width 12 height 8
click at [31, 419] on use at bounding box center [31, 418] width 12 height 8
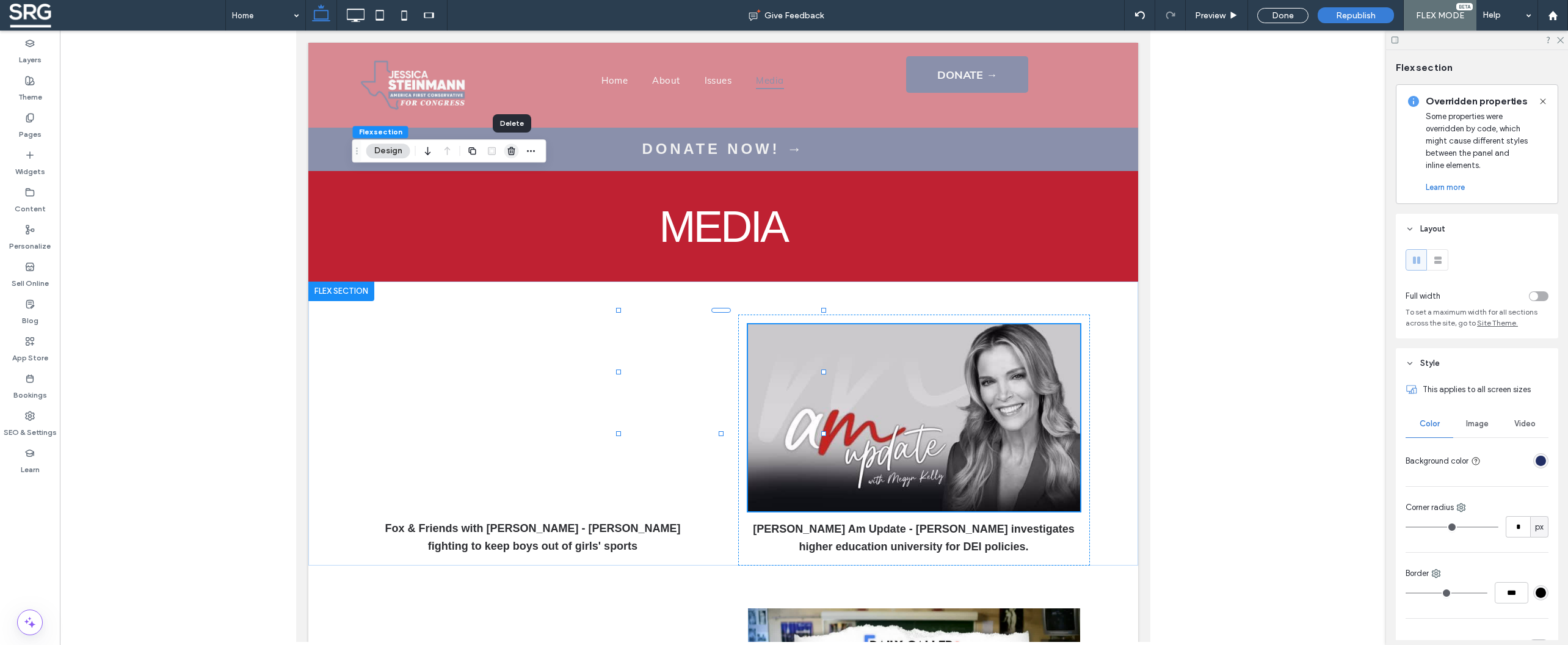
click at [512, 152] on icon "button" at bounding box center [511, 151] width 9 height 9
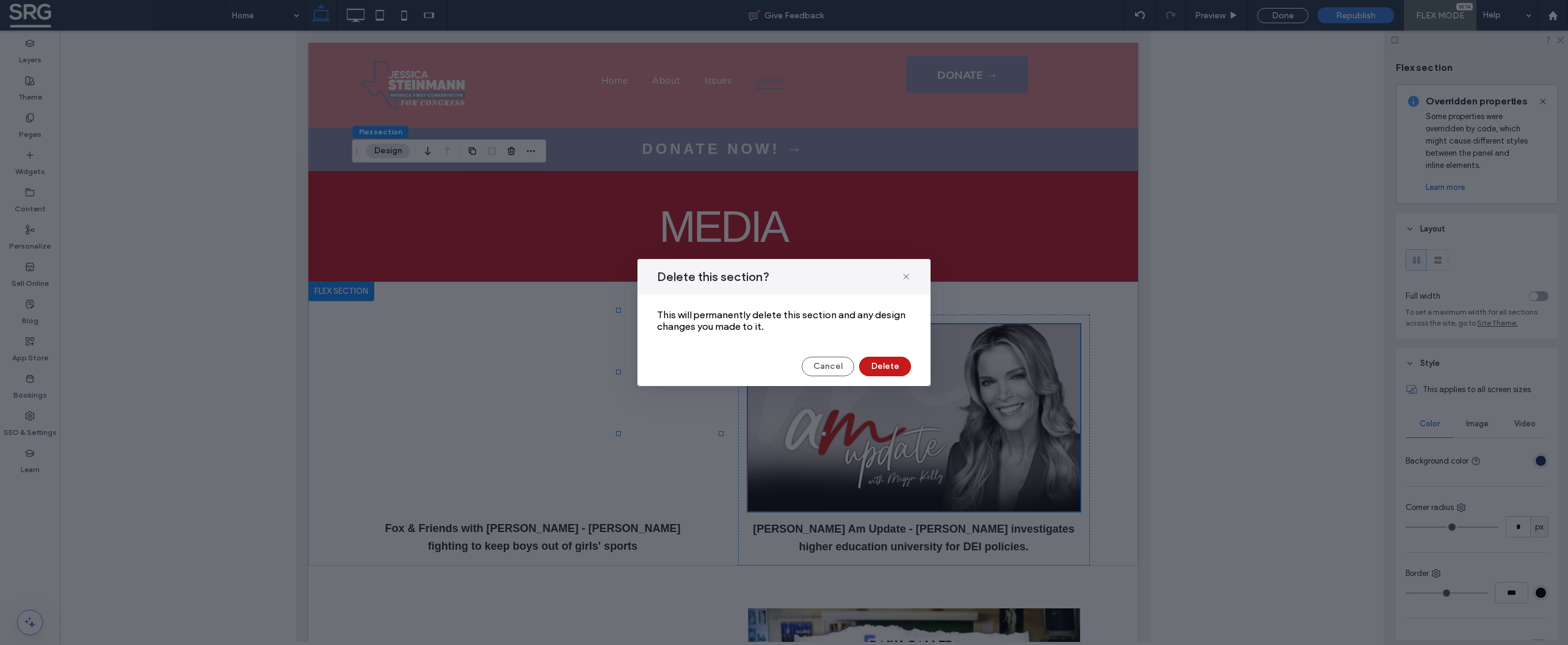
click at [894, 371] on button "Delete" at bounding box center [885, 366] width 52 height 20
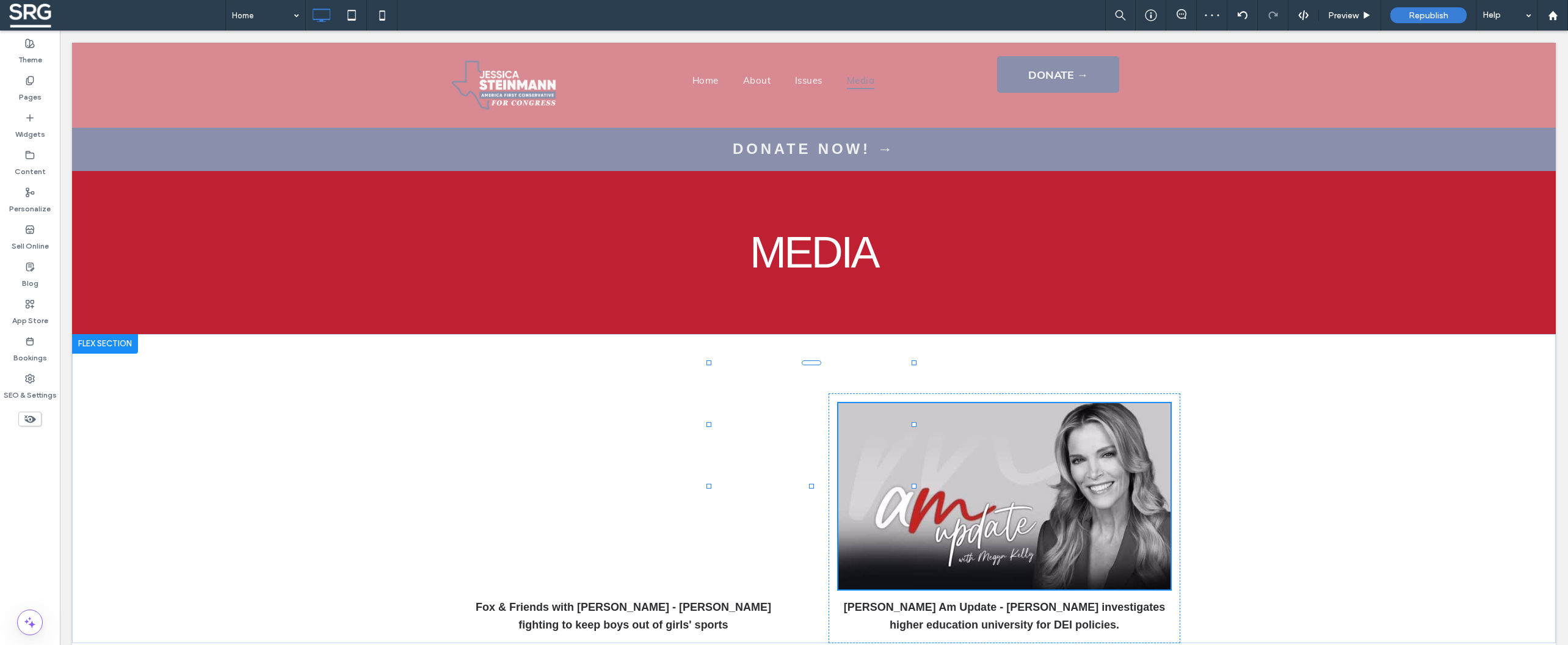
click at [33, 424] on icon at bounding box center [30, 419] width 14 height 14
click at [28, 419] on icon at bounding box center [30, 419] width 14 height 14
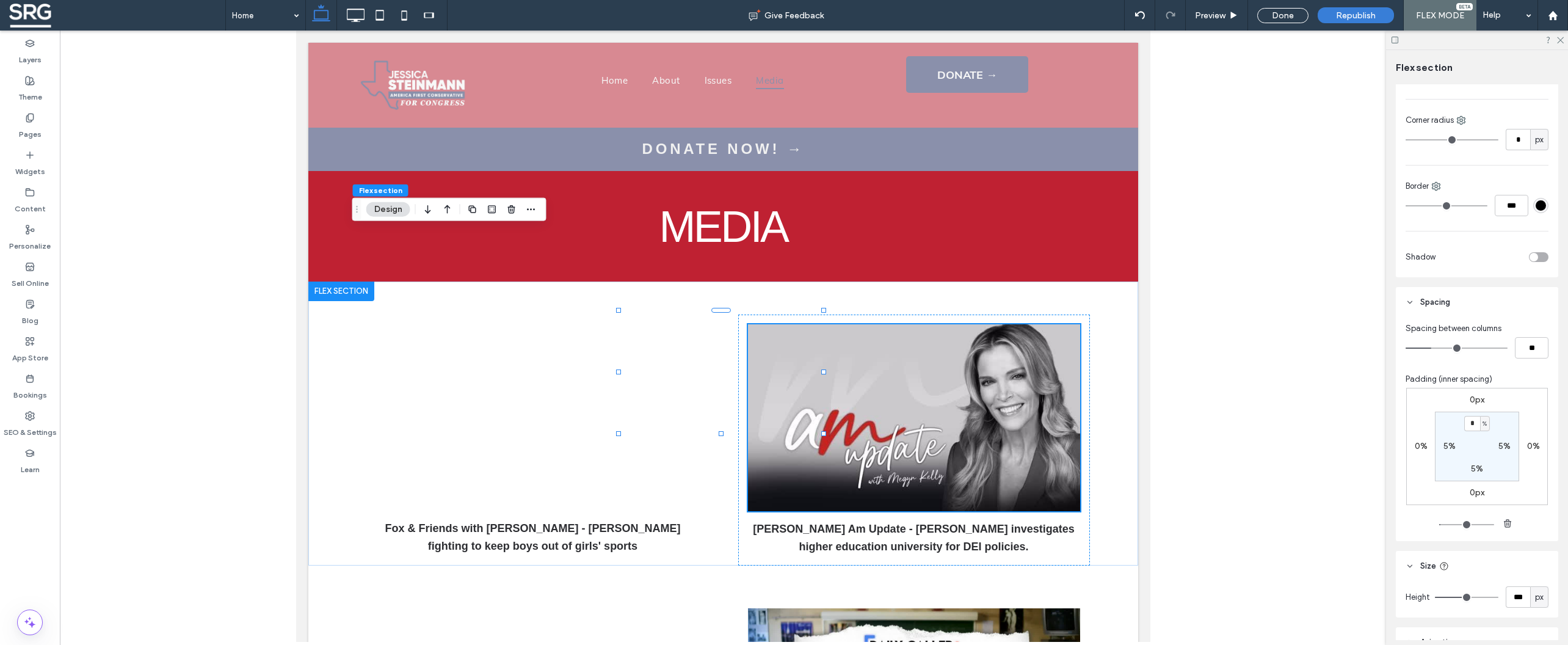
scroll to position [325, 0]
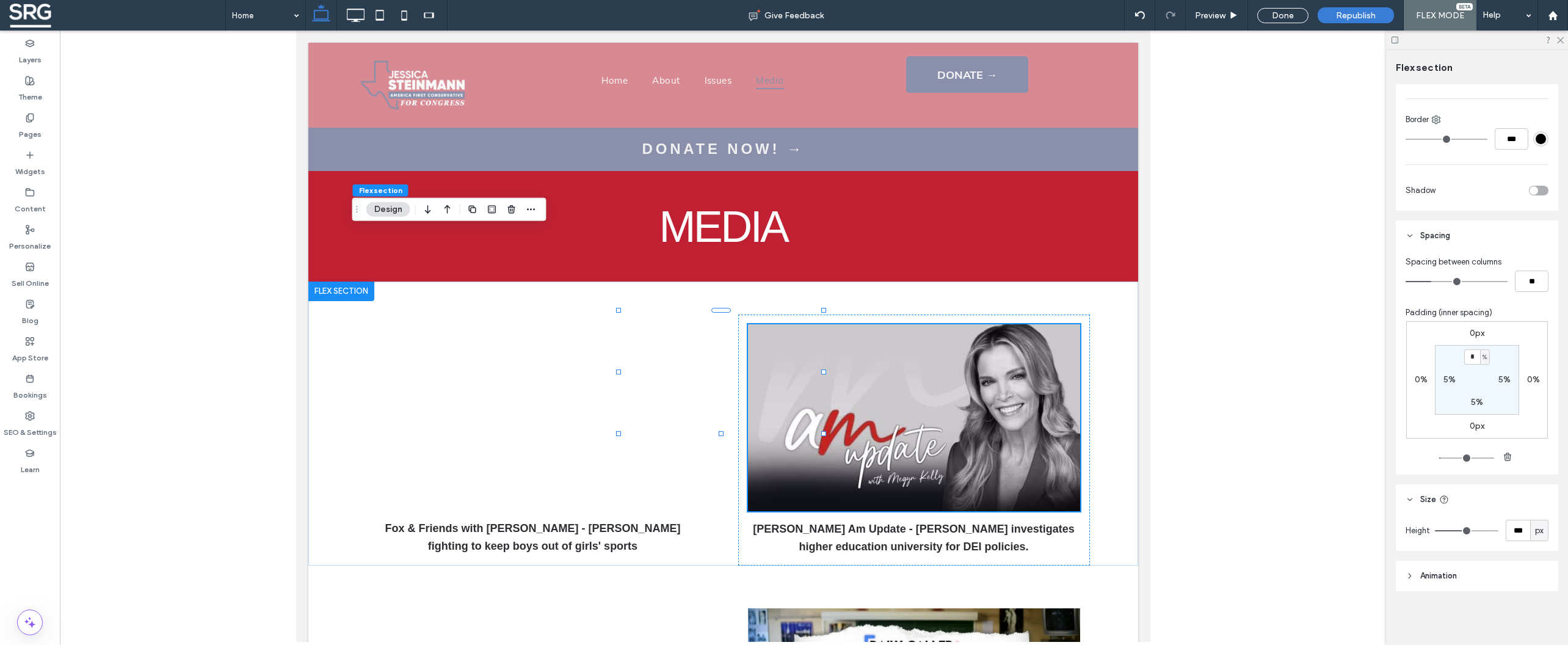
click at [1535, 532] on span "px" at bounding box center [1539, 530] width 9 height 12
click at [1530, 470] on span "vw" at bounding box center [1533, 466] width 9 height 12
type input "**"
click at [360, 18] on icon at bounding box center [355, 15] width 25 height 25
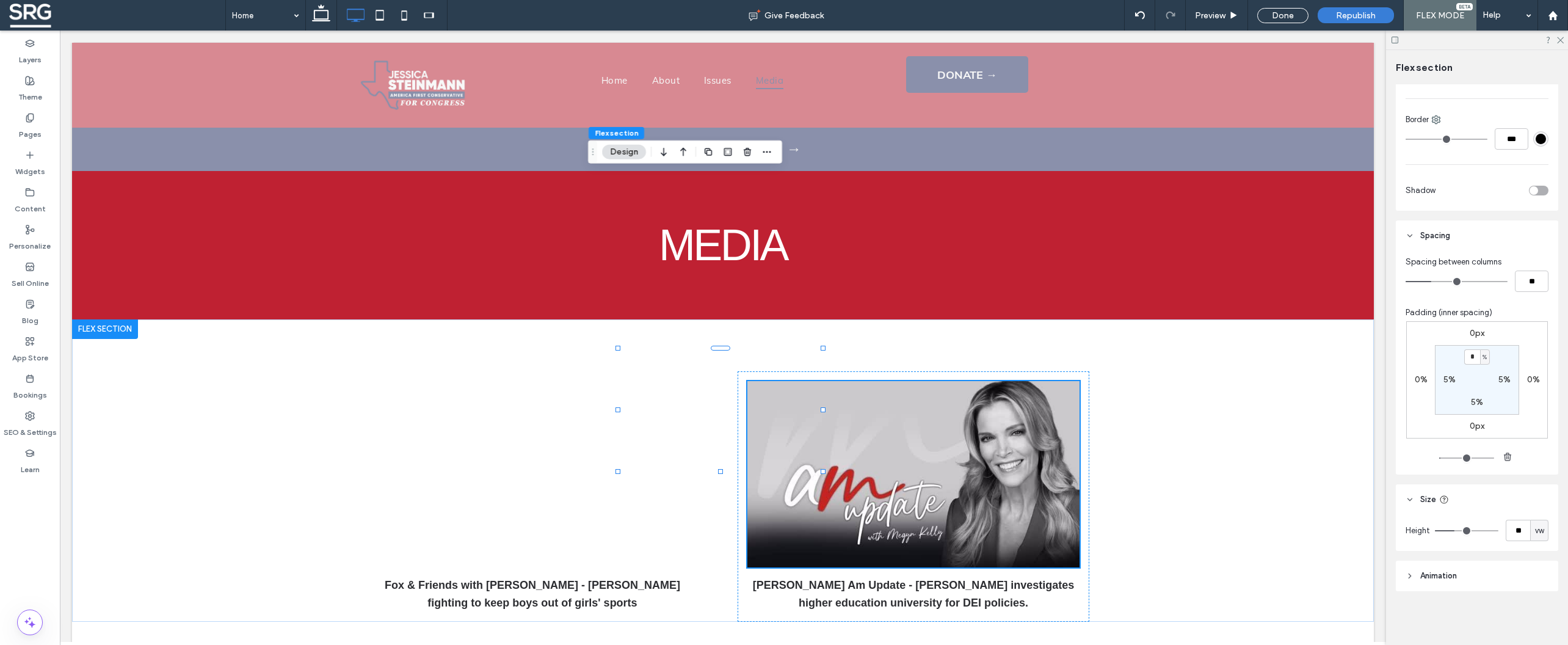
click at [1530, 533] on div "vw" at bounding box center [1539, 530] width 18 height 21
click at [1528, 426] on div "px" at bounding box center [1533, 423] width 17 height 21
type input "***"
click at [1541, 532] on div "px" at bounding box center [1539, 530] width 18 height 21
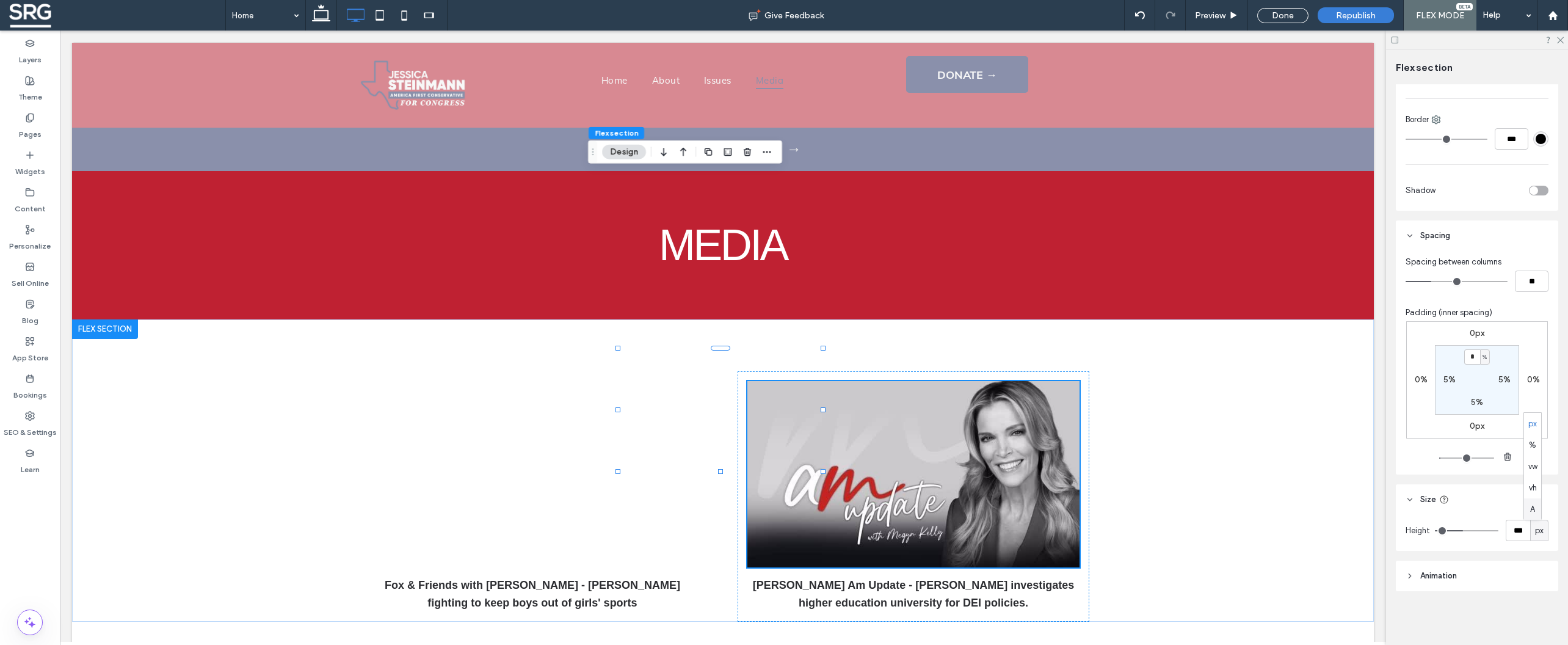
click at [1535, 513] on span "A" at bounding box center [1533, 509] width 5 height 12
type input "*"
click at [1537, 530] on span "A" at bounding box center [1540, 530] width 5 height 12
click at [1533, 449] on span "%" at bounding box center [1532, 445] width 8 height 12
click at [1517, 532] on input "*" at bounding box center [1518, 530] width 25 height 21
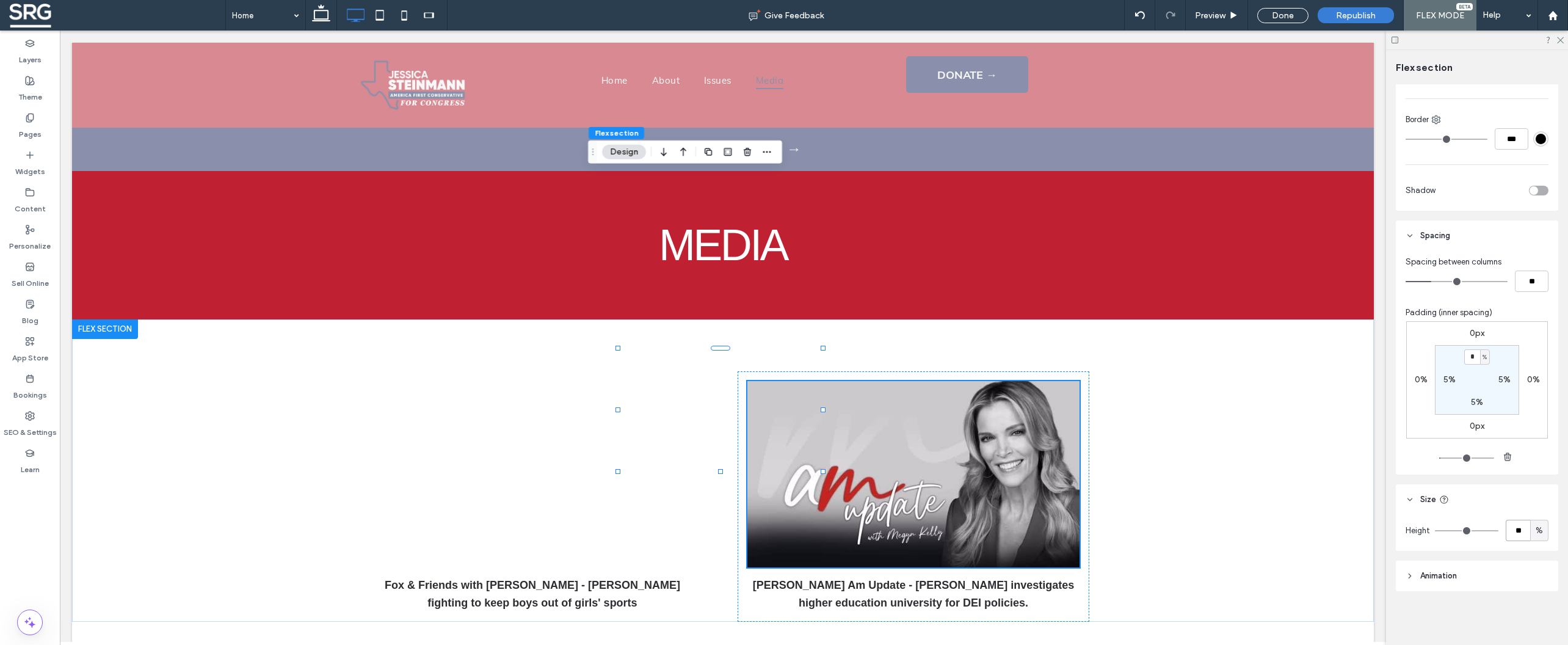
type input "**"
click at [1494, 504] on header "Size" at bounding box center [1477, 500] width 163 height 31
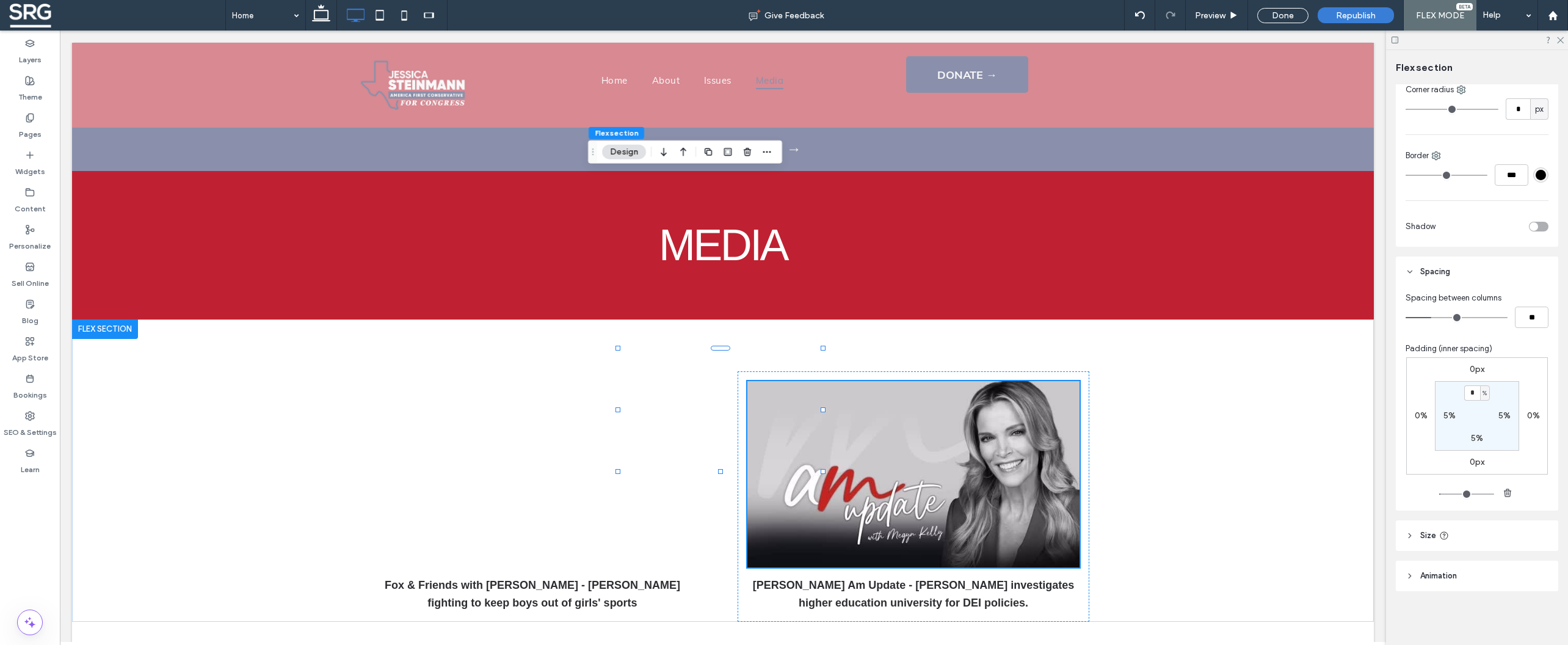
scroll to position [289, 0]
click at [1409, 535] on icon at bounding box center [1410, 536] width 9 height 9
click at [1533, 562] on div "%" at bounding box center [1539, 565] width 12 height 12
click at [1534, 506] on span "vw" at bounding box center [1533, 502] width 9 height 12
type input "*"
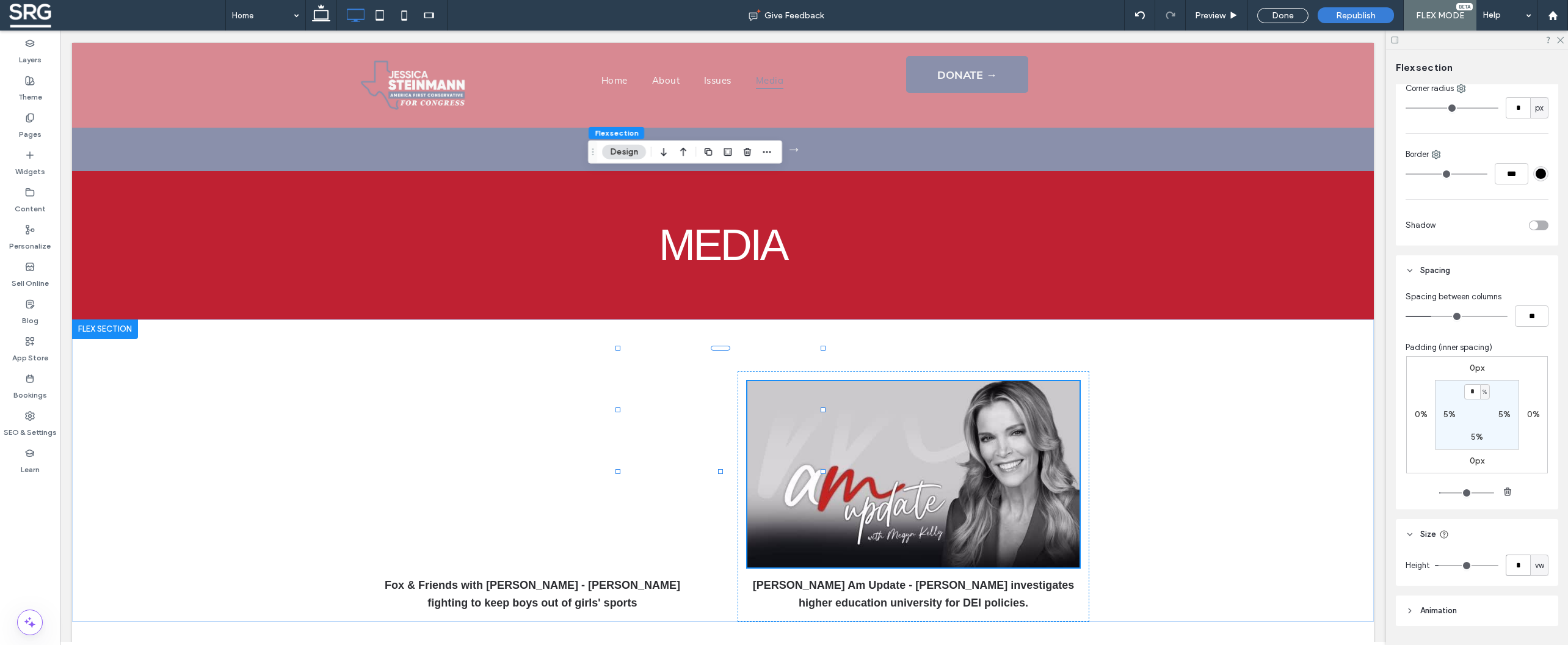
click at [1511, 568] on input "*" at bounding box center [1518, 565] width 25 height 21
type input "**"
click at [1501, 547] on header "Size" at bounding box center [1477, 535] width 163 height 31
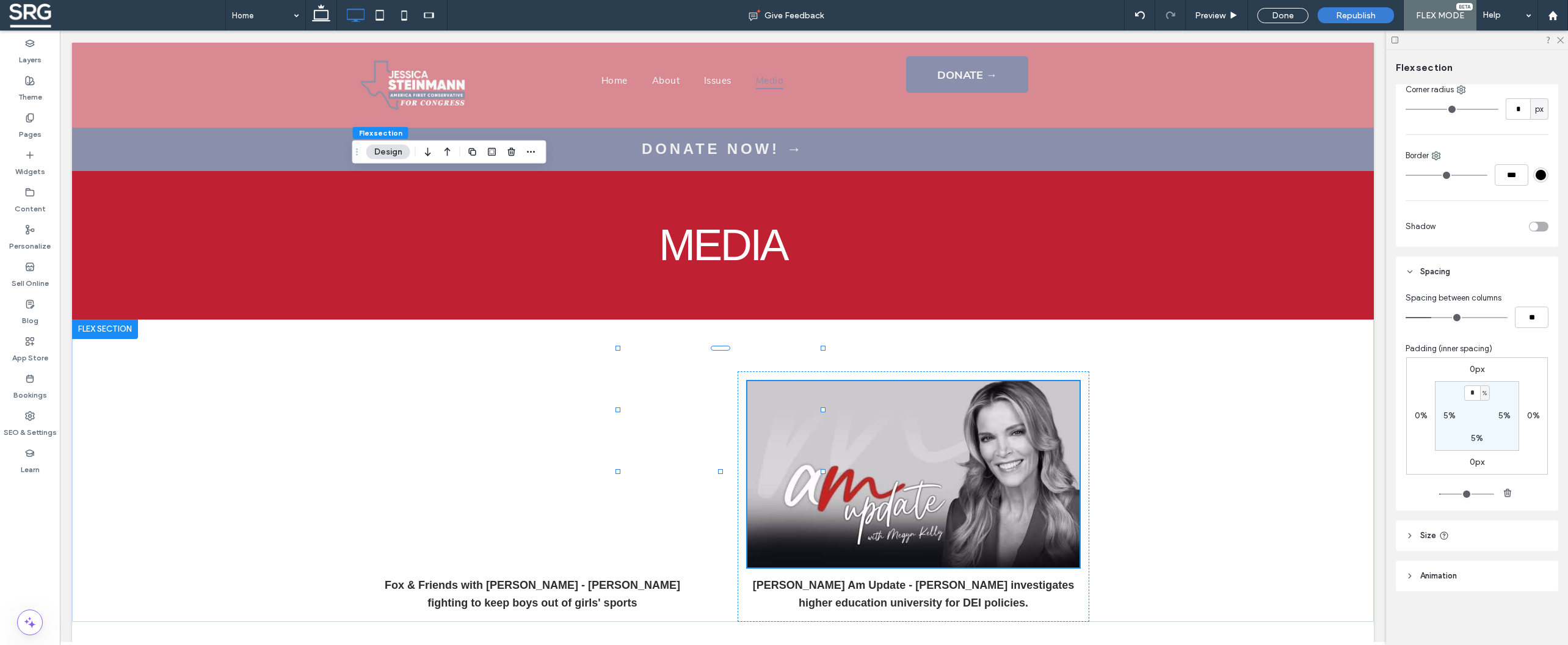
click at [1406, 533] on icon at bounding box center [1410, 536] width 9 height 9
click at [1515, 569] on input "**" at bounding box center [1518, 565] width 25 height 21
click at [1392, 38] on icon at bounding box center [1394, 39] width 9 height 9
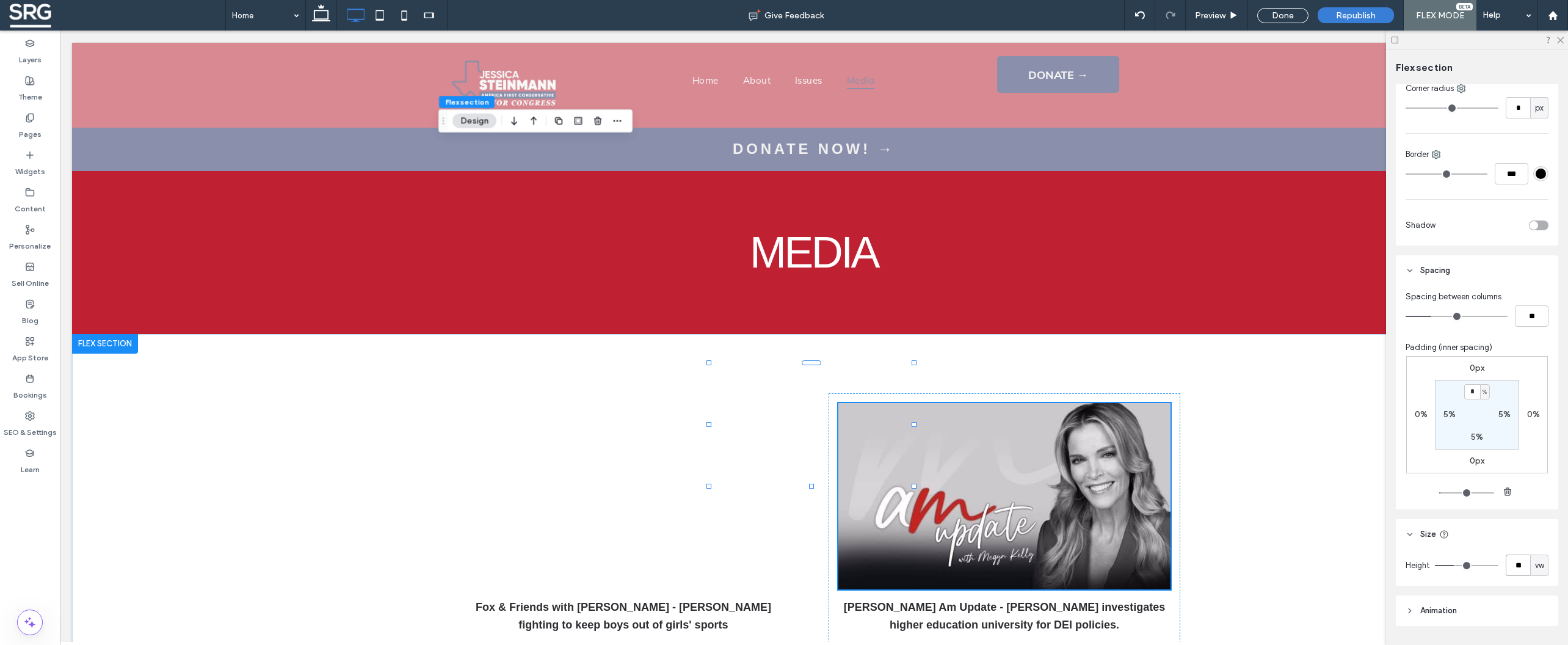
click at [1517, 568] on input "**" at bounding box center [1518, 565] width 25 height 21
type input "**"
click at [1396, 42] on icon at bounding box center [1394, 39] width 9 height 9
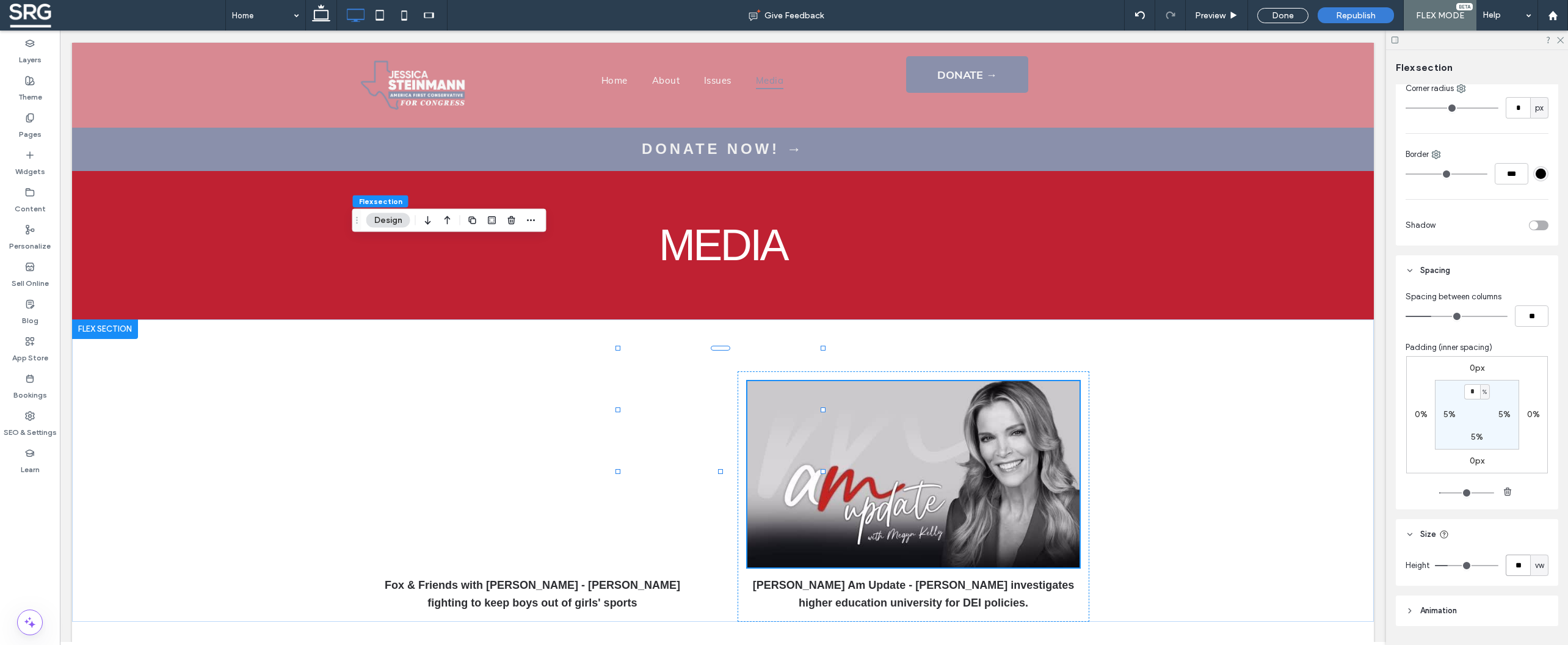
click at [1510, 570] on input "**" at bounding box center [1518, 565] width 25 height 21
click at [1512, 572] on input "**" at bounding box center [1518, 565] width 25 height 21
click at [1512, 573] on input "**" at bounding box center [1518, 565] width 25 height 21
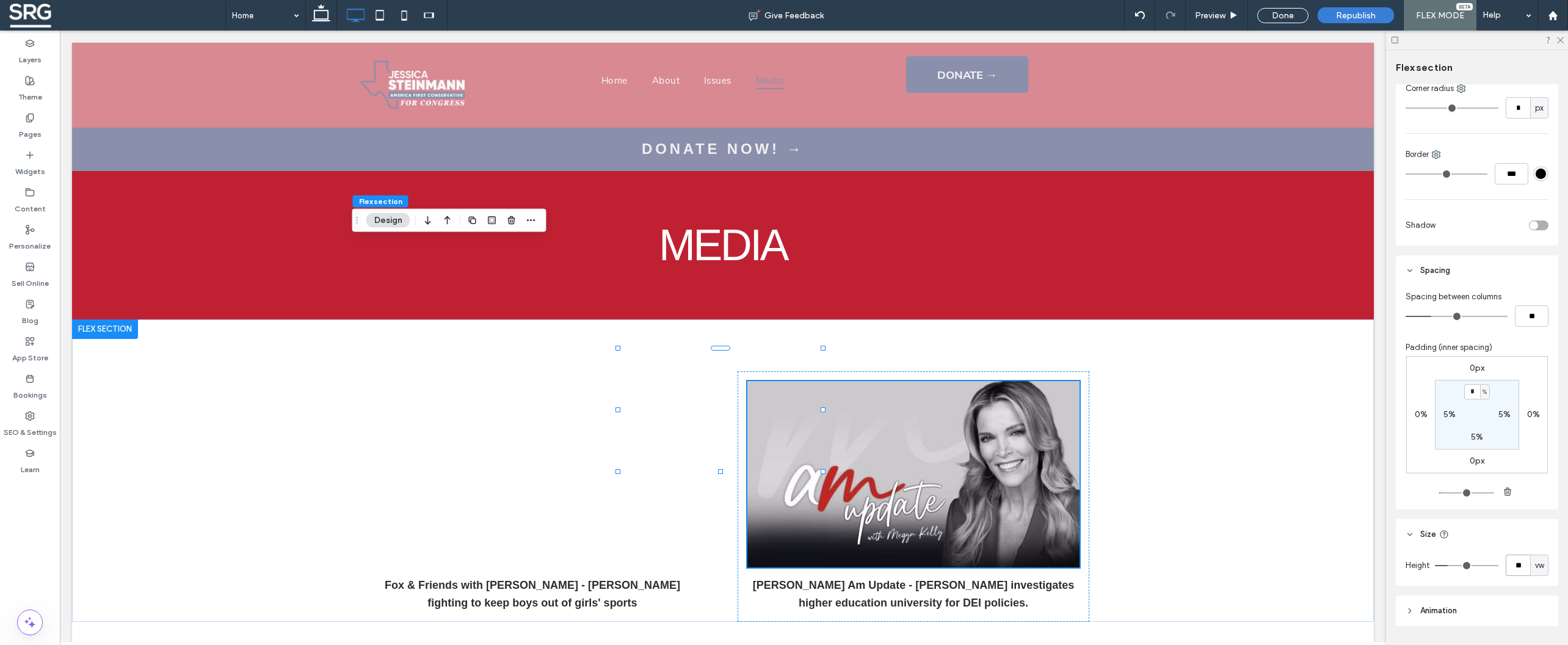
type input "**"
click at [1501, 530] on header "Size" at bounding box center [1477, 535] width 163 height 31
click at [1392, 39] on icon at bounding box center [1394, 39] width 9 height 9
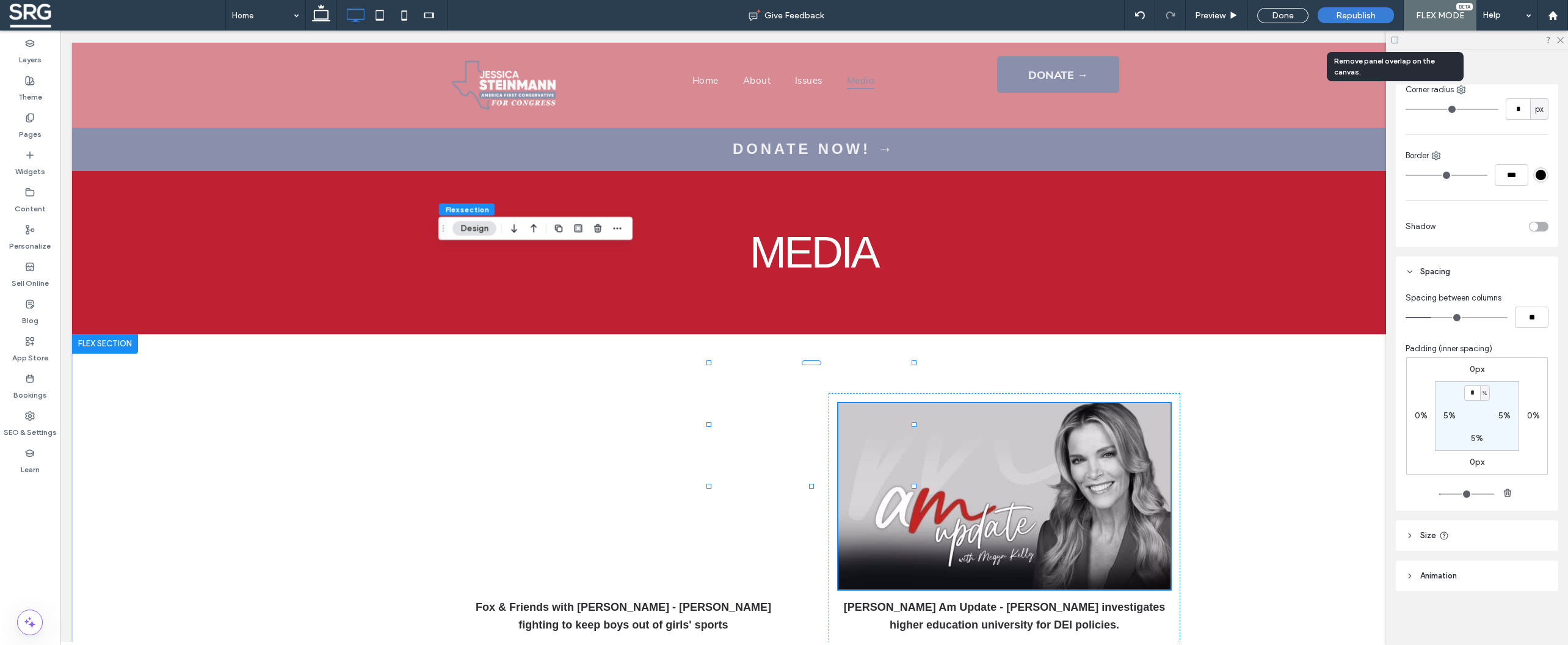
click at [1393, 39] on icon at bounding box center [1394, 39] width 9 height 9
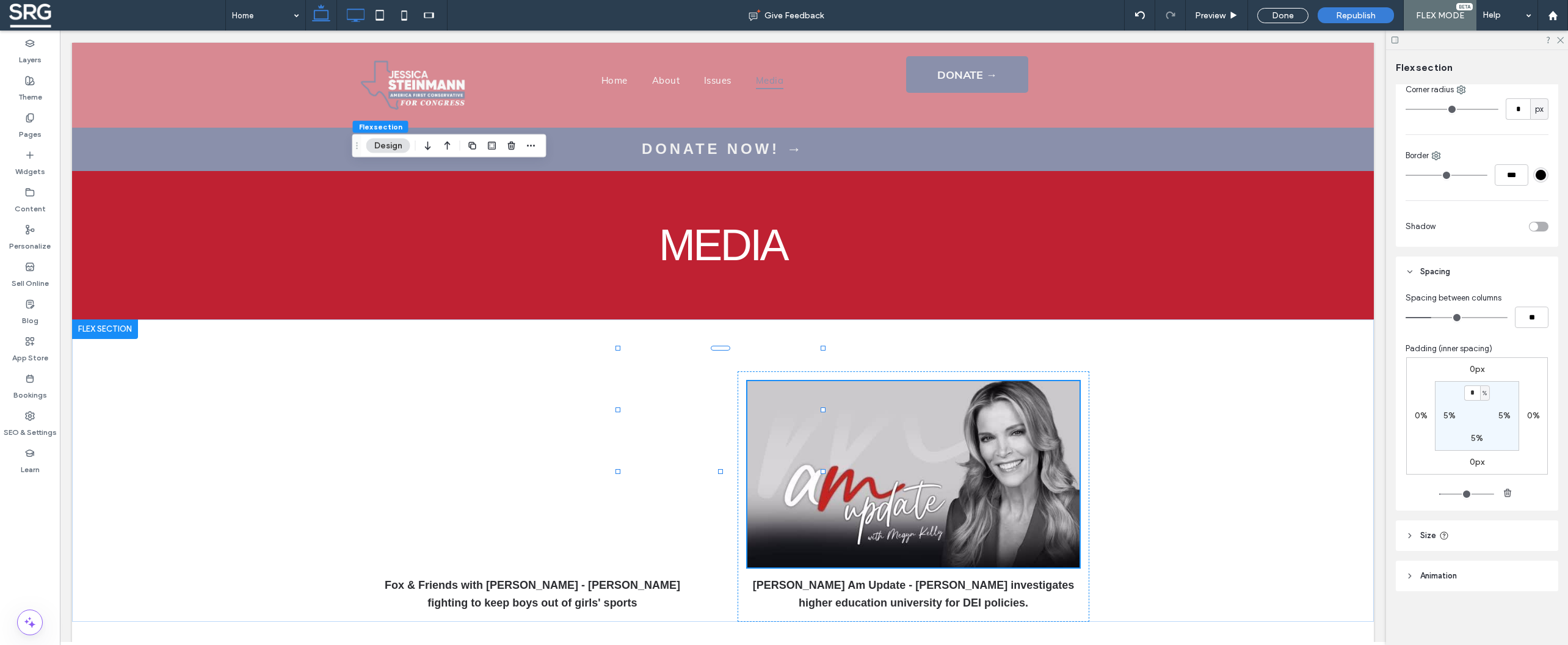
click at [325, 18] on icon at bounding box center [321, 15] width 25 height 25
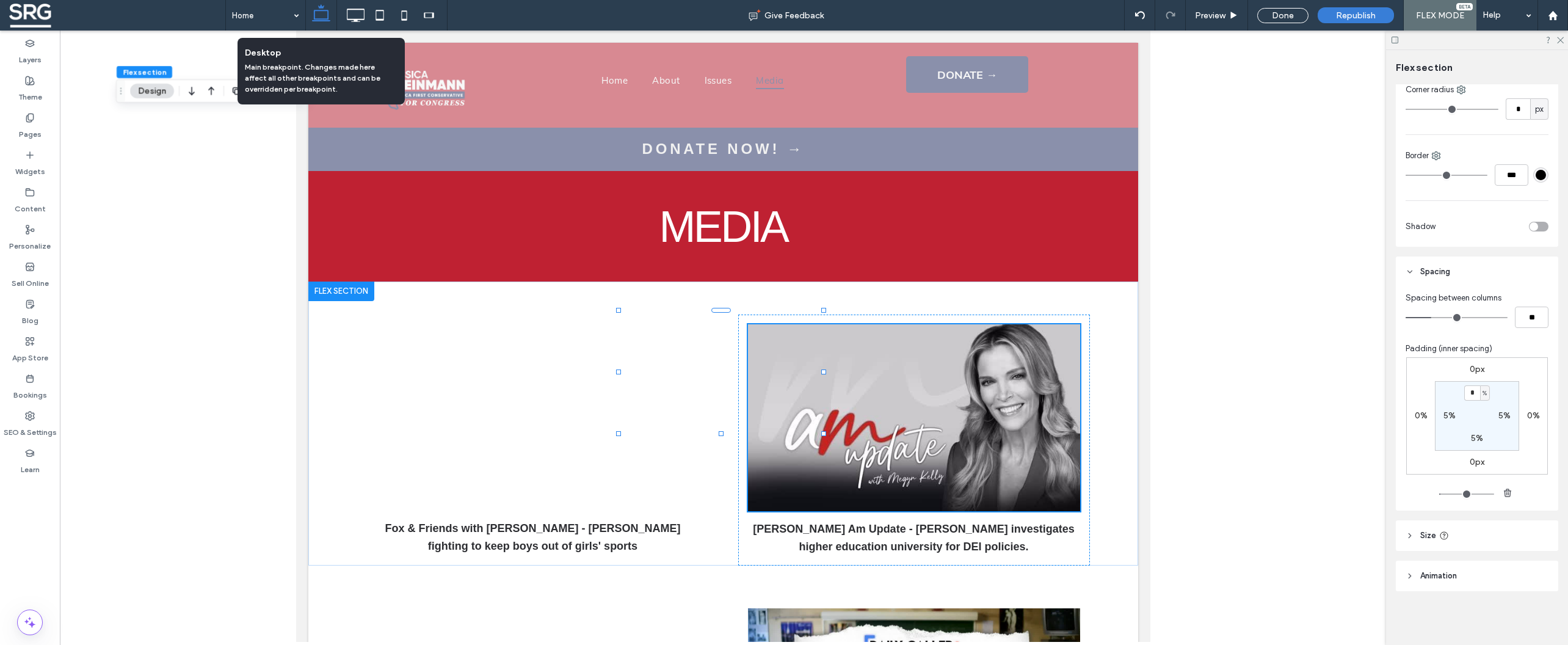
type input "**"
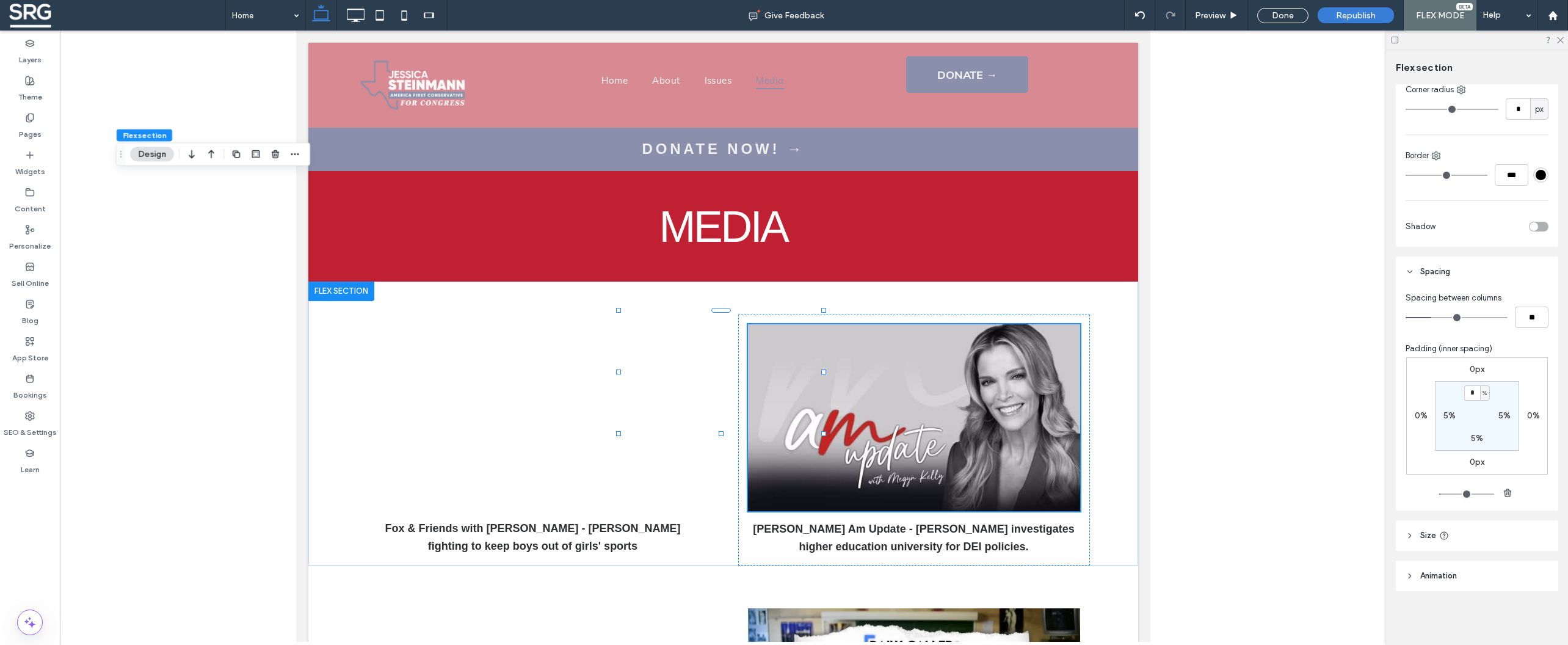
click at [1409, 535] on icon at bounding box center [1410, 536] width 9 height 9
click at [362, 15] on icon at bounding box center [355, 15] width 25 height 25
type input "**"
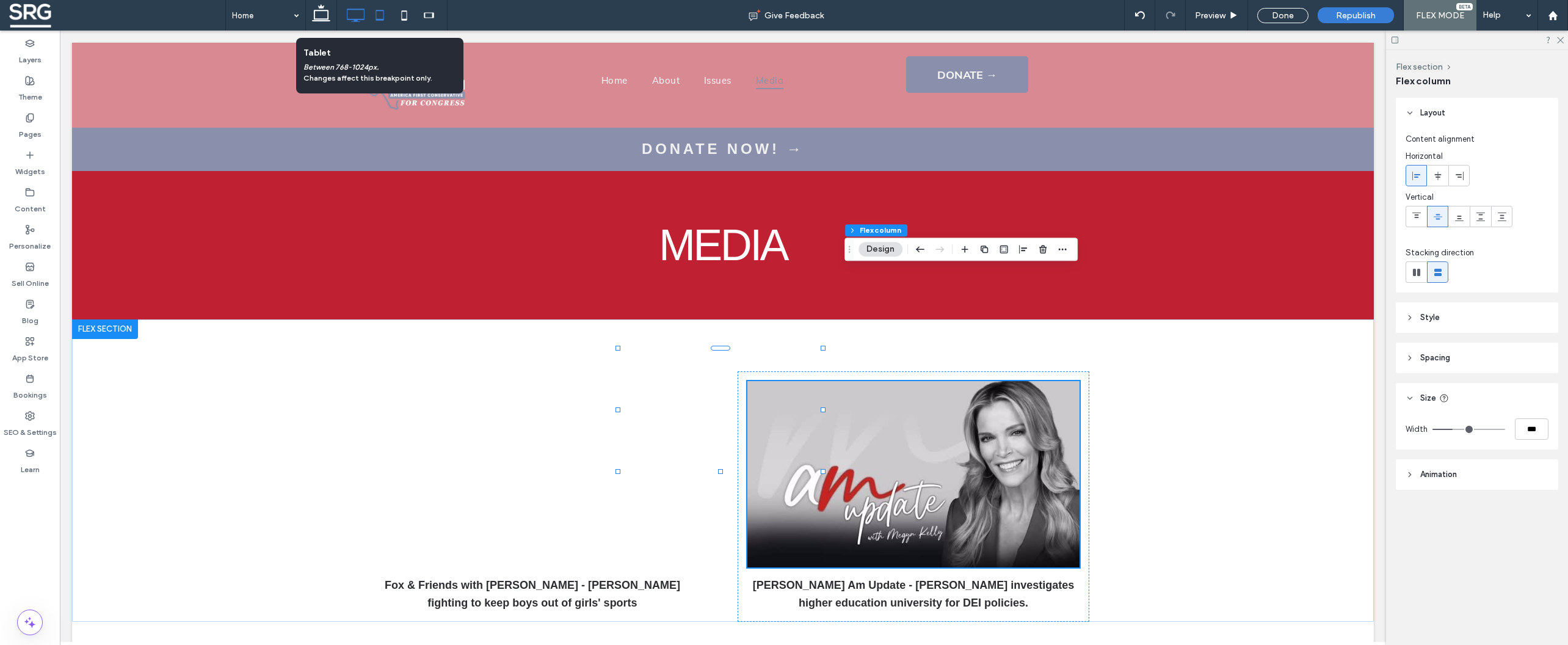
click at [381, 18] on icon at bounding box center [380, 15] width 25 height 25
type input "*"
type input "**"
type input "***"
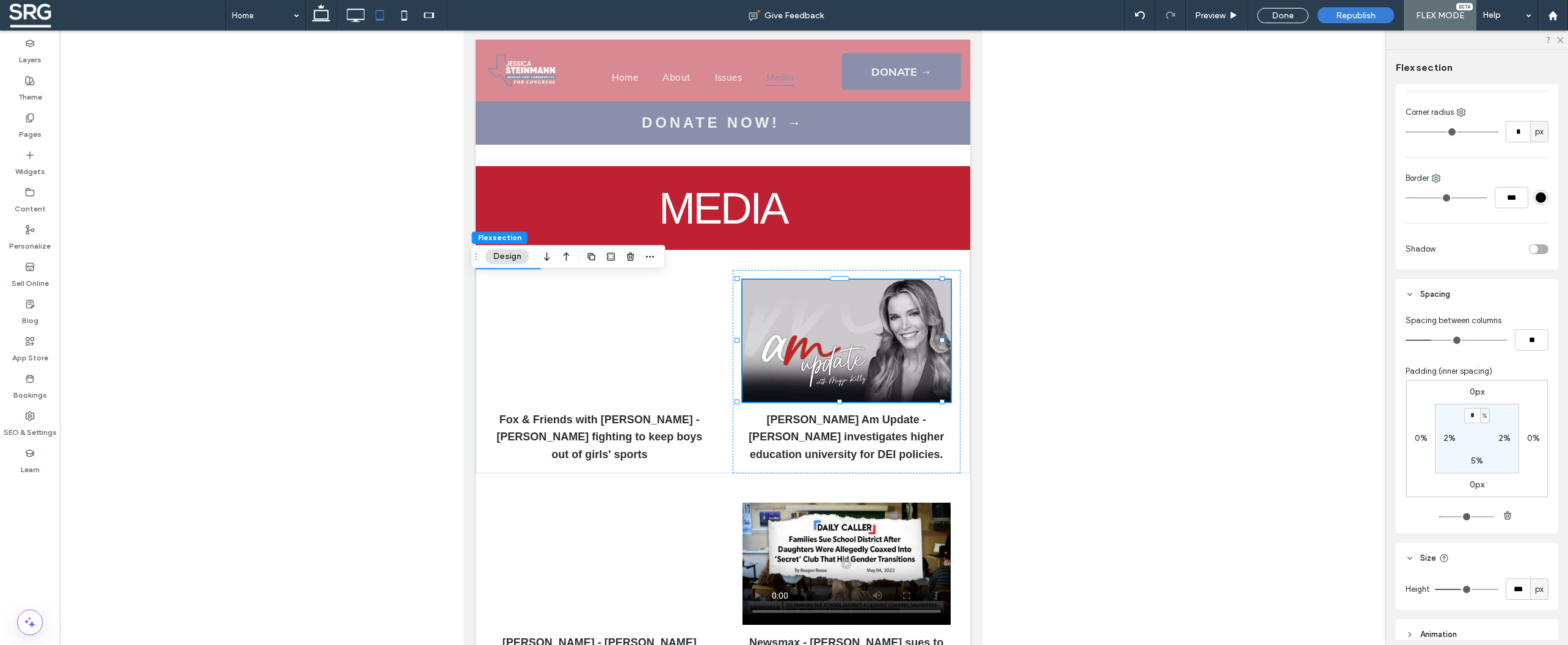
scroll to position [266, 0]
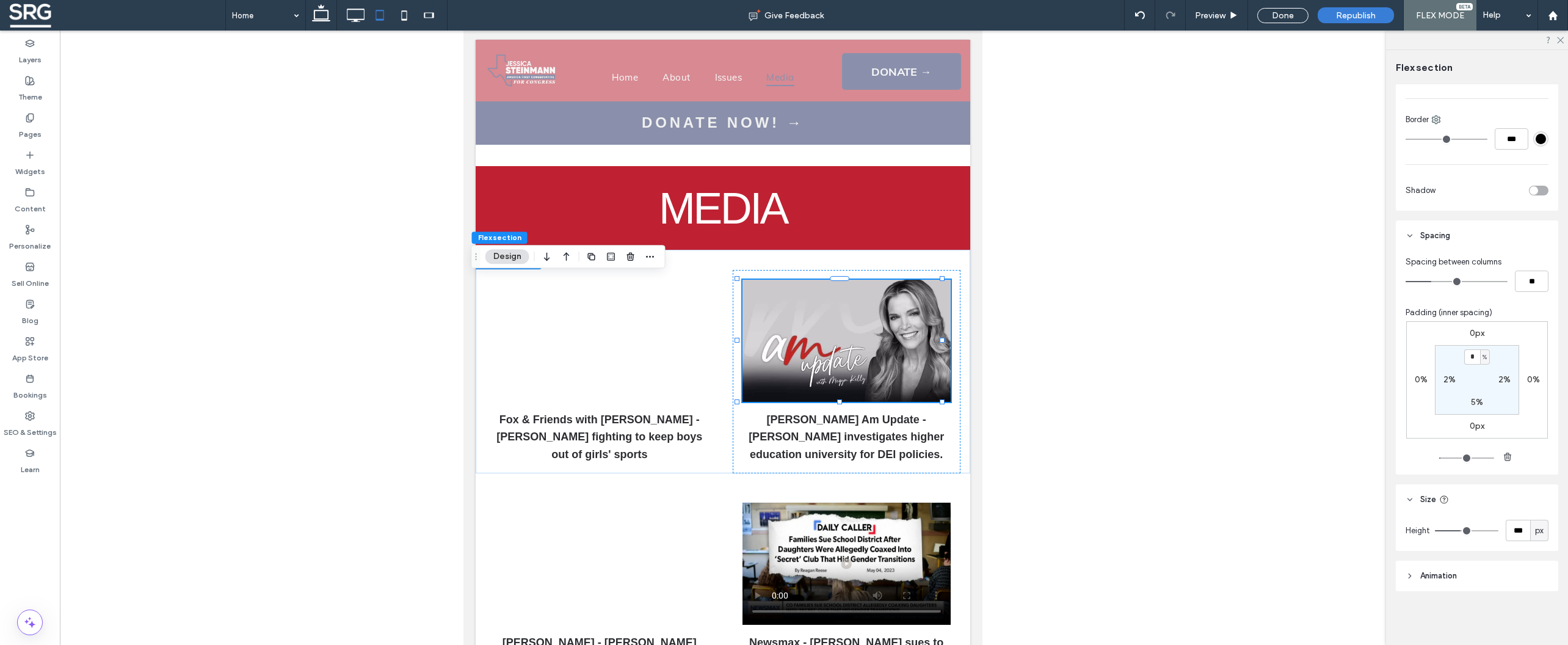
type input "***"
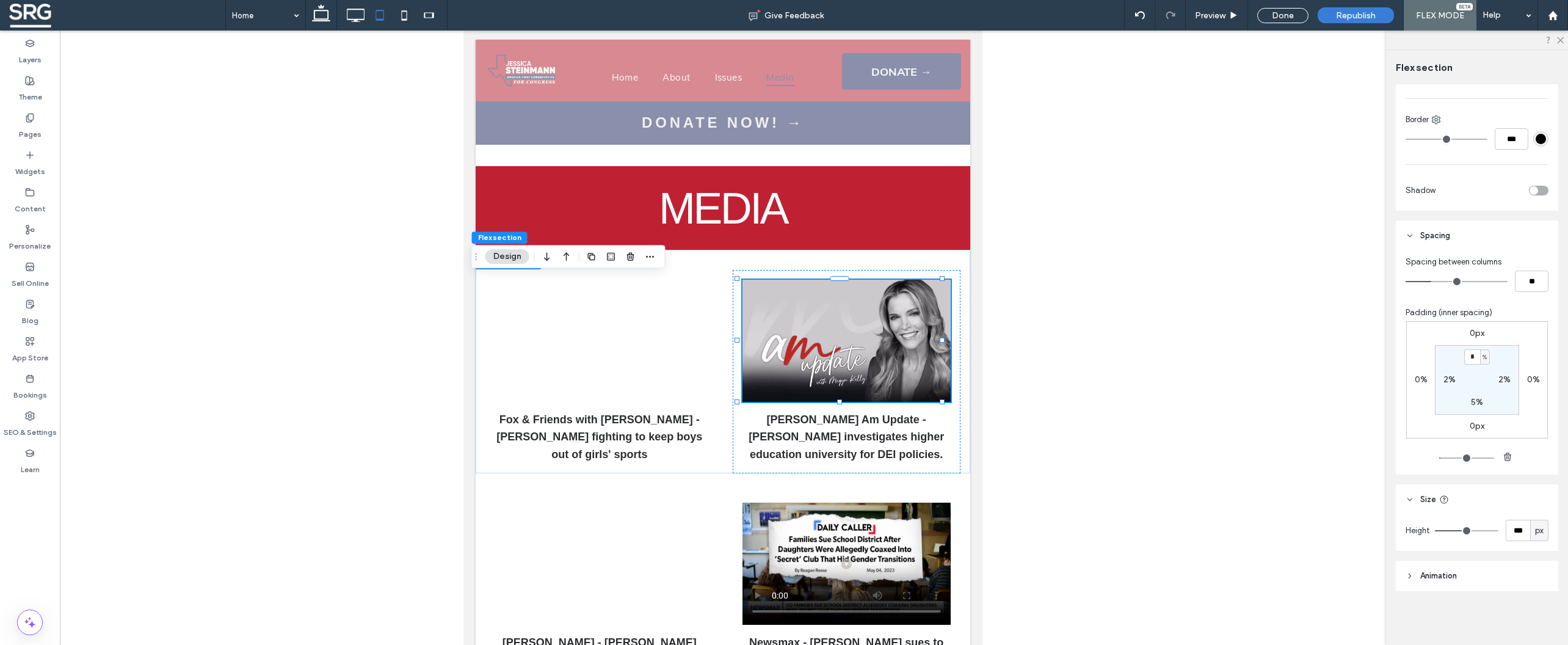
type input "***"
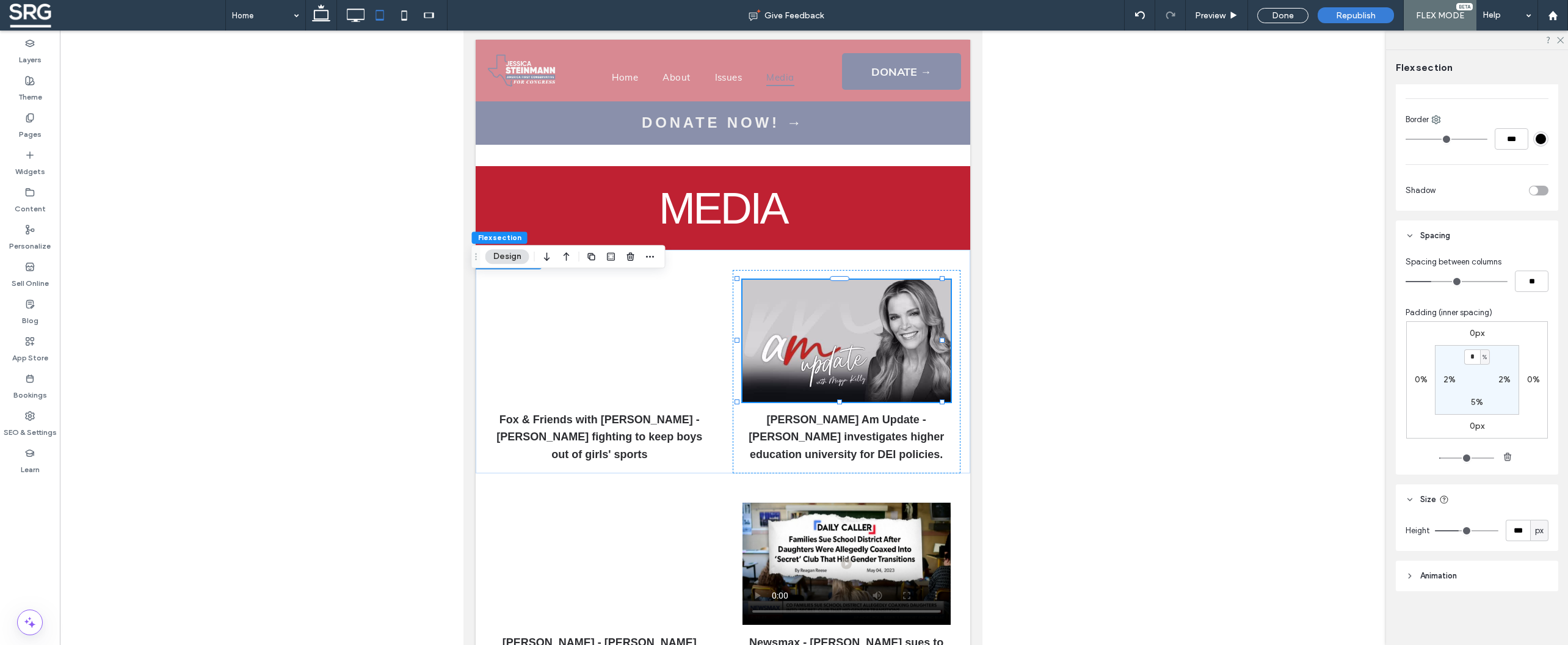
type input "***"
click at [1457, 531] on input "range" at bounding box center [1466, 530] width 63 height 1
click at [1533, 532] on div "px" at bounding box center [1539, 530] width 12 height 12
click at [1533, 470] on span "vw" at bounding box center [1533, 466] width 9 height 12
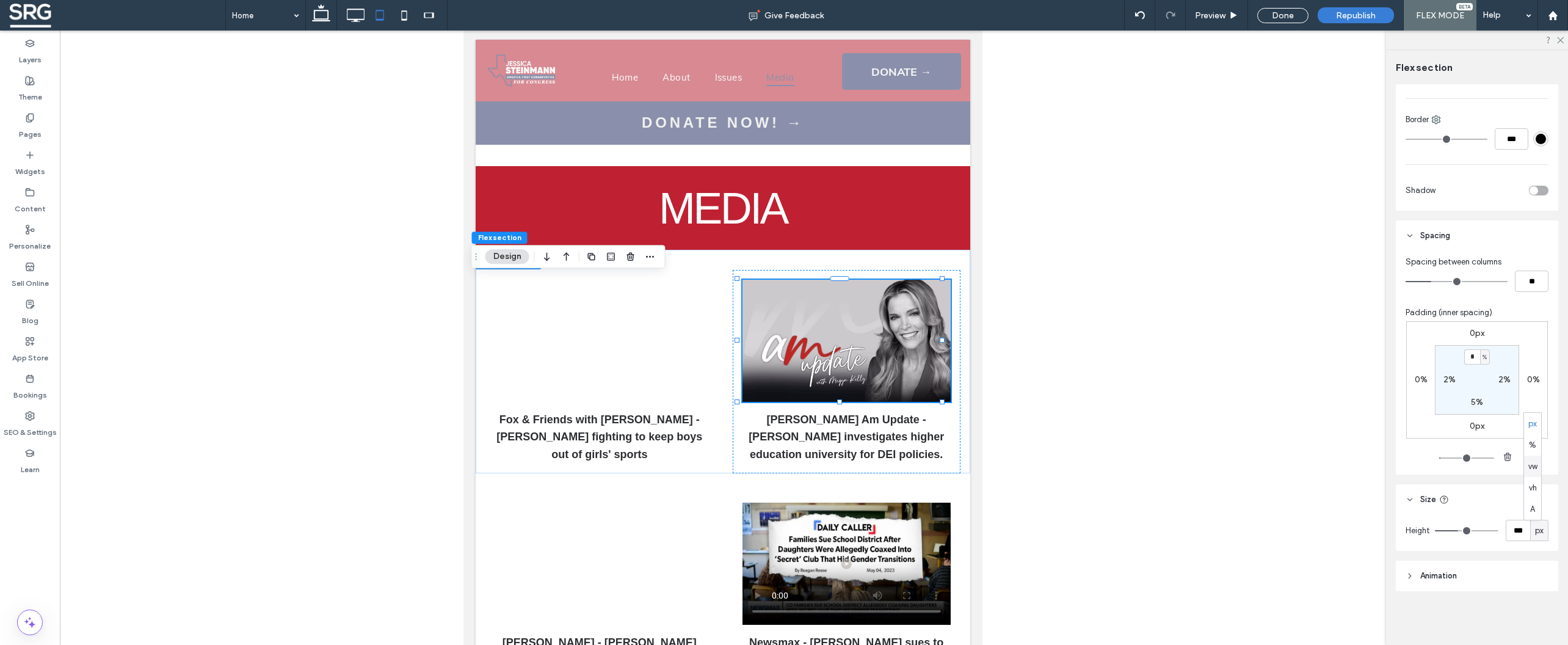
type input "**"
click at [1512, 532] on input "**" at bounding box center [1518, 530] width 25 height 21
type input "**"
click at [1496, 507] on header "Size" at bounding box center [1477, 500] width 163 height 31
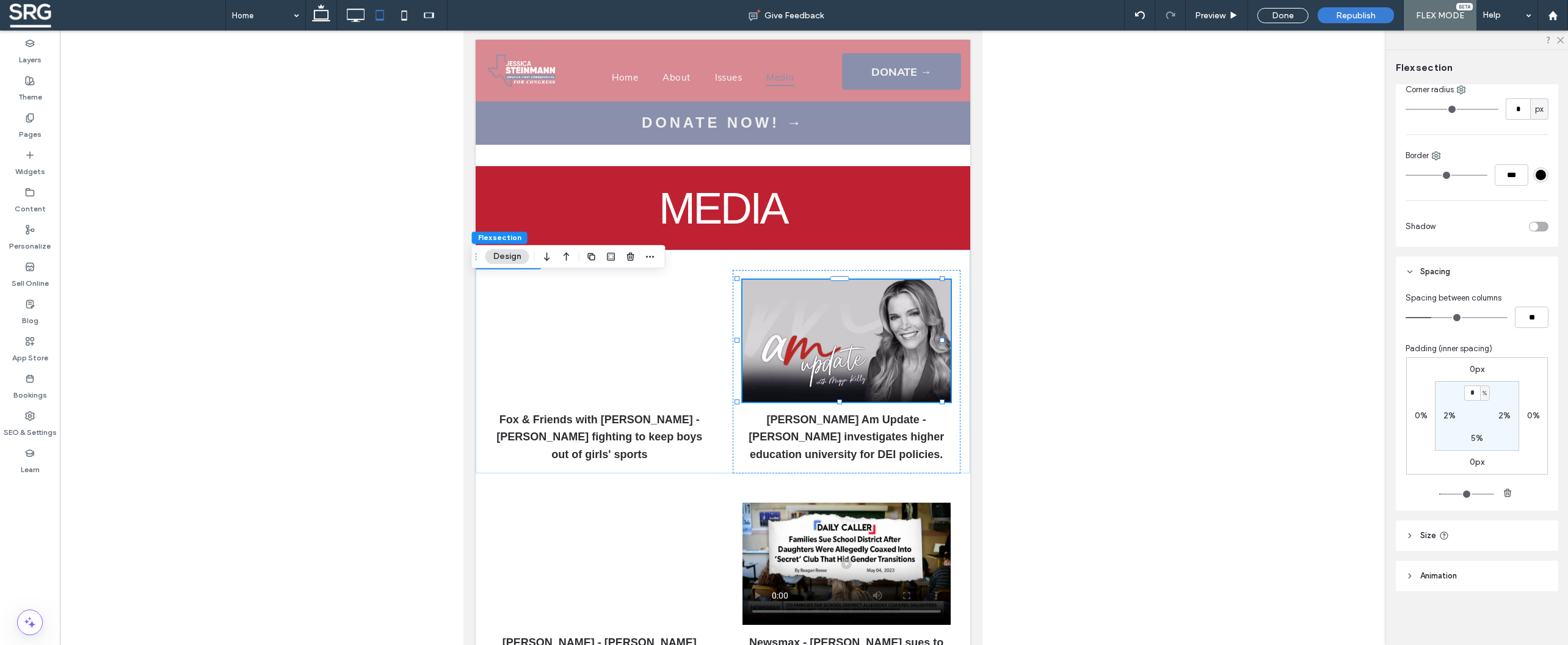
scroll to position [230, 0]
click at [1415, 530] on header "Size" at bounding box center [1477, 536] width 163 height 31
click at [1516, 567] on input "**" at bounding box center [1518, 566] width 25 height 21
type input "**"
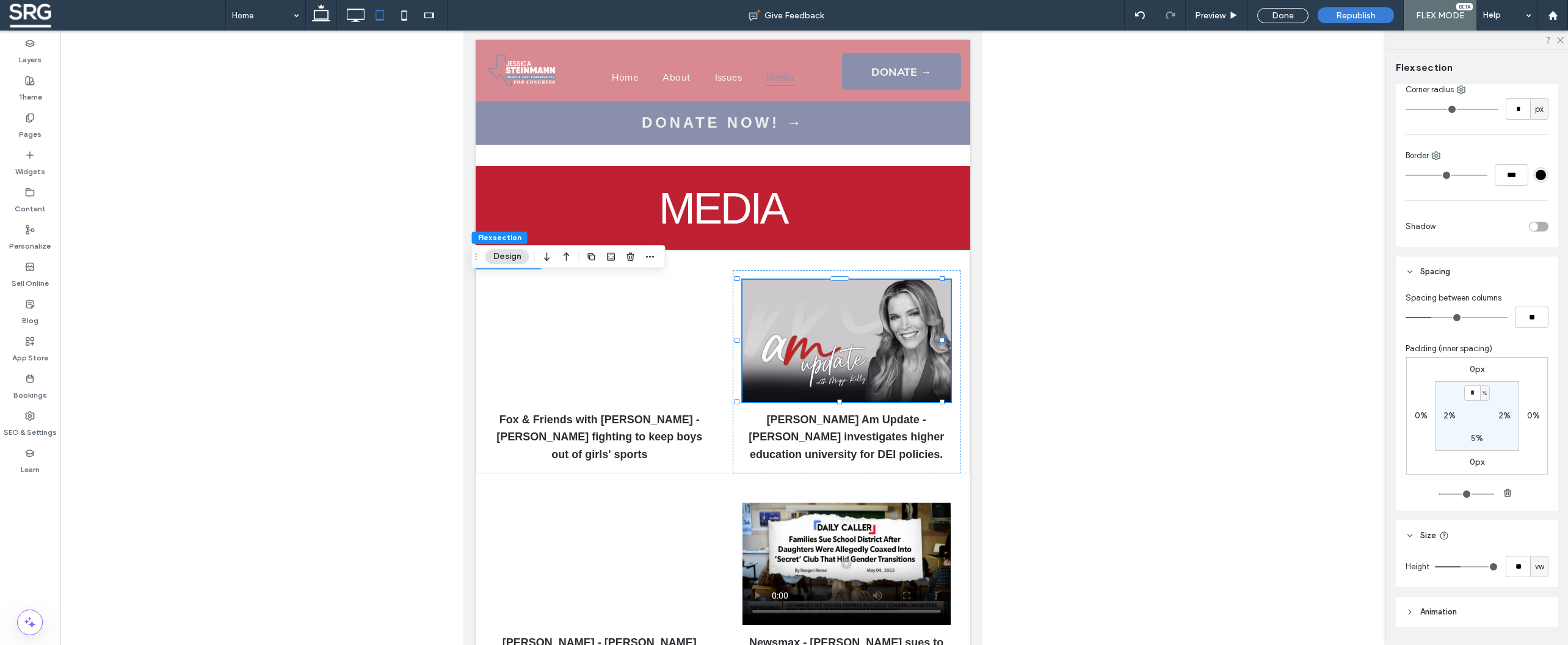
click at [1516, 547] on header "Size" at bounding box center [1477, 536] width 163 height 31
click at [408, 15] on icon at bounding box center [404, 15] width 25 height 25
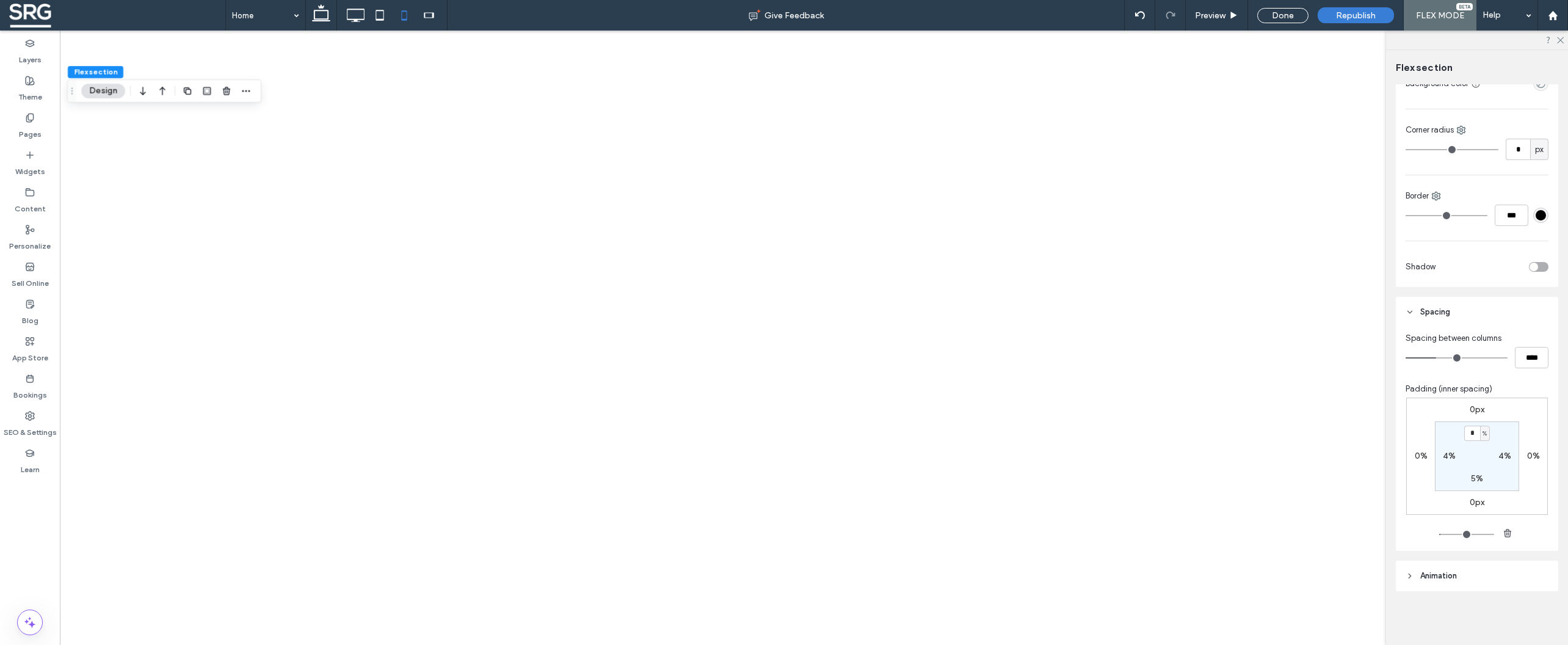
scroll to position [190, 0]
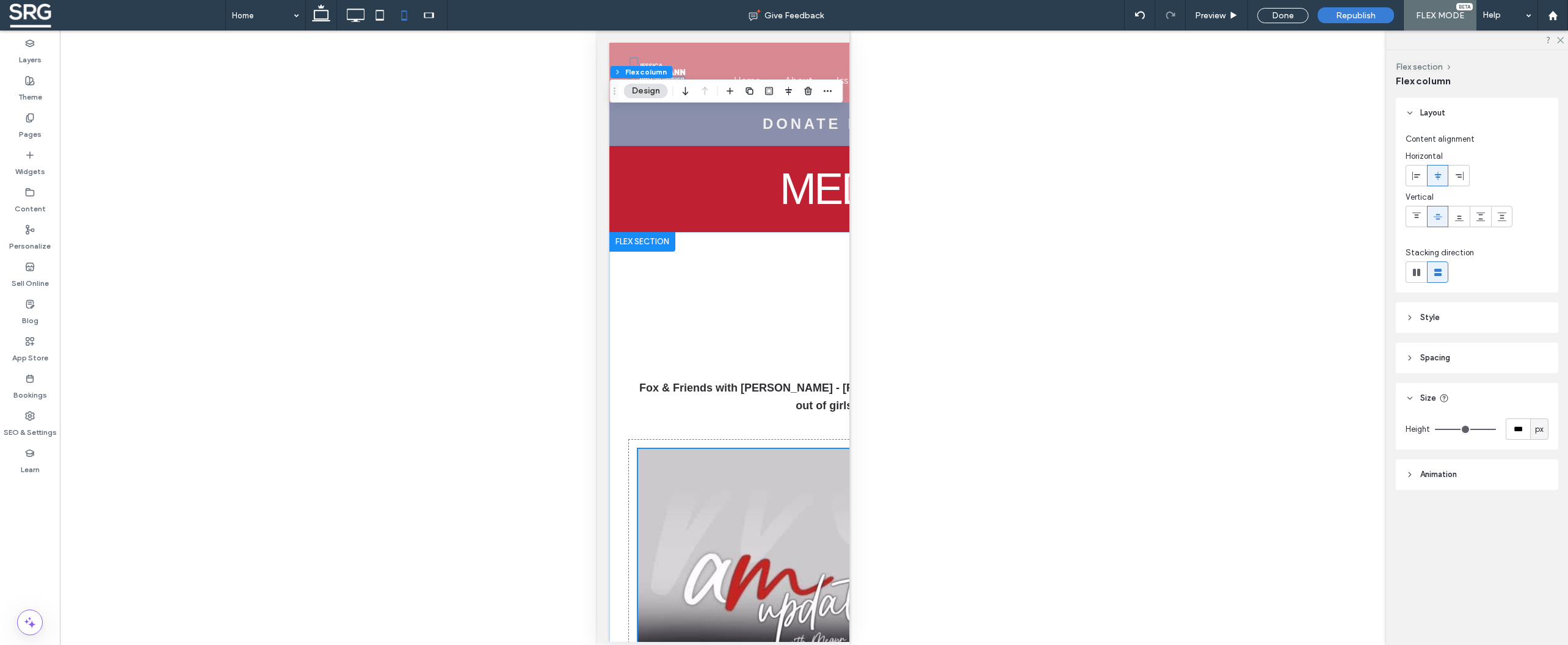
type input "***"
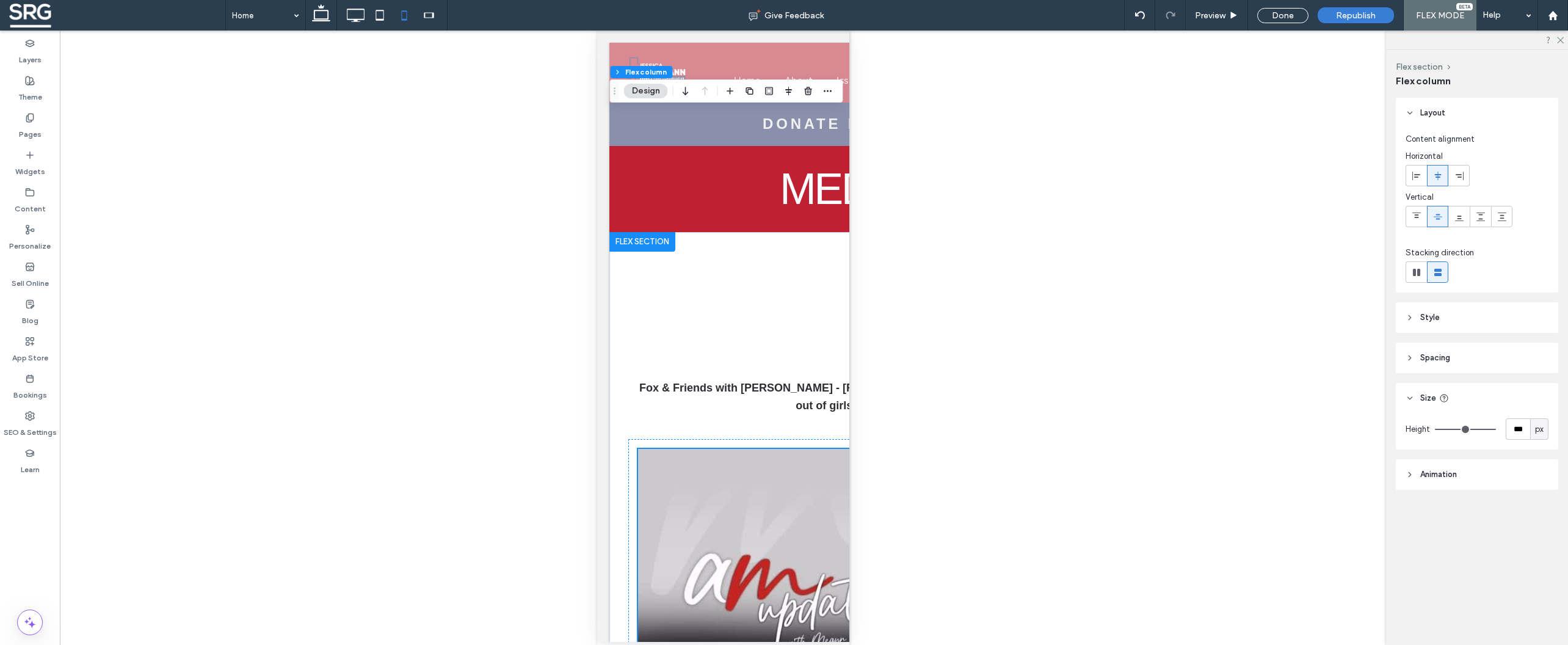
type input "***"
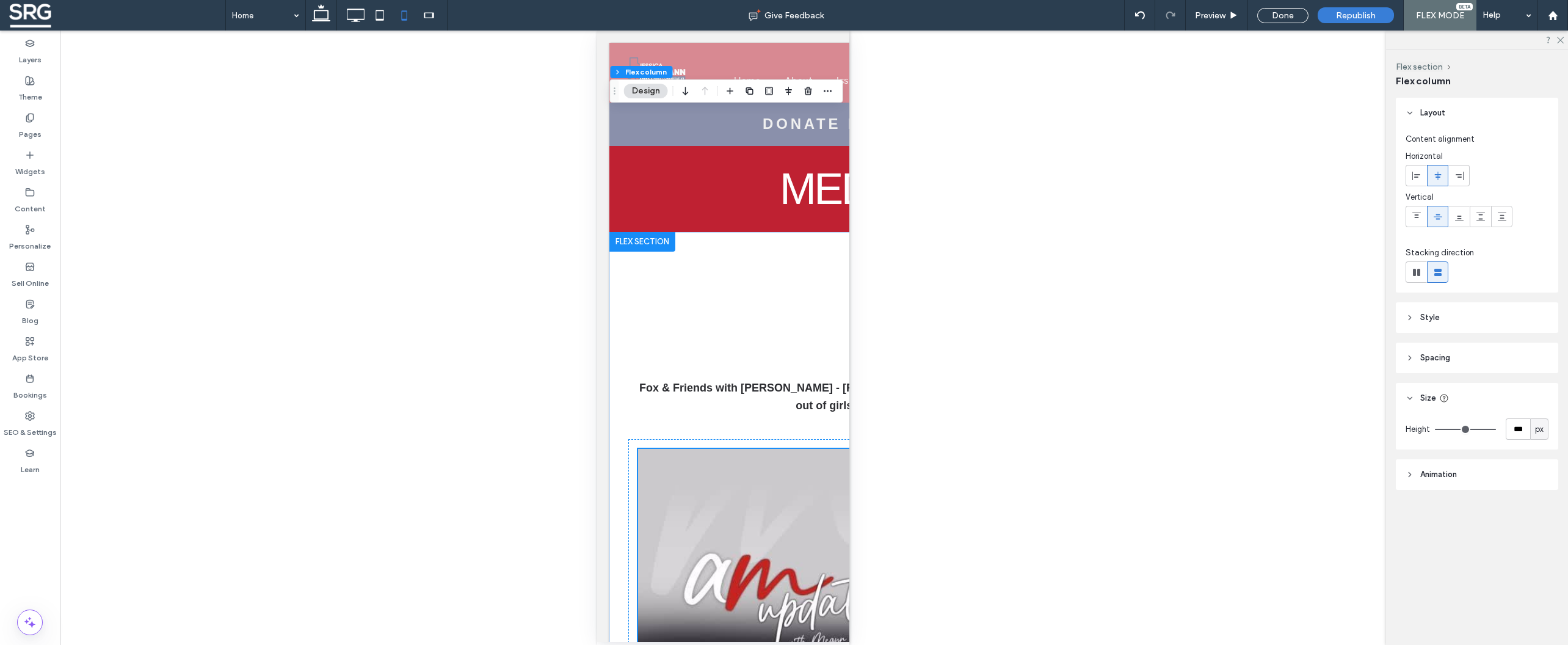
type input "***"
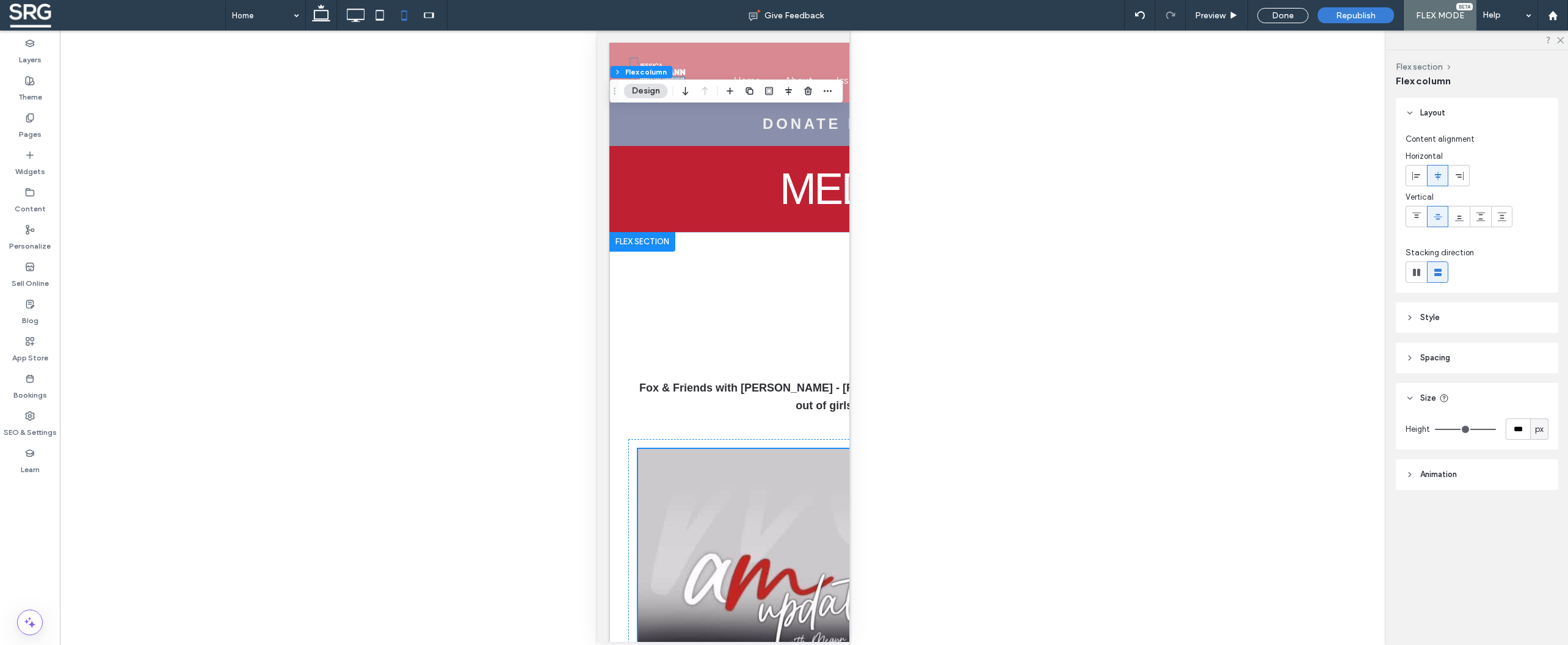
type input "***"
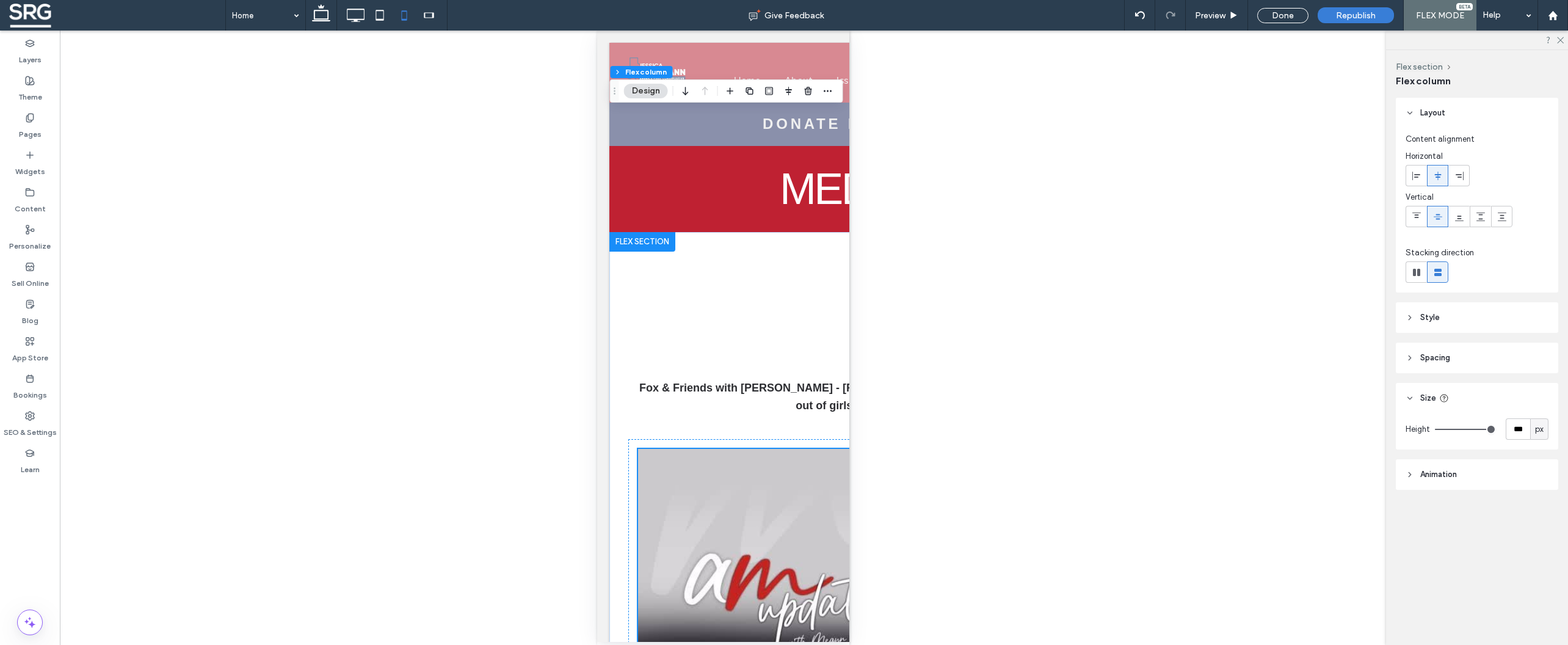
type input "***"
type input "**"
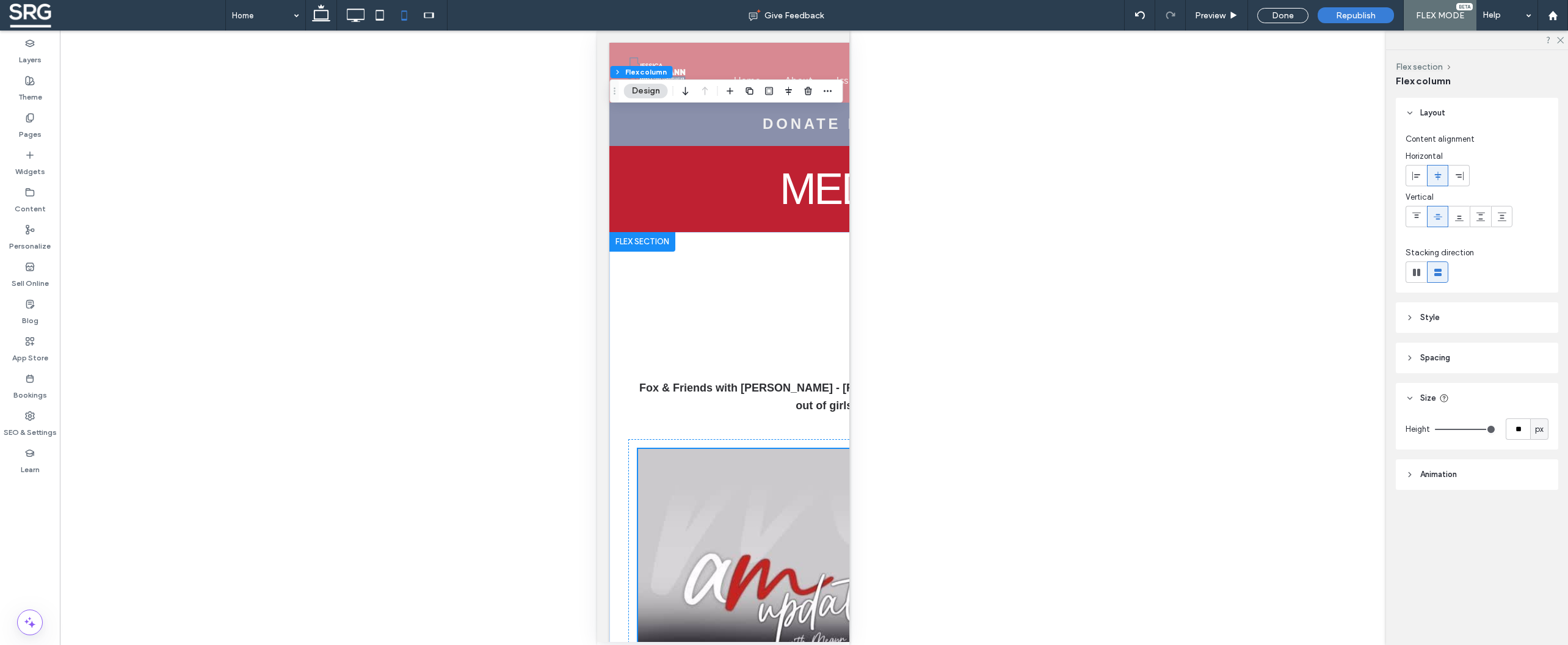
type input "**"
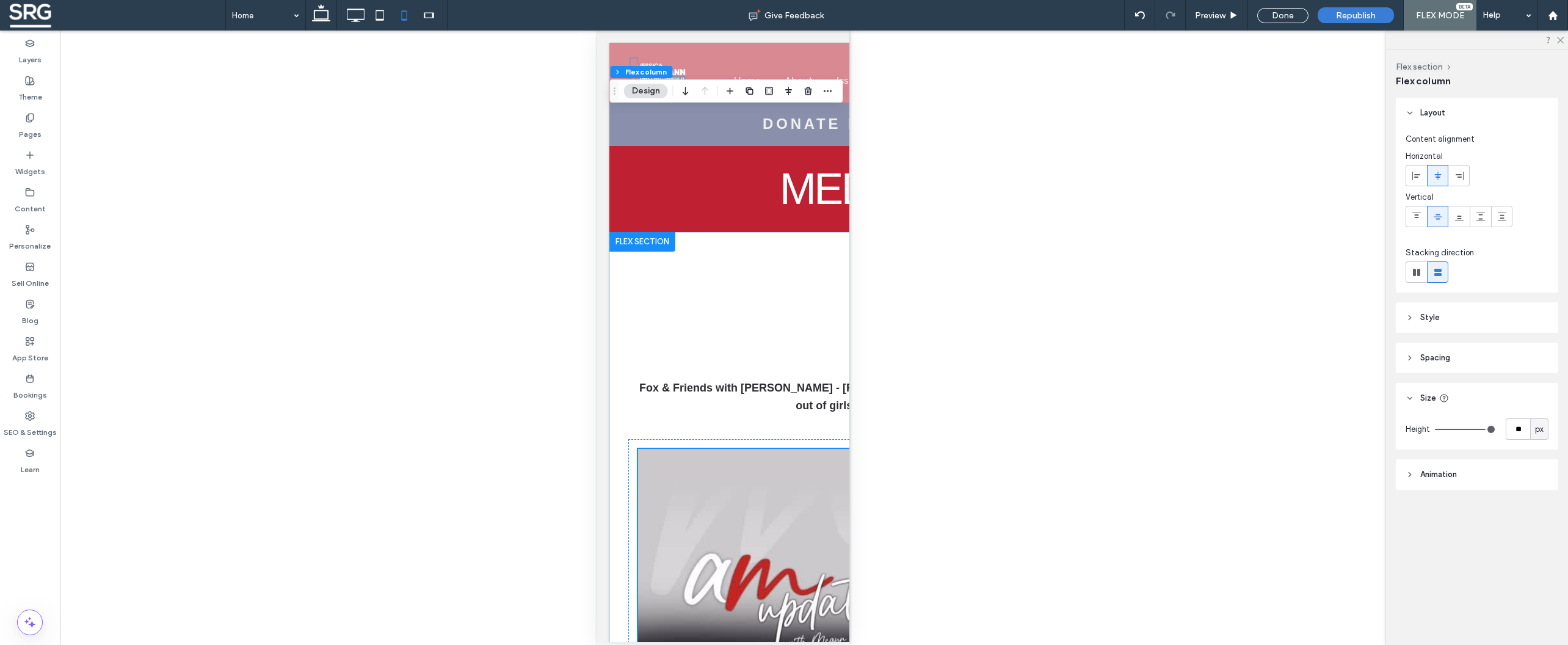
click at [1482, 429] on input "range" at bounding box center [1464, 429] width 61 height 1
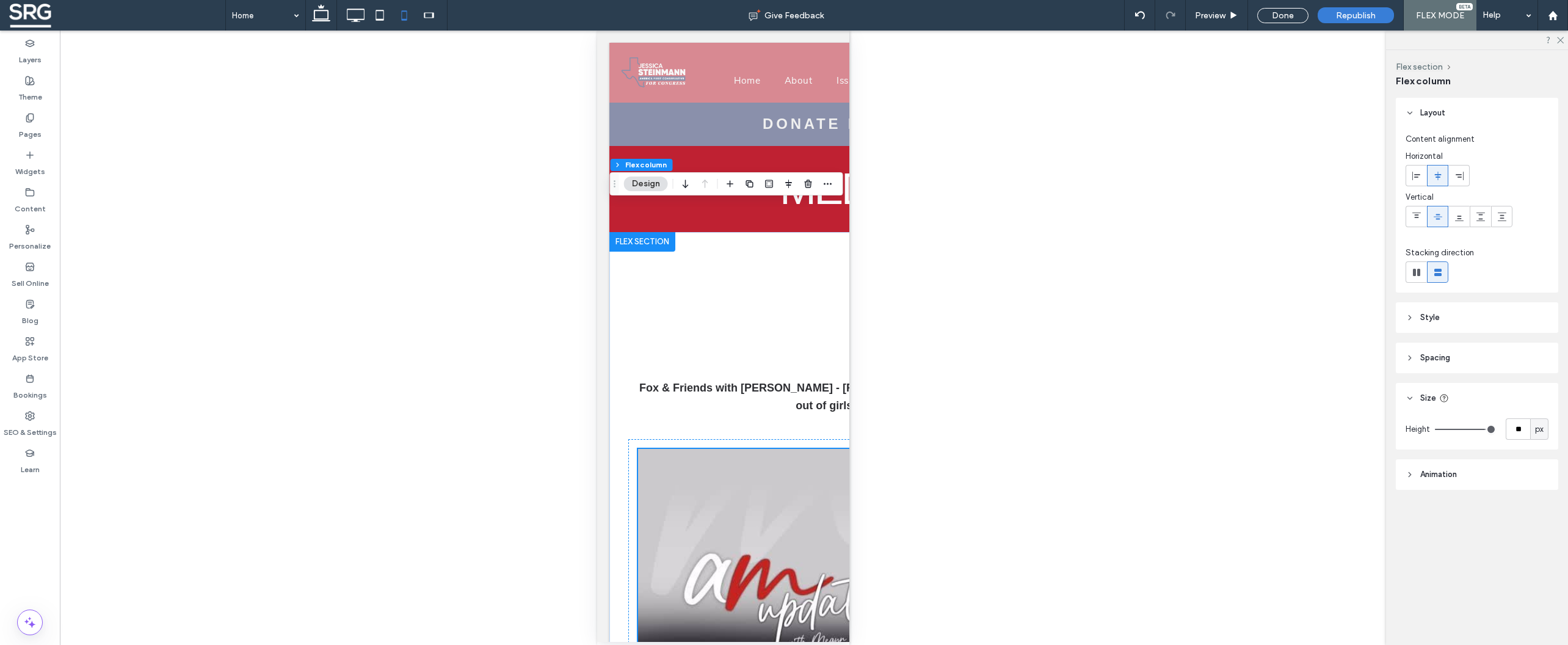
type input "**"
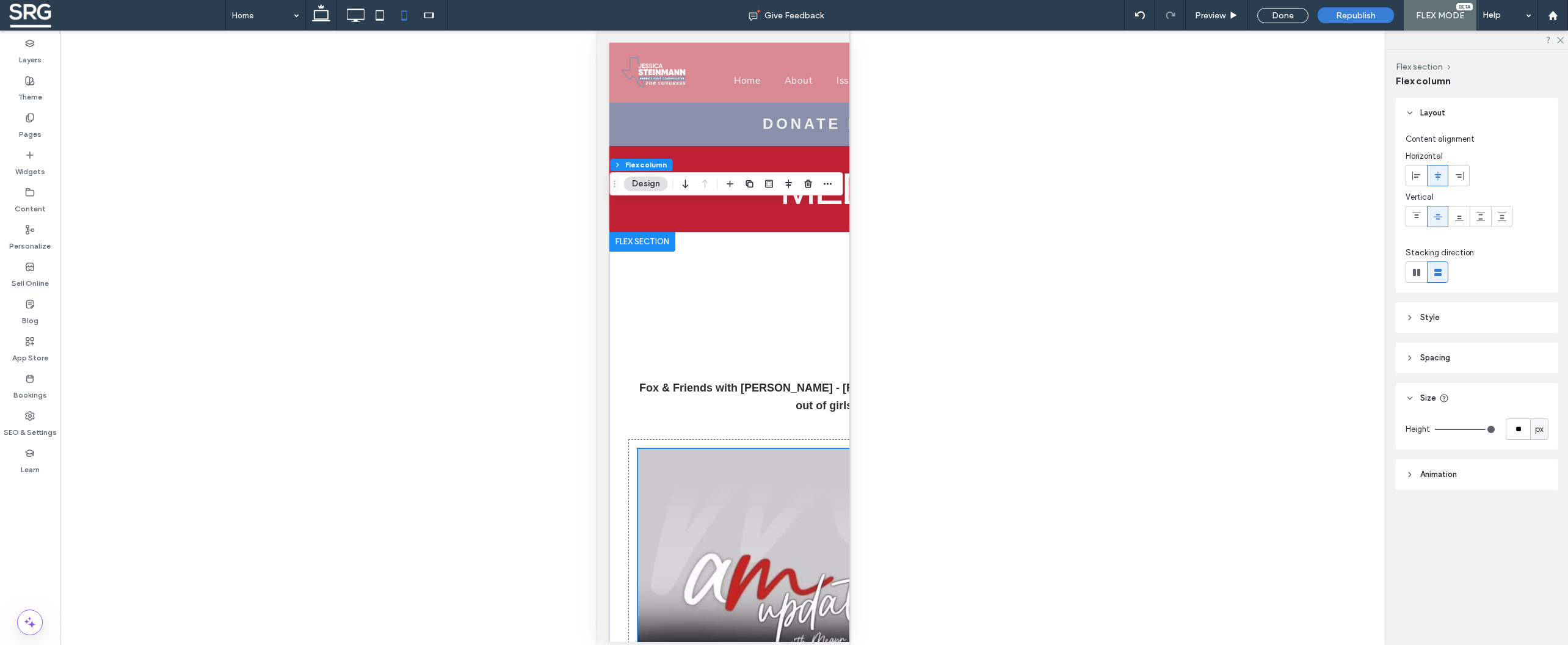
type input "**"
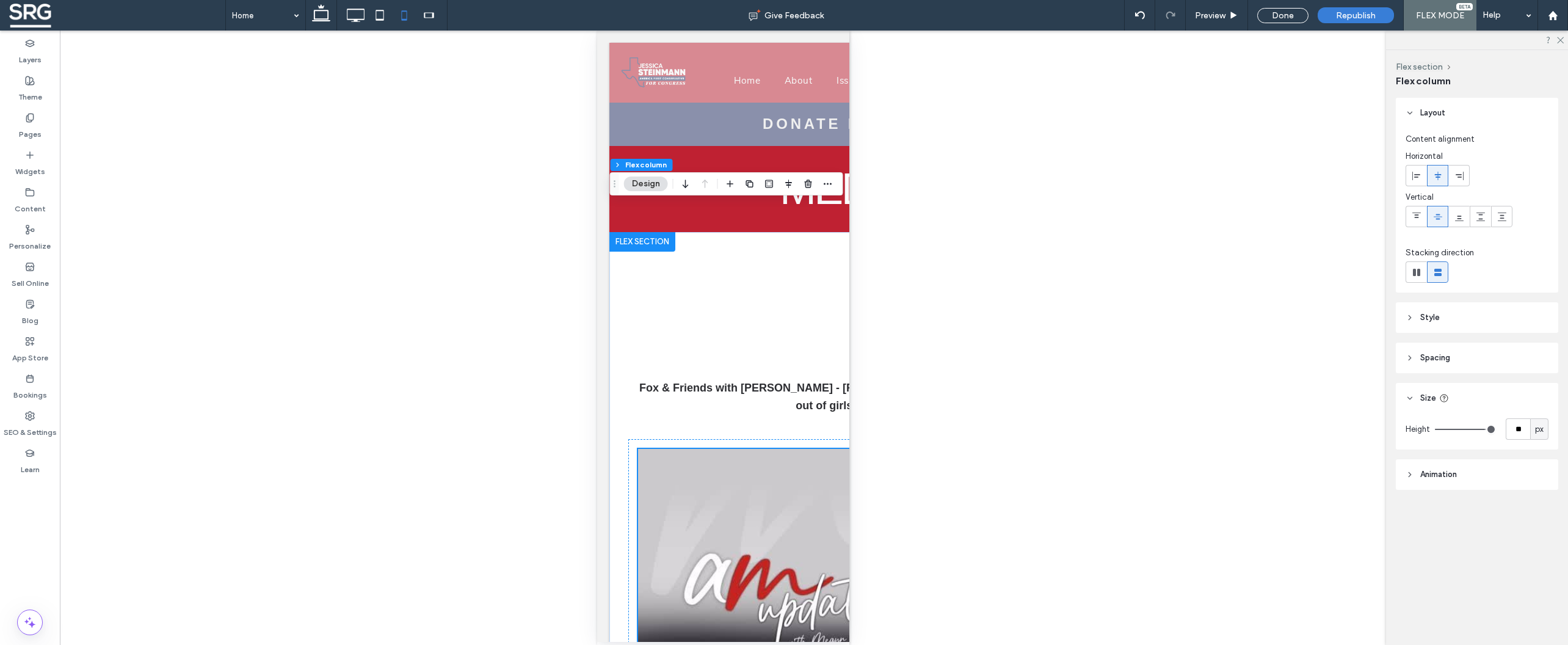
type input "***"
drag, startPoint x: 1483, startPoint y: 429, endPoint x: 1513, endPoint y: 434, distance: 30.4
type input "***"
click at [1496, 429] on input "range" at bounding box center [1464, 429] width 61 height 1
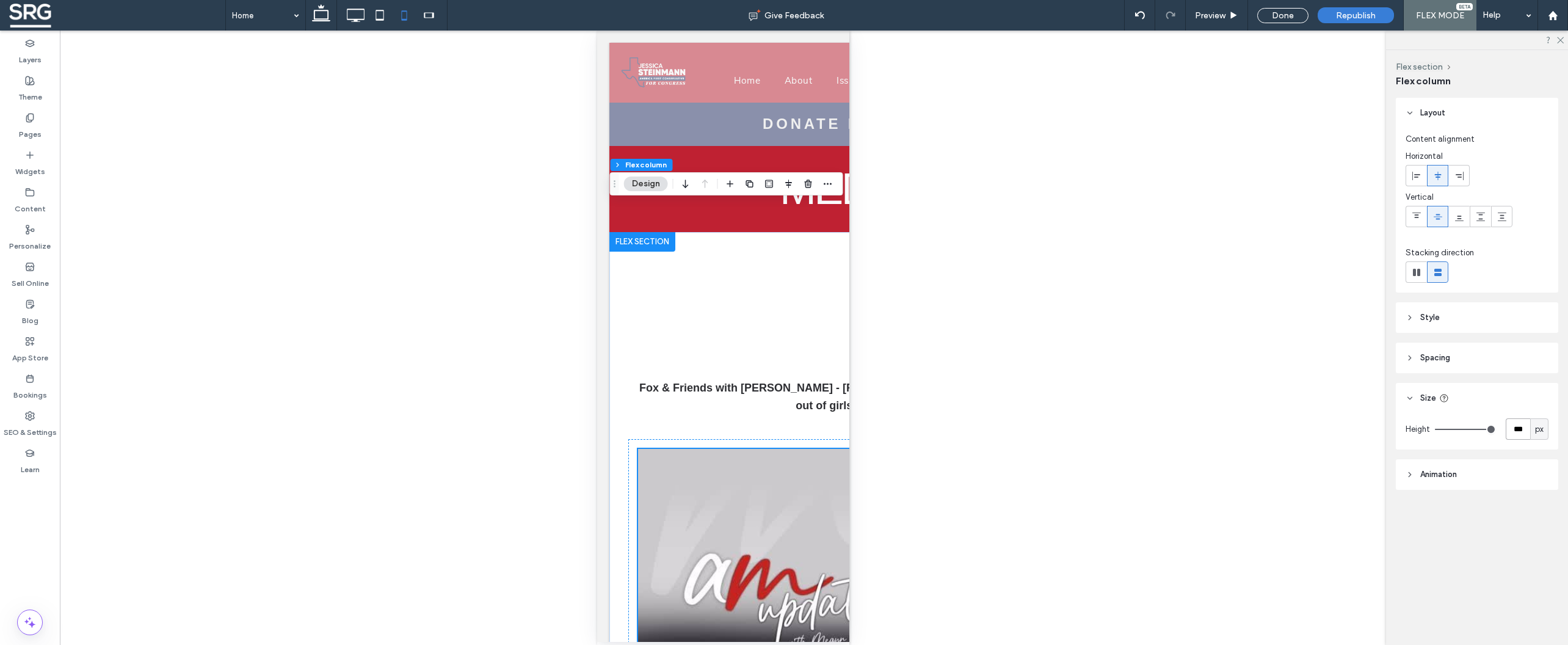
click at [1516, 432] on input "***" at bounding box center [1518, 429] width 25 height 21
type input "***"
click at [1494, 410] on header "Size" at bounding box center [1477, 399] width 163 height 31
click at [1409, 321] on icon at bounding box center [1410, 317] width 9 height 9
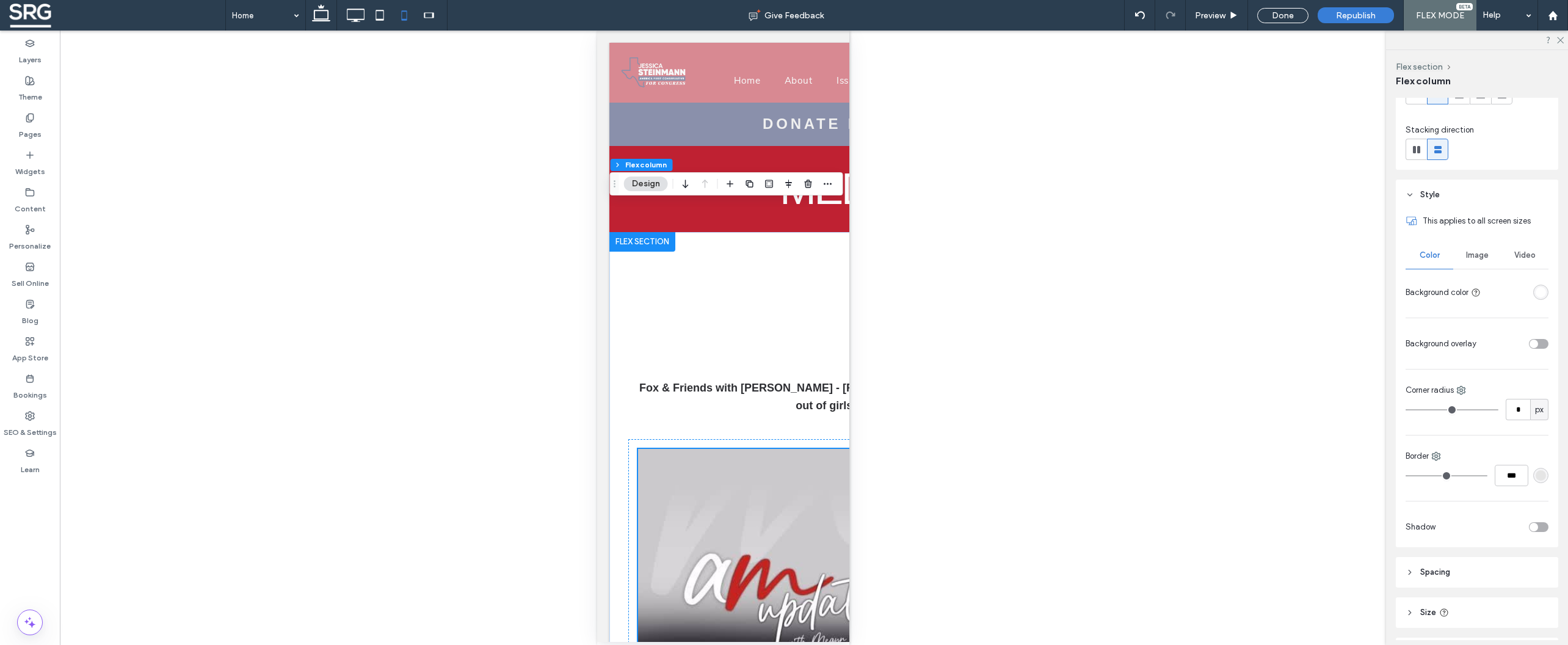
scroll to position [0, 0]
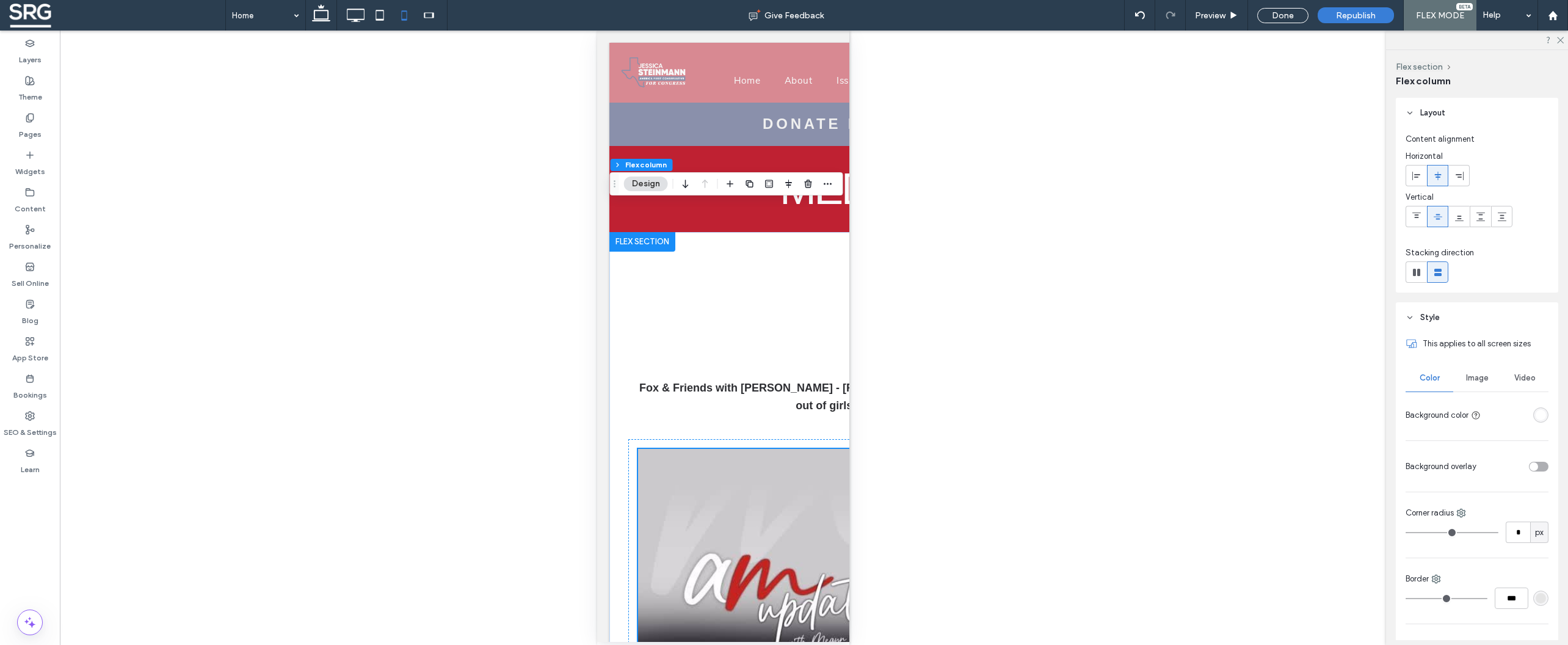
click at [1475, 378] on span "Image" at bounding box center [1477, 377] width 22 height 9
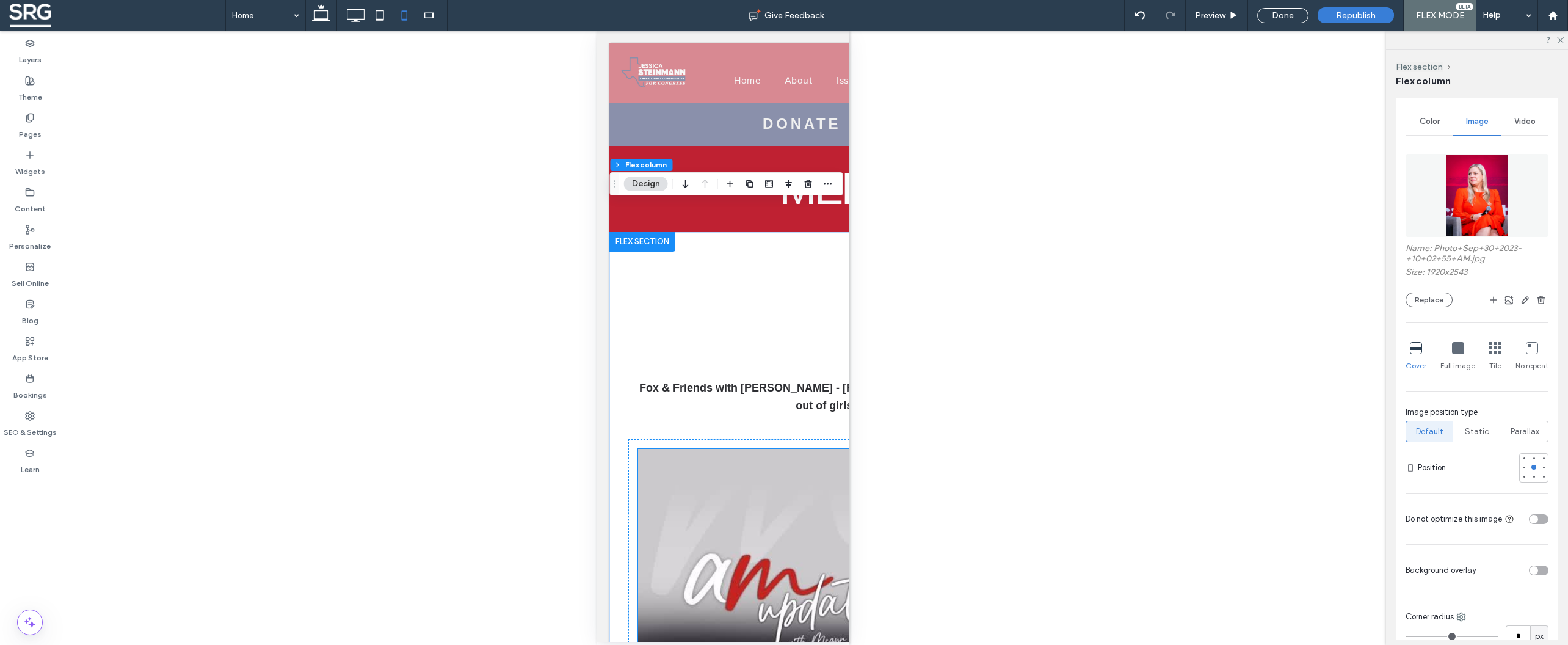
scroll to position [275, 0]
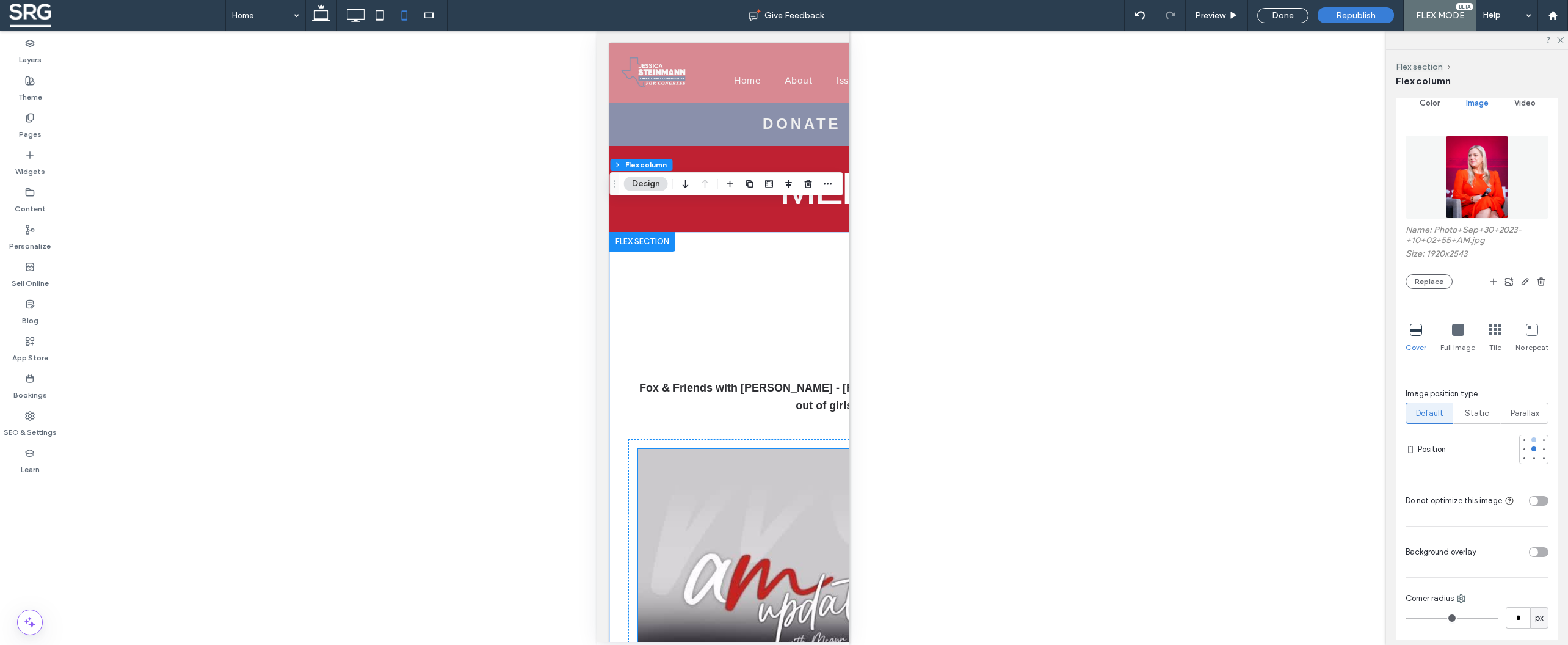
click at [1531, 442] on div at bounding box center [1534, 440] width 5 height 5
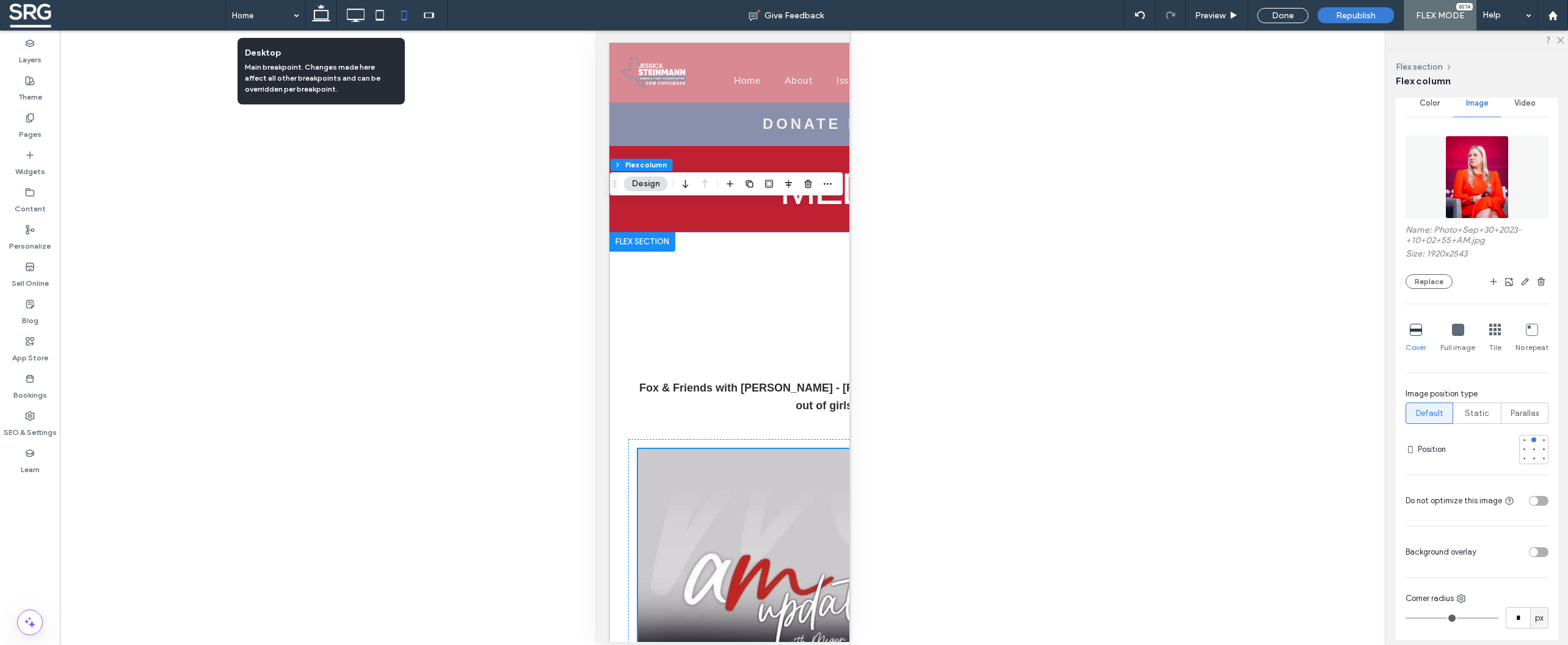
click at [319, 13] on icon at bounding box center [321, 15] width 25 height 25
type input "**"
type input "***"
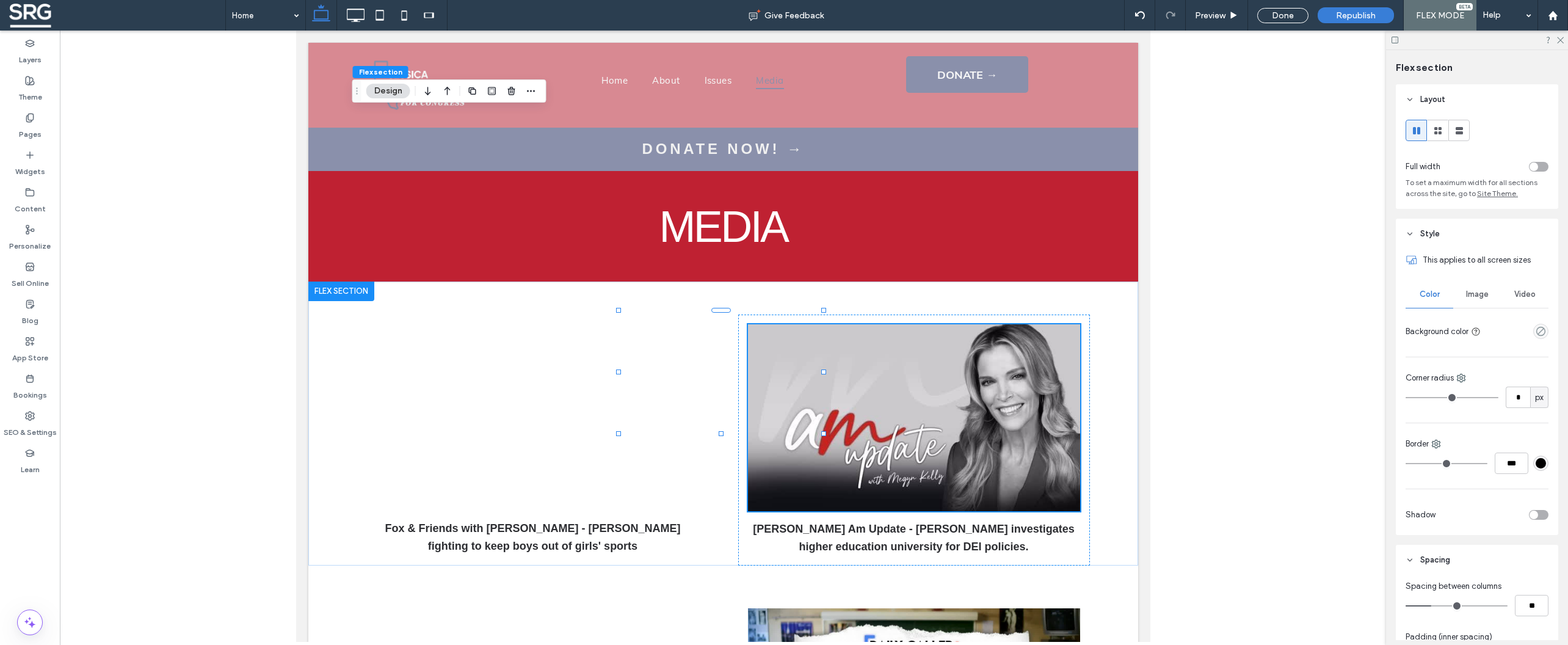
click at [1533, 332] on div "empty color" at bounding box center [1541, 331] width 15 height 15
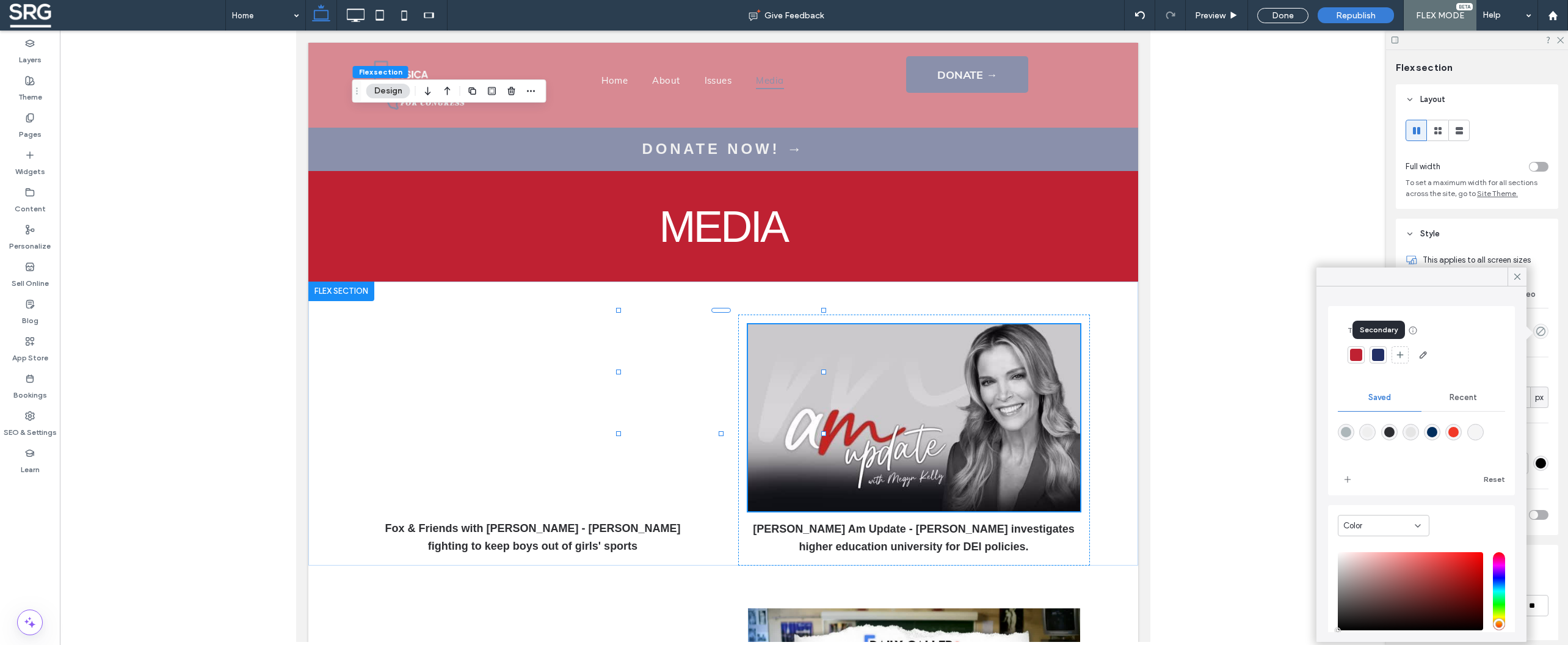
click at [1379, 358] on div at bounding box center [1378, 355] width 12 height 12
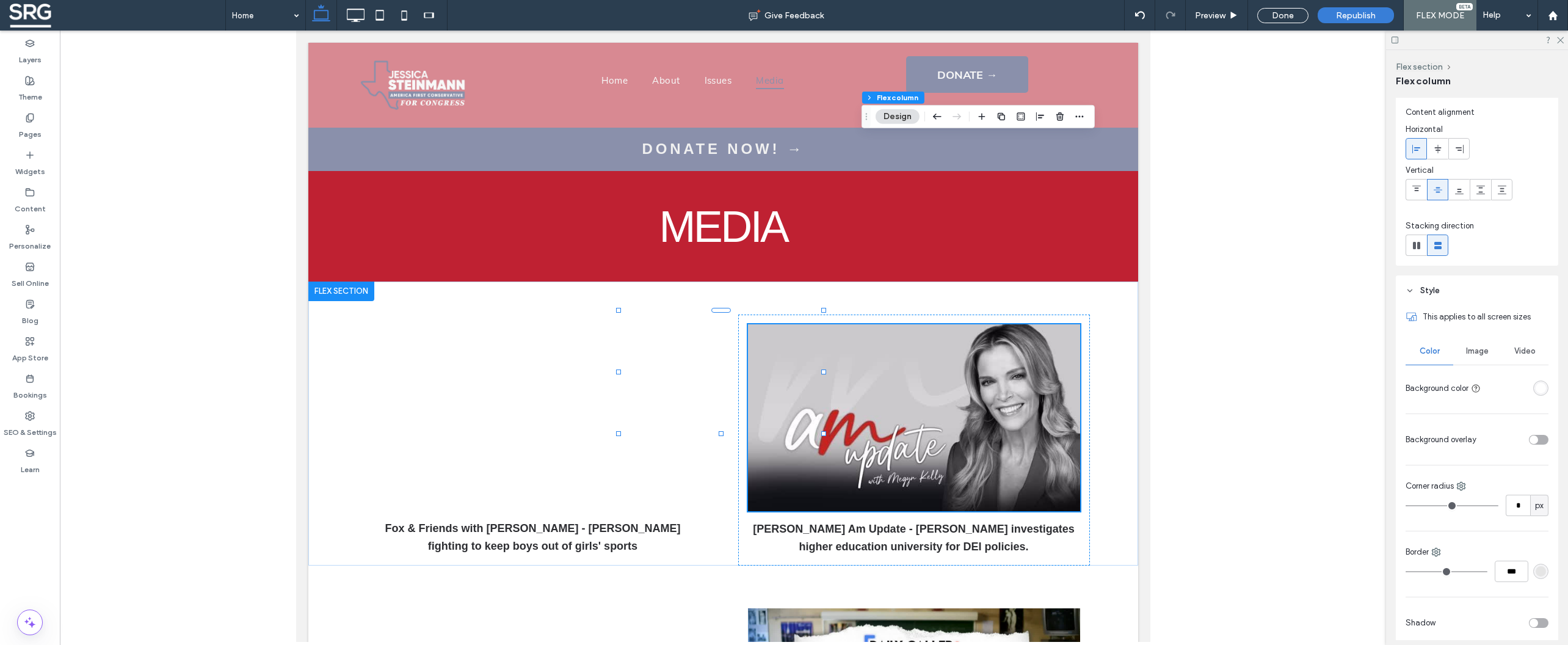
scroll to position [33, 0]
type input "*"
type input "***"
type input "*"
type input "***"
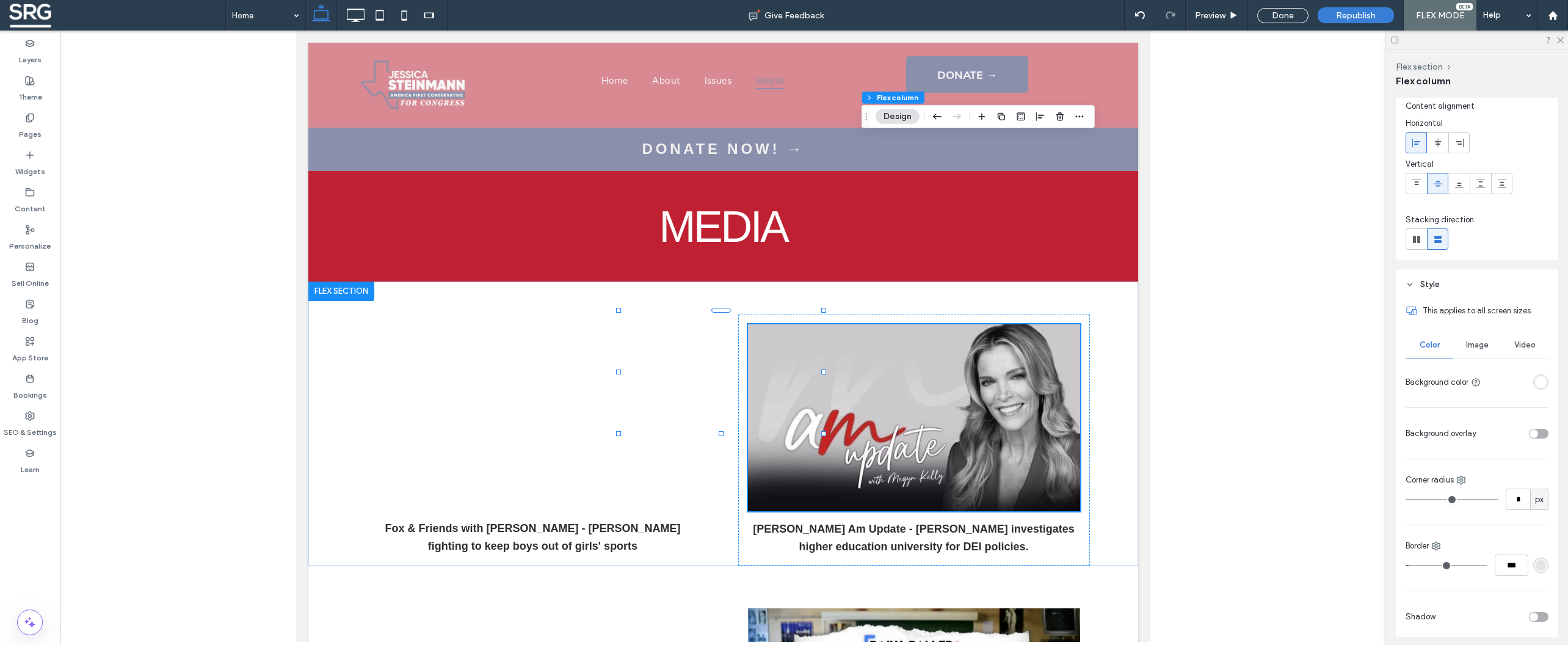
type input "*"
type input "***"
click at [1415, 566] on input "range" at bounding box center [1447, 565] width 82 height 1
type input "*"
type input "***"
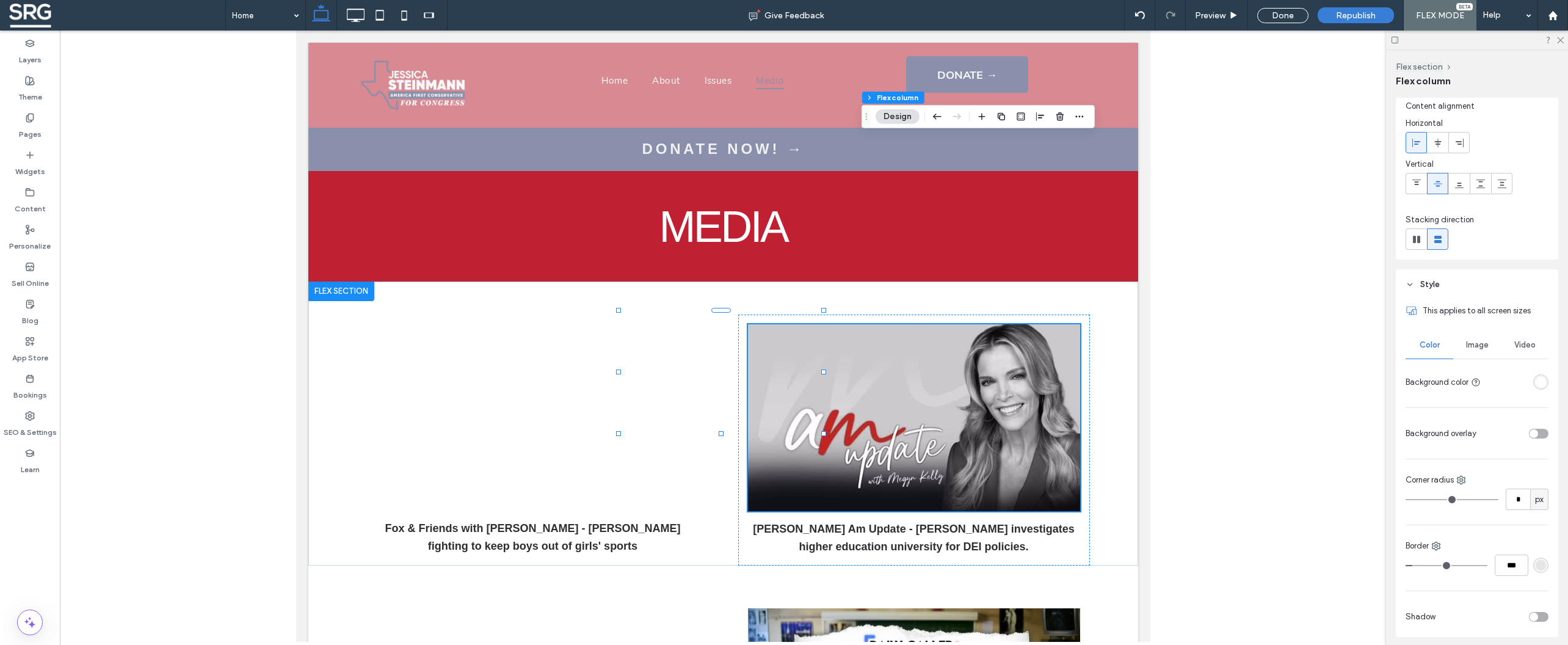
type input "*"
type input "***"
type input "*"
click at [1417, 566] on input "range" at bounding box center [1447, 565] width 82 height 1
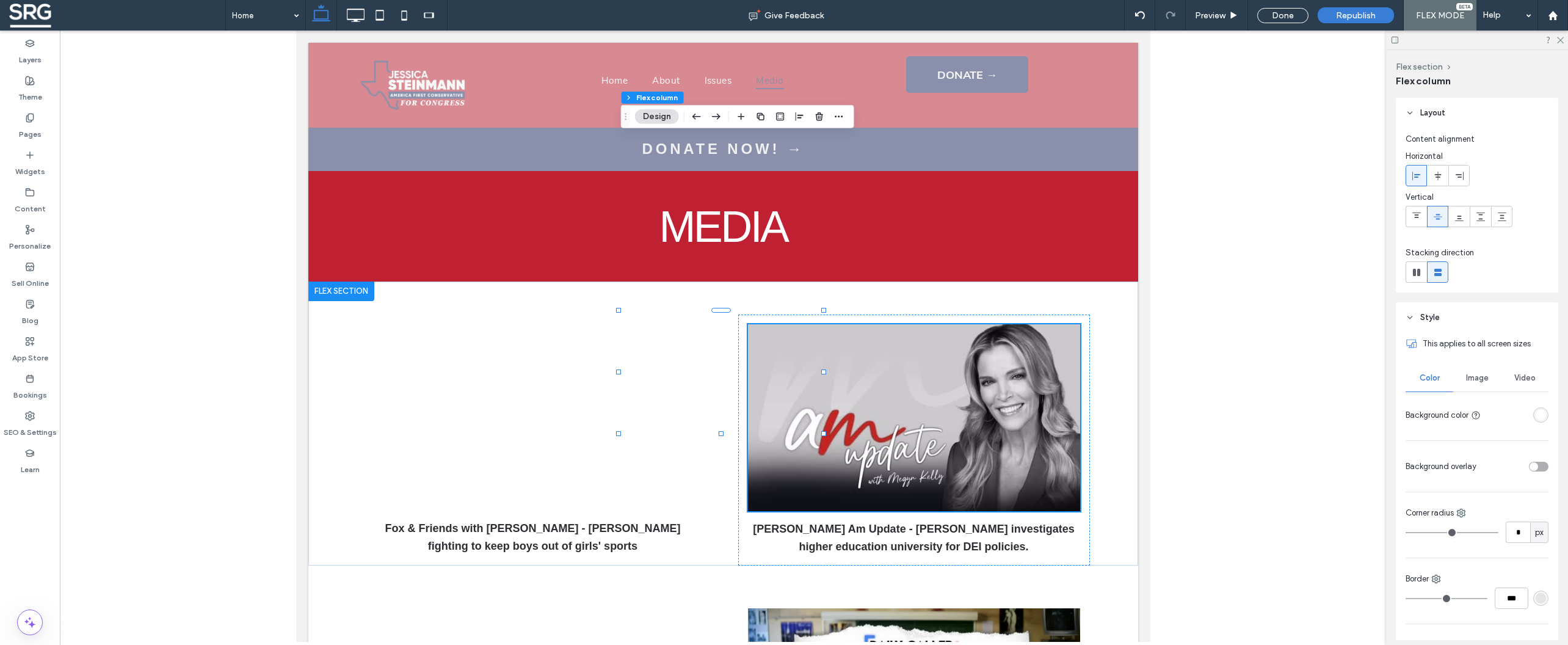
type input "*"
type input "***"
type input "*"
type input "***"
type input "*"
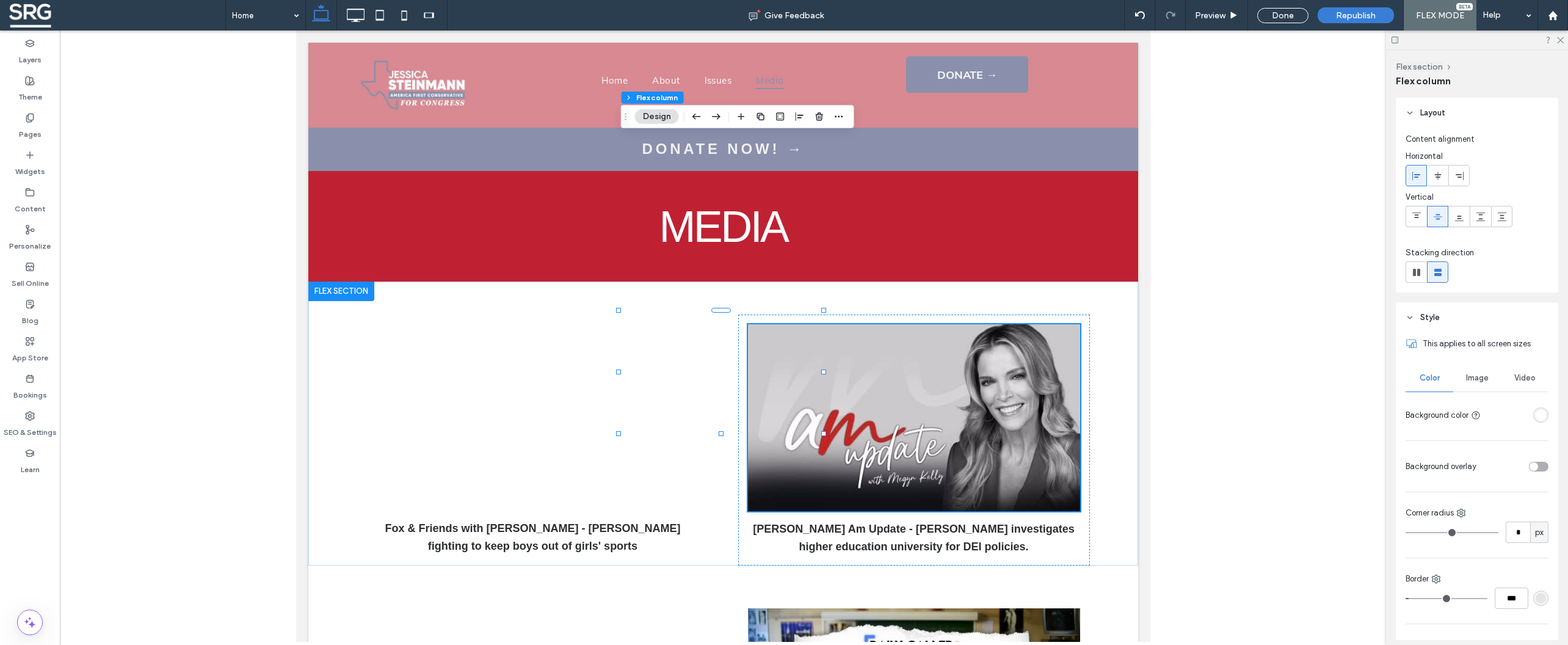
type input "***"
type input "*"
type input "***"
type input "*"
type input "***"
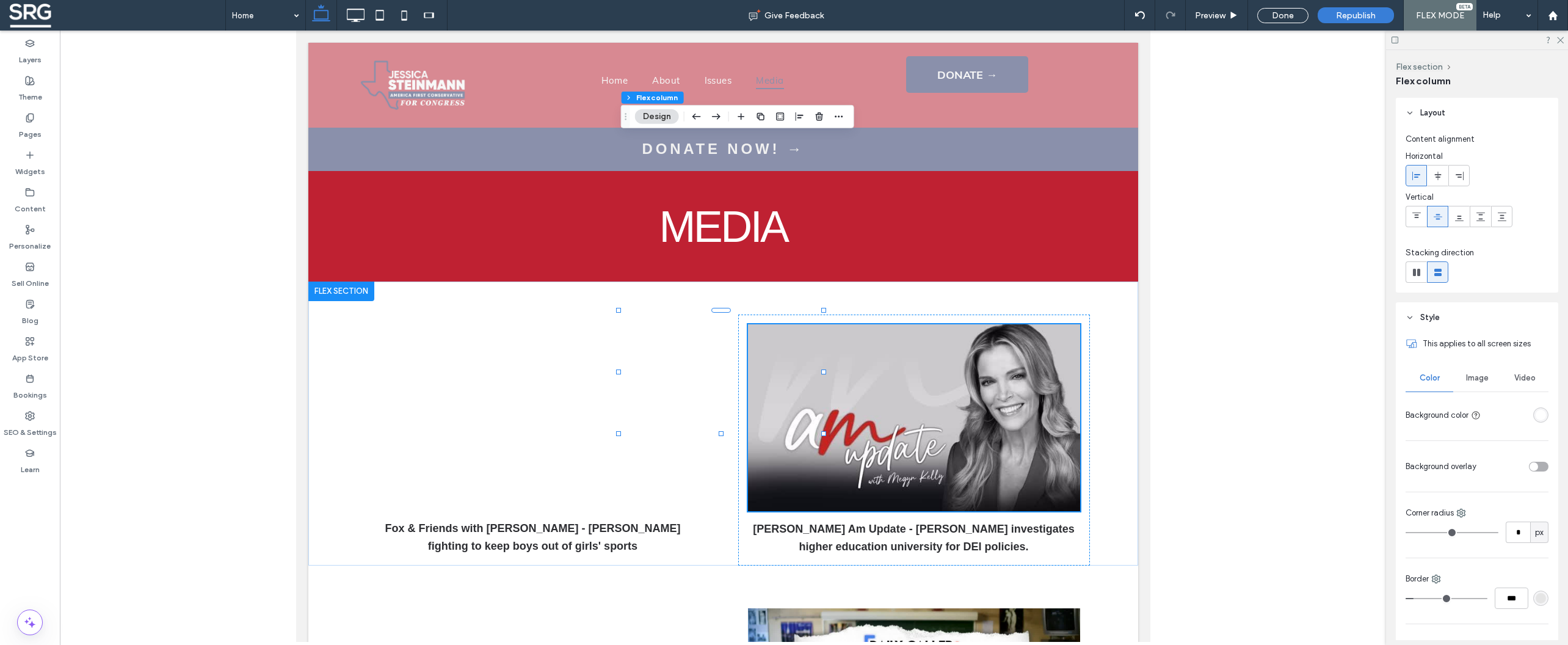
drag, startPoint x: 1411, startPoint y: 597, endPoint x: 1417, endPoint y: 601, distance: 7.2
type input "*"
click at [1417, 599] on input "range" at bounding box center [1447, 598] width 82 height 1
type input "**"
type input "***"
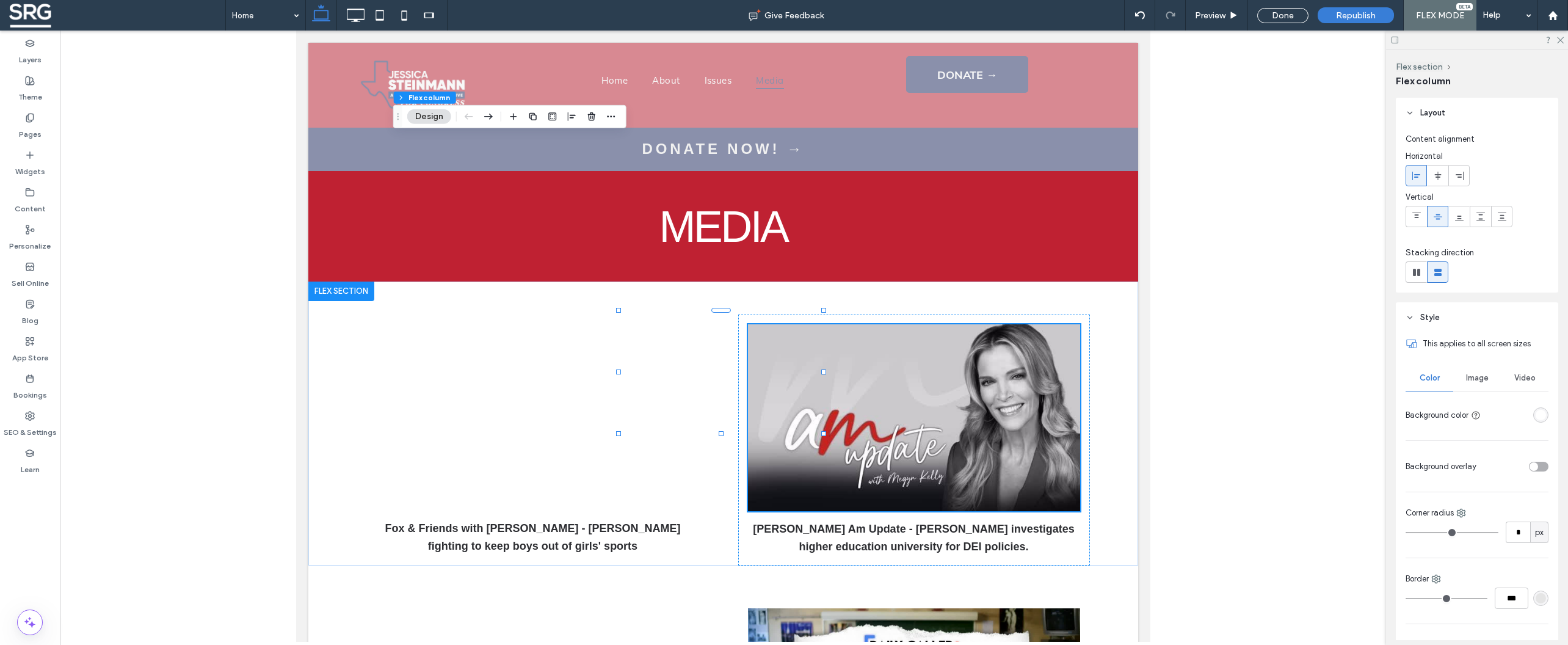
type input "*"
type input "***"
type input "*"
type input "***"
type input "*"
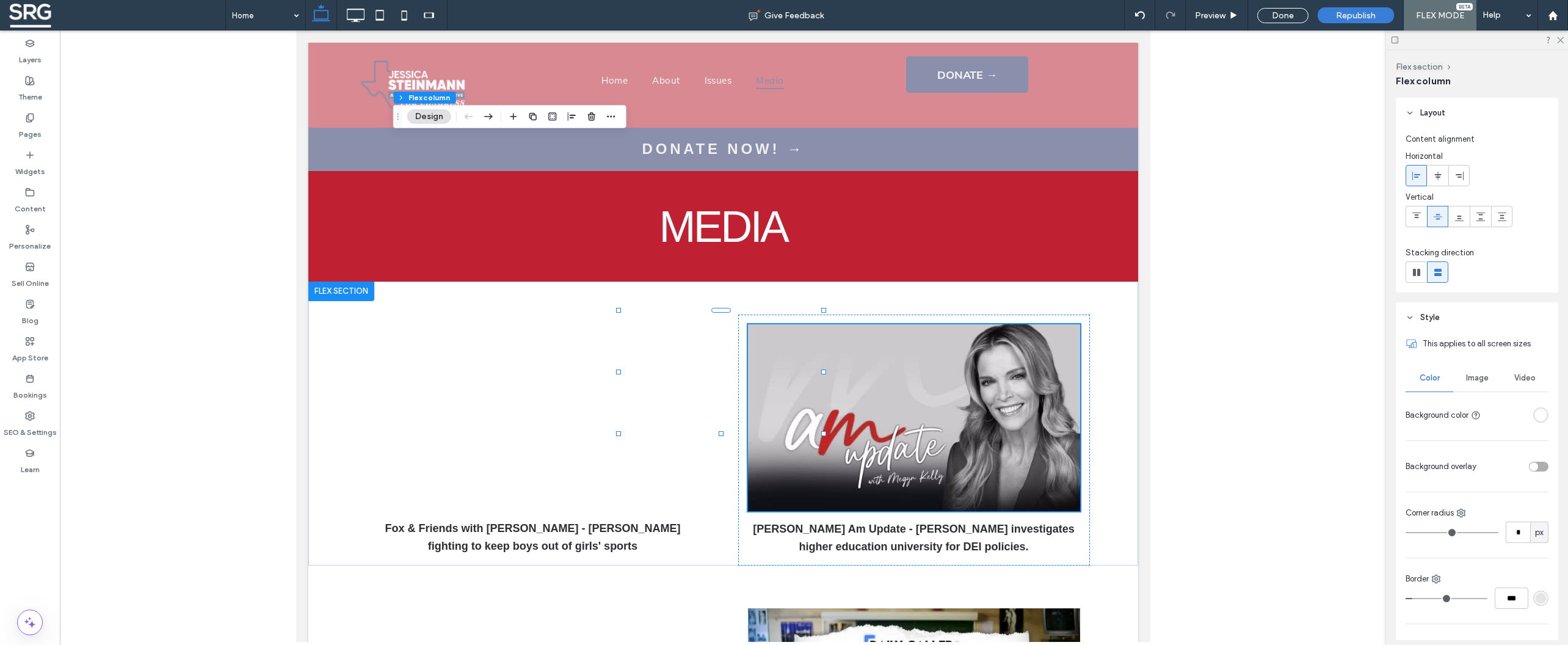
type input "***"
type input "*"
type input "***"
type input "*"
type input "***"
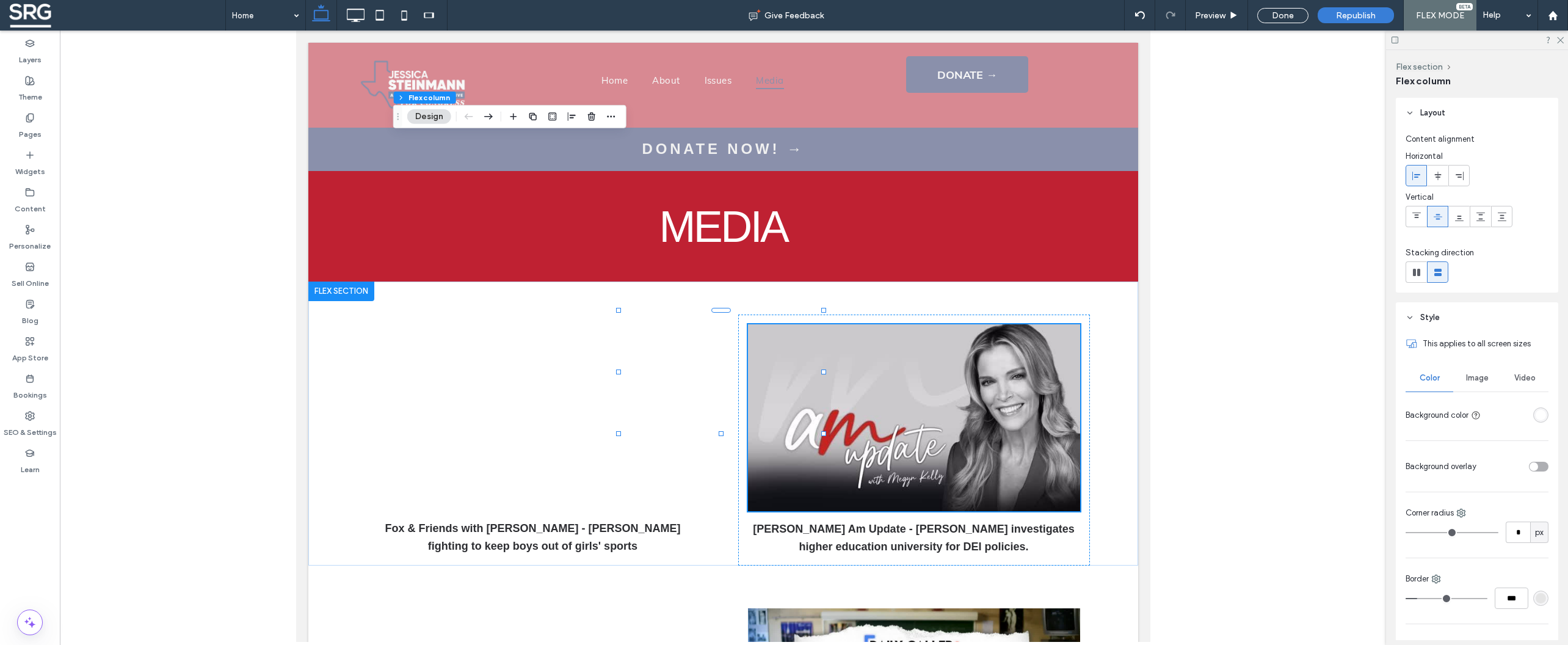
type input "*"
type input "***"
type input "*"
type input "***"
type input "*"
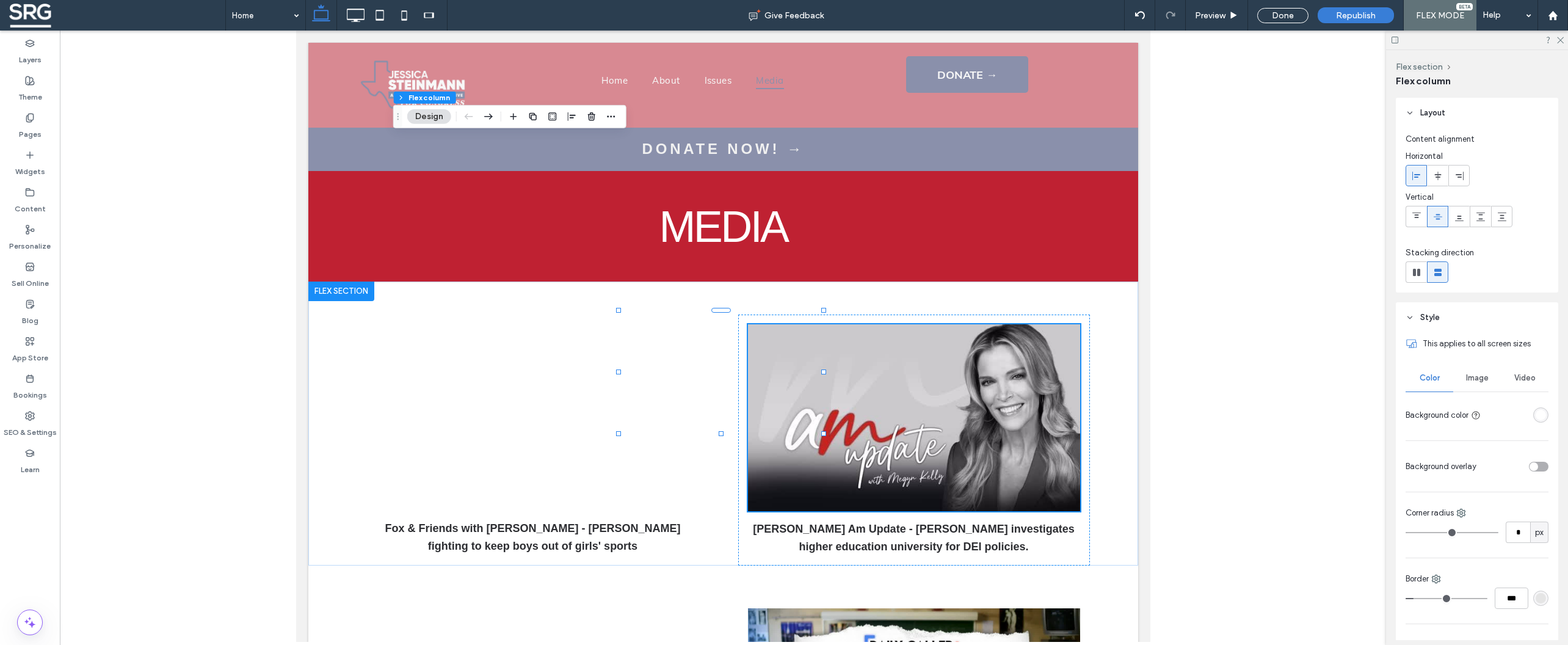
click at [1417, 598] on input "range" at bounding box center [1447, 598] width 82 height 1
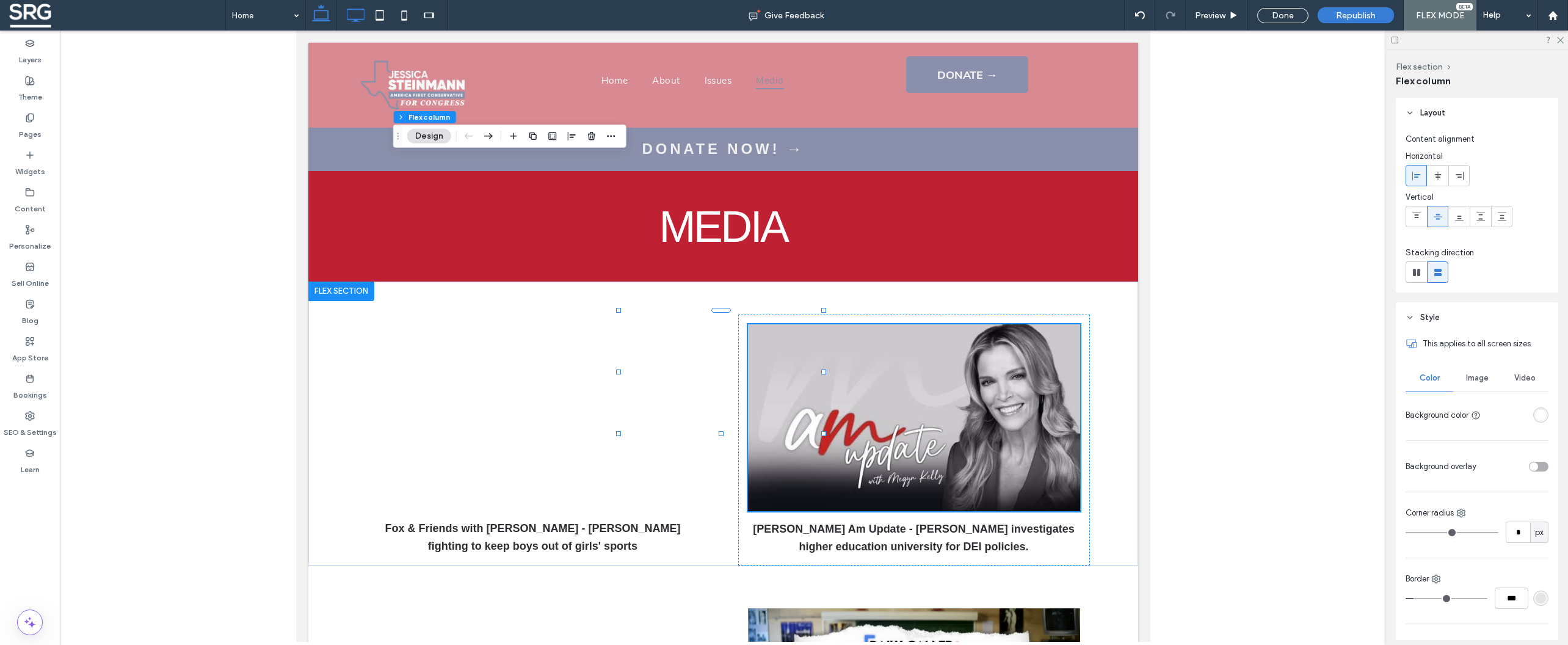
click at [352, 13] on icon at bounding box center [355, 15] width 25 height 25
type input "*"
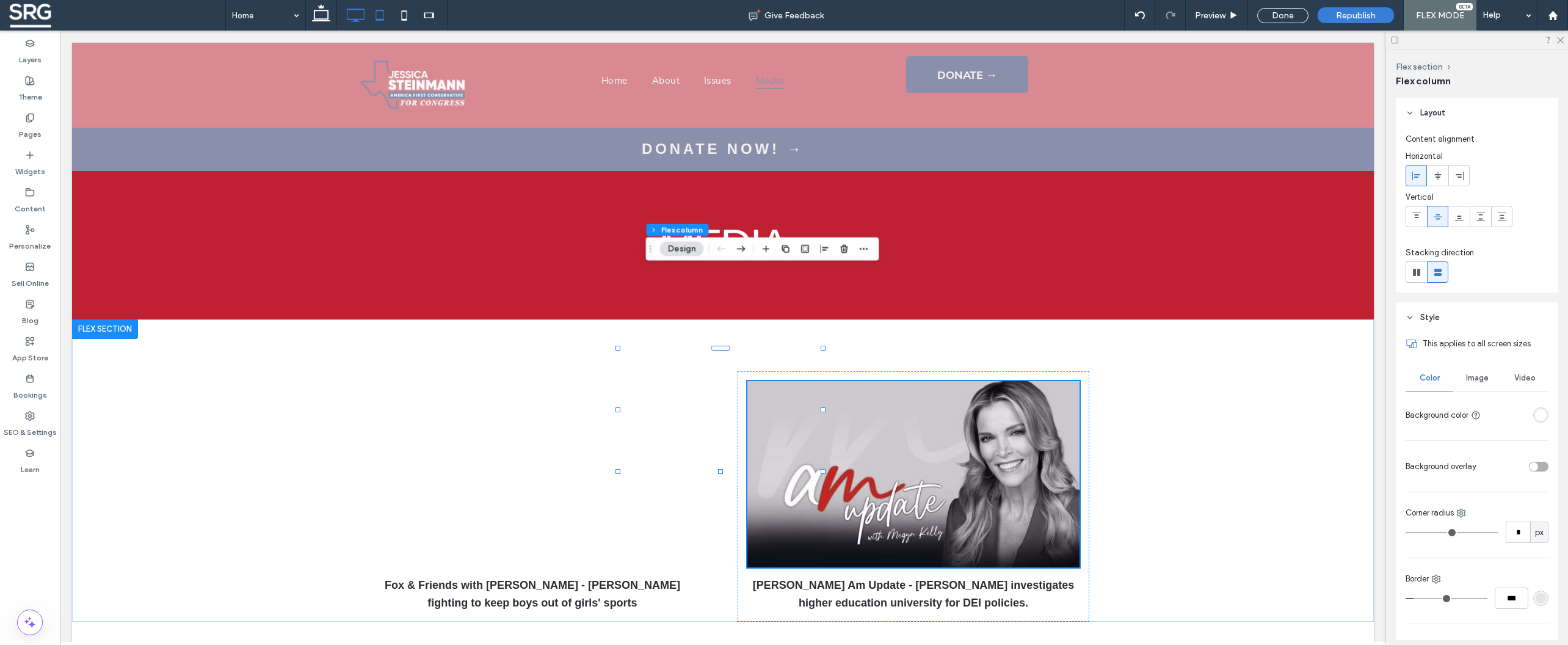
click at [382, 14] on icon at bounding box center [380, 15] width 25 height 25
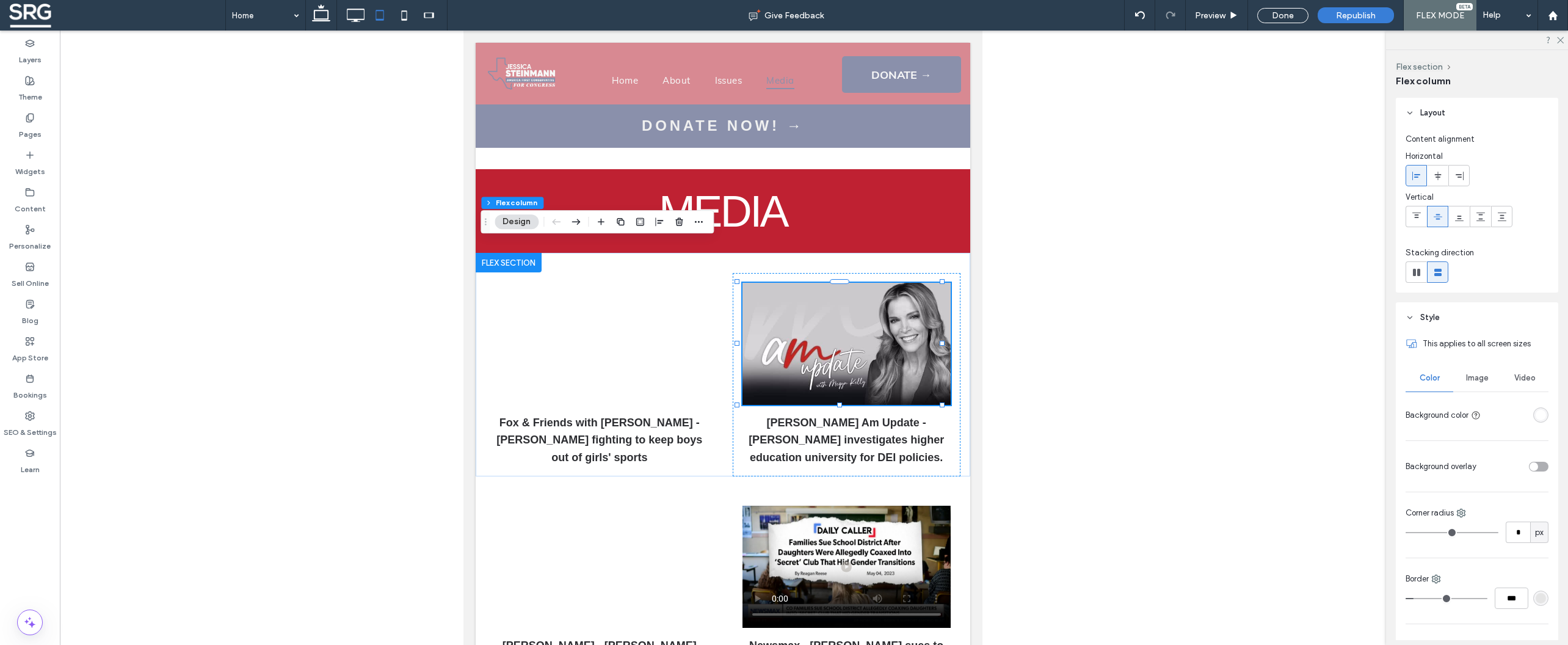
drag, startPoint x: 402, startPoint y: 10, endPoint x: 421, endPoint y: 19, distance: 21.0
click at [402, 10] on icon at bounding box center [404, 15] width 25 height 25
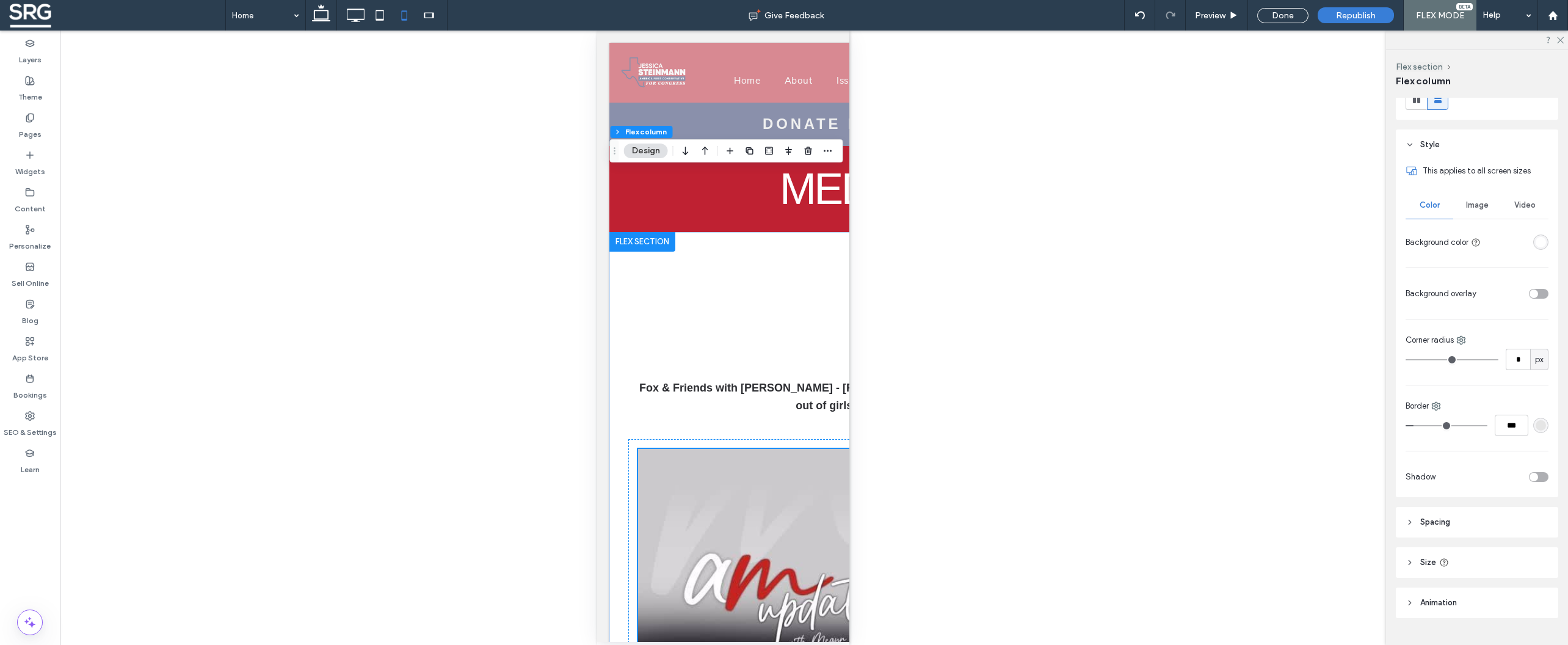
scroll to position [176, 0]
click at [1411, 556] on icon at bounding box center [1410, 559] width 9 height 9
click at [1507, 589] on input "***" at bounding box center [1518, 589] width 25 height 21
click at [1512, 571] on header "Size" at bounding box center [1477, 559] width 163 height 31
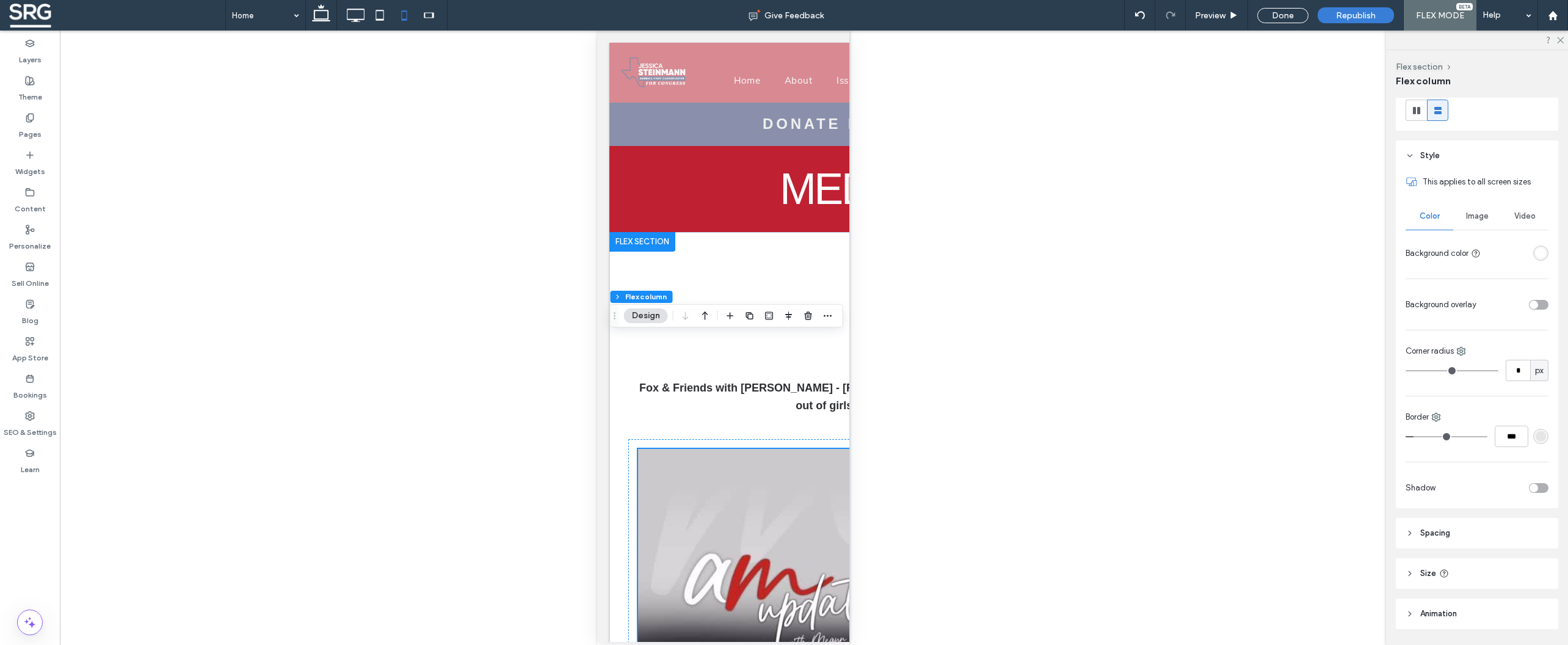
scroll to position [165, 0]
click at [1408, 571] on icon at bounding box center [1410, 571] width 9 height 9
click at [1510, 601] on input "***" at bounding box center [1518, 601] width 25 height 21
drag, startPoint x: 1507, startPoint y: 577, endPoint x: 1429, endPoint y: 541, distance: 85.9
click at [1507, 576] on header "Size" at bounding box center [1477, 571] width 163 height 31
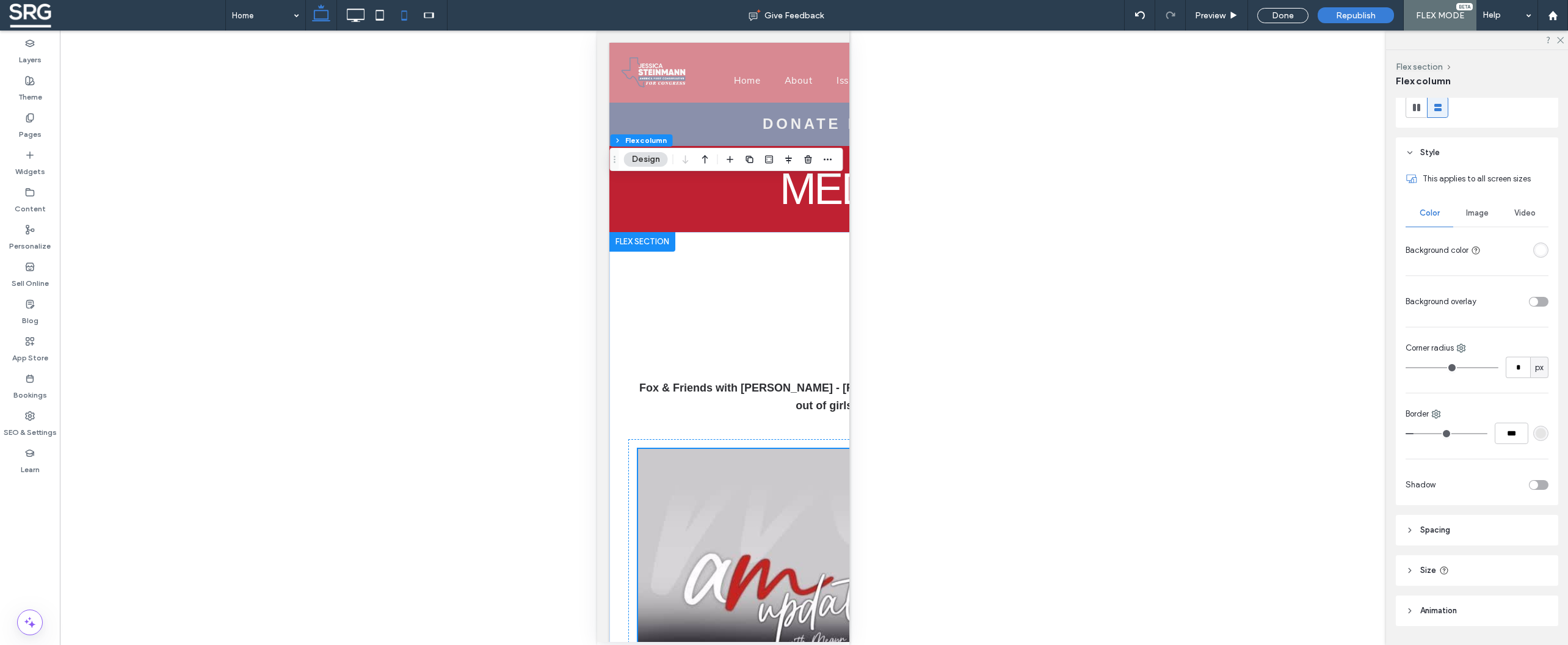
click at [318, 14] on icon at bounding box center [321, 15] width 25 height 25
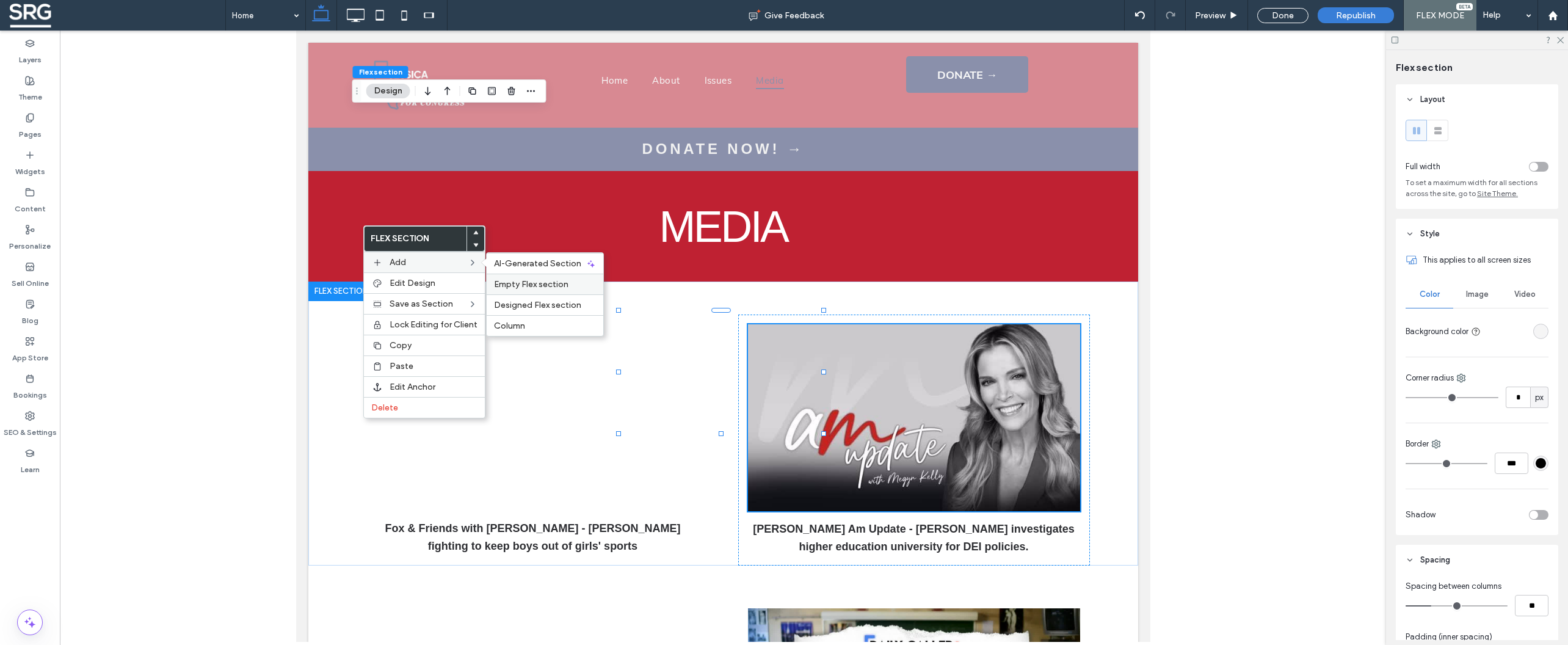
click at [519, 282] on span "Empty Flex section" at bounding box center [530, 284] width 74 height 10
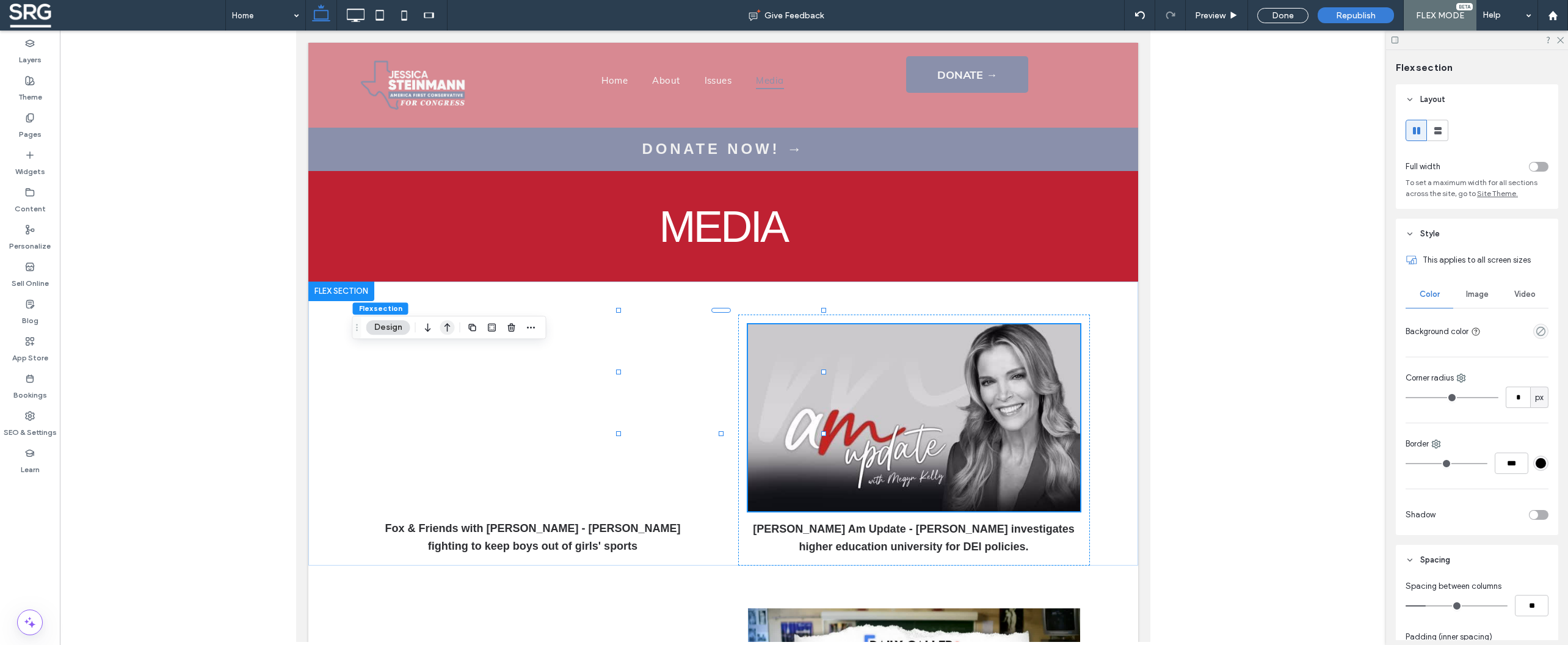
click at [452, 328] on icon "button" at bounding box center [447, 328] width 15 height 22
click at [260, 22] on input at bounding box center [262, 15] width 61 height 31
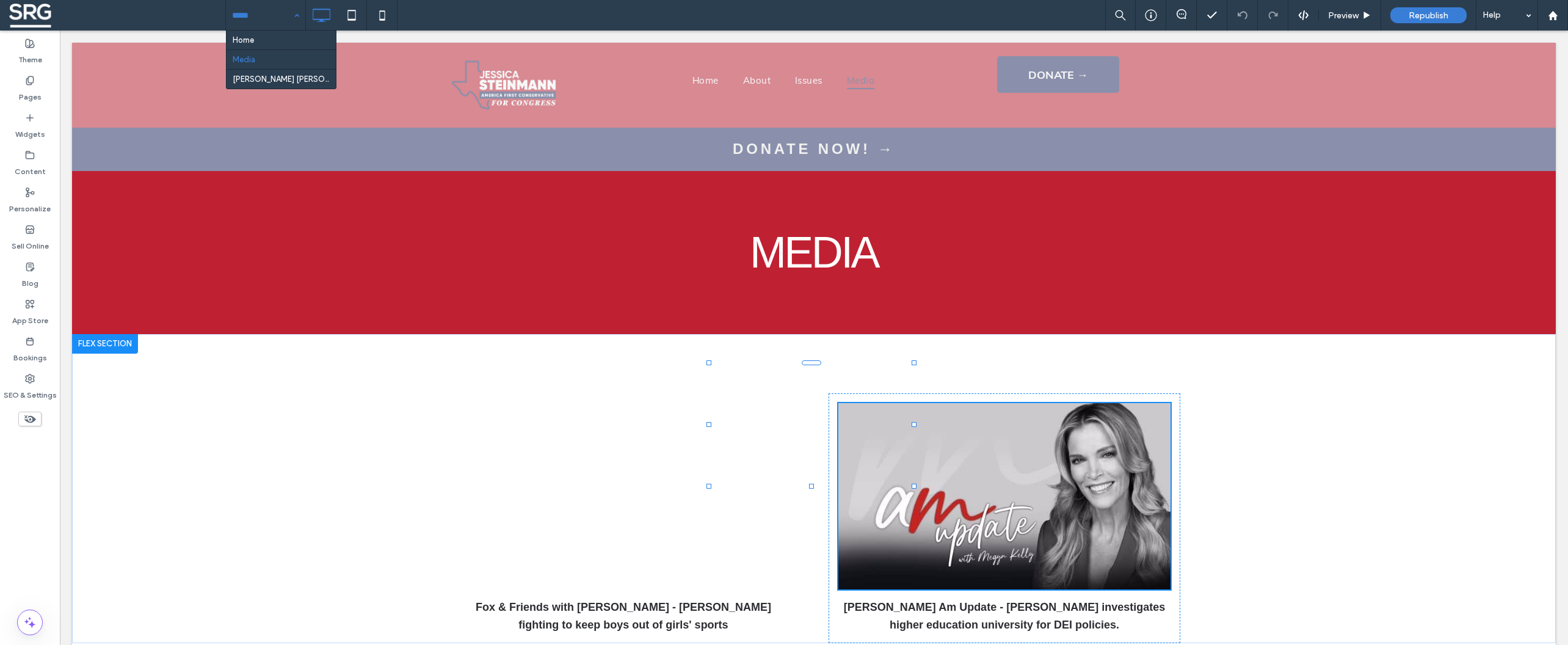
click at [252, 17] on input at bounding box center [262, 15] width 61 height 31
click at [27, 50] on label "Theme" at bounding box center [30, 56] width 24 height 17
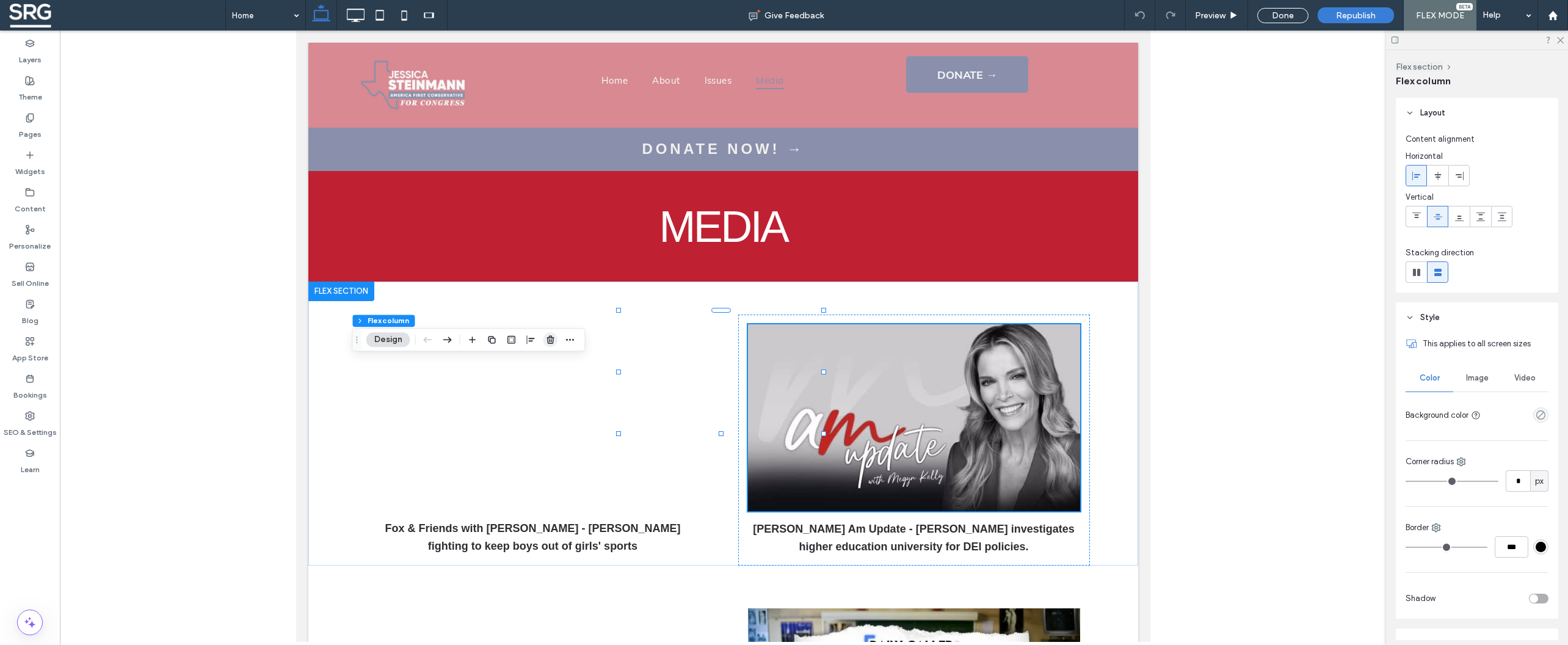
click at [548, 342] on use "button" at bounding box center [550, 340] width 8 height 8
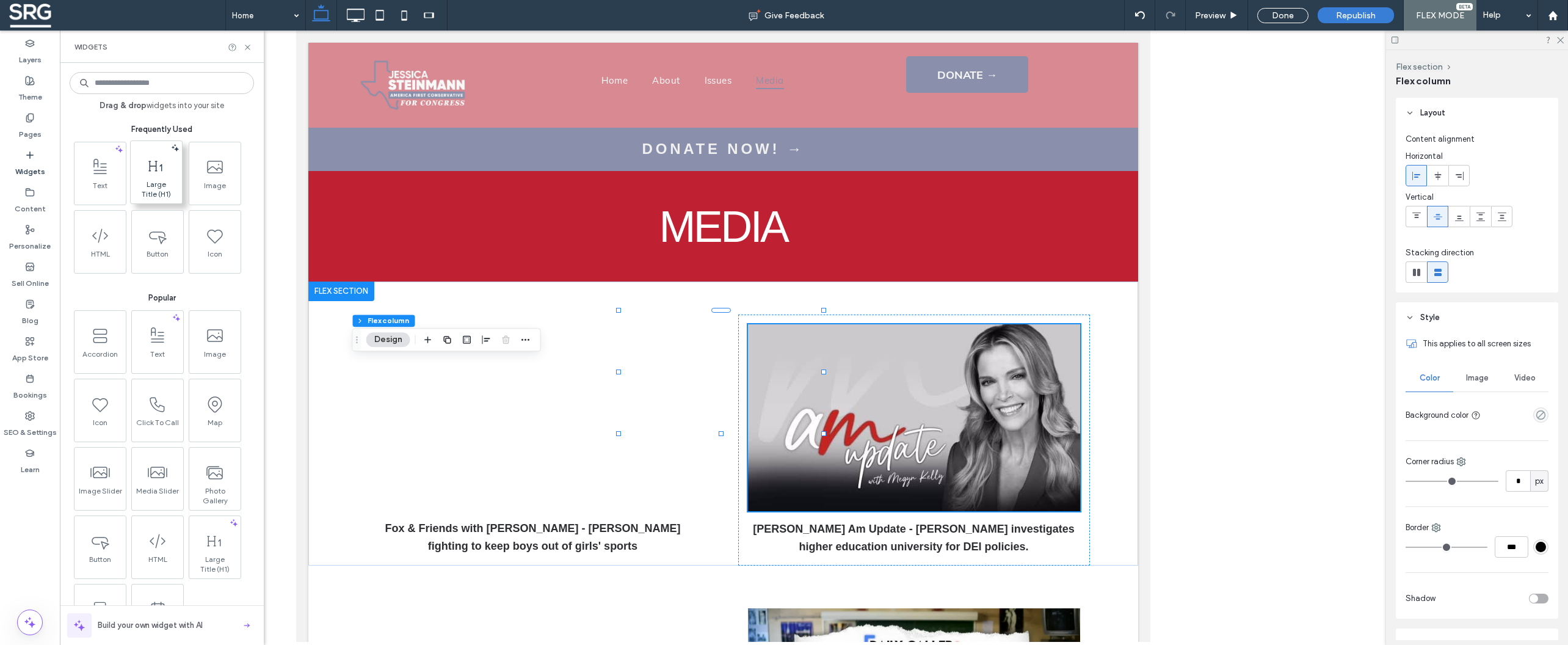
click at [152, 180] on span "Large Title (H1)" at bounding box center [156, 189] width 45 height 20
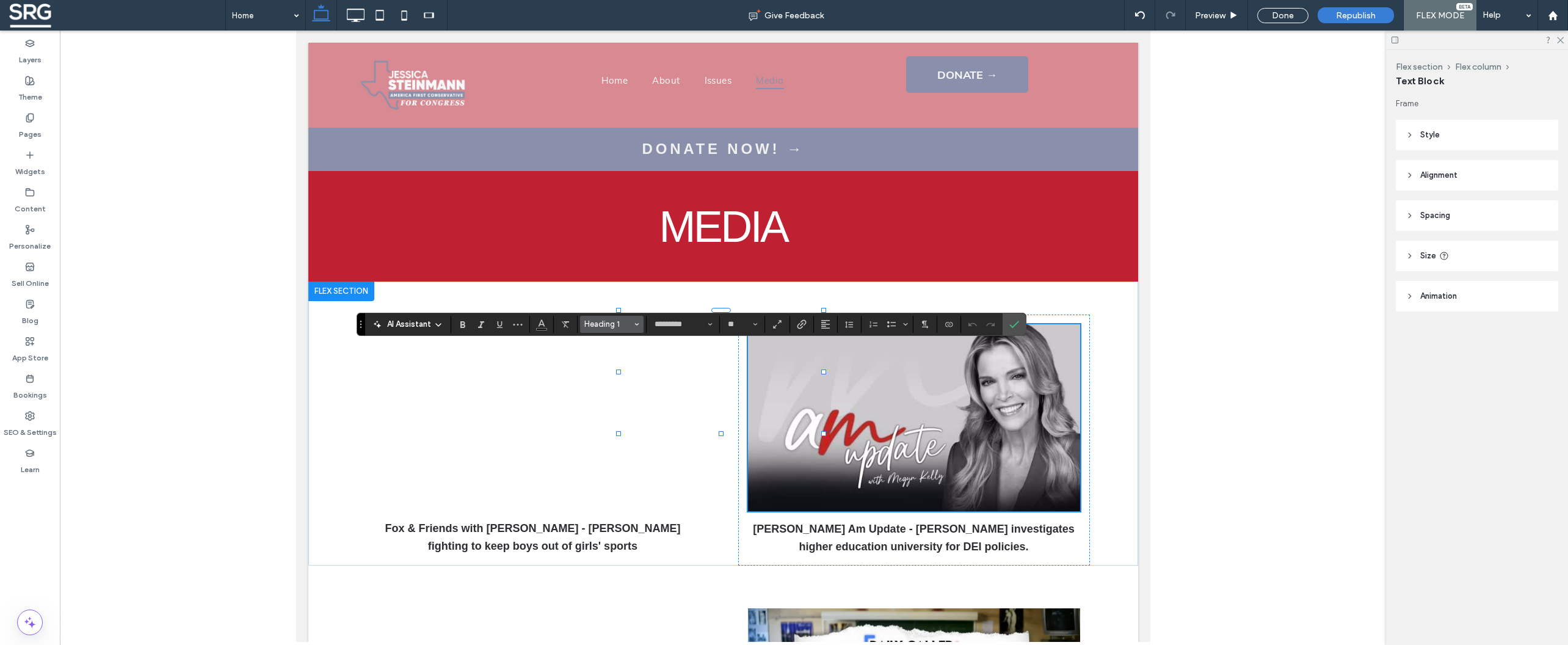
click at [637, 324] on use "Styles" at bounding box center [636, 324] width 4 height 3
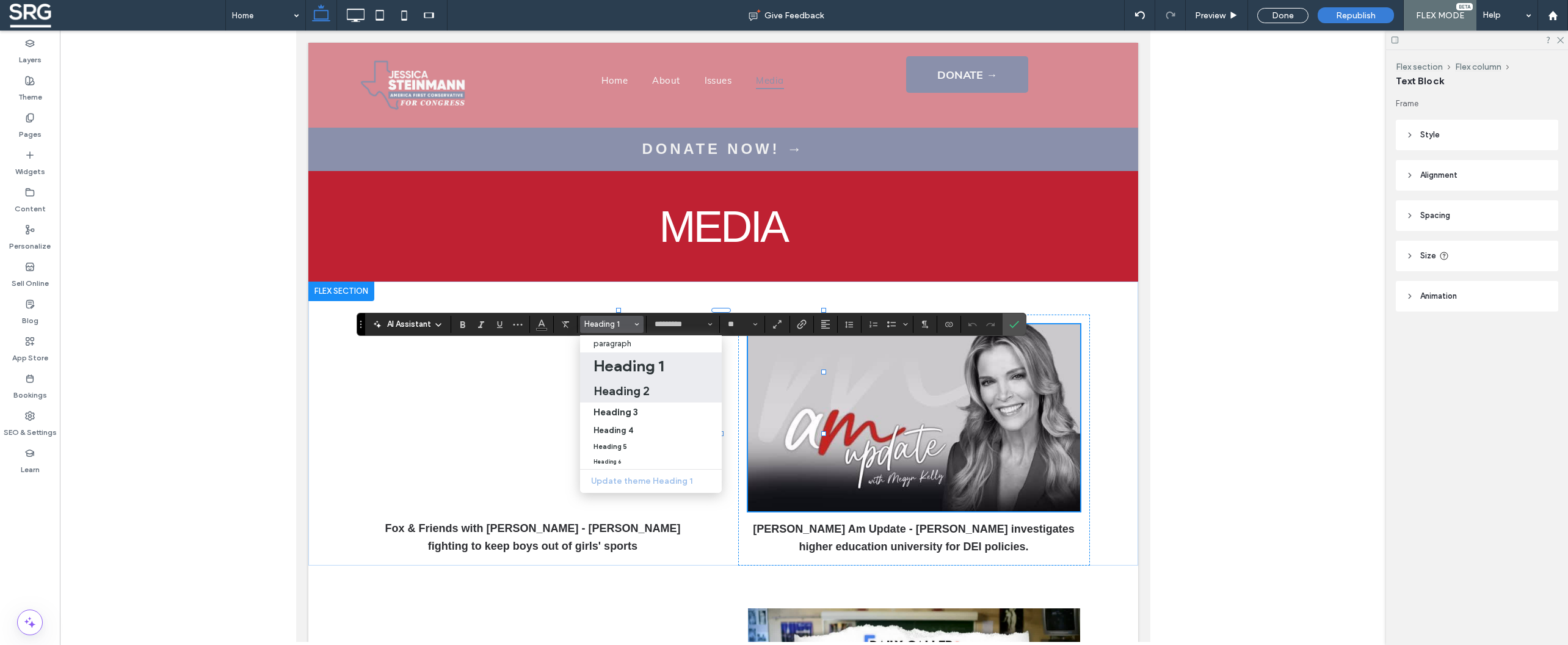
click at [612, 390] on h2 "Heading 2" at bounding box center [622, 390] width 56 height 15
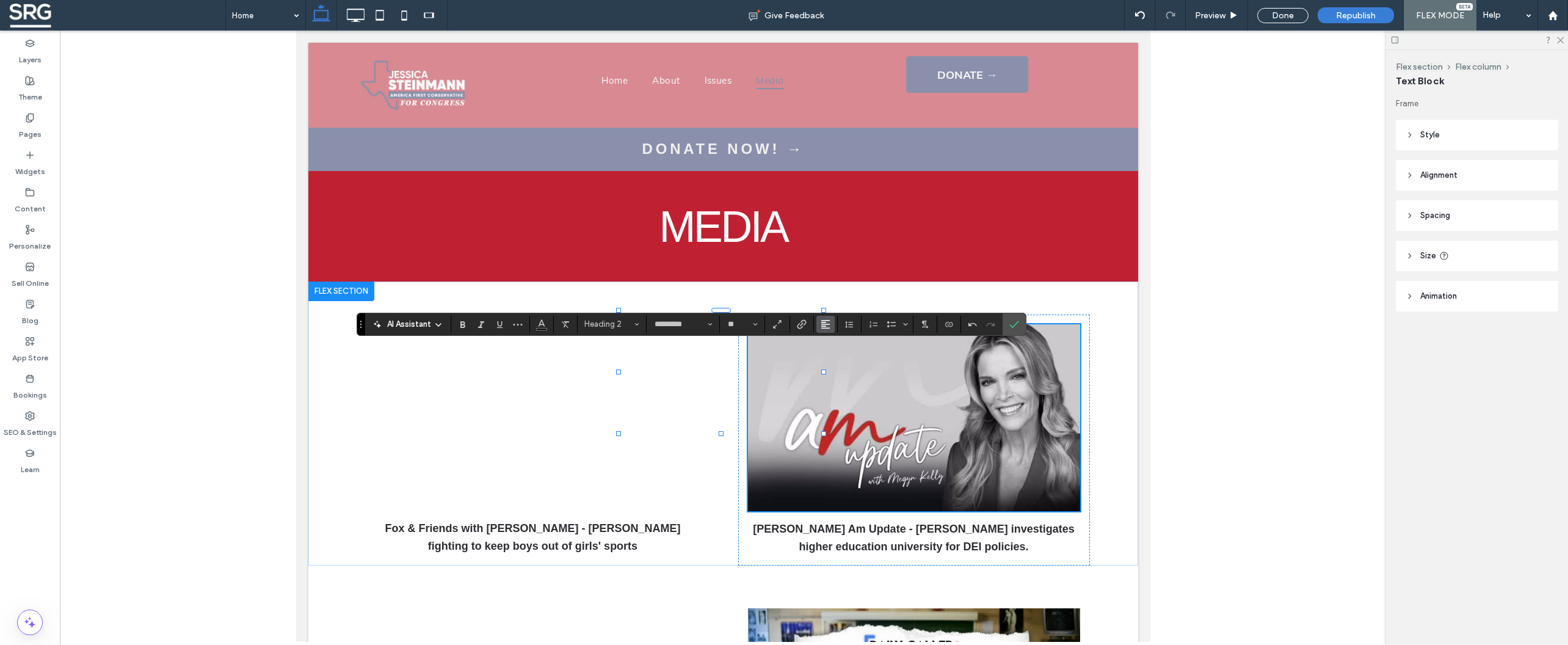
click at [820, 323] on icon "Alignment" at bounding box center [825, 323] width 9 height 9
click at [831, 359] on icon "ui.textEditor.alignment.center" at bounding box center [834, 361] width 9 height 9
click at [545, 323] on icon "Color" at bounding box center [541, 322] width 9 height 9
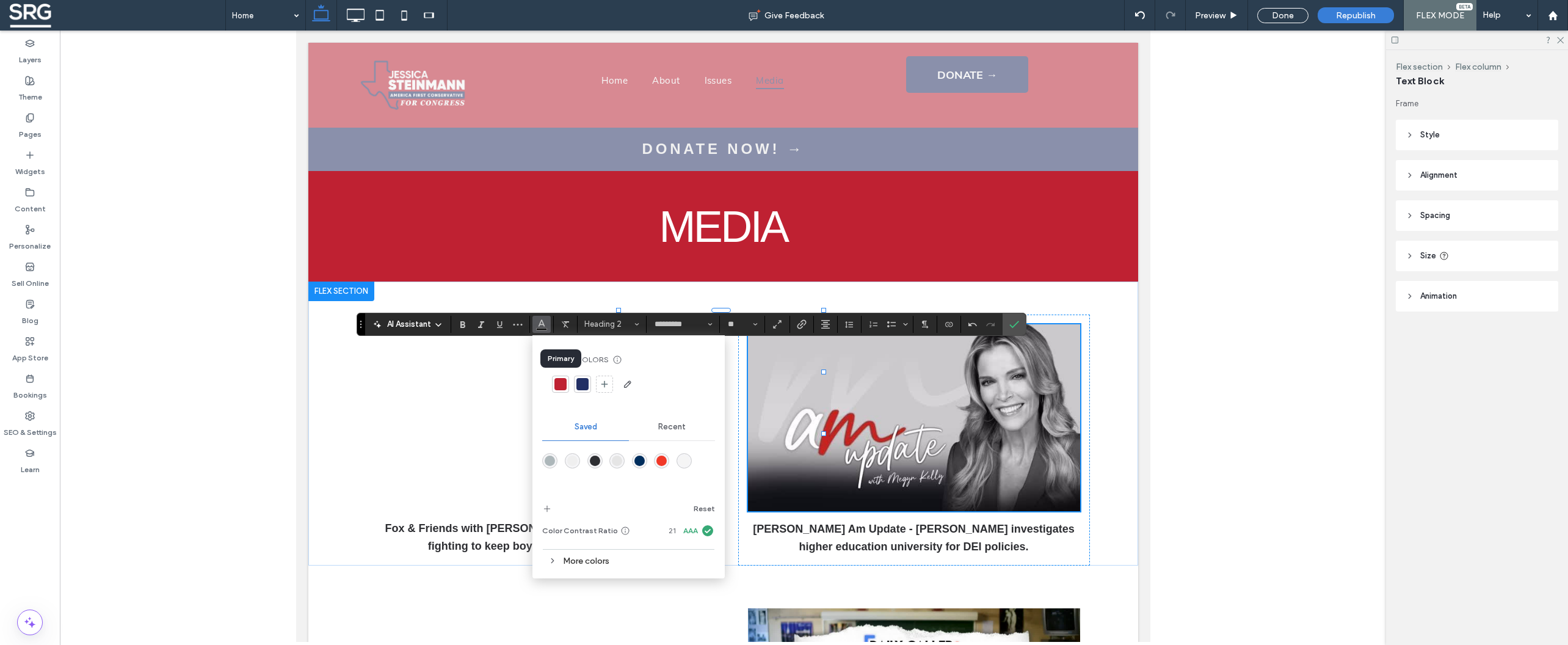
click at [561, 383] on div at bounding box center [560, 384] width 12 height 12
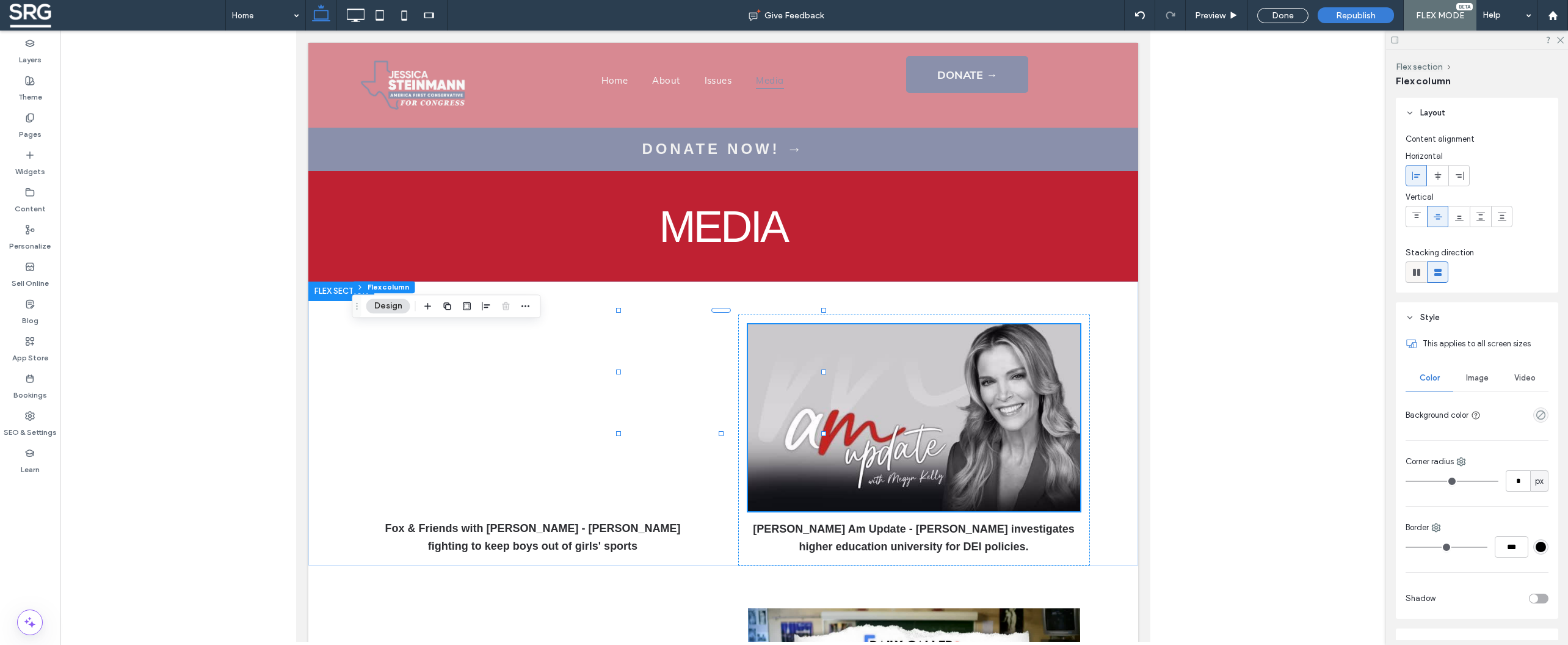
click at [1411, 272] on icon at bounding box center [1417, 272] width 12 height 12
click at [1518, 328] on span "Wrap" at bounding box center [1526, 323] width 19 height 12
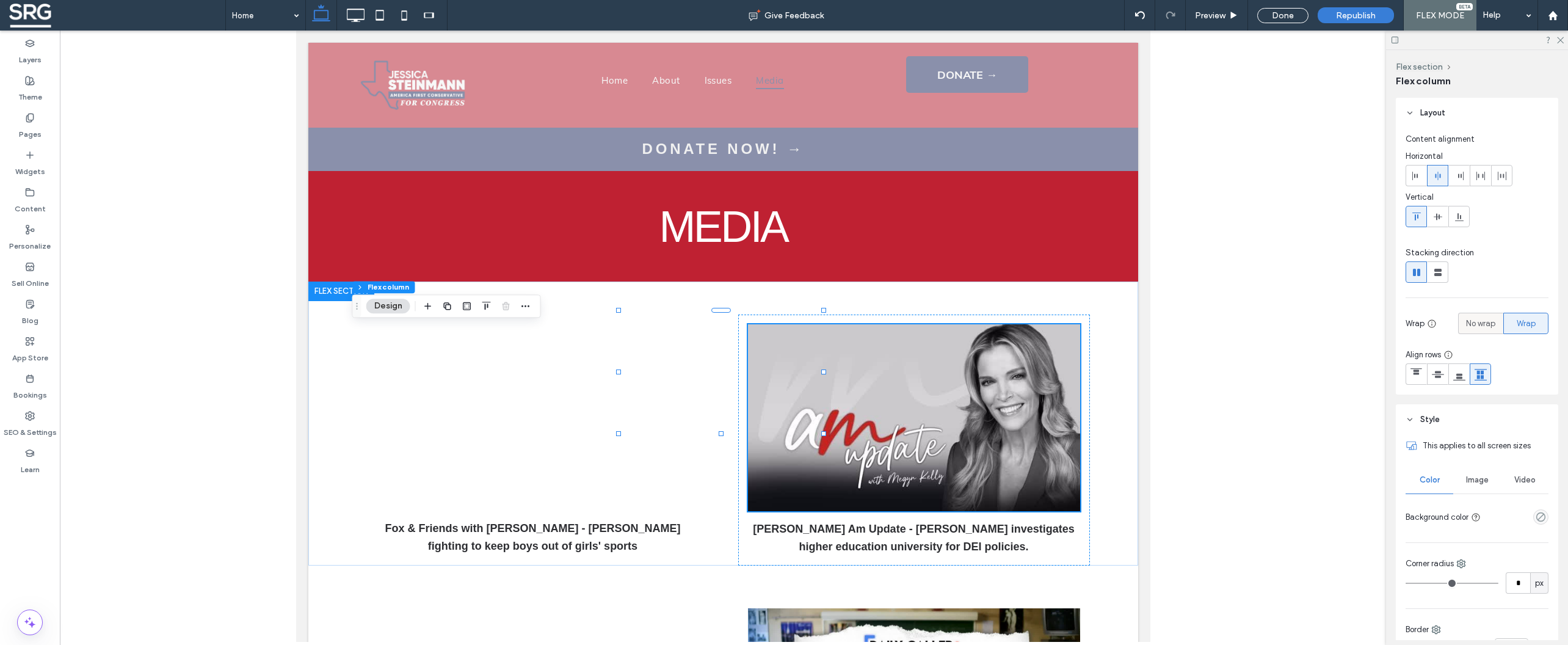
click at [1466, 325] on span "No wrap" at bounding box center [1481, 323] width 29 height 12
click at [1436, 274] on use at bounding box center [1438, 272] width 8 height 8
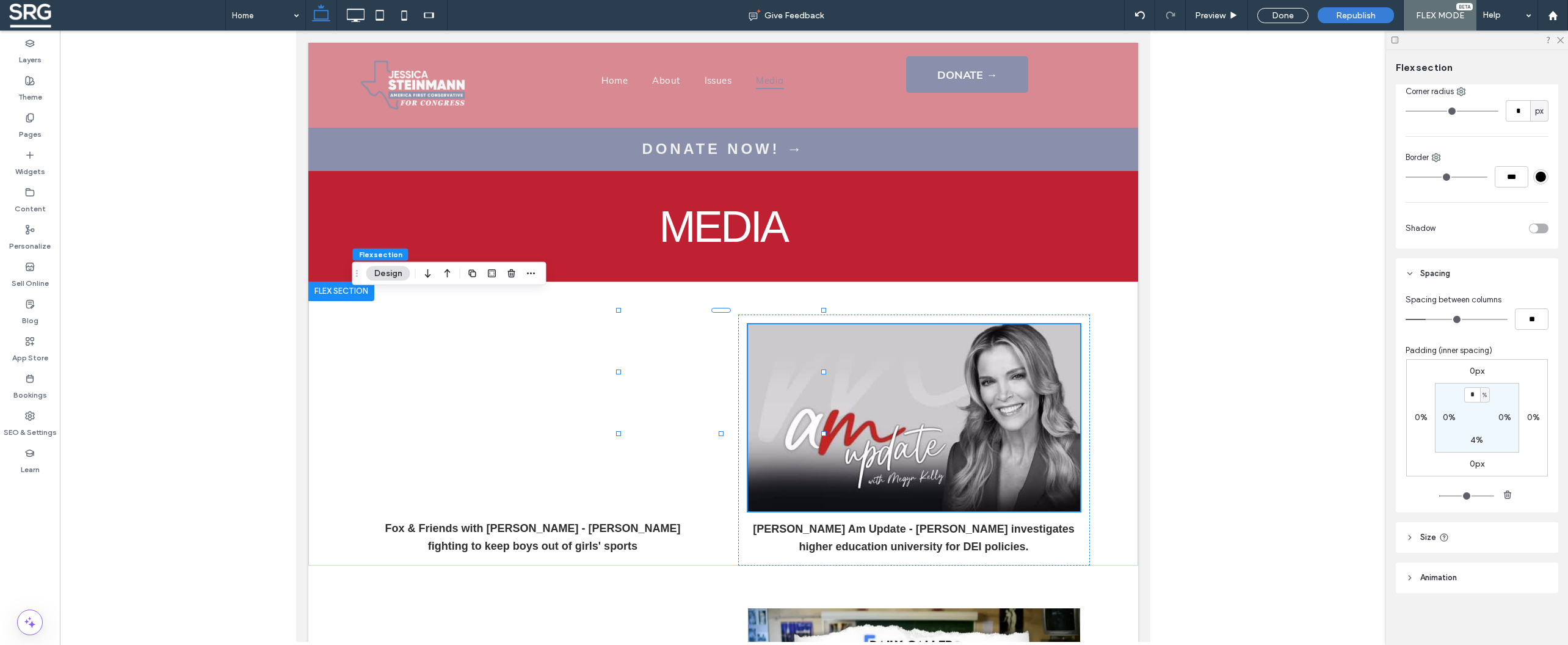
scroll to position [289, 0]
click at [1408, 530] on header "Size" at bounding box center [1477, 536] width 163 height 31
drag, startPoint x: 1393, startPoint y: 561, endPoint x: 1358, endPoint y: 558, distance: 35.1
click at [1435, 565] on input "range" at bounding box center [1466, 565] width 63 height 1
click at [248, 15] on input at bounding box center [262, 15] width 61 height 31
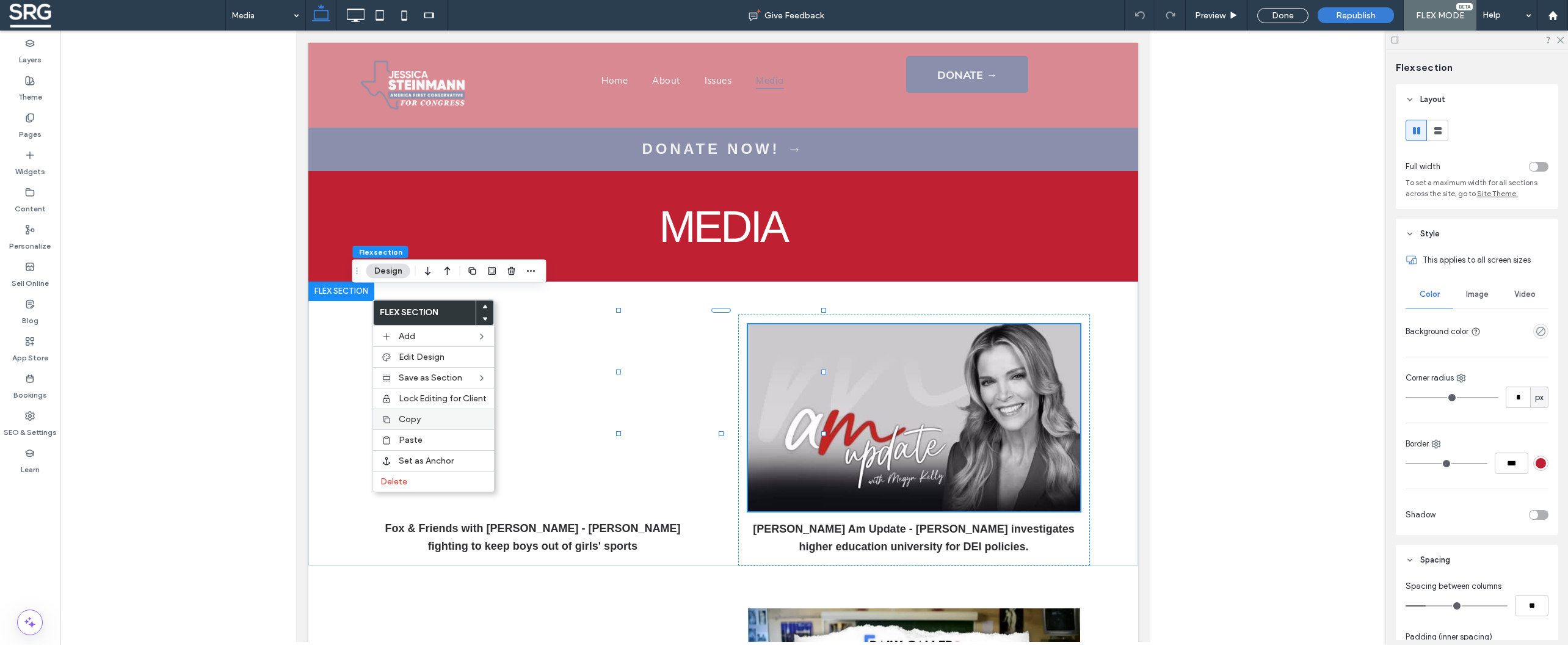
click at [419, 424] on span "Copy" at bounding box center [410, 419] width 22 height 10
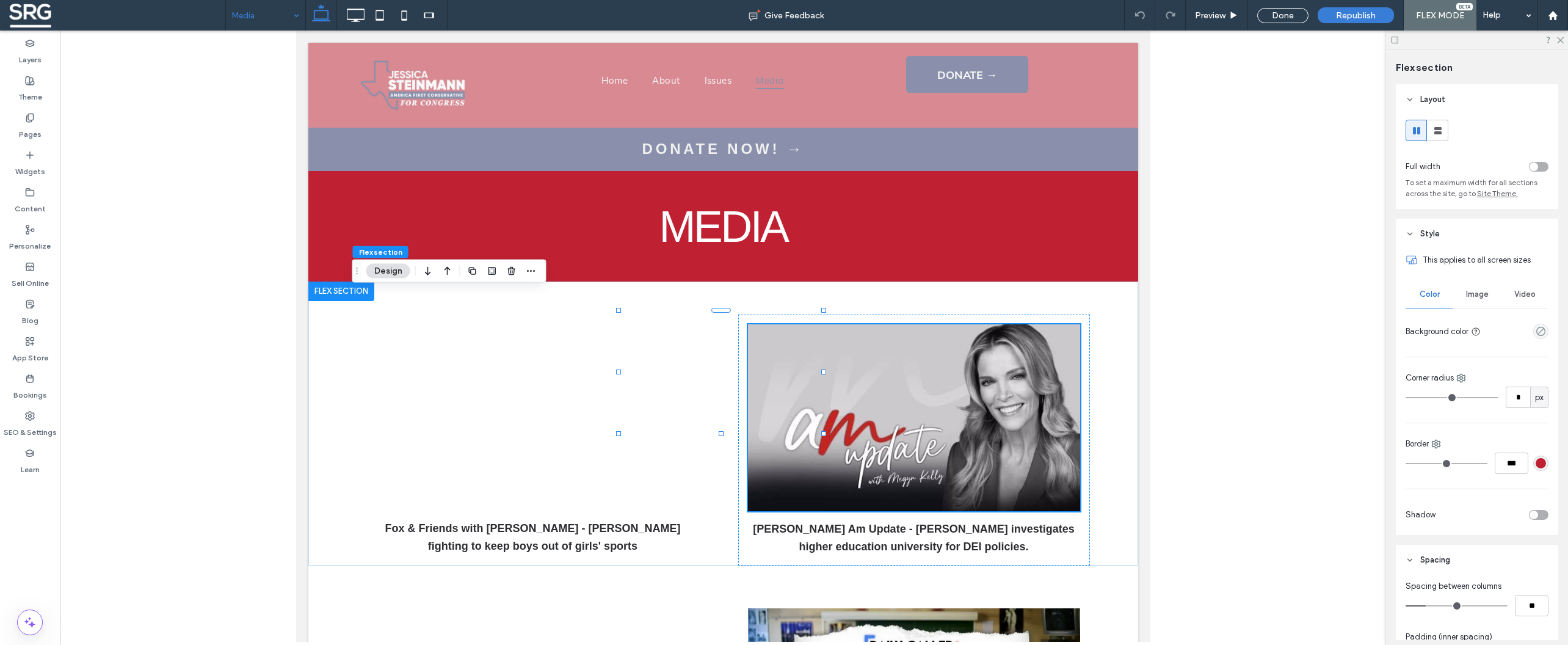
click at [262, 17] on input at bounding box center [262, 15] width 61 height 31
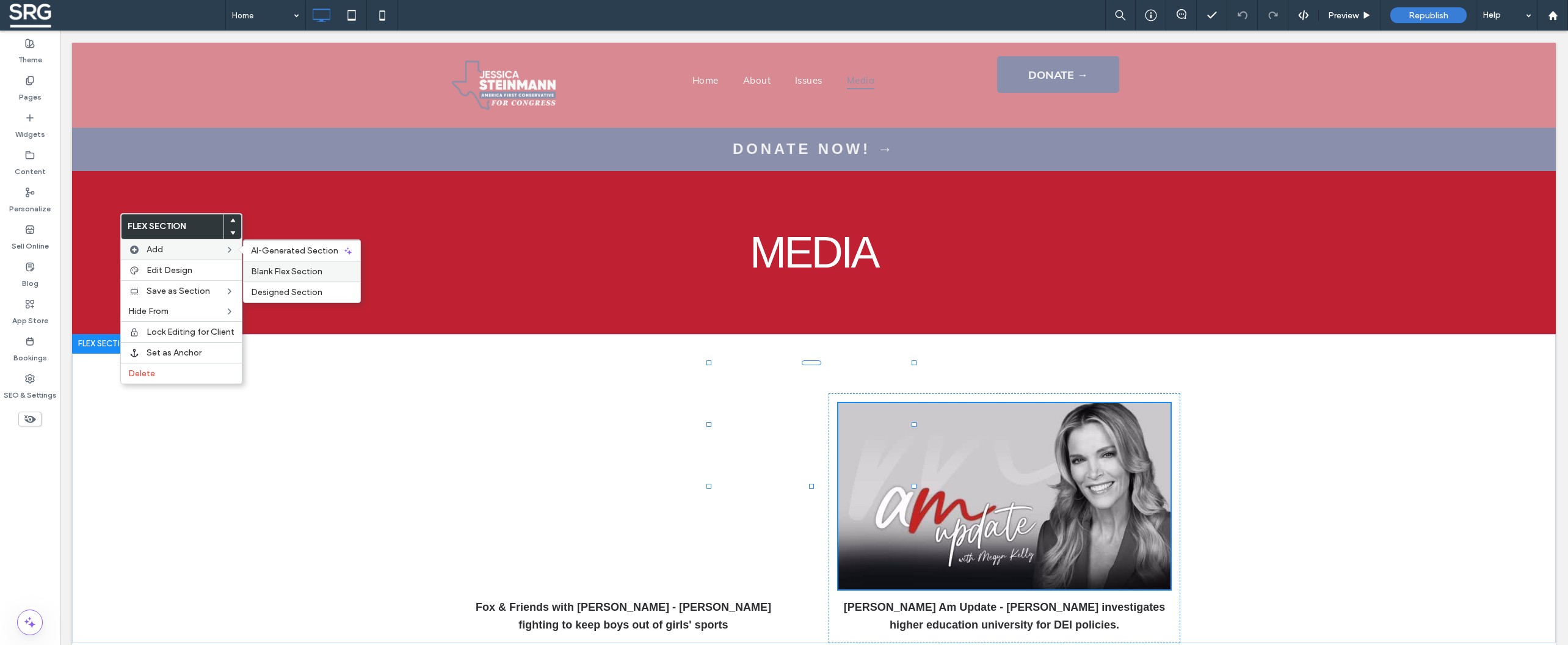
click at [266, 269] on span "Blank Flex Section" at bounding box center [287, 271] width 72 height 10
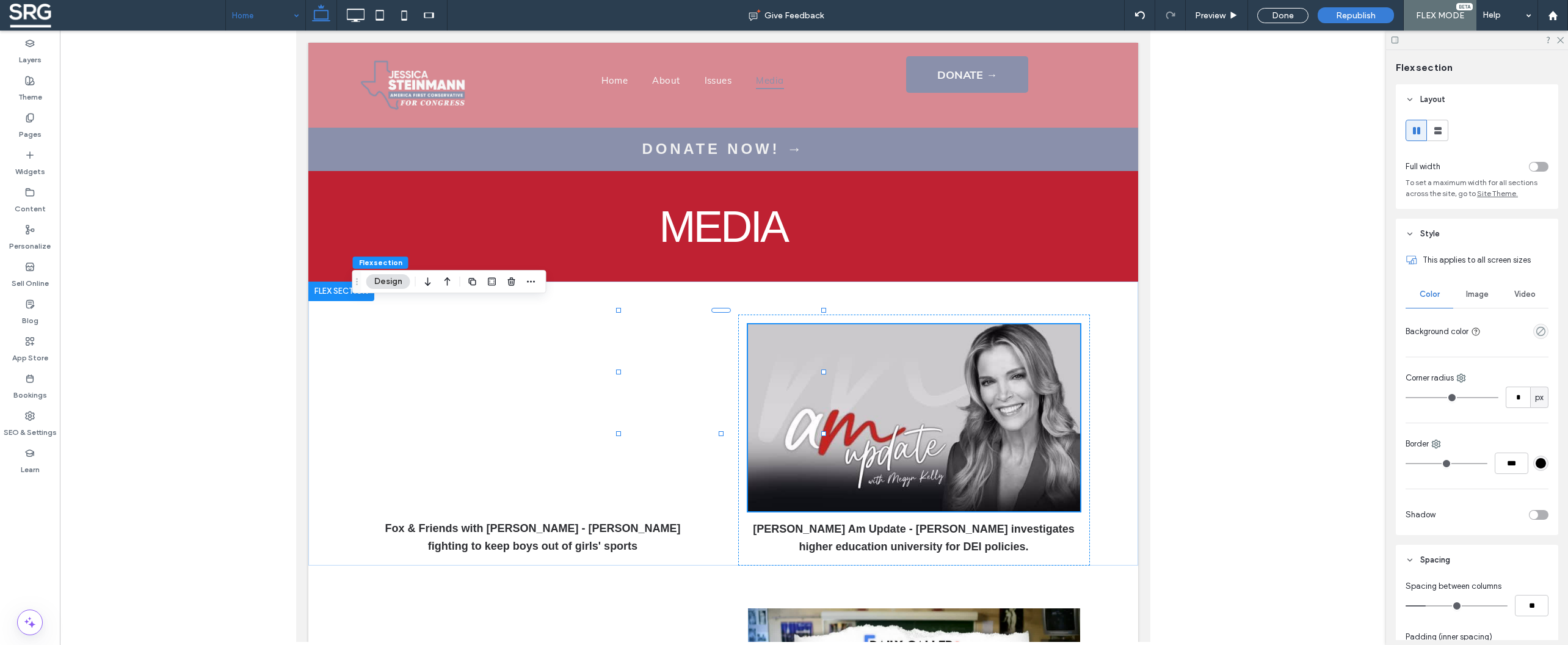
click at [266, 12] on input at bounding box center [262, 15] width 61 height 31
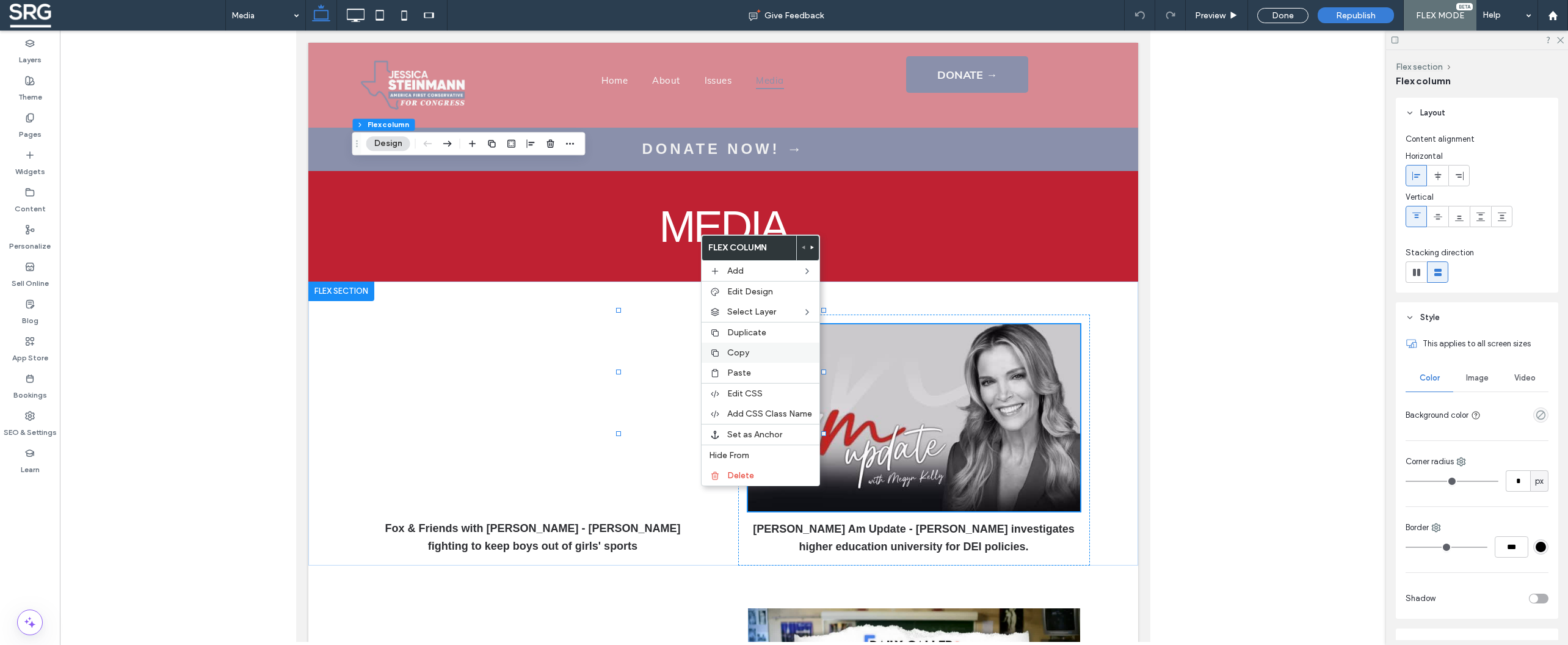
click at [738, 356] on span "Copy" at bounding box center [738, 352] width 22 height 10
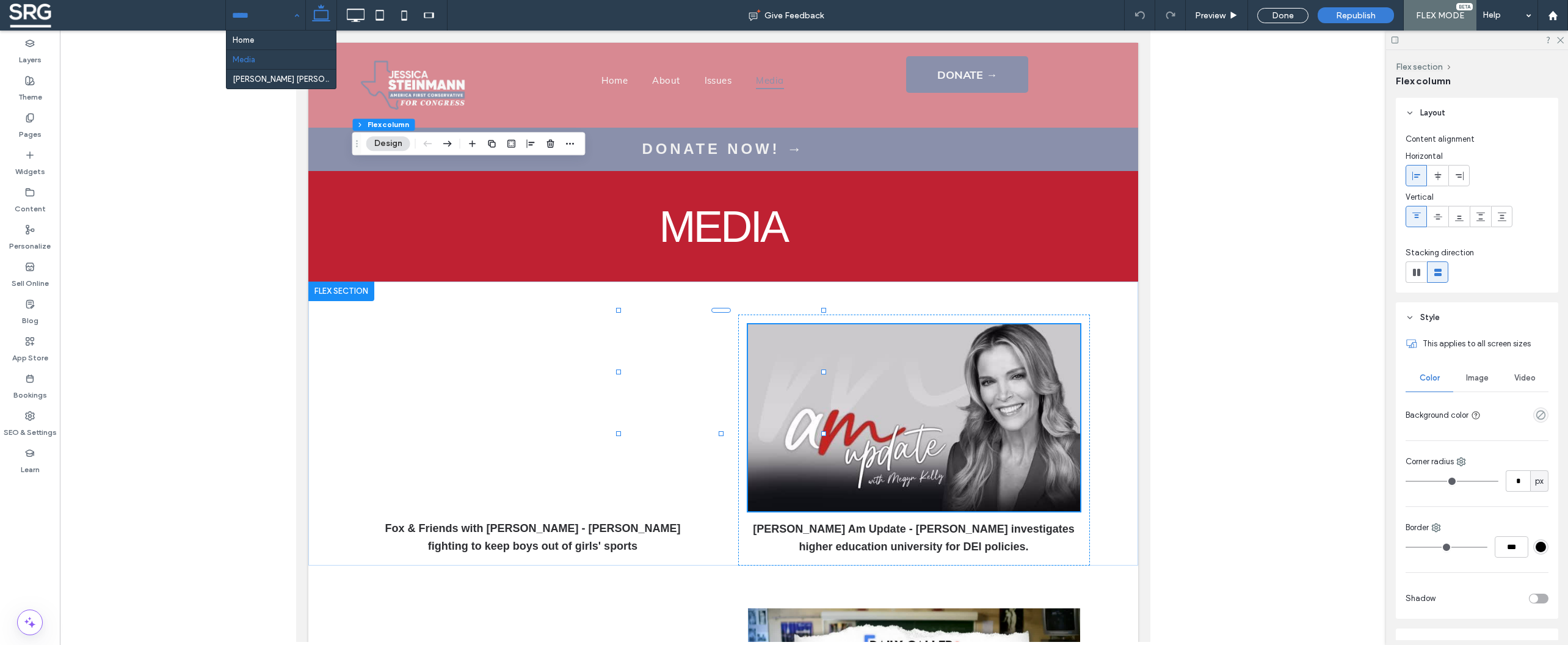
click at [261, 22] on input at bounding box center [262, 15] width 61 height 31
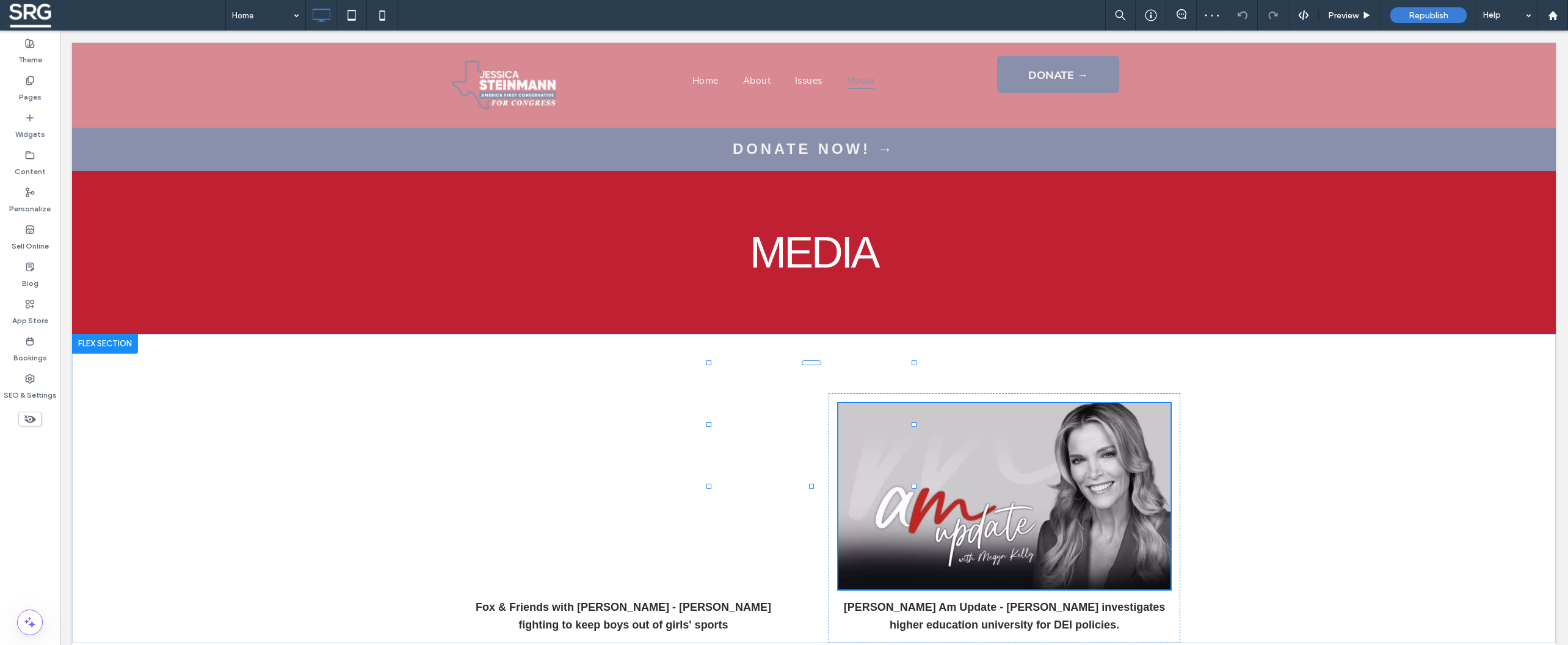
drag, startPoint x: 381, startPoint y: 102, endPoint x: 944, endPoint y: 320, distance: 603.7
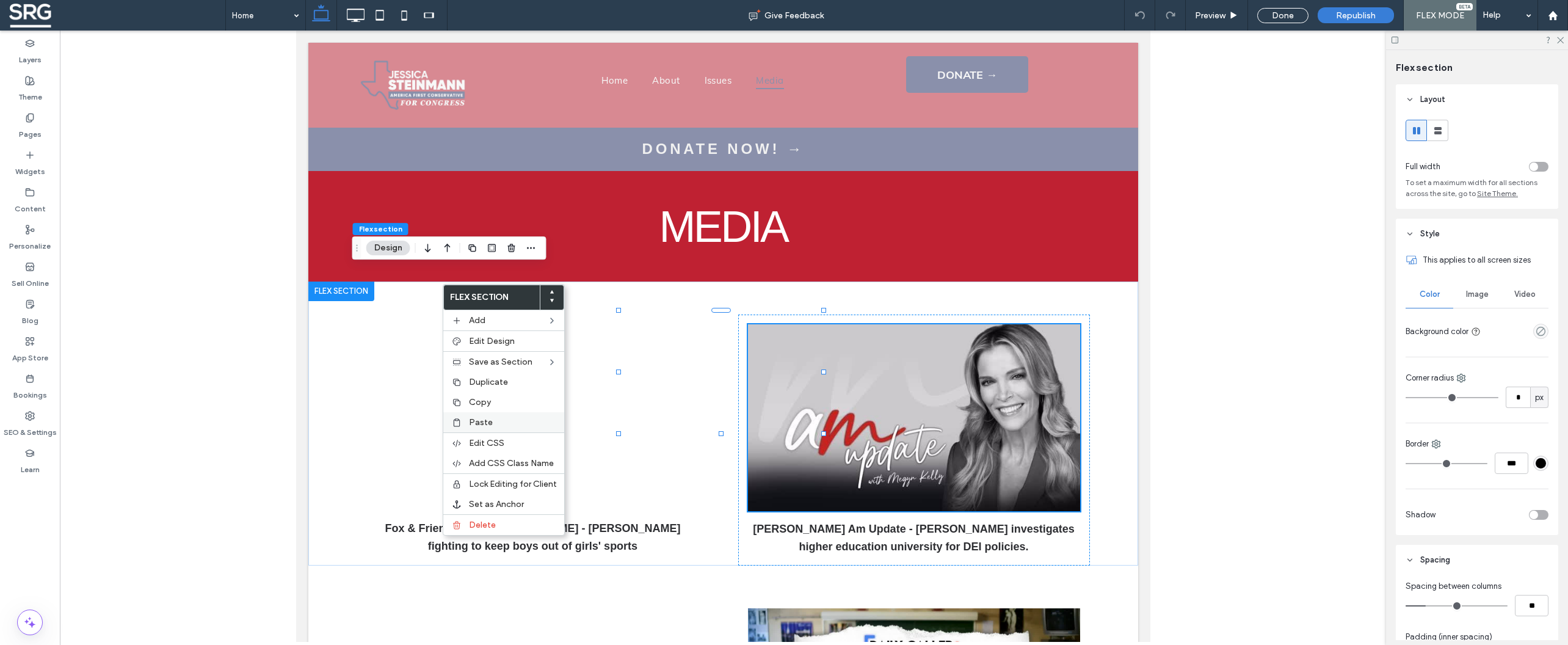
click at [504, 423] on label "Paste" at bounding box center [512, 422] width 88 height 10
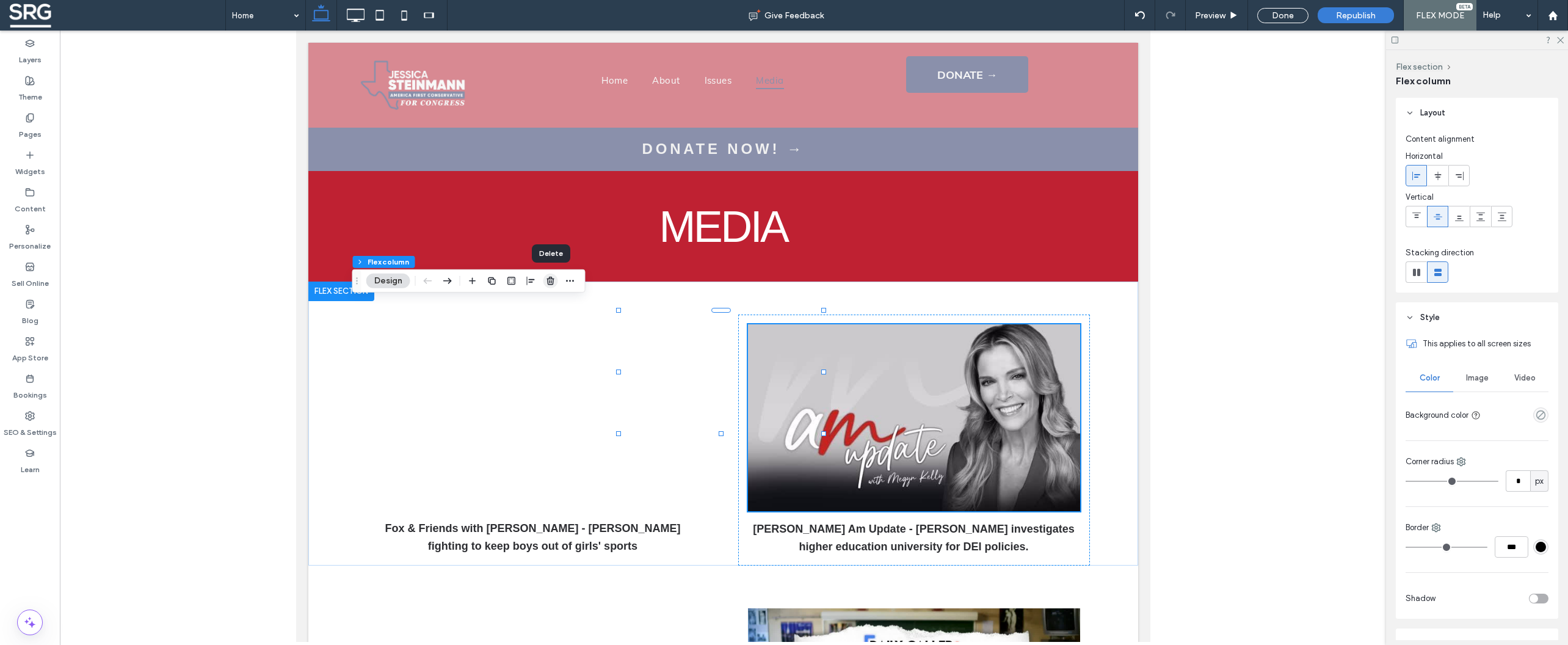
click at [552, 281] on icon "button" at bounding box center [550, 281] width 9 height 9
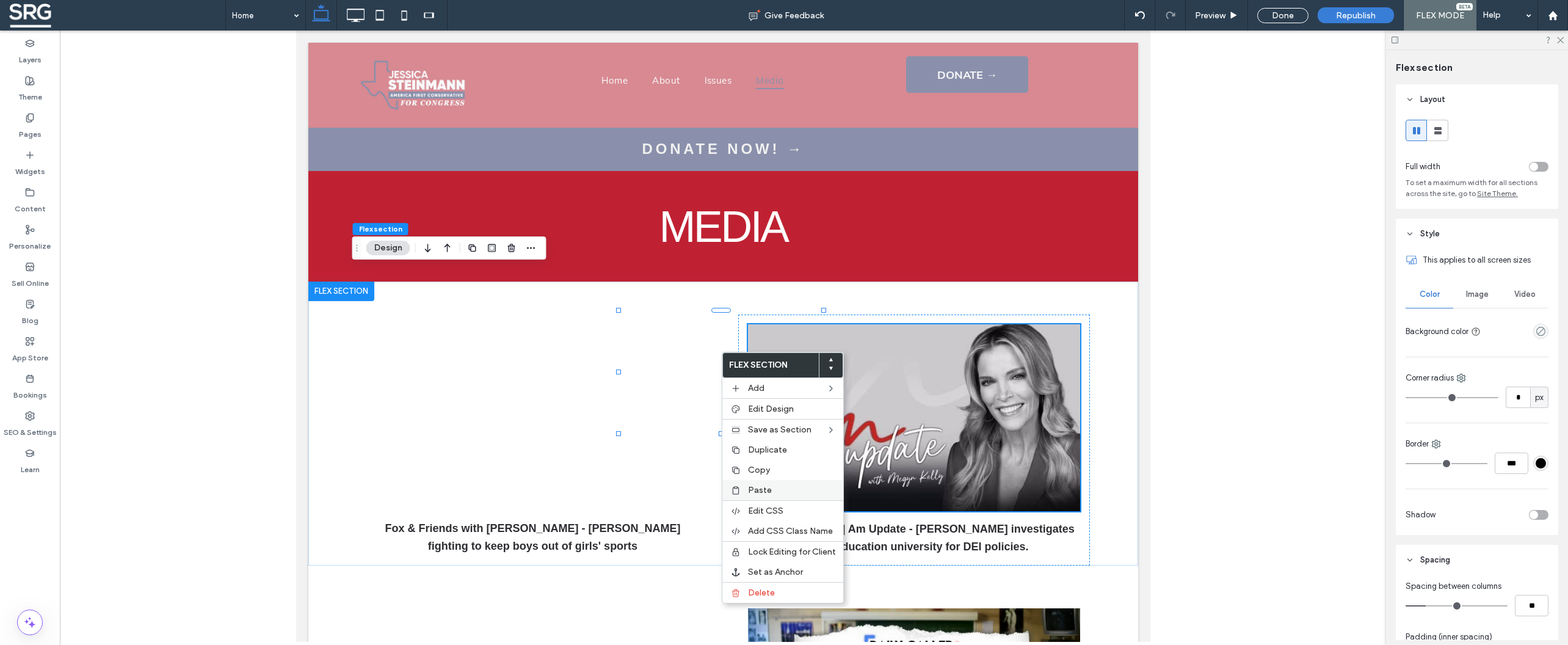
click at [772, 492] on label "Paste" at bounding box center [791, 490] width 88 height 10
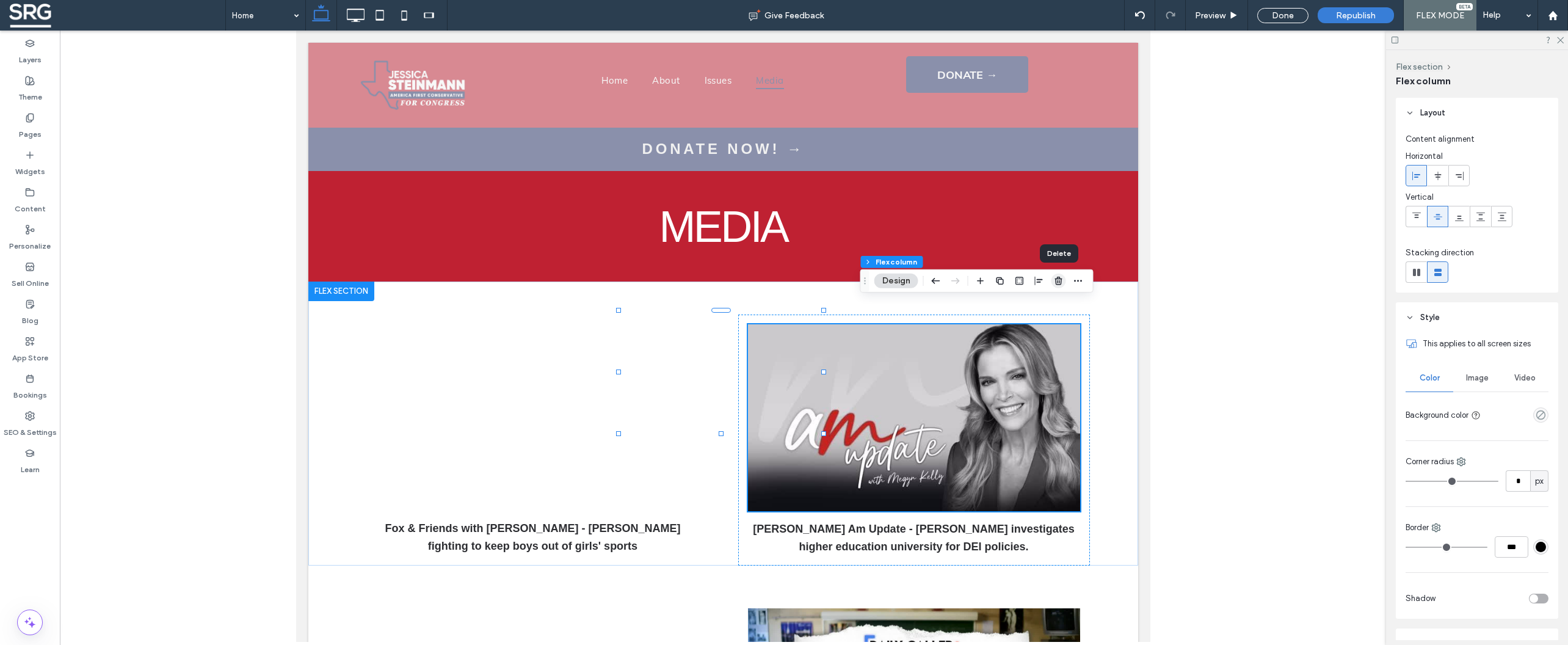
click at [1057, 284] on icon "button" at bounding box center [1058, 281] width 9 height 9
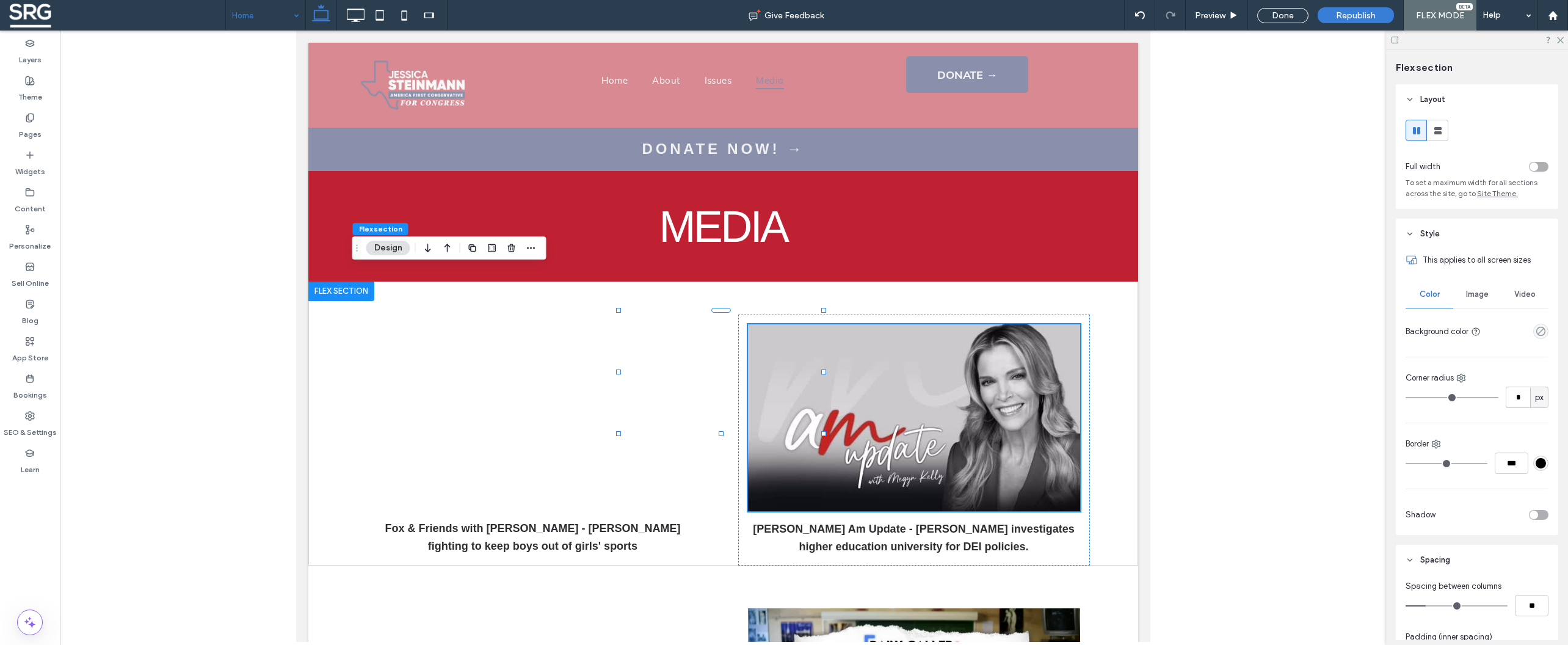
click at [294, 16] on div "Home" at bounding box center [265, 15] width 80 height 31
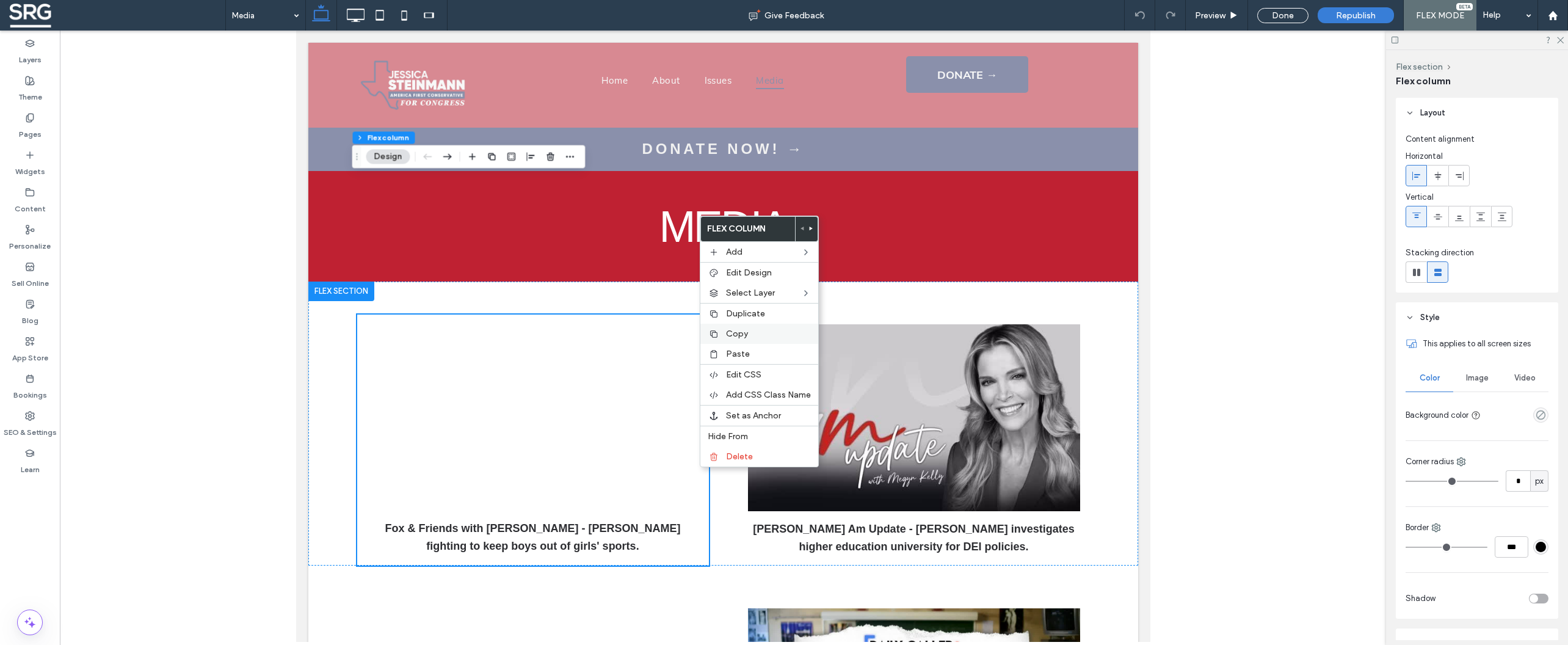
scroll to position [137, 0]
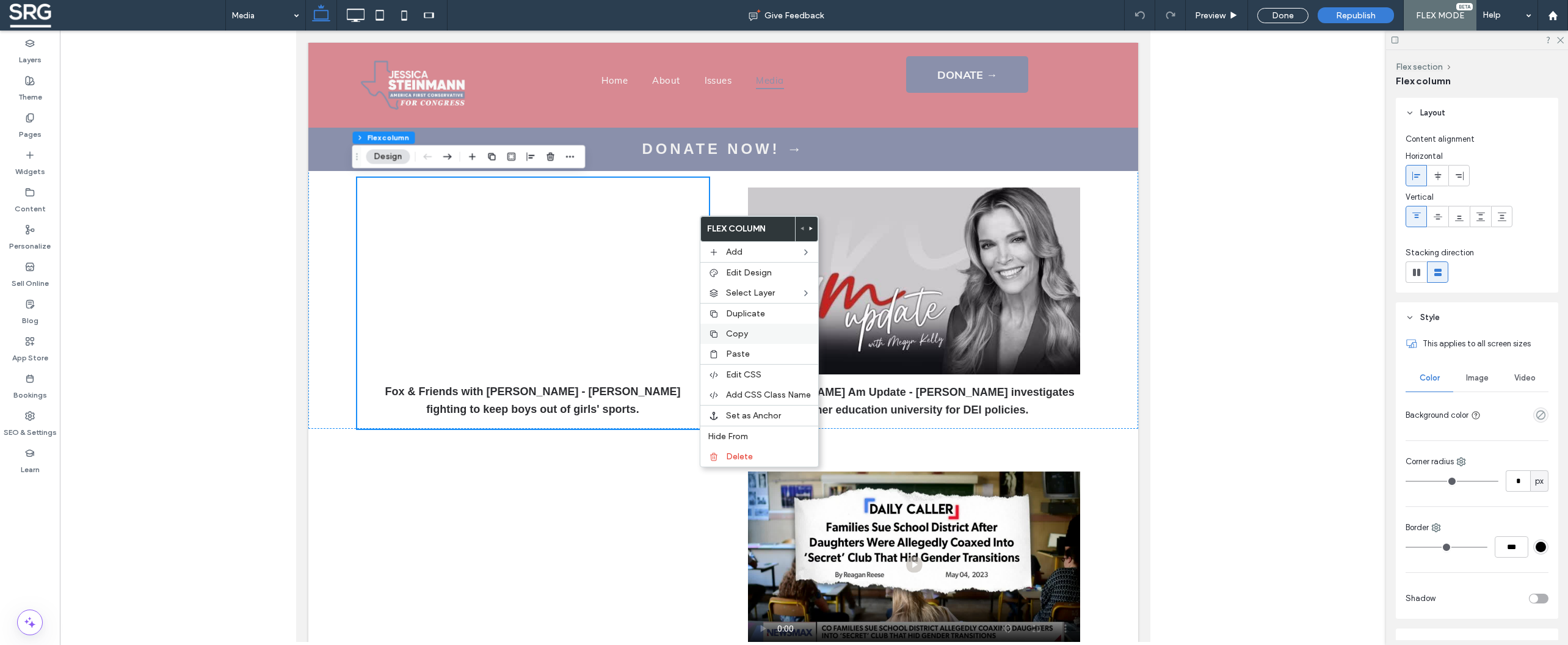
click at [746, 336] on span "Copy" at bounding box center [737, 334] width 22 height 10
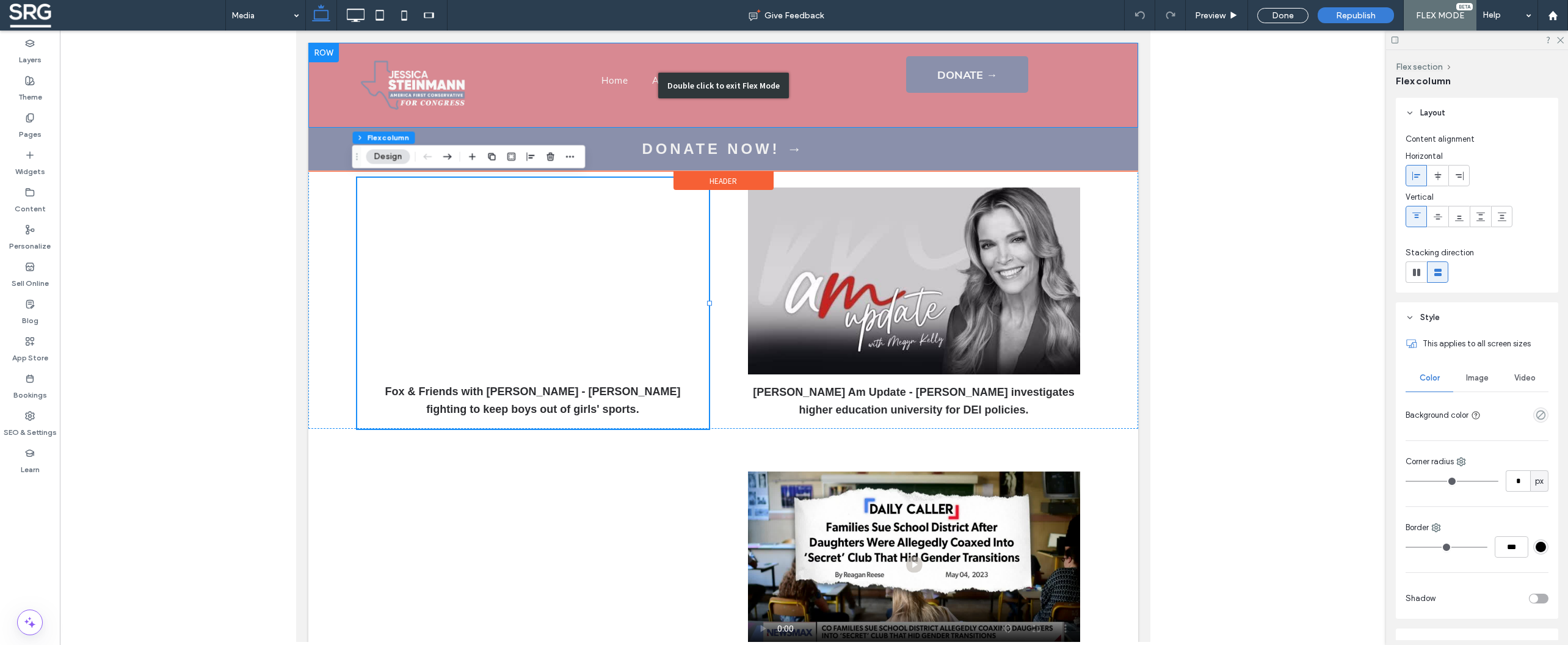
scroll to position [0, 0]
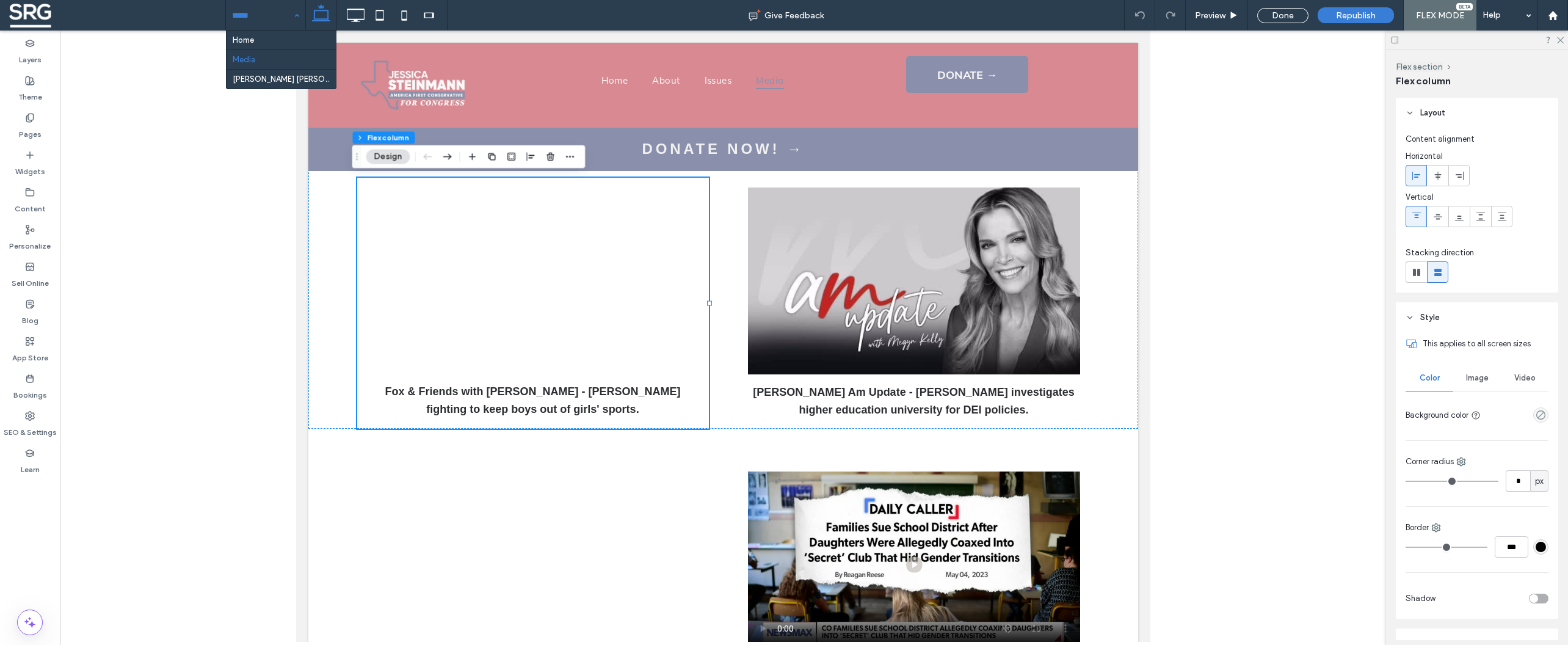
click at [251, 20] on input at bounding box center [262, 15] width 61 height 31
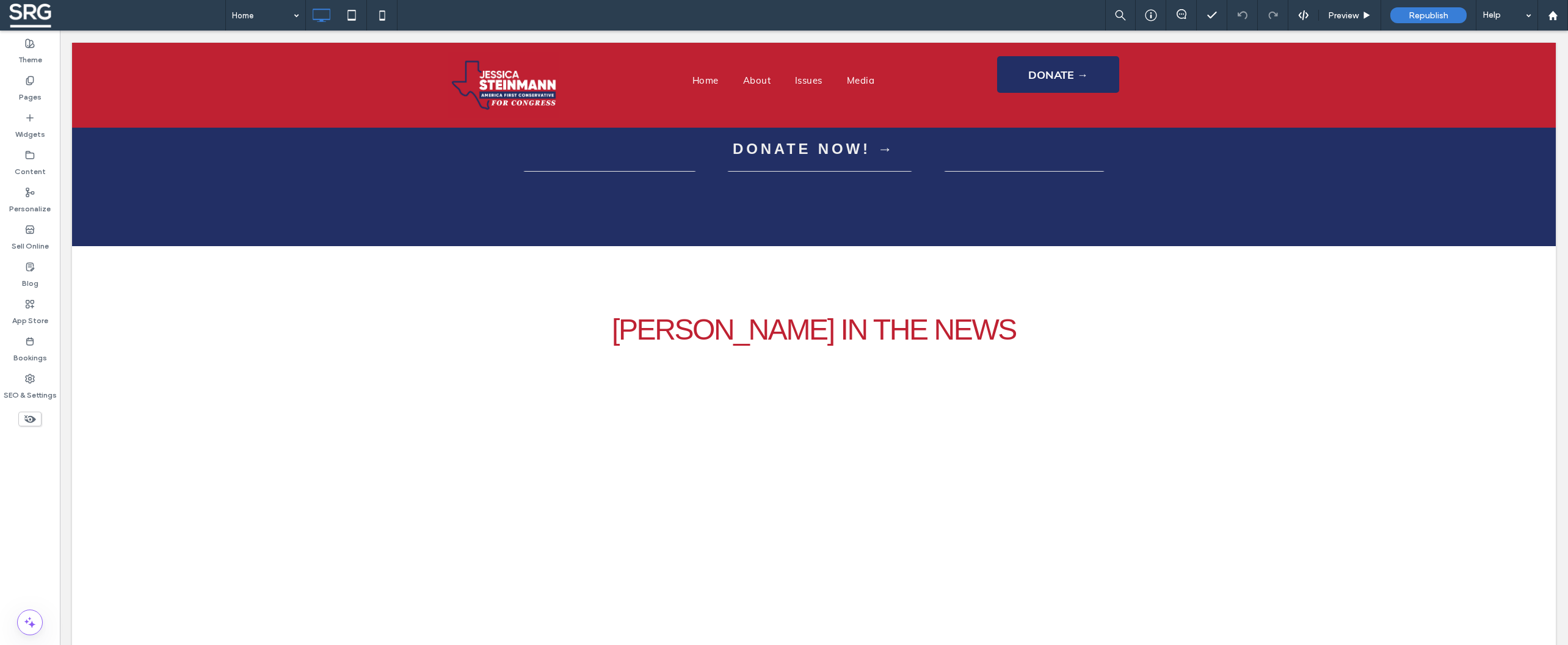
scroll to position [2902, 0]
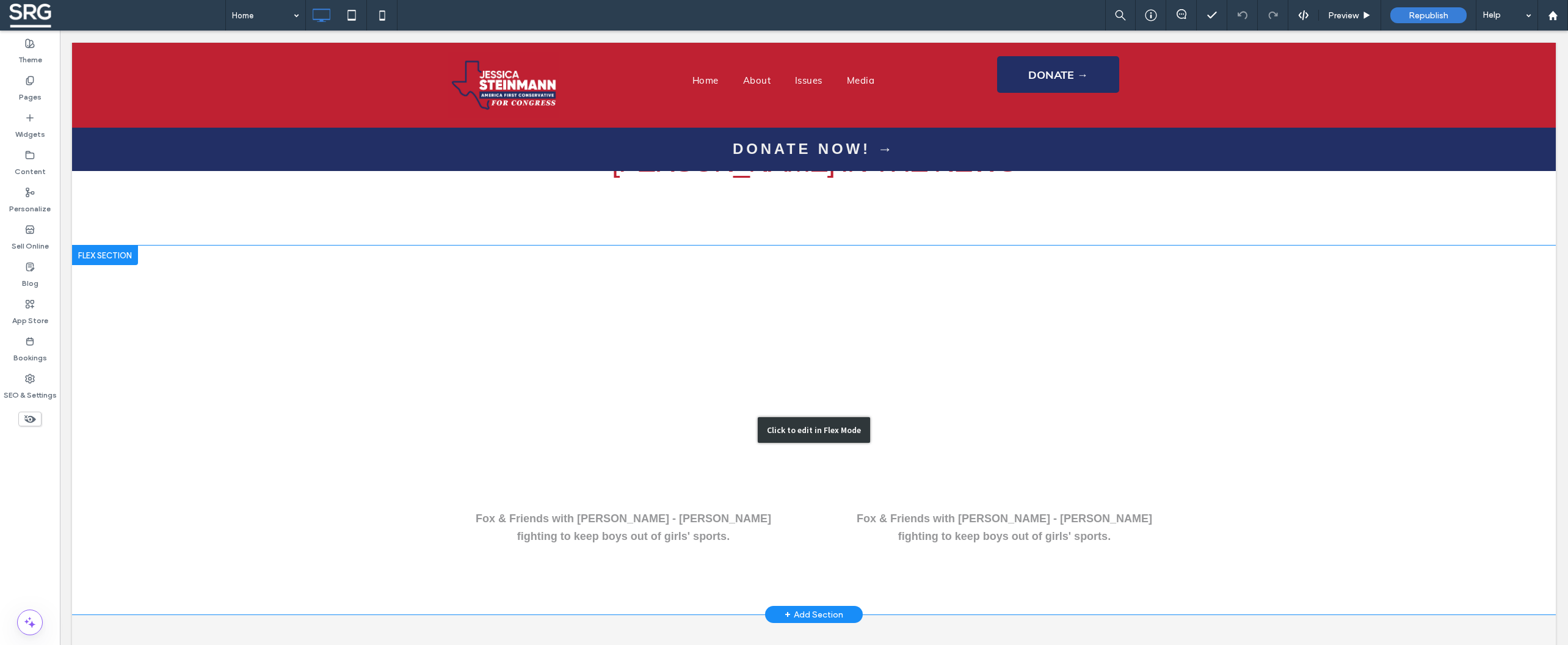
click at [445, 299] on div "Click to edit in Flex Mode" at bounding box center [814, 429] width 1483 height 369
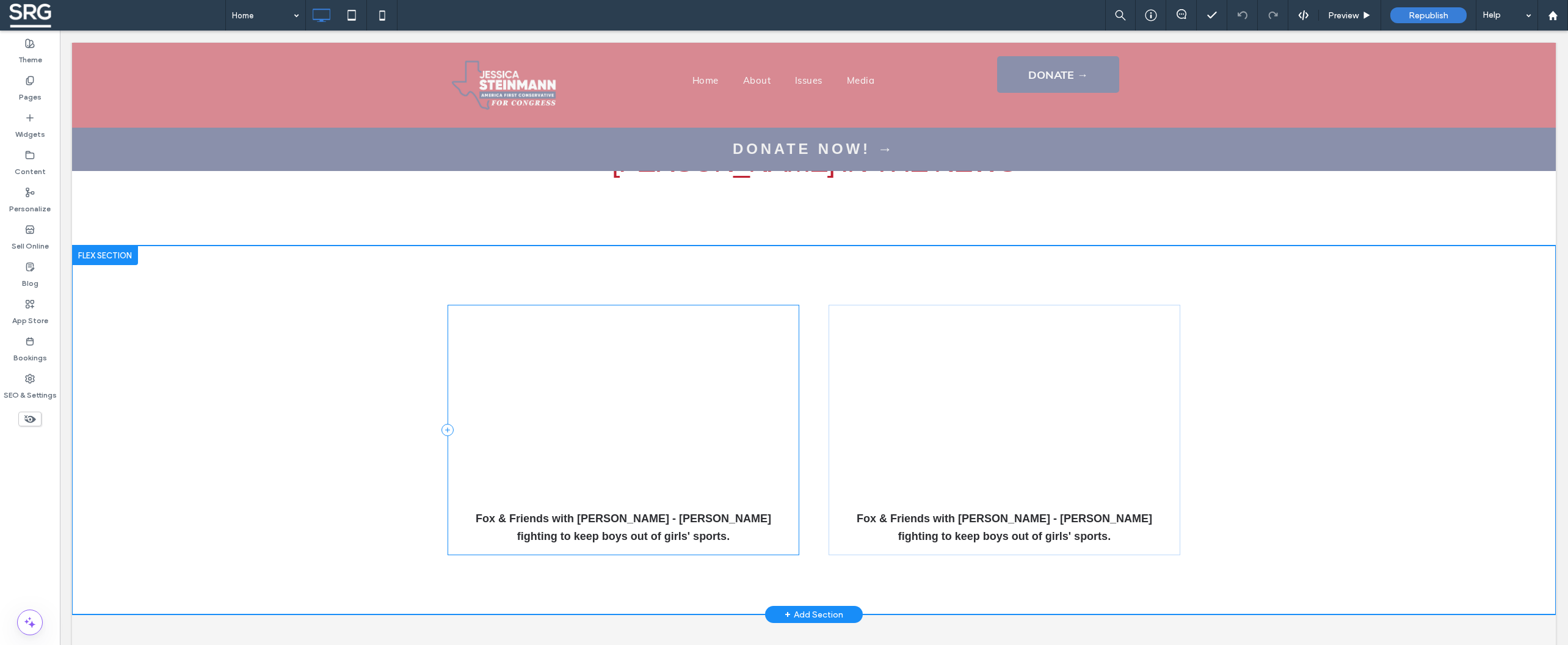
scroll to position [2414, 0]
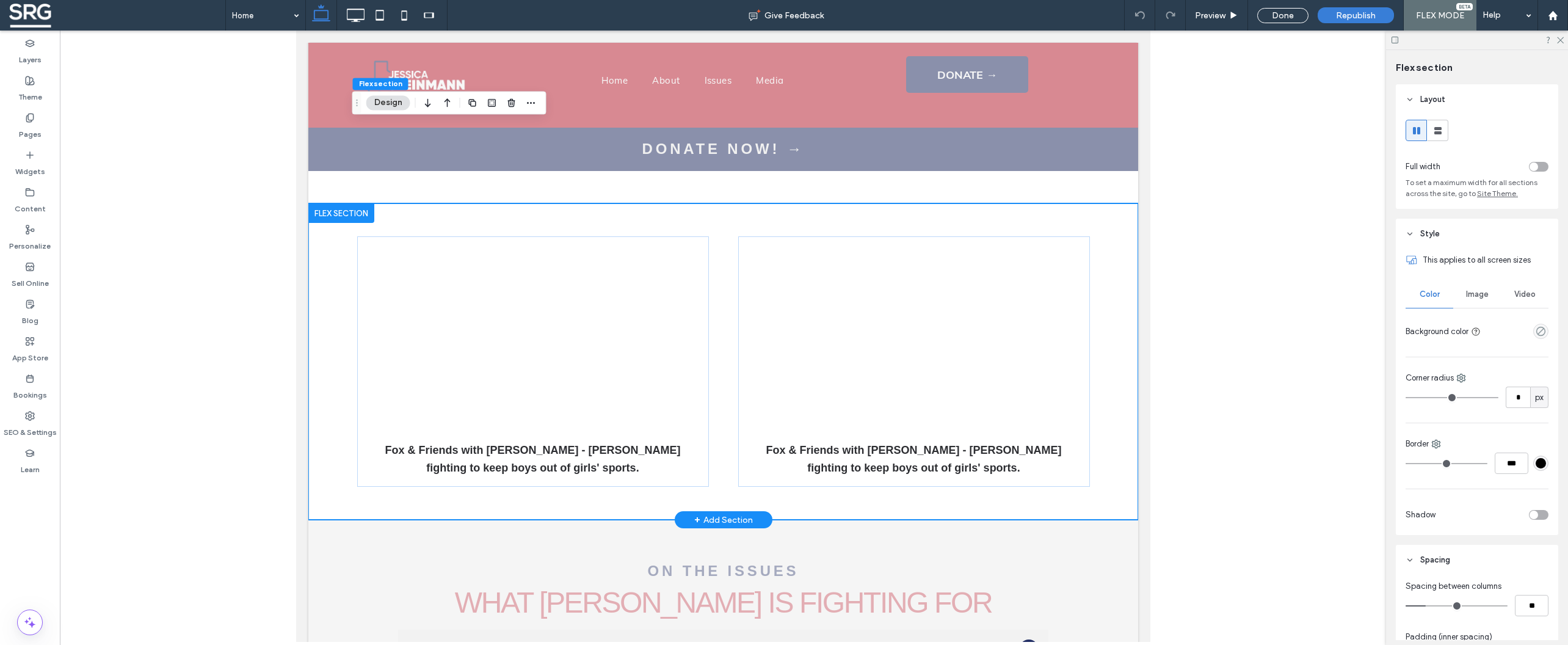
click at [326, 289] on div "Fox & Friends with [PERSON_NAME] - [PERSON_NAME] fighting to keep boys out of g…" at bounding box center [723, 362] width 830 height 317
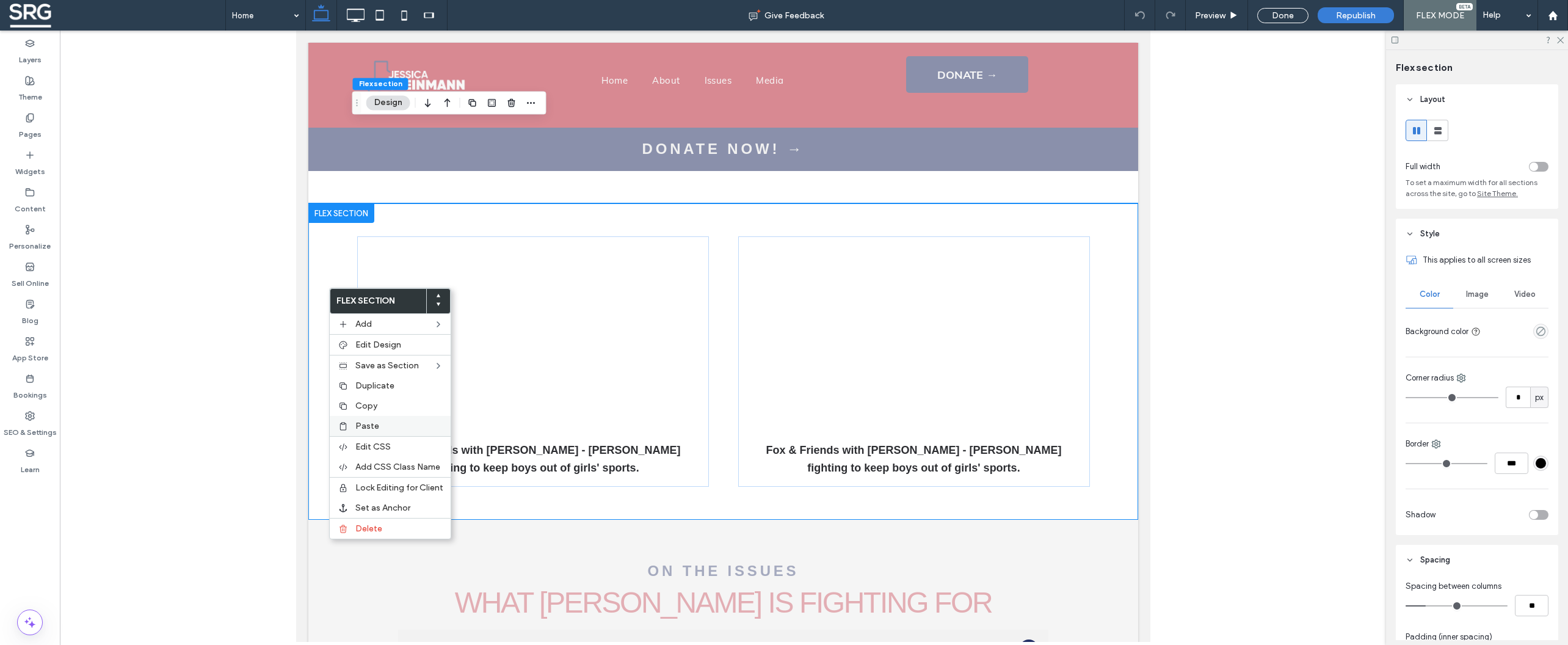
click at [390, 431] on label "Paste" at bounding box center [399, 426] width 88 height 10
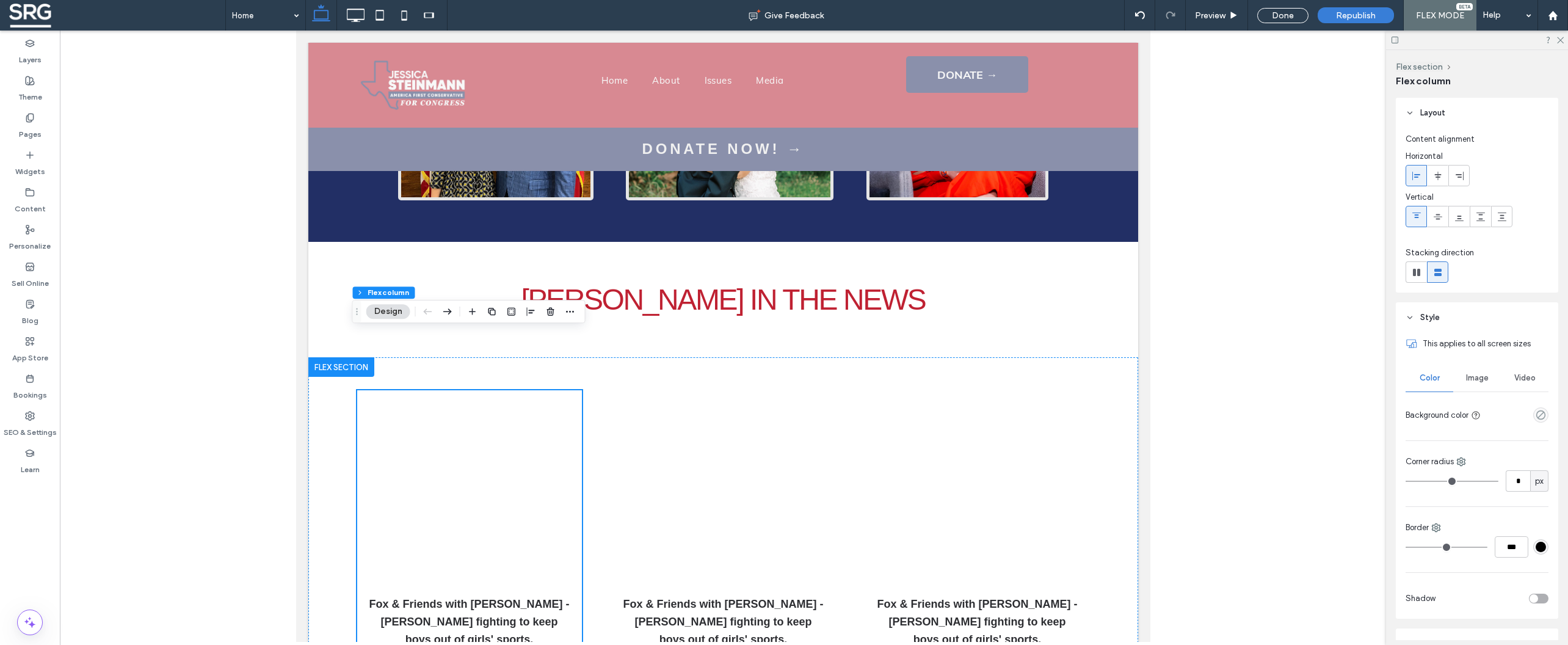
scroll to position [2239, 0]
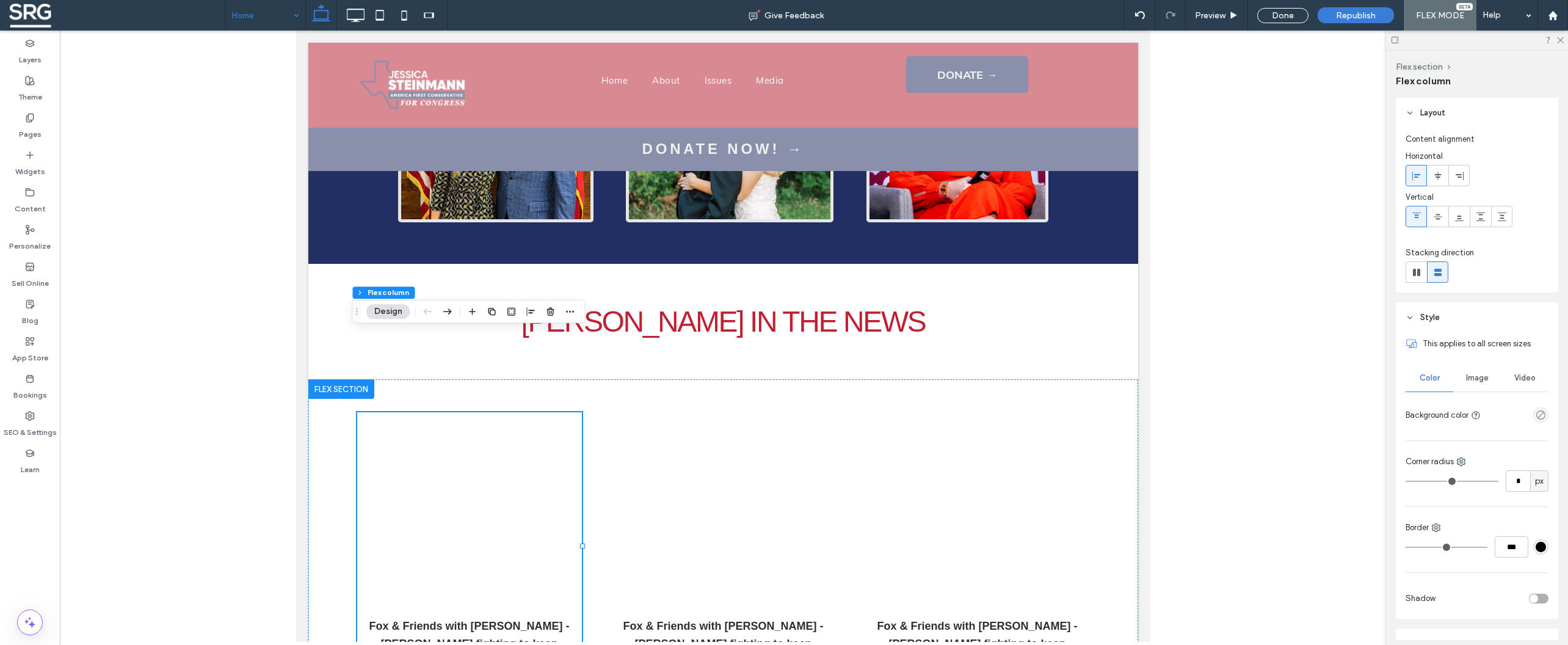
click at [263, 16] on input at bounding box center [262, 15] width 61 height 31
drag, startPoint x: 1145, startPoint y: 24, endPoint x: 1111, endPoint y: 25, distance: 34.0
click at [1145, 24] on div at bounding box center [1140, 15] width 31 height 31
click at [1140, 14] on icon at bounding box center [1139, 15] width 9 height 9
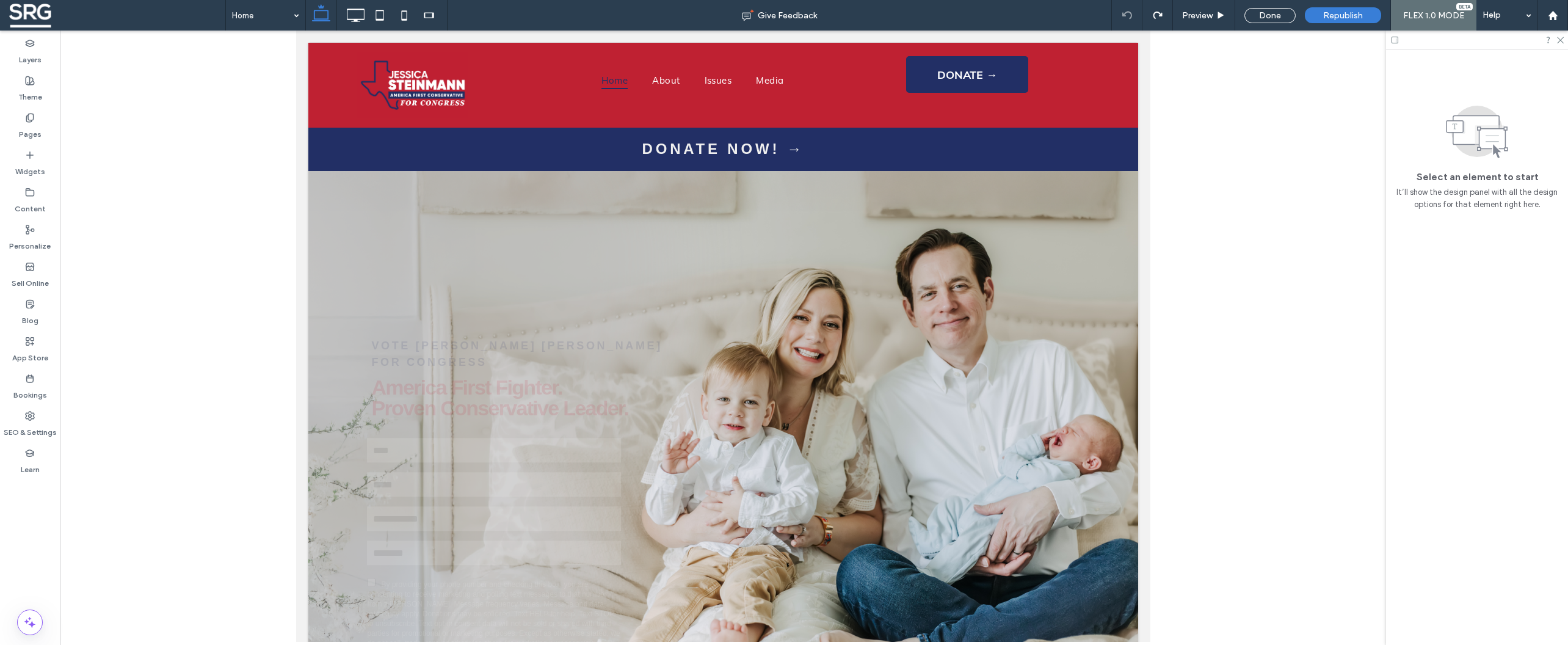
scroll to position [0, 0]
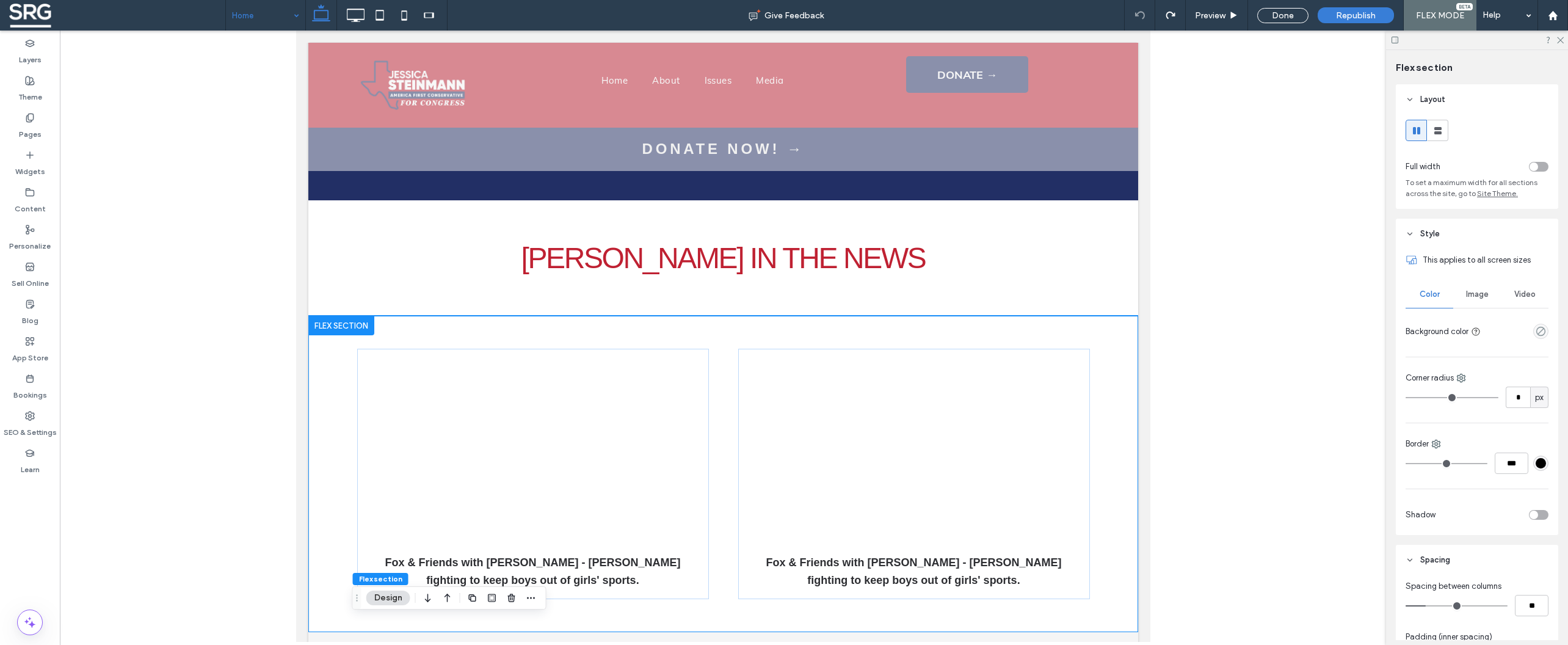
click at [264, 16] on input at bounding box center [262, 15] width 61 height 31
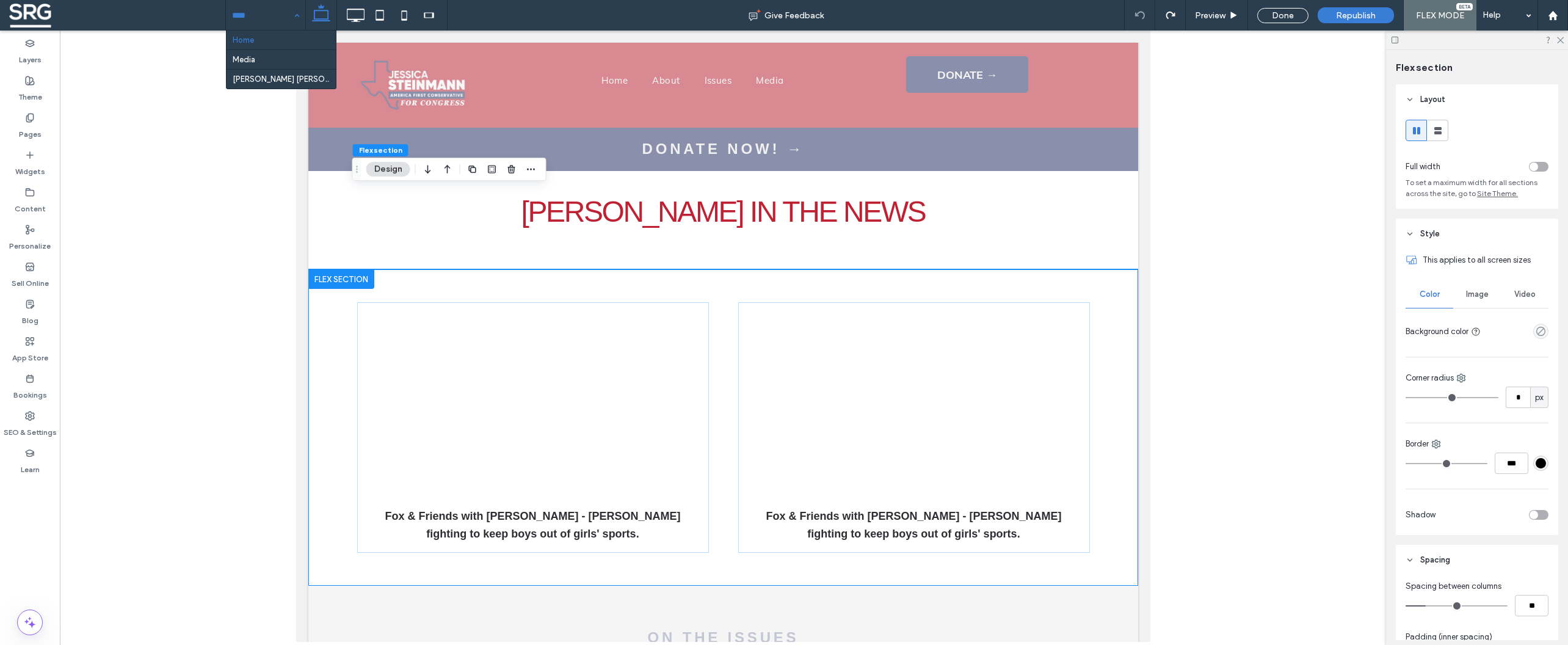
scroll to position [2359, 0]
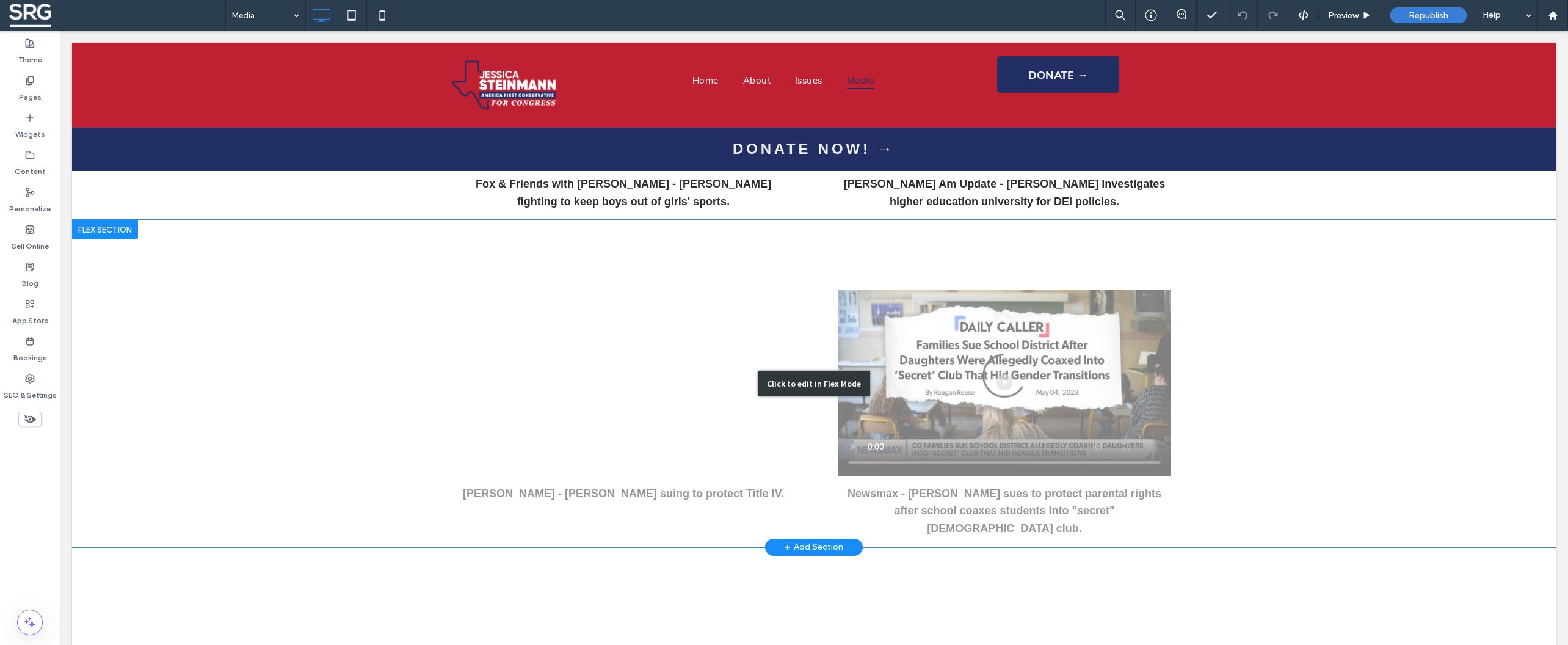
scroll to position [479, 0]
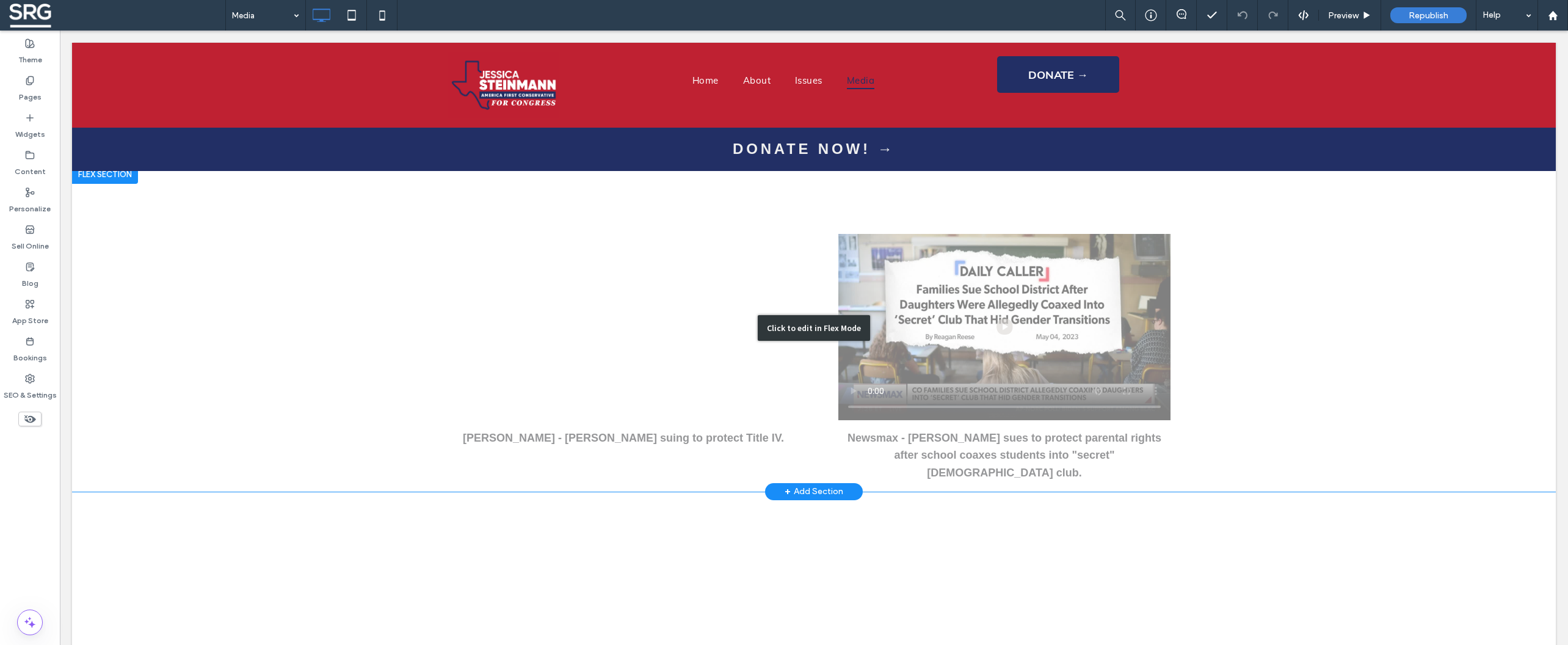
click at [598, 221] on div "Click to edit in Flex Mode" at bounding box center [814, 328] width 1483 height 328
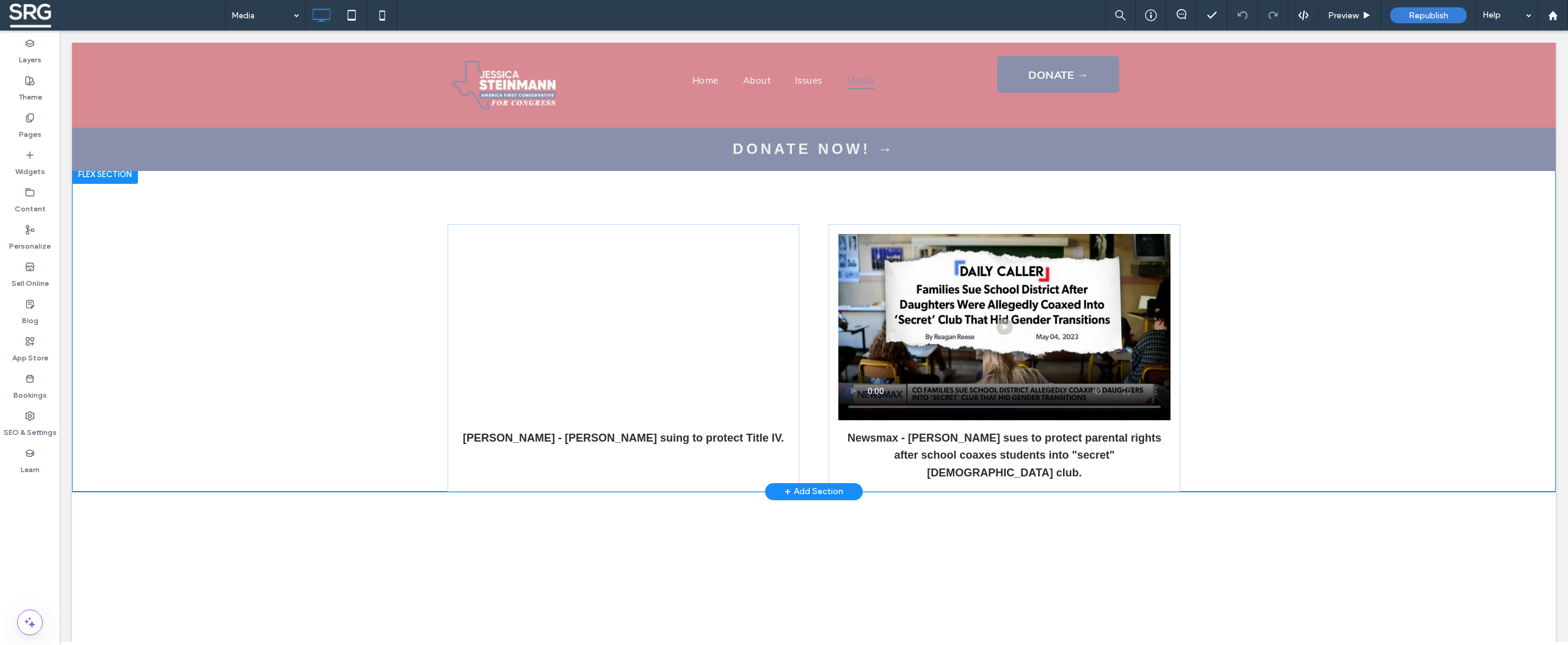
scroll to position [400, 0]
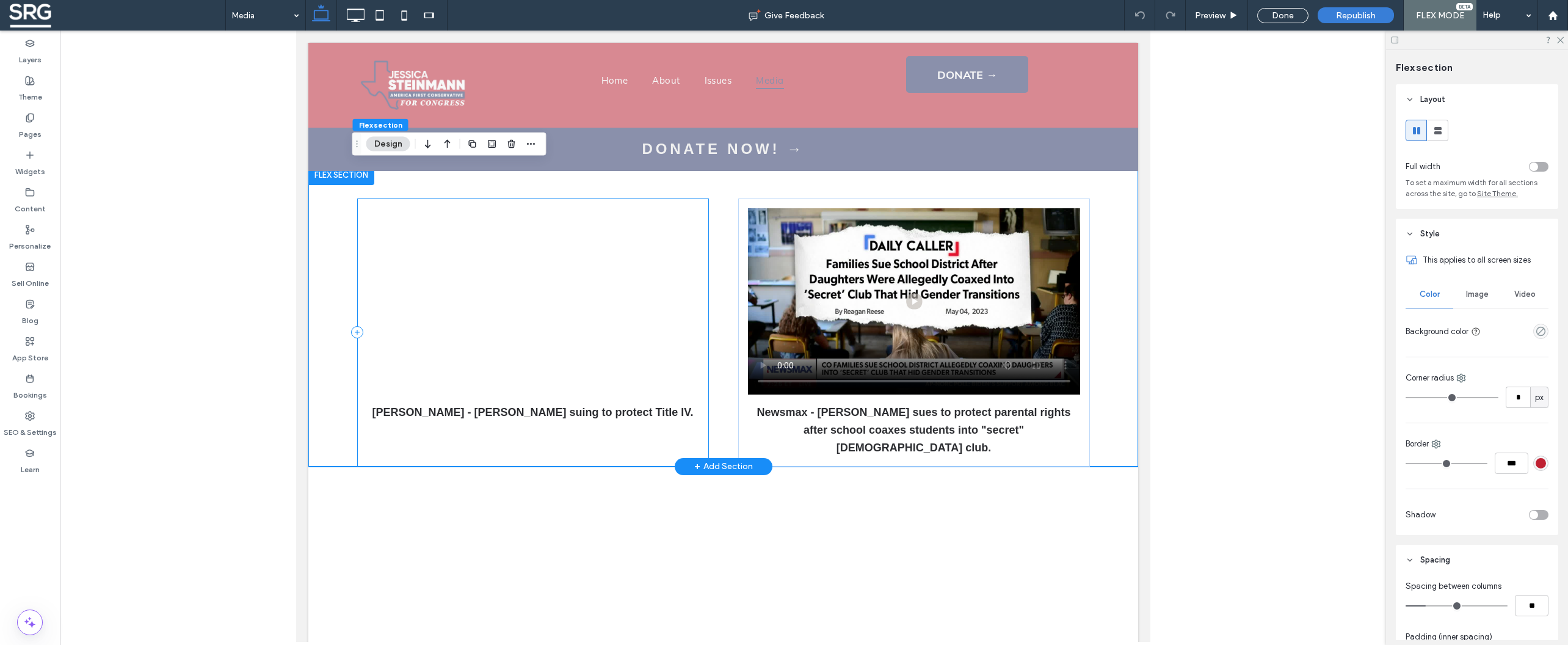
click at [602, 206] on div "[PERSON_NAME] - [PERSON_NAME] suing to protect Title IV." at bounding box center [532, 332] width 352 height 268
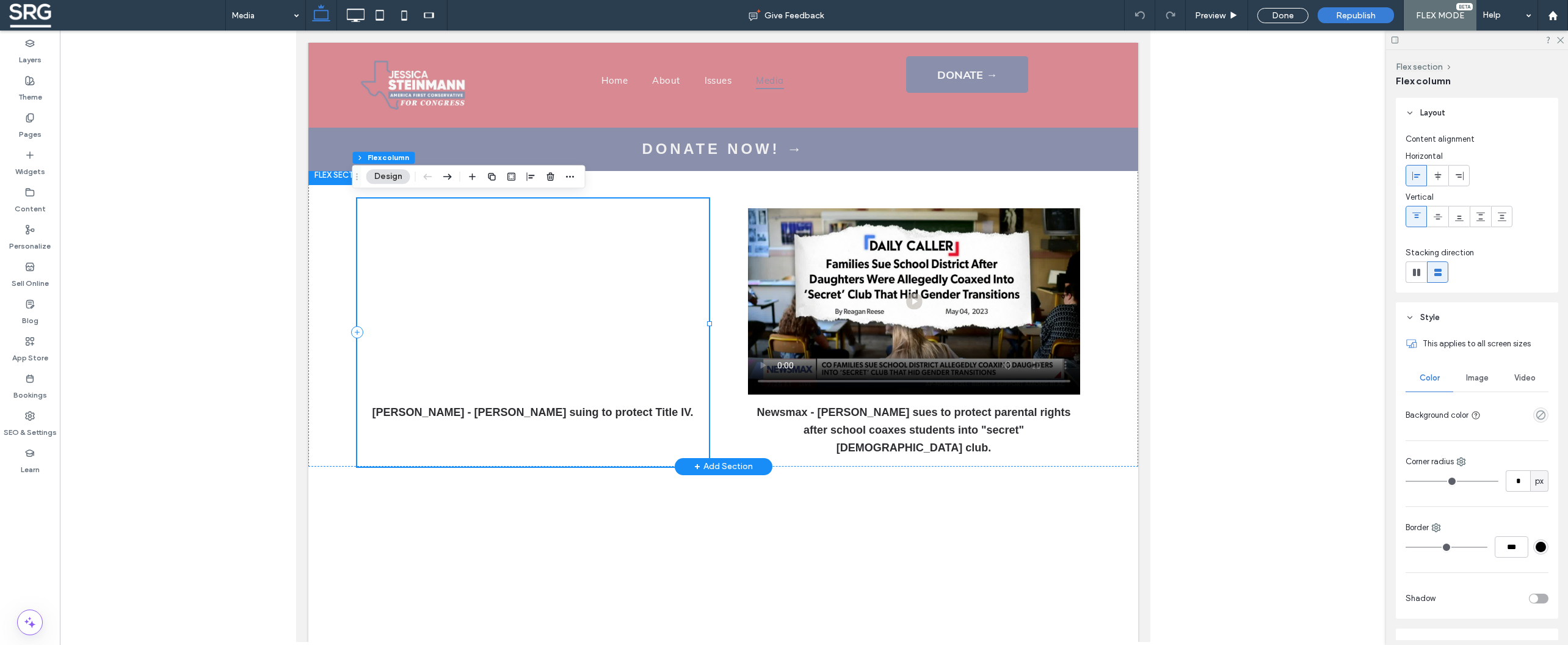
click at [602, 204] on div "[PERSON_NAME] - [PERSON_NAME] suing to protect Title IV." at bounding box center [532, 332] width 352 height 268
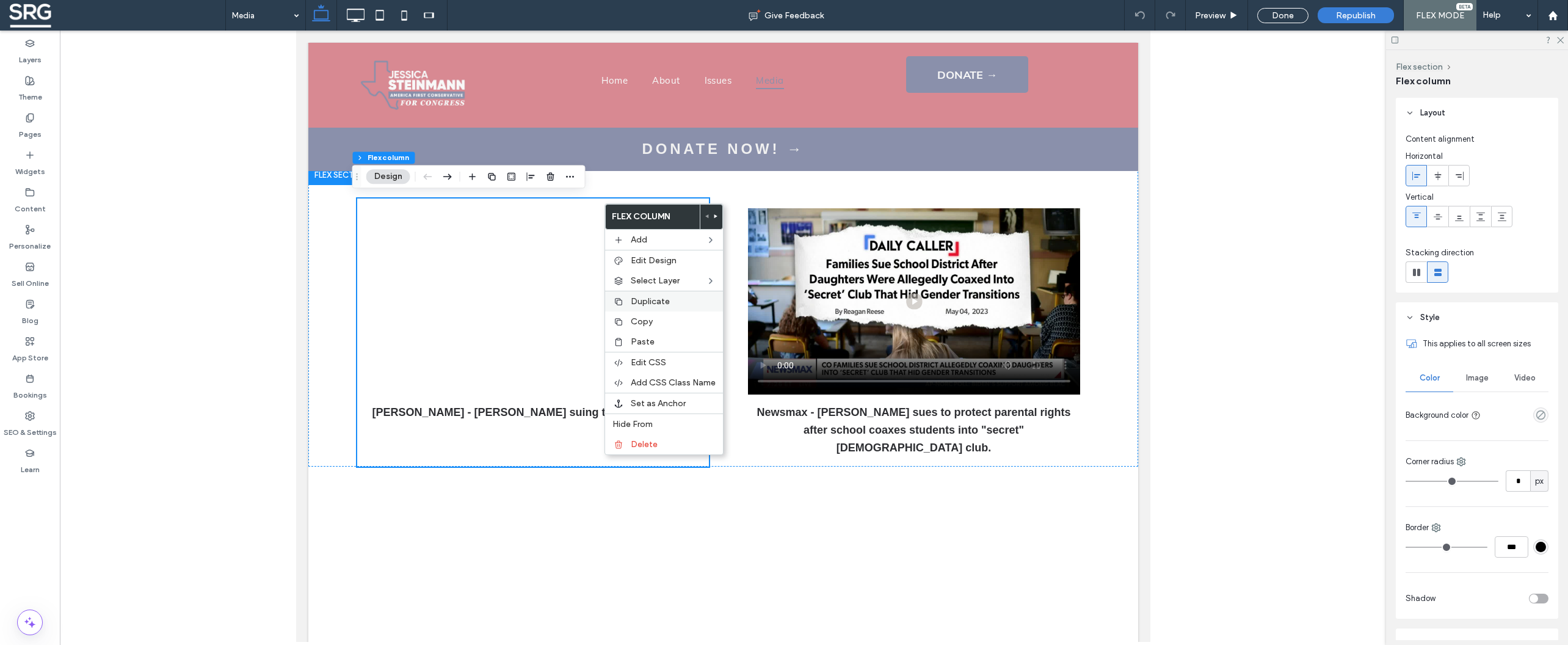
drag, startPoint x: 646, startPoint y: 327, endPoint x: 631, endPoint y: 308, distance: 24.2
click at [646, 327] on span "Copy" at bounding box center [642, 322] width 22 height 10
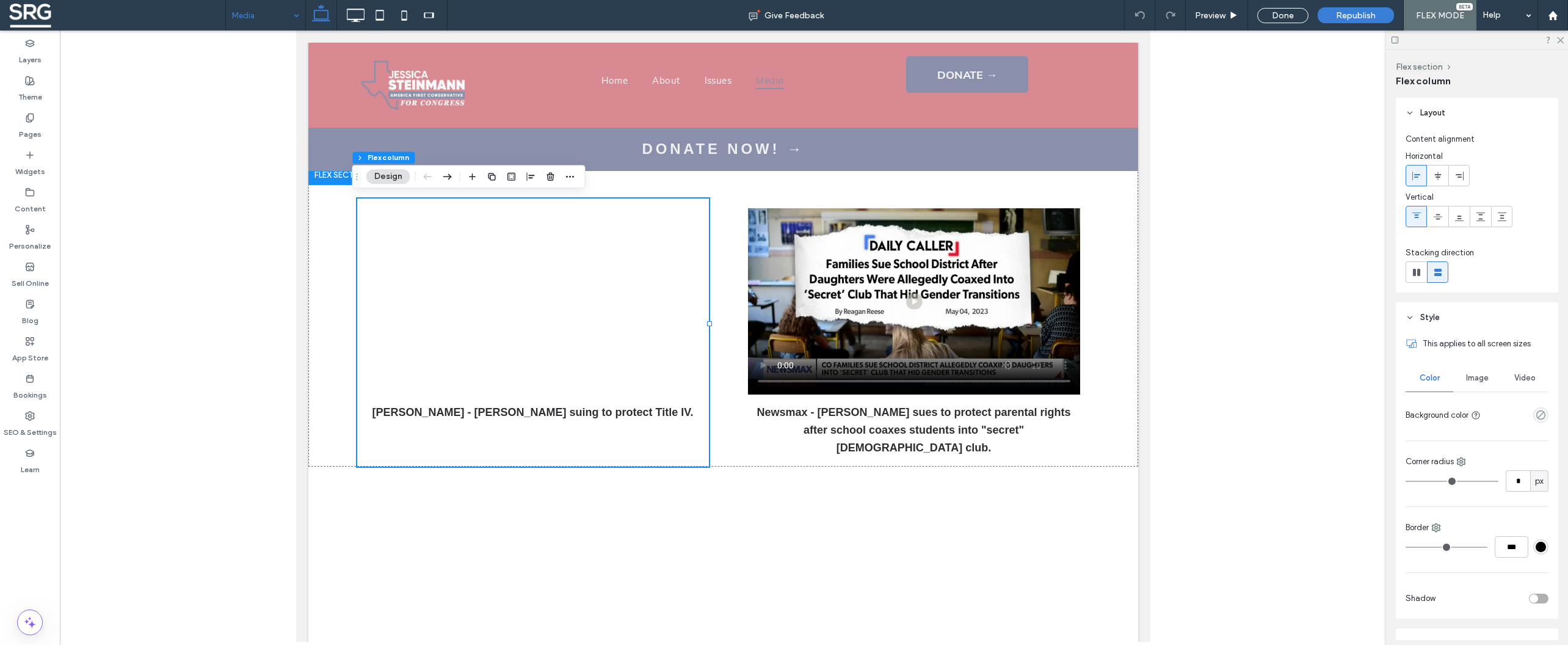
click at [262, 15] on input at bounding box center [262, 15] width 61 height 31
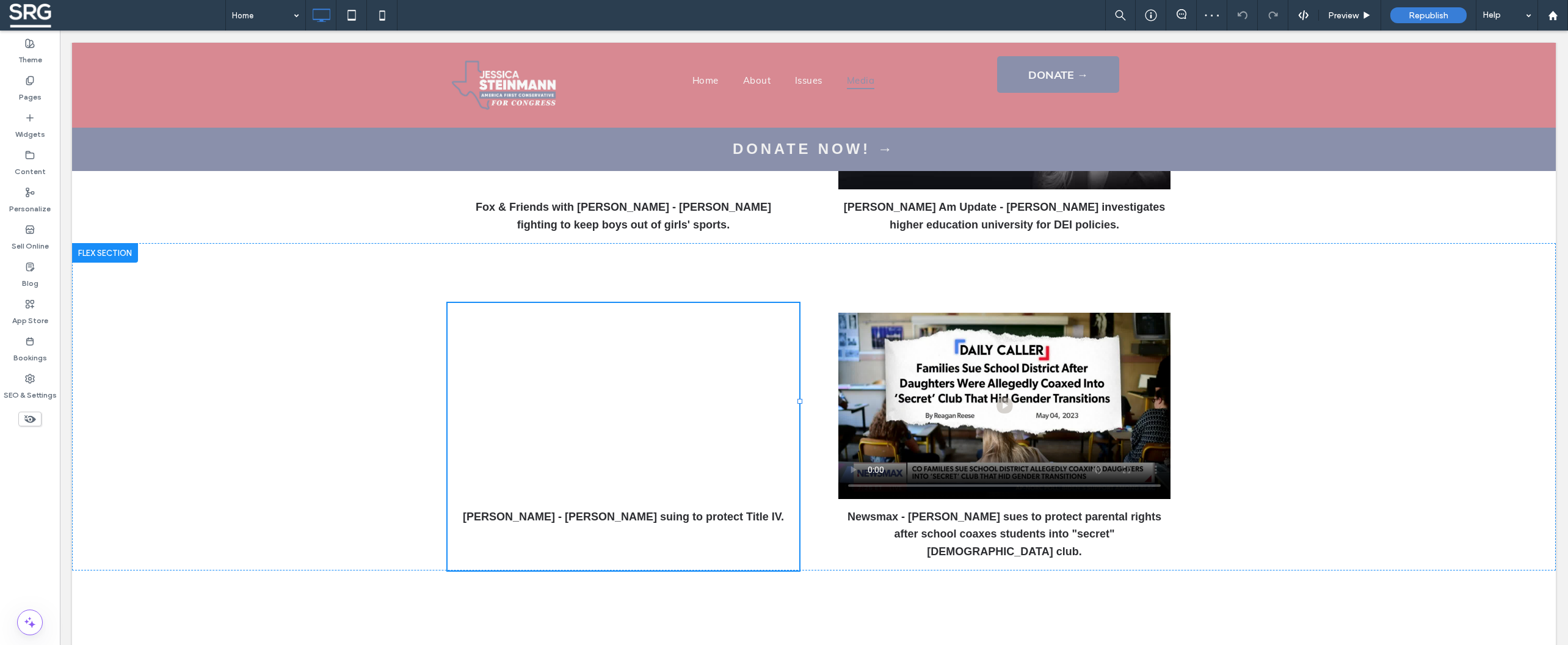
drag, startPoint x: 972, startPoint y: 283, endPoint x: 1098, endPoint y: 346, distance: 140.9
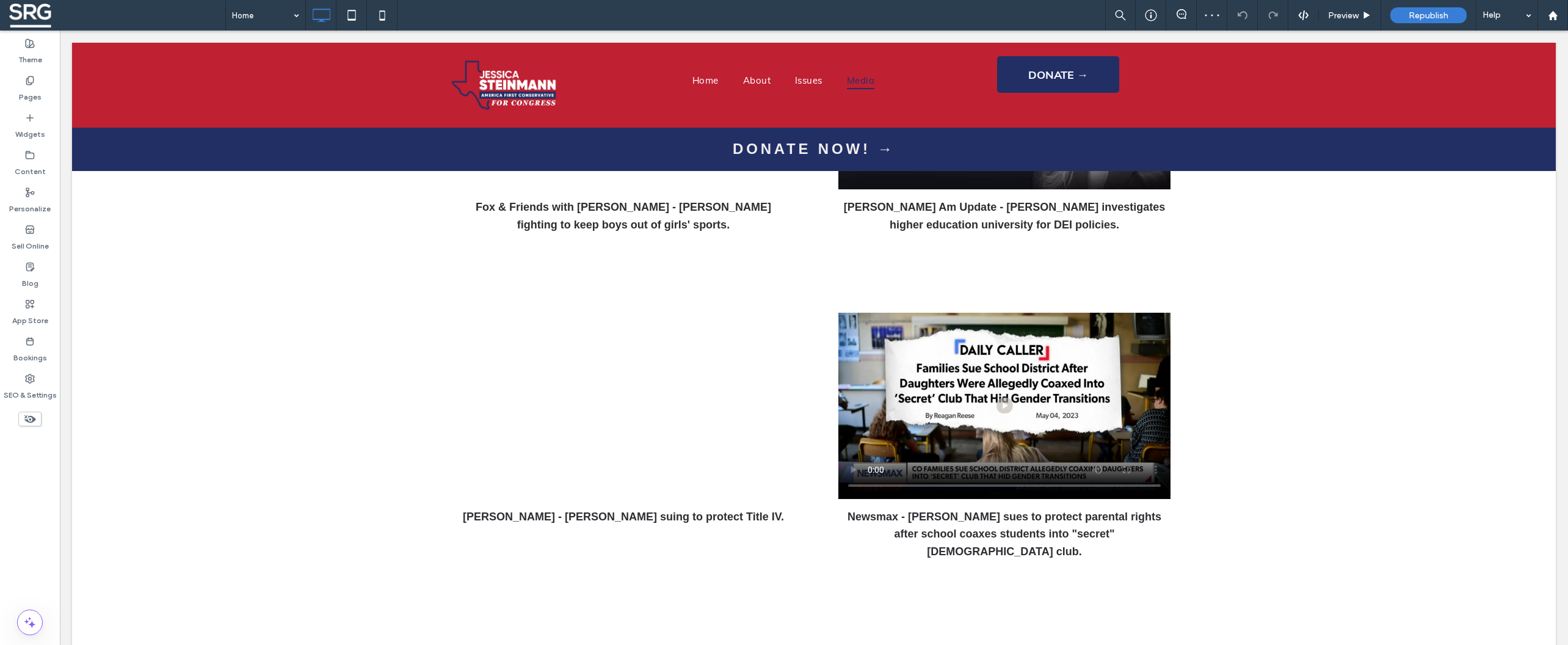
scroll to position [479, 0]
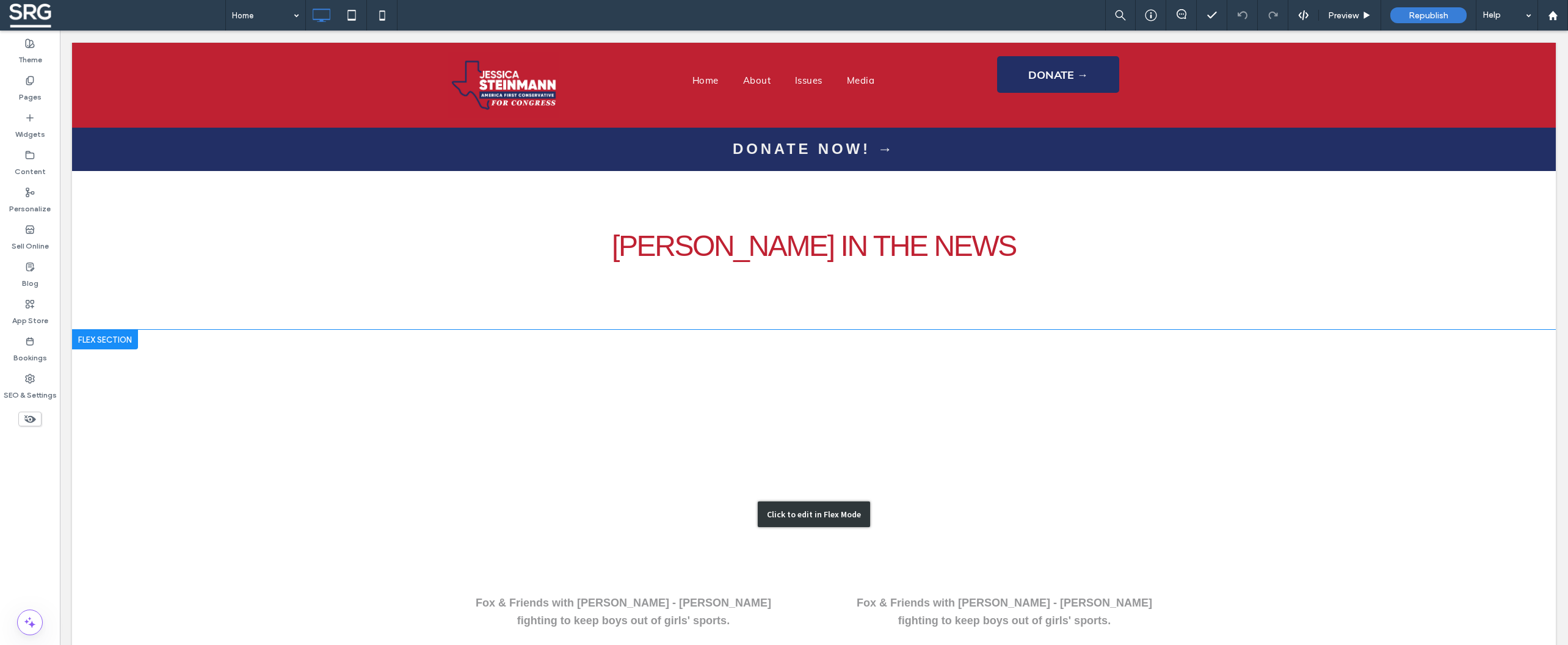
scroll to position [2833, 0]
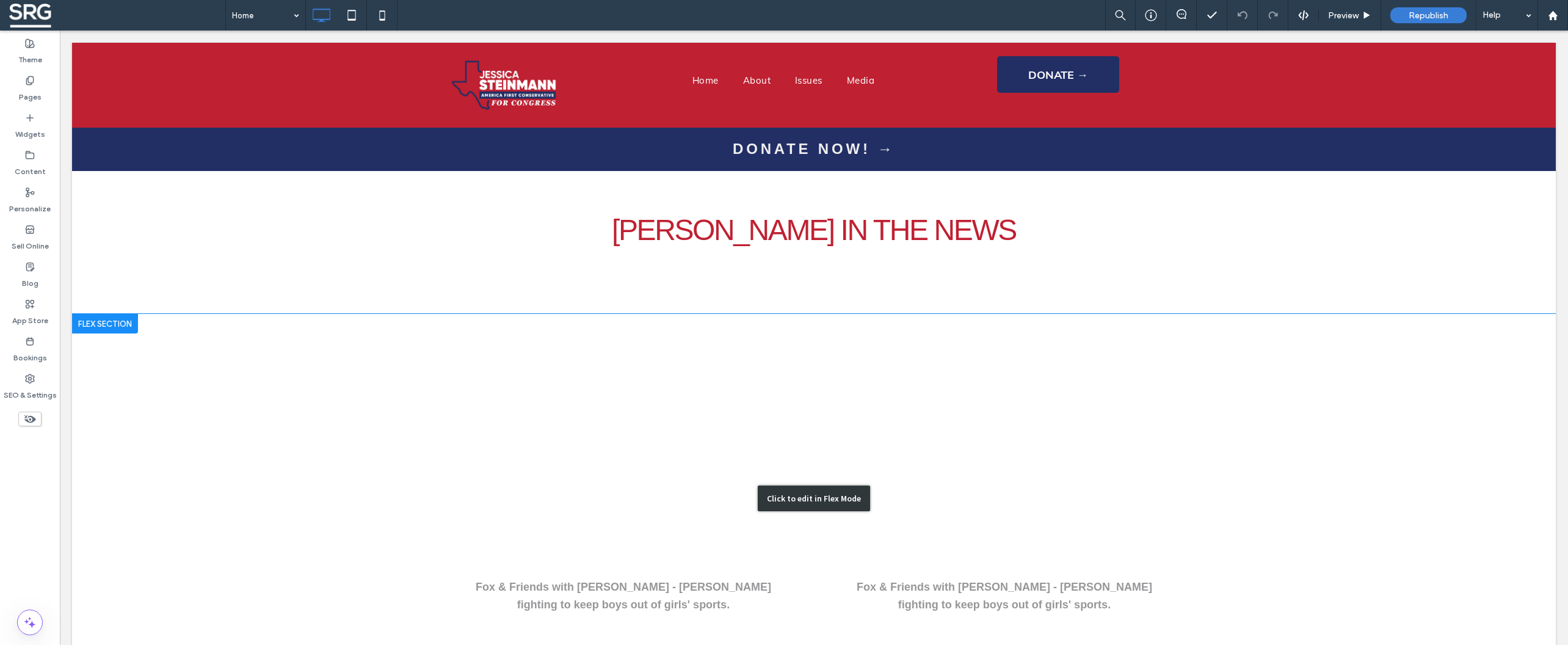
click at [1196, 328] on div "Click to edit in Flex Mode" at bounding box center [814, 498] width 1483 height 369
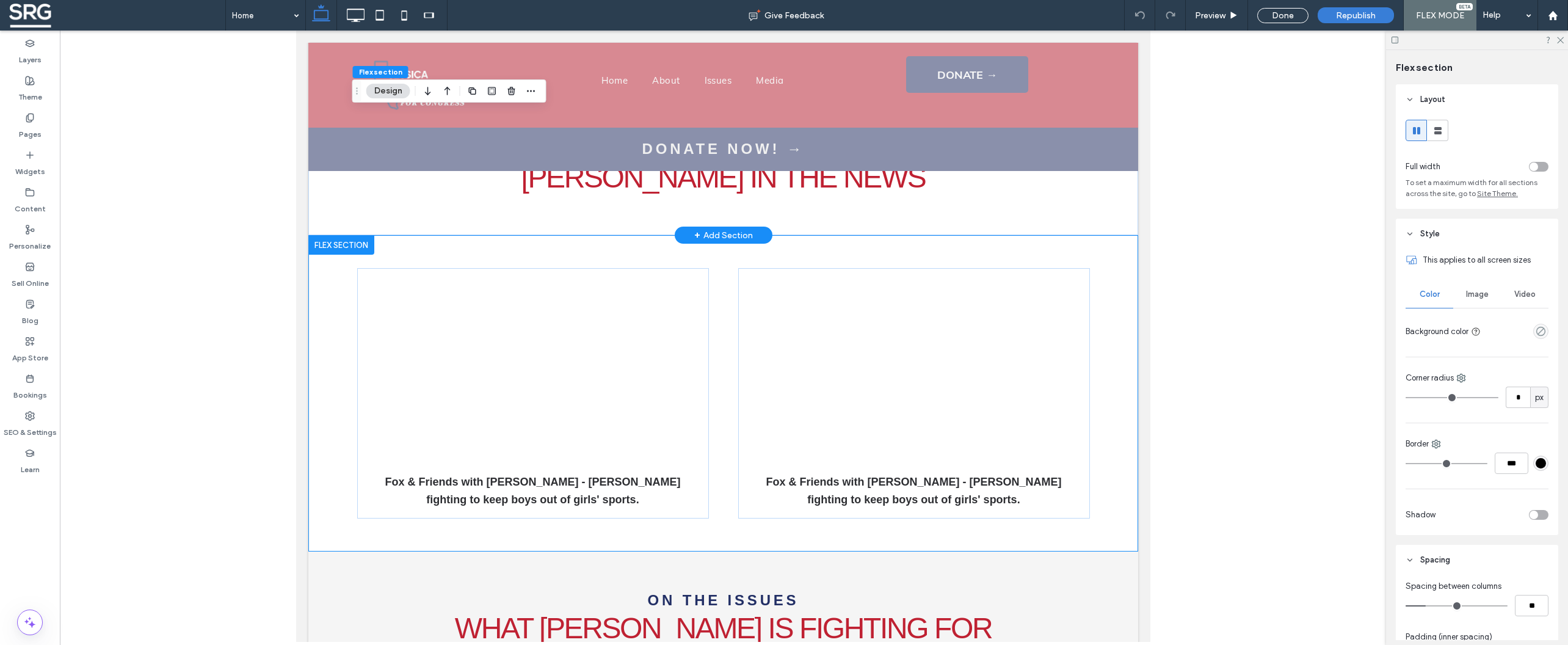
scroll to position [2228, 0]
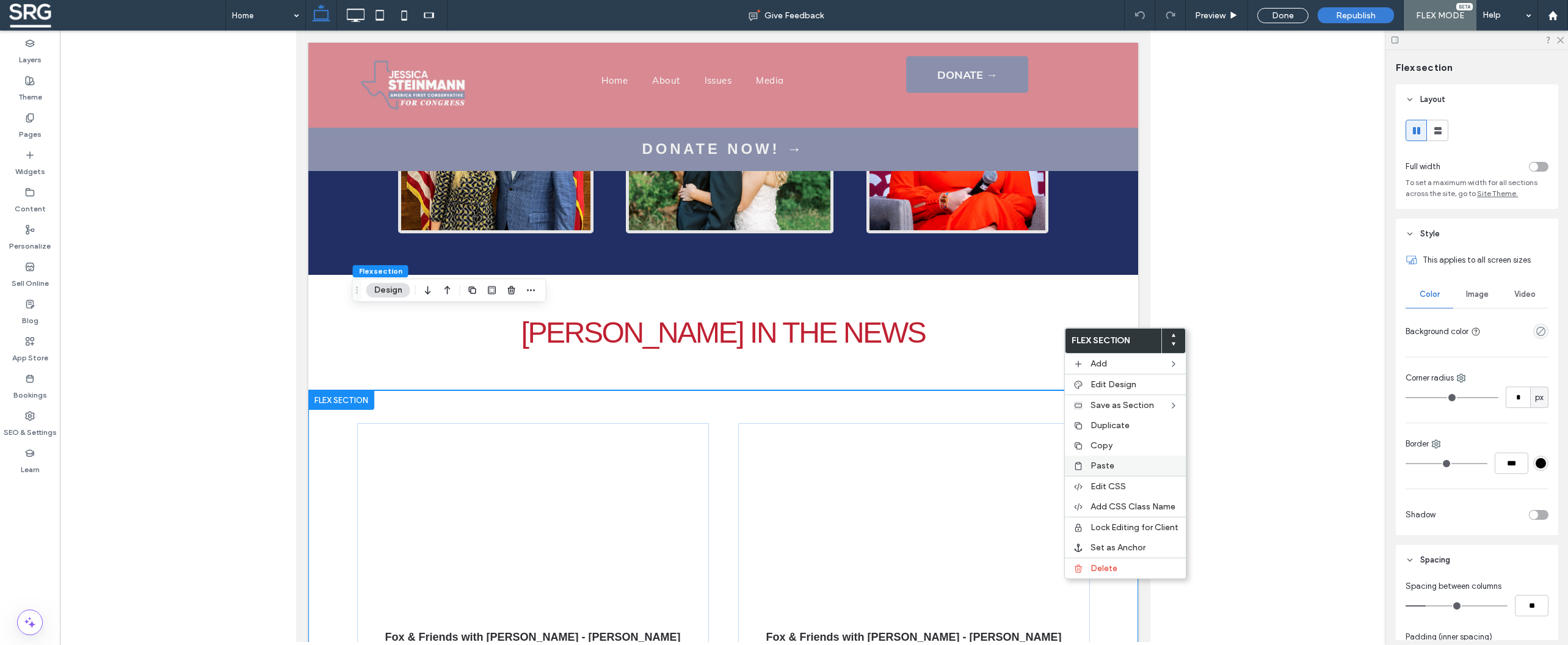
click at [1113, 468] on label "Paste" at bounding box center [1134, 465] width 88 height 10
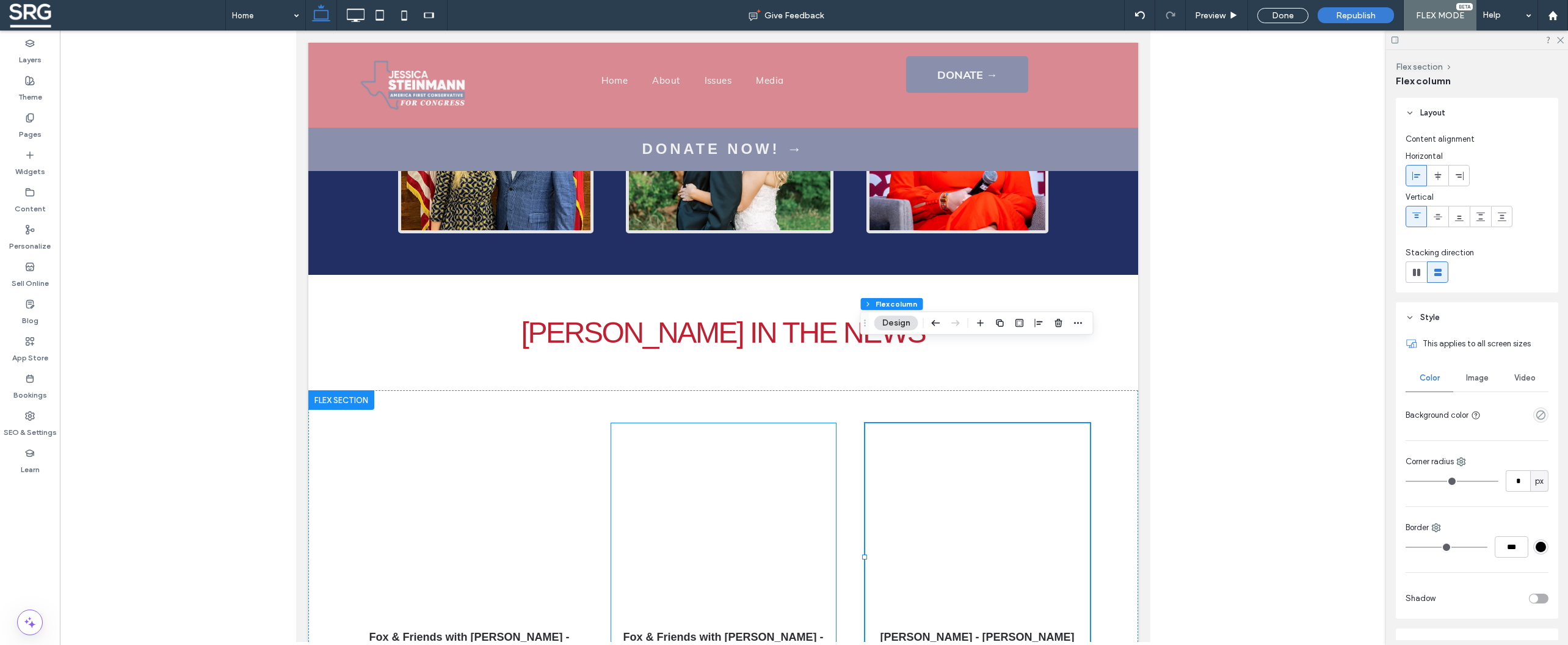
click at [820, 423] on div "Fox & Friends with [PERSON_NAME] - [PERSON_NAME] fighting to keep boys out of g…" at bounding box center [723, 557] width 225 height 268
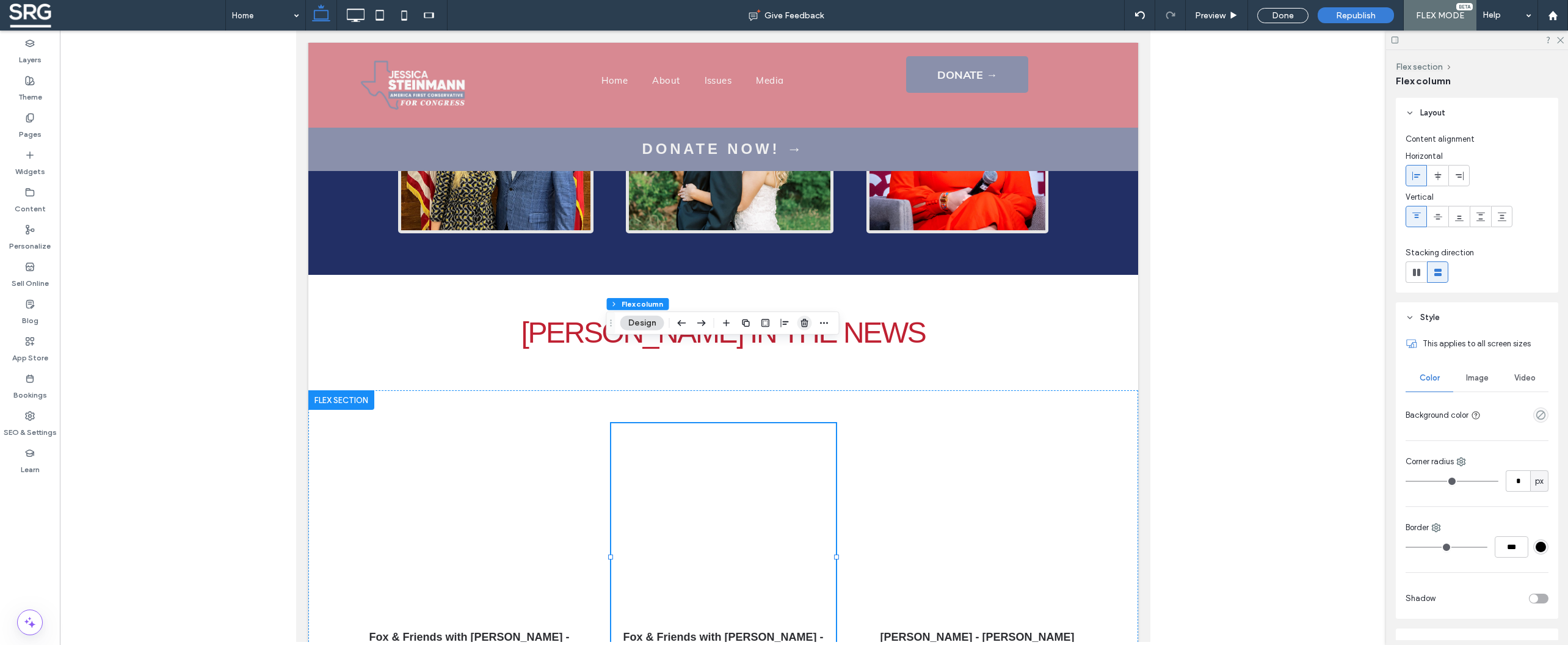
click at [808, 325] on icon "button" at bounding box center [804, 322] width 9 height 9
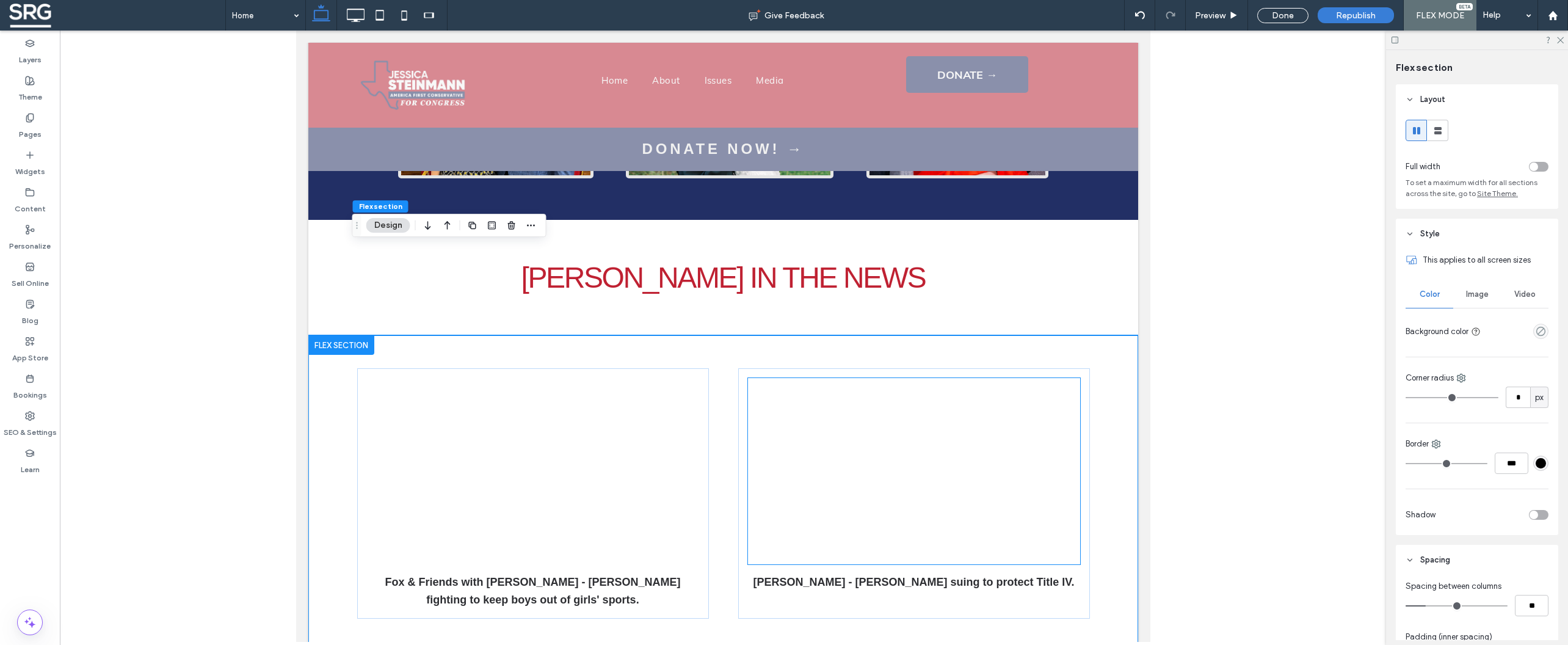
scroll to position [2296, 0]
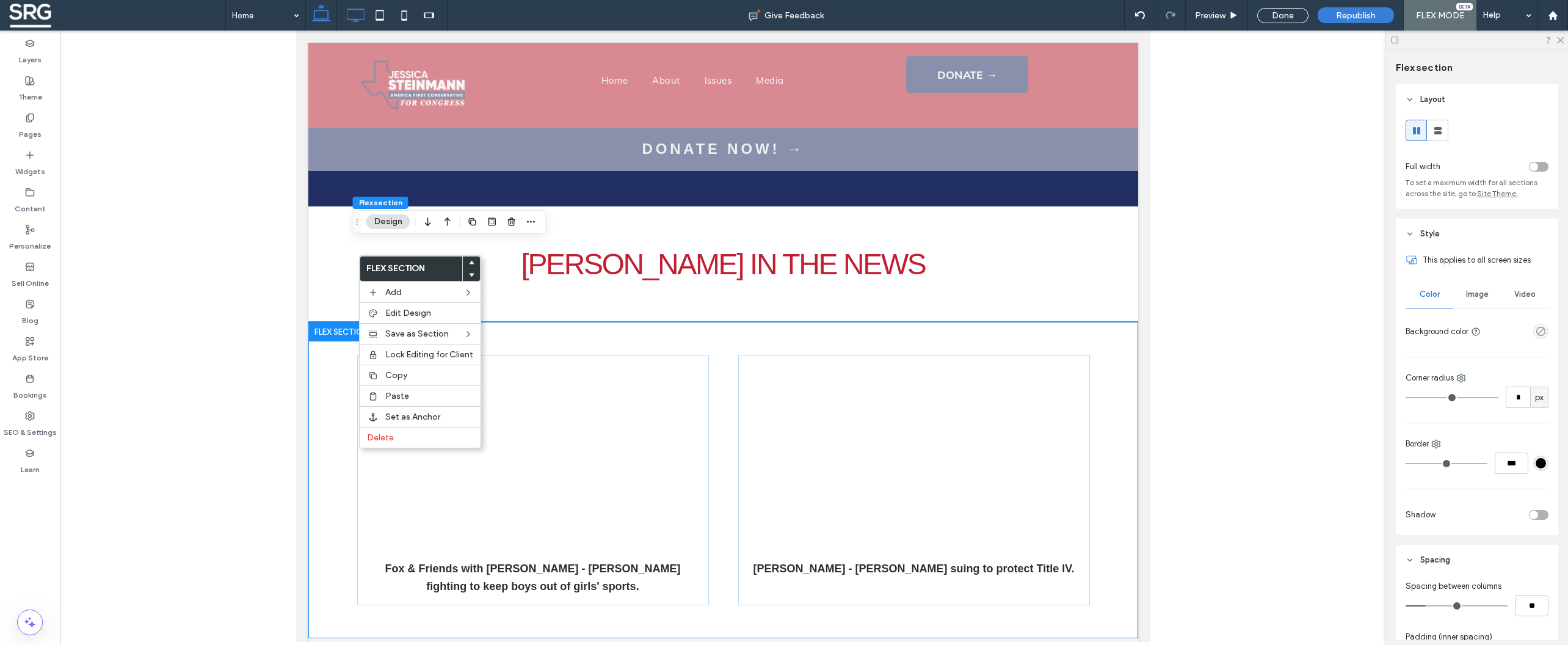
click at [363, 15] on icon at bounding box center [355, 15] width 25 height 25
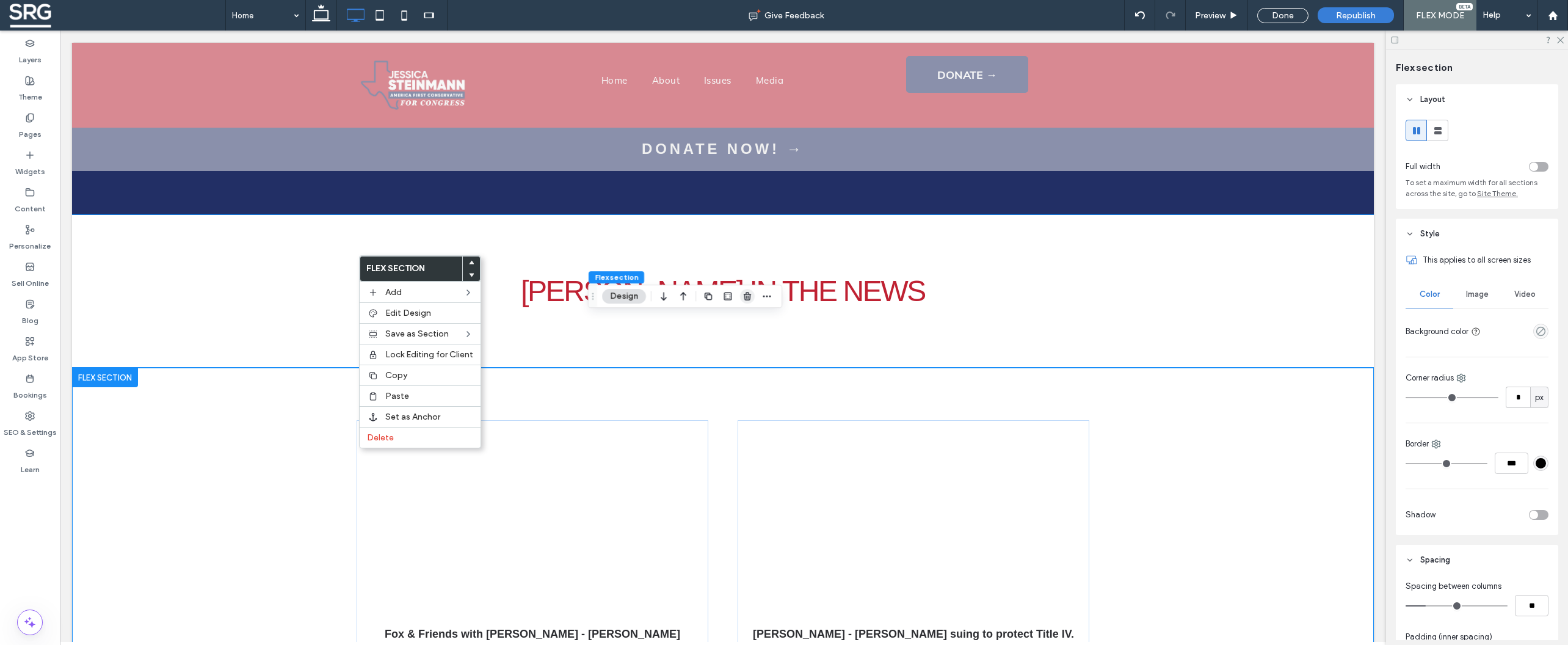
scroll to position [2745, 0]
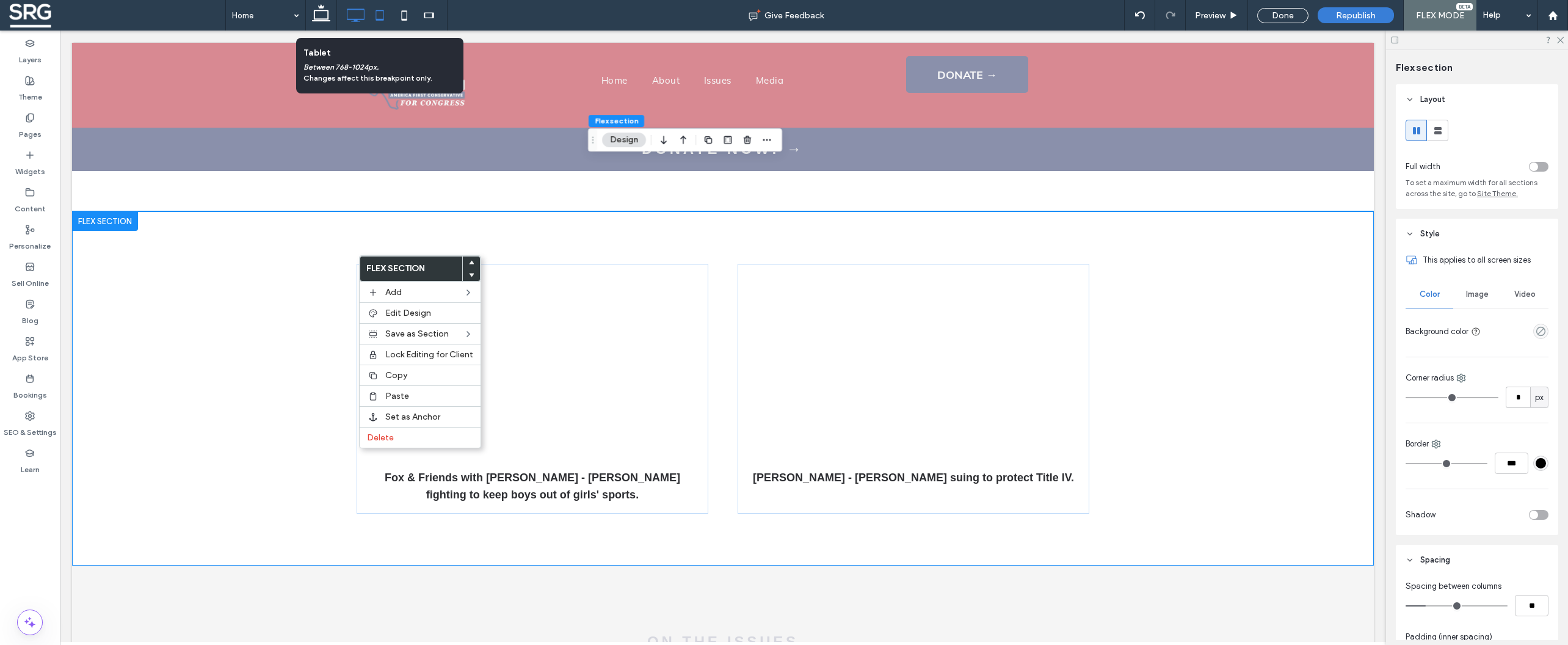
click at [388, 16] on icon at bounding box center [380, 15] width 25 height 25
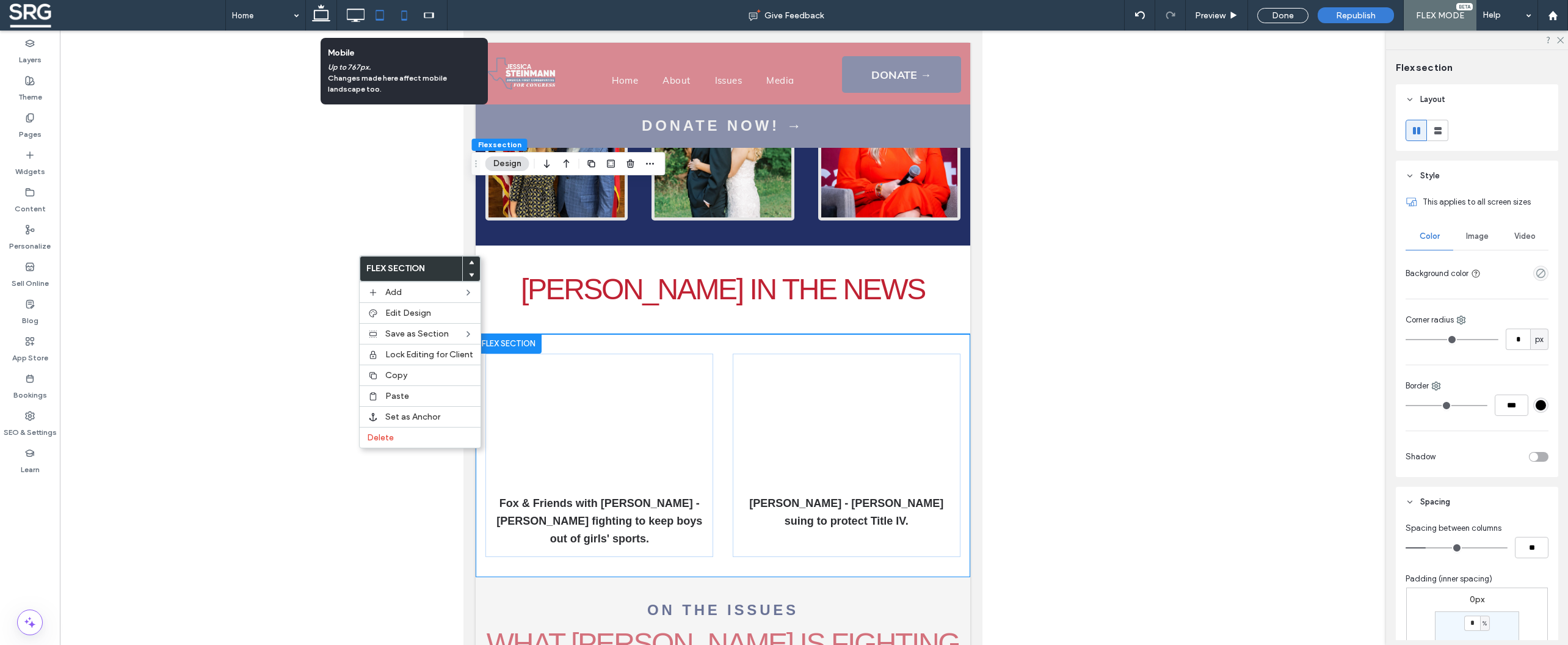
click at [405, 16] on icon at bounding box center [404, 15] width 25 height 25
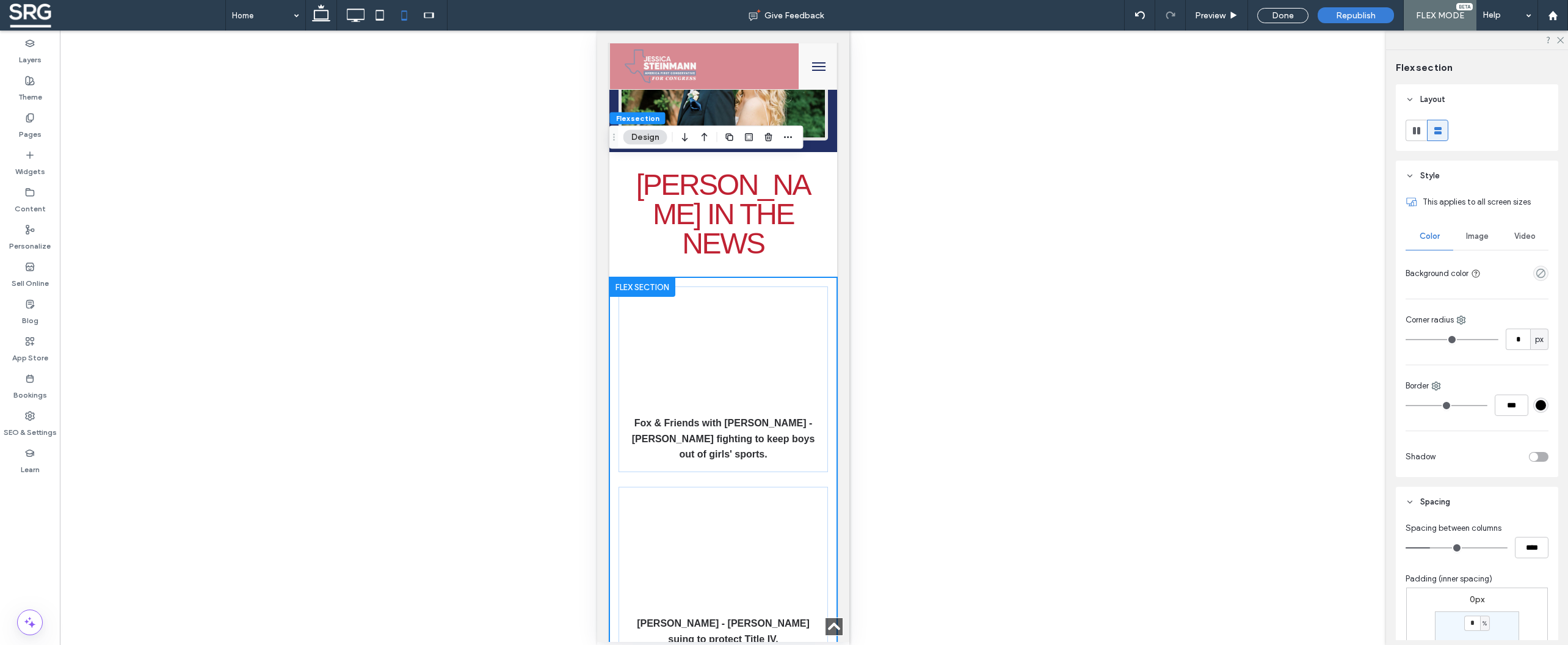
scroll to position [3761, 0]
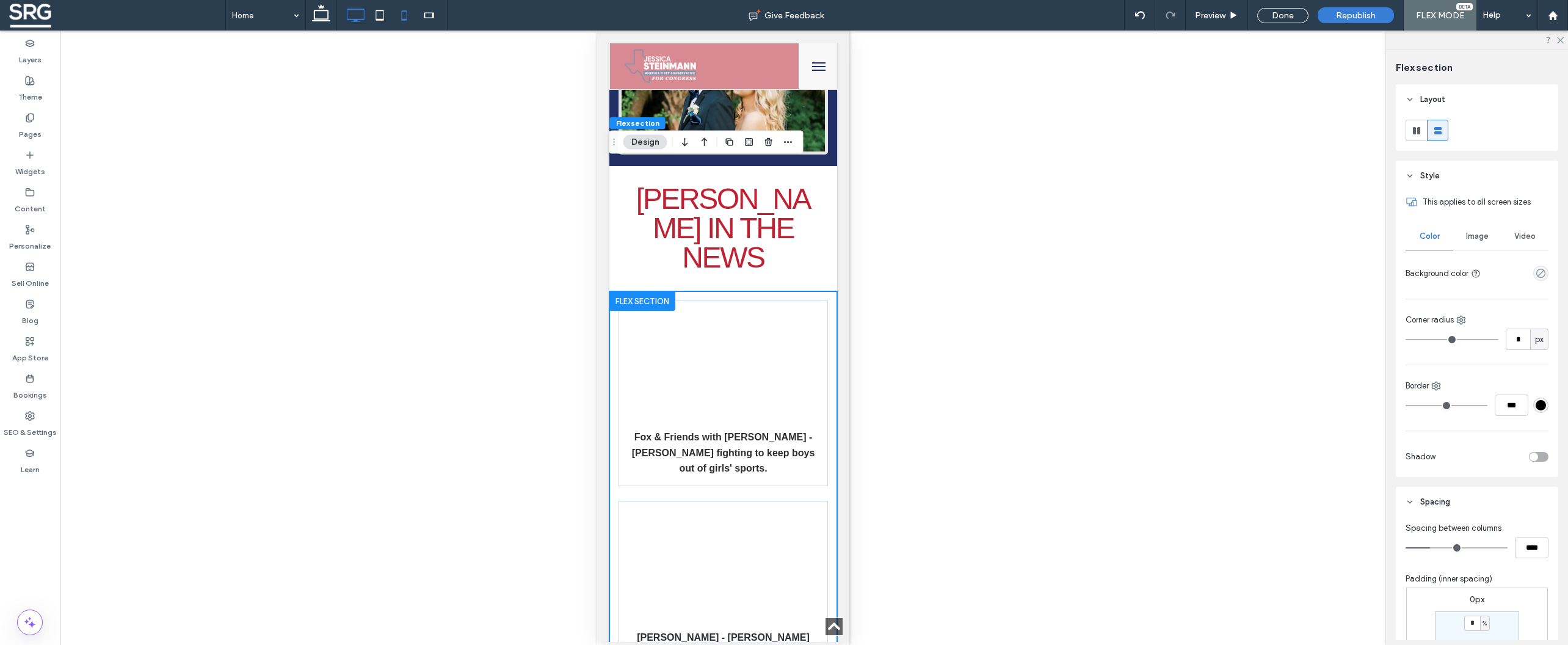
click at [362, 9] on icon at bounding box center [355, 15] width 25 height 25
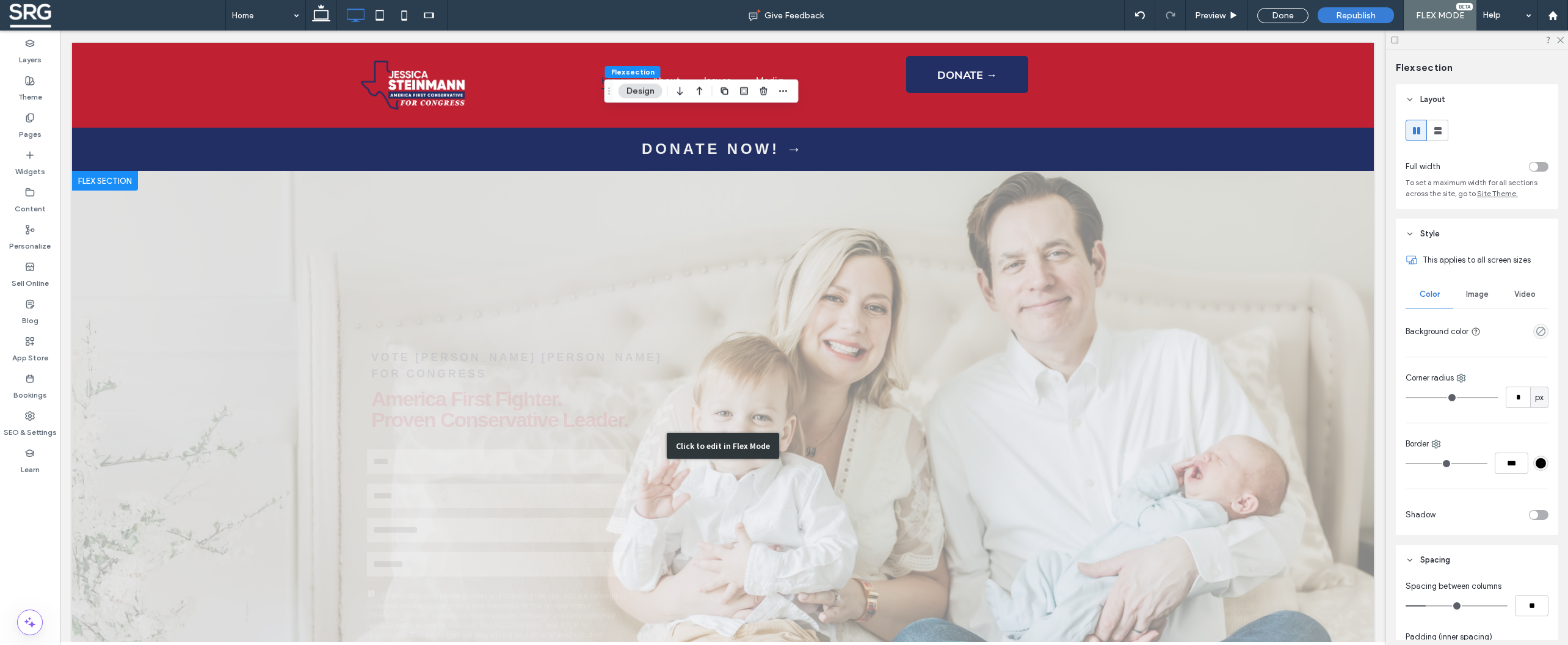
scroll to position [0, 0]
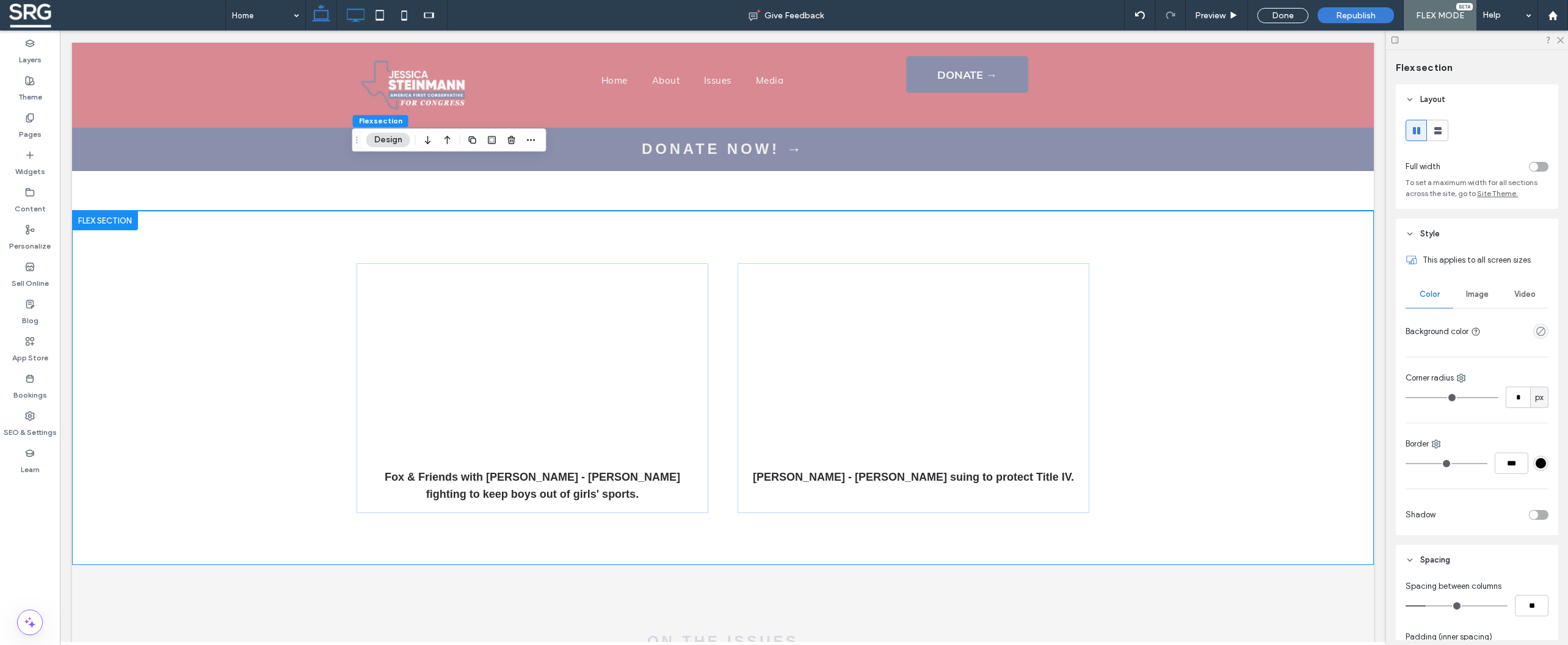
click at [328, 15] on use at bounding box center [321, 13] width 18 height 17
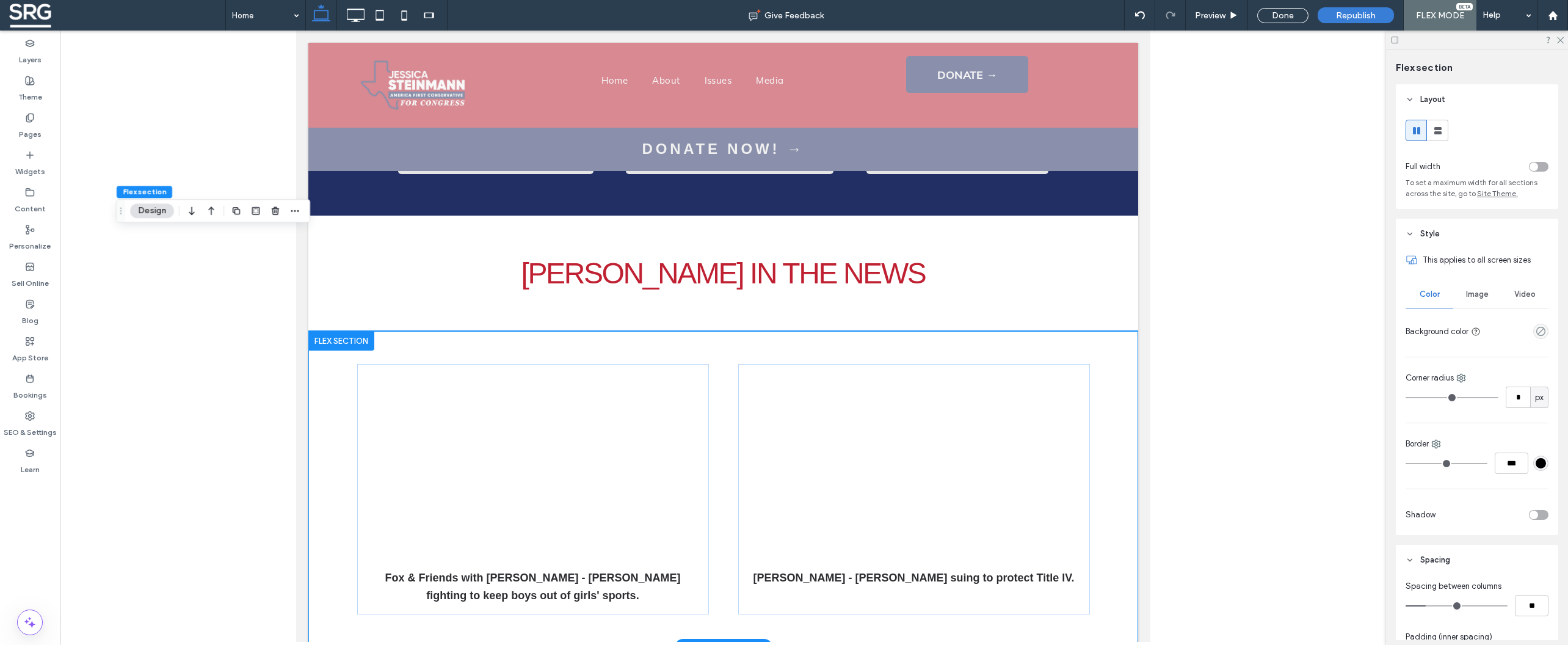
scroll to position [2279, 0]
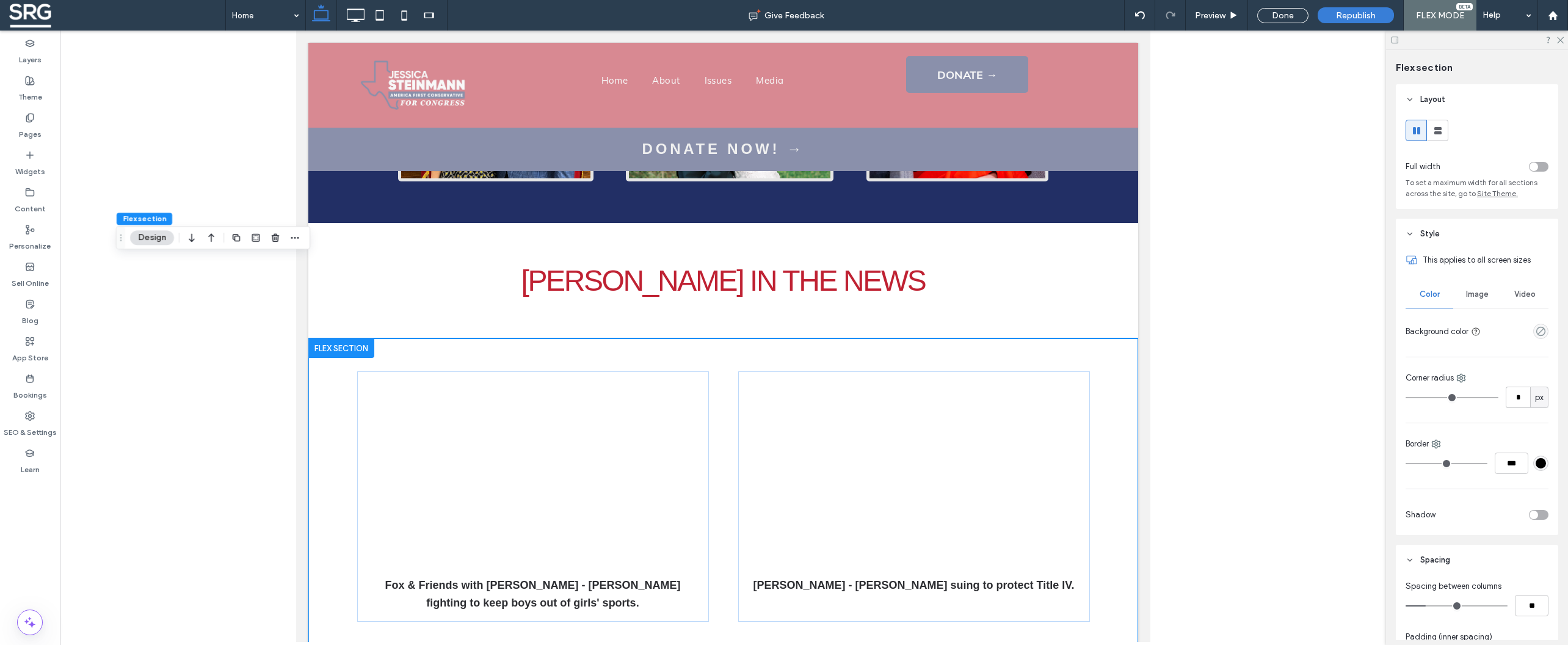
click at [368, 338] on div at bounding box center [340, 347] width 66 height 20
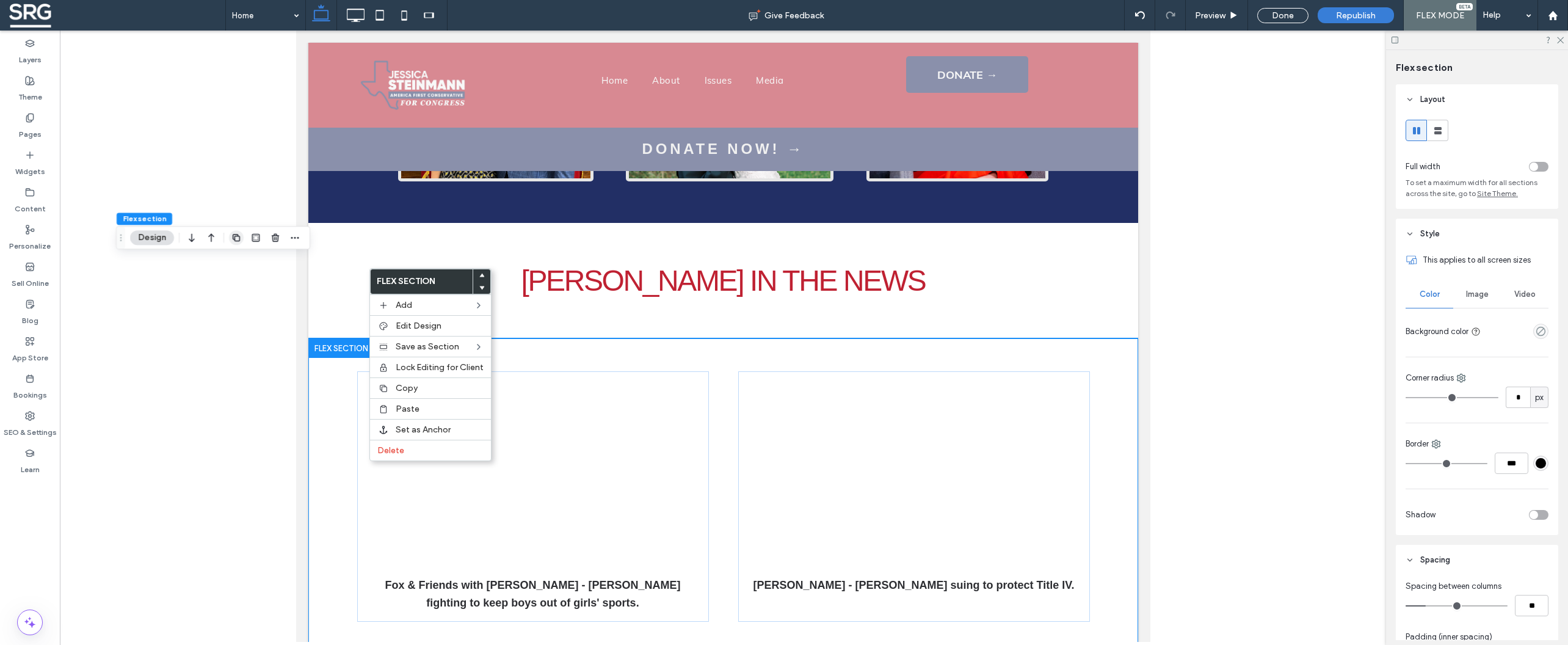
click at [238, 238] on icon "button" at bounding box center [236, 237] width 9 height 9
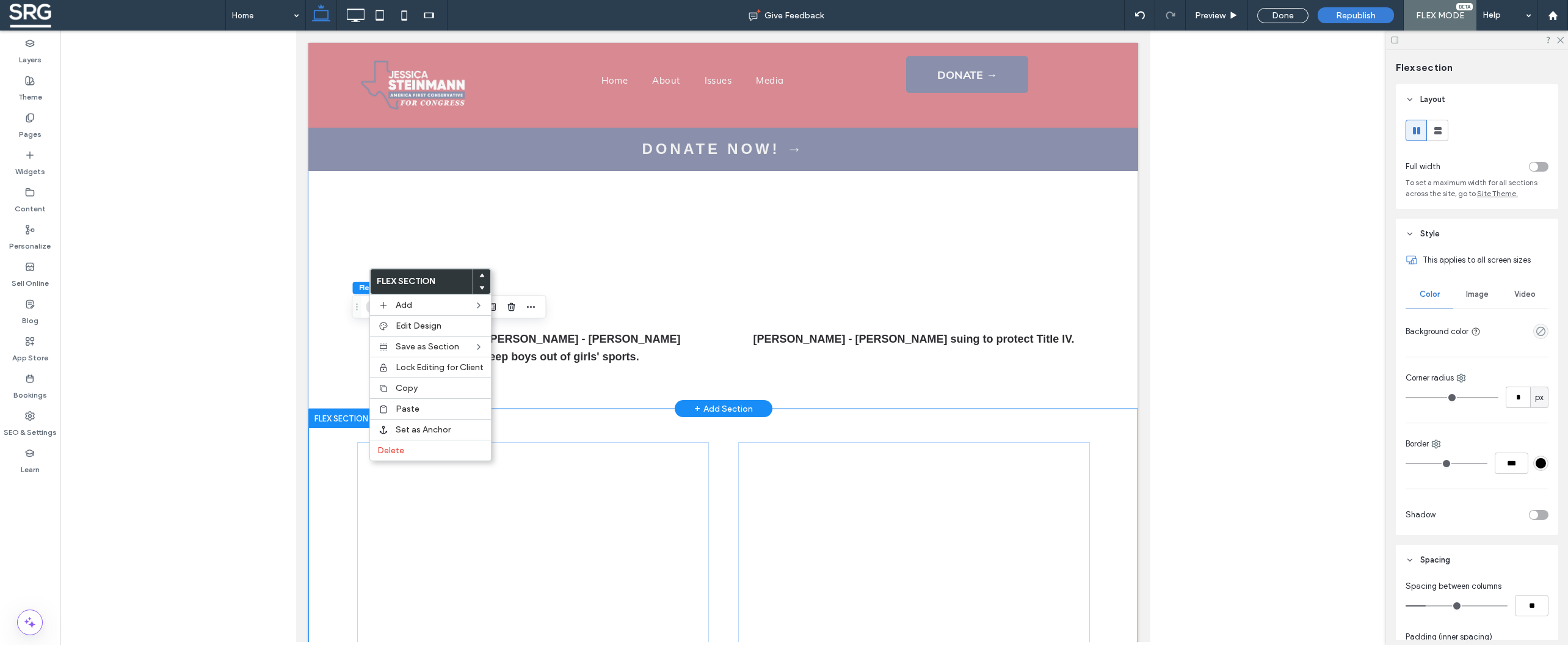
scroll to position [2524, 0]
click at [291, 15] on div "Home" at bounding box center [265, 15] width 80 height 31
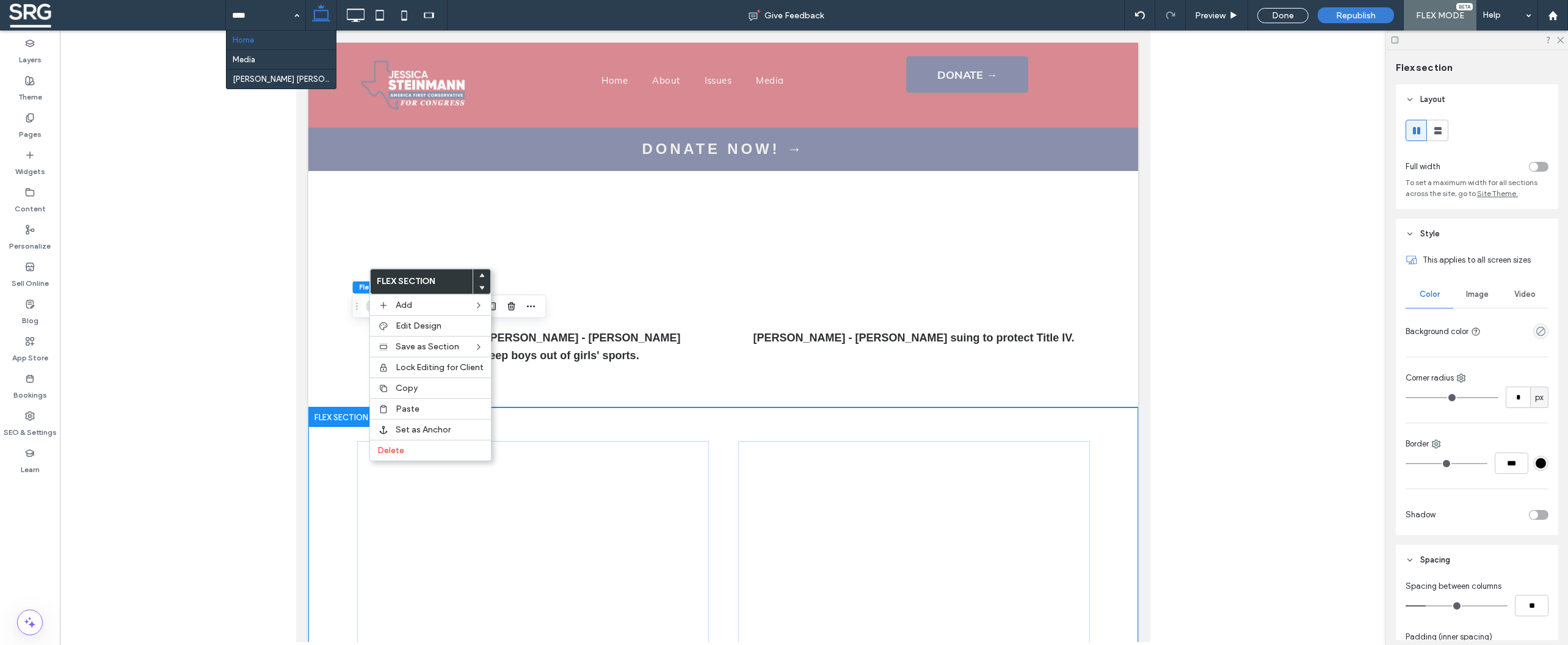
drag, startPoint x: 242, startPoint y: 65, endPoint x: 766, endPoint y: 251, distance: 556.0
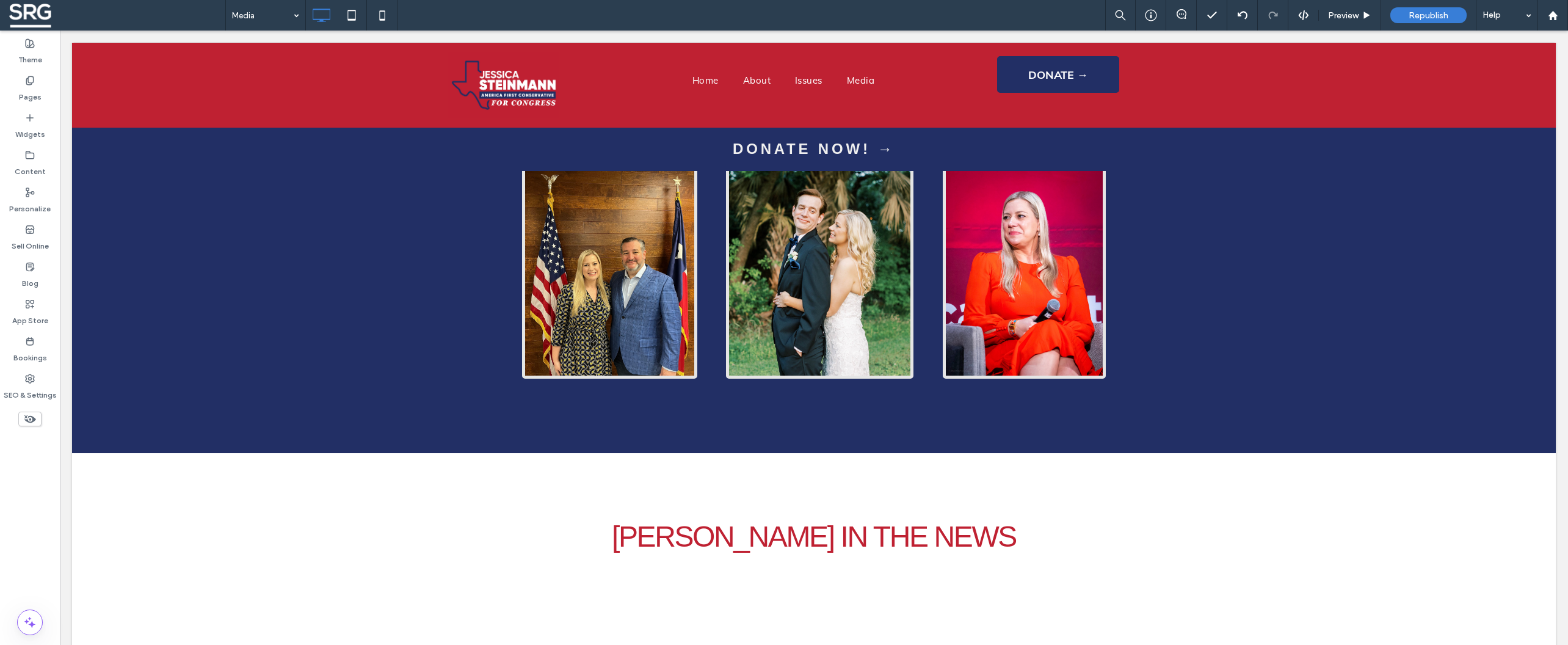
scroll to position [3063, 0]
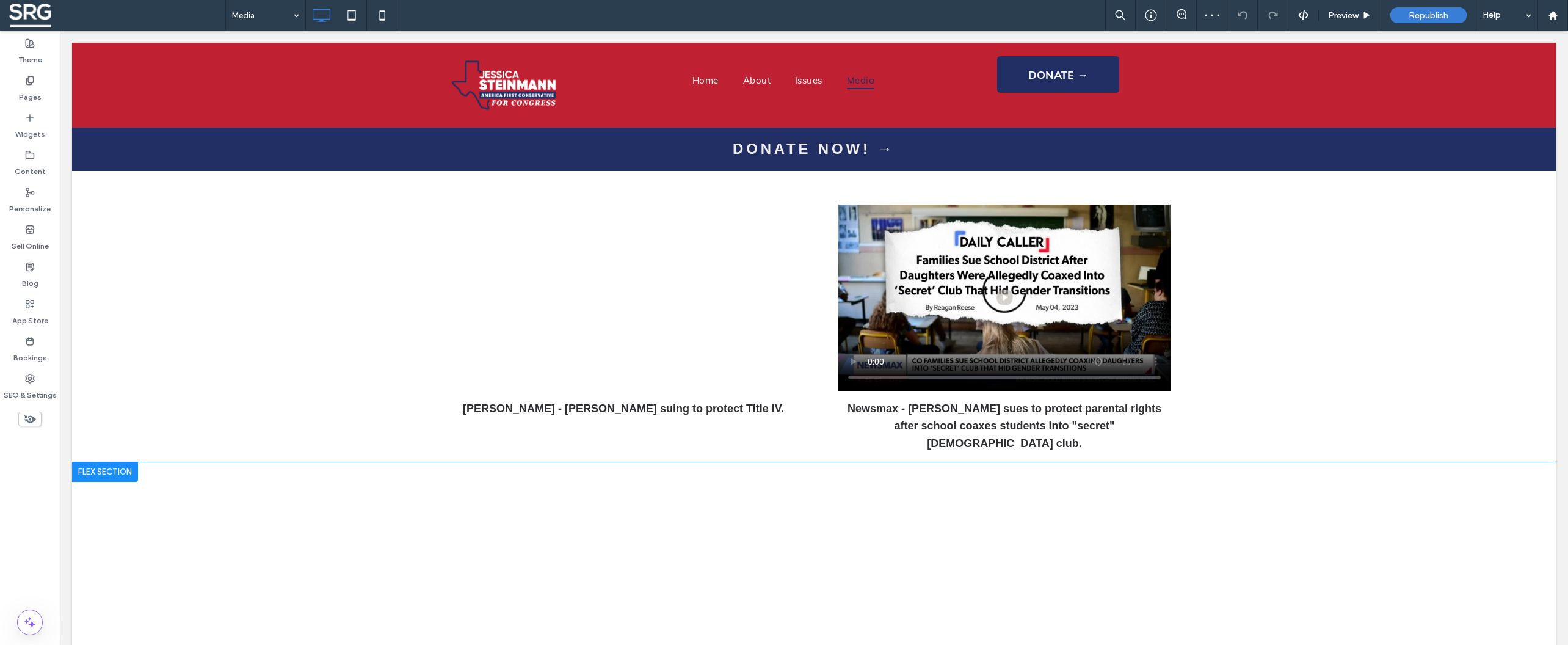
scroll to position [654, 0]
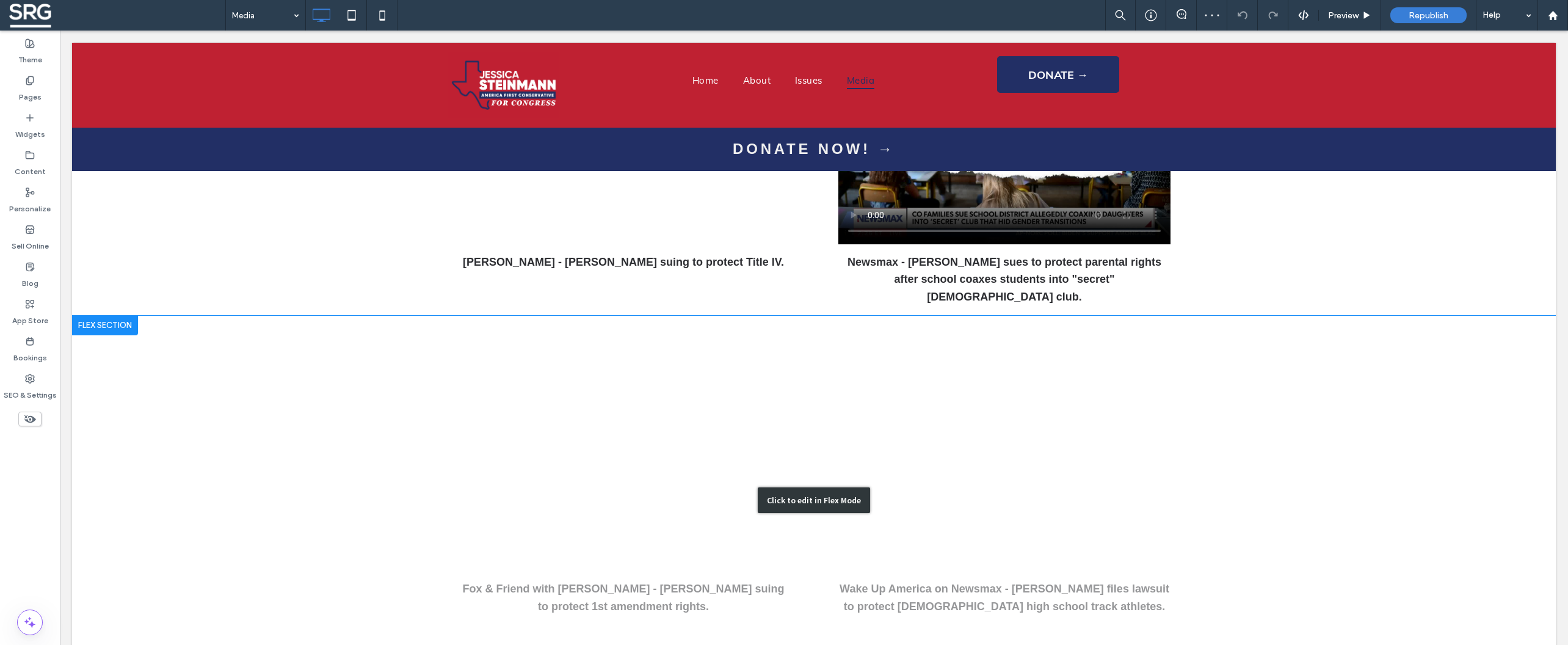
click at [767, 351] on div "Click to edit in Flex Mode" at bounding box center [814, 500] width 1483 height 369
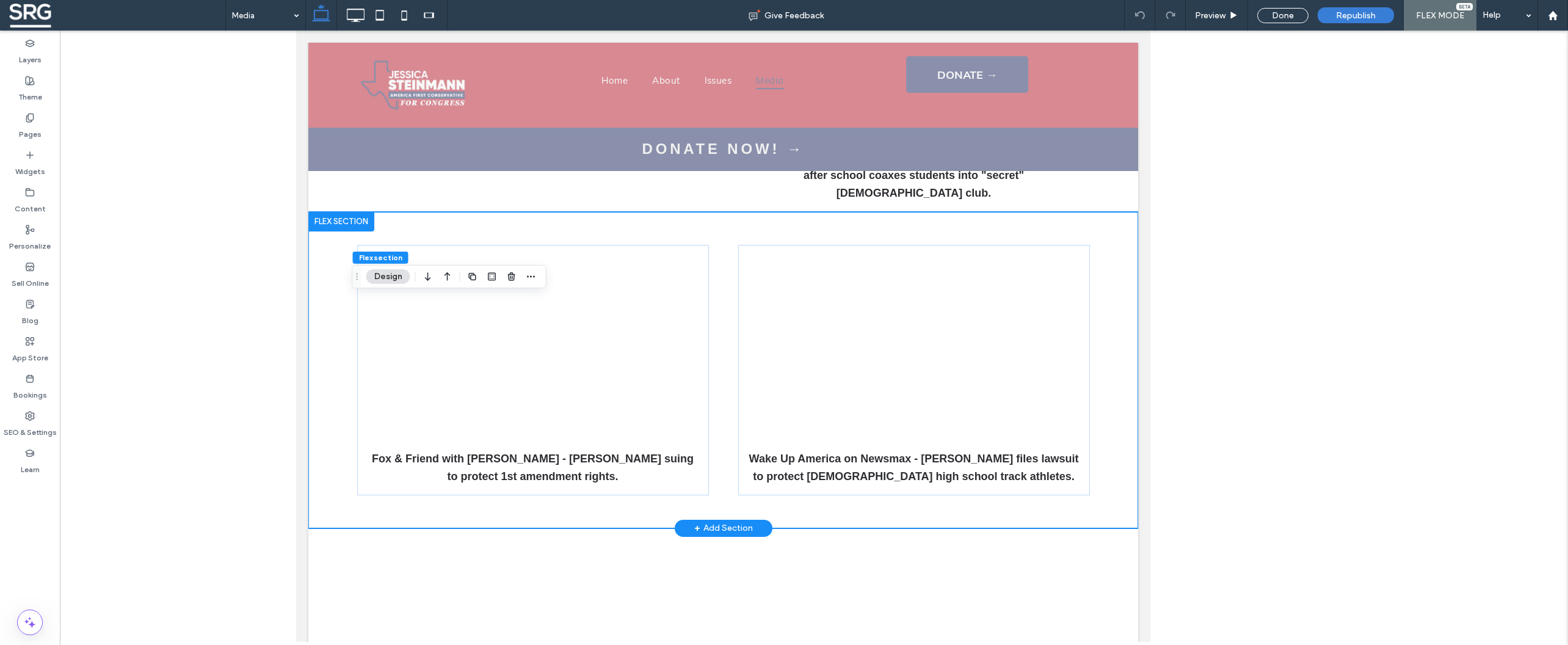
scroll to position [550, 0]
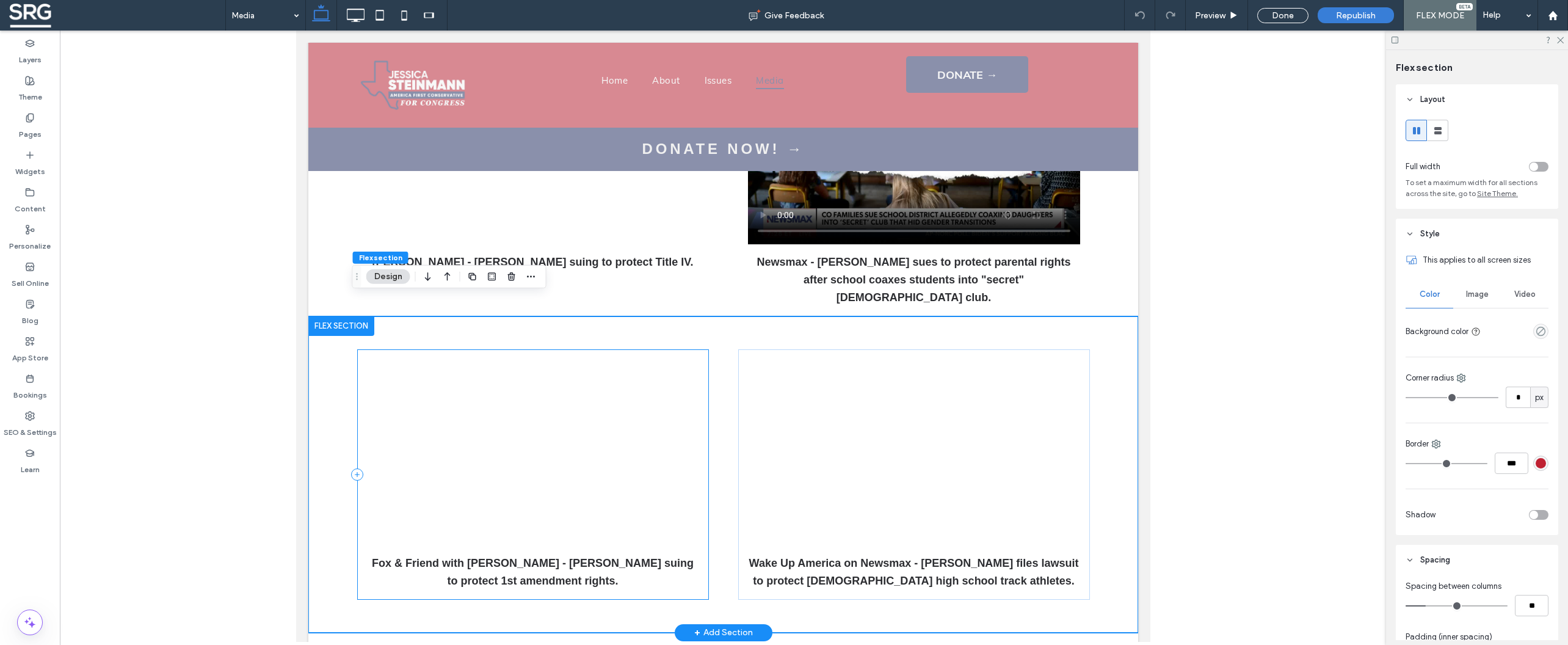
click at [658, 349] on div "Fox & Friend with [PERSON_NAME] - [PERSON_NAME] suing to protect 1st amendment …" at bounding box center [532, 474] width 352 height 251
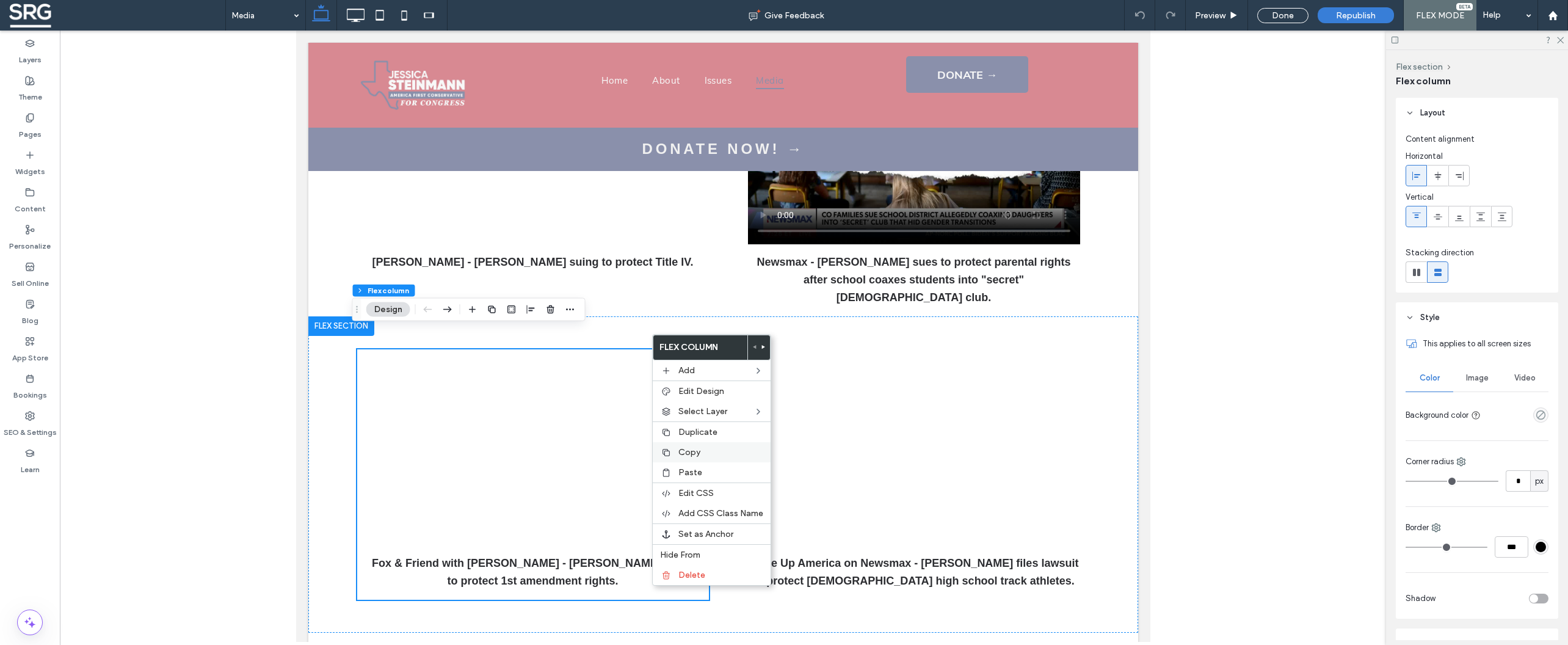
click at [699, 458] on span "Copy" at bounding box center [689, 452] width 22 height 10
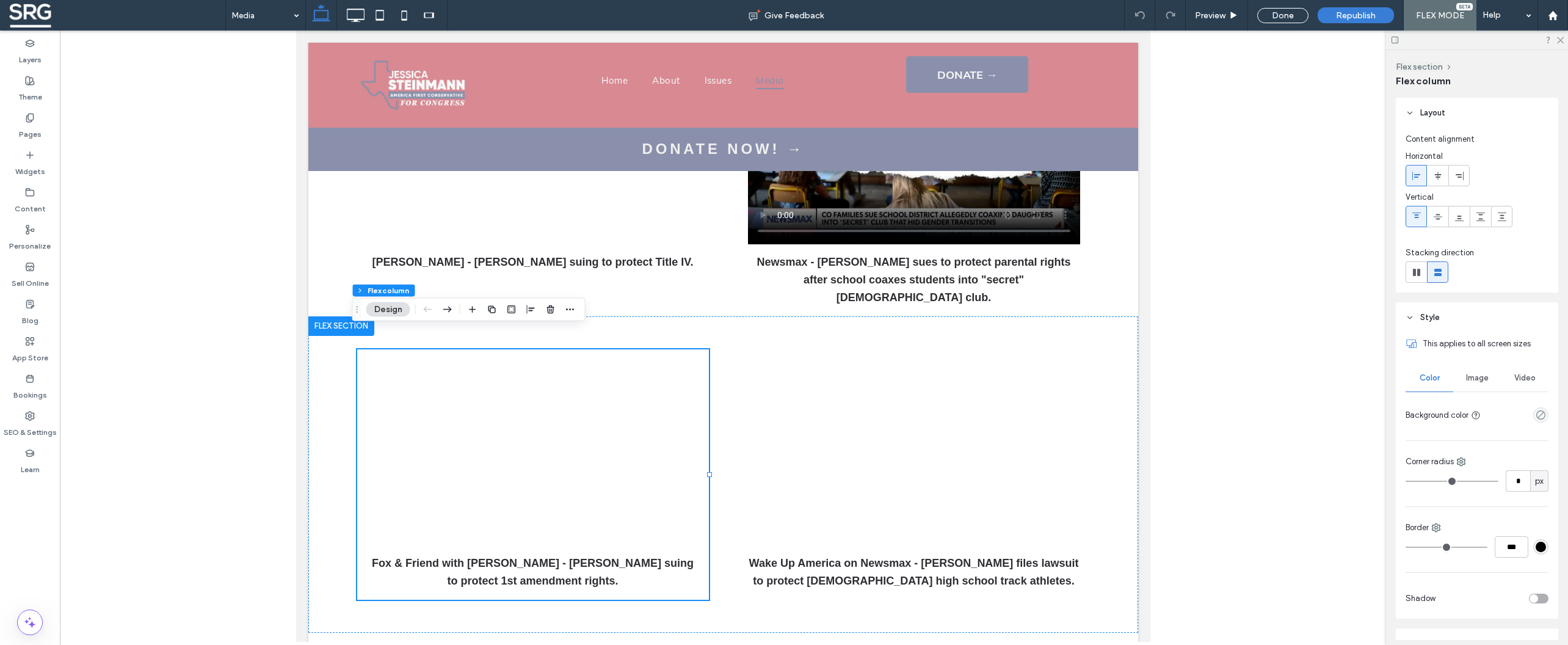
click at [280, 18] on div at bounding box center [784, 322] width 1568 height 645
click at [268, 19] on div at bounding box center [784, 322] width 1568 height 645
click at [293, 12] on div at bounding box center [784, 322] width 1568 height 645
click at [295, 16] on div at bounding box center [784, 322] width 1568 height 645
click at [248, 165] on div at bounding box center [784, 322] width 1568 height 645
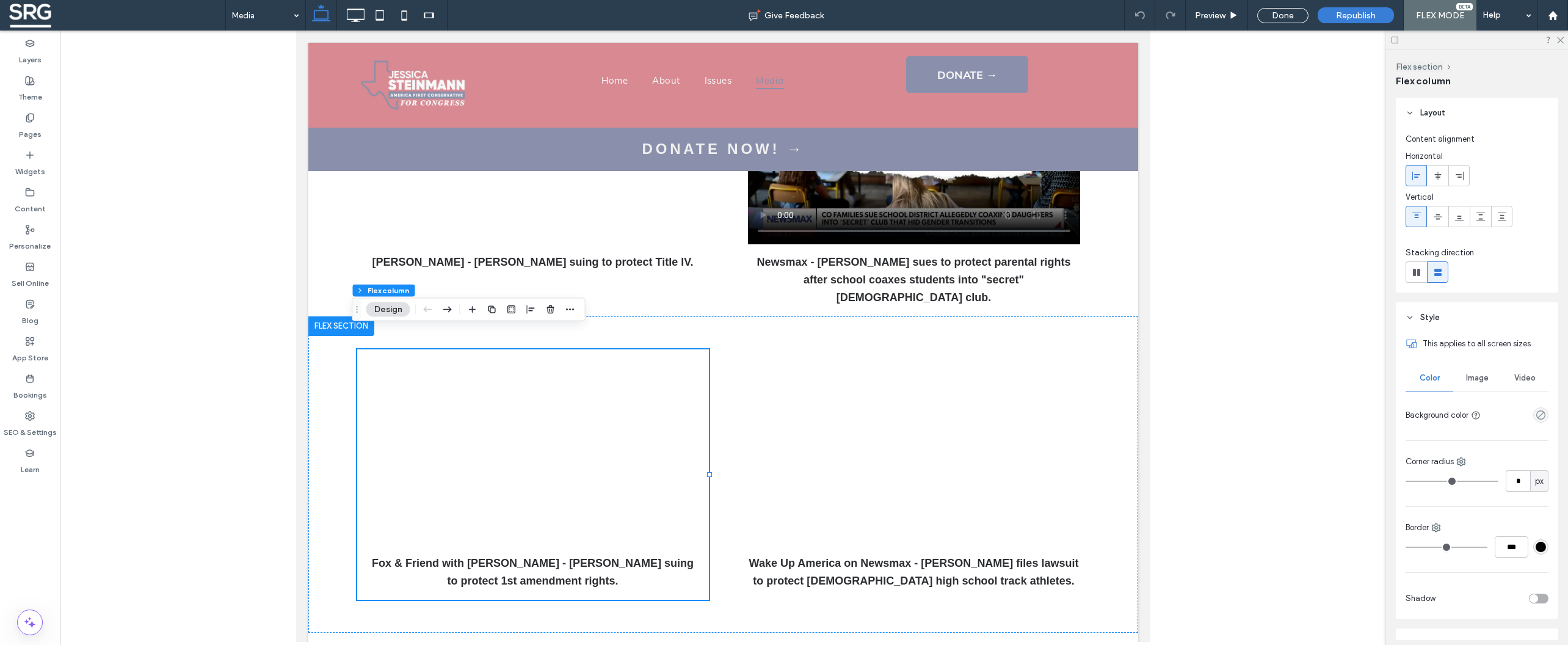
click at [251, 108] on div at bounding box center [784, 322] width 1568 height 645
drag, startPoint x: 265, startPoint y: 102, endPoint x: 259, endPoint y: 92, distance: 11.7
click at [265, 102] on div at bounding box center [784, 322] width 1568 height 645
click at [295, 15] on div at bounding box center [784, 322] width 1568 height 645
click at [252, 21] on div at bounding box center [784, 322] width 1568 height 645
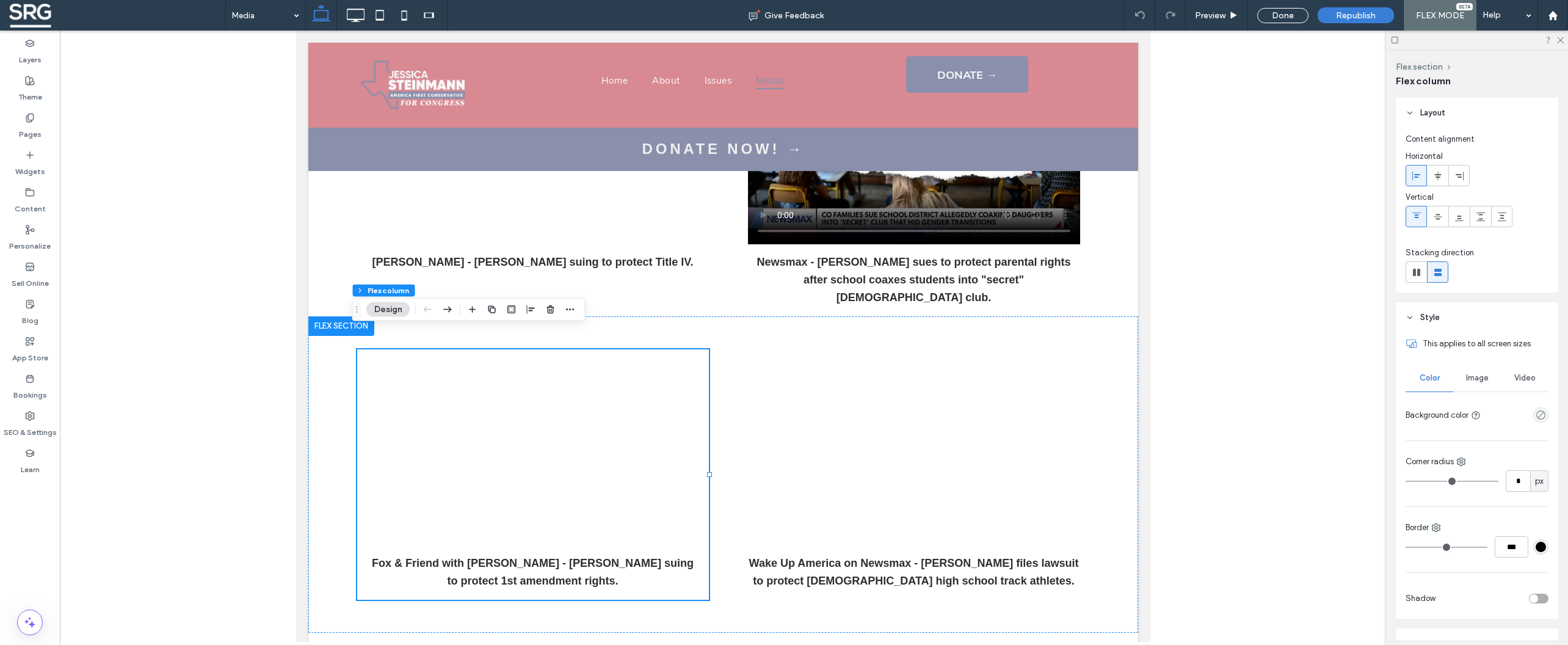
click at [1293, 22] on div at bounding box center [784, 322] width 1568 height 645
click at [1292, 19] on div at bounding box center [784, 322] width 1568 height 645
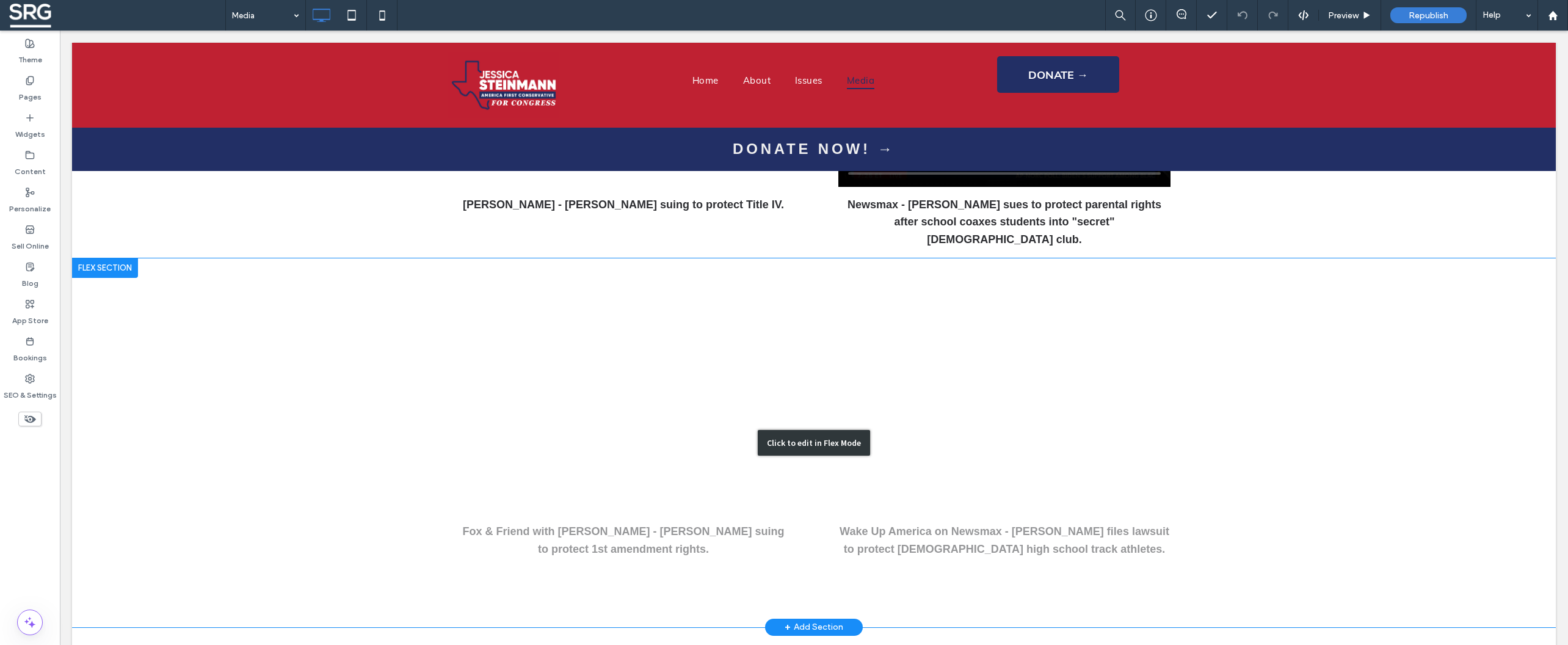
scroll to position [723, 0]
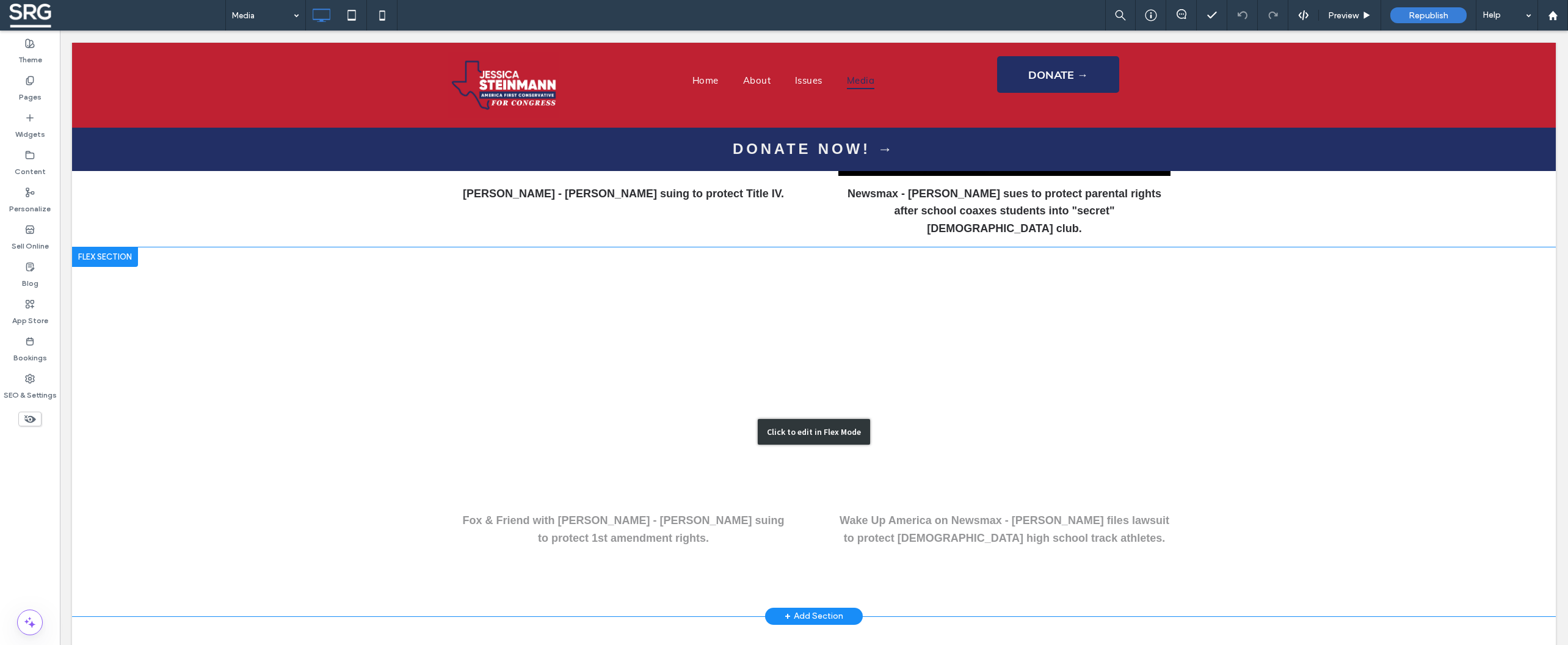
click at [362, 318] on div "Click to edit in Flex Mode" at bounding box center [814, 431] width 1483 height 369
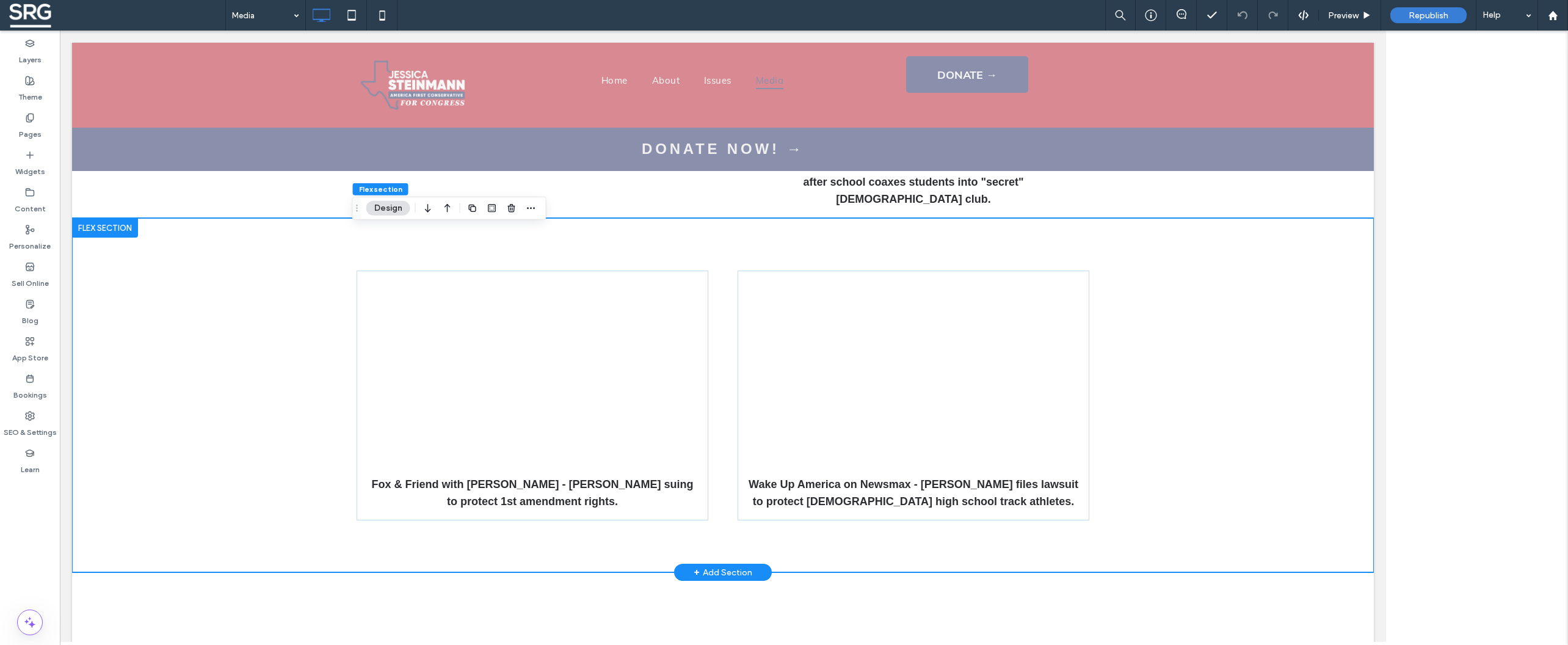
scroll to position [618, 0]
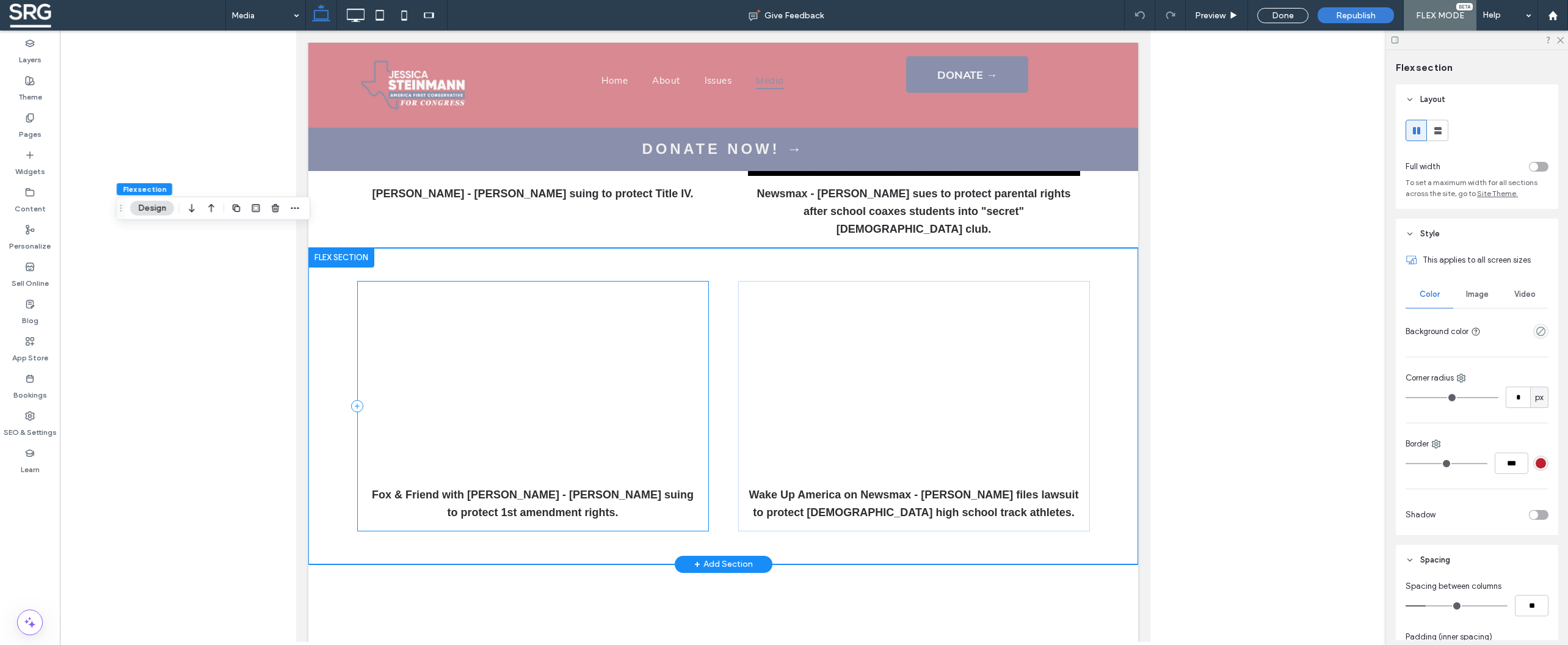
click at [588, 281] on div "Fox & Friend with [PERSON_NAME] - [PERSON_NAME] suing to protect 1st amendment …" at bounding box center [532, 405] width 352 height 251
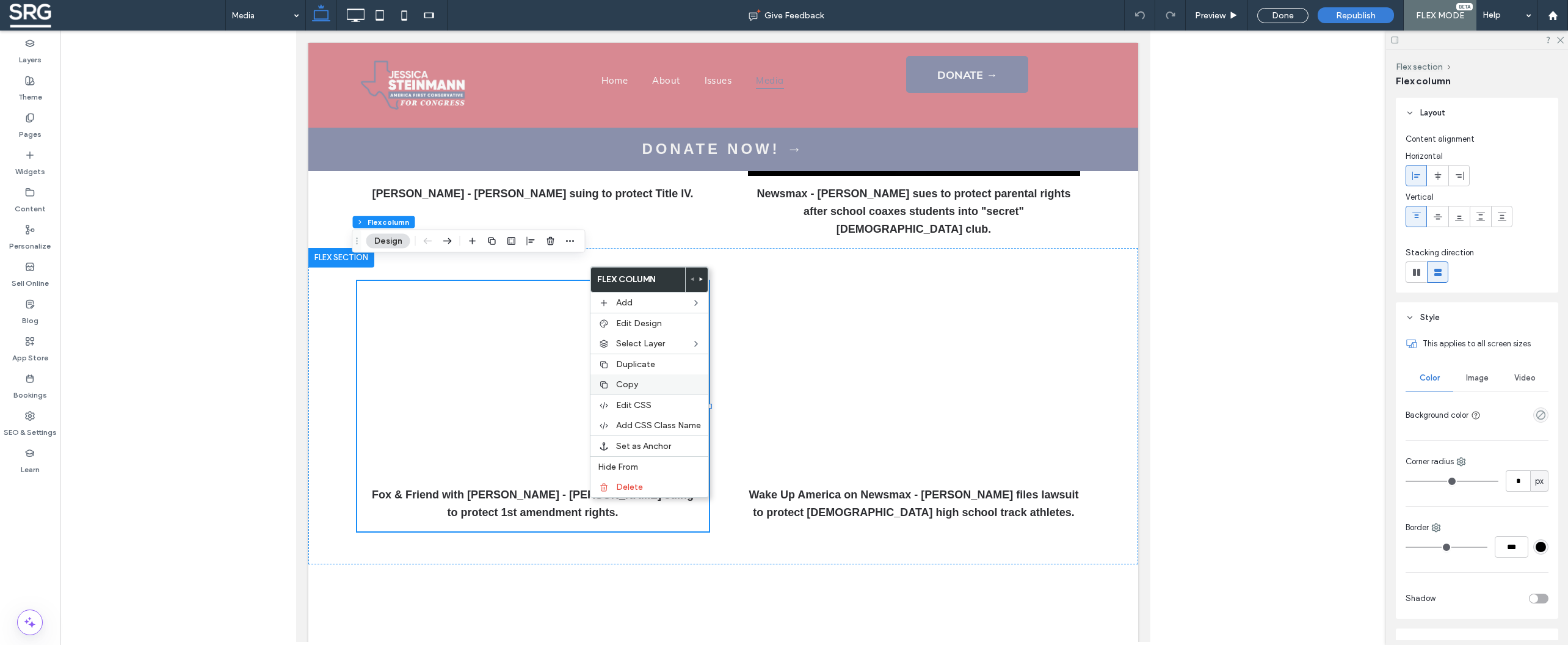
click at [639, 388] on label "Copy" at bounding box center [658, 384] width 85 height 10
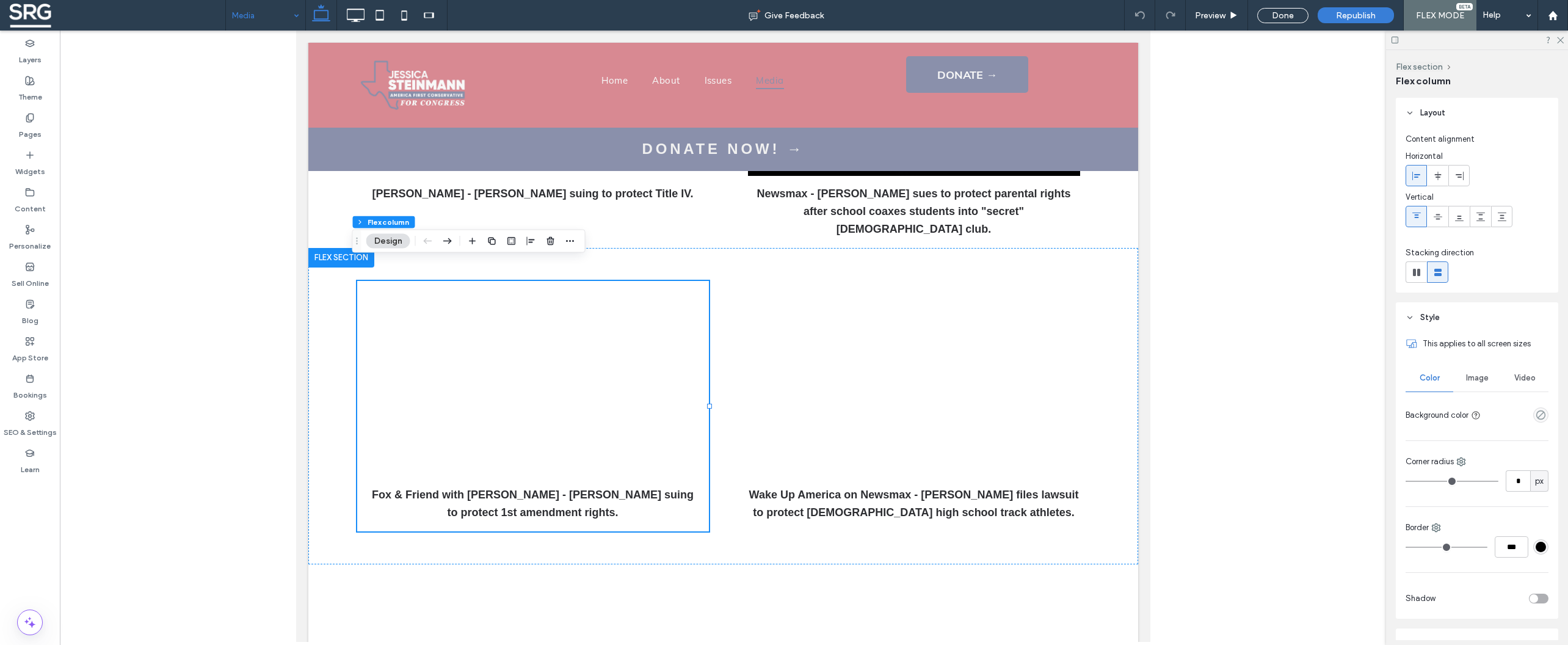
click at [261, 22] on input at bounding box center [262, 15] width 61 height 31
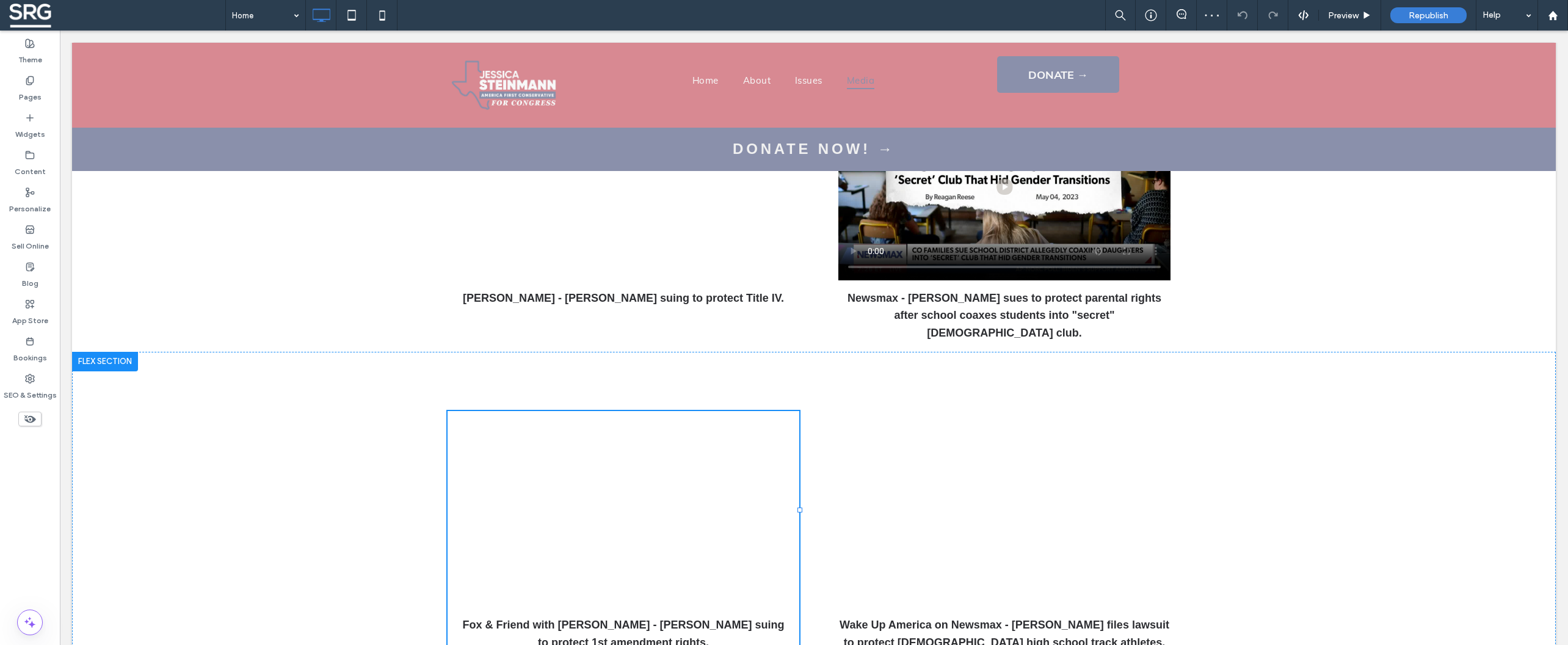
scroll to position [723, 0]
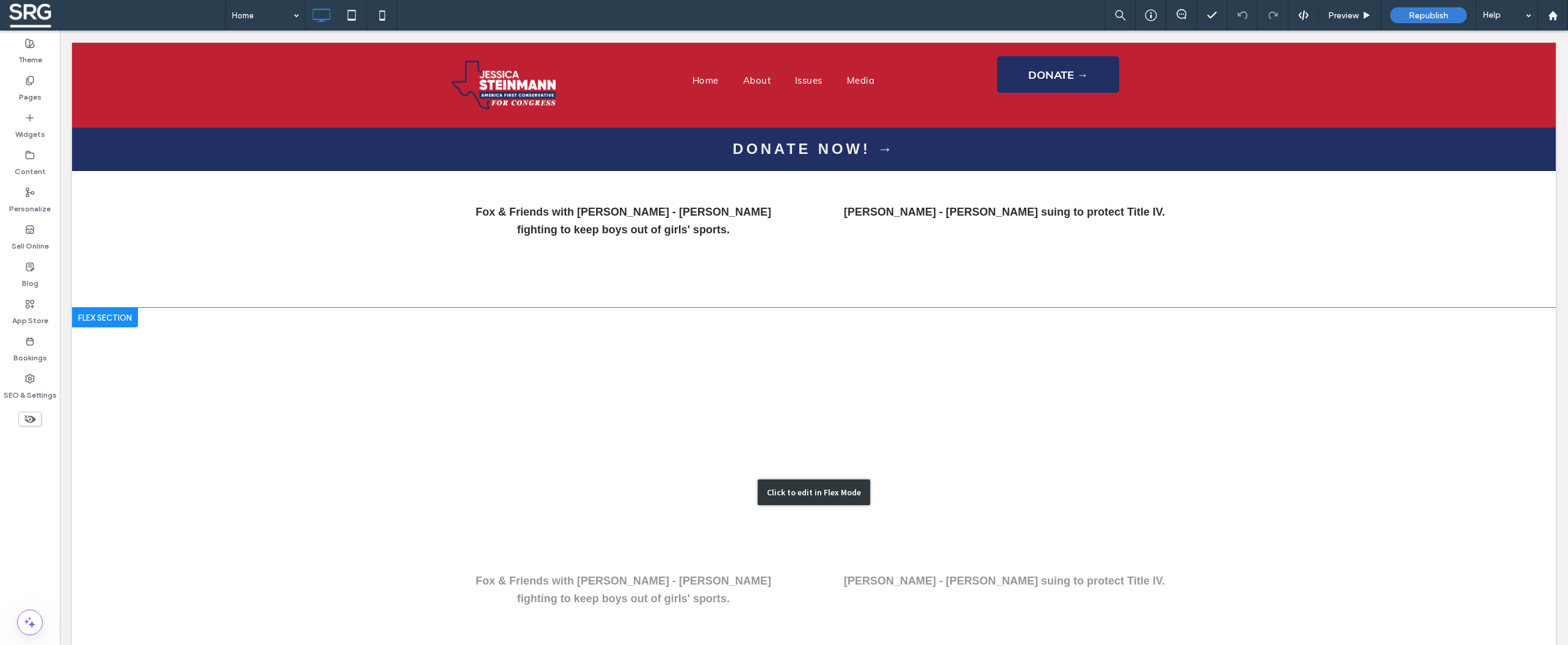
scroll to position [3224, 0]
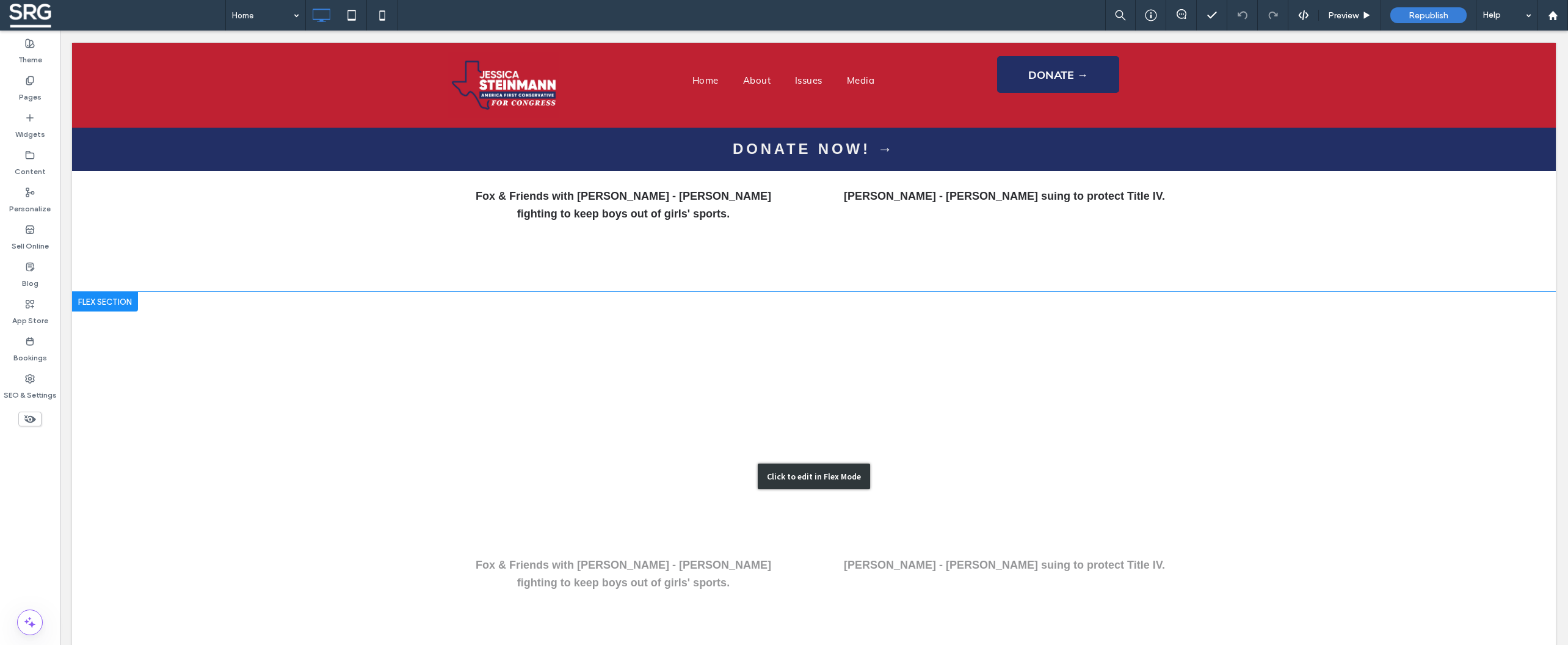
click at [808, 292] on div "Click to edit in Flex Mode" at bounding box center [814, 476] width 1483 height 369
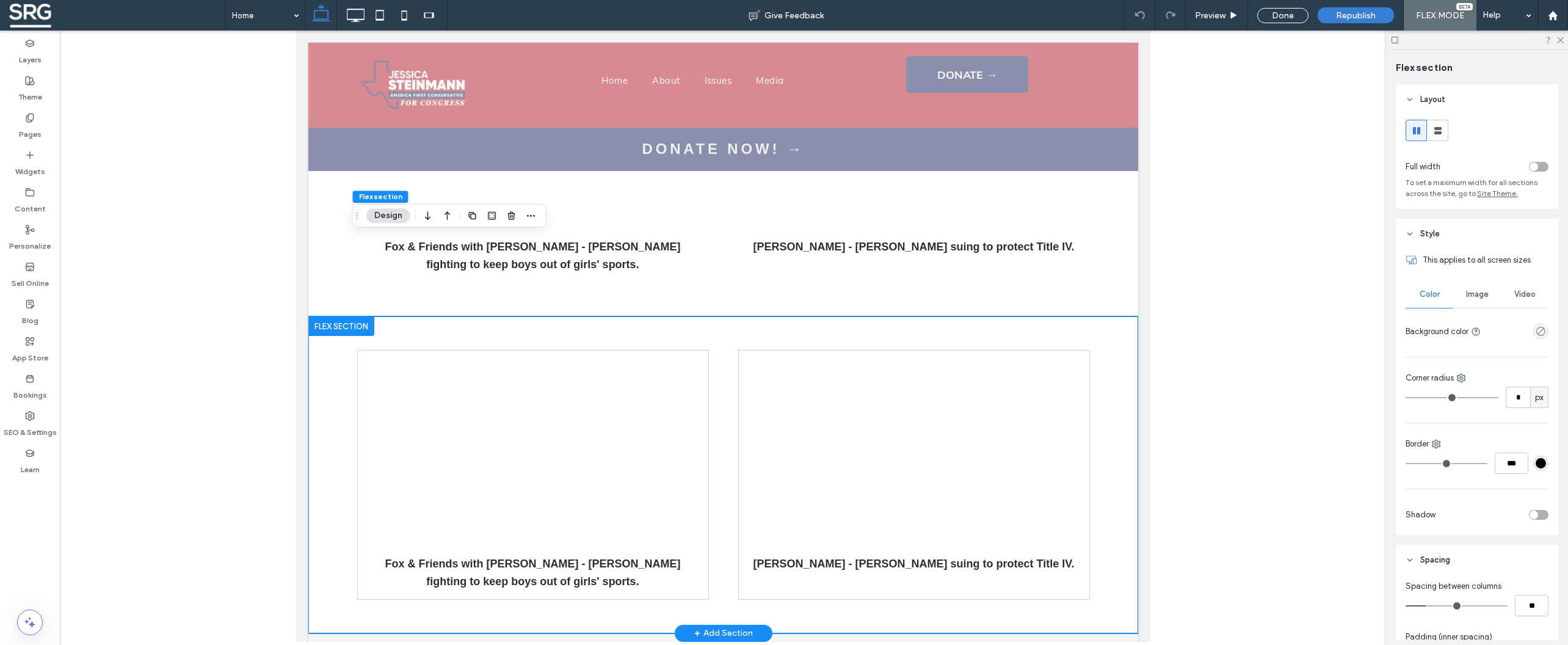
scroll to position [2607, 0]
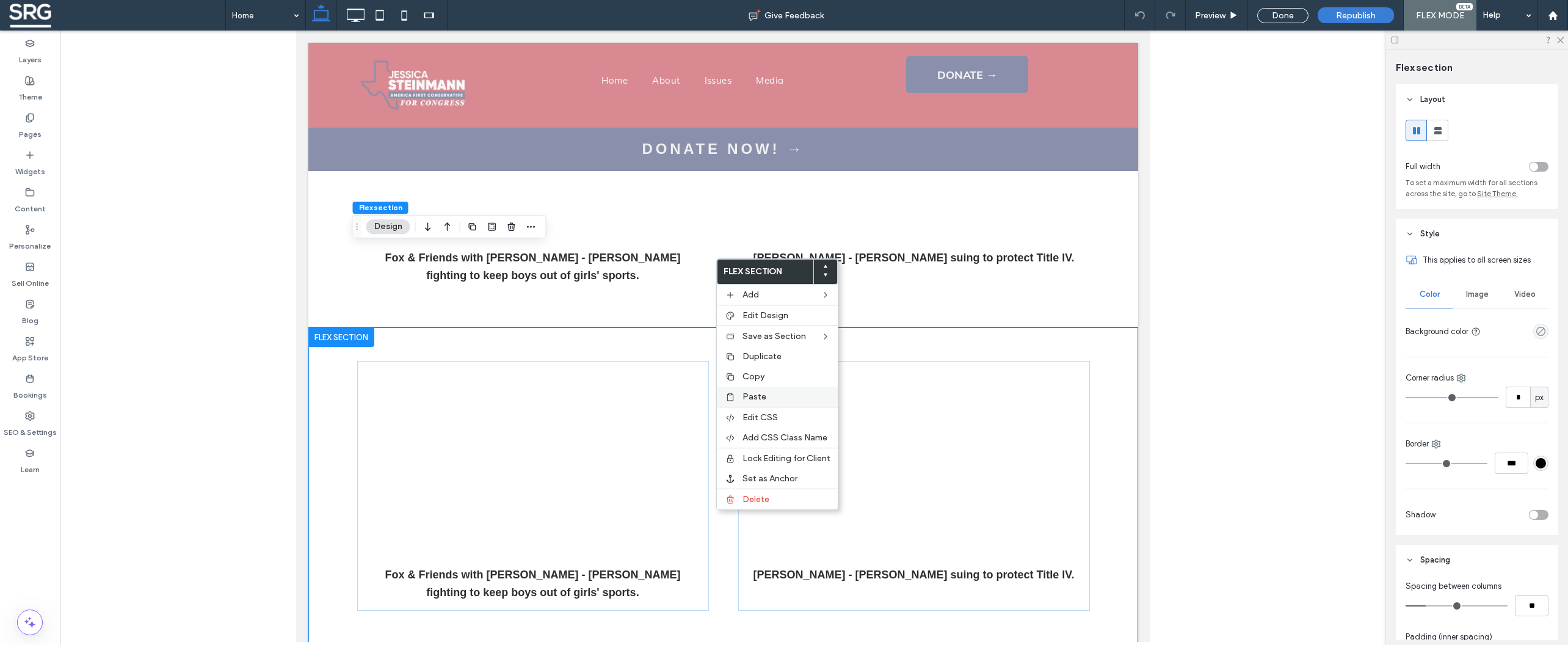
click at [749, 396] on span "Paste" at bounding box center [754, 397] width 24 height 10
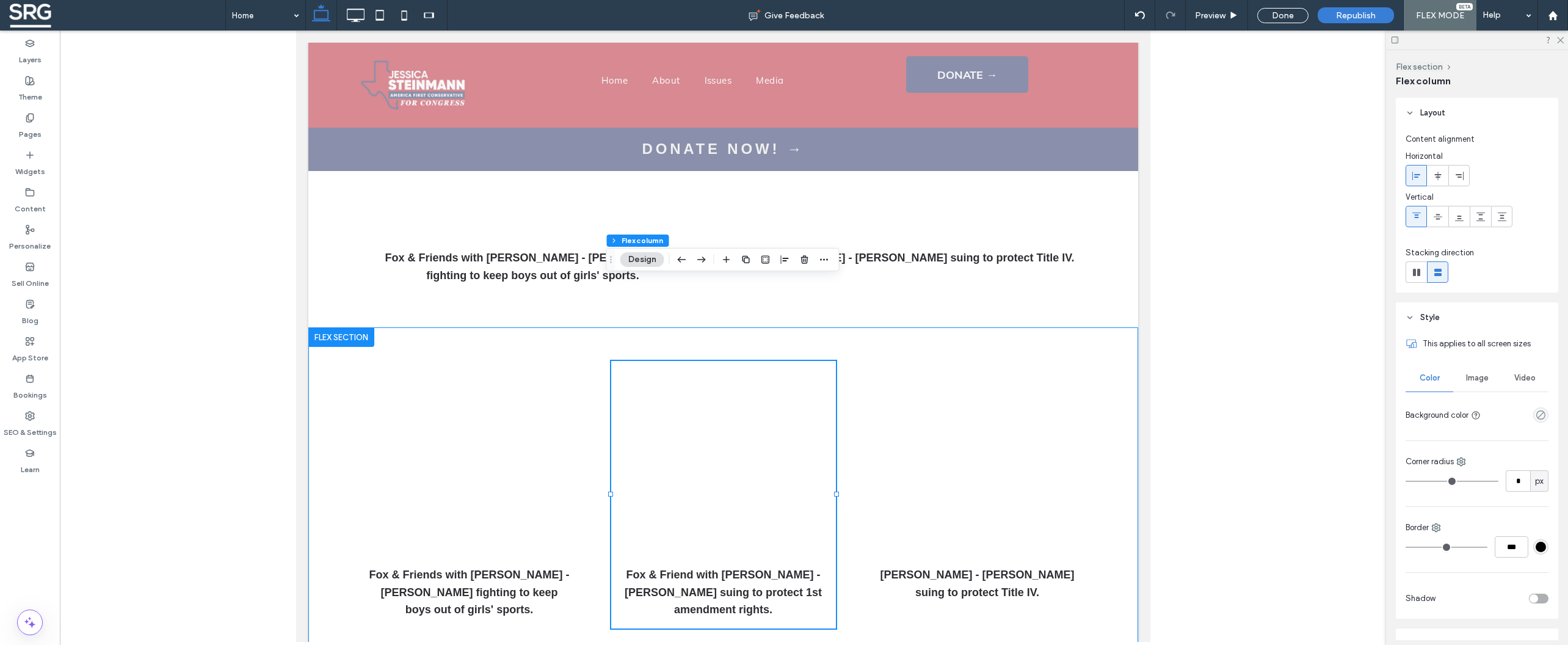
click at [564, 328] on div "Fox & Friends with [PERSON_NAME] - [PERSON_NAME] fighting to keep boys out of g…" at bounding box center [723, 494] width 732 height 334
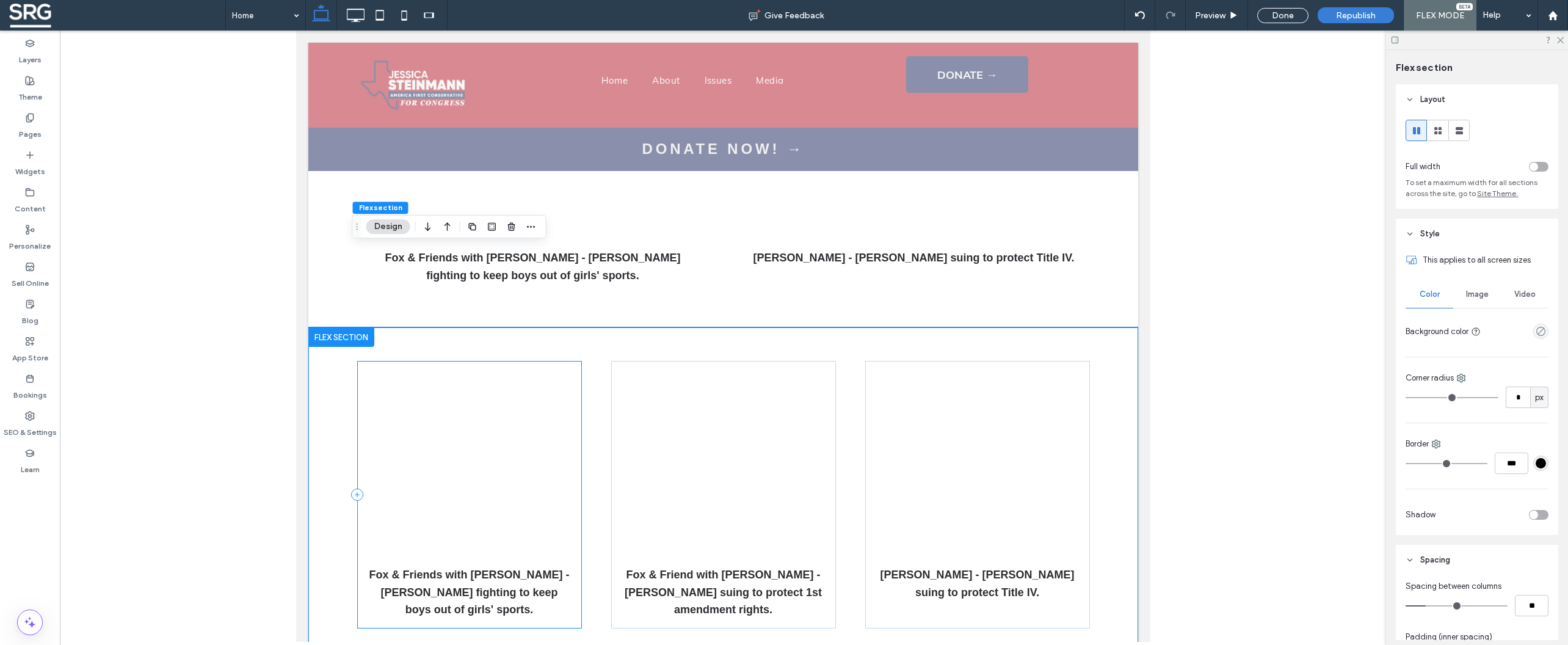
click at [565, 361] on div "Fox & Friends with [PERSON_NAME] - [PERSON_NAME] fighting to keep boys out of g…" at bounding box center [469, 494] width 225 height 268
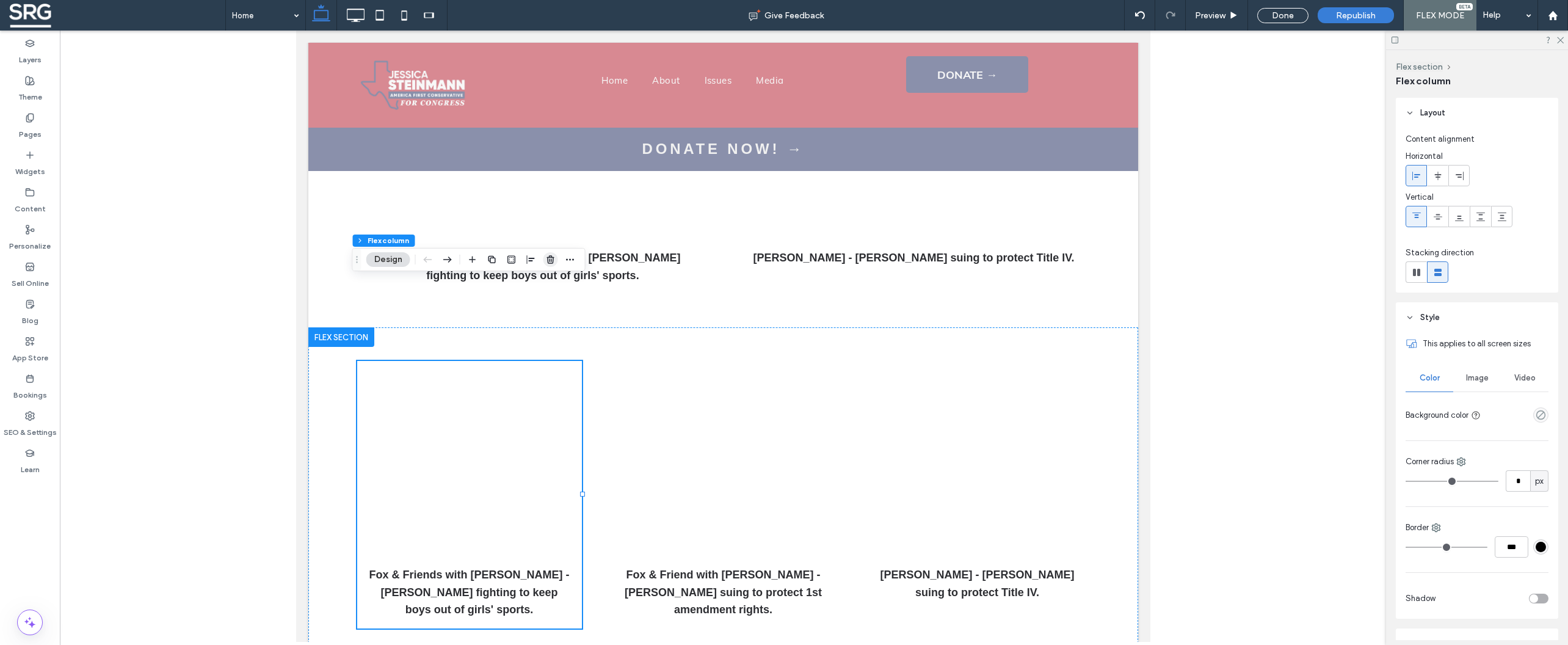
click at [552, 261] on icon "button" at bounding box center [550, 259] width 9 height 9
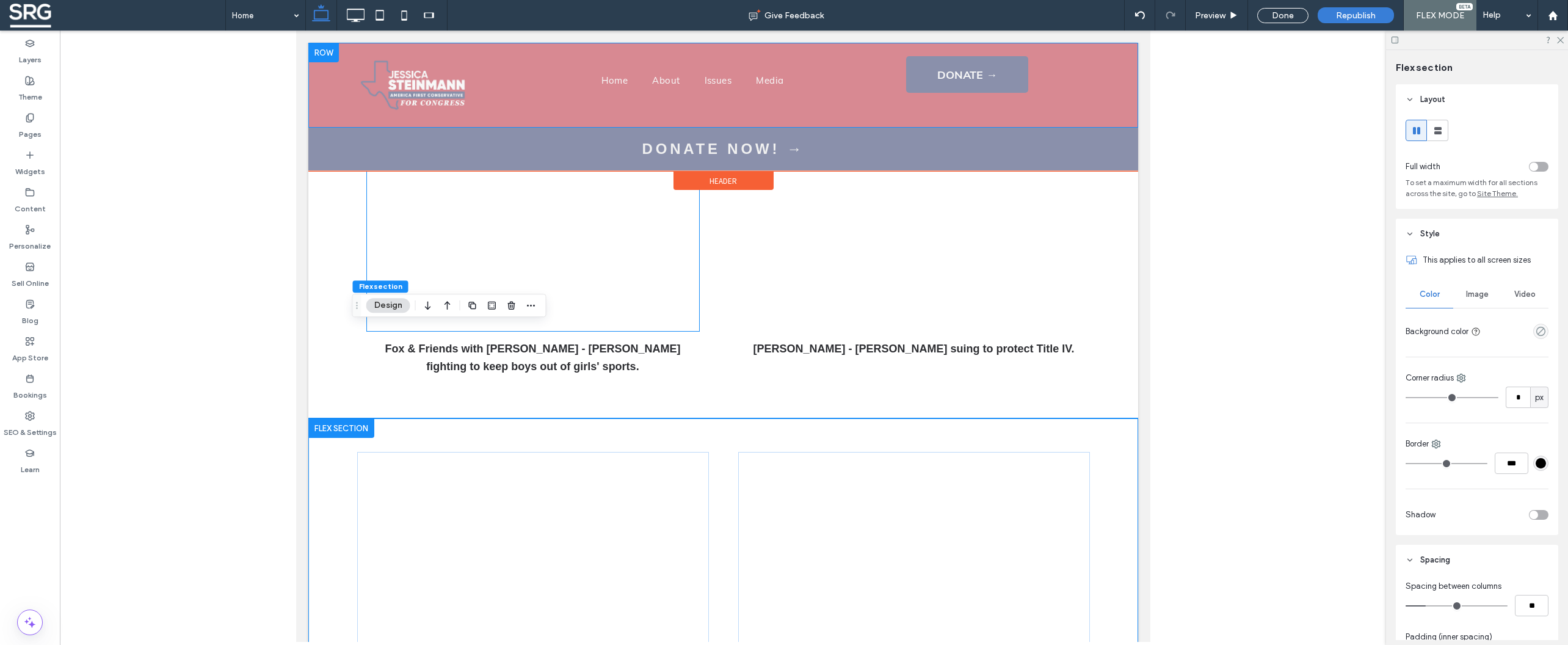
scroll to position [2509, 0]
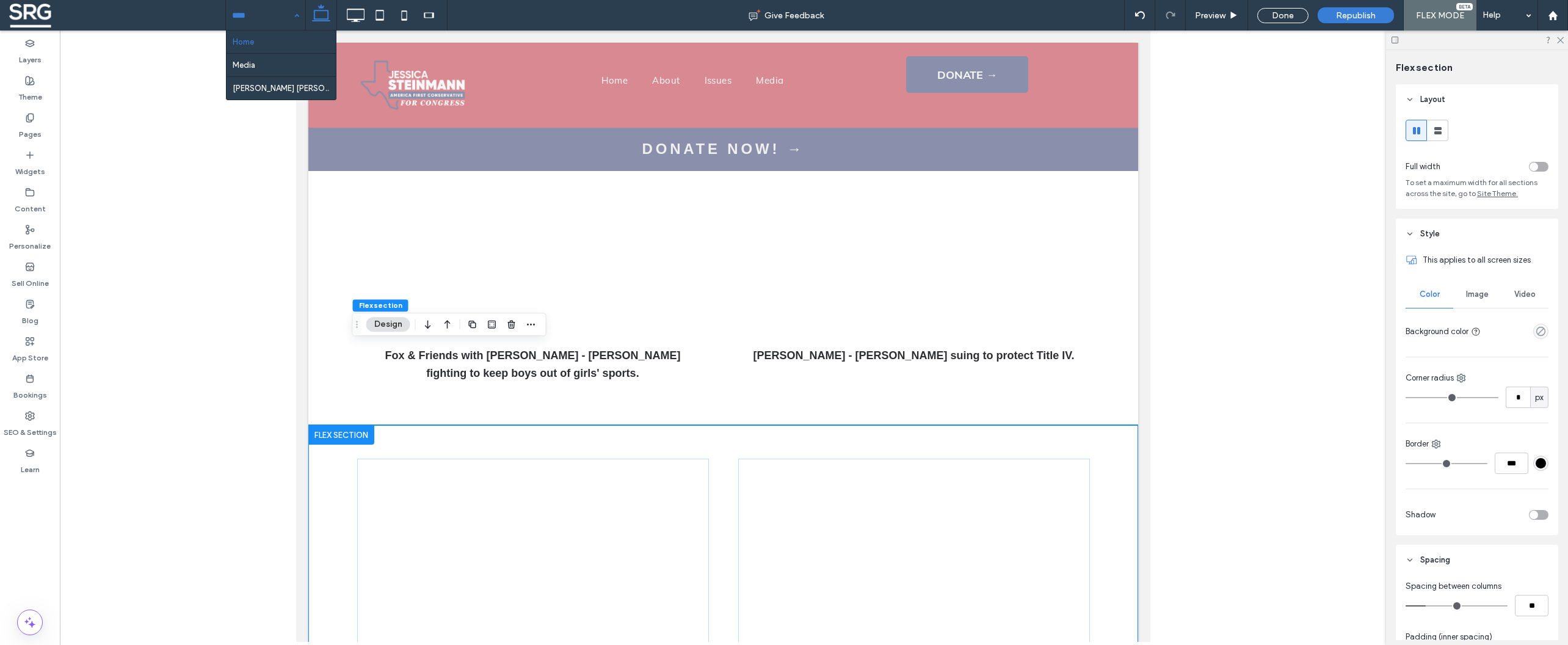
click at [281, 14] on input at bounding box center [262, 15] width 61 height 31
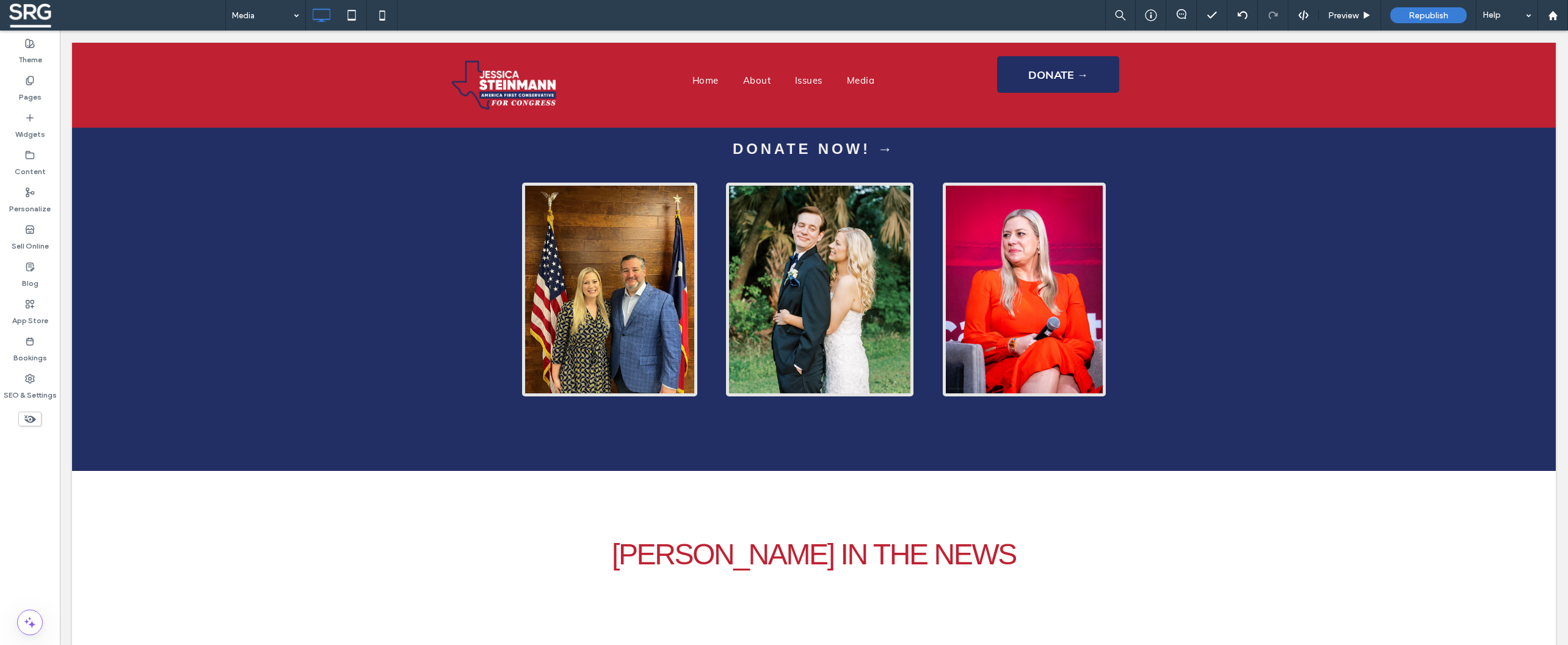
scroll to position [3021, 0]
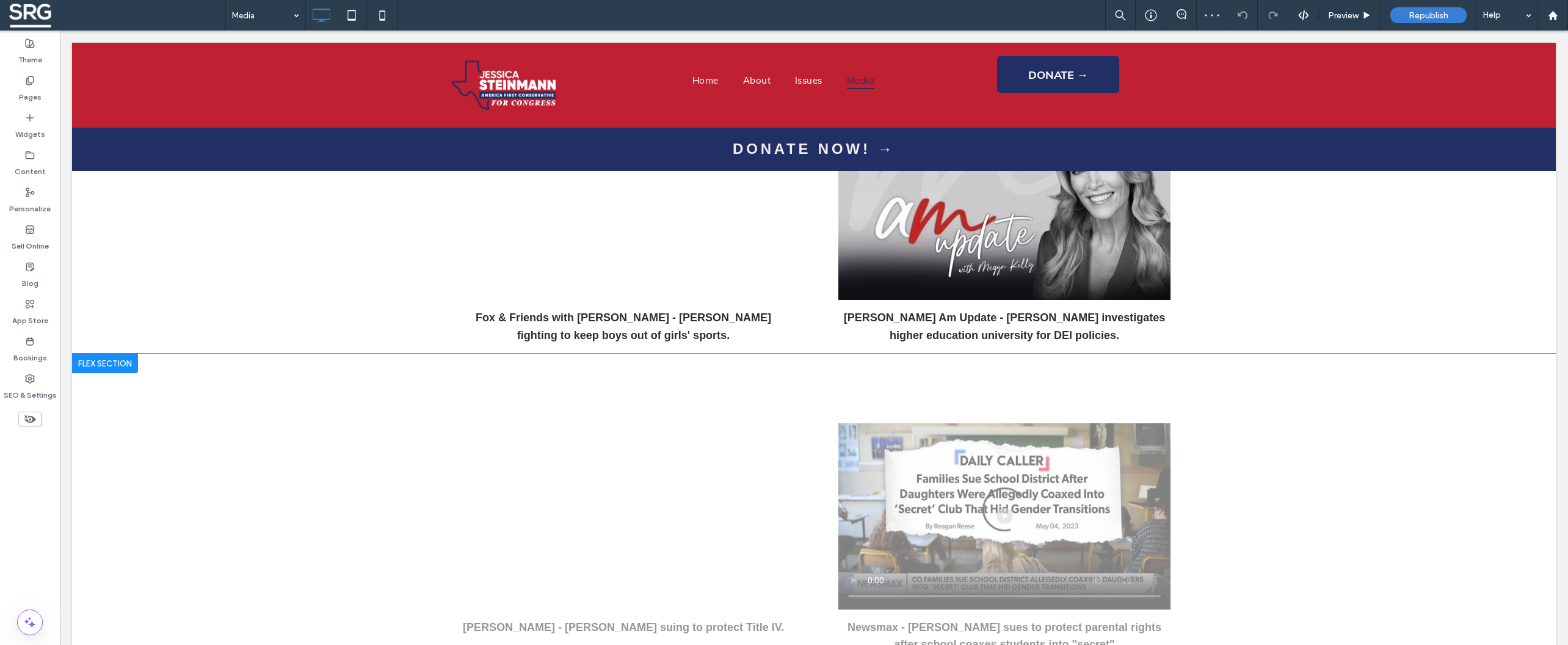
scroll to position [381, 0]
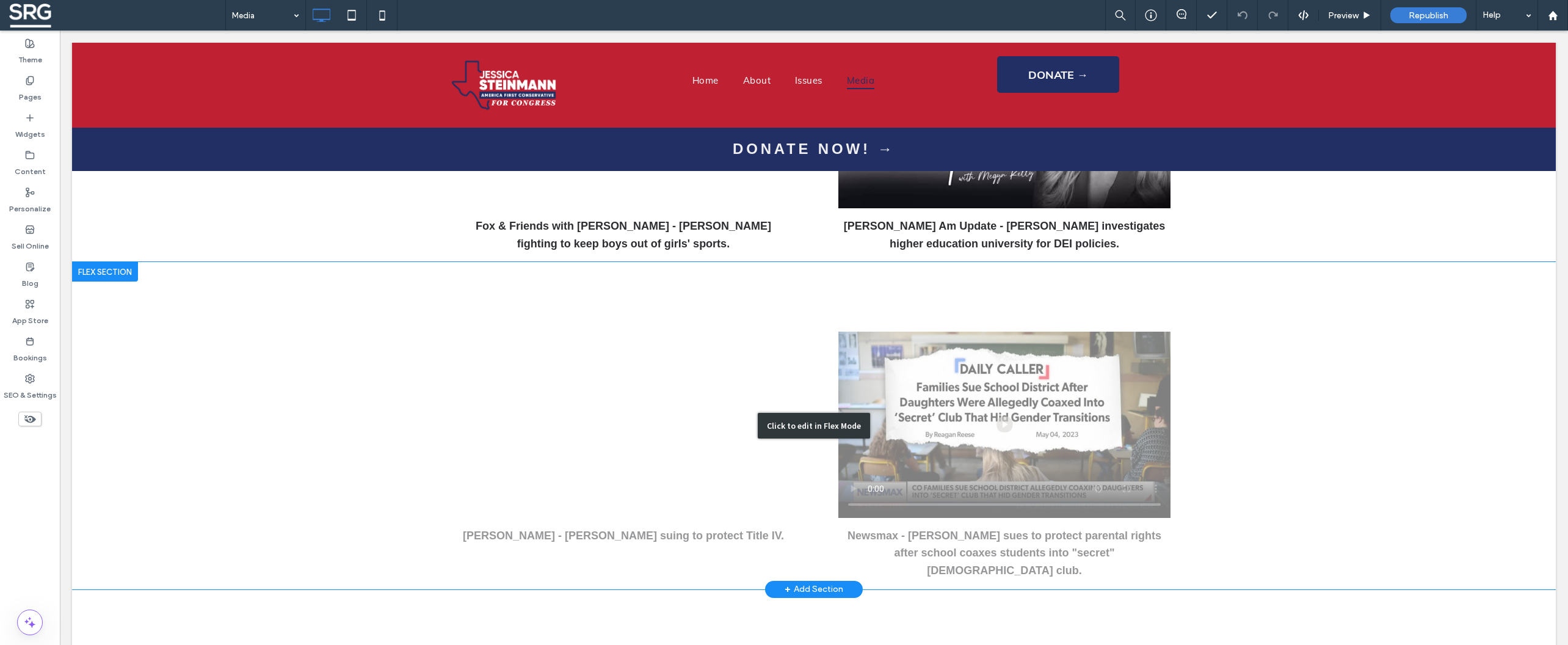
click at [1204, 313] on div "Click to edit in Flex Mode" at bounding box center [814, 425] width 1483 height 328
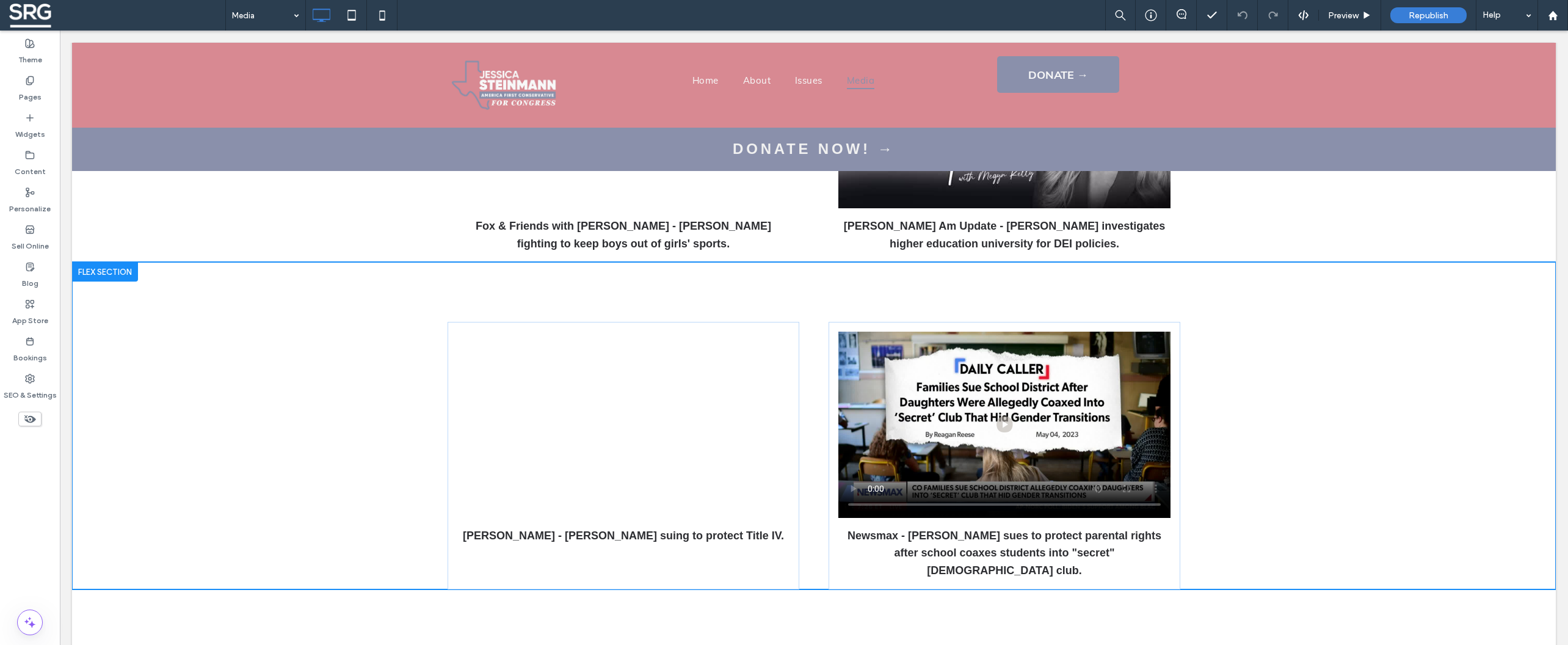
scroll to position [302, 0]
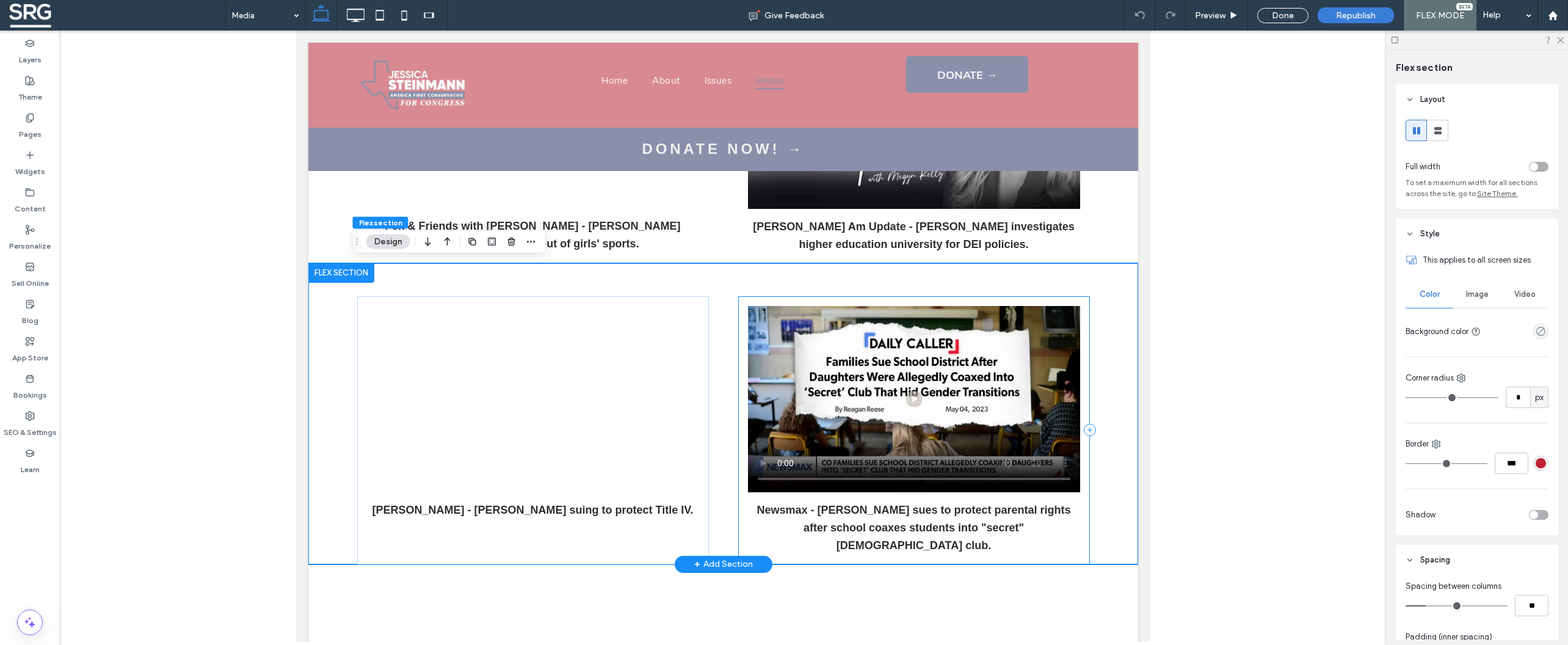
click at [1079, 306] on div "Newsmax - [PERSON_NAME] sues to protect parental rights after school coaxes stu…" at bounding box center [913, 429] width 352 height 268
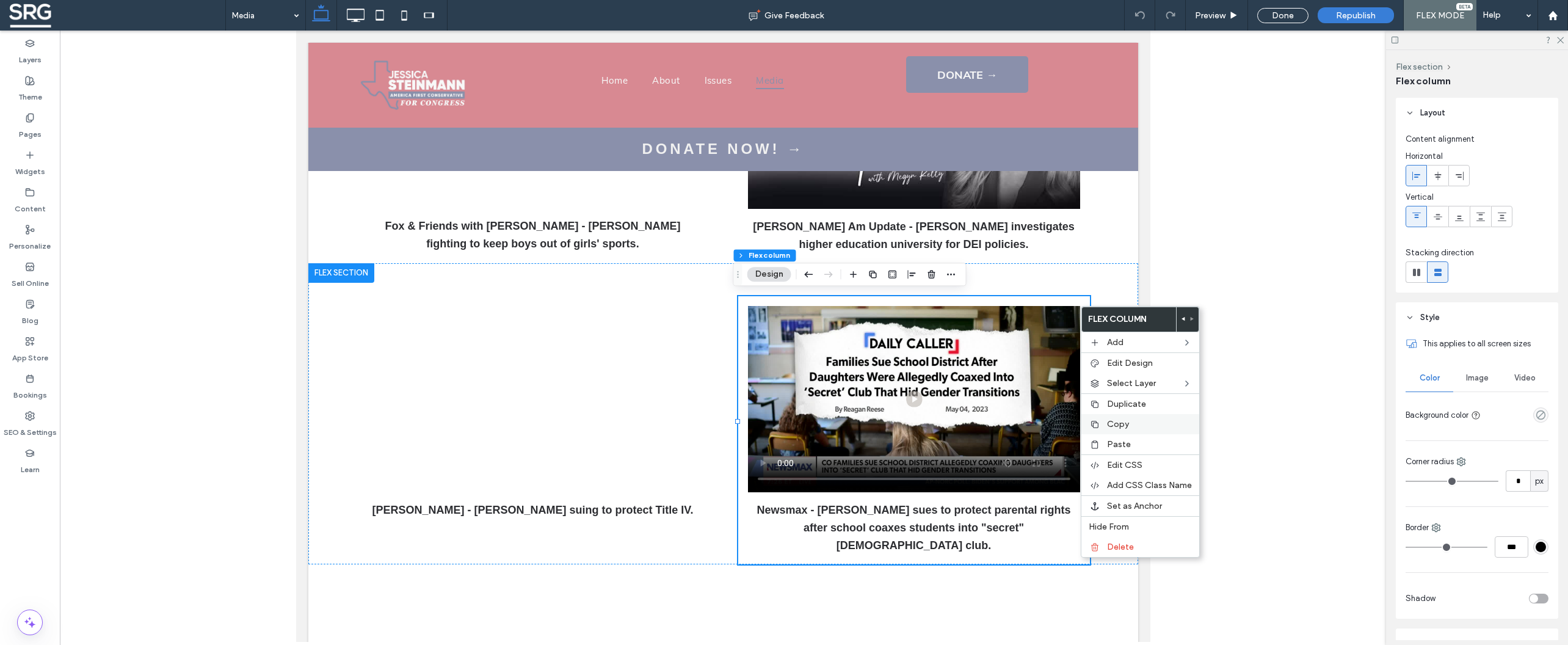
click at [1119, 424] on span "Copy" at bounding box center [1118, 424] width 22 height 10
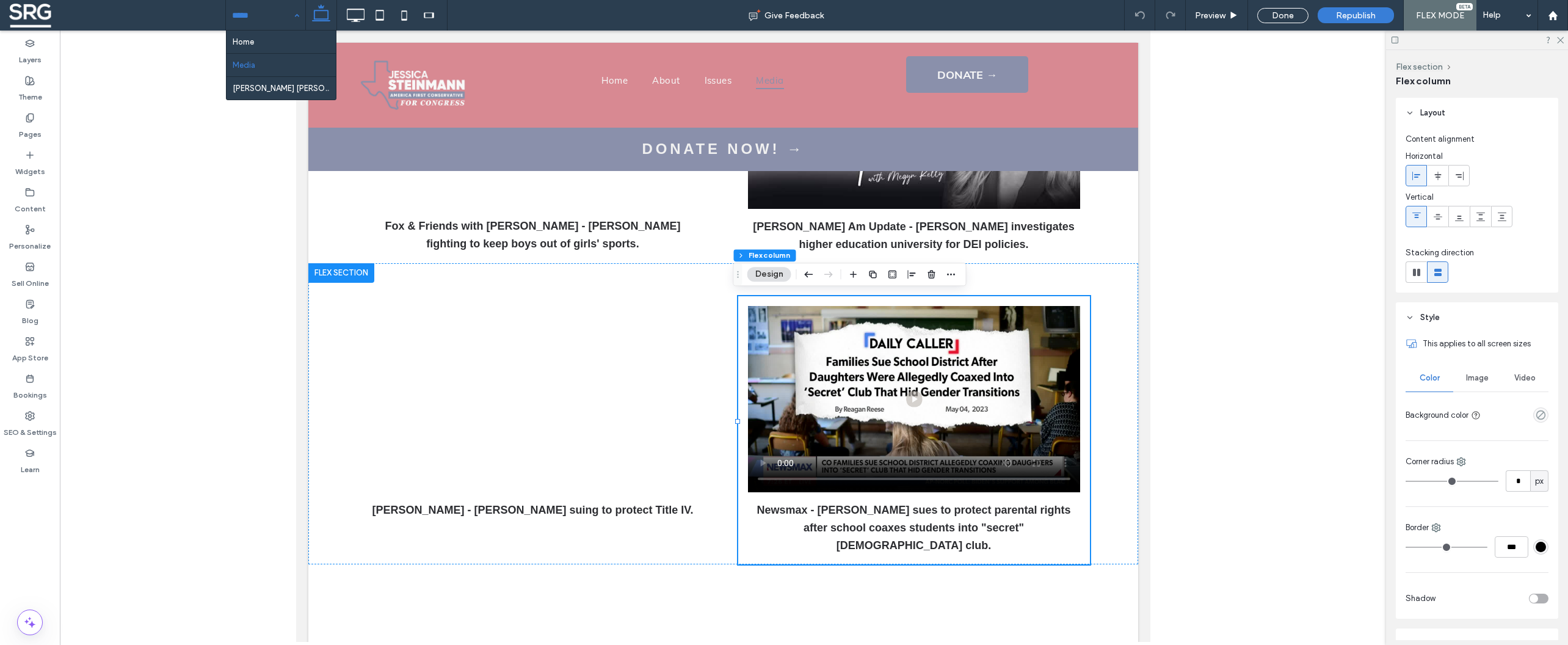
click at [257, 21] on input at bounding box center [262, 15] width 61 height 31
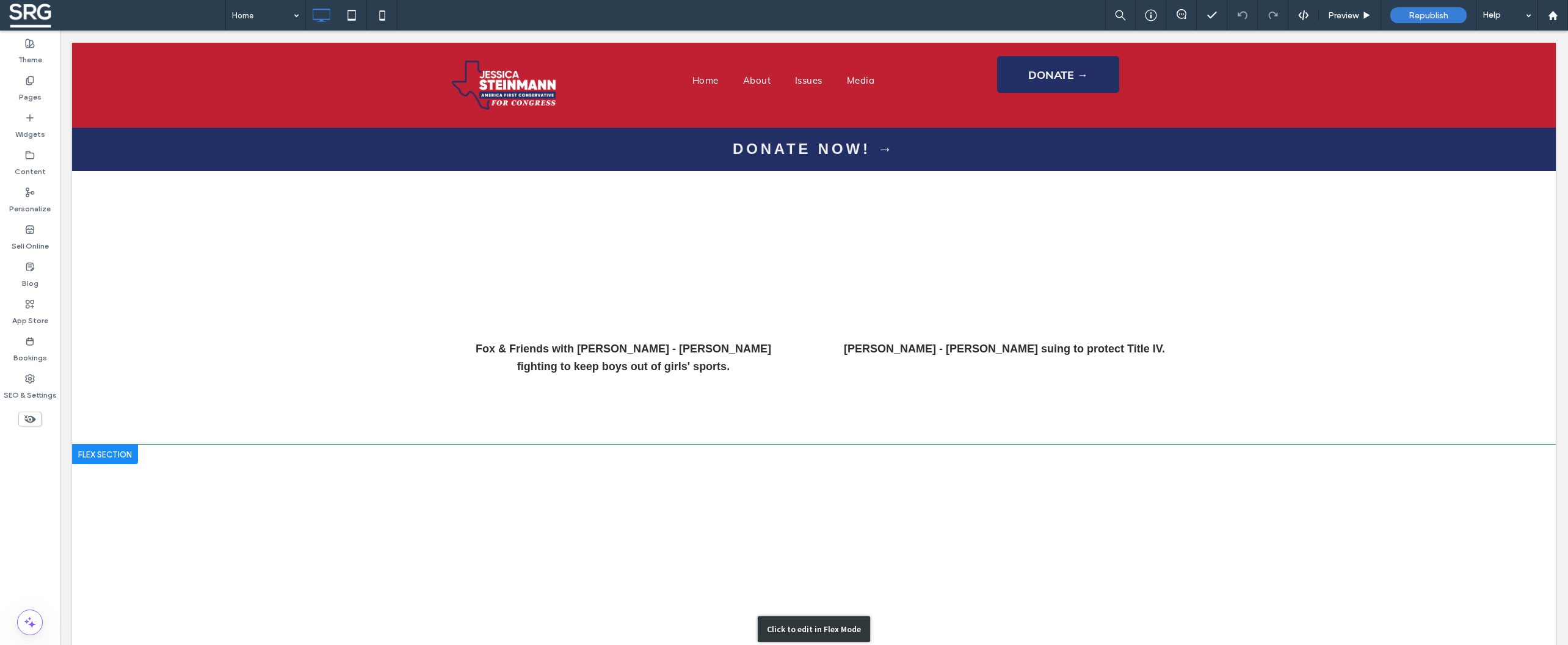
scroll to position [3097, 0]
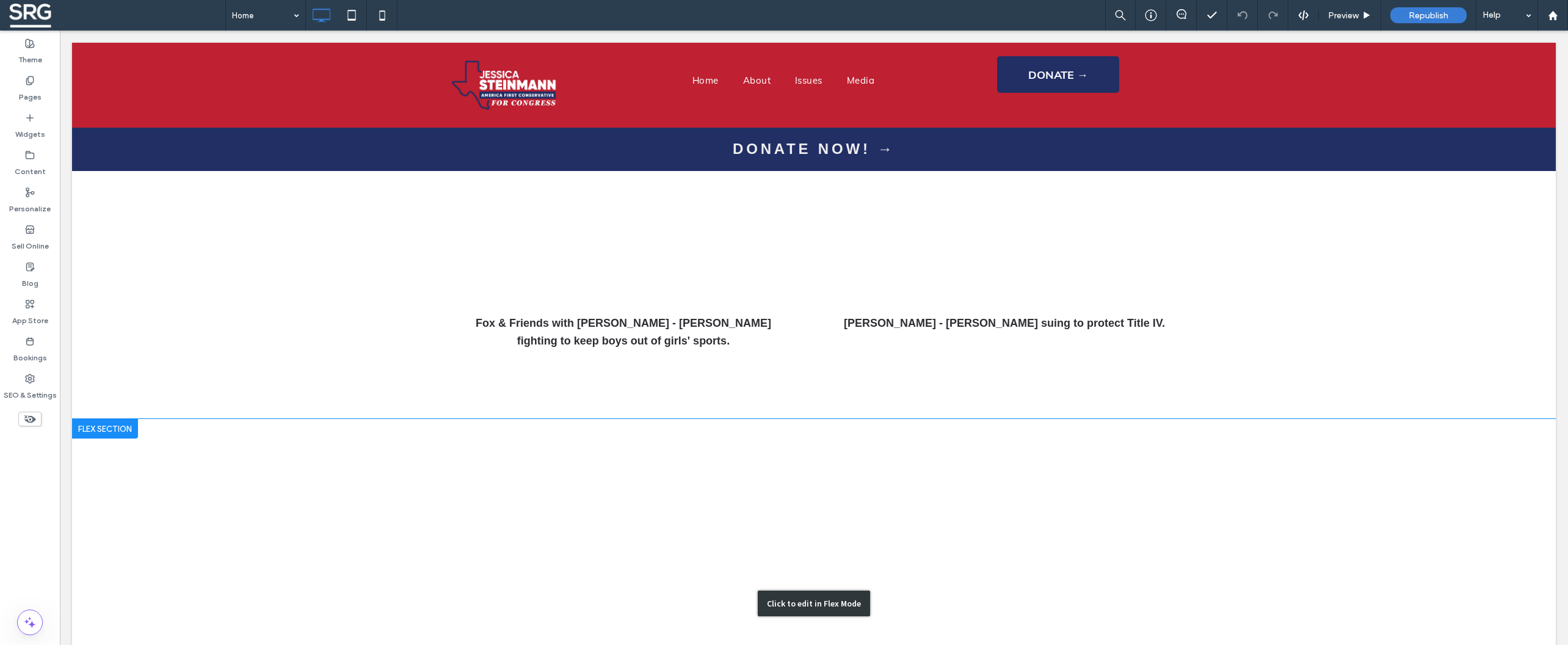
click at [1180, 419] on div "Click to edit in Flex Mode" at bounding box center [814, 603] width 1483 height 369
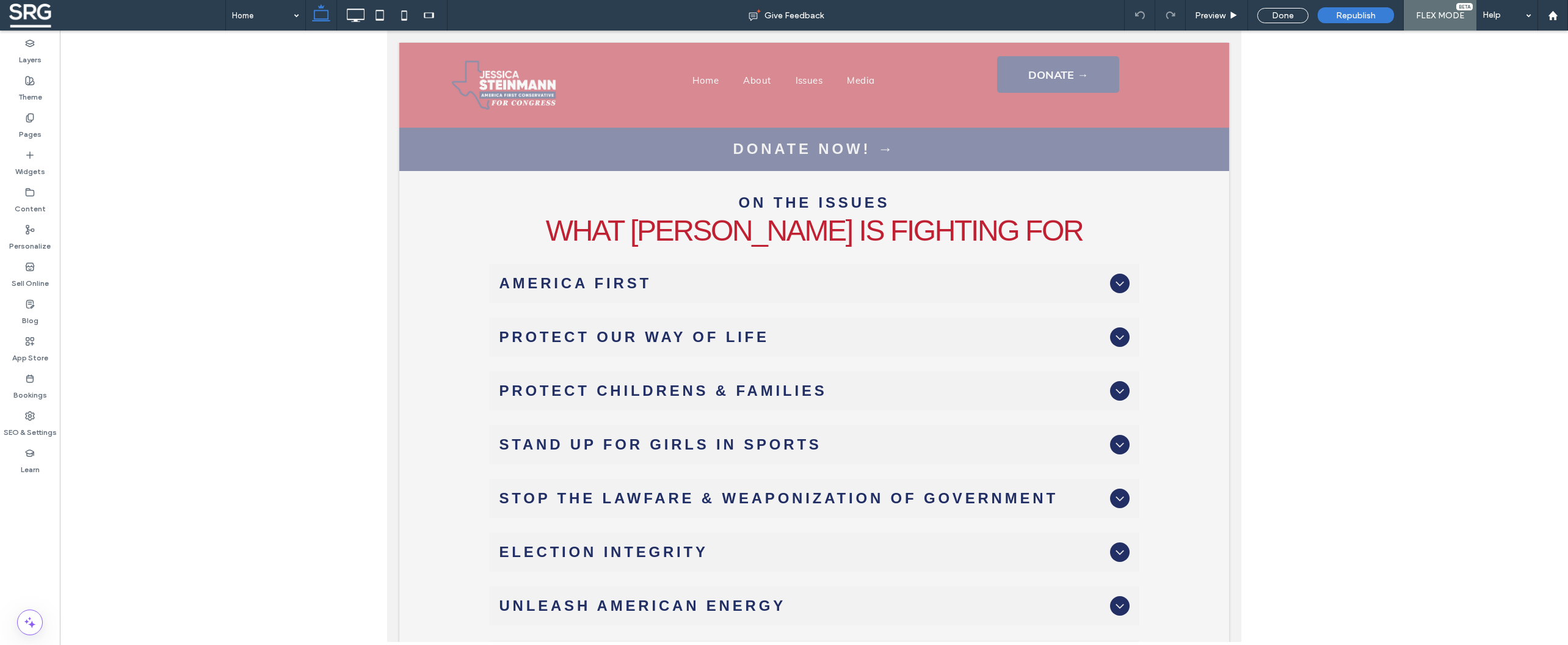
scroll to position [2558, 0]
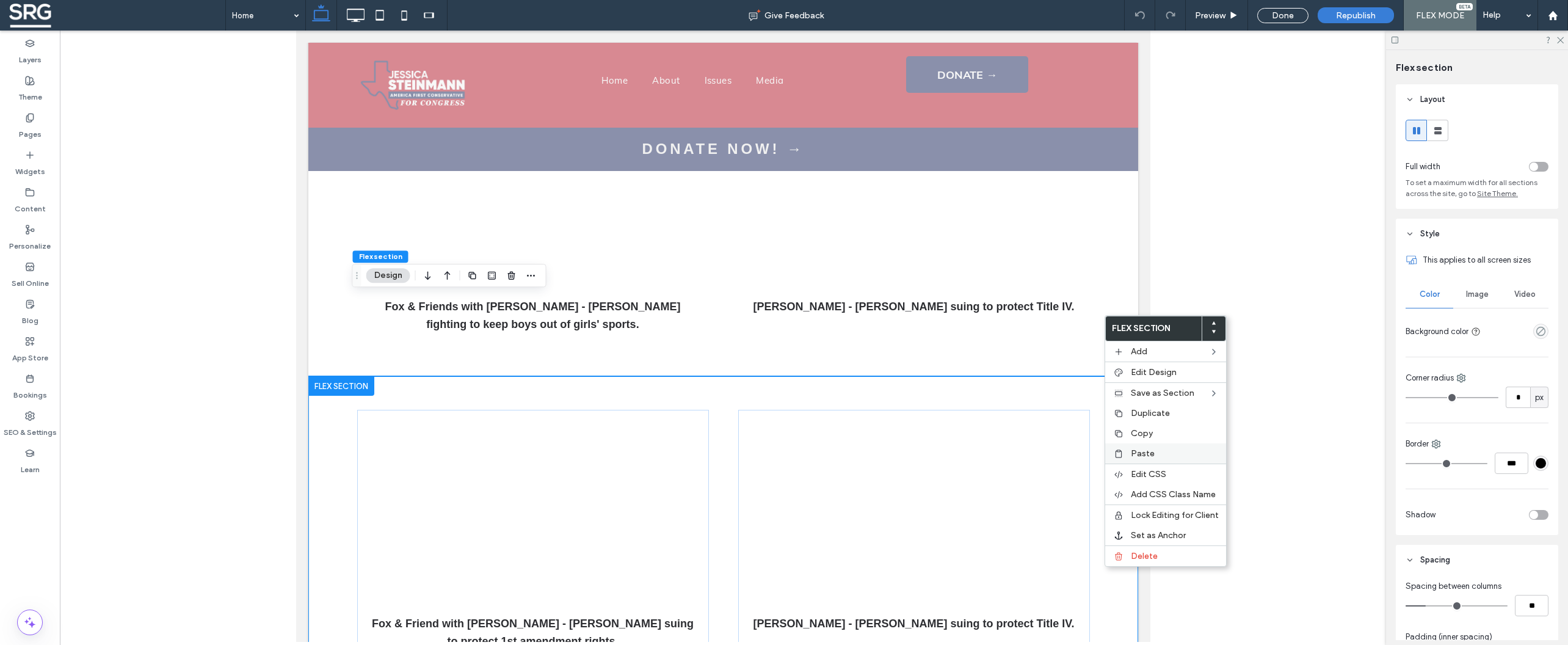
click at [1139, 459] on span "Paste" at bounding box center [1143, 453] width 24 height 10
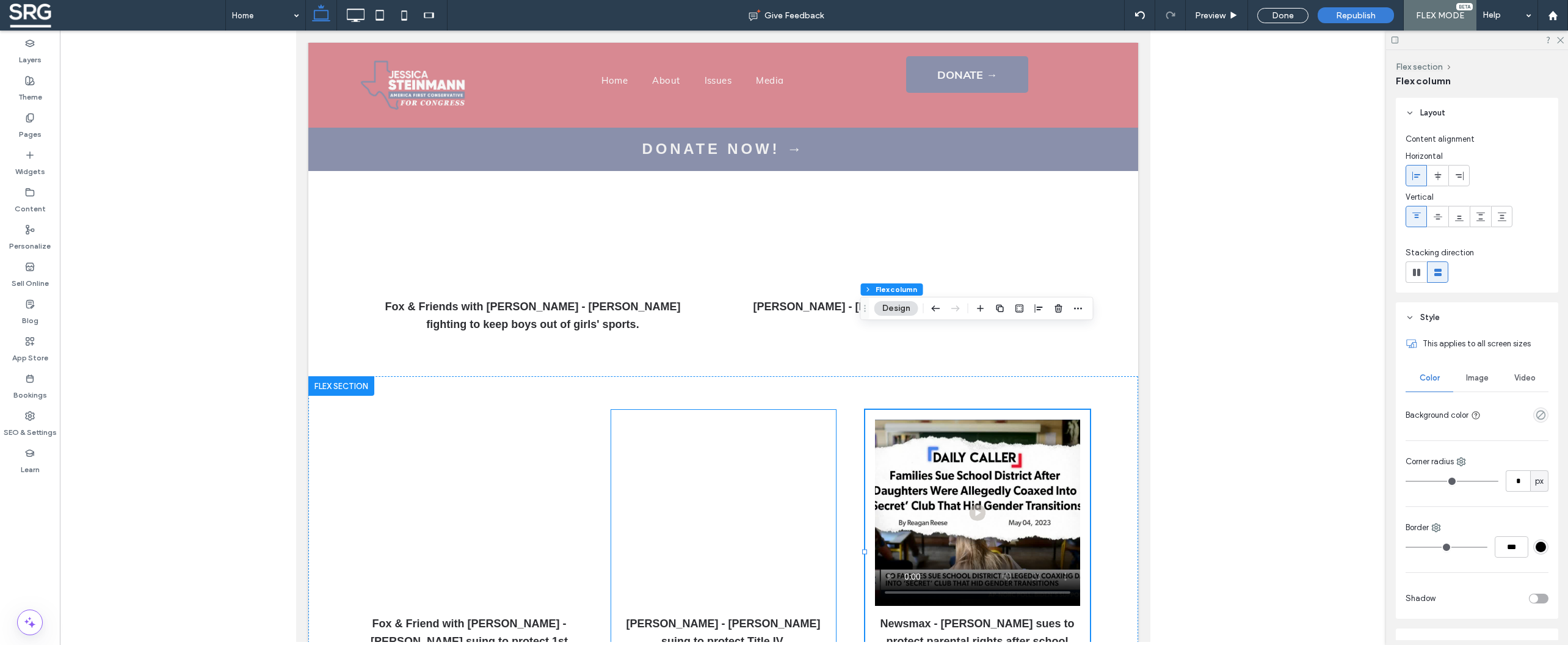
click at [823, 410] on div "[PERSON_NAME] - [PERSON_NAME] suing to protect Title IV." at bounding box center [723, 552] width 225 height 285
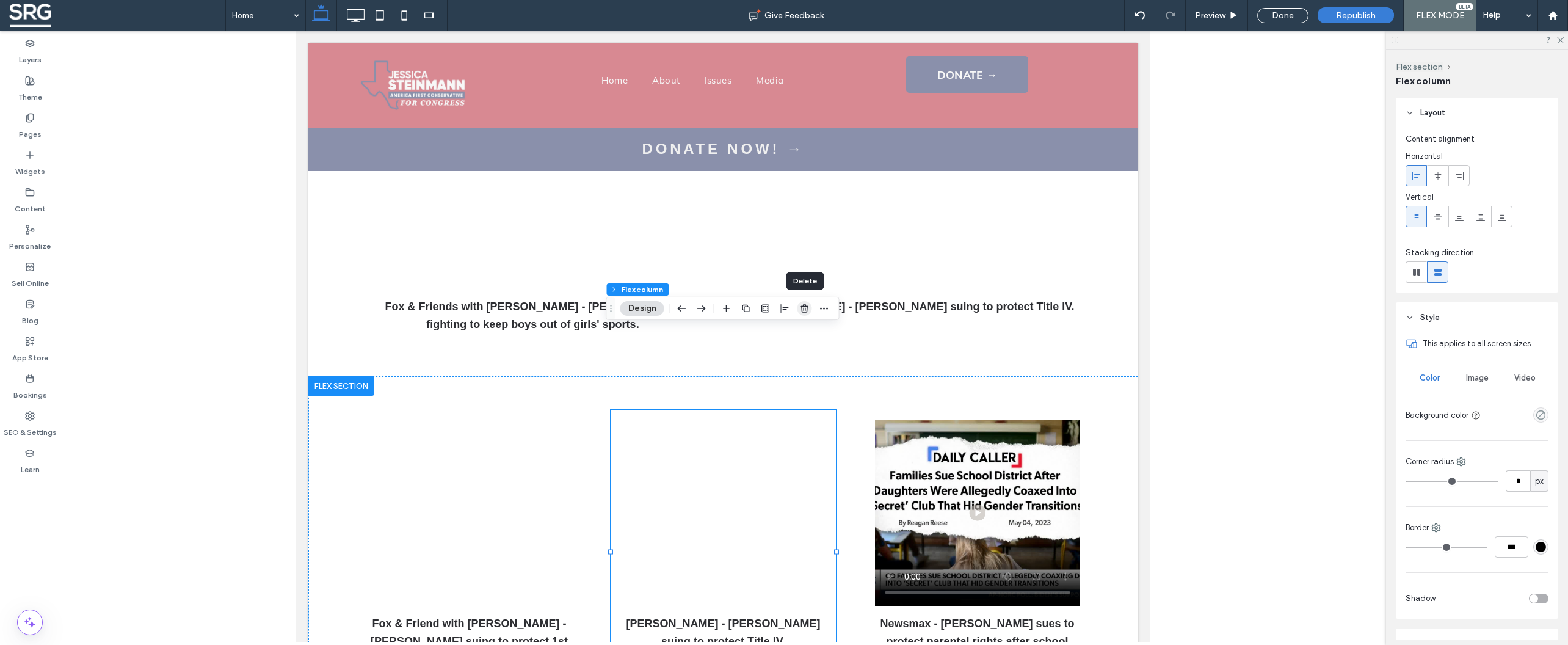
click at [805, 311] on icon "button" at bounding box center [804, 308] width 9 height 9
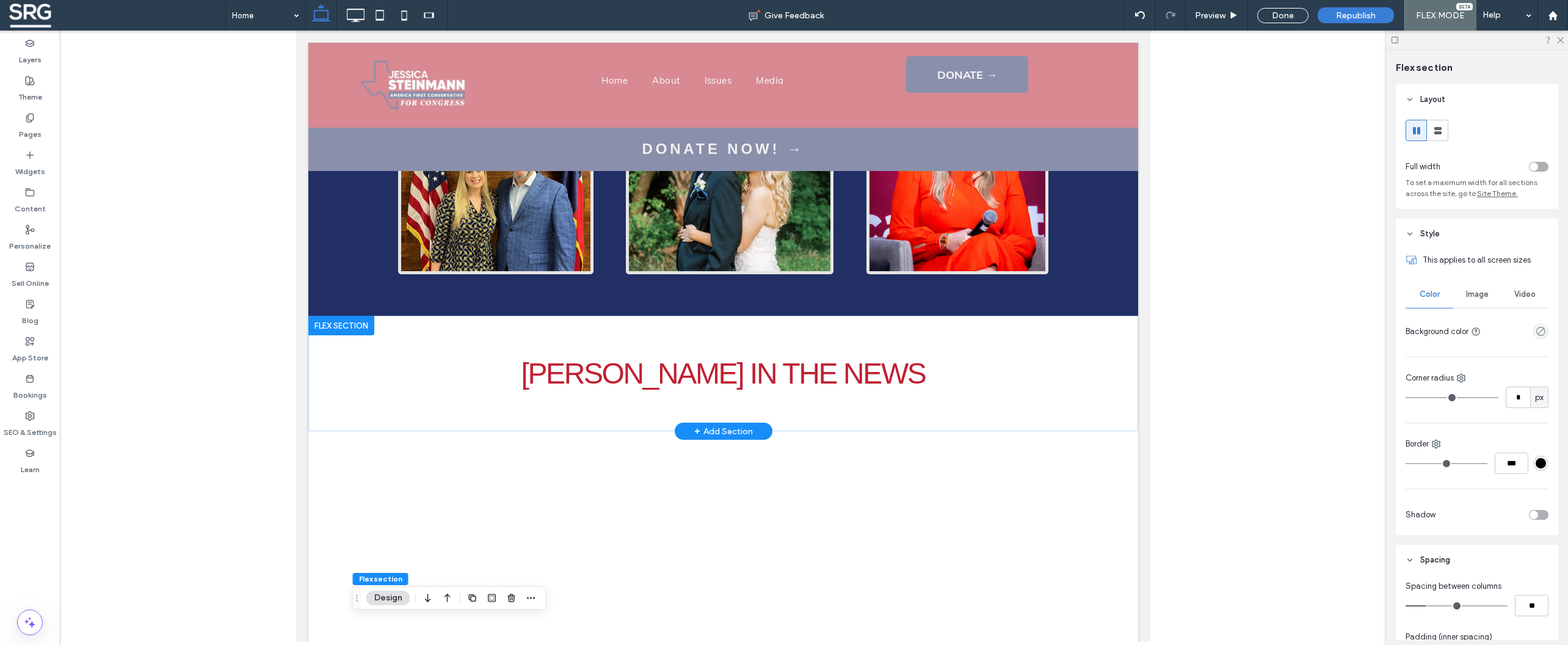
scroll to position [2177, 0]
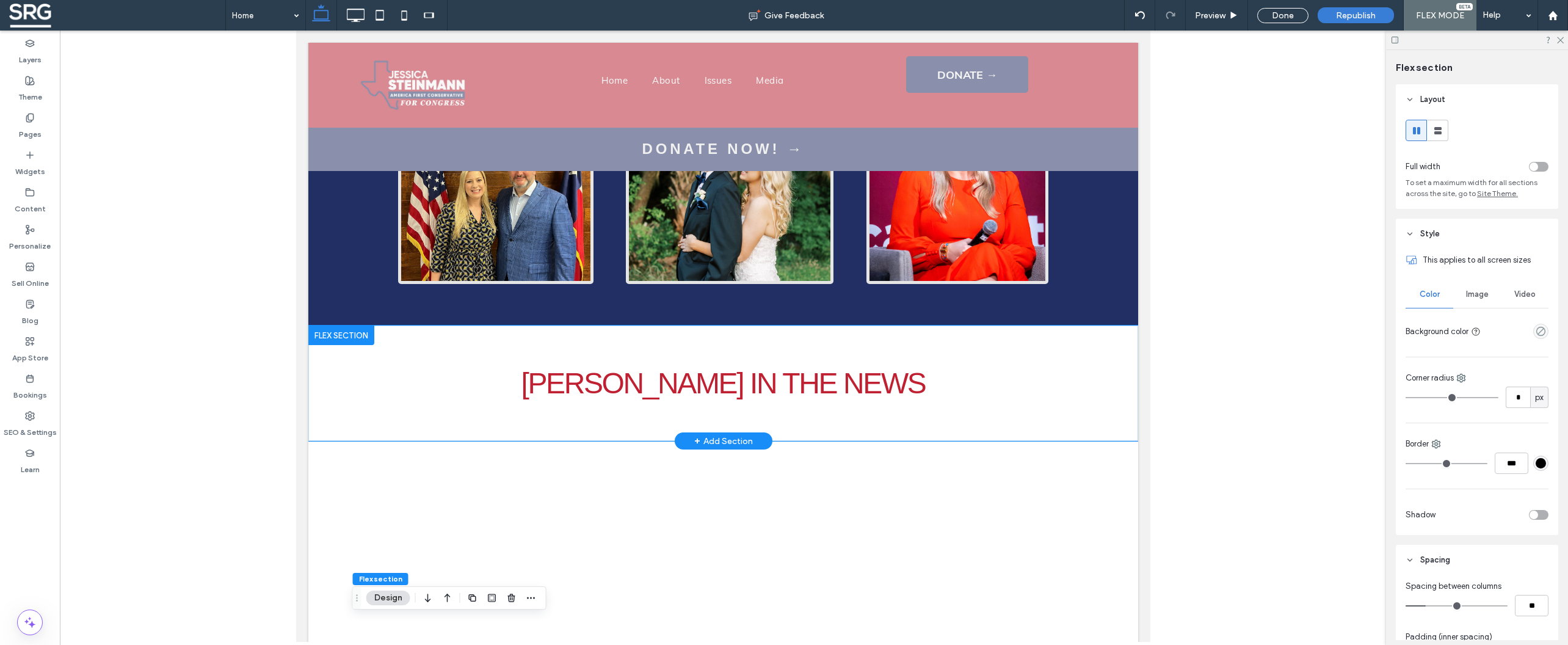
click at [526, 340] on div "[PERSON_NAME] IN THE NEWS" at bounding box center [723, 382] width 732 height 115
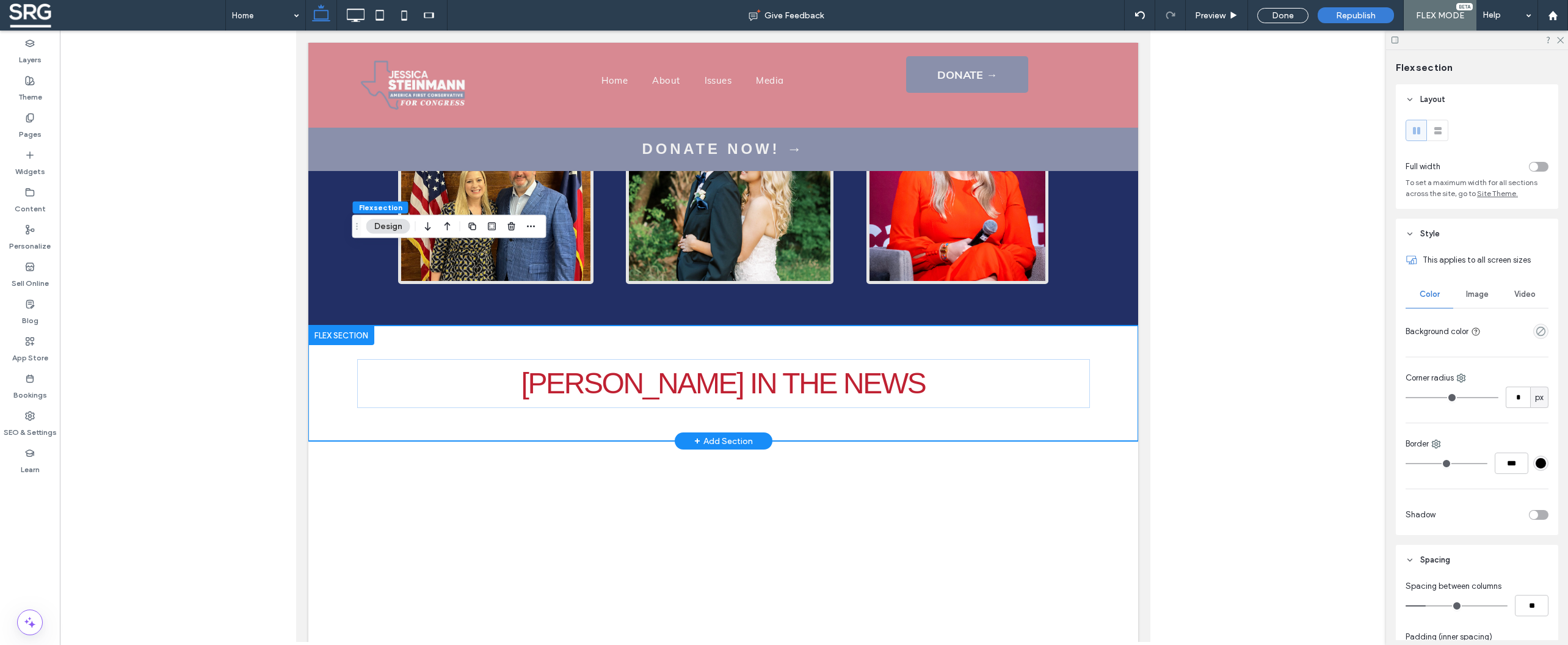
click at [1103, 345] on div "[PERSON_NAME] IN THE NEWS" at bounding box center [723, 382] width 830 height 115
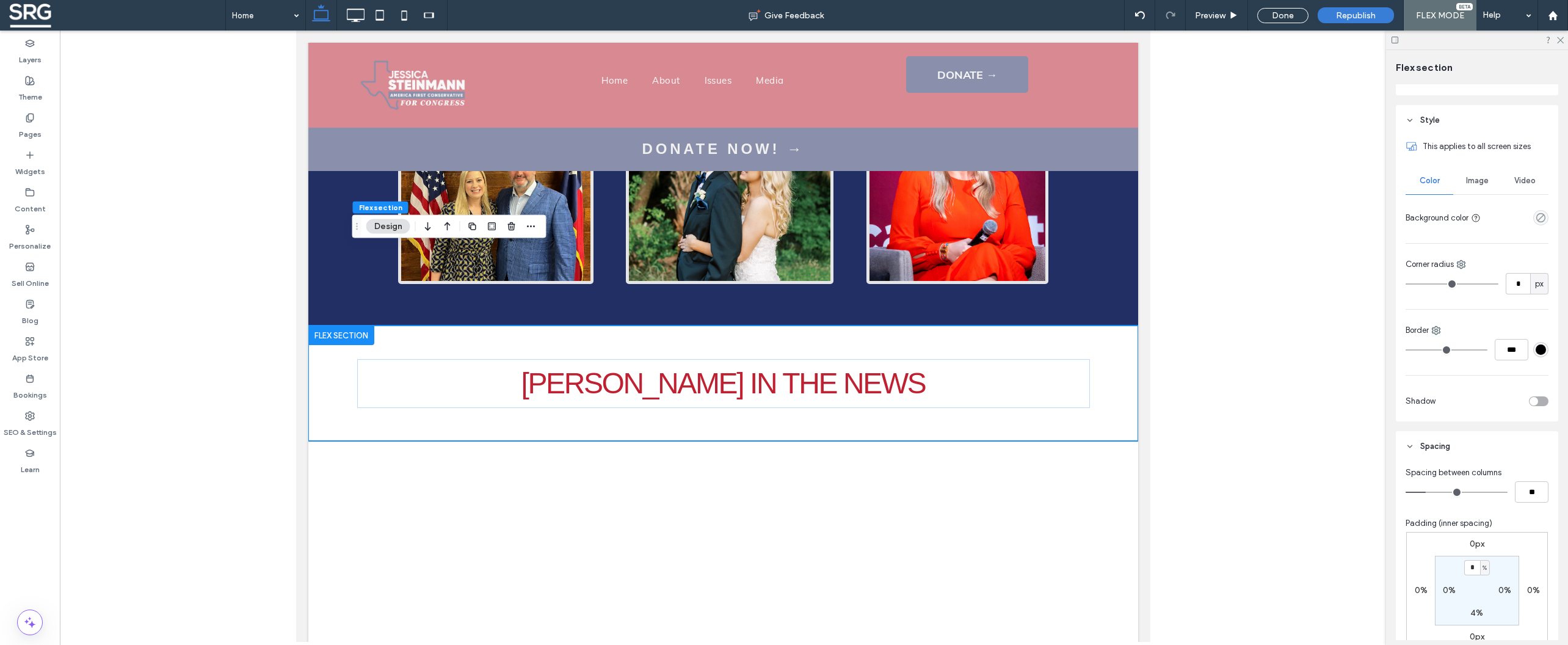
scroll to position [252, 0]
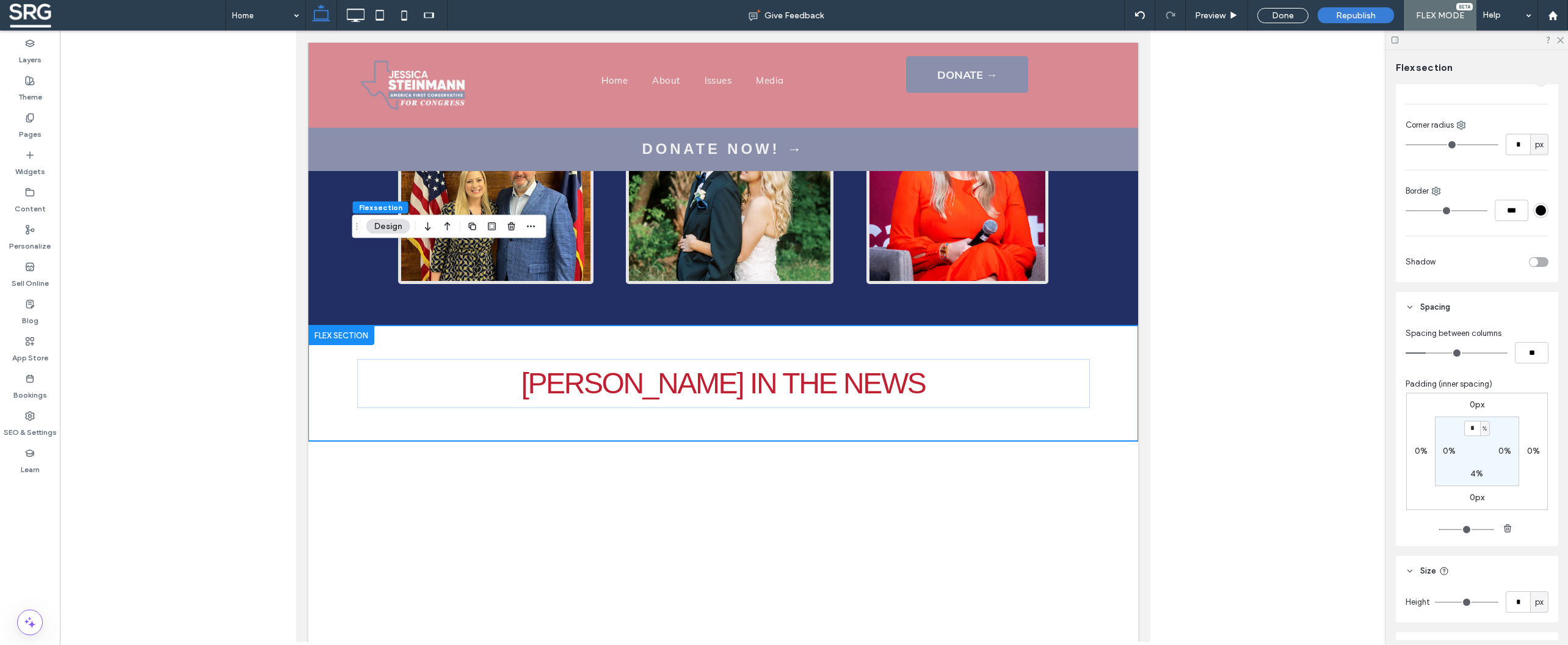
click at [1473, 473] on label "4%" at bounding box center [1476, 473] width 13 height 10
type input "*"
click at [1516, 488] on div "0px 0% 0px 0% 4% 0% * % 0%" at bounding box center [1477, 451] width 142 height 117
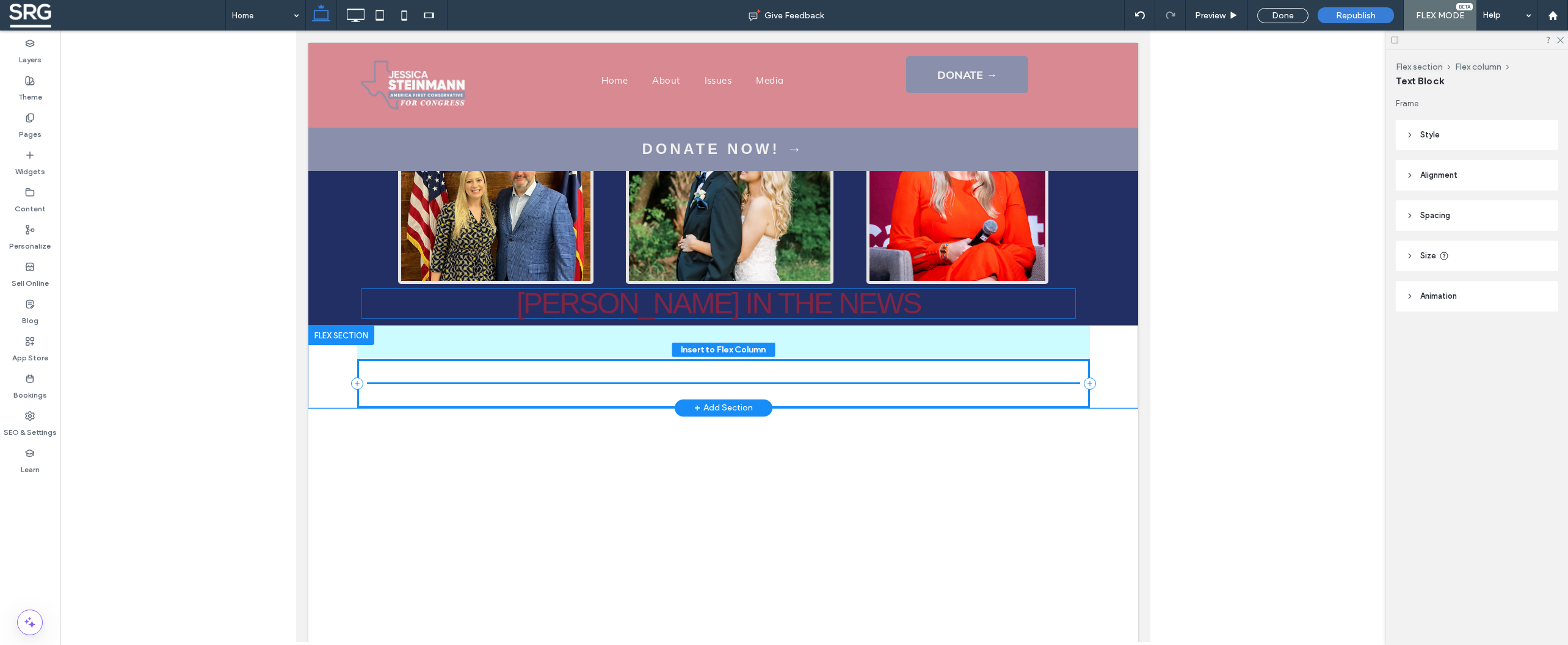
click at [984, 359] on div "[PERSON_NAME] IN THE NEWS" at bounding box center [723, 383] width 732 height 49
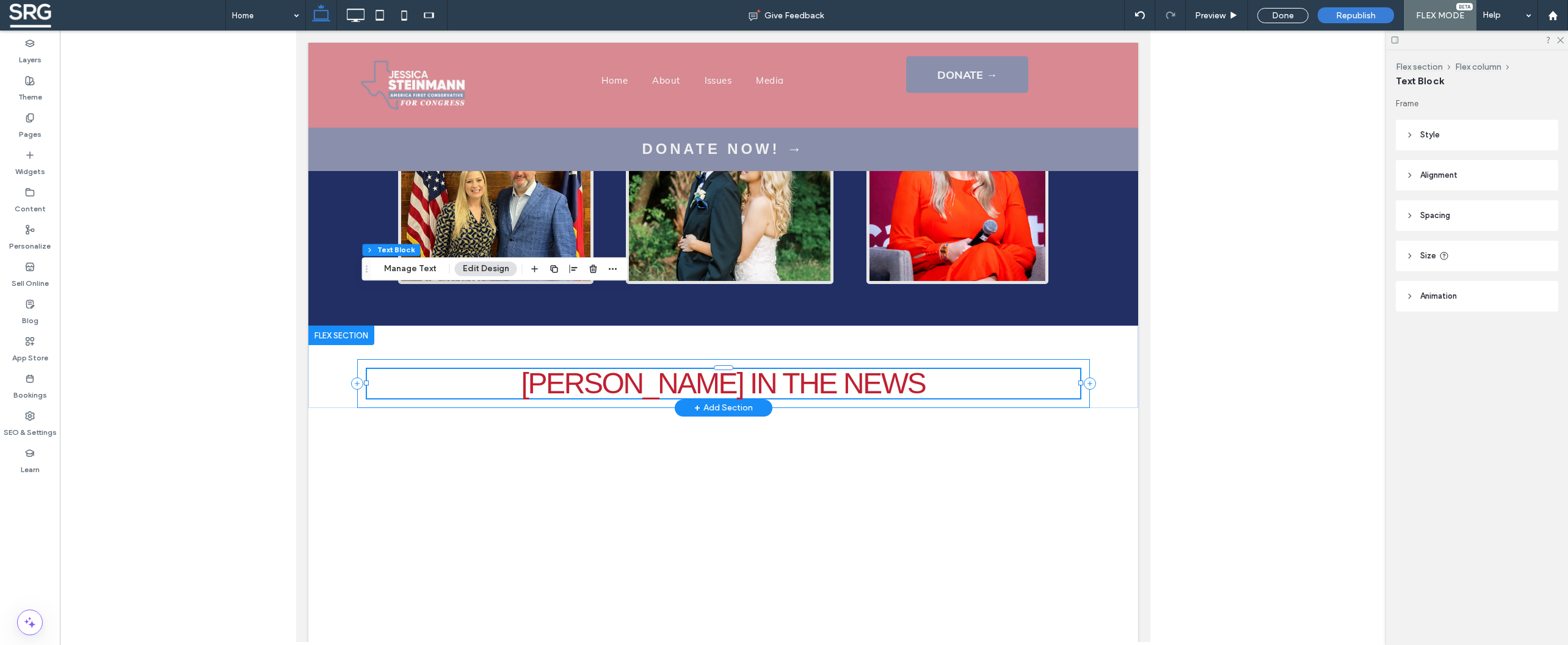
click at [1040, 359] on div "[PERSON_NAME] IN THE NEWS" at bounding box center [723, 383] width 732 height 49
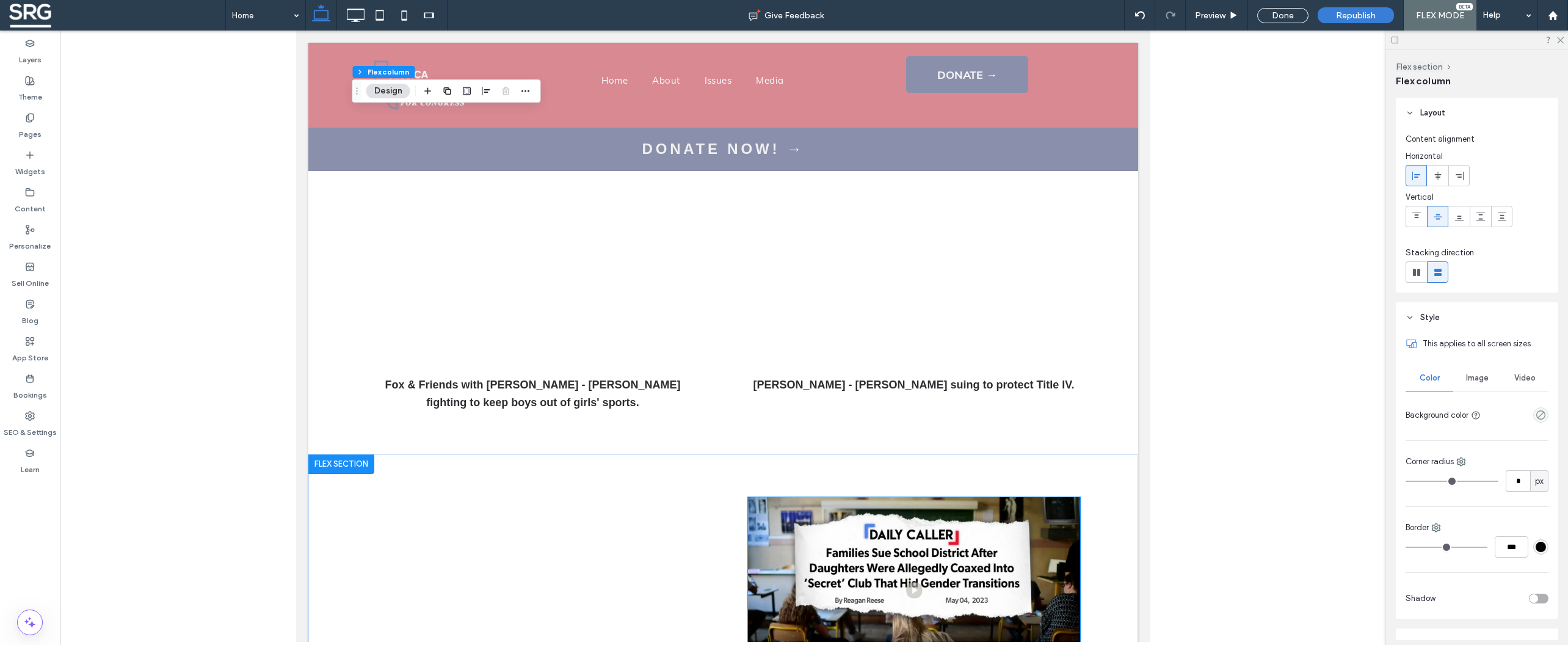
scroll to position [2411, 0]
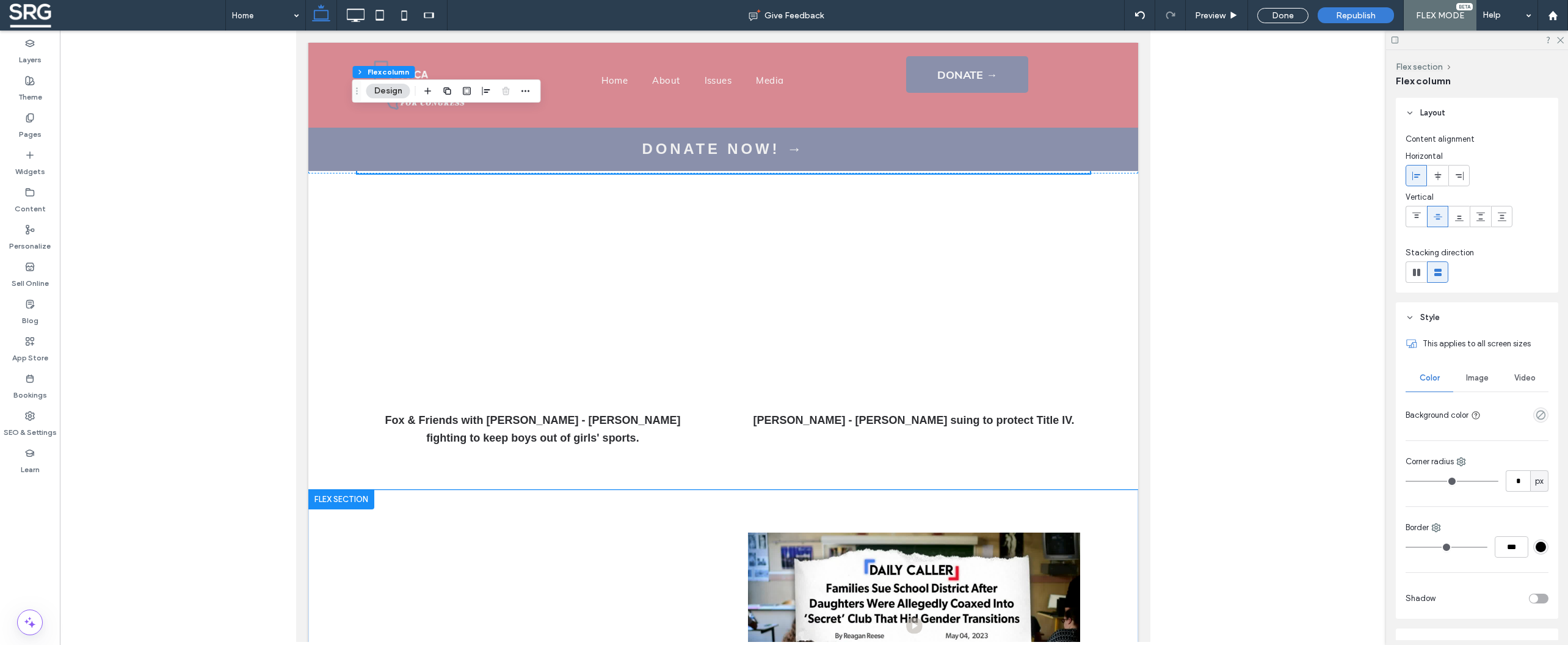
click at [509, 489] on div "Fox & Friend with [PERSON_NAME] - [PERSON_NAME] suing to protect 1st amendment …" at bounding box center [723, 656] width 732 height 334
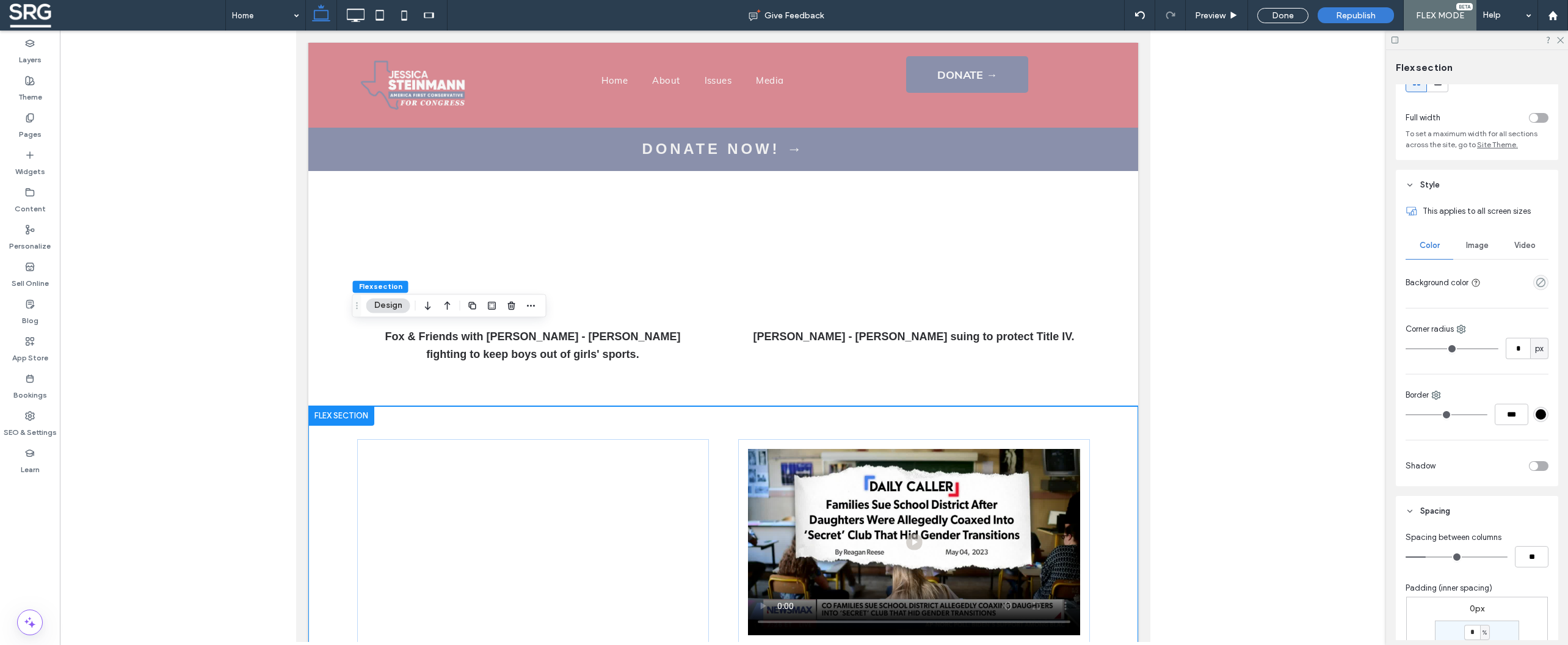
scroll to position [143, 0]
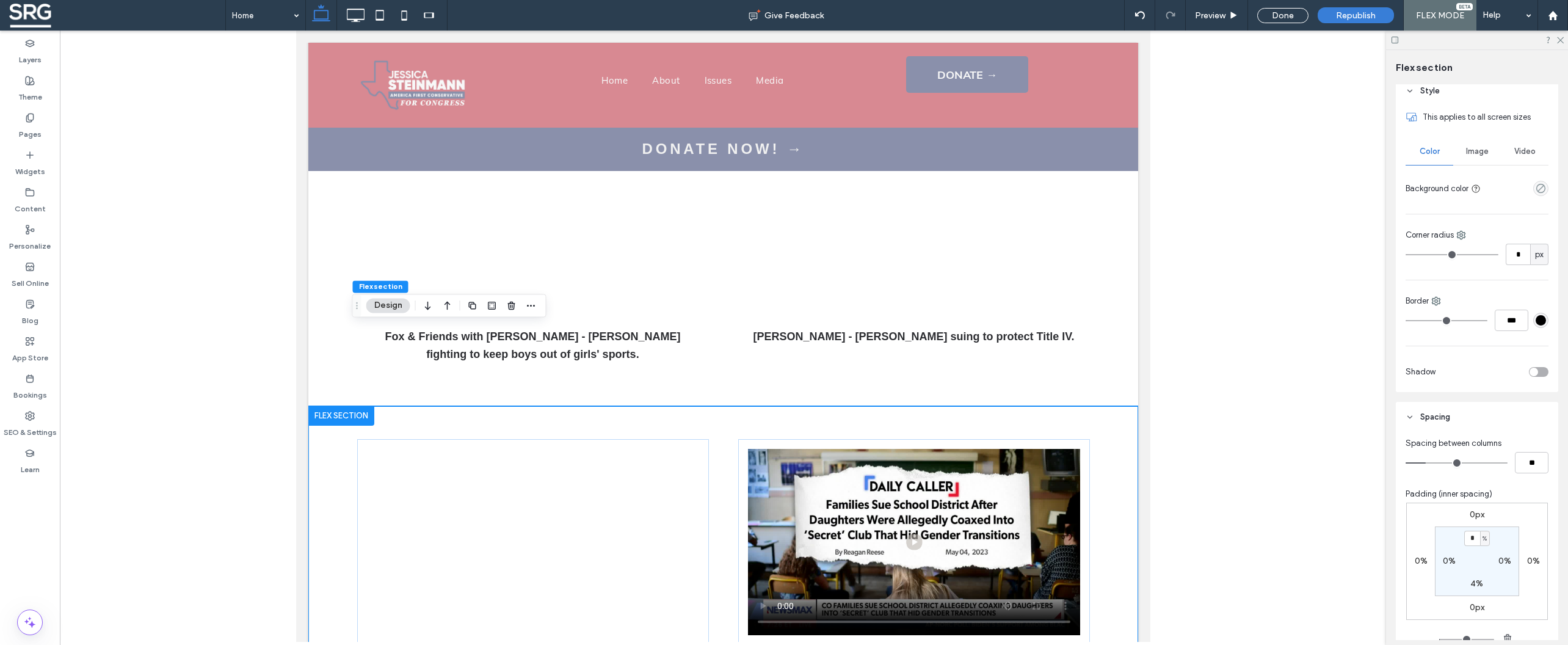
type input "*"
click at [1504, 524] on div "0px 0% 0px 0% * % 0% 4% 0%" at bounding box center [1477, 560] width 142 height 117
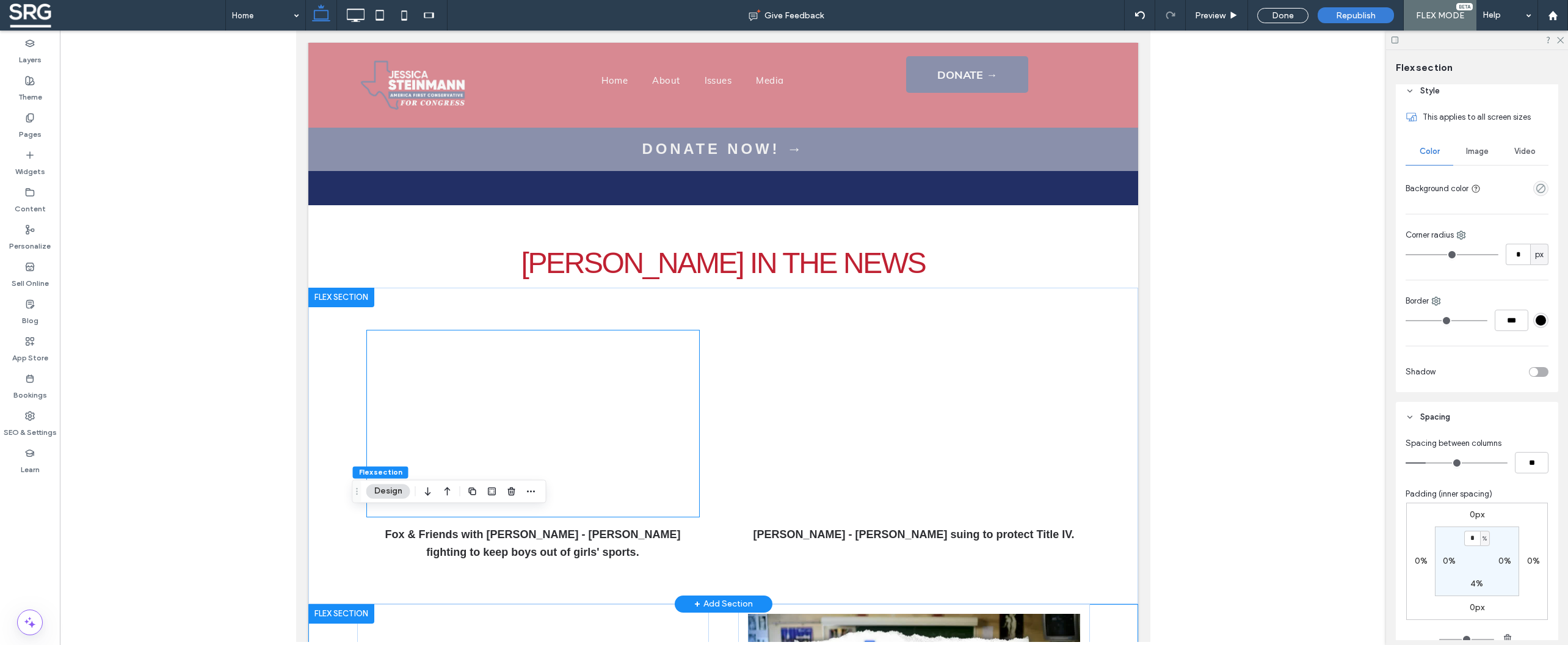
scroll to position [2251, 0]
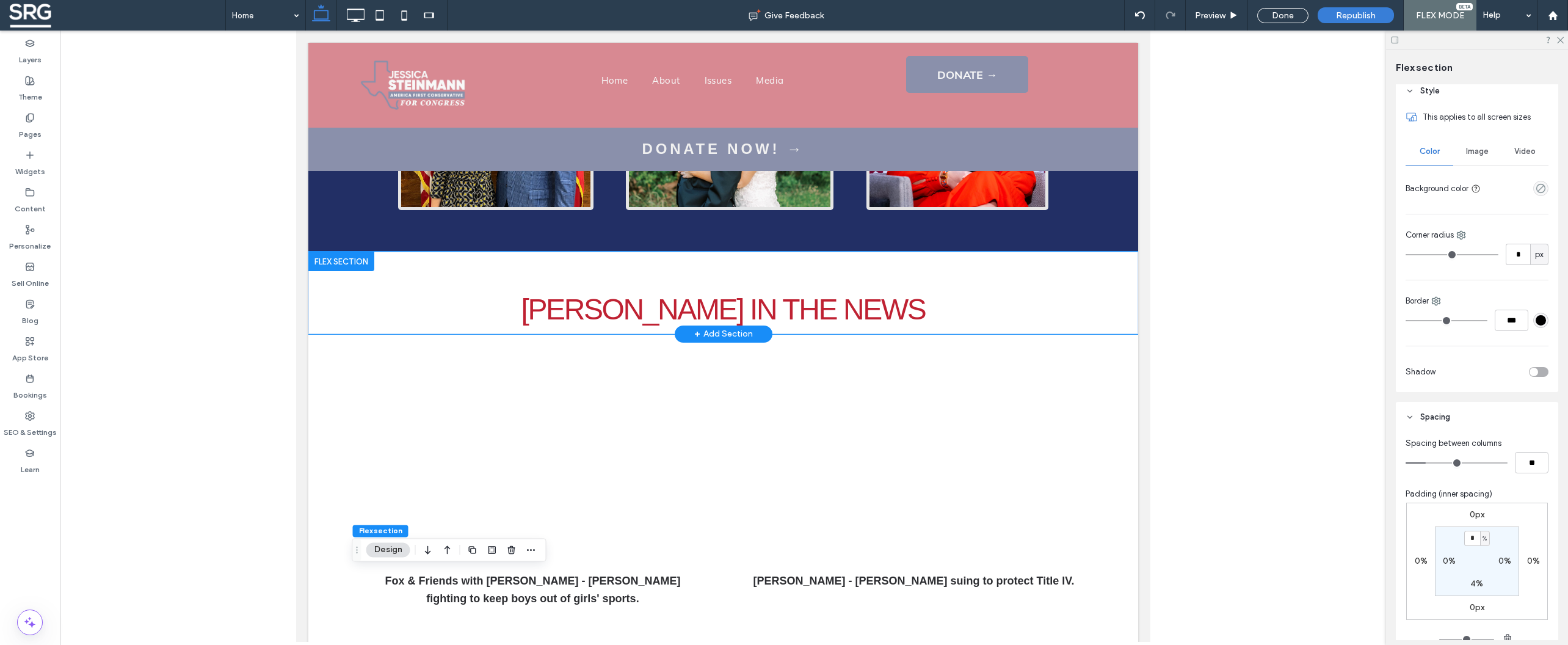
click at [1110, 251] on div "[PERSON_NAME] IN THE NEWS" at bounding box center [723, 293] width 830 height 82
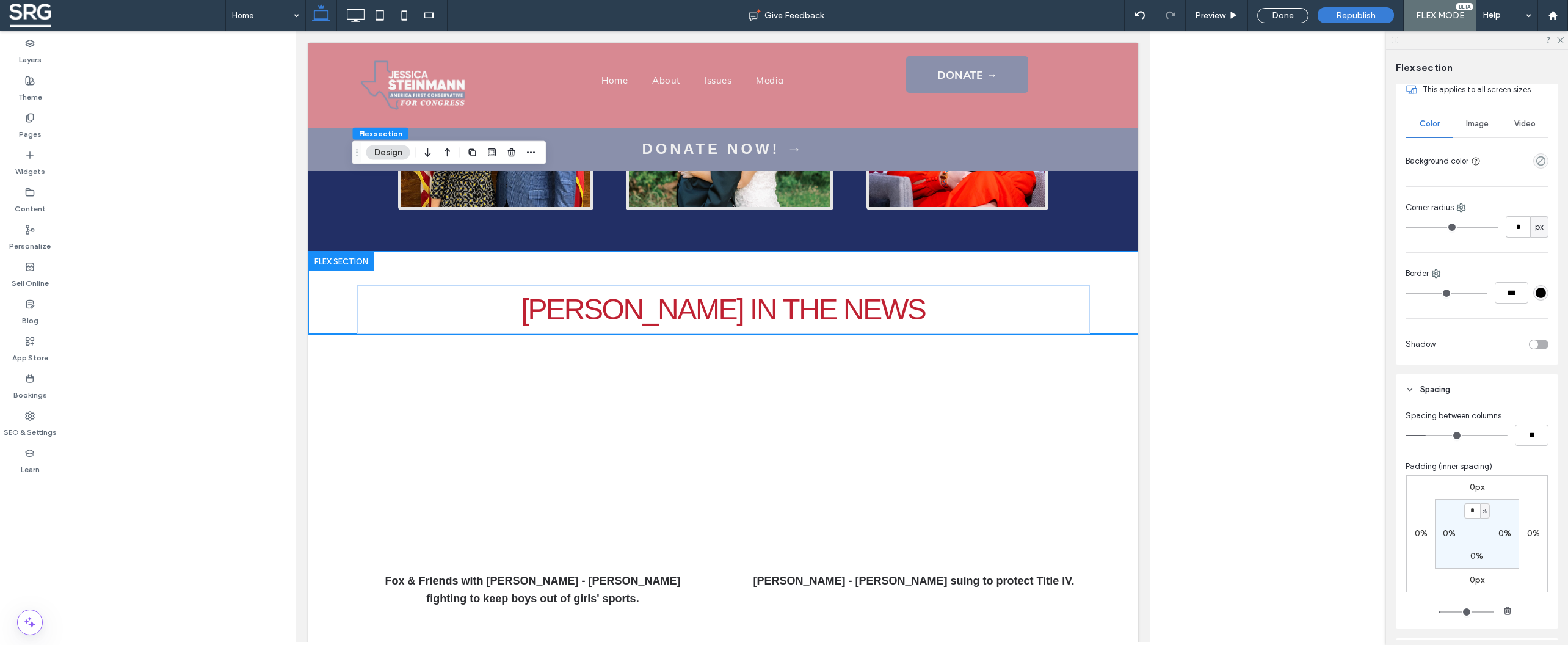
scroll to position [186, 0]
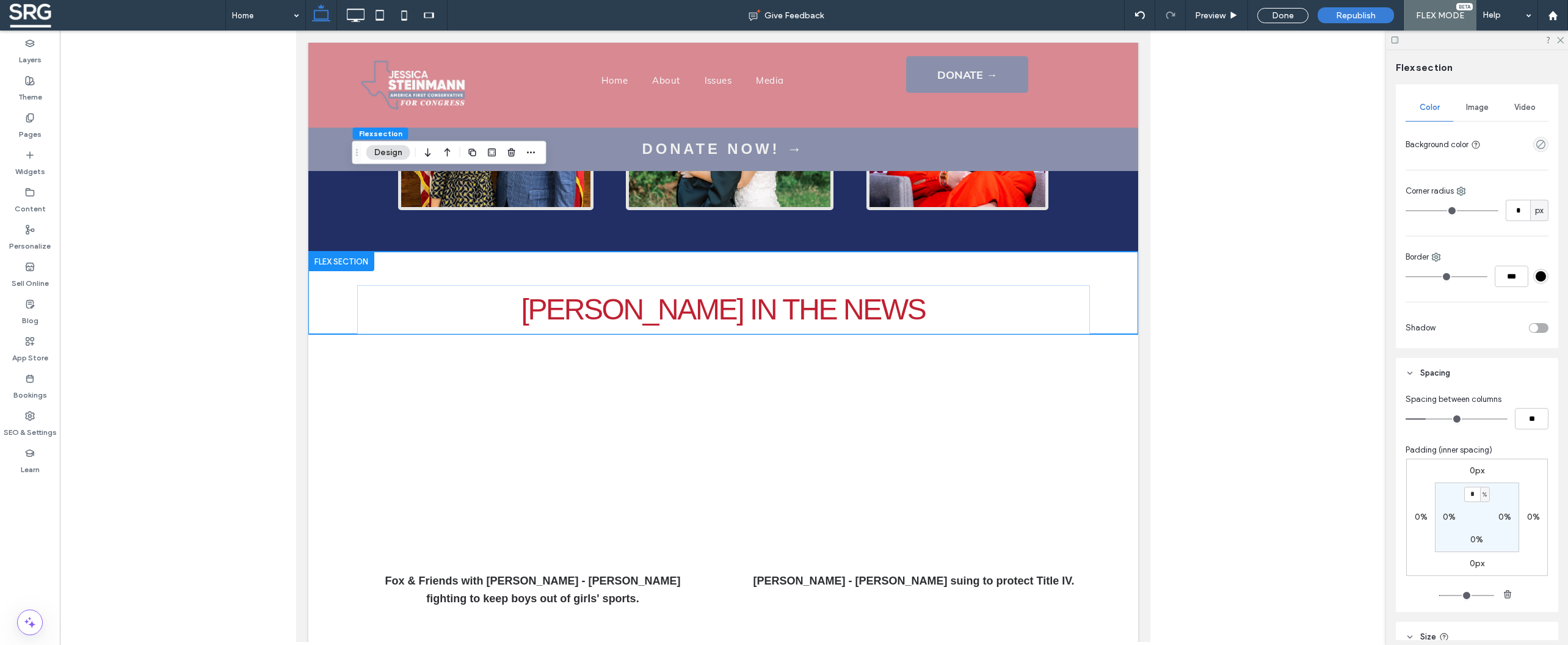
click at [1471, 541] on label "0%" at bounding box center [1476, 540] width 13 height 10
type input "*"
click at [1115, 334] on div "Fox & Friends with [PERSON_NAME] - [PERSON_NAME] fighting to keep boys out of g…" at bounding box center [723, 492] width 830 height 317
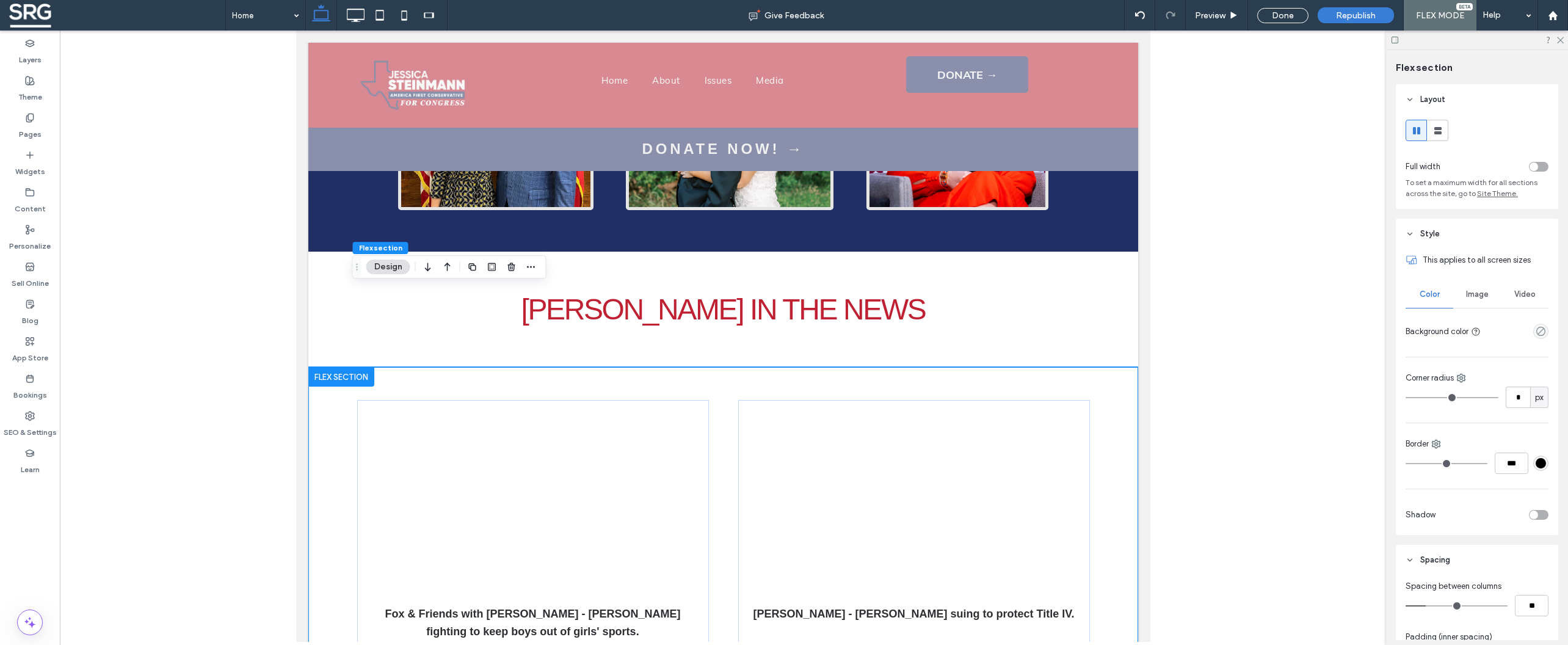
click at [1106, 367] on div "Fox & Friends with [PERSON_NAME] - [PERSON_NAME] fighting to keep boys out of g…" at bounding box center [723, 525] width 830 height 317
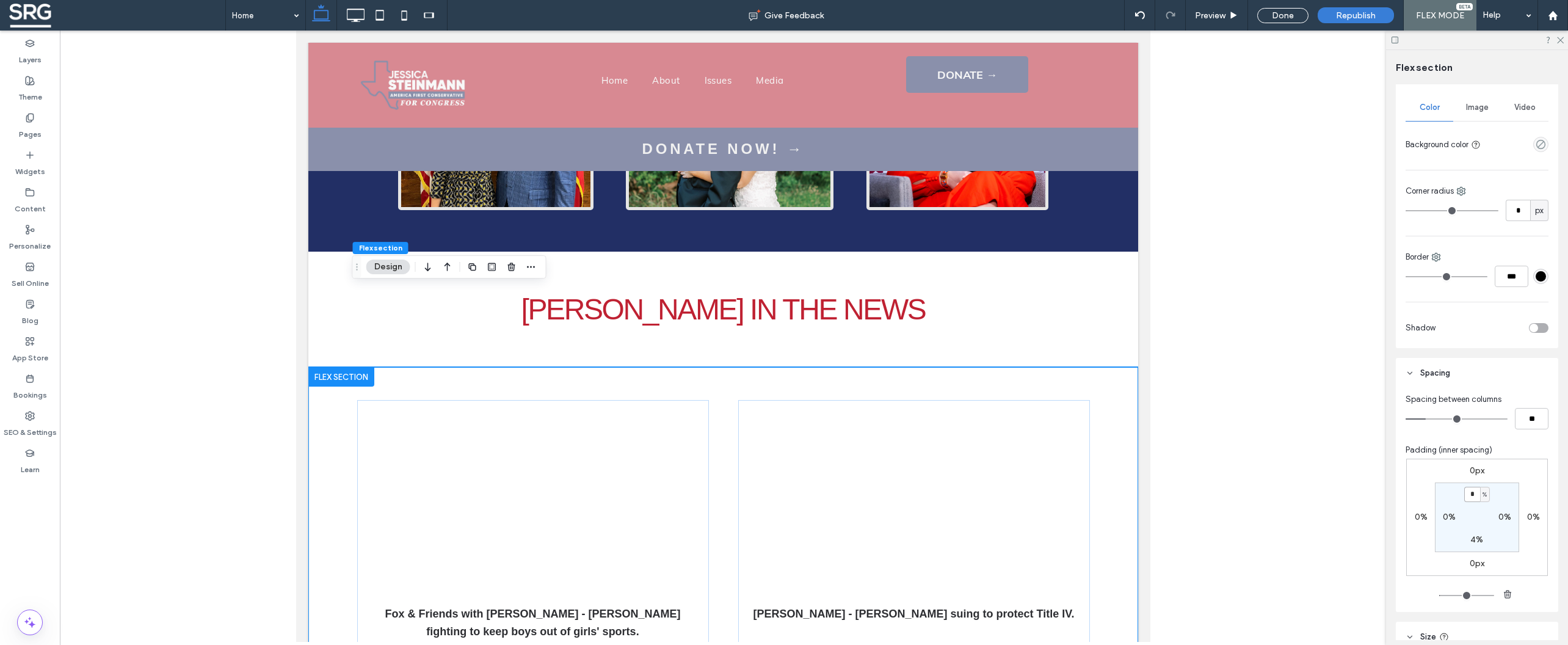
click at [1470, 497] on input "*" at bounding box center [1472, 494] width 16 height 15
type input "*"
click at [1098, 367] on div "Fox & Friends with [PERSON_NAME] - [PERSON_NAME] fighting to keep boys out of g…" at bounding box center [723, 525] width 830 height 317
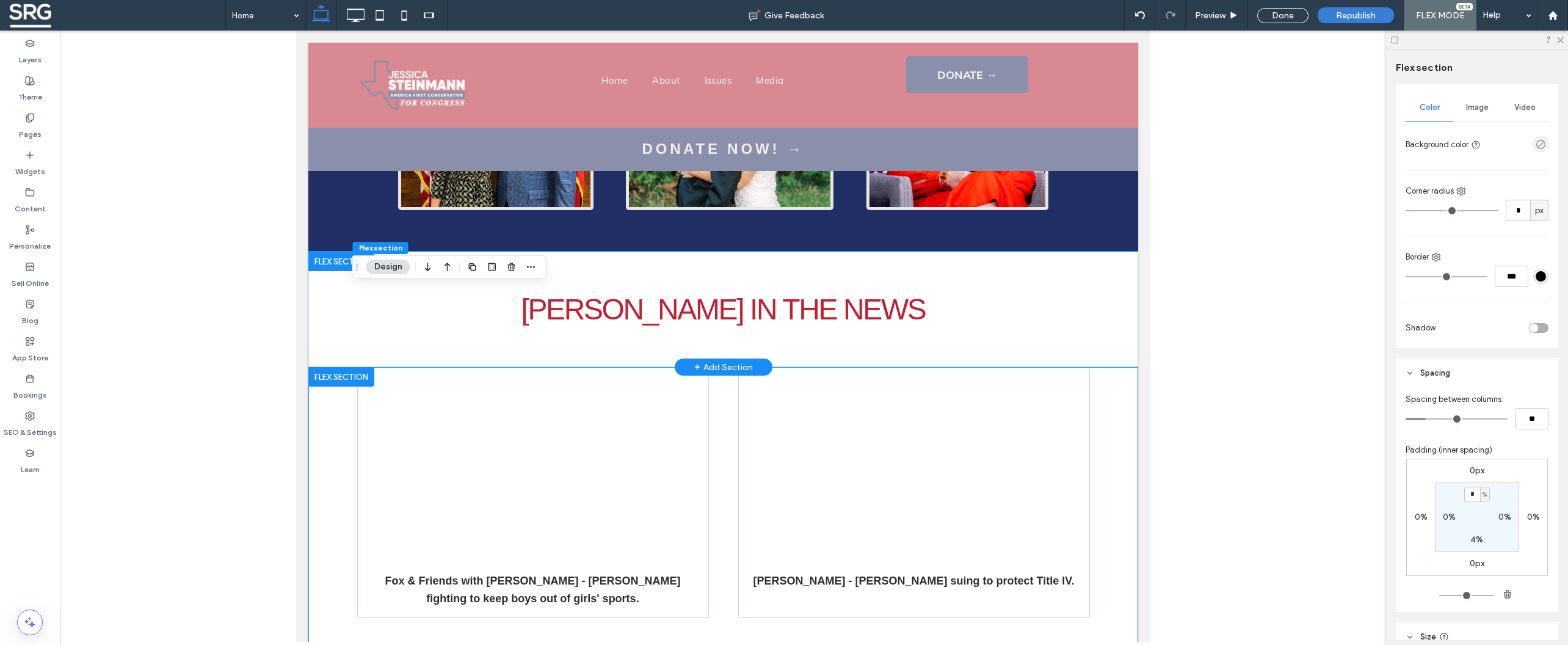
click at [892, 263] on div "[PERSON_NAME] IN THE NEWS" at bounding box center [723, 309] width 732 height 115
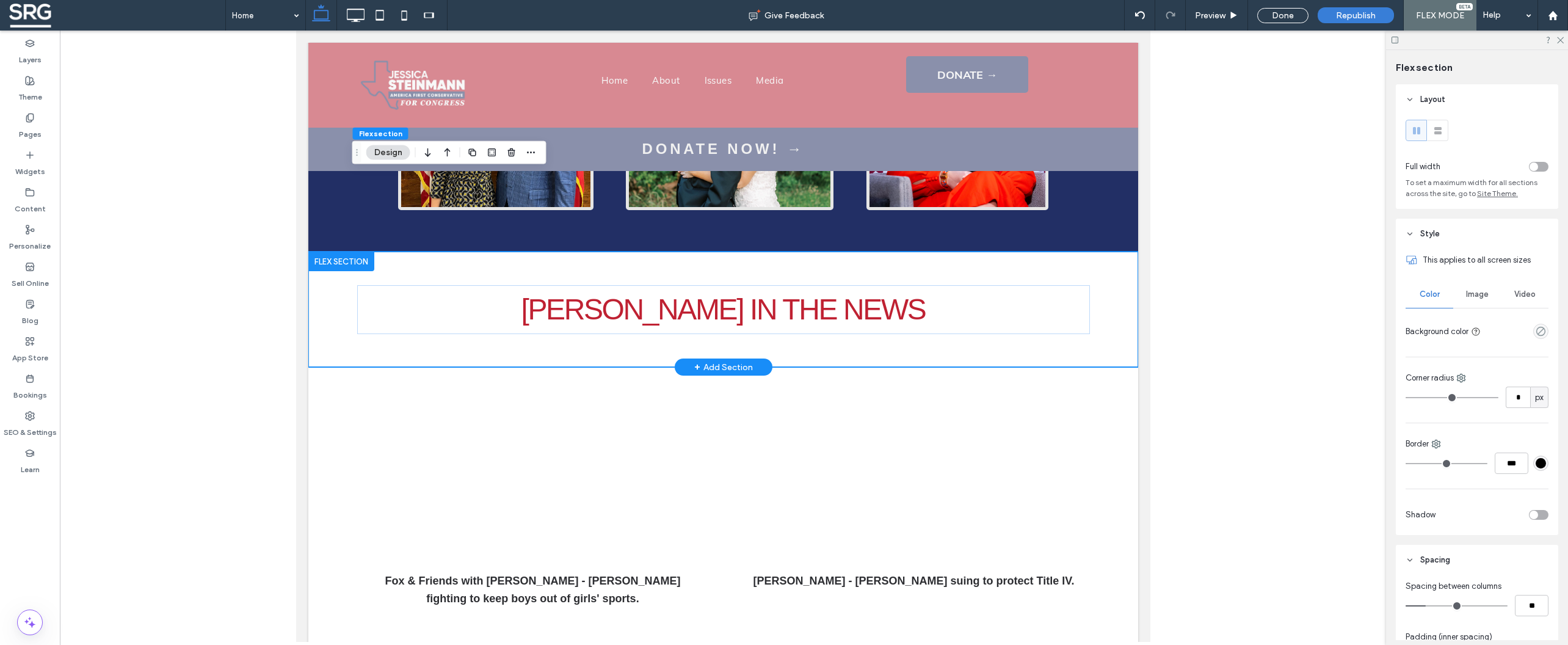
click at [905, 267] on div "[PERSON_NAME] IN THE NEWS" at bounding box center [723, 309] width 732 height 115
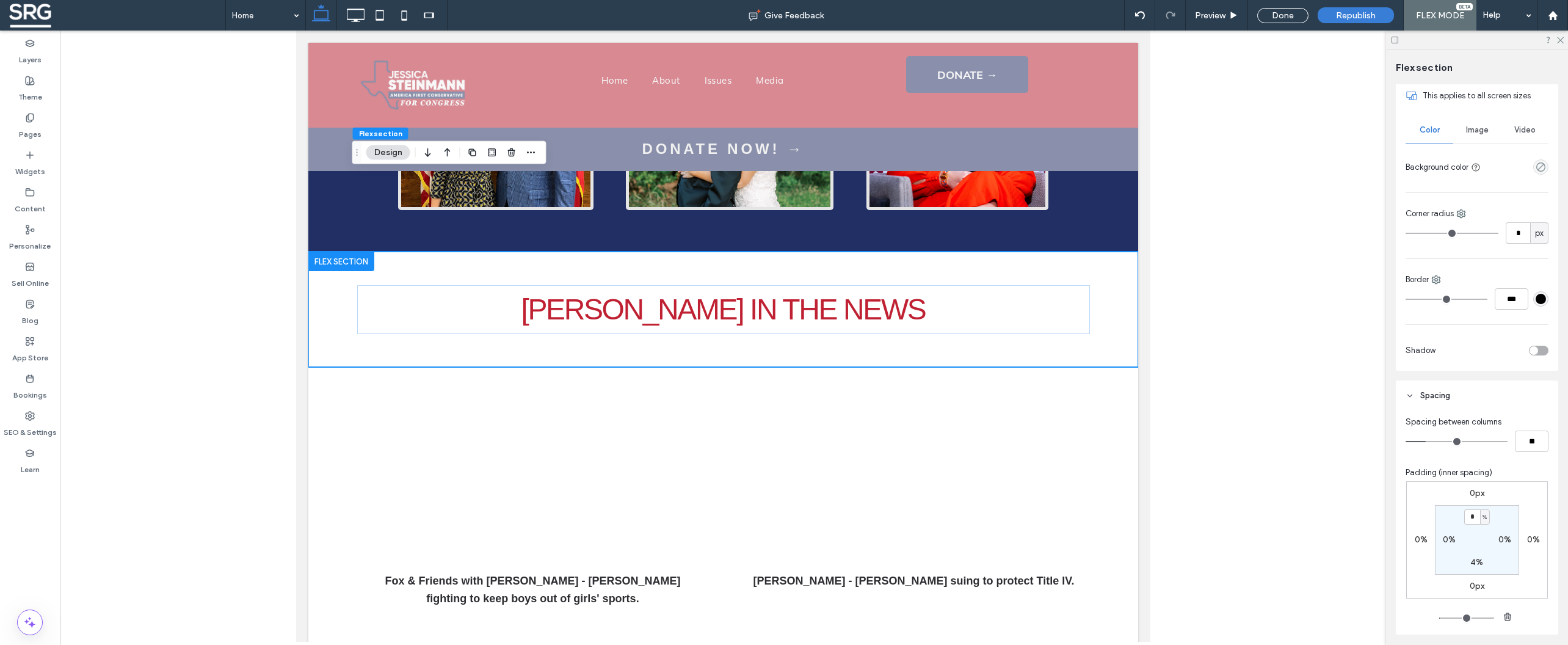
scroll to position [176, 0]
click at [1466, 553] on div "4%" at bounding box center [1476, 550] width 27 height 11
click at [1470, 553] on label "4%" at bounding box center [1476, 550] width 13 height 10
type input "*"
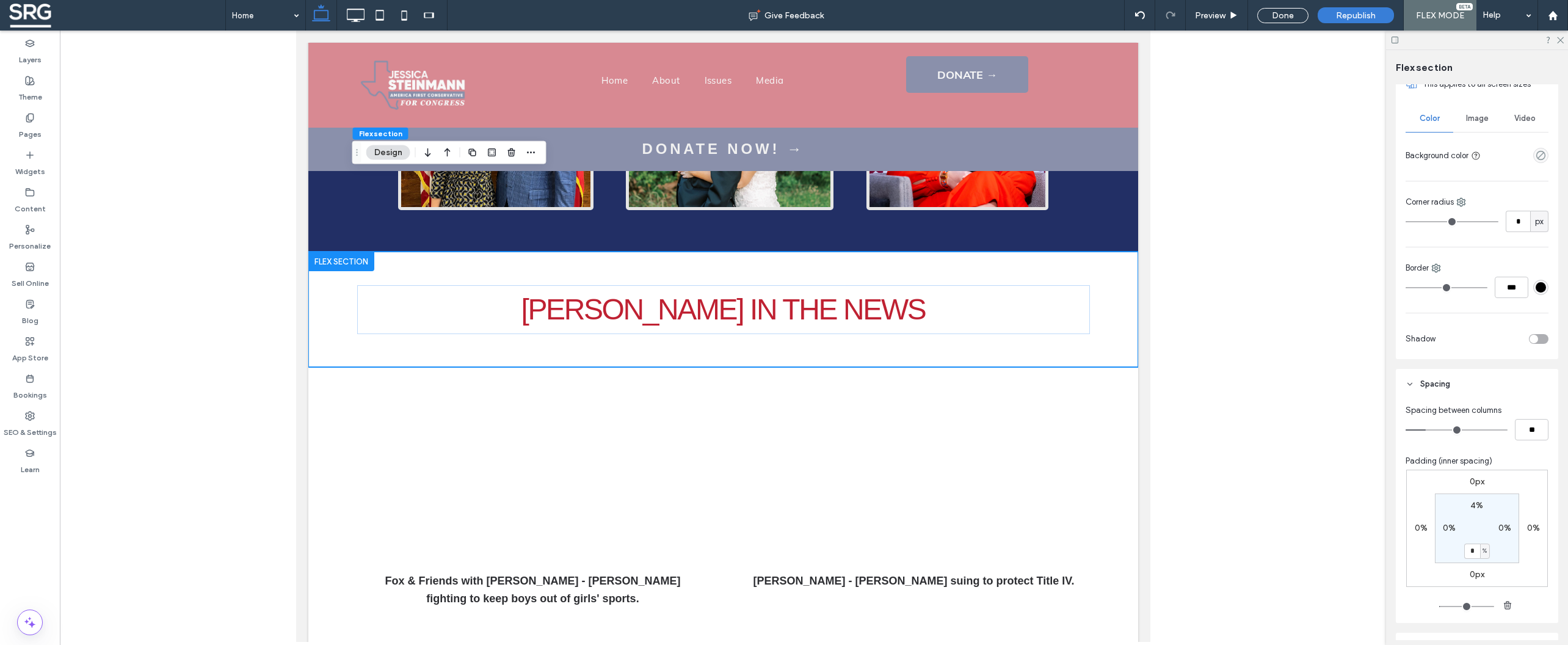
click at [1513, 560] on section "4% 0% * % 0%" at bounding box center [1476, 528] width 84 height 69
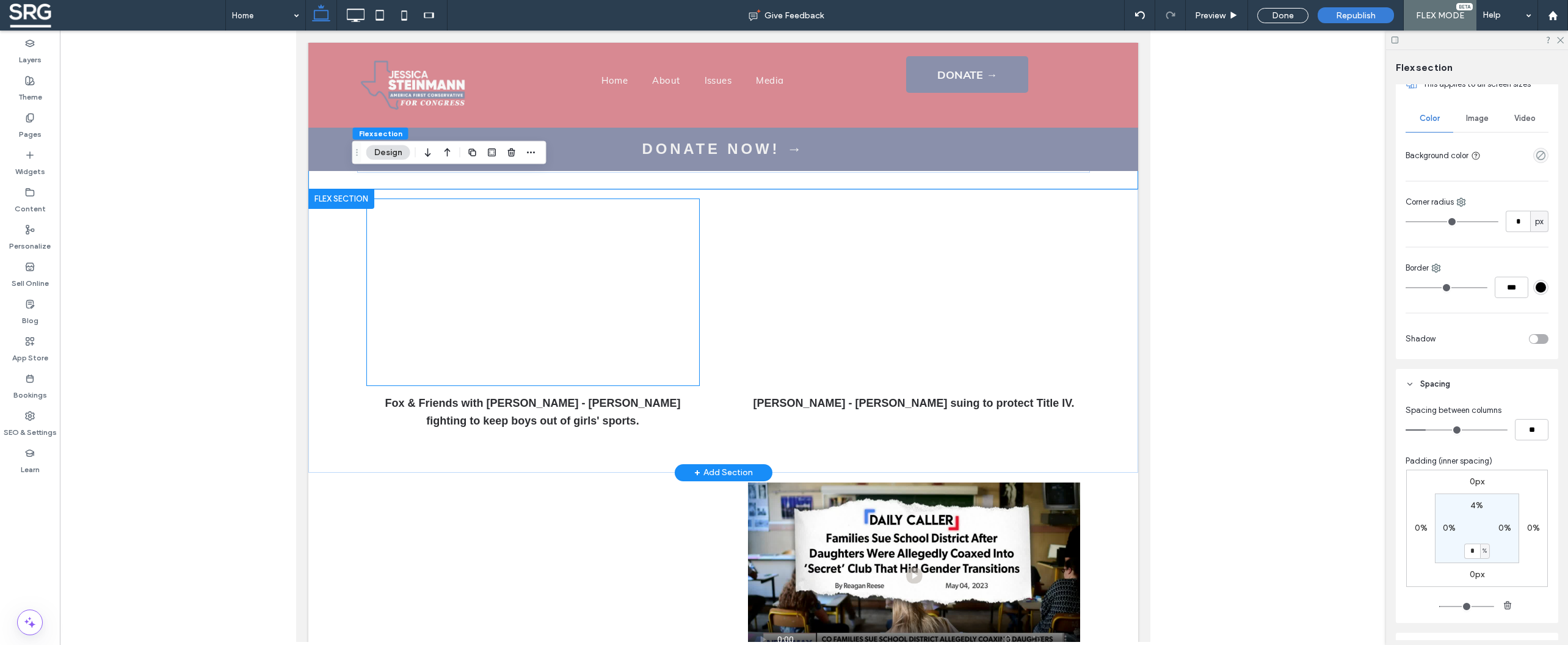
scroll to position [2593, 0]
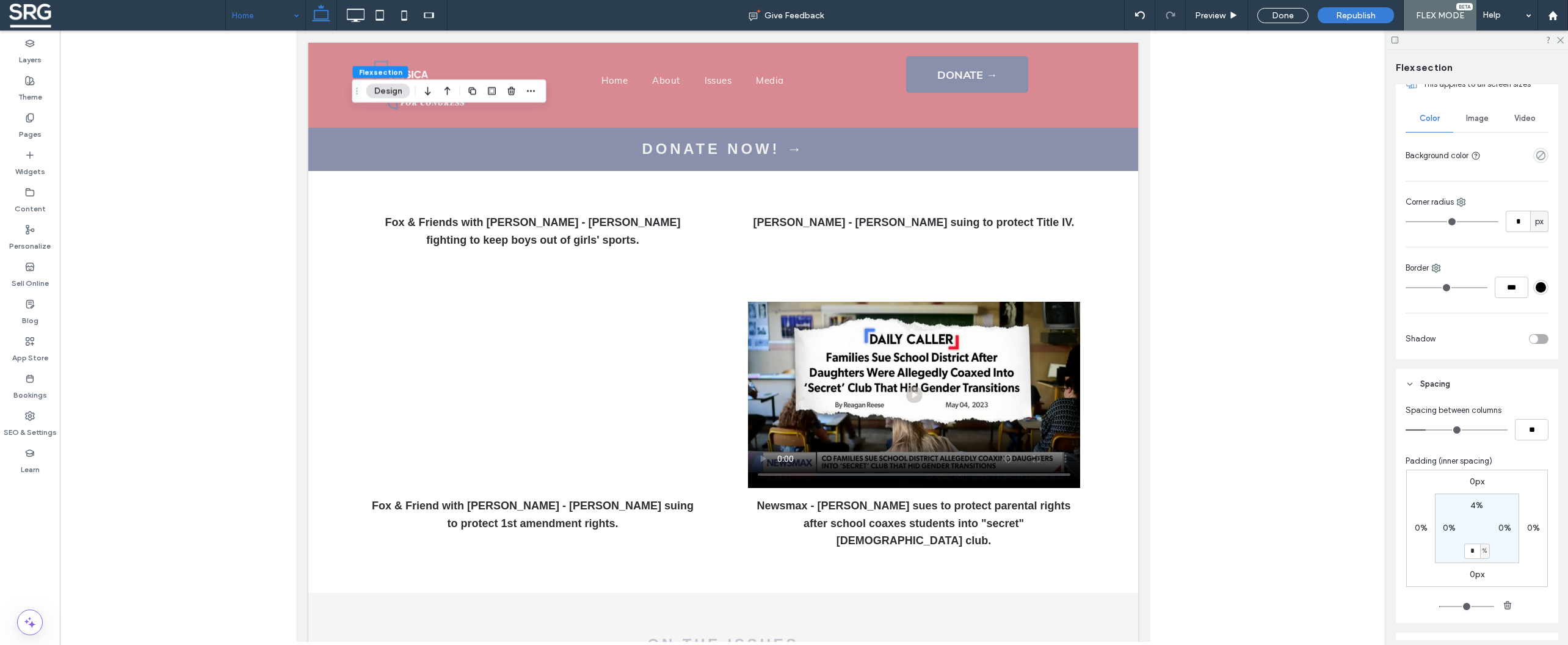
click at [265, 16] on input at bounding box center [262, 15] width 61 height 31
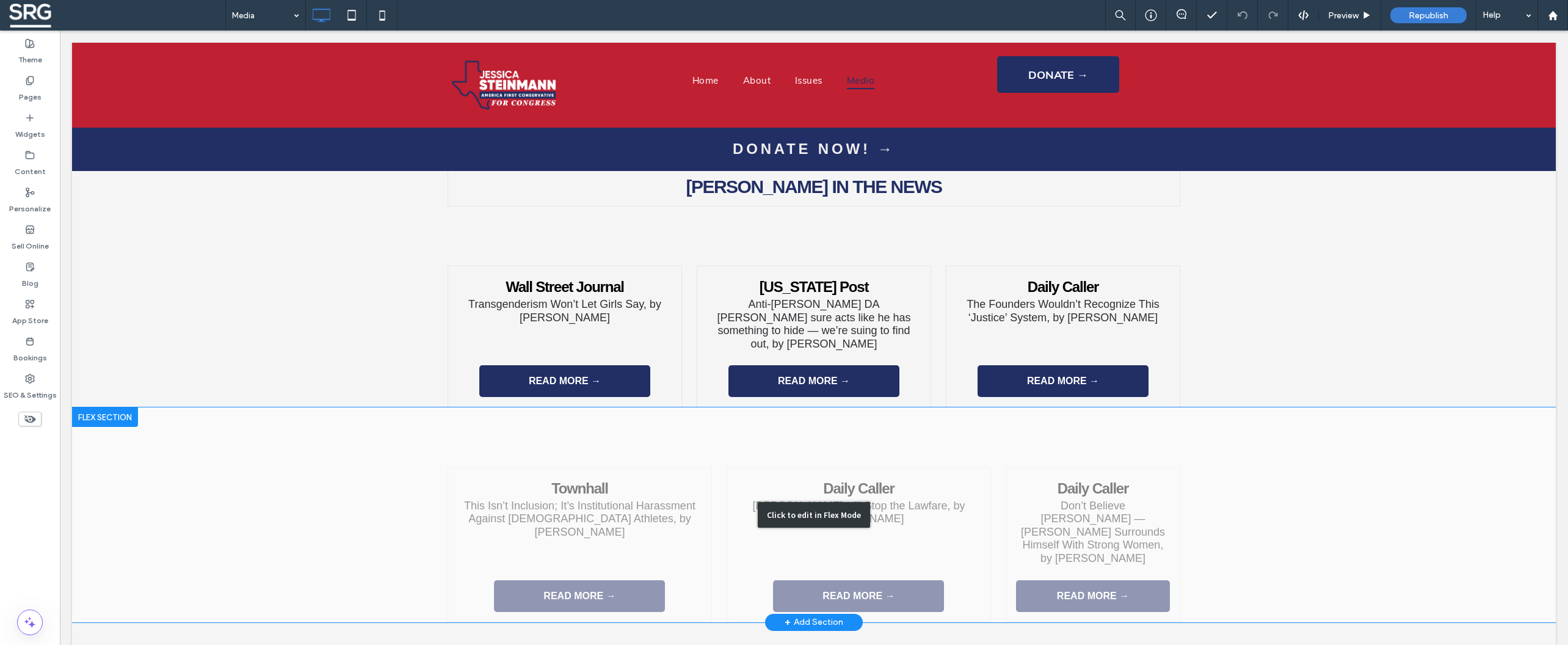
scroll to position [1925, 0]
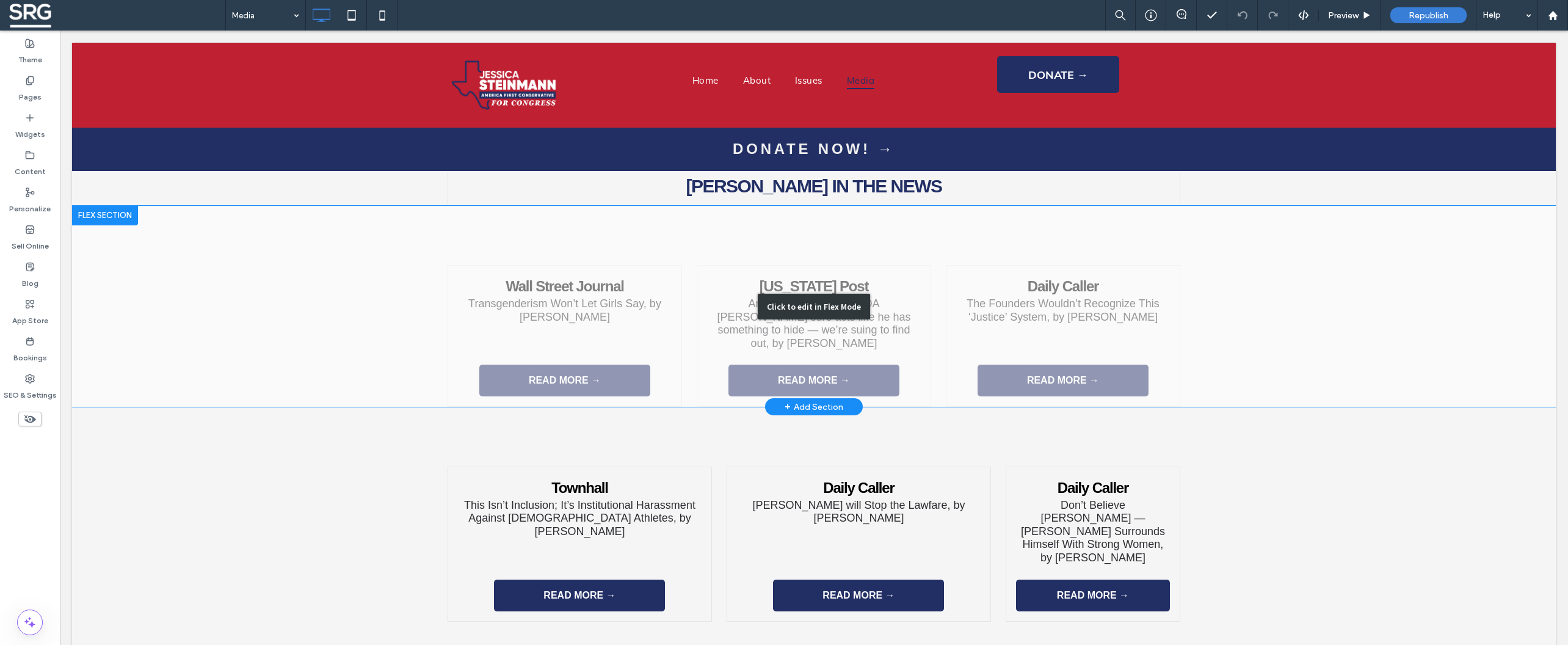
click at [281, 299] on div "Click to edit in Flex Mode" at bounding box center [814, 307] width 1483 height 202
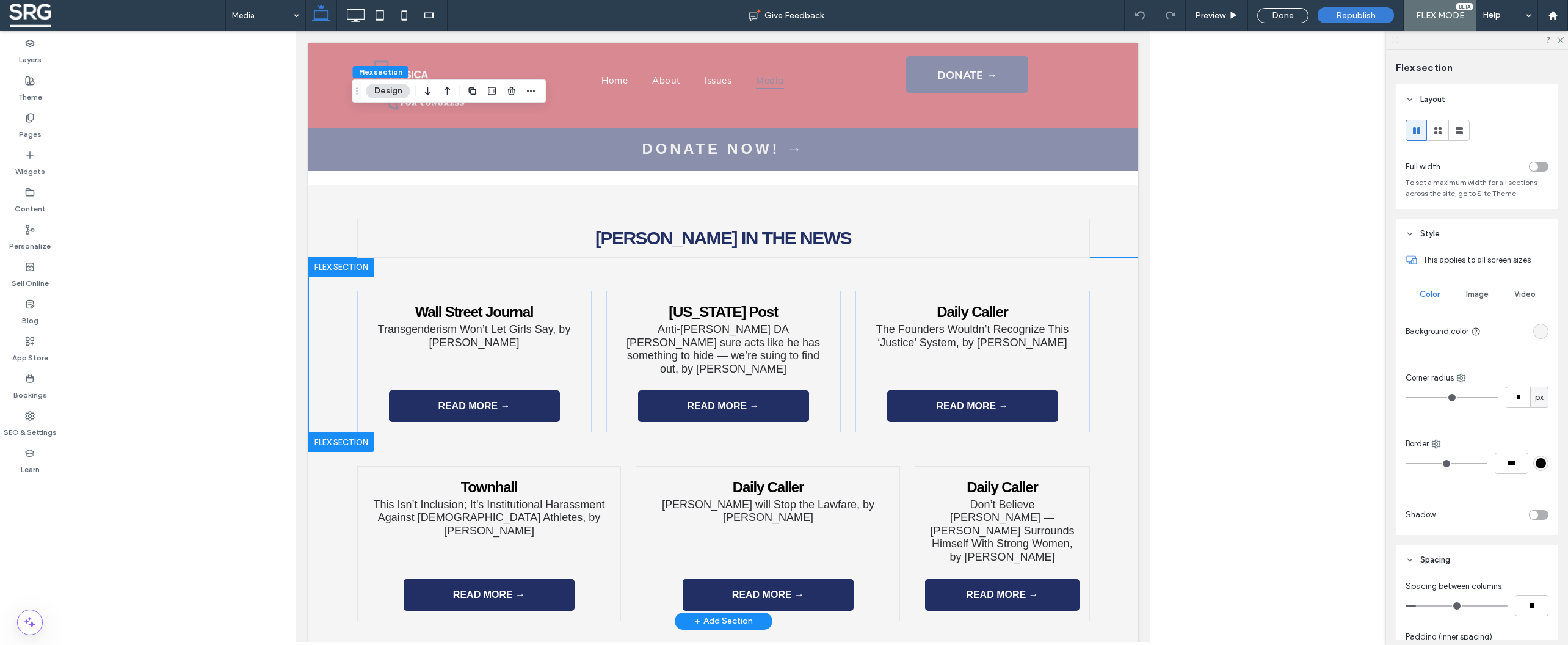
scroll to position [1576, 0]
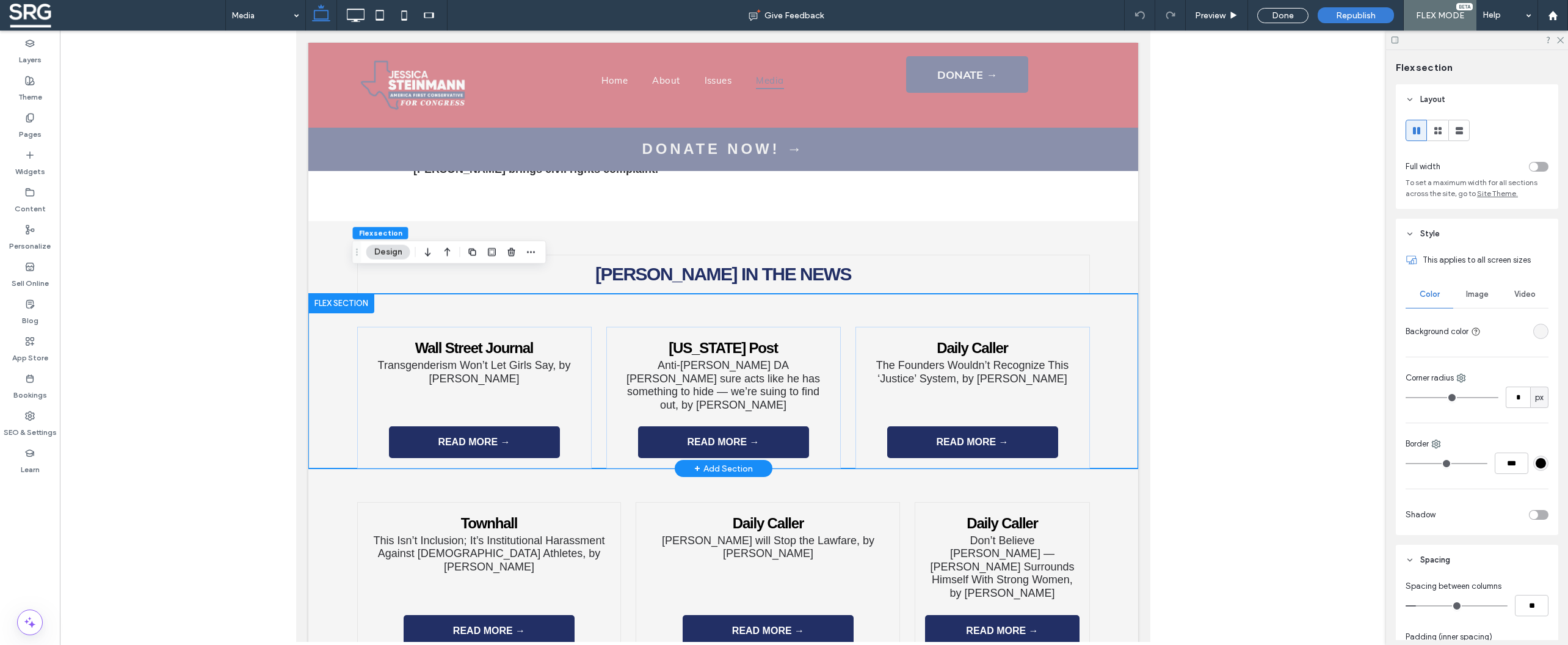
click at [322, 353] on div "Wall Street Journal Transgenderism Won’t Let Girls Say, by [PERSON_NAME] READ M…" at bounding box center [723, 381] width 830 height 175
click at [340, 293] on div at bounding box center [340, 303] width 66 height 20
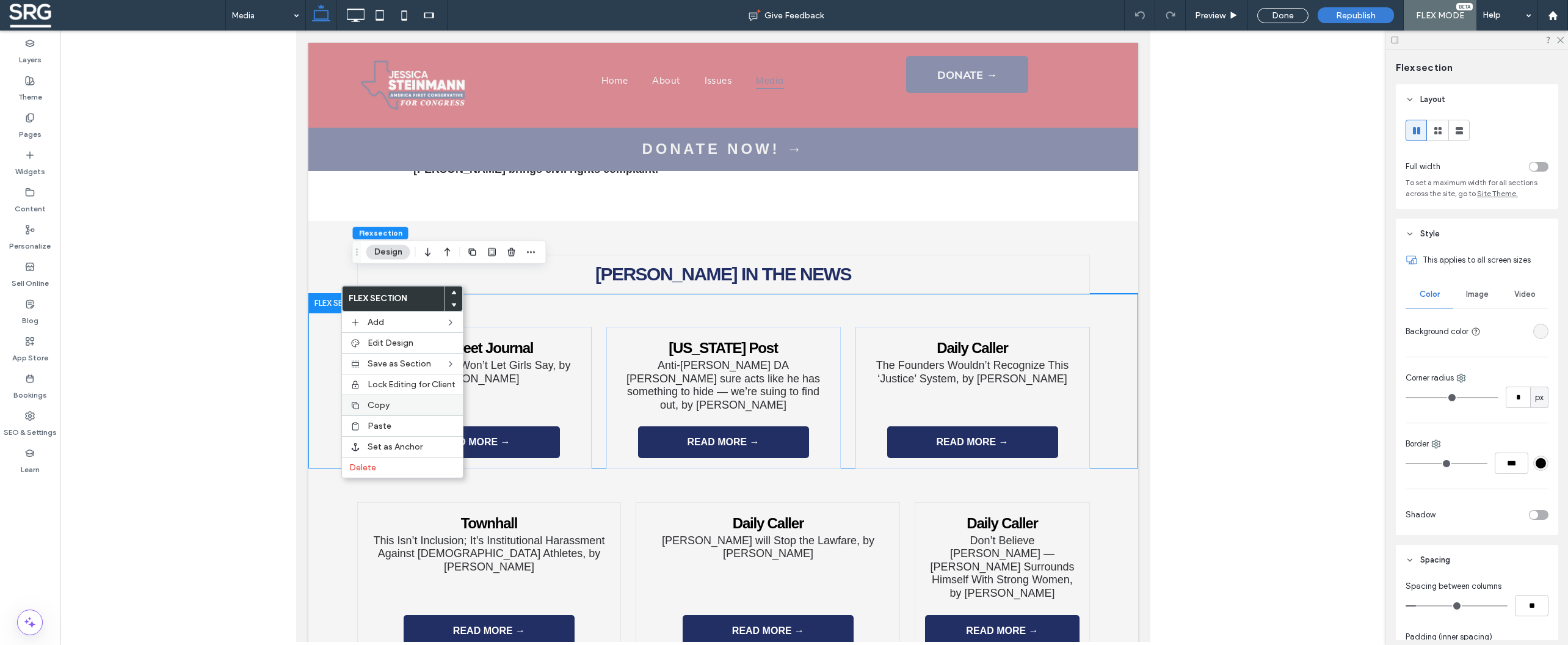
click at [379, 406] on span "Copy" at bounding box center [379, 405] width 22 height 10
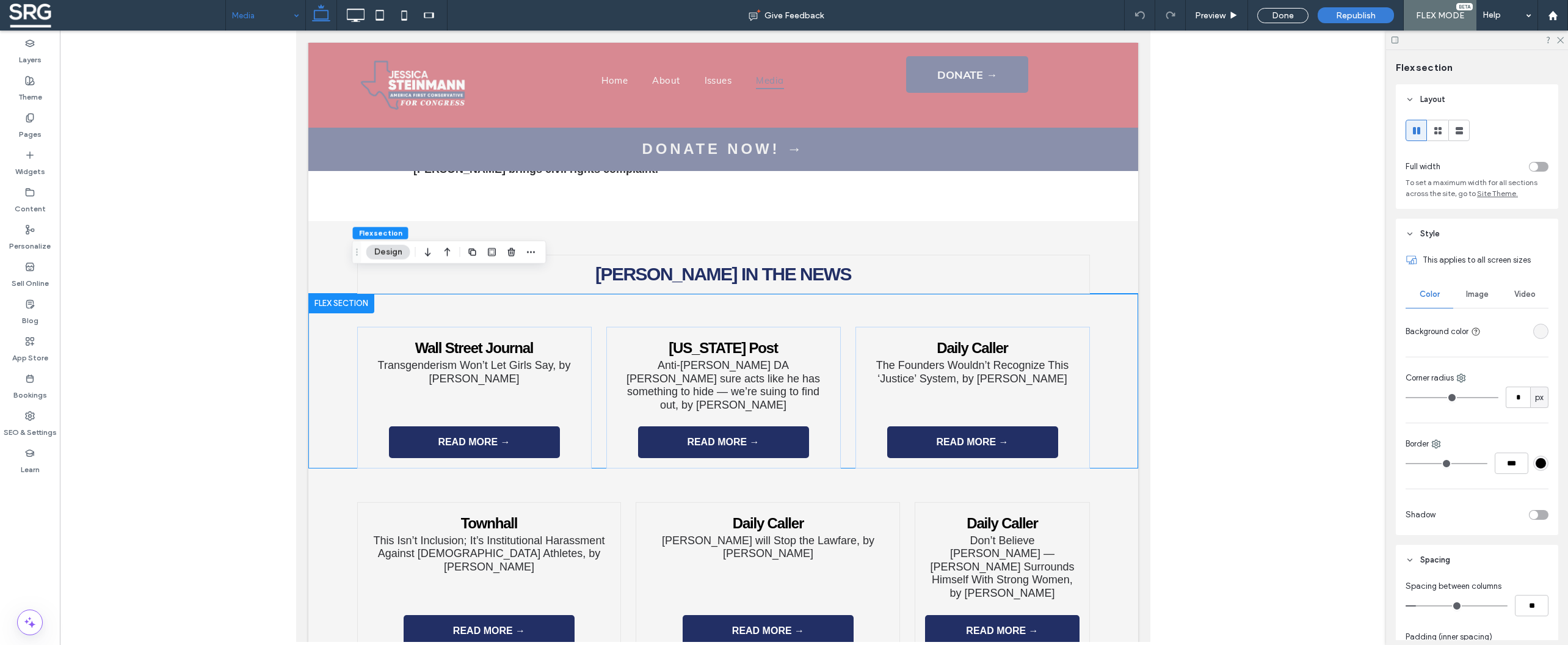
click at [268, 21] on input at bounding box center [262, 15] width 61 height 31
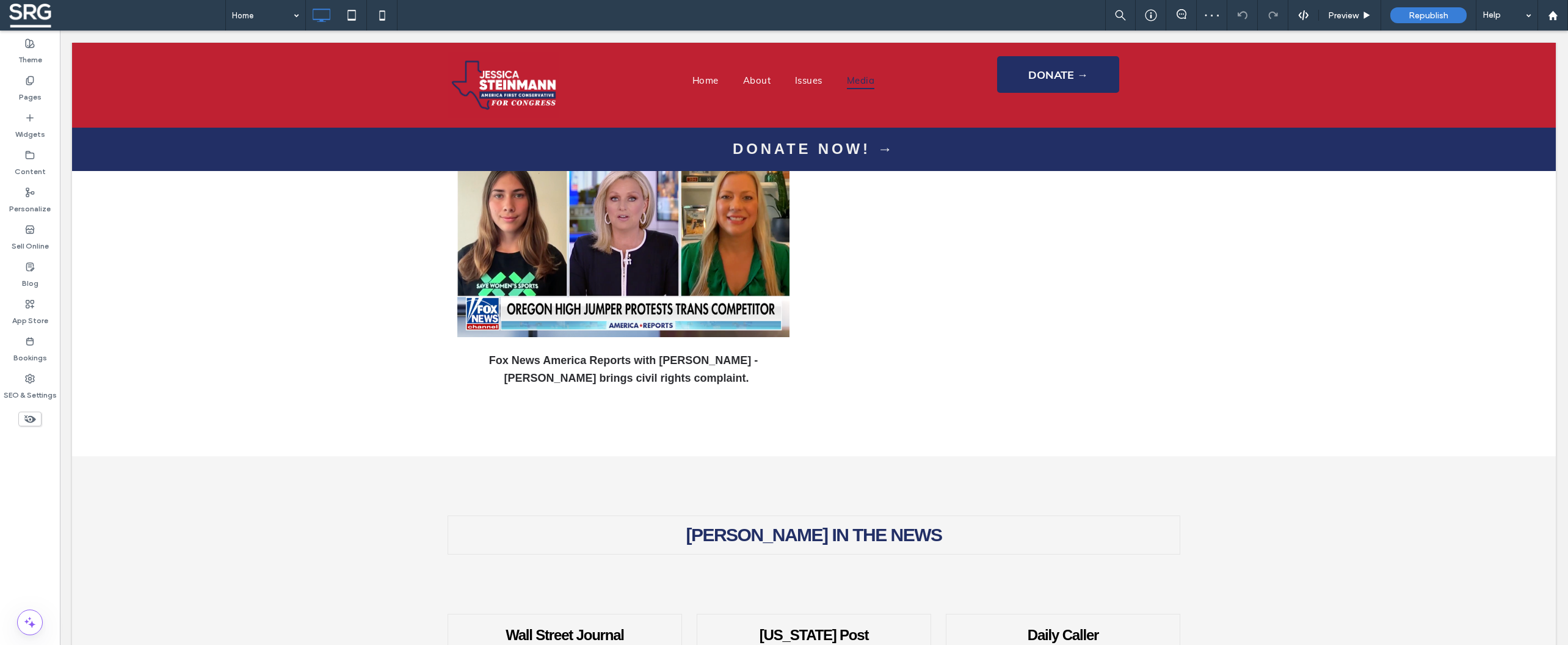
scroll to position [1784, 0]
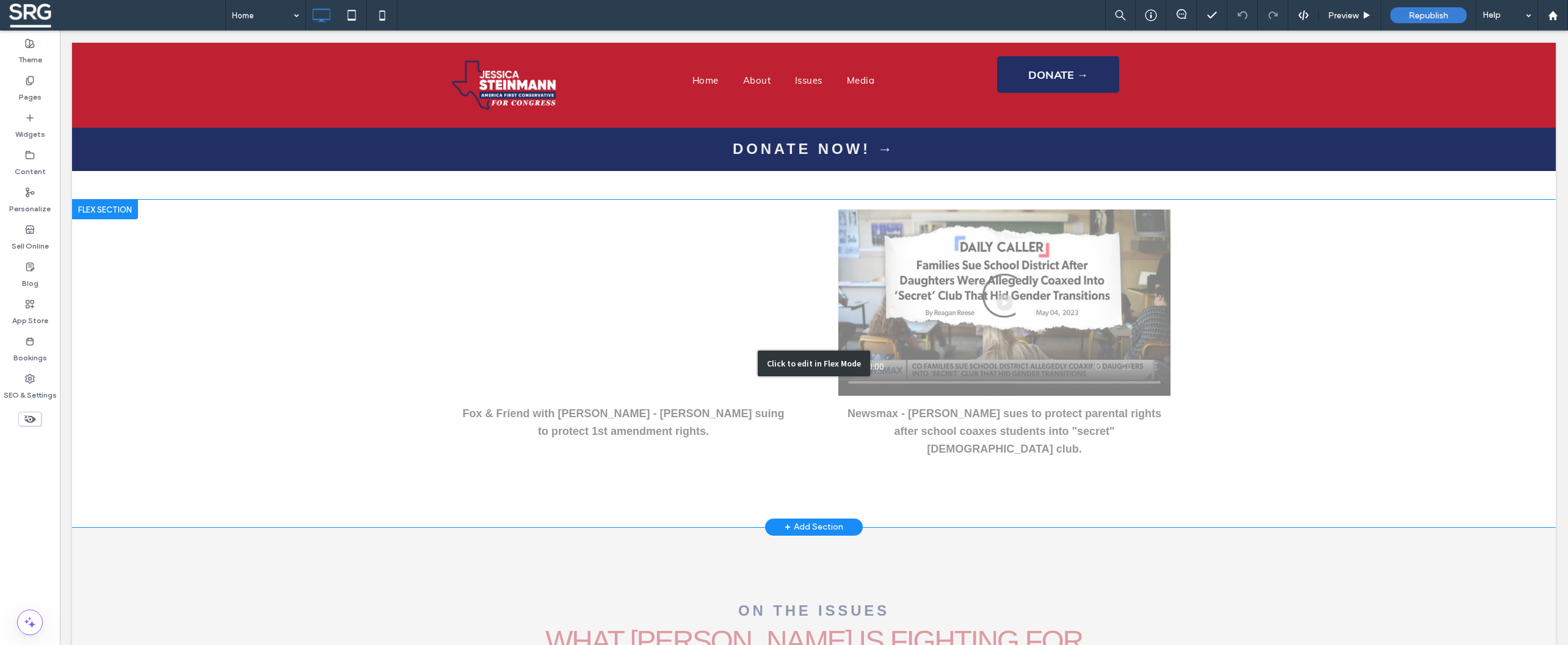
scroll to position [3273, 0]
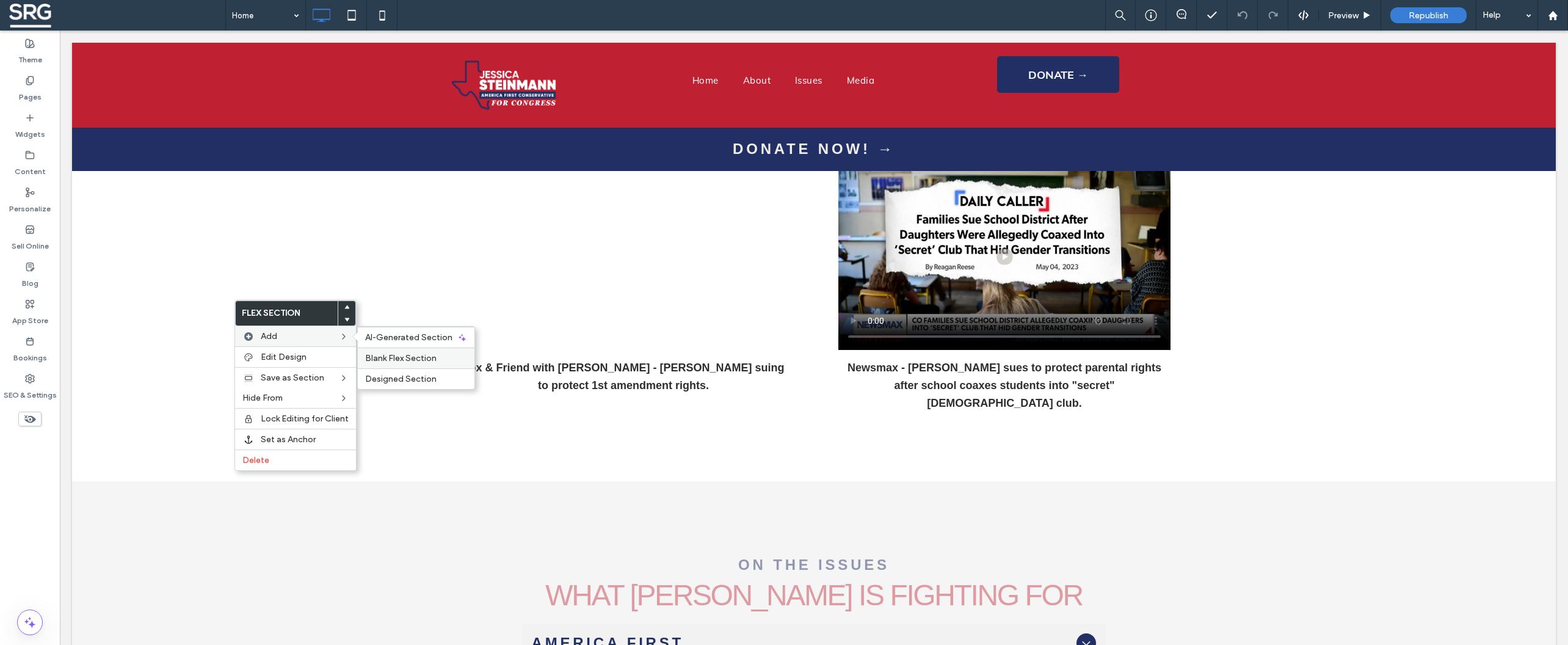
click at [376, 353] on span "Blank Flex Section" at bounding box center [401, 358] width 72 height 10
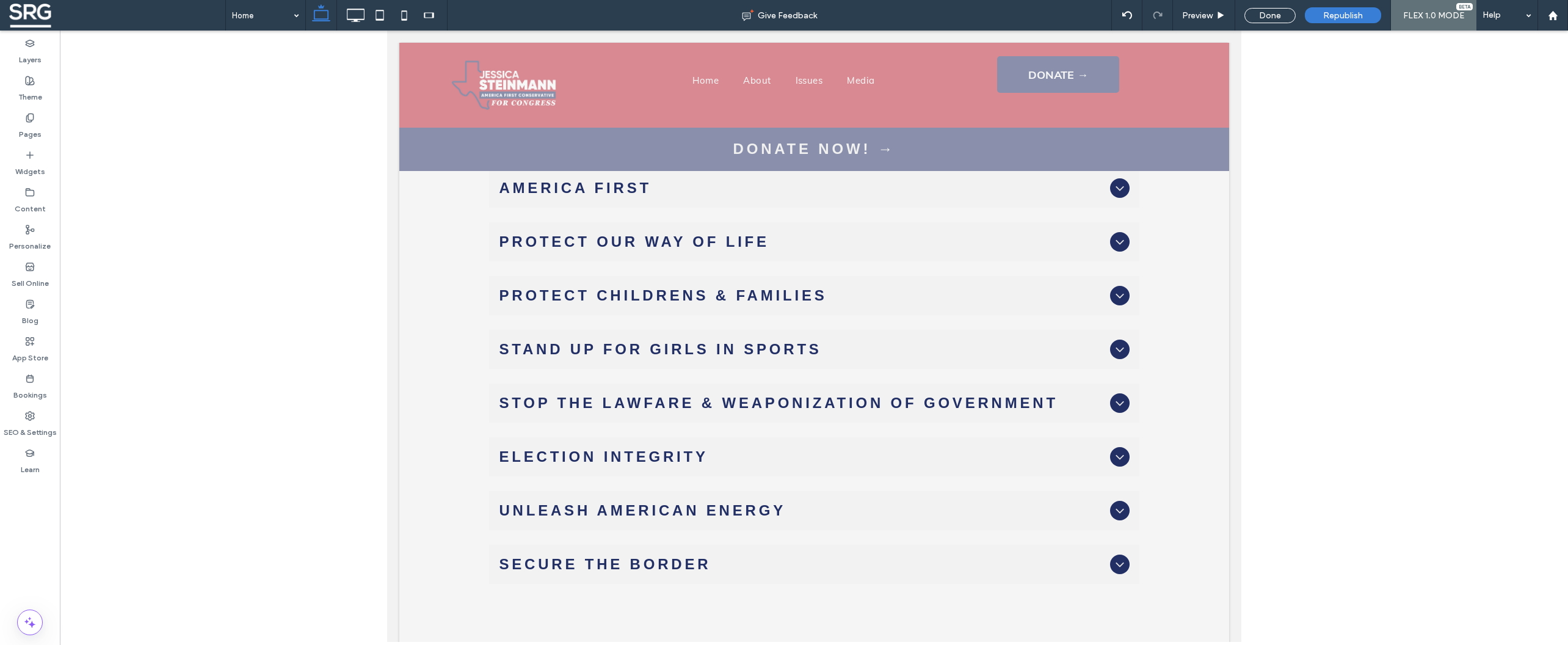
scroll to position [2772, 0]
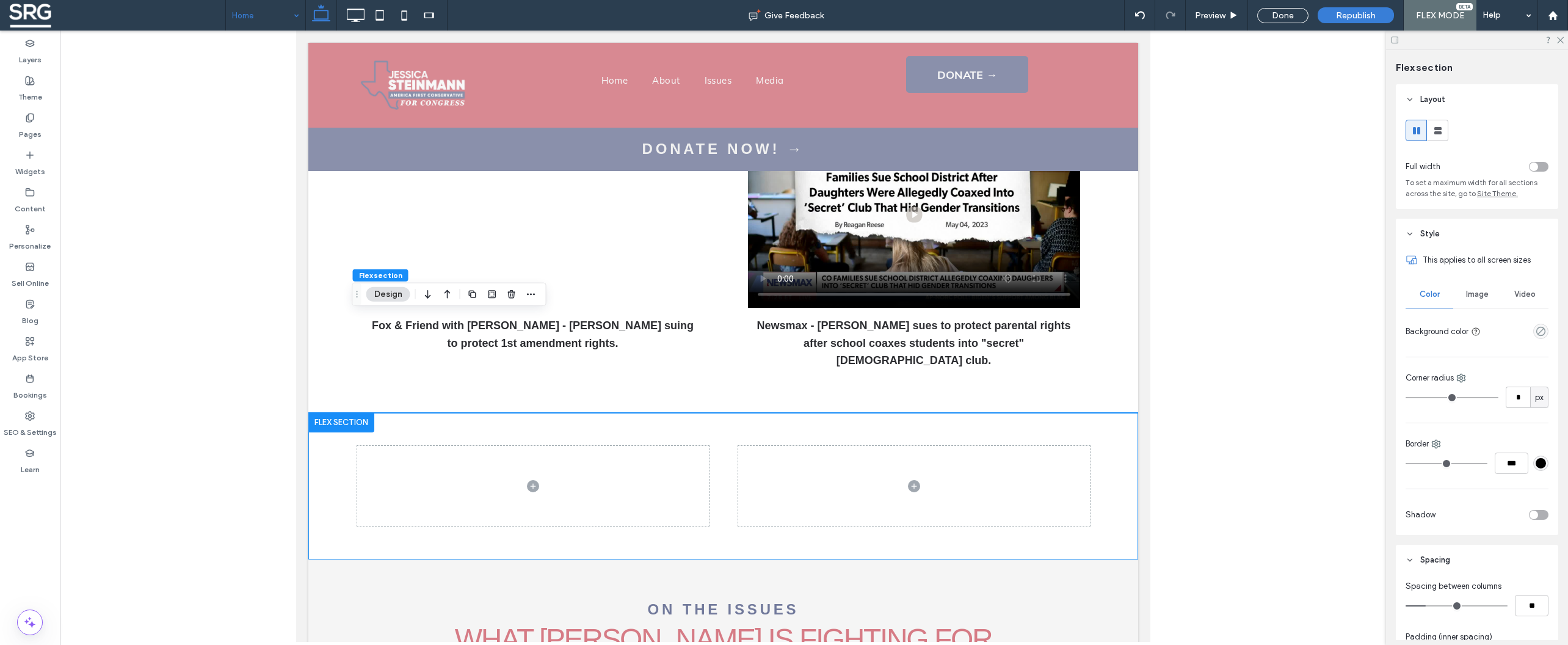
click at [281, 17] on input at bounding box center [262, 15] width 61 height 31
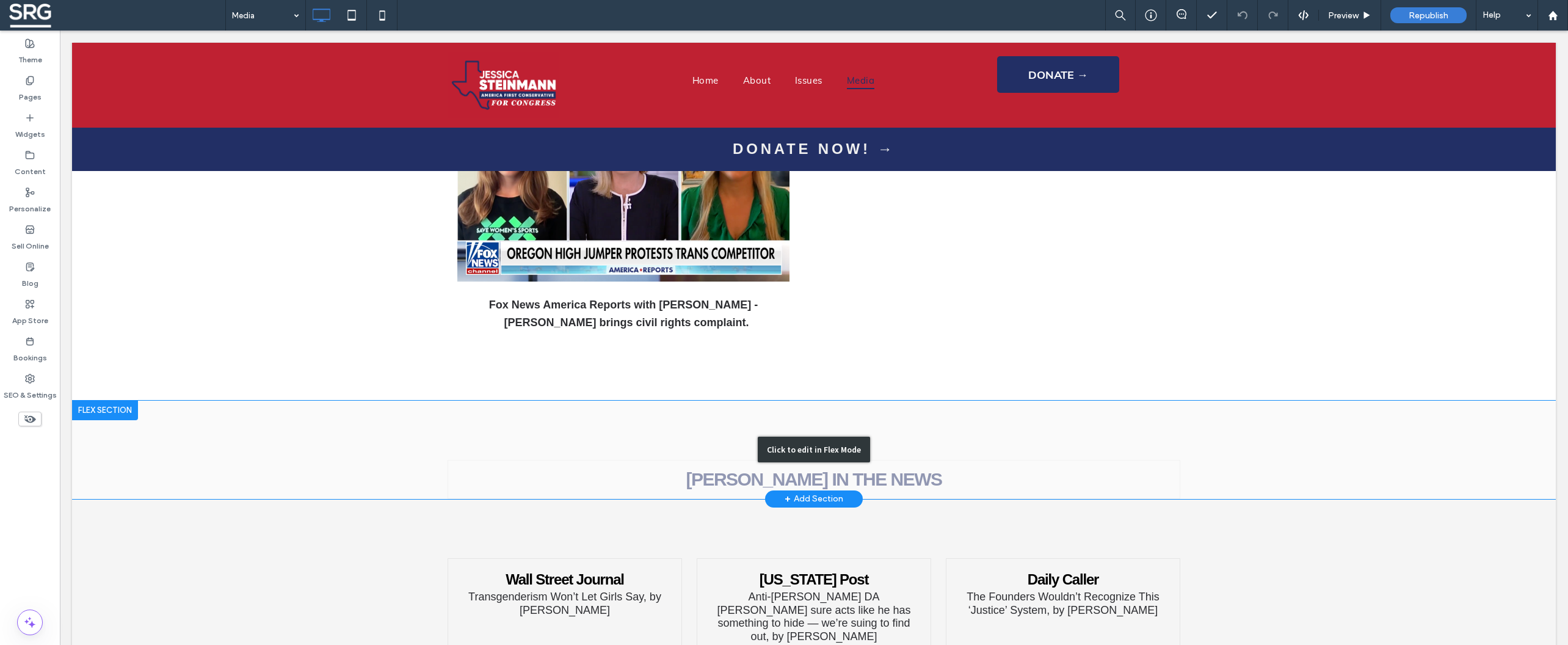
scroll to position [1885, 0]
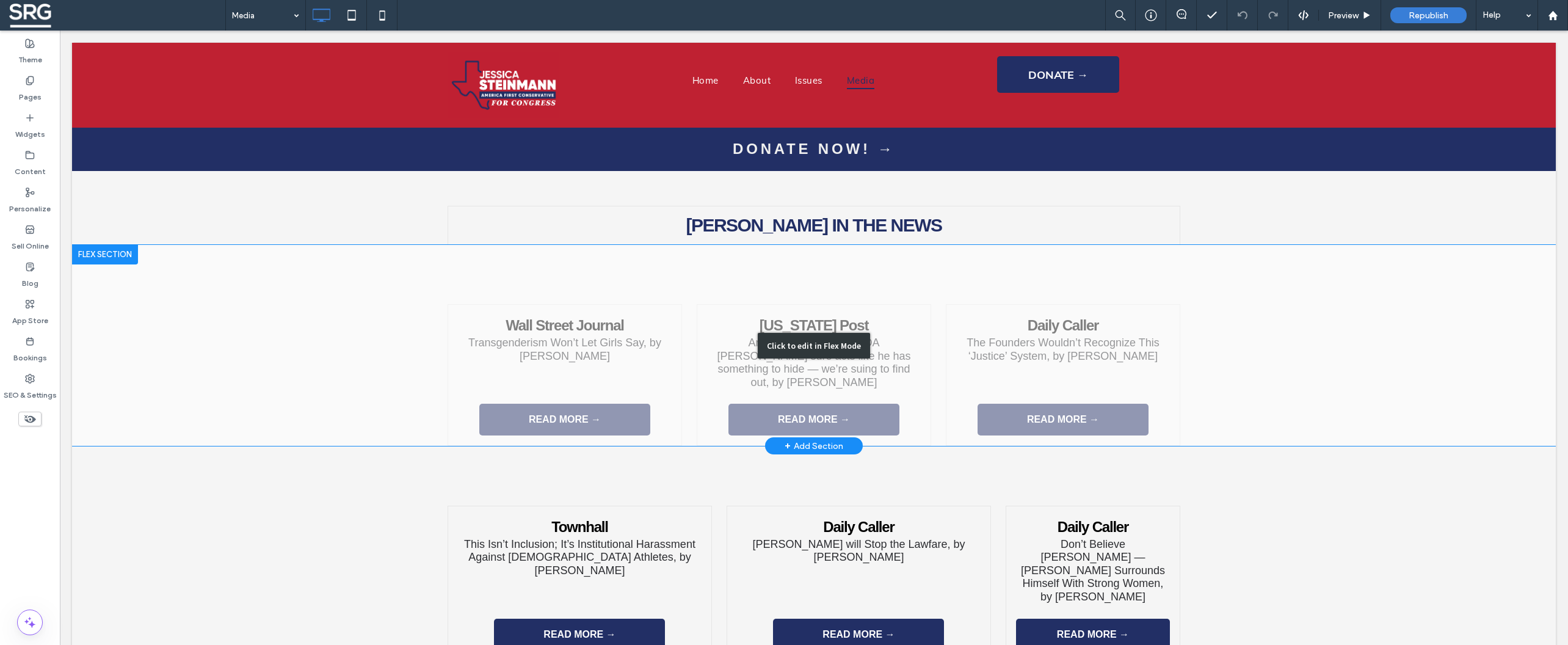
click at [667, 288] on div "Click to edit in Flex Mode" at bounding box center [814, 346] width 1483 height 202
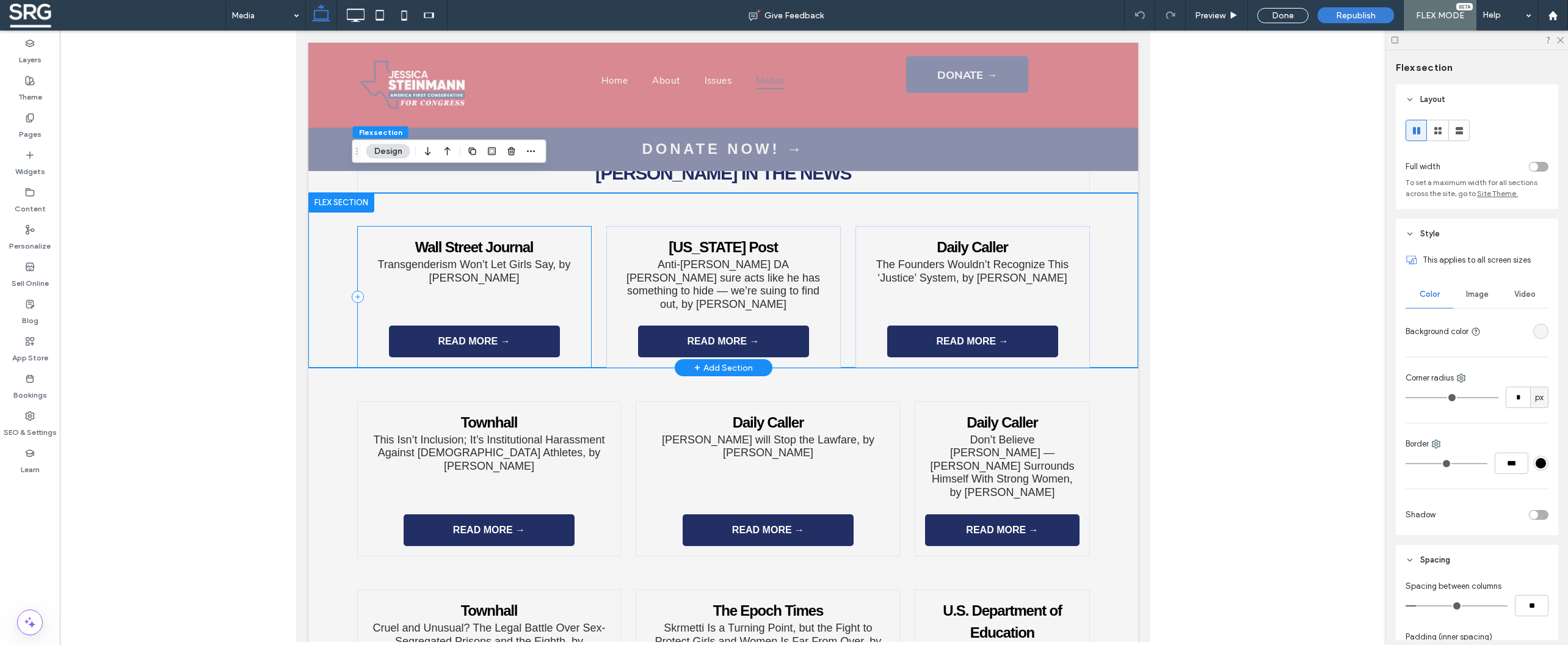
click at [580, 226] on div "Wall Street Journal Transgenderism Won’t Let Girls Say, by [PERSON_NAME] READ M…" at bounding box center [474, 297] width 234 height 142
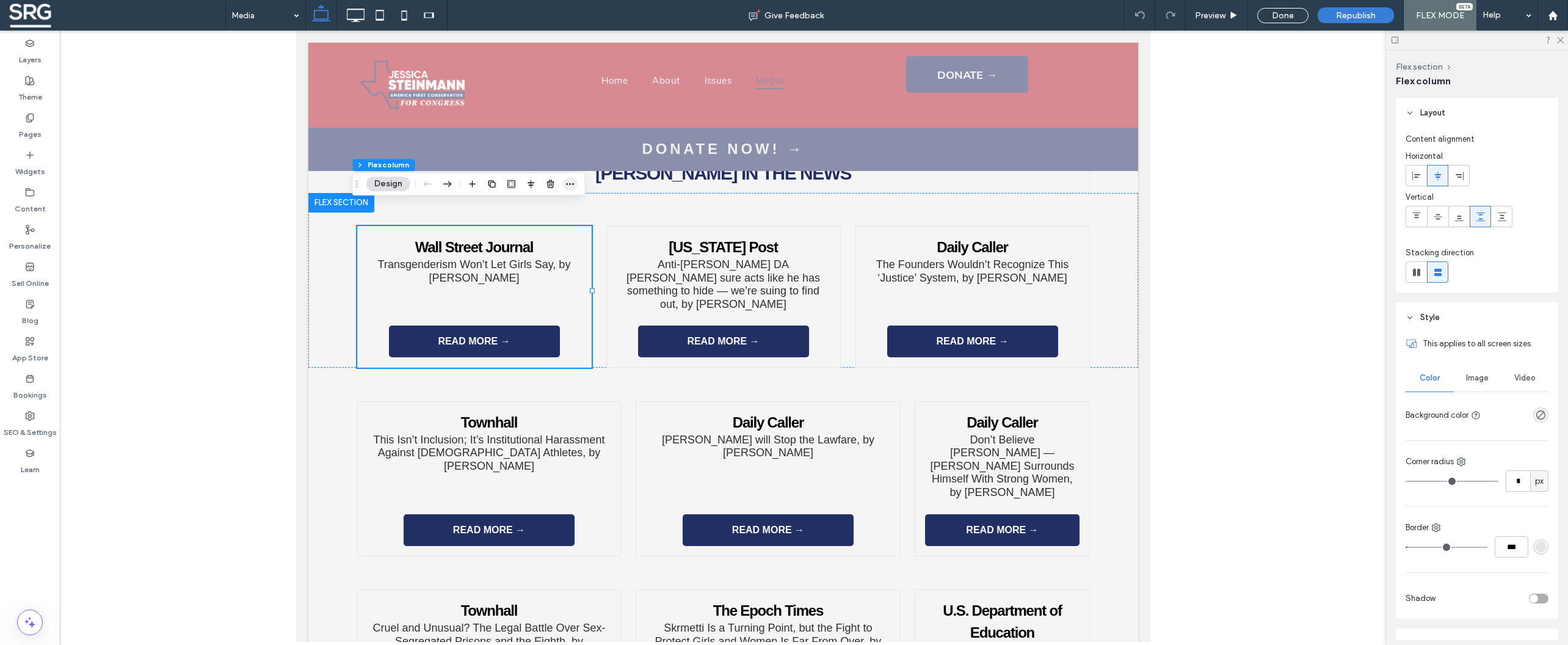
click at [569, 185] on icon "button" at bounding box center [570, 183] width 9 height 9
click at [519, 237] on label "Copy" at bounding box center [535, 234] width 85 height 10
click at [252, 23] on input at bounding box center [262, 15] width 61 height 31
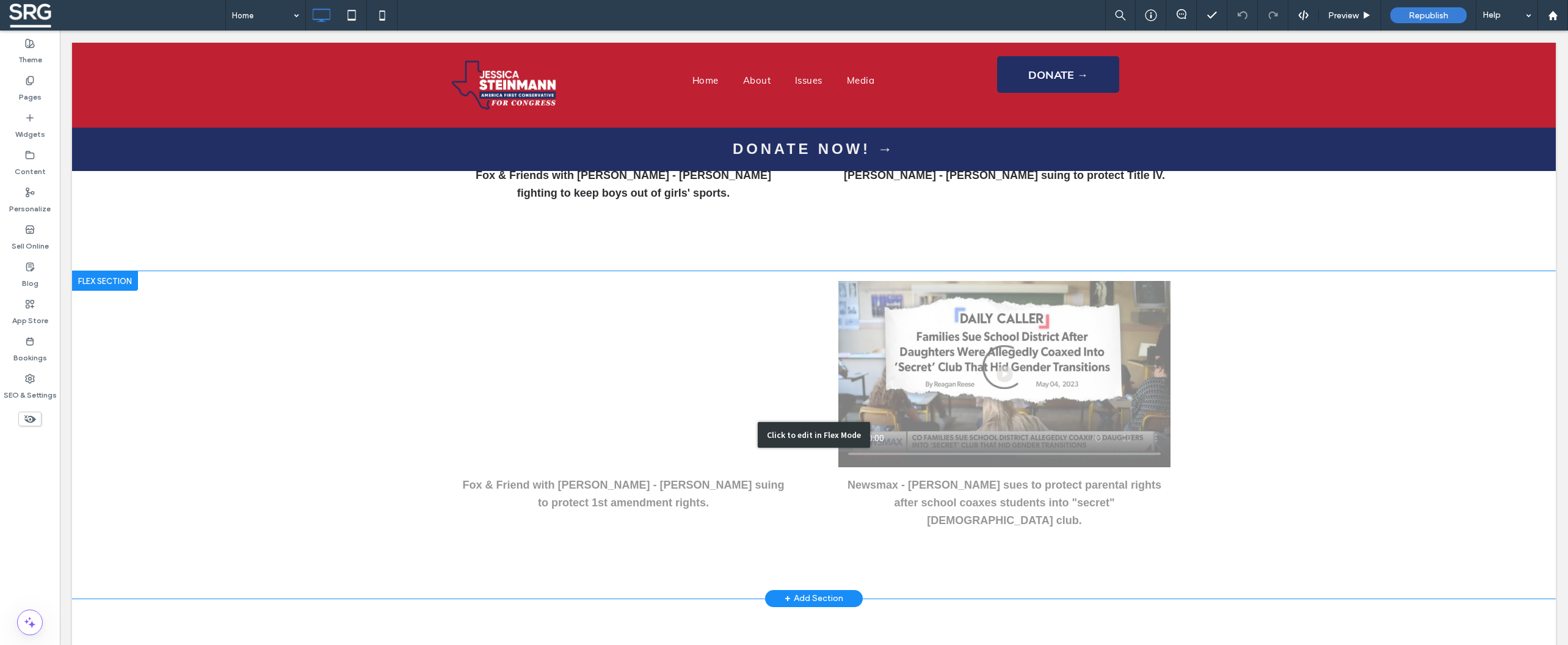
scroll to position [3322, 0]
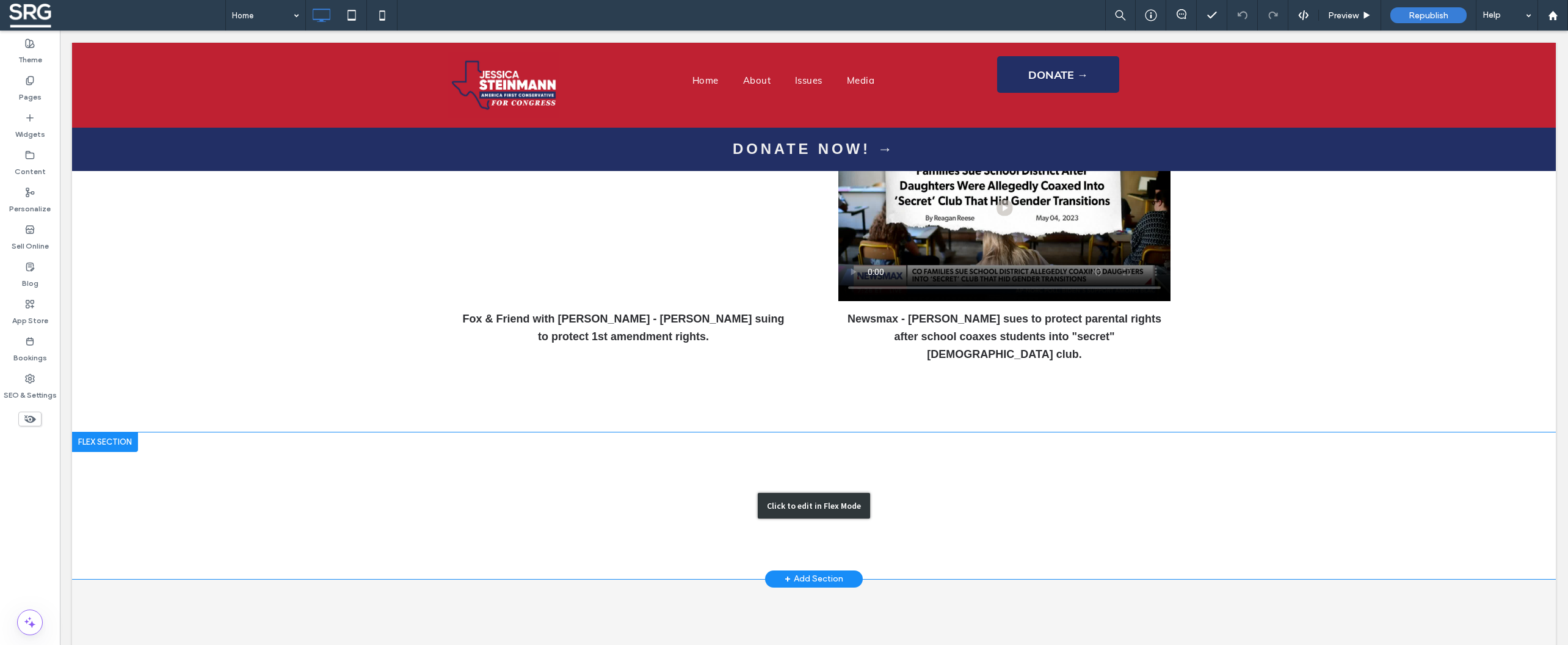
click at [527, 432] on div "Click to edit in Flex Mode" at bounding box center [814, 505] width 1483 height 146
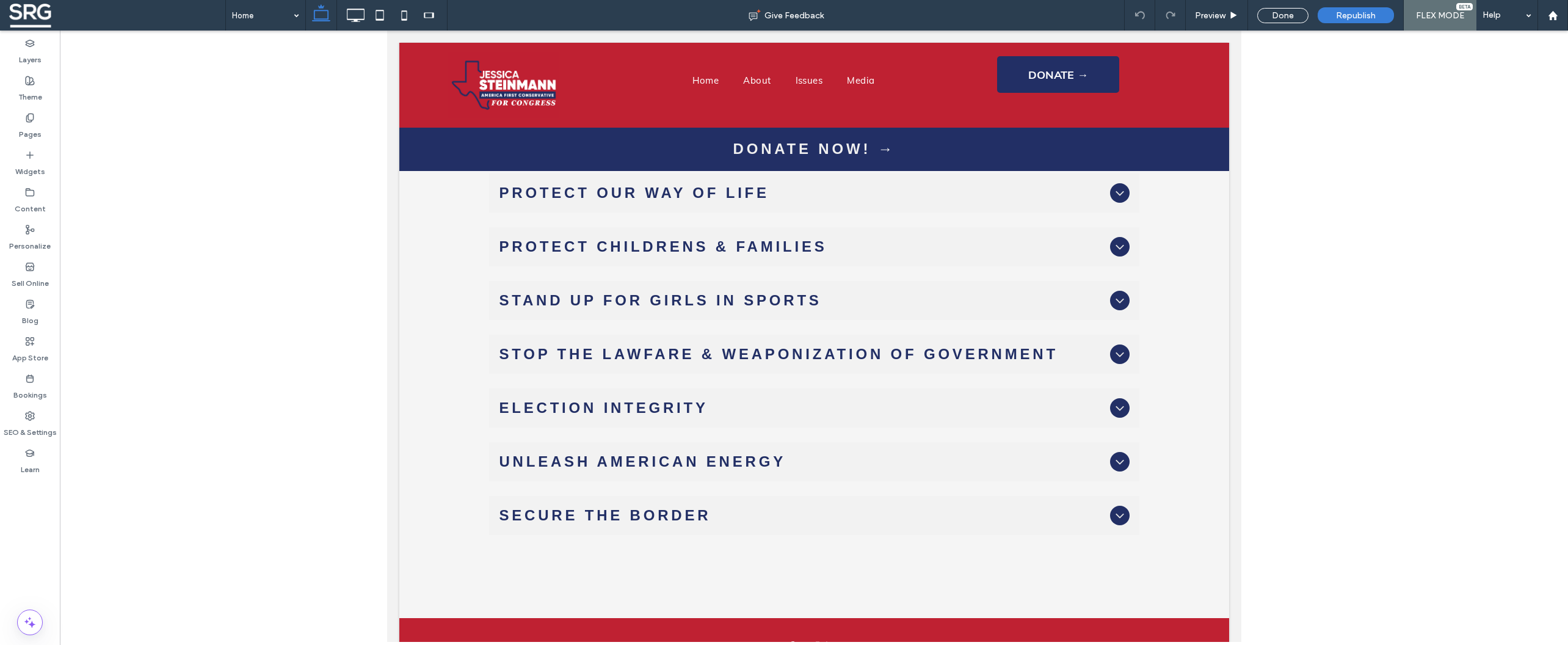
scroll to position [2796, 0]
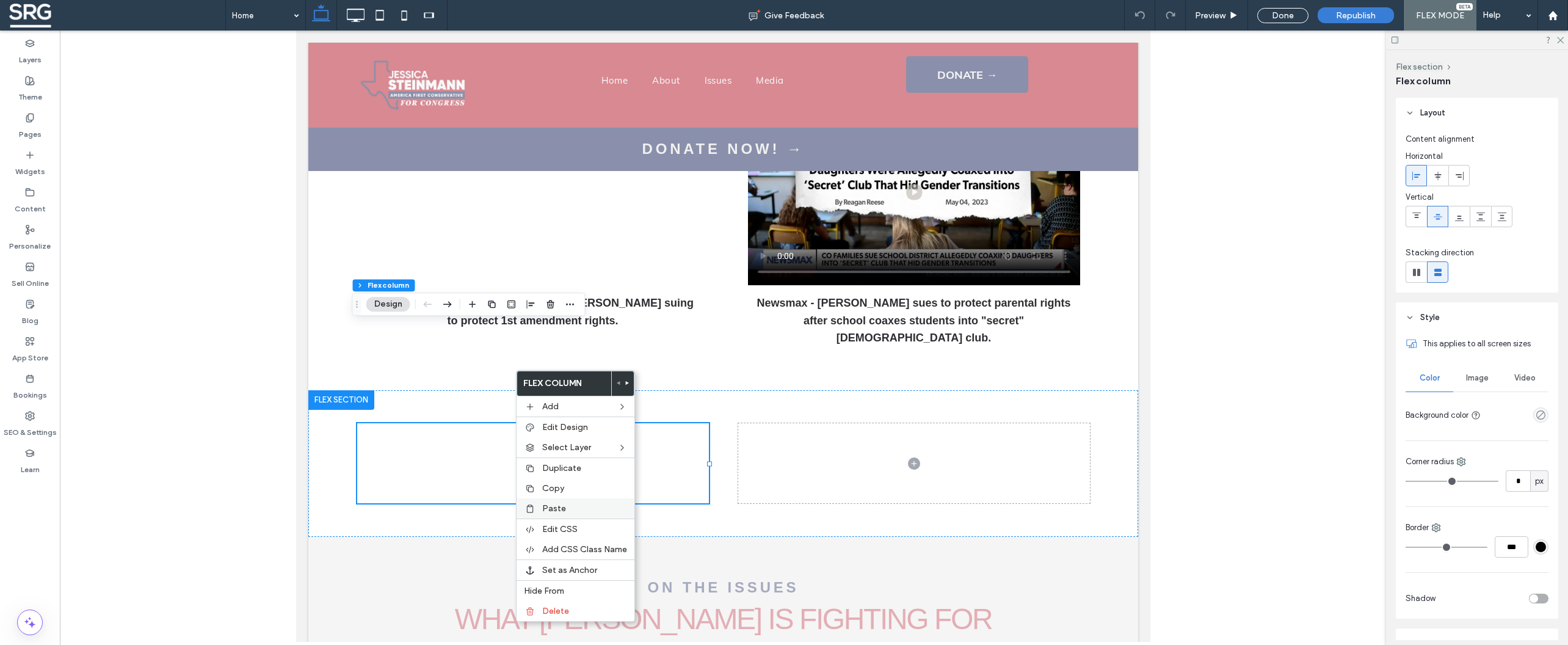
click at [565, 507] on label "Paste" at bounding box center [584, 508] width 85 height 10
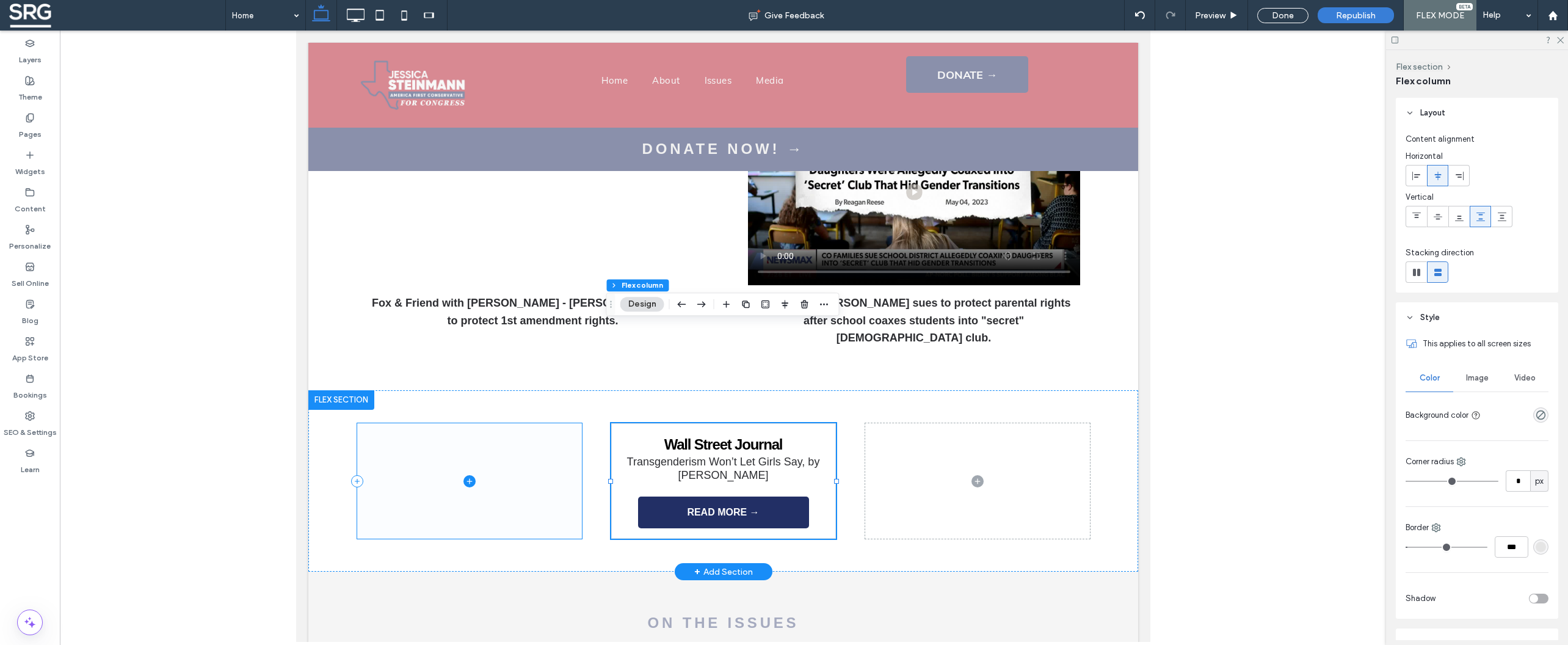
click at [576, 423] on span at bounding box center [469, 481] width 225 height 115
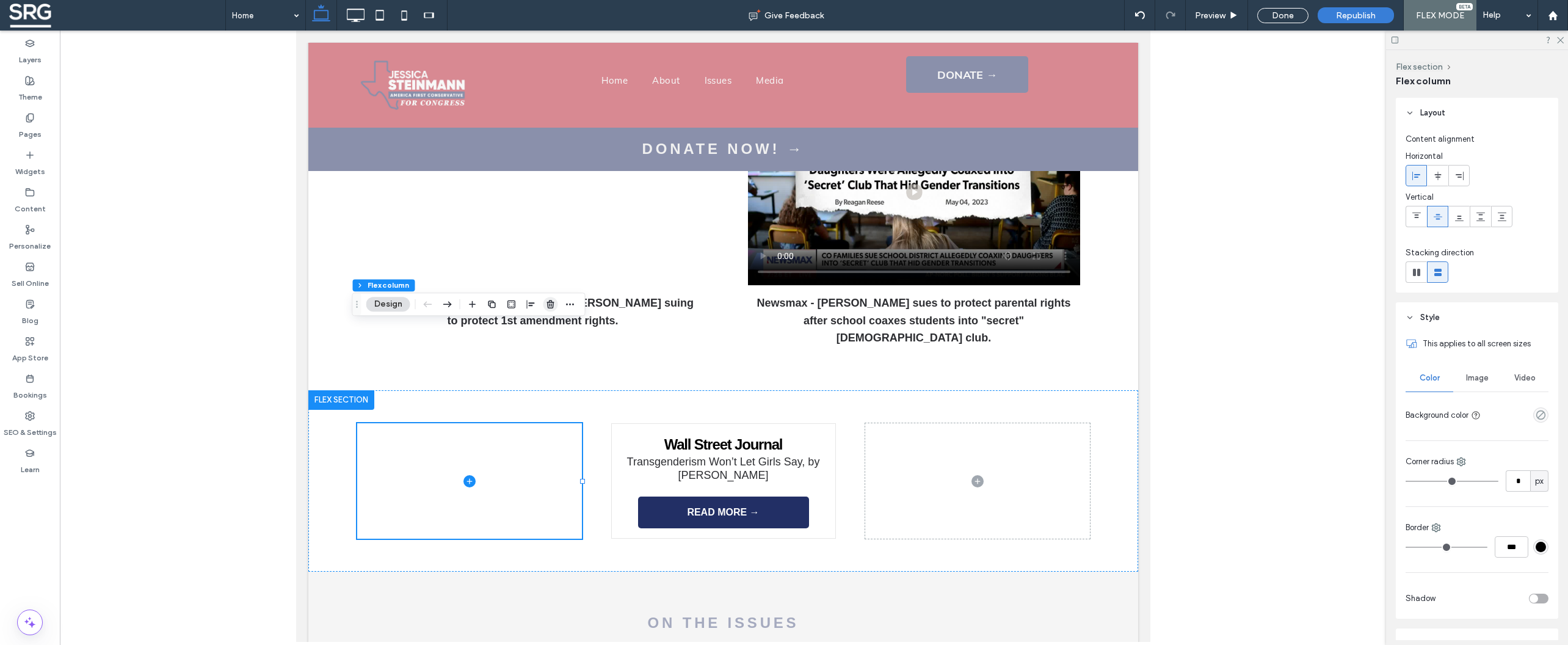
click at [553, 304] on icon "button" at bounding box center [550, 304] width 9 height 9
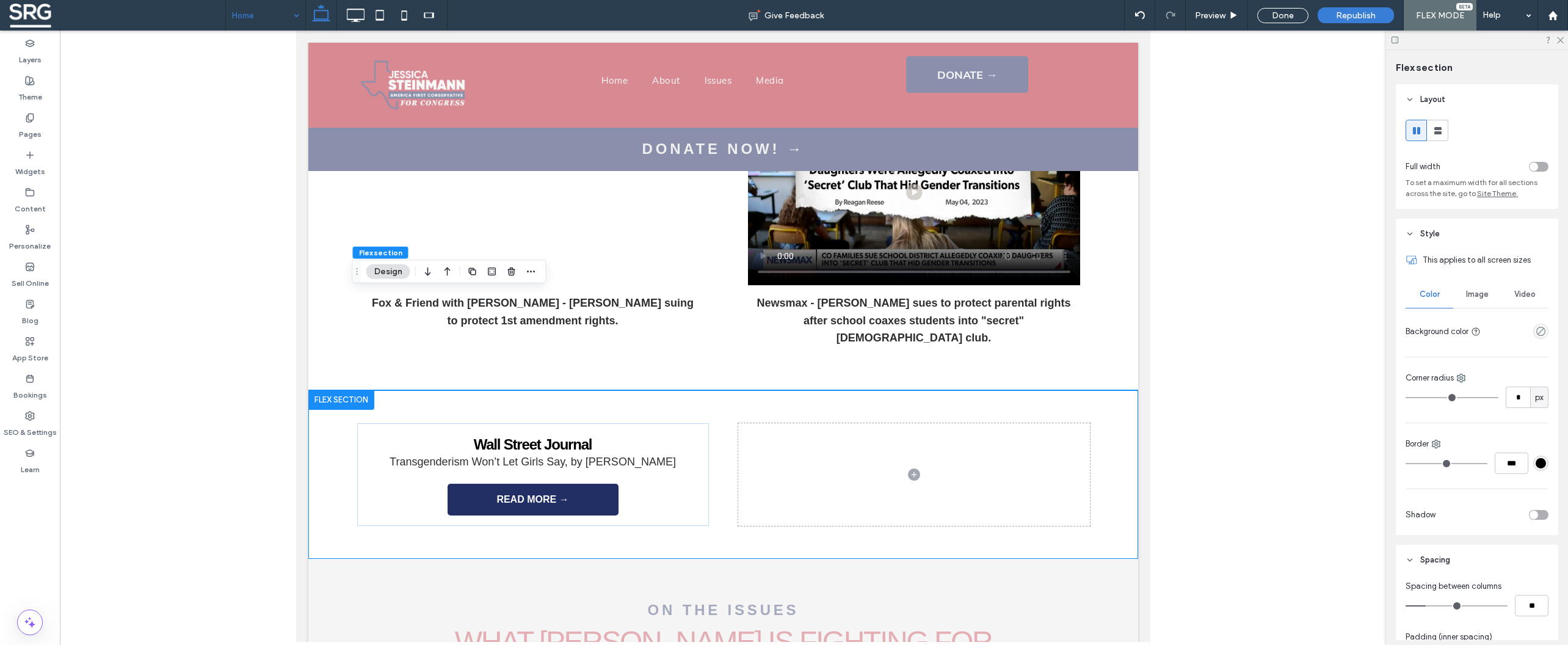
click at [261, 15] on input at bounding box center [262, 15] width 61 height 31
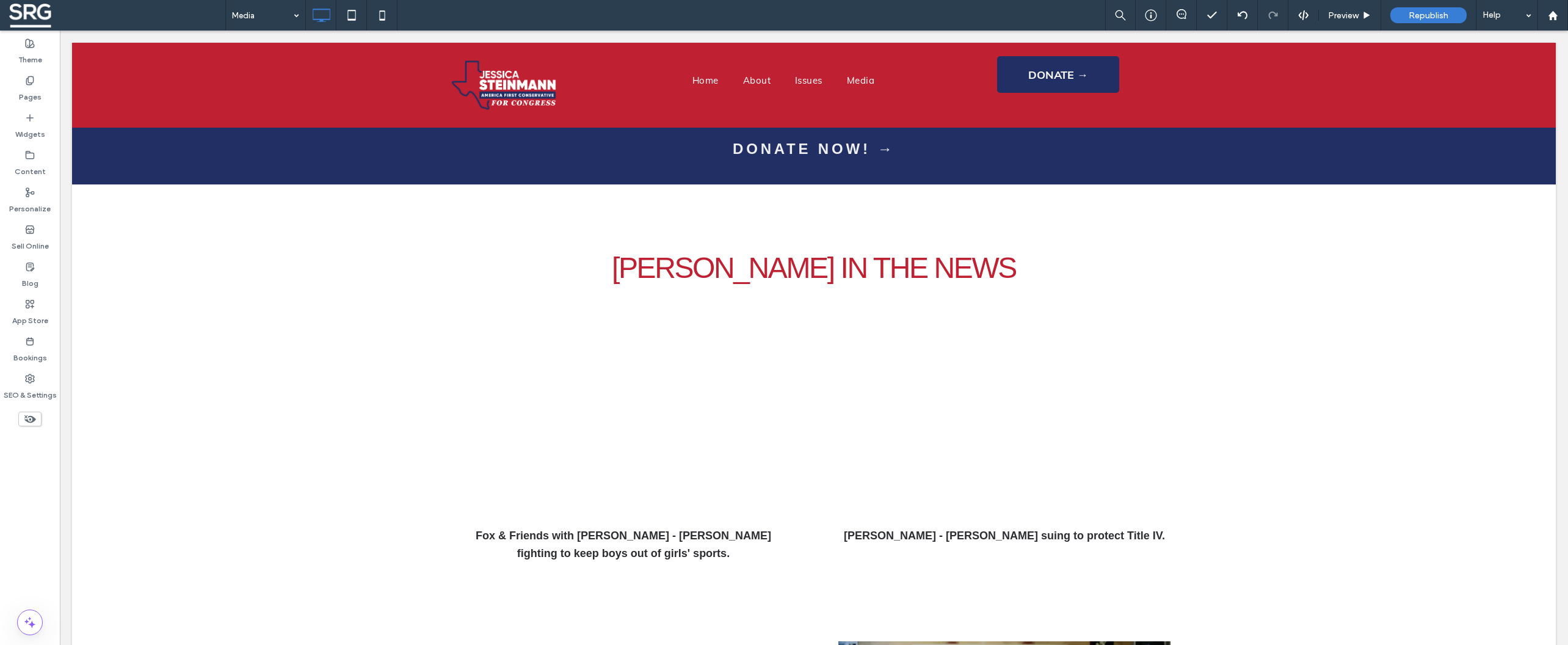
scroll to position [3322, 0]
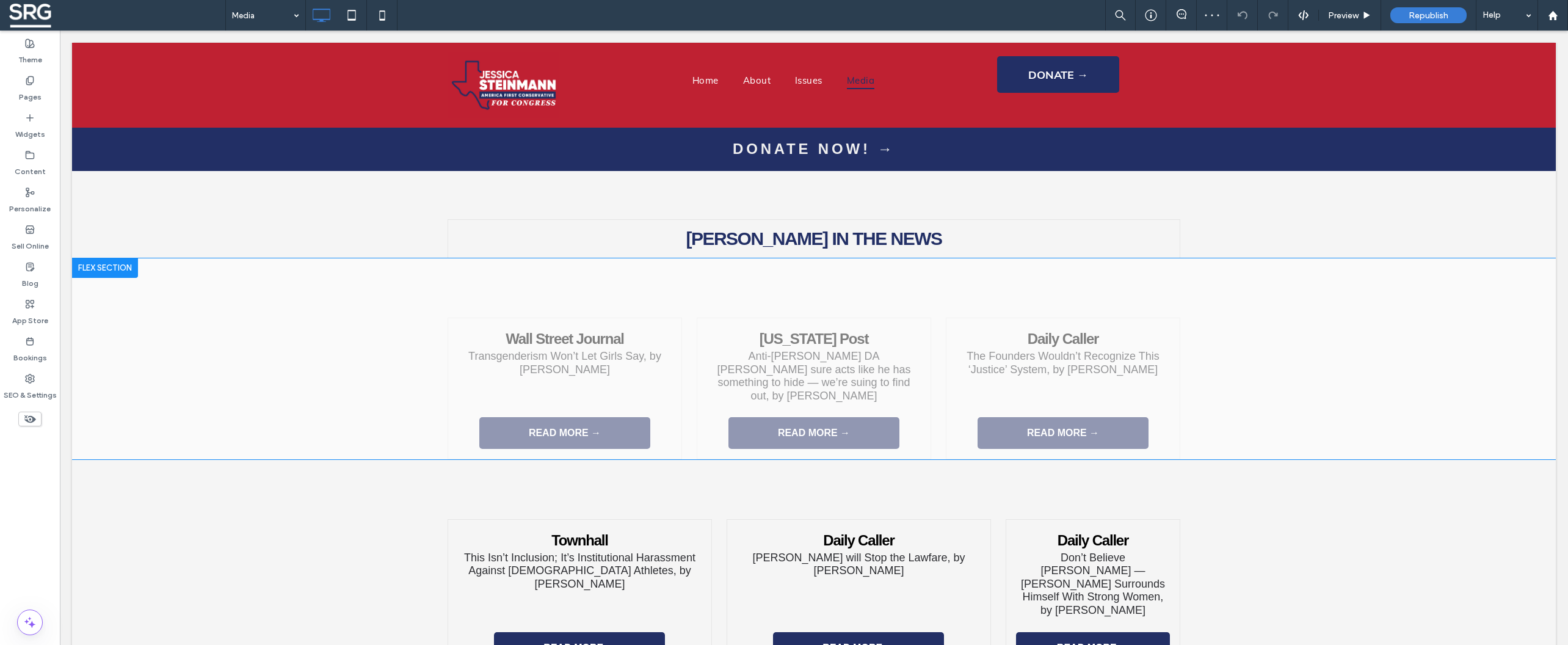
scroll to position [1895, 0]
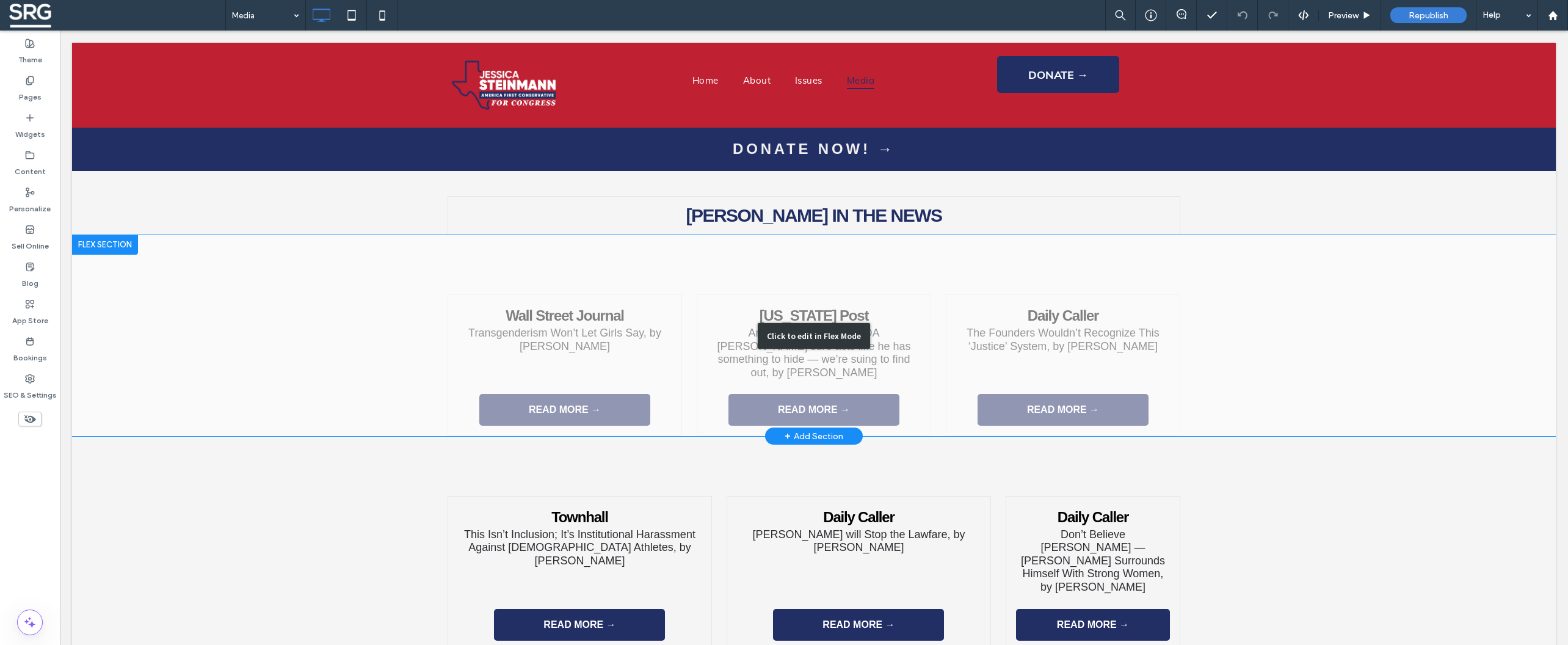
click at [918, 287] on div "Click to edit in Flex Mode" at bounding box center [814, 336] width 1483 height 202
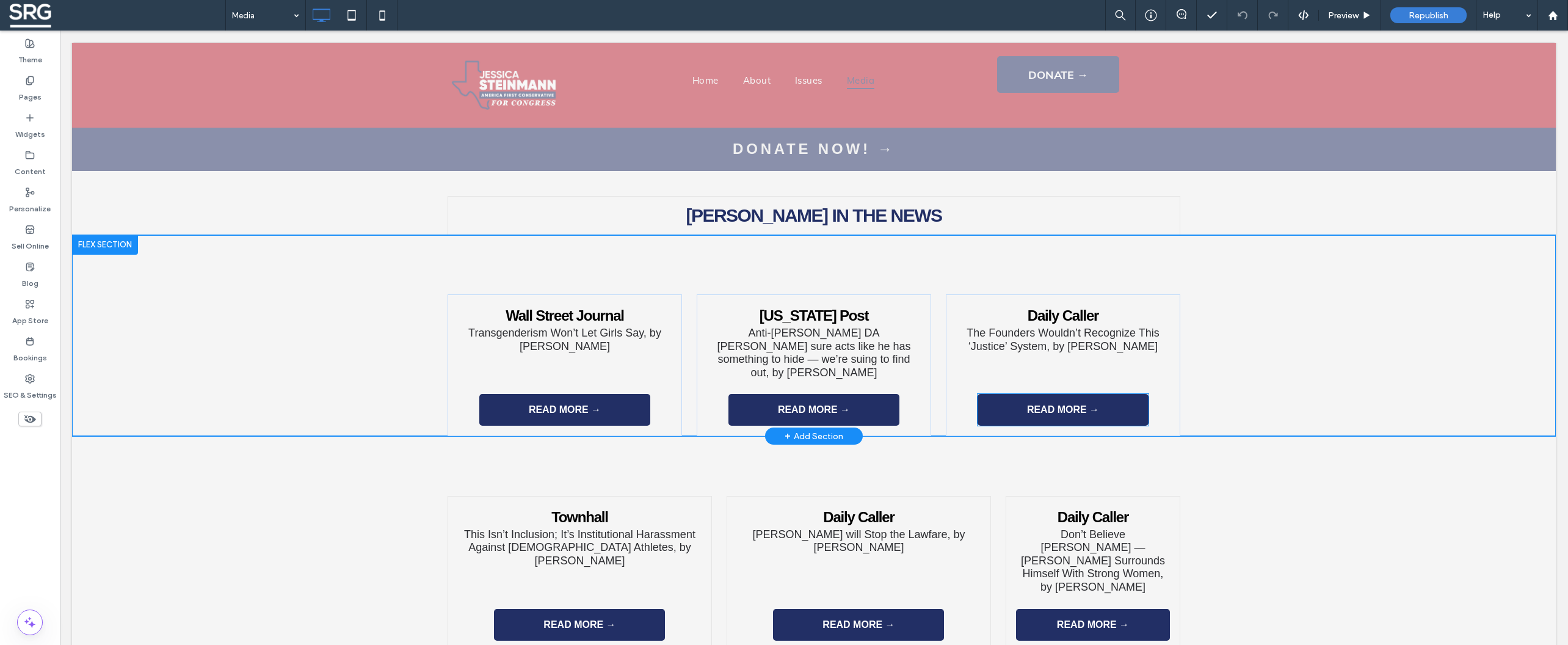
scroll to position [1686, 0]
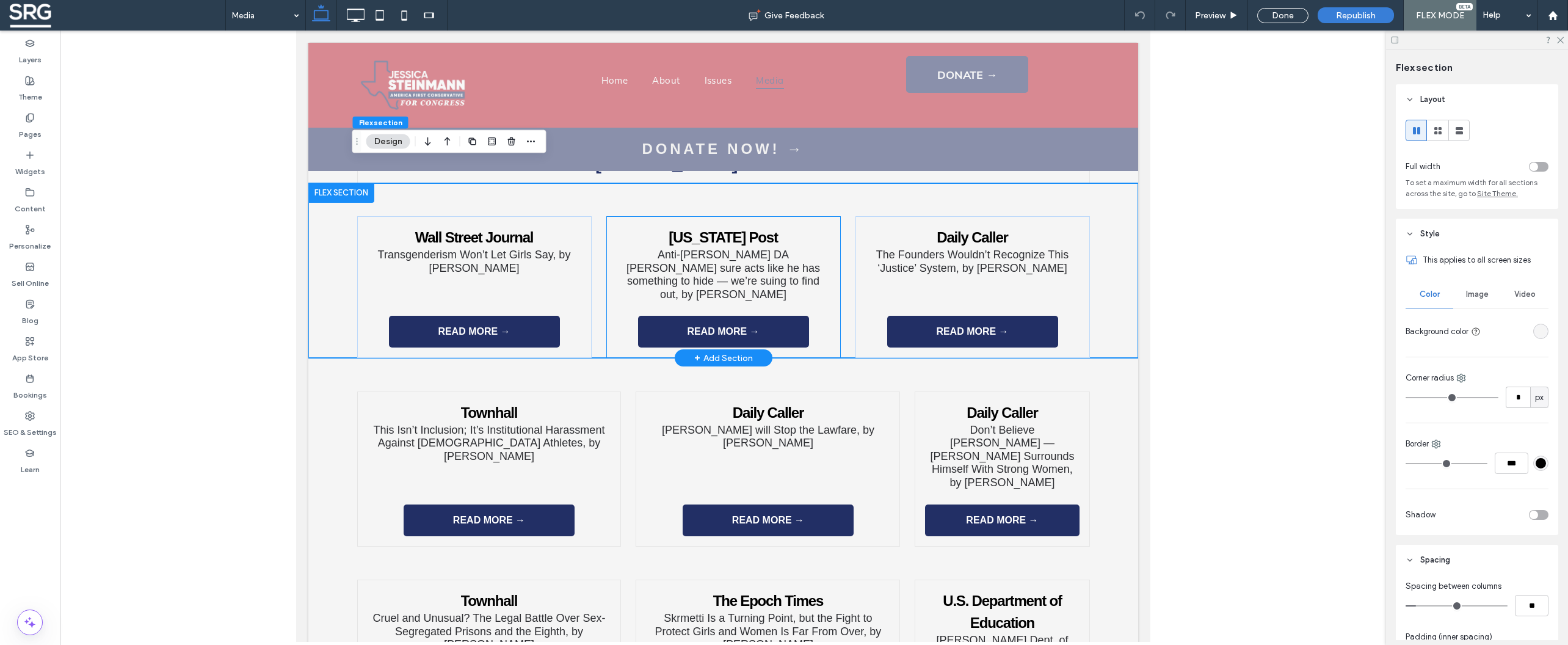
click at [827, 216] on div "[US_STATE] Post Anti-[PERSON_NAME] DA [PERSON_NAME] sure acts like he has somet…" at bounding box center [723, 287] width 234 height 142
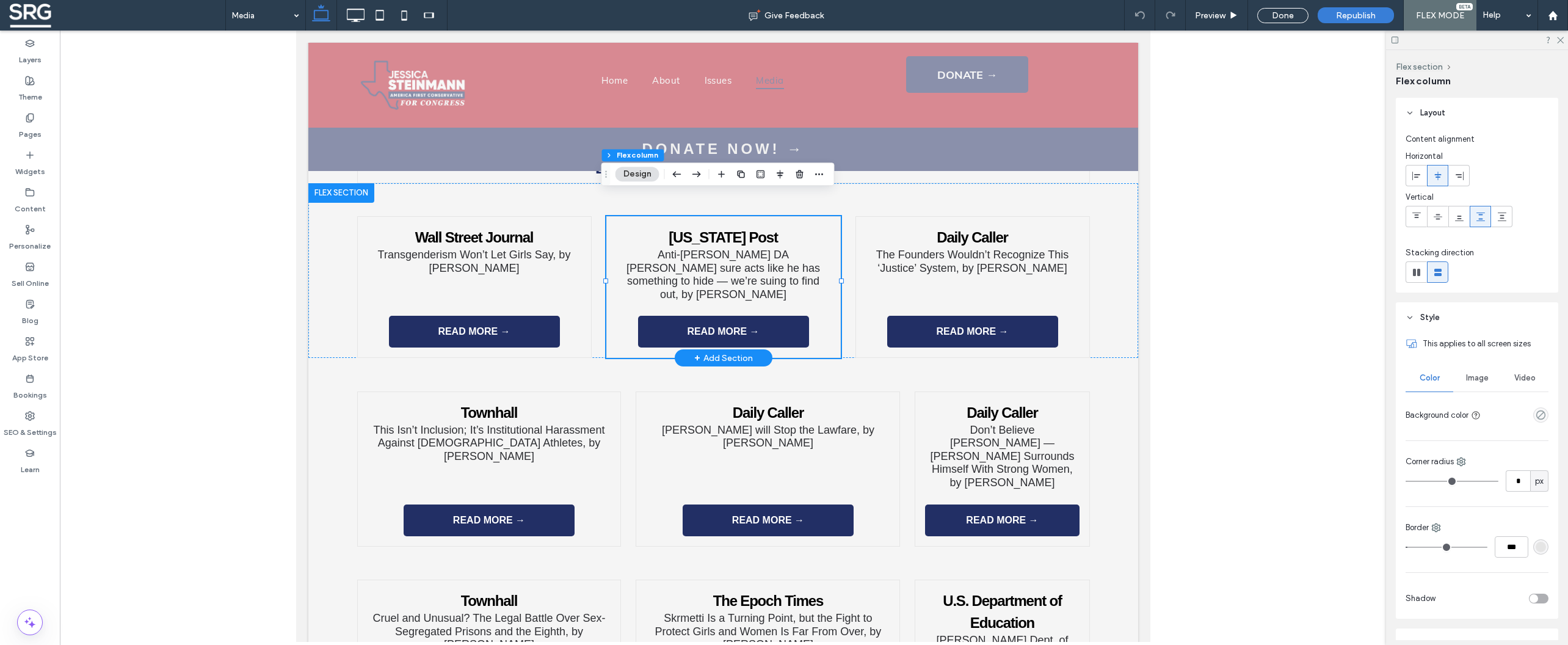
click at [829, 216] on div "[US_STATE] Post Anti-[PERSON_NAME] DA [PERSON_NAME] sure acts like he has somet…" at bounding box center [723, 287] width 234 height 142
click at [824, 175] on icon "button" at bounding box center [819, 174] width 9 height 9
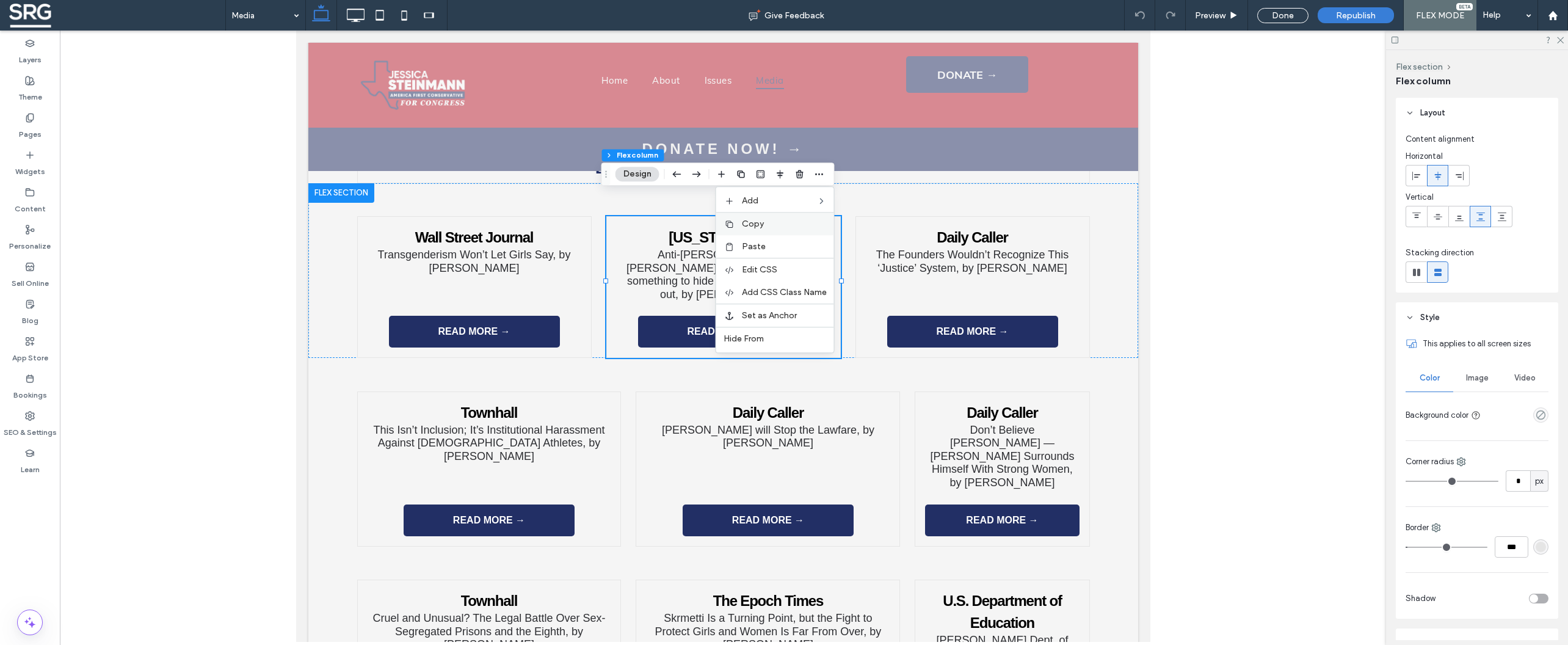
click at [808, 223] on label "Copy" at bounding box center [784, 224] width 85 height 10
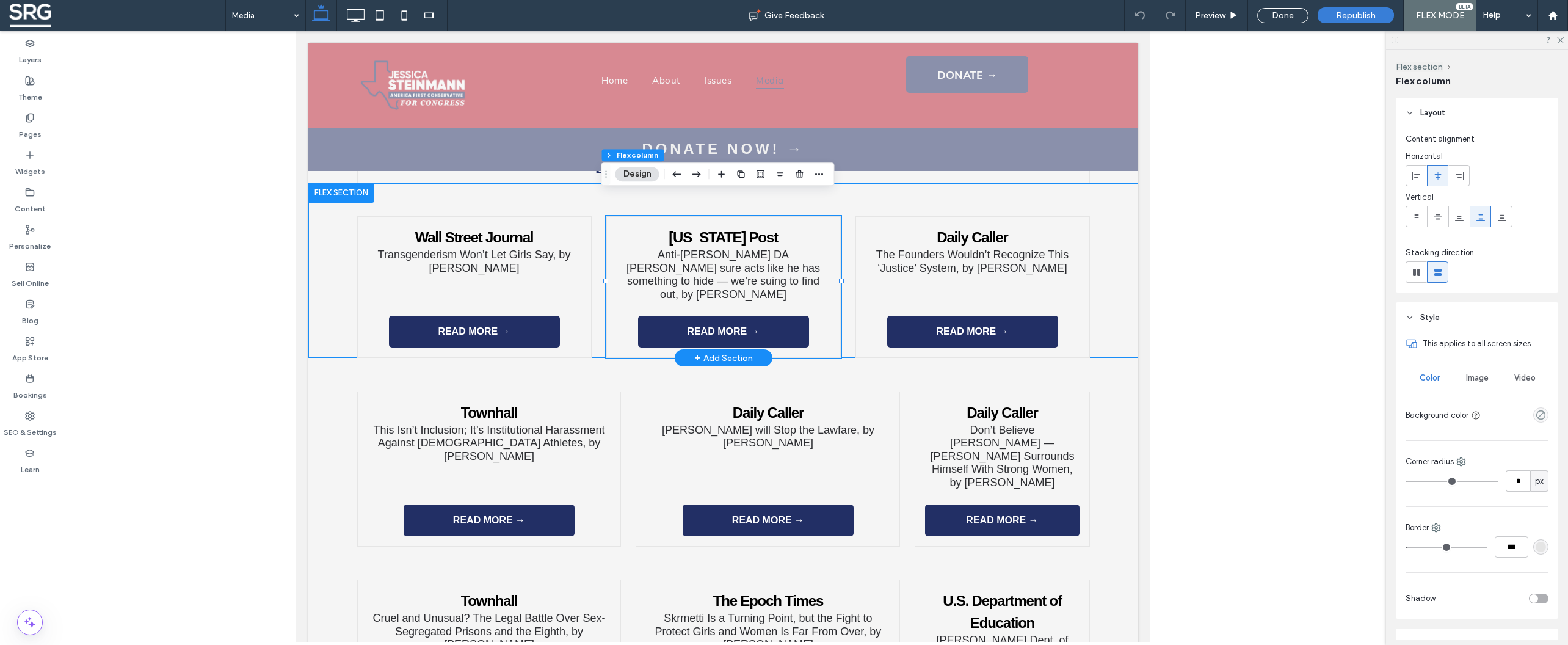
click at [1100, 241] on div "Wall Street Journal Transgenderism Won’t Let Girls Say, by [PERSON_NAME] READ M…" at bounding box center [723, 270] width 830 height 175
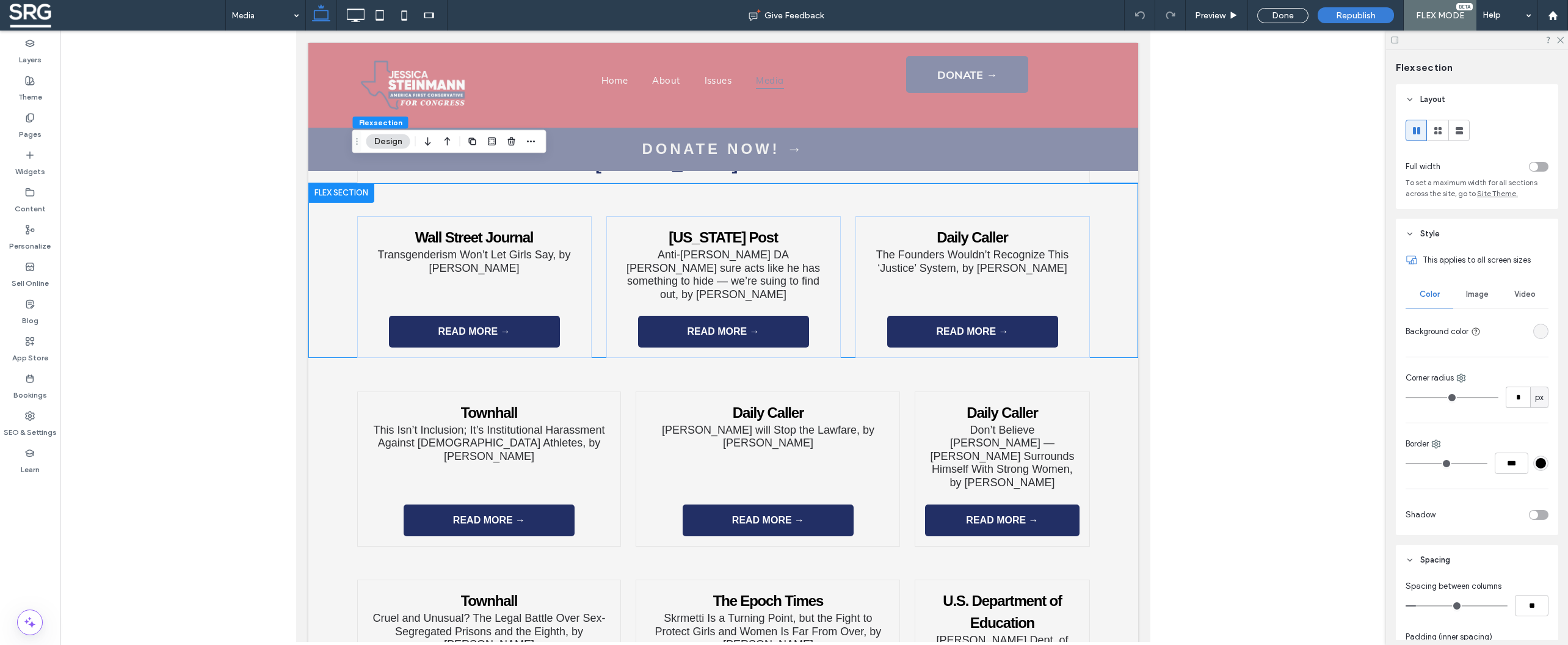
type input "*"
type input "**"
click at [1423, 605] on input "range" at bounding box center [1456, 605] width 102 height 1
type input "*"
type input "**"
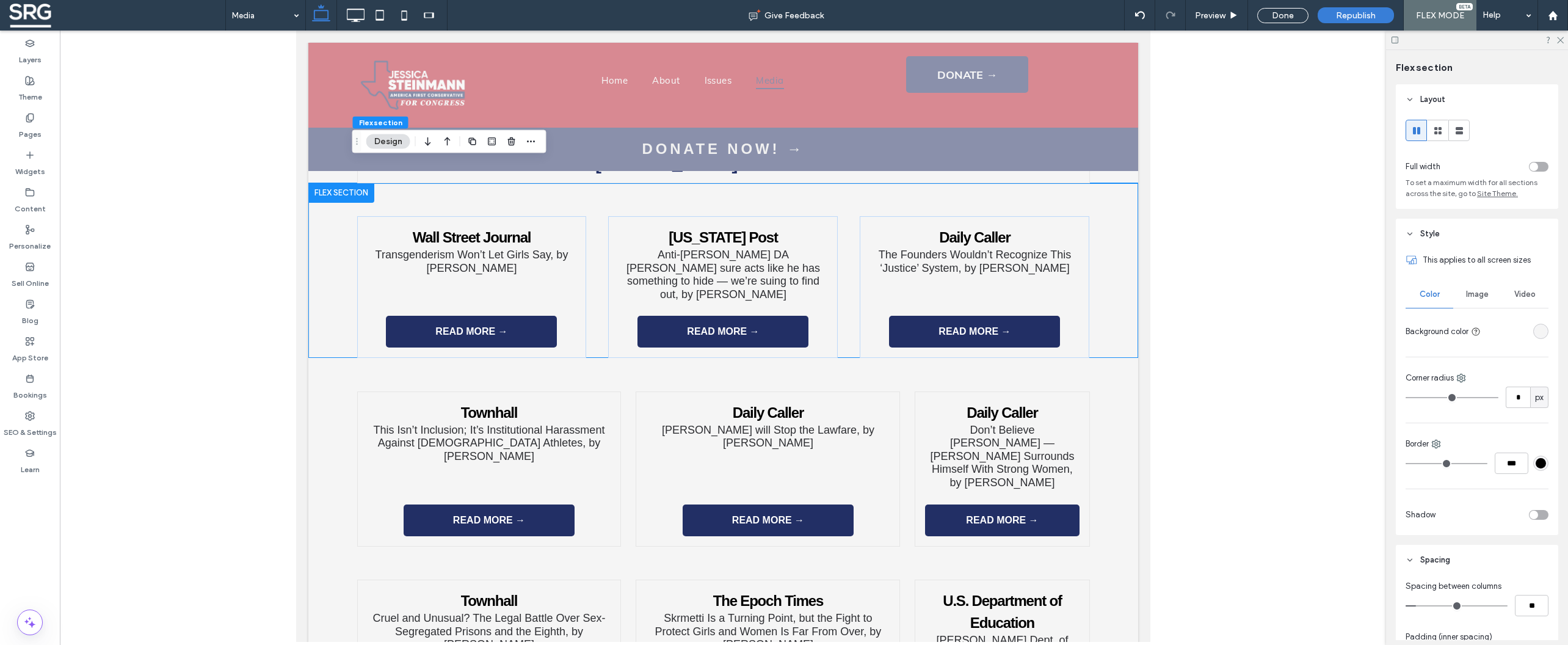
type input "*"
click at [1421, 607] on input "range" at bounding box center [1456, 605] width 102 height 1
click at [1102, 358] on div "Townhall This Isn’t Inclusion; It’s Institutional Harassment Against [DEMOGRAPH…" at bounding box center [723, 452] width 830 height 188
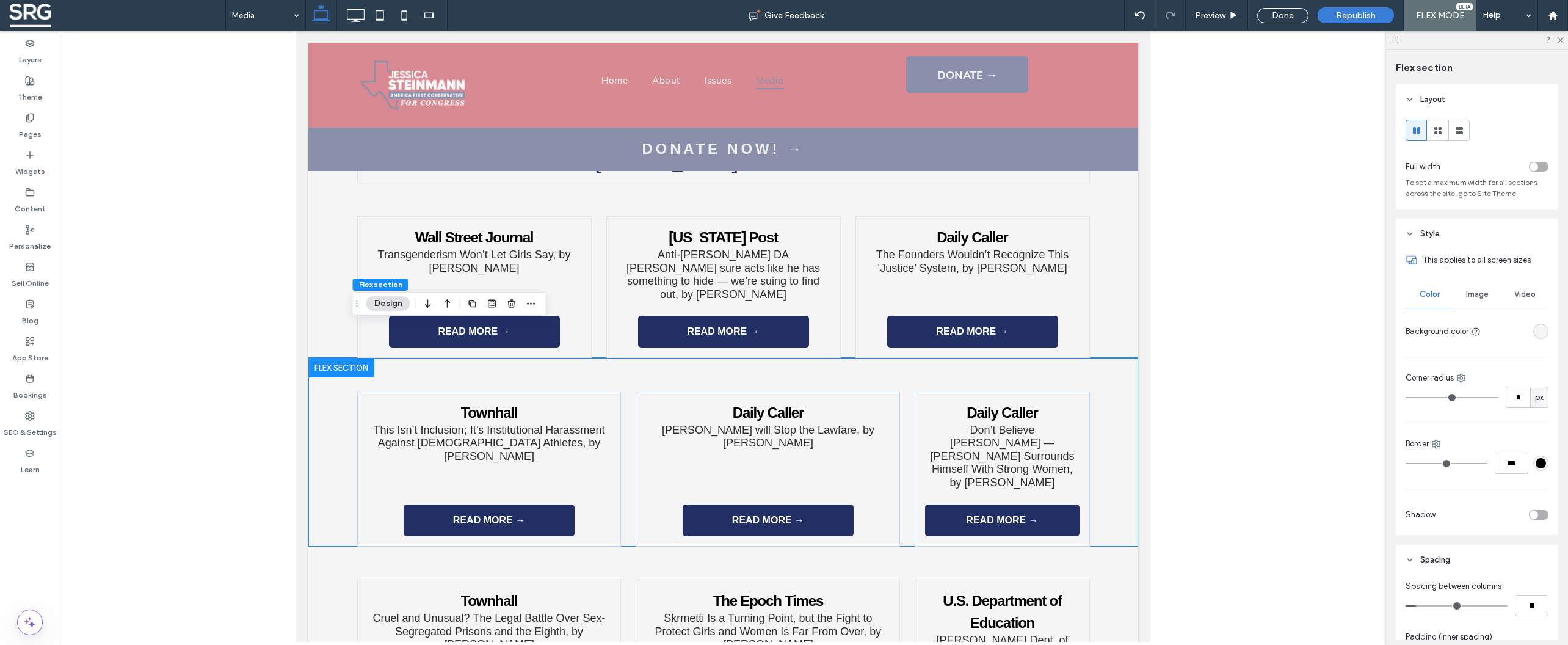
type input "*"
type input "**"
click at [1423, 607] on input "range" at bounding box center [1456, 605] width 102 height 1
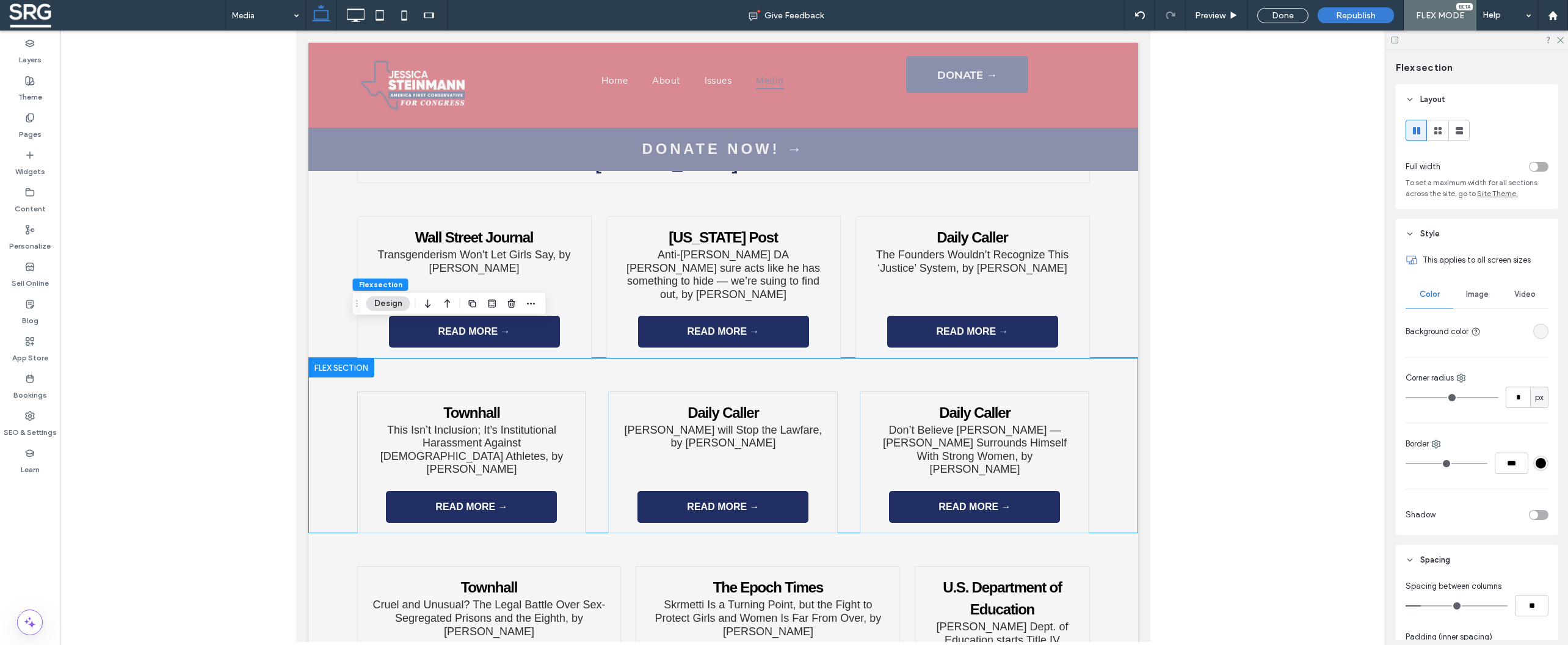
type input "*"
type input "**"
type input "*"
click at [1419, 607] on input "range" at bounding box center [1456, 605] width 102 height 1
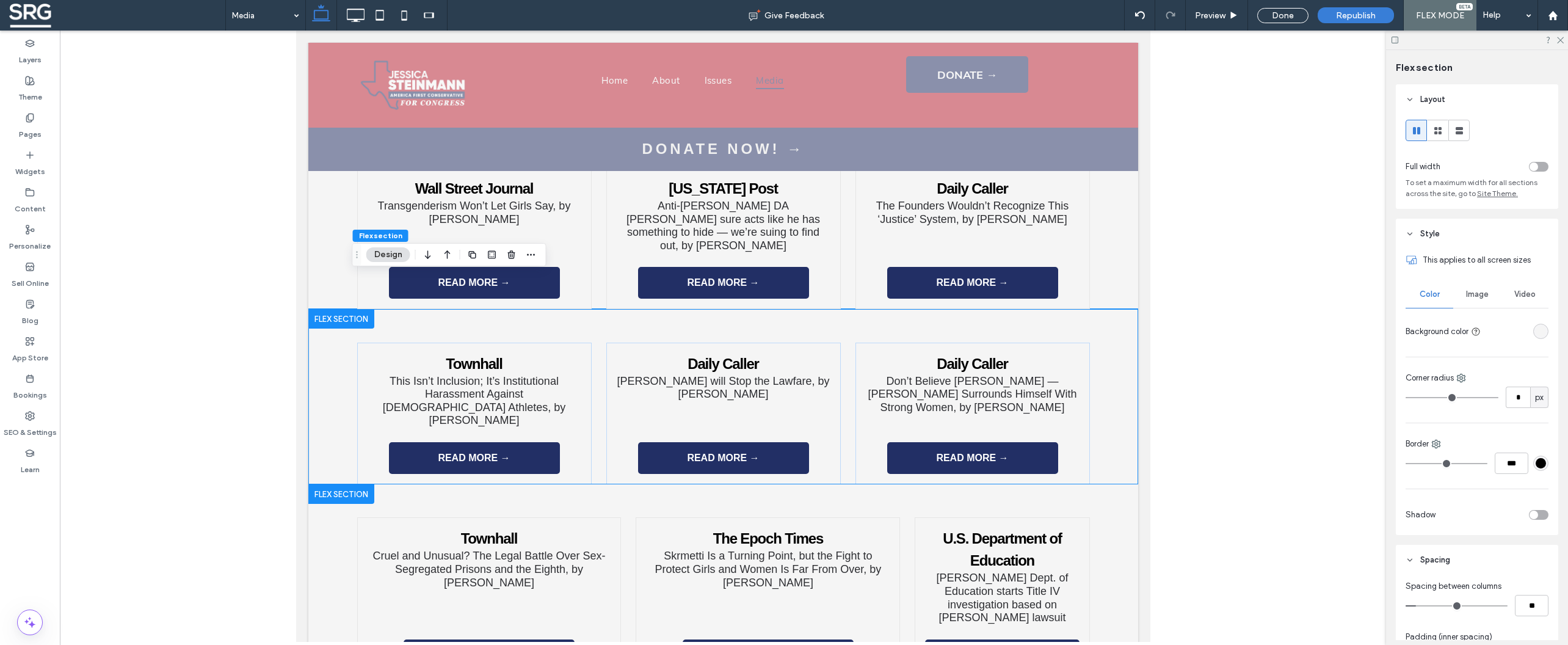
click at [1093, 484] on div "Townhall Cruel and Unusual? The Legal Battle Over Sex-Segregated Prisons and th…" at bounding box center [723, 599] width 830 height 230
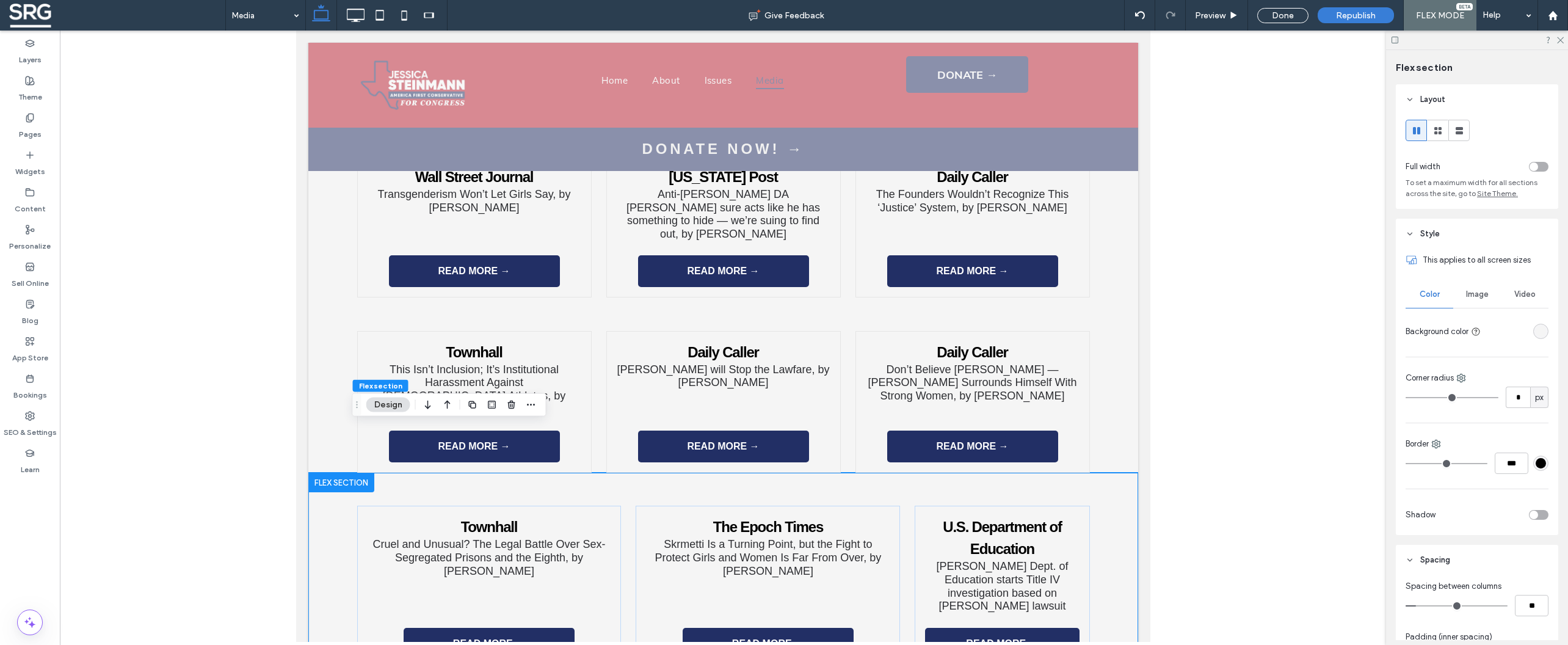
scroll to position [1748, 0]
type input "*"
type input "**"
click at [1423, 607] on input "range" at bounding box center [1456, 605] width 102 height 1
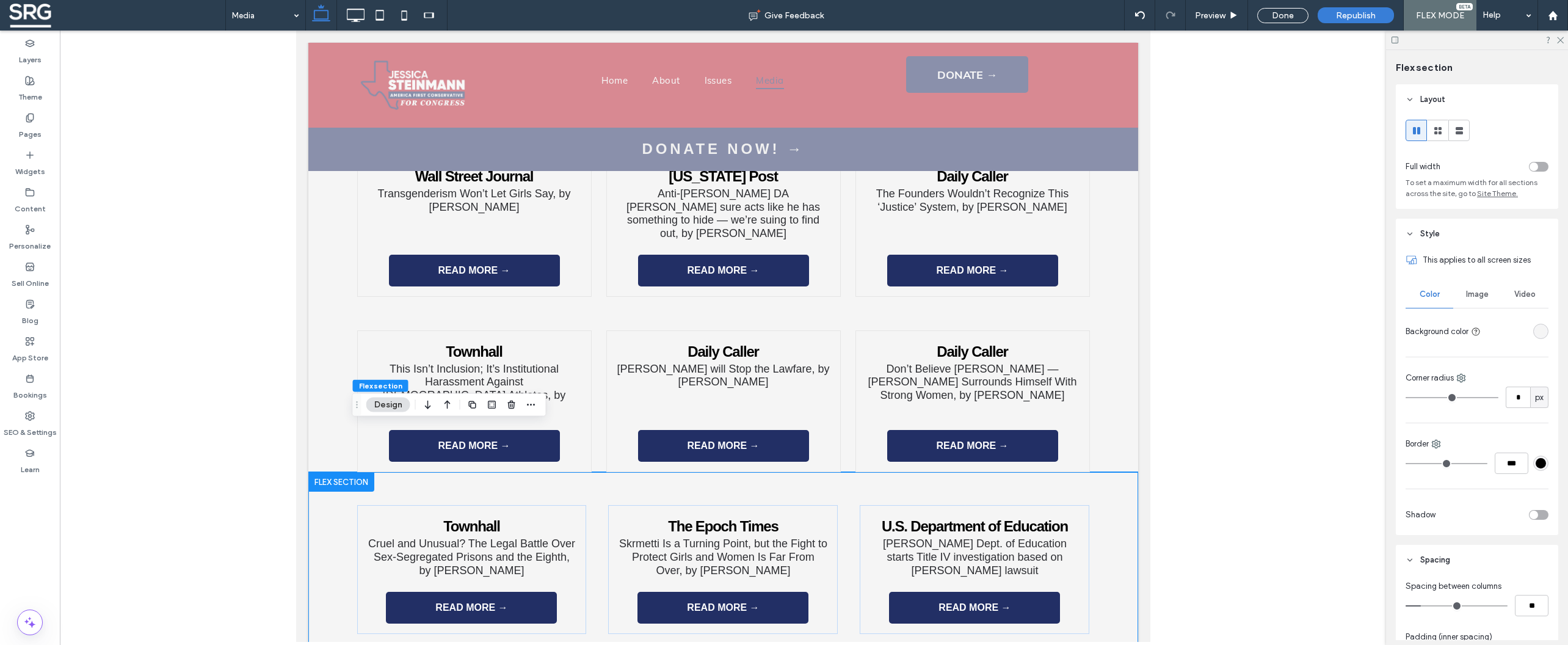
type input "*"
type input "**"
type input "*"
click at [1420, 607] on input "range" at bounding box center [1456, 605] width 102 height 1
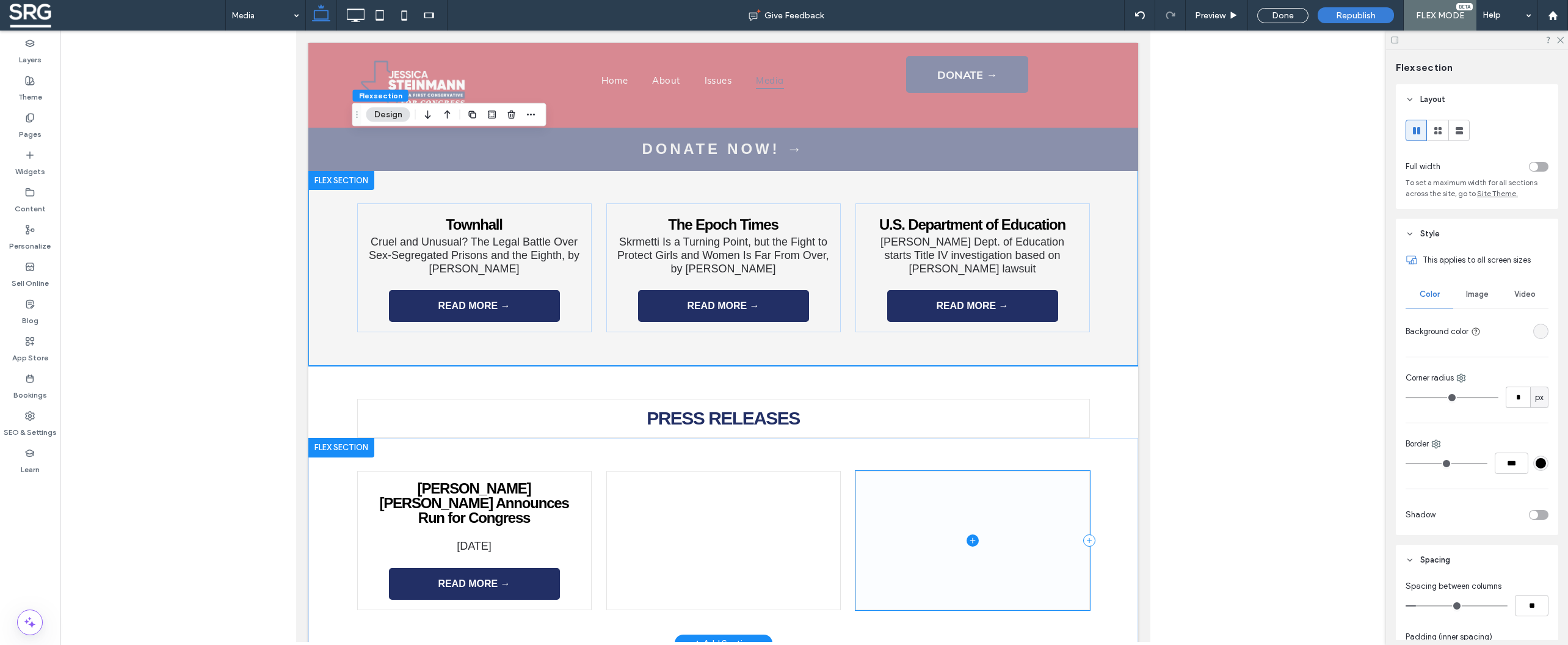
scroll to position [2050, 0]
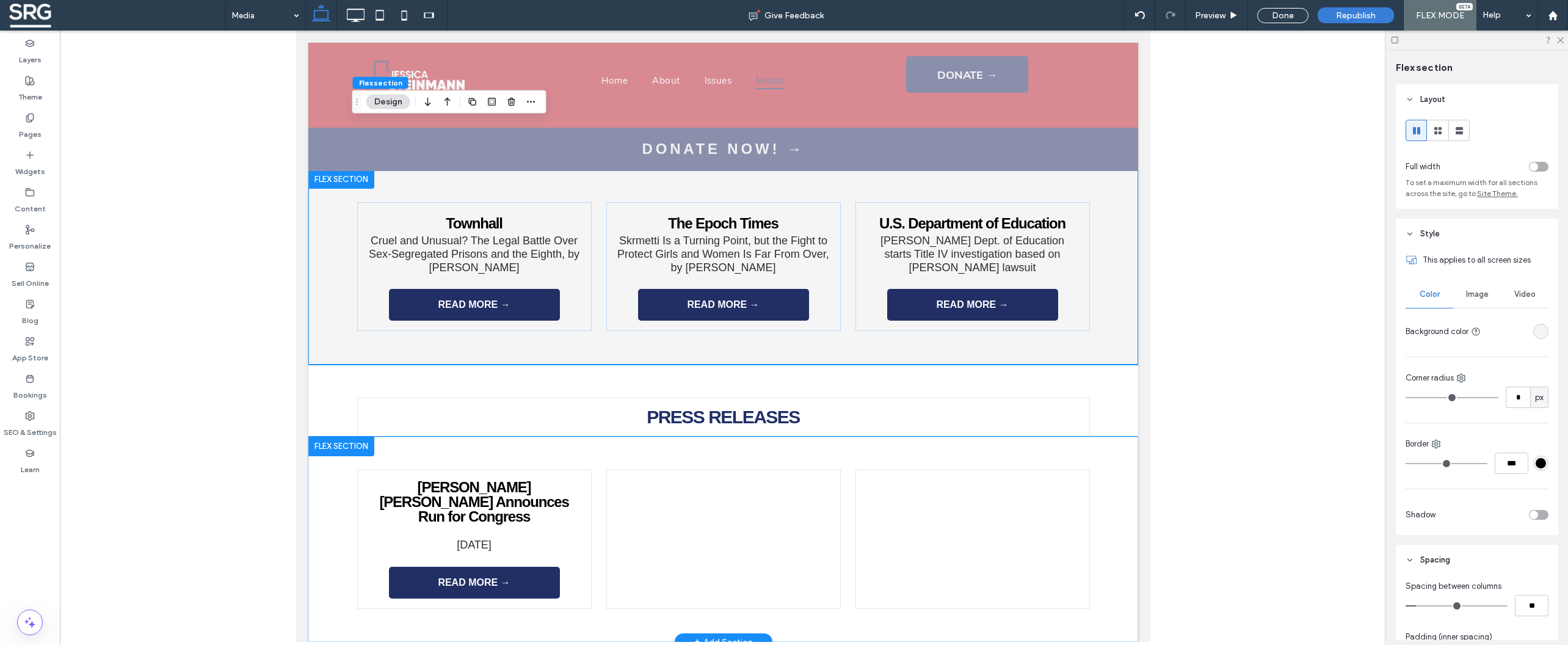
click at [1104, 436] on div "[PERSON_NAME] [PERSON_NAME] Announces Run for Congress ﻿ [DATE] READ MORE →" at bounding box center [723, 539] width 830 height 205
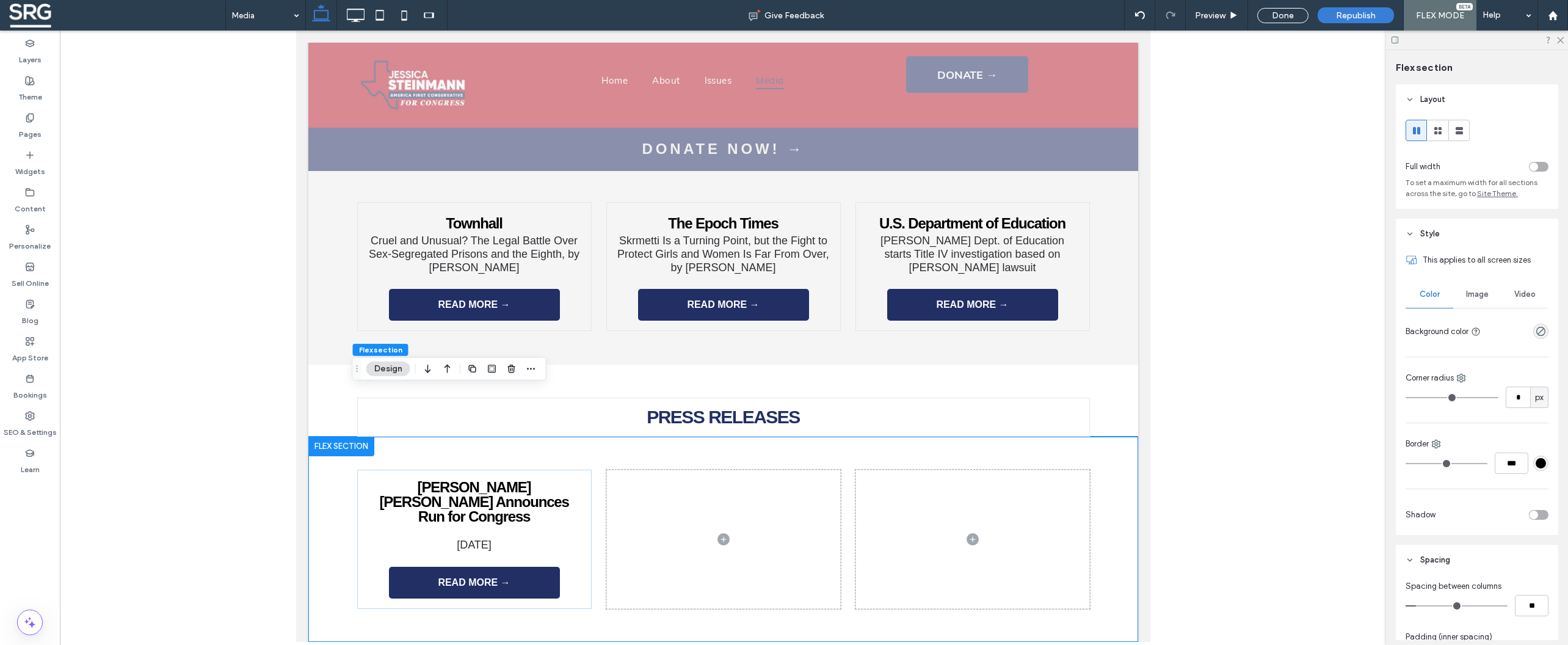
type input "*"
type input "**"
click at [1423, 605] on input "range" at bounding box center [1456, 605] width 102 height 1
type input "*"
type input "**"
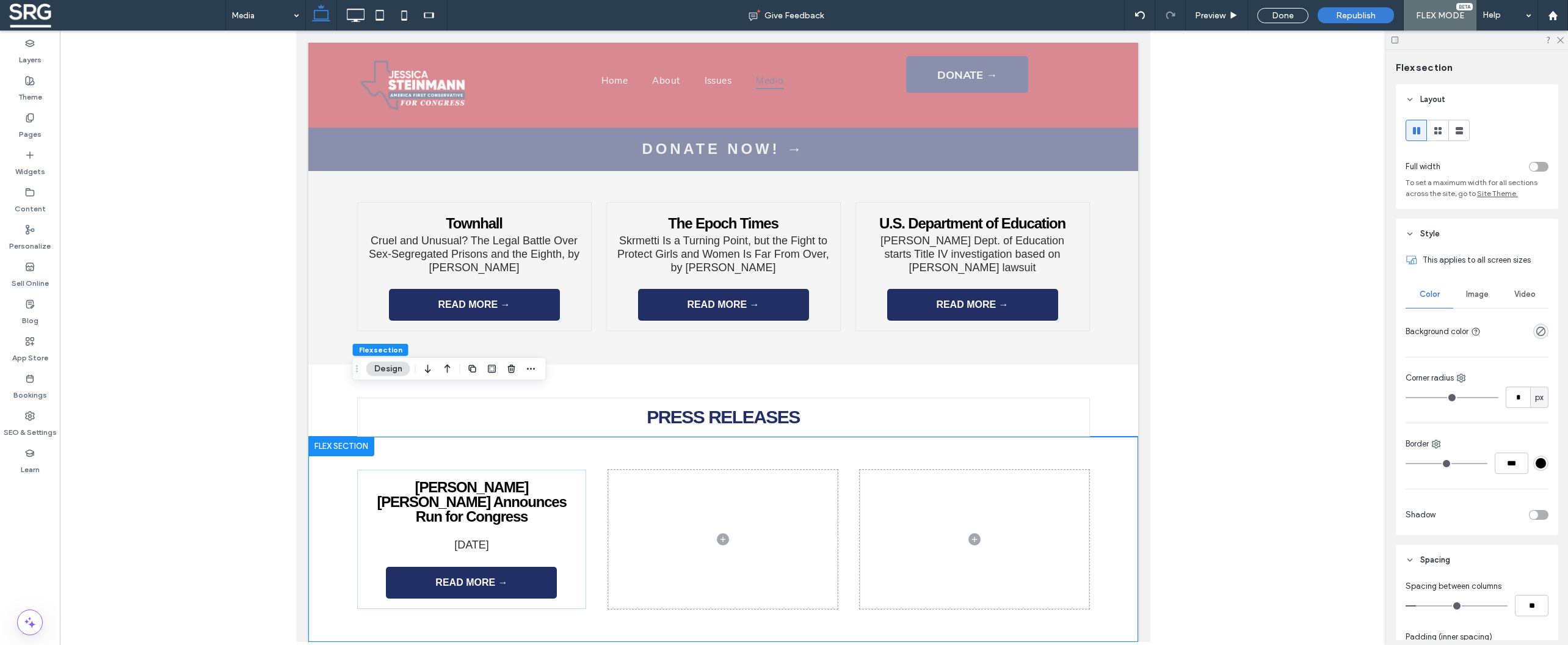
type input "*"
click at [1420, 605] on input "range" at bounding box center [1456, 605] width 102 height 1
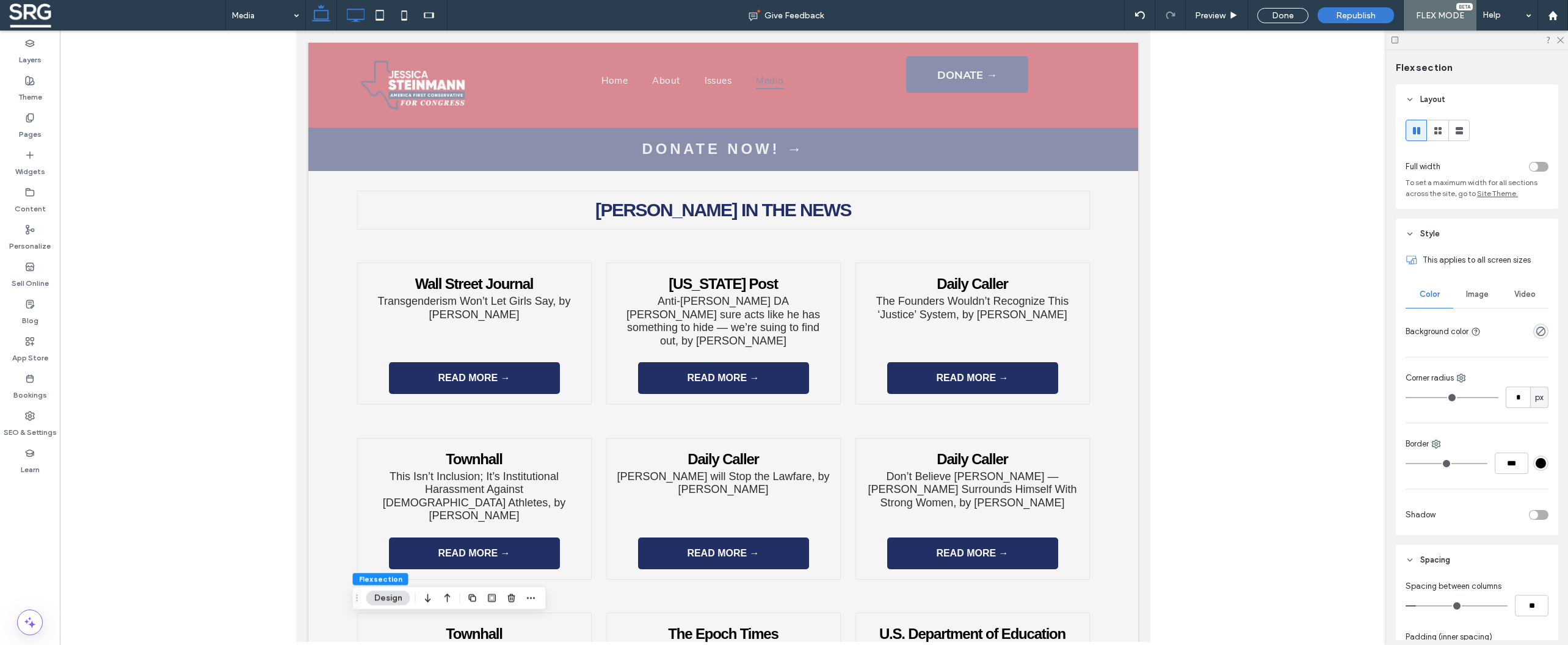
click at [360, 15] on icon at bounding box center [355, 15] width 25 height 25
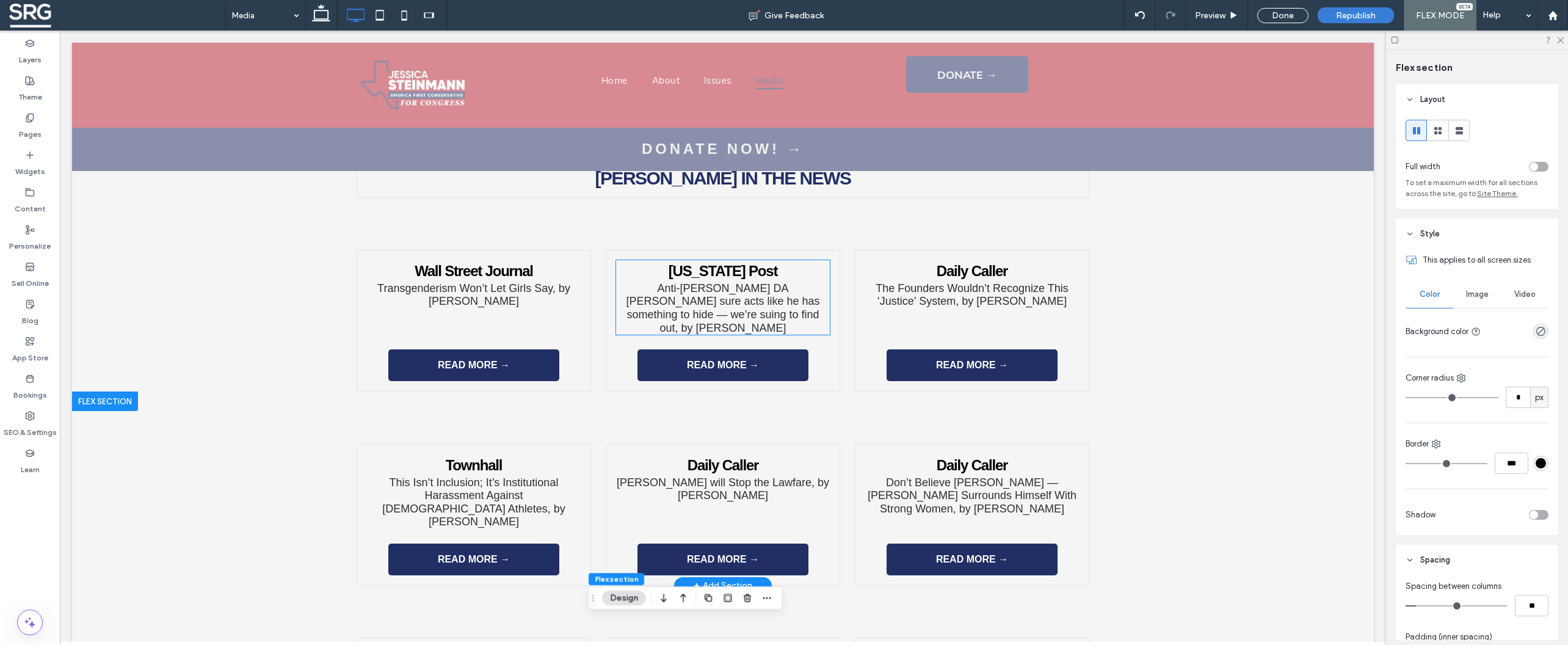
scroll to position [1985, 0]
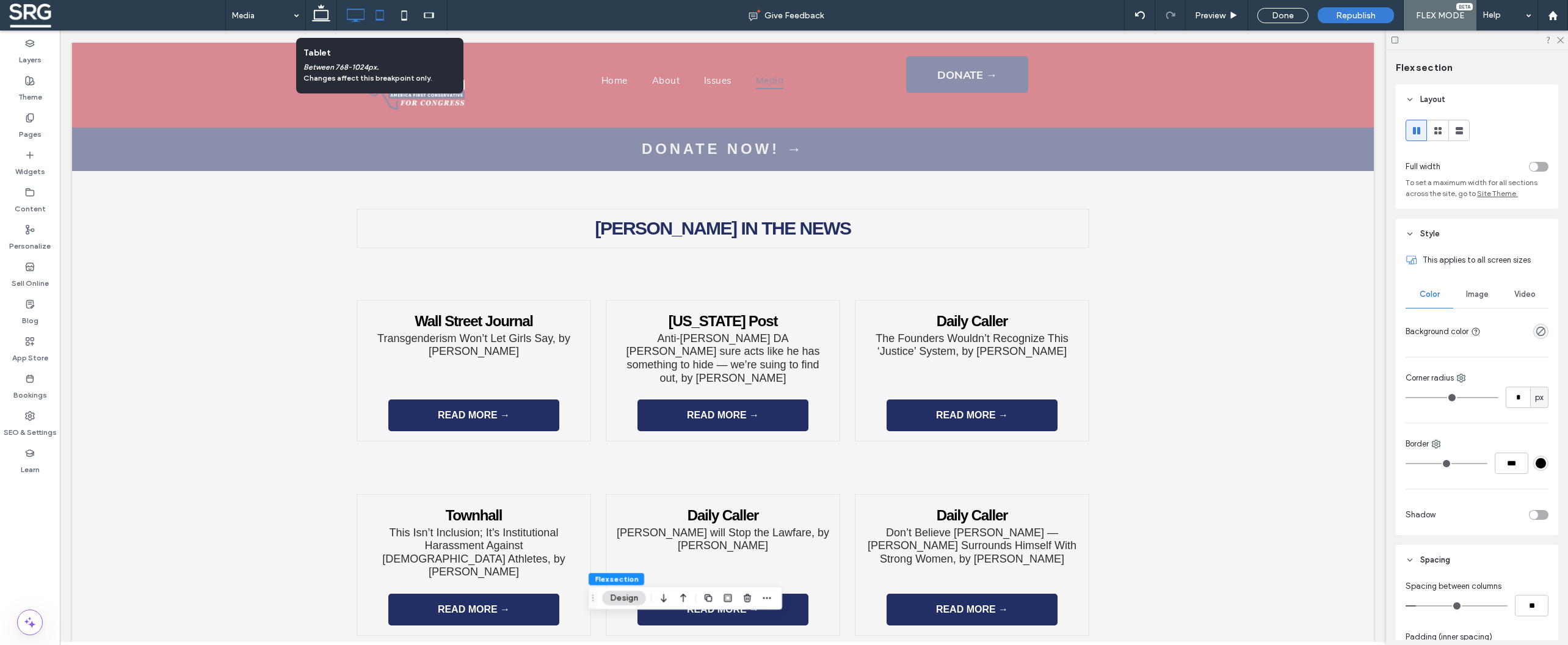
click at [377, 13] on icon at bounding box center [380, 15] width 25 height 25
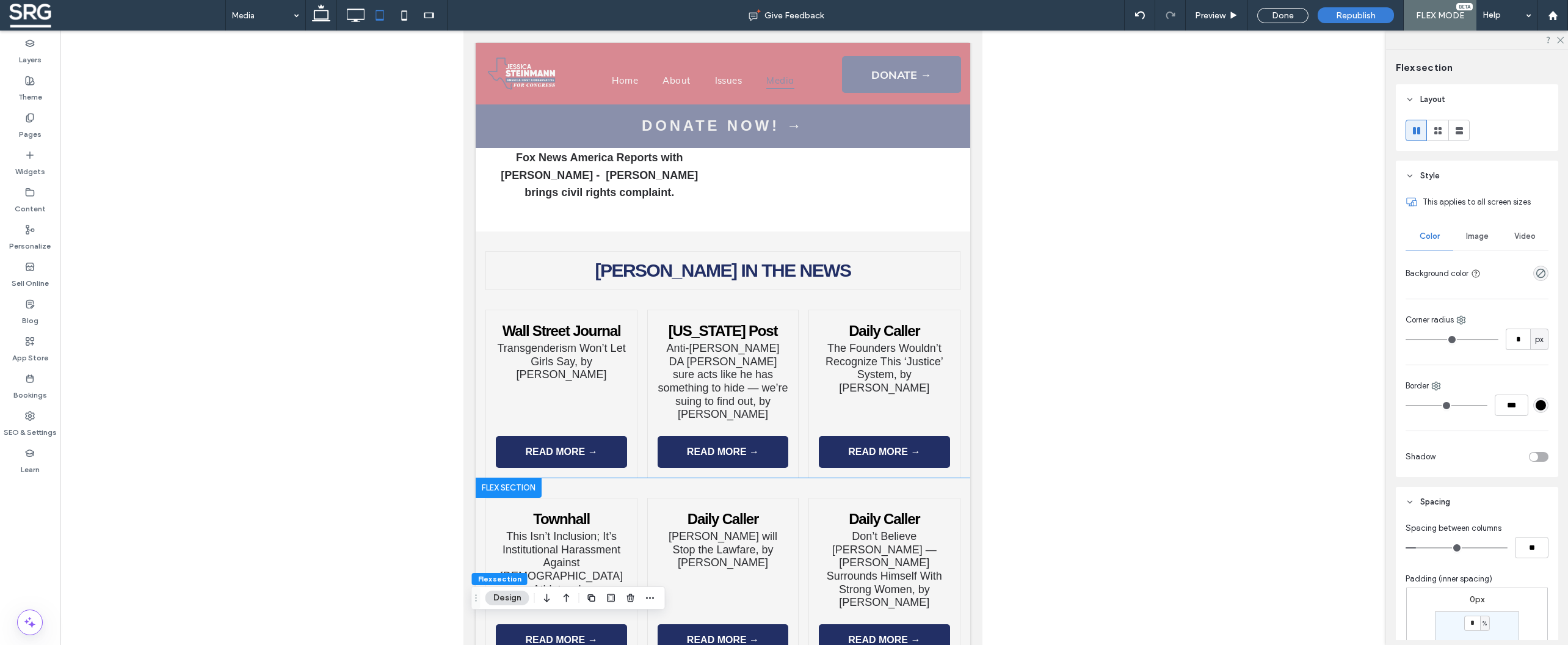
scroll to position [1198, 0]
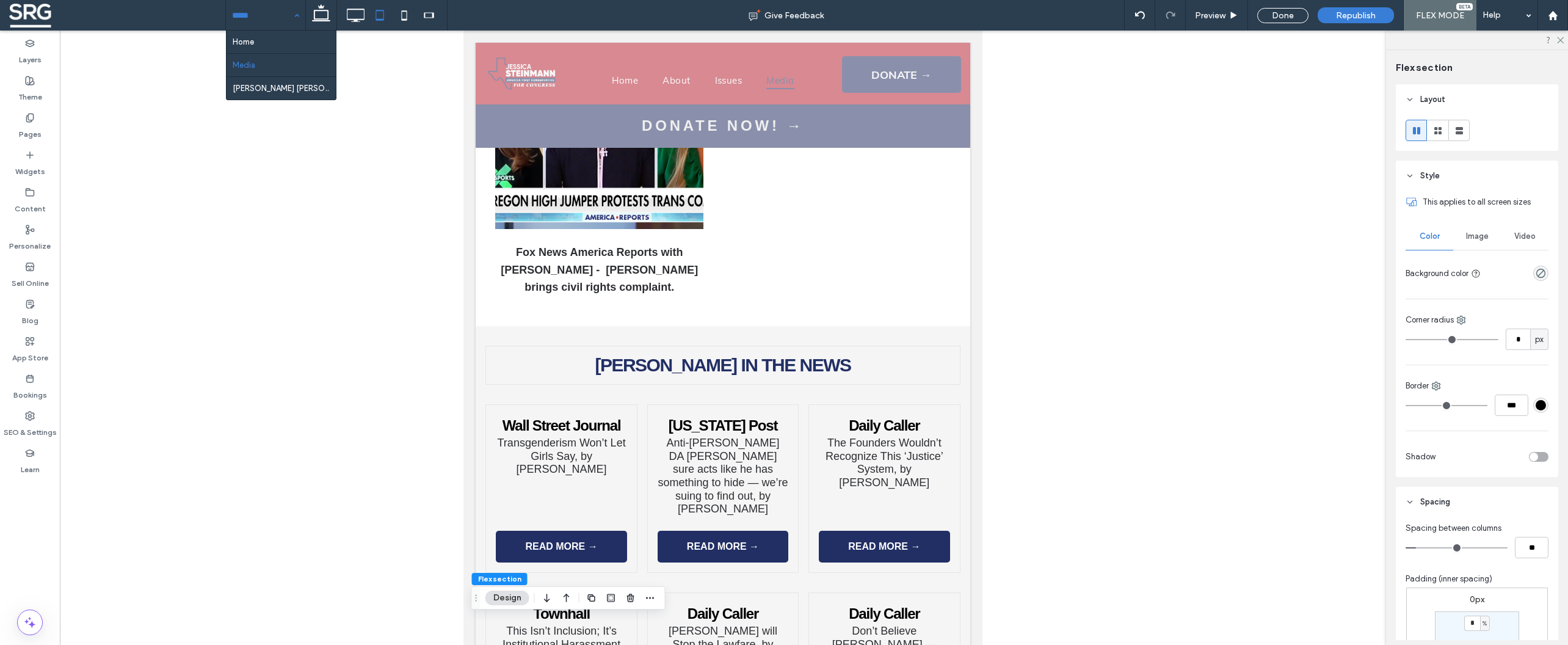
click at [273, 15] on input at bounding box center [262, 15] width 61 height 31
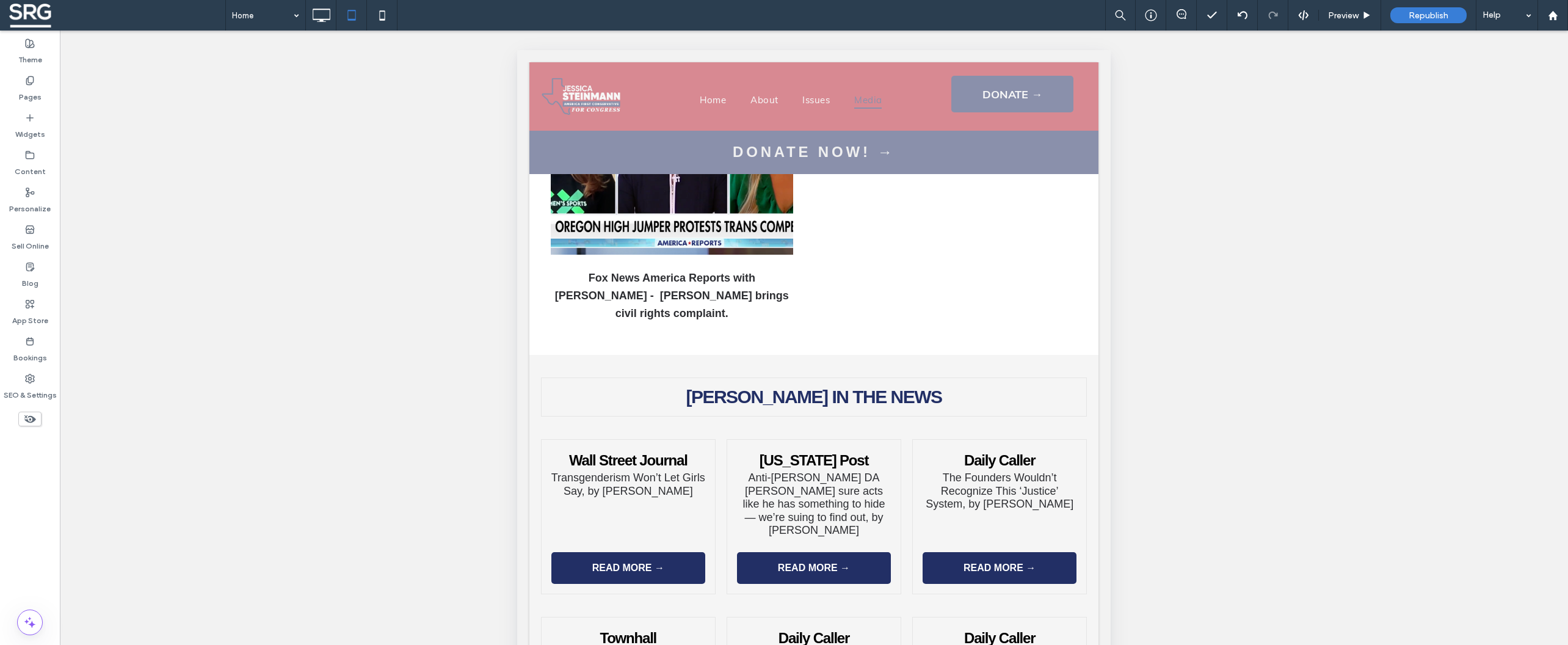
drag, startPoint x: 263, startPoint y: 46, endPoint x: 404, endPoint y: 108, distance: 154.0
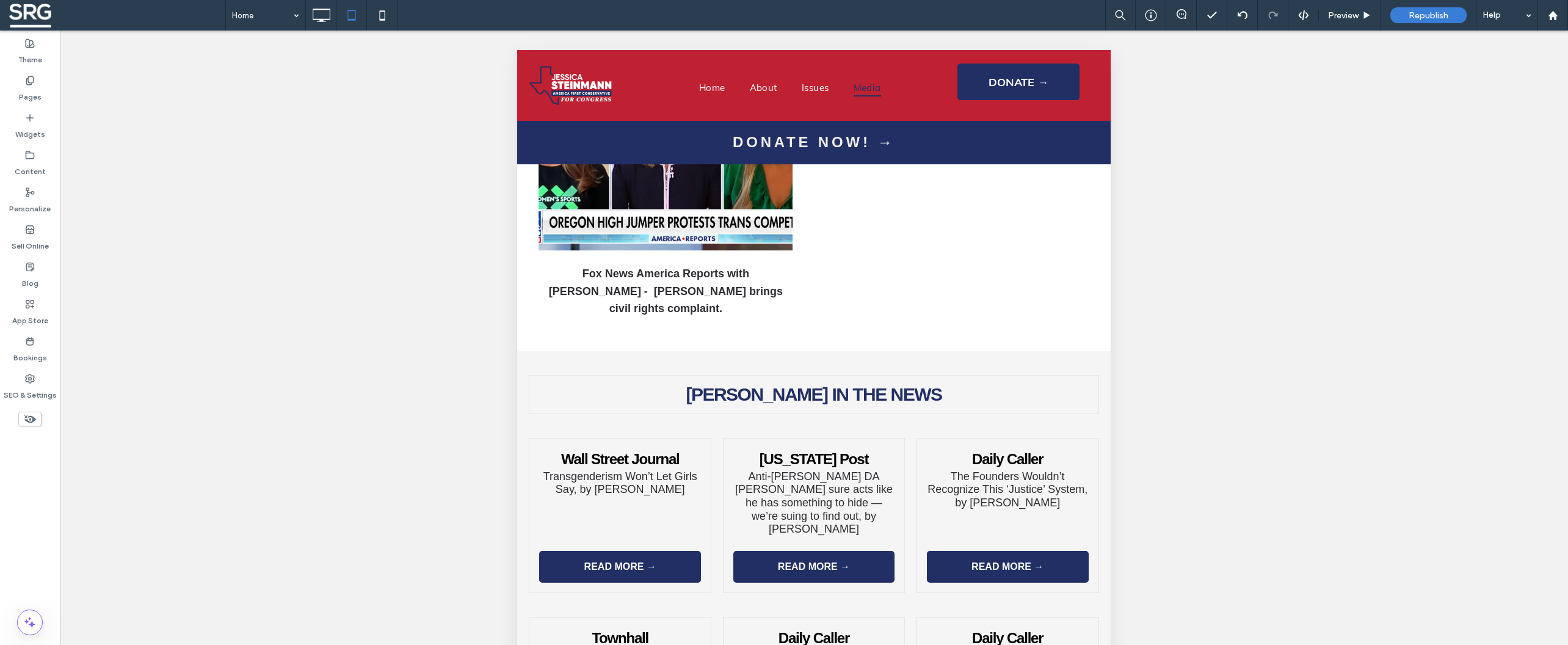
scroll to position [1186, 0]
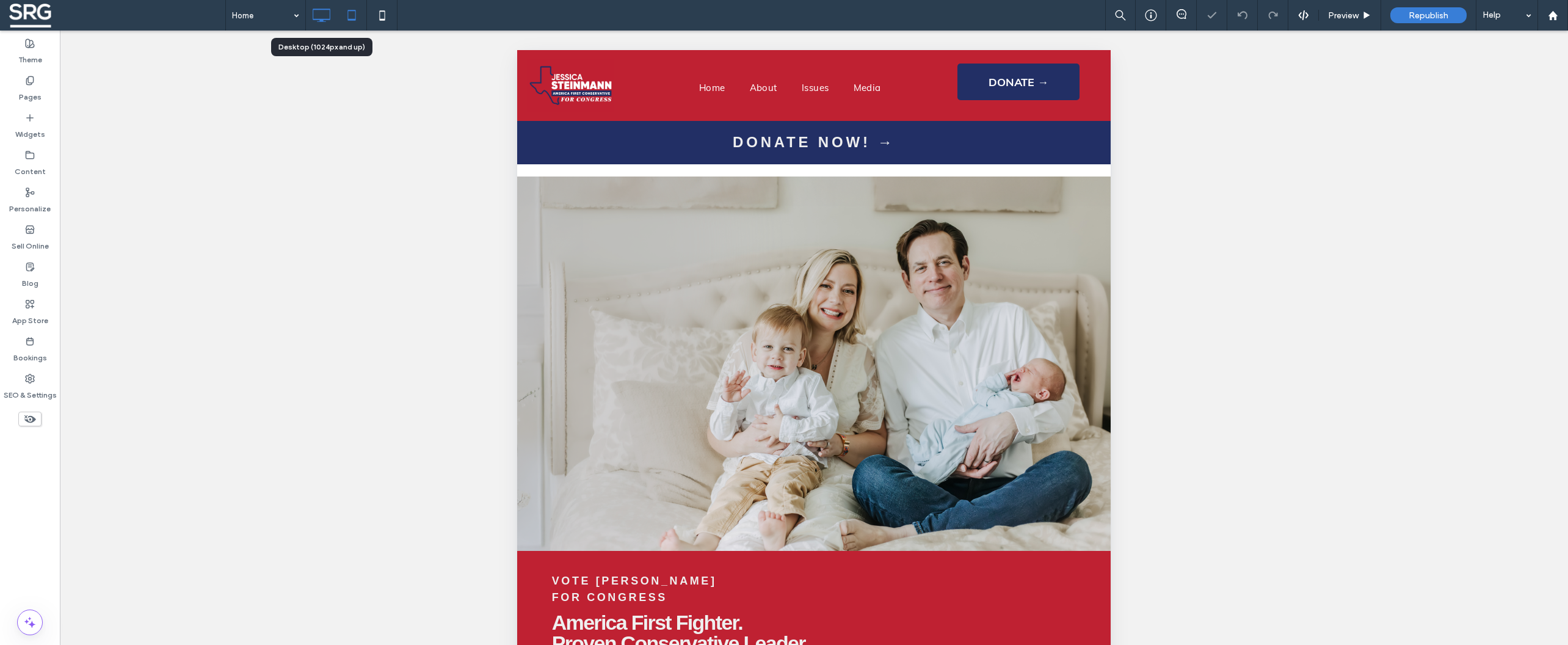
click at [322, 16] on icon at bounding box center [321, 15] width 25 height 25
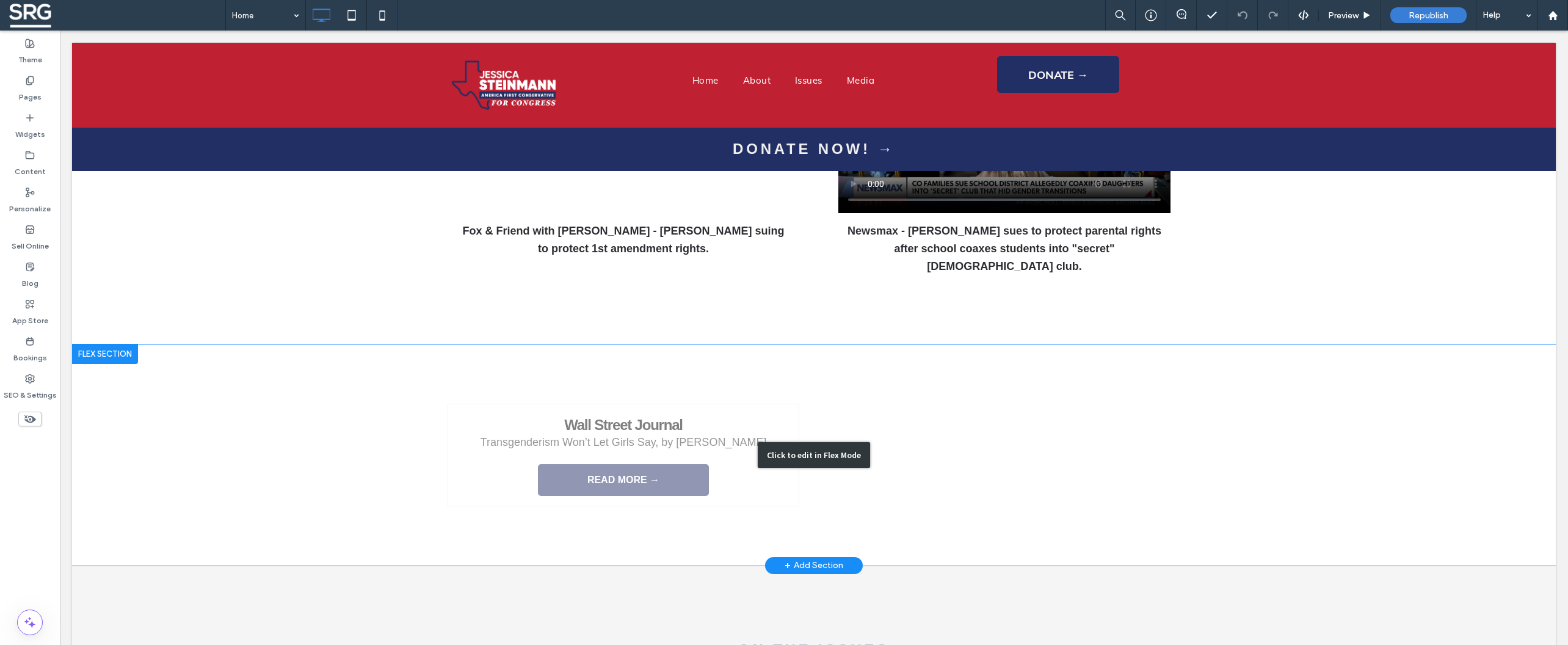
drag, startPoint x: 981, startPoint y: 336, endPoint x: 727, endPoint y: 340, distance: 254.0
click at [981, 345] on div "Click to edit in Flex Mode" at bounding box center [814, 455] width 1483 height 221
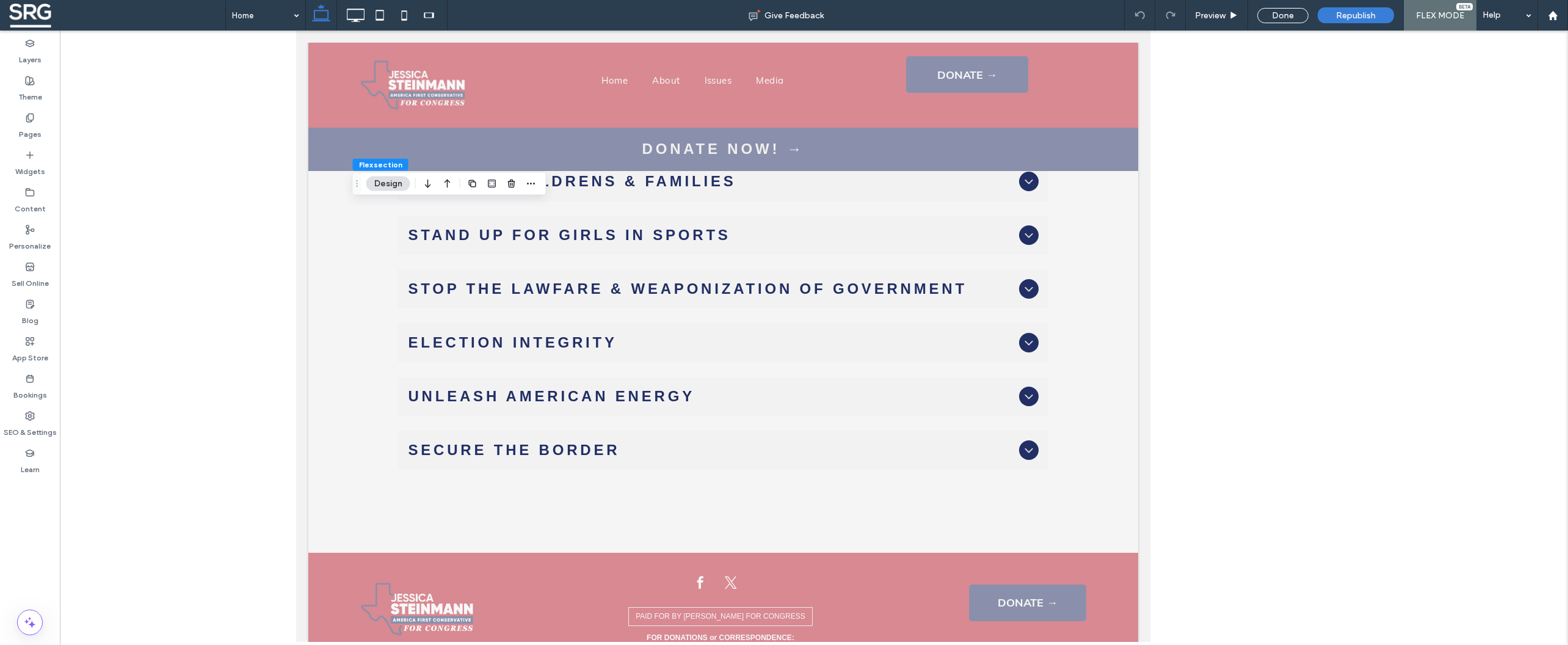
scroll to position [2883, 0]
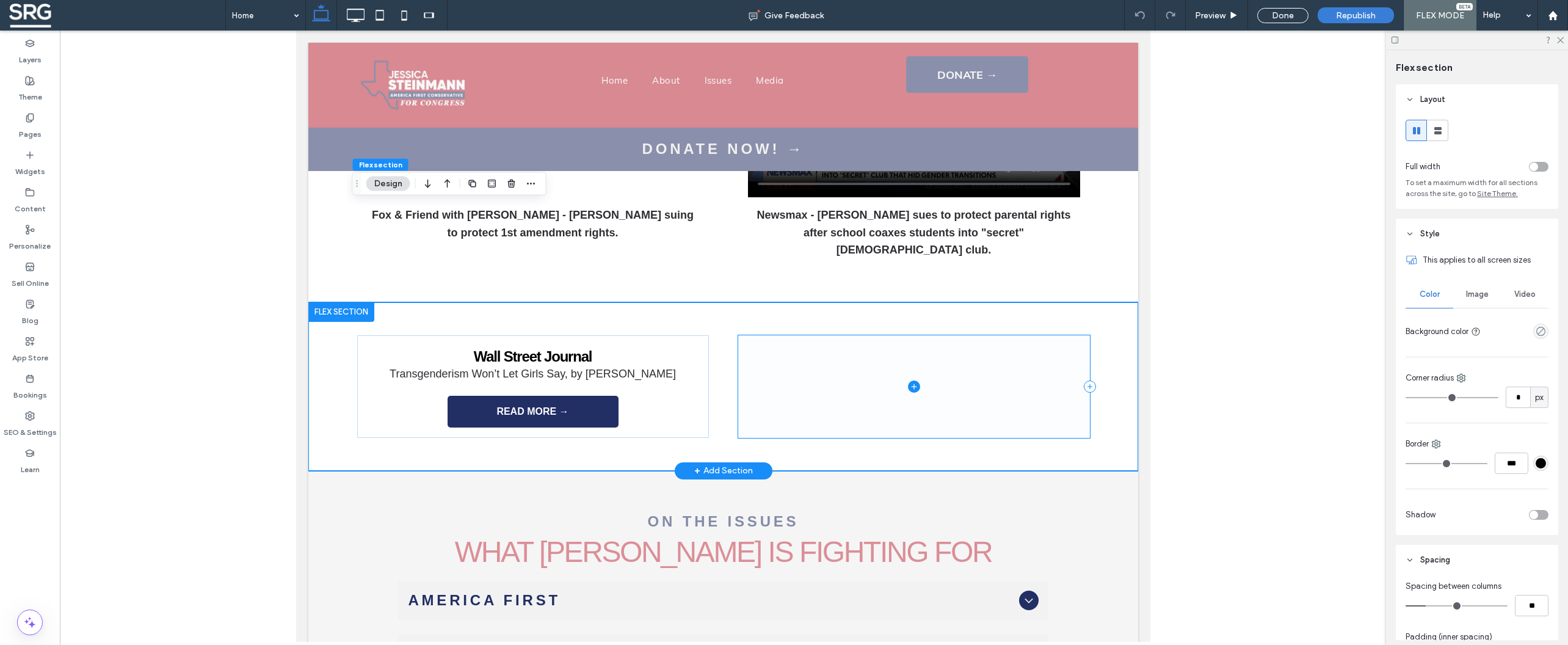
click at [867, 335] on span at bounding box center [913, 387] width 352 height 103
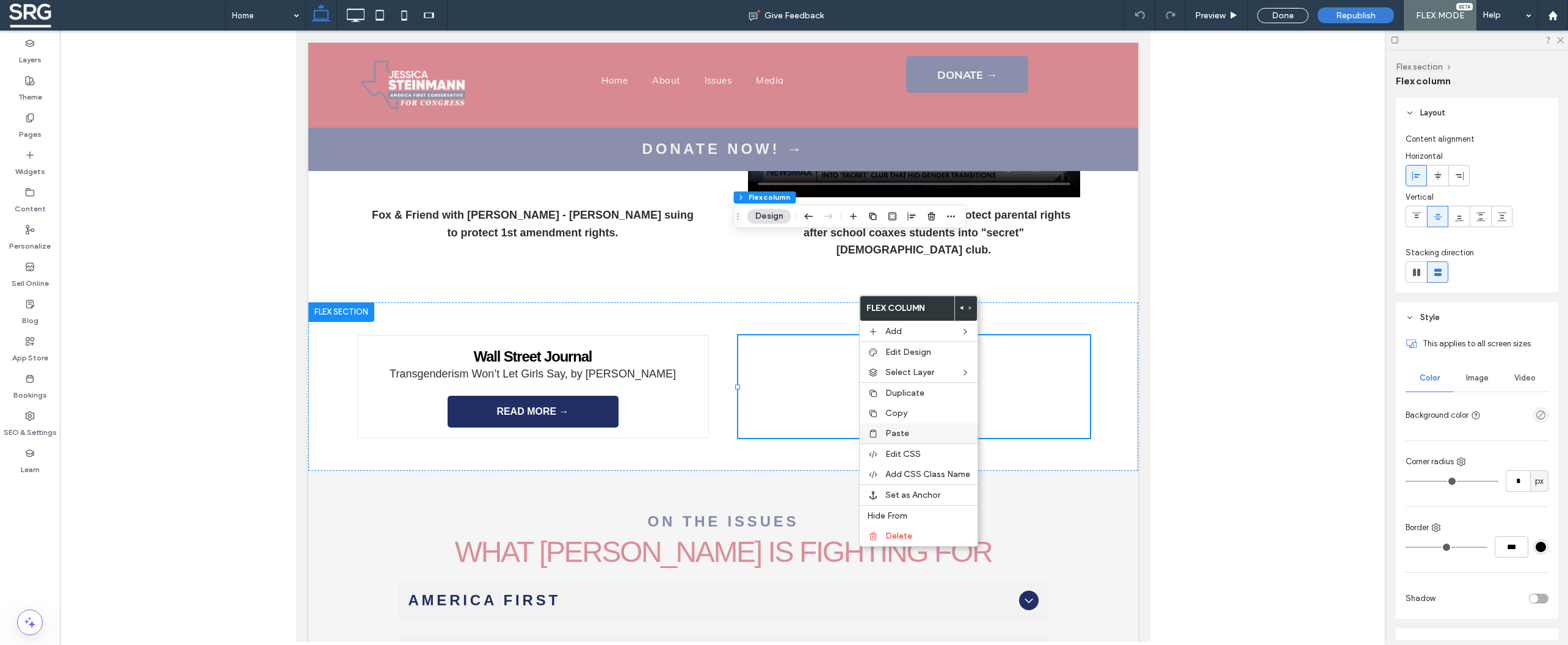
click at [895, 432] on span "Paste" at bounding box center [897, 433] width 24 height 10
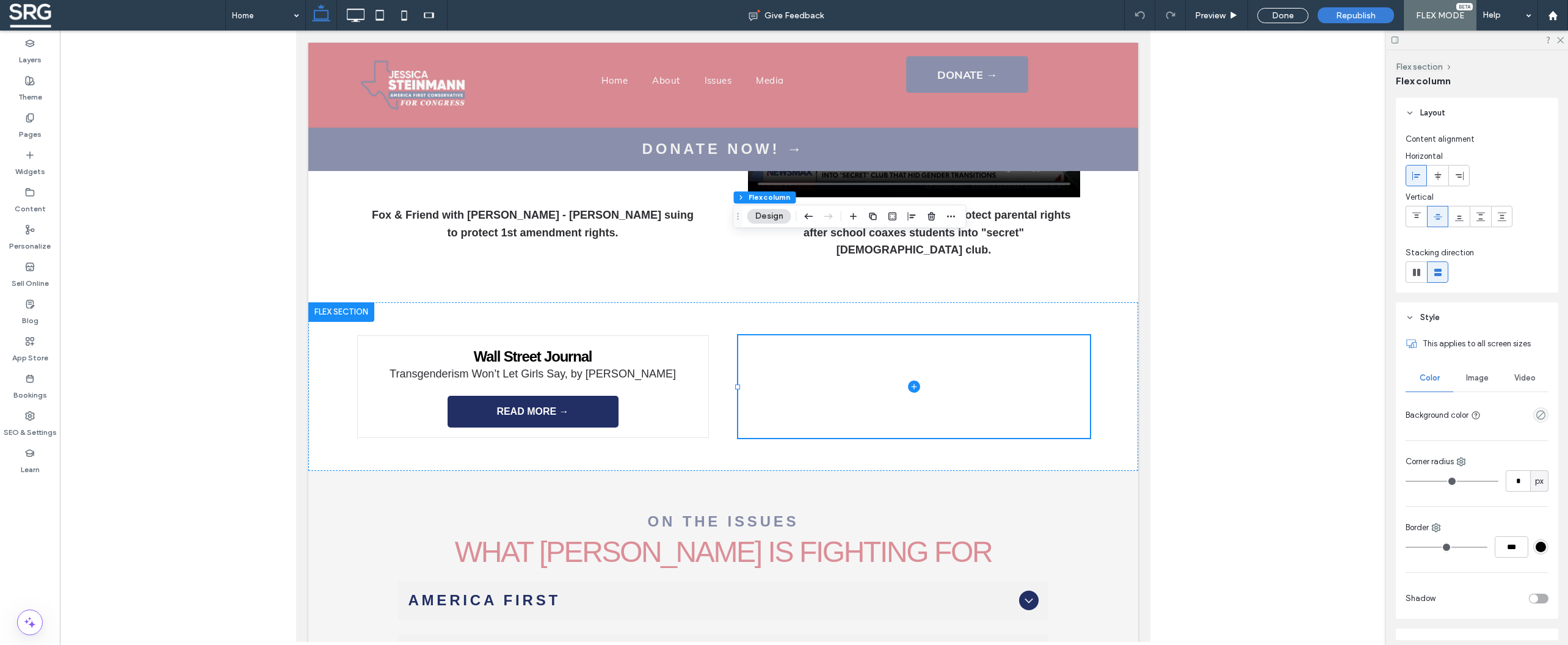
type input "**"
type input "*****"
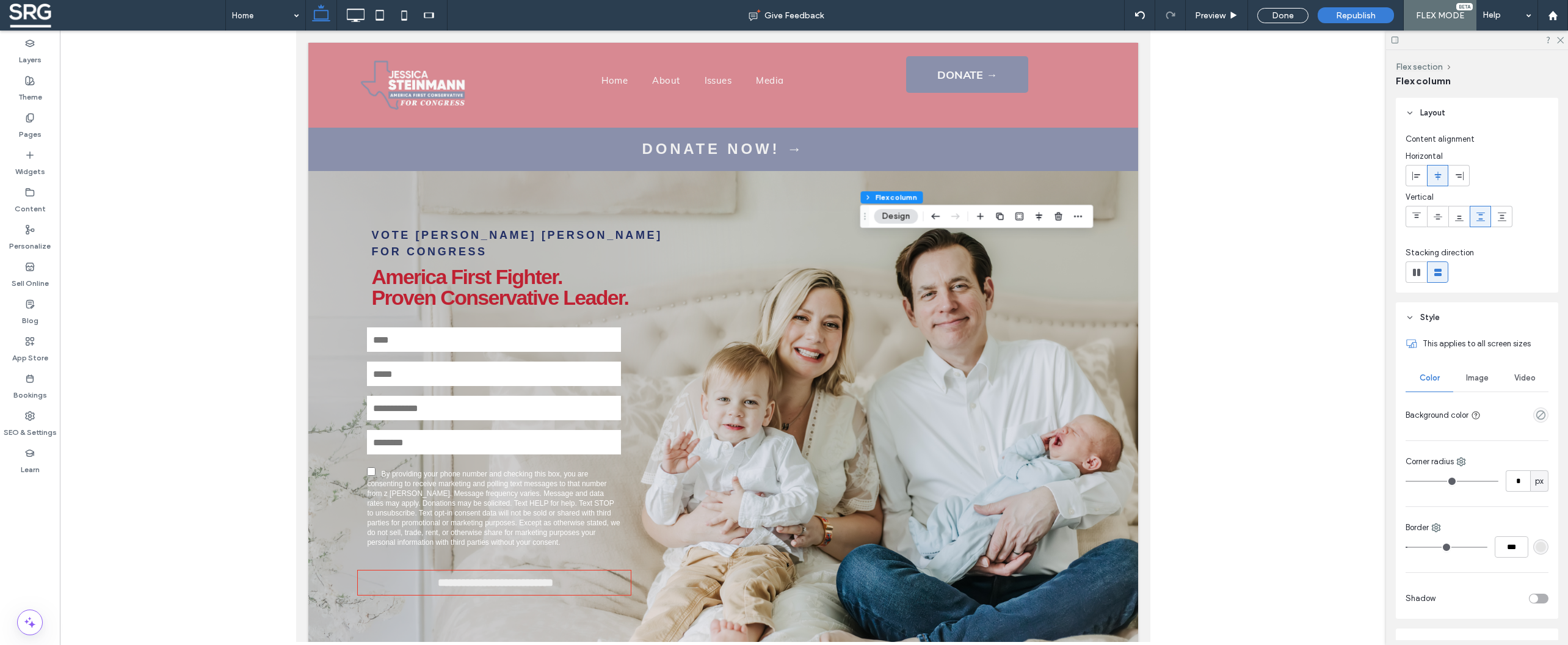
scroll to position [2883, 0]
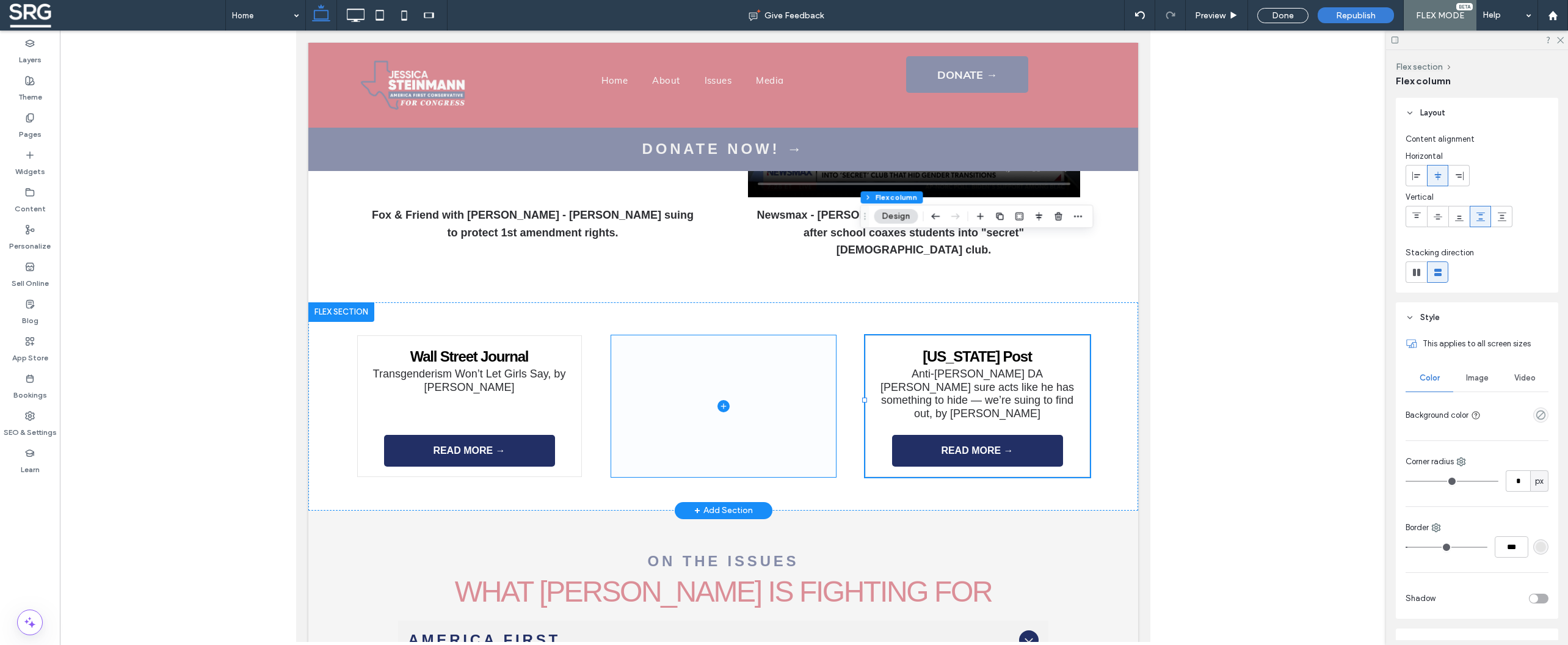
click at [796, 335] on span at bounding box center [723, 406] width 225 height 142
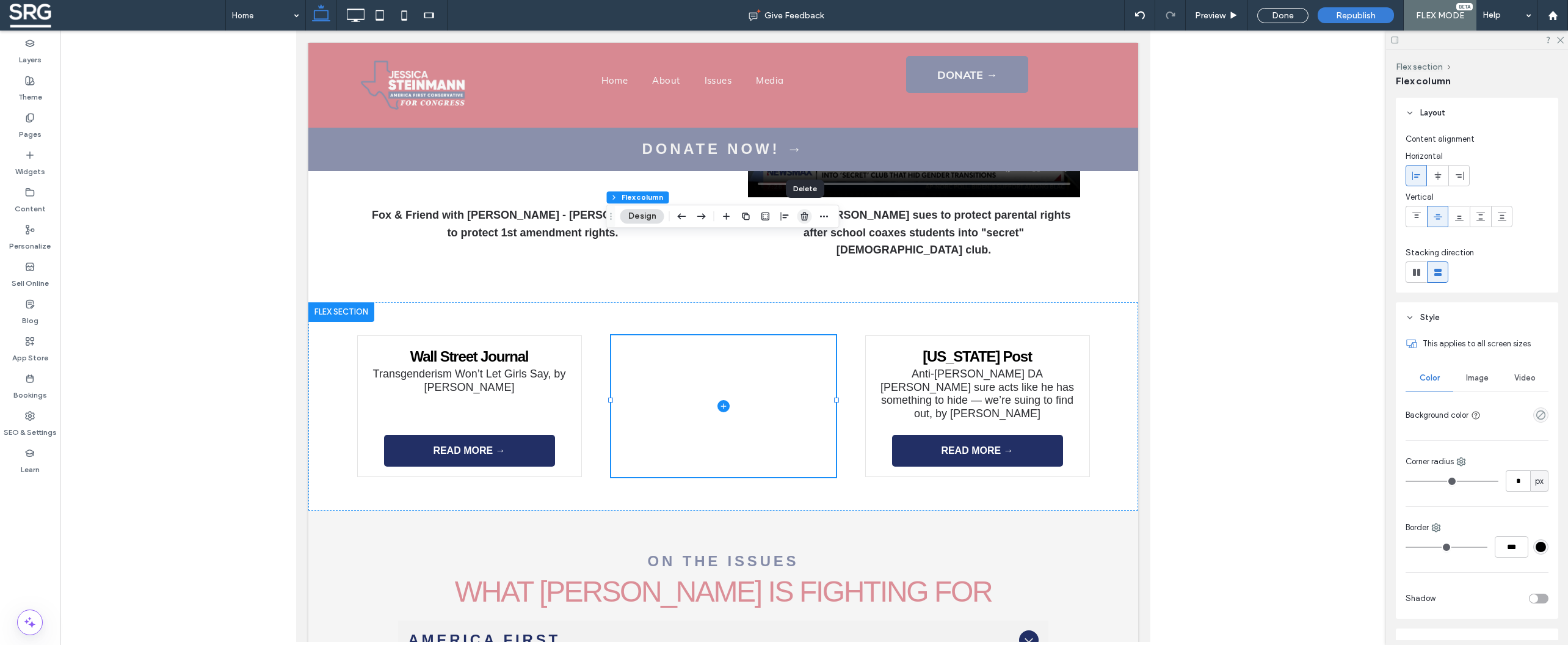
click at [808, 219] on use "button" at bounding box center [804, 216] width 8 height 8
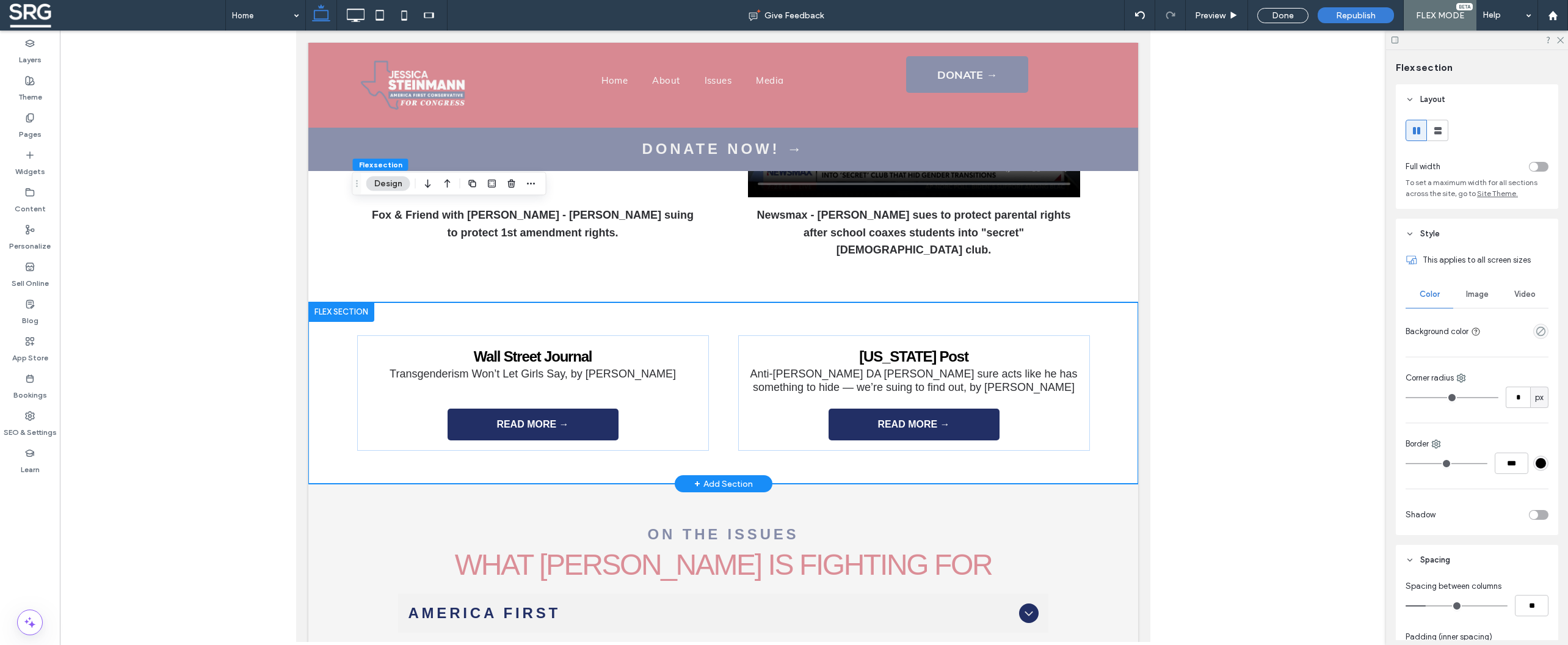
click at [366, 302] on div at bounding box center [340, 311] width 66 height 20
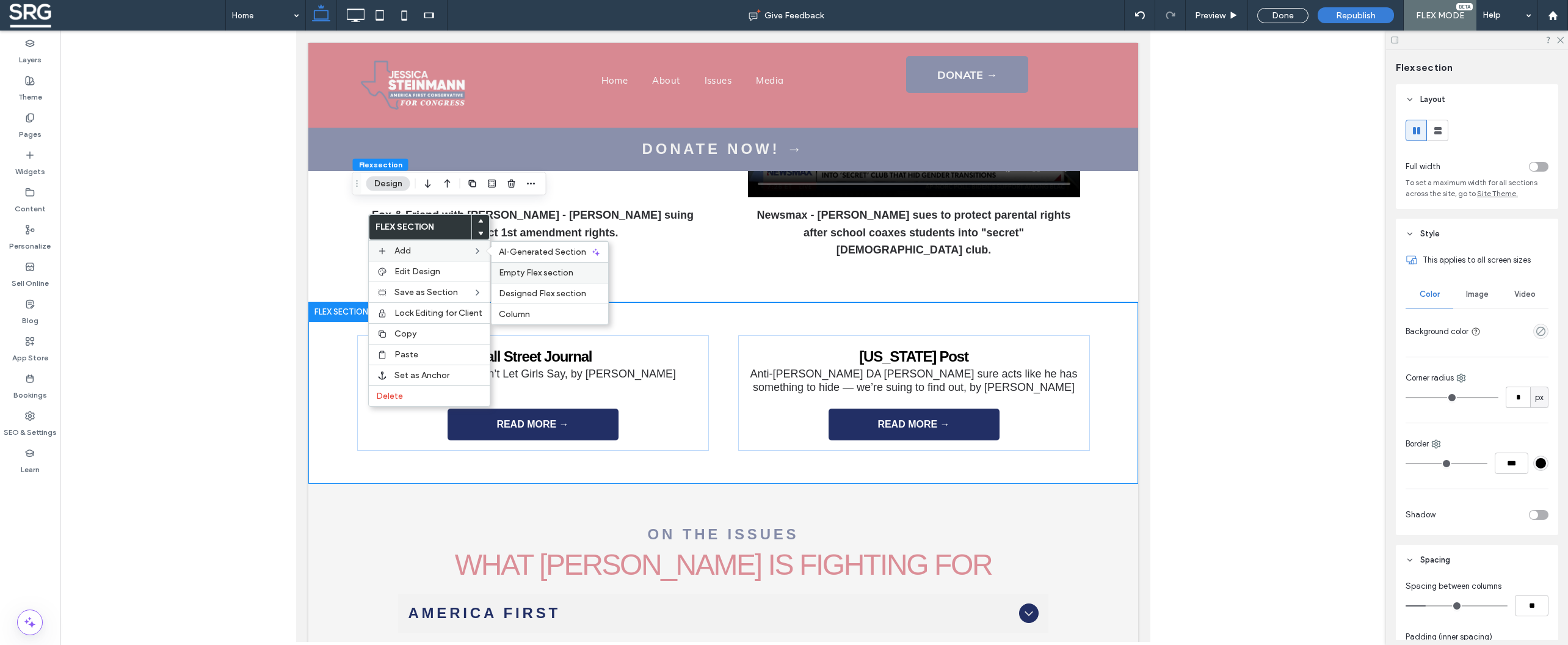
click at [545, 273] on span "Empty Flex section" at bounding box center [535, 273] width 74 height 10
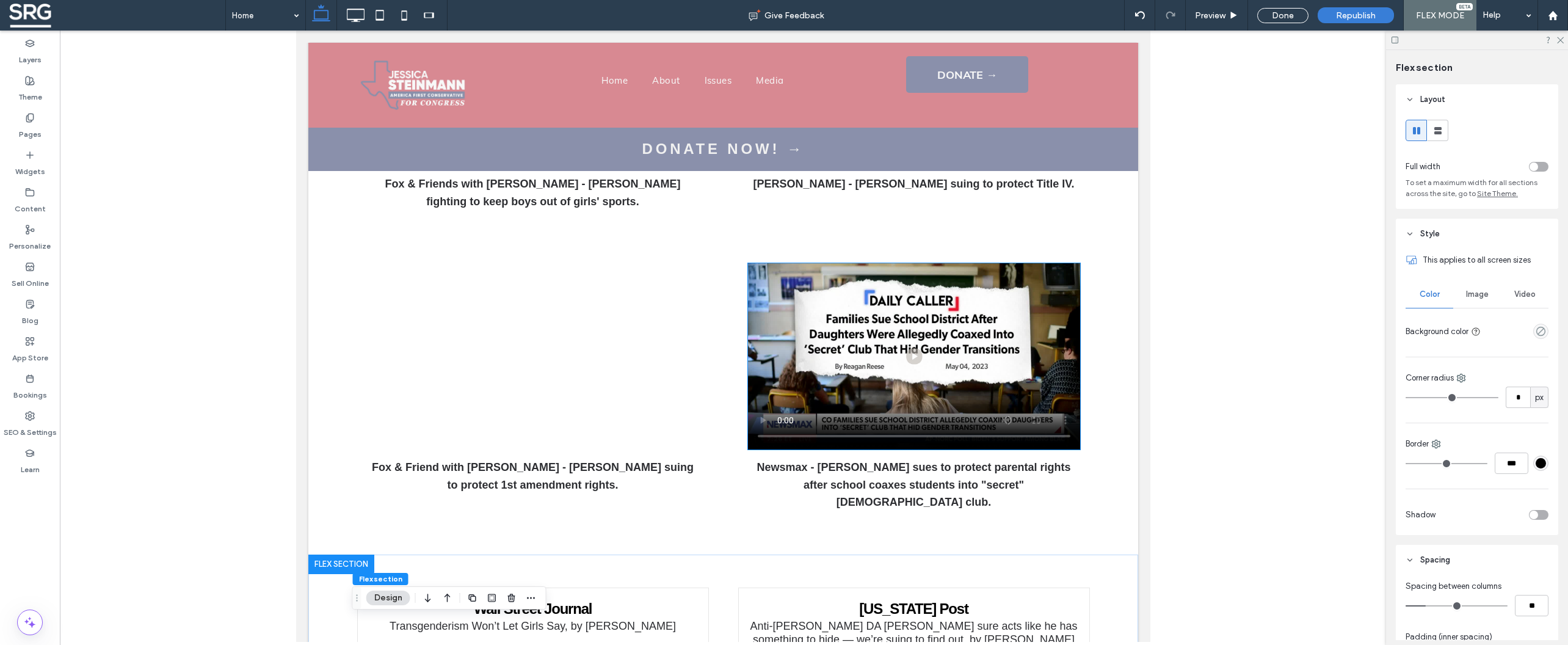
scroll to position [2746, 0]
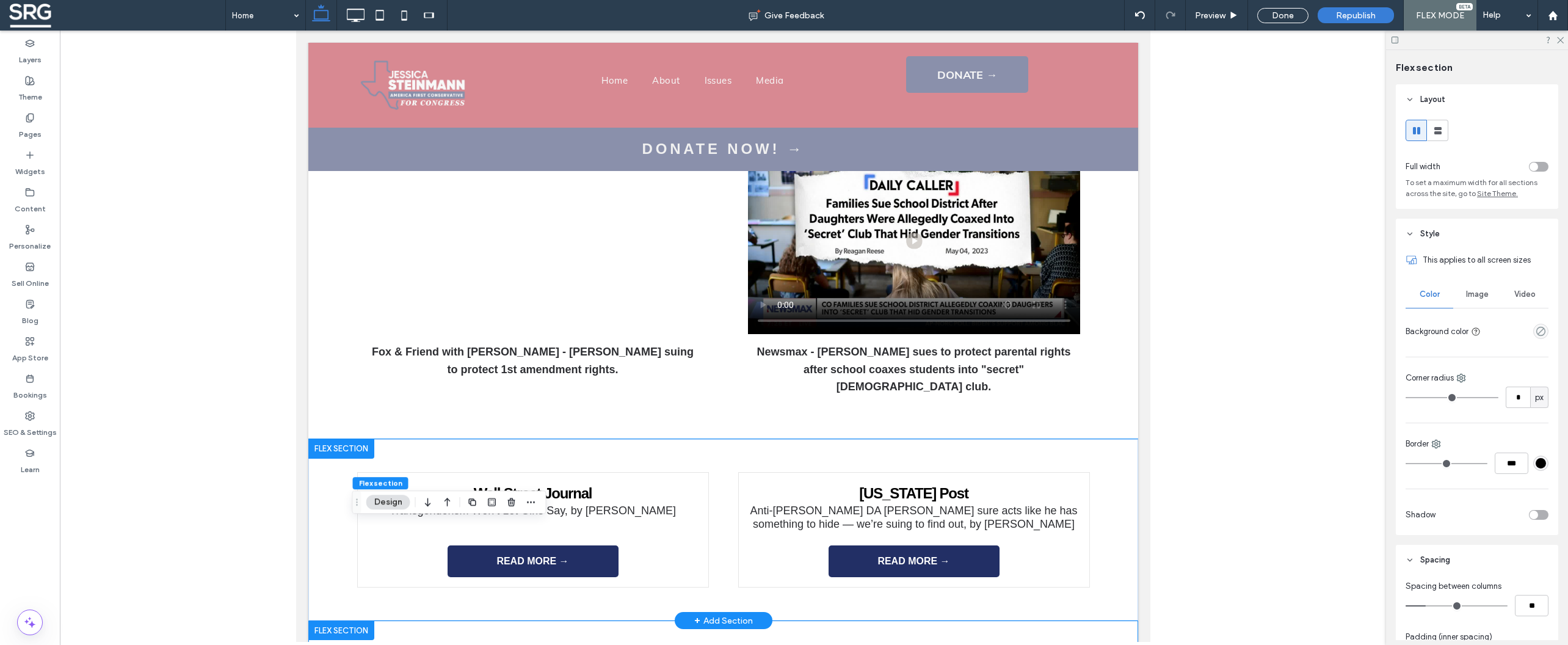
click at [477, 439] on div "Wall Street Journal Transgenderism Won’t Let Girls Say, by [PERSON_NAME] READ M…" at bounding box center [723, 530] width 732 height 182
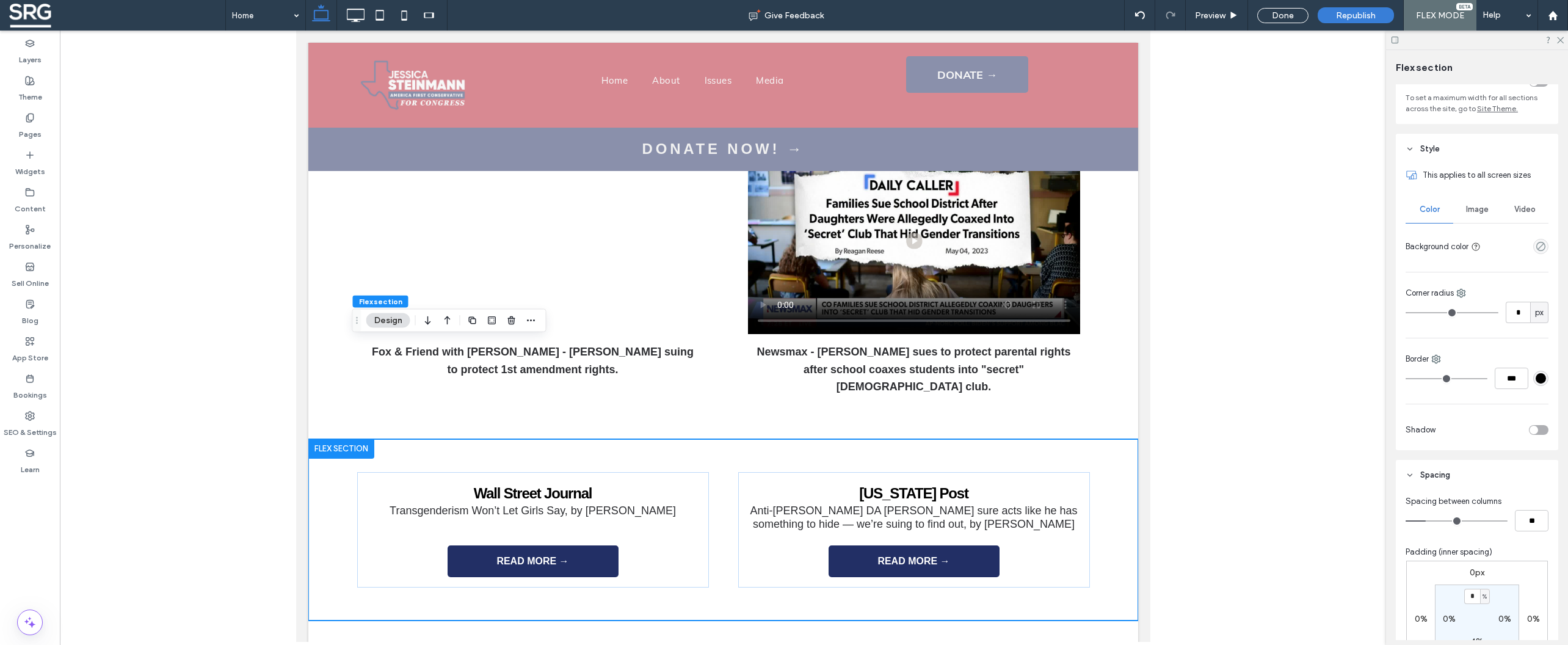
scroll to position [165, 0]
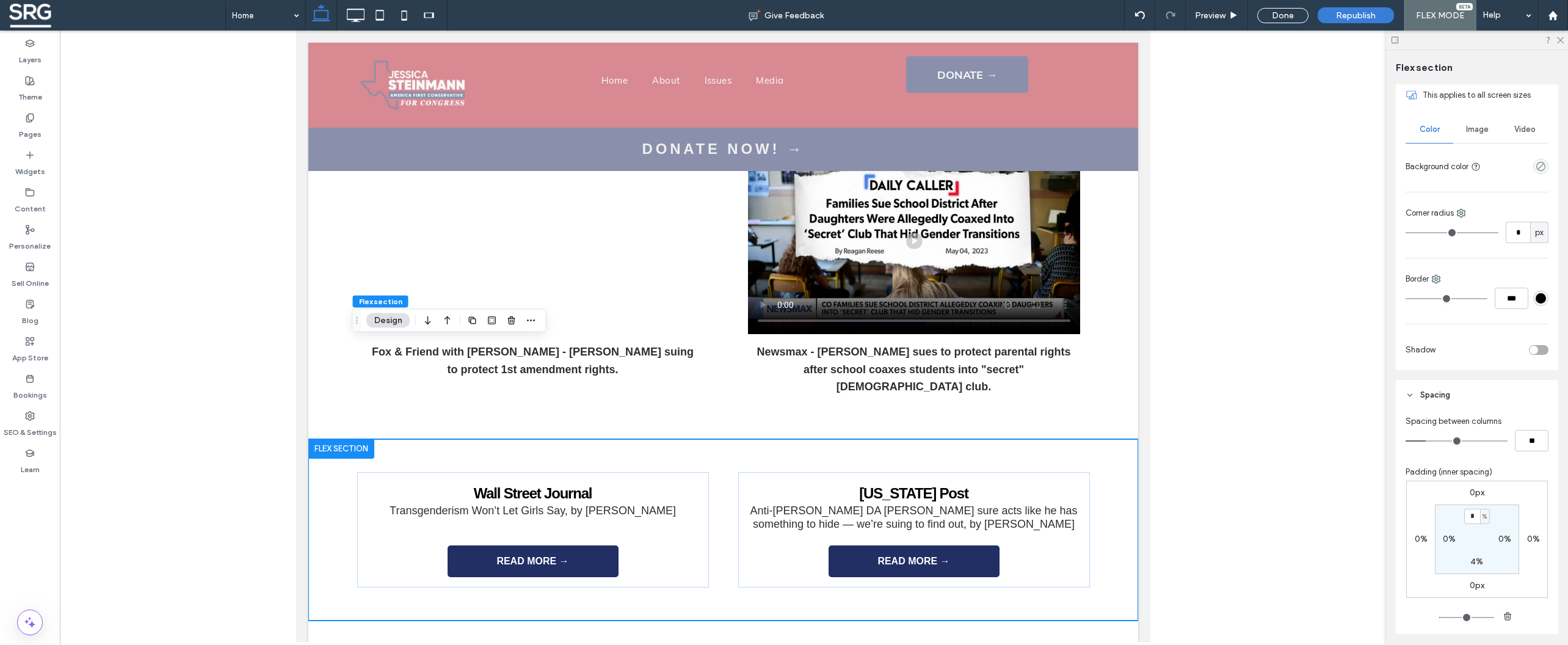
type input "*"
click at [1508, 494] on div "0px 0% 0px 0% * % 0% 4% 0%" at bounding box center [1477, 539] width 142 height 117
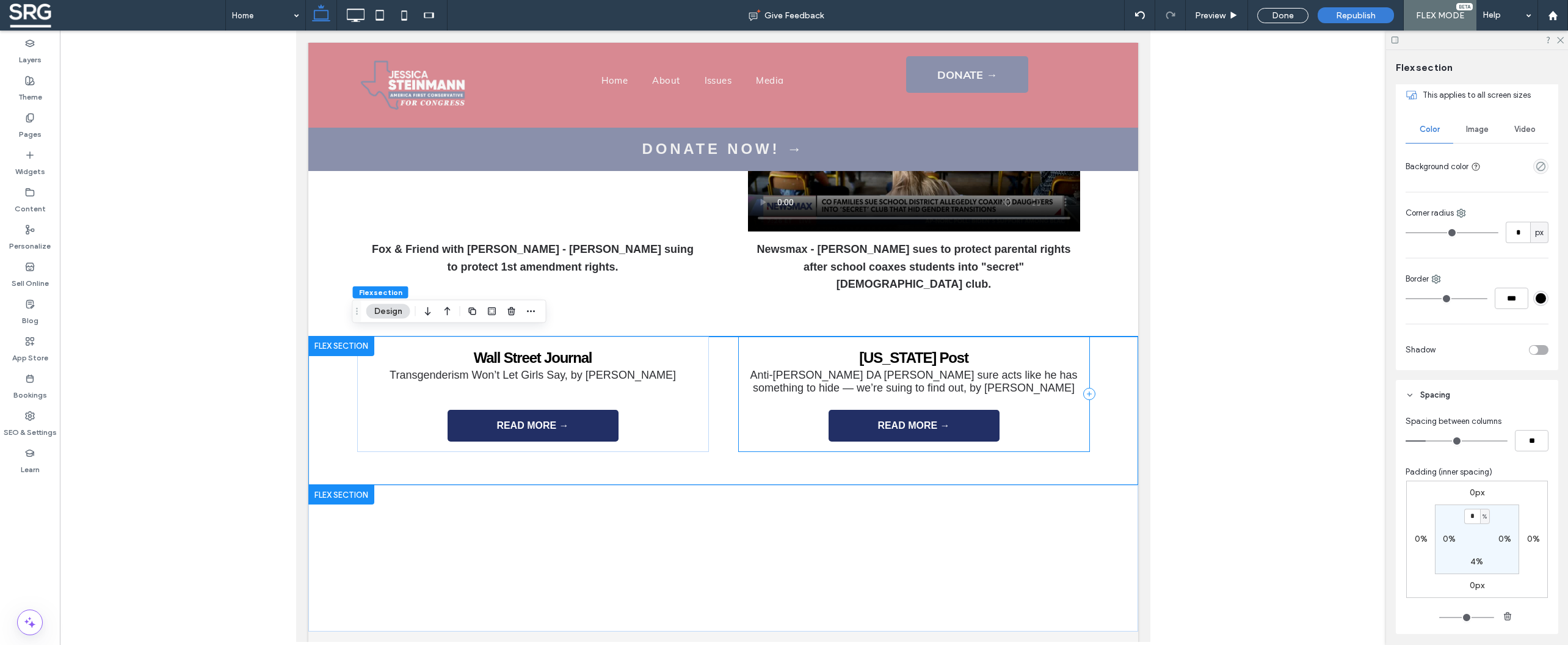
scroll to position [2854, 0]
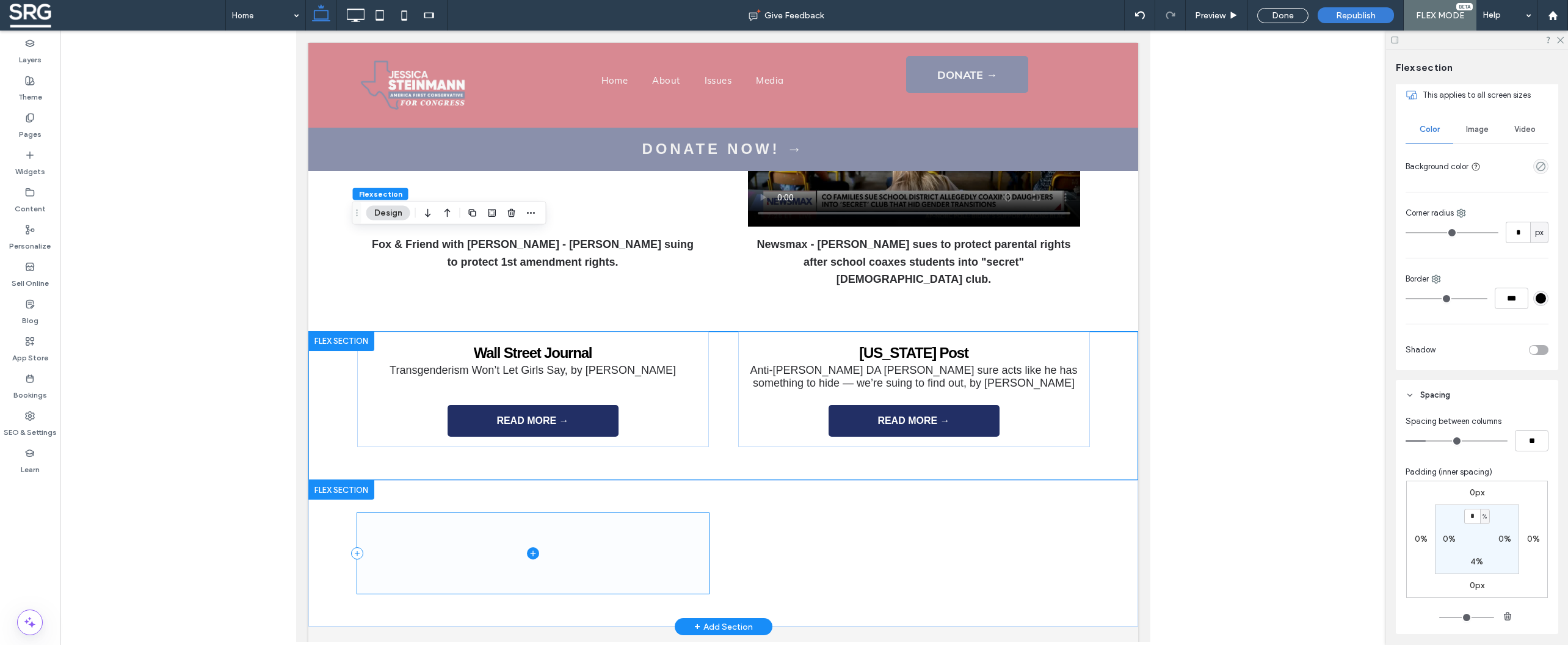
click at [681, 513] on span at bounding box center [532, 553] width 352 height 80
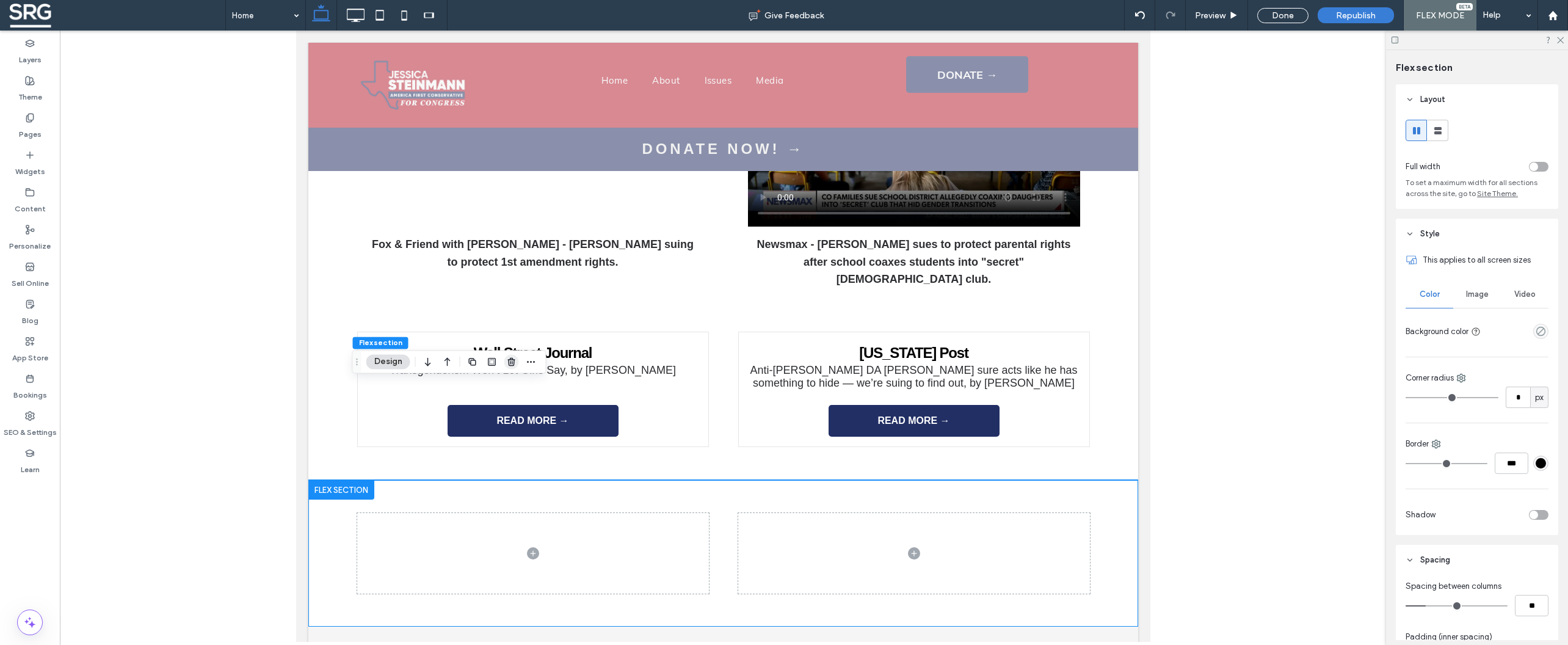
click at [514, 364] on use "button" at bounding box center [511, 361] width 8 height 8
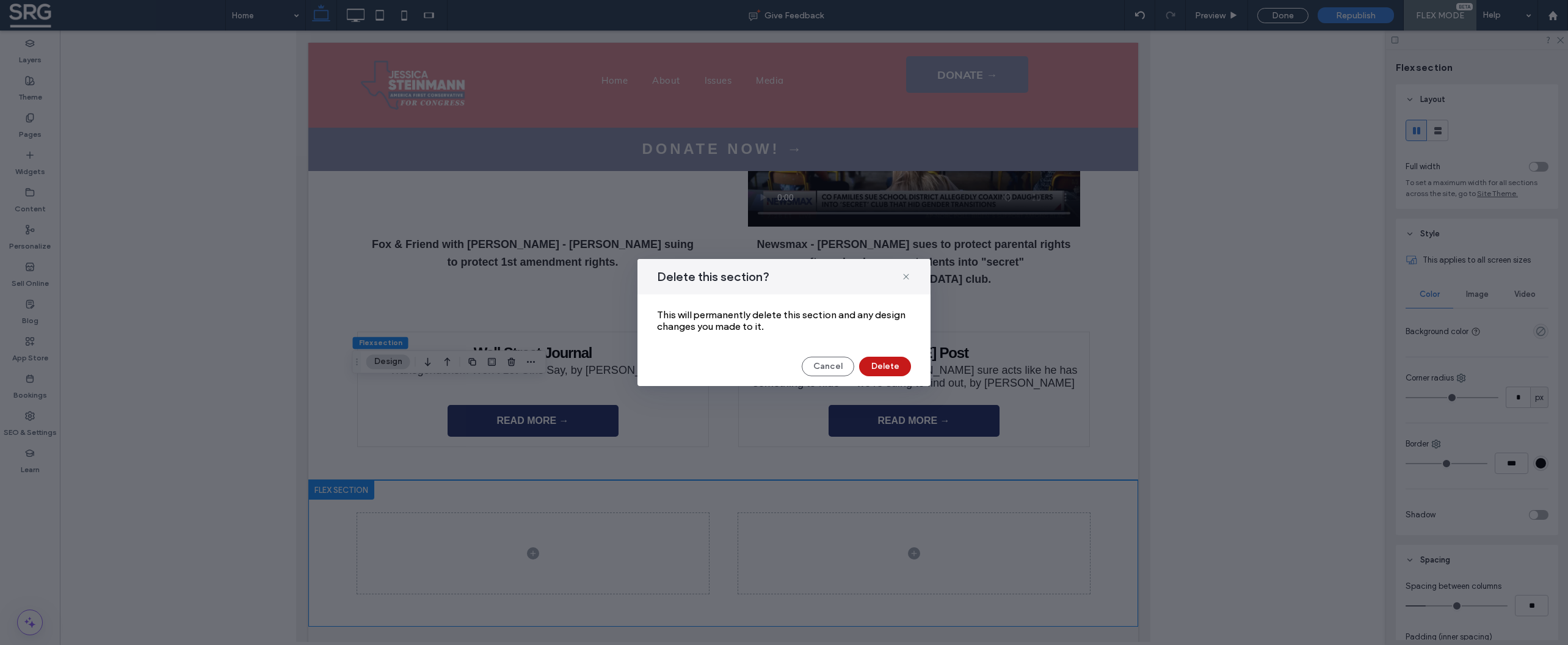
click at [879, 370] on button "Delete" at bounding box center [885, 366] width 52 height 20
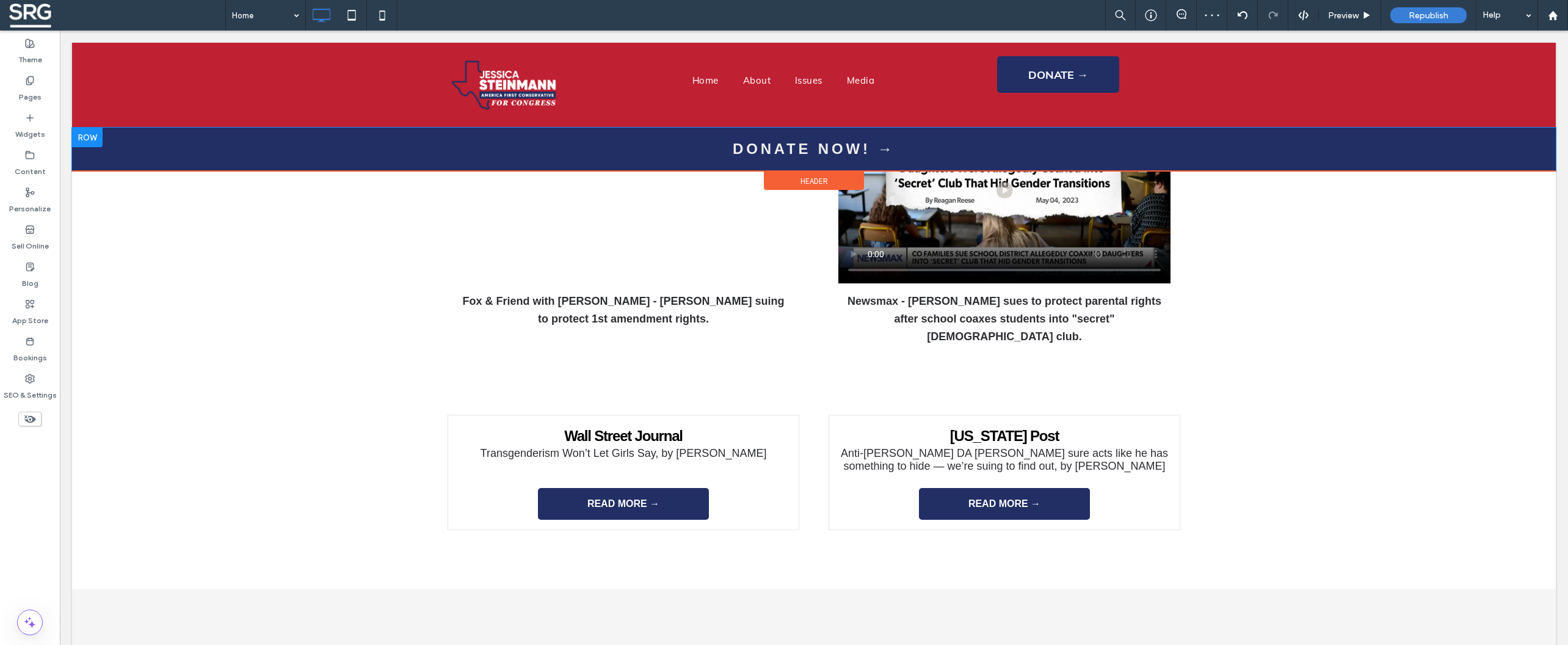
scroll to position [3331, 0]
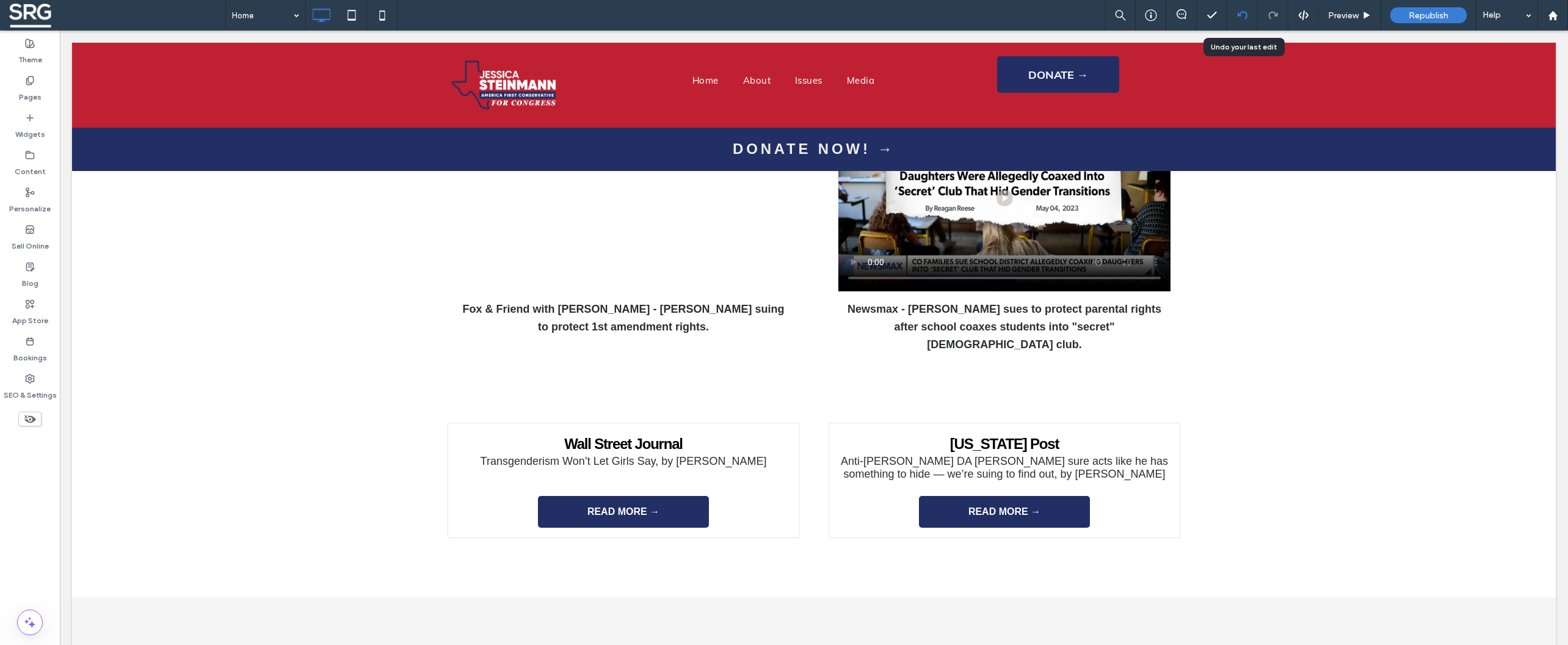
click at [1246, 18] on icon at bounding box center [1242, 15] width 9 height 9
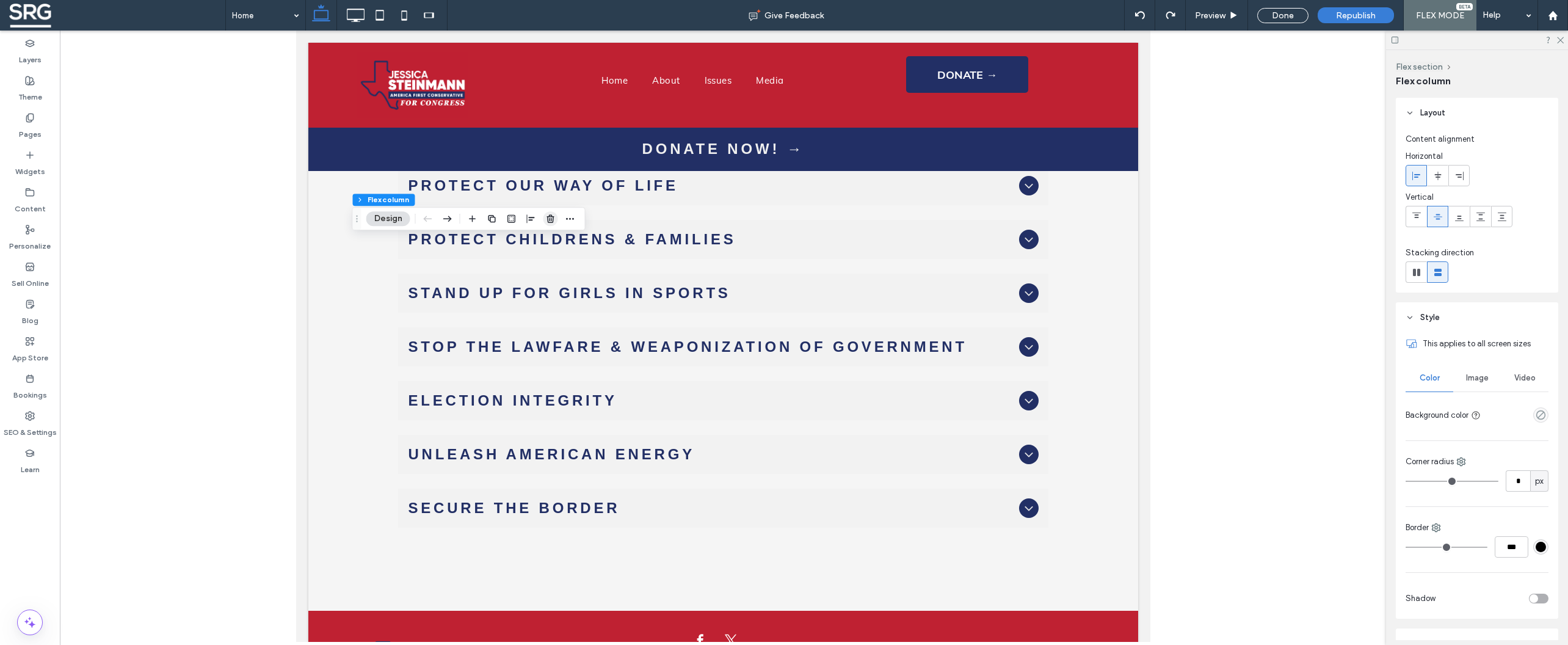
click at [554, 219] on icon "button" at bounding box center [550, 218] width 9 height 9
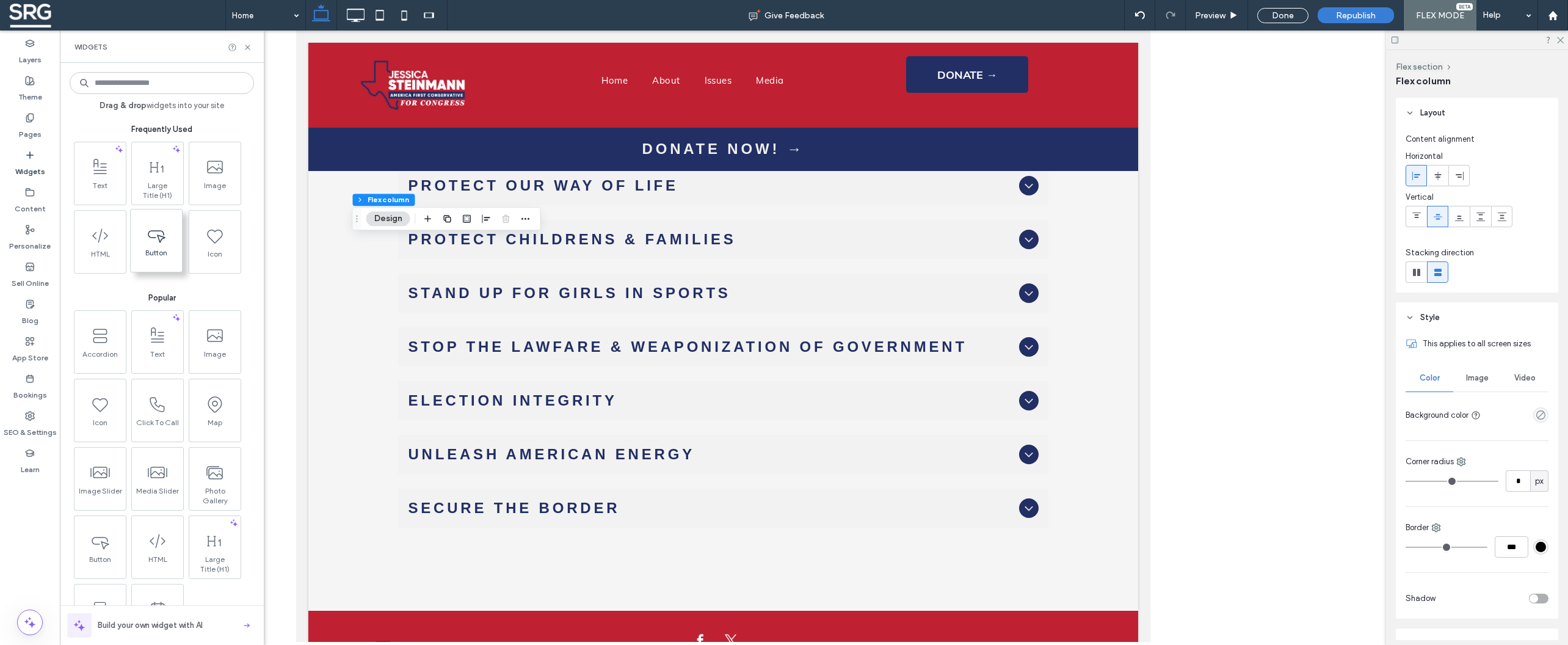
click at [157, 234] on icon at bounding box center [156, 234] width 20 height 20
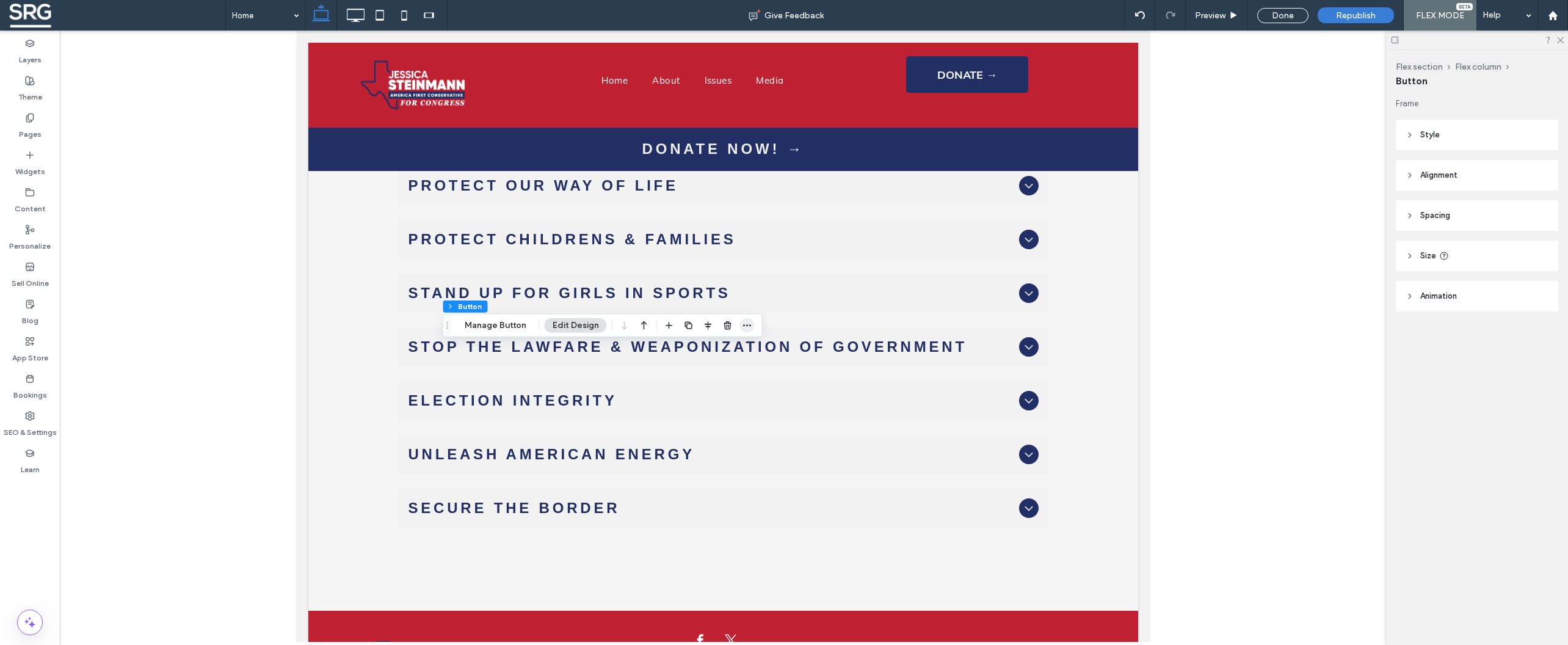
click at [743, 324] on icon "button" at bounding box center [747, 325] width 9 height 9
click at [699, 354] on label "Copy" at bounding box center [712, 352] width 85 height 10
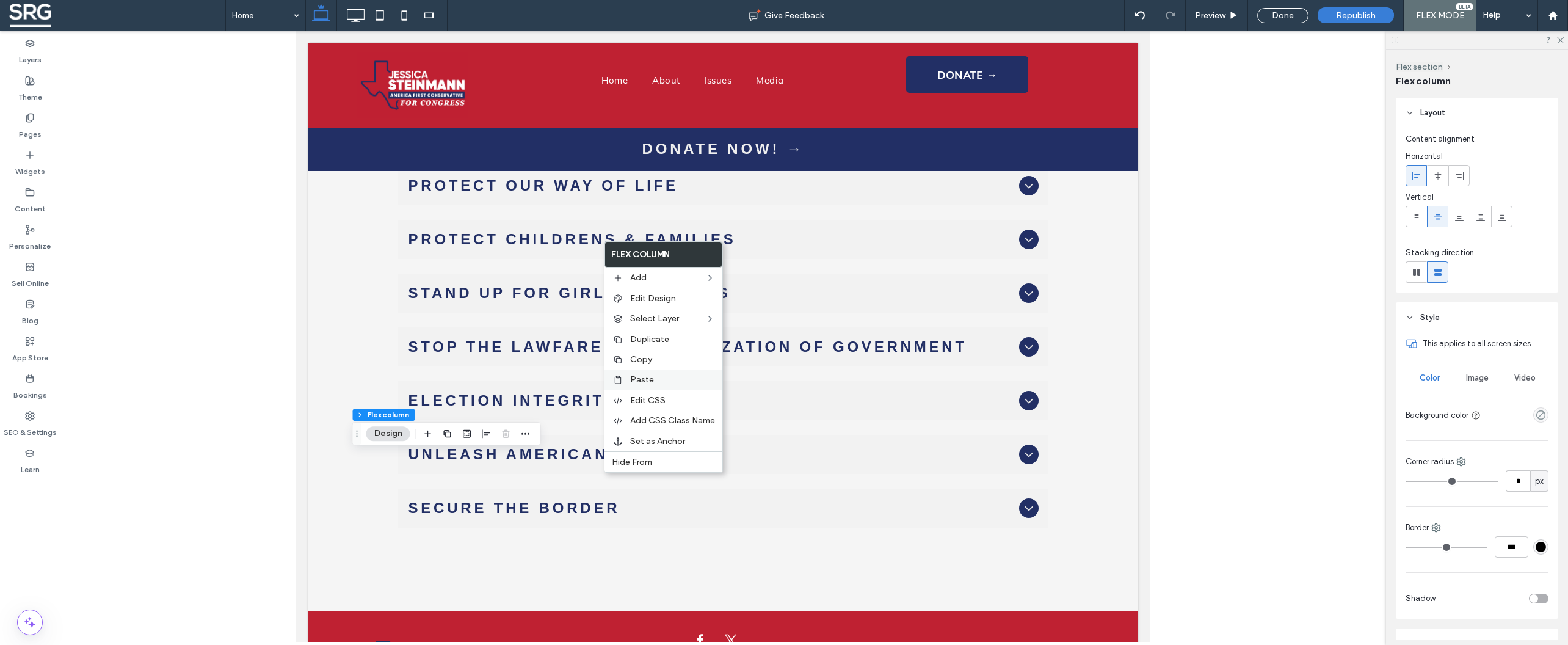
click at [641, 385] on span "Paste" at bounding box center [642, 380] width 24 height 10
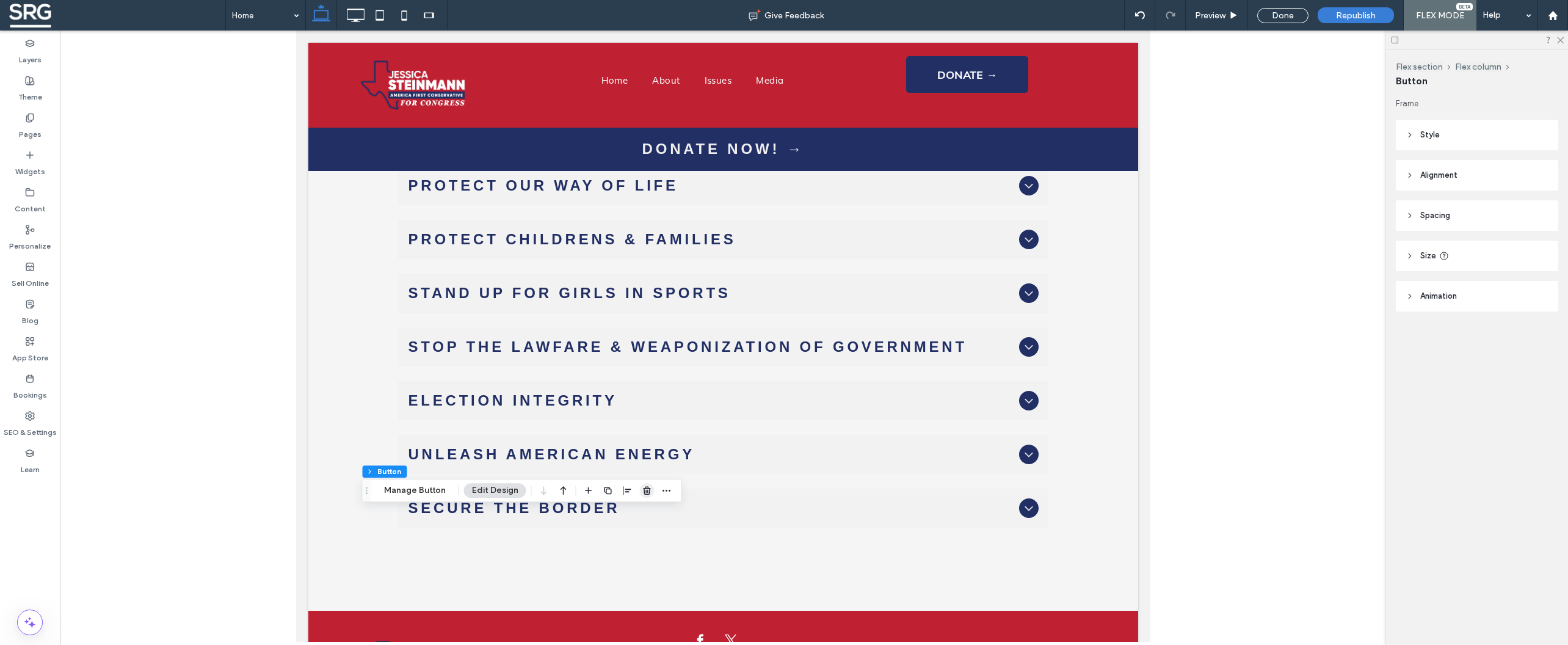
click at [643, 488] on use "button" at bounding box center [647, 489] width 8 height 8
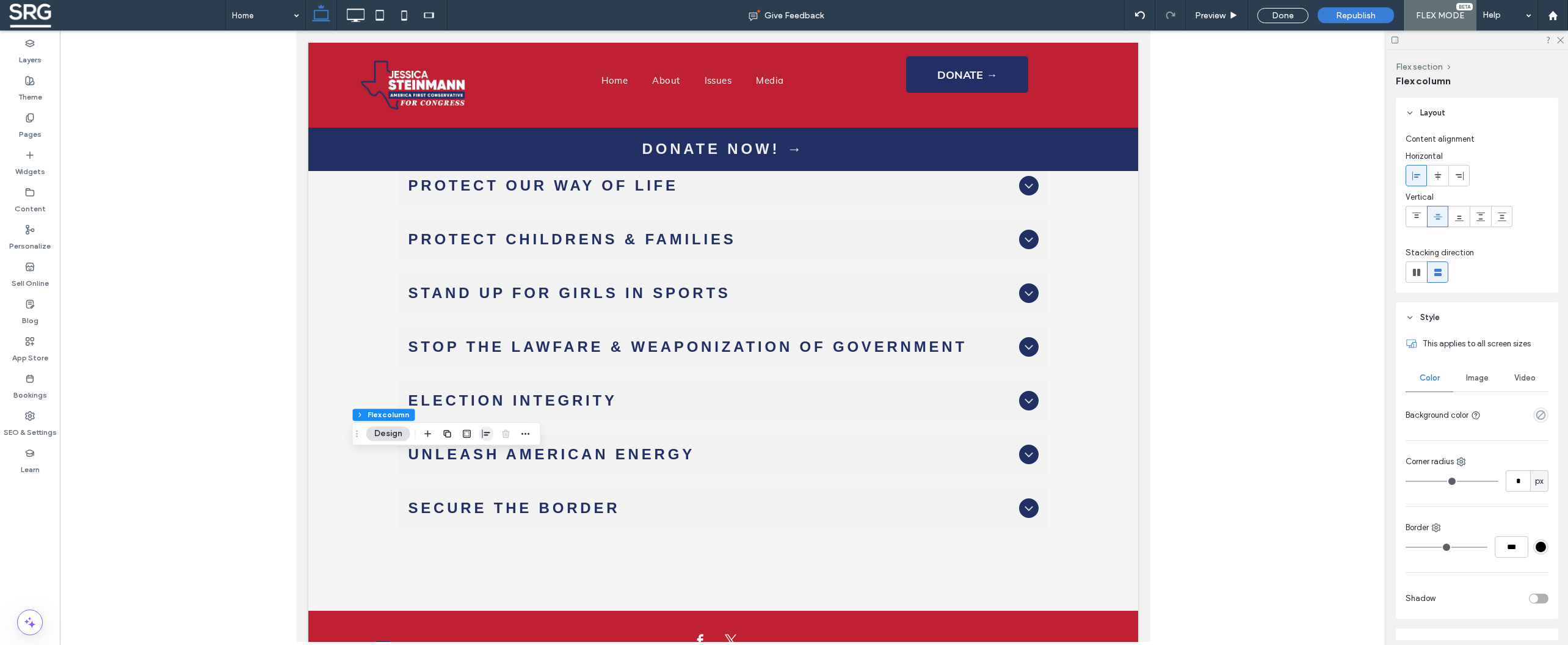
click at [488, 432] on use "button" at bounding box center [486, 434] width 8 height 9
click at [488, 461] on icon "center" at bounding box center [486, 457] width 9 height 9
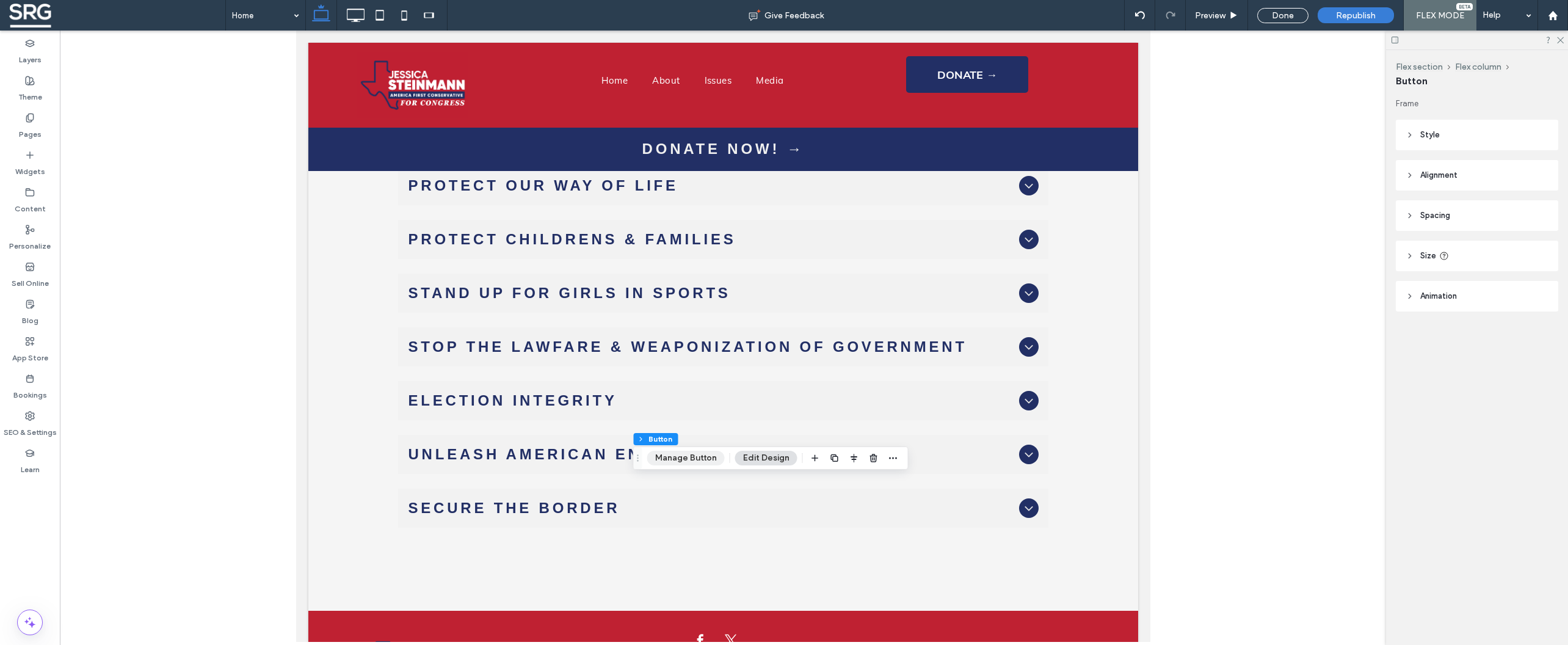
click at [699, 460] on button "Manage Button" at bounding box center [686, 458] width 78 height 15
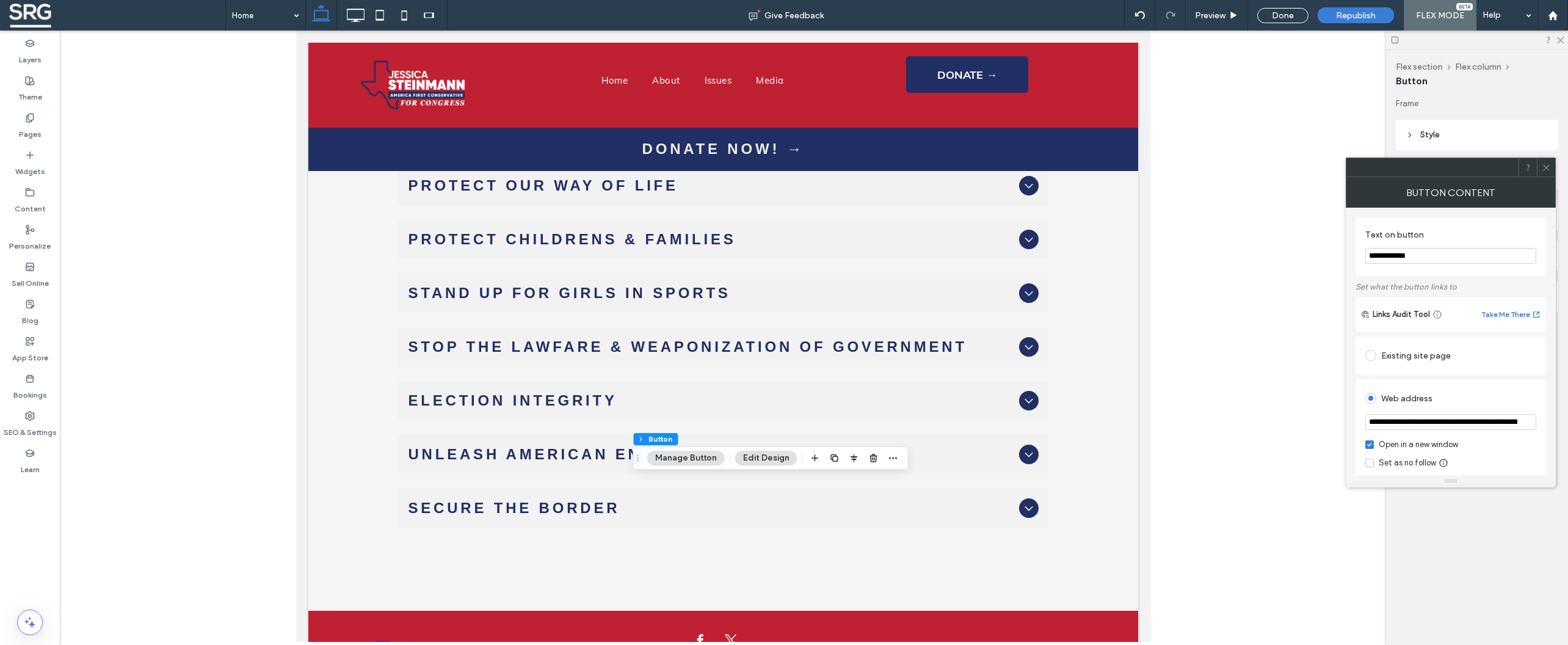
drag, startPoint x: 1413, startPoint y: 261, endPoint x: 1342, endPoint y: 256, distance: 71.2
click at [1365, 257] on input "**********" at bounding box center [1451, 256] width 171 height 16
paste input "*****"
type input "**********"
click at [1488, 346] on div "Existing site page" at bounding box center [1451, 355] width 171 height 26
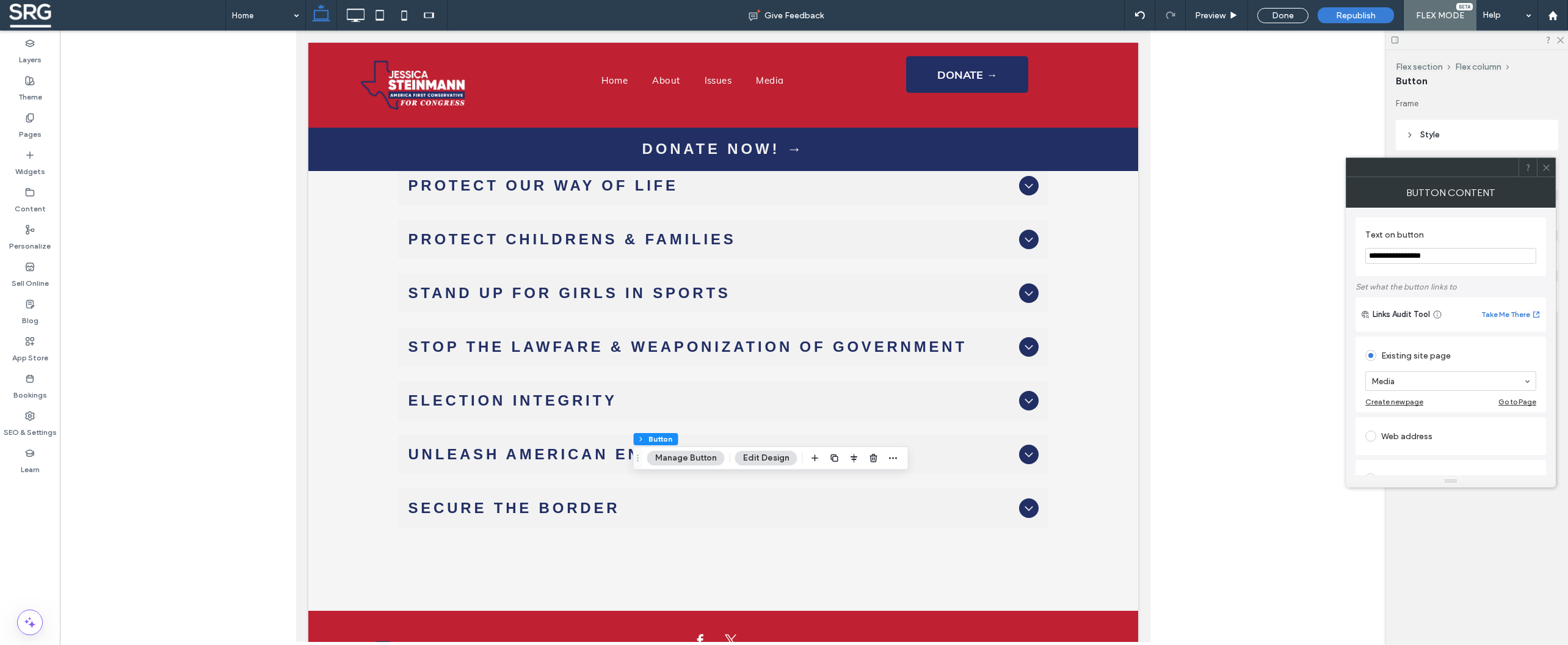
click at [1496, 361] on div "Existing site page" at bounding box center [1451, 355] width 171 height 20
click at [1546, 168] on use at bounding box center [1546, 167] width 6 height 6
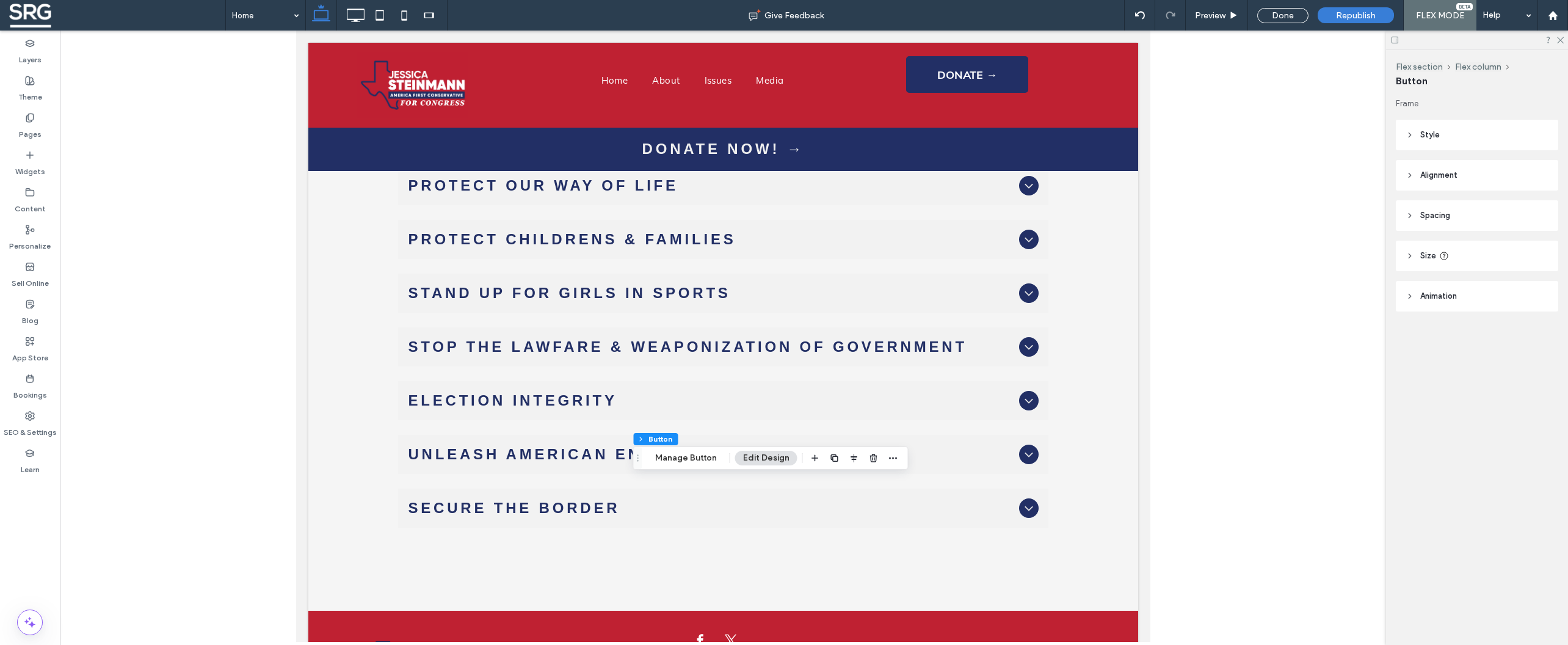
click at [1413, 135] on header "Style" at bounding box center [1477, 135] width 163 height 31
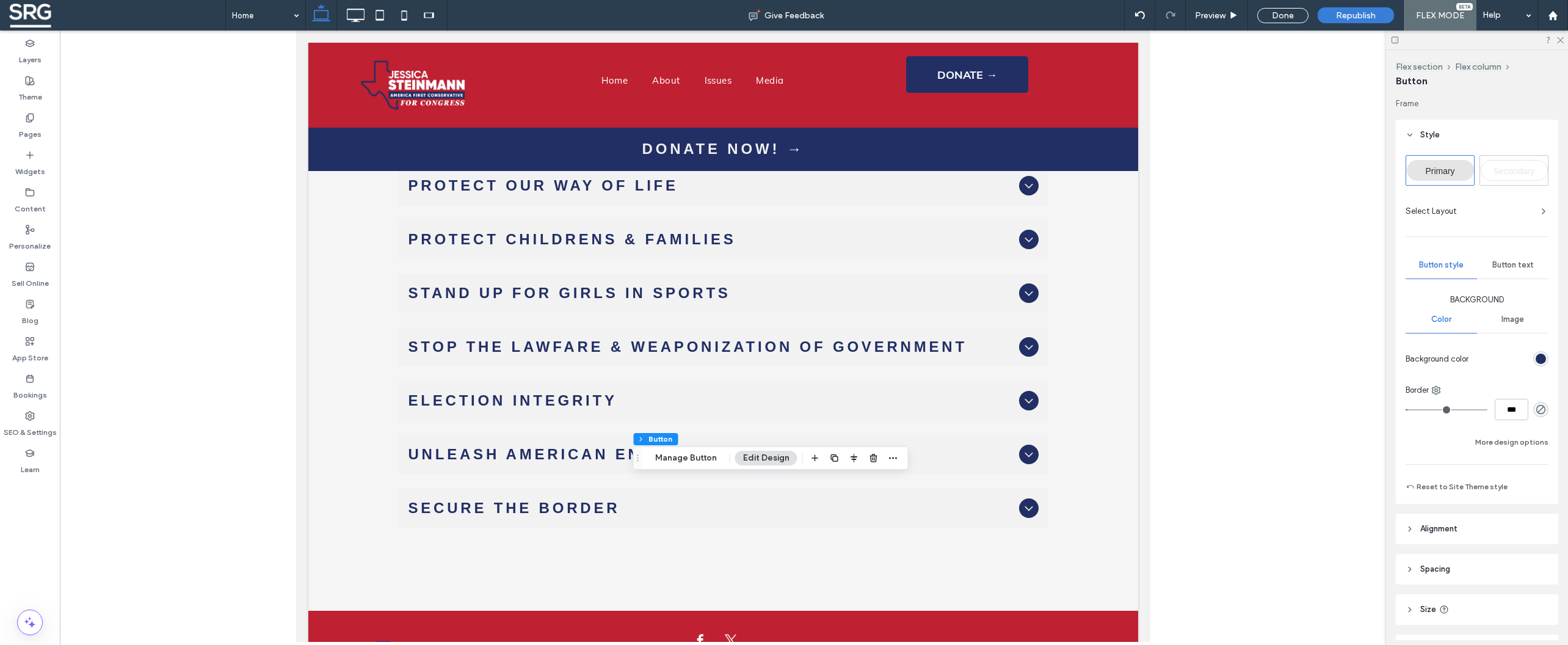
click at [1535, 358] on div "rgb(34, 47, 101)" at bounding box center [1541, 358] width 10 height 10
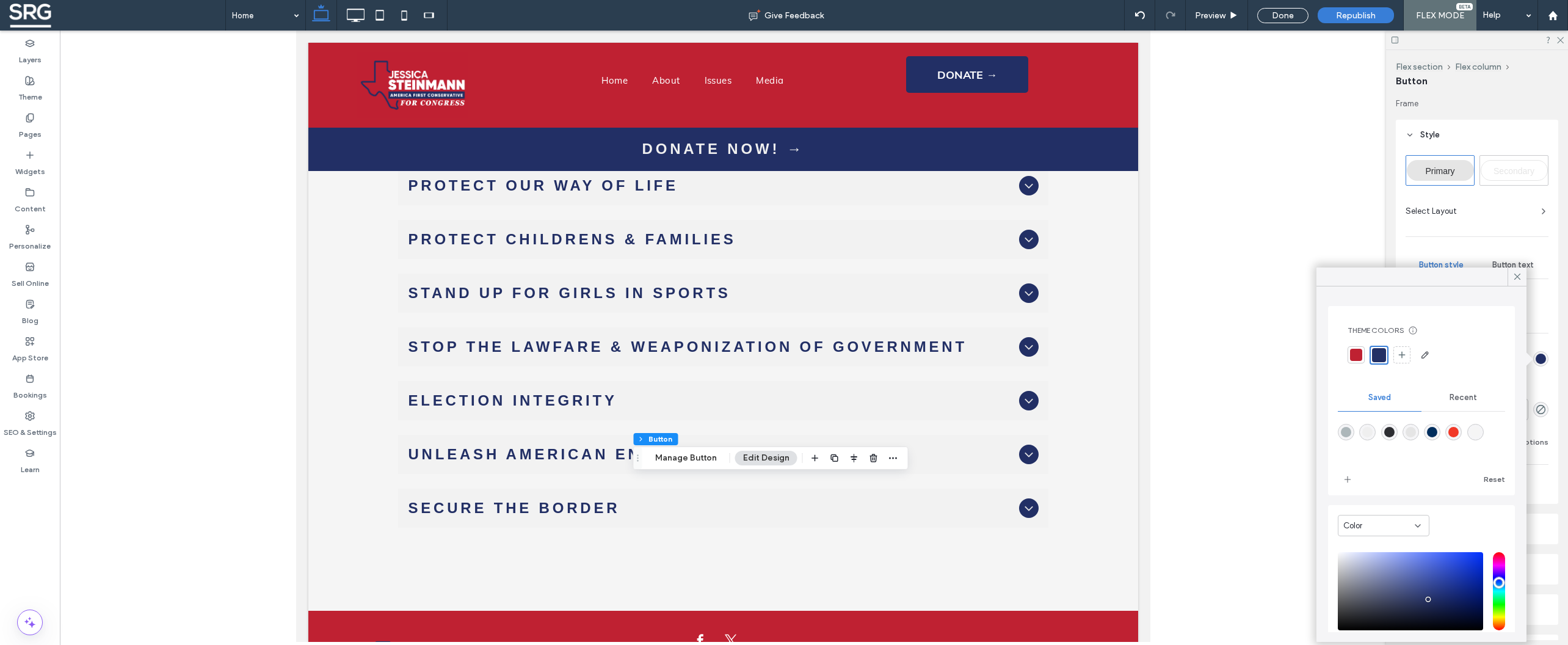
click at [1358, 353] on div at bounding box center [1356, 355] width 12 height 12
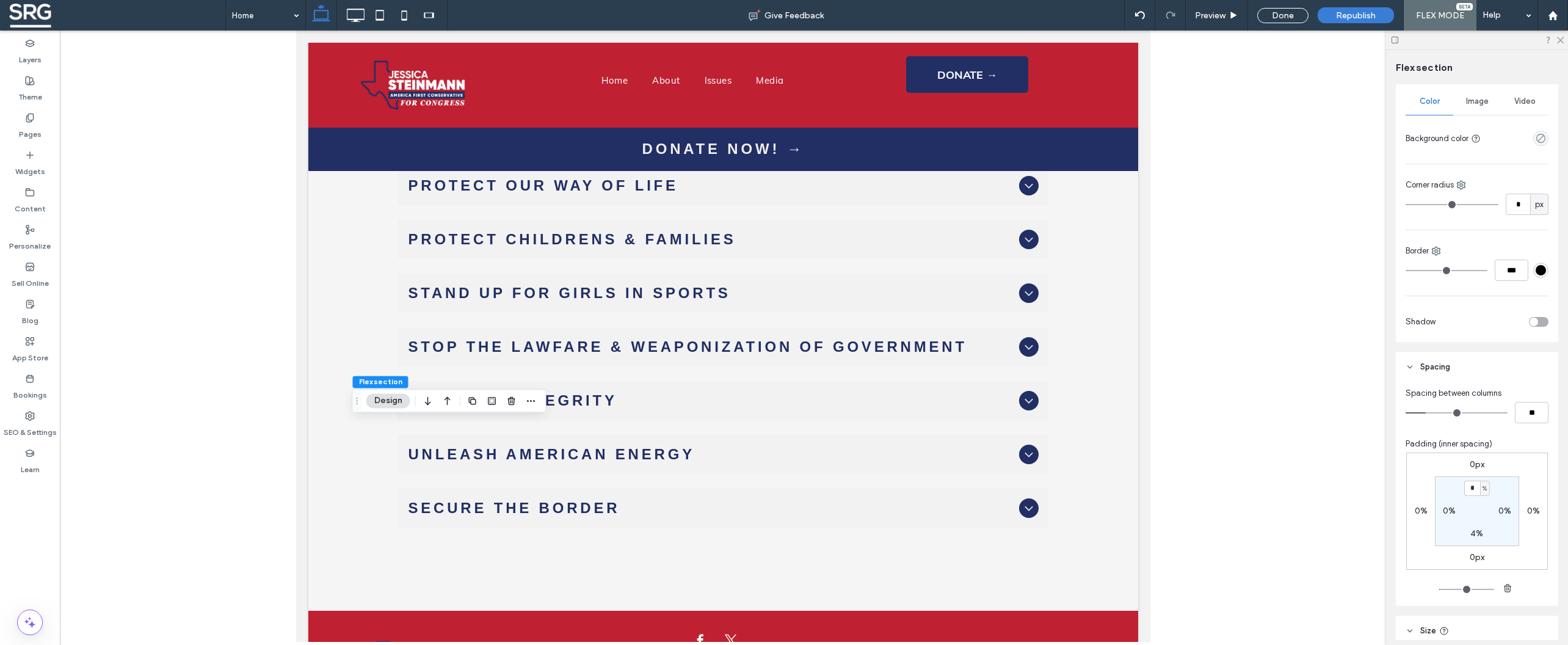
scroll to position [198, 0]
type input "*"
click at [1505, 465] on div "0px 0% 0px 0% * % 0% 4% 0%" at bounding box center [1477, 506] width 142 height 117
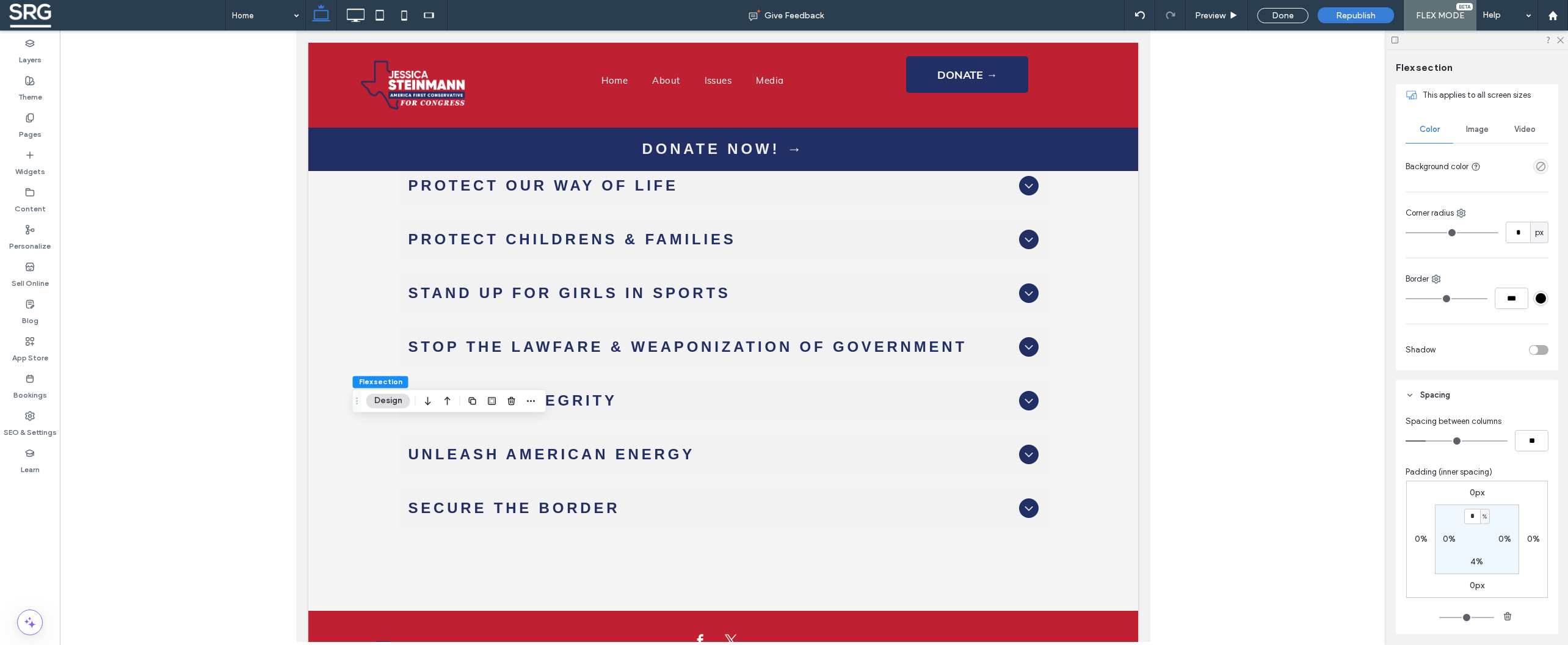
scroll to position [325, 0]
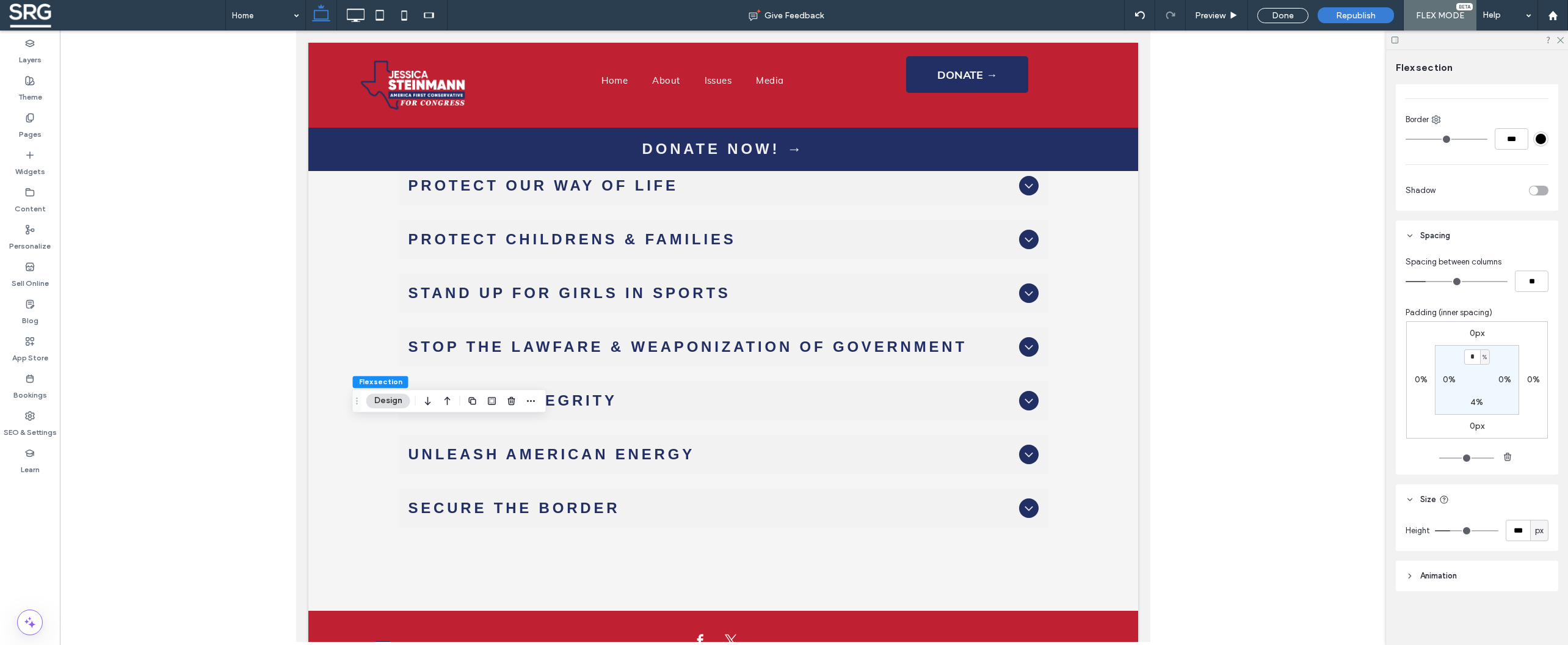
click at [1533, 529] on div "px" at bounding box center [1539, 530] width 12 height 12
click at [1532, 508] on span "A" at bounding box center [1533, 509] width 5 height 12
type input "*"
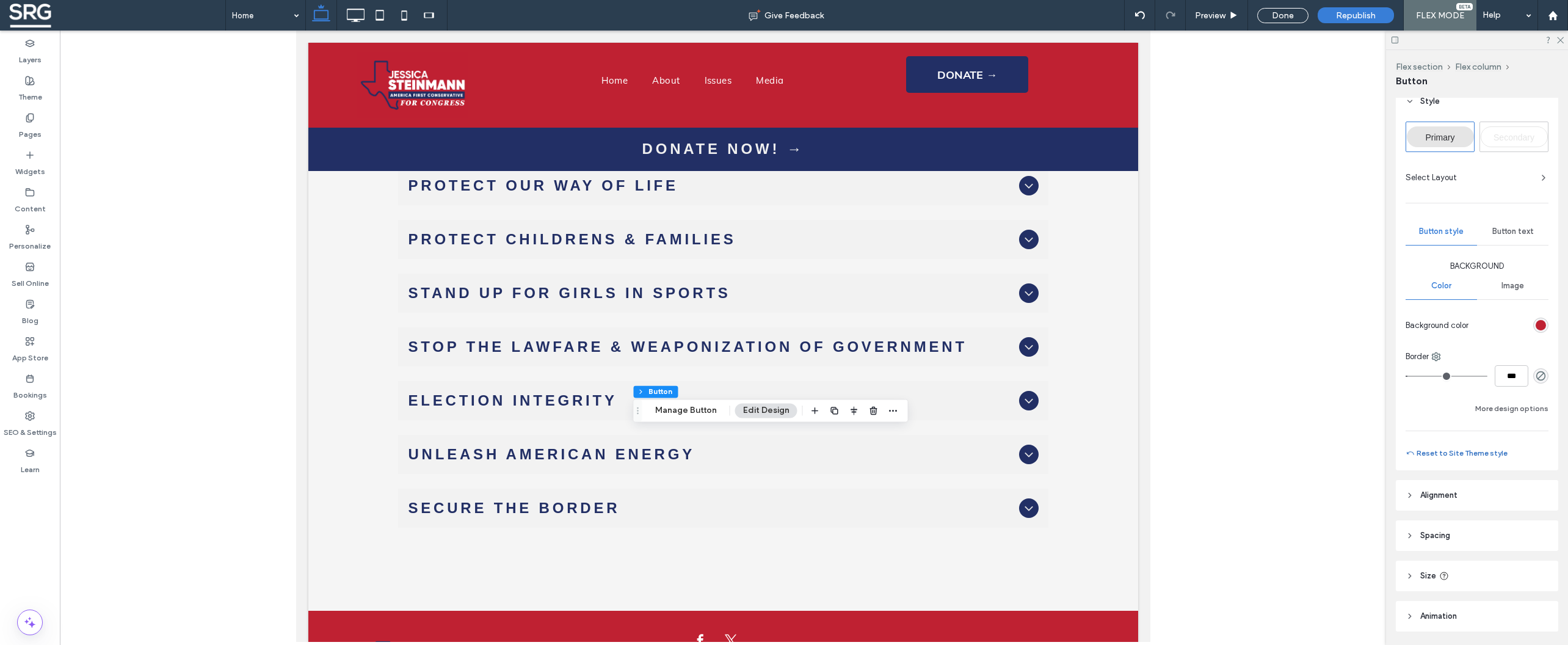
scroll to position [0, 0]
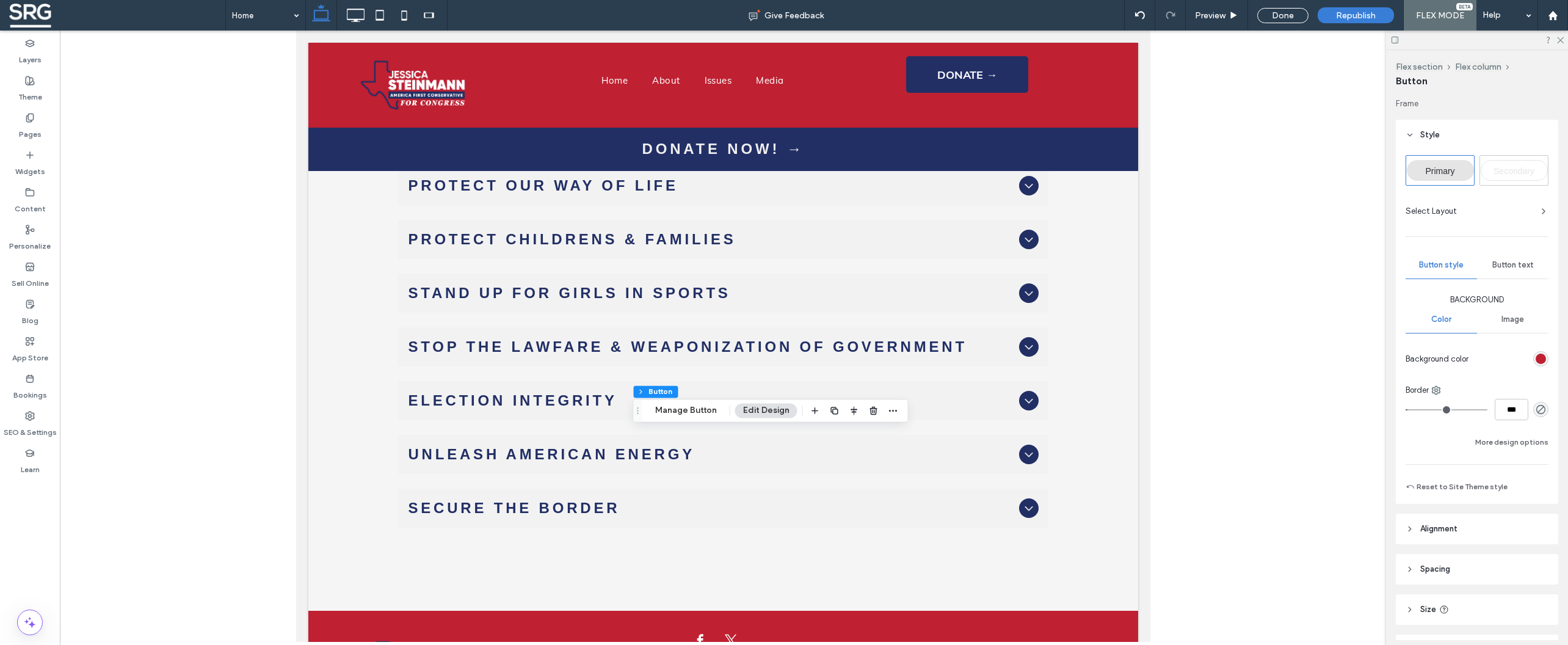
click at [1506, 269] on span "Button text" at bounding box center [1512, 264] width 42 height 9
click at [1513, 403] on div "16" at bounding box center [1520, 406] width 17 height 12
click at [1512, 505] on div "18" at bounding box center [1520, 500] width 42 height 21
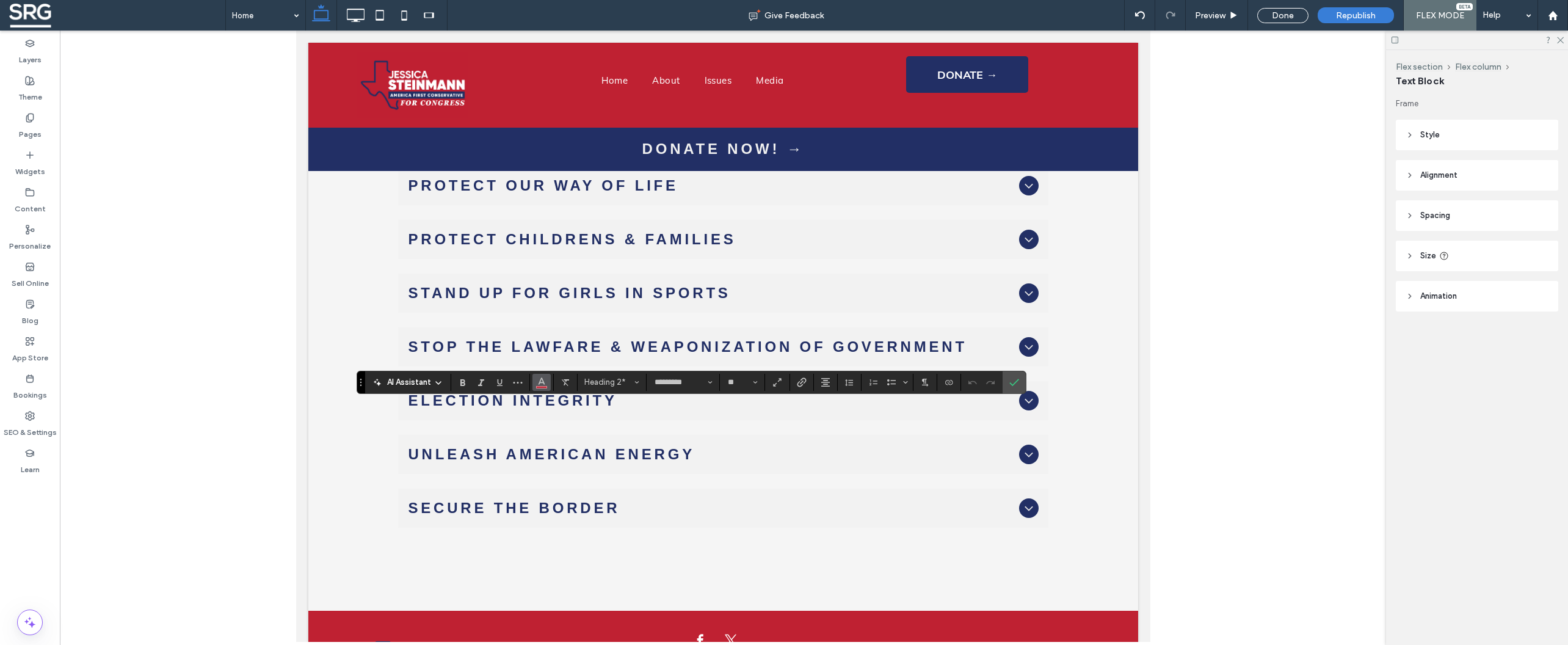
click at [540, 383] on use "Color" at bounding box center [542, 381] width 7 height 7
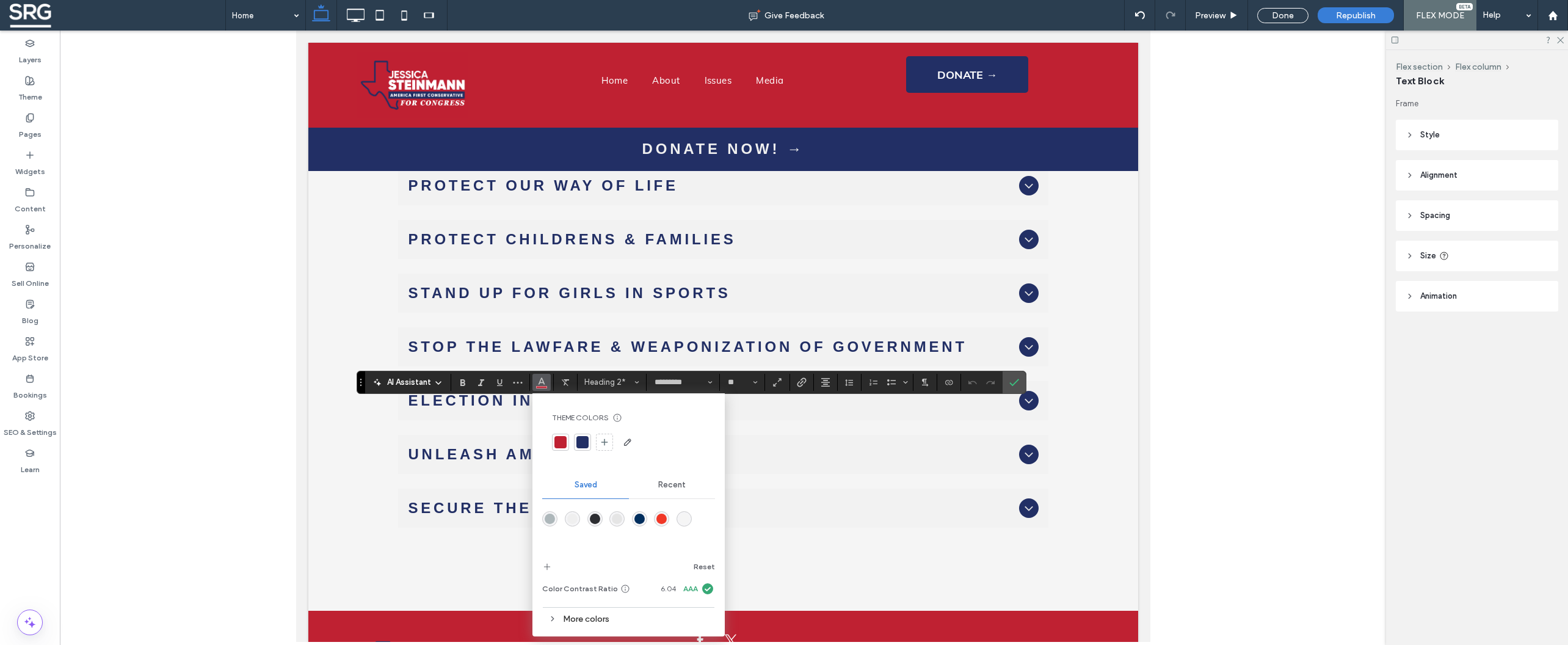
click at [558, 441] on div at bounding box center [560, 442] width 12 height 12
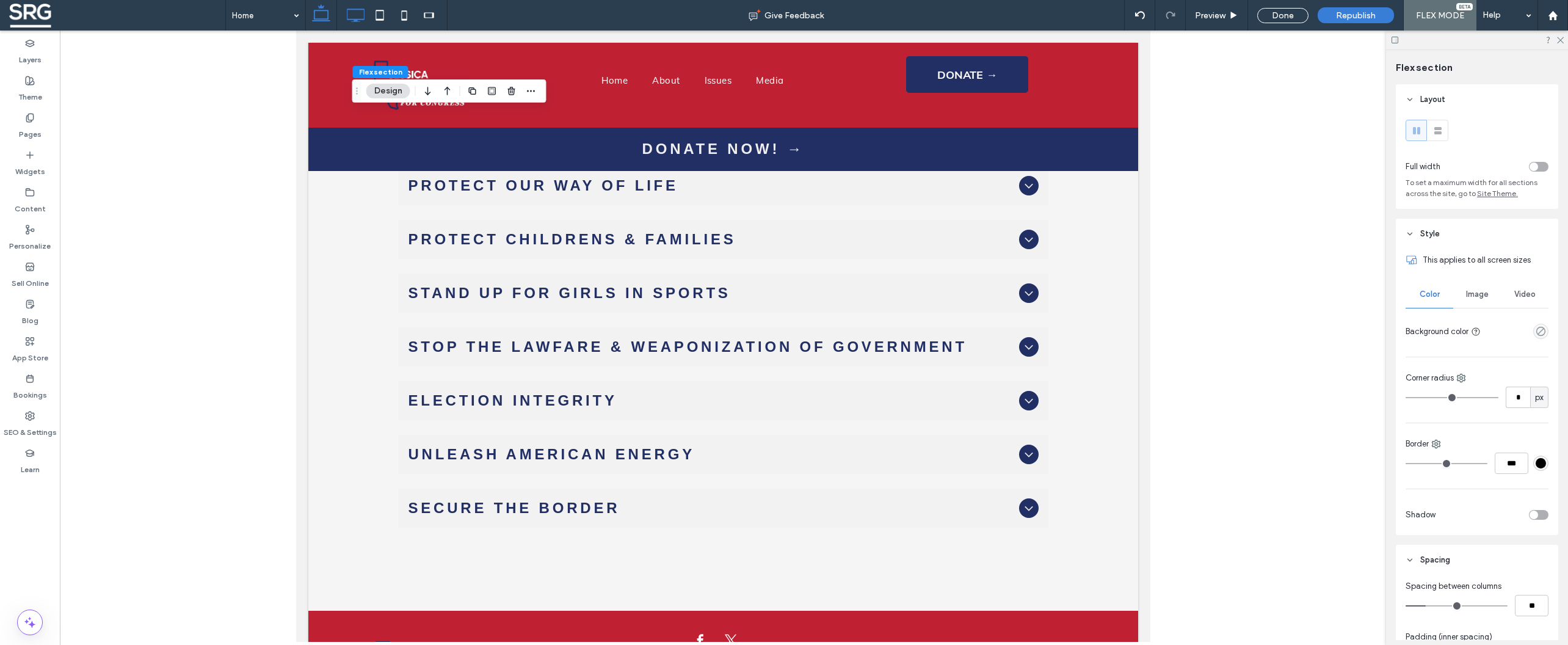
click at [353, 18] on icon at bounding box center [355, 15] width 25 height 25
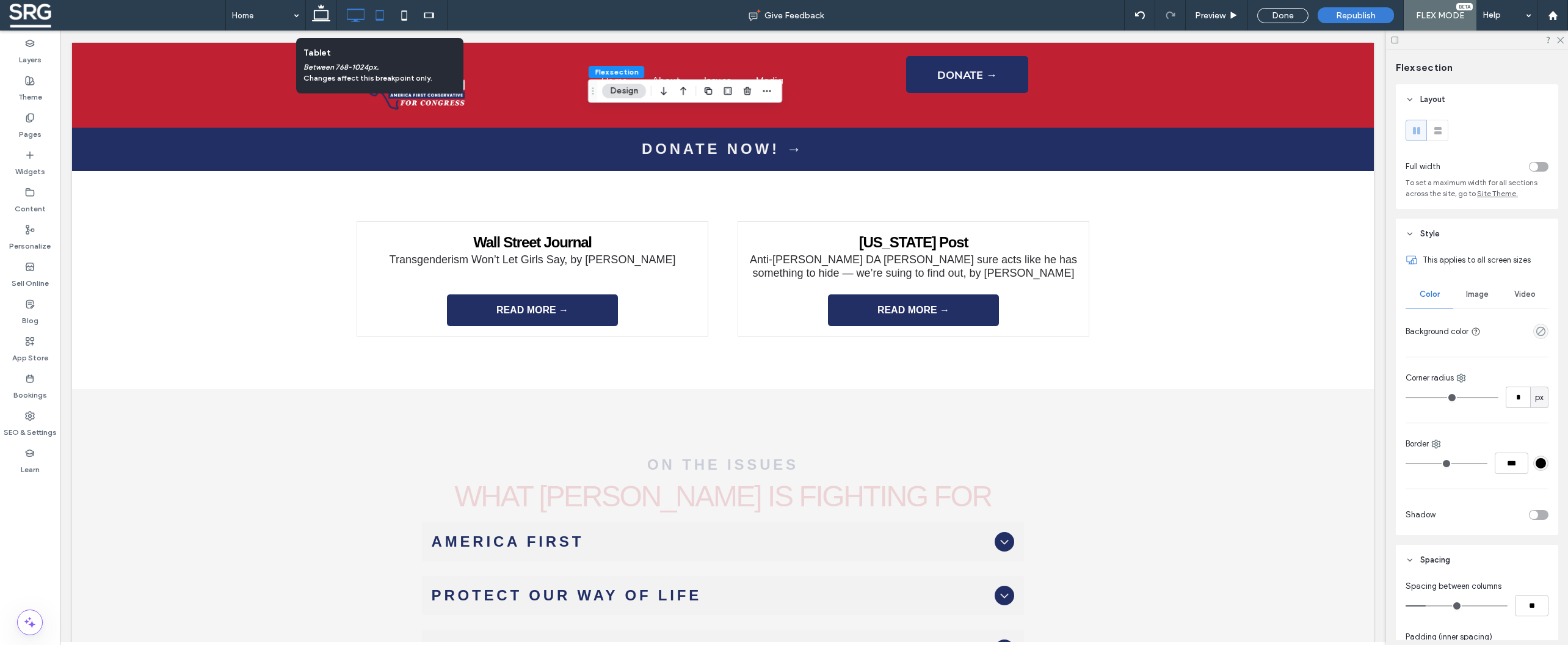
click at [376, 16] on icon at bounding box center [380, 15] width 25 height 25
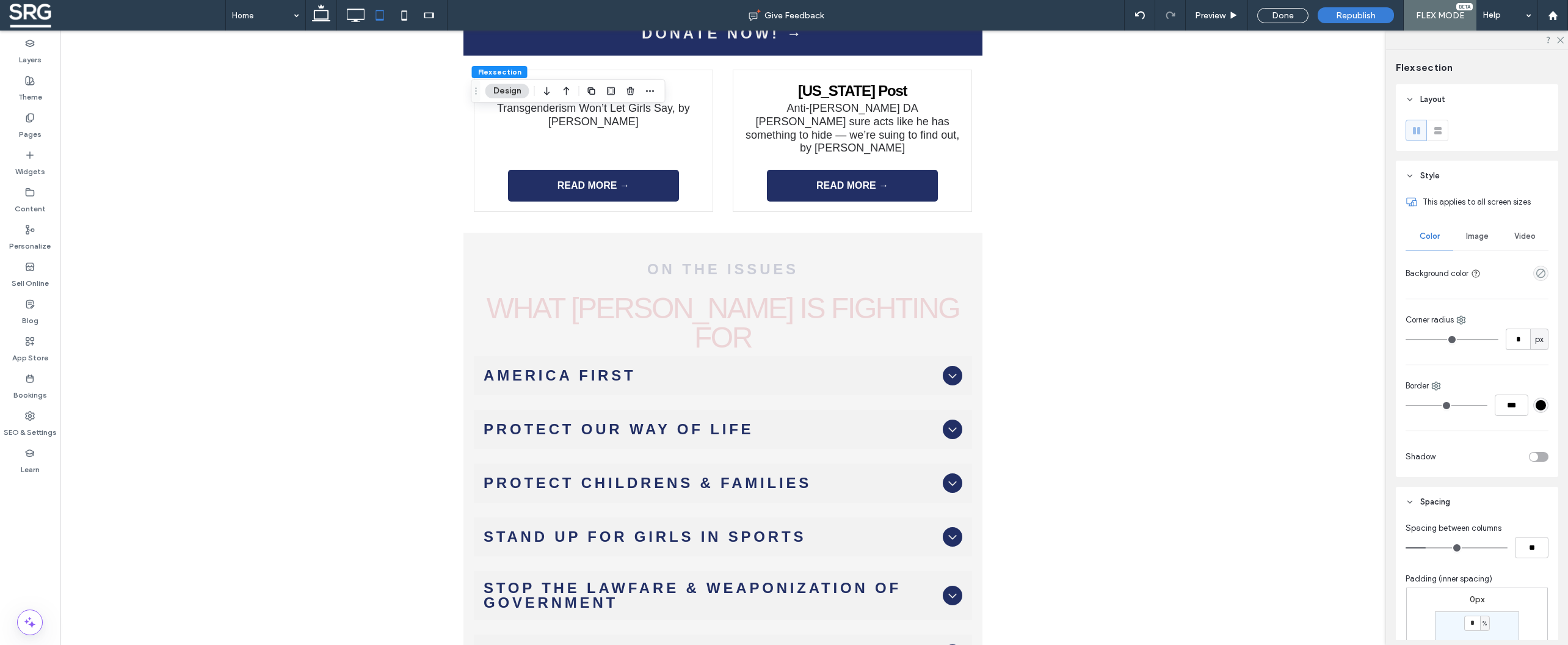
scroll to position [84, 0]
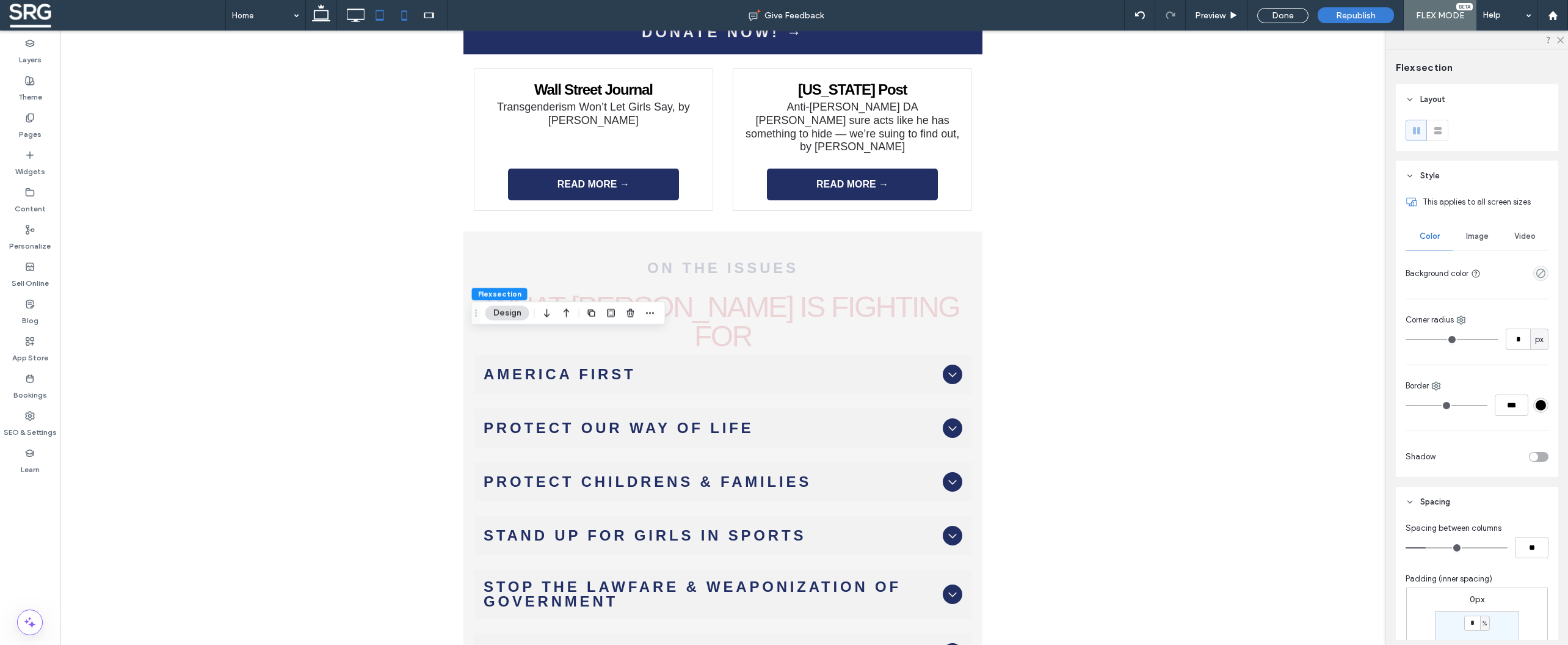
click at [407, 16] on icon at bounding box center [404, 15] width 25 height 25
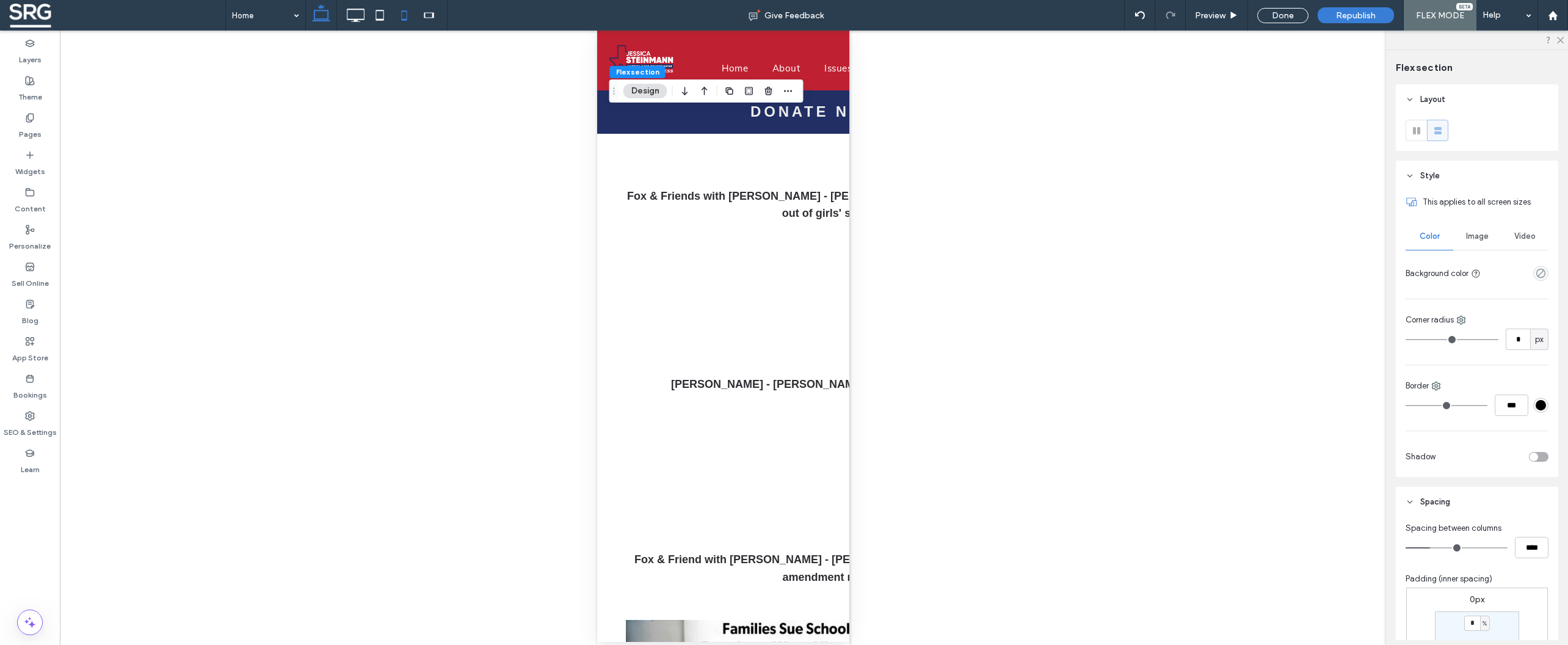
click at [325, 21] on use at bounding box center [321, 13] width 18 height 17
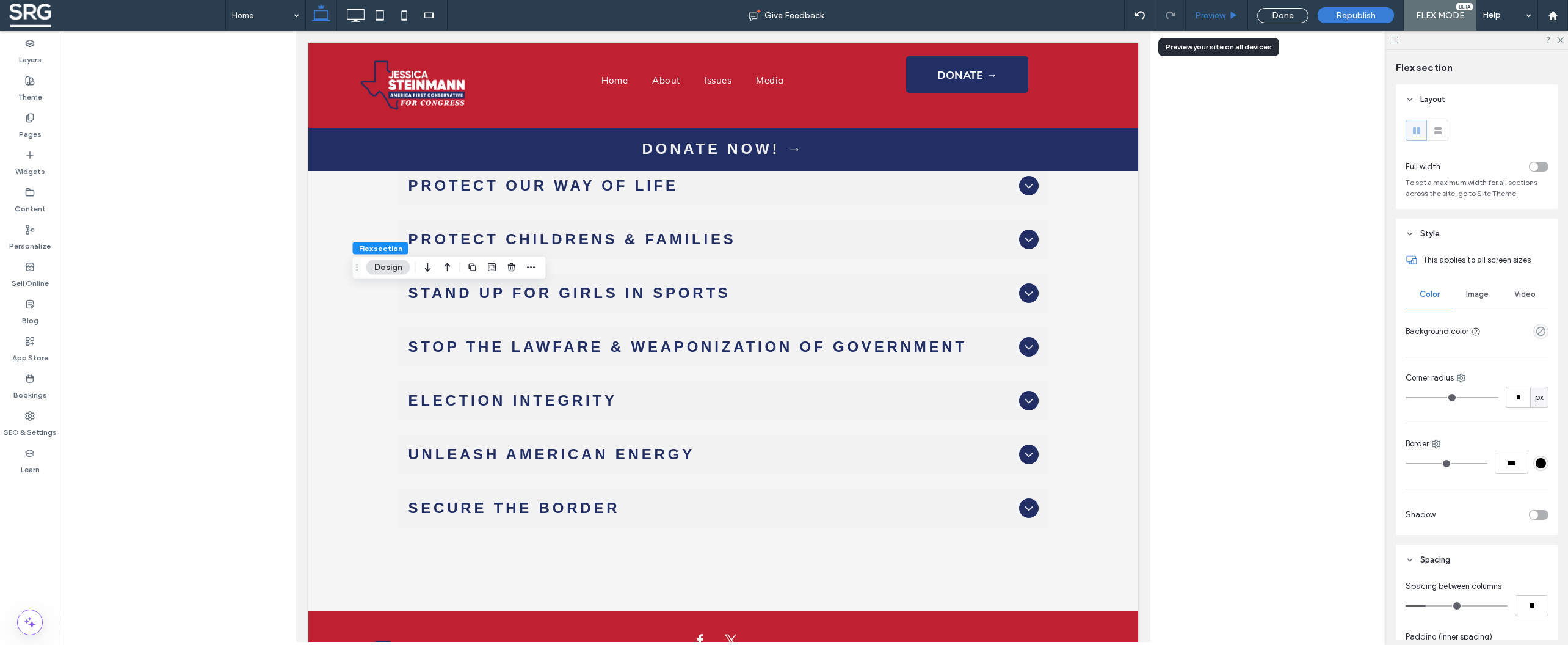
click at [1202, 19] on span "Preview" at bounding box center [1210, 15] width 31 height 10
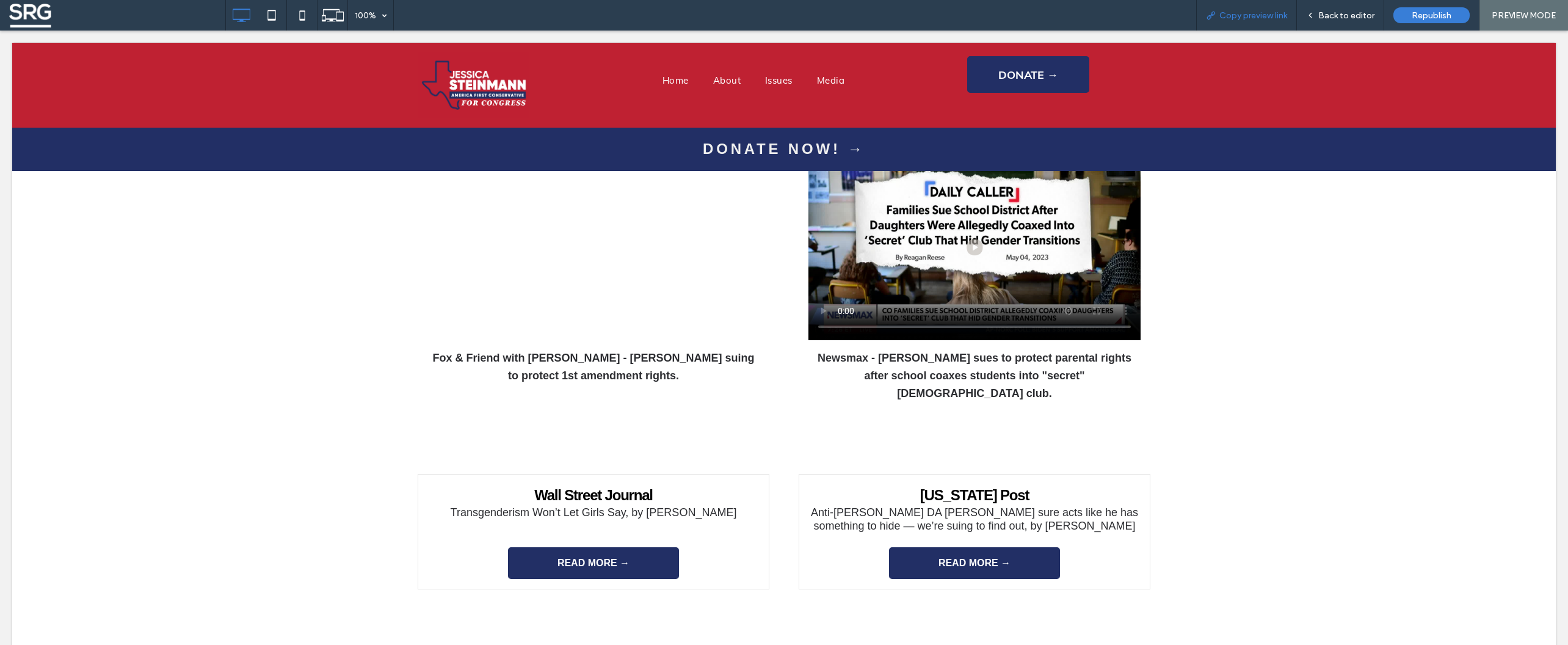
click at [1239, 20] on span "Copy preview link" at bounding box center [1252, 15] width 68 height 10
click at [1347, 25] on div "Back to editor" at bounding box center [1340, 15] width 87 height 31
click at [1350, 19] on span "Back to editor" at bounding box center [1346, 15] width 56 height 10
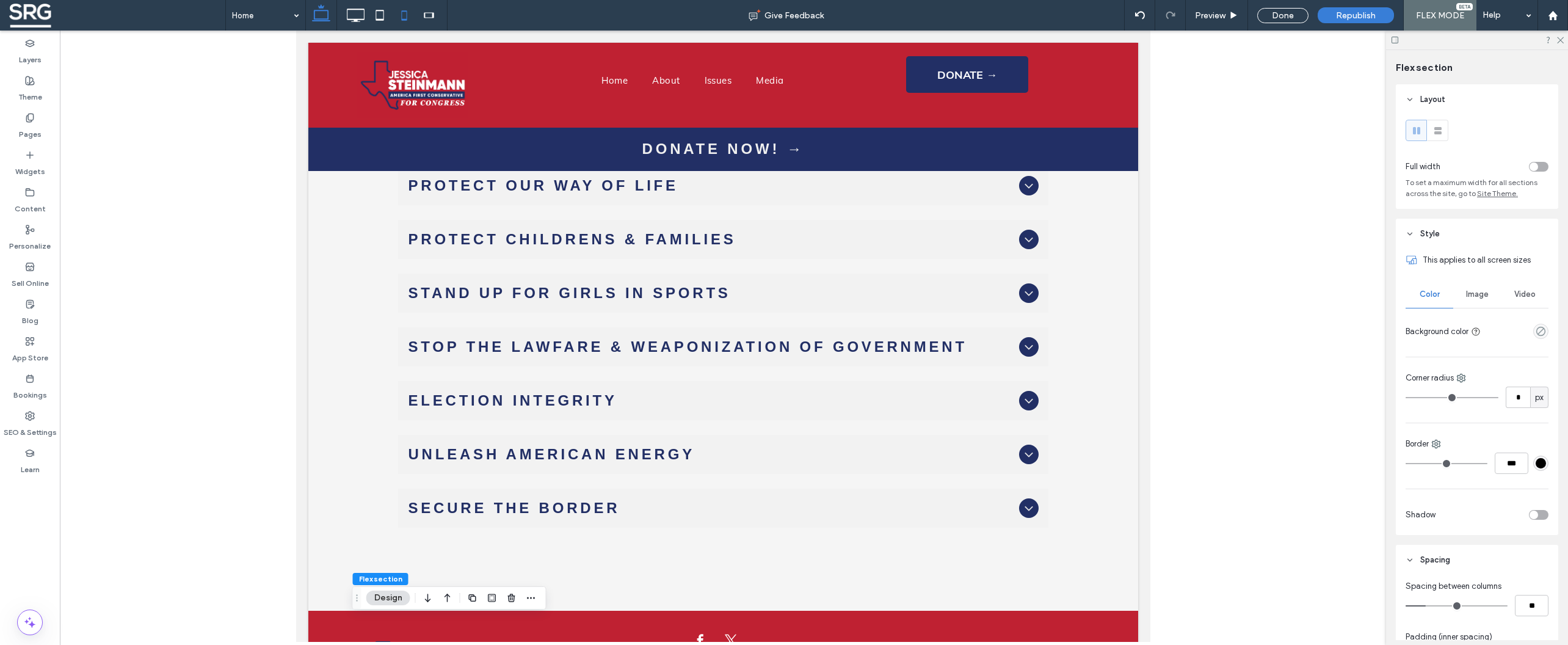
drag, startPoint x: 400, startPoint y: 15, endPoint x: 445, endPoint y: 38, distance: 50.5
click at [400, 15] on icon at bounding box center [404, 15] width 25 height 25
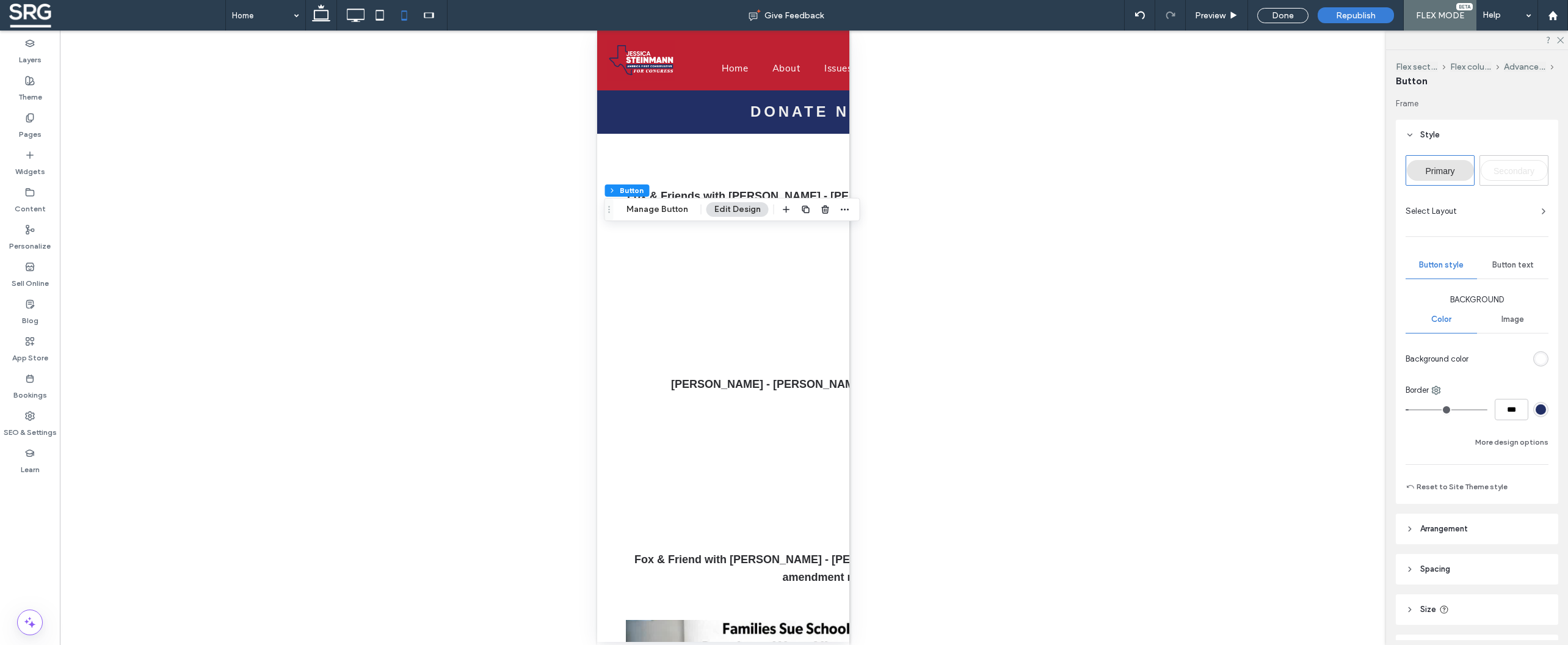
scroll to position [74, 0]
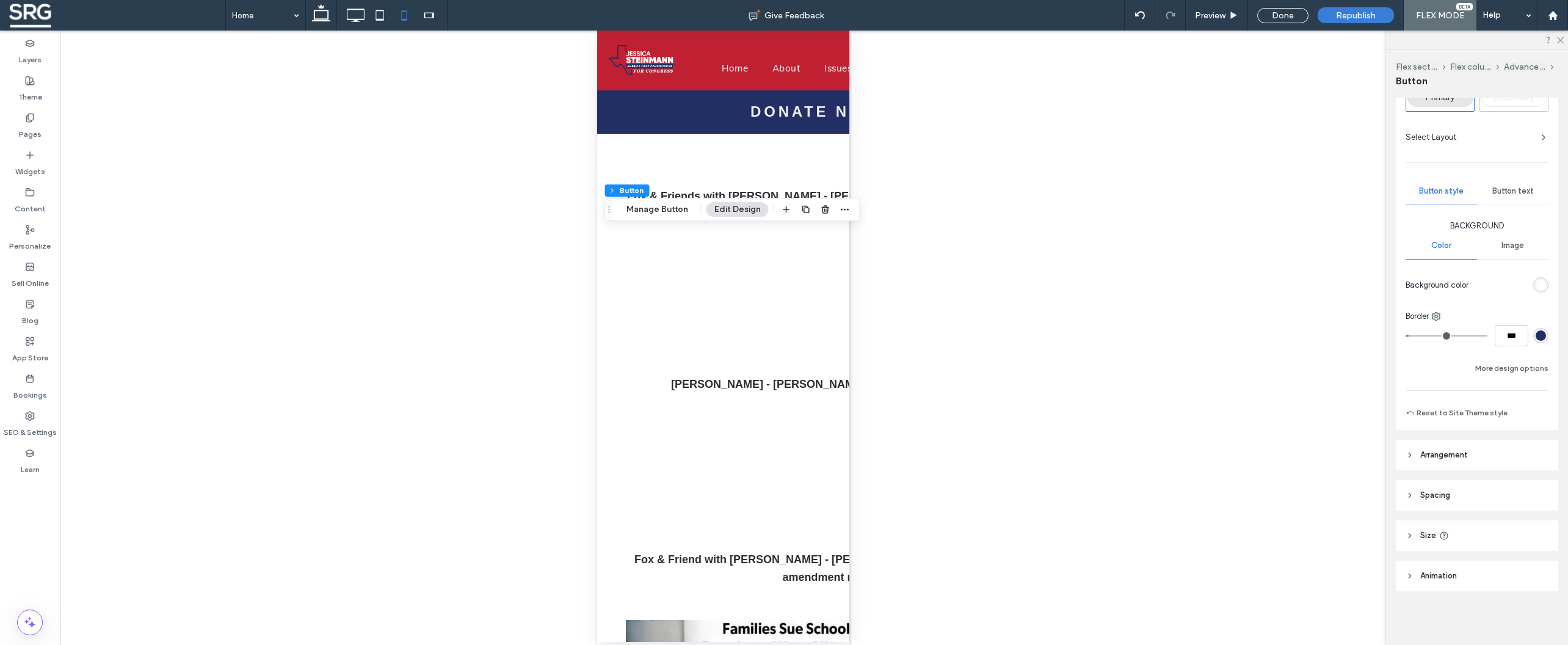
click at [1410, 537] on icon at bounding box center [1410, 536] width 9 height 9
type input "**"
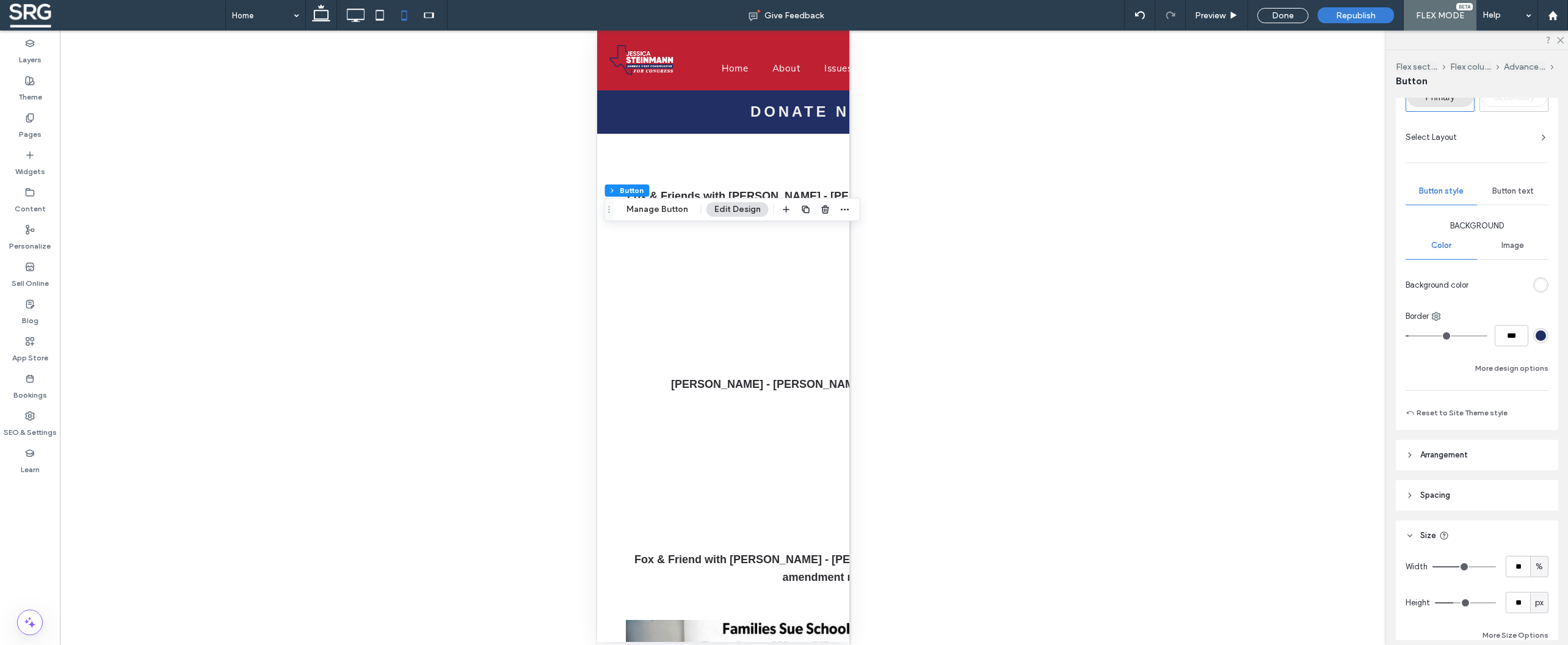
type input "**"
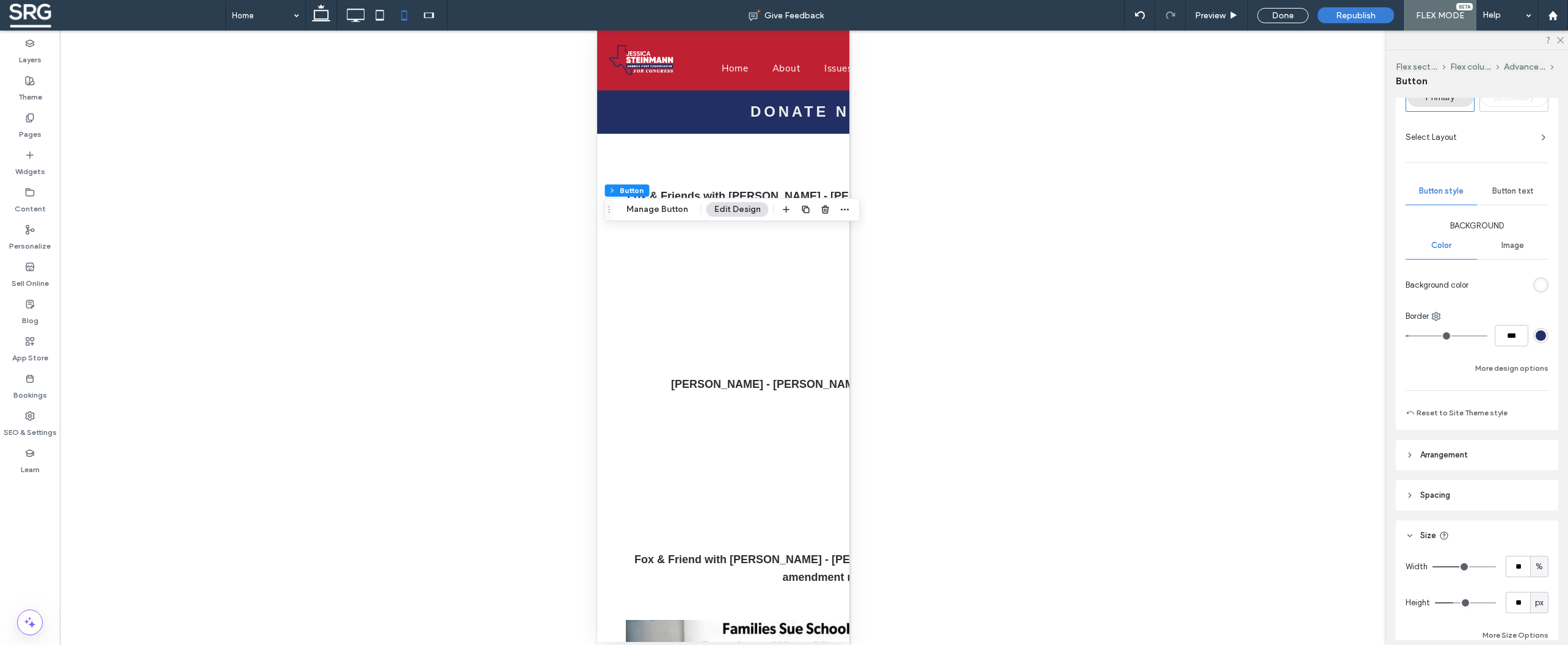
type input "**"
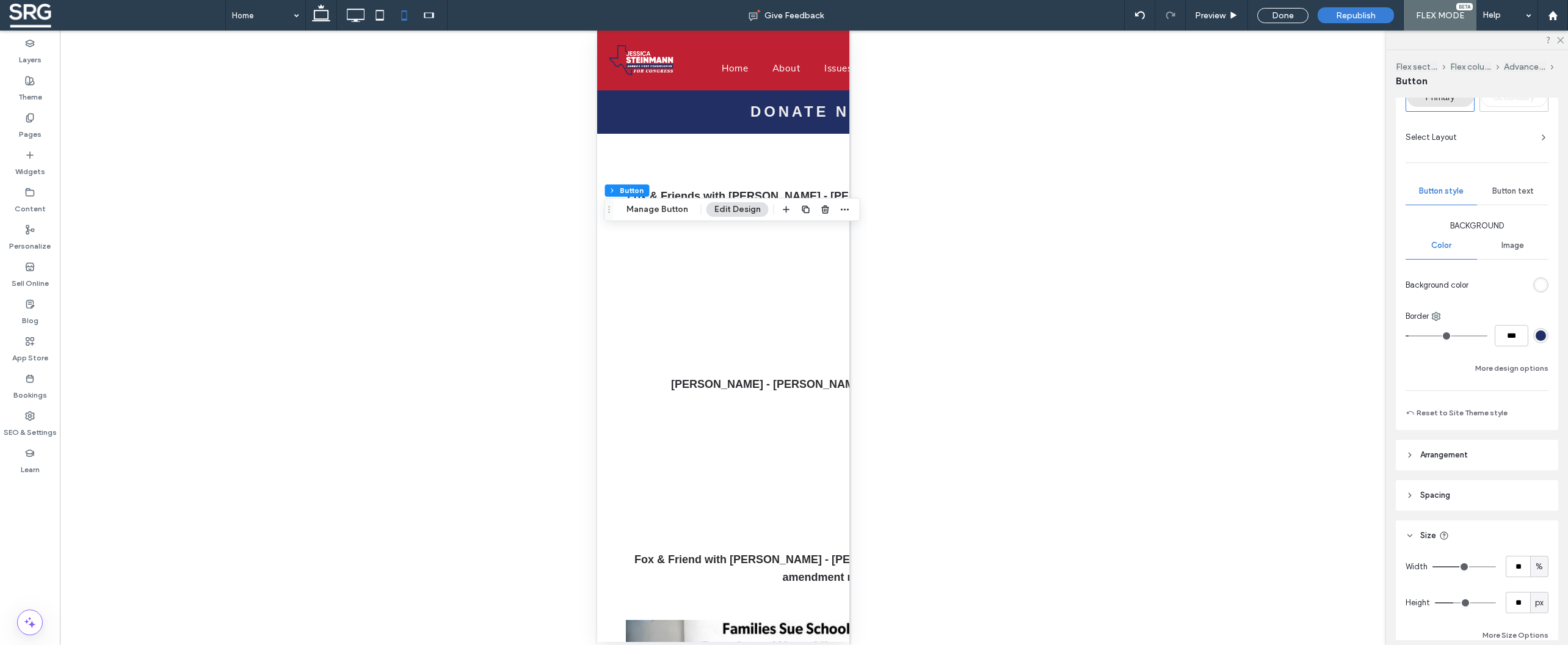
type input "**"
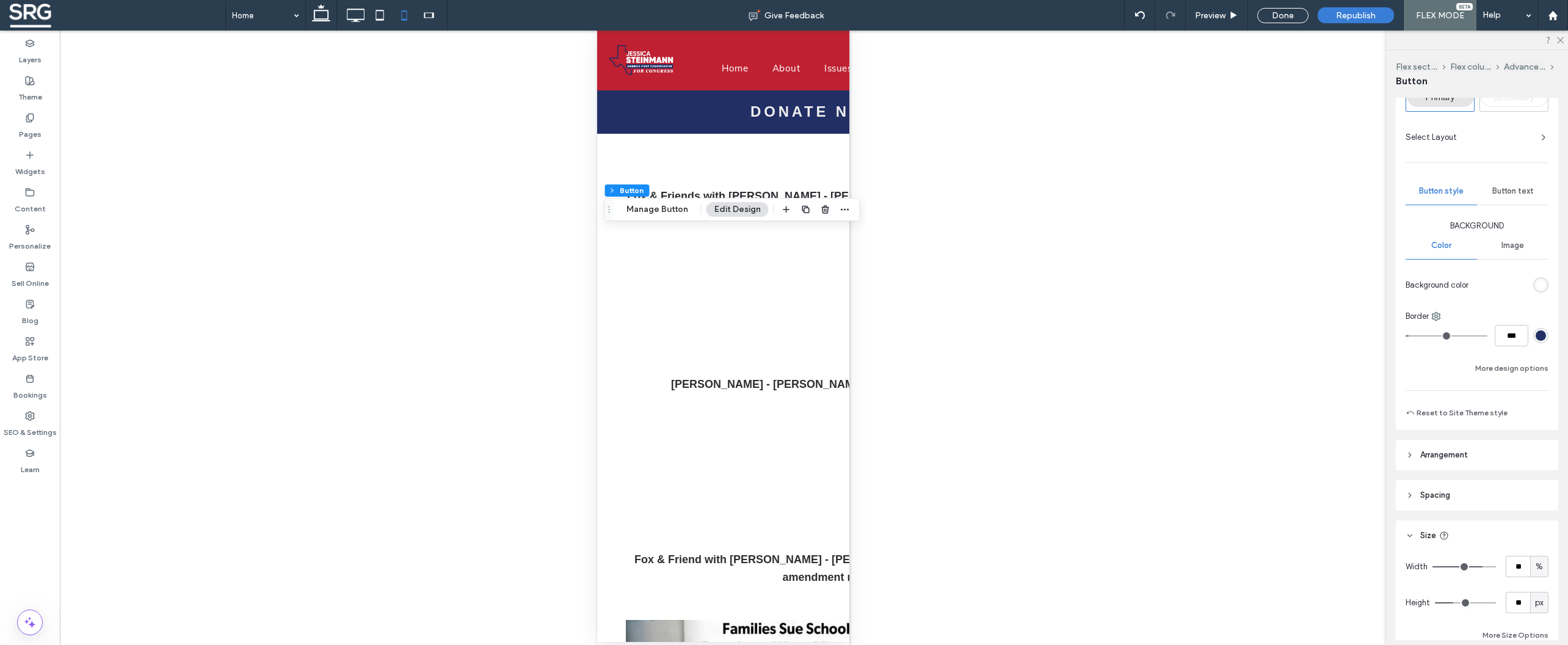
type input "**"
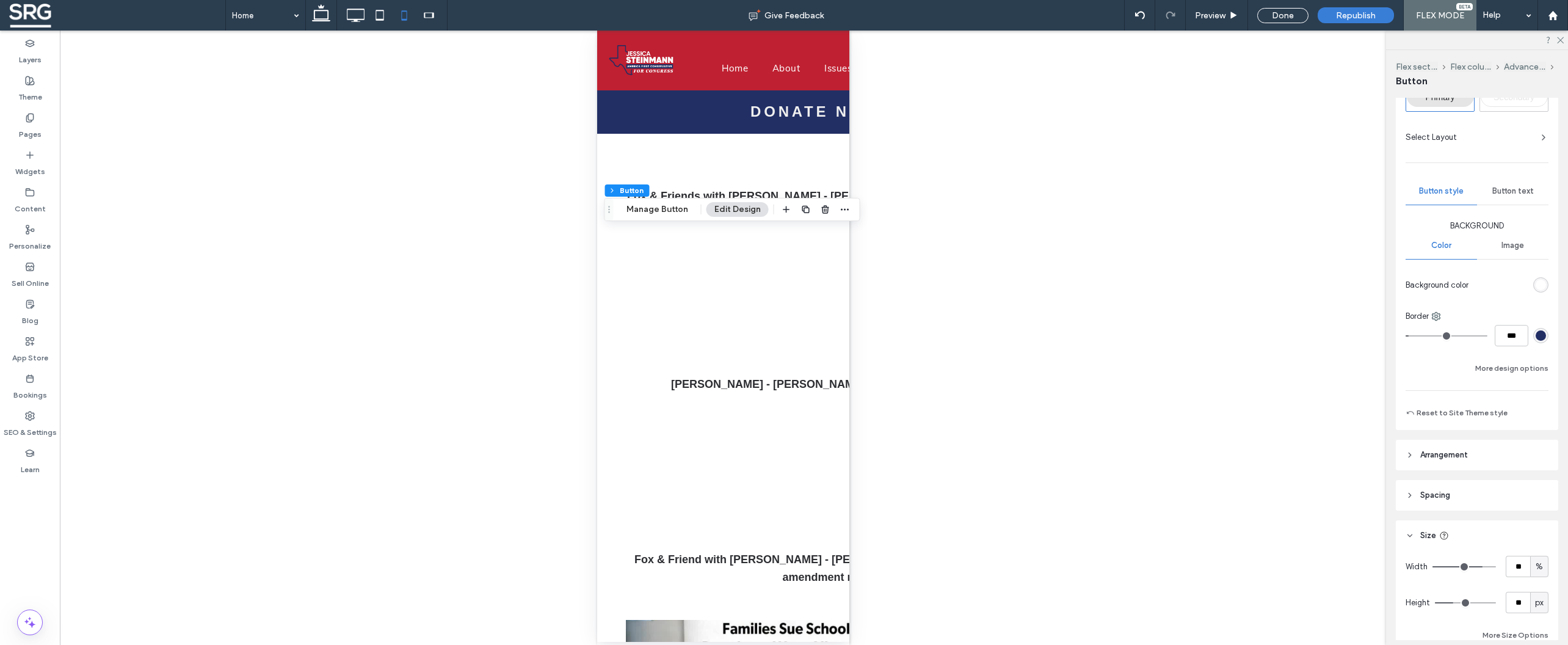
type input "**"
type input "***"
drag, startPoint x: 1462, startPoint y: 567, endPoint x: 1500, endPoint y: 567, distance: 38.0
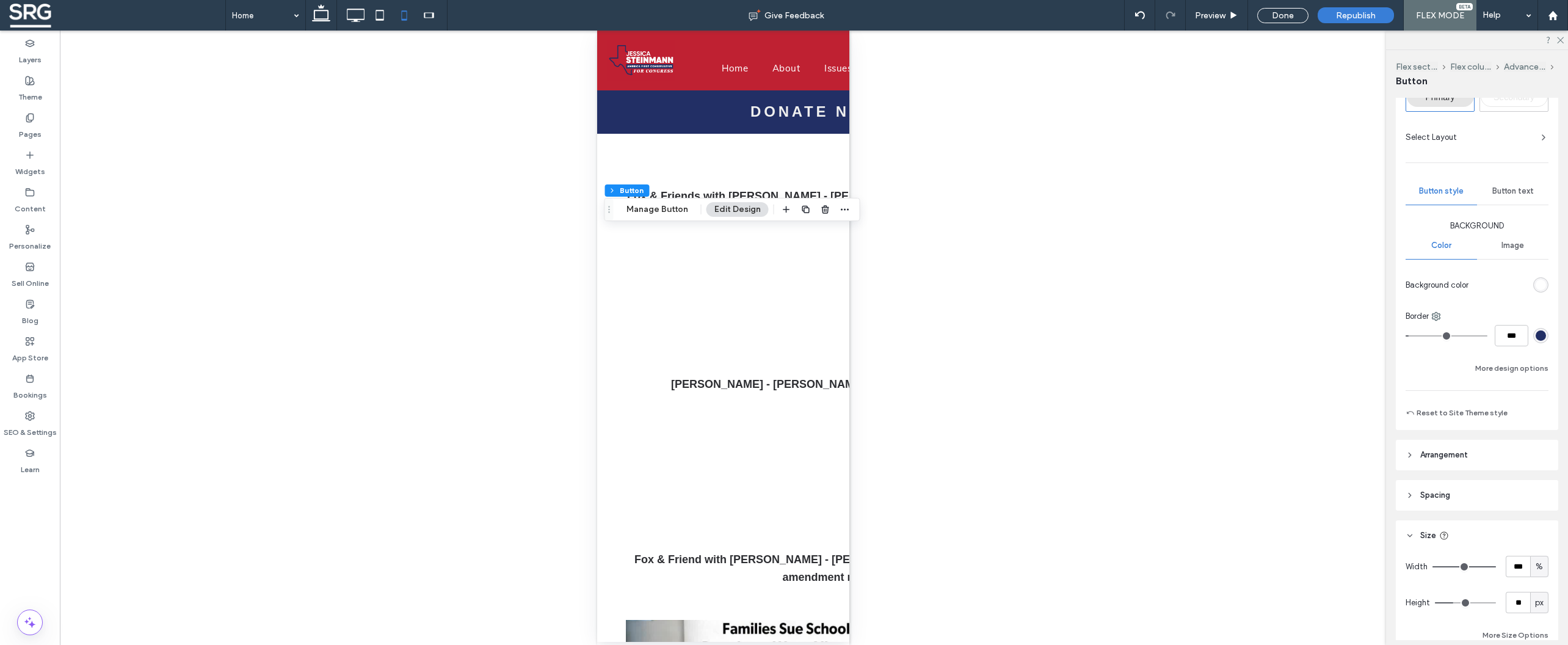
type input "***"
click at [1496, 567] on input "range" at bounding box center [1464, 566] width 63 height 1
click at [969, 321] on div "Unhide? Yes Unhide? Yes Unhide? Yes Unhide? Yes Unhide? Yes Unhide? Yes Unhide?…" at bounding box center [723, 338] width 1326 height 614
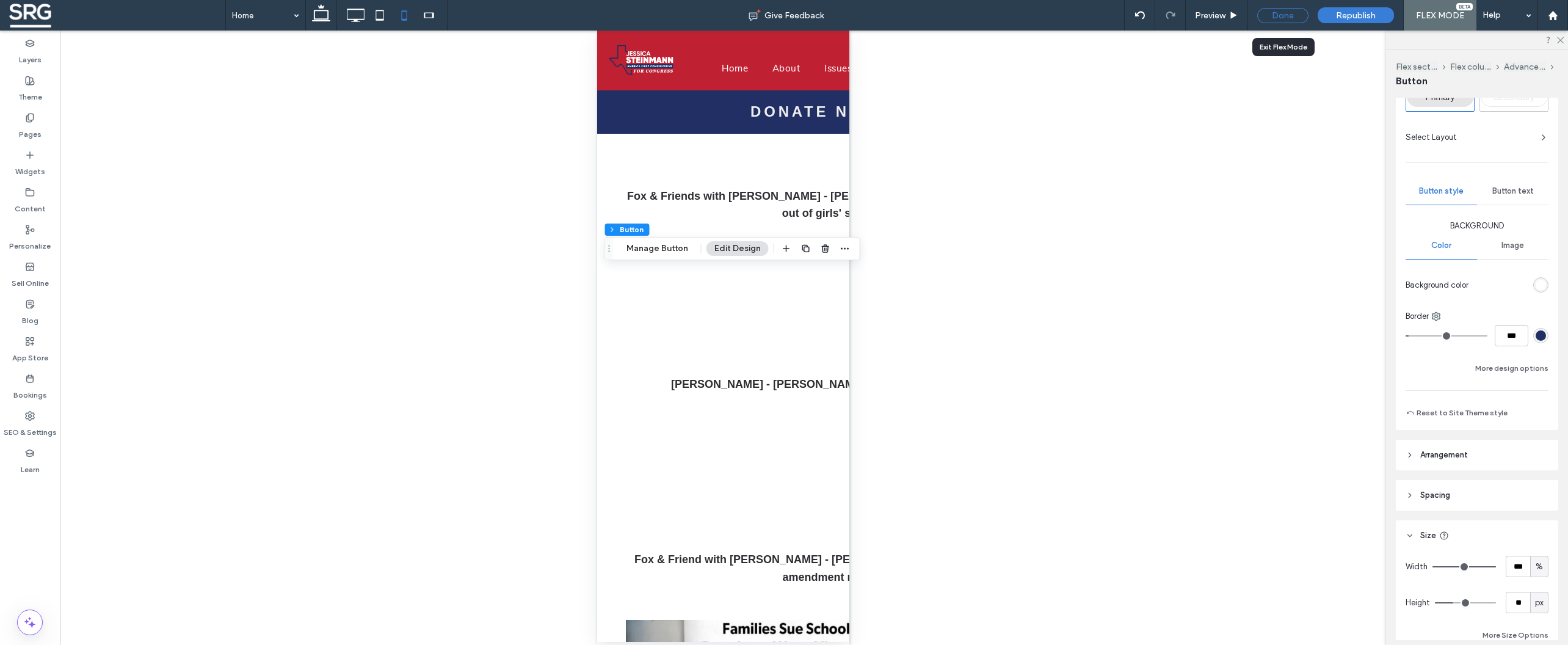
click at [1276, 16] on div "Done" at bounding box center [1283, 15] width 51 height 15
